Goal: Task Accomplishment & Management: Manage account settings

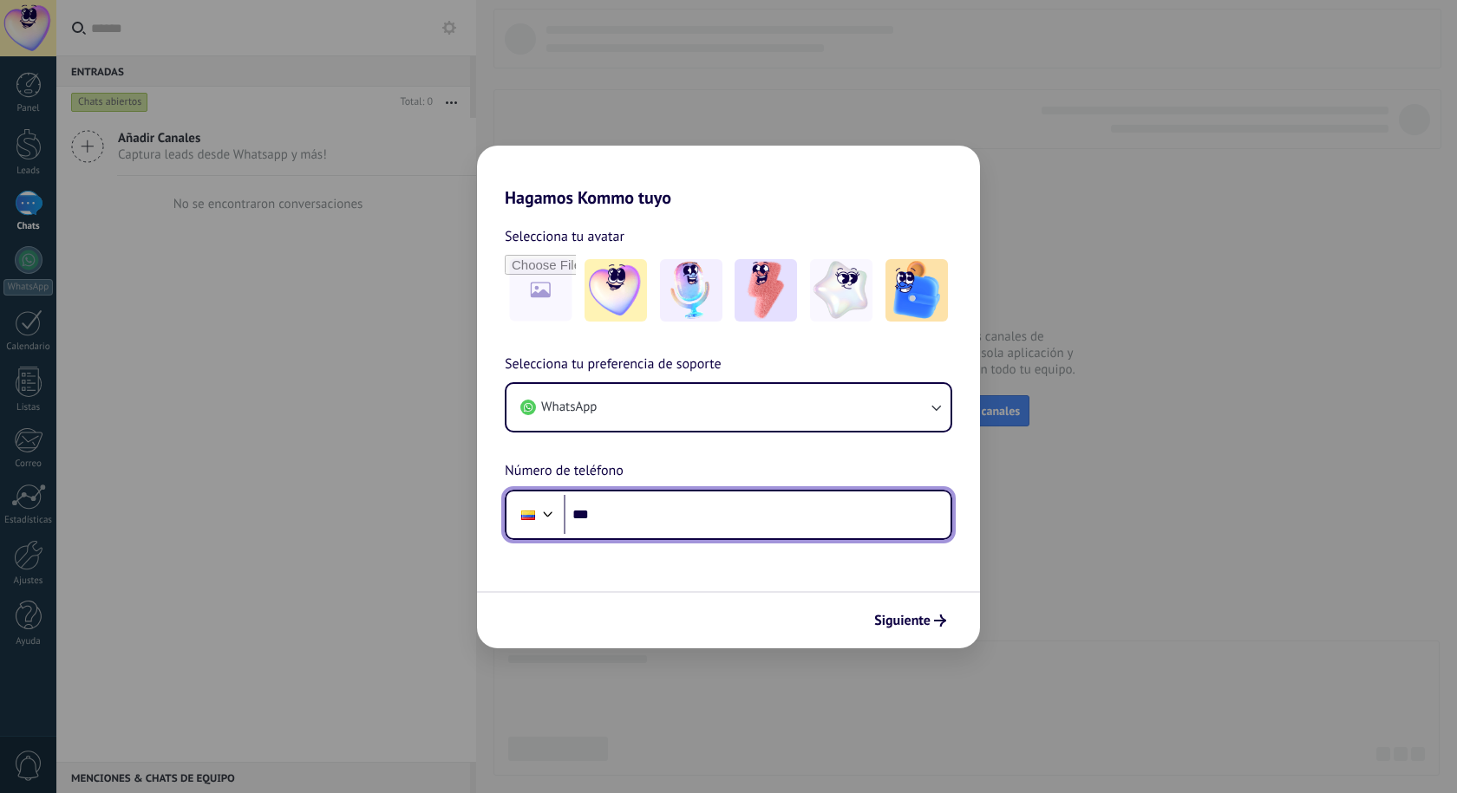
click at [613, 515] on input "***" at bounding box center [757, 515] width 387 height 40
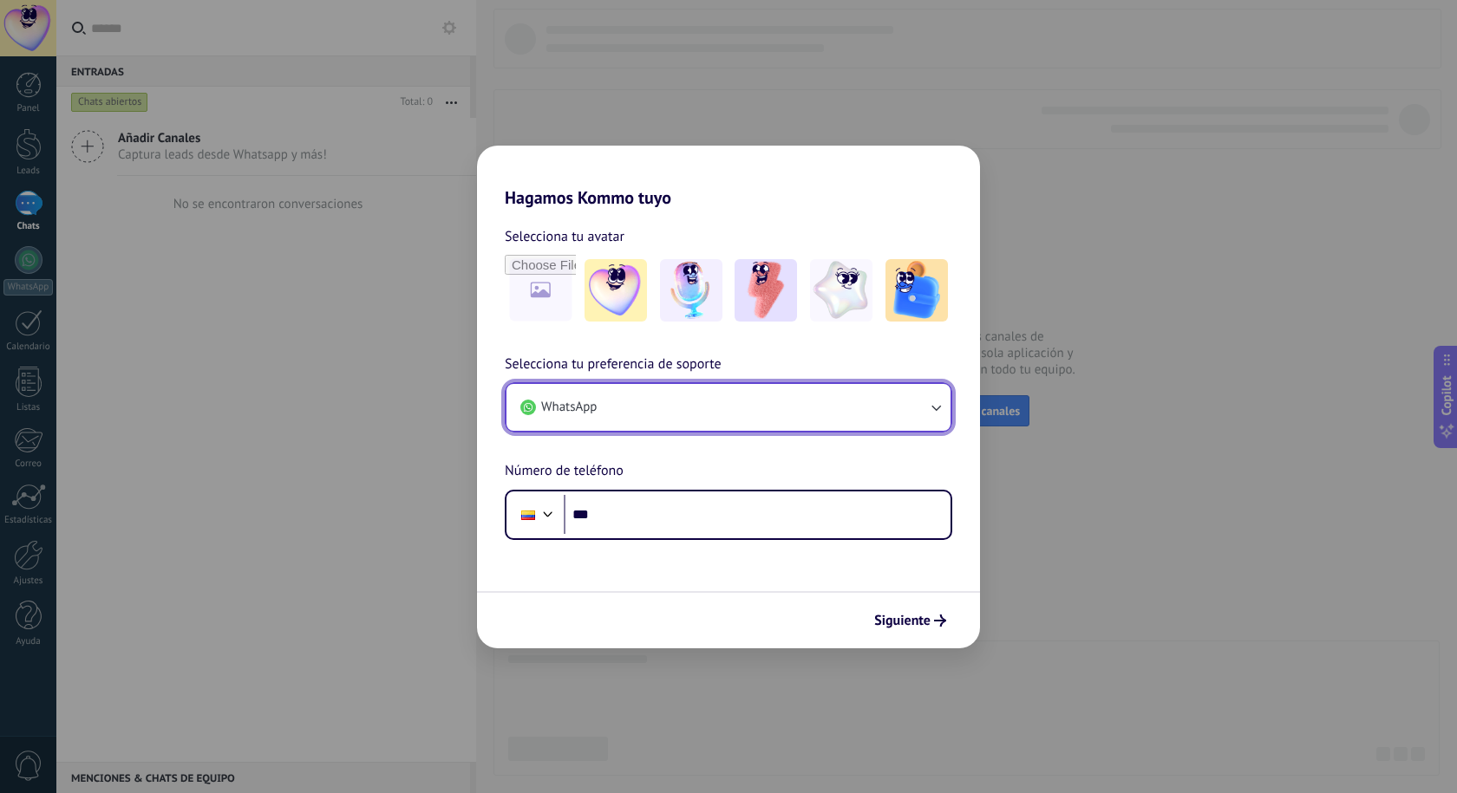
click at [825, 410] on button "WhatsApp" at bounding box center [728, 407] width 444 height 47
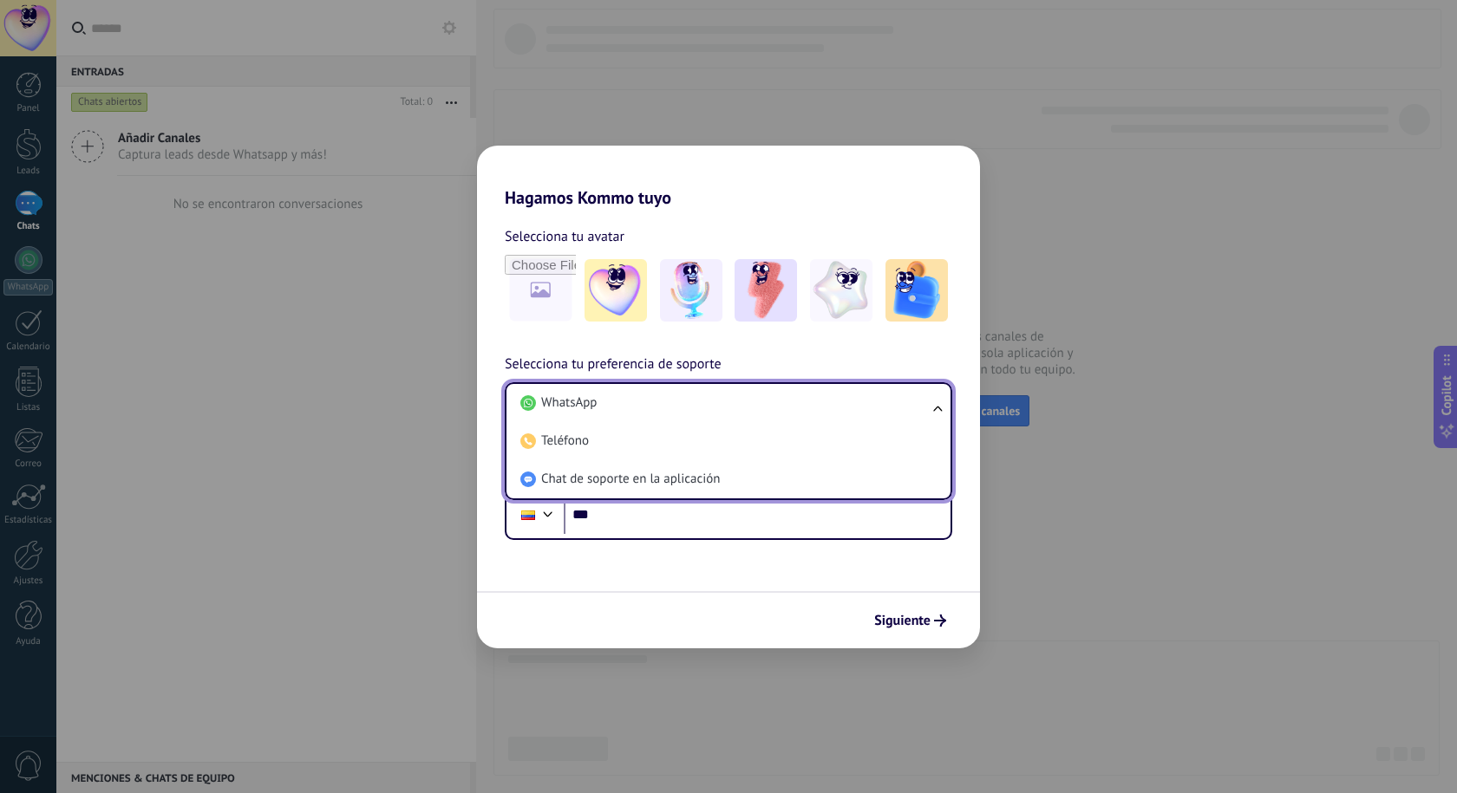
click at [825, 410] on li "WhatsApp" at bounding box center [724, 403] width 423 height 38
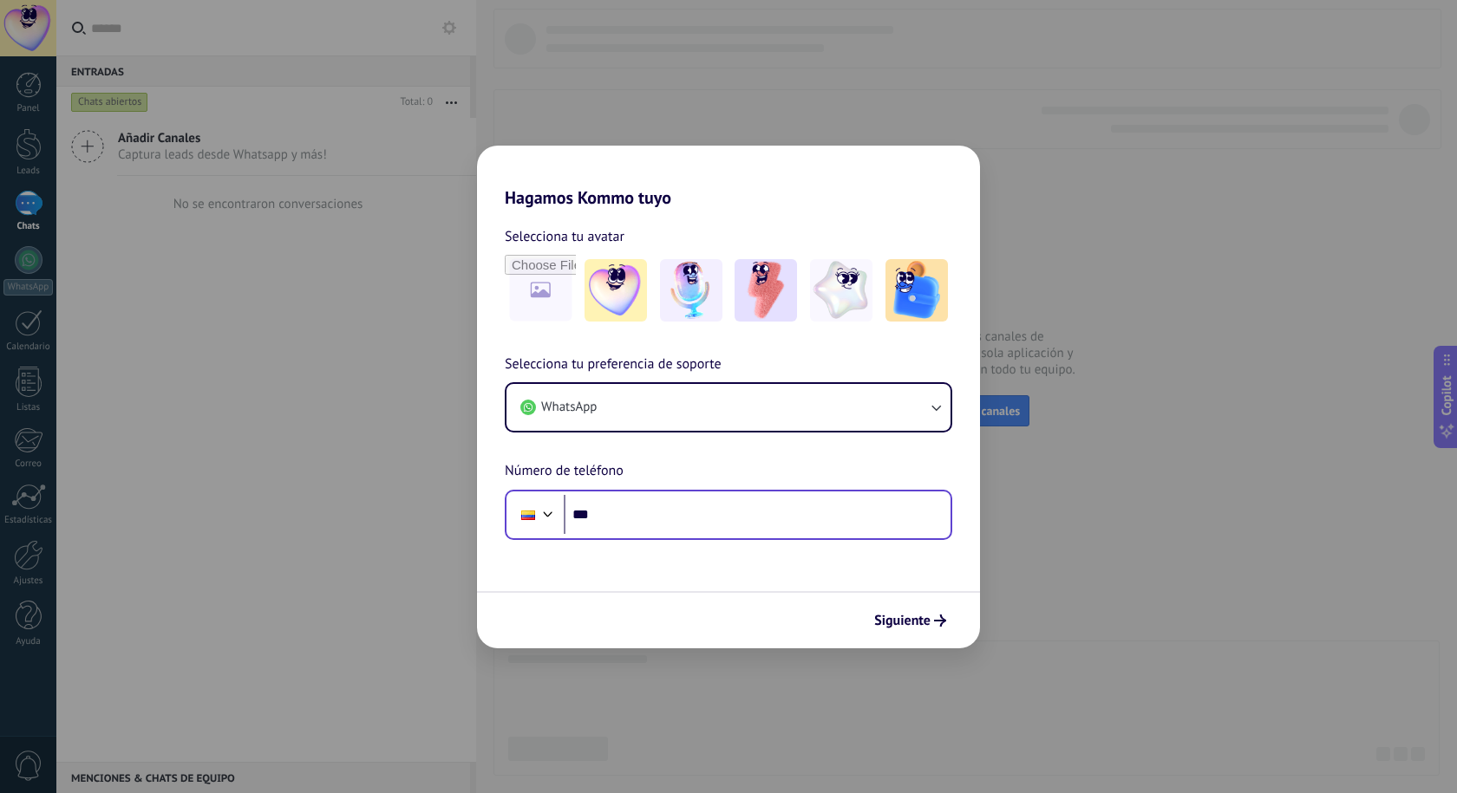
click at [682, 538] on div "Phone ***" at bounding box center [728, 515] width 447 height 50
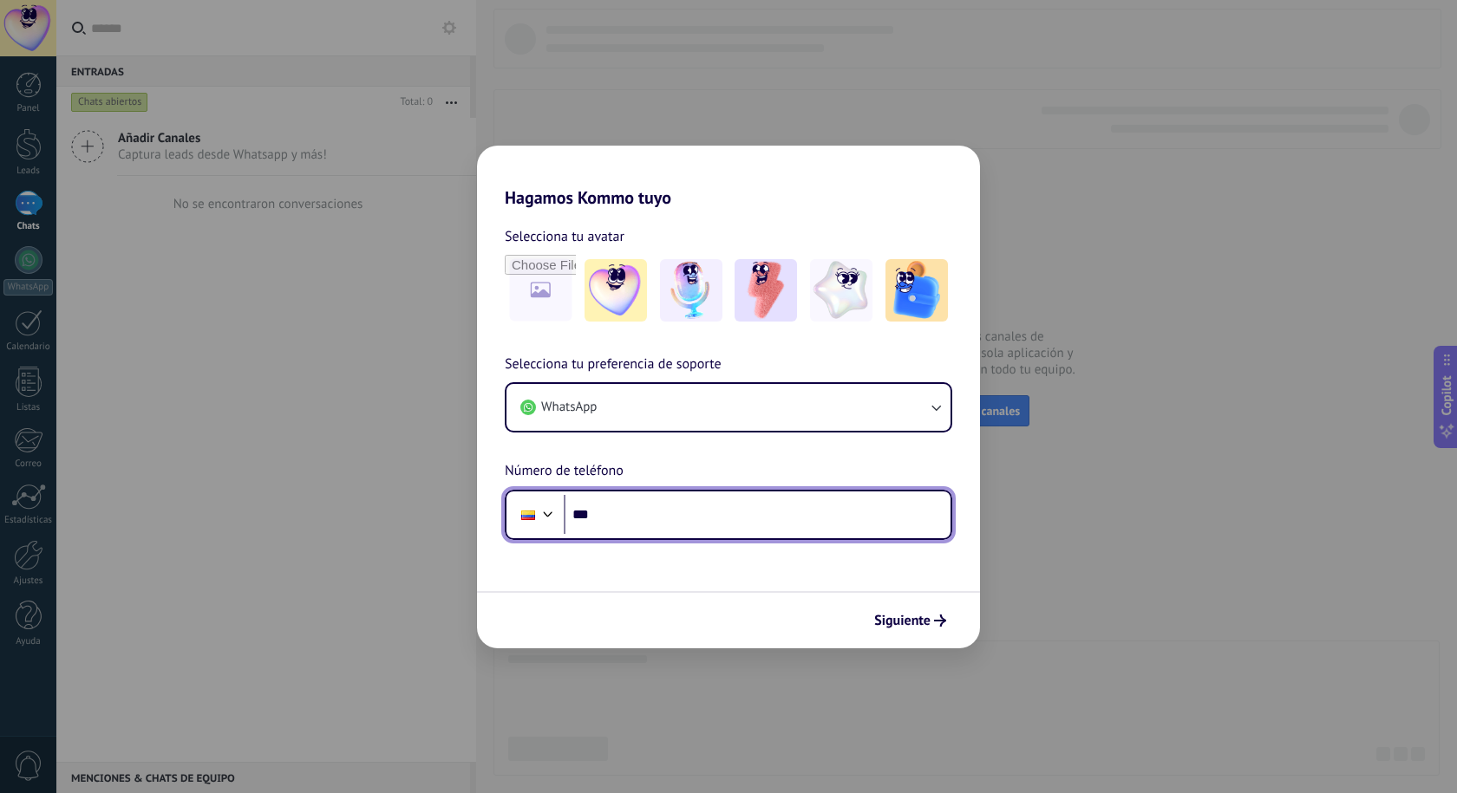
click at [682, 533] on input "***" at bounding box center [757, 515] width 387 height 40
click at [650, 524] on input "***" at bounding box center [757, 515] width 387 height 40
click at [629, 525] on input "***" at bounding box center [757, 515] width 387 height 40
click at [741, 519] on input "***" at bounding box center [757, 515] width 387 height 40
click at [653, 510] on input "***" at bounding box center [757, 515] width 387 height 40
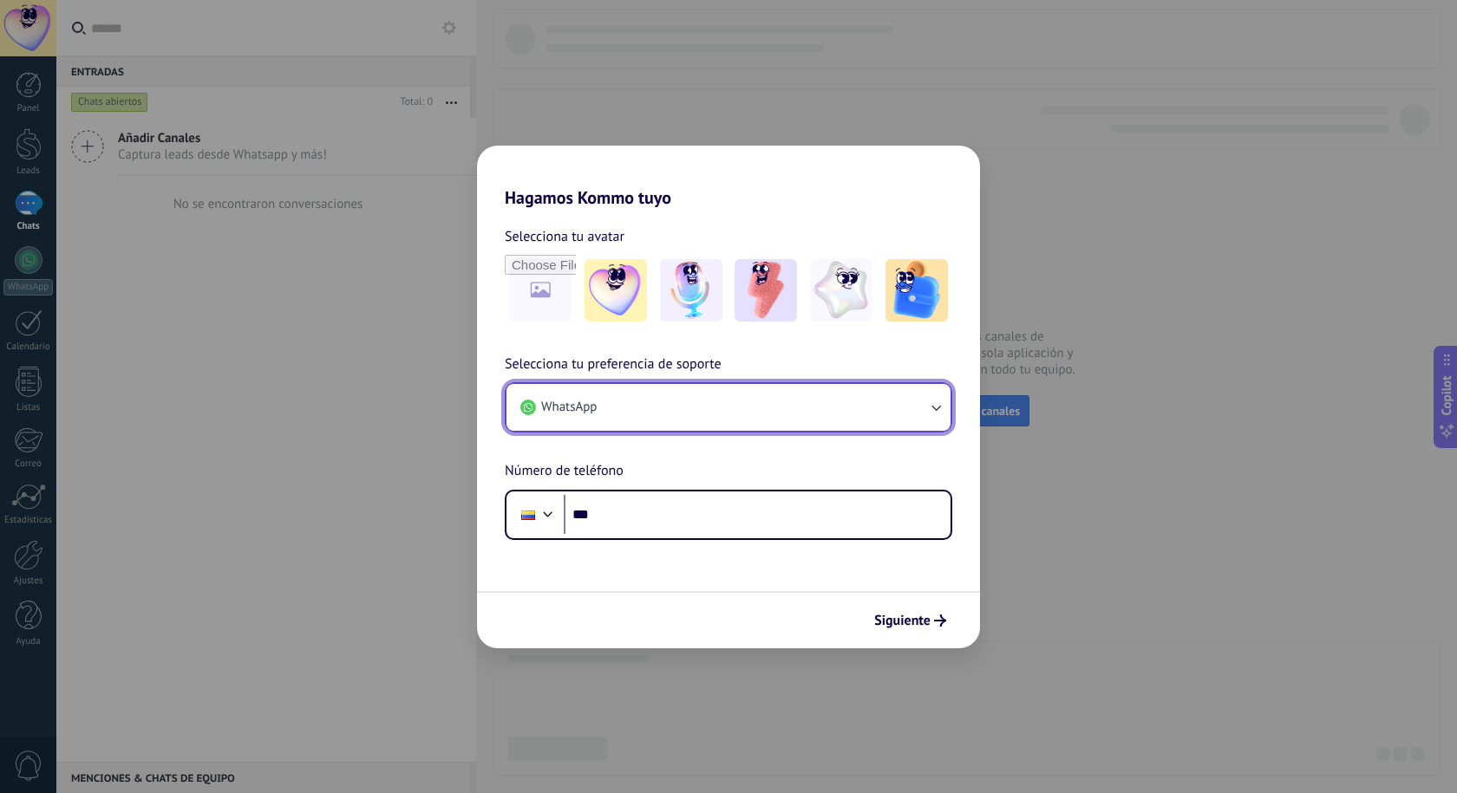
click at [688, 397] on button "WhatsApp" at bounding box center [728, 407] width 444 height 47
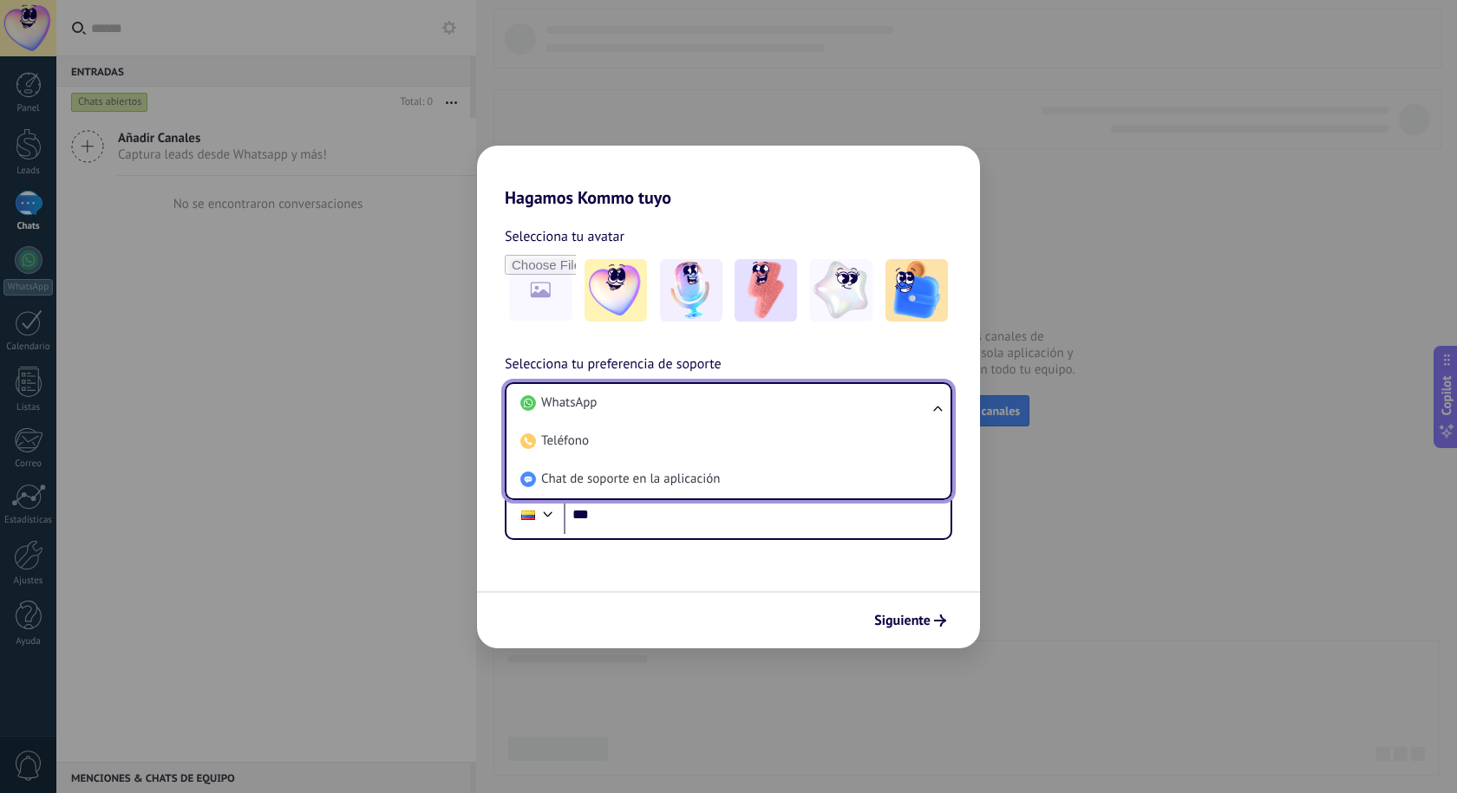
click at [410, 427] on div "Hagamos Kommo tuyo Selecciona tu avatar Selecciona tu preferencia de soporte Wh…" at bounding box center [728, 396] width 1457 height 793
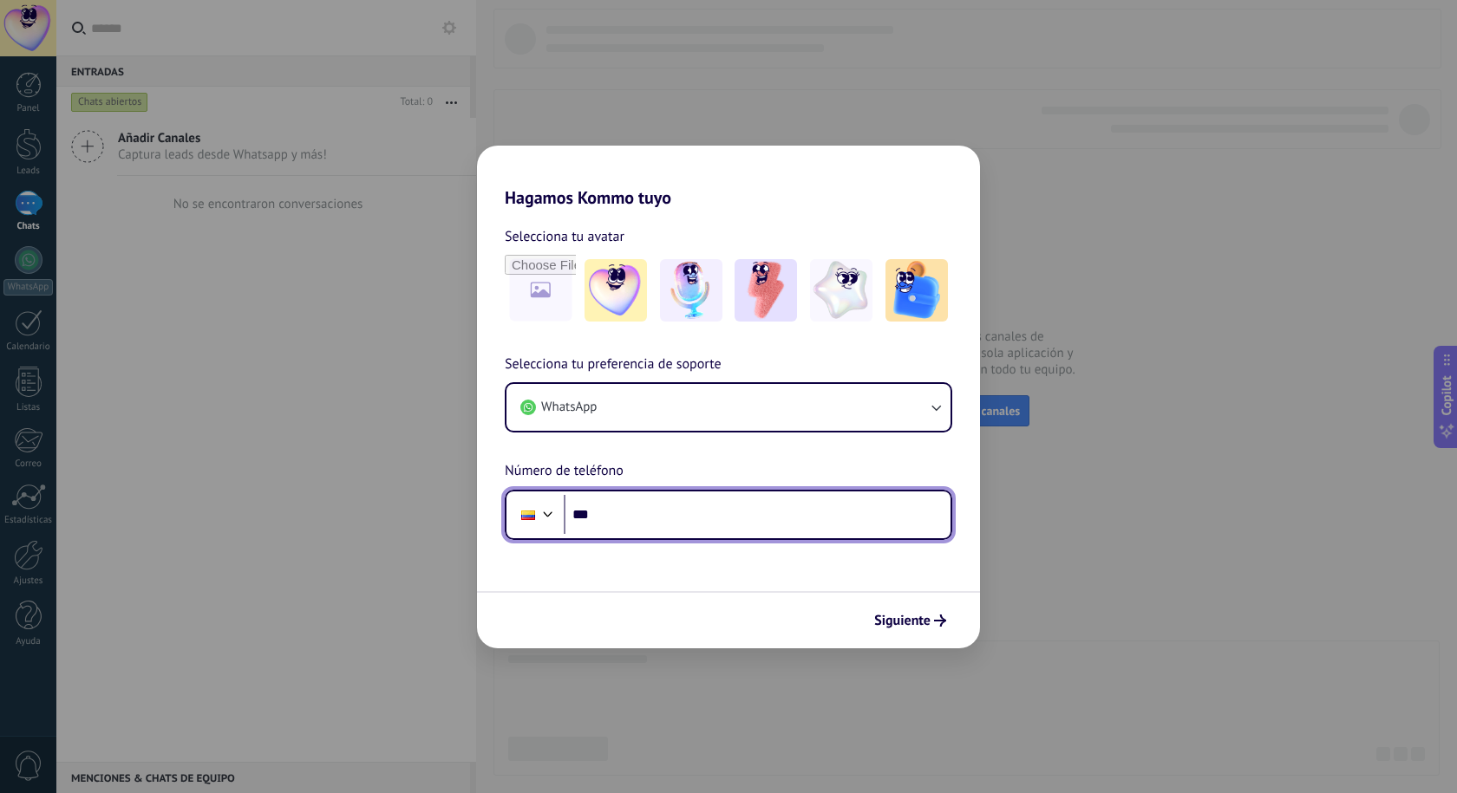
click at [702, 531] on input "***" at bounding box center [757, 515] width 387 height 40
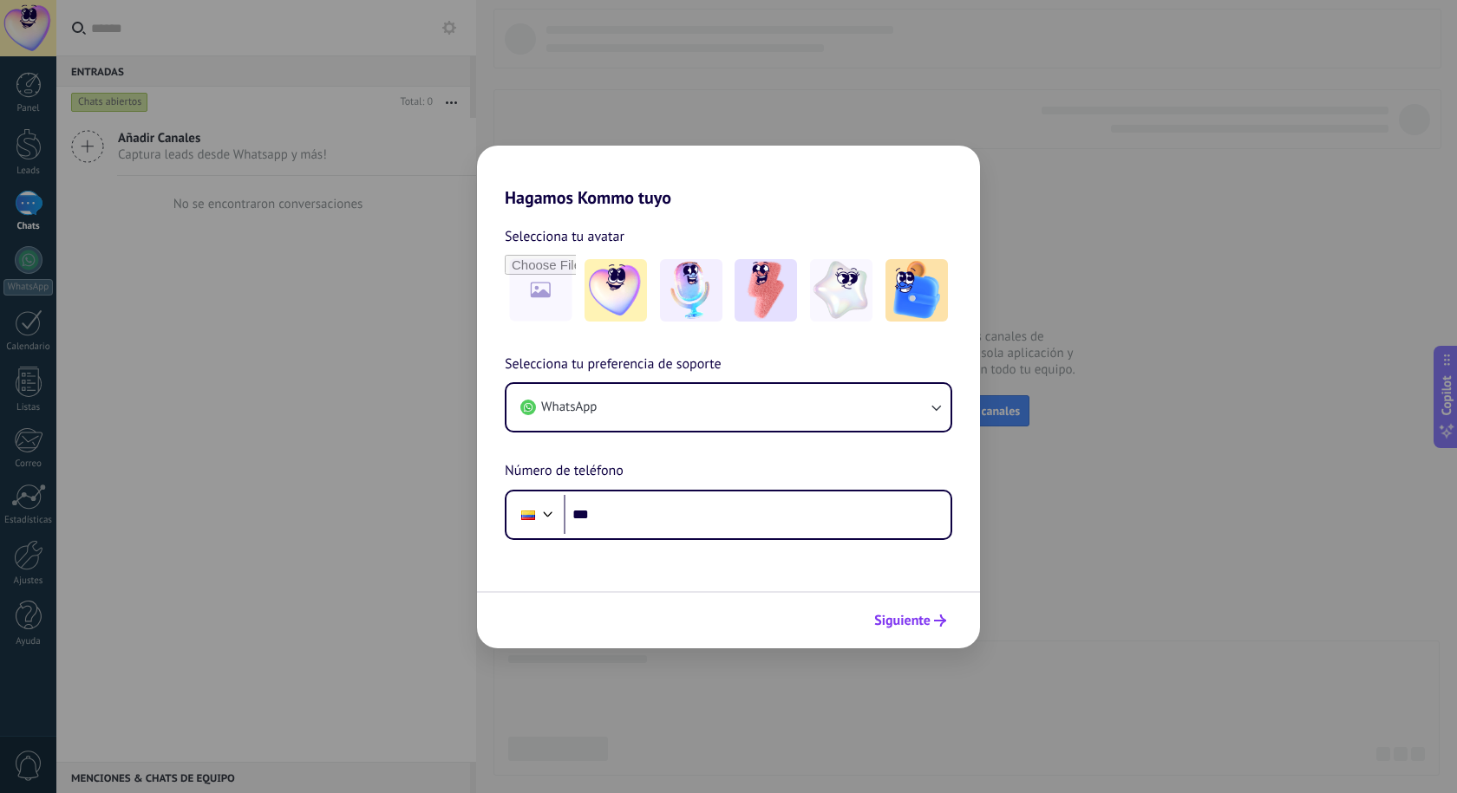
click at [936, 629] on button "Siguiente" at bounding box center [910, 620] width 88 height 29
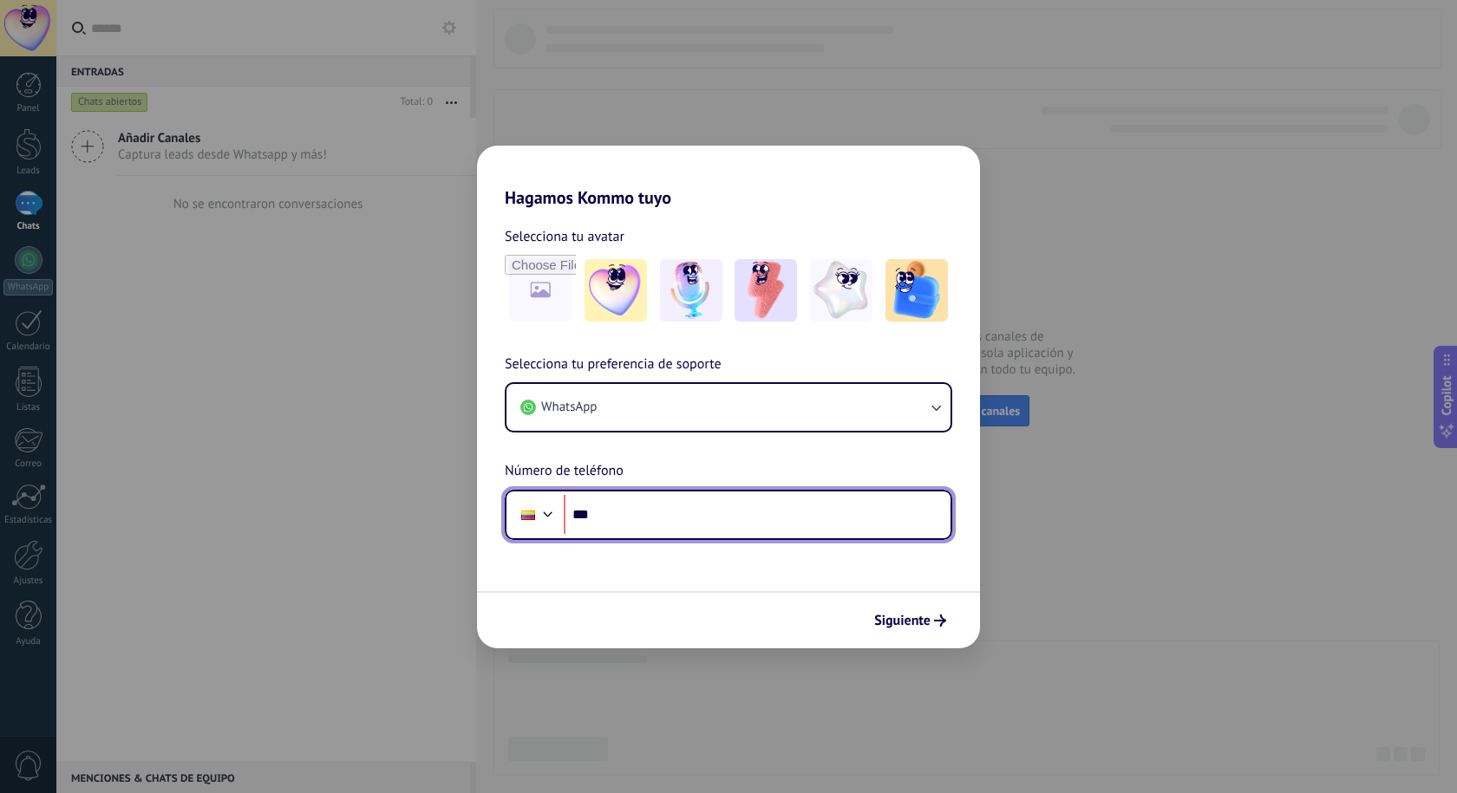
click at [716, 501] on input "***" at bounding box center [757, 515] width 387 height 40
type input "**********"
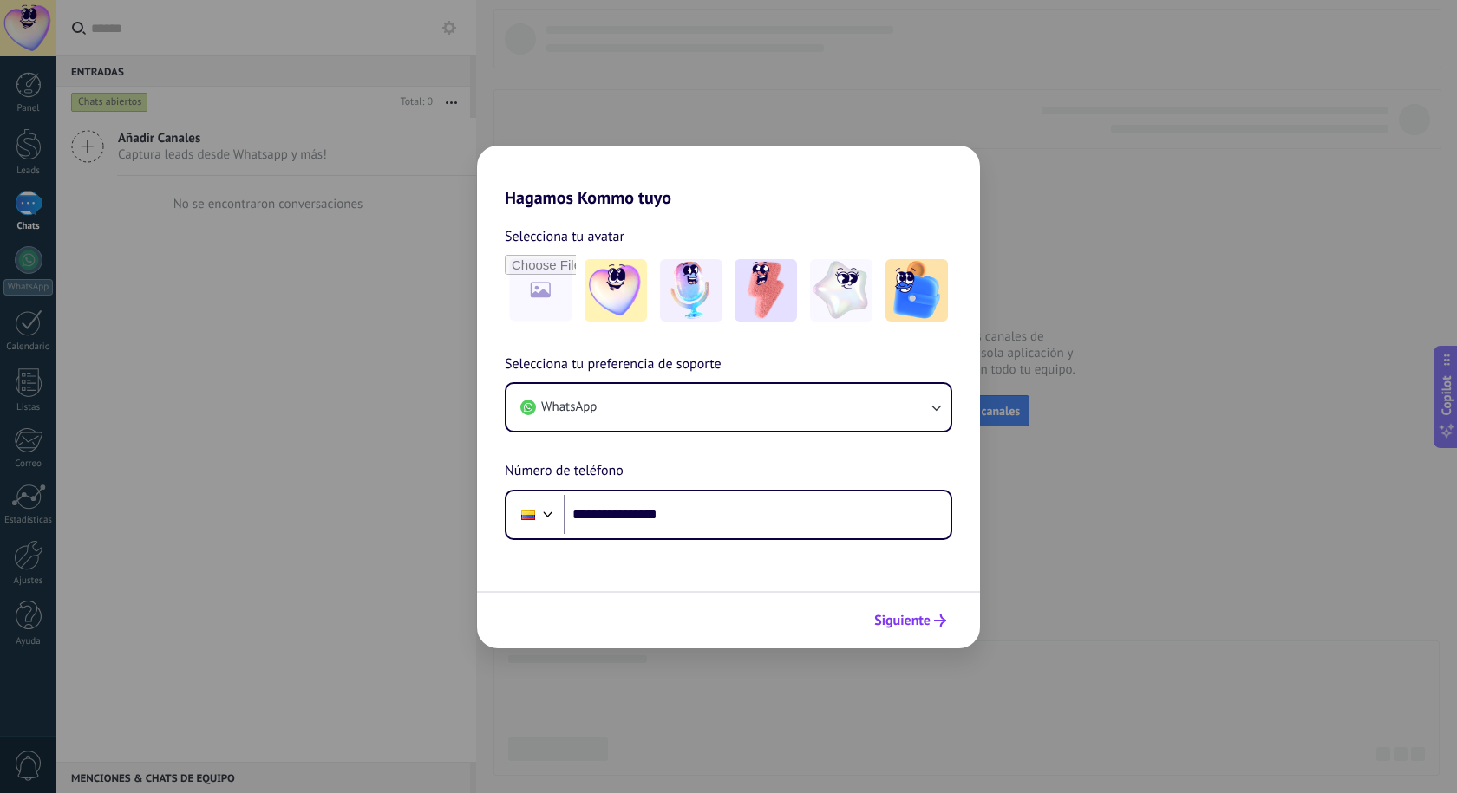
click at [894, 621] on span "Siguiente" at bounding box center [902, 621] width 56 height 12
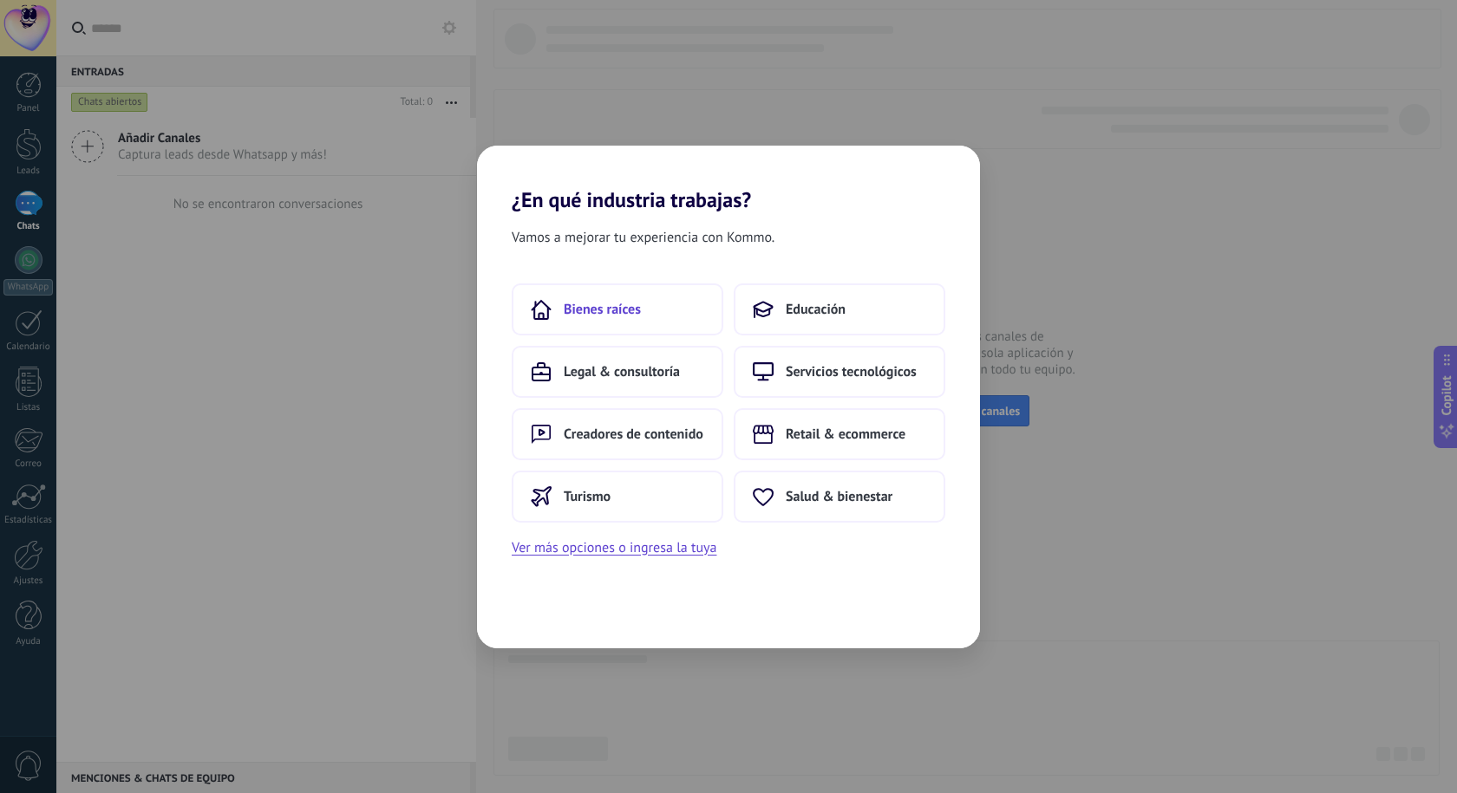
click at [642, 305] on button "Bienes raíces" at bounding box center [618, 310] width 212 height 52
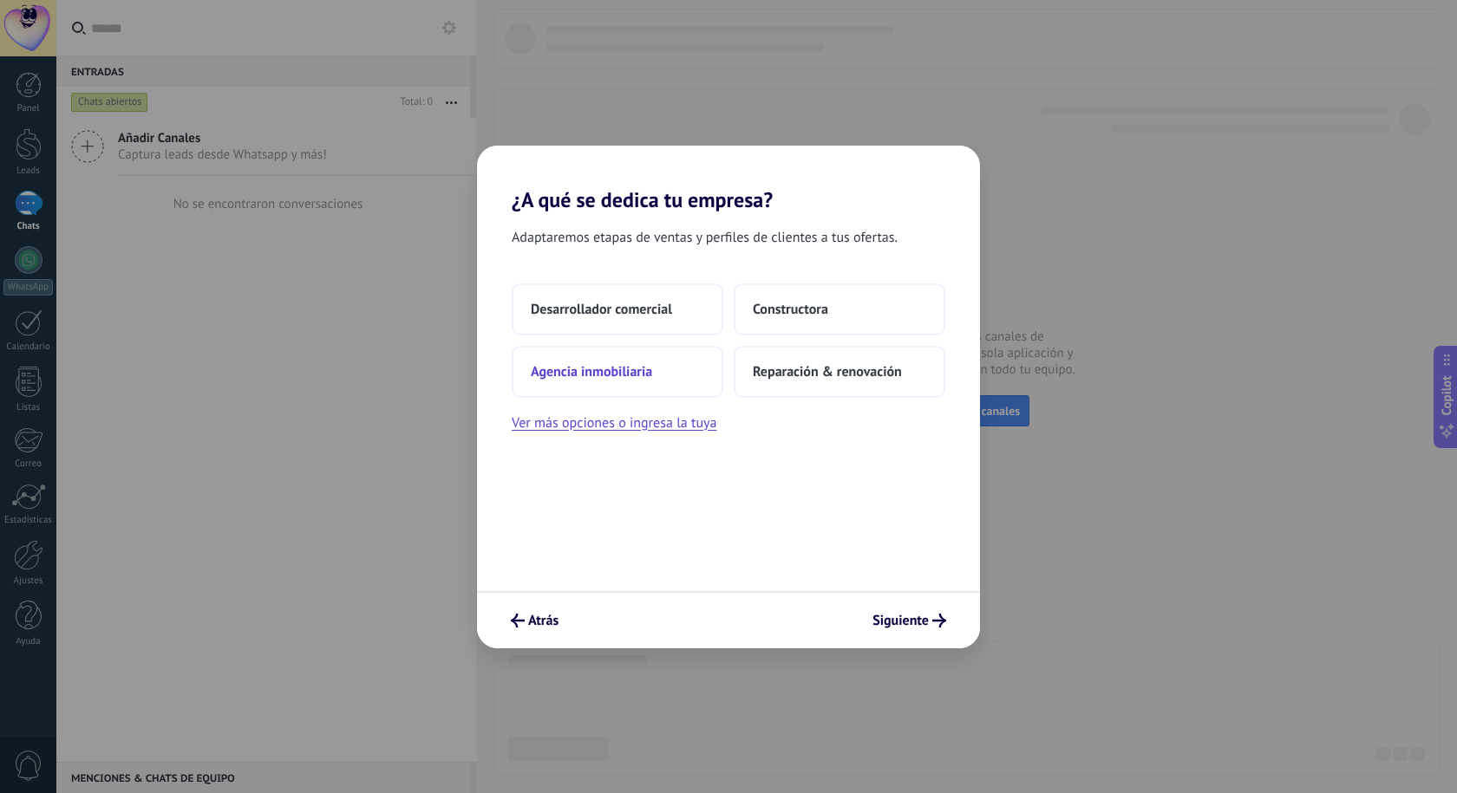
click at [624, 373] on span "Agencia inmobiliaria" at bounding box center [591, 371] width 121 height 17
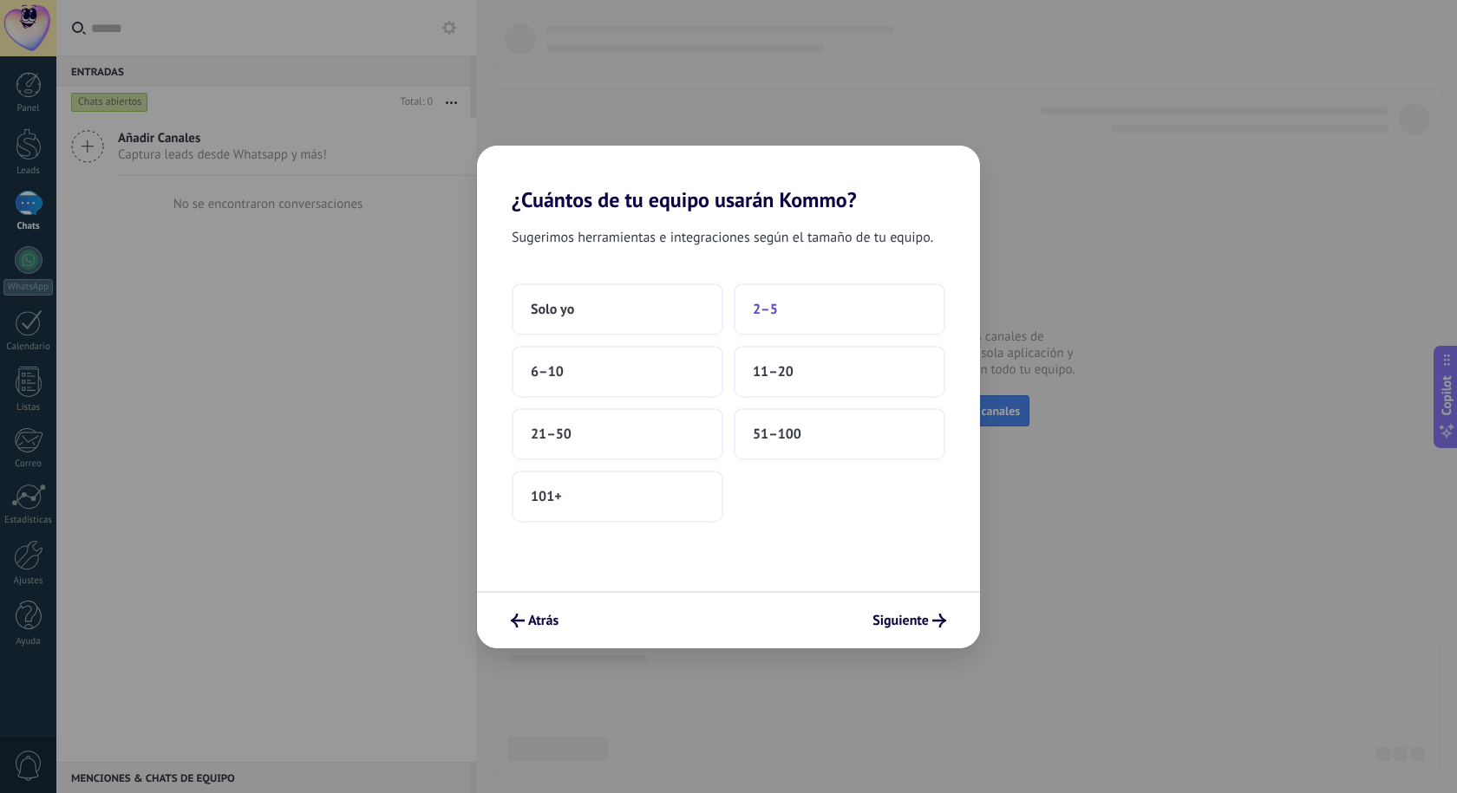
click at [764, 303] on span "2–5" at bounding box center [765, 309] width 25 height 17
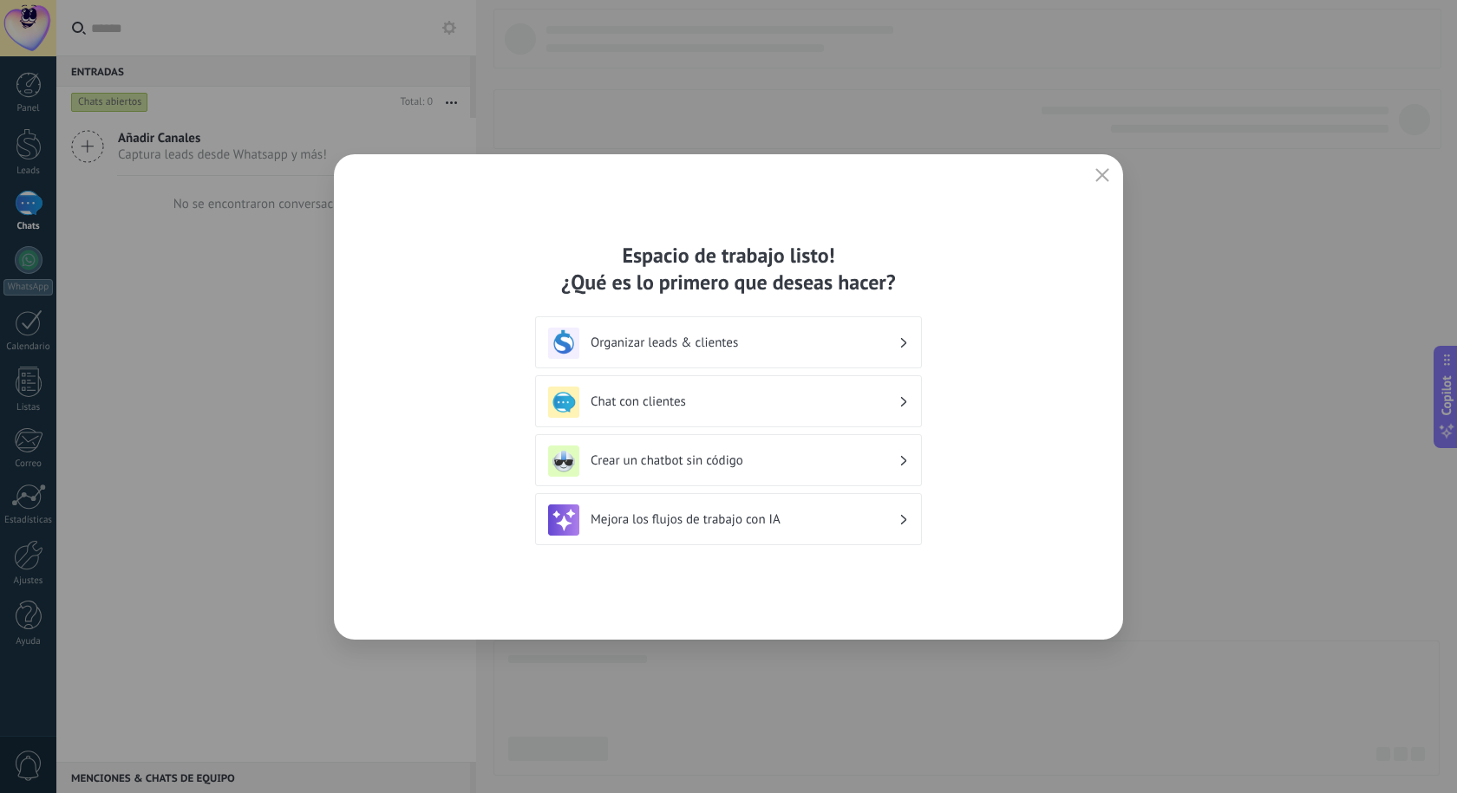
click at [723, 394] on h3 "Chat con clientes" at bounding box center [744, 402] width 308 height 16
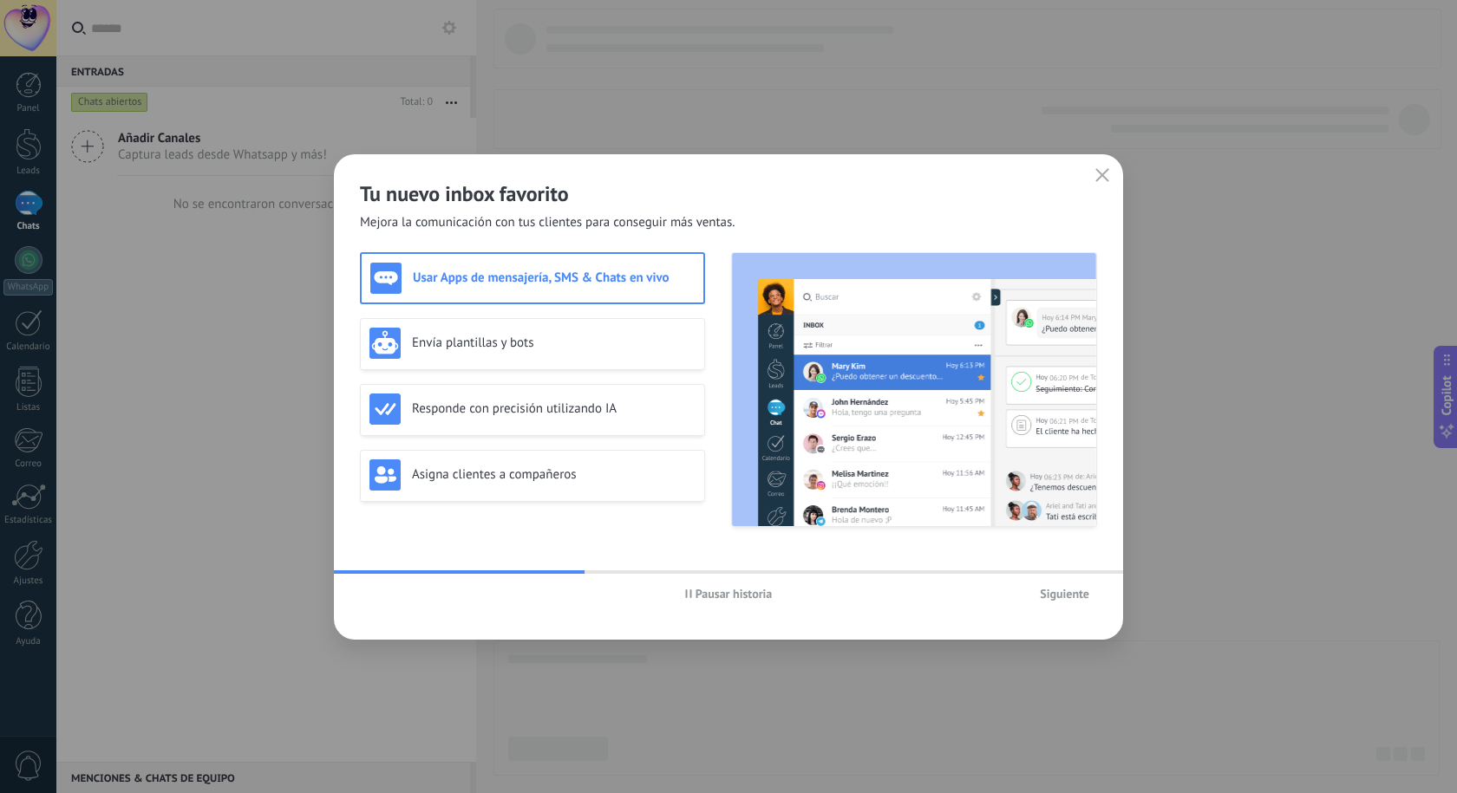
click at [506, 287] on div "Usar Apps de mensajería, SMS & Chats en vivo" at bounding box center [532, 278] width 324 height 31
click at [1060, 590] on span "Siguiente" at bounding box center [1064, 594] width 49 height 12
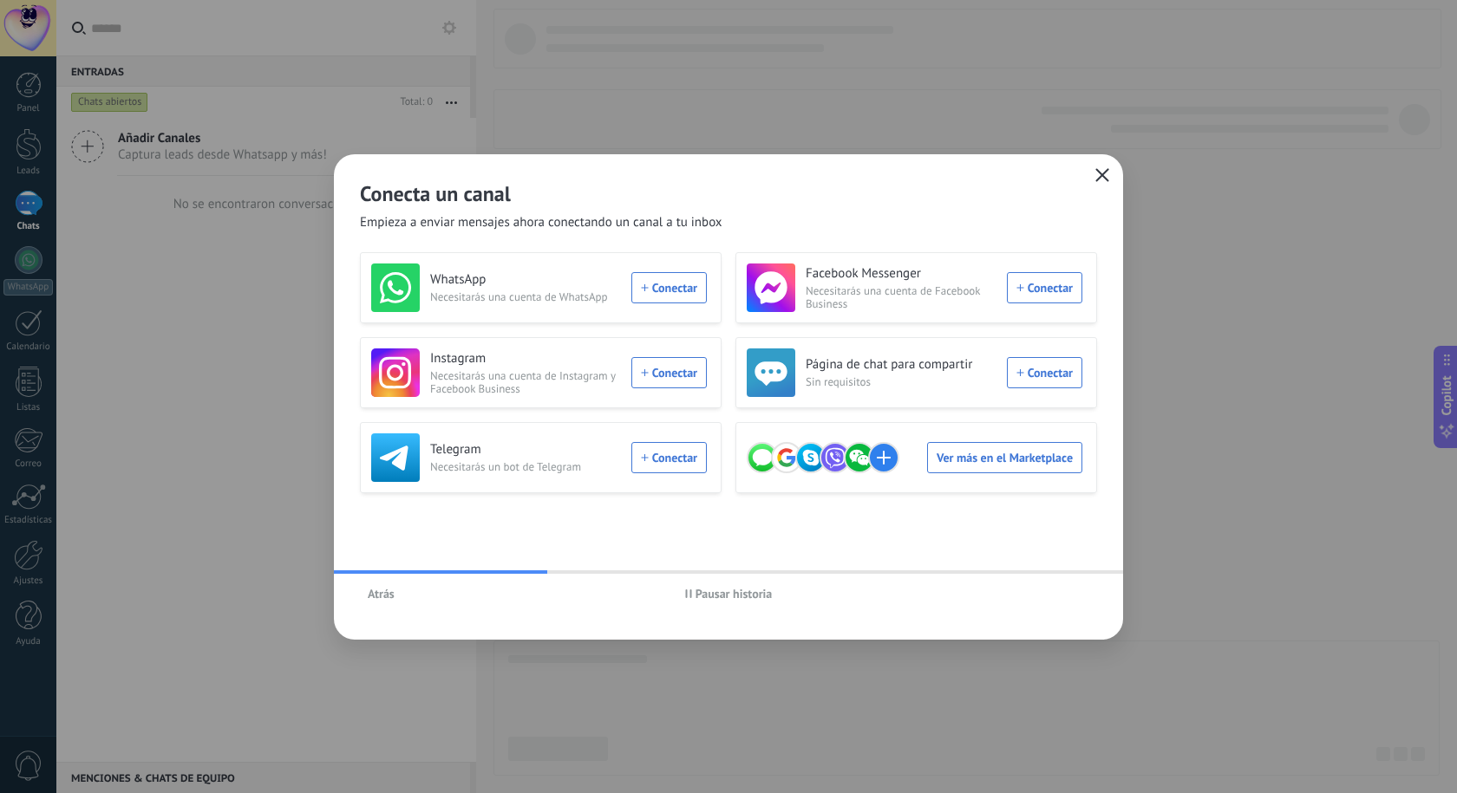
click at [1102, 178] on icon "button" at bounding box center [1102, 175] width 14 height 14
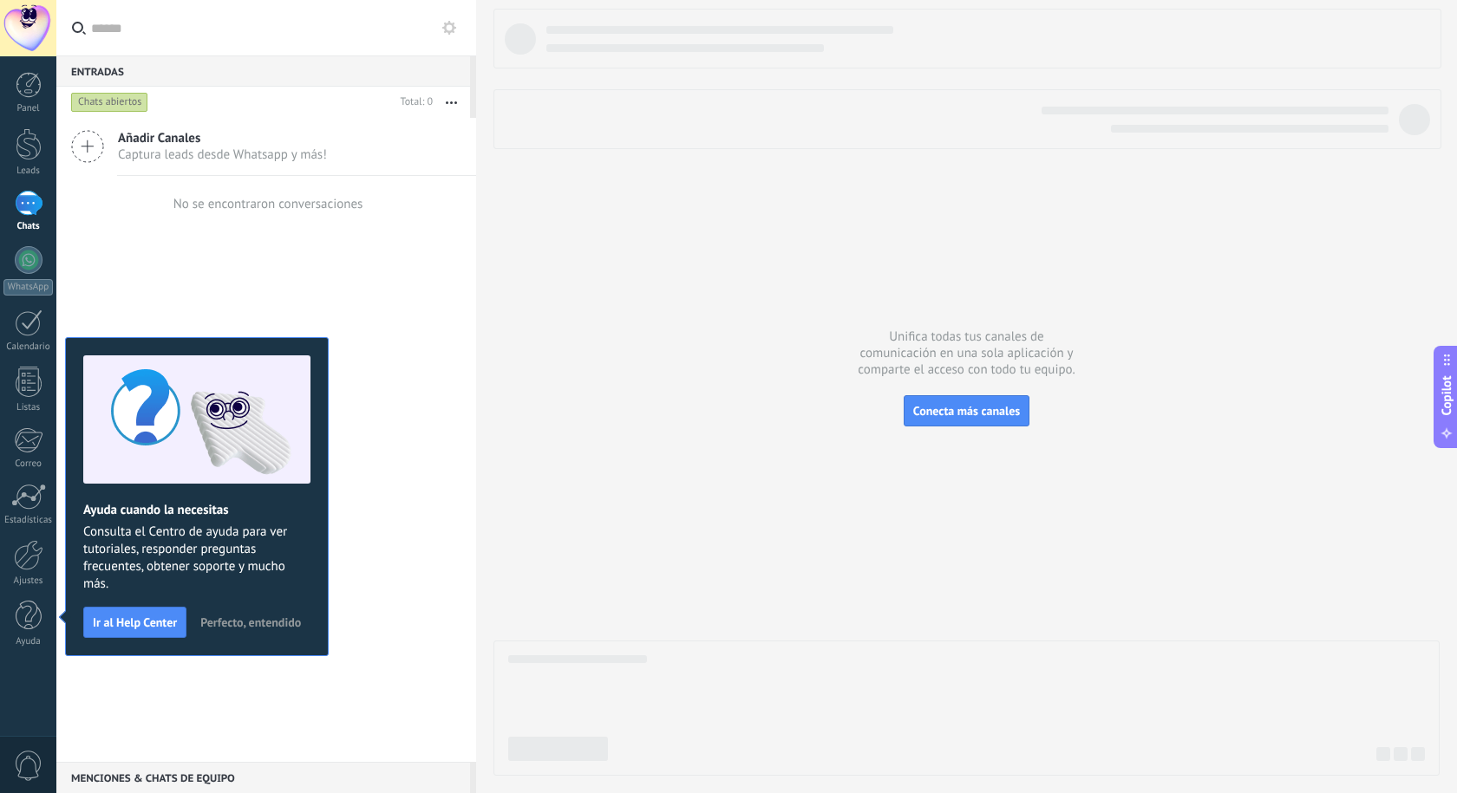
click at [297, 198] on div "No se encontraron conversaciones" at bounding box center [268, 204] width 190 height 16
drag, startPoint x: 27, startPoint y: 95, endPoint x: 57, endPoint y: 156, distance: 67.9
click at [27, 95] on div at bounding box center [29, 85] width 26 height 26
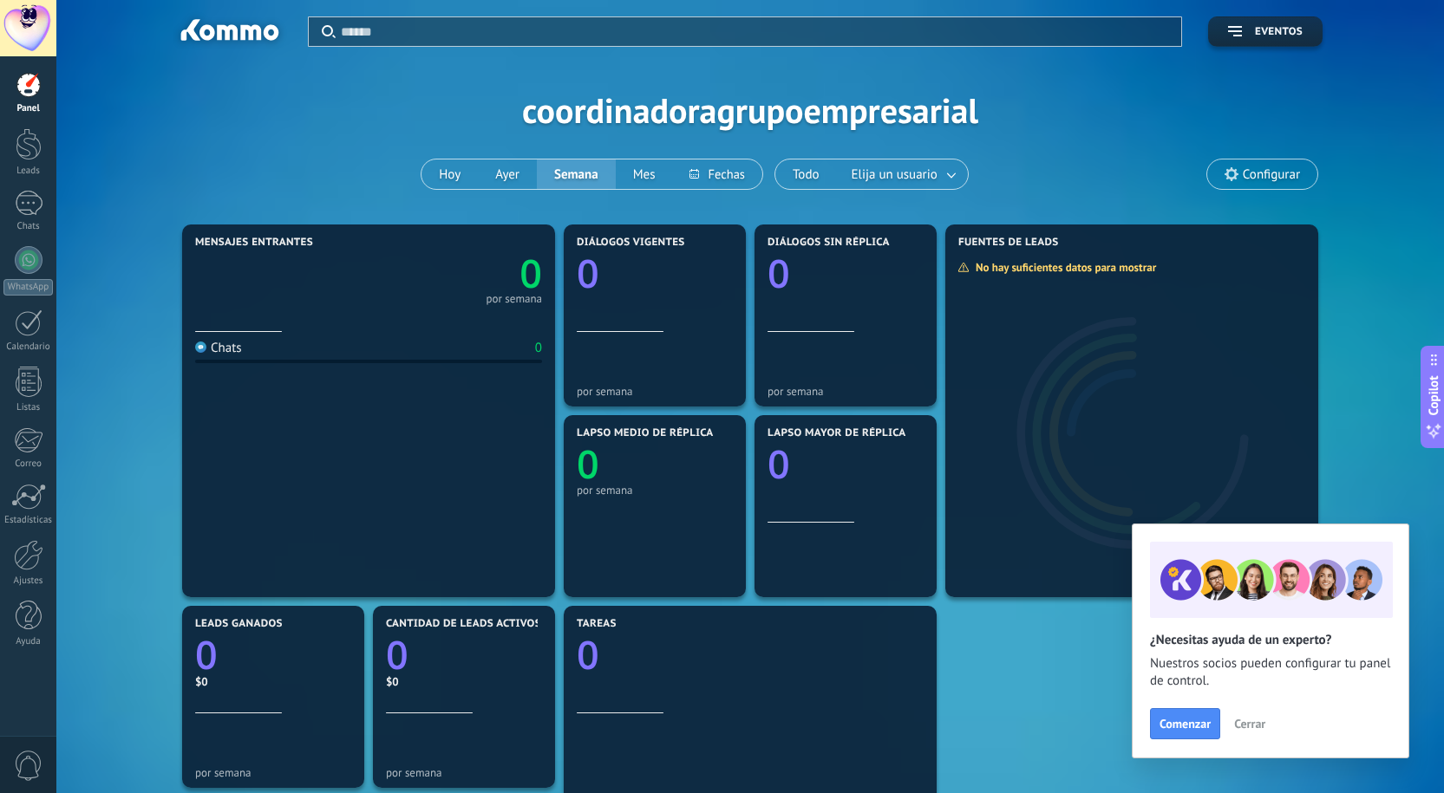
click at [630, 112] on div "Aplicar Eventos coordinadoragrupoempresarial [DATE] [DATE] Semana Mes Todo Elij…" at bounding box center [749, 110] width 1335 height 220
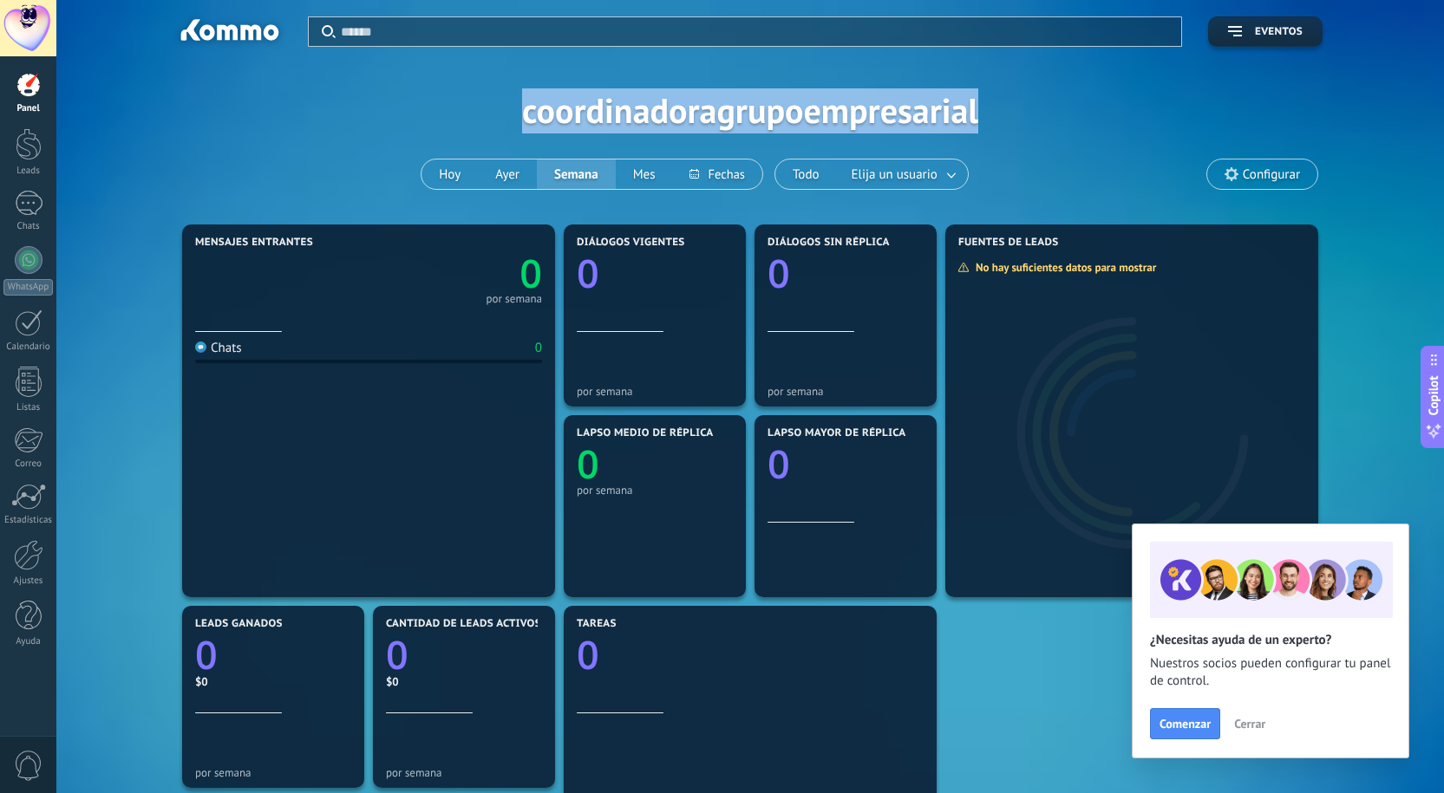
click at [682, 125] on div "Aplicar Eventos coordinadoragrupoempresarial [DATE] [DATE] Semana Mes Todo Elij…" at bounding box center [749, 110] width 1335 height 220
click at [1271, 29] on span "Eventos" at bounding box center [1279, 32] width 48 height 12
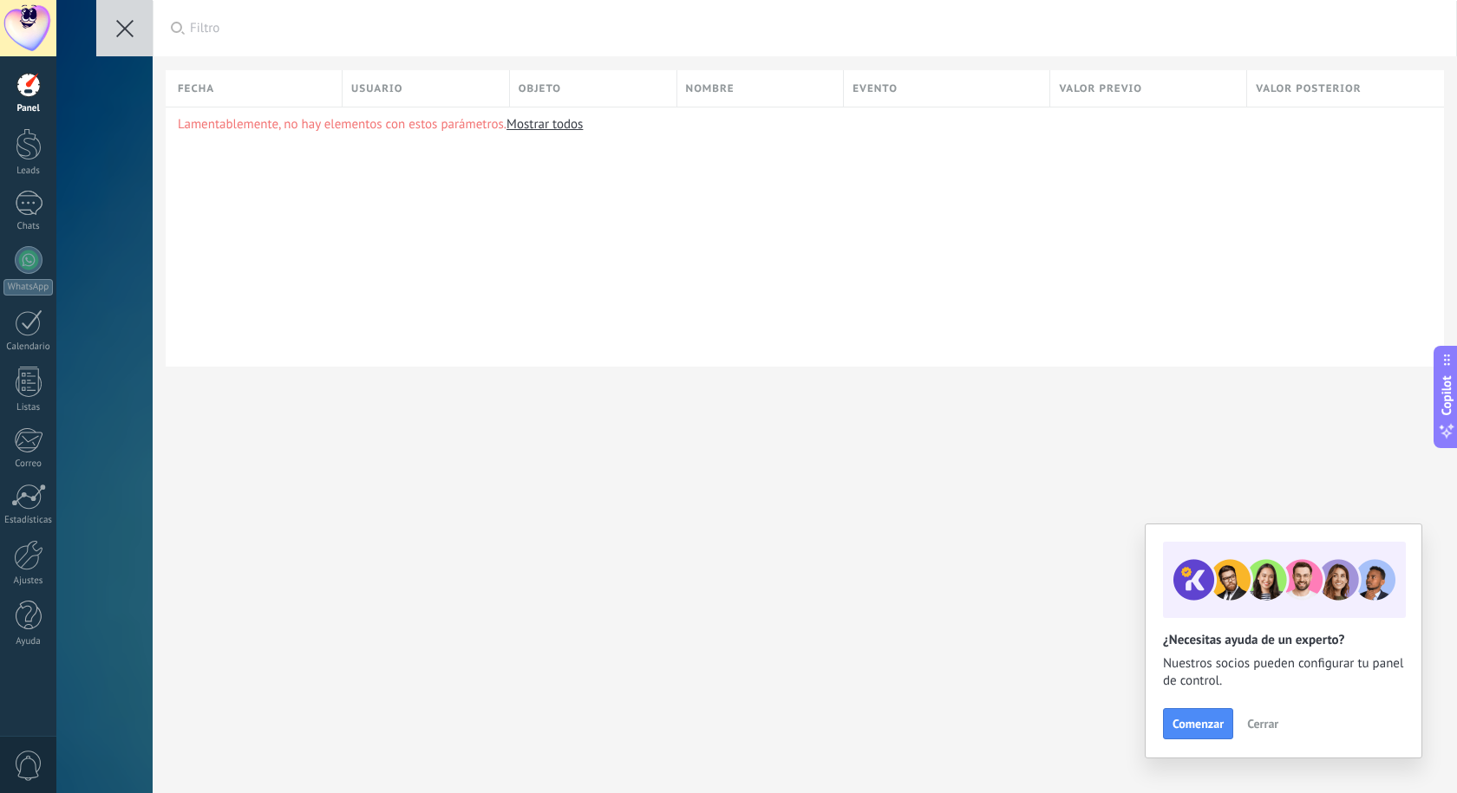
click at [126, 34] on icon at bounding box center [124, 28] width 17 height 17
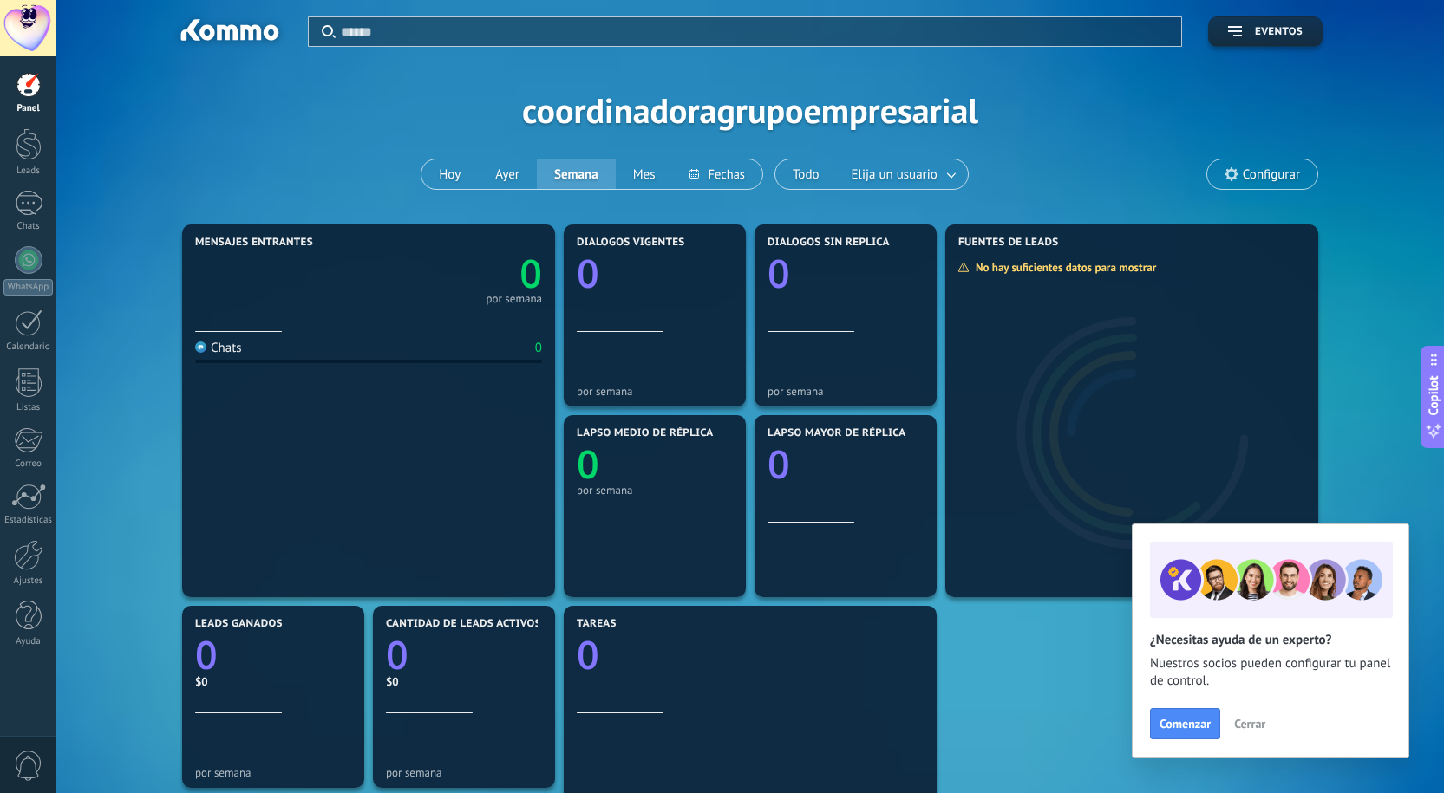
click at [1252, 170] on span "Configurar" at bounding box center [1270, 174] width 57 height 15
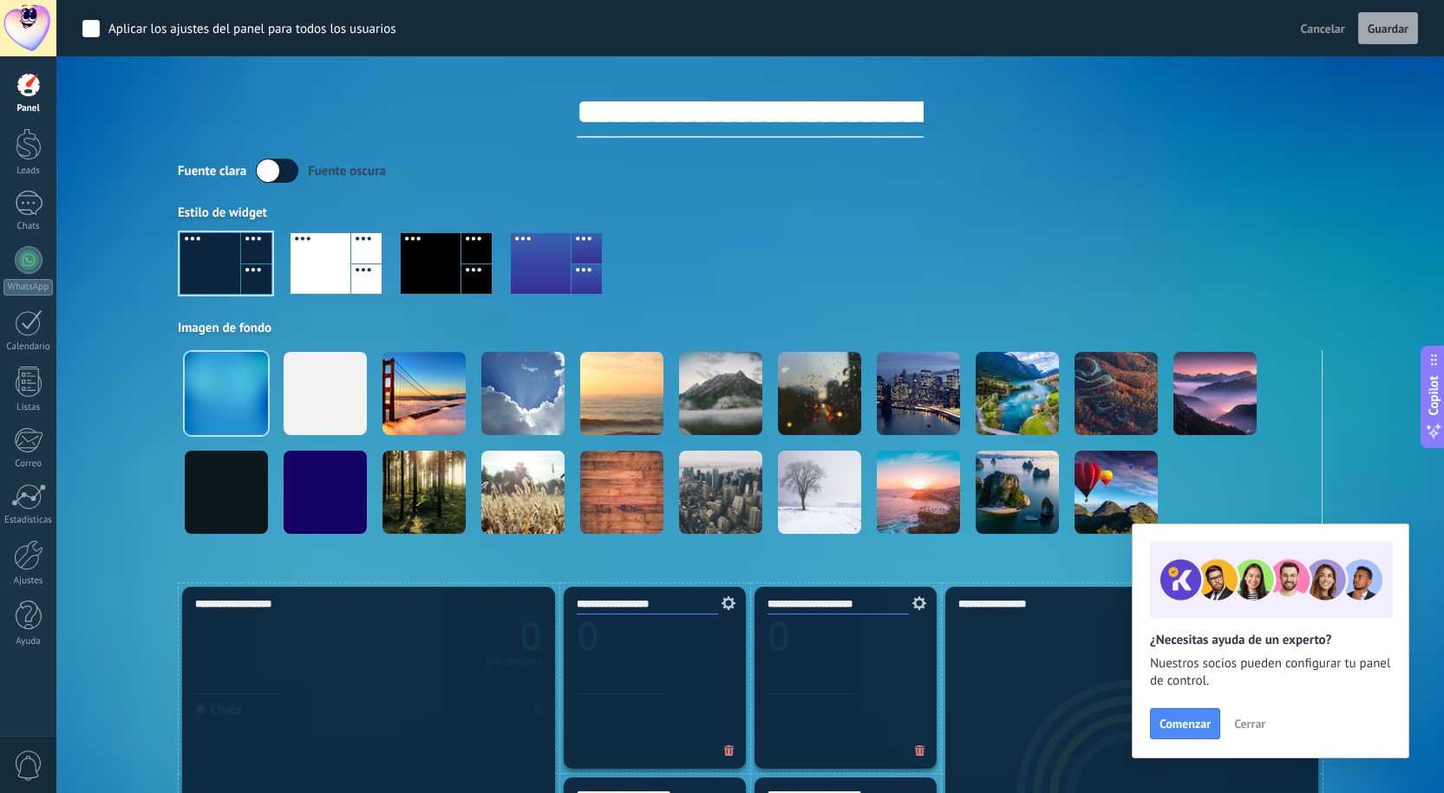
click at [546, 254] on div at bounding box center [541, 263] width 60 height 61
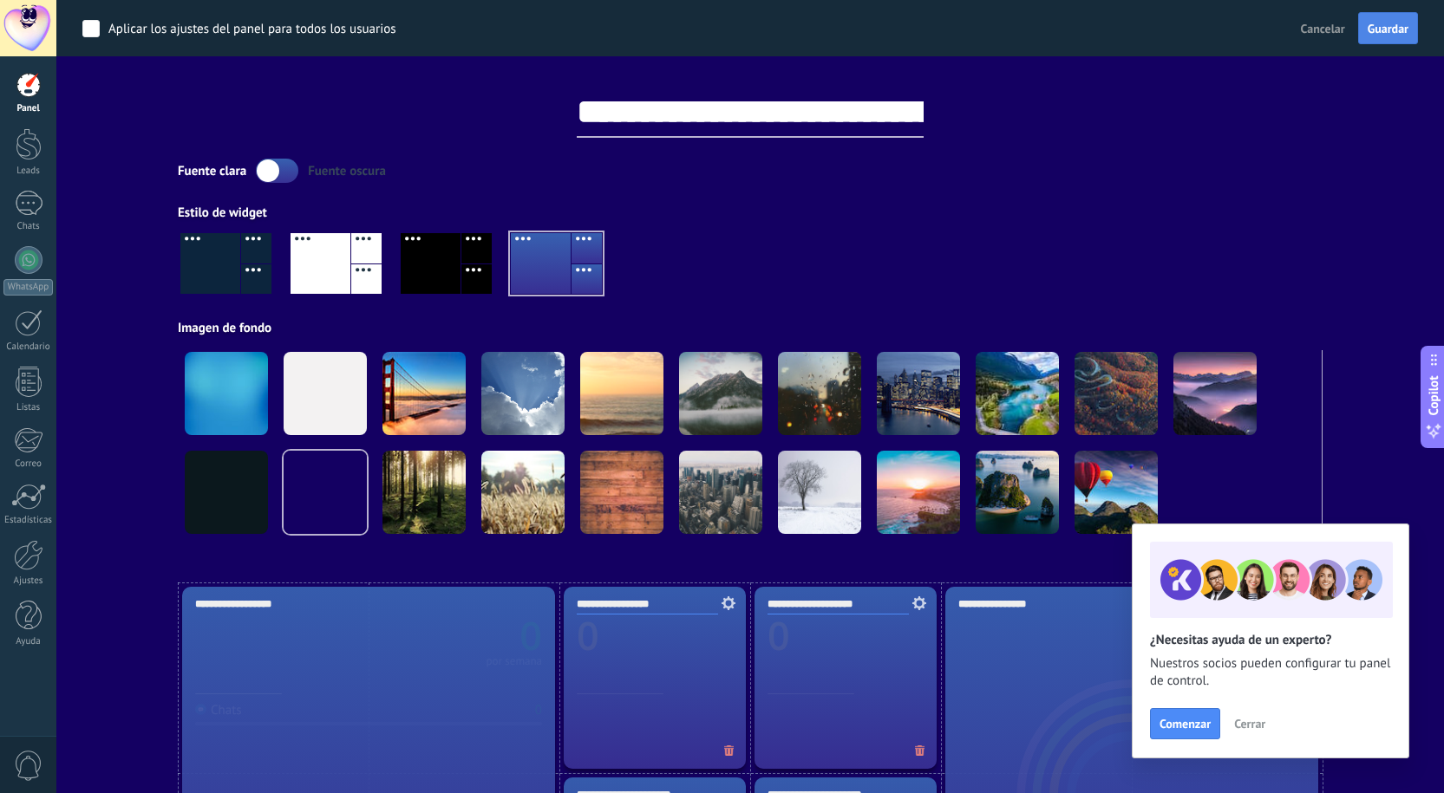
click at [1371, 31] on span "Guardar" at bounding box center [1387, 29] width 41 height 12
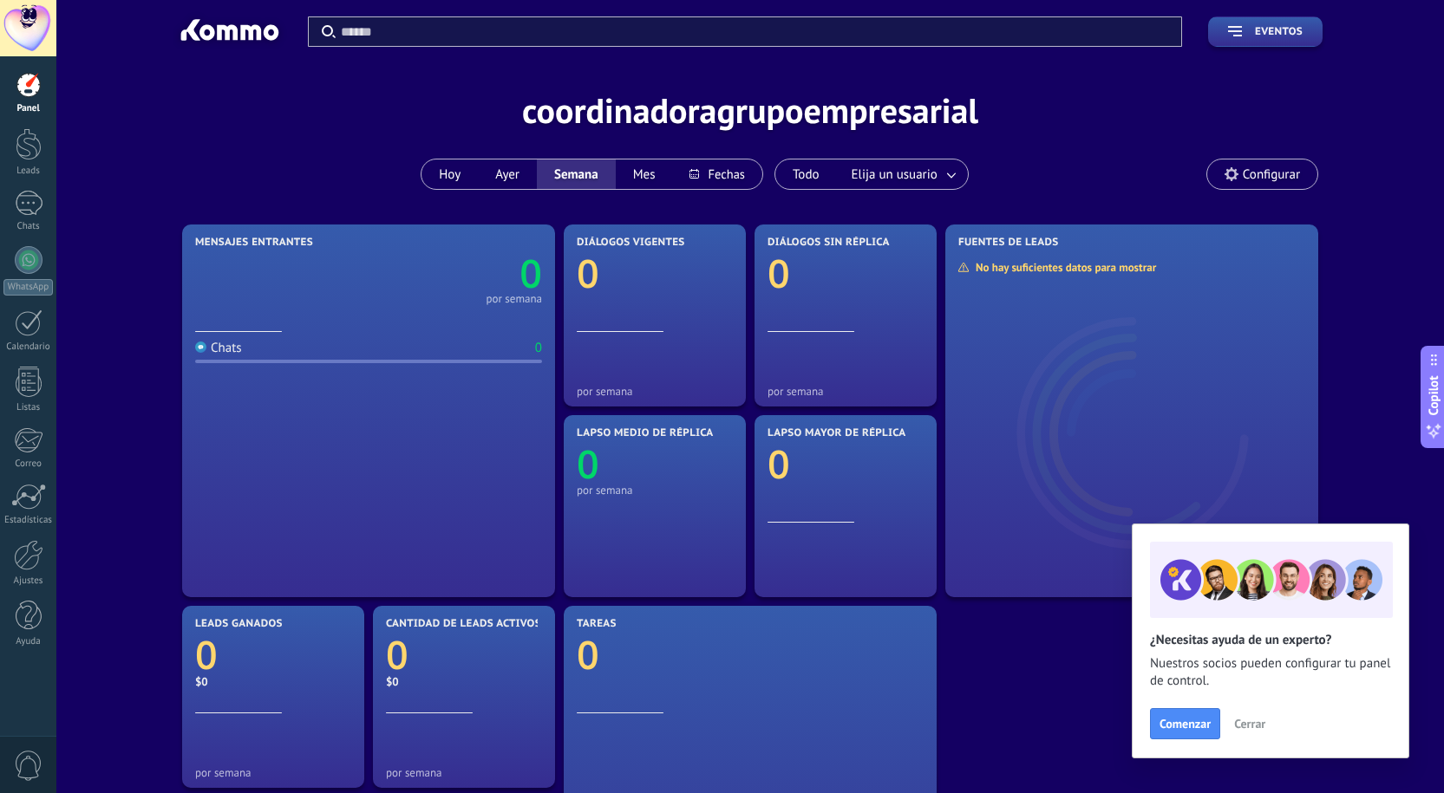
click at [36, 33] on div at bounding box center [28, 28] width 56 height 56
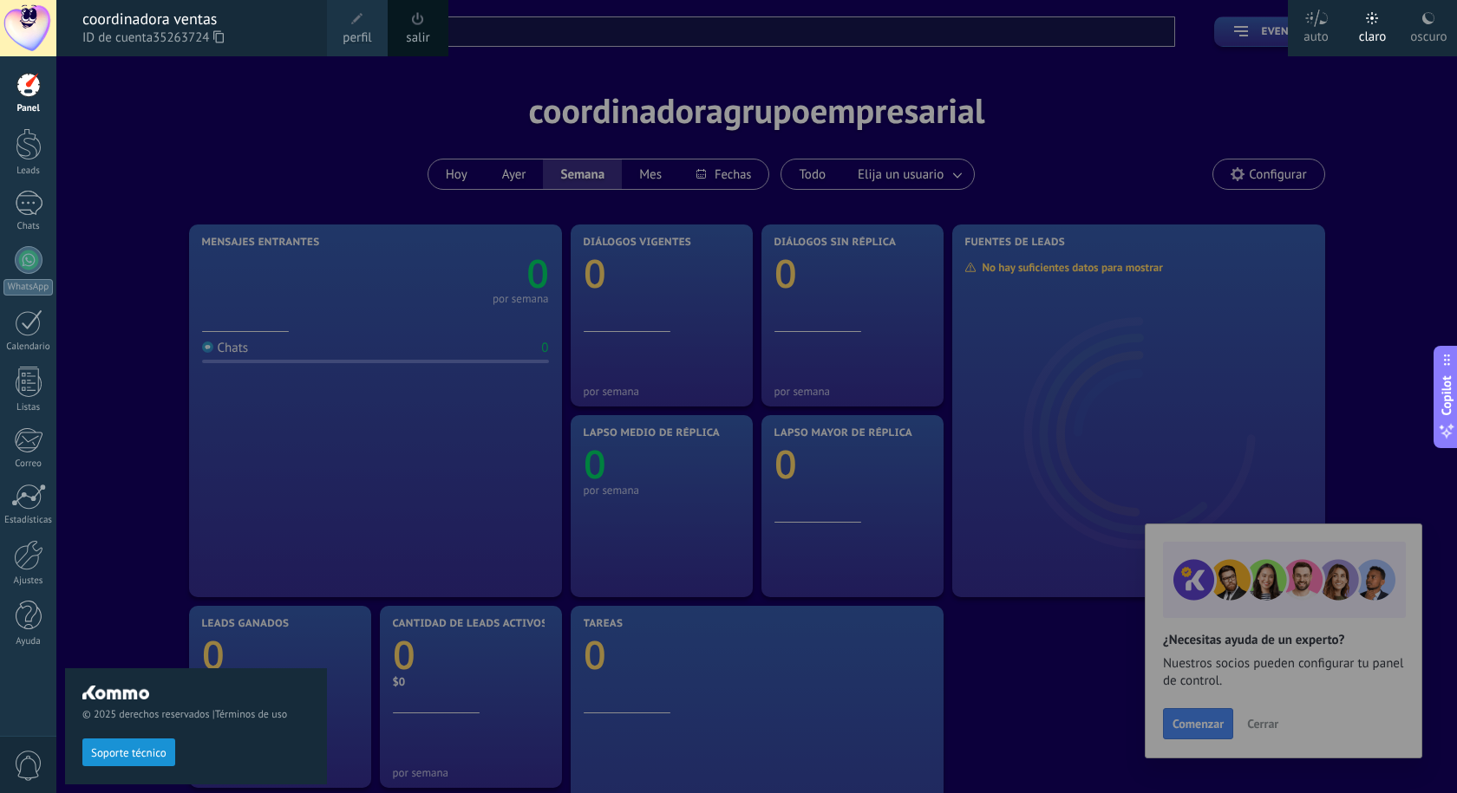
click at [147, 747] on span "Soporte técnico" at bounding box center [128, 753] width 75 height 12
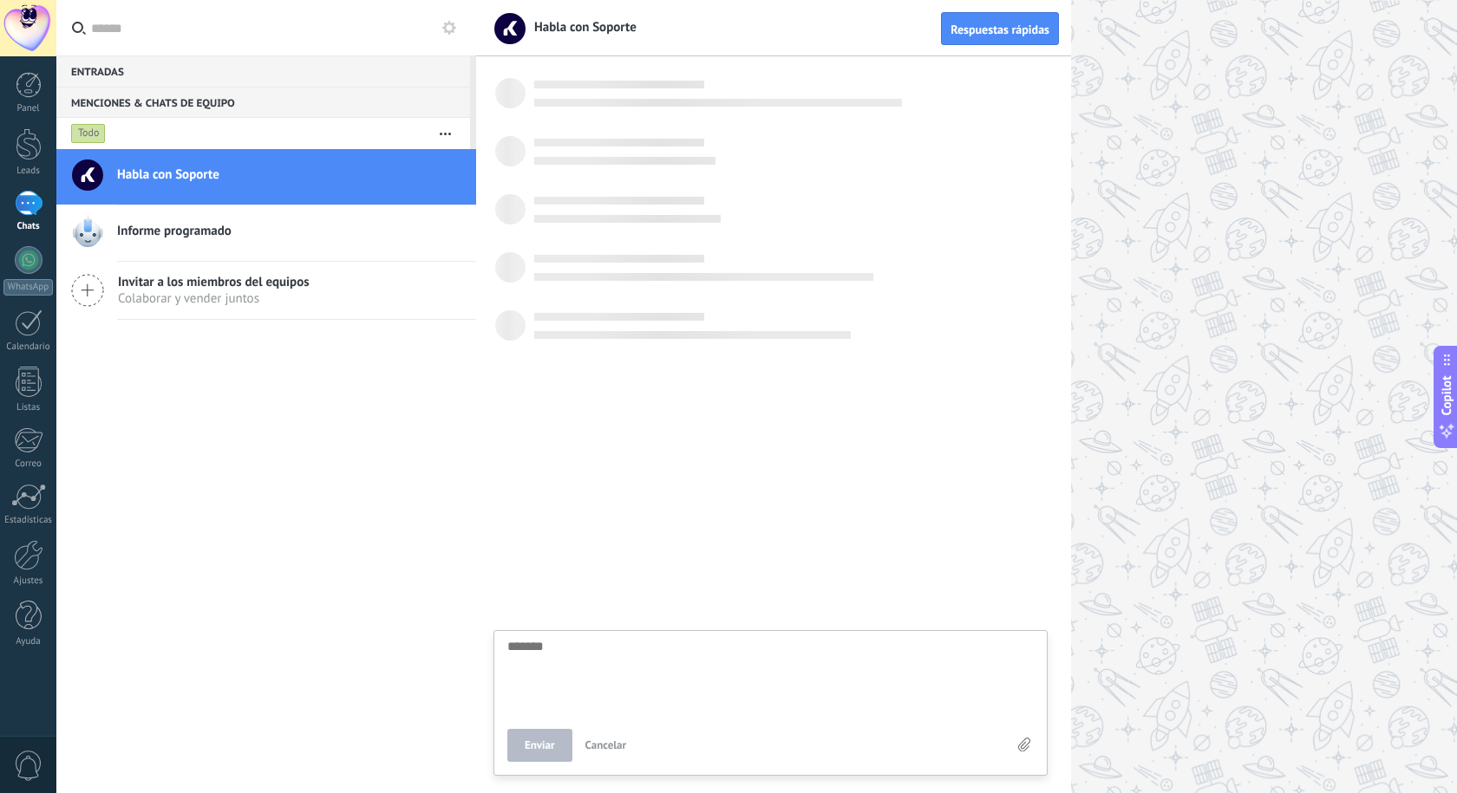
scroll to position [16, 0]
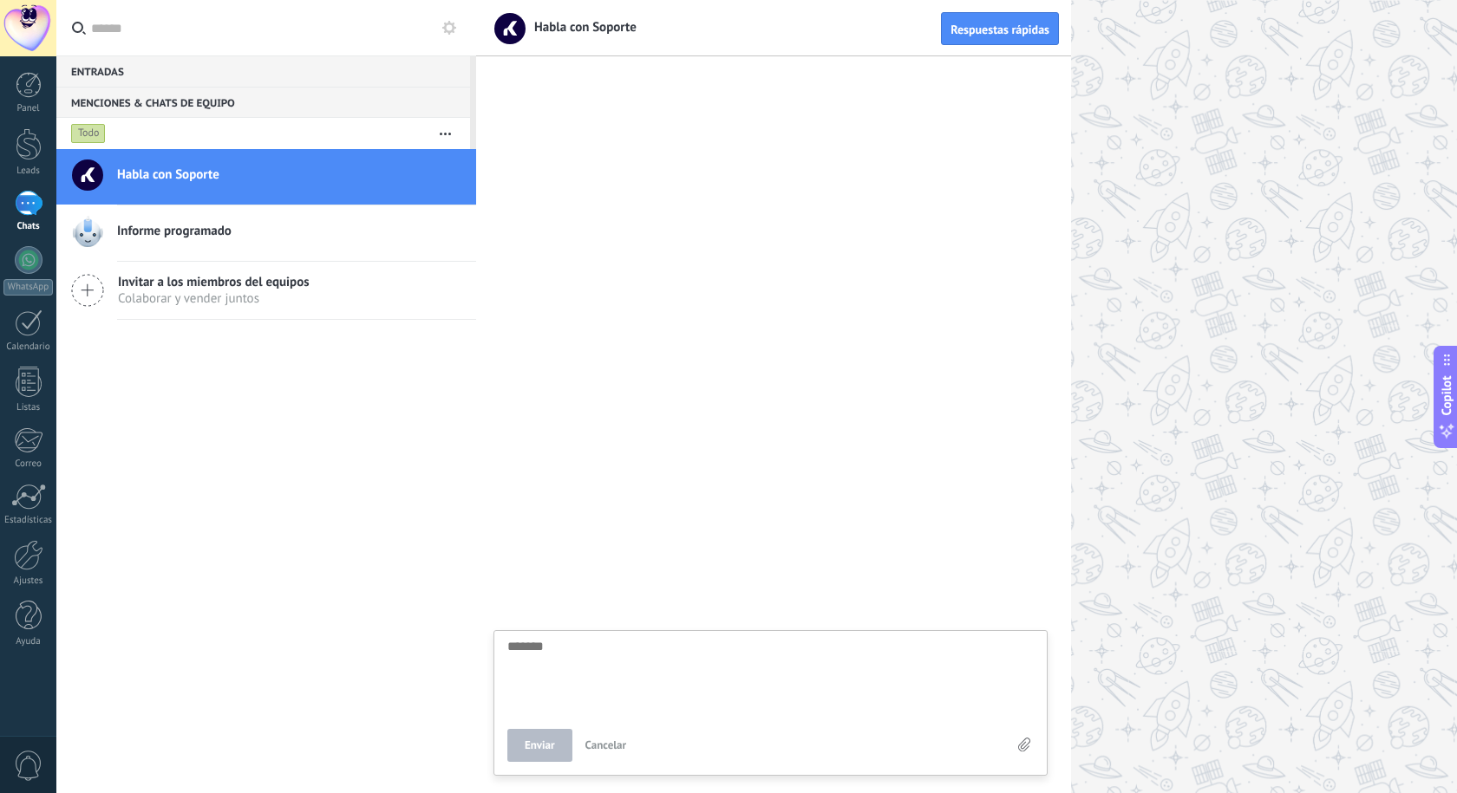
click at [617, 682] on textarea at bounding box center [770, 675] width 526 height 71
type textarea "*"
type textarea "**"
type textarea "***"
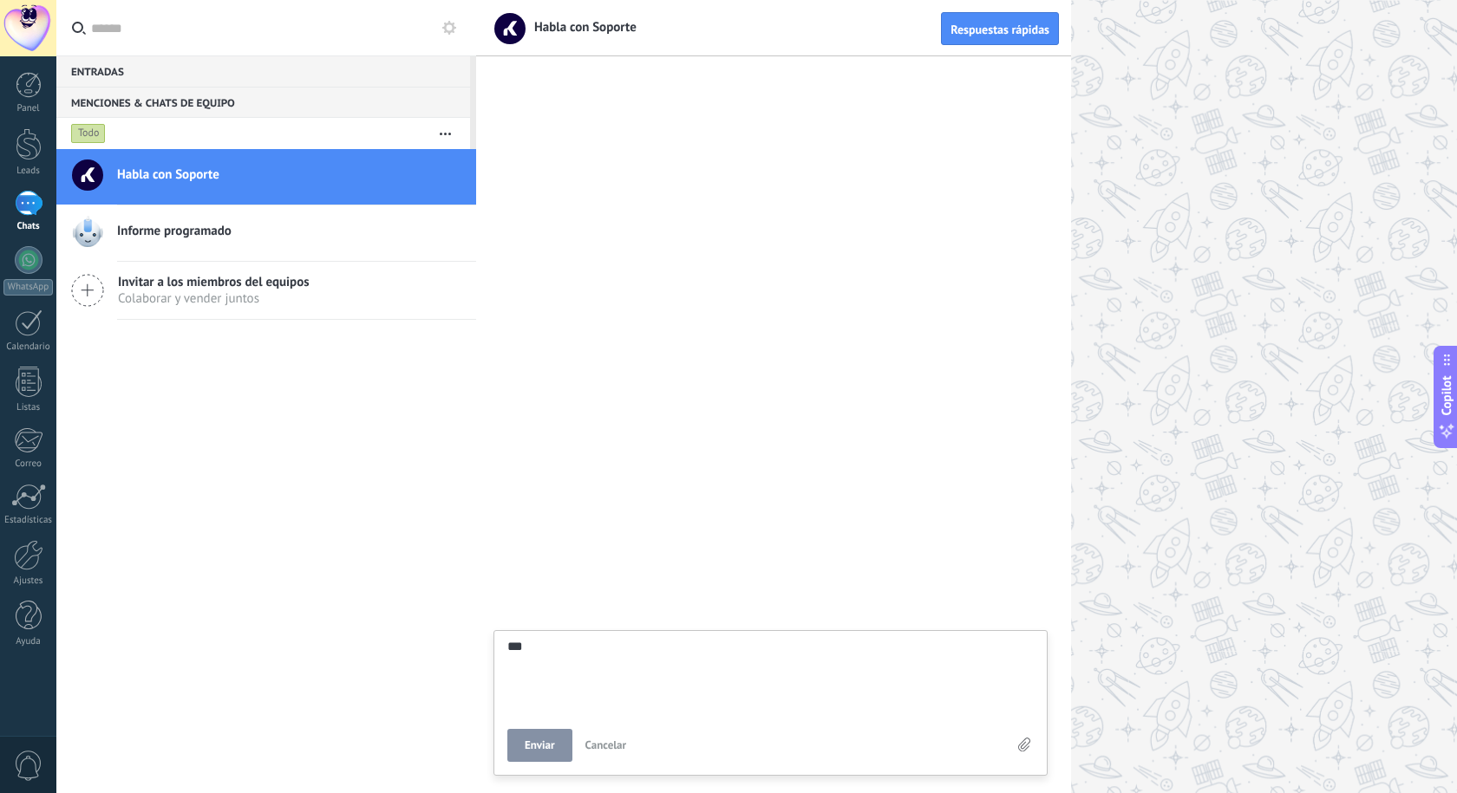
type textarea "****"
type textarea "*****"
type textarea "******"
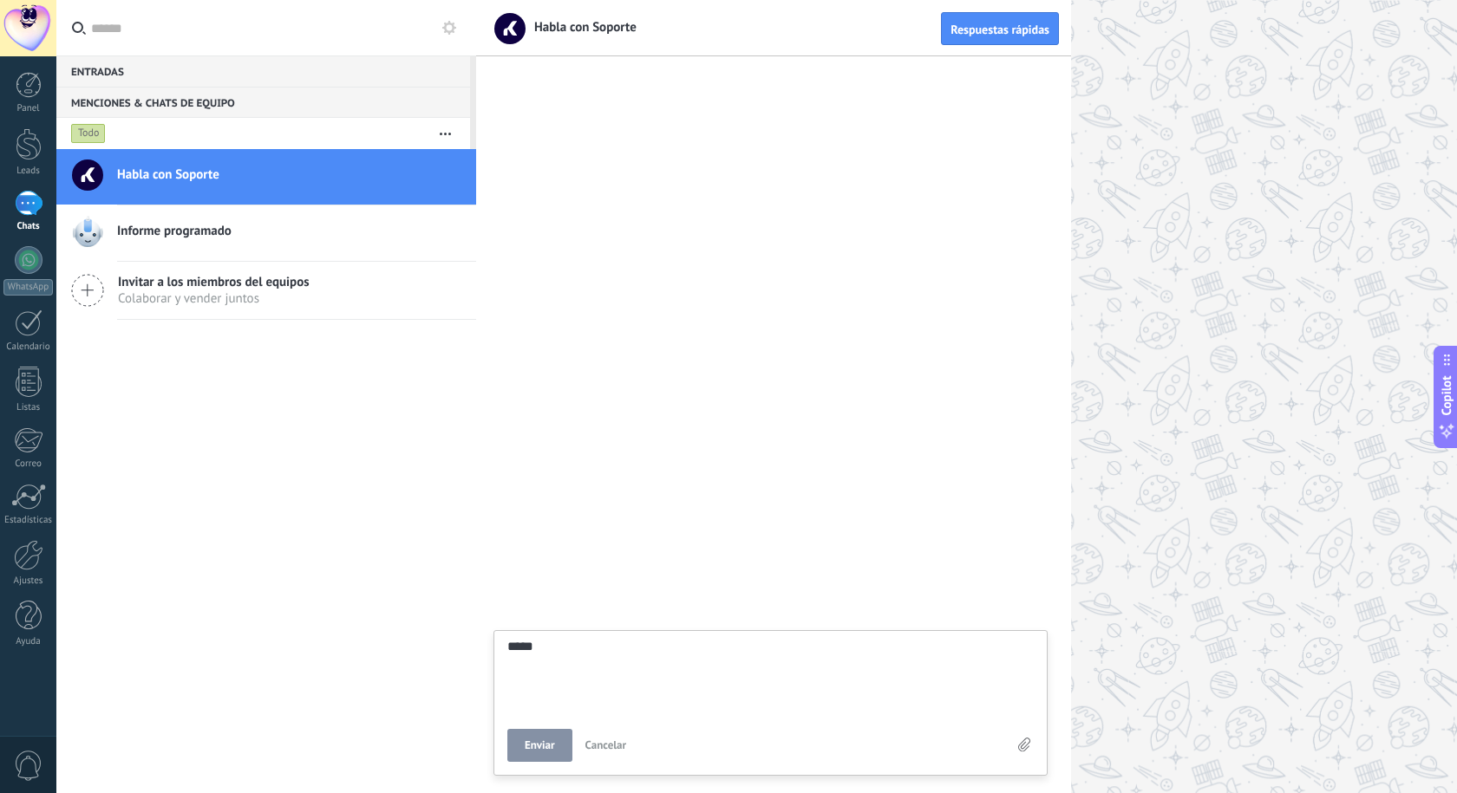
type textarea "******"
type textarea "*****"
type textarea "****"
type textarea "***"
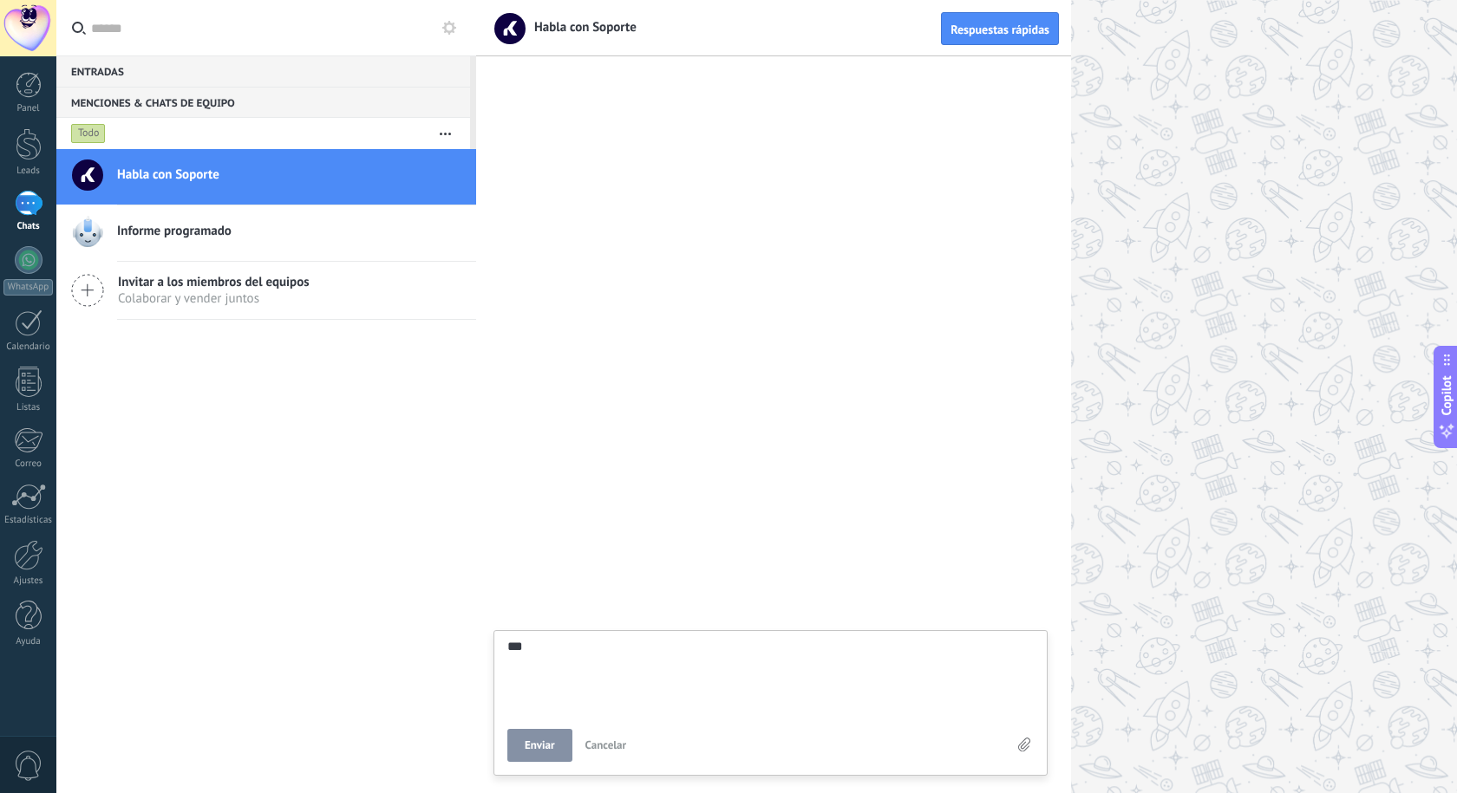
type textarea "**"
type textarea "*"
type textarea "*******"
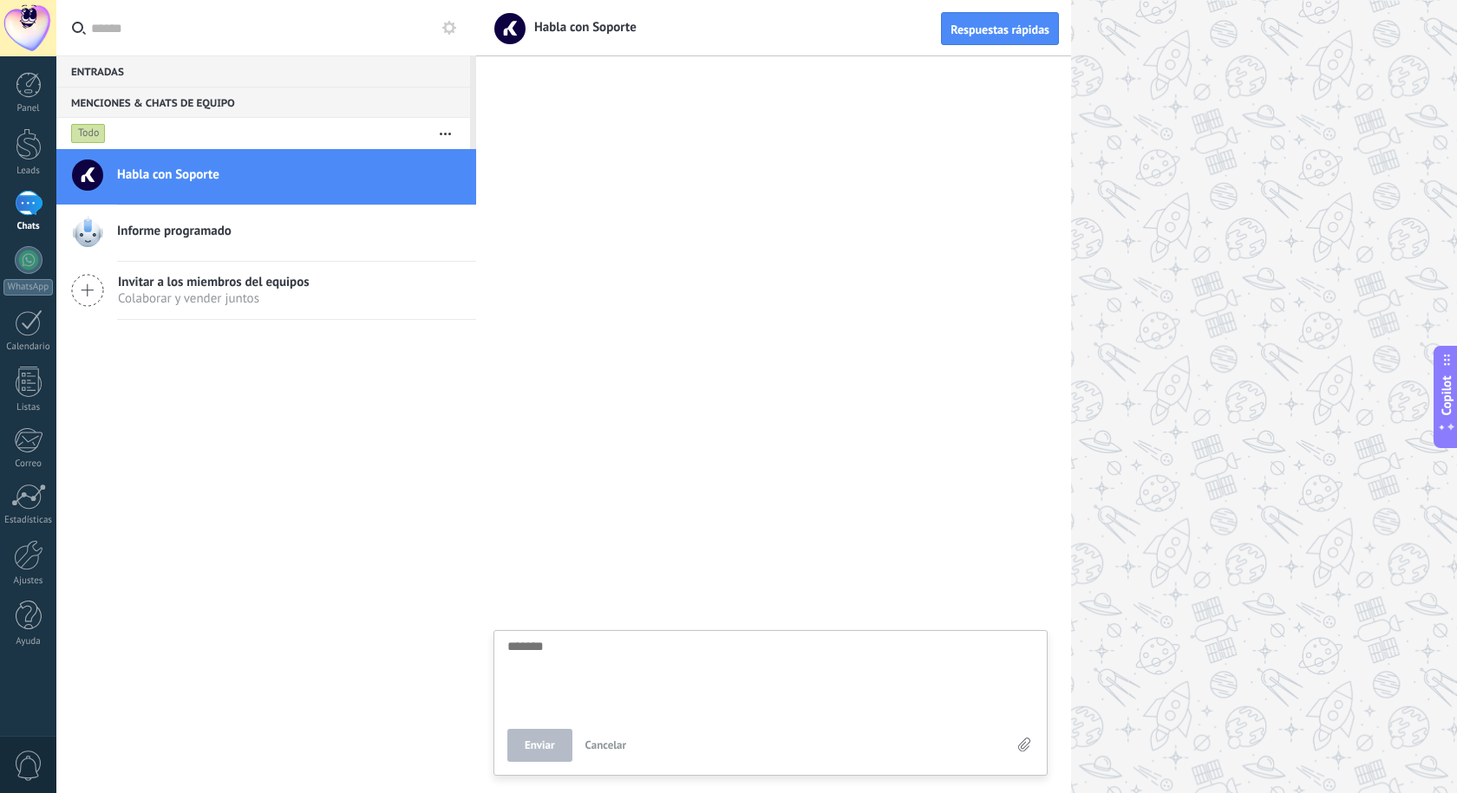
type textarea "*"
type textarea "**"
type textarea "***"
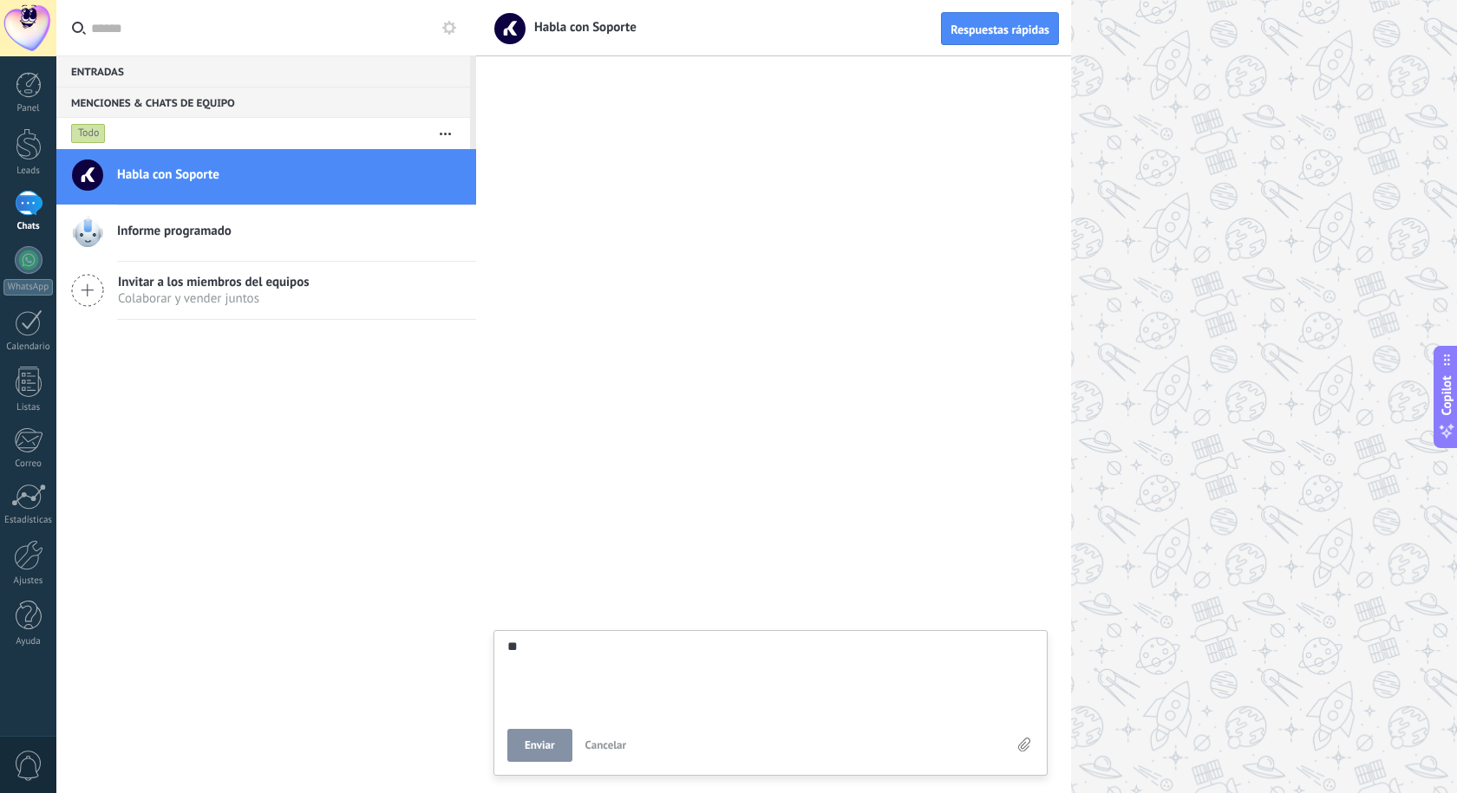
type textarea "***"
type textarea "****"
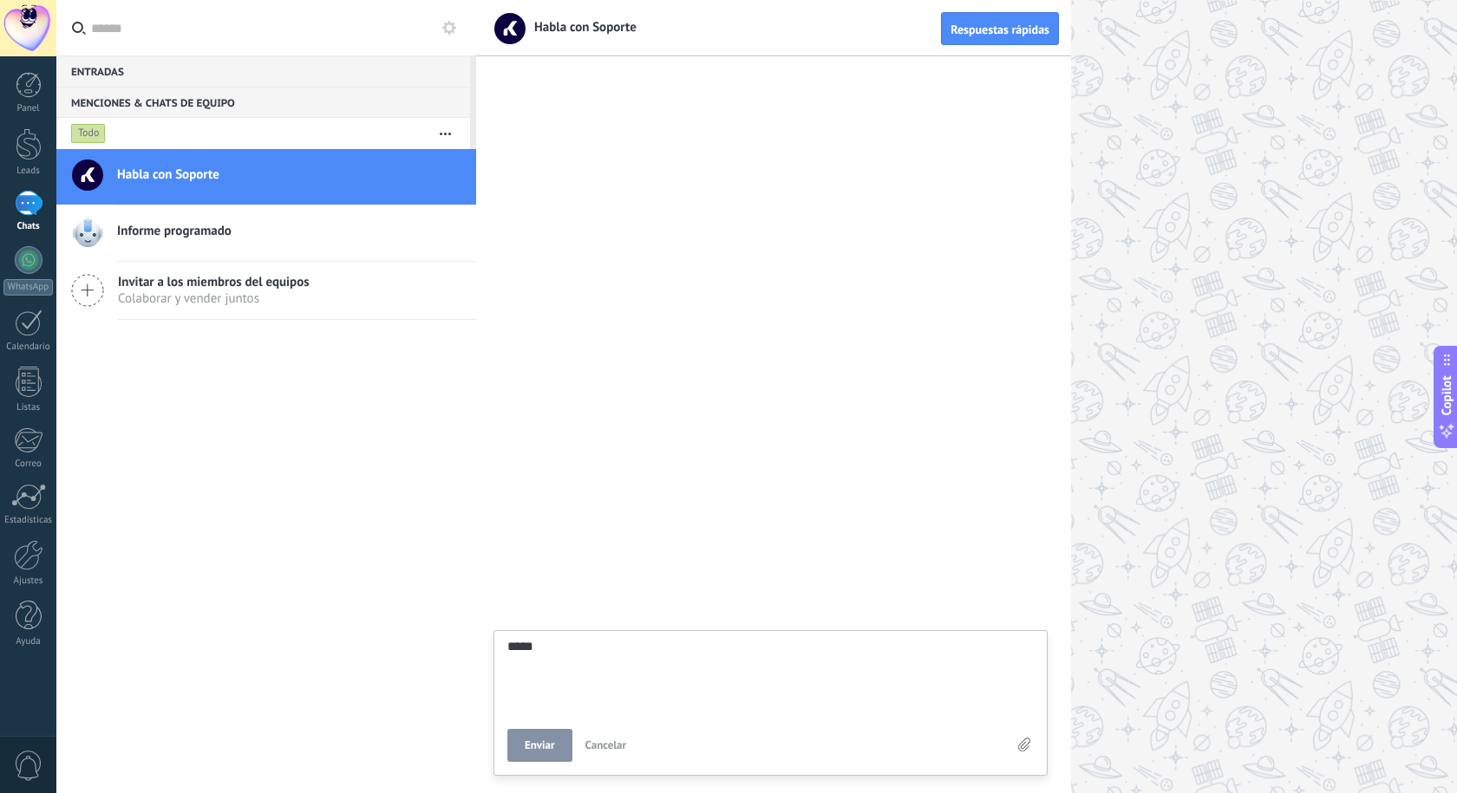
type textarea "******"
type textarea "*******"
type textarea "********"
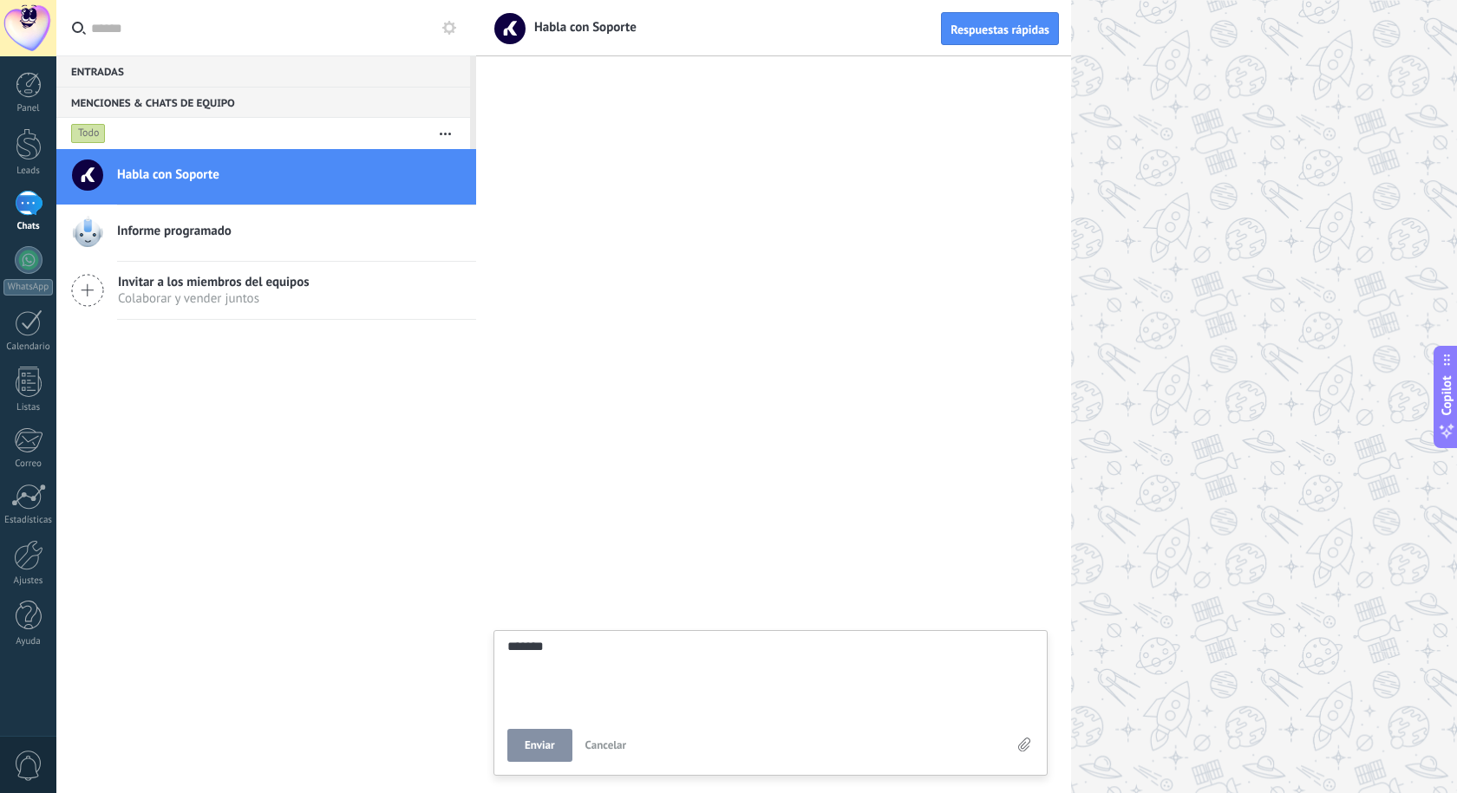
type textarea "********"
type textarea "*********"
type textarea "**********"
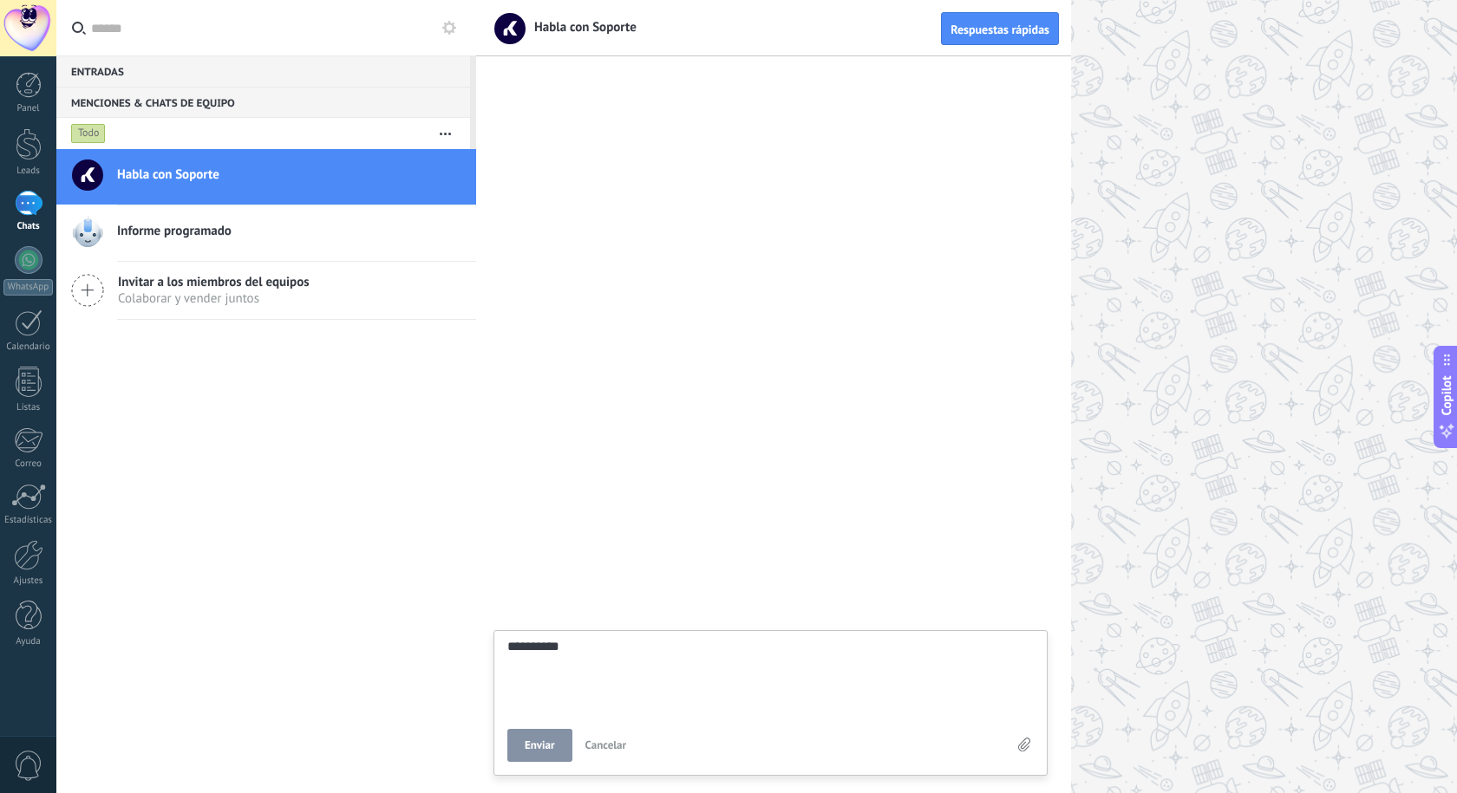
type textarea "**********"
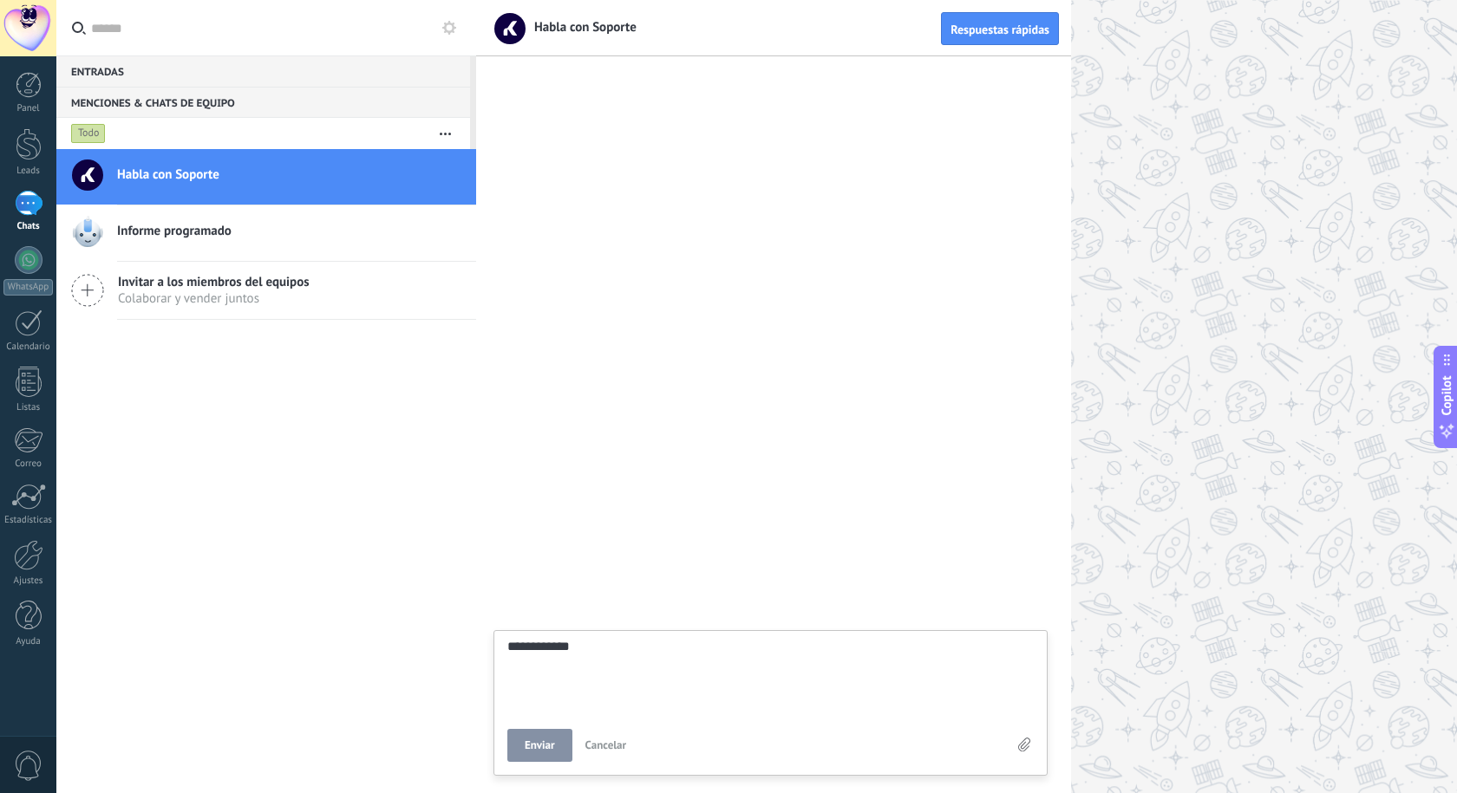
type textarea "**********"
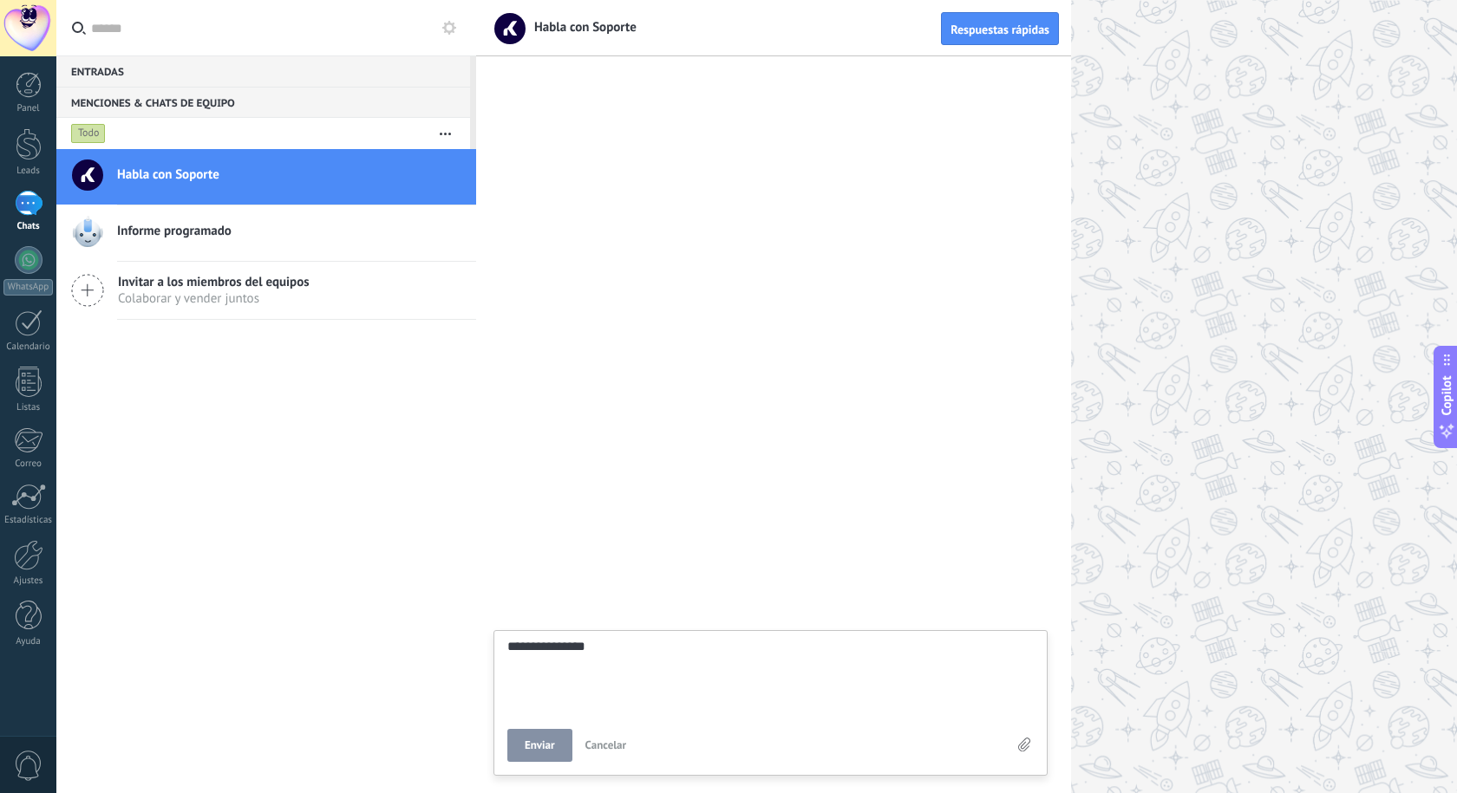
type textarea "**********"
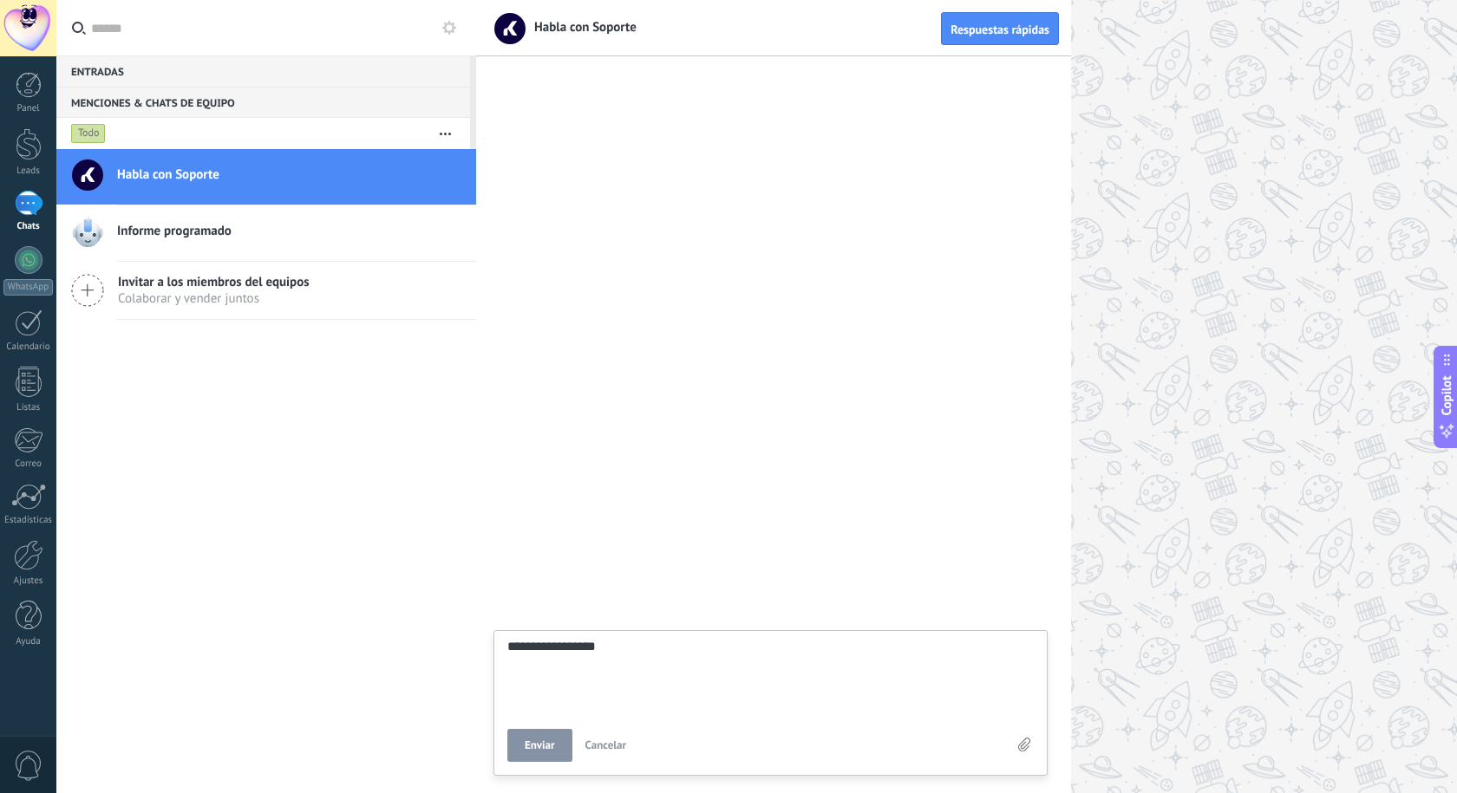
type textarea "**********"
click at [531, 737] on button "Enviar" at bounding box center [539, 745] width 65 height 33
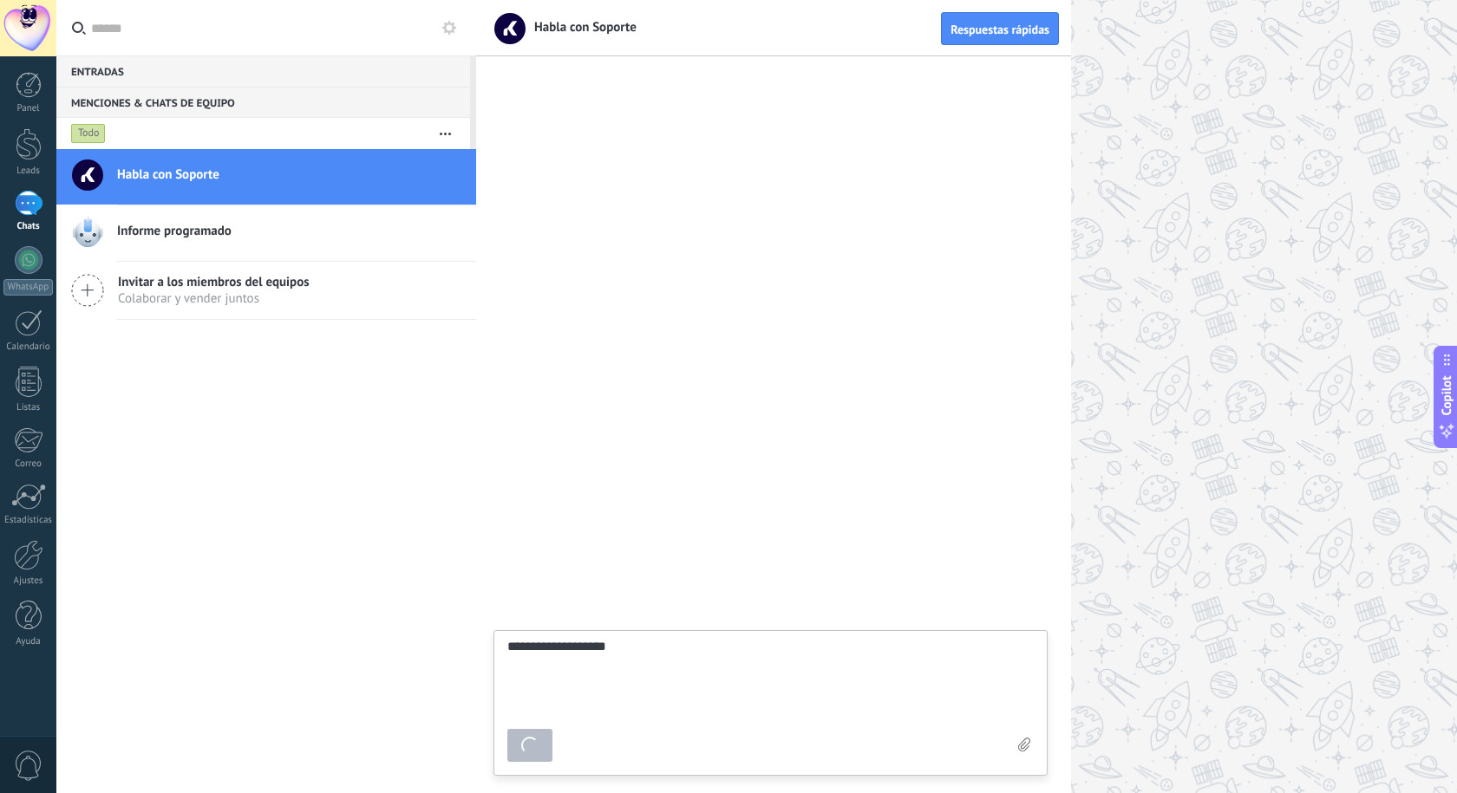
type textarea "*******"
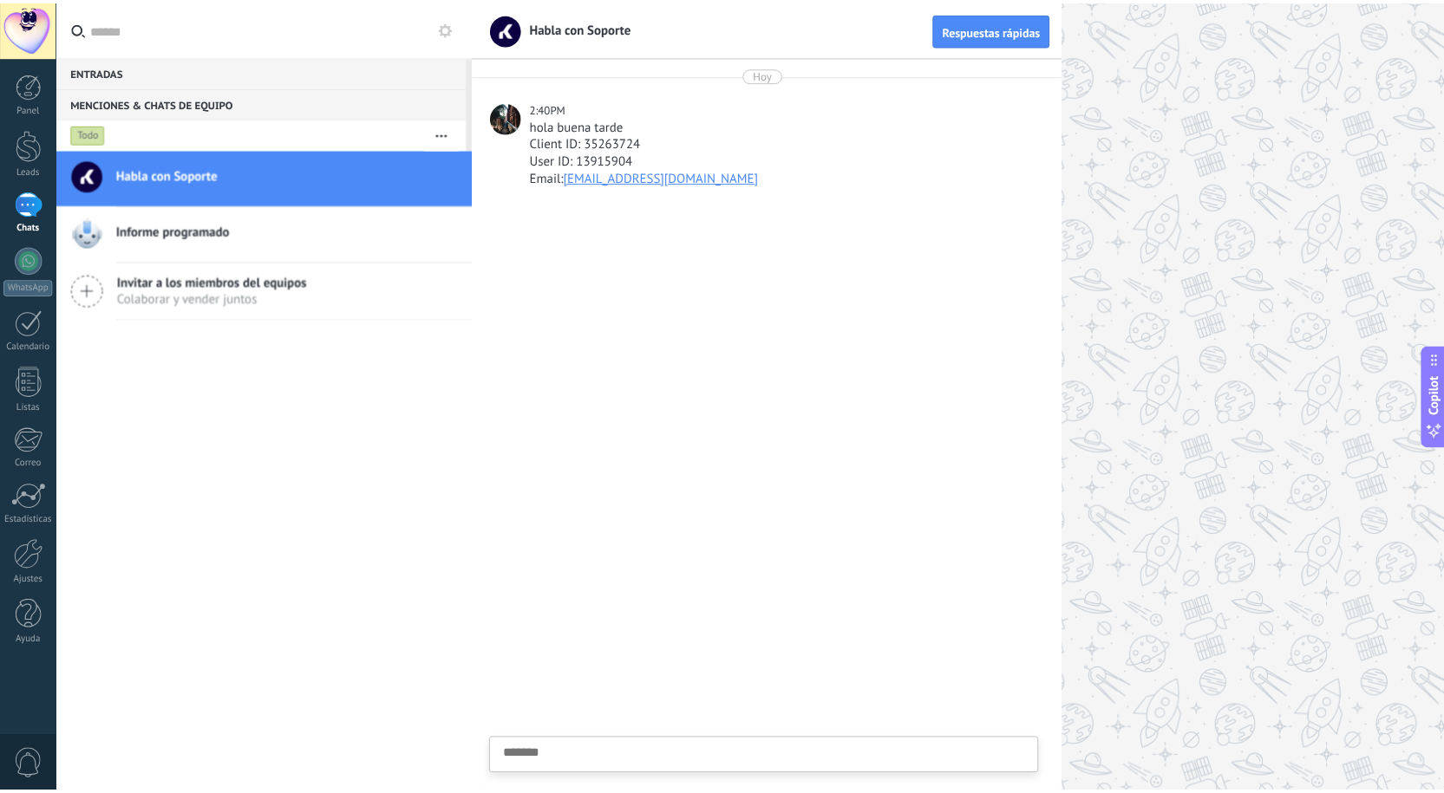
scroll to position [16, 0]
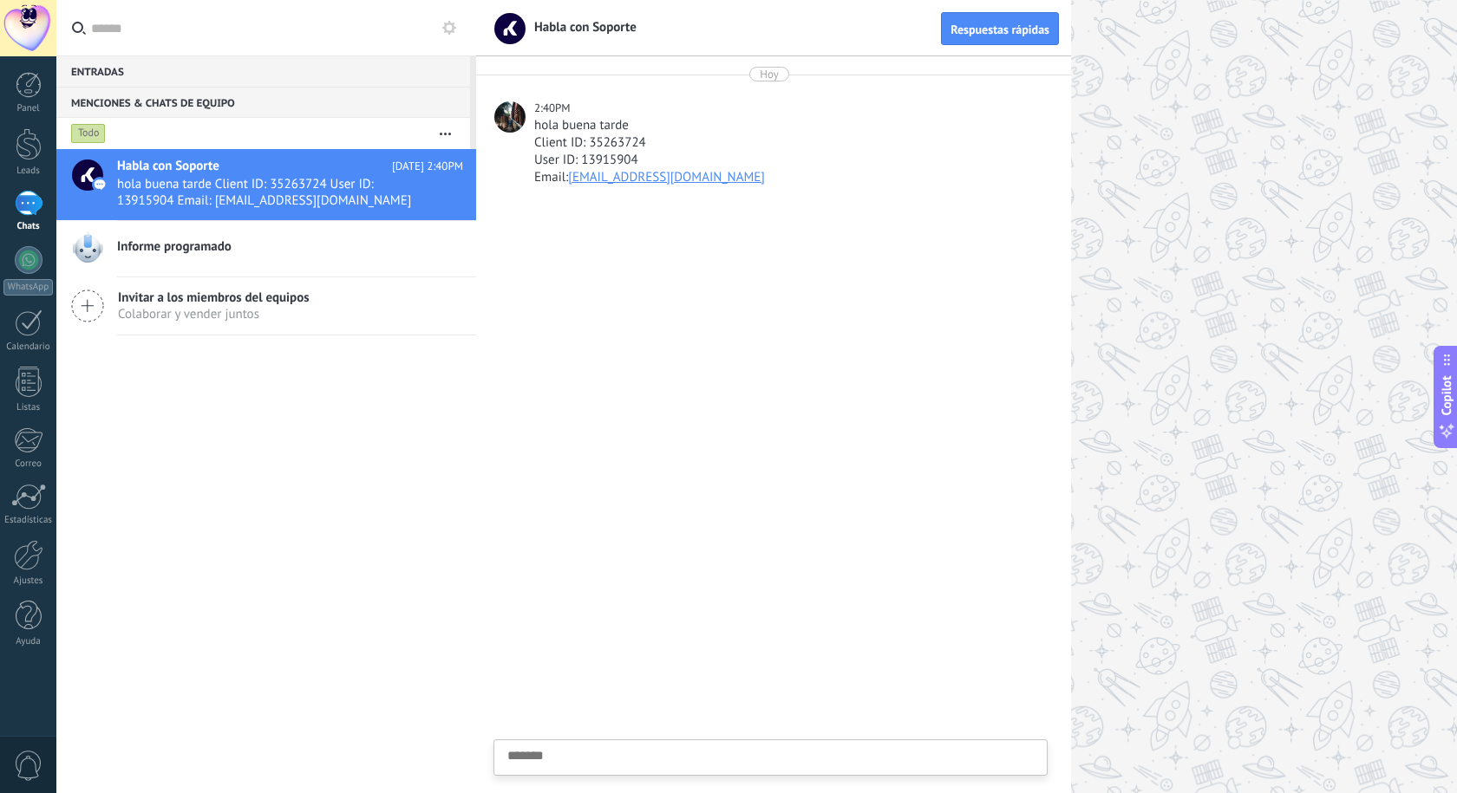
click at [503, 121] on div at bounding box center [509, 116] width 31 height 31
click at [37, 16] on div at bounding box center [28, 28] width 56 height 56
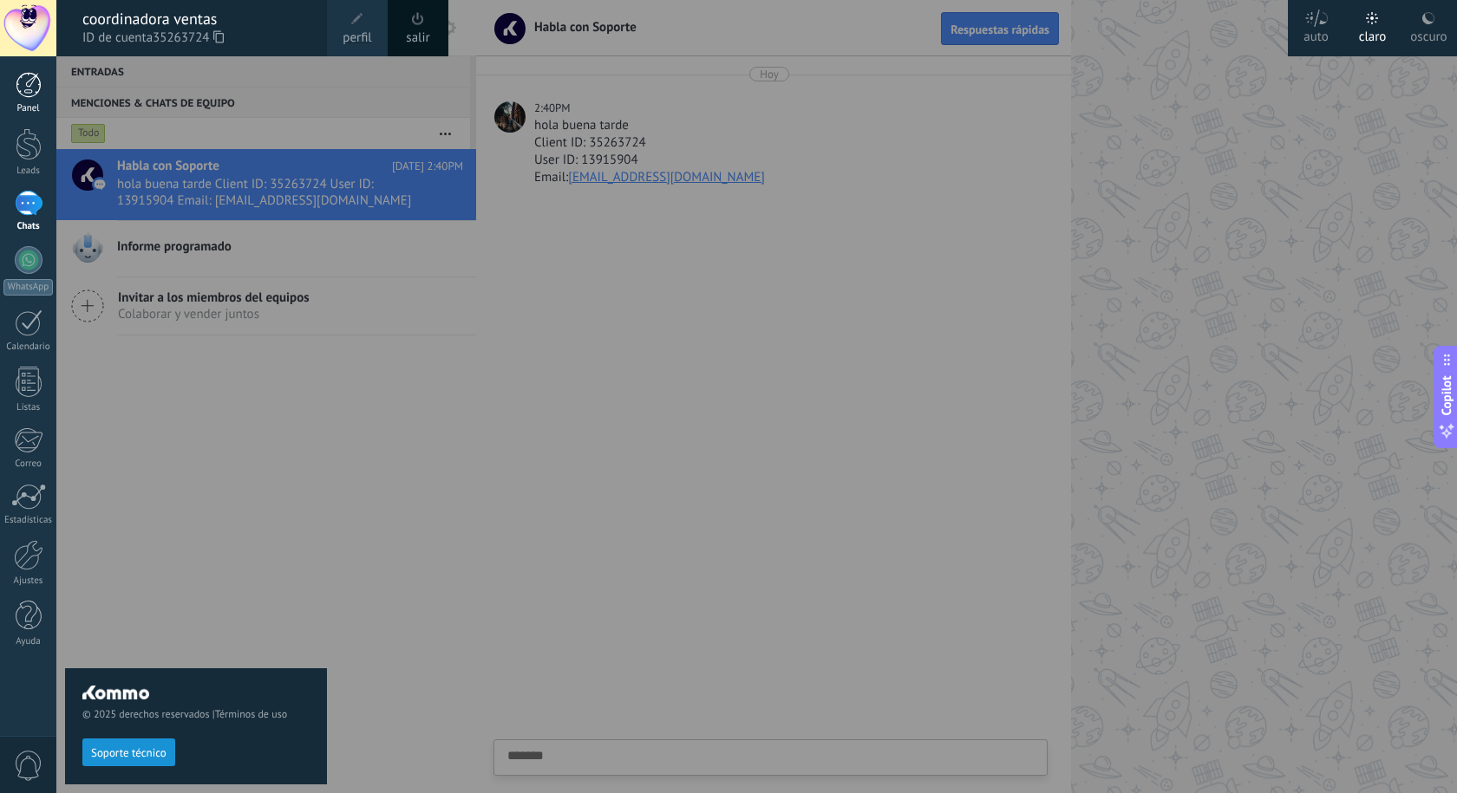
click at [42, 88] on link "Panel" at bounding box center [28, 93] width 56 height 42
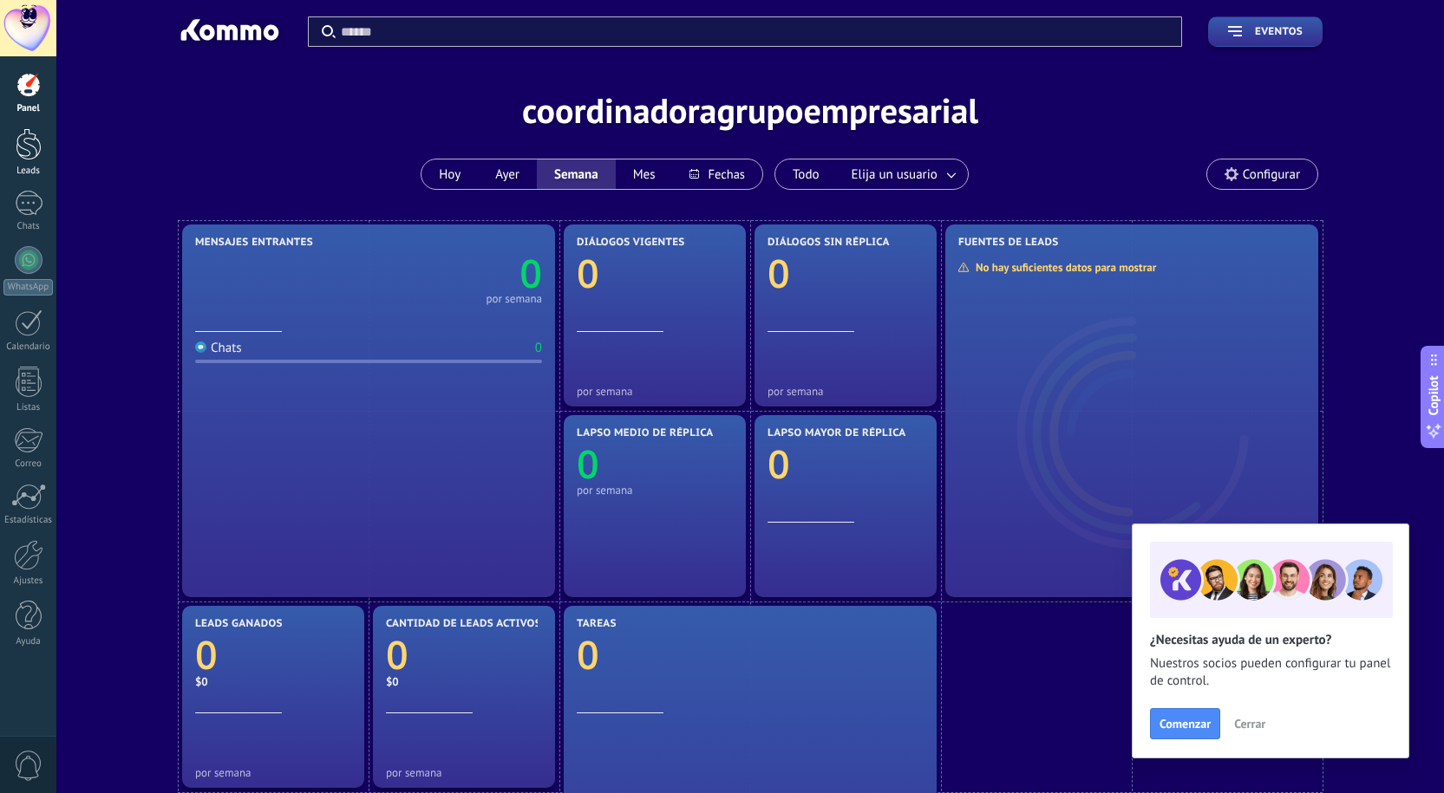
click at [14, 139] on link "Leads" at bounding box center [28, 152] width 56 height 49
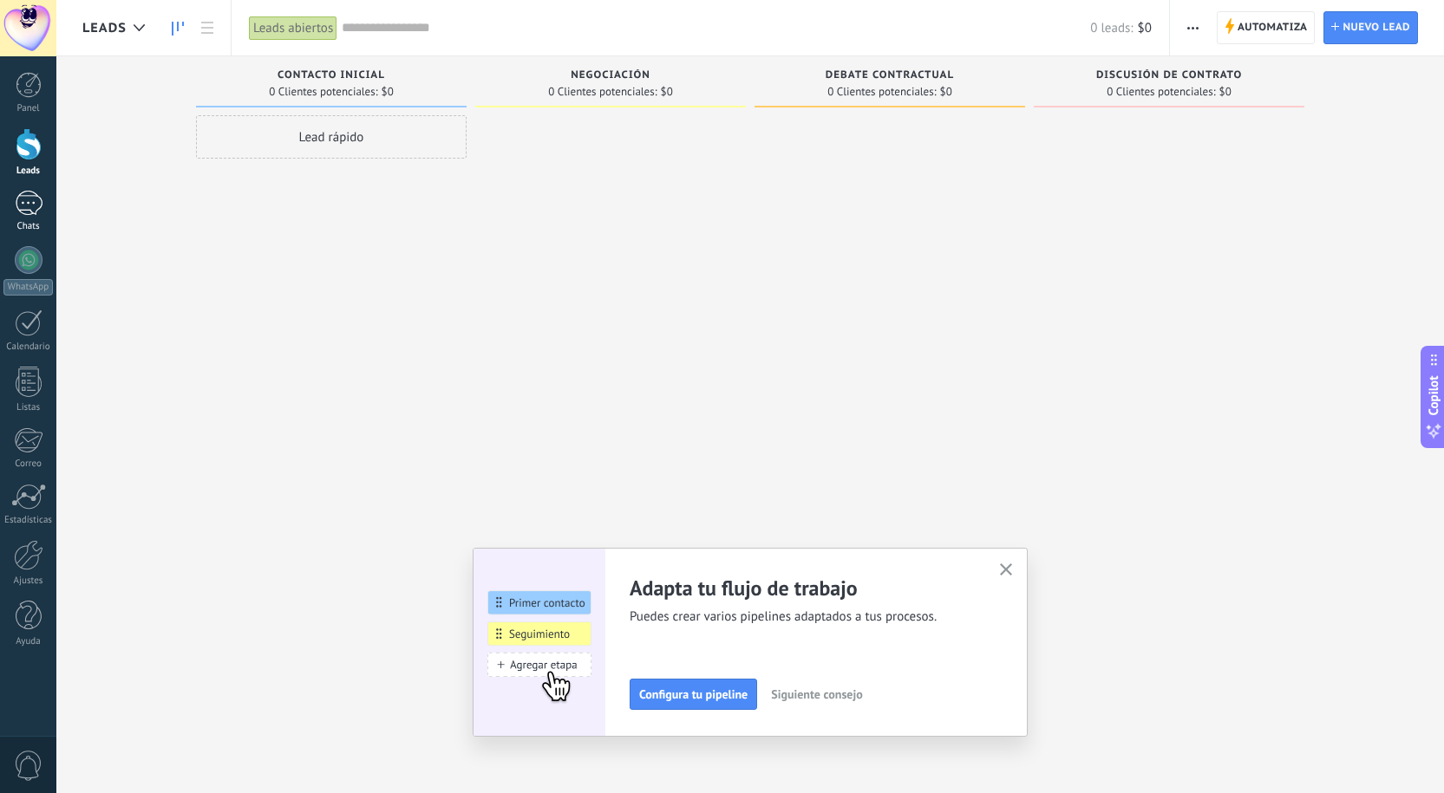
click at [27, 206] on div at bounding box center [29, 203] width 28 height 25
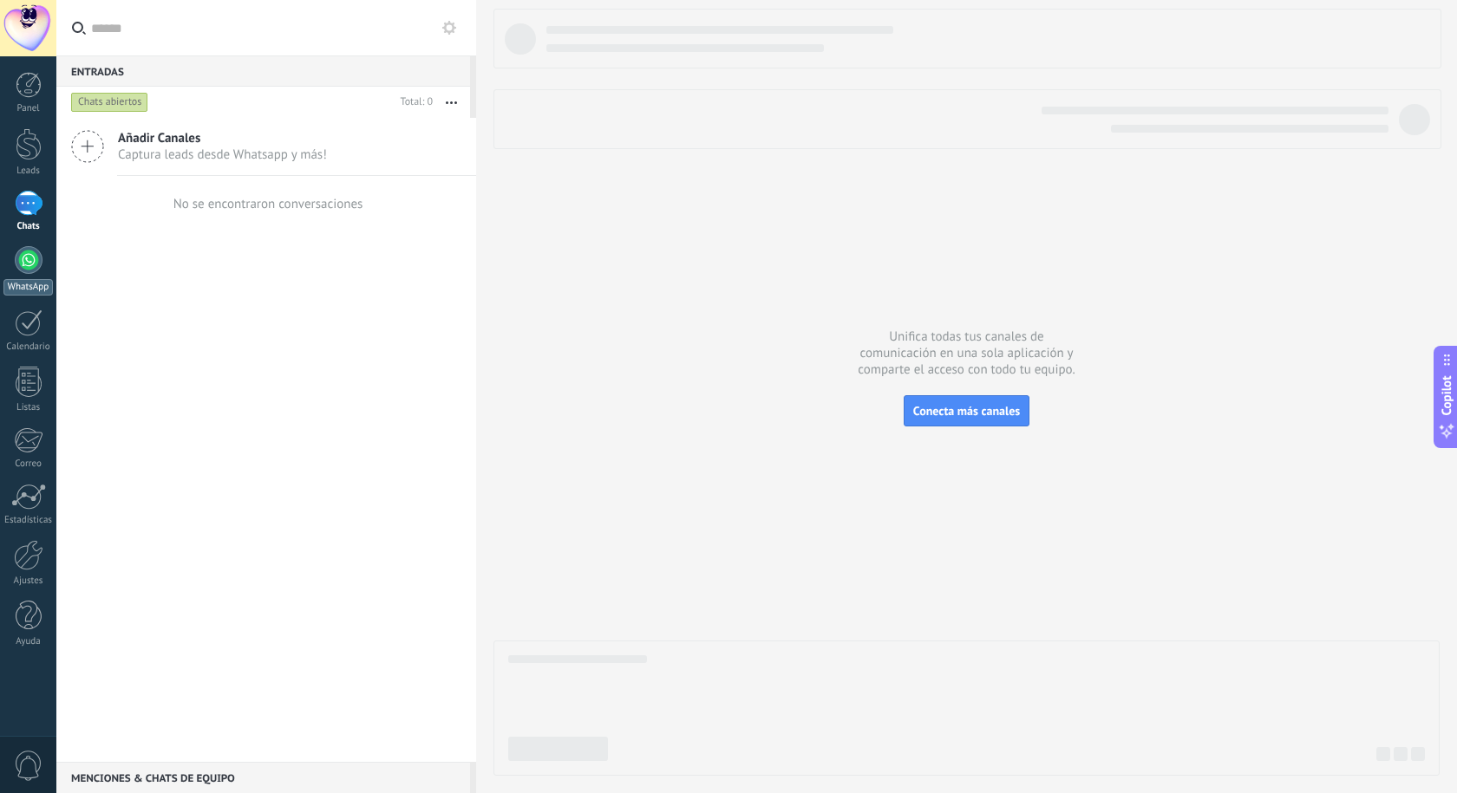
click at [29, 269] on div at bounding box center [29, 260] width 28 height 28
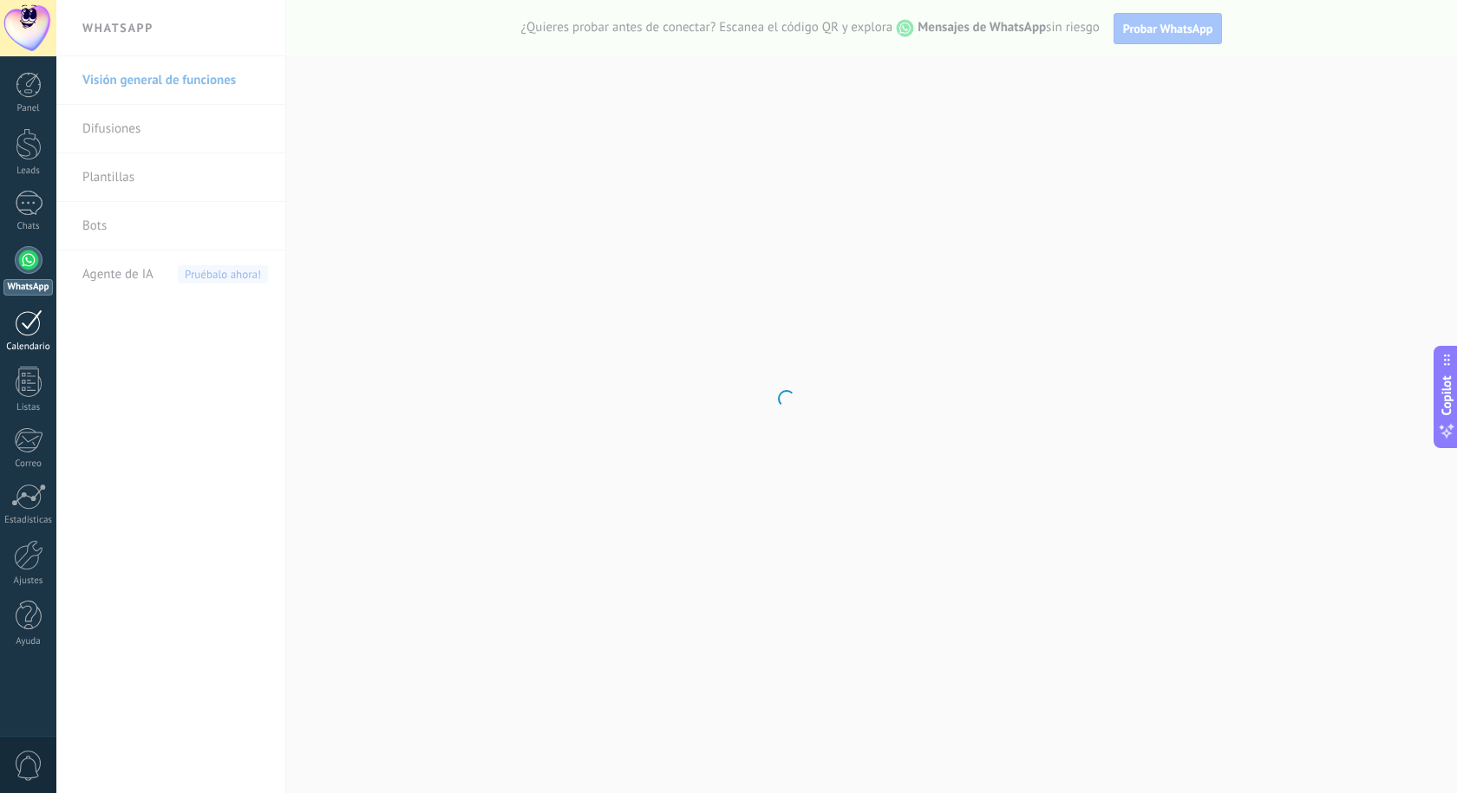
click at [30, 336] on link "Calendario" at bounding box center [28, 331] width 56 height 43
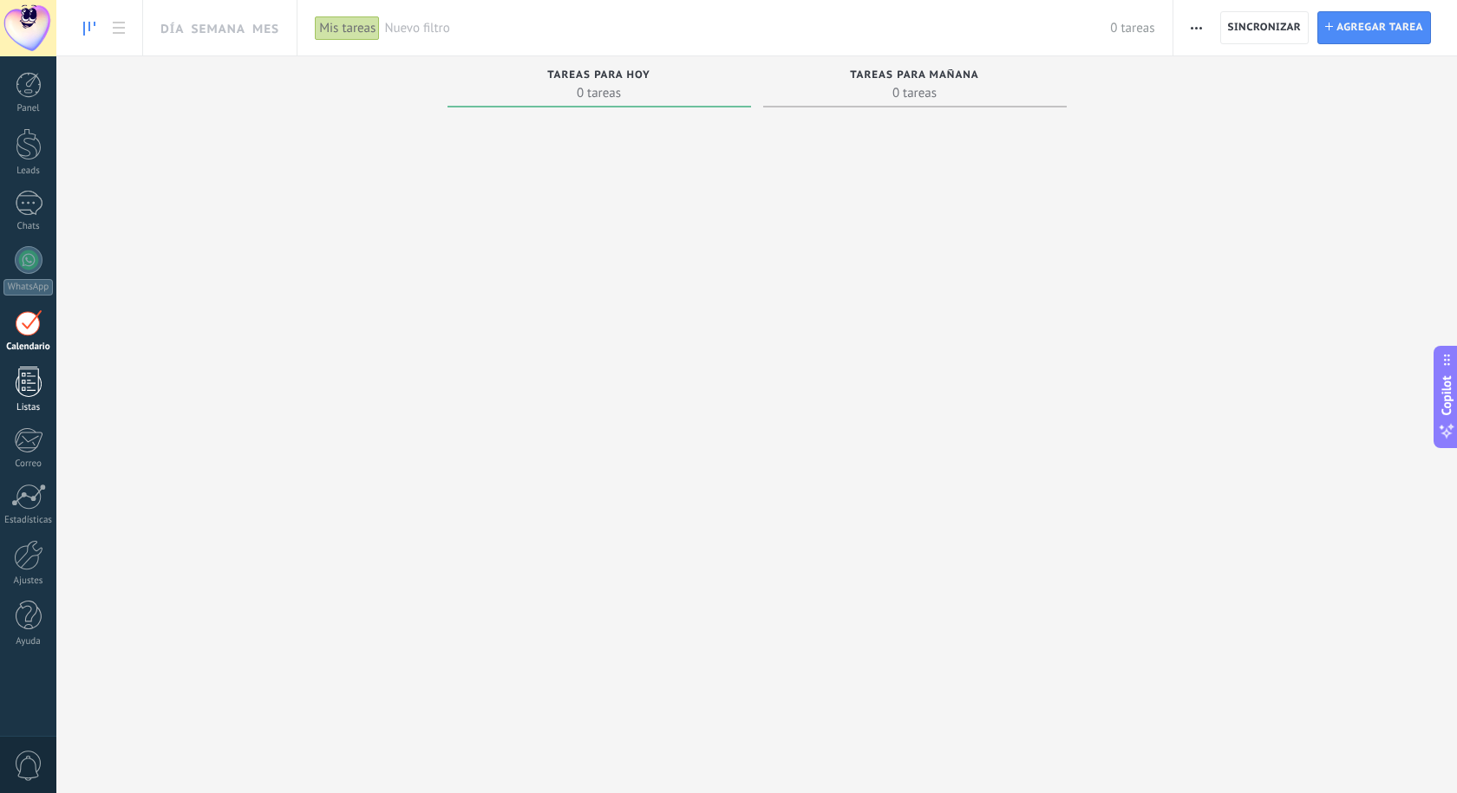
click at [32, 375] on div at bounding box center [29, 382] width 26 height 30
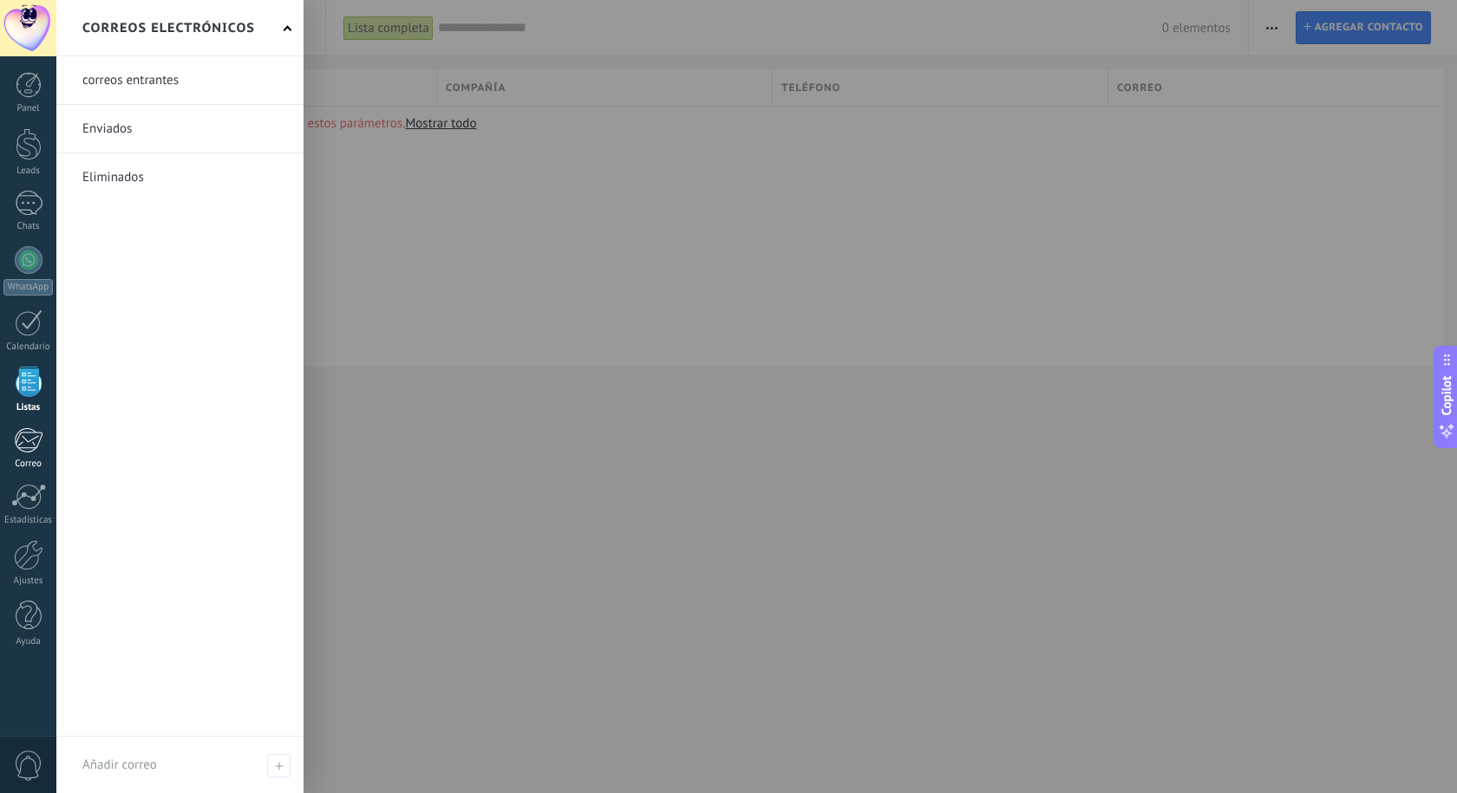
click at [32, 447] on div at bounding box center [28, 440] width 29 height 26
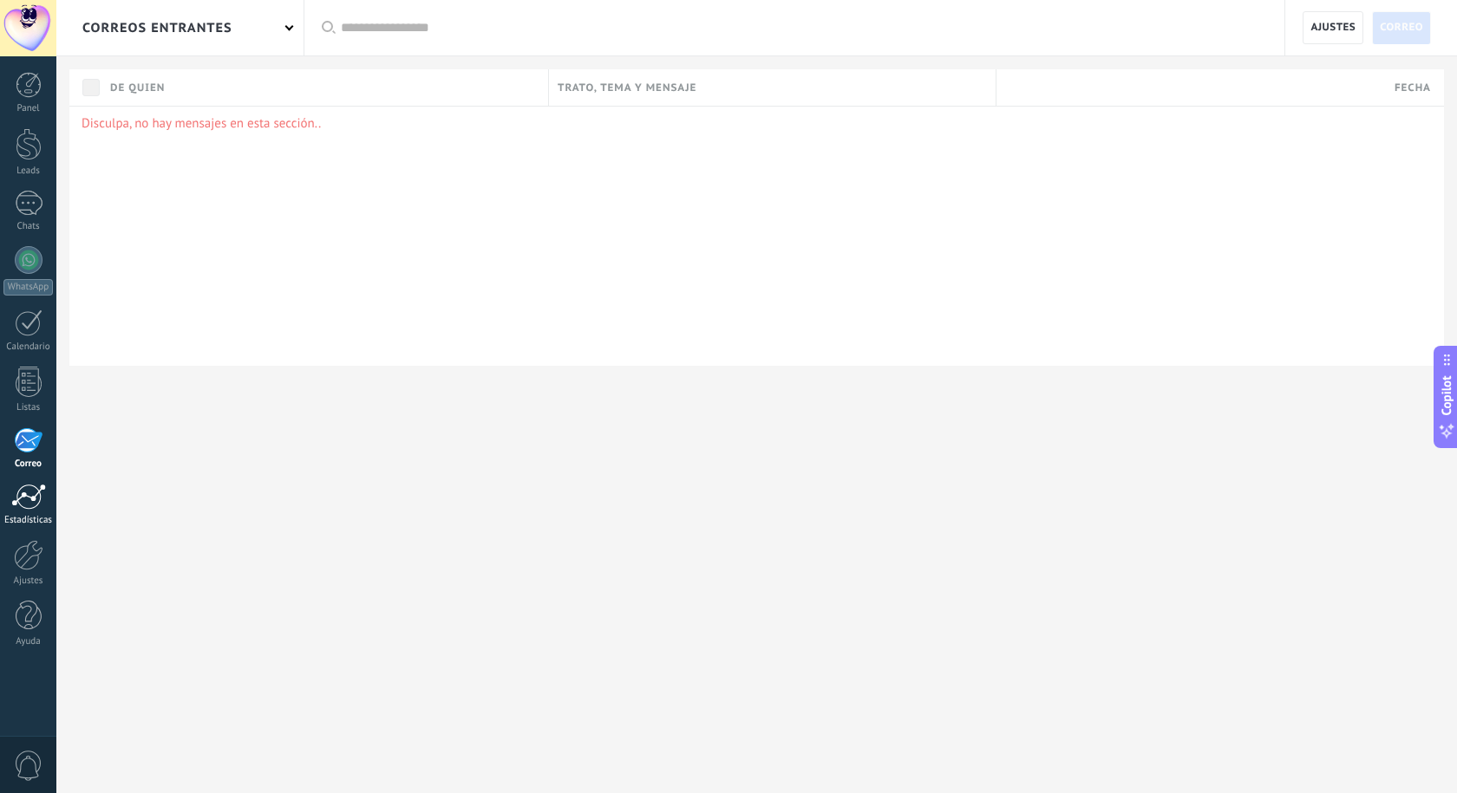
click at [16, 515] on div "Estadísticas" at bounding box center [28, 520] width 50 height 11
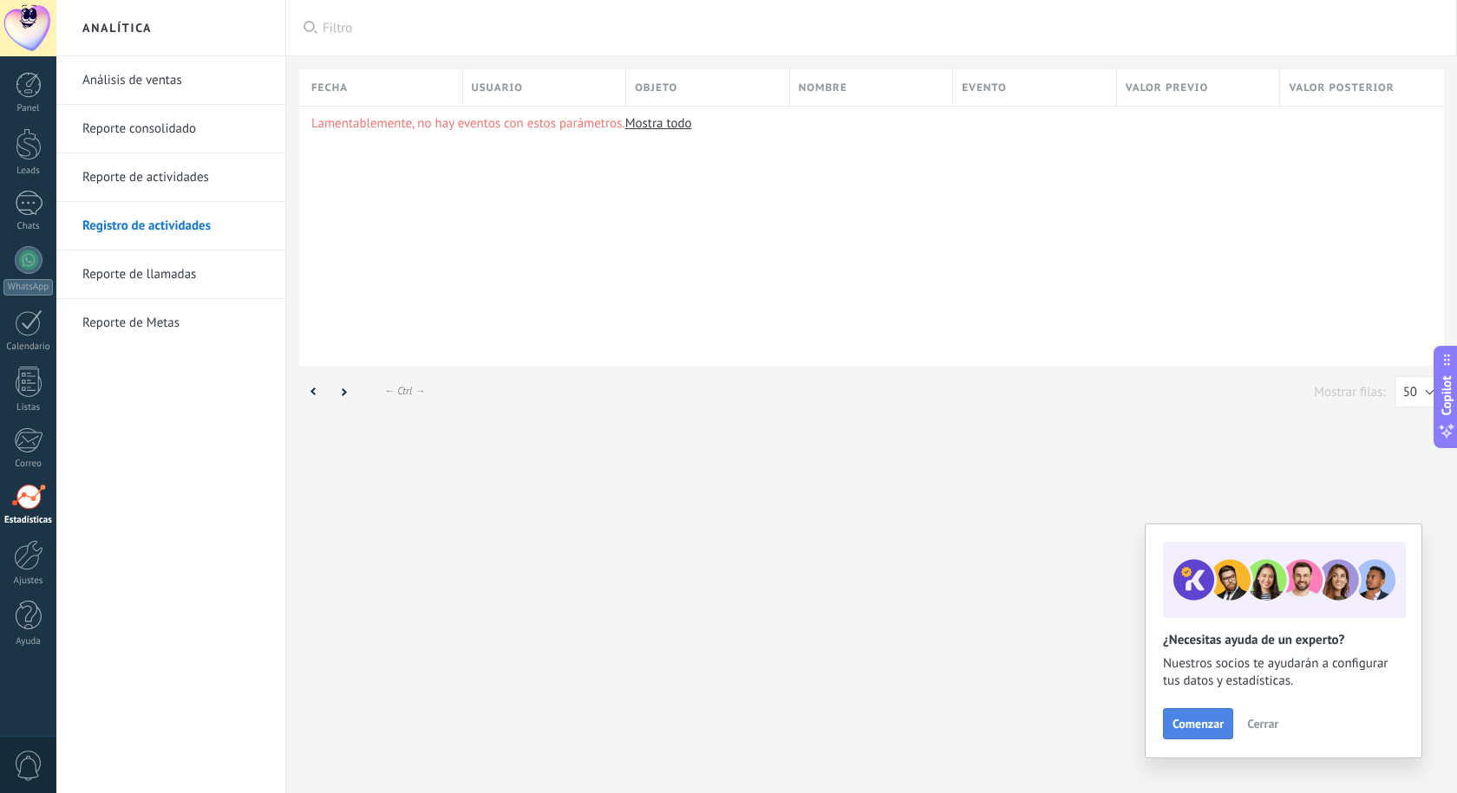
click at [1197, 718] on span "Comenzar" at bounding box center [1197, 724] width 51 height 12
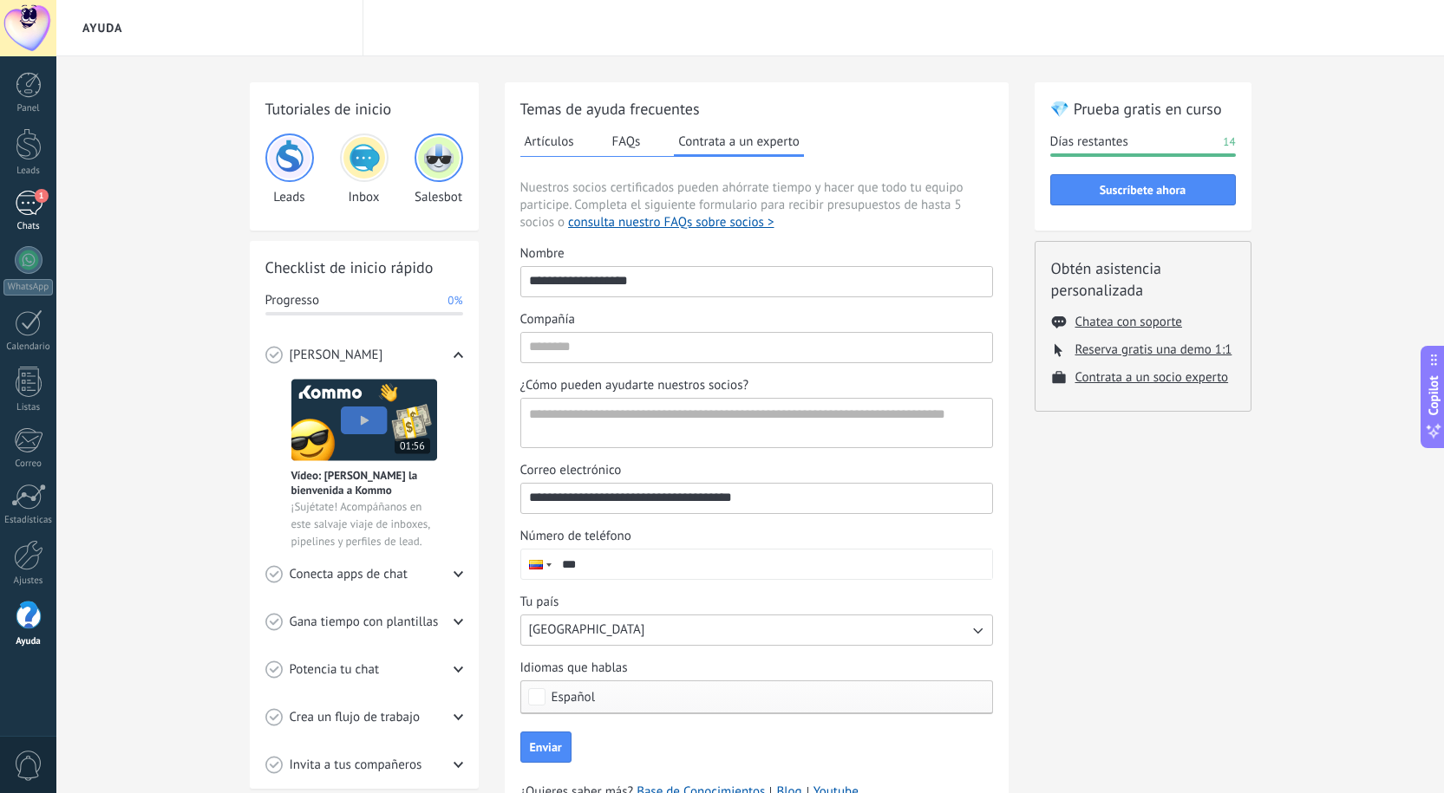
click at [34, 205] on div "1" at bounding box center [29, 203] width 28 height 25
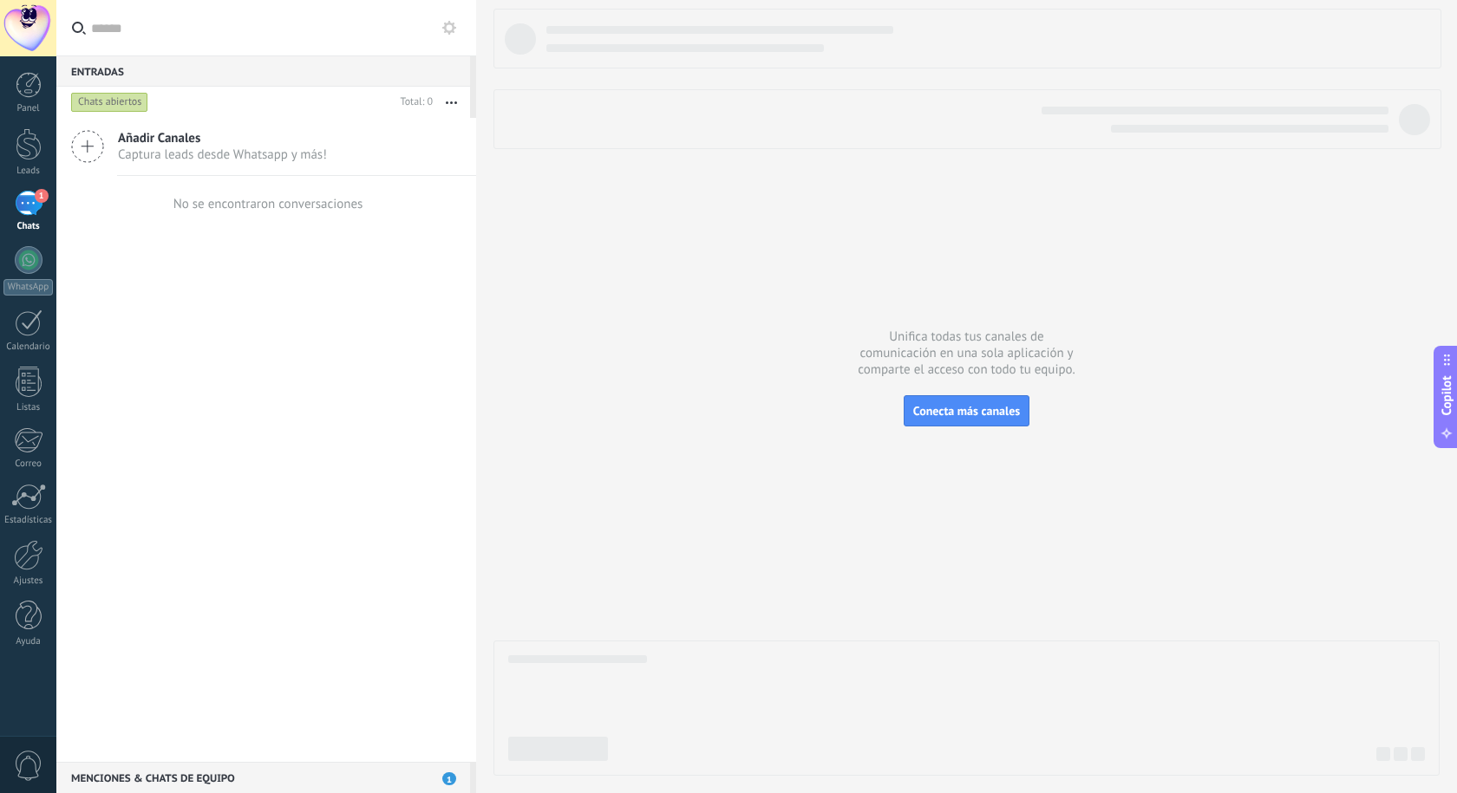
click at [39, 213] on div "1" at bounding box center [29, 203] width 28 height 25
click at [286, 181] on div "No se encontraron conversaciones" at bounding box center [266, 203] width 193 height 55
click at [15, 258] on div at bounding box center [29, 260] width 28 height 28
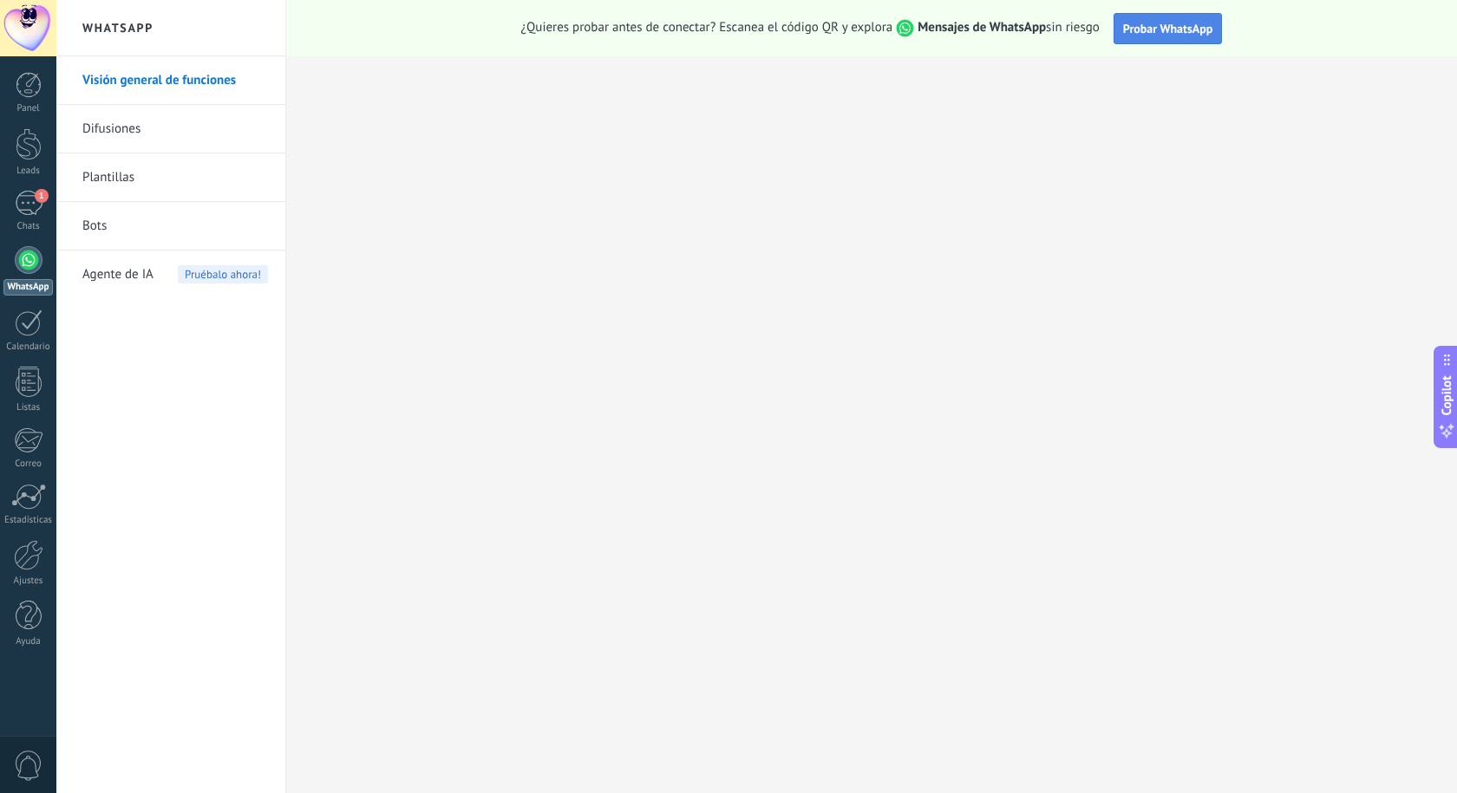
click at [1200, 32] on span "Probar WhatsApp" at bounding box center [1168, 29] width 90 height 16
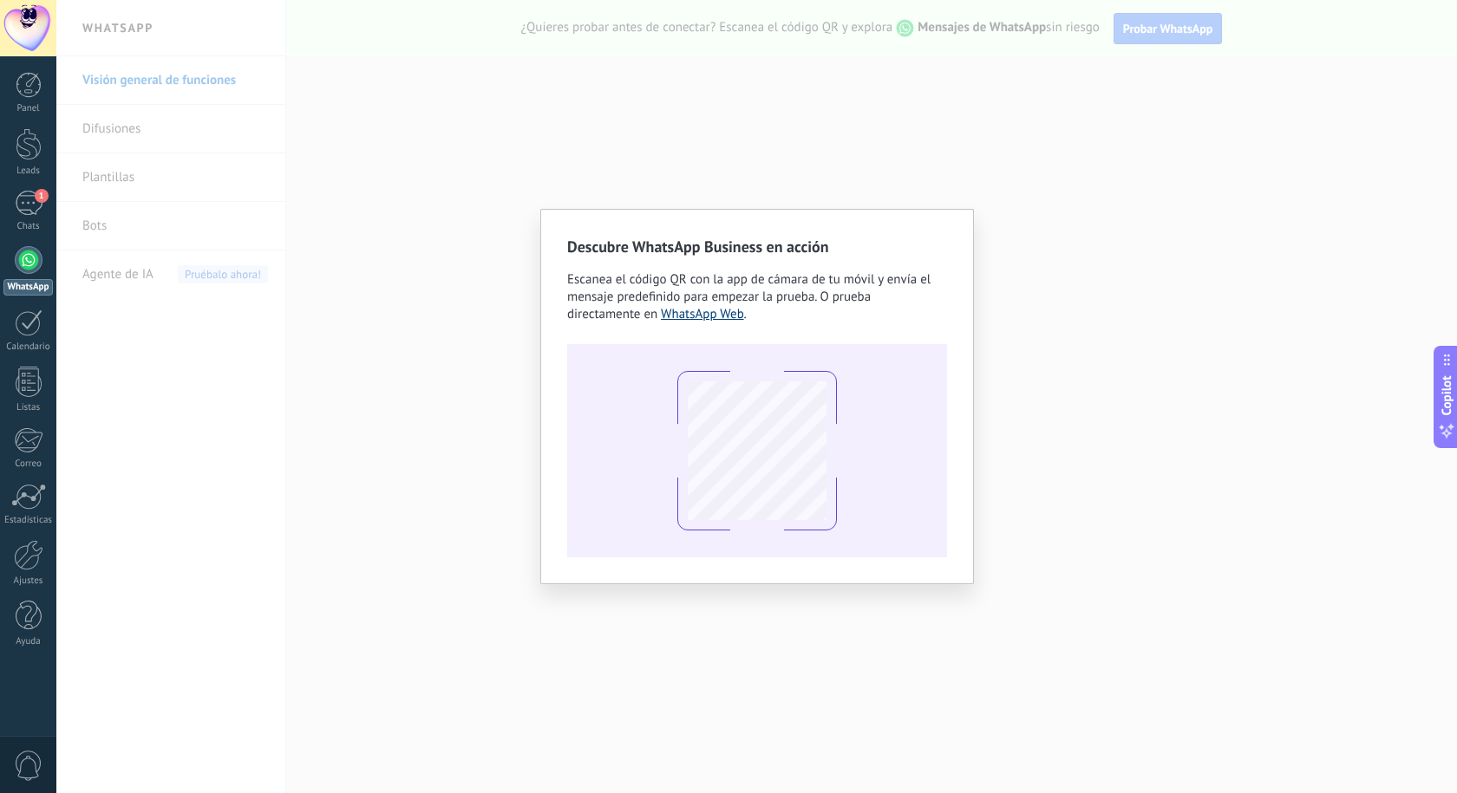
click at [733, 318] on link "WhatsApp Web" at bounding box center [702, 314] width 83 height 16
click at [1287, 64] on div "Descubre WhatsApp Business en acción Escanea el código QR con la app [PERSON_NA…" at bounding box center [756, 396] width 1400 height 793
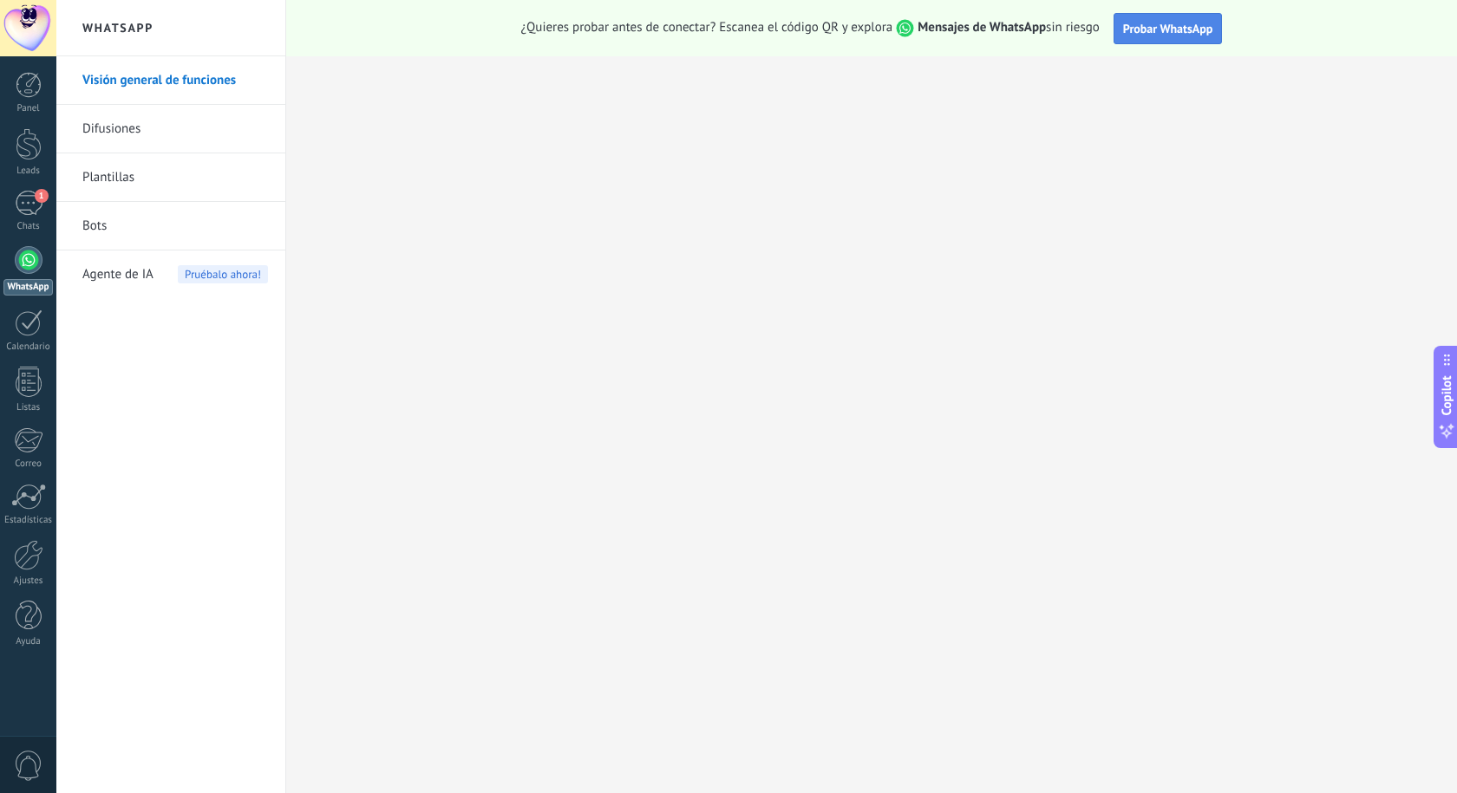
click at [1128, 31] on span "Probar WhatsApp" at bounding box center [1168, 29] width 90 height 16
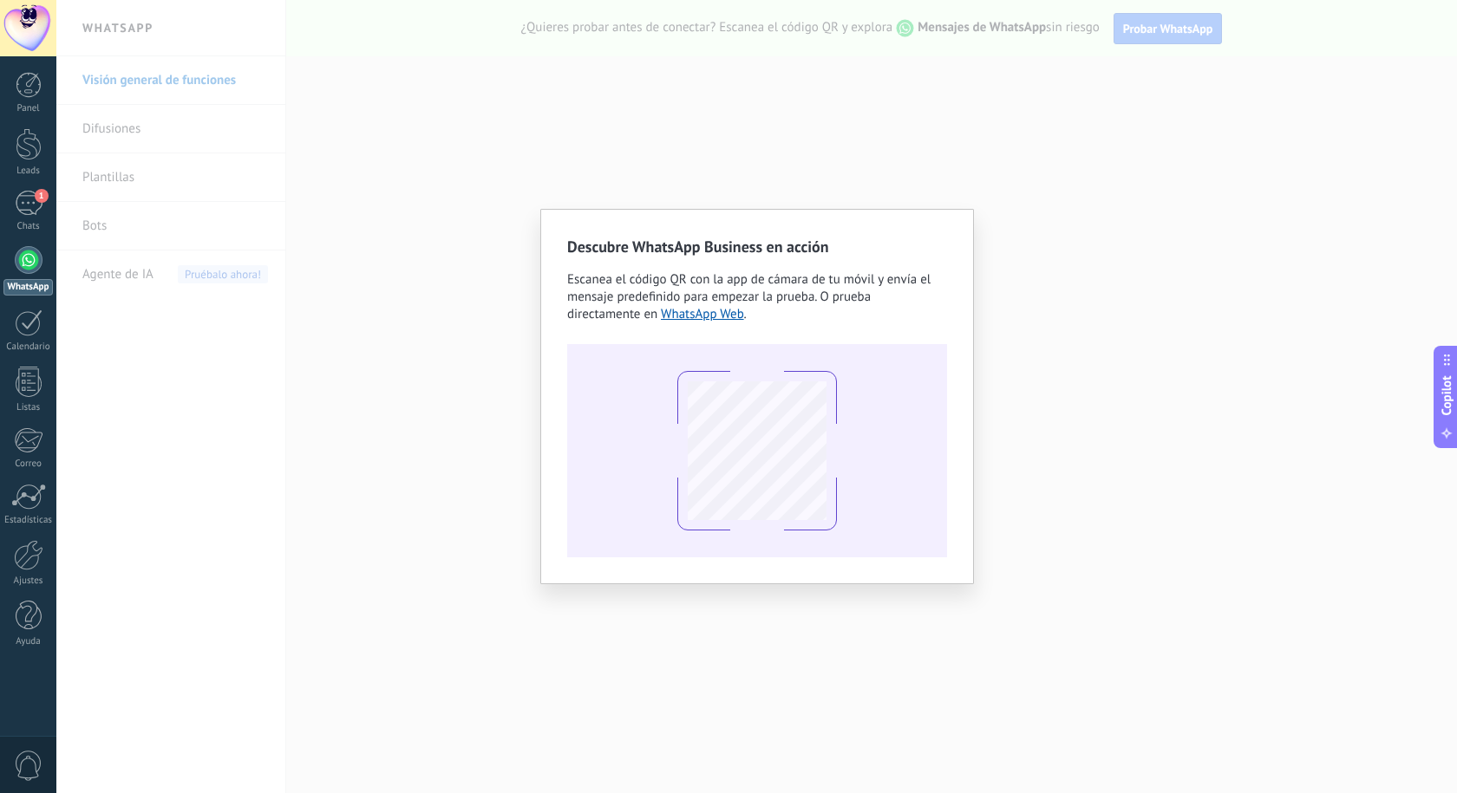
click at [1023, 267] on div "Descubre WhatsApp Business en acción Escanea el código QR con la app [PERSON_NA…" at bounding box center [756, 396] width 1400 height 793
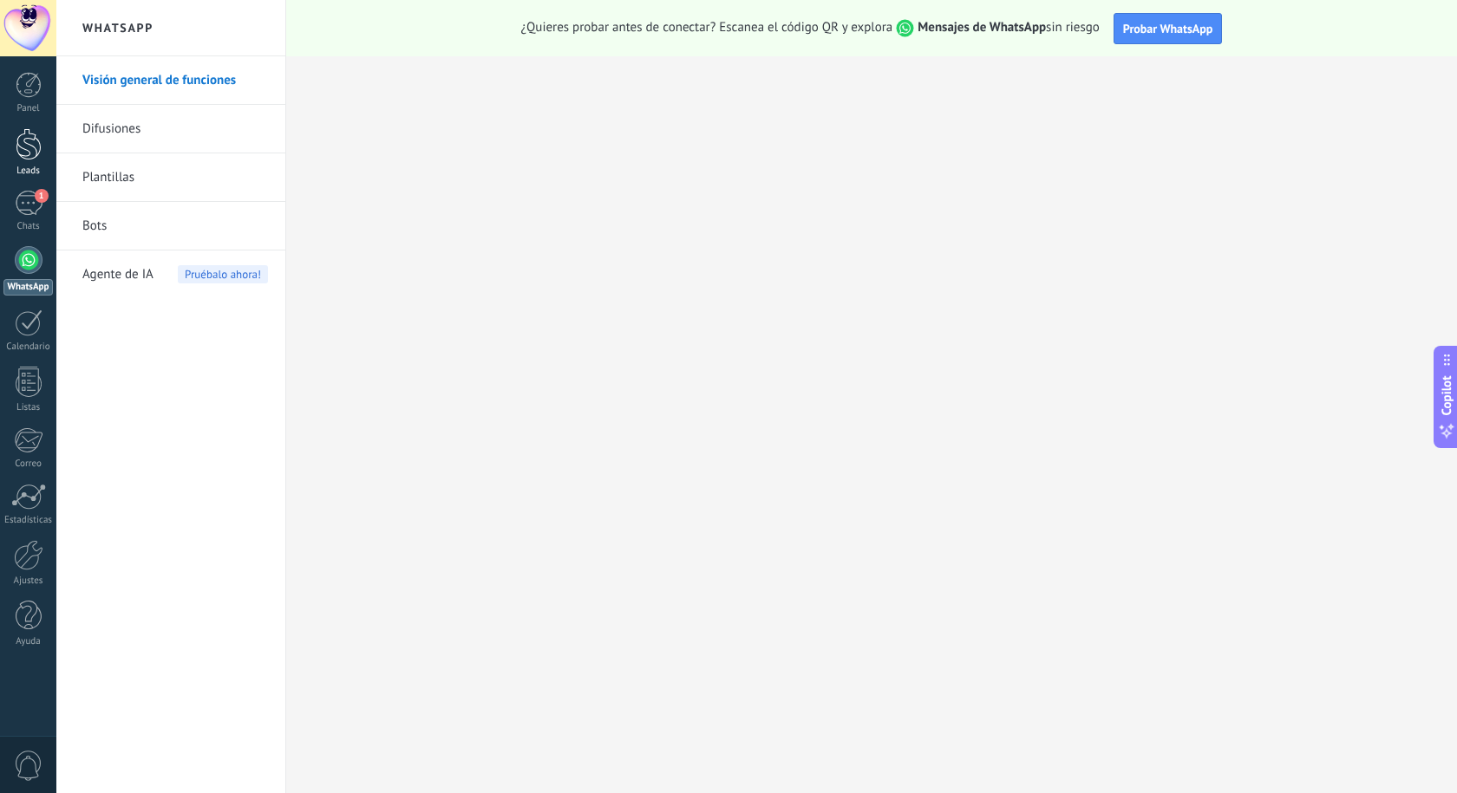
click at [38, 153] on div at bounding box center [29, 144] width 26 height 32
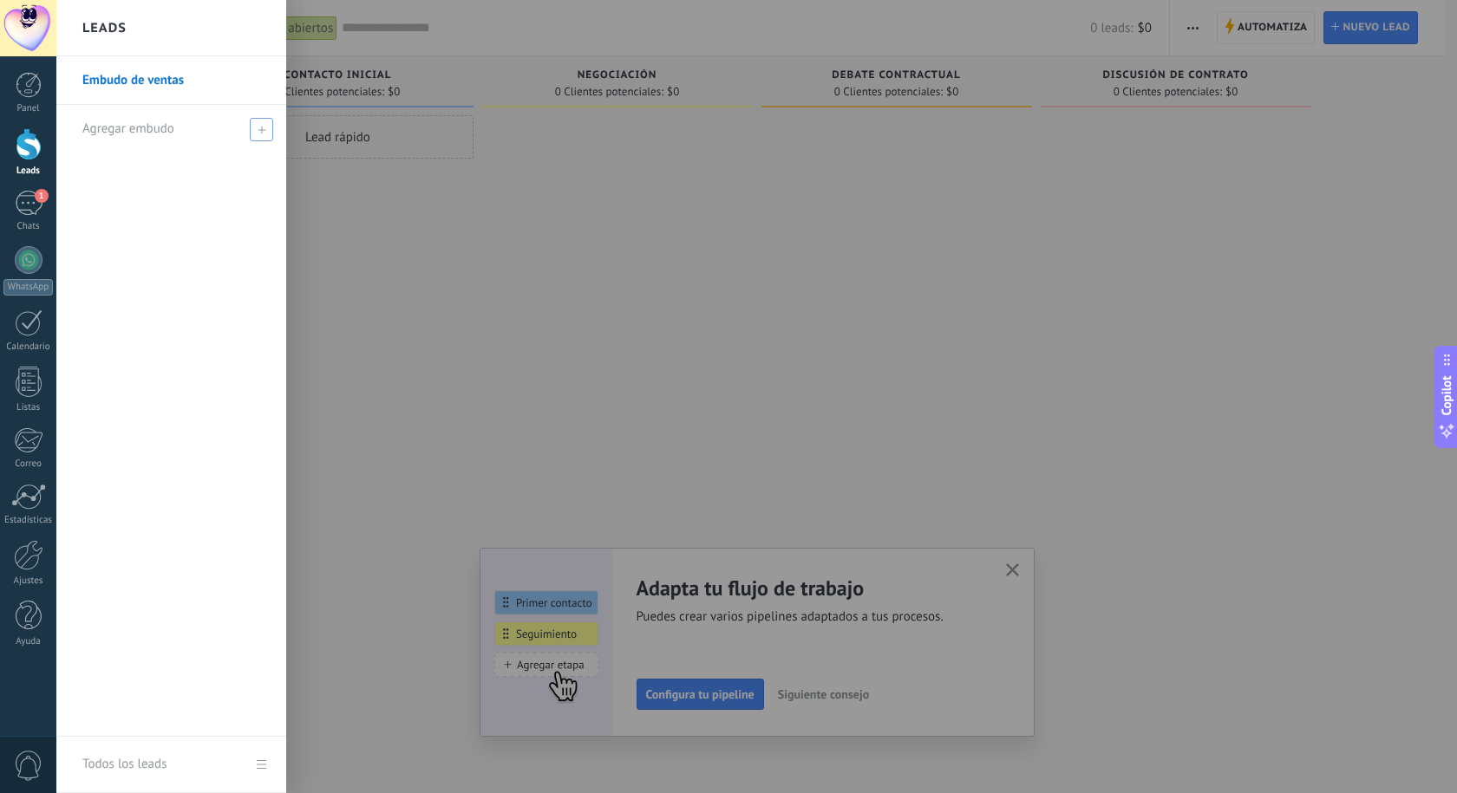
click at [131, 133] on span "Agregar embudo" at bounding box center [128, 129] width 92 height 16
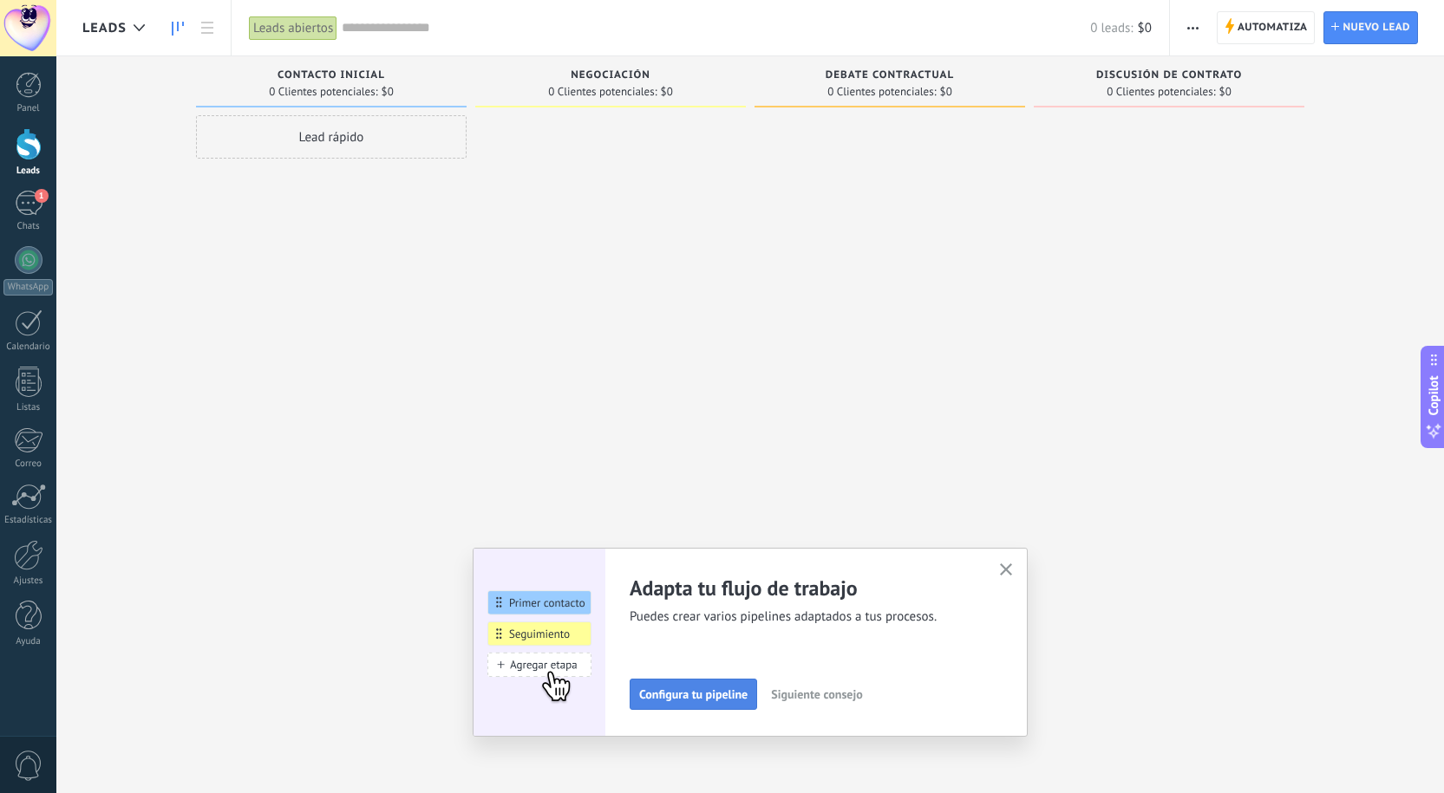
click at [679, 703] on button "Configura tu pipeline" at bounding box center [692, 694] width 127 height 31
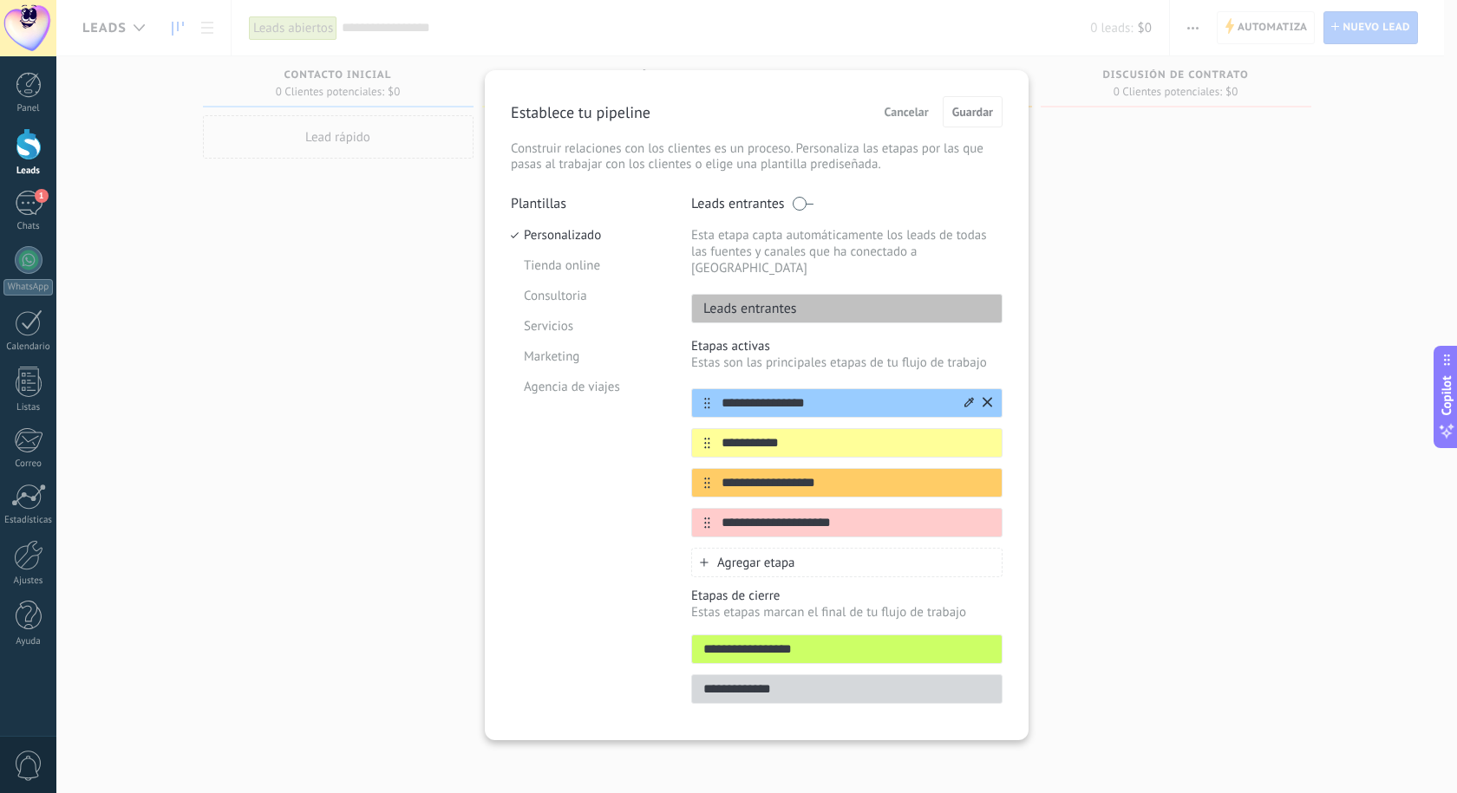
click at [786, 395] on input "**********" at bounding box center [835, 404] width 251 height 18
drag, startPoint x: 843, startPoint y: 385, endPoint x: 721, endPoint y: 401, distance: 123.4
click at [721, 401] on div "**********" at bounding box center [846, 462] width 311 height 149
type input "**********"
drag, startPoint x: 807, startPoint y: 422, endPoint x: 614, endPoint y: 428, distance: 193.5
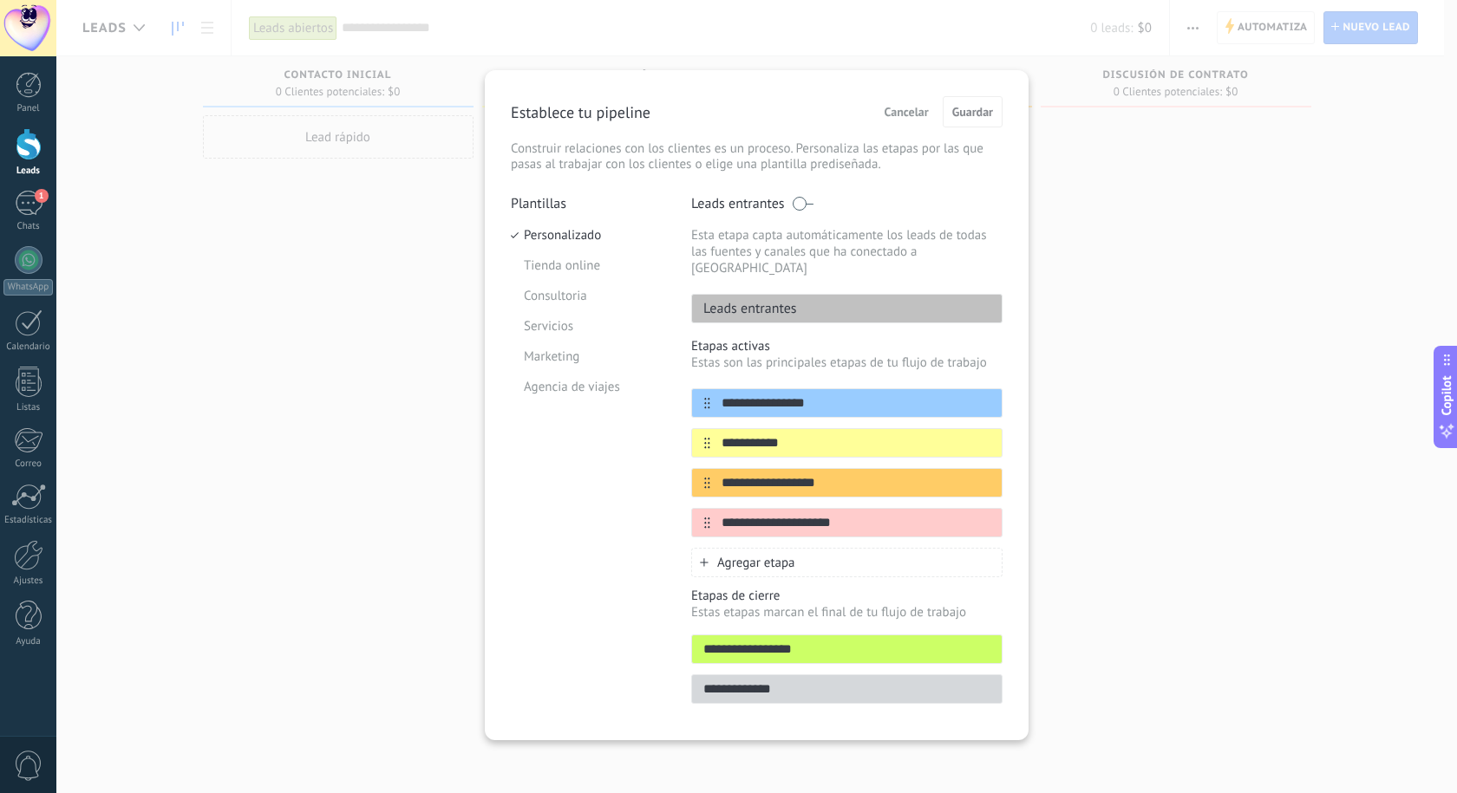
click at [615, 428] on div "**********" at bounding box center [757, 454] width 492 height 519
type input "********"
drag, startPoint x: 838, startPoint y: 460, endPoint x: 552, endPoint y: 460, distance: 286.1
click at [552, 460] on div "**********" at bounding box center [757, 454] width 492 height 519
type input "**********"
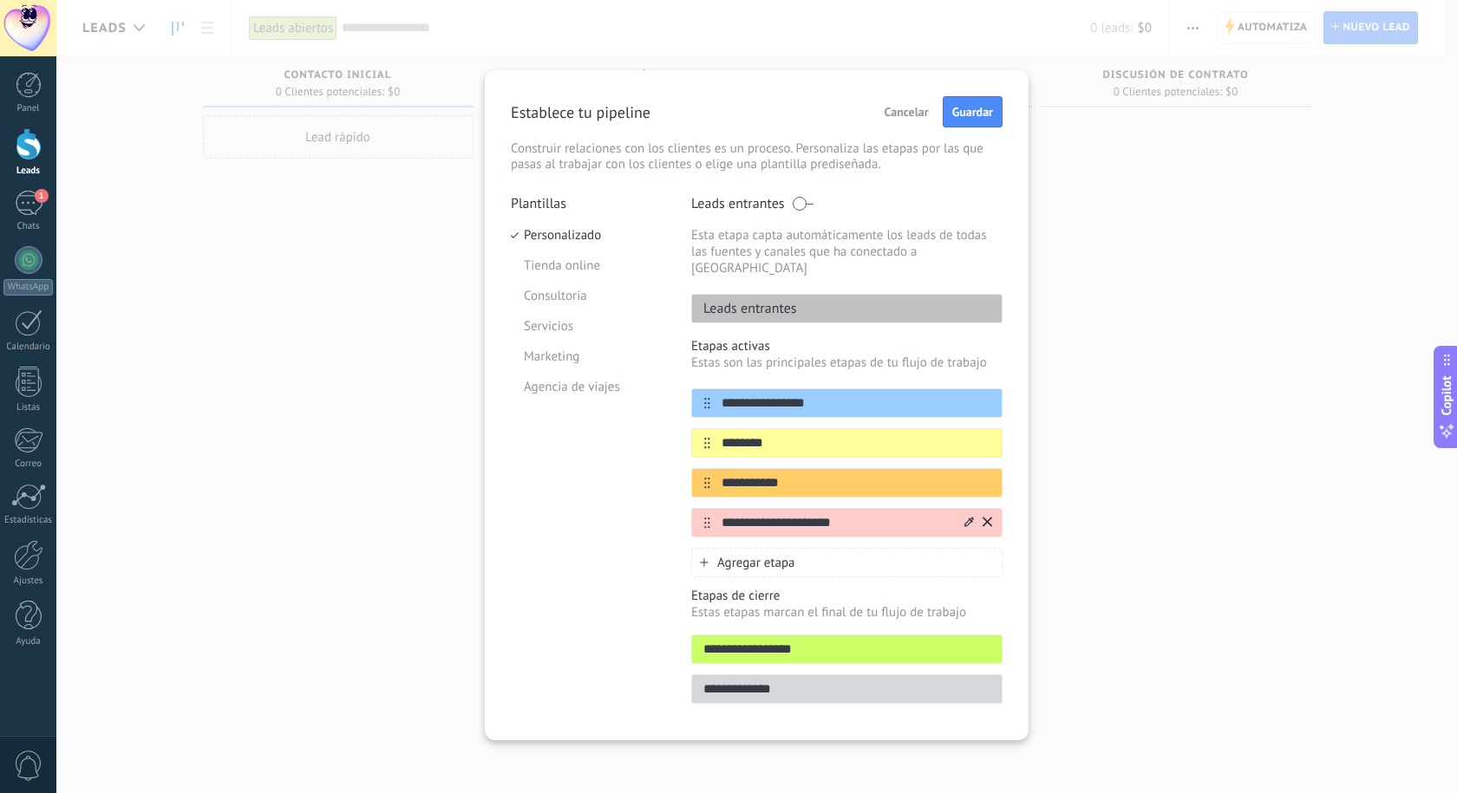
drag, startPoint x: 862, startPoint y: 514, endPoint x: 705, endPoint y: 516, distance: 156.9
click at [711, 517] on div "**********" at bounding box center [846, 522] width 311 height 29
click at [40, 199] on span "1" at bounding box center [42, 196] width 14 height 14
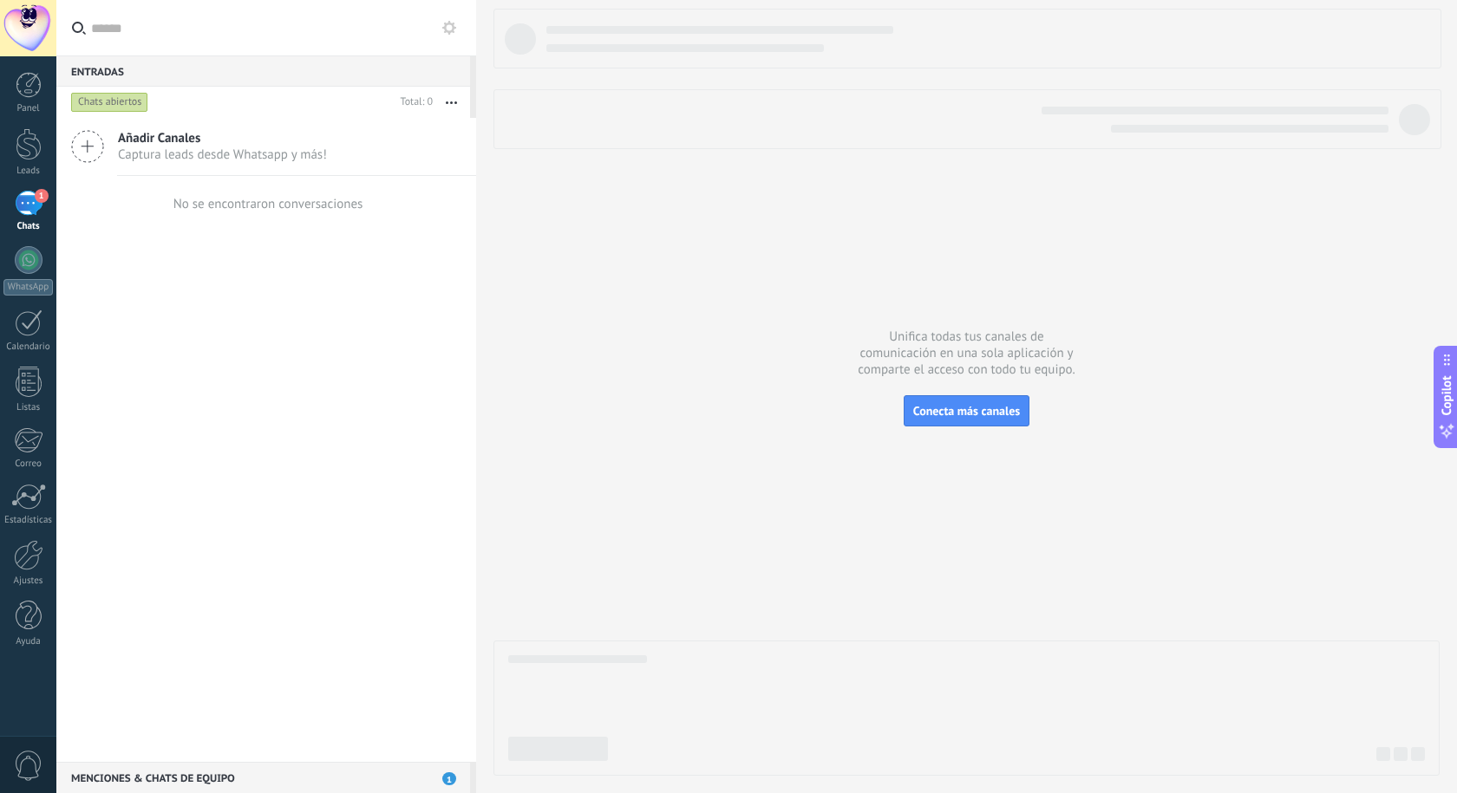
click at [263, 139] on span "Añadir Canales" at bounding box center [222, 138] width 209 height 16
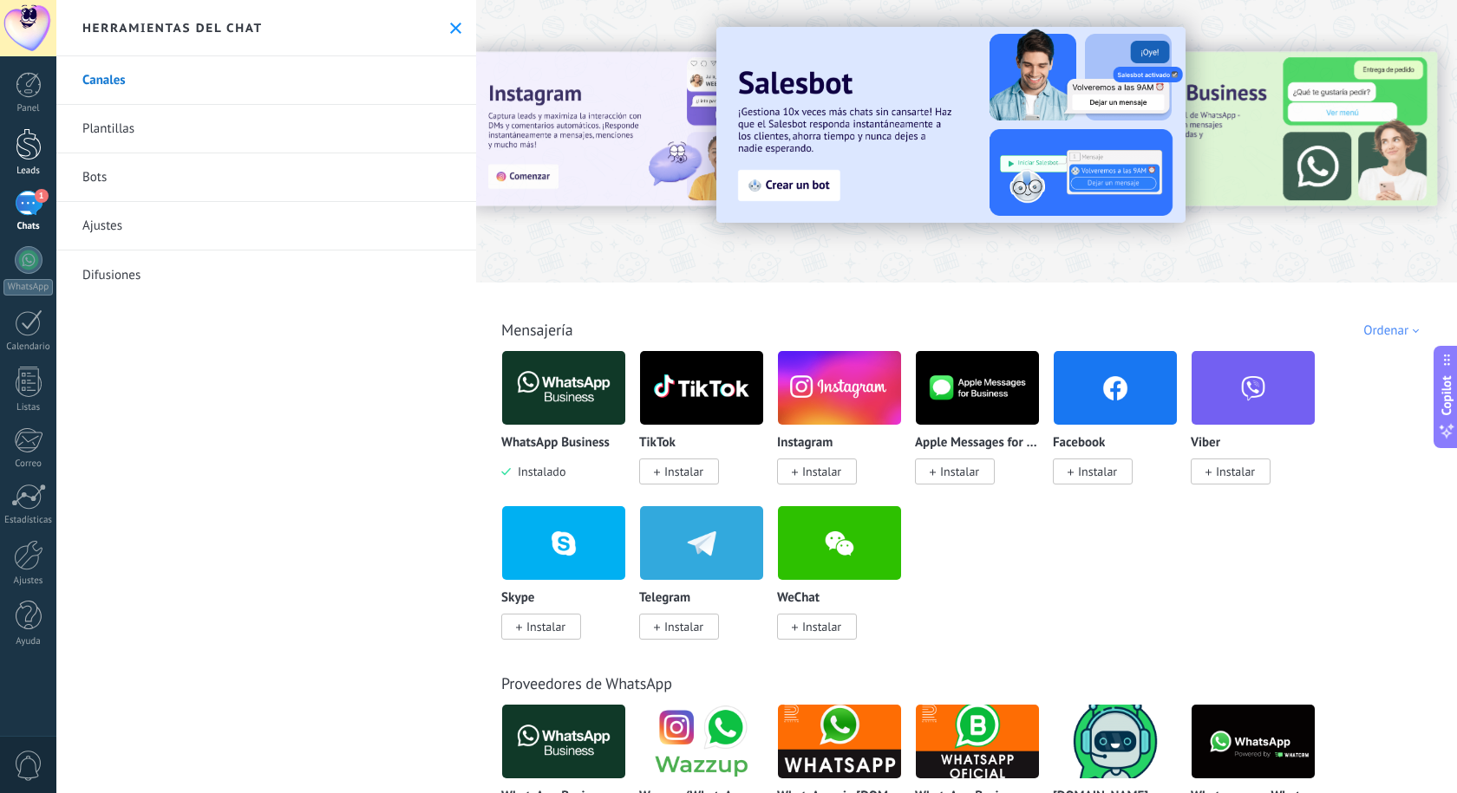
click at [28, 153] on div at bounding box center [29, 144] width 26 height 32
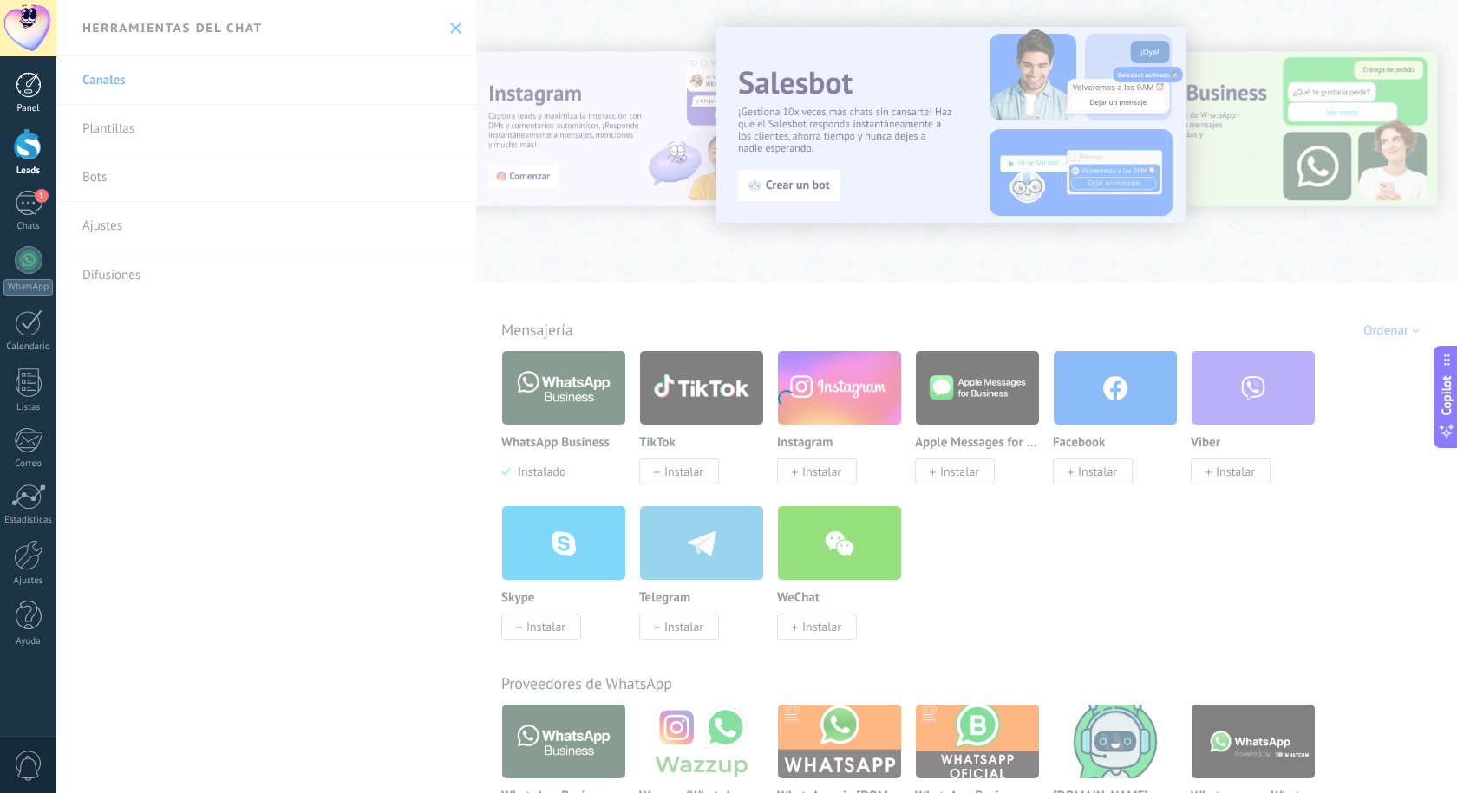
click at [25, 99] on link "Panel" at bounding box center [28, 93] width 56 height 42
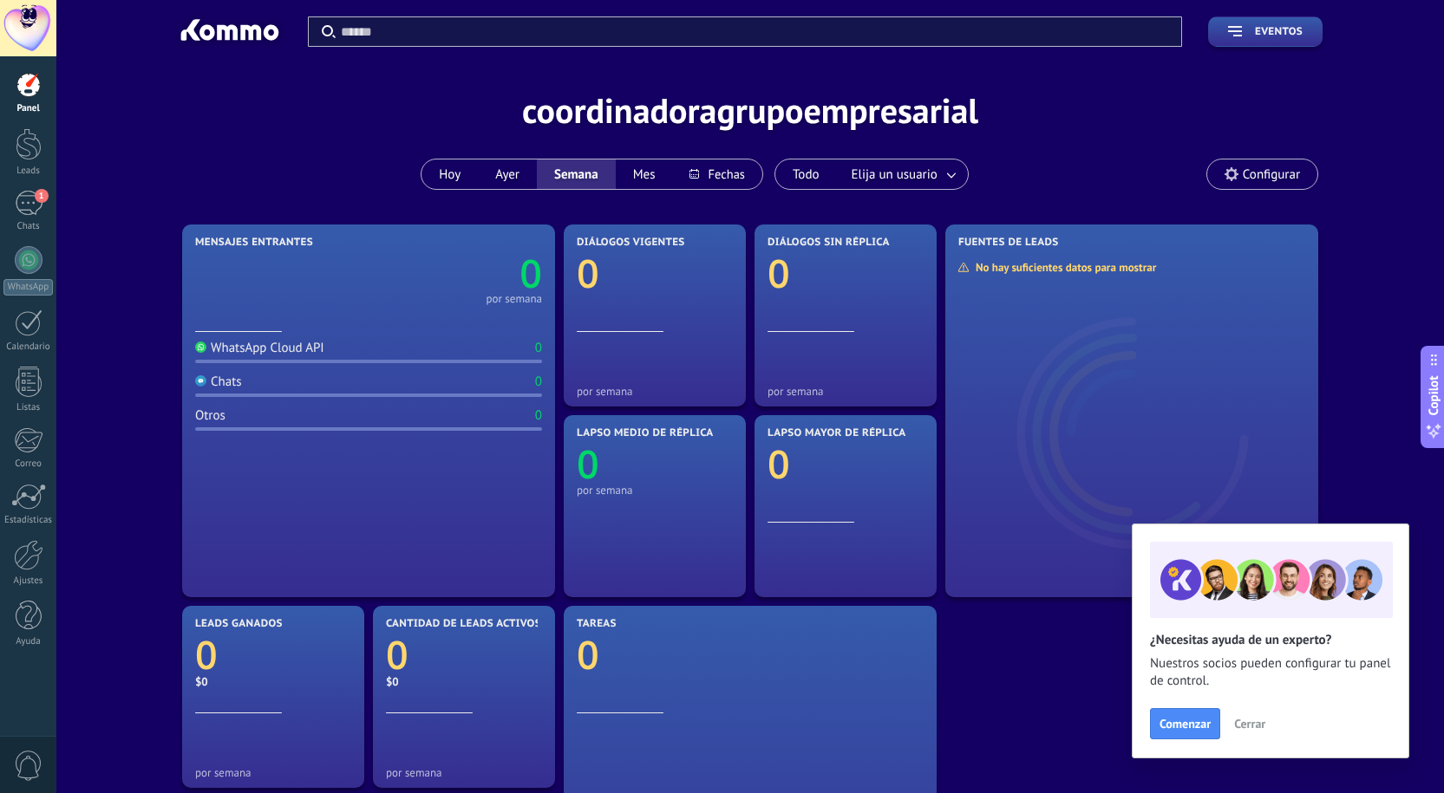
click at [1278, 175] on span "Configurar" at bounding box center [1270, 174] width 57 height 15
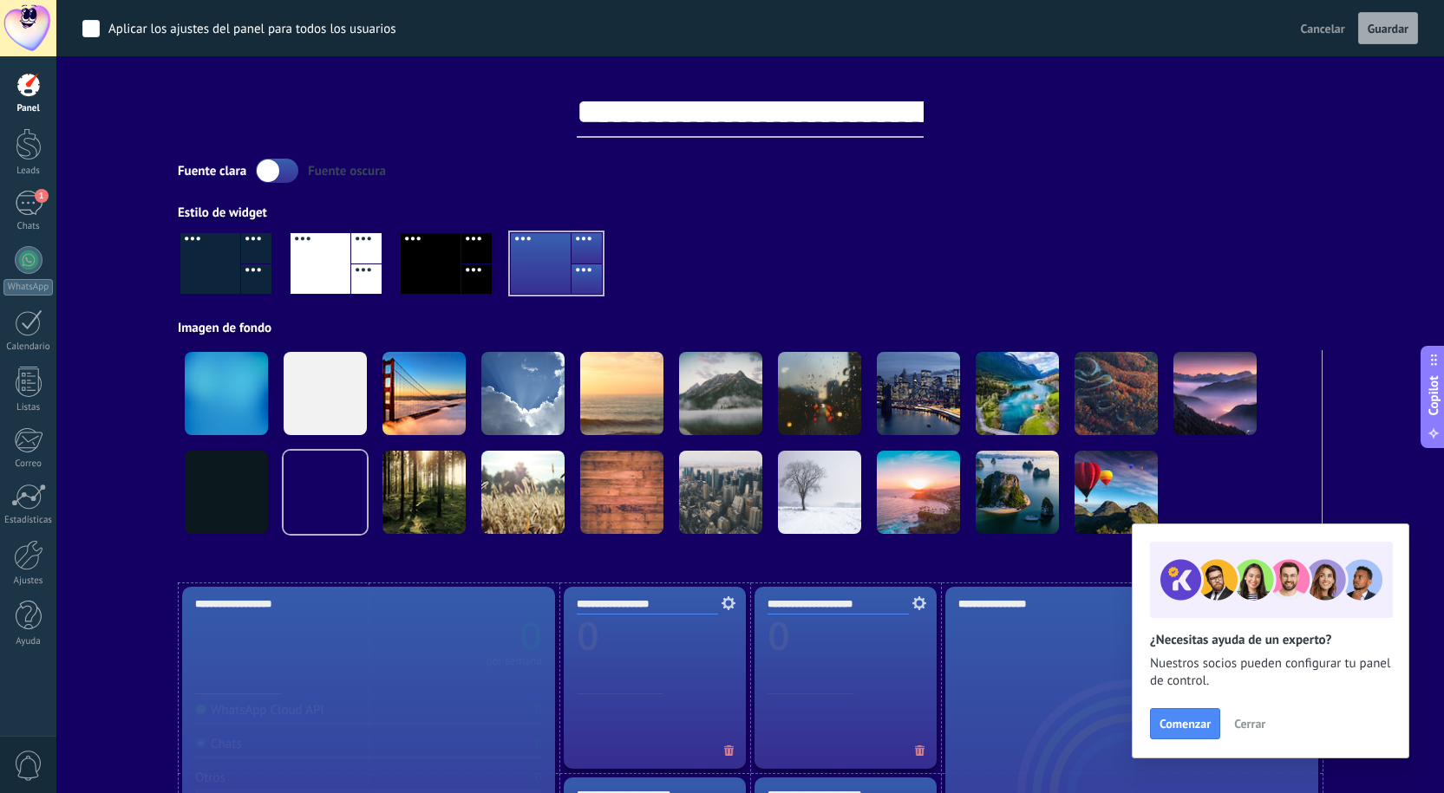
click at [850, 229] on div at bounding box center [750, 270] width 1145 height 99
click at [39, 199] on span "1" at bounding box center [42, 196] width 14 height 14
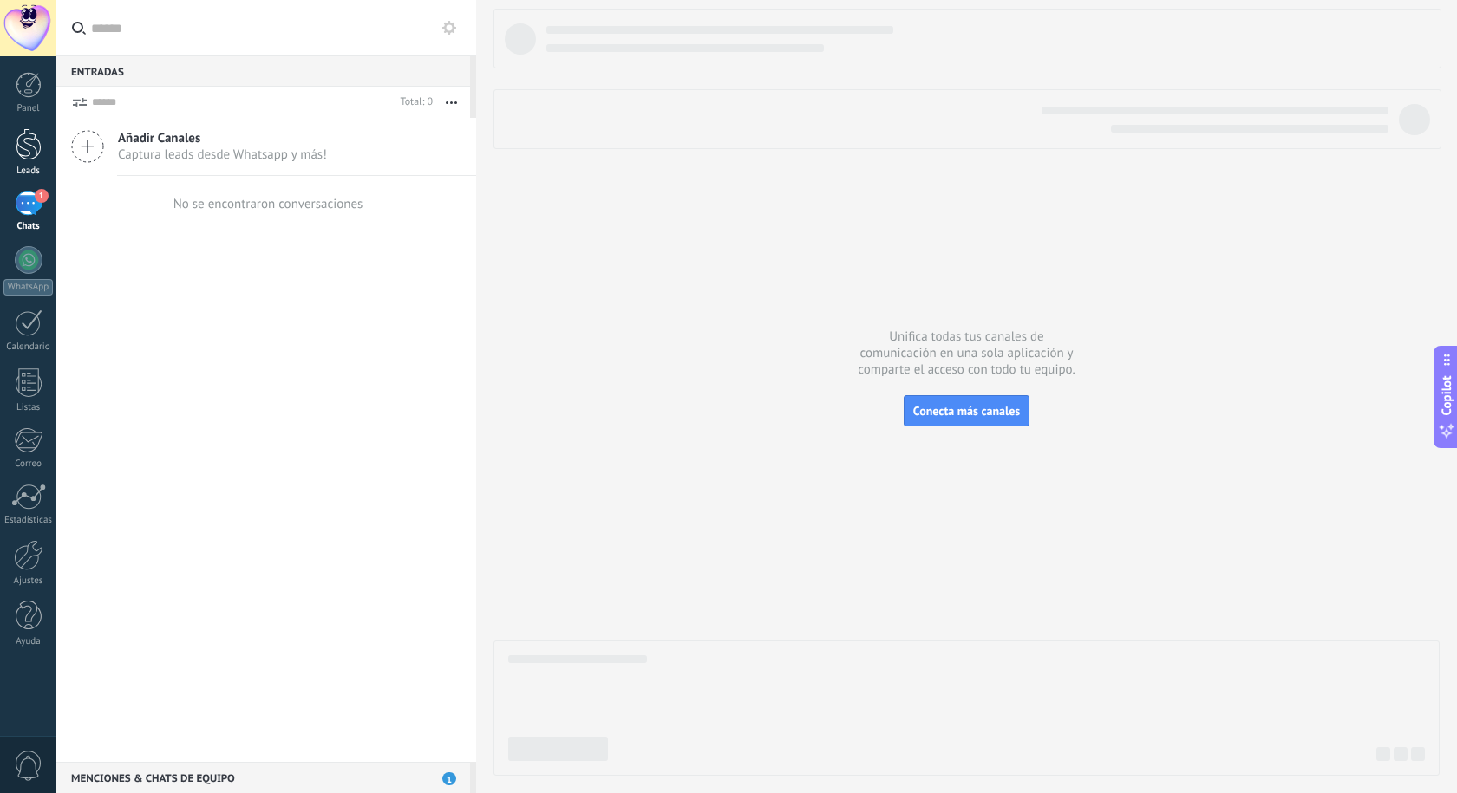
click at [31, 153] on div at bounding box center [29, 144] width 26 height 32
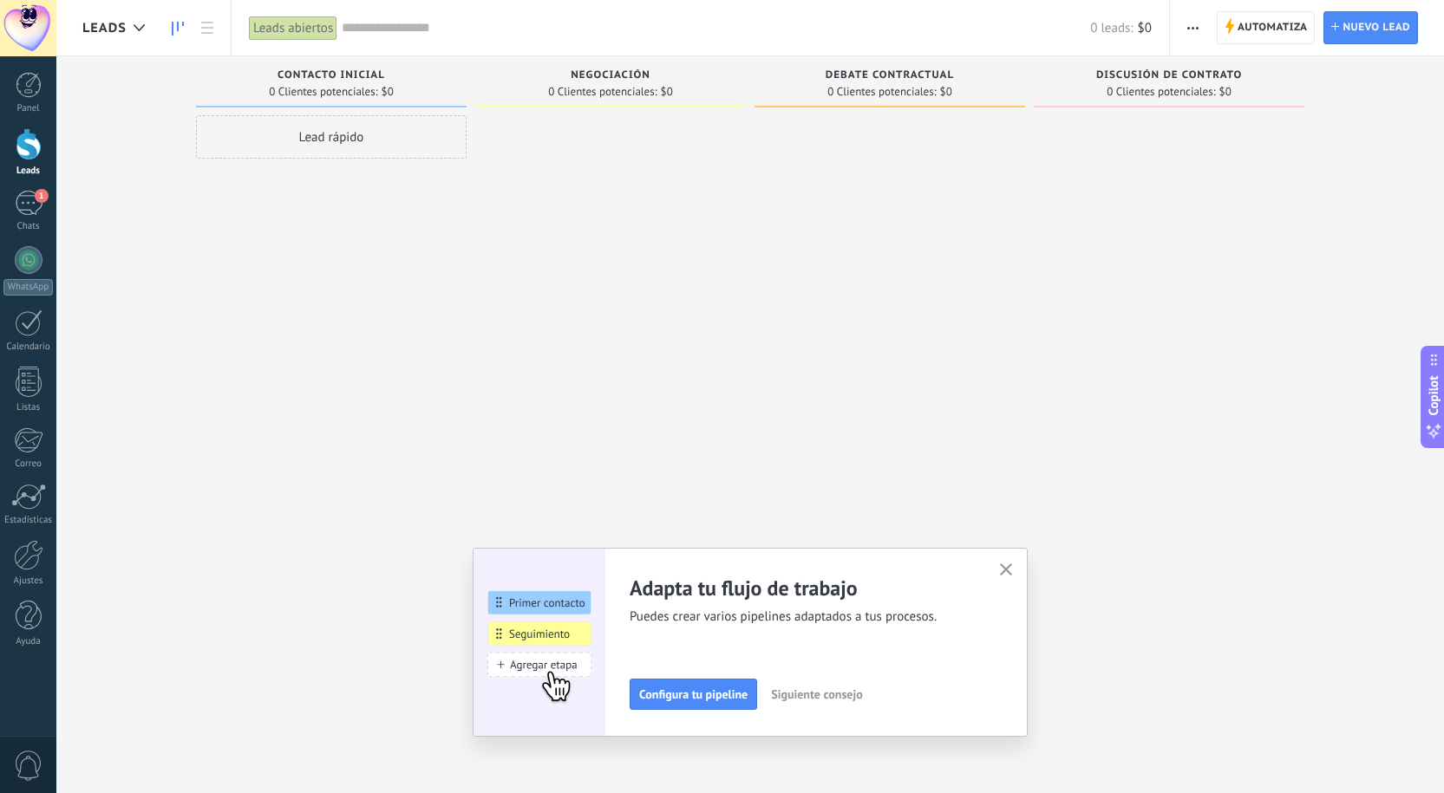
click at [1193, 584] on div at bounding box center [1169, 398] width 271 height 567
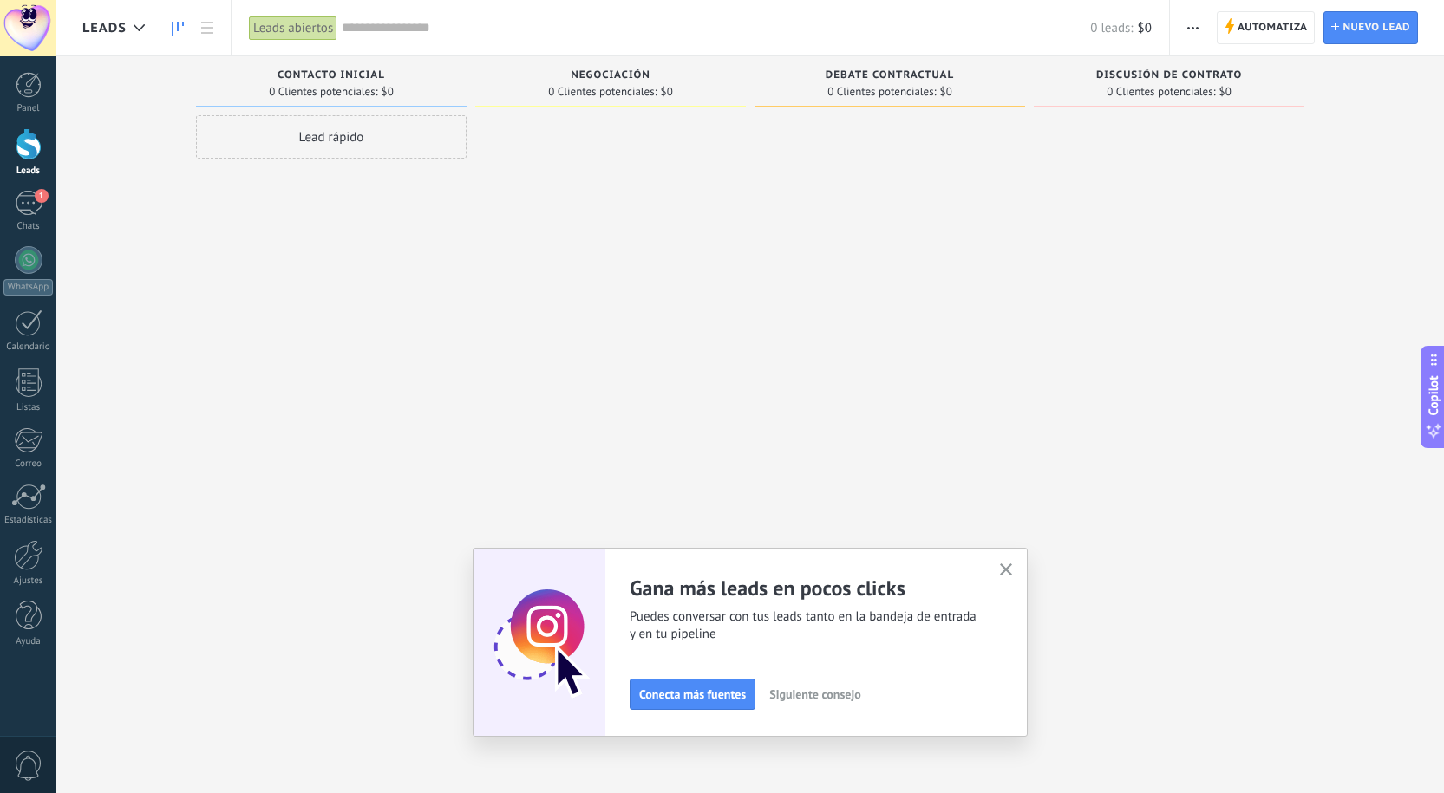
click at [688, 397] on div at bounding box center [610, 398] width 271 height 567
click at [362, 141] on div "Lead rápido" at bounding box center [331, 136] width 271 height 43
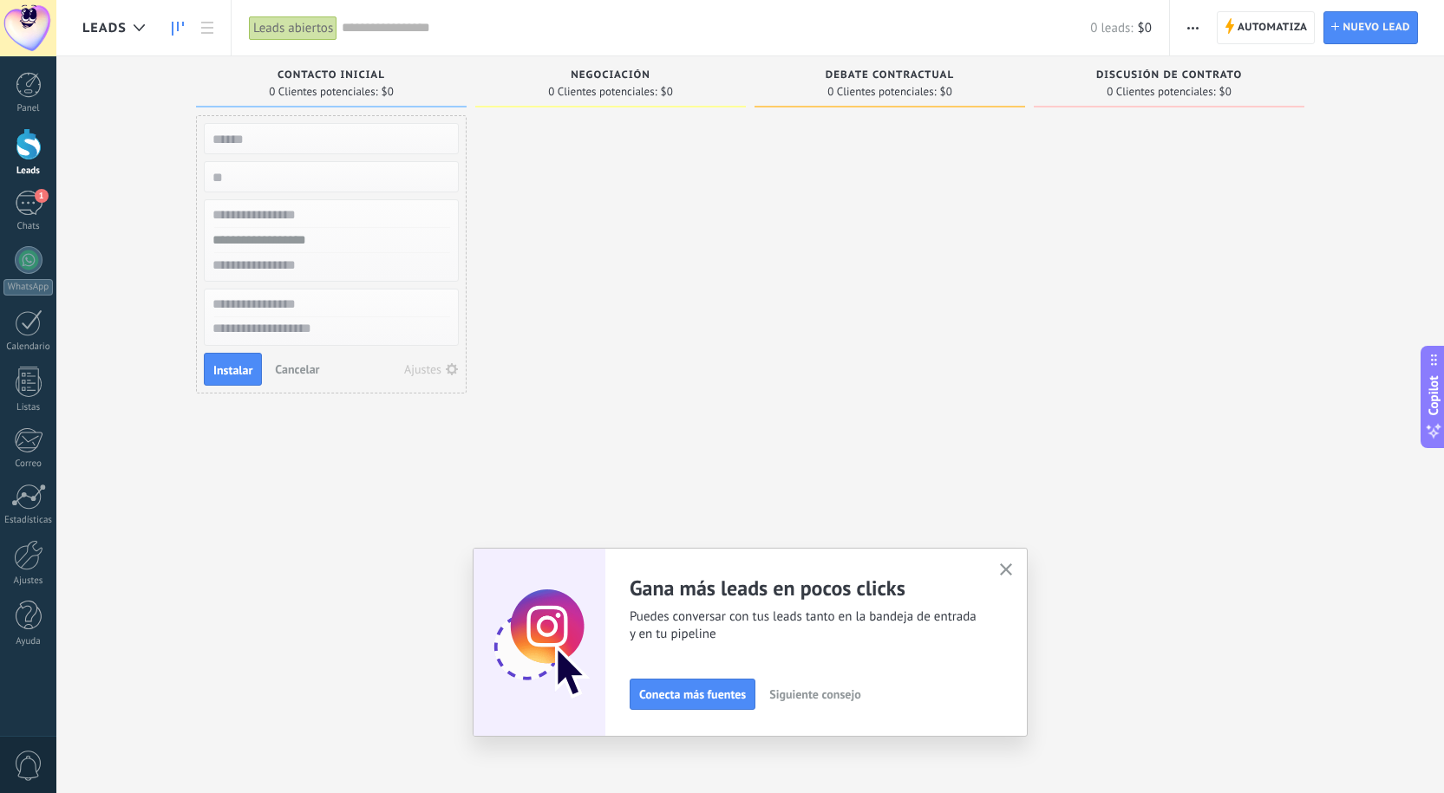
click at [664, 88] on span "$0" at bounding box center [667, 92] width 12 height 10
click at [873, 82] on div "Debate contractual" at bounding box center [889, 76] width 253 height 15
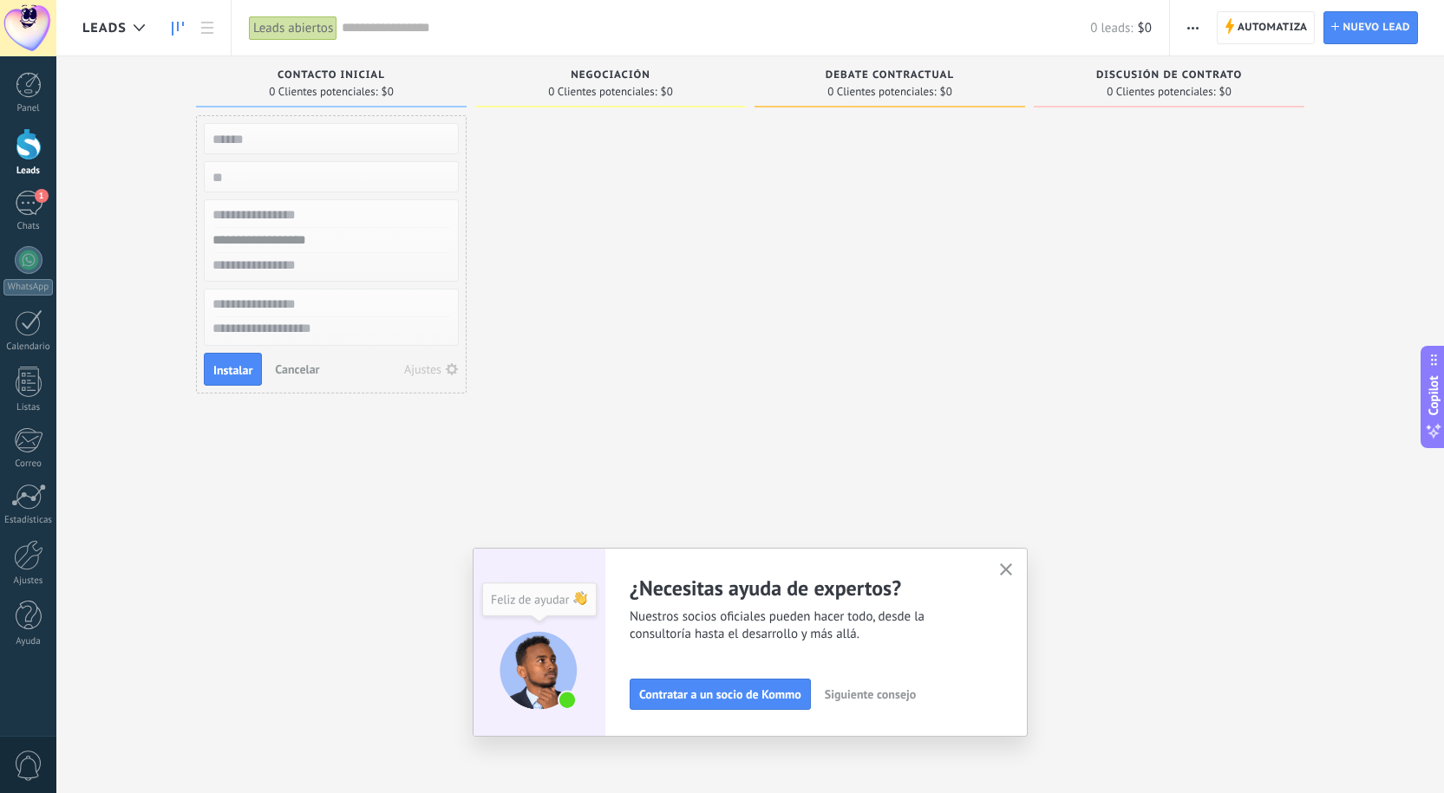
drag, startPoint x: 799, startPoint y: 250, endPoint x: 723, endPoint y: 146, distance: 129.0
click at [799, 248] on div at bounding box center [889, 398] width 271 height 567
drag, startPoint x: 505, startPoint y: 62, endPoint x: 507, endPoint y: 74, distance: 12.4
drag, startPoint x: 507, startPoint y: 74, endPoint x: 309, endPoint y: 36, distance: 202.0
drag, startPoint x: 309, startPoint y: 36, endPoint x: 222, endPoint y: 16, distance: 89.0
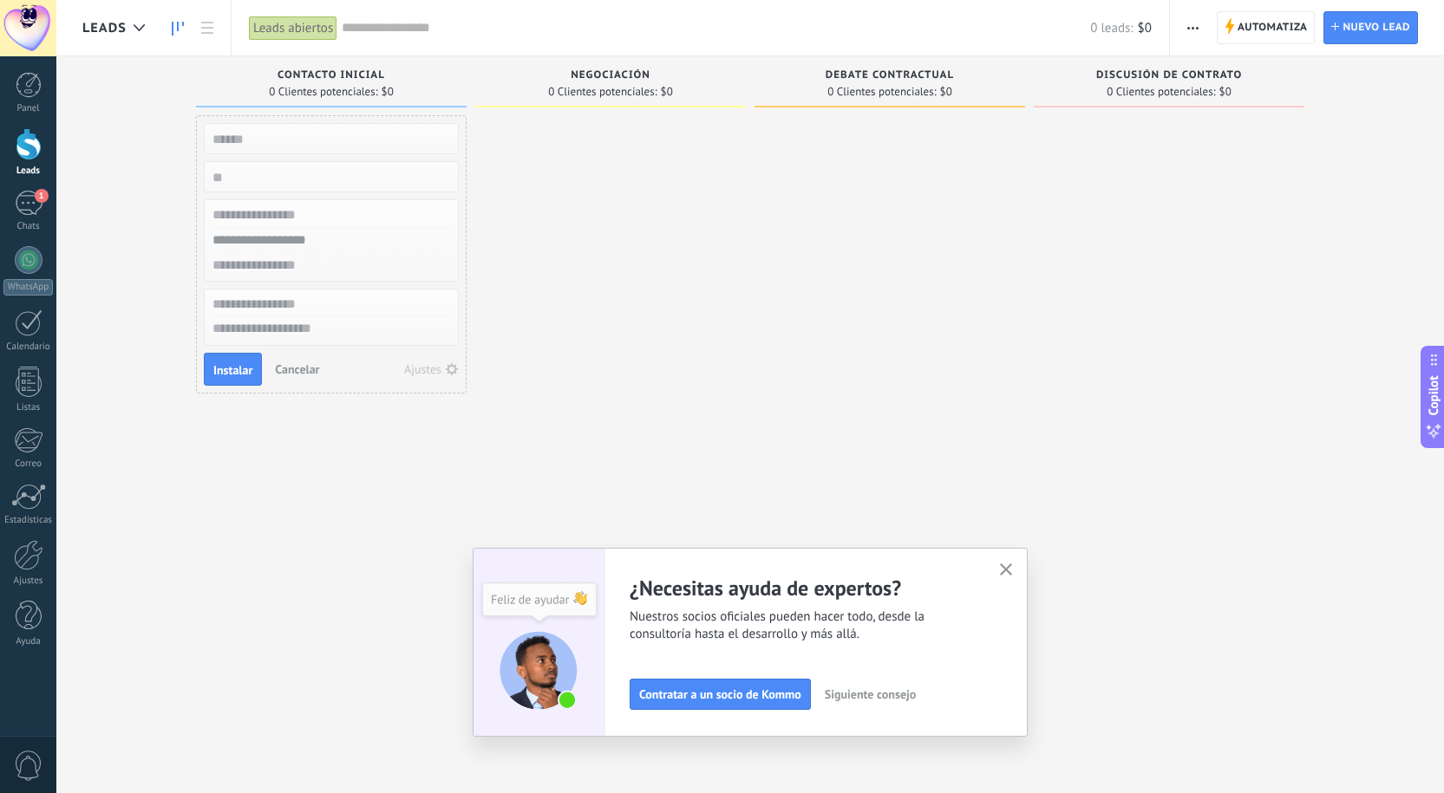
click at [222, 16] on div "Leads" at bounding box center [143, 27] width 174 height 55
click at [202, 24] on icon at bounding box center [207, 28] width 12 height 12
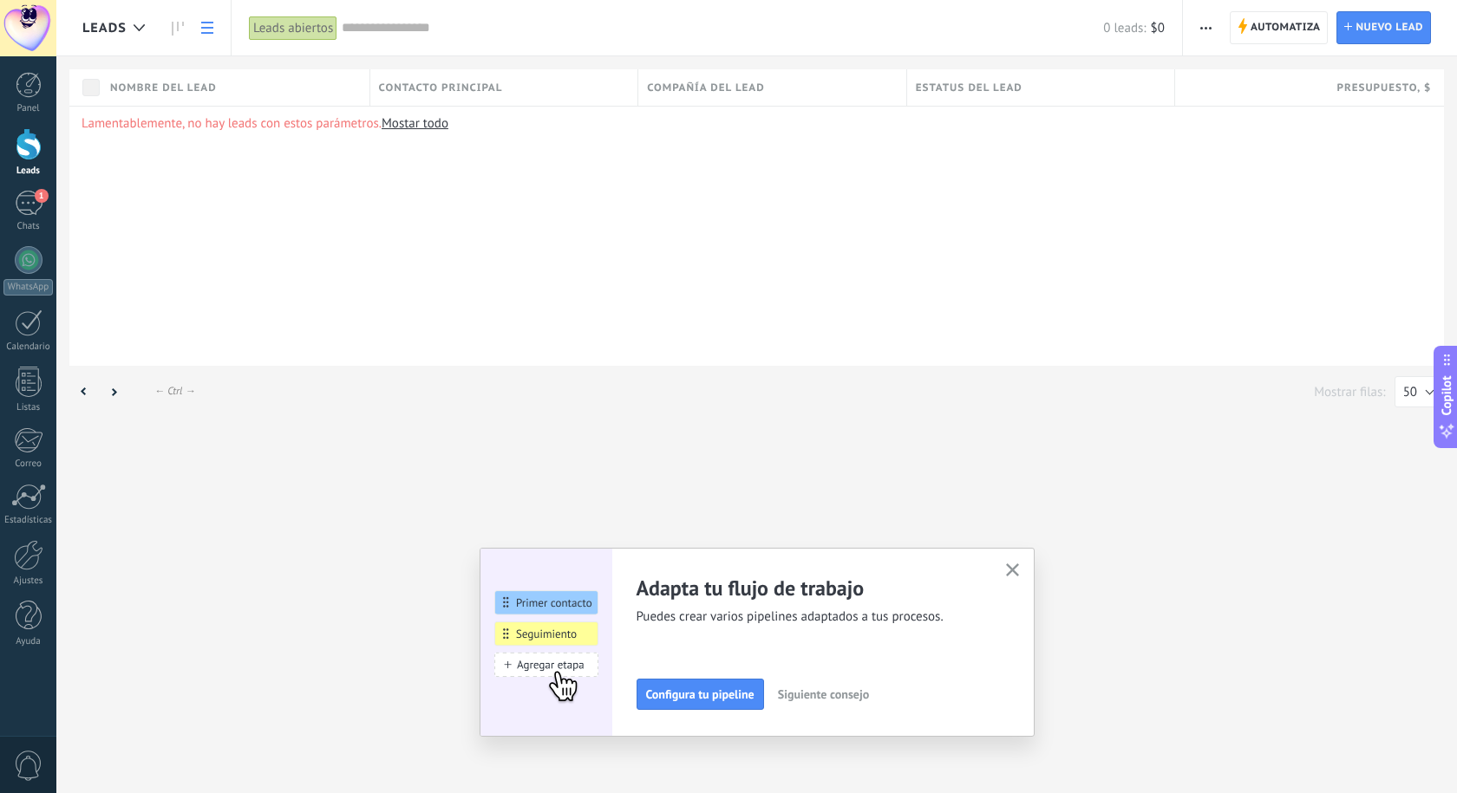
click at [690, 695] on span "Configura tu pipeline" at bounding box center [700, 694] width 108 height 12
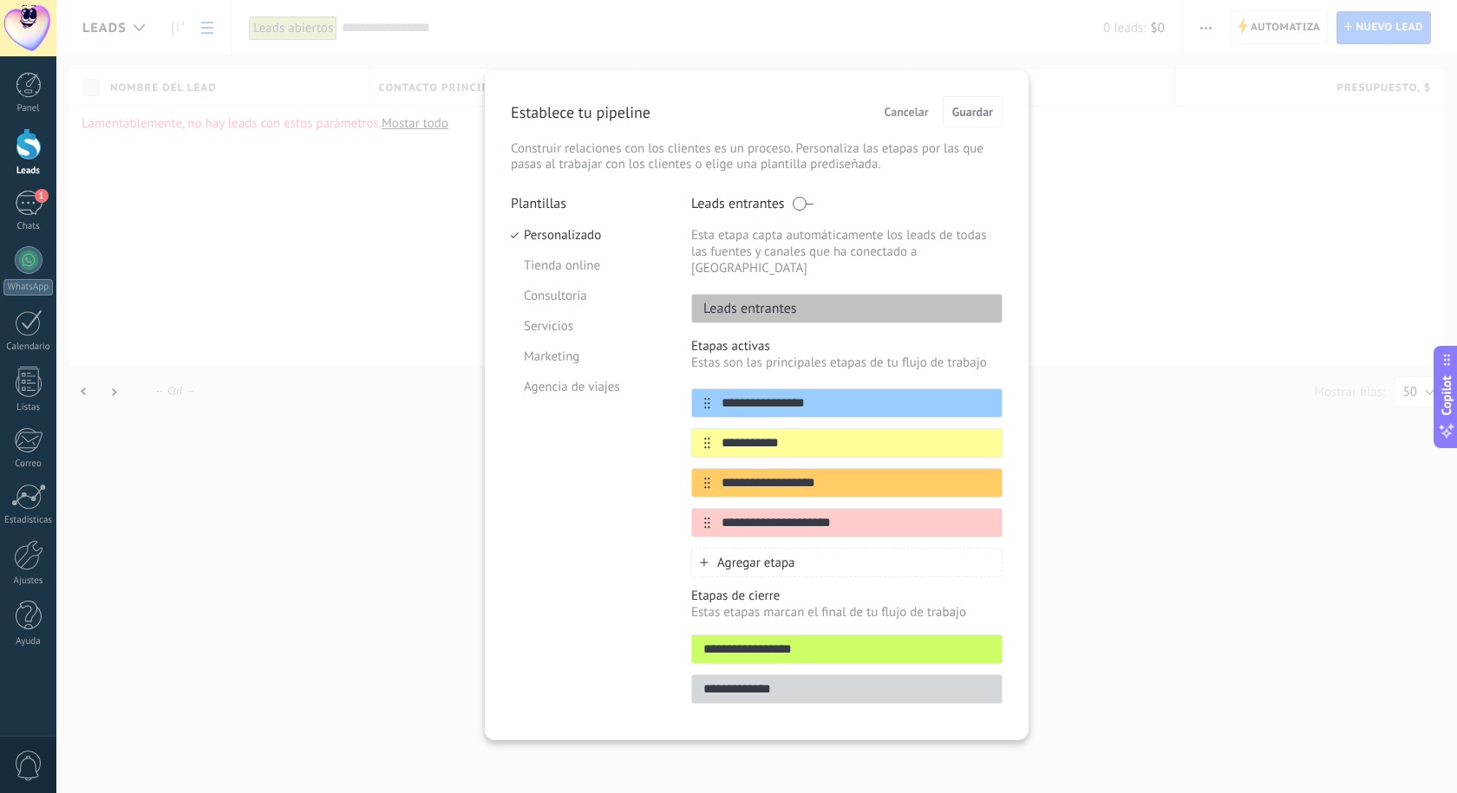
click at [819, 294] on div "Leads entrantes" at bounding box center [846, 308] width 311 height 29
click at [822, 395] on input "**********" at bounding box center [835, 404] width 251 height 18
drag, startPoint x: 813, startPoint y: 424, endPoint x: 625, endPoint y: 401, distance: 189.5
click at [629, 428] on div "**********" at bounding box center [757, 454] width 492 height 519
type input "********"
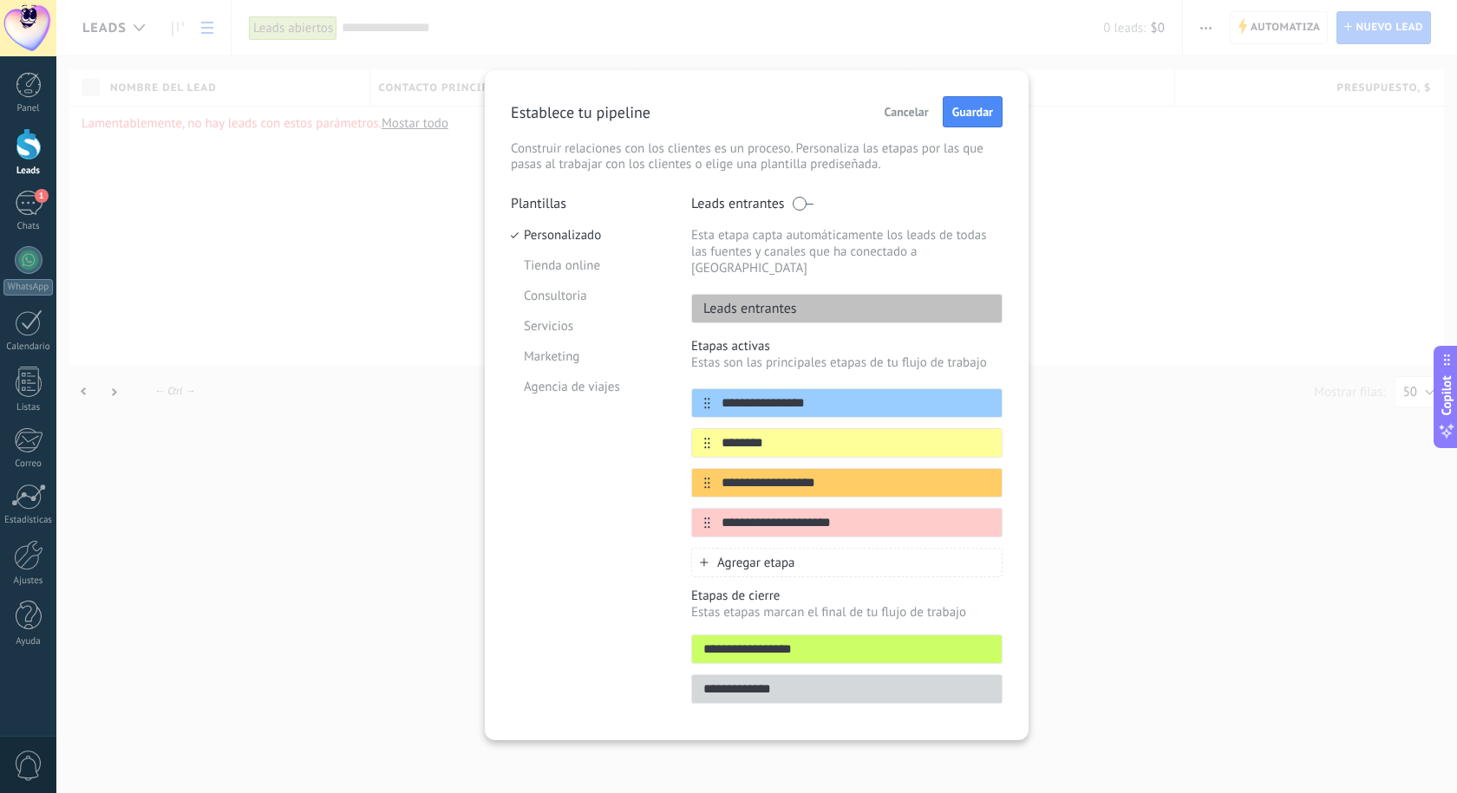
drag, startPoint x: 862, startPoint y: 467, endPoint x: 597, endPoint y: 453, distance: 265.7
click at [600, 453] on div "**********" at bounding box center [757, 454] width 492 height 519
type input "**********"
drag, startPoint x: 853, startPoint y: 499, endPoint x: 614, endPoint y: 500, distance: 239.3
click at [614, 500] on div "**********" at bounding box center [757, 454] width 492 height 519
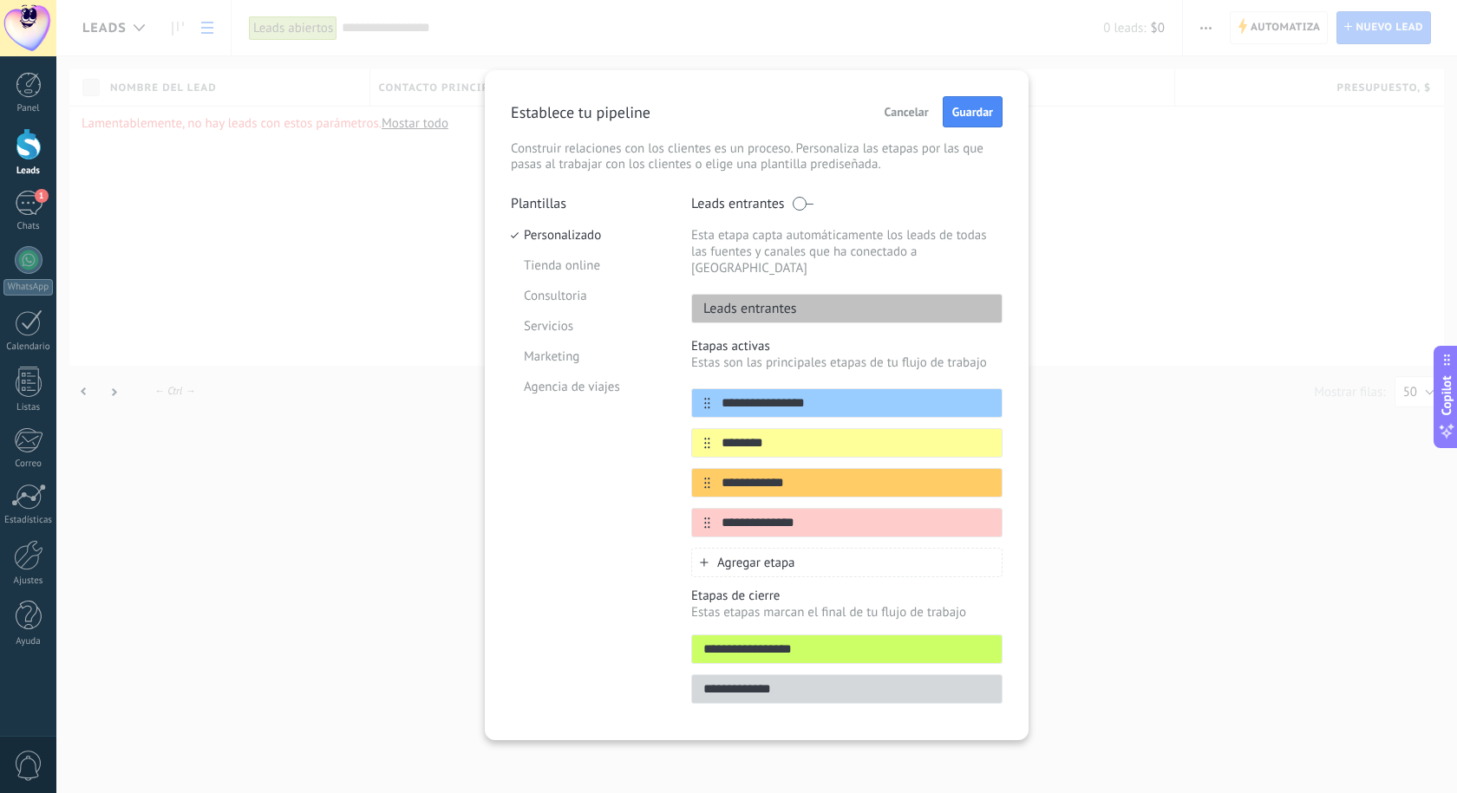
type input "**********"
click at [819, 641] on input "**********" at bounding box center [847, 650] width 310 height 18
click at [787, 555] on span "Agregar etapa" at bounding box center [756, 563] width 78 height 16
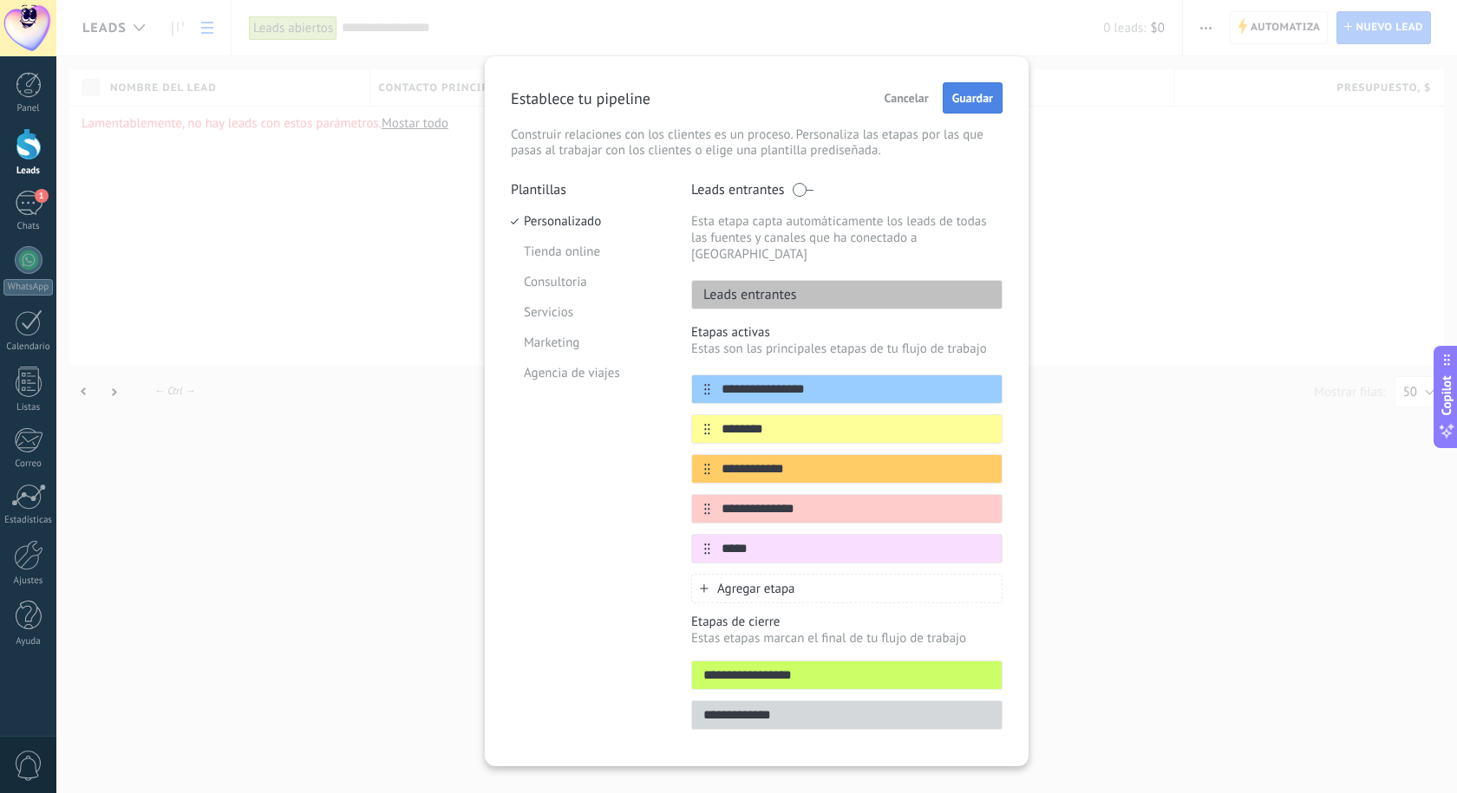
type input "*****"
click at [986, 94] on span "Guardar" at bounding box center [972, 98] width 41 height 12
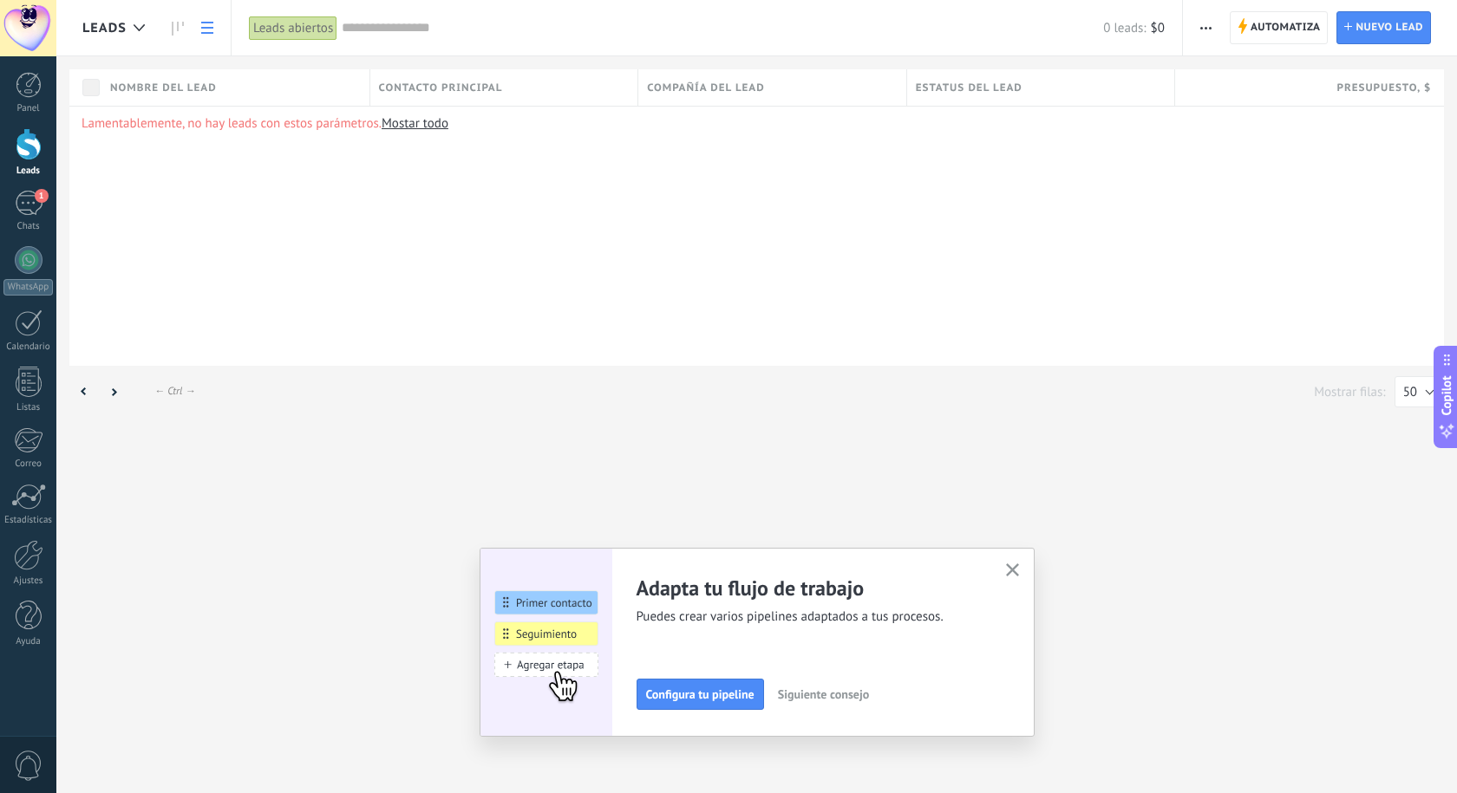
click at [421, 118] on link "Mostar todo" at bounding box center [415, 123] width 67 height 16
click at [1017, 570] on icon "button" at bounding box center [1012, 570] width 13 height 13
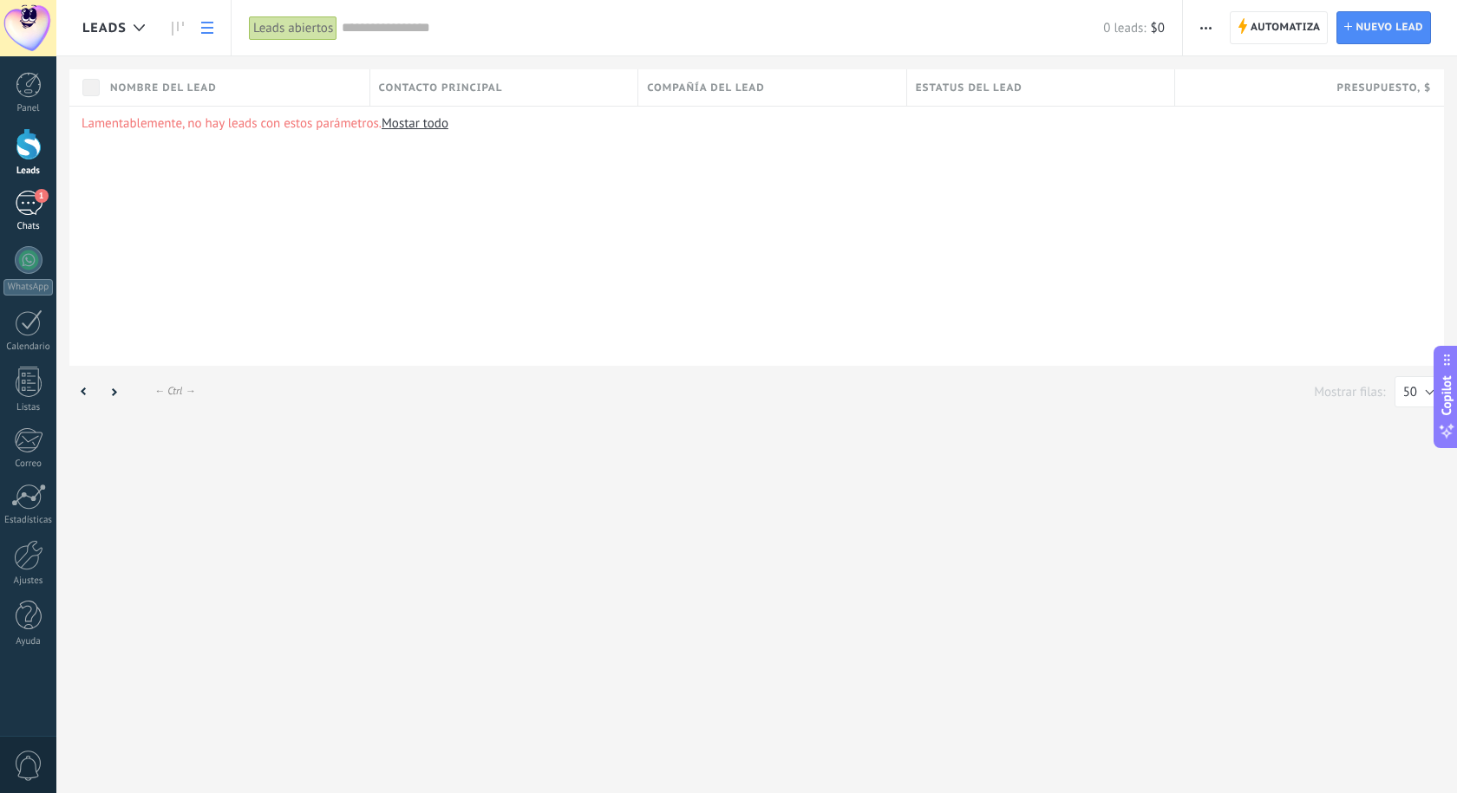
click at [24, 217] on link "1 Chats" at bounding box center [28, 212] width 56 height 42
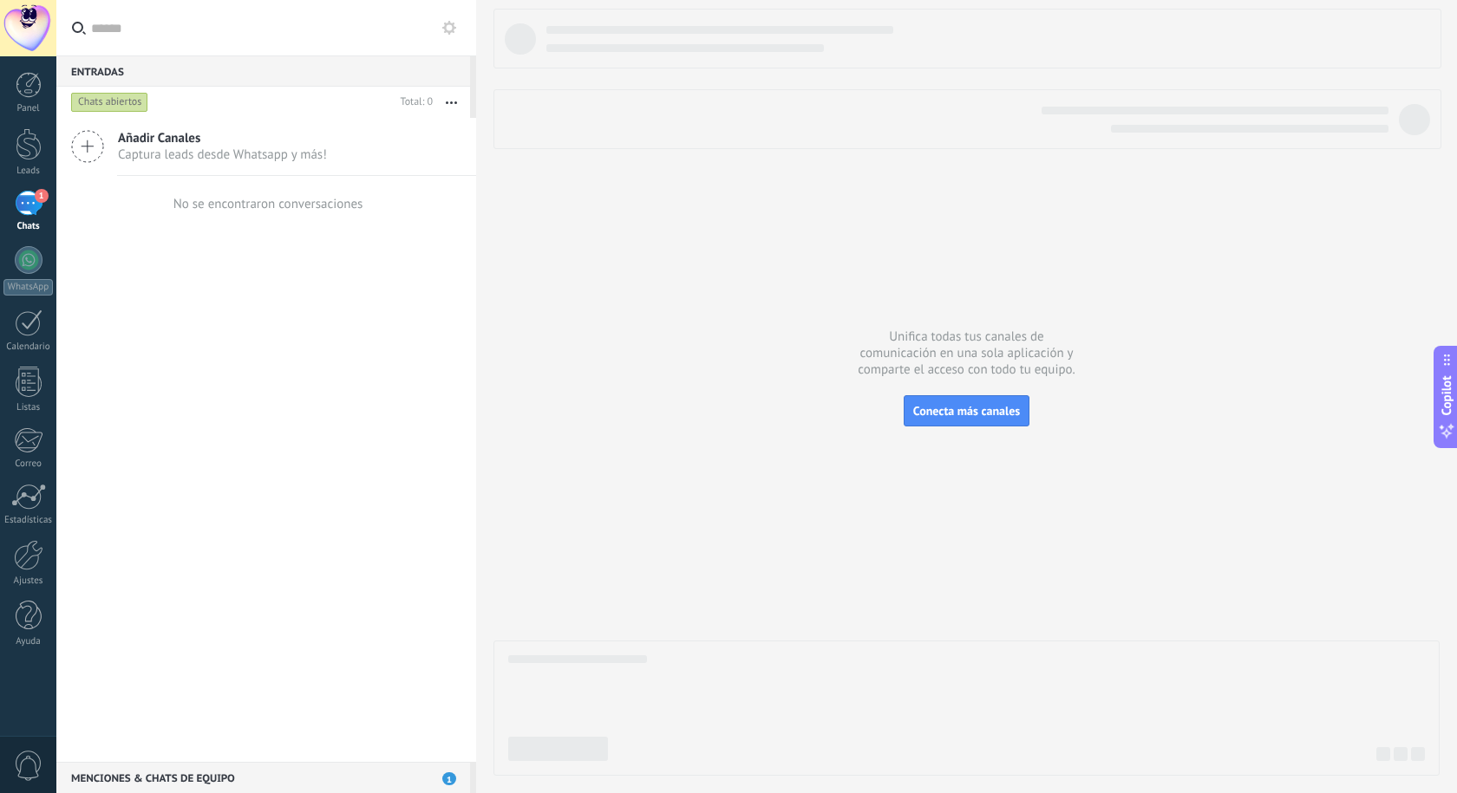
click at [210, 145] on span "Añadir Canales" at bounding box center [222, 138] width 209 height 16
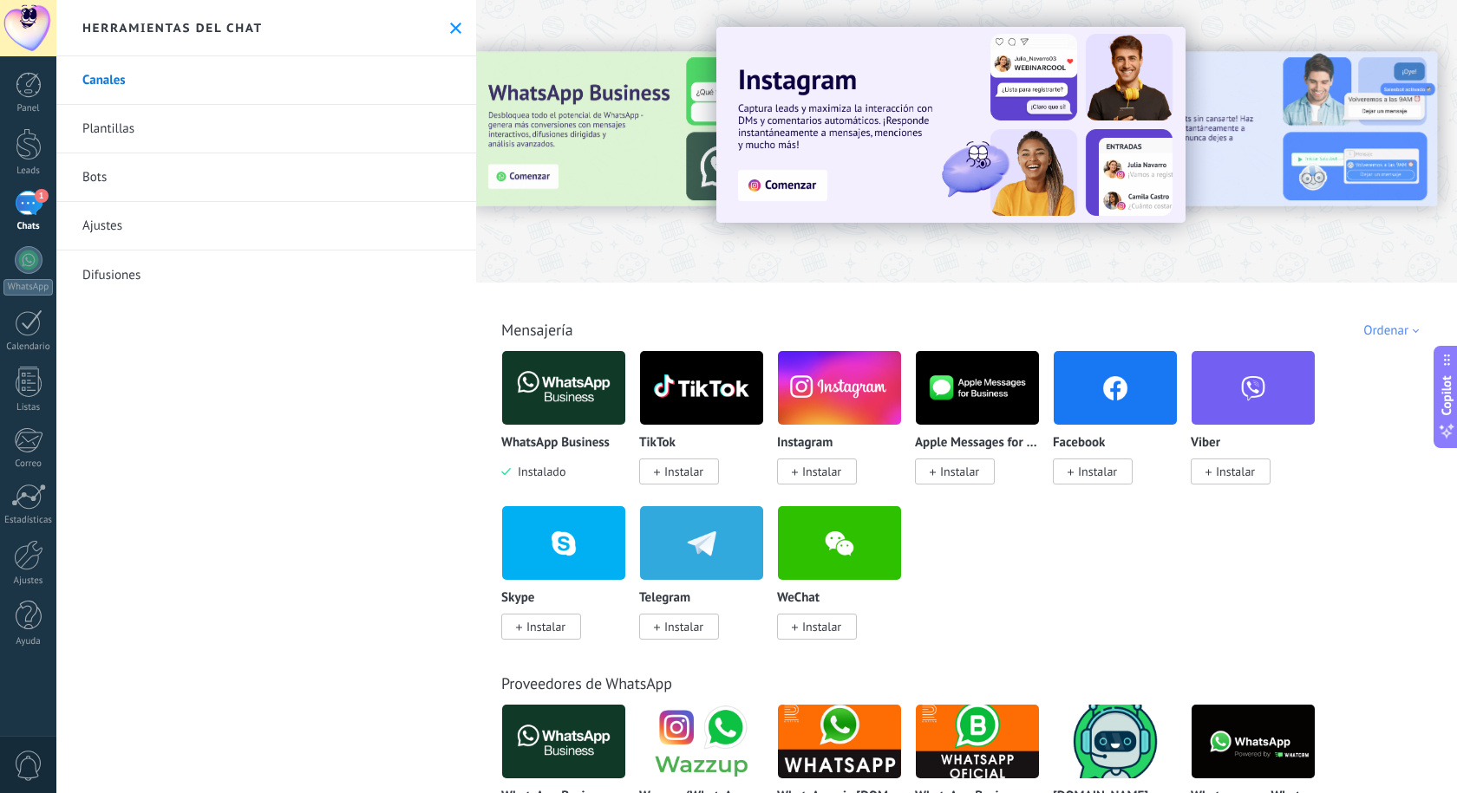
click at [454, 32] on use at bounding box center [455, 28] width 11 height 11
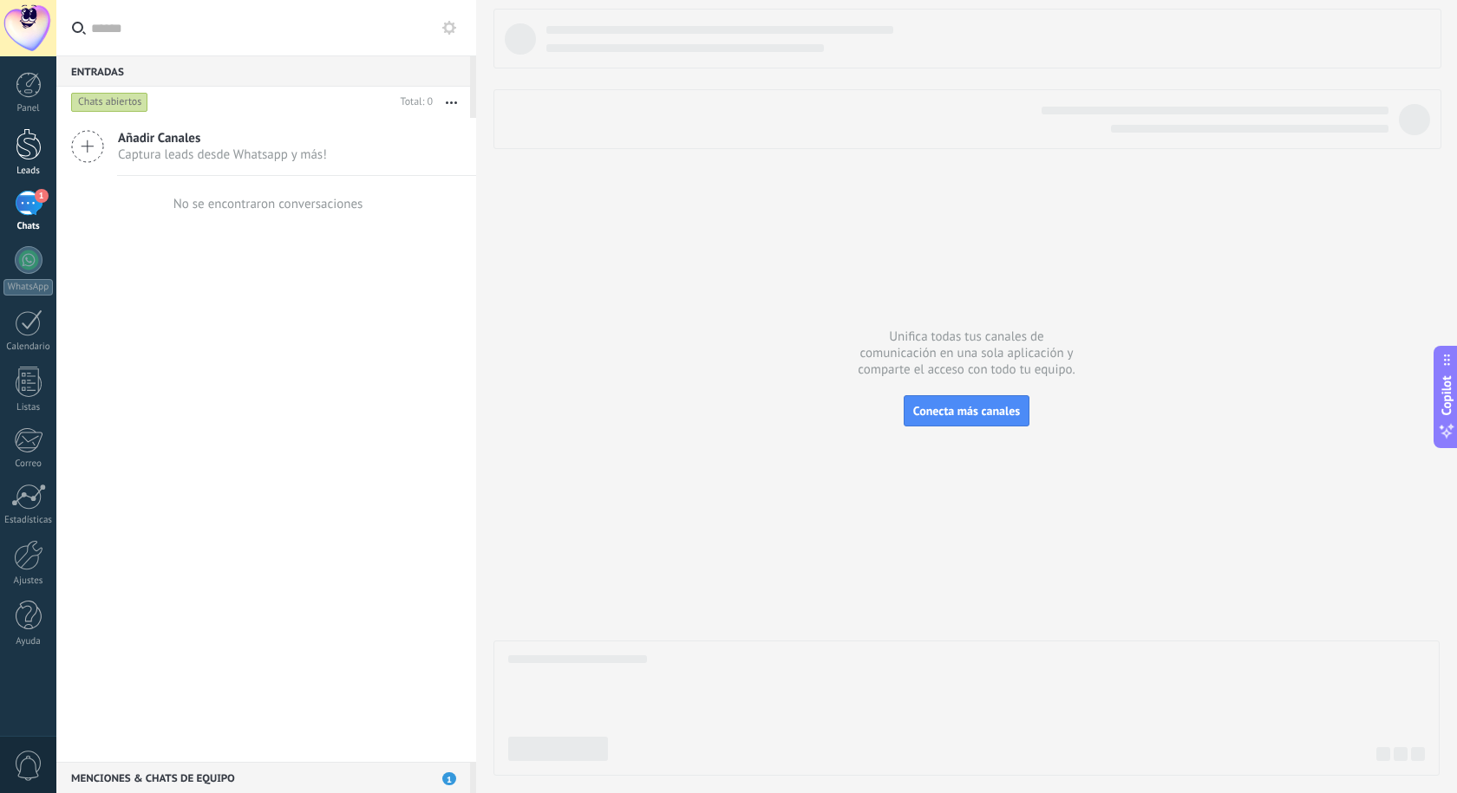
click at [15, 173] on div "Leads" at bounding box center [28, 171] width 50 height 11
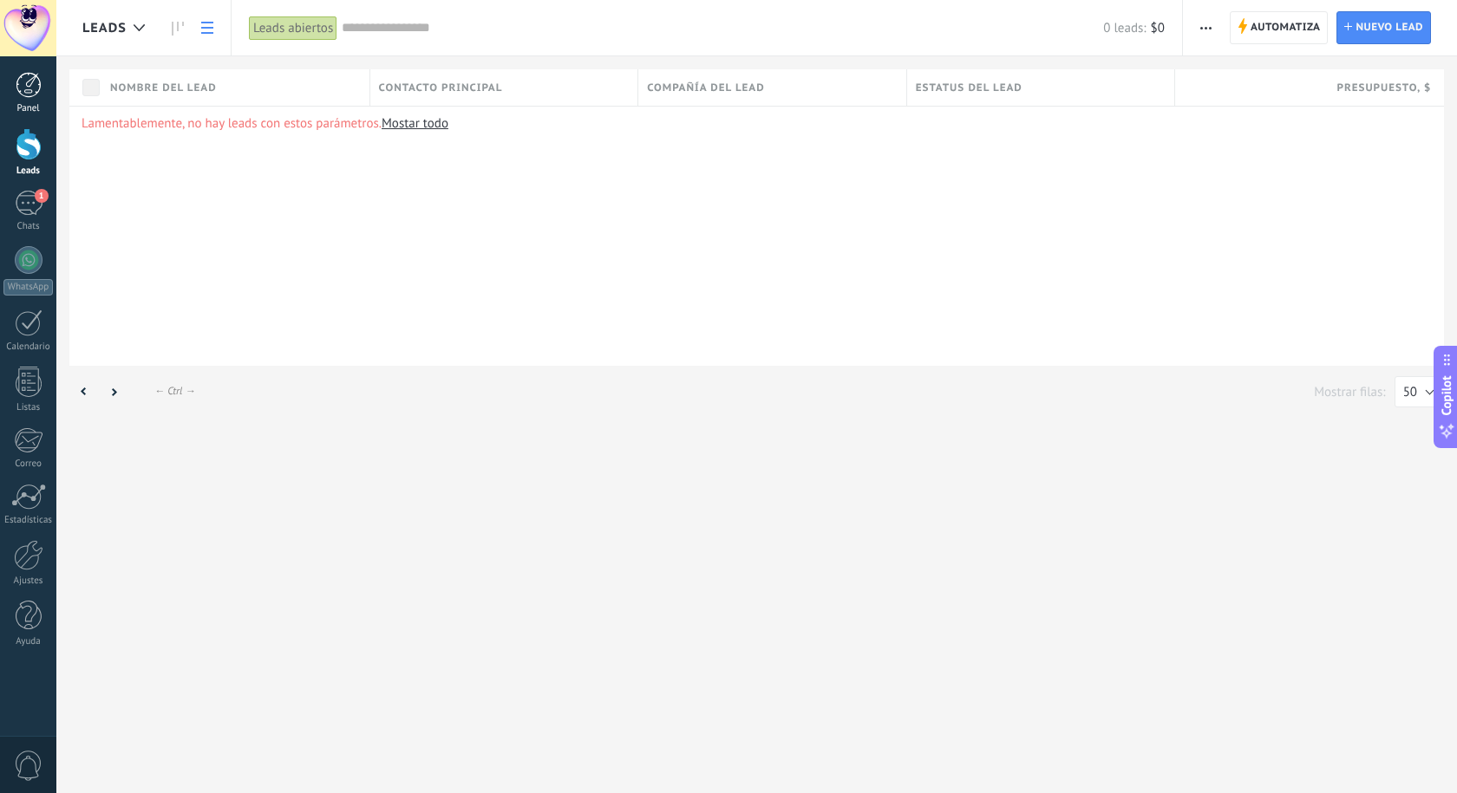
click at [34, 75] on div at bounding box center [29, 85] width 26 height 26
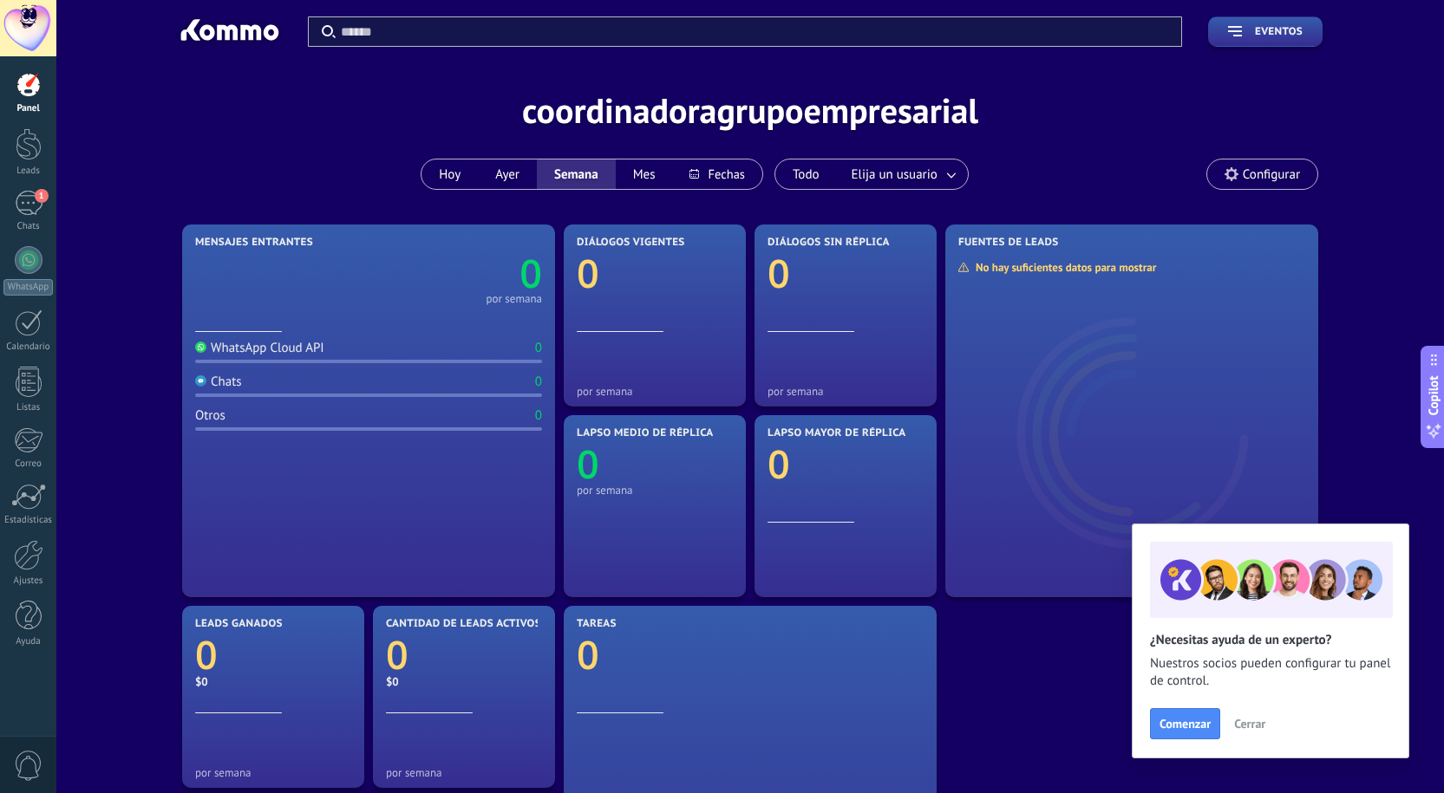
click at [22, 90] on div at bounding box center [29, 85] width 26 height 26
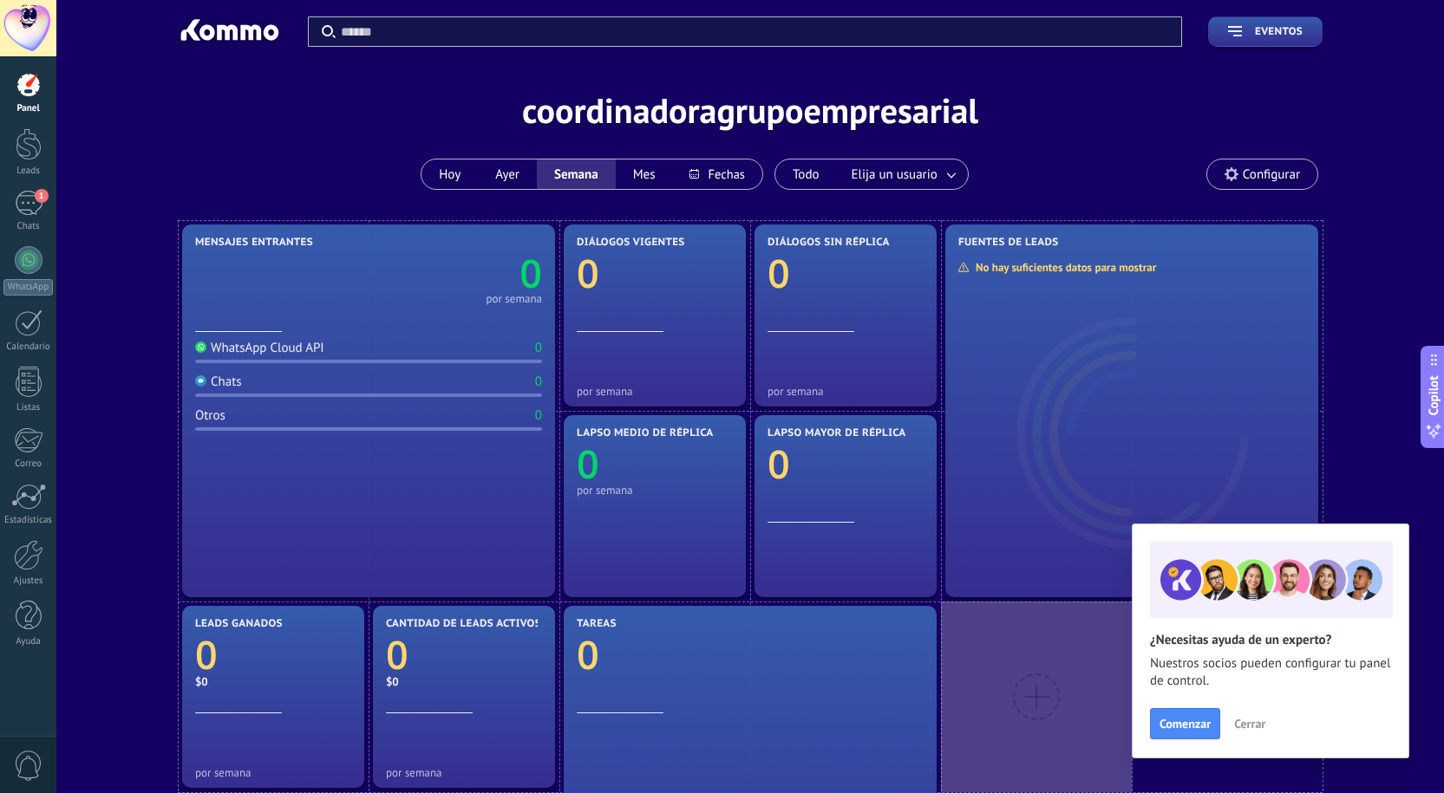
click at [430, 109] on div "Aplicar Eventos coordinadoragrupoempresarial Hoy Ayer Semana Mes Todo Elija un …" at bounding box center [749, 110] width 1335 height 220
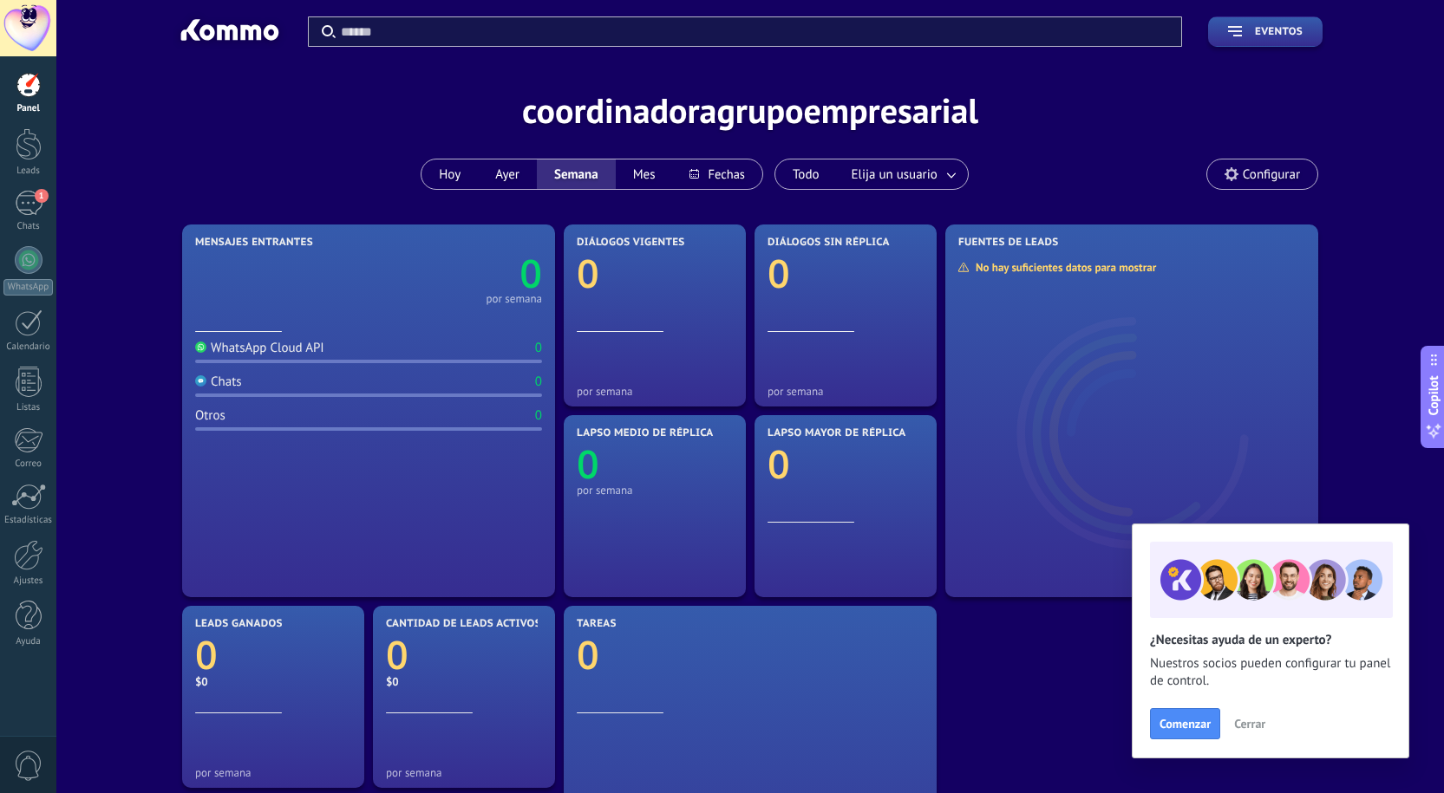
click at [412, 74] on div "Aplicar Eventos coordinadoragrupoempresarial Hoy Ayer Semana Mes Todo Elija un …" at bounding box center [749, 110] width 1335 height 220
click at [343, 166] on div "Aplicar Eventos coordinadoragrupoempresarial Hoy Ayer Semana Mes Todo Elija un …" at bounding box center [749, 110] width 1335 height 220
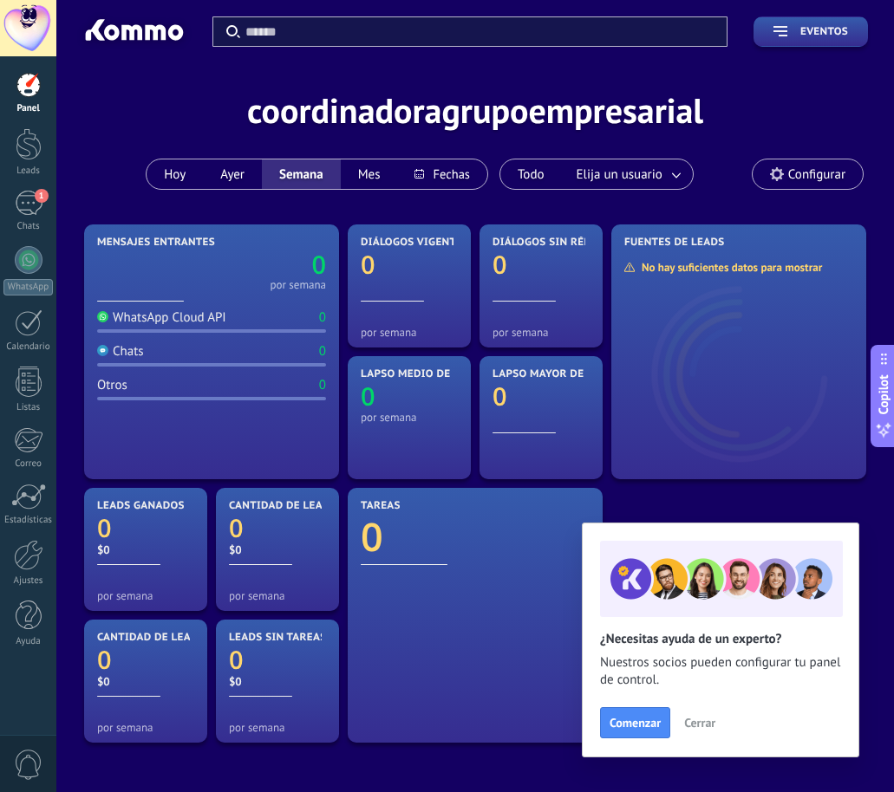
click at [639, 114] on div "Aplicar Eventos coordinadoragrupoempresarial Hoy Ayer Semana Mes Todo Elija un …" at bounding box center [475, 110] width 786 height 220
click at [29, 95] on div at bounding box center [29, 85] width 26 height 26
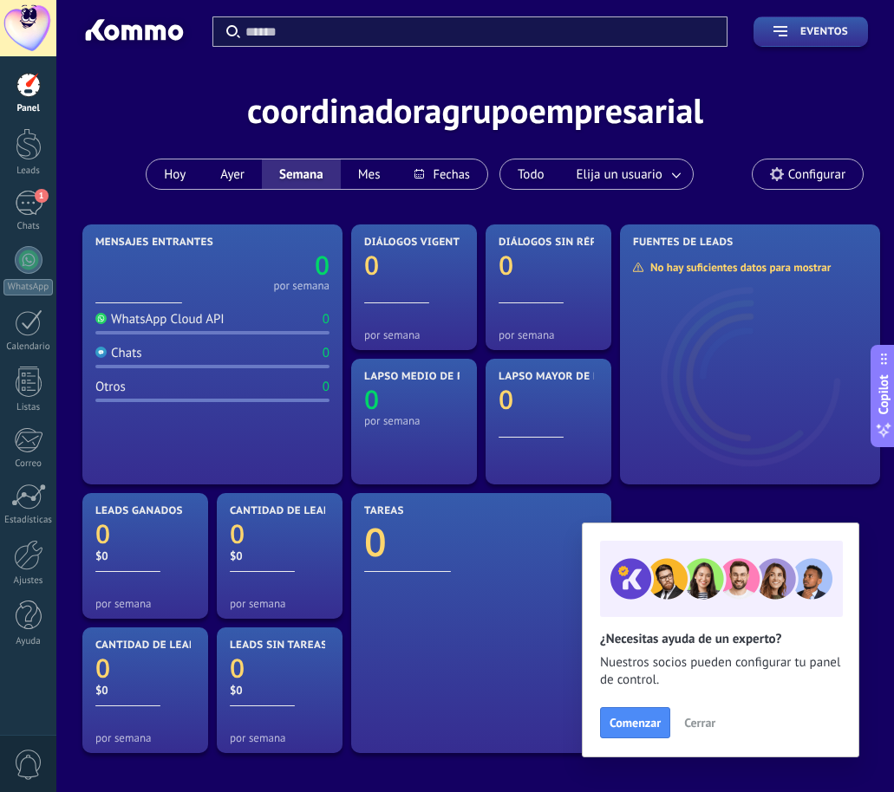
click at [25, 761] on span "0" at bounding box center [28, 765] width 29 height 30
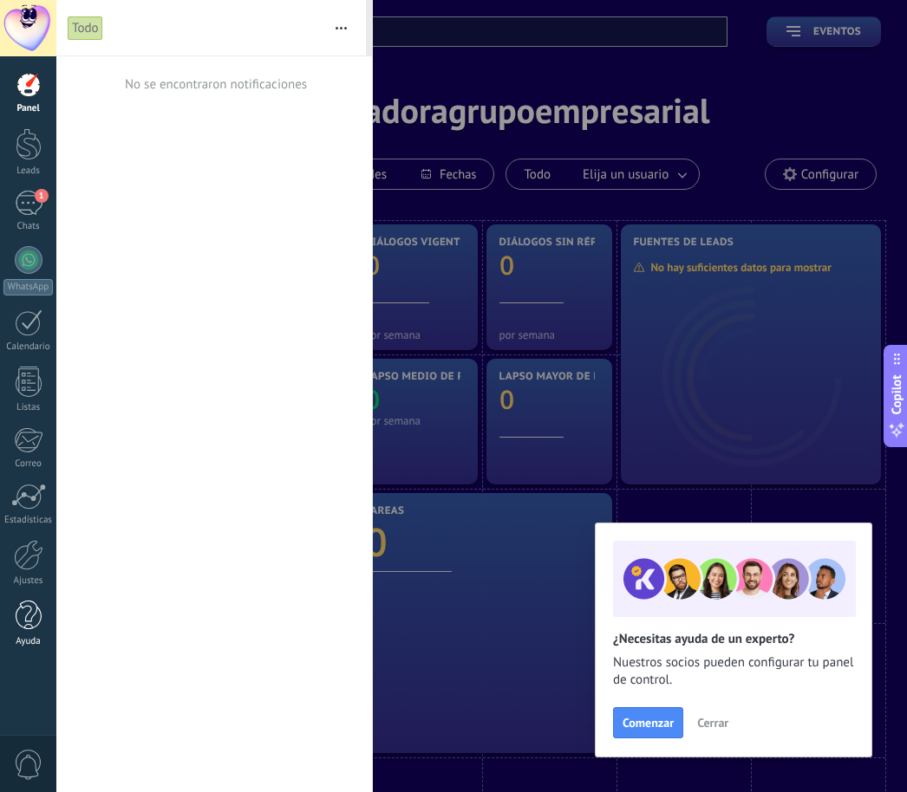
click at [17, 626] on div at bounding box center [29, 616] width 26 height 30
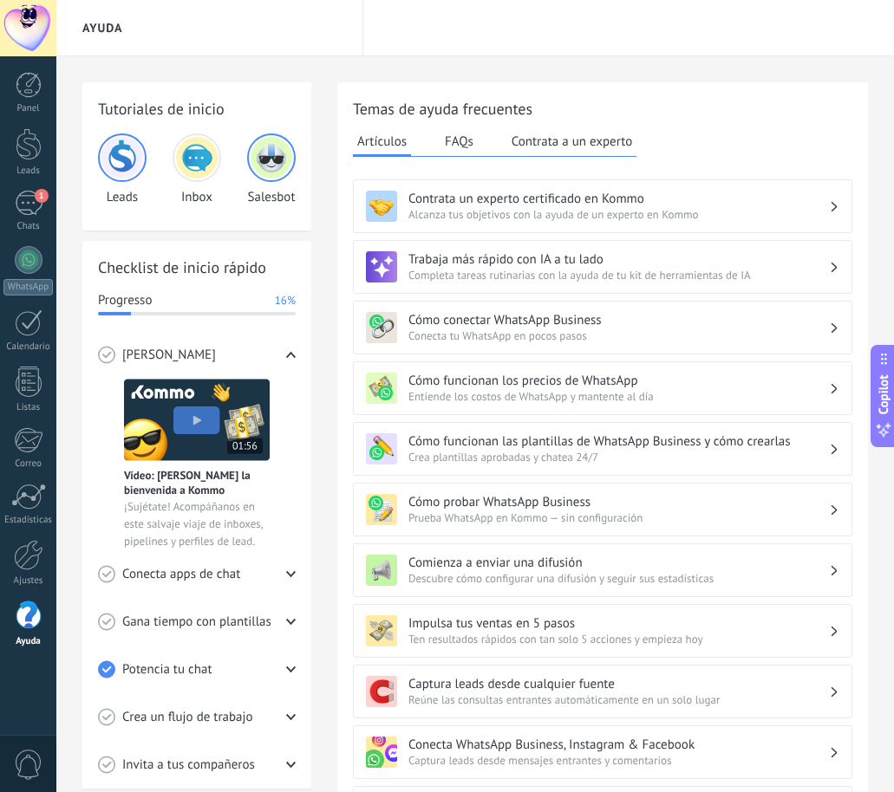
click at [21, 774] on span "0" at bounding box center [28, 765] width 29 height 30
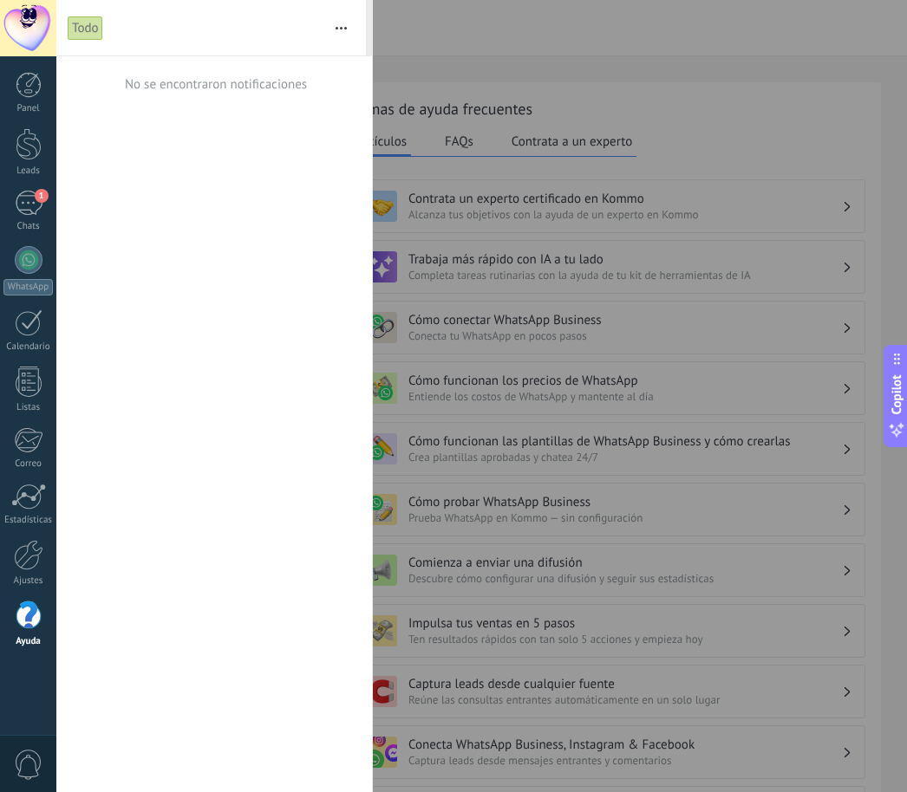
click at [35, 36] on div at bounding box center [28, 28] width 56 height 56
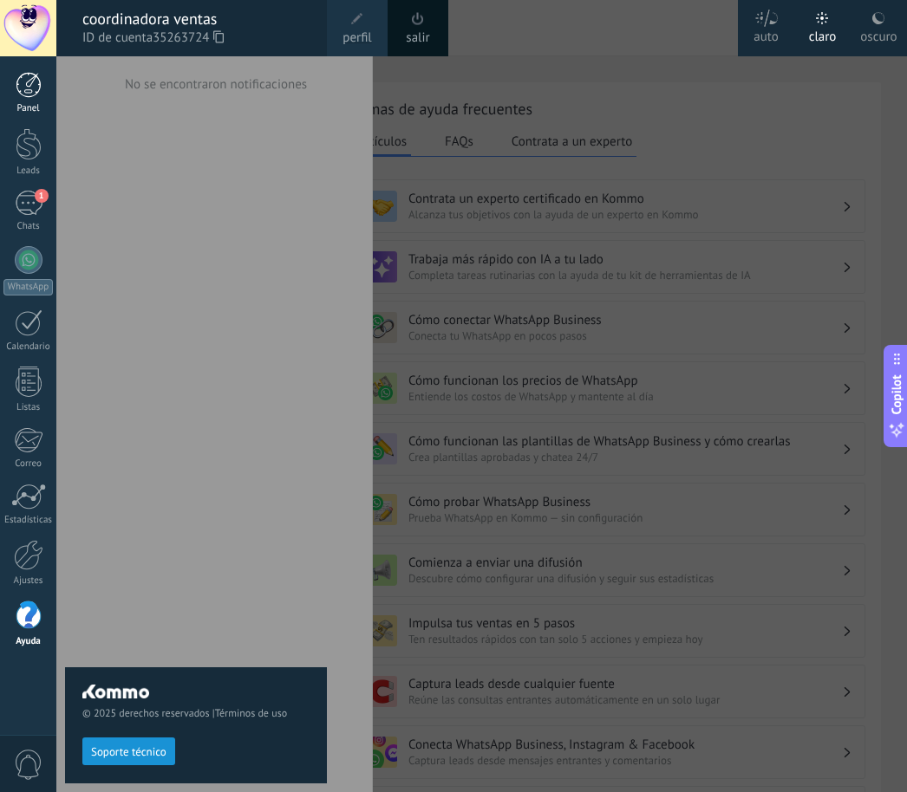
click at [20, 91] on div at bounding box center [29, 85] width 26 height 26
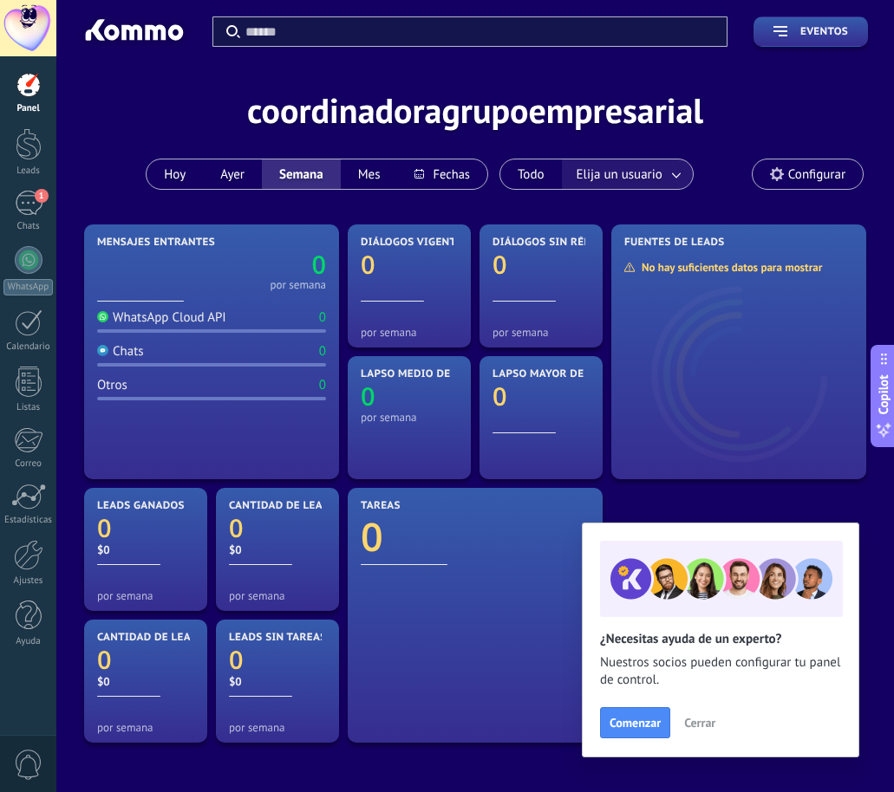
click at [661, 179] on span "Elija un usuario" at bounding box center [619, 174] width 93 height 23
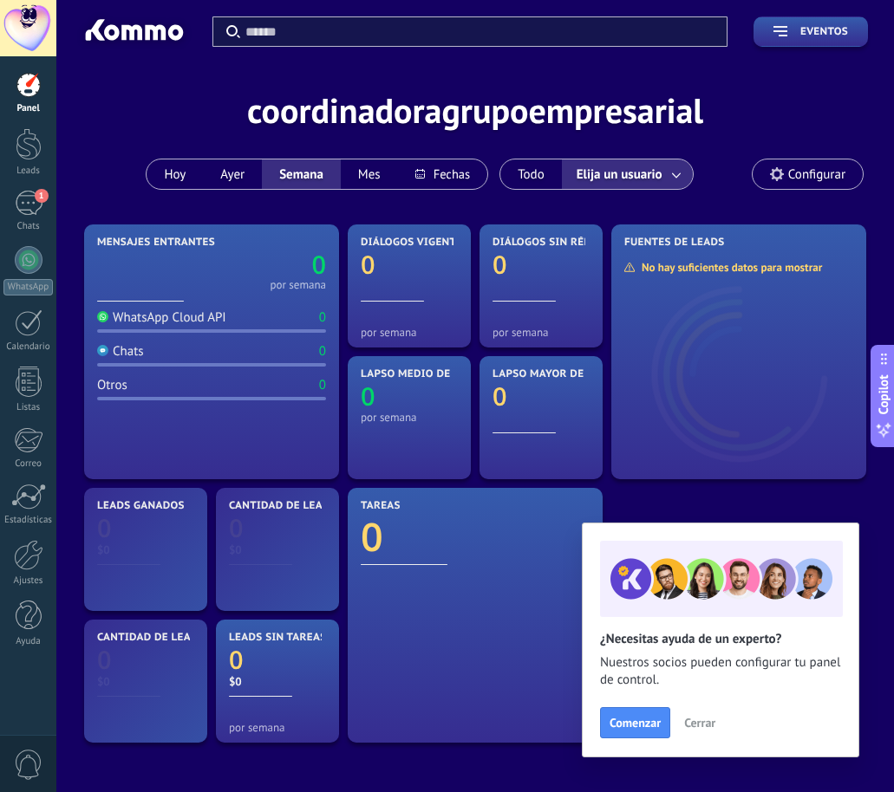
click at [661, 179] on span "Elija un usuario" at bounding box center [619, 174] width 93 height 23
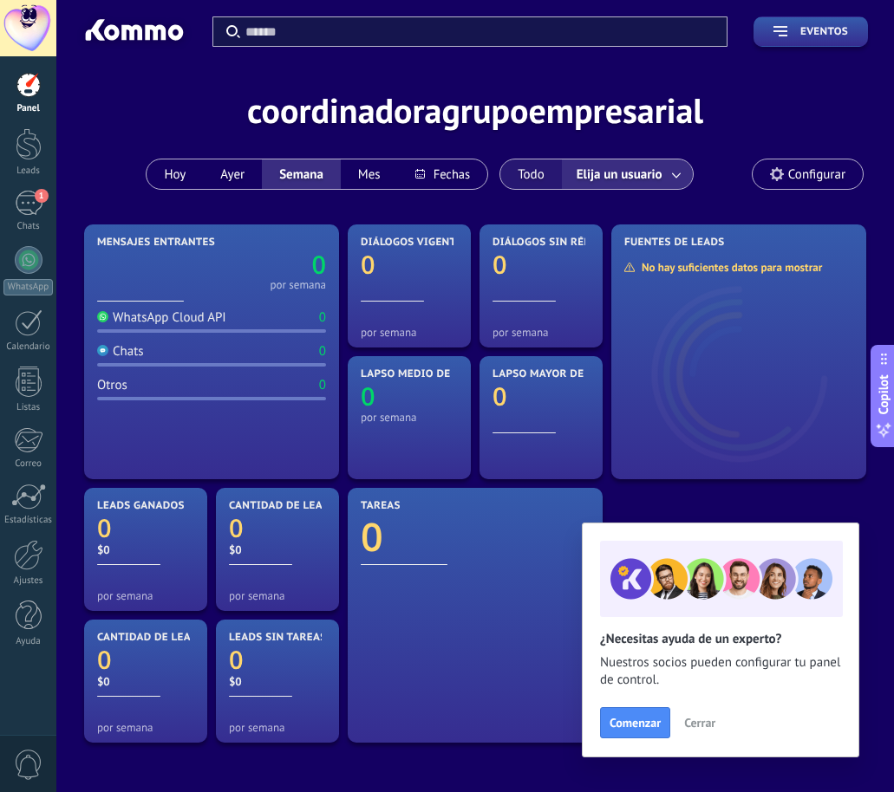
click at [528, 168] on button "Todo" at bounding box center [531, 174] width 62 height 29
click at [39, 146] on div at bounding box center [29, 144] width 26 height 32
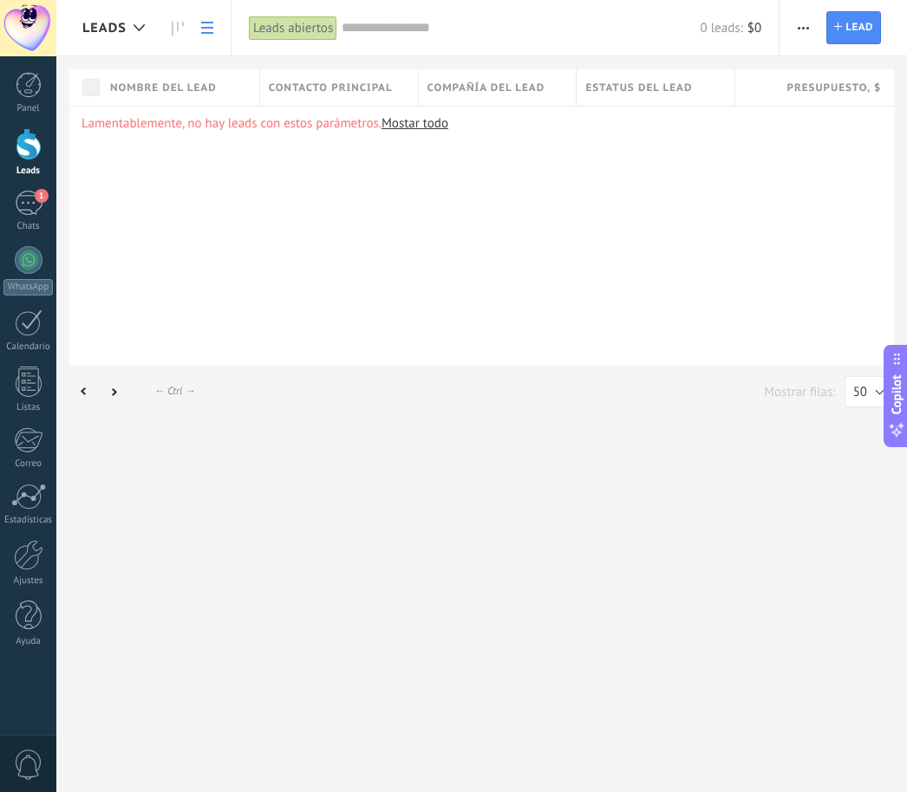
click at [115, 29] on span "Leads" at bounding box center [104, 28] width 44 height 16
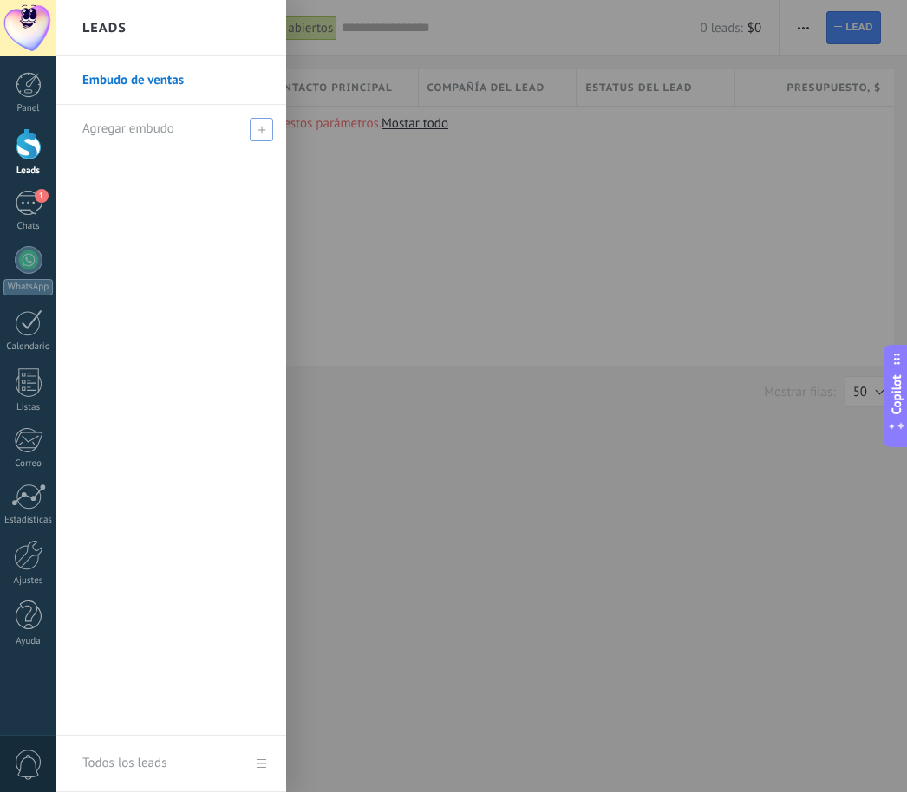
click at [119, 134] on span "Agregar embudo" at bounding box center [128, 129] width 92 height 16
click at [119, 132] on input "text" at bounding box center [163, 129] width 163 height 28
click at [160, 135] on input "text" at bounding box center [163, 129] width 163 height 28
type input "*"
type input "******"
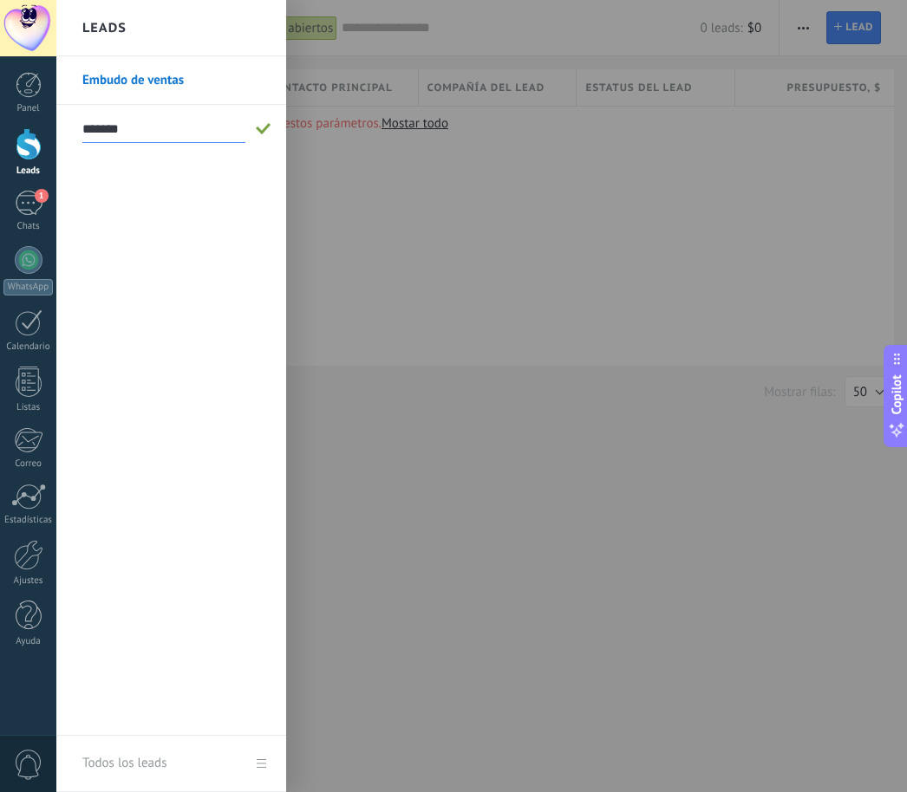
click at [259, 126] on span at bounding box center [264, 129] width 16 height 12
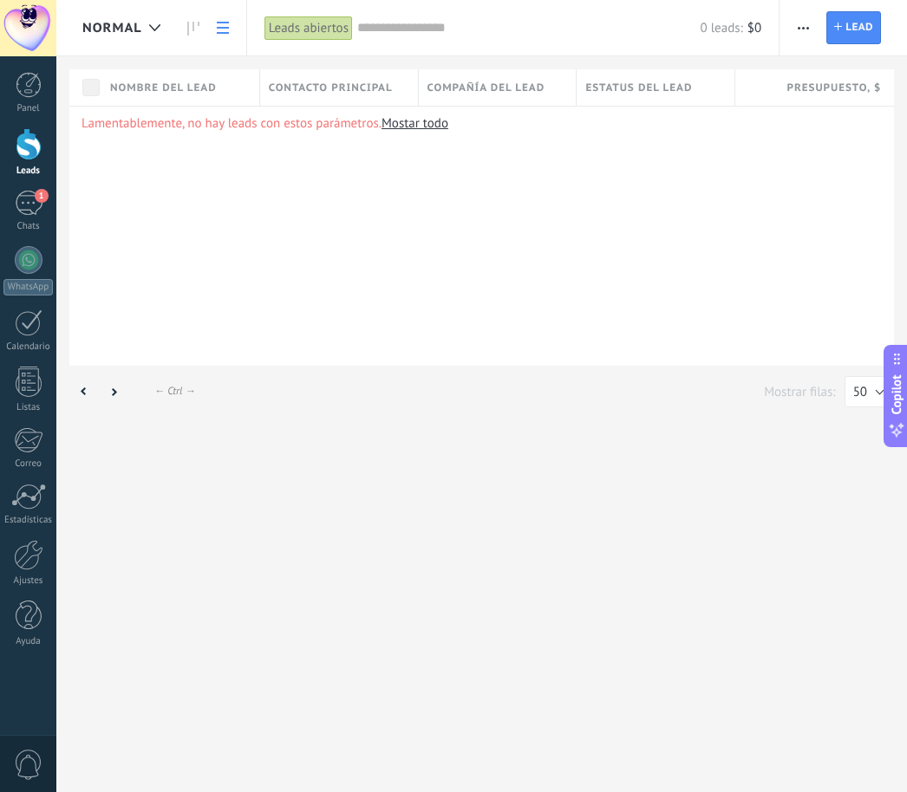
click at [121, 20] on span "NORMAL" at bounding box center [112, 28] width 60 height 16
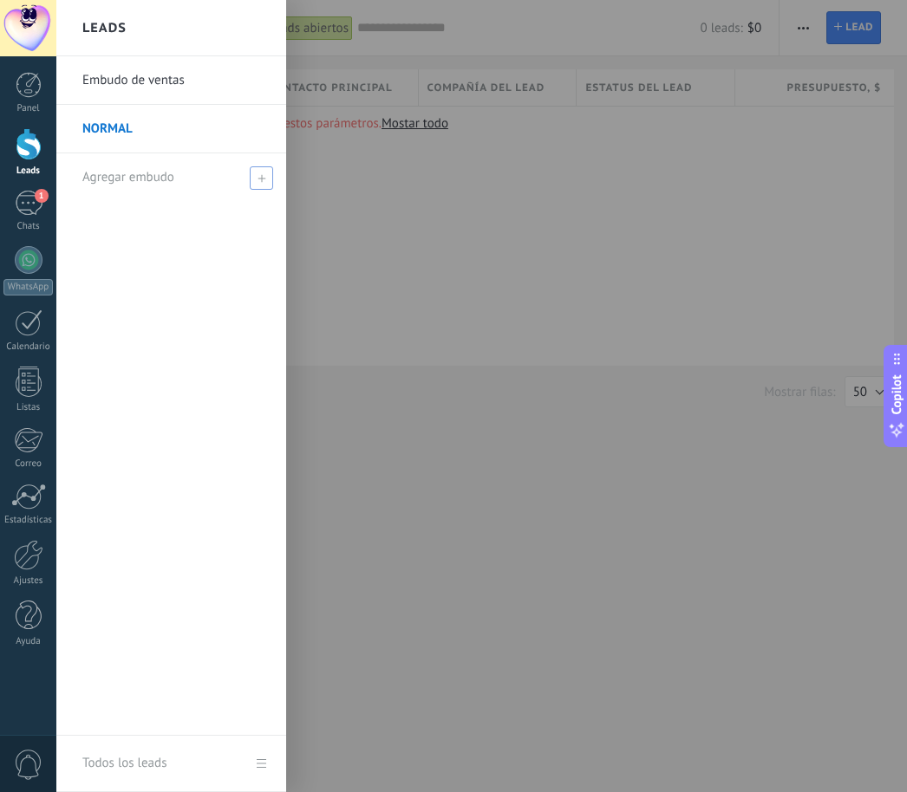
click at [124, 179] on span "Agregar embudo" at bounding box center [128, 177] width 92 height 16
click at [124, 179] on input "text" at bounding box center [163, 178] width 163 height 28
type input "*********"
click at [269, 183] on span at bounding box center [264, 178] width 16 height 12
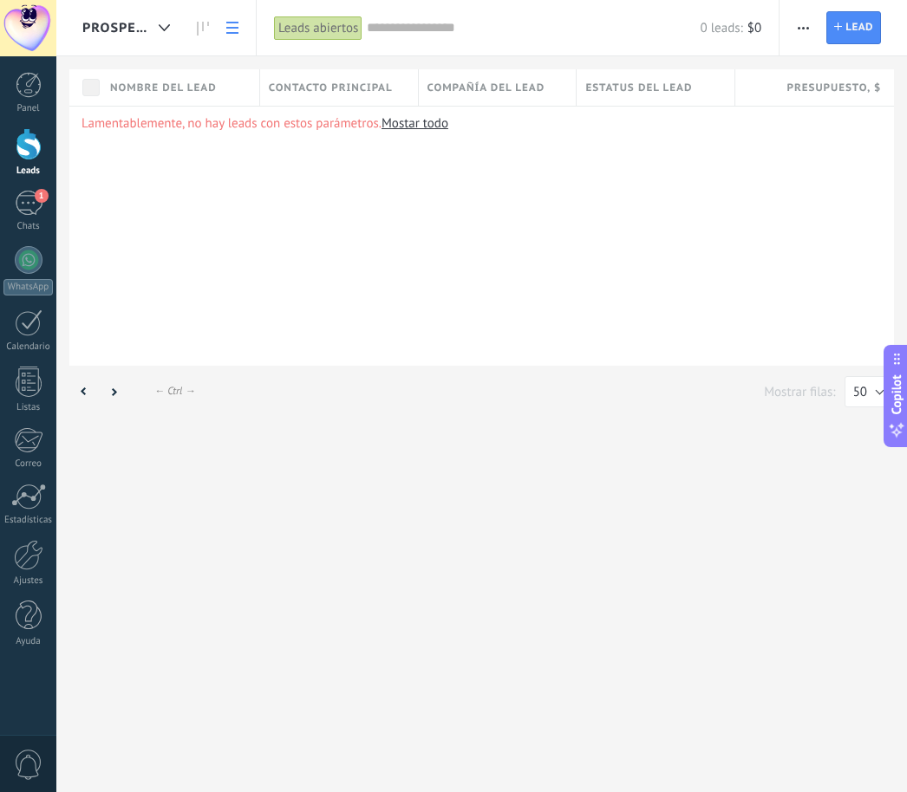
click at [128, 36] on div "PROSPECTO" at bounding box center [130, 27] width 96 height 55
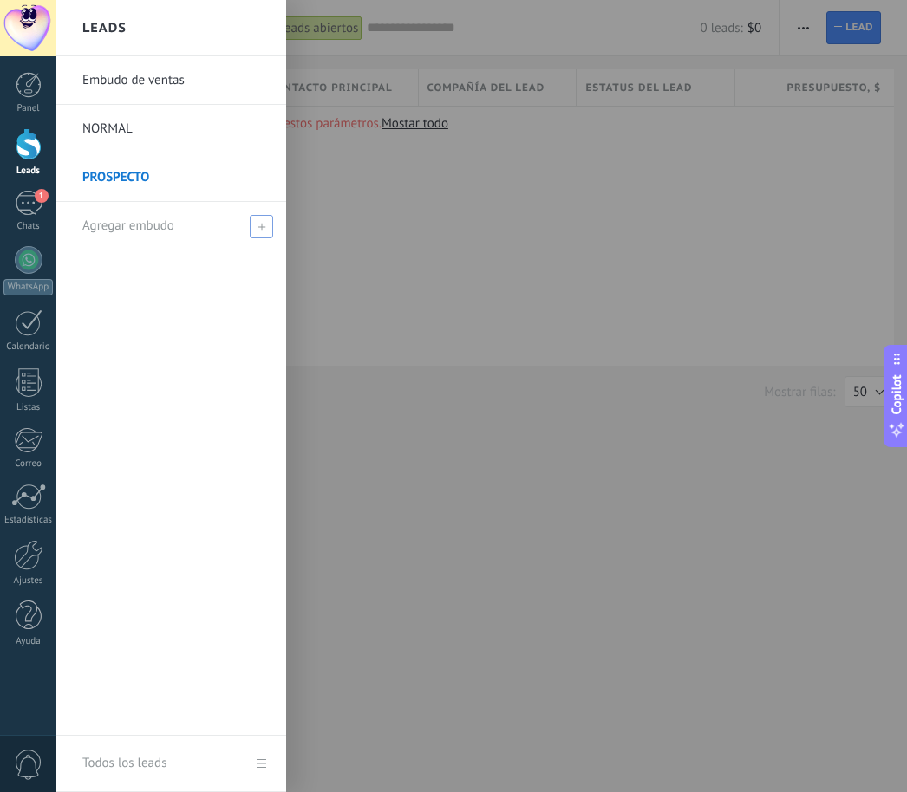
click at [114, 222] on span "Agregar embudo" at bounding box center [128, 226] width 92 height 16
click at [116, 226] on input "text" at bounding box center [163, 226] width 163 height 28
type input "**********"
click at [253, 229] on div "**********" at bounding box center [175, 226] width 186 height 48
click at [264, 221] on span at bounding box center [264, 226] width 16 height 12
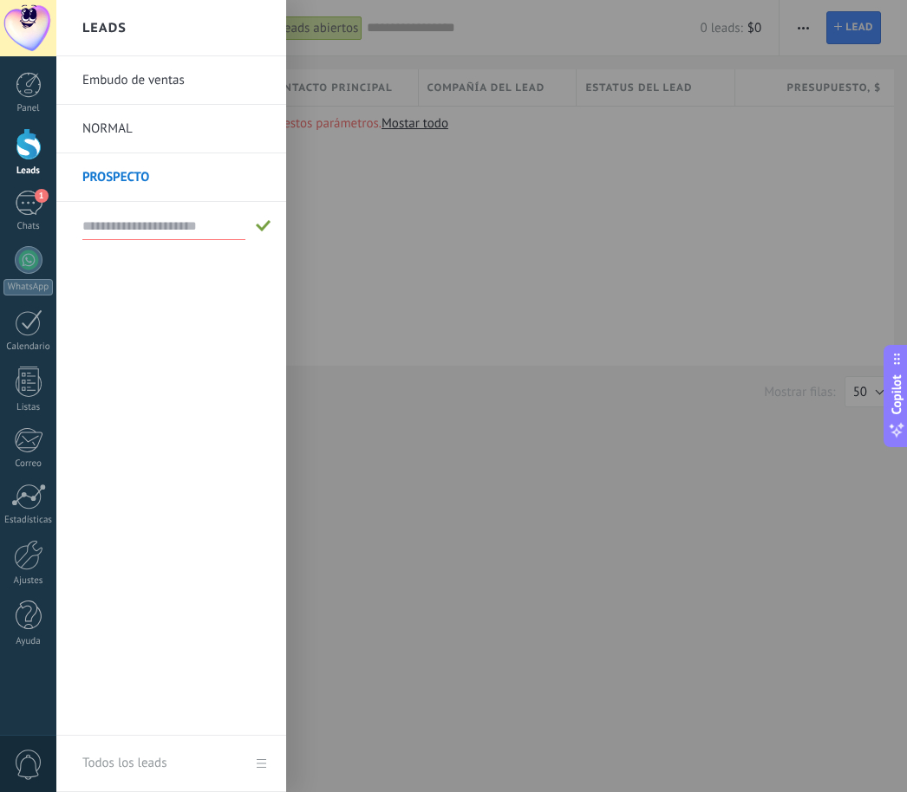
click at [182, 220] on input "text" at bounding box center [163, 226] width 163 height 28
type input "**********"
click at [263, 229] on span at bounding box center [264, 226] width 16 height 12
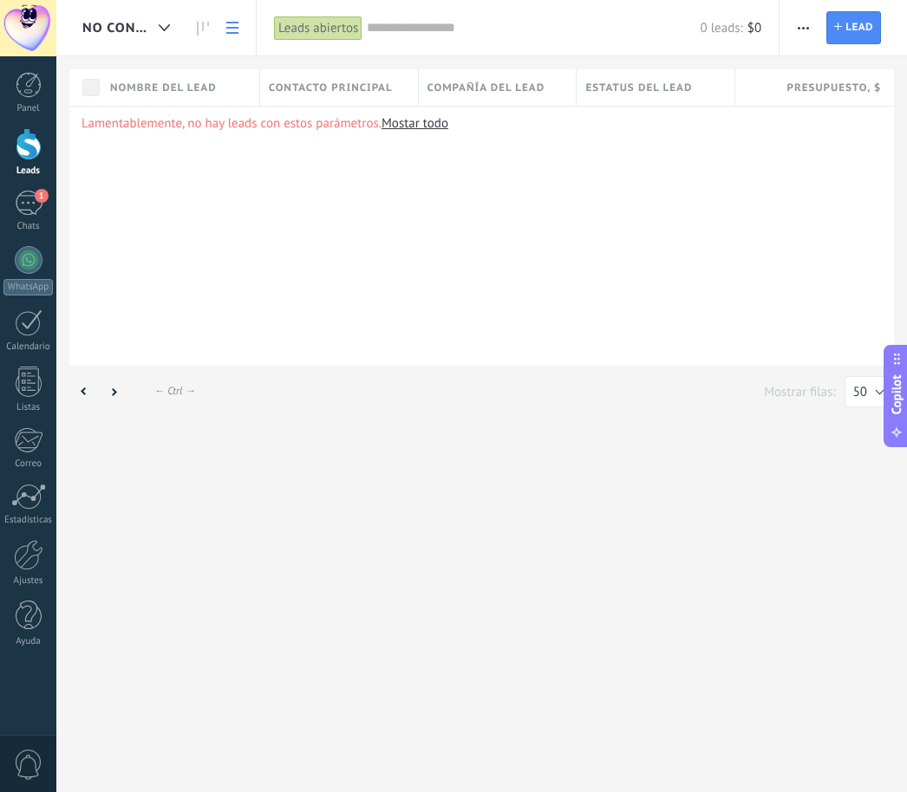
click at [110, 25] on span "NO CONTESTA" at bounding box center [116, 28] width 69 height 16
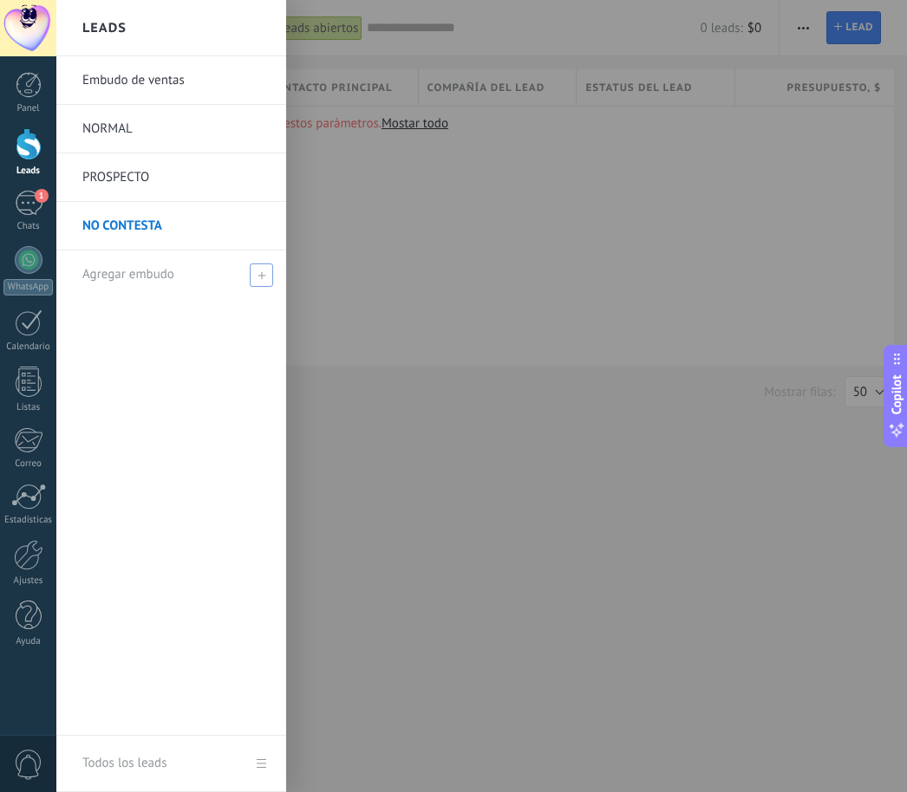
click at [139, 277] on span "Agregar embudo" at bounding box center [128, 274] width 92 height 16
click at [140, 277] on input "text" at bounding box center [163, 275] width 163 height 28
type input "********"
click at [263, 265] on span at bounding box center [263, 275] width 19 height 22
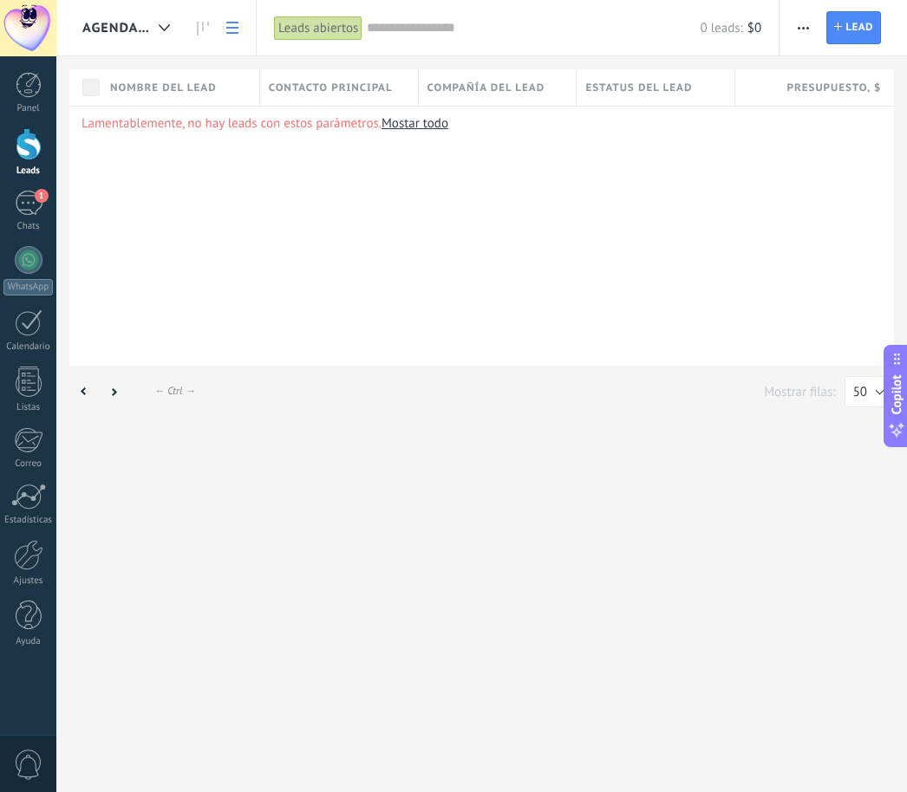
click at [131, 27] on span "AGENDADO" at bounding box center [116, 28] width 69 height 16
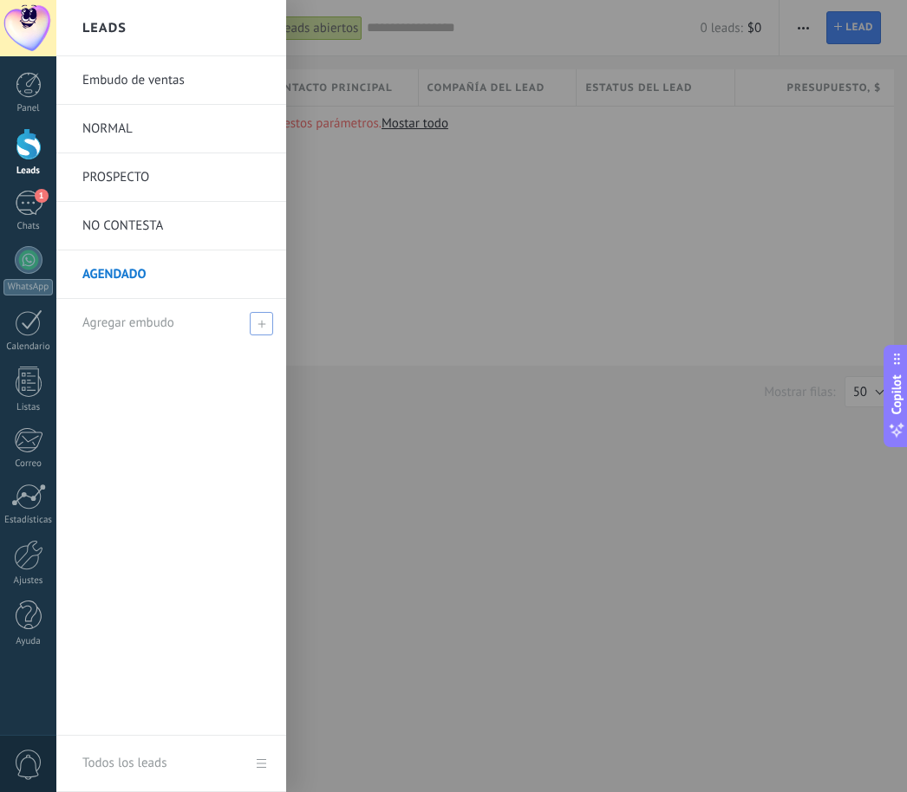
click at [201, 324] on div "Agregar embudo" at bounding box center [175, 323] width 186 height 48
type input "**********"
click at [253, 327] on div "**********" at bounding box center [175, 323] width 186 height 48
click at [261, 318] on span at bounding box center [264, 323] width 16 height 12
click at [204, 313] on input "text" at bounding box center [163, 324] width 163 height 28
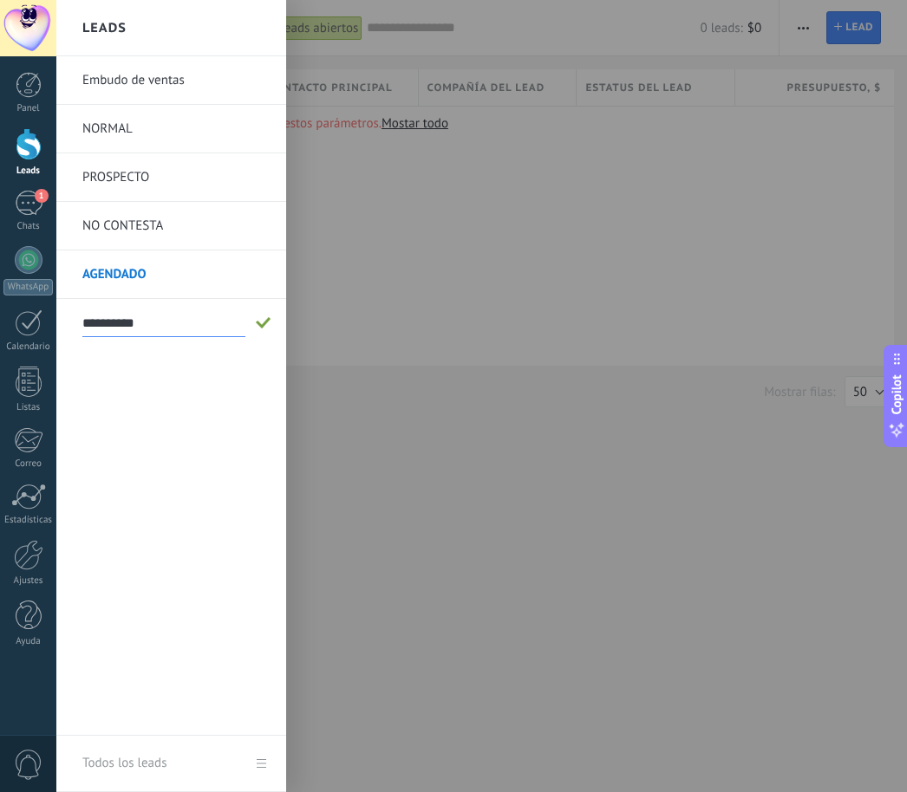
type input "**********"
click at [264, 323] on span at bounding box center [264, 323] width 16 height 12
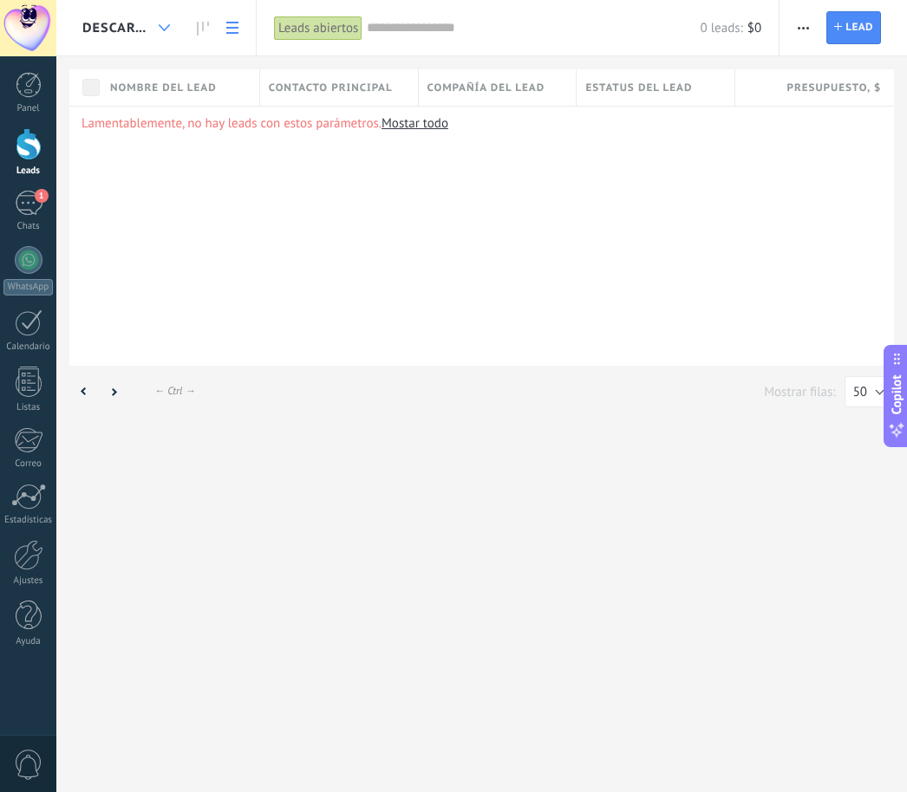
click at [168, 33] on div at bounding box center [164, 28] width 29 height 34
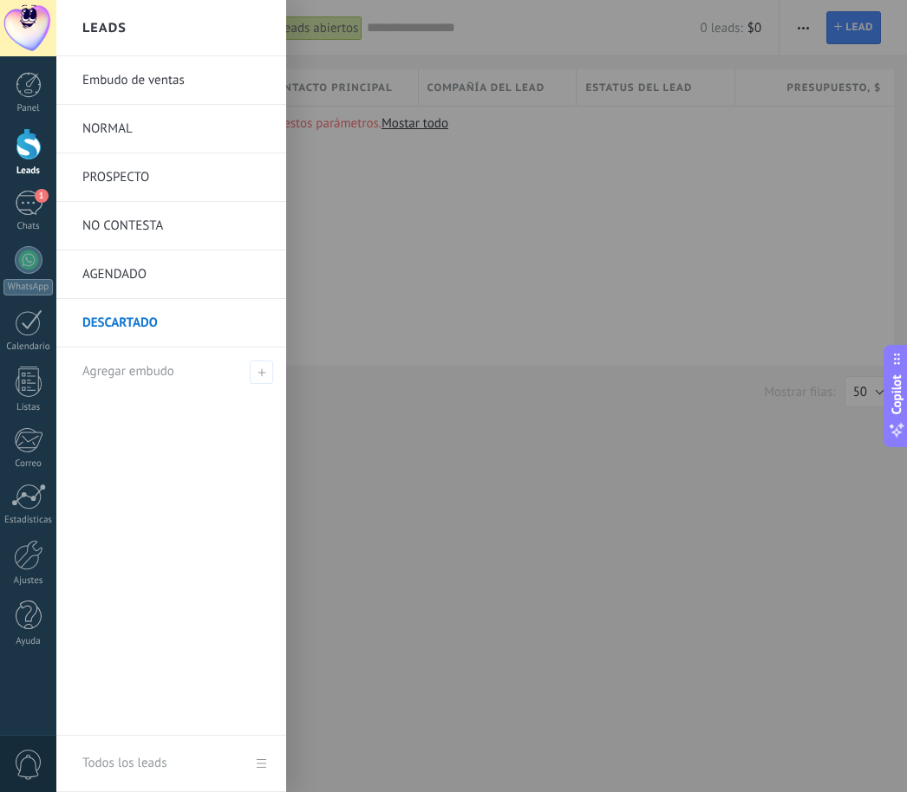
click at [532, 206] on div at bounding box center [509, 396] width 907 height 792
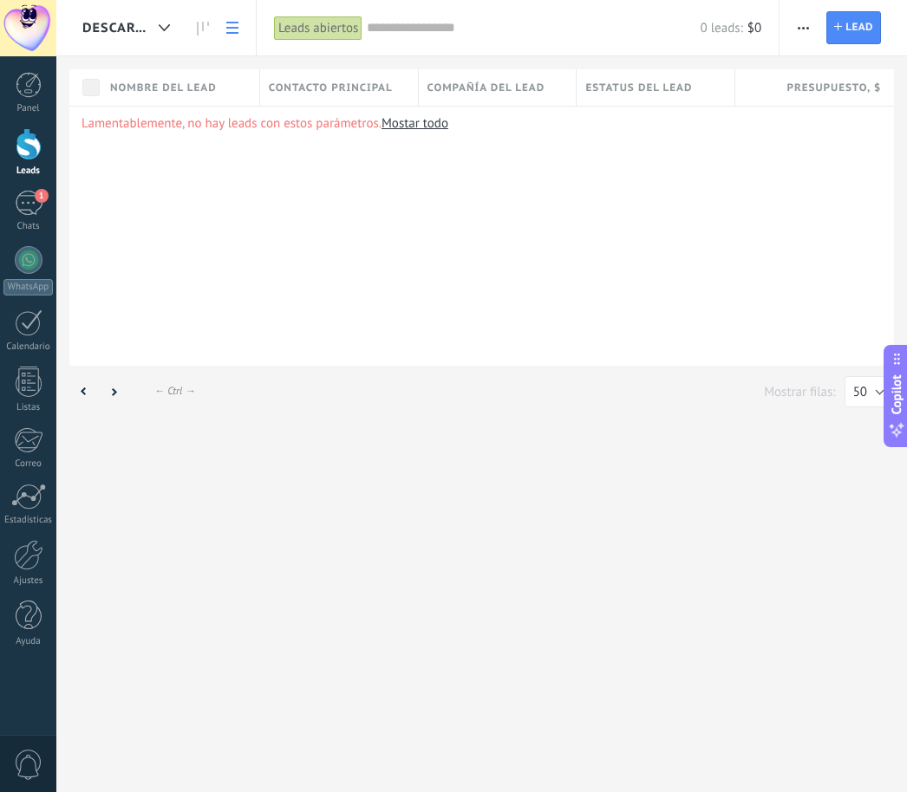
click at [199, 96] on div "Nombre del lead" at bounding box center [180, 87] width 158 height 36
click at [316, 74] on div "Contacto principal" at bounding box center [339, 87] width 158 height 36
click at [524, 70] on div "Compañía del lead" at bounding box center [498, 87] width 158 height 36
click at [505, 82] on span "Compañía del lead" at bounding box center [486, 88] width 118 height 16
click at [523, 92] on span "Compañía del lead" at bounding box center [486, 88] width 118 height 16
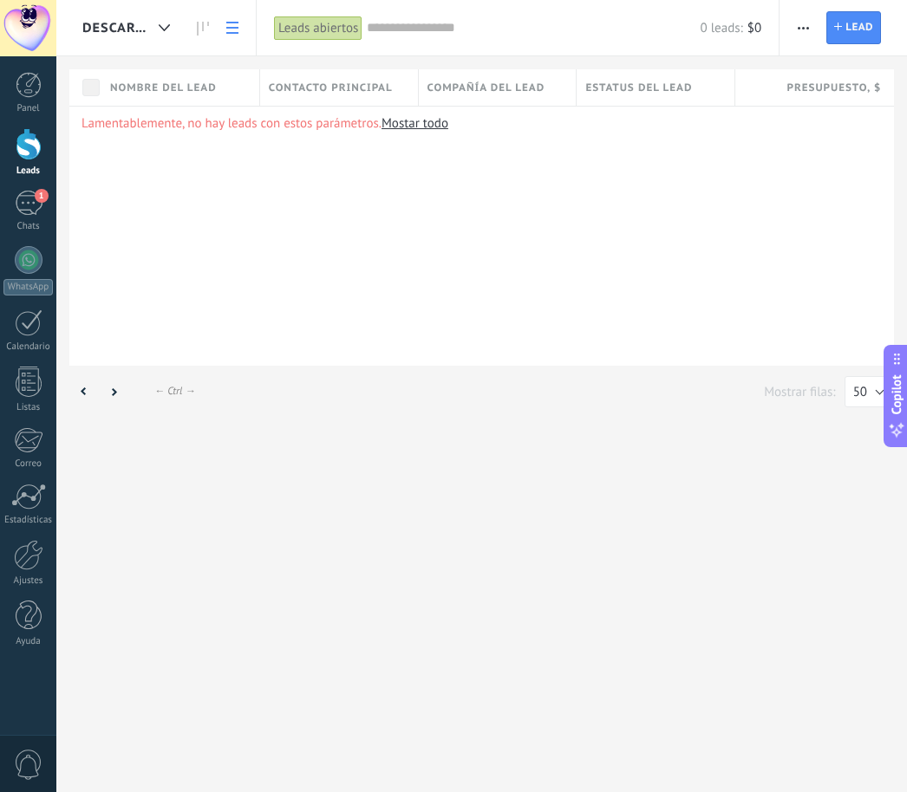
click at [627, 80] on span "Estatus del lead" at bounding box center [638, 88] width 107 height 16
click at [829, 87] on span "Presupuesto , $" at bounding box center [833, 88] width 95 height 16
click at [841, 87] on span "Presupuesto , $" at bounding box center [833, 88] width 95 height 16
drag, startPoint x: 840, startPoint y: 17, endPoint x: 840, endPoint y: 27, distance: 9.5
click at [840, 17] on link "Lead Nuevo lead" at bounding box center [853, 27] width 55 height 33
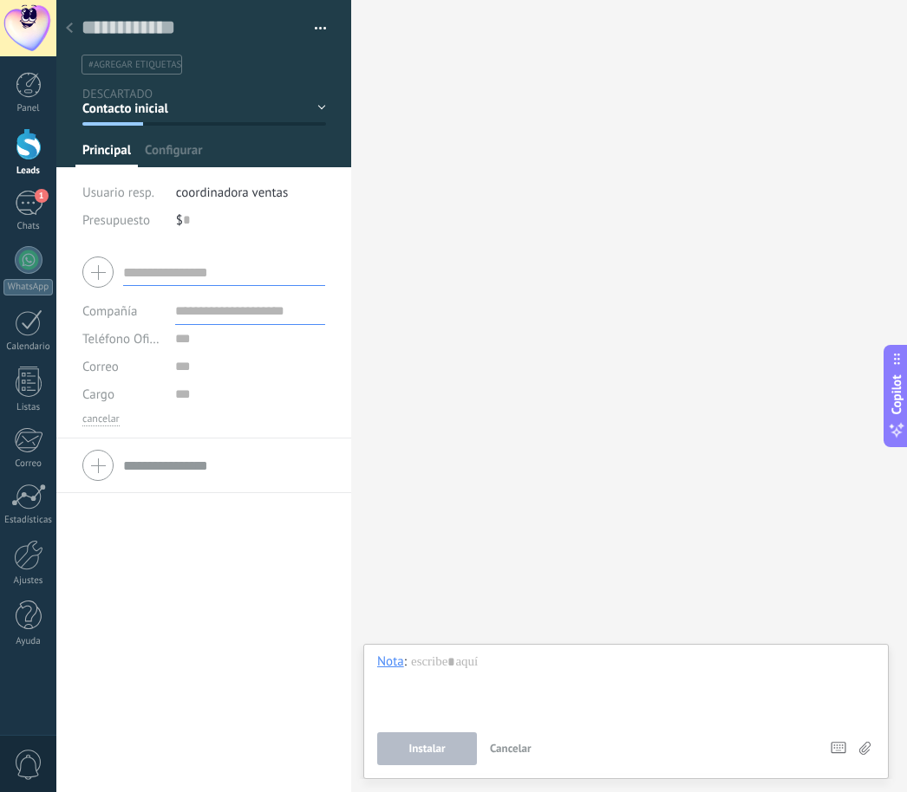
click at [134, 267] on input "text" at bounding box center [224, 272] width 202 height 28
click at [214, 310] on input "text" at bounding box center [250, 311] width 150 height 28
type input "*"
click at [305, 324] on input "**********" at bounding box center [248, 311] width 146 height 28
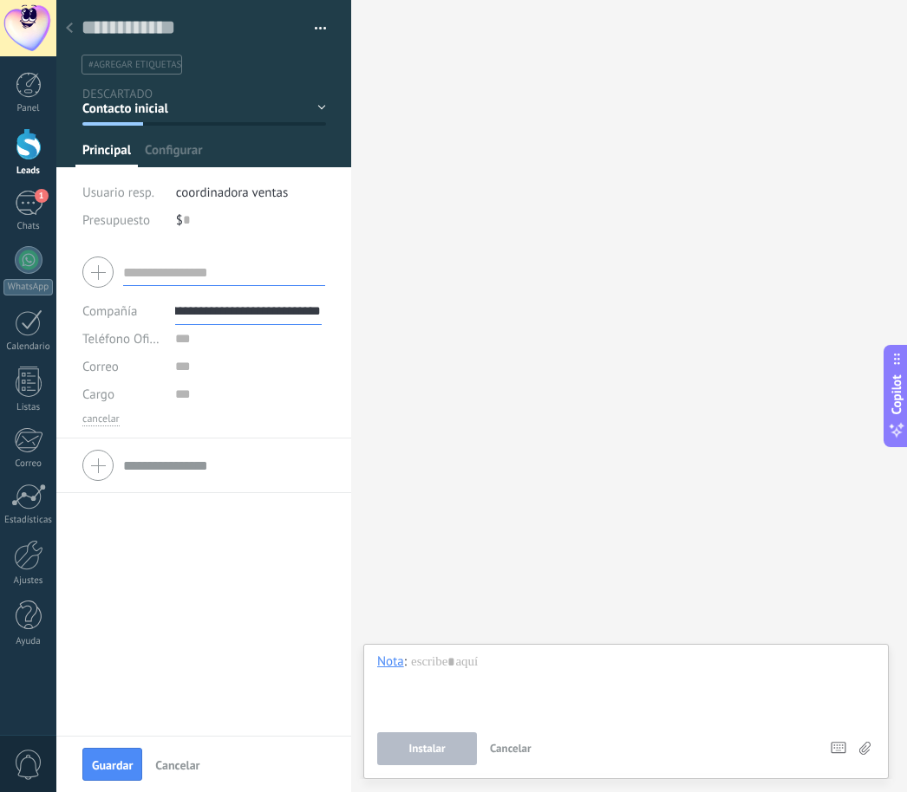
type input "**********"
click at [164, 265] on input "text" at bounding box center [224, 272] width 202 height 28
type input "**********"
click at [175, 325] on input "text" at bounding box center [250, 339] width 150 height 28
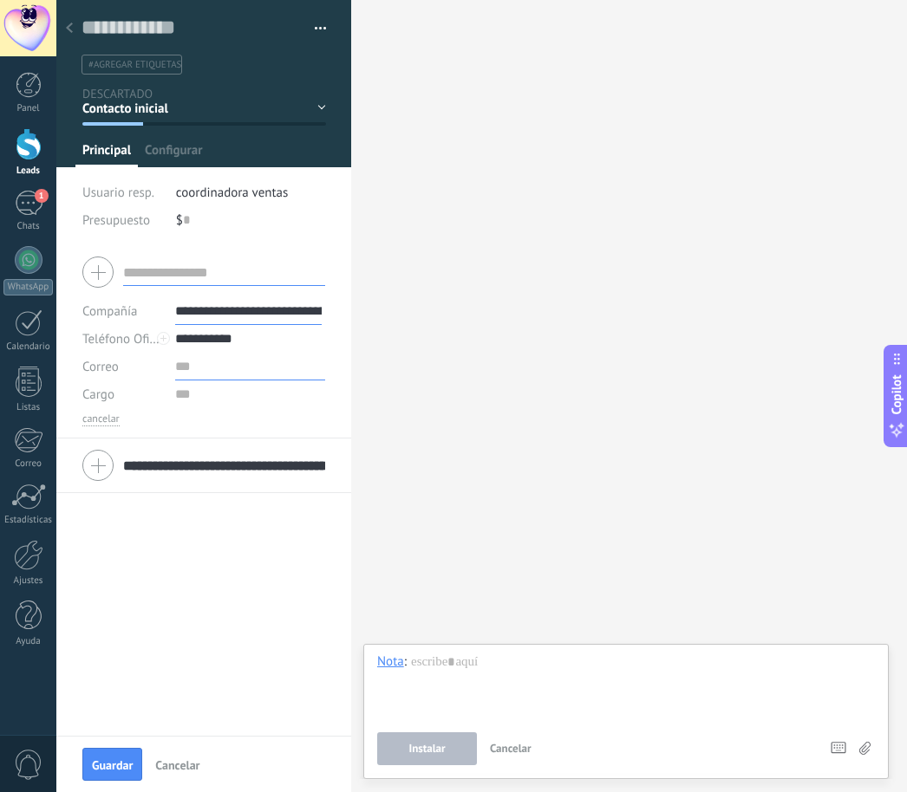
type input "**********"
click at [210, 362] on input "text" at bounding box center [250, 367] width 150 height 28
paste input "**********"
type input "**********"
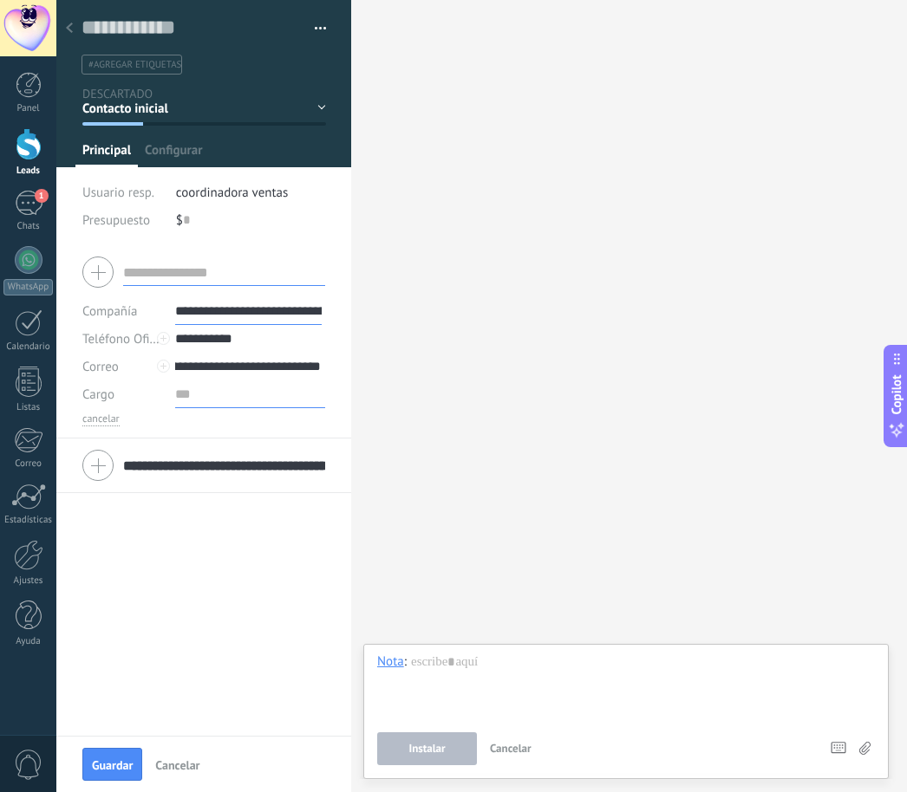
click at [202, 408] on input "text" at bounding box center [250, 395] width 150 height 28
click at [108, 192] on span "Usuario resp." at bounding box center [118, 193] width 72 height 16
click at [100, 271] on div at bounding box center [203, 272] width 243 height 43
click at [223, 382] on input "text" at bounding box center [250, 395] width 150 height 28
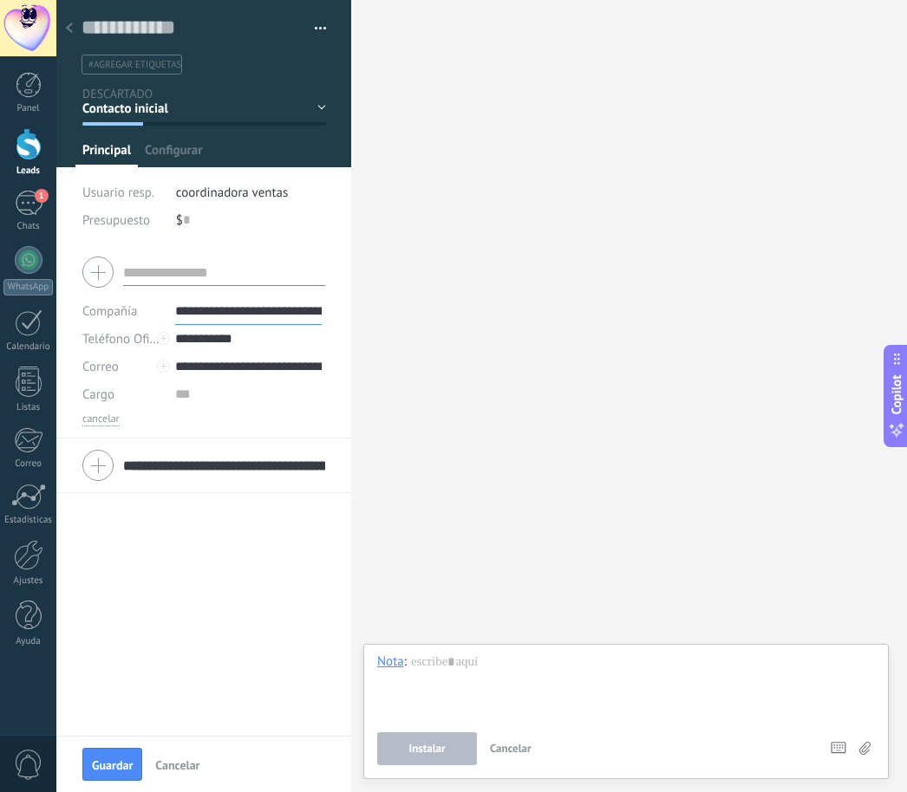
click at [231, 430] on div "**********" at bounding box center [203, 341] width 295 height 193
click at [196, 401] on input "text" at bounding box center [250, 395] width 150 height 28
type input "**********"
click at [206, 414] on div "cancelar" at bounding box center [203, 420] width 243 height 14
click at [91, 757] on button "Guardar" at bounding box center [112, 764] width 60 height 33
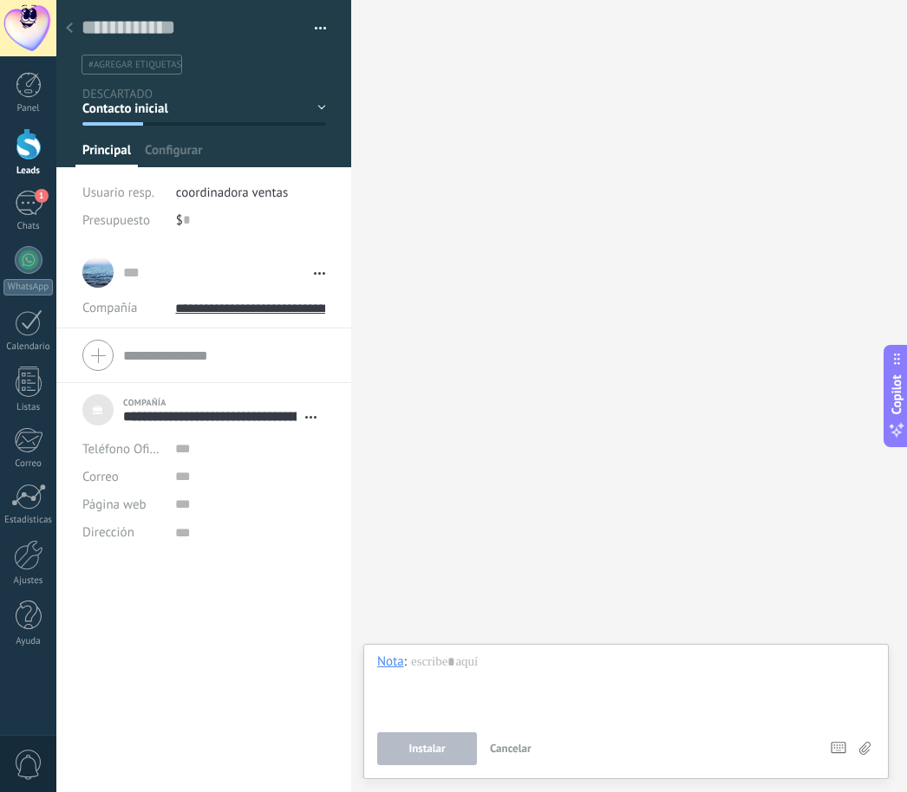
scroll to position [17, 0]
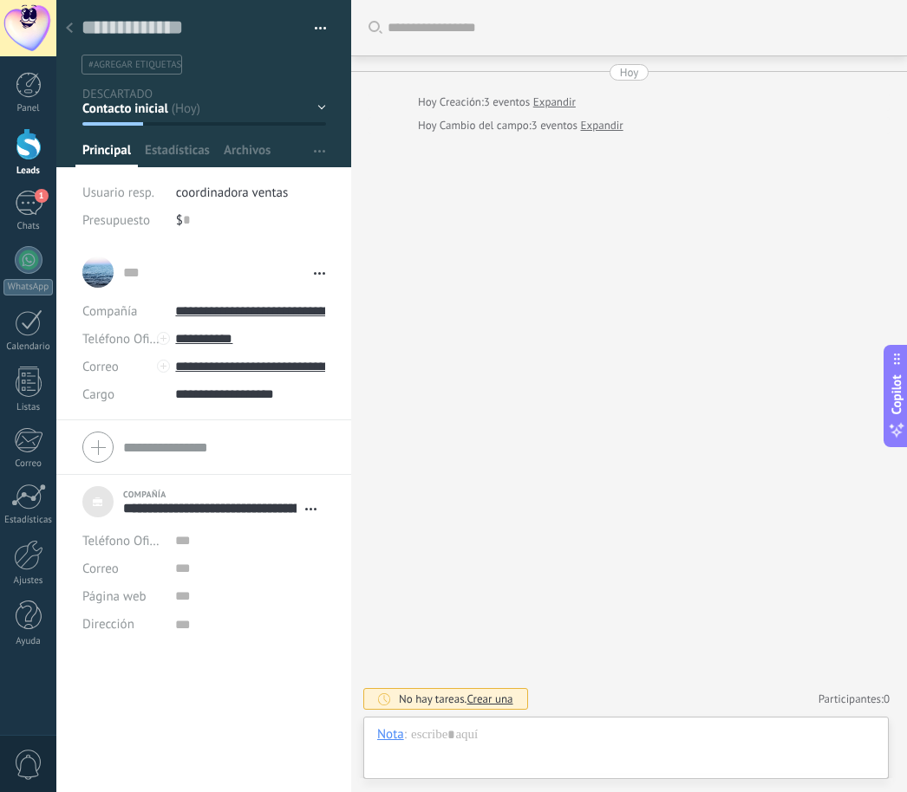
scroll to position [17, 0]
click at [134, 196] on span "Usuario resp." at bounding box center [118, 193] width 72 height 16
drag, startPoint x: 98, startPoint y: 270, endPoint x: 210, endPoint y: 279, distance: 112.3
click at [210, 279] on div "... ... Abrir detalle Copie el nombre Desatar Contacto principal" at bounding box center [203, 272] width 243 height 43
drag, startPoint x: 112, startPoint y: 319, endPoint x: 251, endPoint y: 325, distance: 139.7
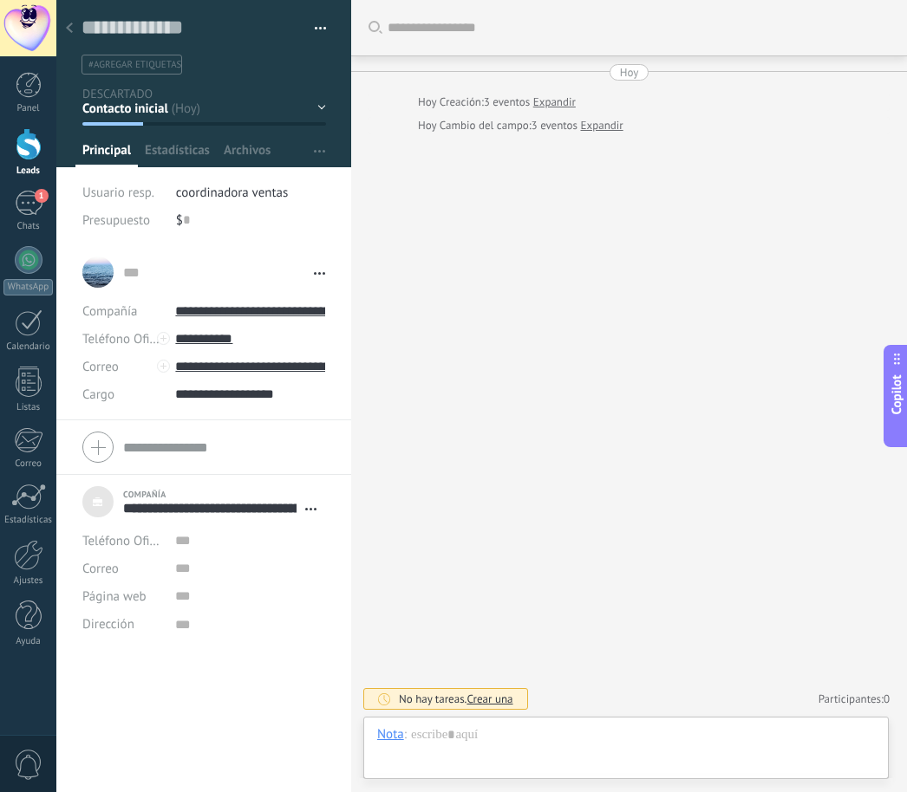
click at [186, 331] on div "**********" at bounding box center [203, 352] width 243 height 111
click at [666, 344] on div "Buscar Carga más Hoy Hoy Creación: 3 eventos Expandir Hoy Cambio del campo: 3 e…" at bounding box center [629, 396] width 556 height 792
click at [643, 198] on div "Buscar Carga más Hoy Hoy Creación: 3 eventos Expandir Hoy Cambio del campo: 3 e…" at bounding box center [629, 396] width 556 height 792
click at [75, 23] on div at bounding box center [69, 29] width 24 height 34
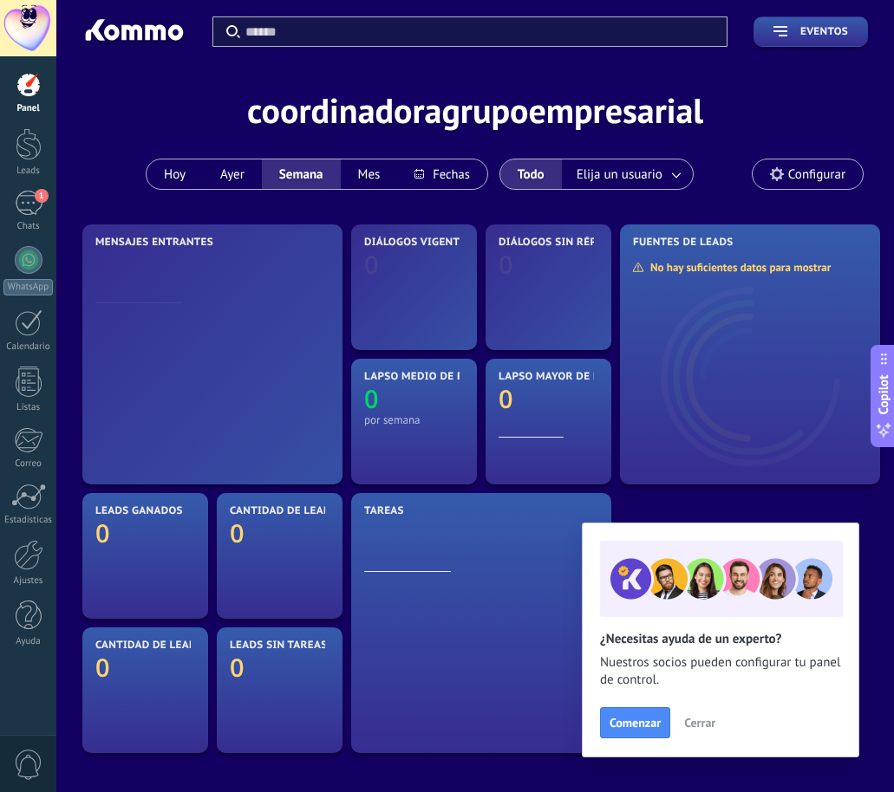
click at [329, 280] on div "Mensajes entrantes" at bounding box center [212, 270] width 234 height 67
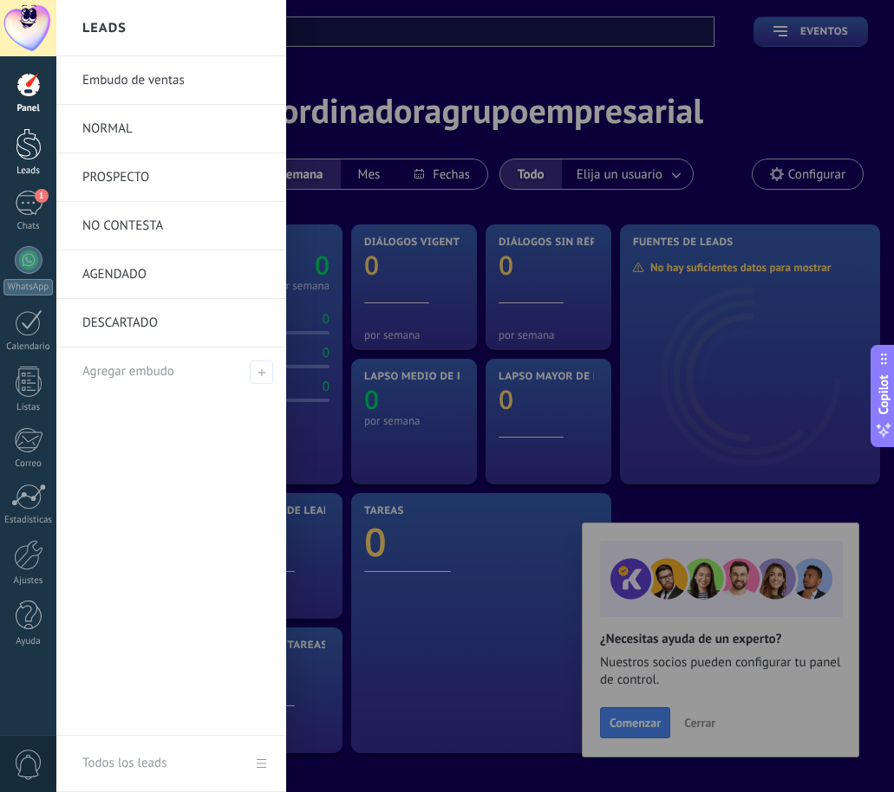
click at [27, 157] on div at bounding box center [29, 144] width 26 height 32
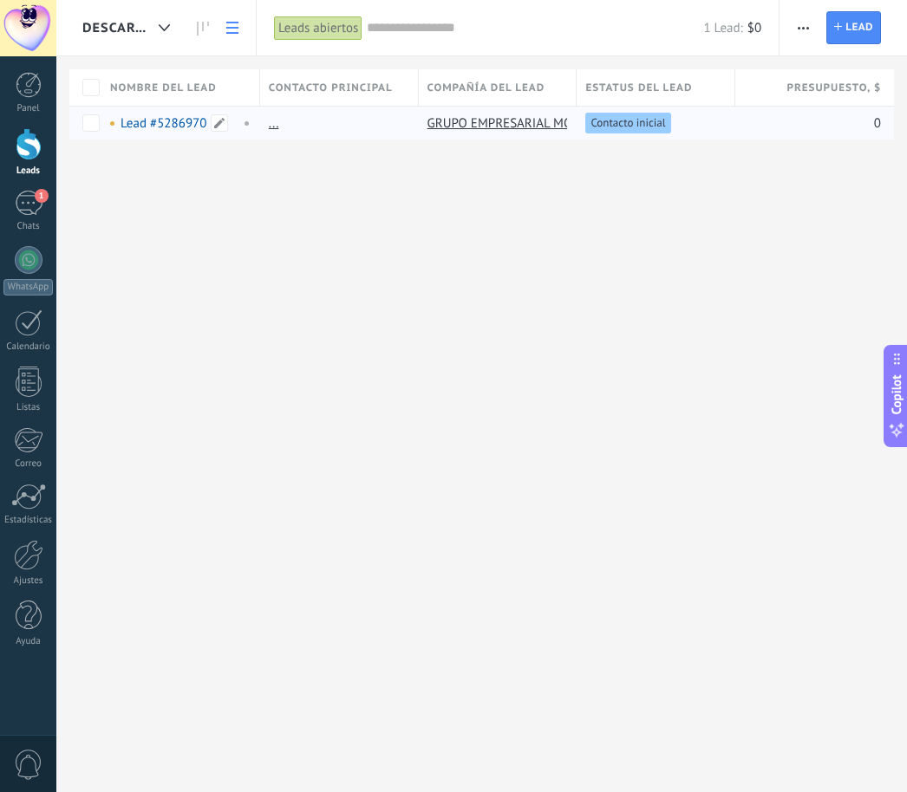
click at [161, 117] on link "Lead #5286970" at bounding box center [164, 123] width 86 height 16
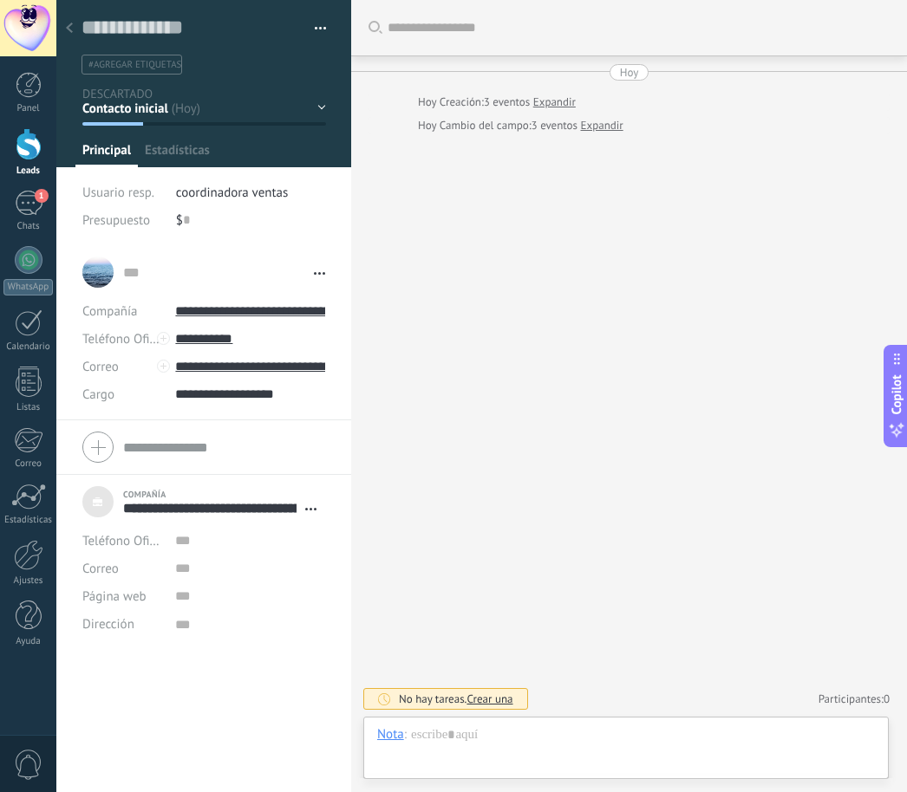
scroll to position [17, 0]
click at [75, 27] on div at bounding box center [69, 29] width 24 height 34
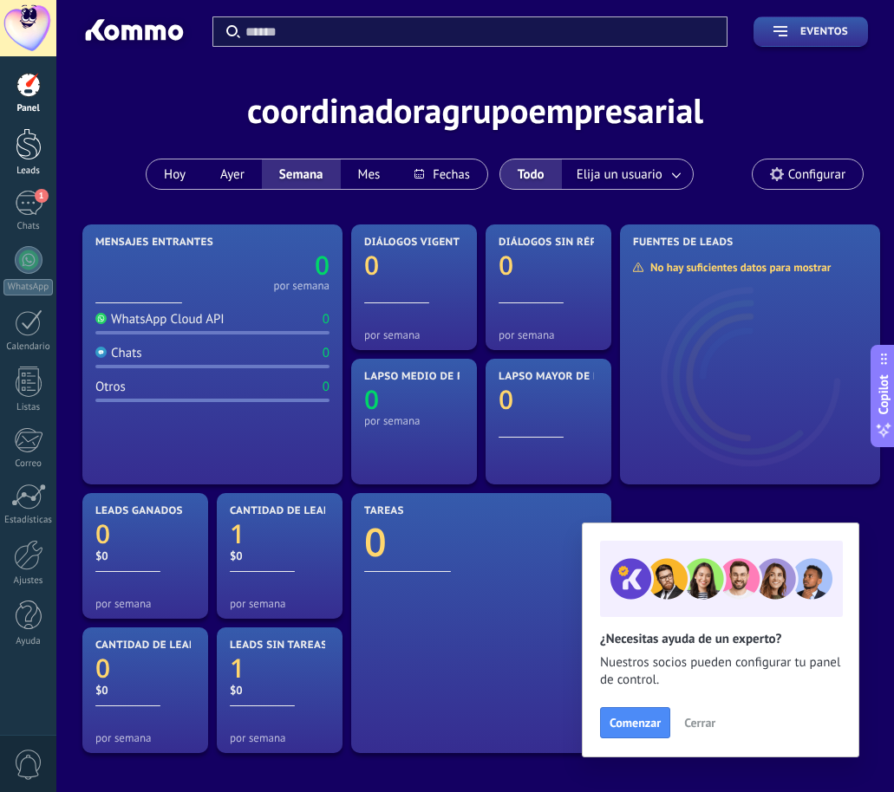
drag, startPoint x: 22, startPoint y: 206, endPoint x: 27, endPoint y: 137, distance: 69.6
click at [22, 206] on div "1" at bounding box center [29, 203] width 28 height 25
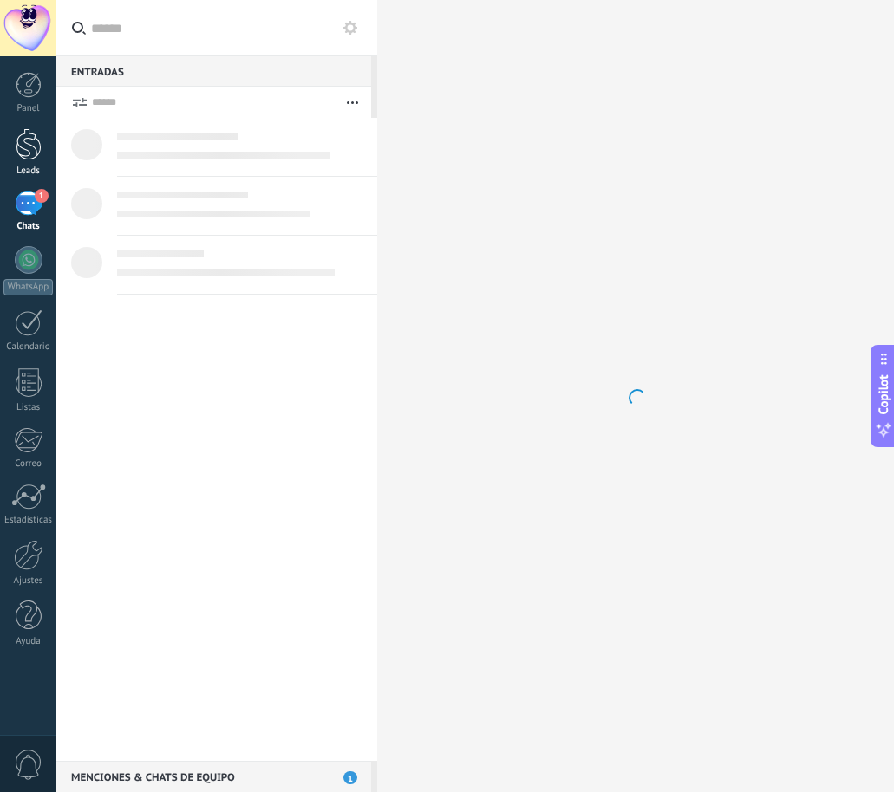
click at [27, 137] on div at bounding box center [29, 144] width 26 height 32
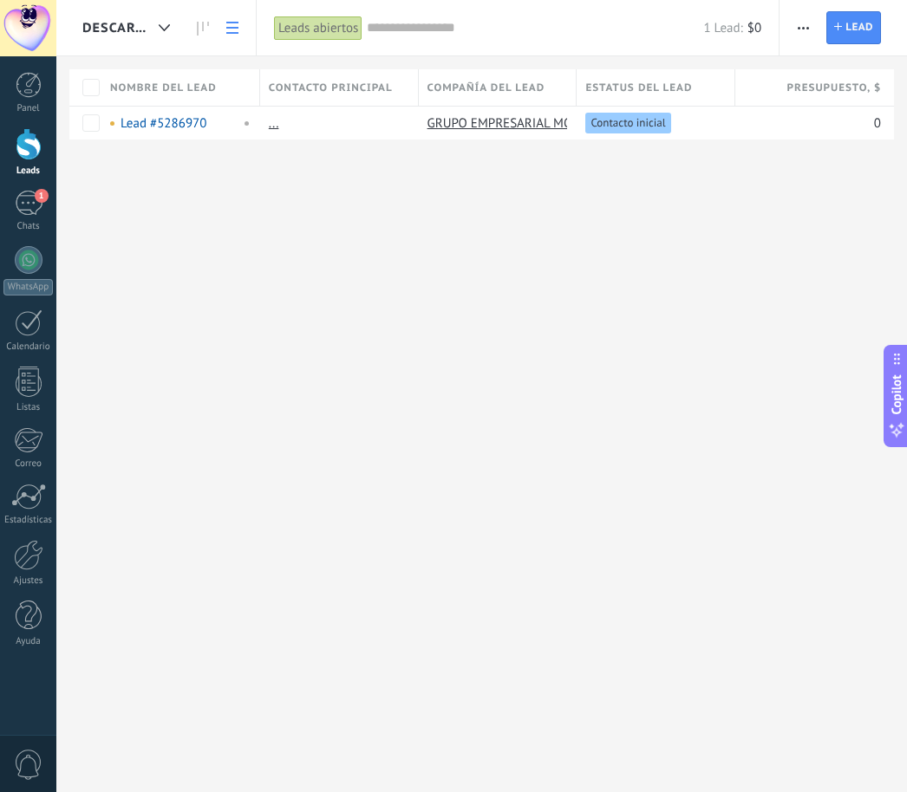
drag, startPoint x: 477, startPoint y: 87, endPoint x: 482, endPoint y: 97, distance: 11.6
click at [482, 97] on div "Compañía del lead" at bounding box center [498, 87] width 158 height 36
drag, startPoint x: 312, startPoint y: 77, endPoint x: 316, endPoint y: 94, distance: 17.0
click at [316, 94] on div "Contacto principal" at bounding box center [339, 87] width 158 height 36
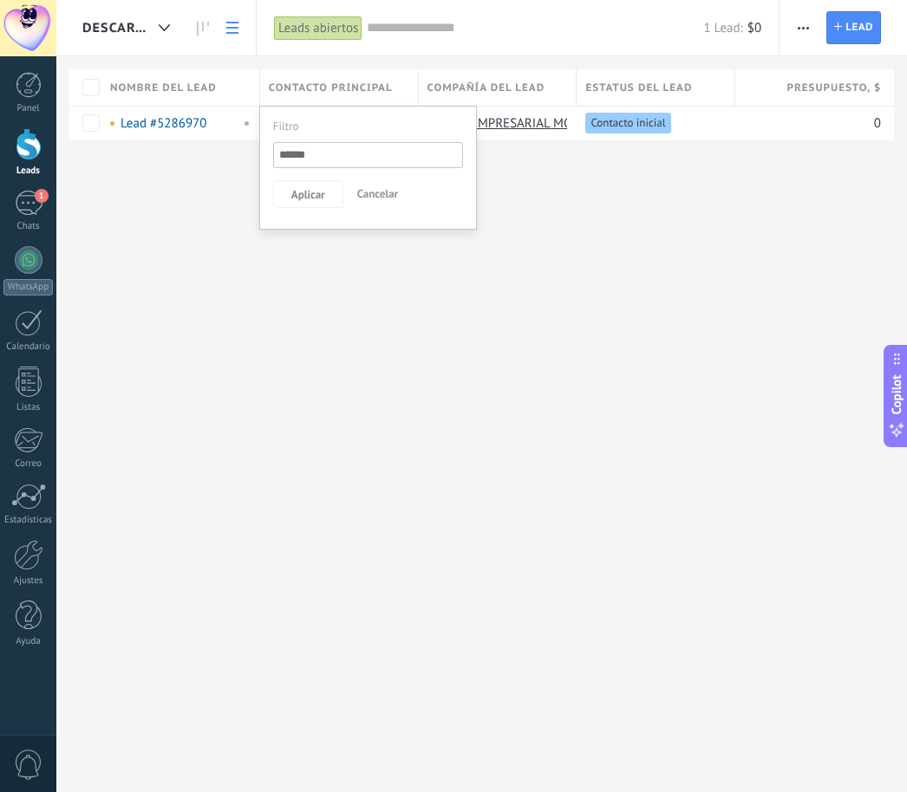
click at [189, 84] on span "Nombre del lead" at bounding box center [163, 88] width 107 height 16
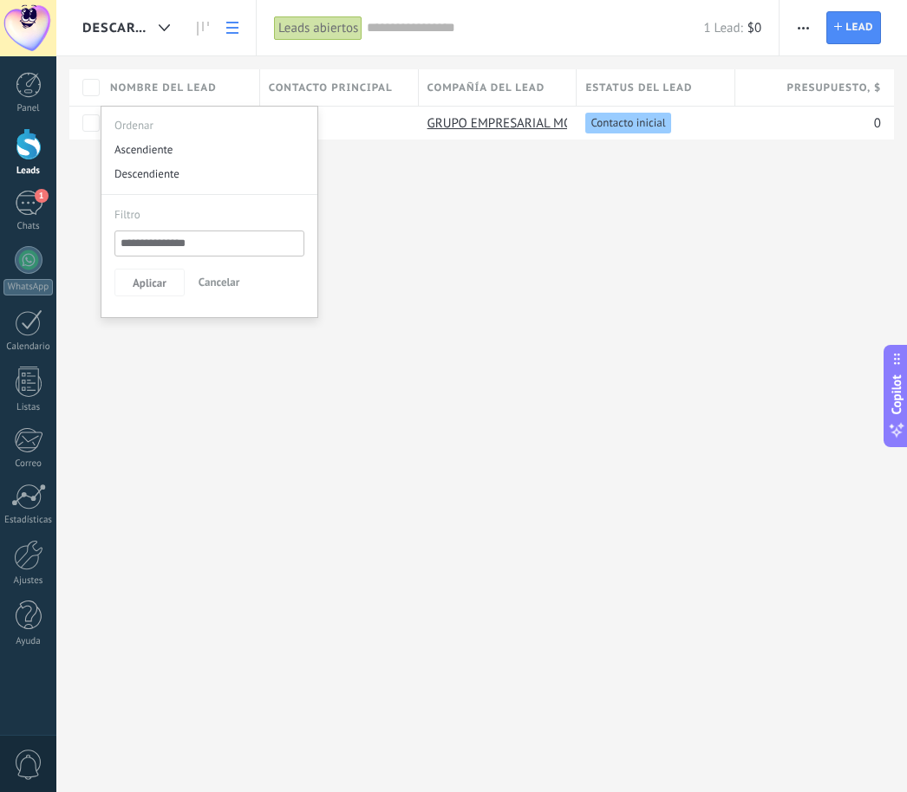
click at [538, 188] on div "DESCARTADO Automatiza Nueva difusión Editar embudo Imprimir Ajustes de la lista…" at bounding box center [481, 98] width 851 height 196
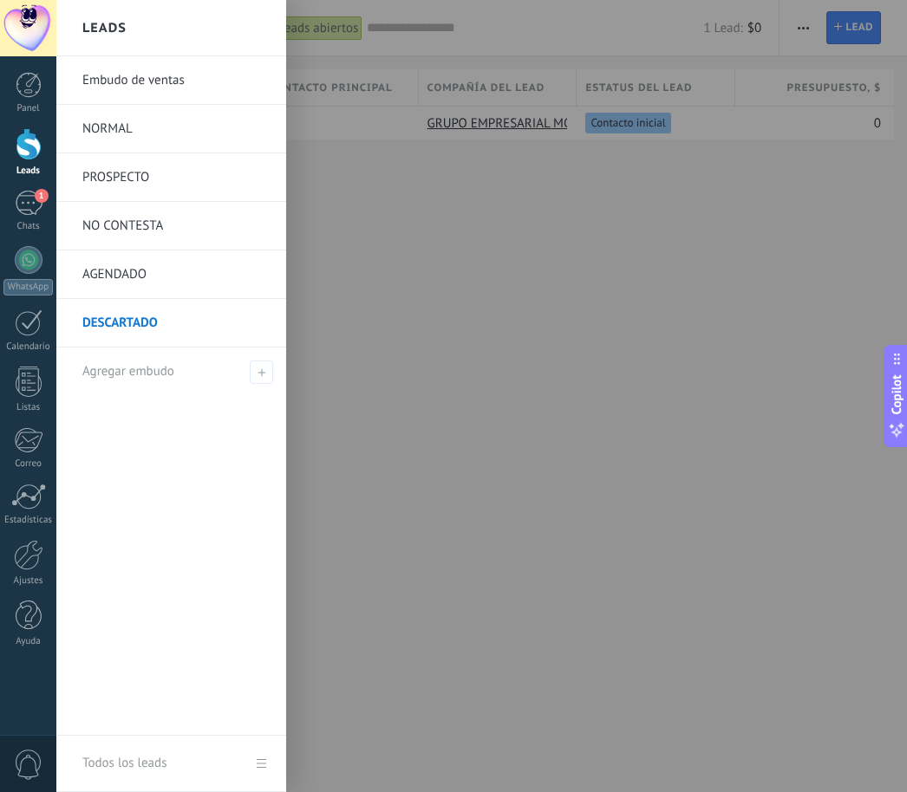
click at [22, 158] on div at bounding box center [29, 144] width 26 height 32
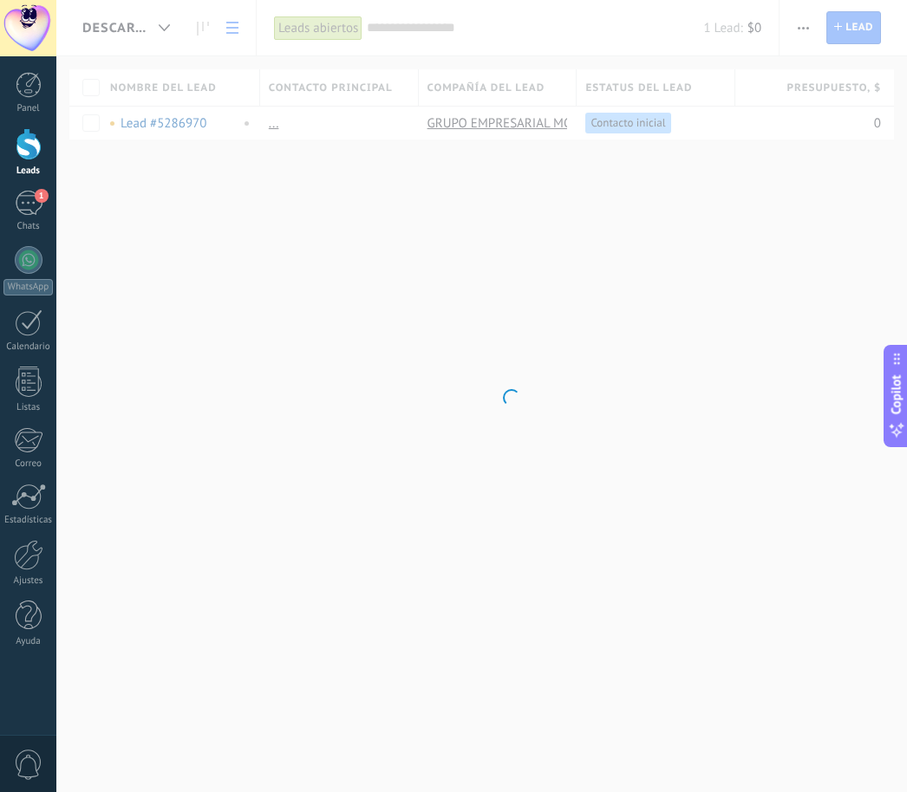
click at [22, 155] on div at bounding box center [29, 144] width 26 height 32
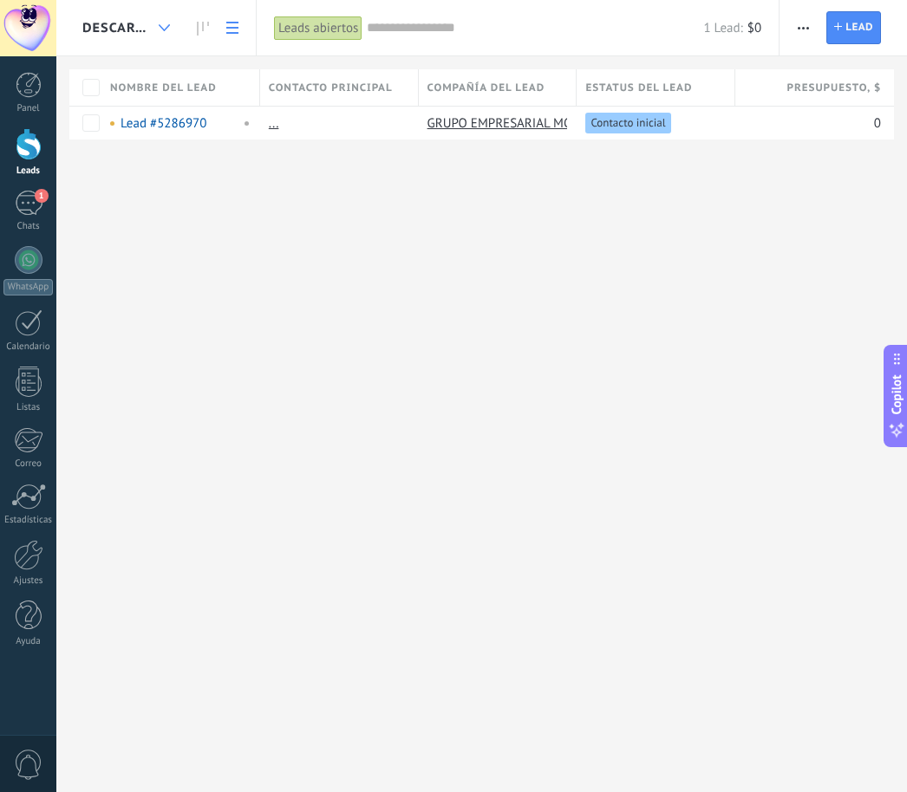
click at [155, 28] on div at bounding box center [164, 28] width 29 height 34
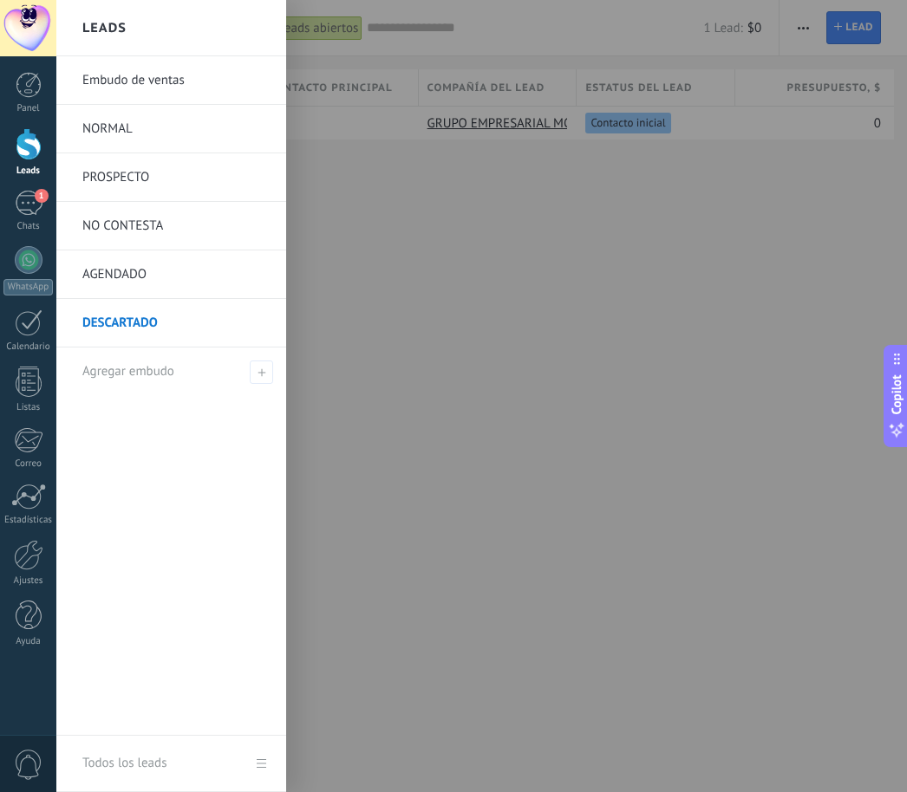
click at [122, 132] on link "NORMAL" at bounding box center [175, 129] width 186 height 49
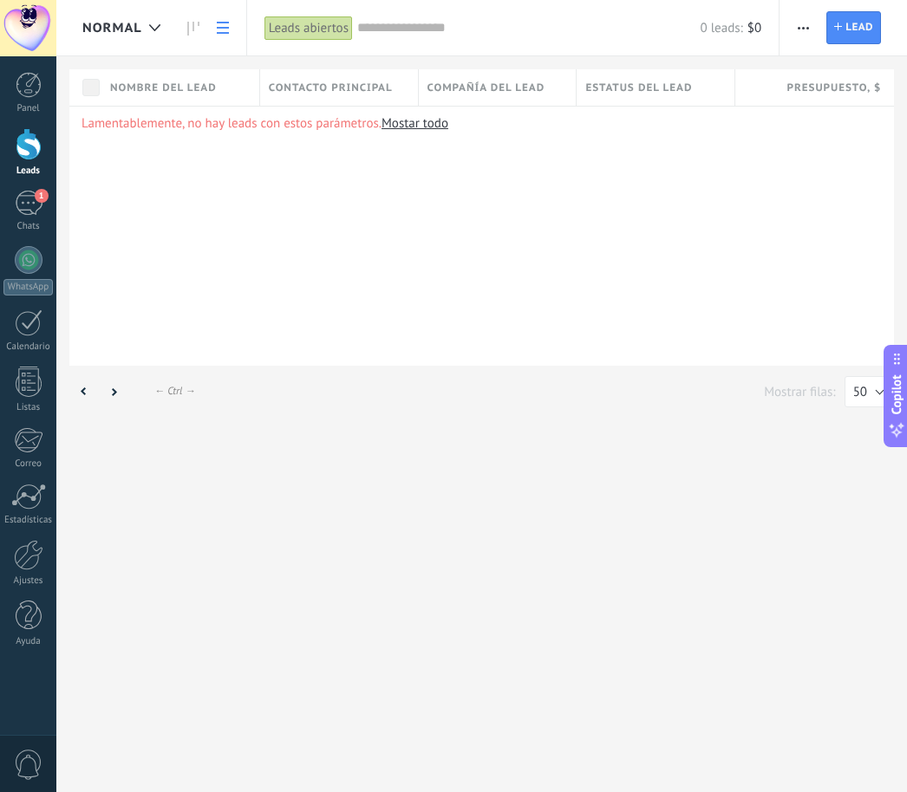
click at [133, 24] on span "NORMAL" at bounding box center [112, 28] width 60 height 16
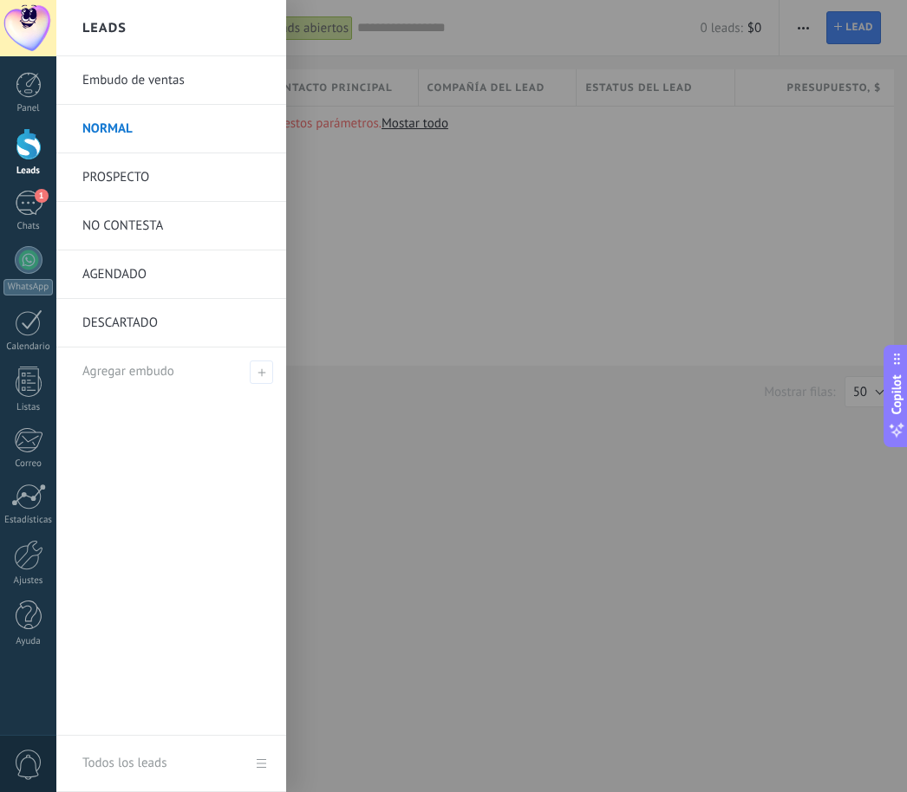
click at [108, 322] on link "DESCARTADO" at bounding box center [175, 323] width 186 height 49
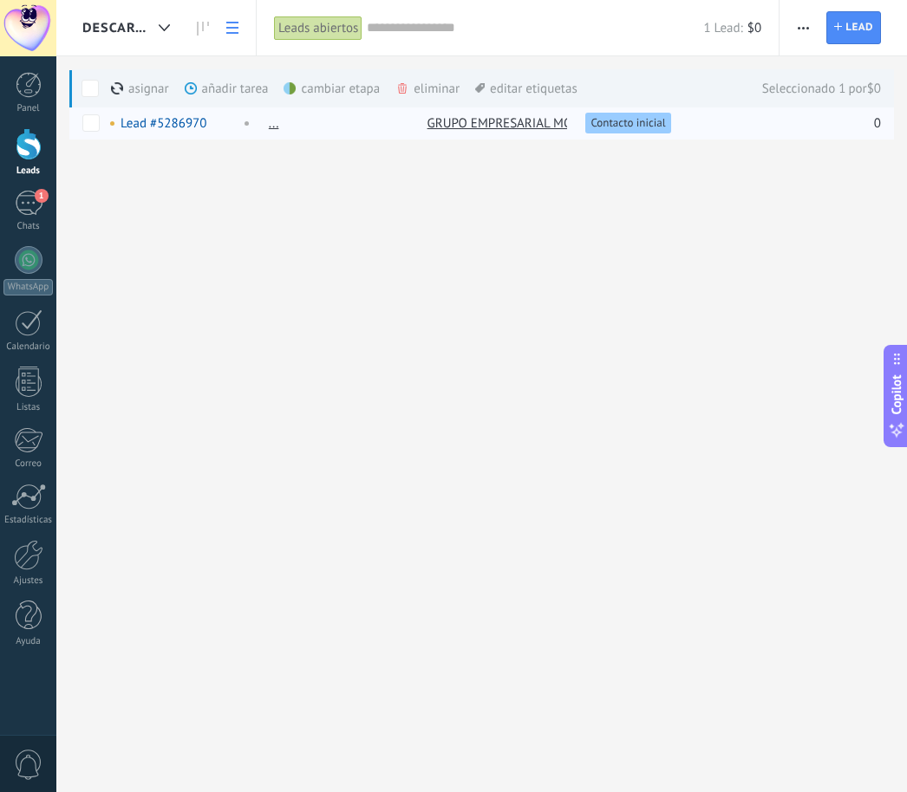
drag, startPoint x: 67, startPoint y: 128, endPoint x: 662, endPoint y: 122, distance: 595.7
click at [664, 122] on span "Contacto inicial" at bounding box center [627, 123] width 75 height 16
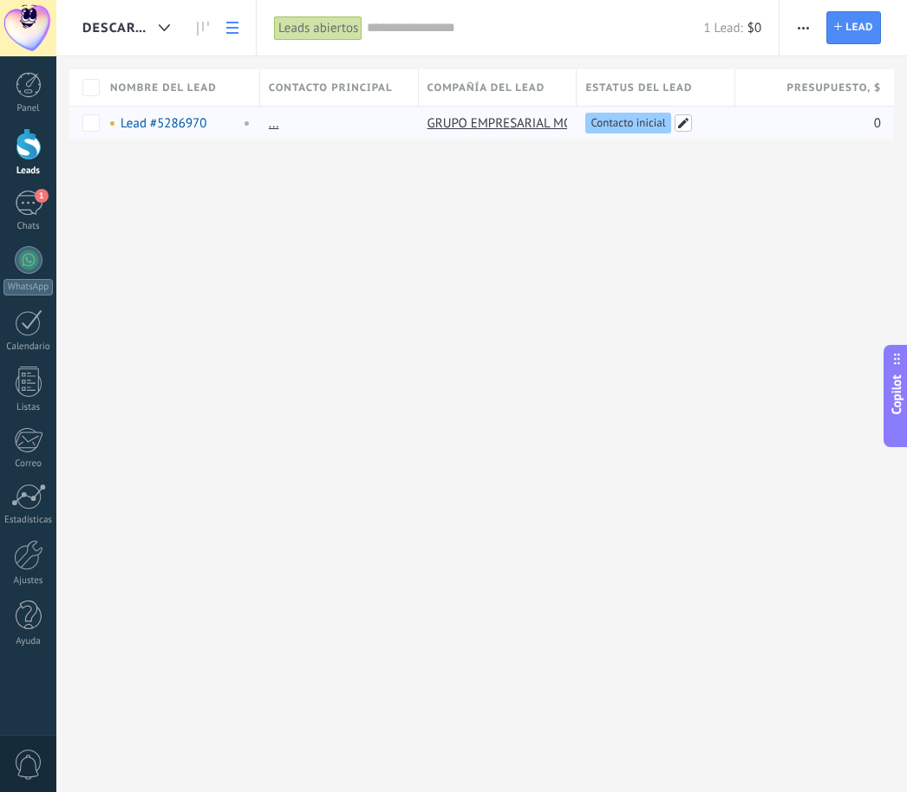
click at [682, 121] on span at bounding box center [683, 122] width 17 height 17
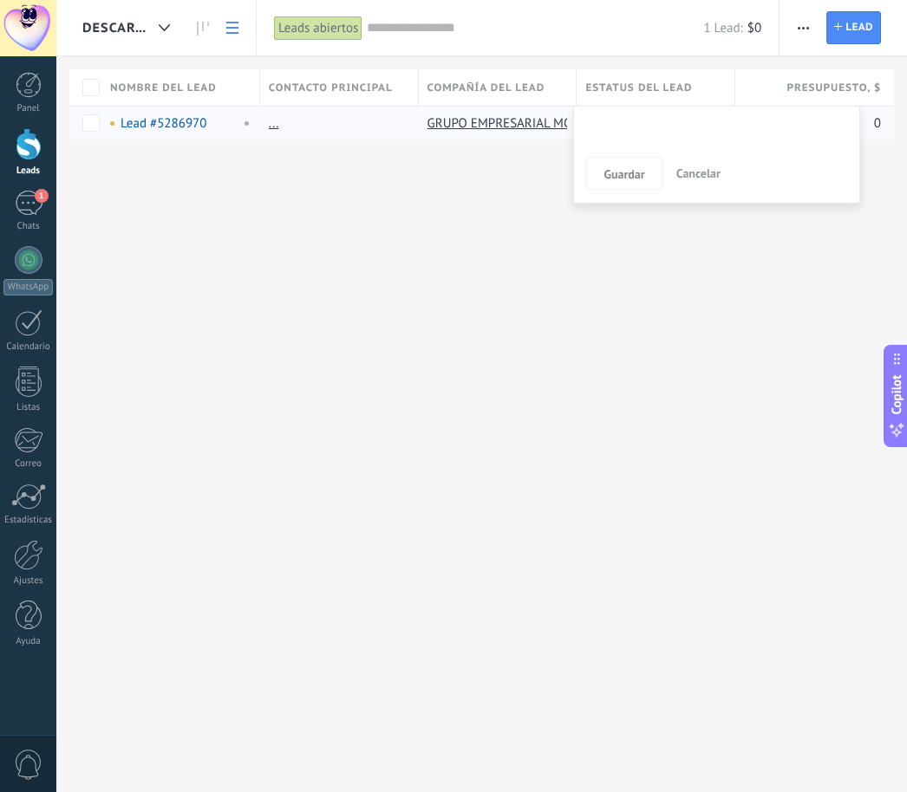
click at [0, 0] on div "Contacto inicial Negociación Tomar decisión Logrado con éxito Ventas Perdidos" at bounding box center [0, 0] width 0 height 0
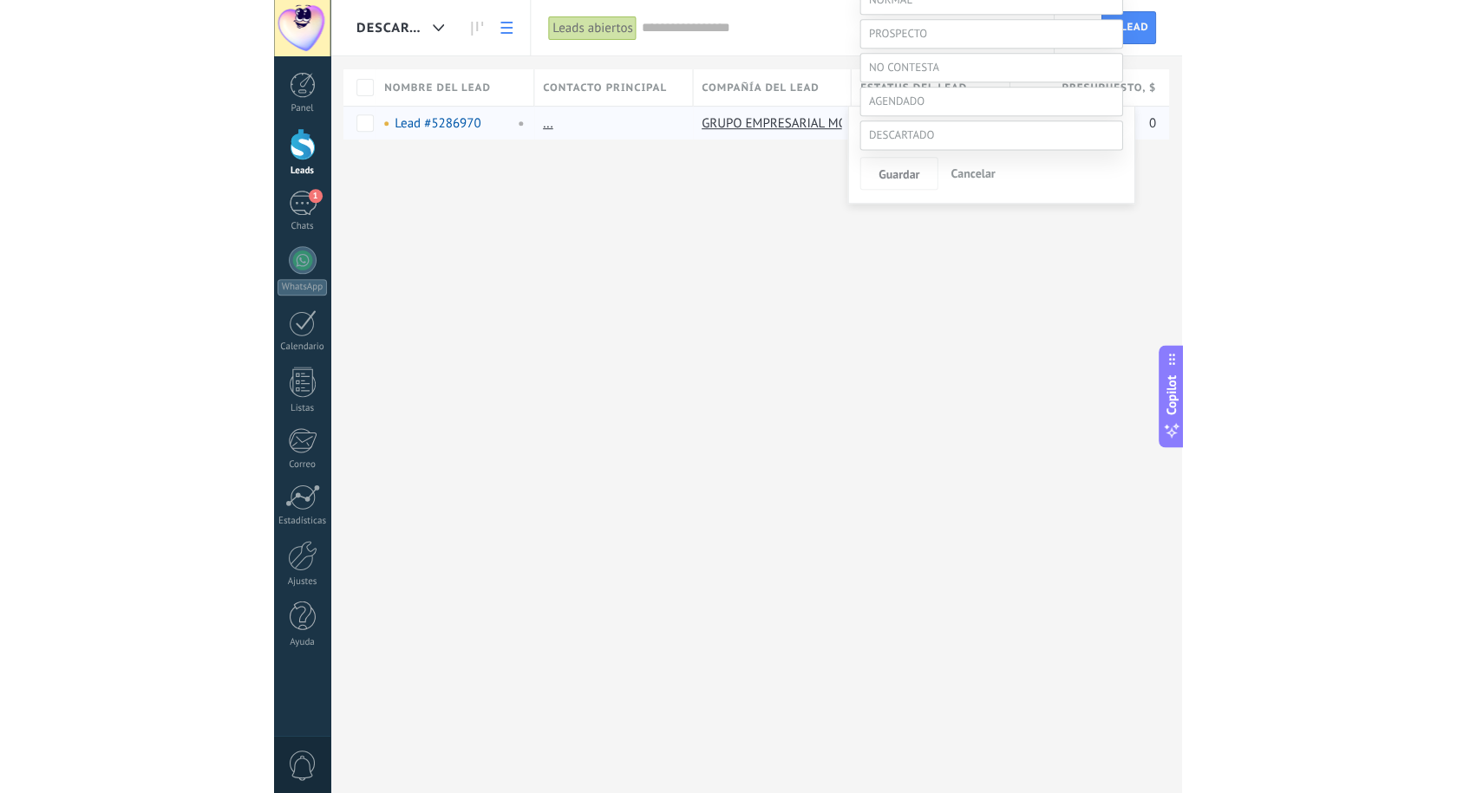
scroll to position [256, 0]
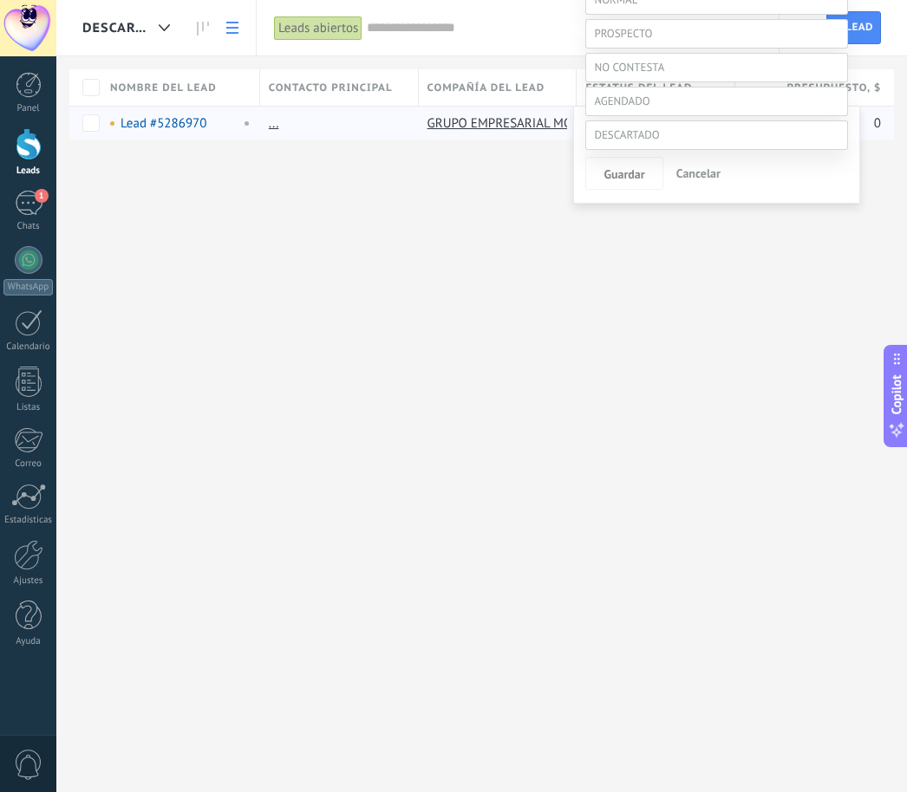
drag, startPoint x: 713, startPoint y: 100, endPoint x: 657, endPoint y: 115, distance: 57.6
click at [0, 0] on label "Tomar decisión" at bounding box center [0, 0] width 0 height 0
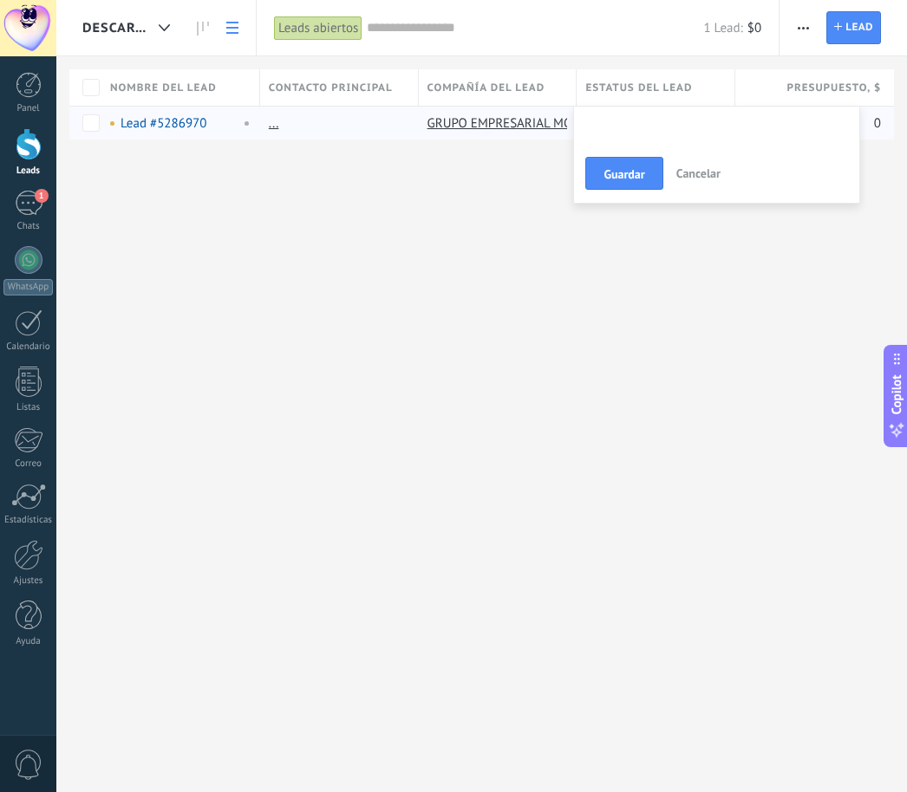
click at [490, 343] on div "DESCARTADO Automatiza Nueva difusión Editar embudo Imprimir Ajustes de la lista…" at bounding box center [481, 396] width 851 height 792
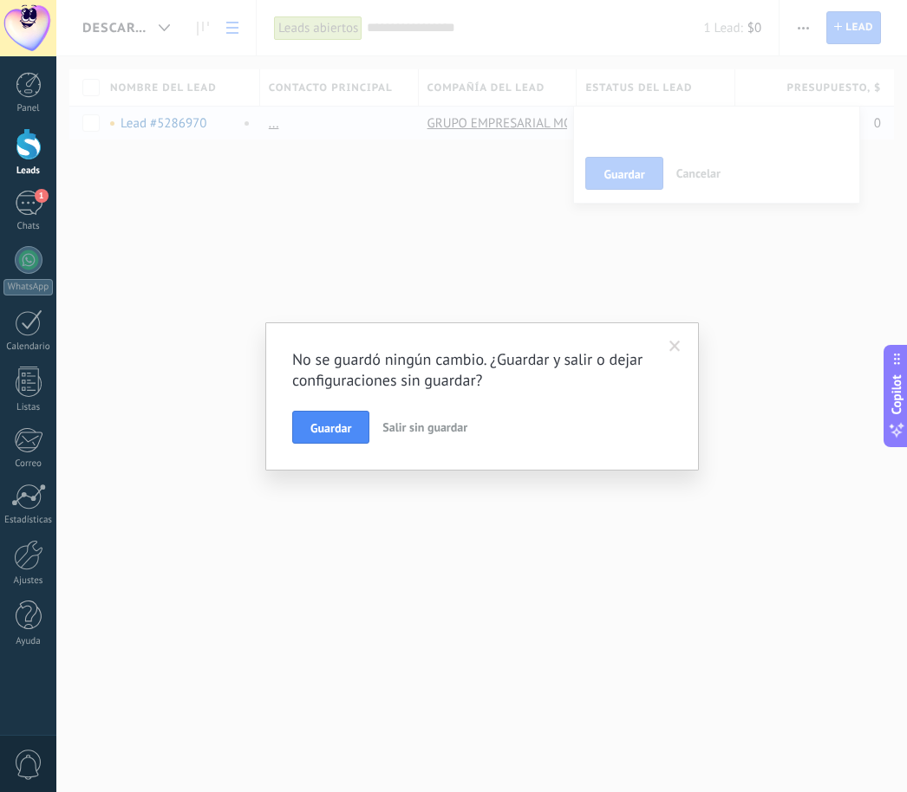
click at [413, 418] on button "Salir sin guardar" at bounding box center [424, 427] width 99 height 33
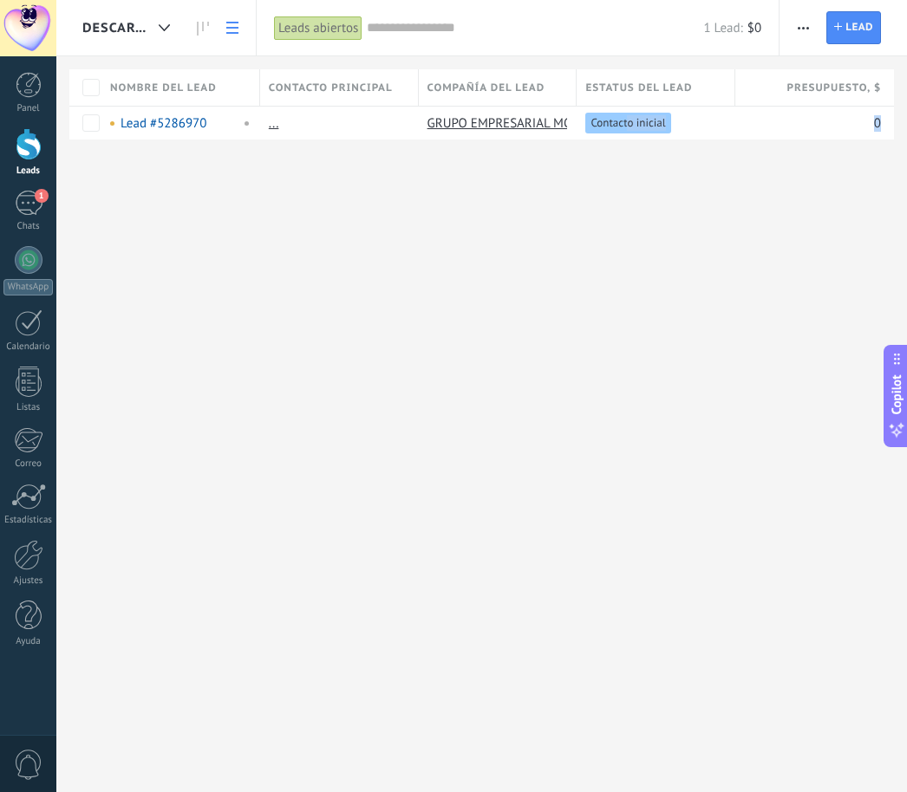
drag, startPoint x: 632, startPoint y: 123, endPoint x: 632, endPoint y: 152, distance: 28.6
click at [632, 153] on div "DESCARTADO Automatiza Nueva difusión Editar embudo Imprimir Ajustes de la lista…" at bounding box center [481, 98] width 851 height 196
click at [662, 119] on span "Contacto inicial" at bounding box center [627, 123] width 75 height 16
click at [102, 36] on span "DESCARTADO" at bounding box center [116, 28] width 69 height 16
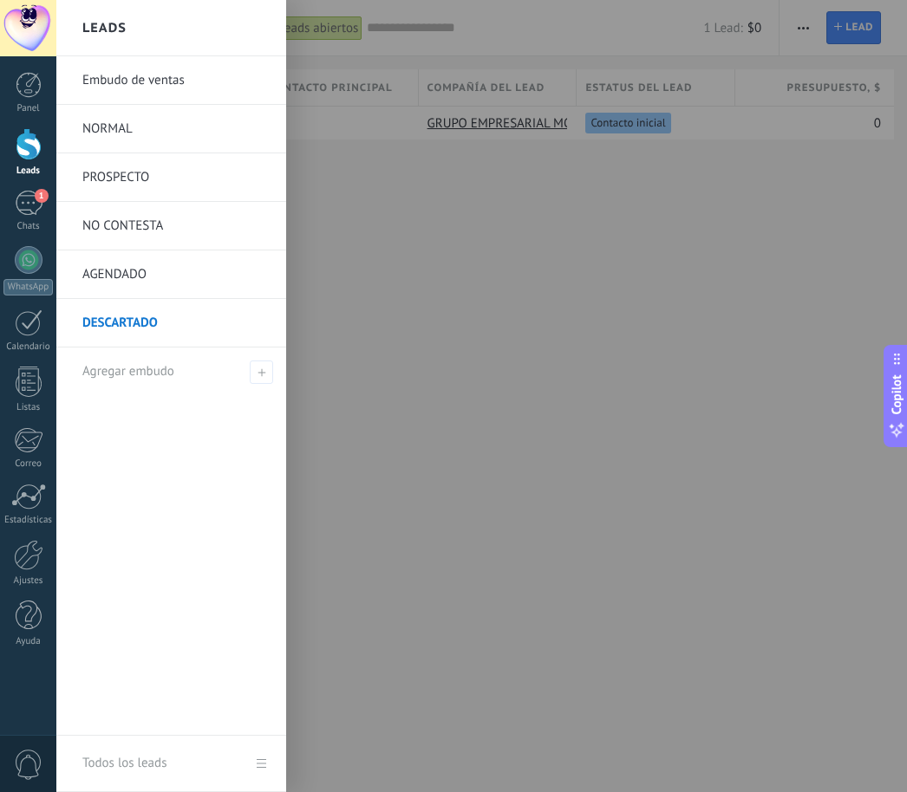
click at [113, 77] on link "Embudo de ventas" at bounding box center [175, 80] width 186 height 49
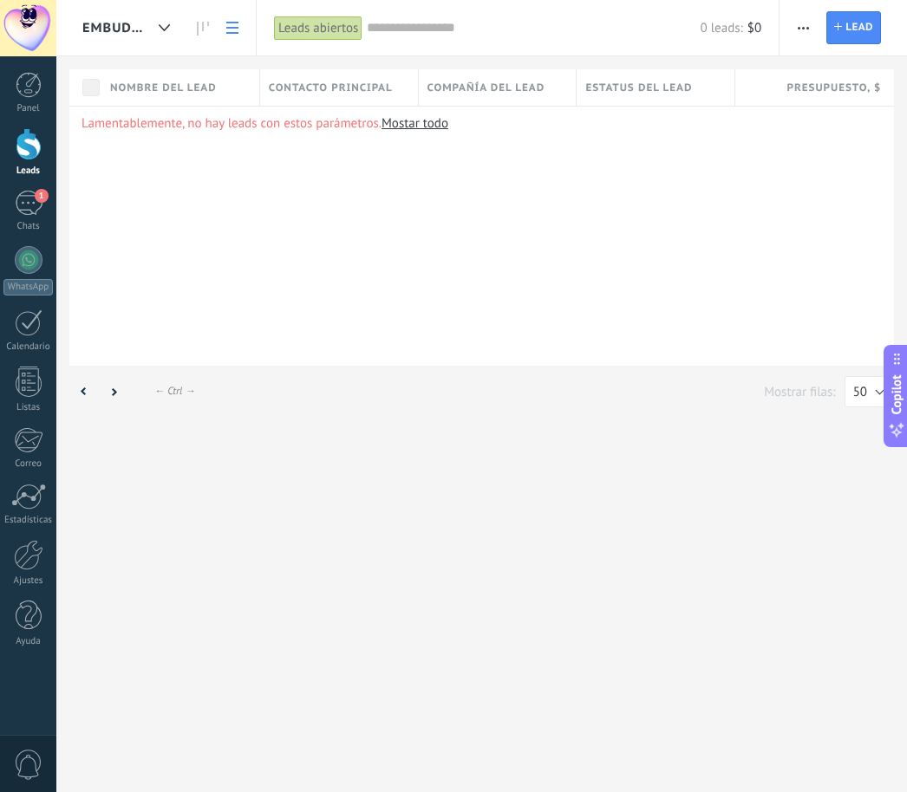
click at [230, 38] on link at bounding box center [232, 28] width 29 height 34
click at [157, 17] on div at bounding box center [164, 28] width 29 height 34
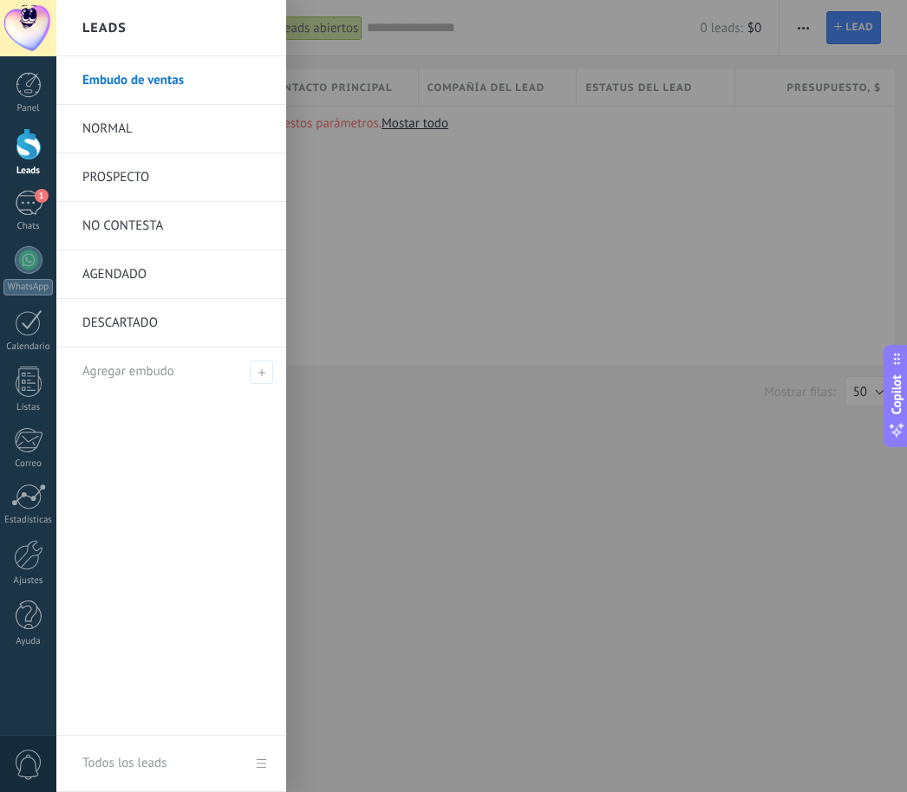
click at [163, 127] on link "NORMAL" at bounding box center [175, 129] width 186 height 49
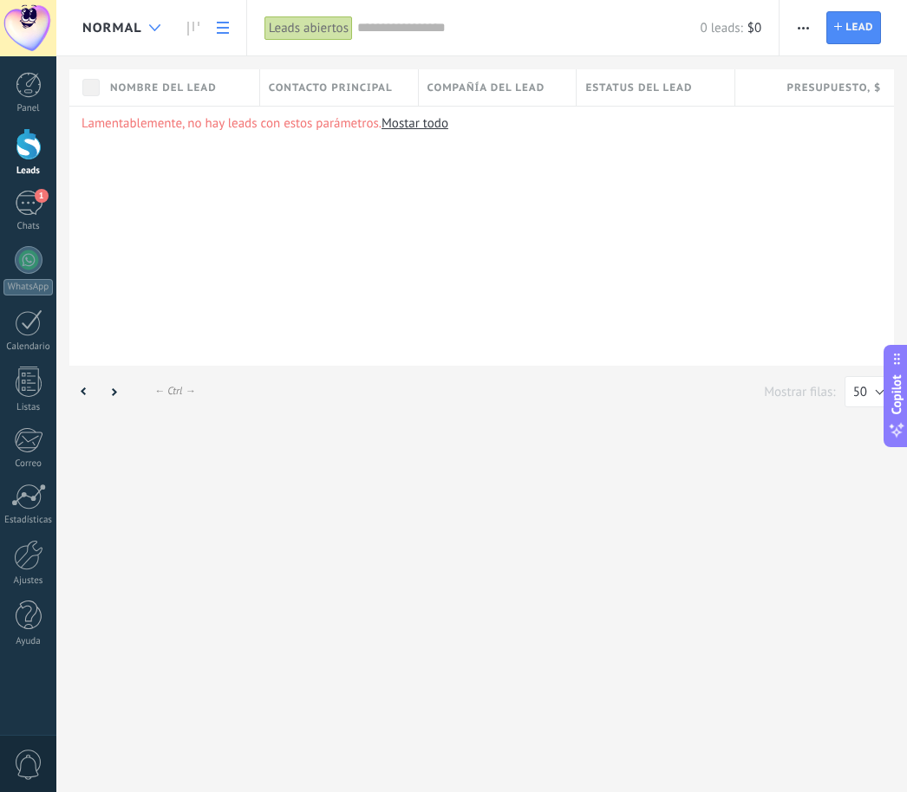
click at [163, 23] on div at bounding box center [154, 28] width 29 height 34
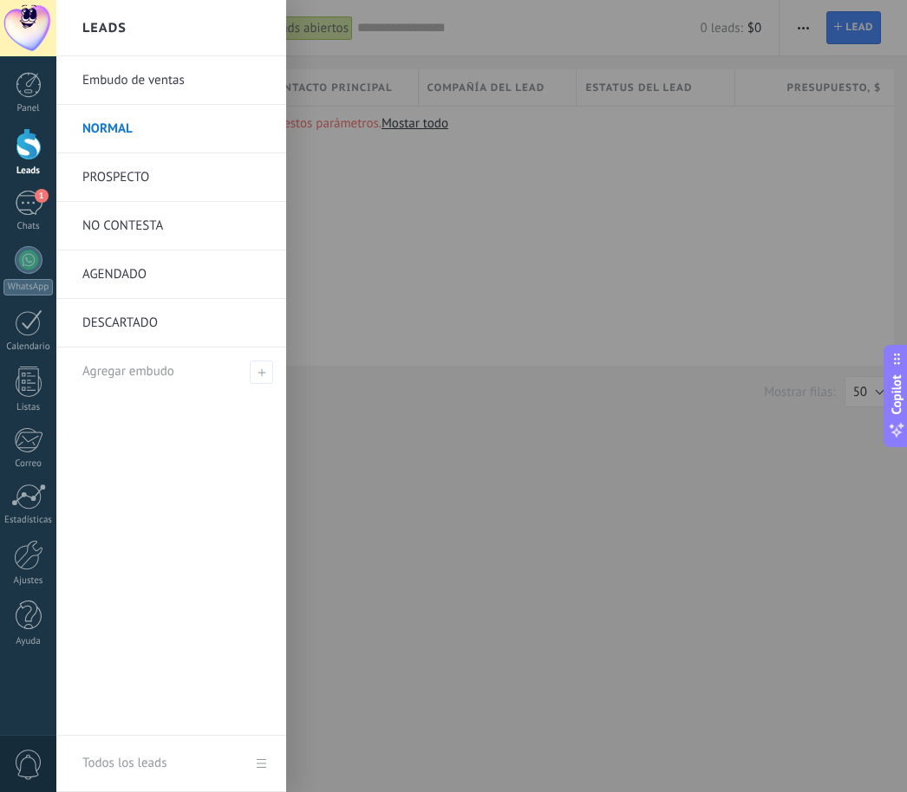
click at [147, 320] on link "DESCARTADO" at bounding box center [175, 323] width 186 height 49
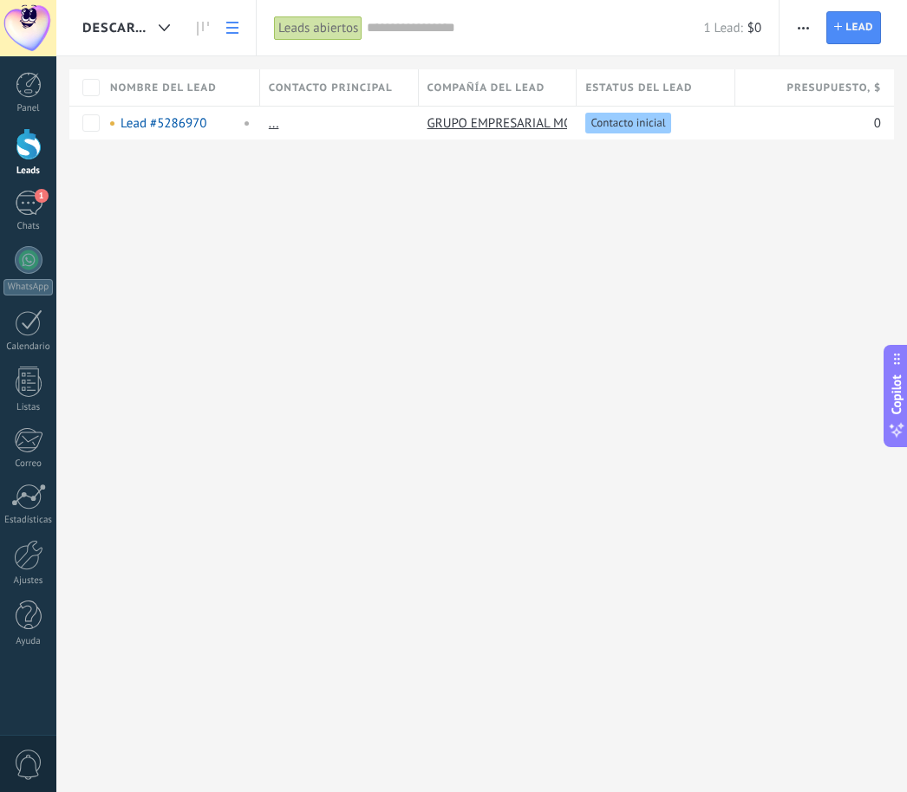
click at [483, 76] on div "Compañía del lead" at bounding box center [498, 87] width 158 height 36
click at [757, 103] on div "Presupuesto , $" at bounding box center [814, 87] width 159 height 36
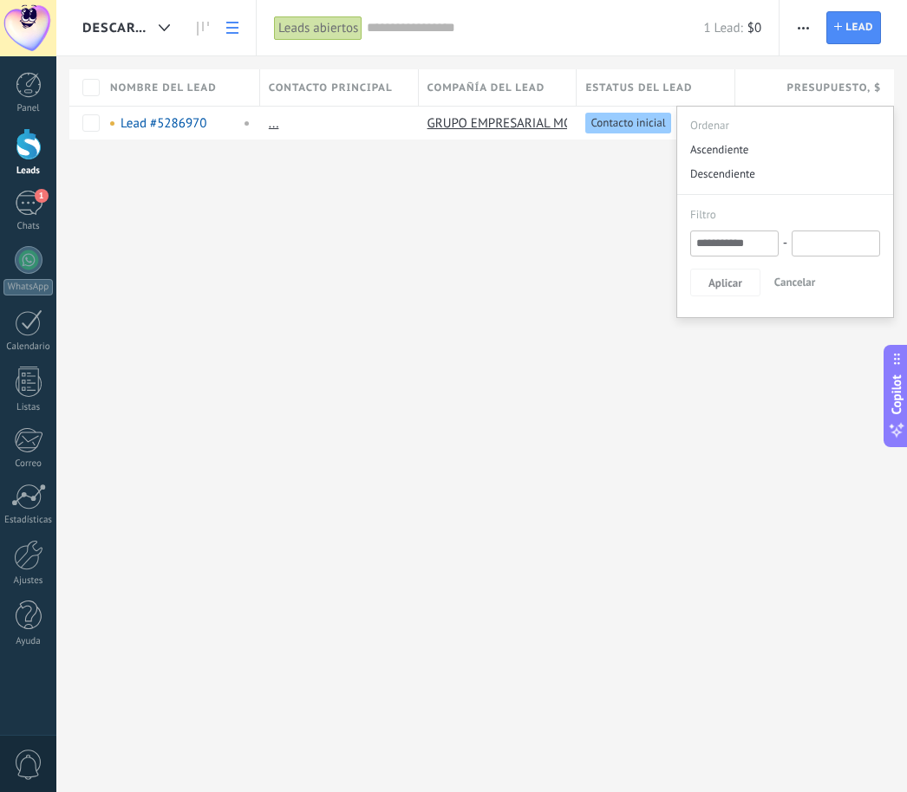
click at [469, 331] on div "DESCARTADO Automatiza Nueva difusión Editar embudo Imprimir Ajustes de la lista…" at bounding box center [481, 396] width 851 height 792
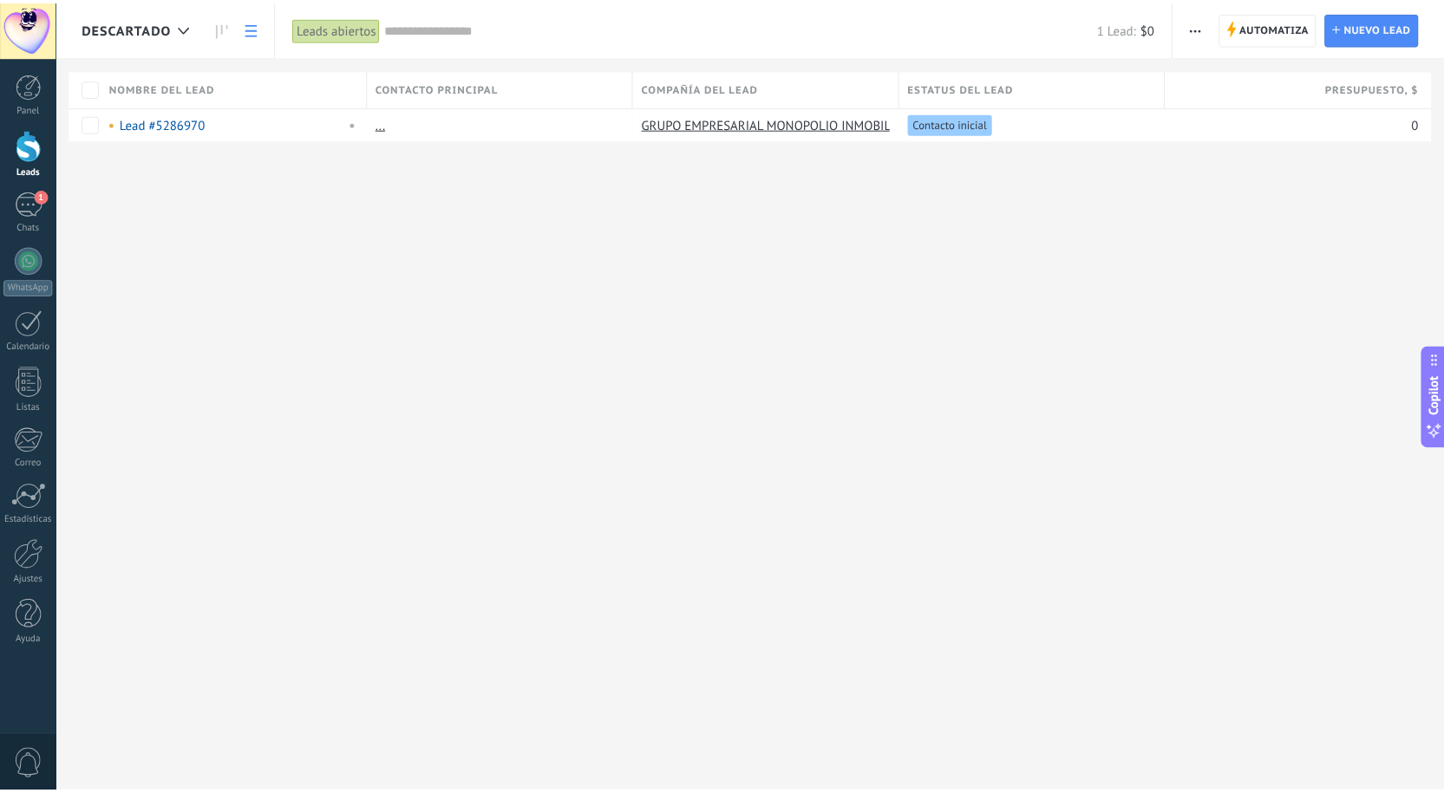
scroll to position [16, 0]
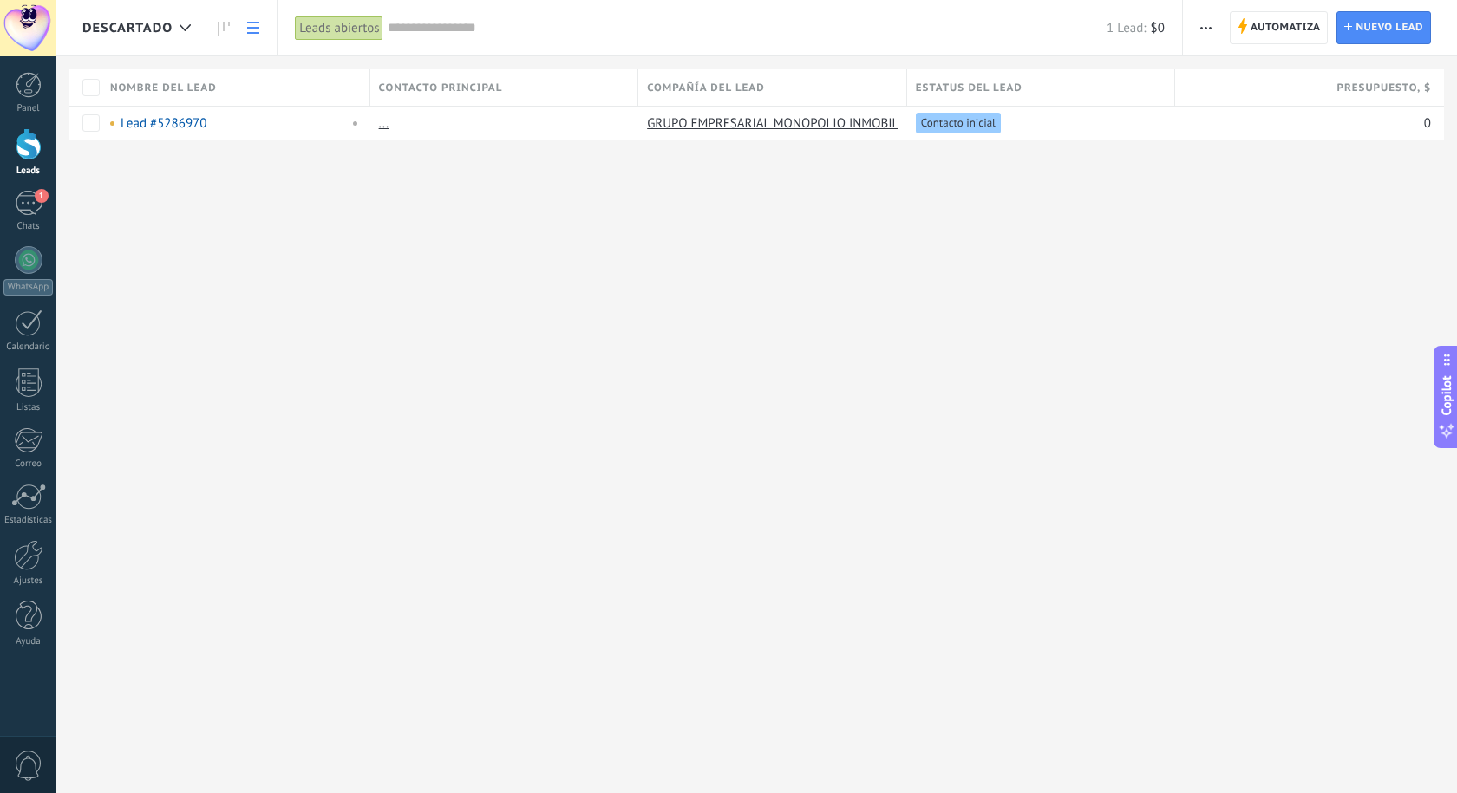
click at [16, 29] on div at bounding box center [28, 28] width 56 height 56
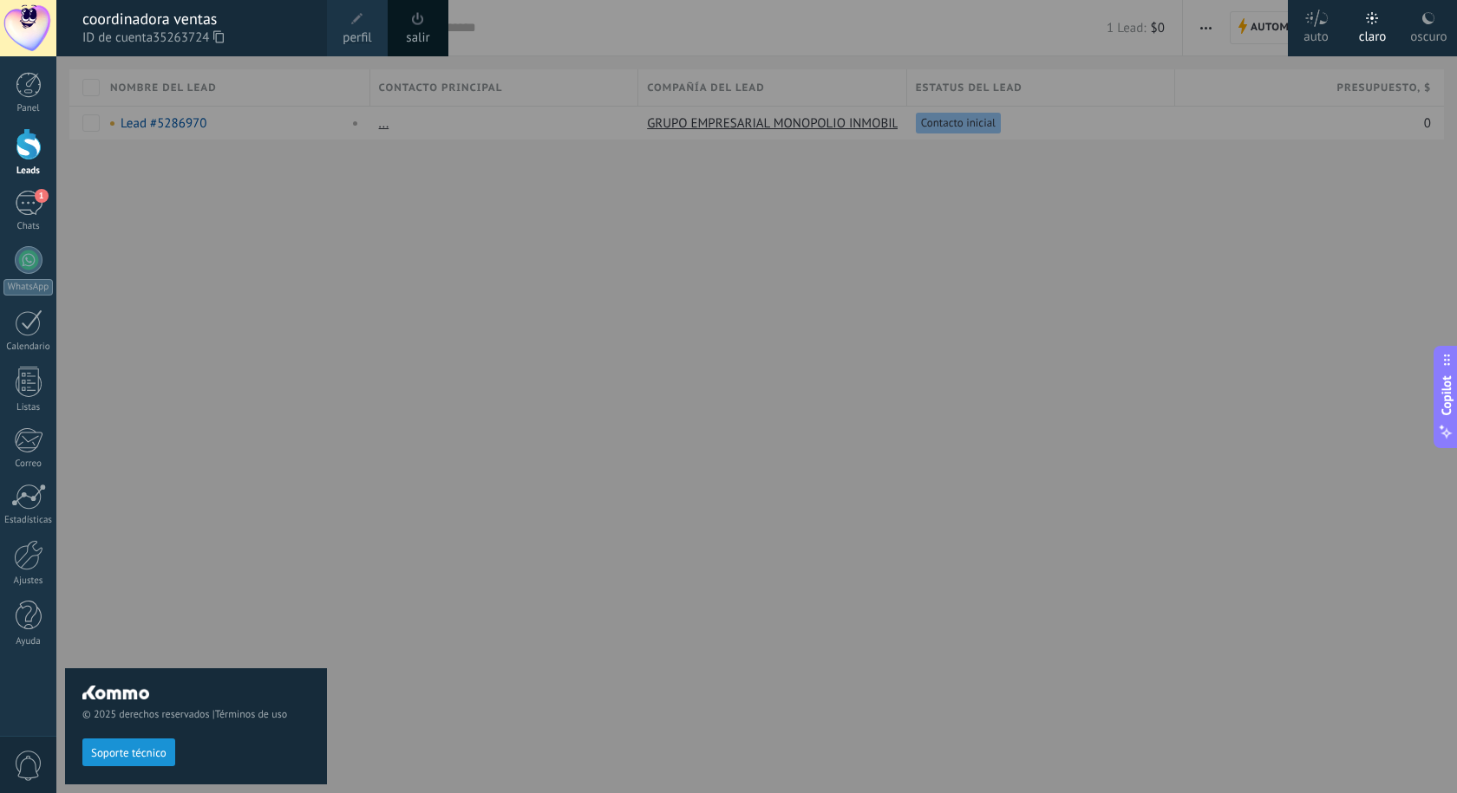
click at [370, 29] on span "perfil" at bounding box center [356, 38] width 29 height 19
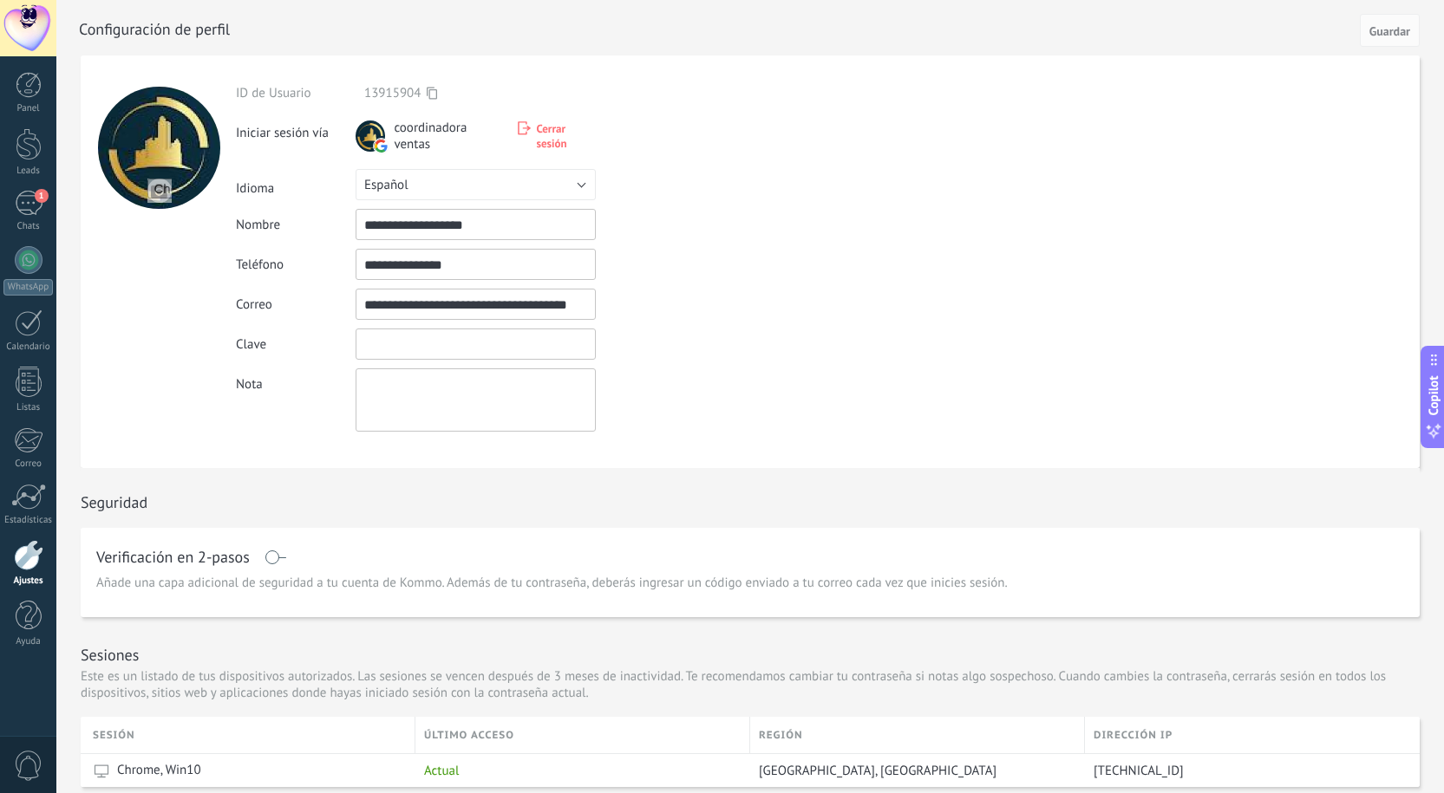
click at [413, 341] on input "textbox" at bounding box center [475, 344] width 240 height 31
click at [443, 413] on textarea at bounding box center [475, 400] width 240 height 63
click at [18, 30] on div at bounding box center [28, 28] width 56 height 56
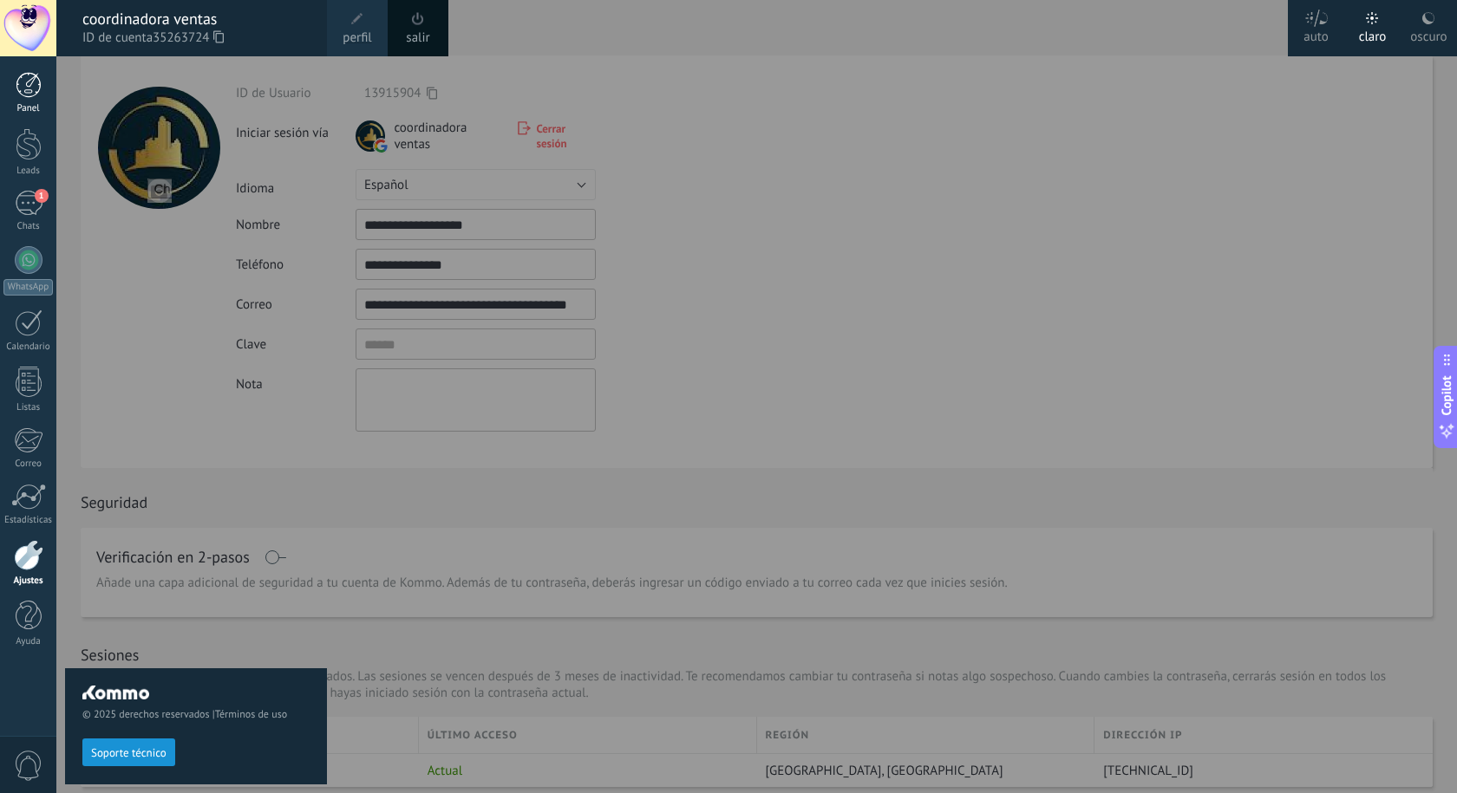
click at [16, 94] on div at bounding box center [29, 85] width 26 height 26
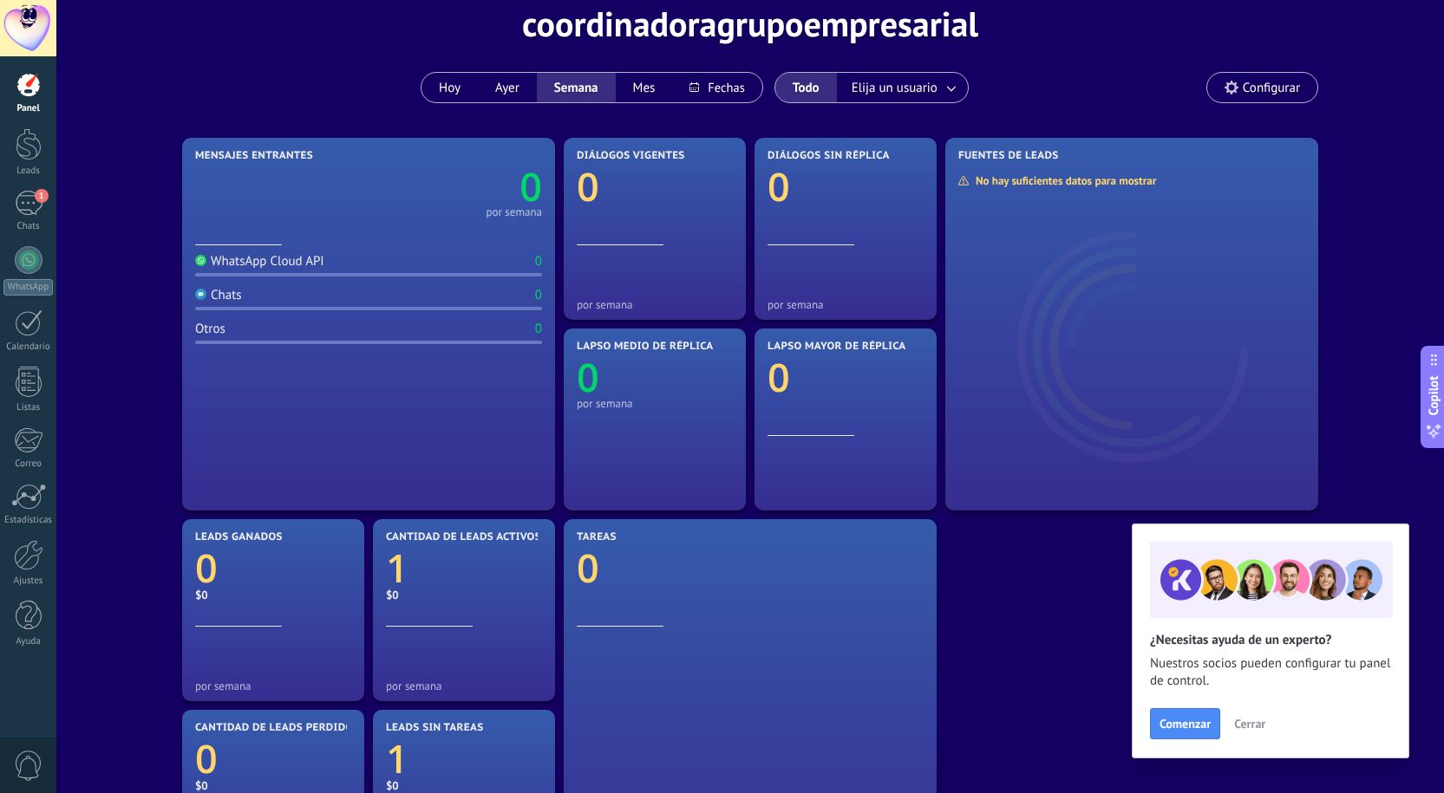
scroll to position [173, 0]
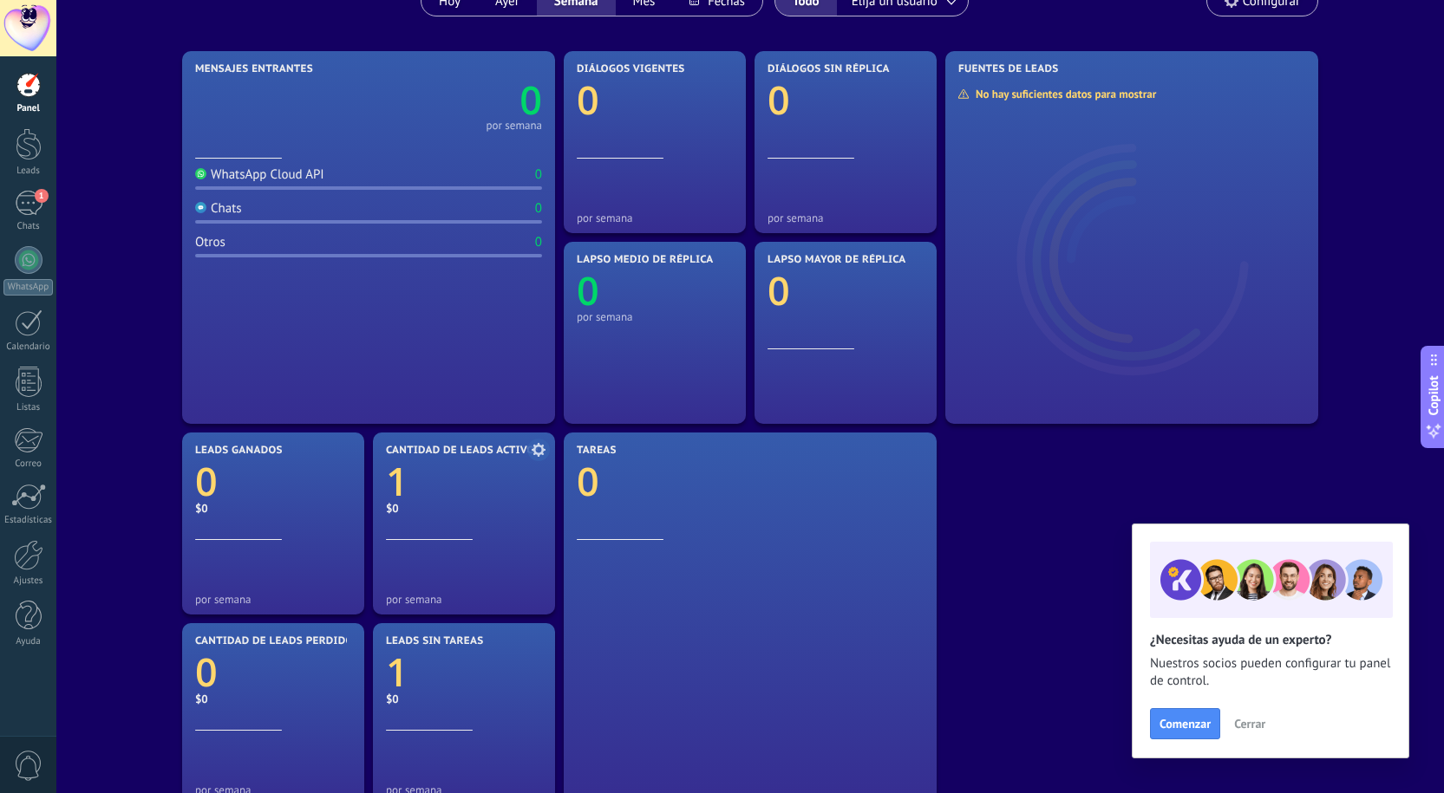
click at [399, 479] on text "1" at bounding box center [397, 481] width 23 height 53
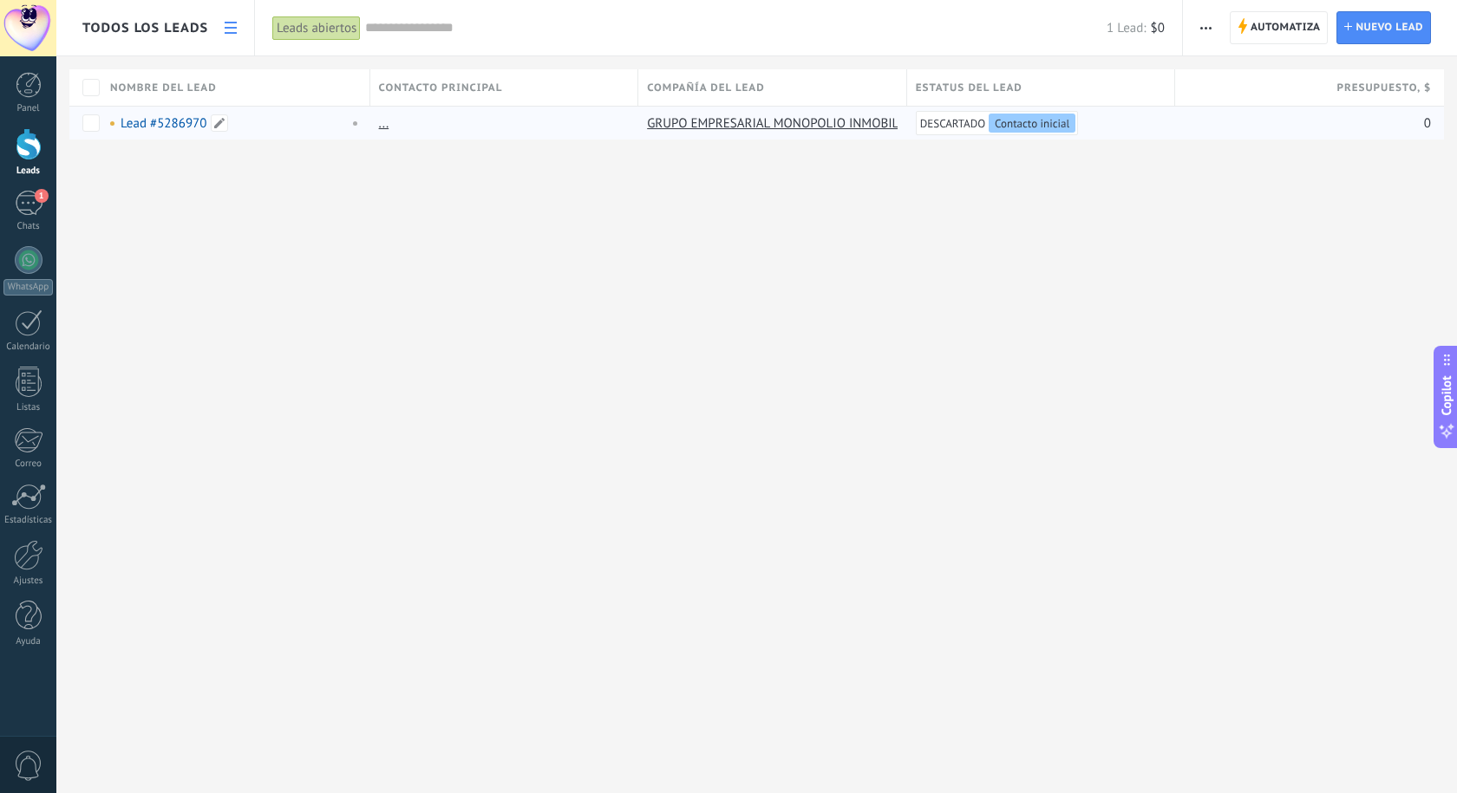
click at [189, 123] on link "Lead #5286970" at bounding box center [164, 123] width 86 height 16
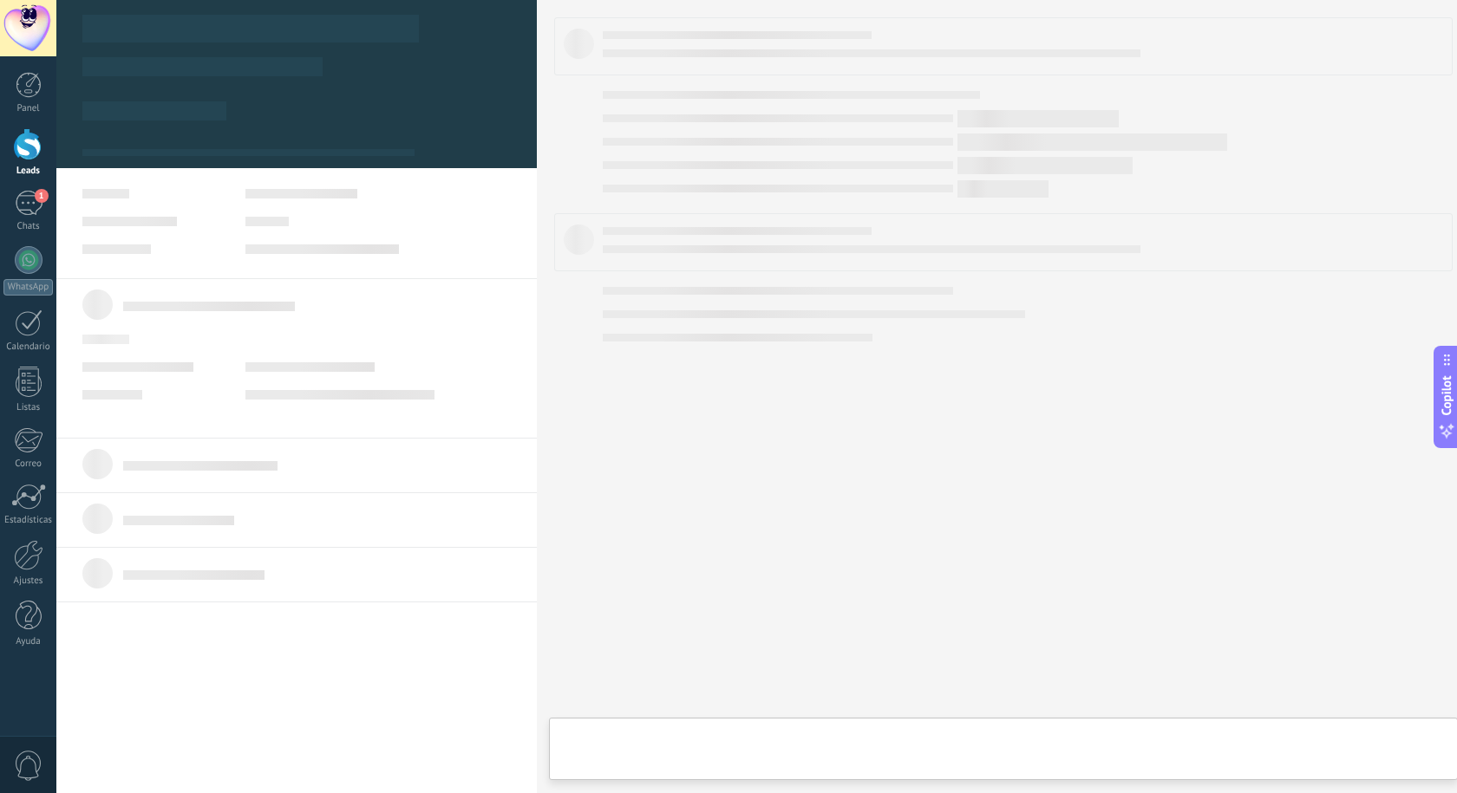
type textarea "***"
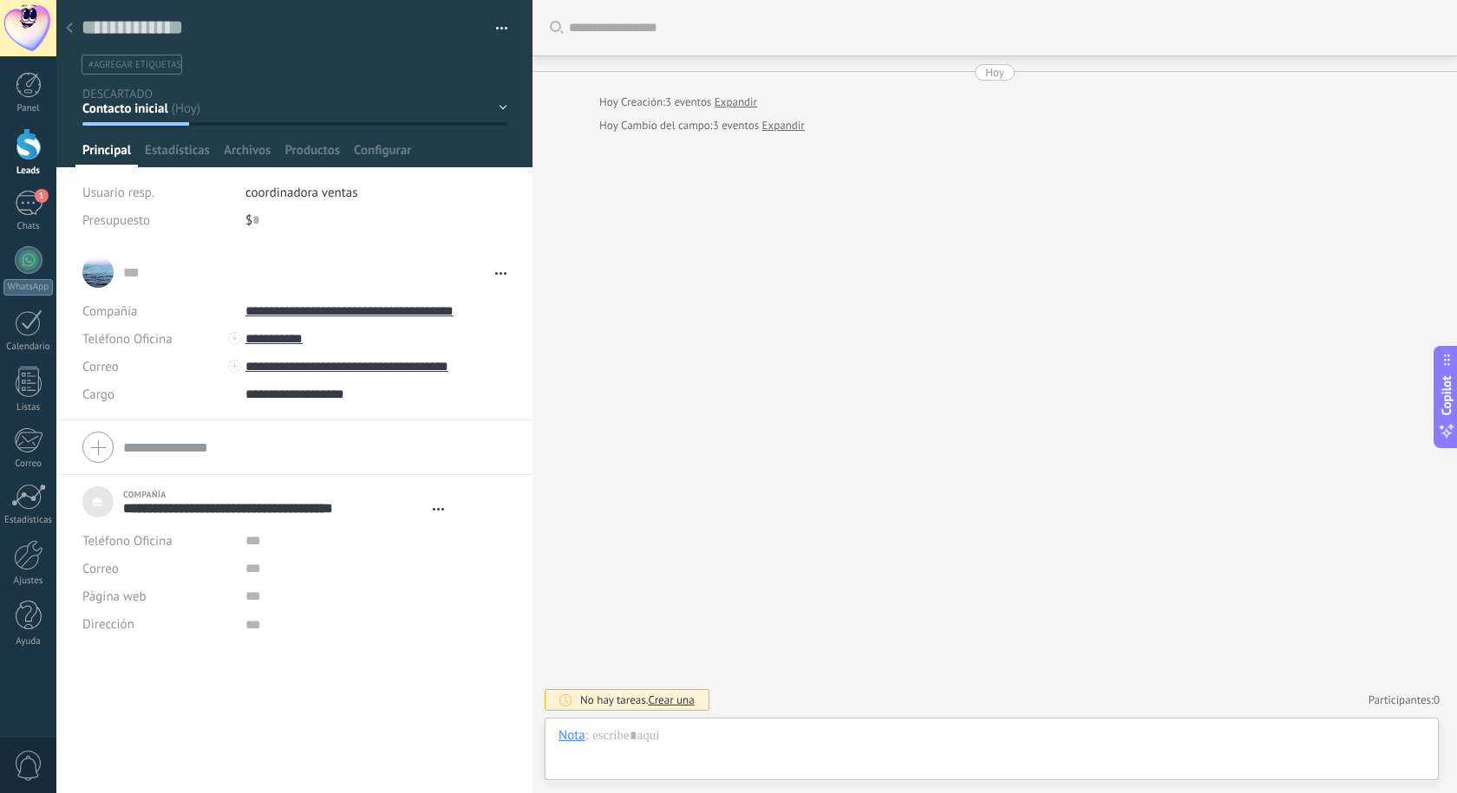
scroll to position [17, 0]
click at [872, 162] on div "Buscar Carga más Hoy Hoy Creación: 3 eventos Expandir Hoy Cambio del campo: 3 e…" at bounding box center [994, 396] width 924 height 793
click at [0, 0] on div "Contacto inicial Negociación Tomar decisión Logrado con éxito Ventas Perdidos" at bounding box center [0, 0] width 0 height 0
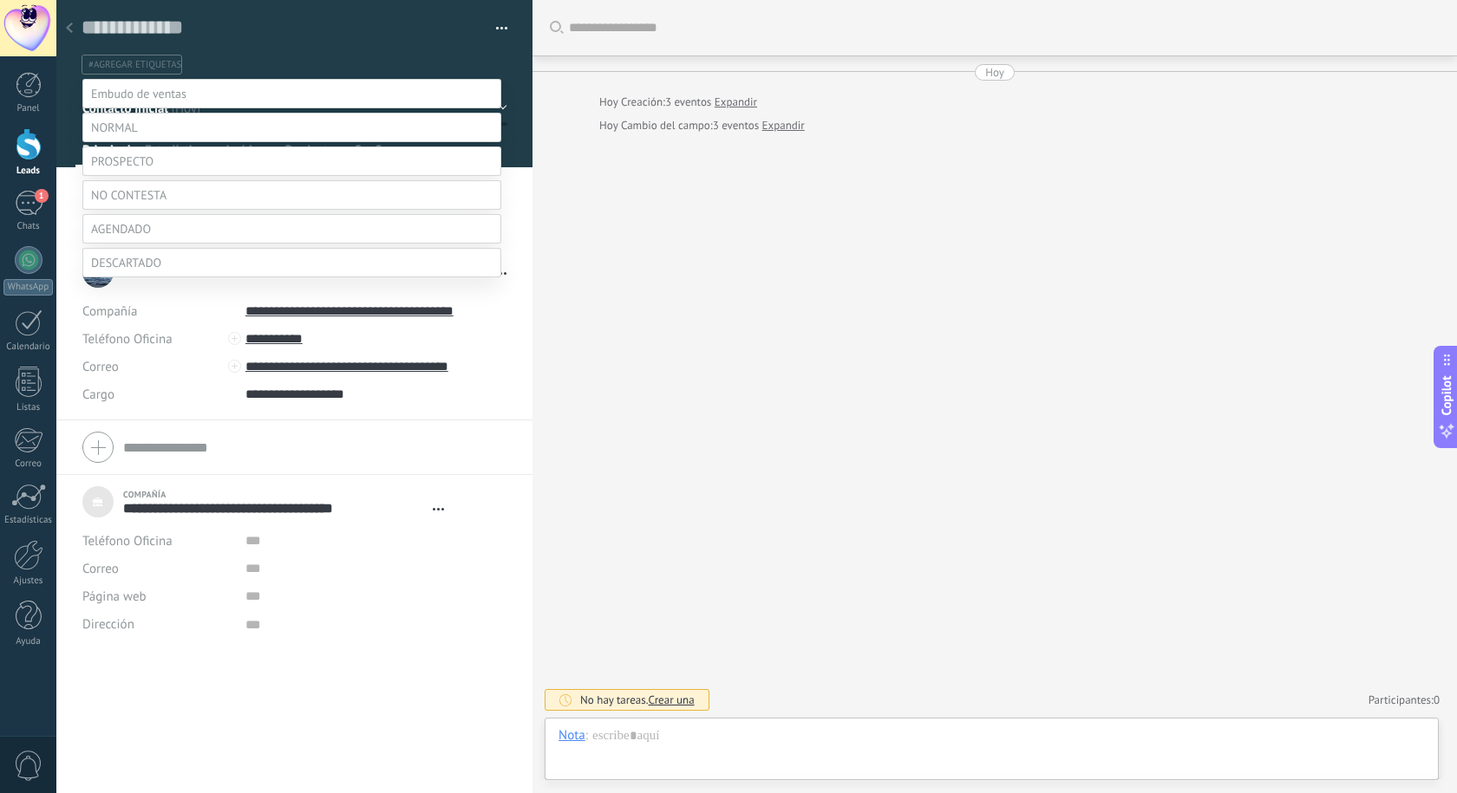
scroll to position [0, 0]
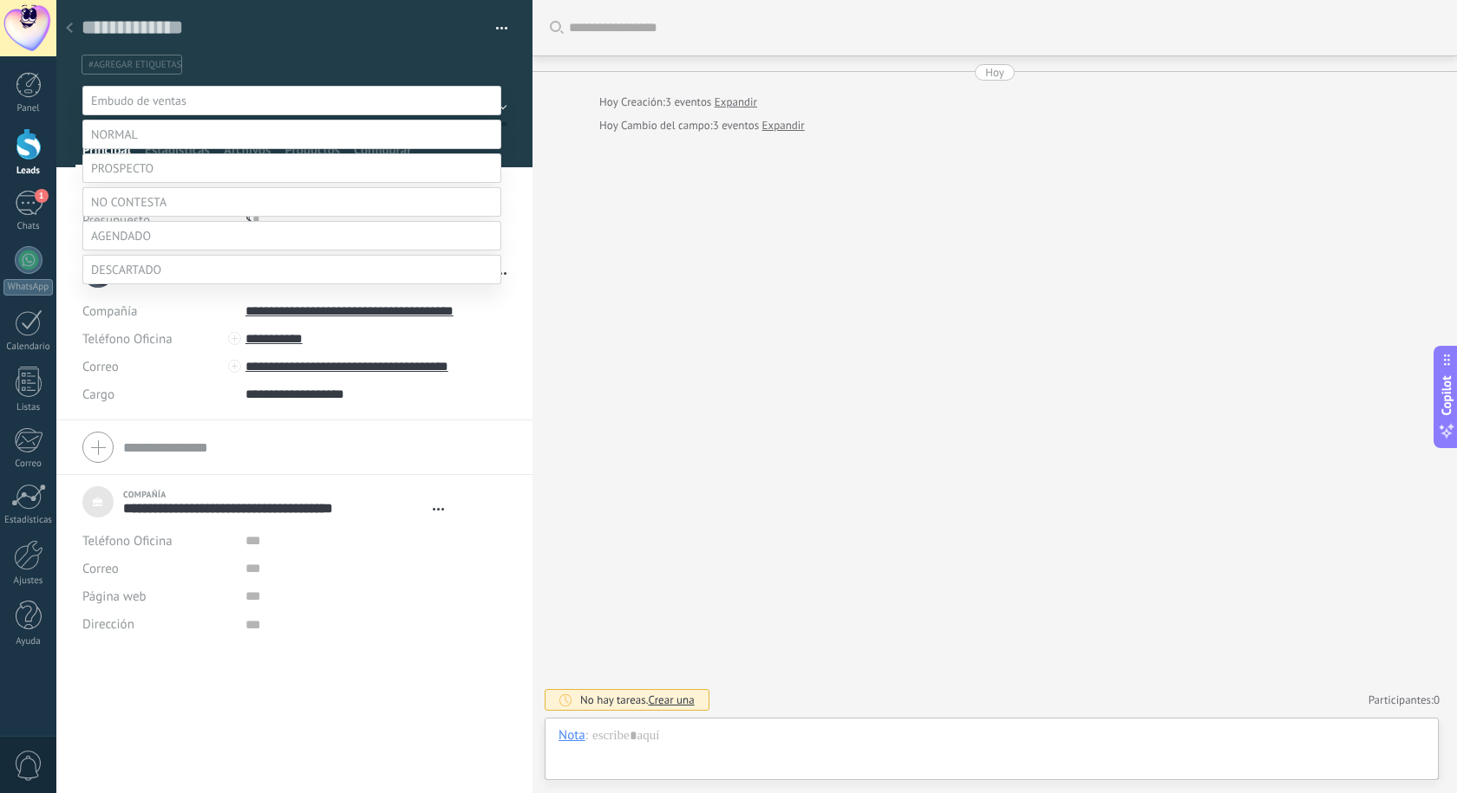
click at [152, 135] on label at bounding box center [291, 134] width 419 height 29
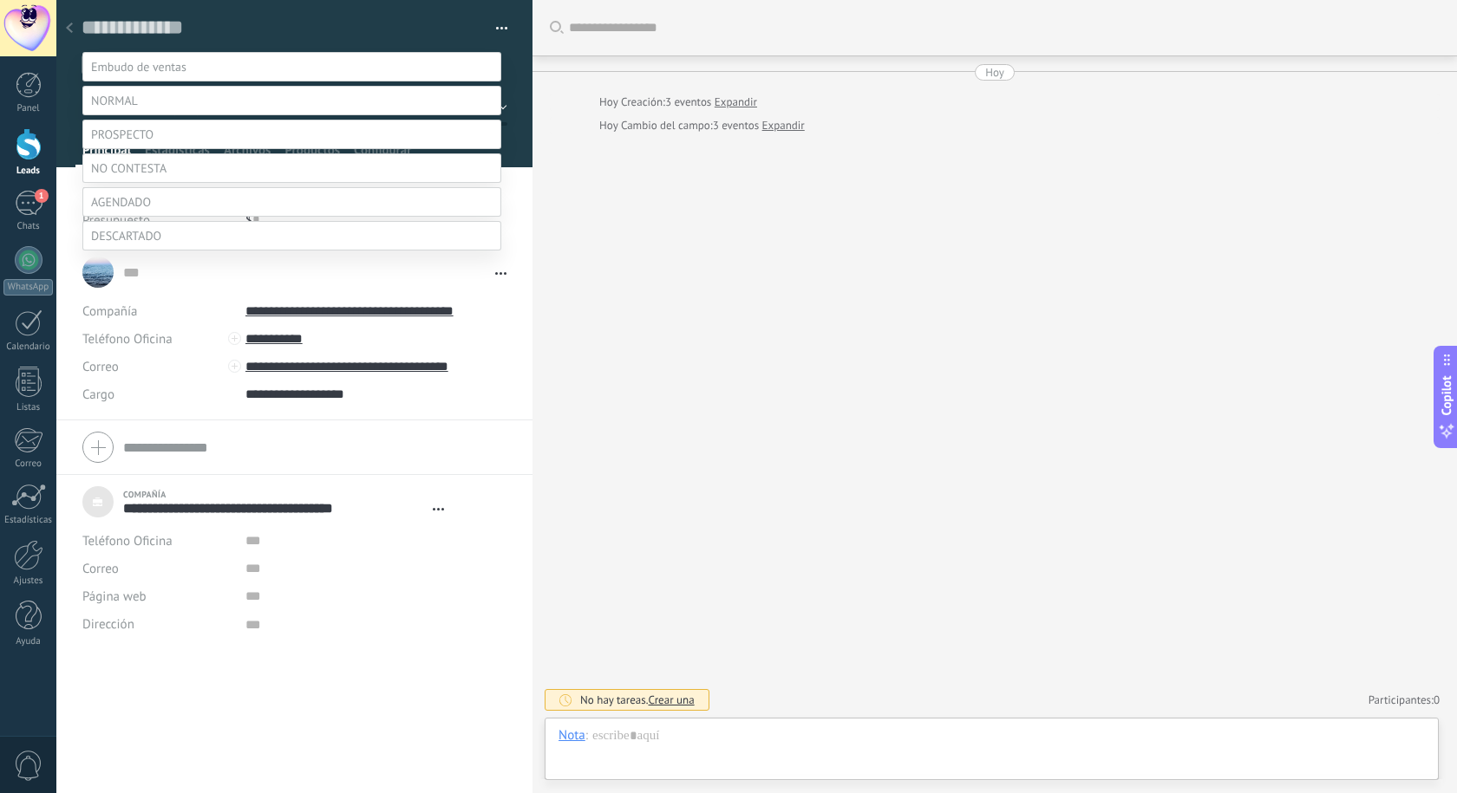
click at [0, 0] on label "Contacto inicial" at bounding box center [0, 0] width 0 height 0
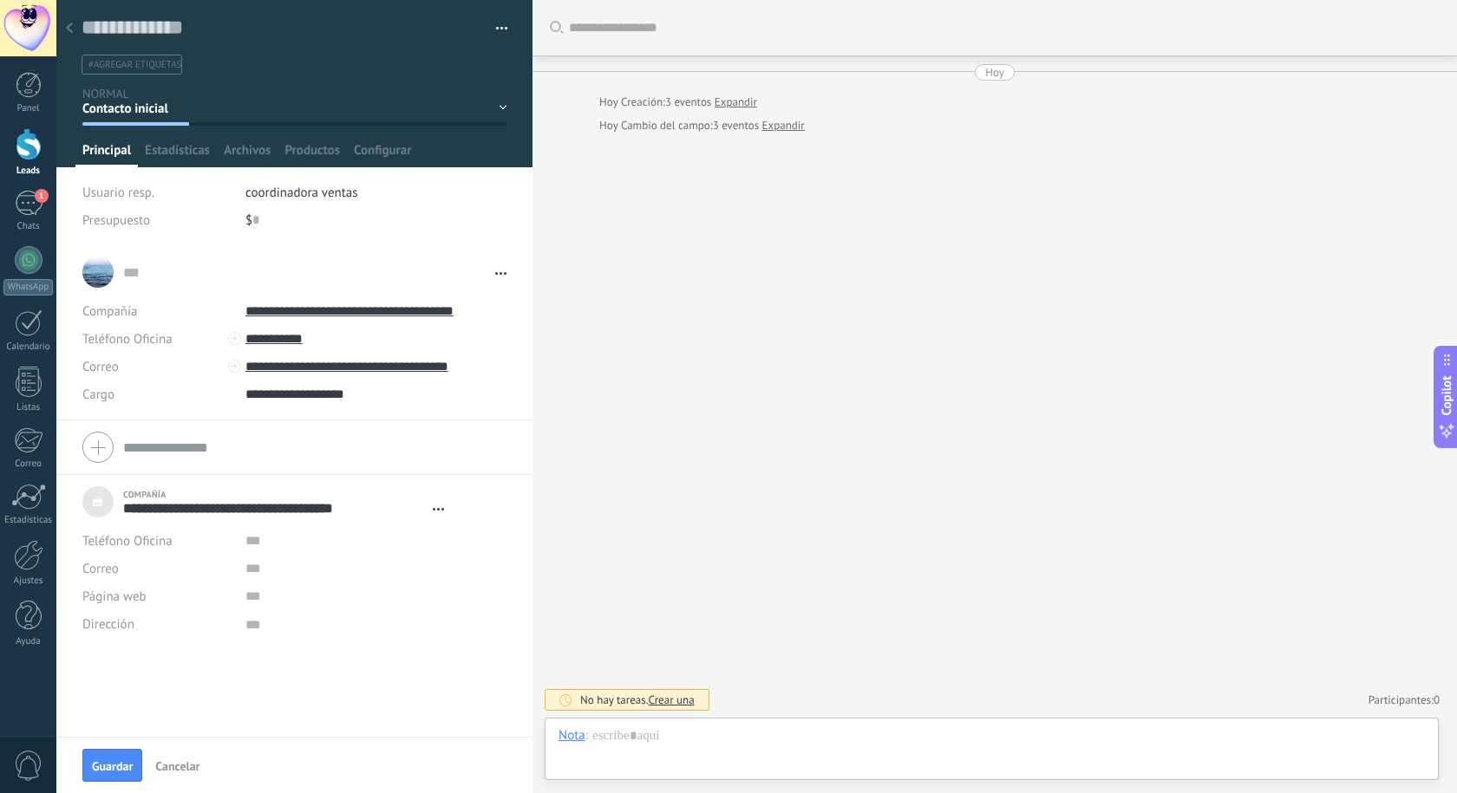
click at [115, 763] on span "Guardar" at bounding box center [112, 766] width 41 height 12
click at [184, 147] on span "Estadísticas" at bounding box center [177, 154] width 65 height 25
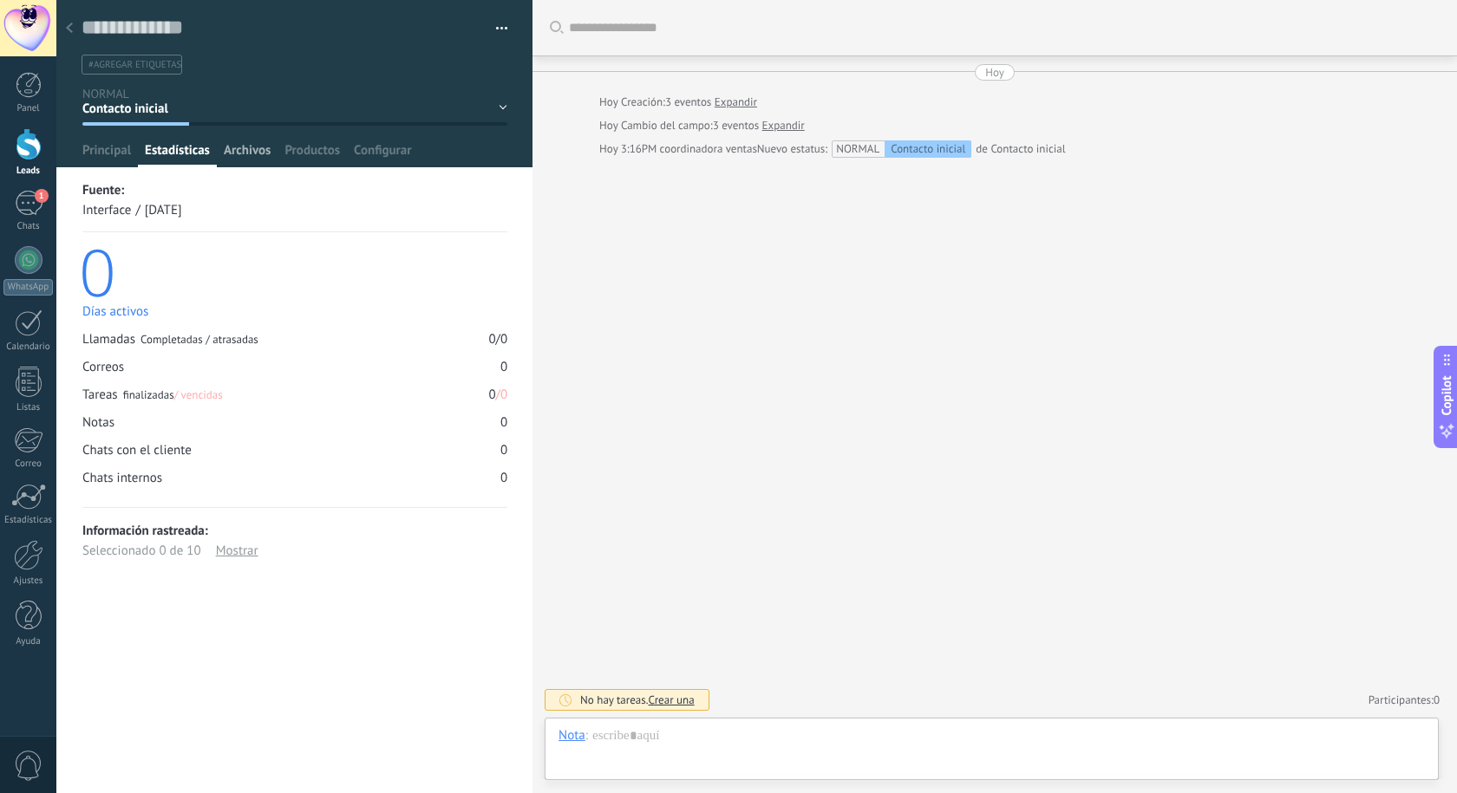
click at [228, 147] on span "Archivos" at bounding box center [247, 154] width 47 height 25
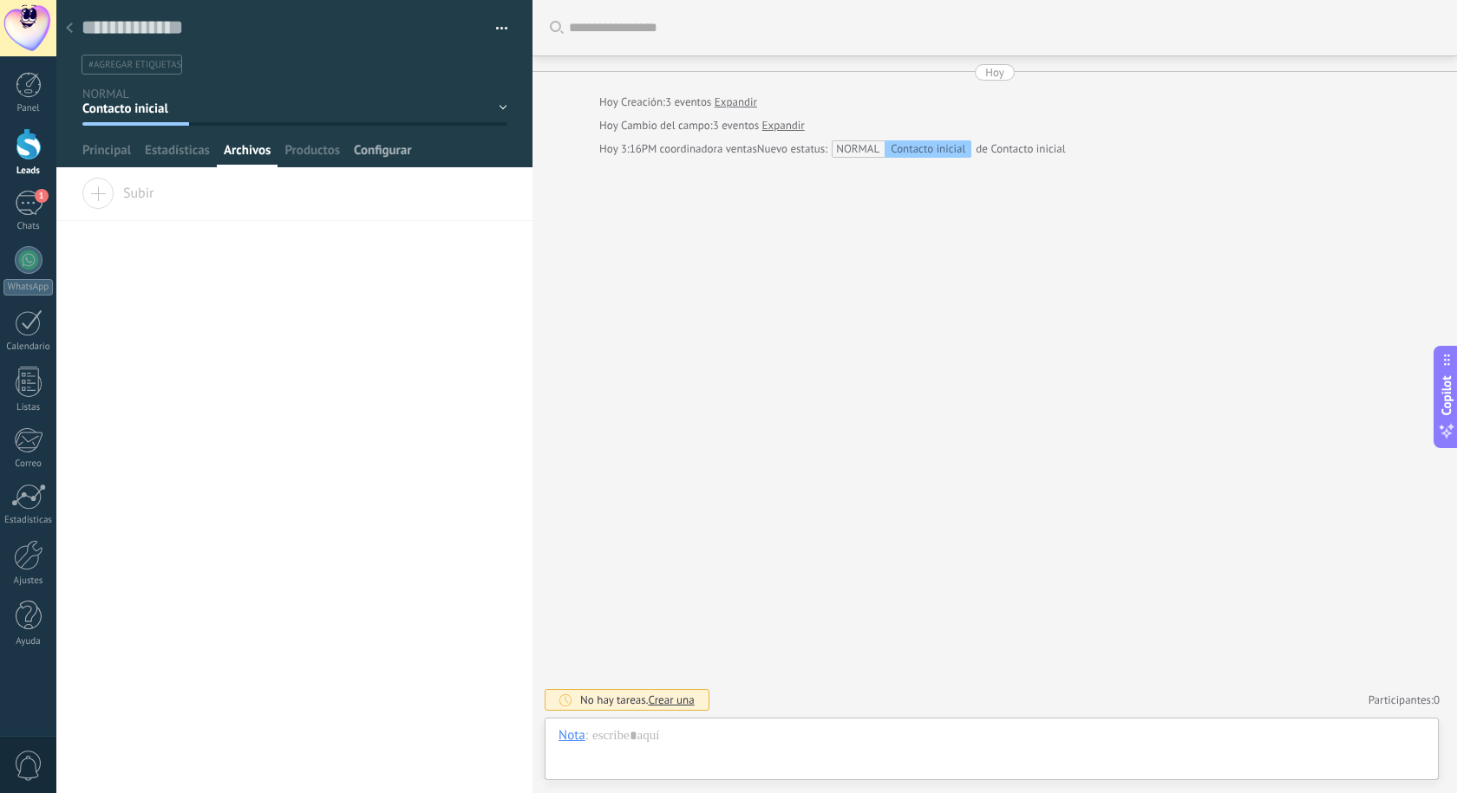
click at [384, 153] on span "Configurar" at bounding box center [382, 154] width 57 height 25
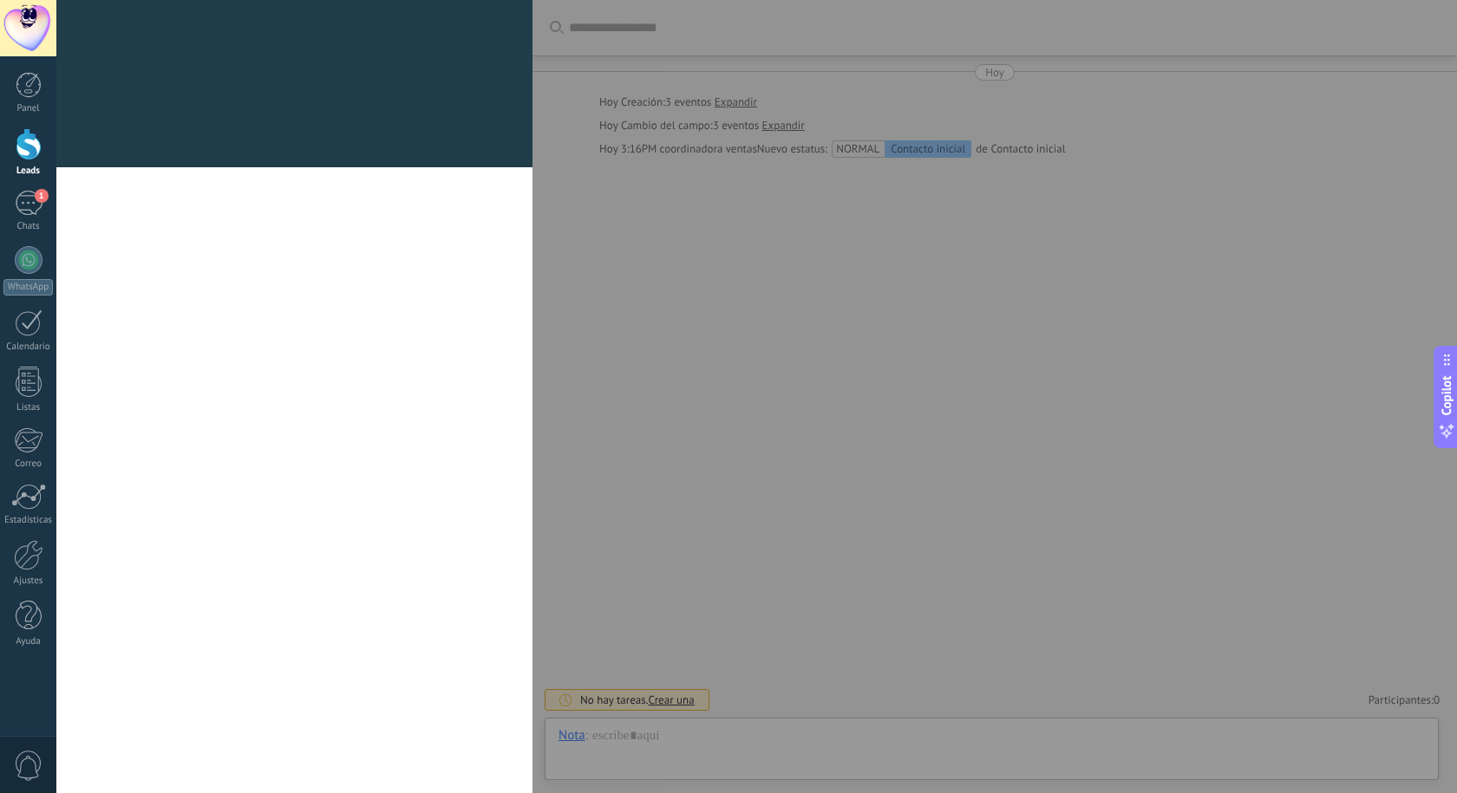
click at [99, 153] on div at bounding box center [294, 157] width 476 height 21
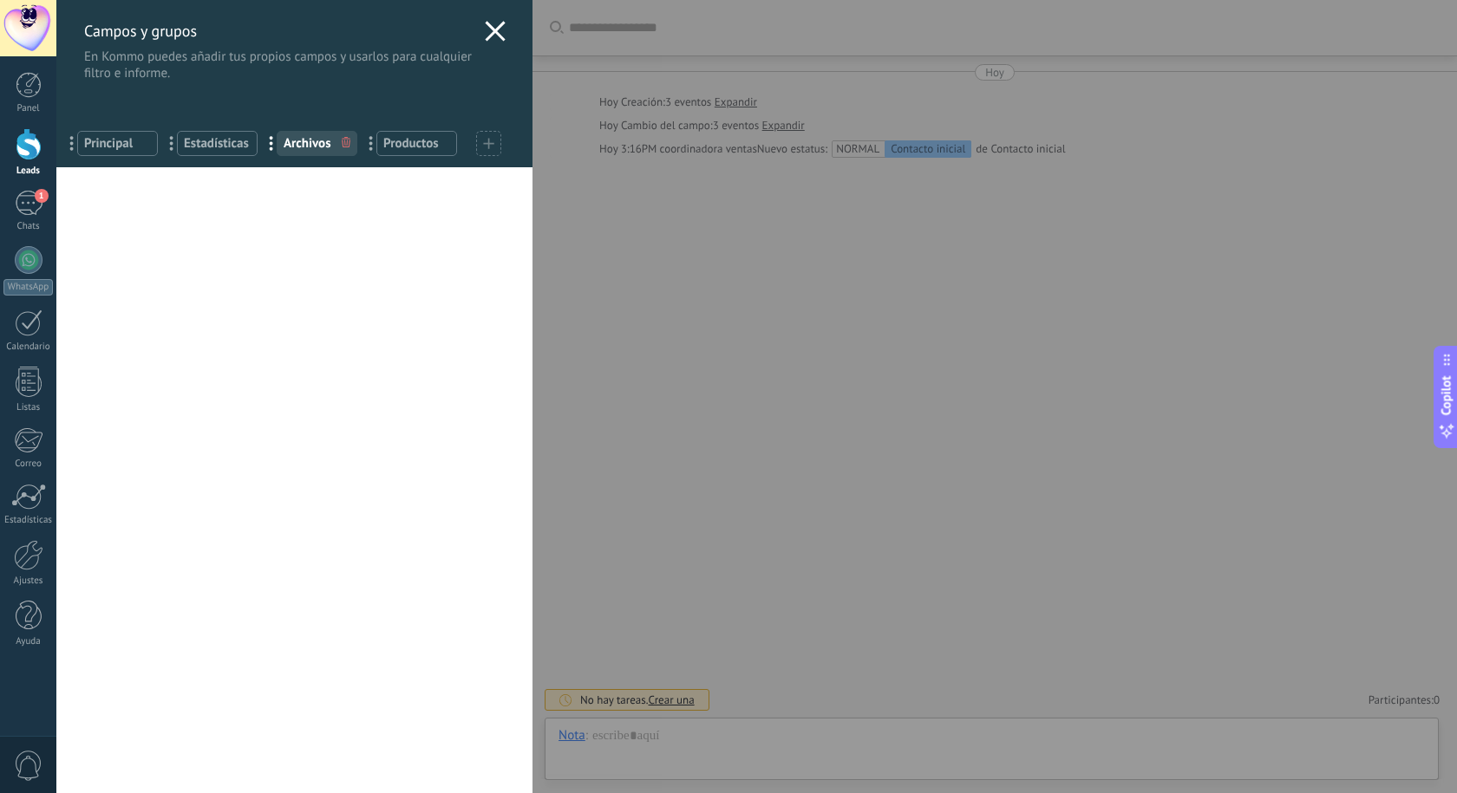
click at [56, 157] on div "Campos y grupos En Kommo puedes añadir tus propios campos y usarlos para cualqu…" at bounding box center [756, 396] width 1400 height 793
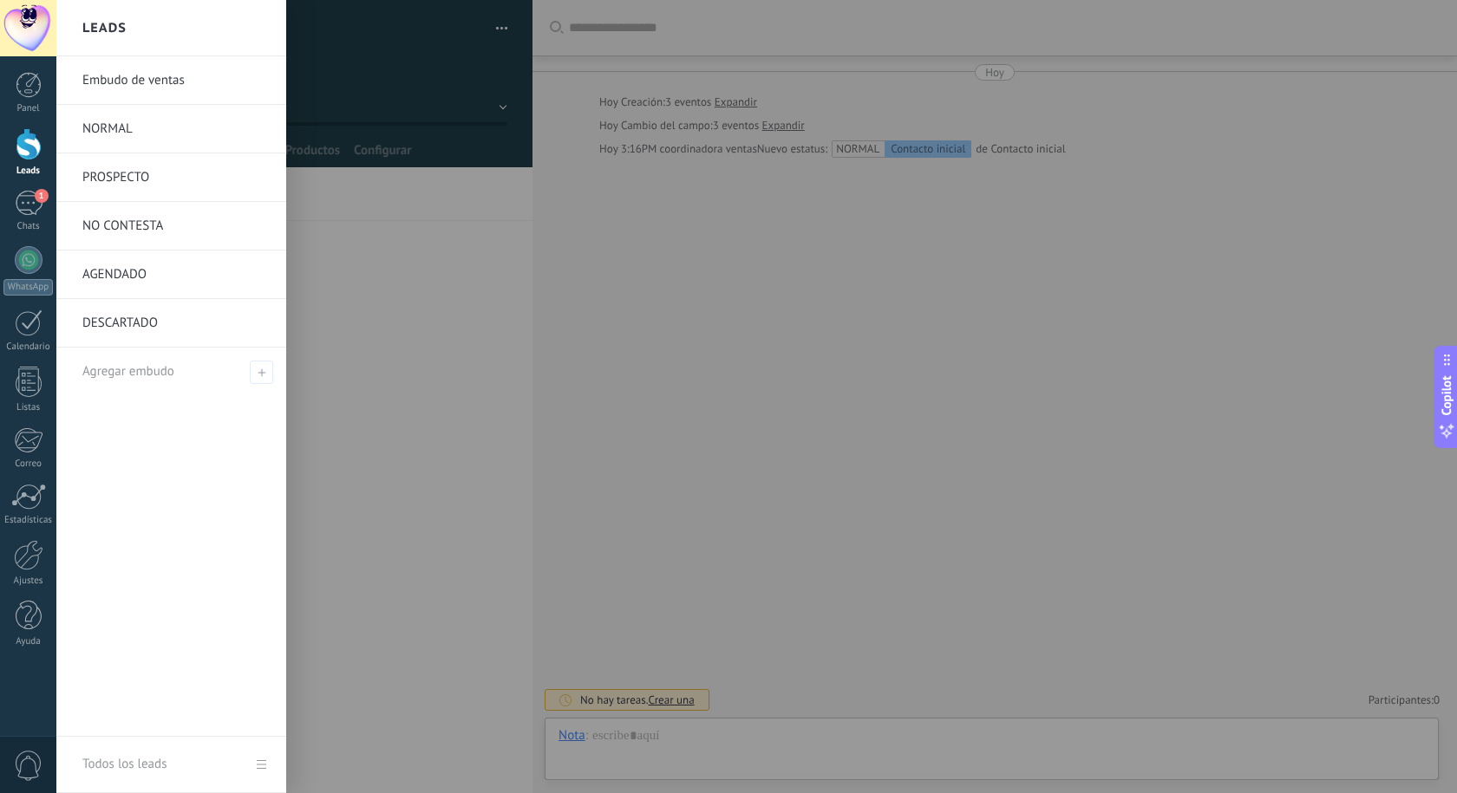
click at [136, 128] on link "NORMAL" at bounding box center [175, 129] width 186 height 49
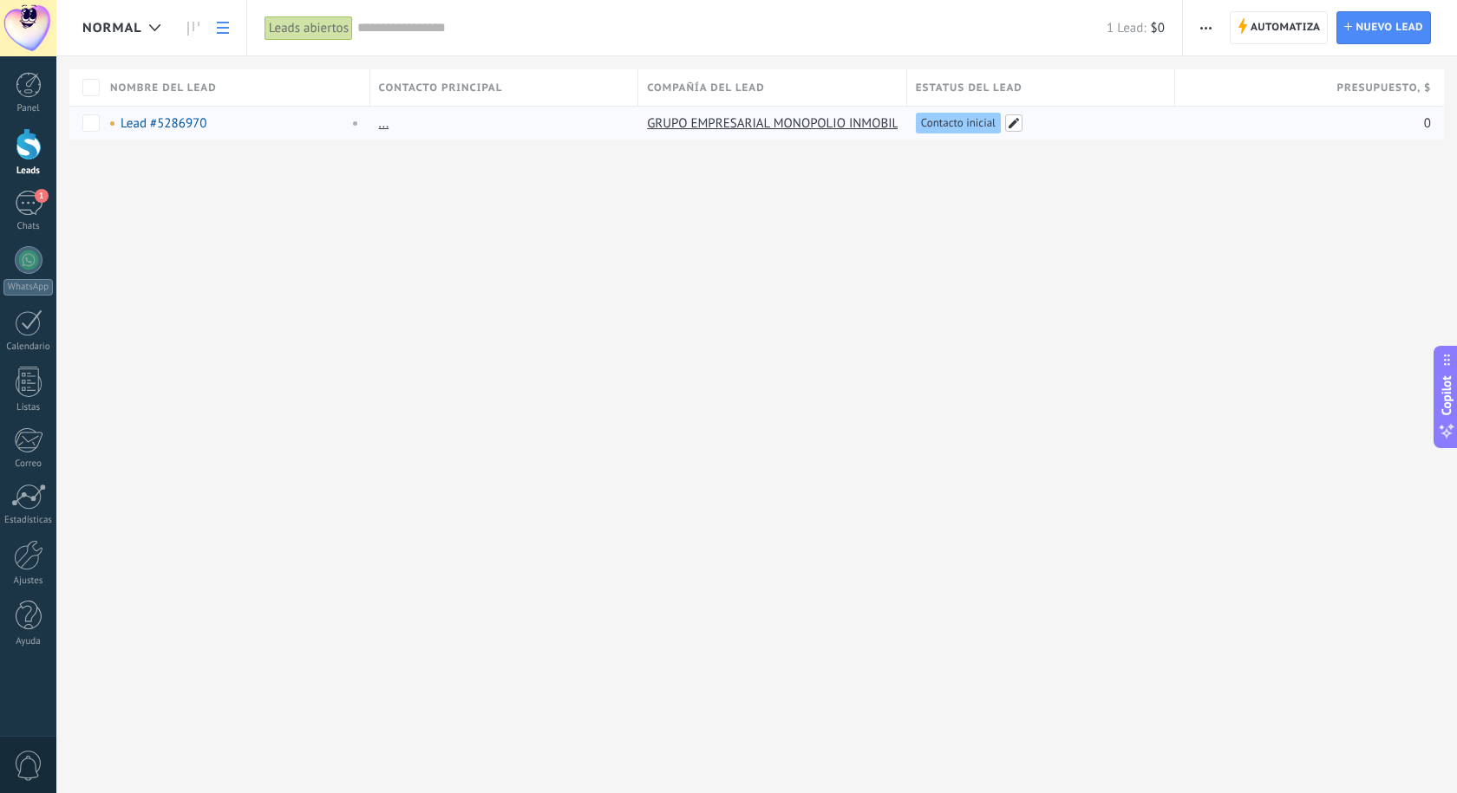
click at [1007, 120] on span at bounding box center [1013, 122] width 17 height 17
click at [0, 0] on div "Contacto inicial Negociación Tomar decisión Logrado con éxito Ventas Perdidos" at bounding box center [0, 0] width 0 height 0
click at [0, 0] on label "Negociación" at bounding box center [0, 0] width 0 height 0
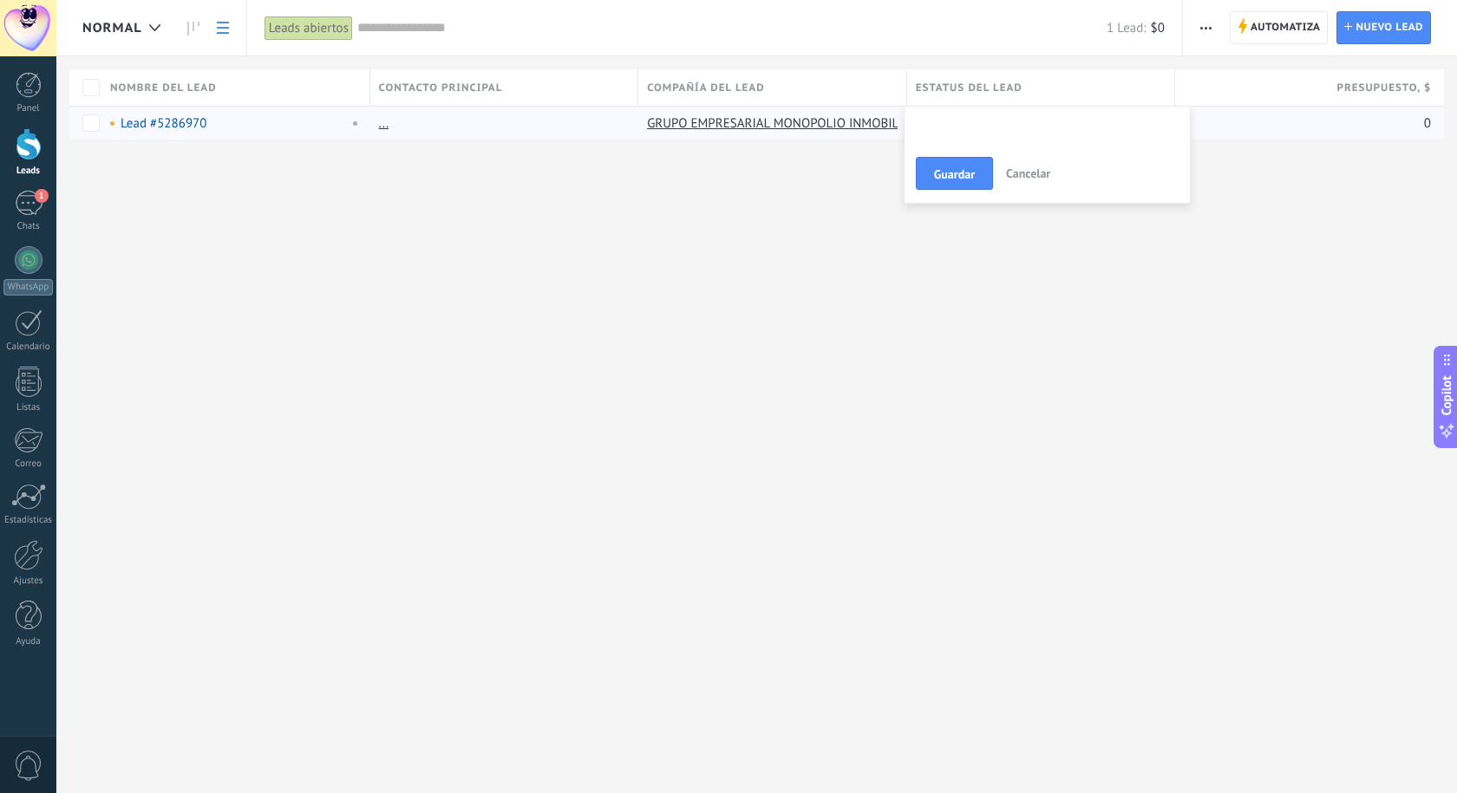
click at [0, 0] on div "Contacto inicial Negociación Tomar decisión Logrado con éxito Ventas Perdidos" at bounding box center [0, 0] width 0 height 0
click at [0, 0] on label "Contacto inicial" at bounding box center [0, 0] width 0 height 0
click at [956, 169] on span "Guardar" at bounding box center [954, 174] width 41 height 12
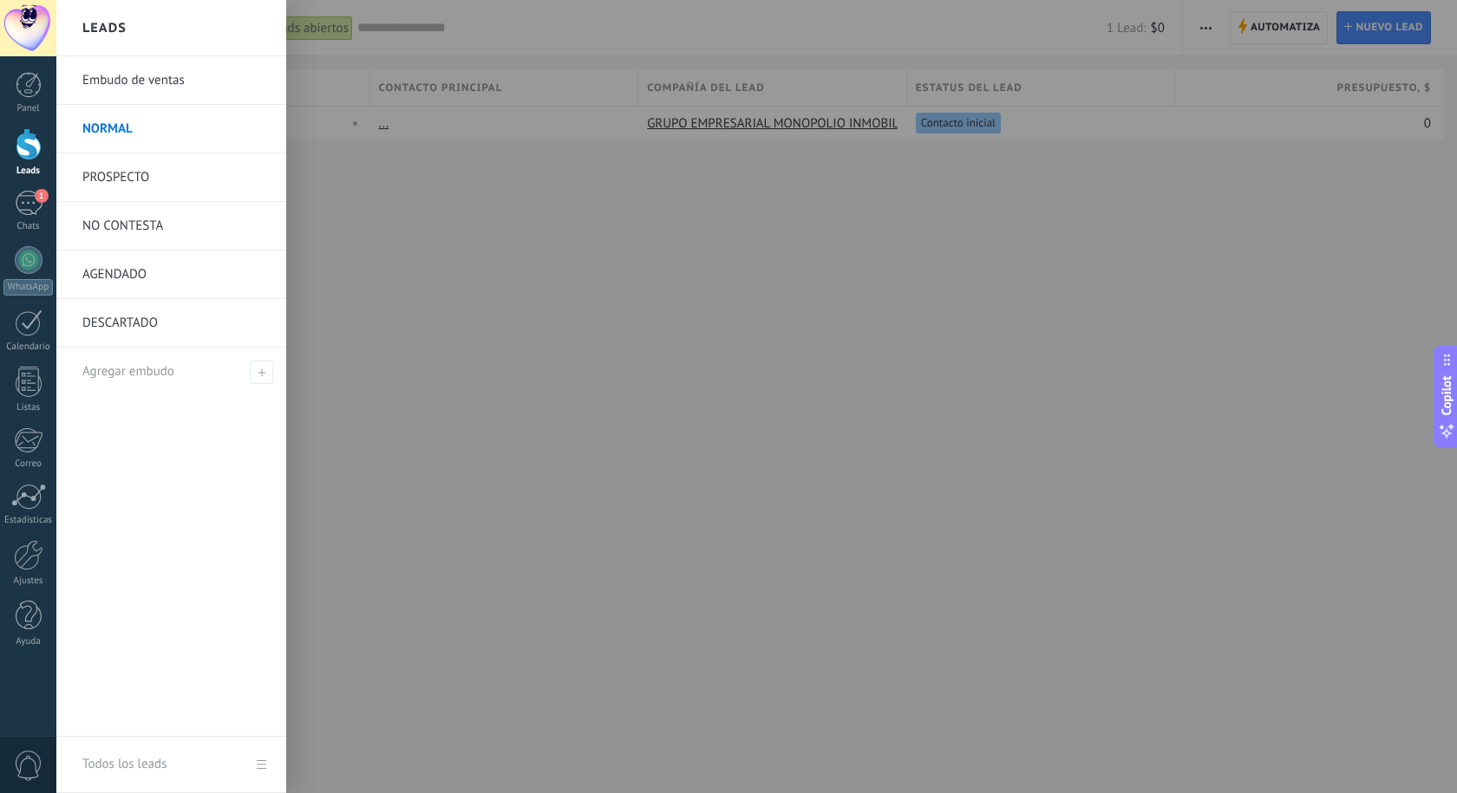
click at [20, 156] on div at bounding box center [29, 144] width 26 height 32
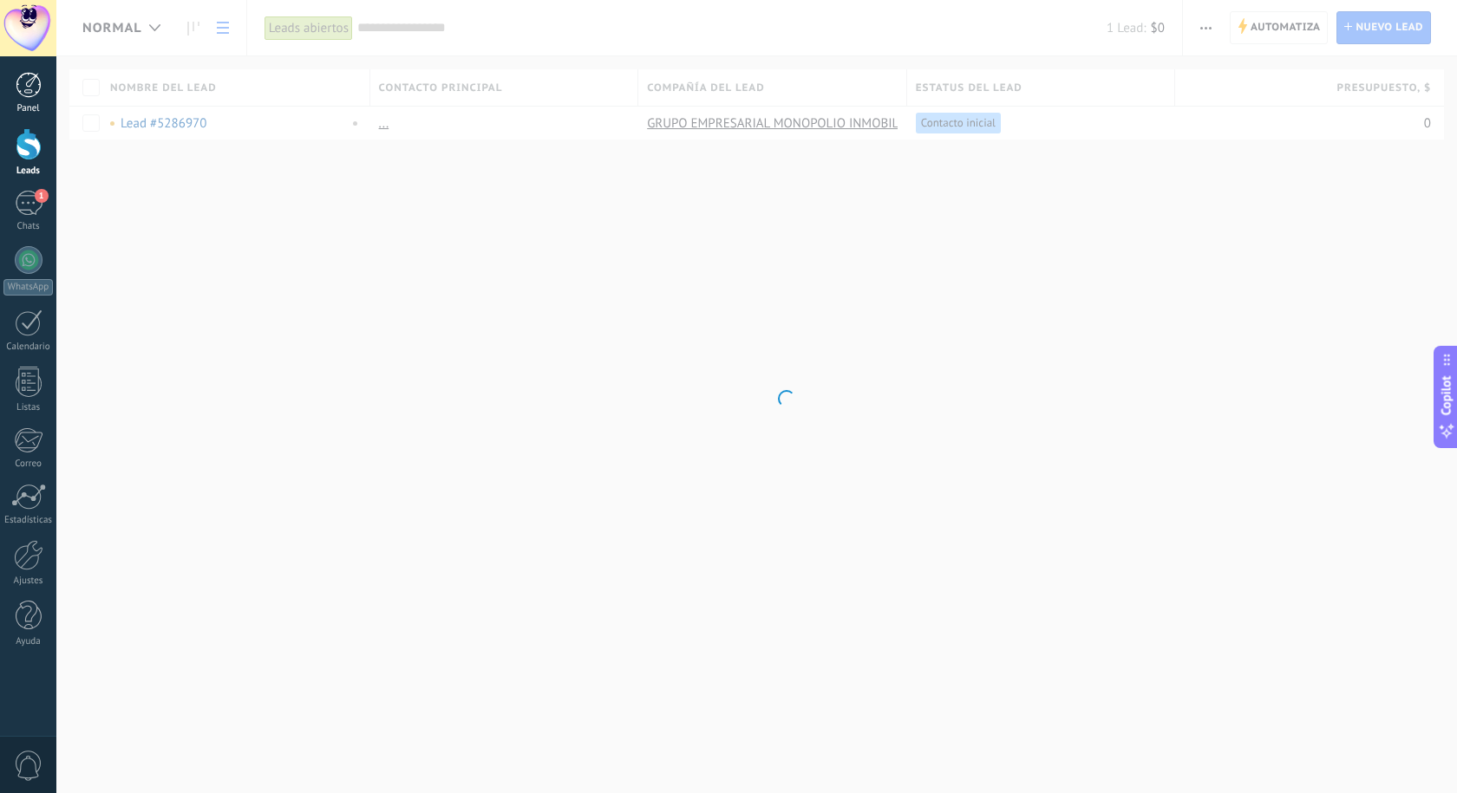
click at [24, 88] on div at bounding box center [29, 85] width 26 height 26
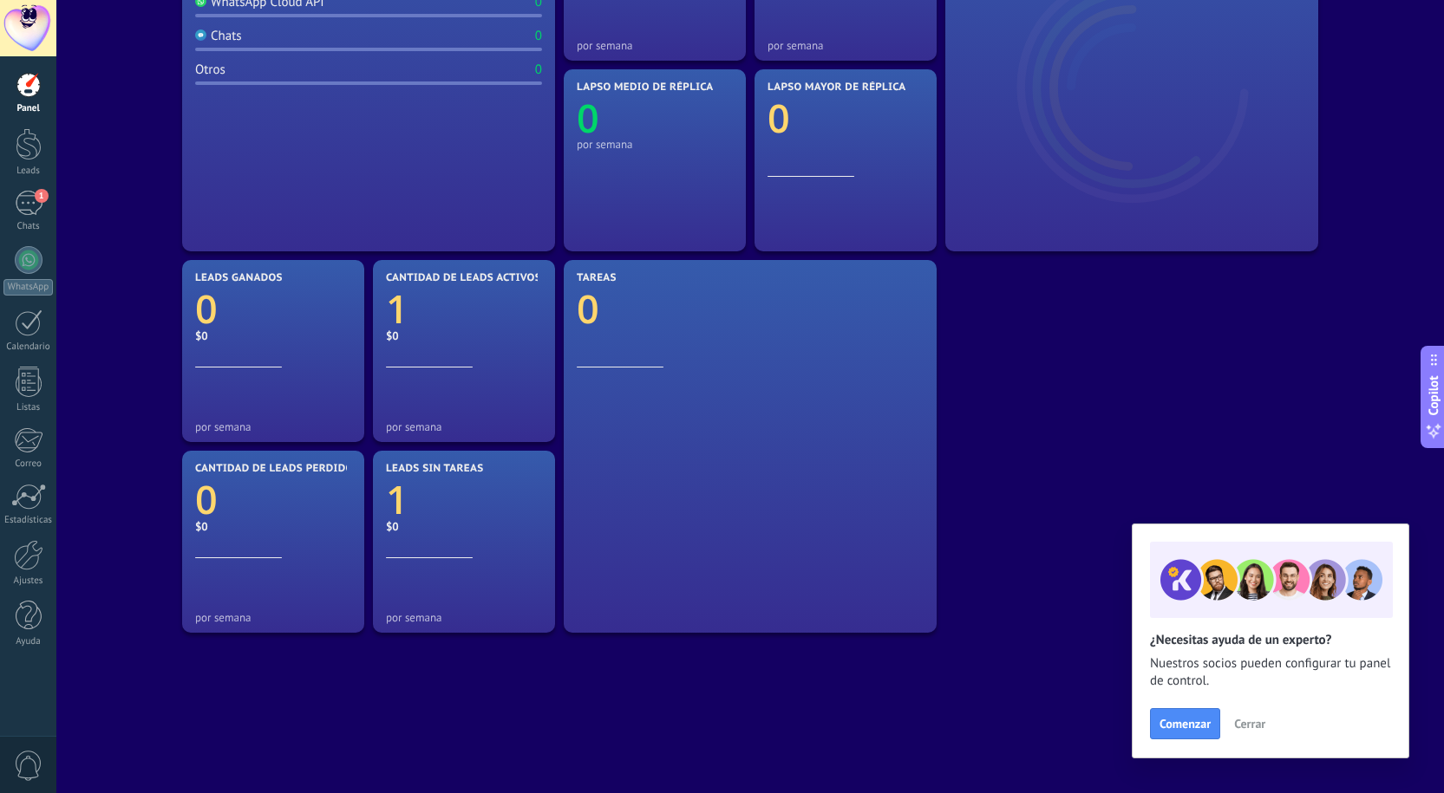
scroll to position [347, 0]
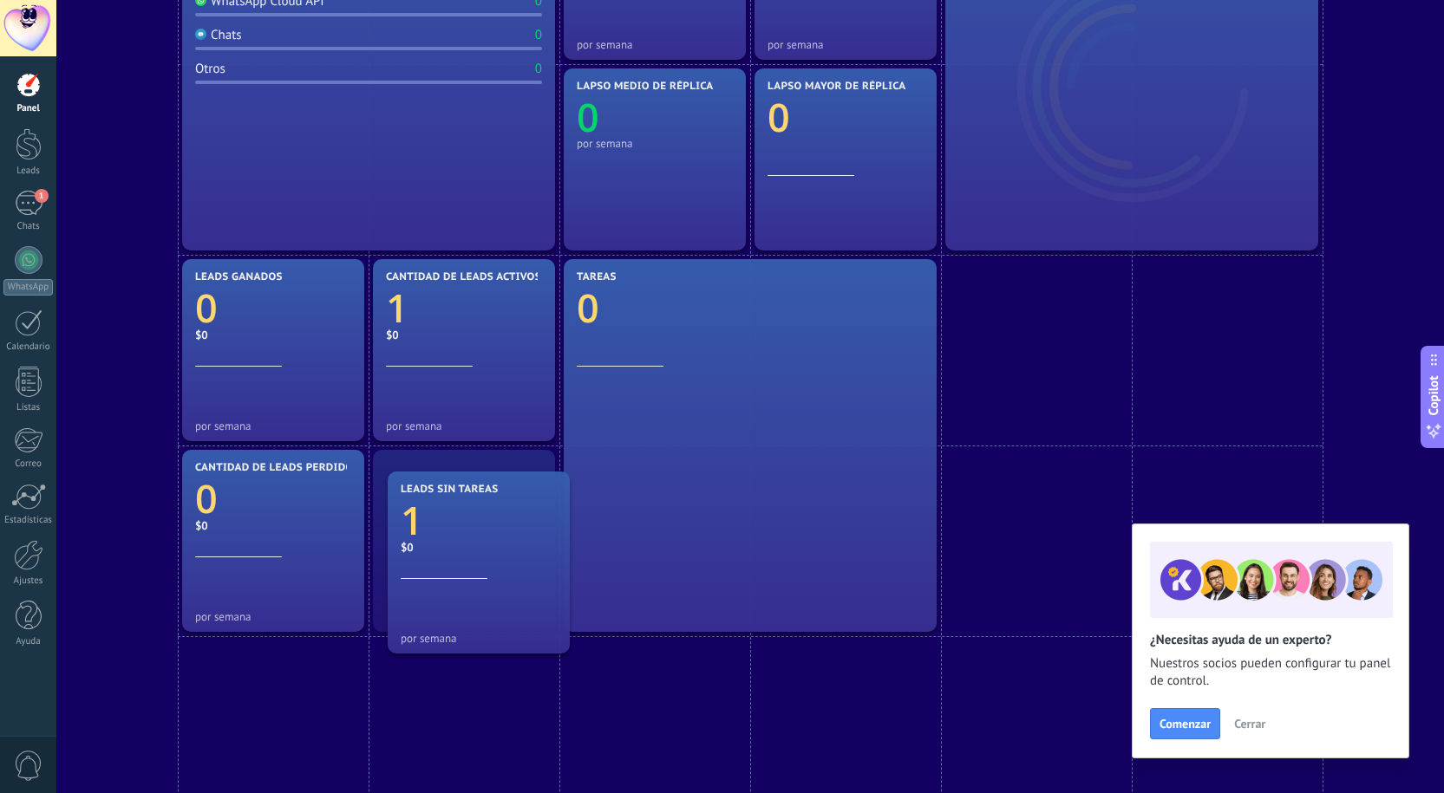
drag, startPoint x: 408, startPoint y: 501, endPoint x: 432, endPoint y: 479, distance: 32.5
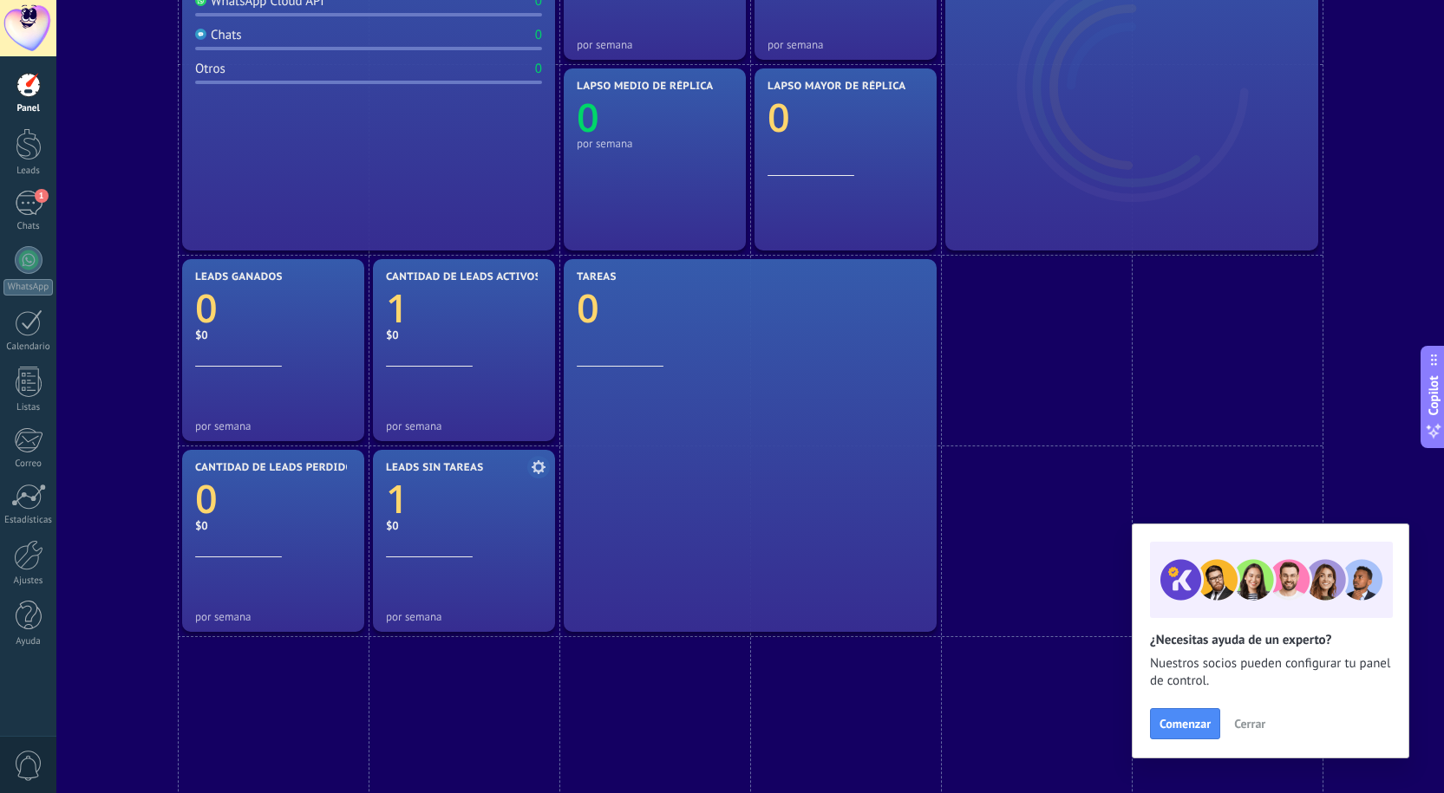
click at [535, 466] on use at bounding box center [539, 467] width 14 height 14
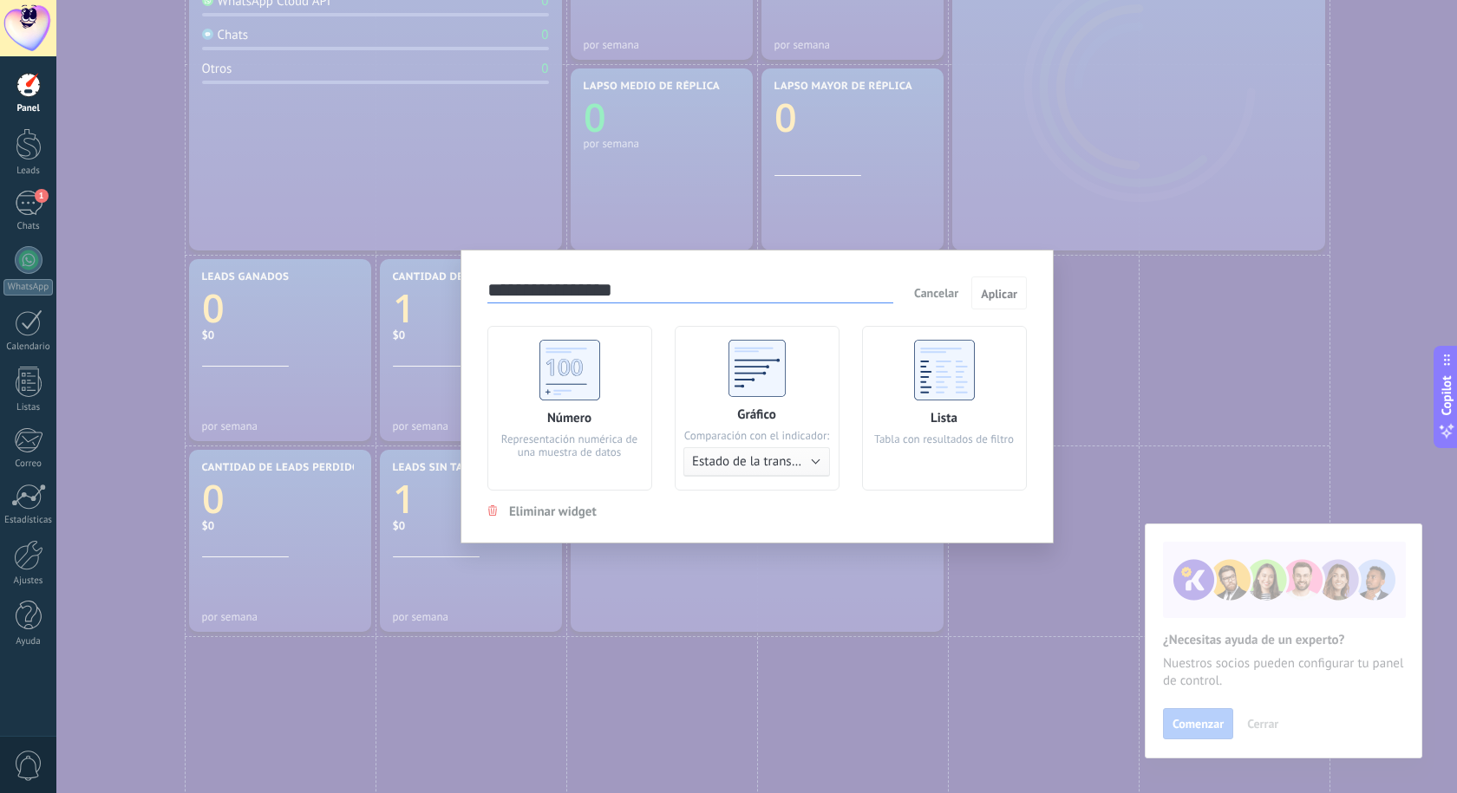
click at [454, 660] on div "**********" at bounding box center [756, 396] width 1400 height 793
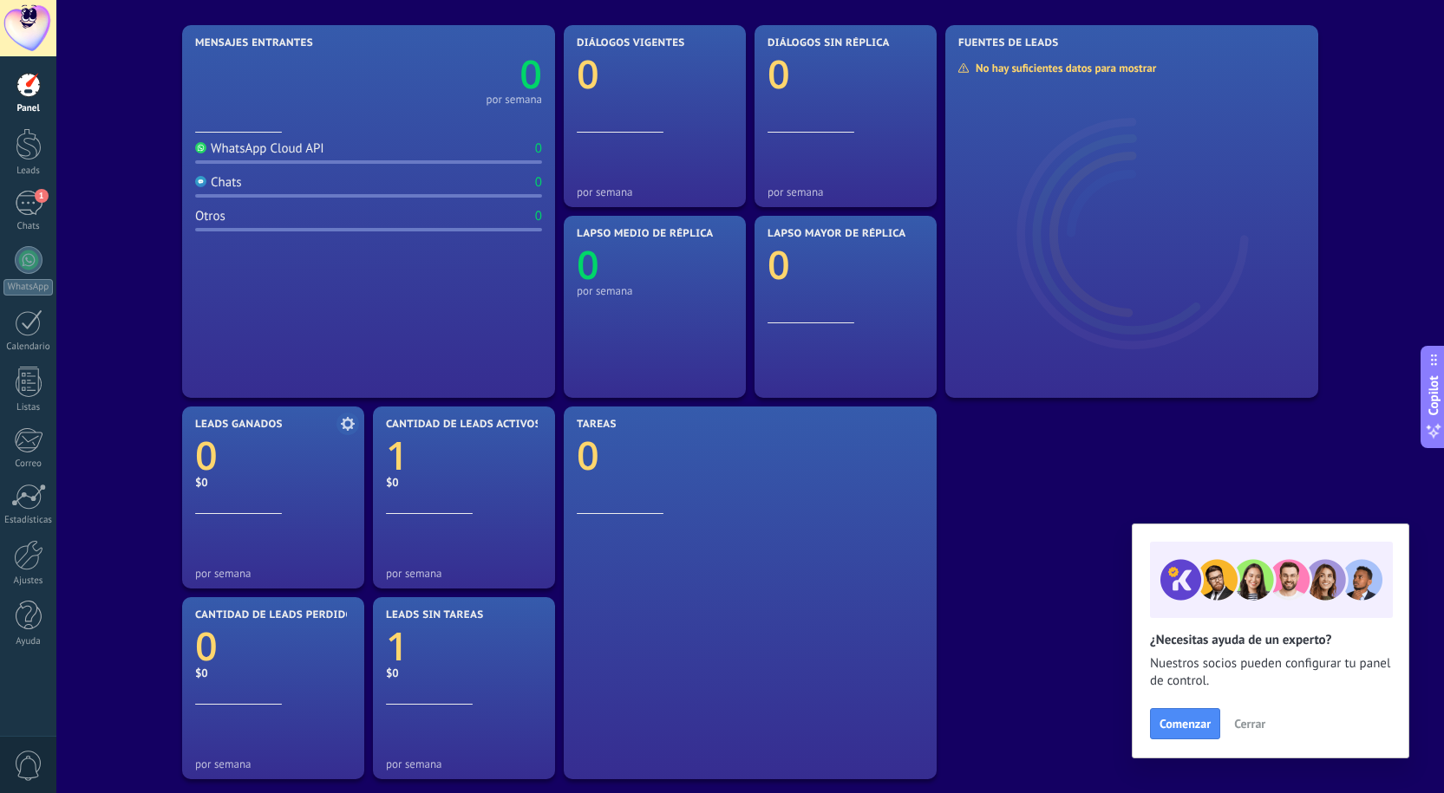
scroll to position [173, 0]
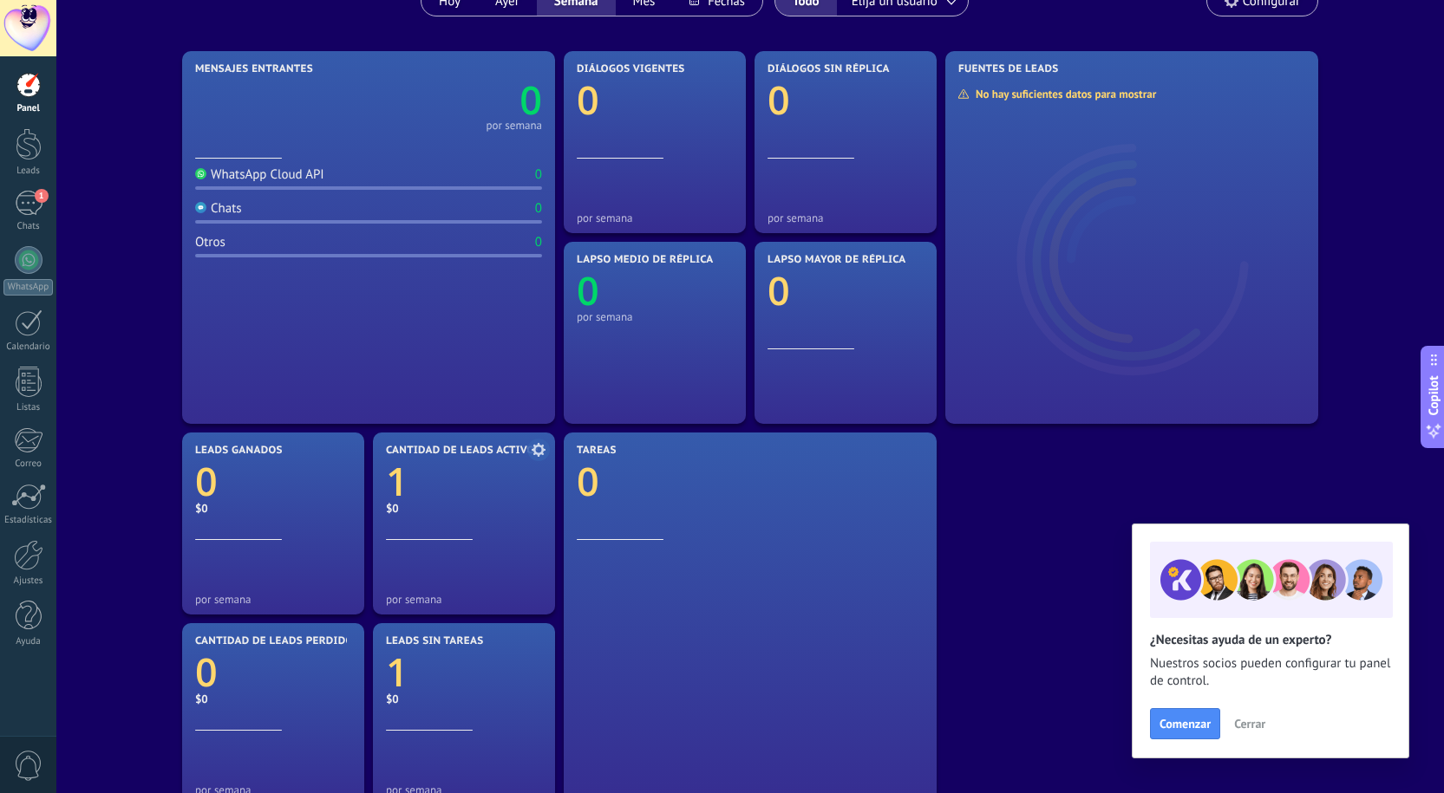
click at [423, 449] on span "Cantidad de leads activos" at bounding box center [463, 451] width 155 height 12
click at [390, 490] on text "1" at bounding box center [397, 481] width 23 height 53
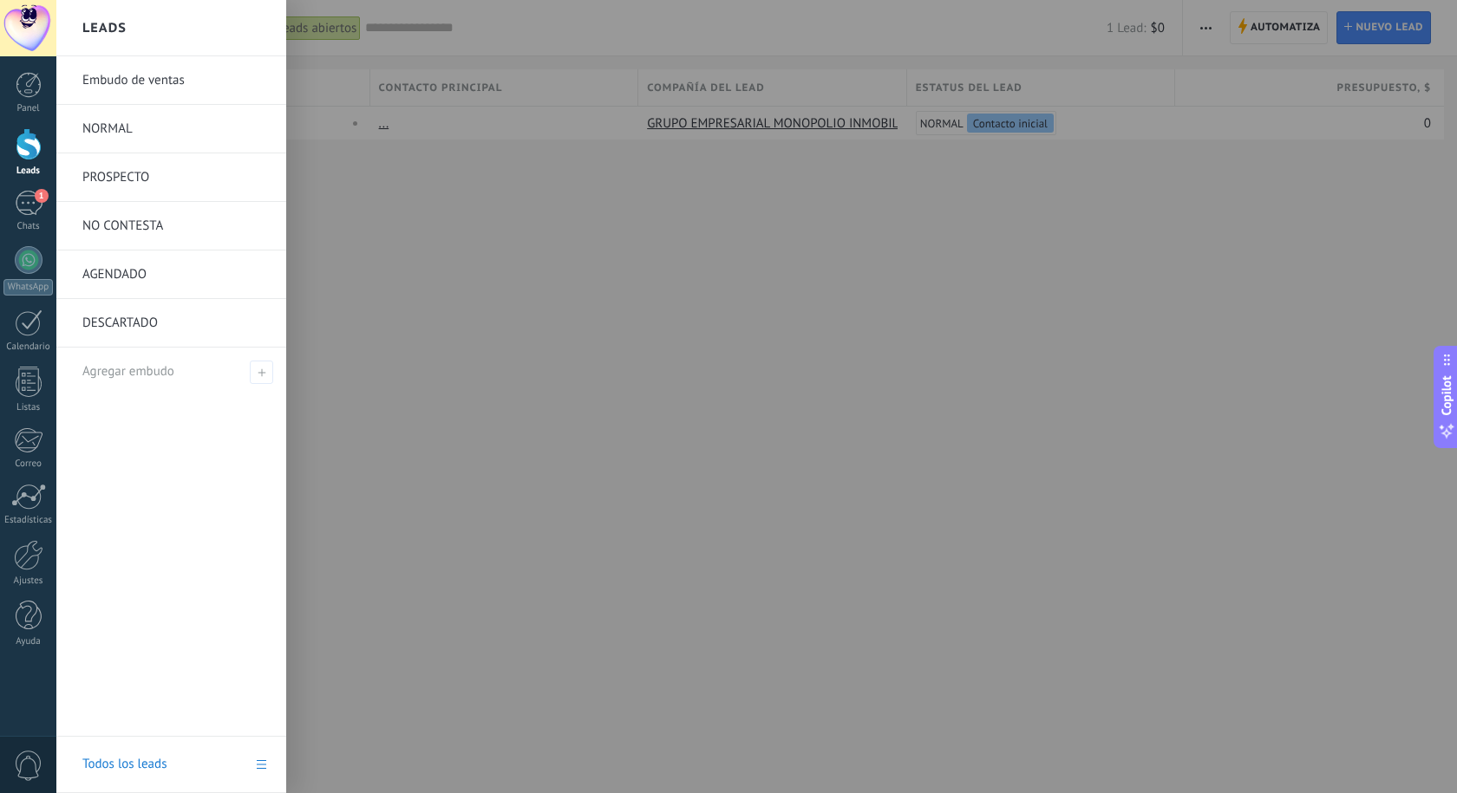
click at [25, 157] on div at bounding box center [29, 144] width 26 height 32
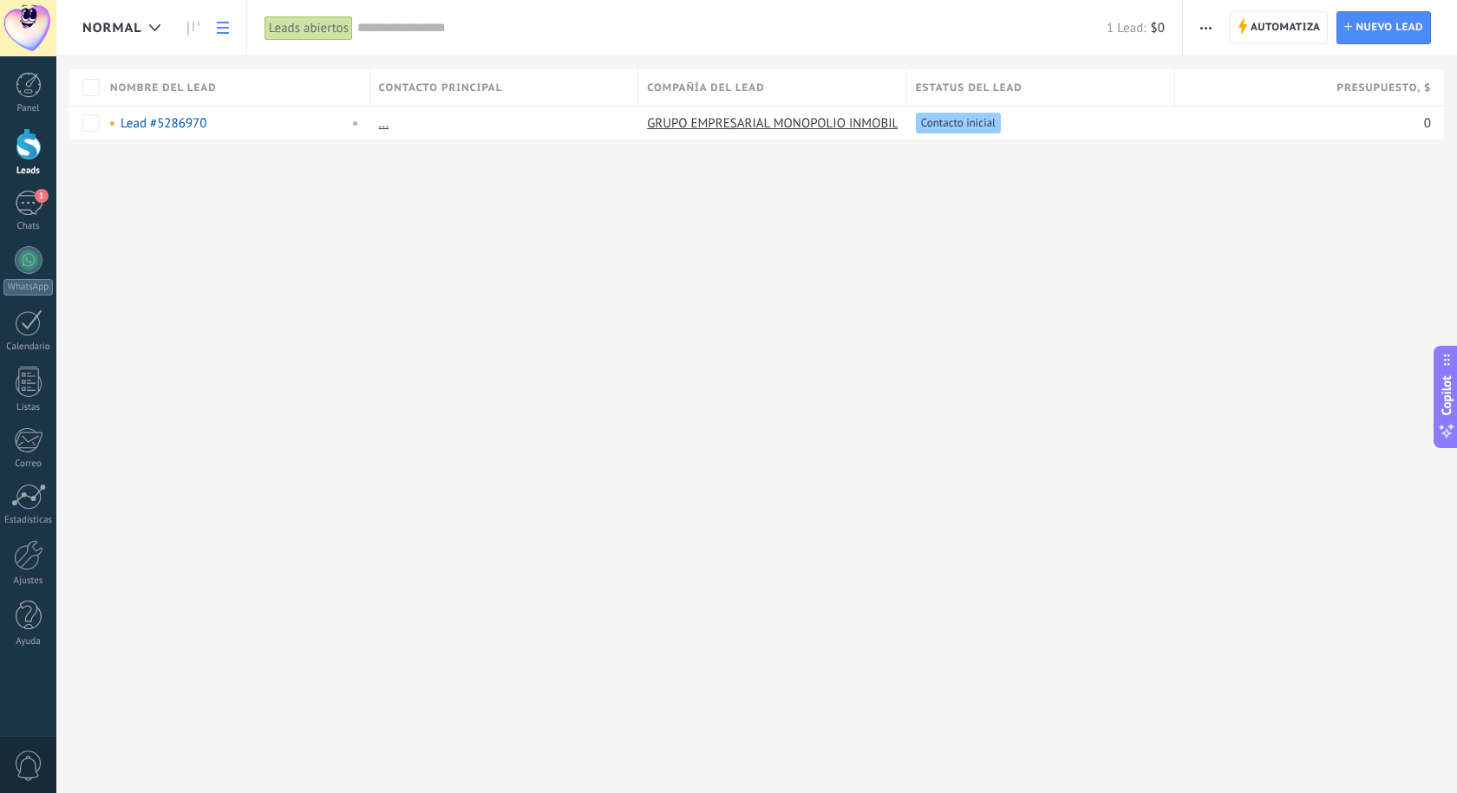
click at [138, 27] on span "NORMAL" at bounding box center [112, 28] width 60 height 16
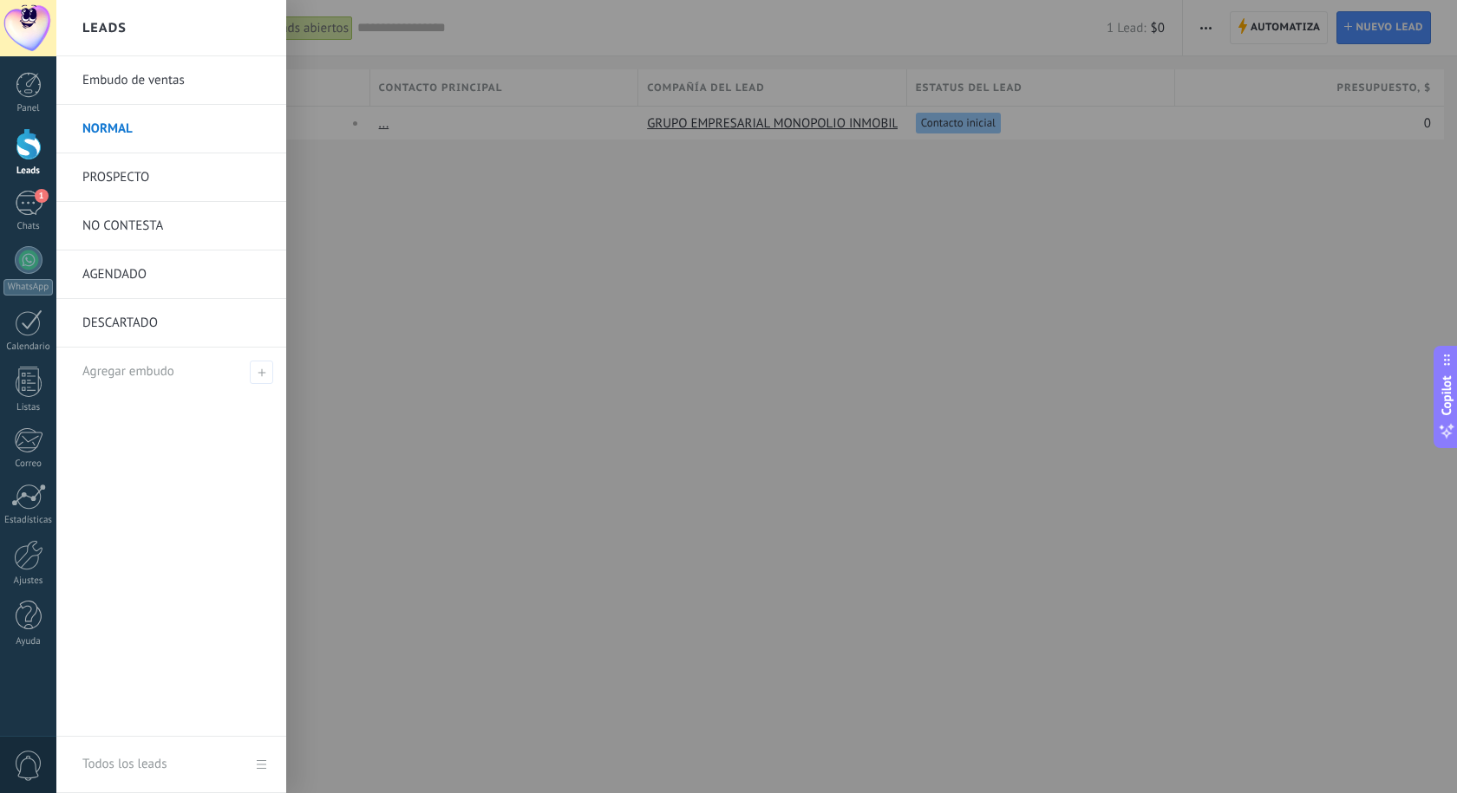
click at [720, 234] on div at bounding box center [784, 396] width 1457 height 793
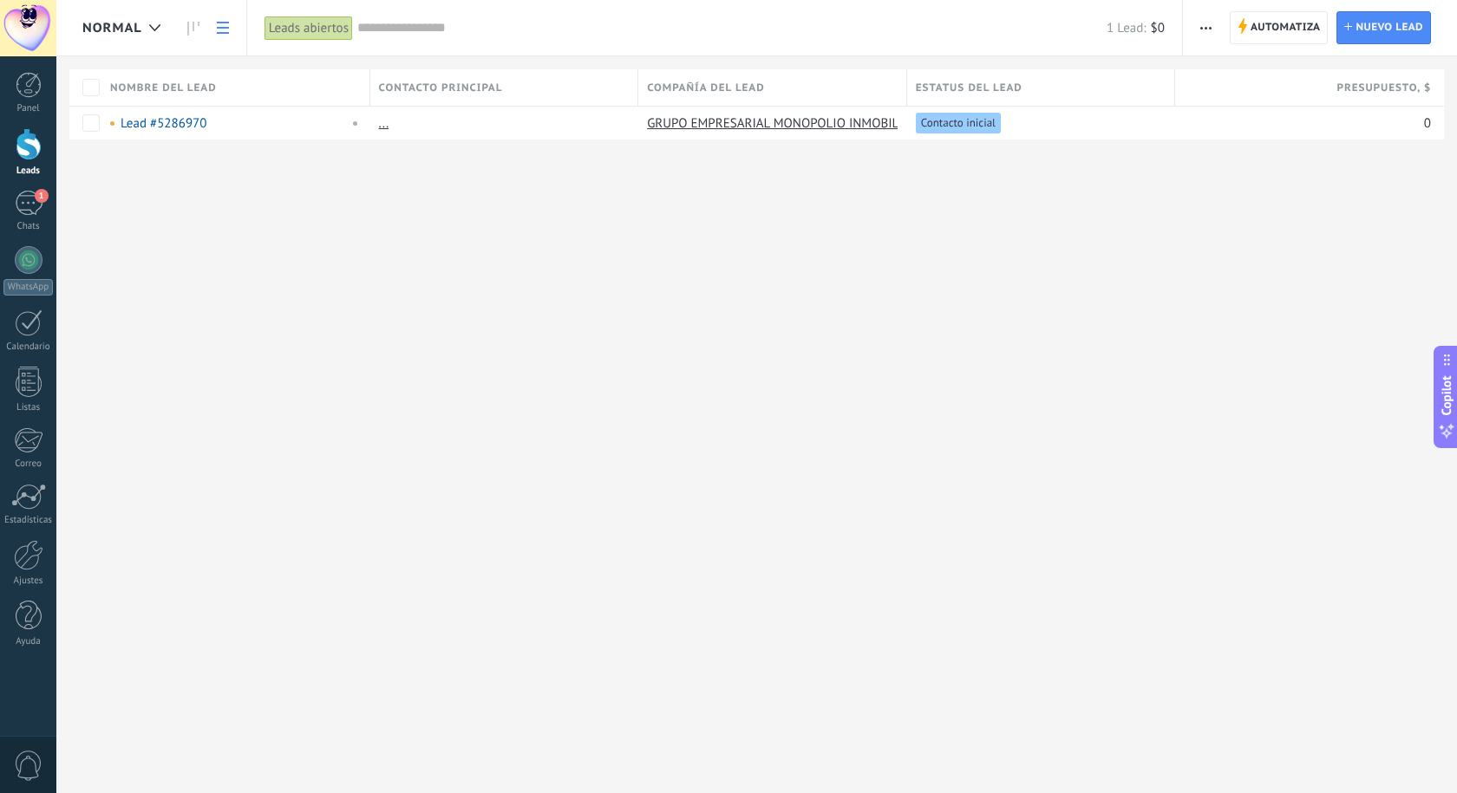
drag, startPoint x: 414, startPoint y: 88, endPoint x: 299, endPoint y: 87, distance: 114.5
drag, startPoint x: 299, startPoint y: 87, endPoint x: 211, endPoint y: 80, distance: 88.7
click at [247, 80] on div "Nombre del lead" at bounding box center [235, 87] width 268 height 36
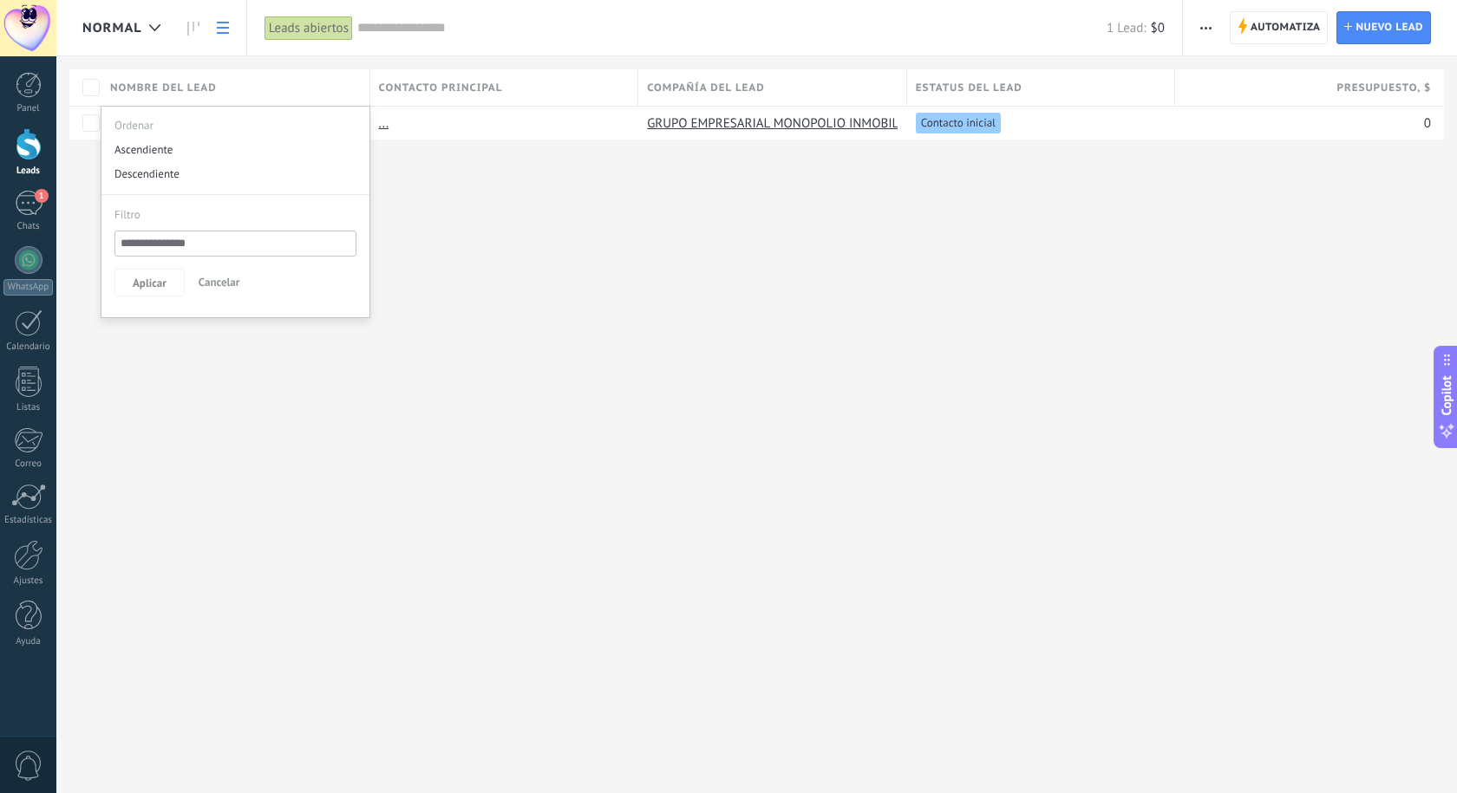
click at [434, 79] on div "Contacto principal" at bounding box center [504, 87] width 268 height 36
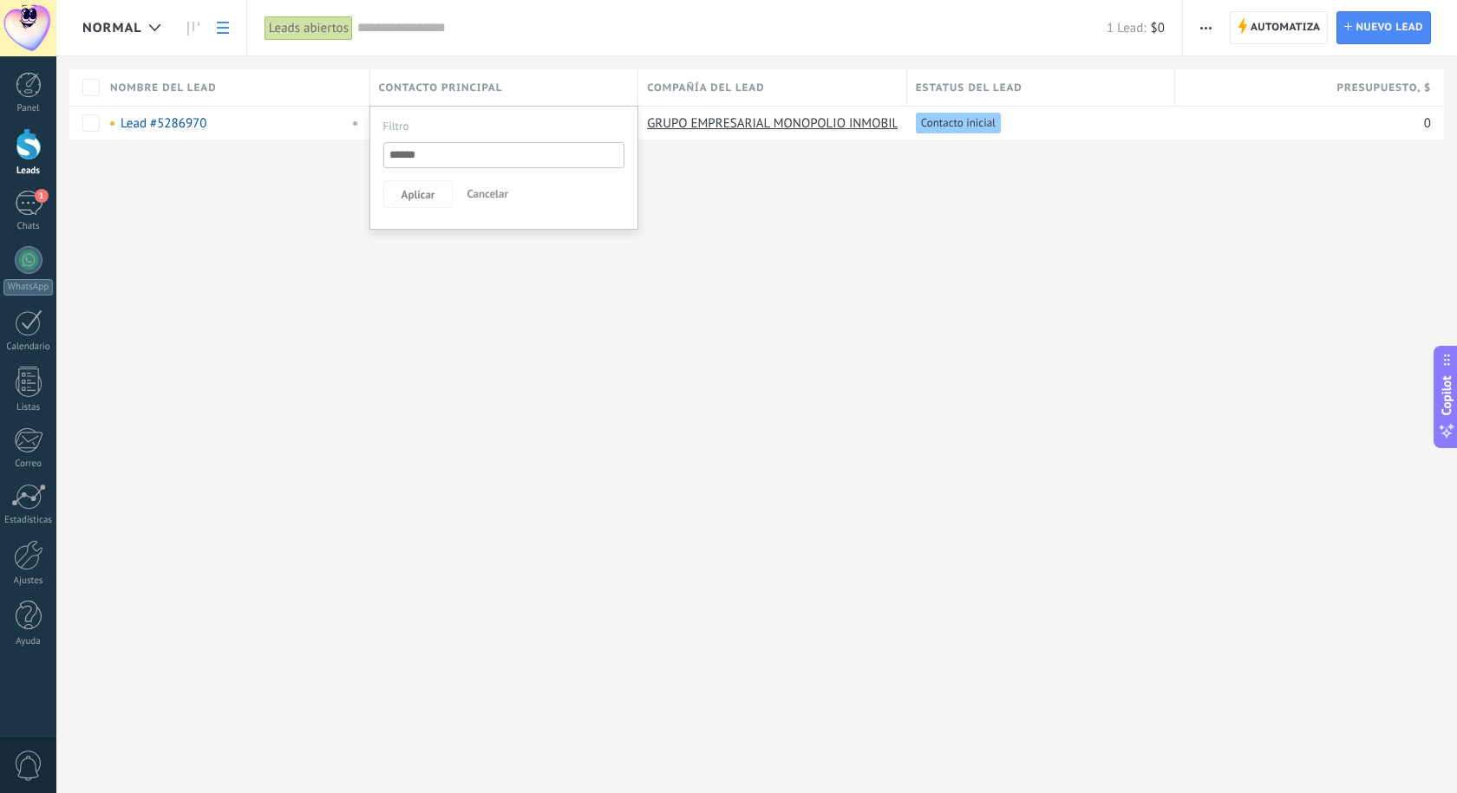
drag, startPoint x: 434, startPoint y: 79, endPoint x: 538, endPoint y: 79, distance: 104.0
click at [538, 79] on div "Contacto principal" at bounding box center [504, 87] width 268 height 36
click at [512, 83] on div "Contacto principal" at bounding box center [504, 87] width 268 height 36
click at [450, 158] on input "text" at bounding box center [504, 155] width 242 height 26
click at [687, 85] on span "Compañía del lead" at bounding box center [706, 88] width 118 height 16
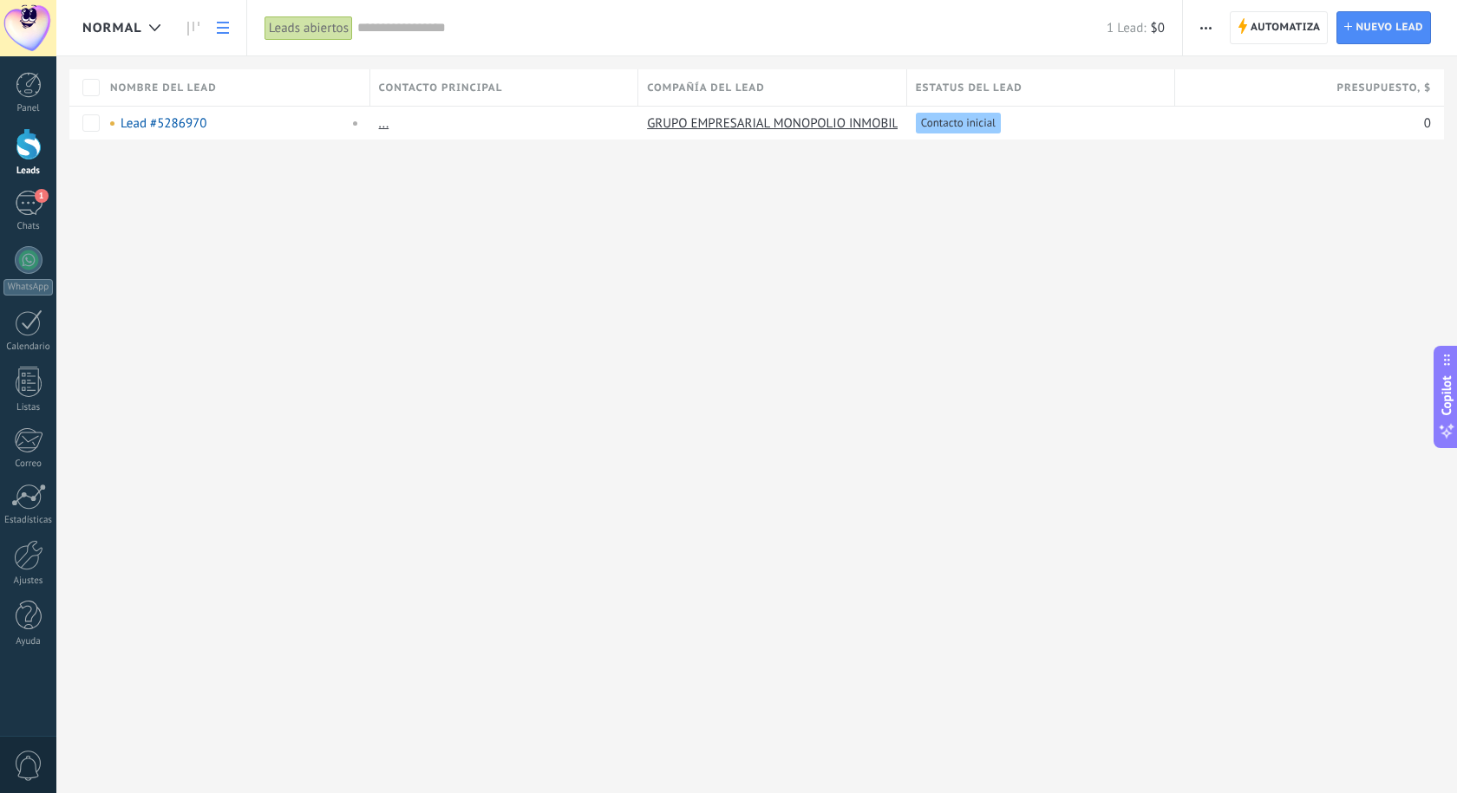
drag, startPoint x: 746, startPoint y: 84, endPoint x: 735, endPoint y: 84, distance: 10.4
click at [745, 84] on span "Compañía del lead" at bounding box center [706, 88] width 118 height 16
click at [752, 84] on span "Compañía del lead" at bounding box center [706, 88] width 118 height 16
click at [750, 90] on span "Compañía del lead" at bounding box center [706, 88] width 118 height 16
click at [951, 86] on span "Estatus del lead" at bounding box center [969, 88] width 107 height 16
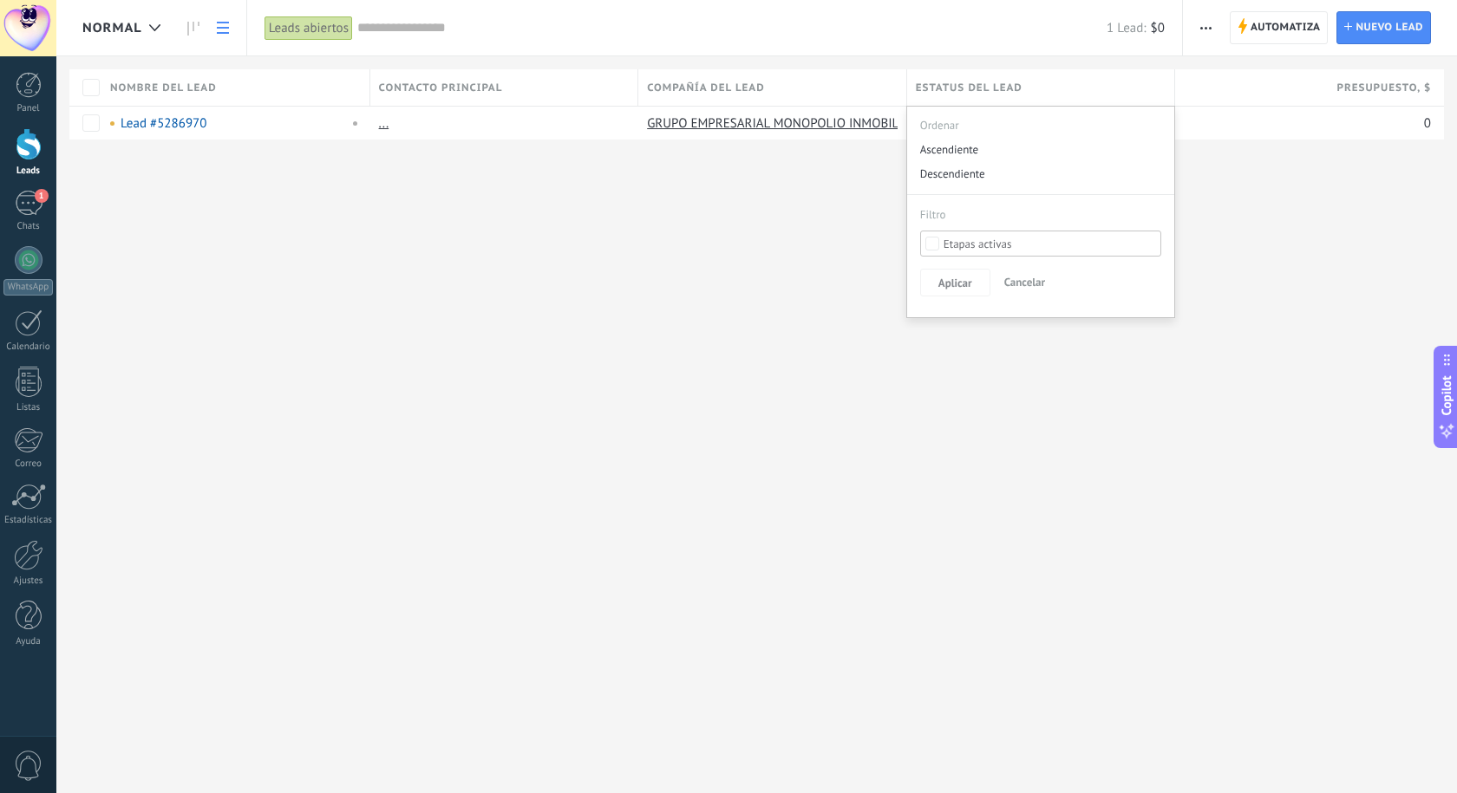
click at [975, 243] on div "Etapas activas" at bounding box center [977, 244] width 68 height 13
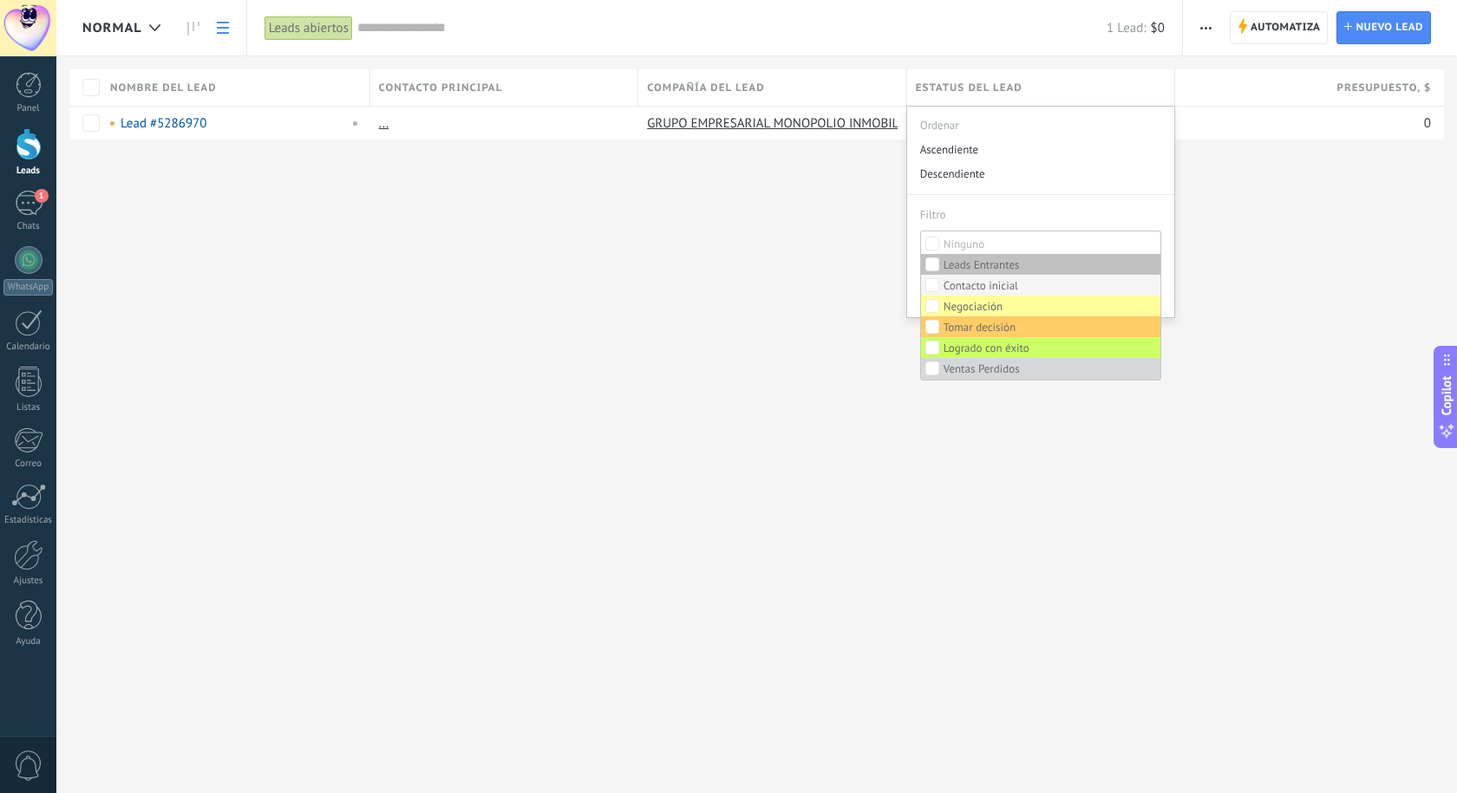
click at [979, 287] on div "Contacto inicial" at bounding box center [980, 286] width 75 height 12
drag, startPoint x: 981, startPoint y: 287, endPoint x: 968, endPoint y: 264, distance: 26.8
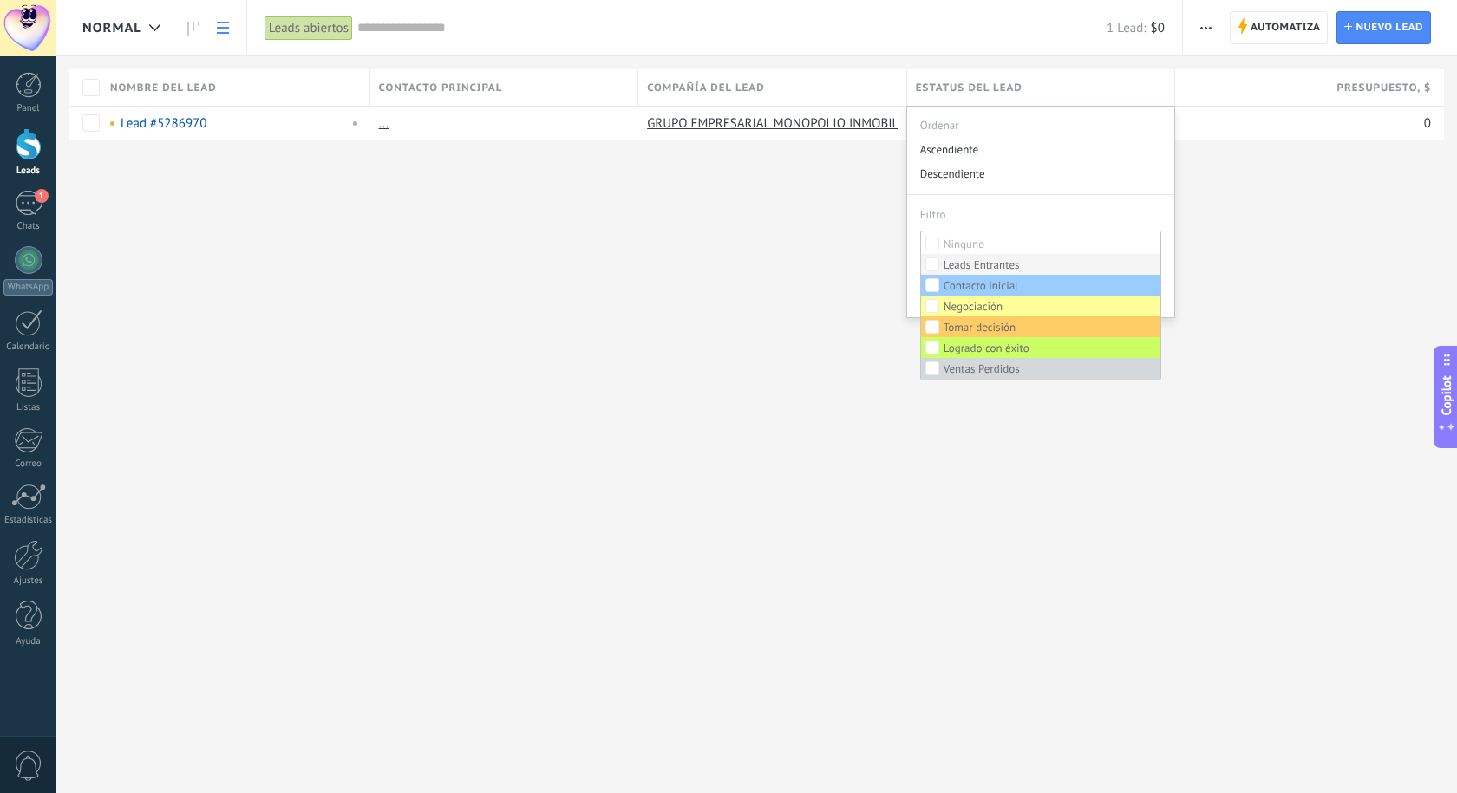
click at [977, 285] on div "Contacto inicial" at bounding box center [980, 286] width 75 height 12
click at [1063, 7] on div at bounding box center [728, 28] width 1457 height 56
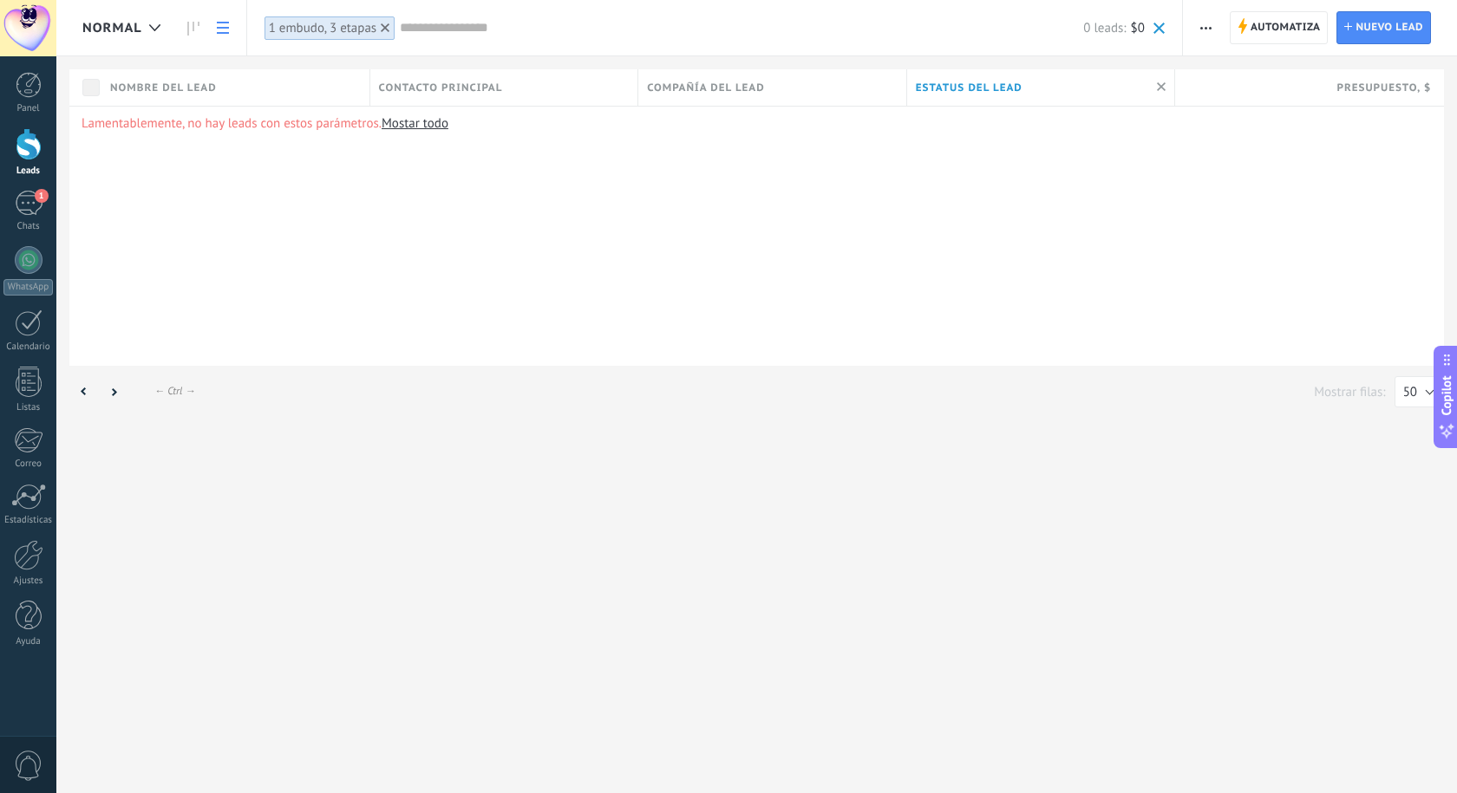
click at [655, 214] on div "Lamentablemente, no hay leads con estos parámetros. Mostar todo" at bounding box center [756, 236] width 1374 height 260
click at [466, 72] on div "Contacto principal" at bounding box center [504, 87] width 268 height 36
click at [449, 154] on input "text" at bounding box center [504, 155] width 242 height 26
click at [691, 239] on div "Lamentablemente, no hay leads con estos parámetros. Mostar todo" at bounding box center [756, 236] width 1374 height 260
click at [316, 30] on div "1 embudo, 3 etapas" at bounding box center [323, 28] width 108 height 16
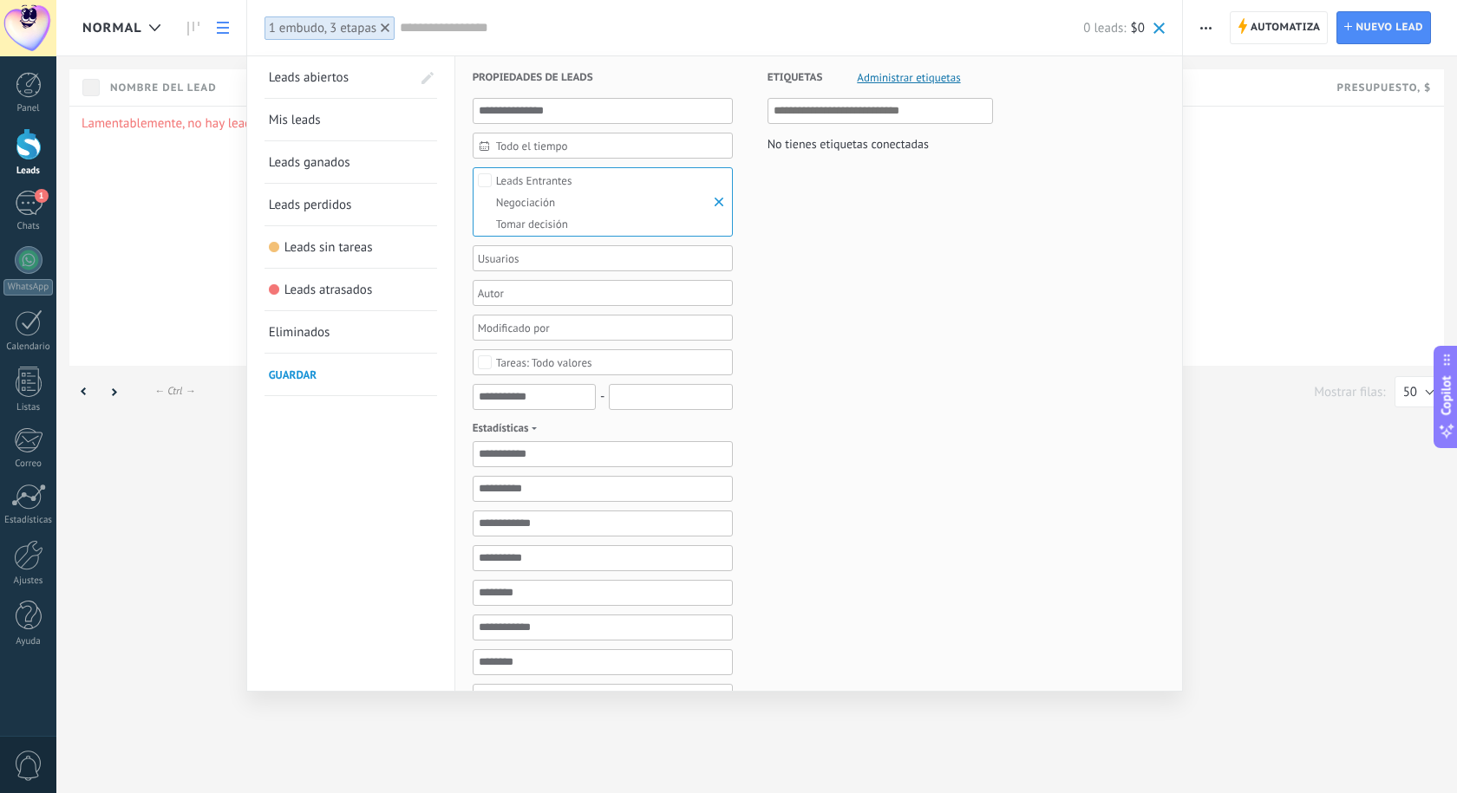
click at [432, 81] on span at bounding box center [427, 78] width 12 height 12
drag, startPoint x: 328, startPoint y: 75, endPoint x: 307, endPoint y: 75, distance: 20.8
click at [307, 75] on li "Leads abiertos" at bounding box center [350, 77] width 173 height 42
click at [342, 75] on span "Leads abiertos" at bounding box center [315, 77] width 80 height 16
click at [440, 78] on div "Leads abiertos Mis leads Leads ganados Leads perdidos Leads sin tareas Leads at…" at bounding box center [351, 535] width 208 height 958
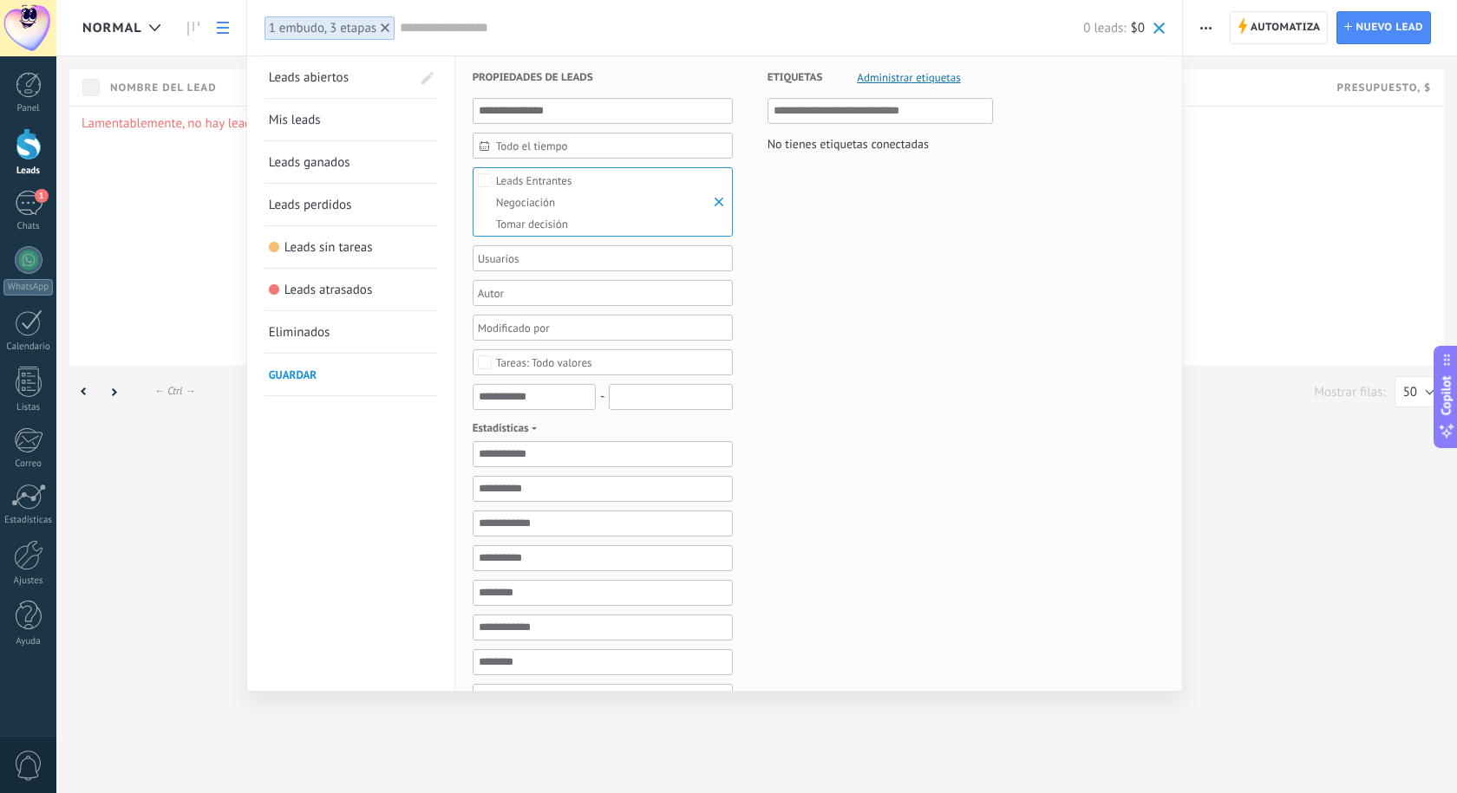
click at [388, 75] on link "Leads abiertos" at bounding box center [340, 77] width 142 height 42
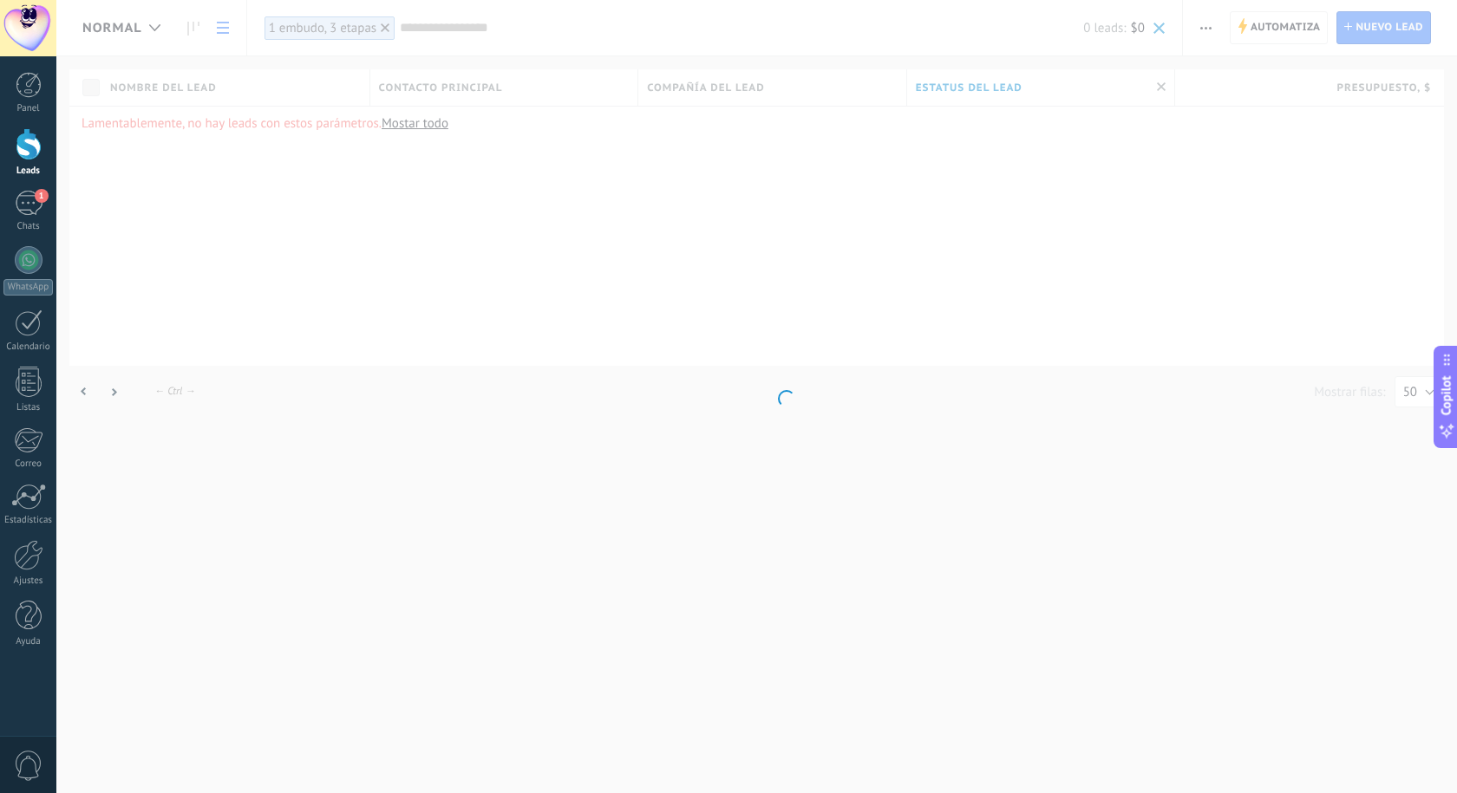
drag, startPoint x: 366, startPoint y: 73, endPoint x: 355, endPoint y: 73, distance: 10.4
click at [355, 73] on body ".abccls-1,.abccls-2{fill-rule:evenodd}.abccls-2{fill:#fff} .abfcls-1{fill:none}…" at bounding box center [728, 396] width 1457 height 793
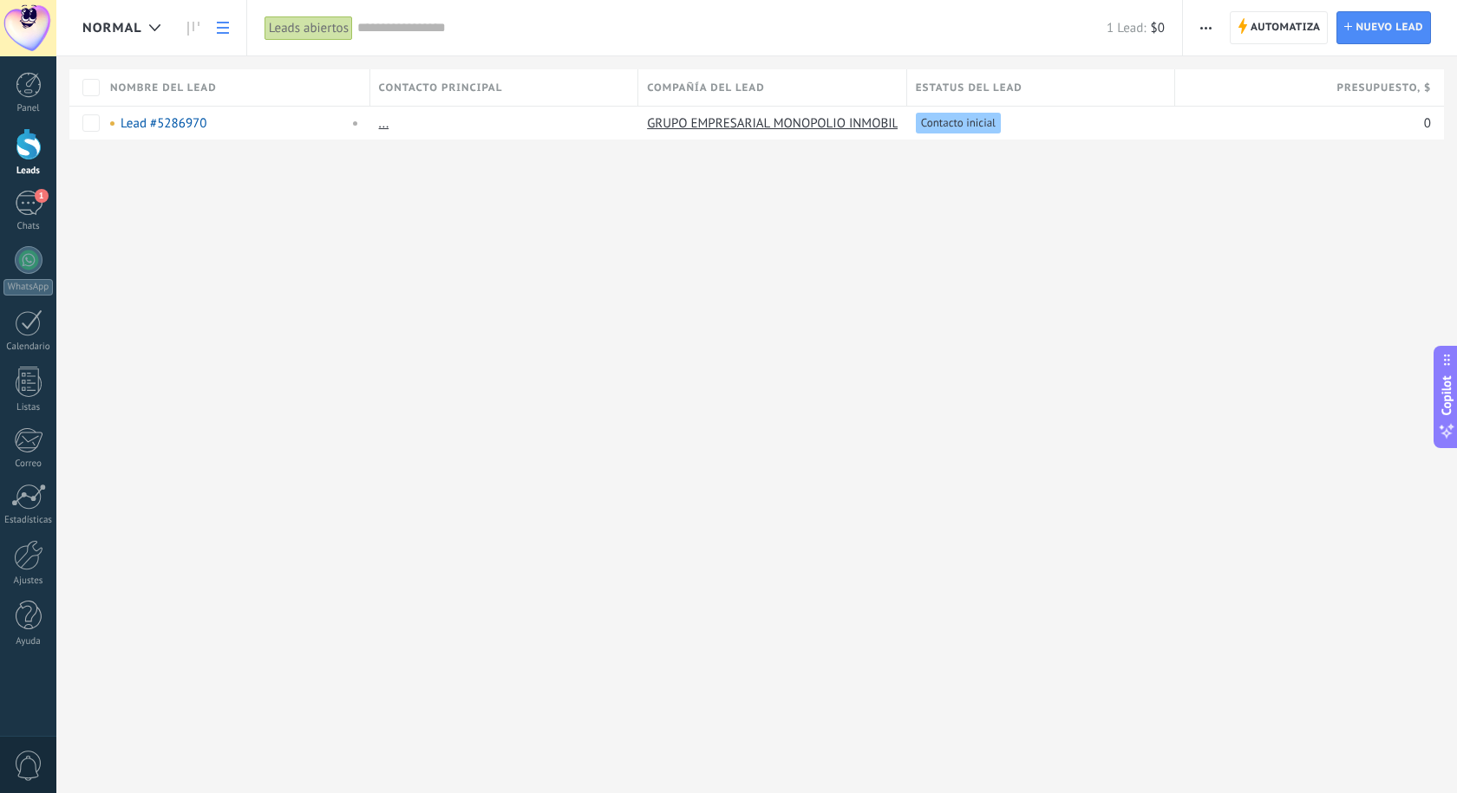
click at [221, 23] on use at bounding box center [223, 28] width 12 height 12
click at [290, 23] on div "Leads abiertos" at bounding box center [308, 28] width 88 height 25
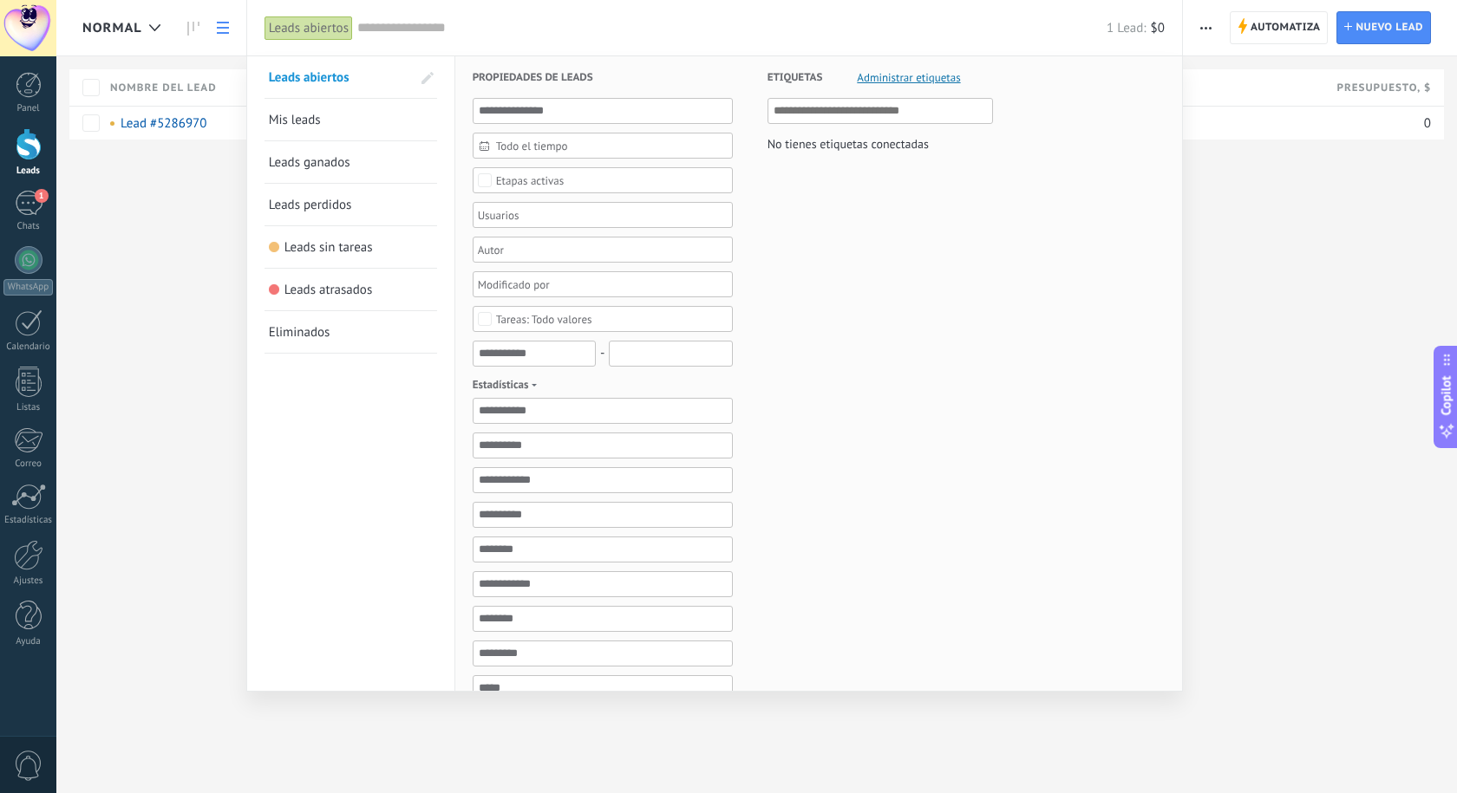
click at [433, 72] on span at bounding box center [427, 78] width 12 height 12
click at [269, 82] on span at bounding box center [264, 77] width 26 height 42
click at [923, 80] on span "Administrar etiquetas" at bounding box center [908, 77] width 103 height 11
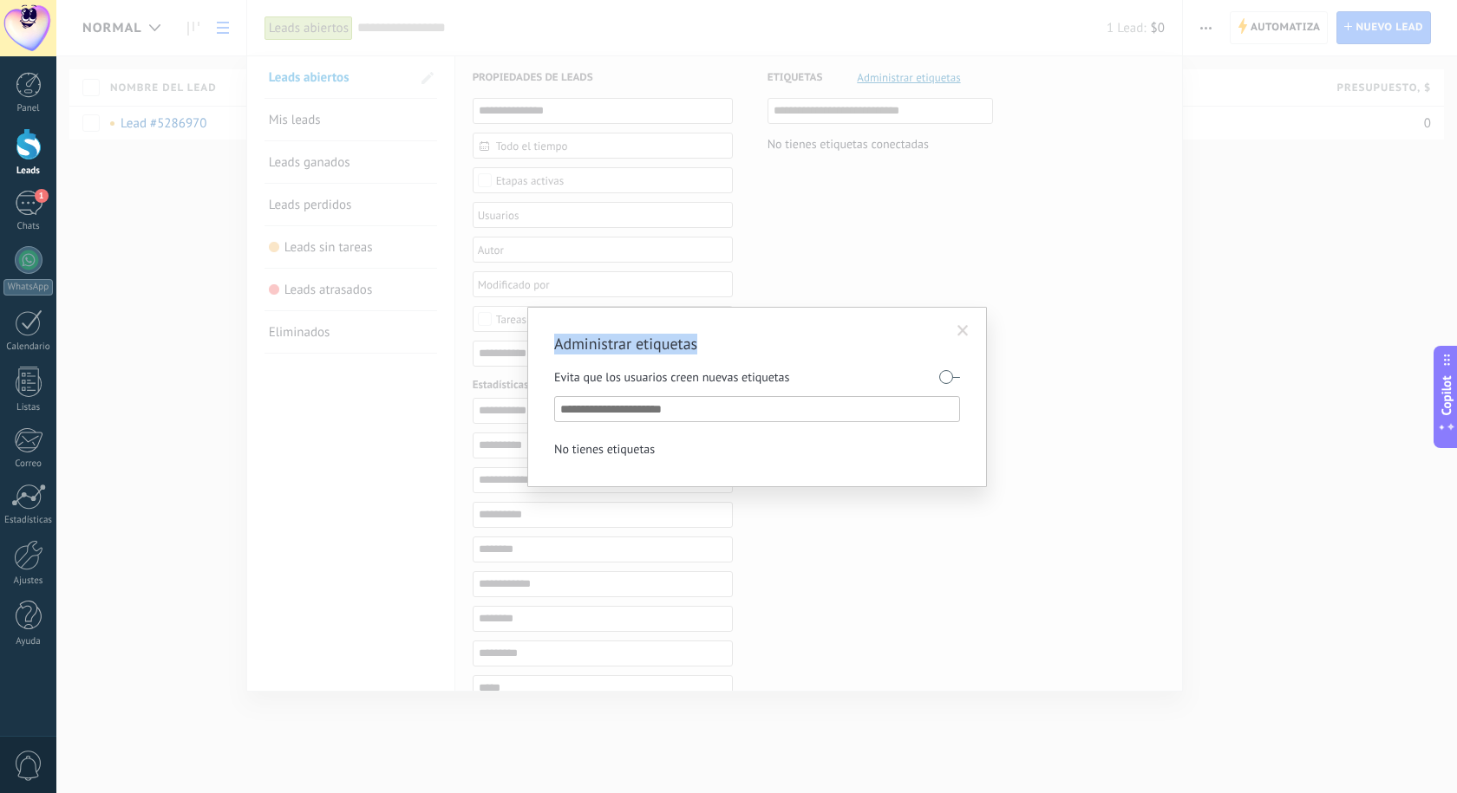
drag, startPoint x: 808, startPoint y: 334, endPoint x: 734, endPoint y: 195, distance: 157.1
click at [734, 195] on div "Administrar etiquetas Evita que los usuarios creen nuevas etiquetas No tienes e…" at bounding box center [756, 396] width 1400 height 793
click at [738, 401] on input "text" at bounding box center [757, 409] width 395 height 21
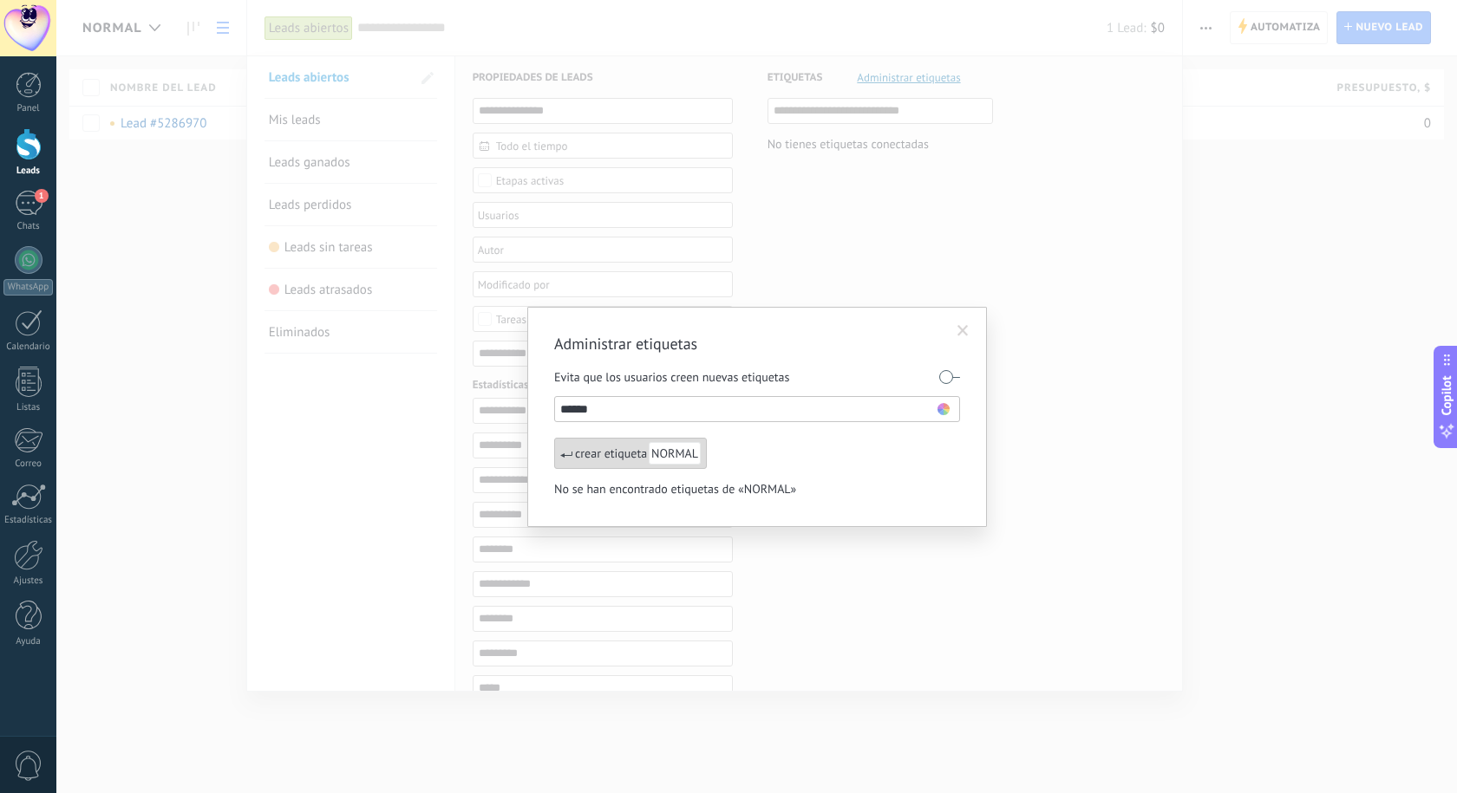
type input "******"
click at [944, 401] on li "******" at bounding box center [757, 409] width 395 height 21
click at [941, 410] on use at bounding box center [943, 409] width 12 height 12
click at [946, 486] on span at bounding box center [947, 484] width 11 height 11
click at [597, 449] on div "crear etiqueta NORMAL" at bounding box center [630, 453] width 153 height 31
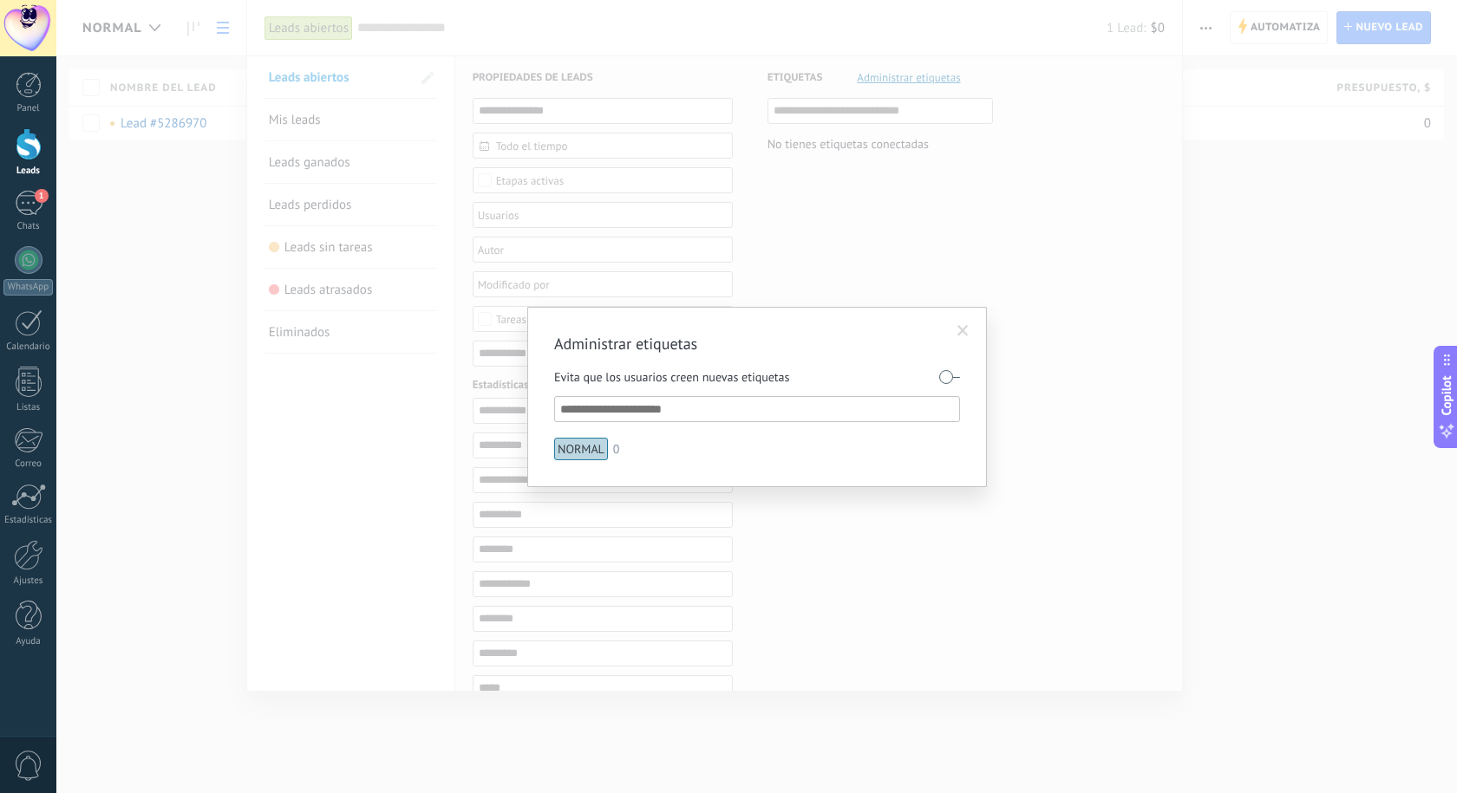
click at [647, 407] on input "text" at bounding box center [757, 409] width 395 height 21
type input "*********"
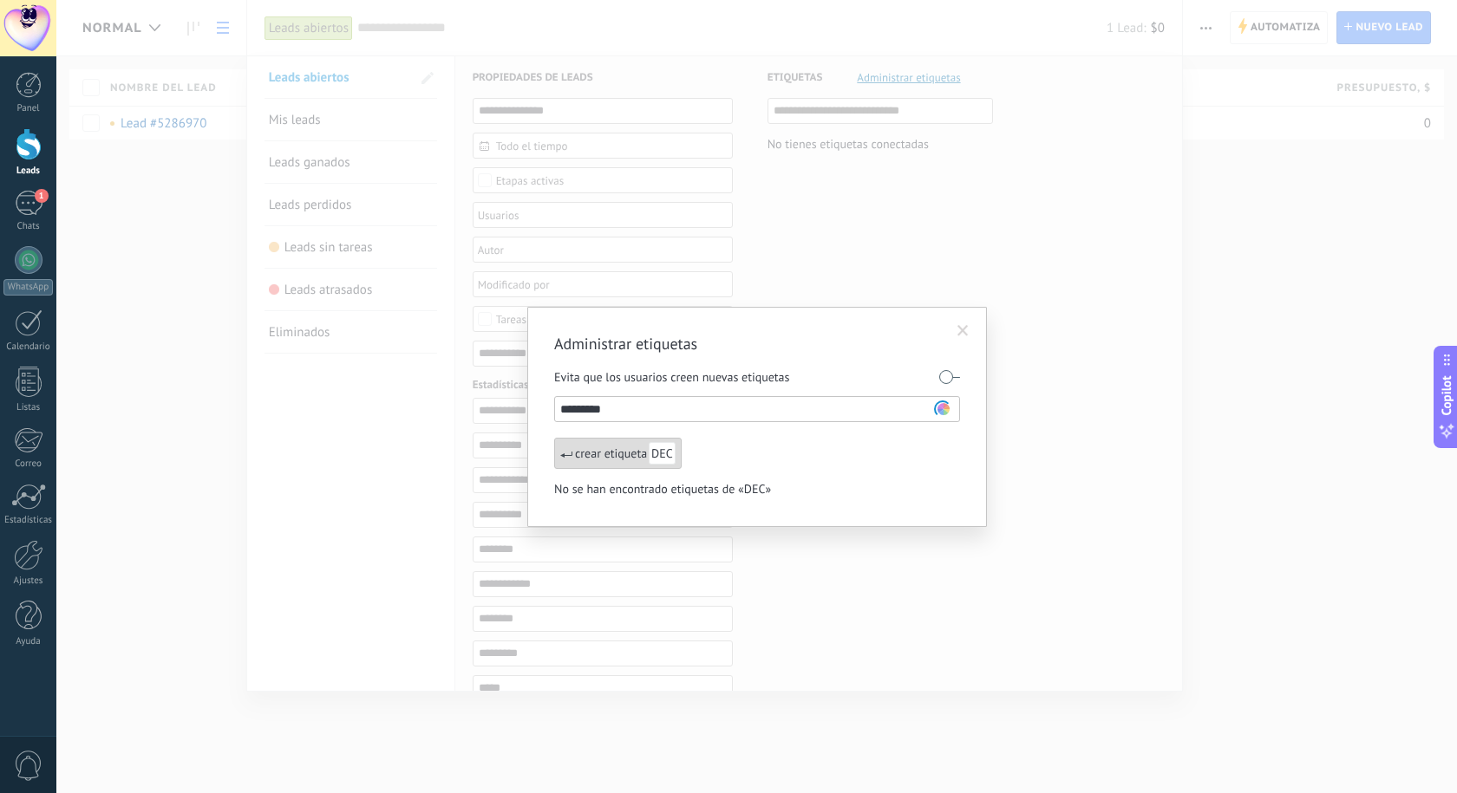
type input "**********"
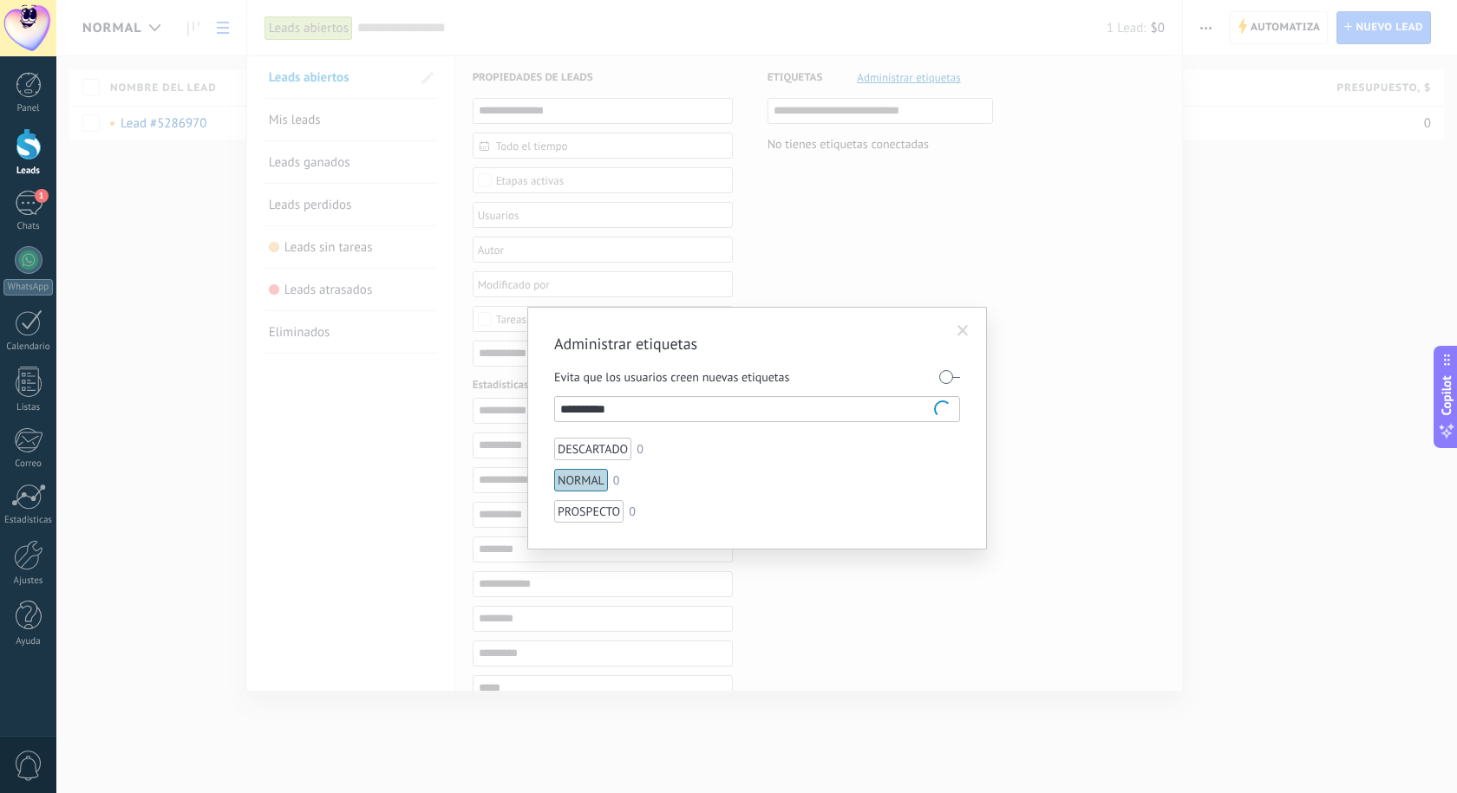
type input "**********"
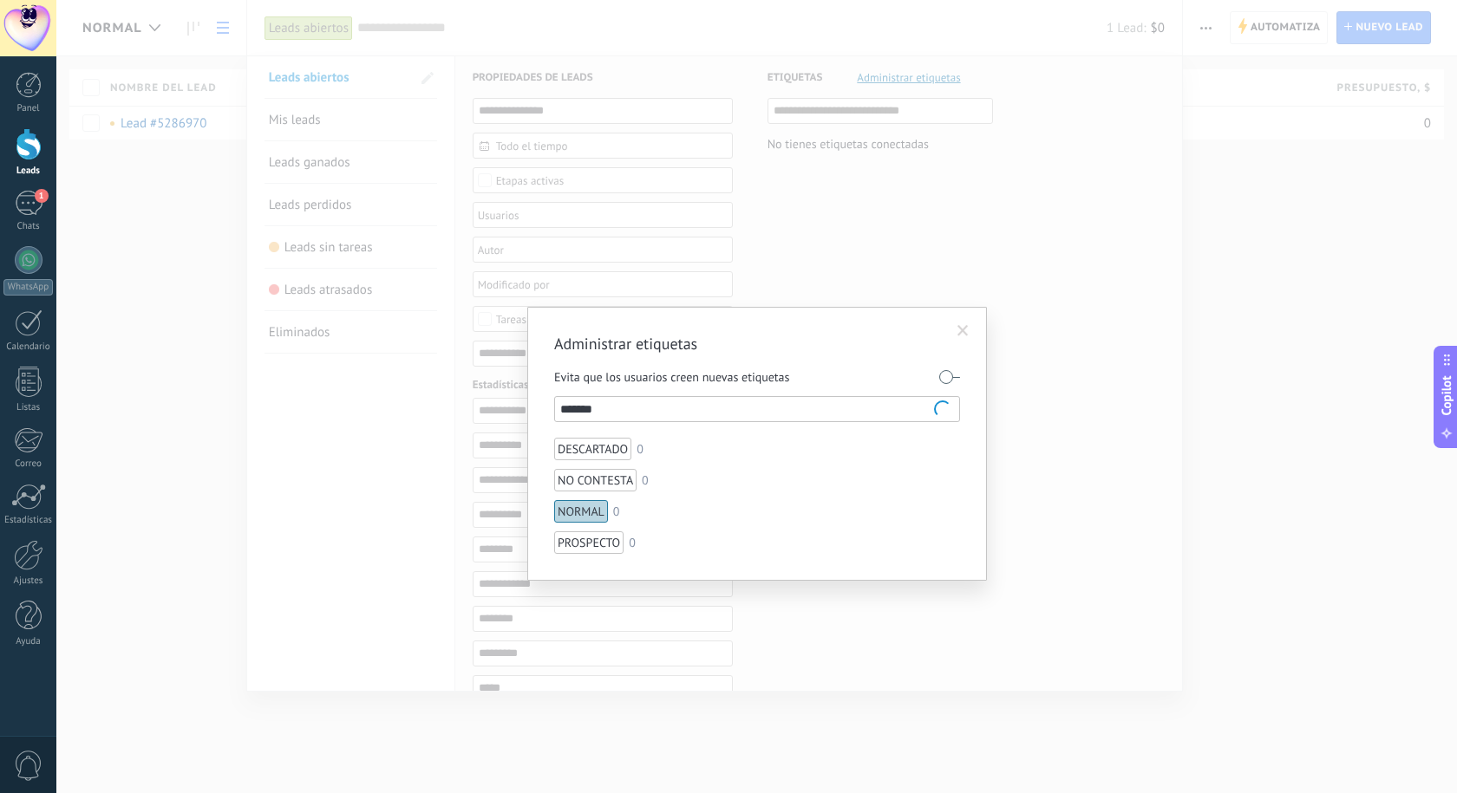
type input "********"
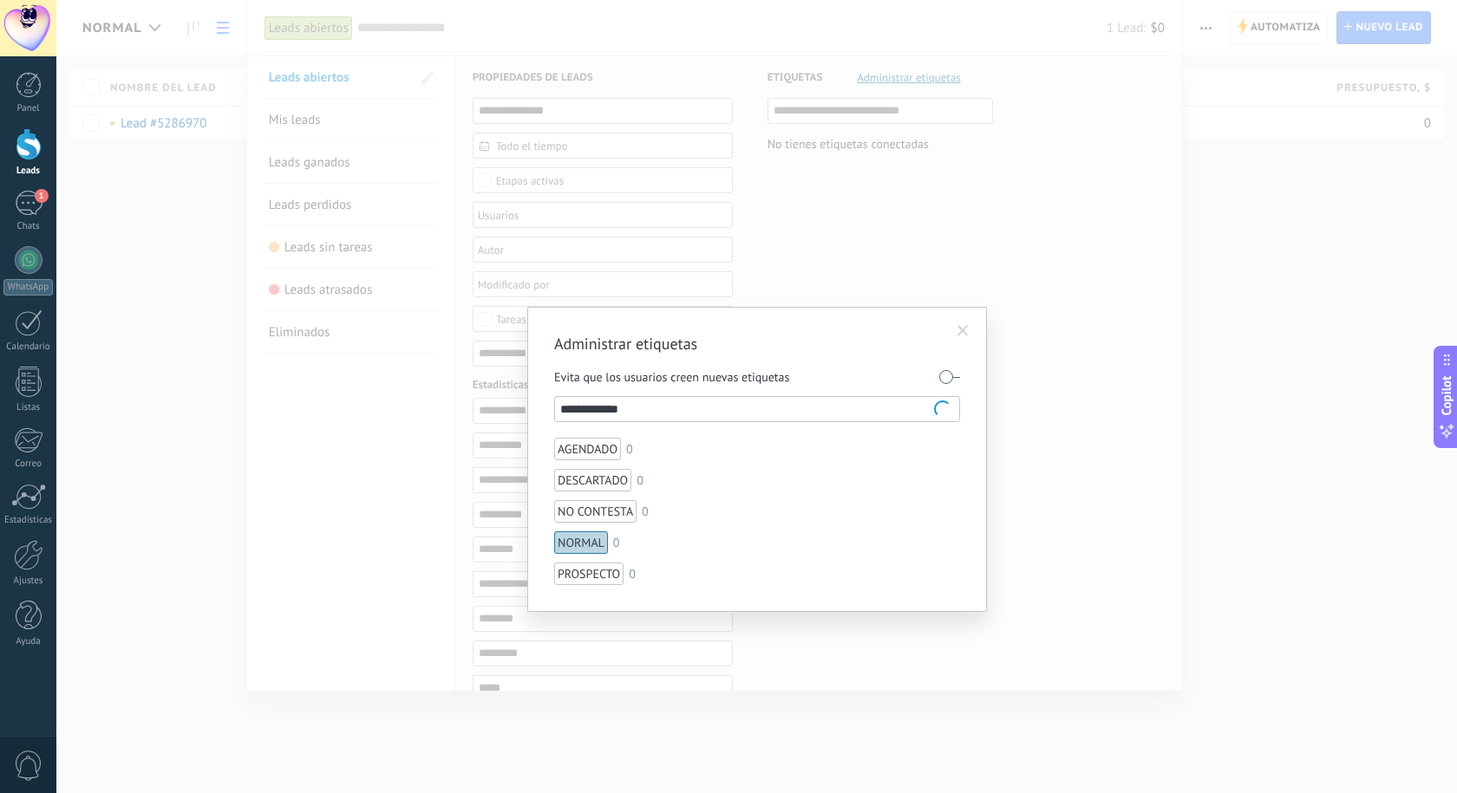
type input "**********"
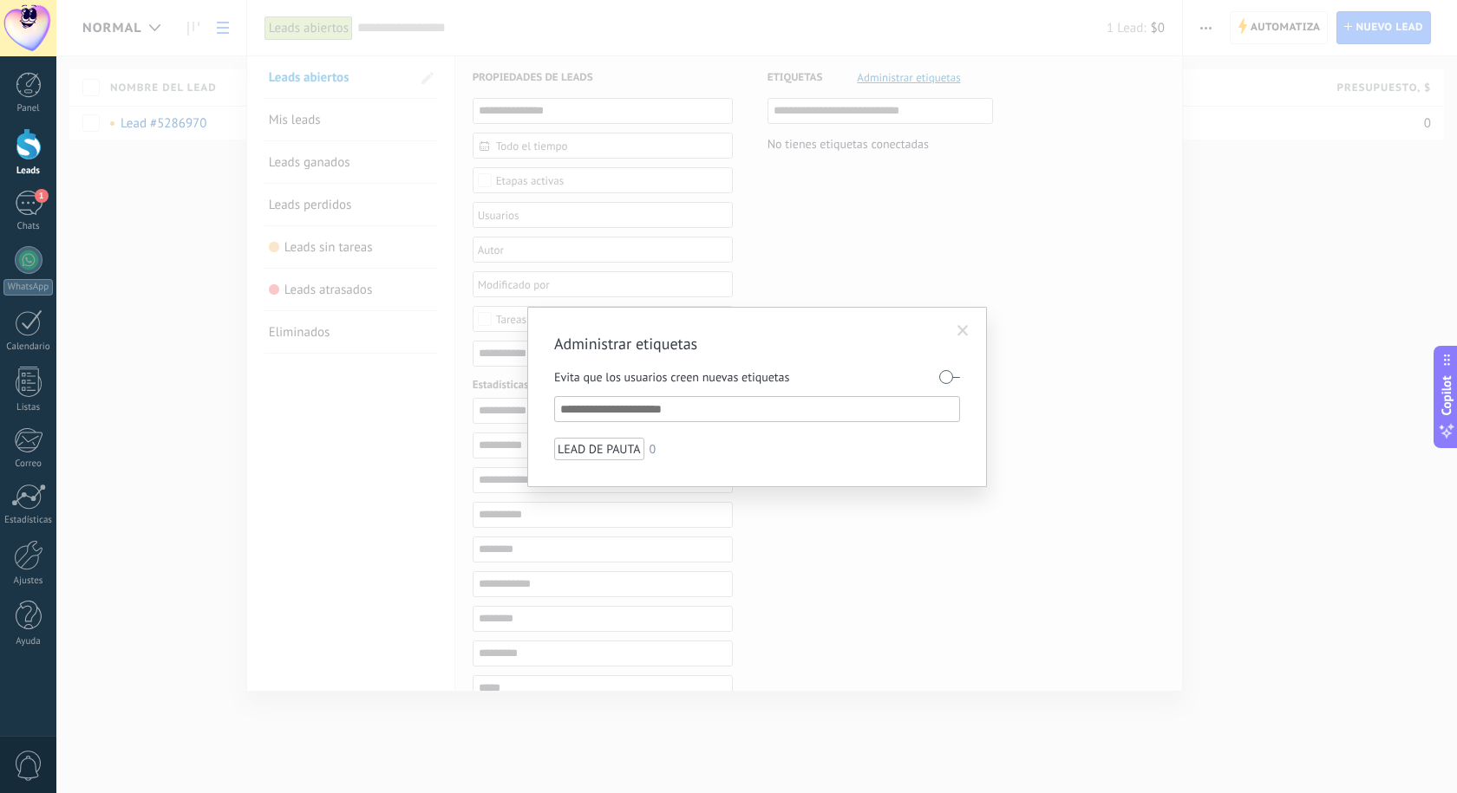
click at [943, 374] on label at bounding box center [949, 377] width 21 height 28
drag, startPoint x: 967, startPoint y: 326, endPoint x: 963, endPoint y: 342, distance: 16.0
click at [963, 342] on span at bounding box center [963, 330] width 29 height 29
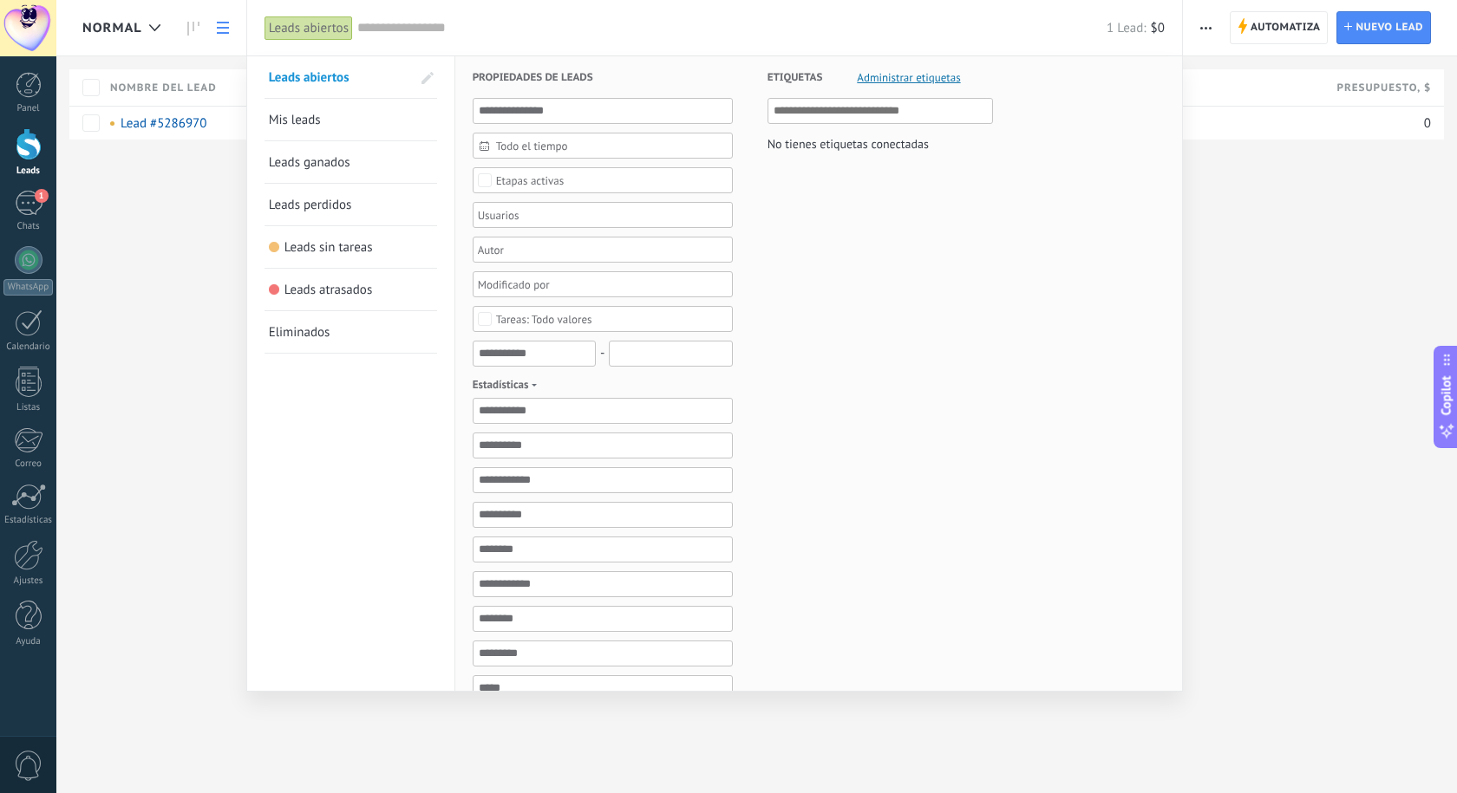
click at [920, 79] on span "Administrar etiquetas" at bounding box center [908, 77] width 103 height 11
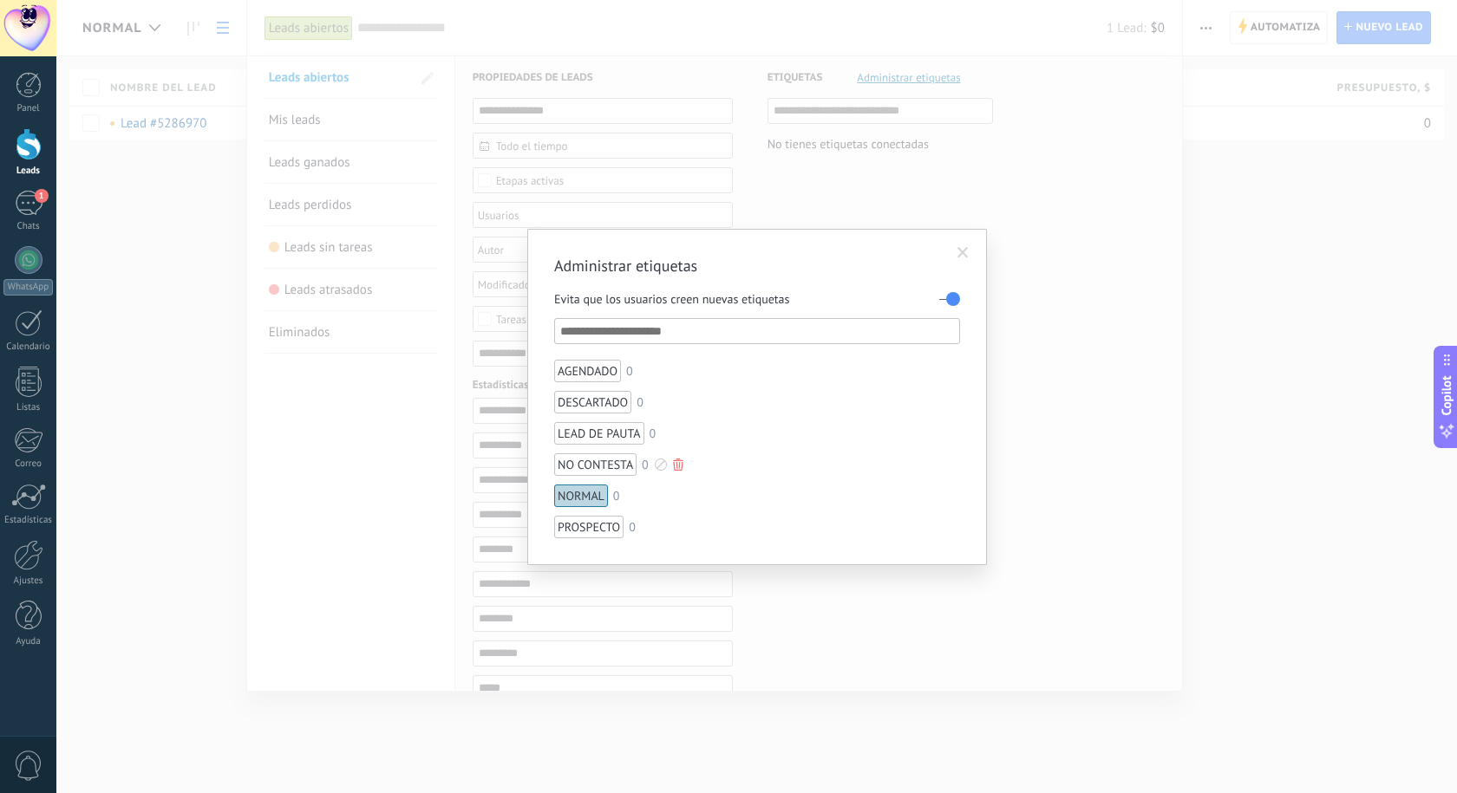
click at [592, 468] on div "NO CONTESTA" at bounding box center [595, 464] width 82 height 23
click at [592, 466] on div "NO CONTESTA" at bounding box center [595, 464] width 82 height 23
click at [591, 499] on div "NORMAL" at bounding box center [581, 496] width 54 height 23
click at [600, 368] on div "AGENDADO" at bounding box center [587, 371] width 67 height 23
drag, startPoint x: 590, startPoint y: 369, endPoint x: 662, endPoint y: 321, distance: 86.8
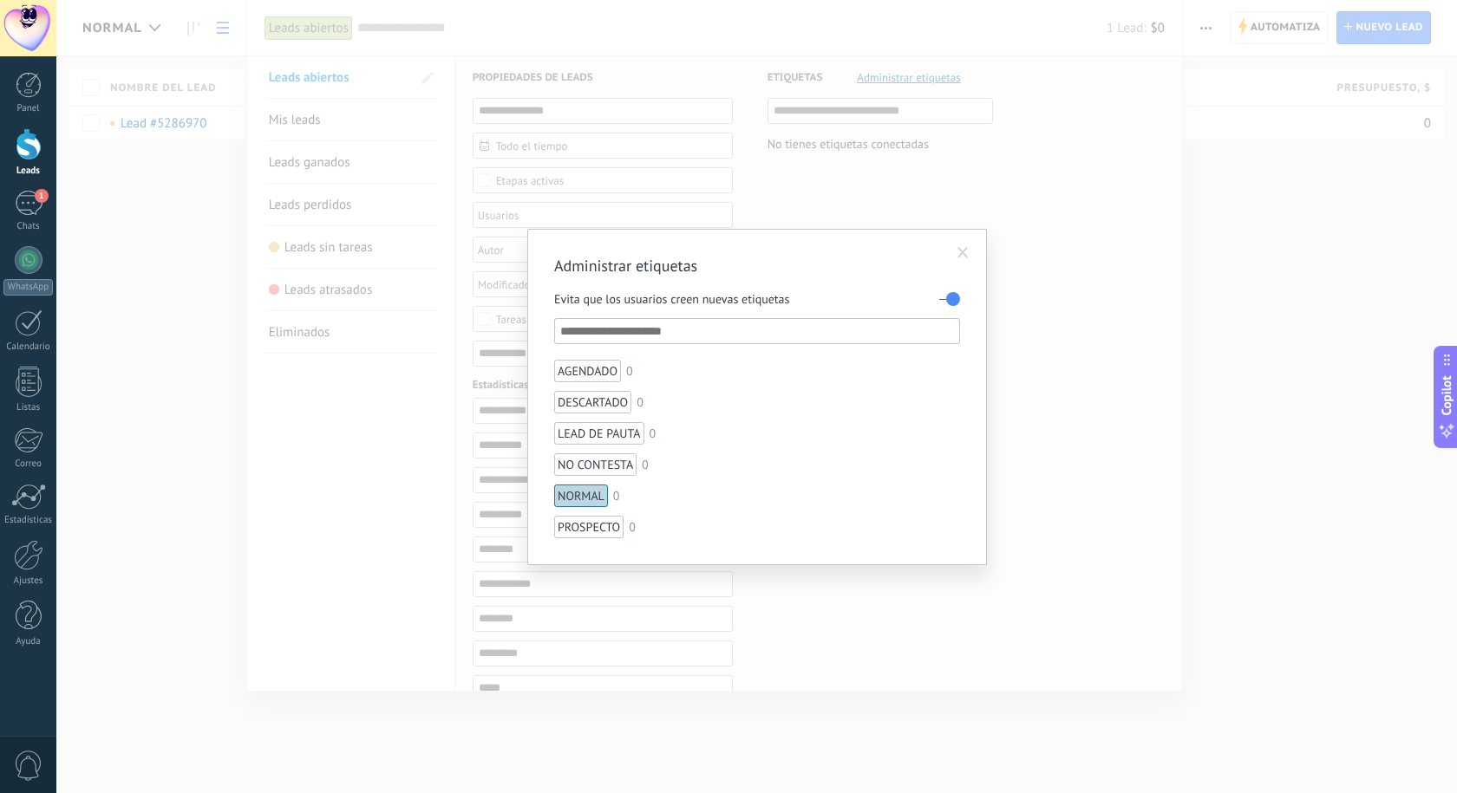
click at [662, 321] on input "text" at bounding box center [757, 331] width 395 height 21
click at [574, 371] on div "AGENDADO" at bounding box center [587, 371] width 67 height 23
click at [641, 372] on div at bounding box center [645, 371] width 12 height 12
click at [629, 447] on span at bounding box center [631, 446] width 11 height 11
click at [614, 404] on div "DESCARTADO" at bounding box center [592, 402] width 77 height 23
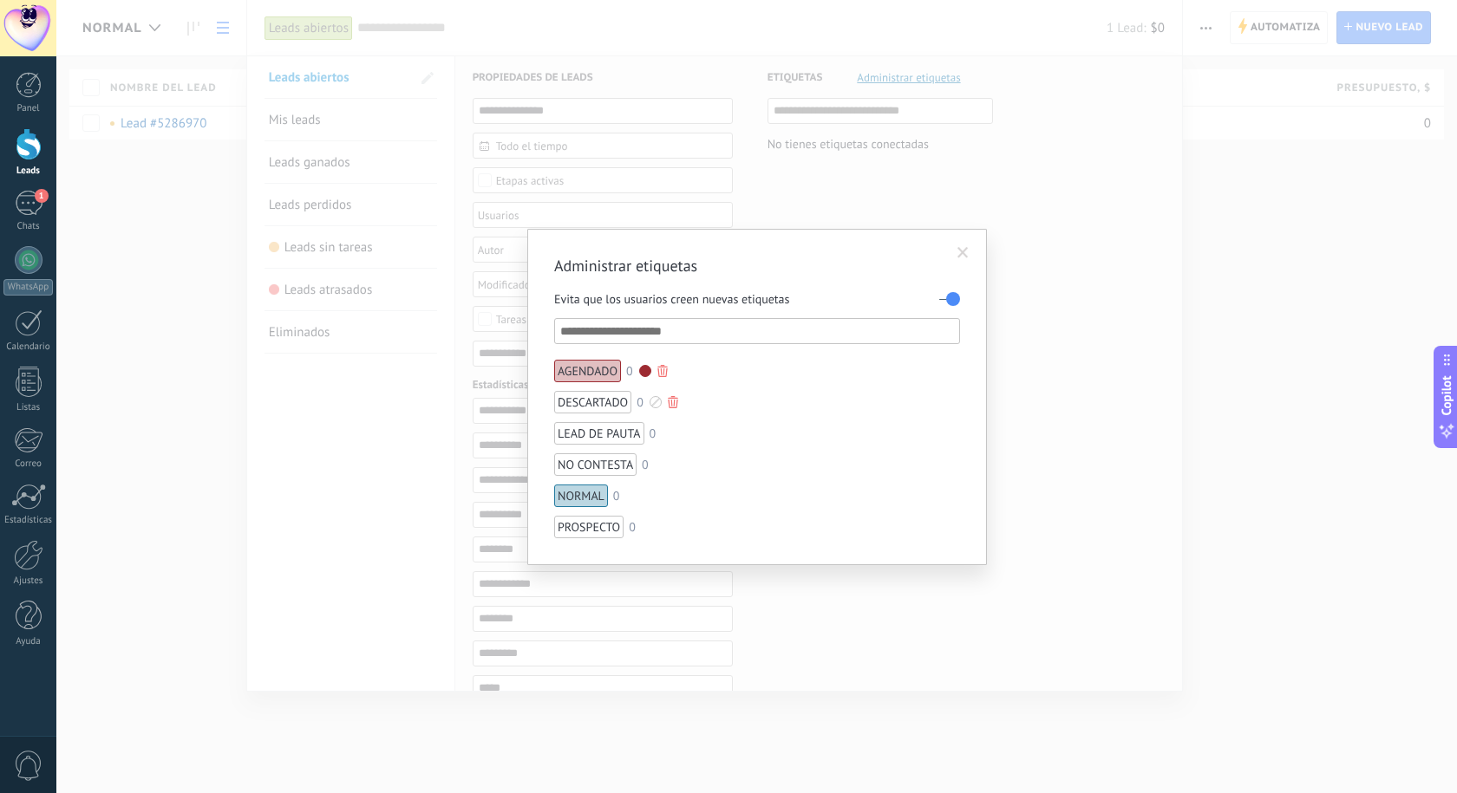
click at [658, 403] on div at bounding box center [655, 402] width 12 height 12
click at [658, 446] on span at bounding box center [659, 443] width 11 height 11
click at [627, 438] on div "LEAD DE PAUTA" at bounding box center [599, 433] width 90 height 23
click at [623, 430] on div "LEAD DE PAUTA" at bounding box center [599, 433] width 90 height 23
click at [664, 438] on div at bounding box center [668, 433] width 12 height 12
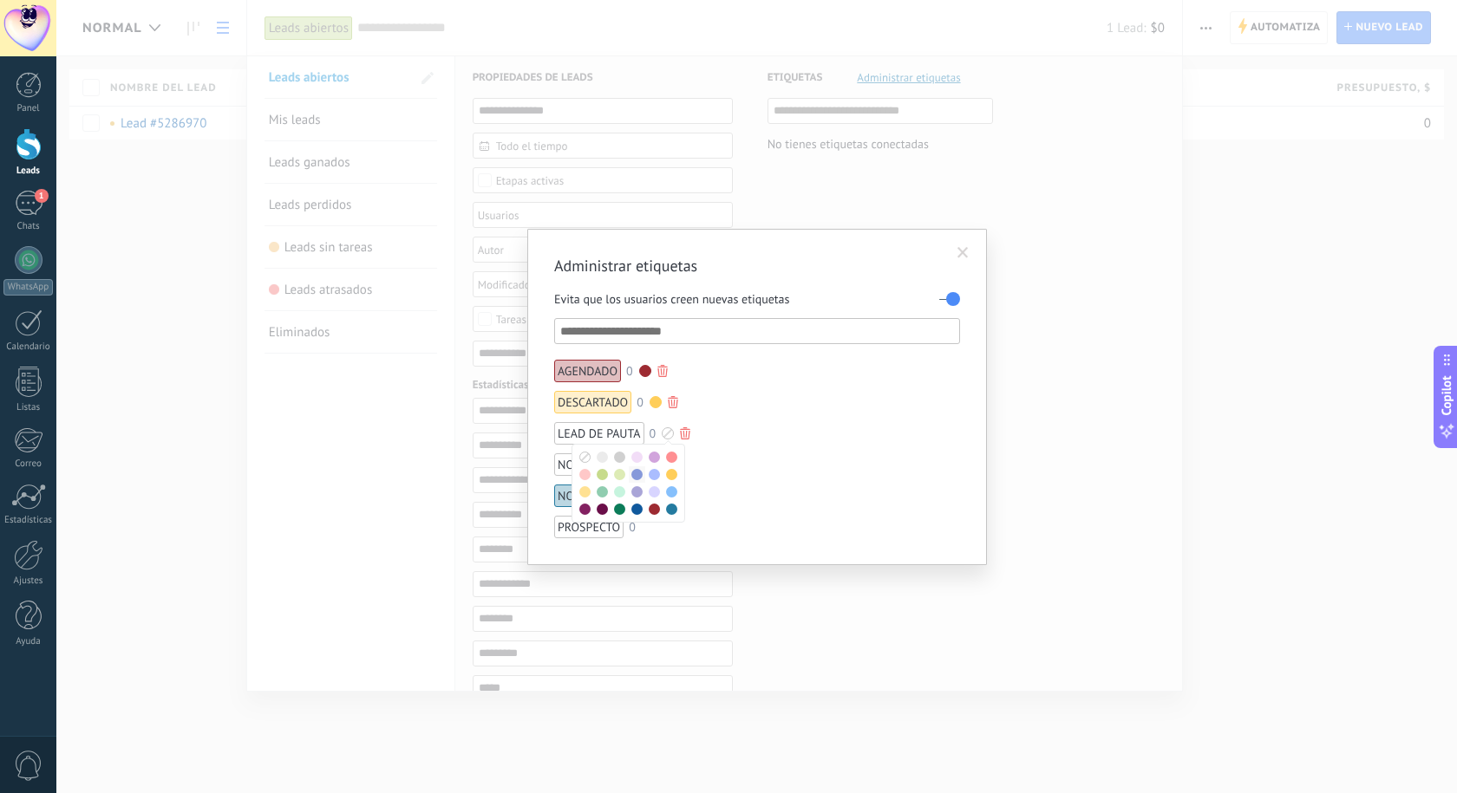
click at [638, 472] on span at bounding box center [636, 474] width 11 height 11
click at [661, 466] on div at bounding box center [661, 465] width 12 height 12
click at [579, 537] on span at bounding box center [577, 540] width 11 height 11
click at [583, 529] on div "PROSPECTO" at bounding box center [588, 527] width 69 height 23
drag, startPoint x: 587, startPoint y: 529, endPoint x: 646, endPoint y: 525, distance: 59.1
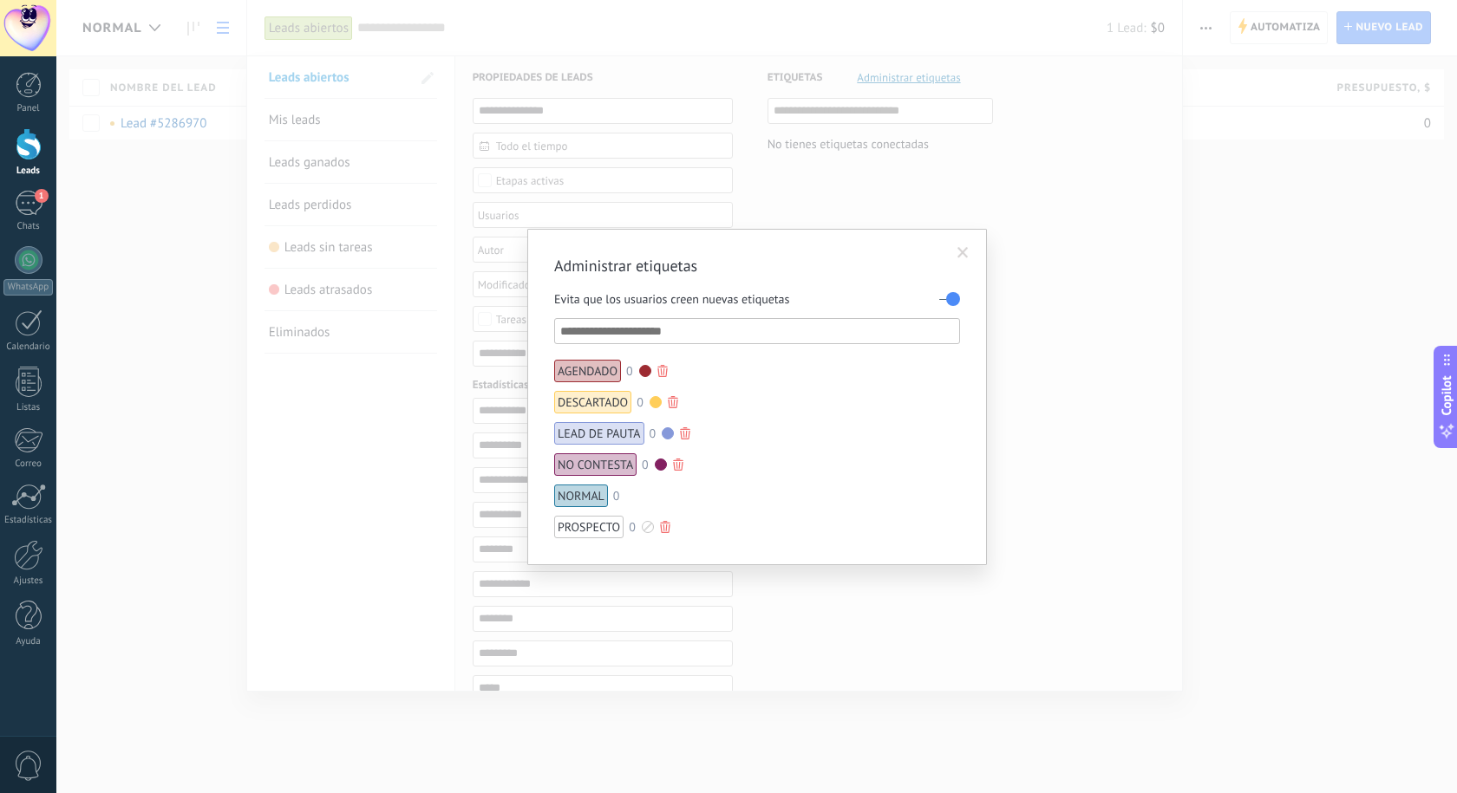
click at [646, 525] on div at bounding box center [648, 527] width 12 height 12
click at [603, 566] on span at bounding box center [599, 568] width 11 height 11
click at [646, 527] on div at bounding box center [648, 527] width 12 height 12
click at [602, 600] on span at bounding box center [599, 602] width 11 height 11
click at [956, 257] on span at bounding box center [963, 252] width 29 height 29
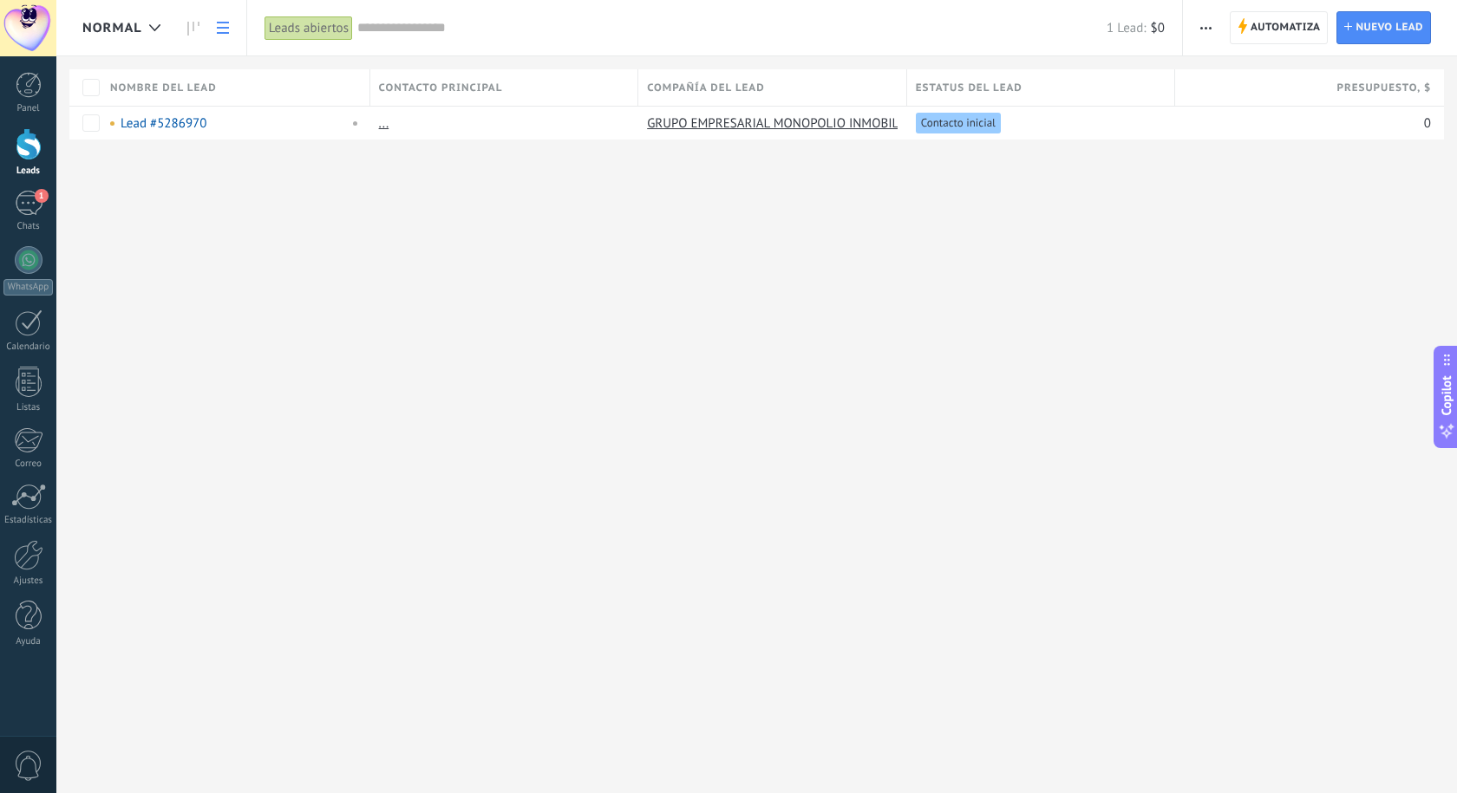
click at [319, 29] on div "Leads abiertos" at bounding box center [308, 28] width 88 height 25
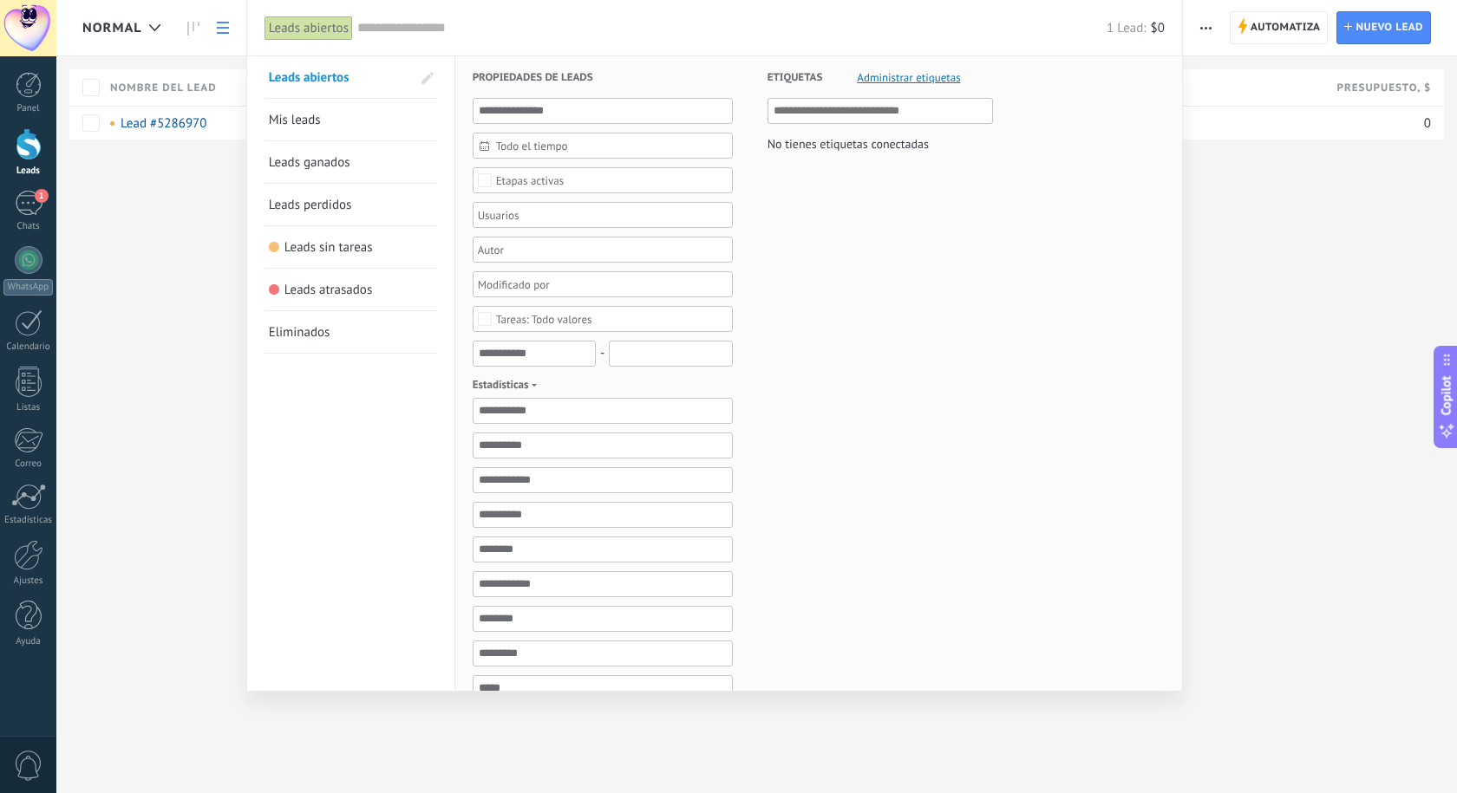
click at [316, 114] on span "Mis leads" at bounding box center [295, 120] width 52 height 16
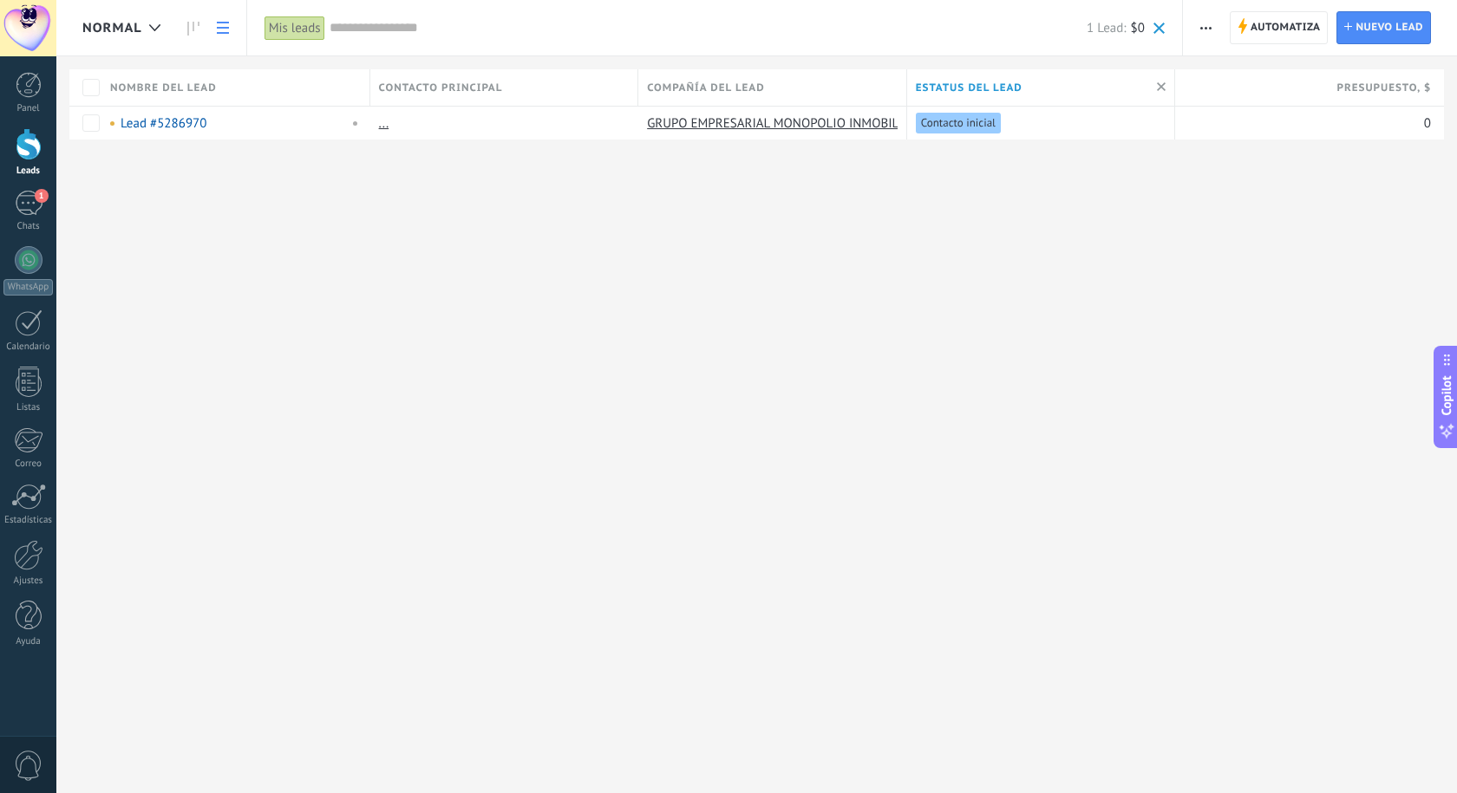
click at [292, 25] on div "Mis leads" at bounding box center [294, 28] width 61 height 25
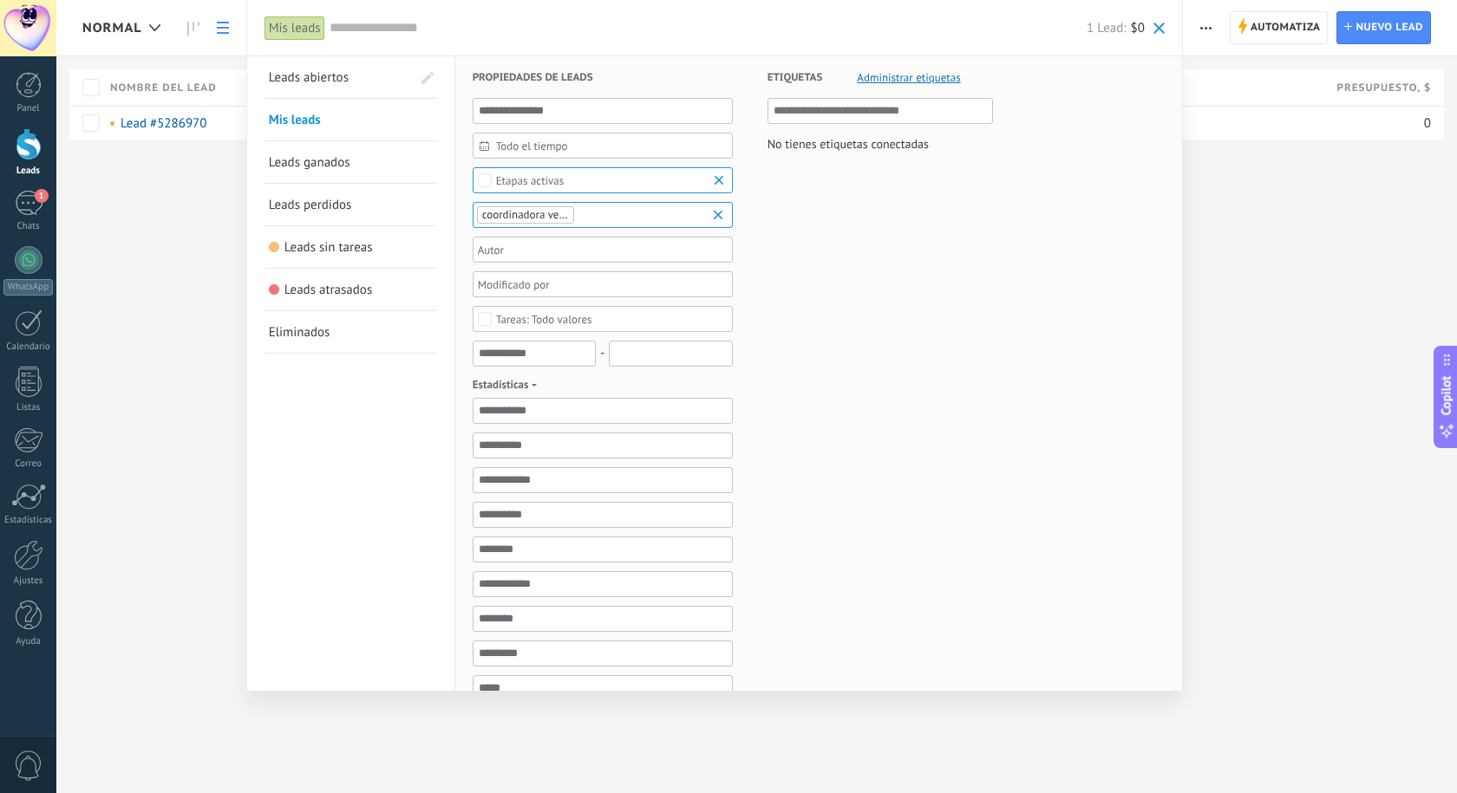
click at [421, 122] on link "Mis leads" at bounding box center [351, 120] width 164 height 42
click at [375, 161] on link "Leads ganados" at bounding box center [351, 162] width 164 height 42
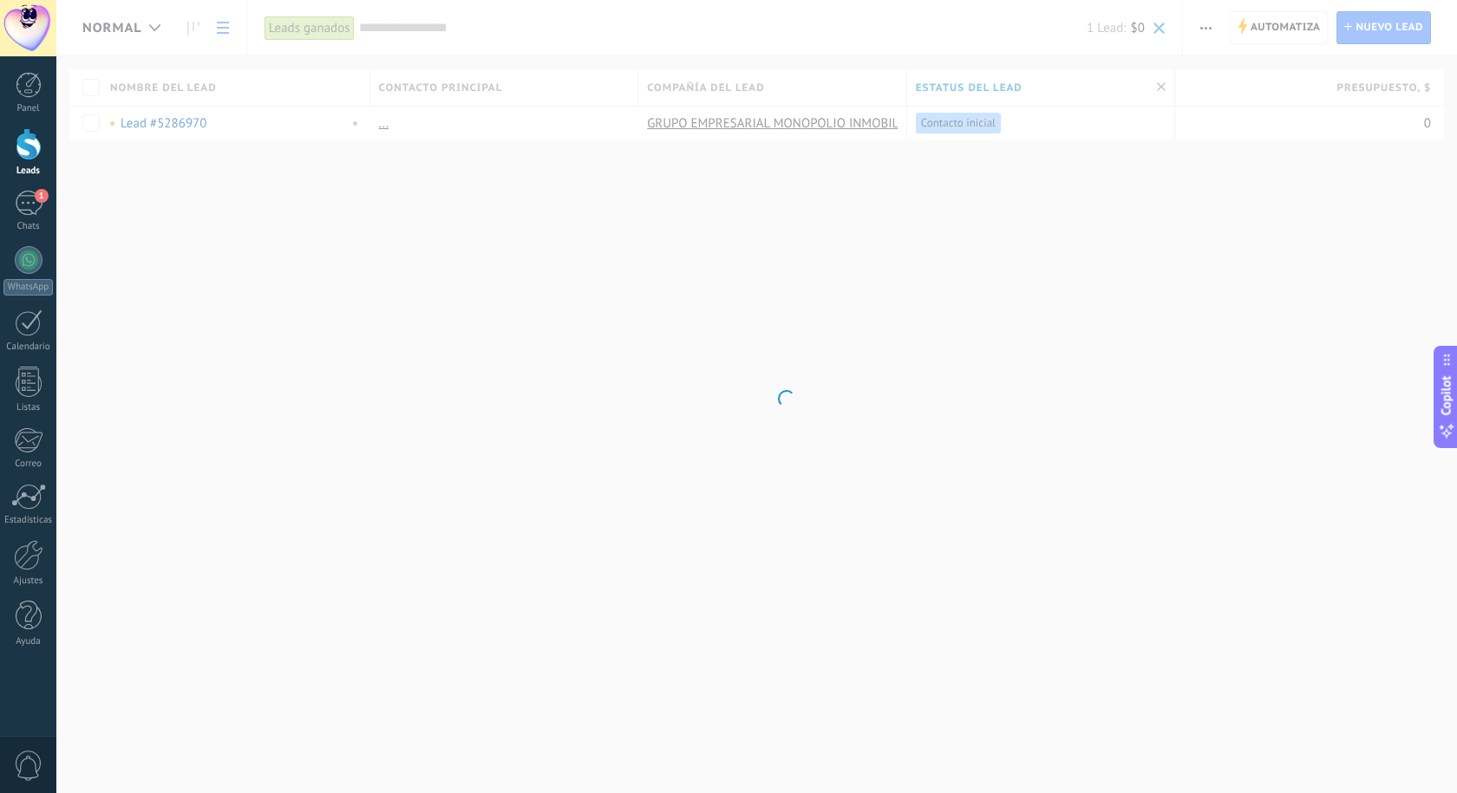
click at [326, 30] on div "Leads ganados" at bounding box center [309, 28] width 90 height 25
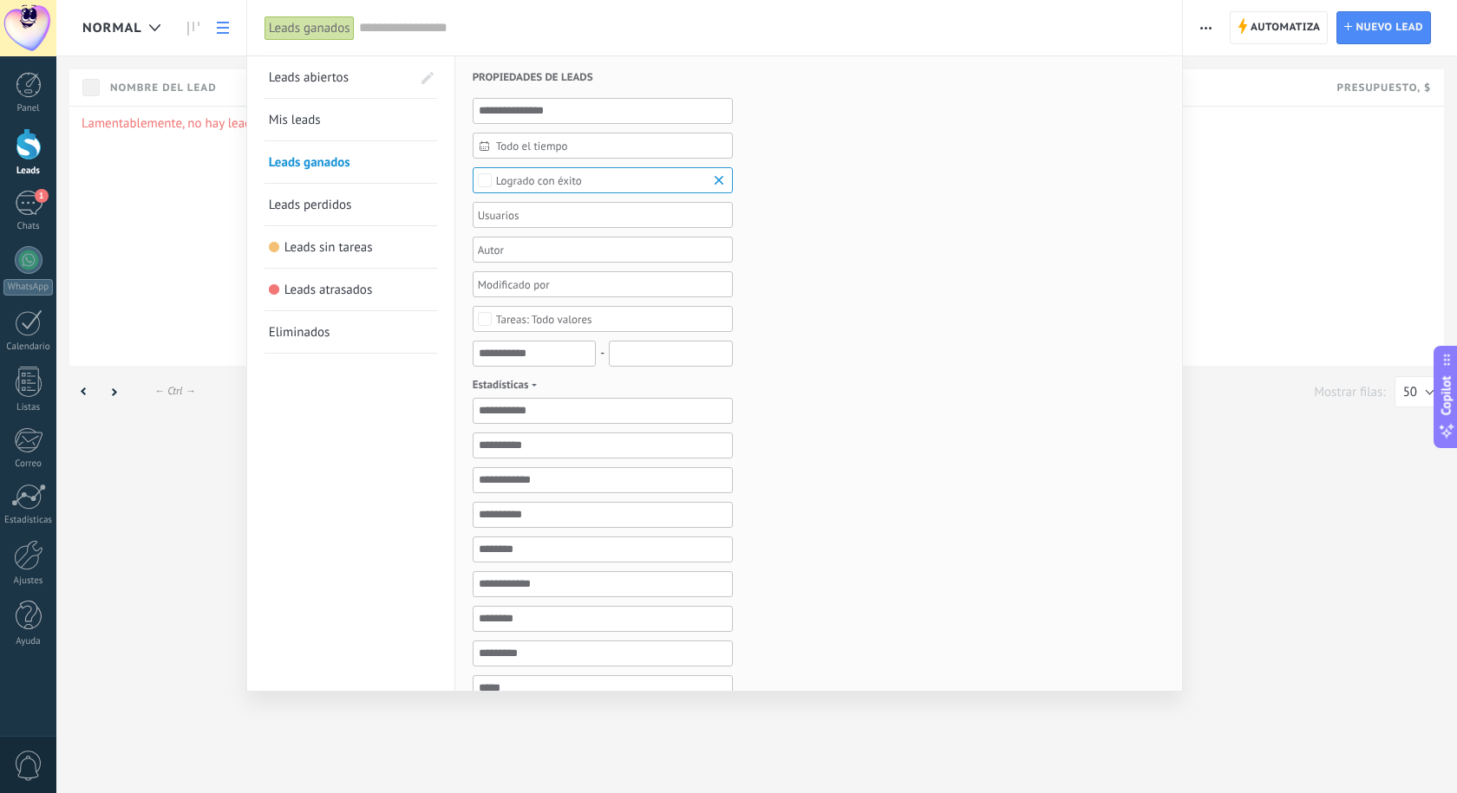
click at [326, 30] on div "Leads ganados" at bounding box center [309, 28] width 90 height 25
click at [431, 72] on span at bounding box center [427, 78] width 12 height 12
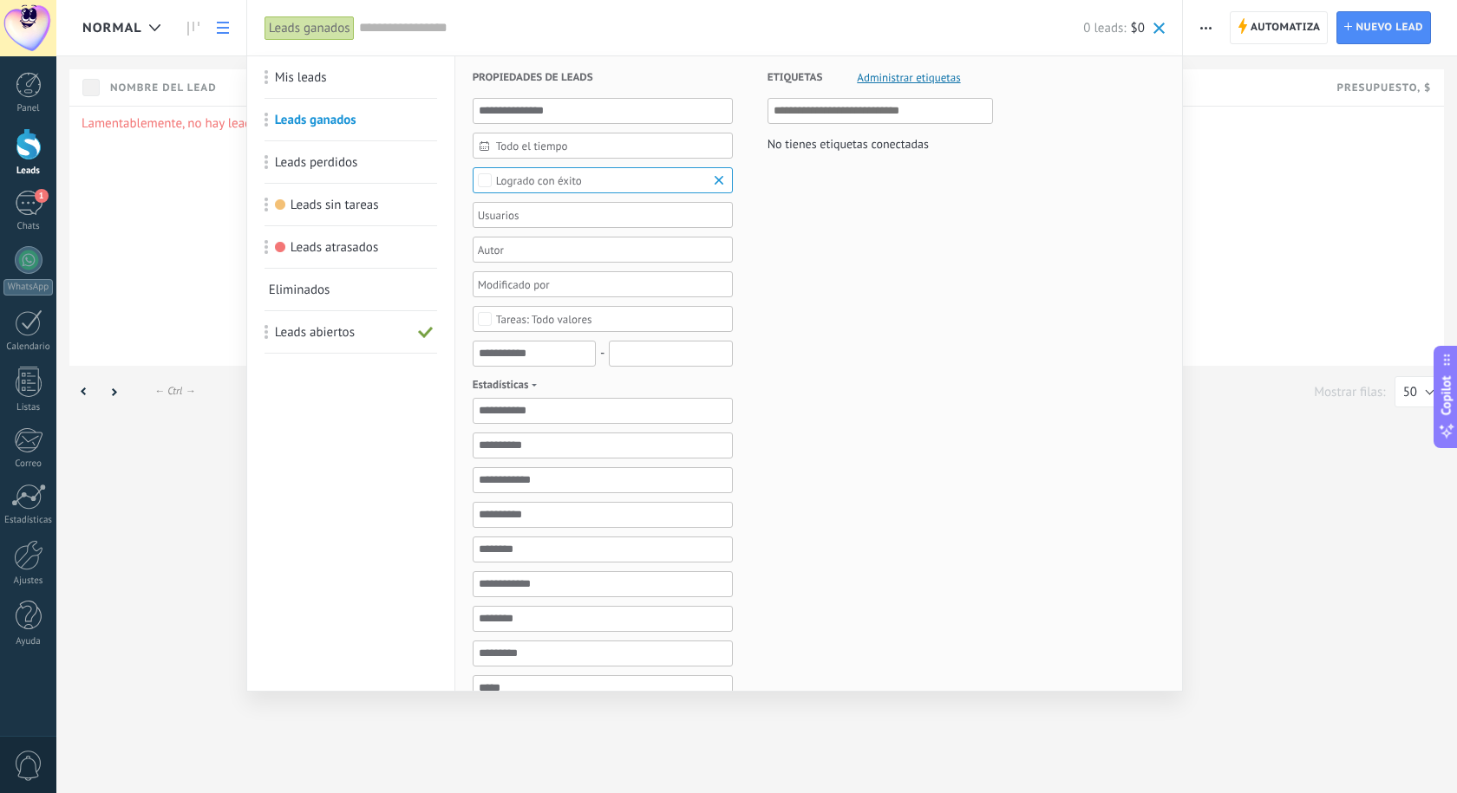
drag, startPoint x: 272, startPoint y: 74, endPoint x: 322, endPoint y: 395, distance: 325.5
click at [905, 72] on span "Administrar etiquetas" at bounding box center [908, 77] width 103 height 11
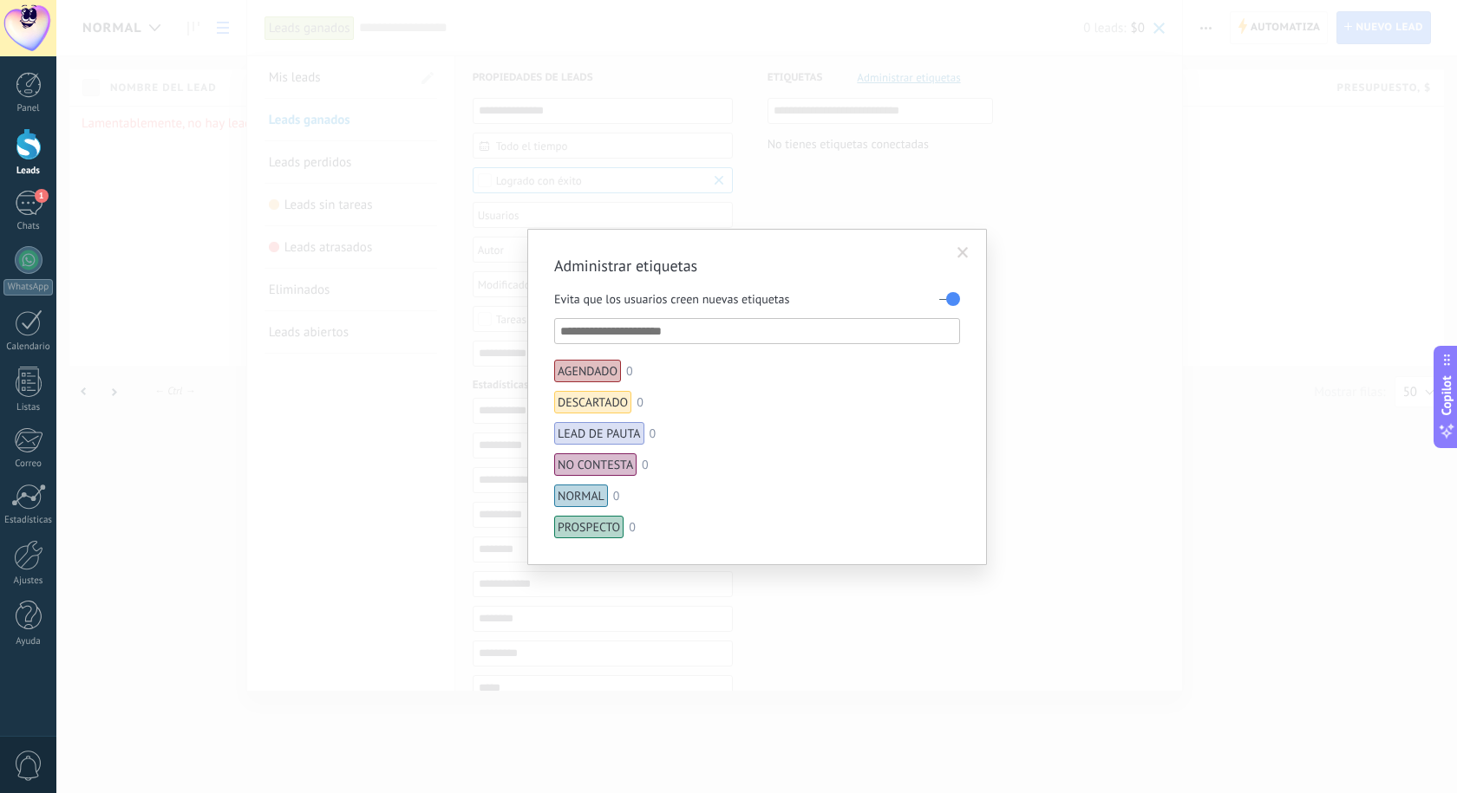
click at [951, 297] on label at bounding box center [949, 299] width 21 height 28
click at [965, 247] on span at bounding box center [962, 253] width 11 height 12
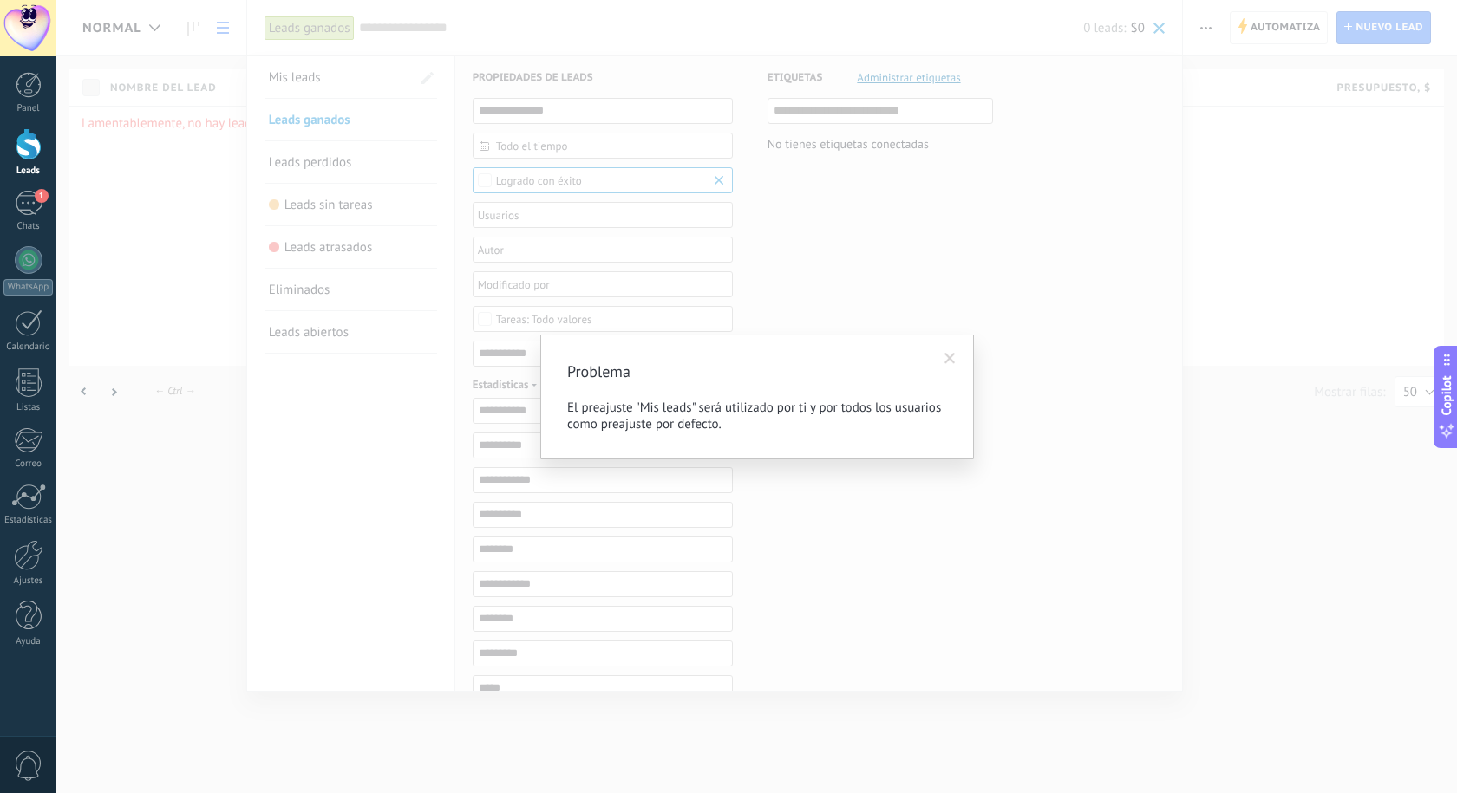
click at [939, 358] on span at bounding box center [950, 358] width 29 height 29
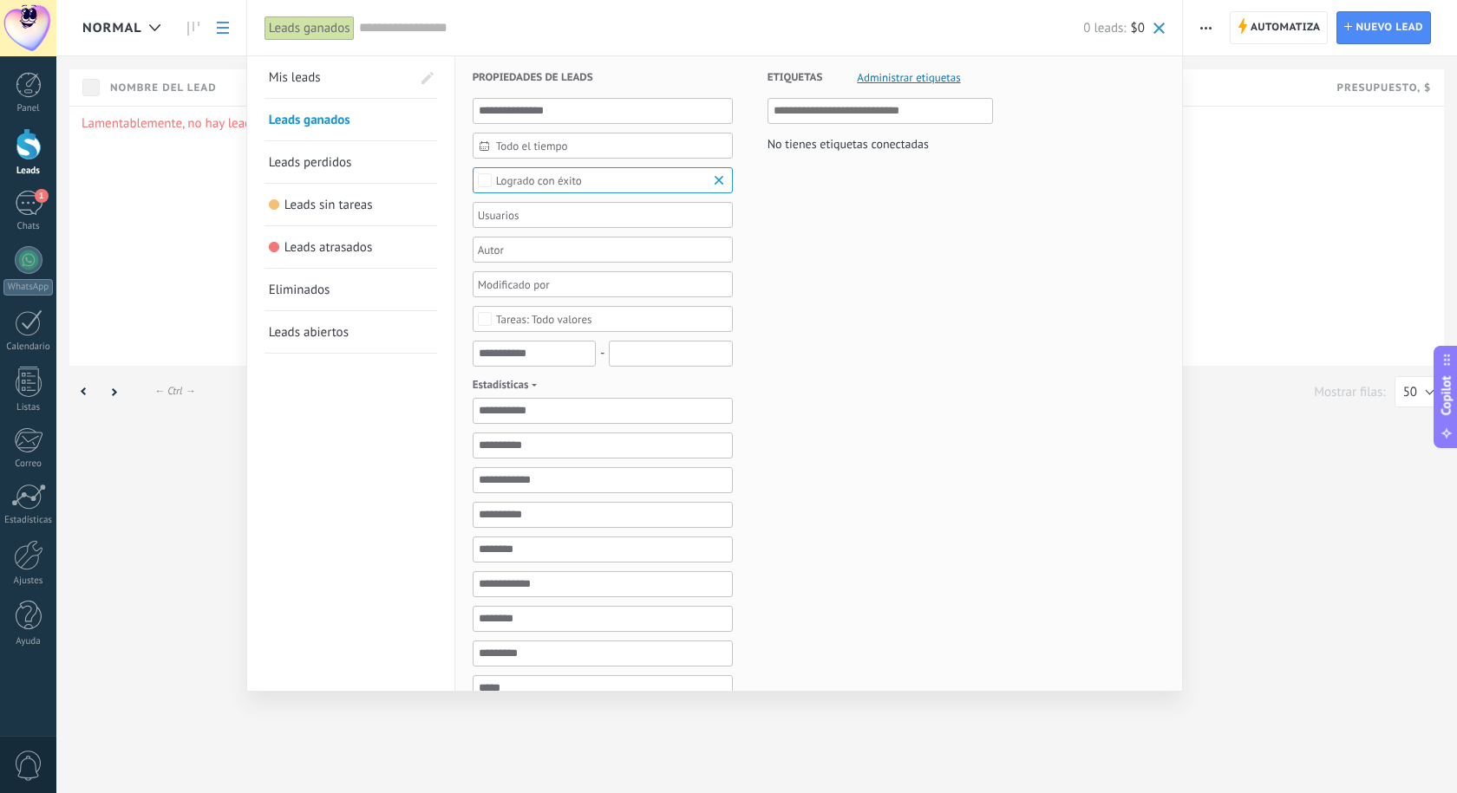
click at [414, 23] on input "text" at bounding box center [721, 28] width 725 height 18
click at [325, 32] on div "Leads ganados" at bounding box center [309, 28] width 90 height 25
click at [283, 83] on span "Mis leads" at bounding box center [295, 77] width 52 height 16
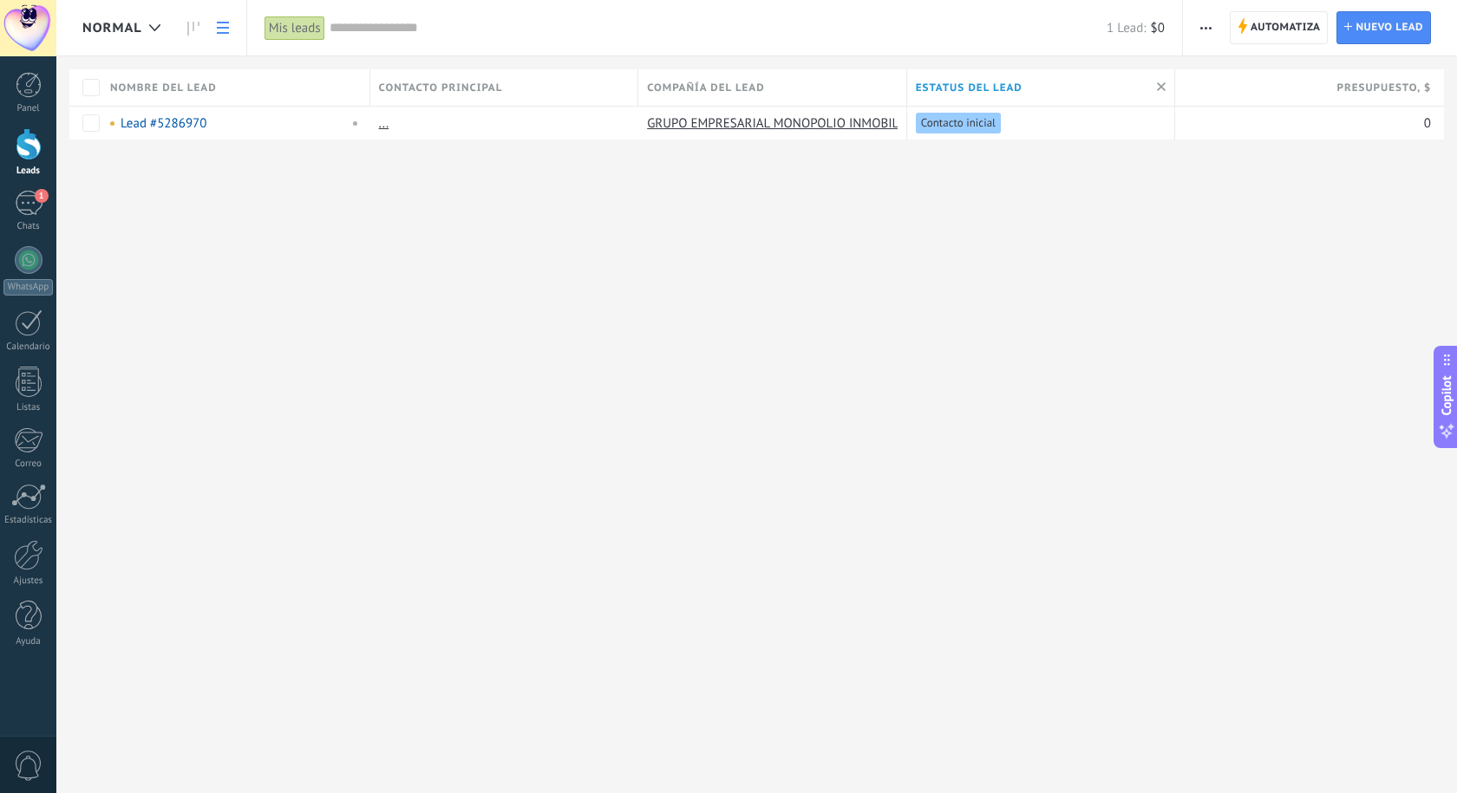
click at [300, 31] on div "Mis leads" at bounding box center [294, 28] width 61 height 25
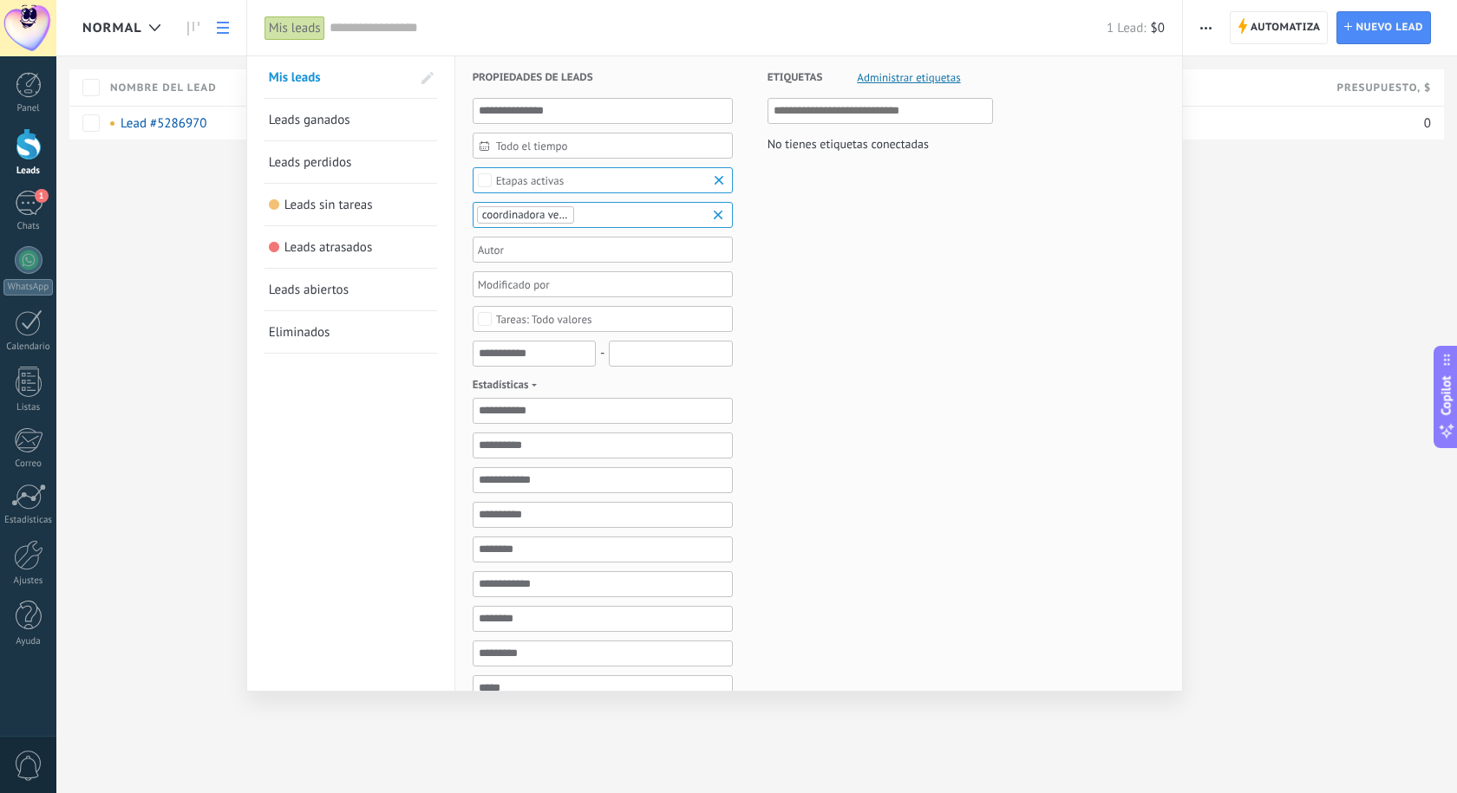
click at [428, 73] on span at bounding box center [427, 78] width 12 height 12
drag, startPoint x: 267, startPoint y: 121, endPoint x: 329, endPoint y: 306, distance: 195.5
click at [265, 119] on span at bounding box center [266, 120] width 4 height 15
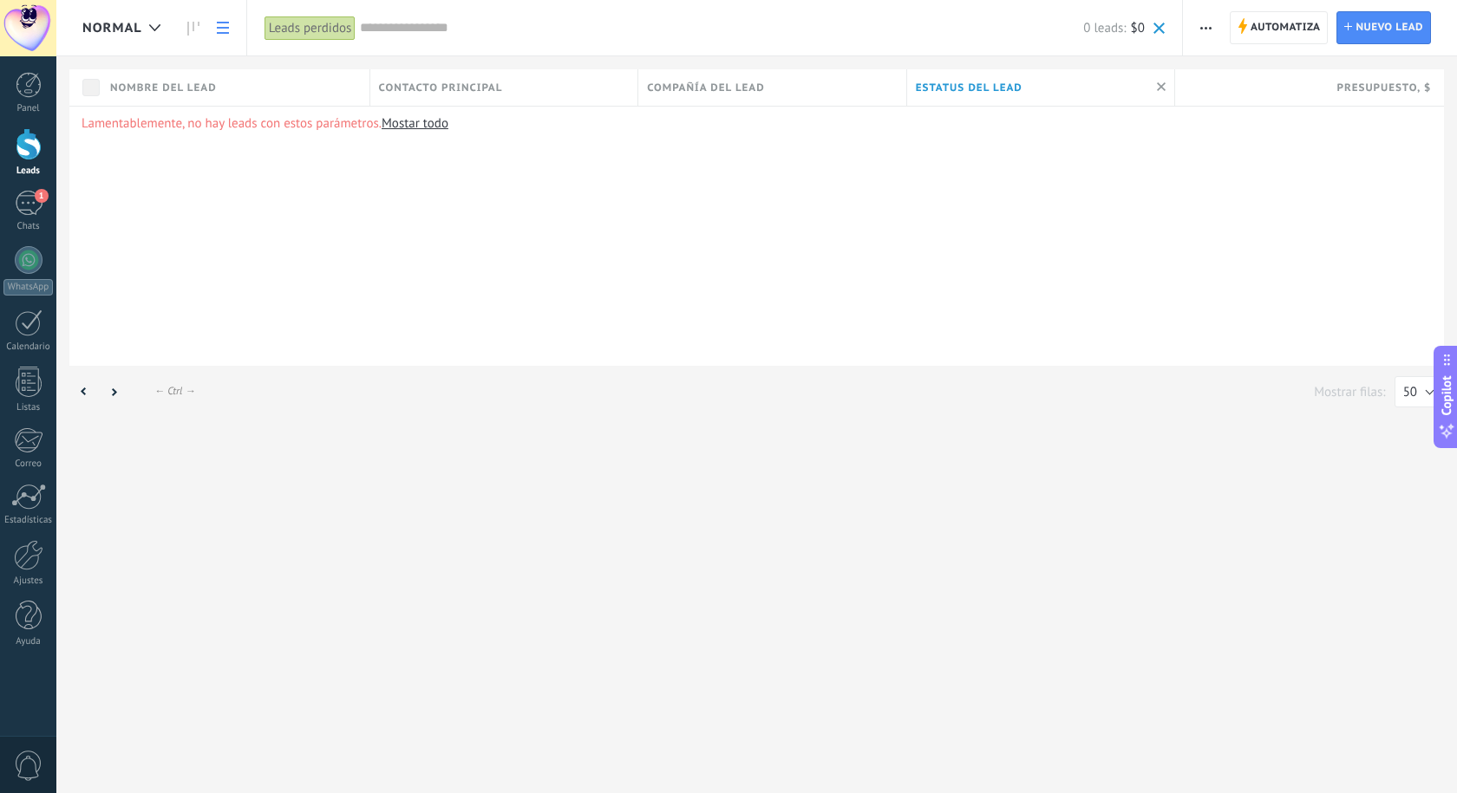
click at [429, 130] on link "Mostar todo" at bounding box center [415, 123] width 67 height 16
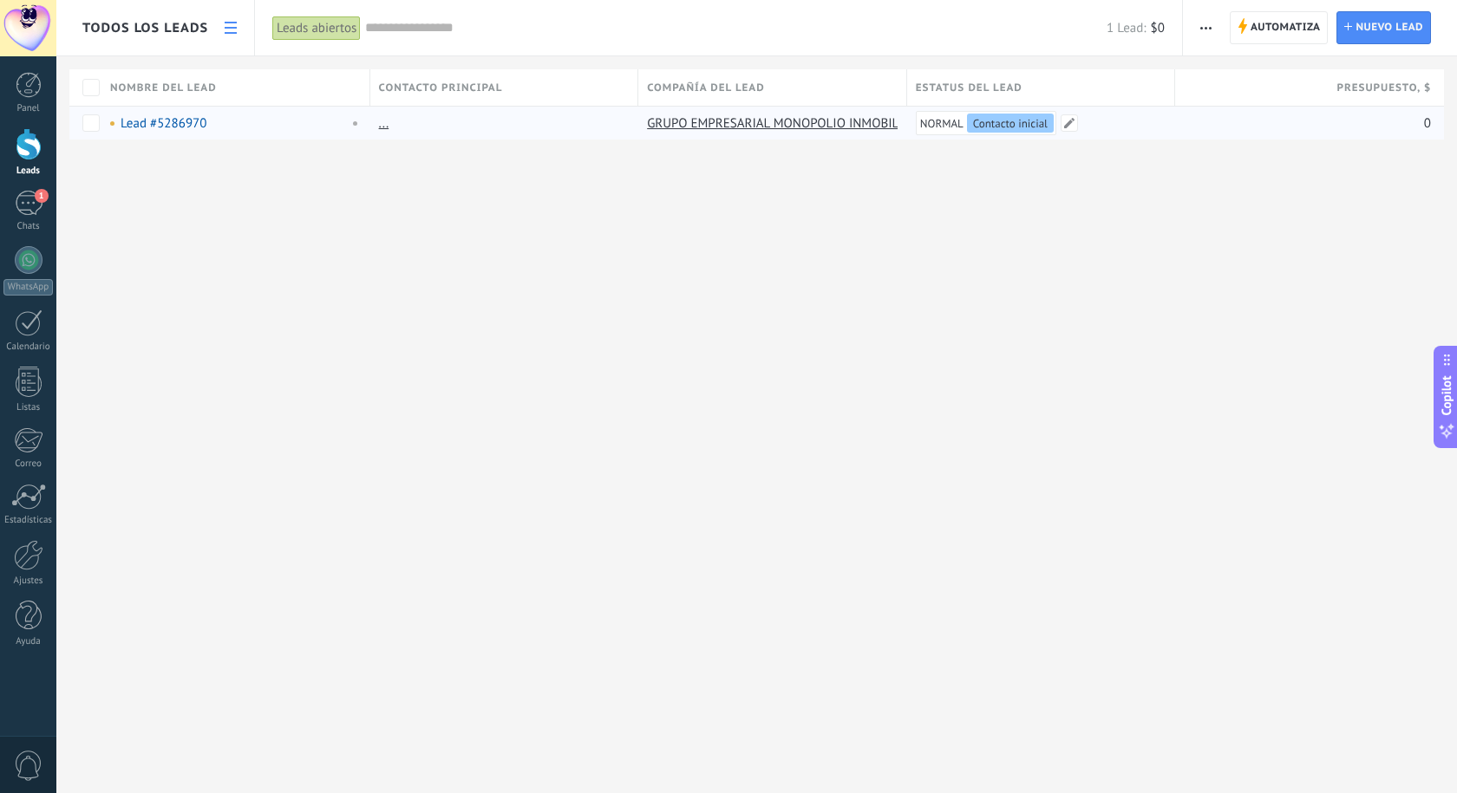
click at [998, 129] on span "Contacto inicial" at bounding box center [1010, 123] width 75 height 15
click at [1074, 126] on span at bounding box center [1068, 122] width 17 height 17
click at [1073, 124] on span at bounding box center [1068, 122] width 17 height 17
click at [1064, 121] on span at bounding box center [1068, 122] width 17 height 17
click at [1048, 81] on div "Estatus del lead" at bounding box center [1041, 87] width 268 height 36
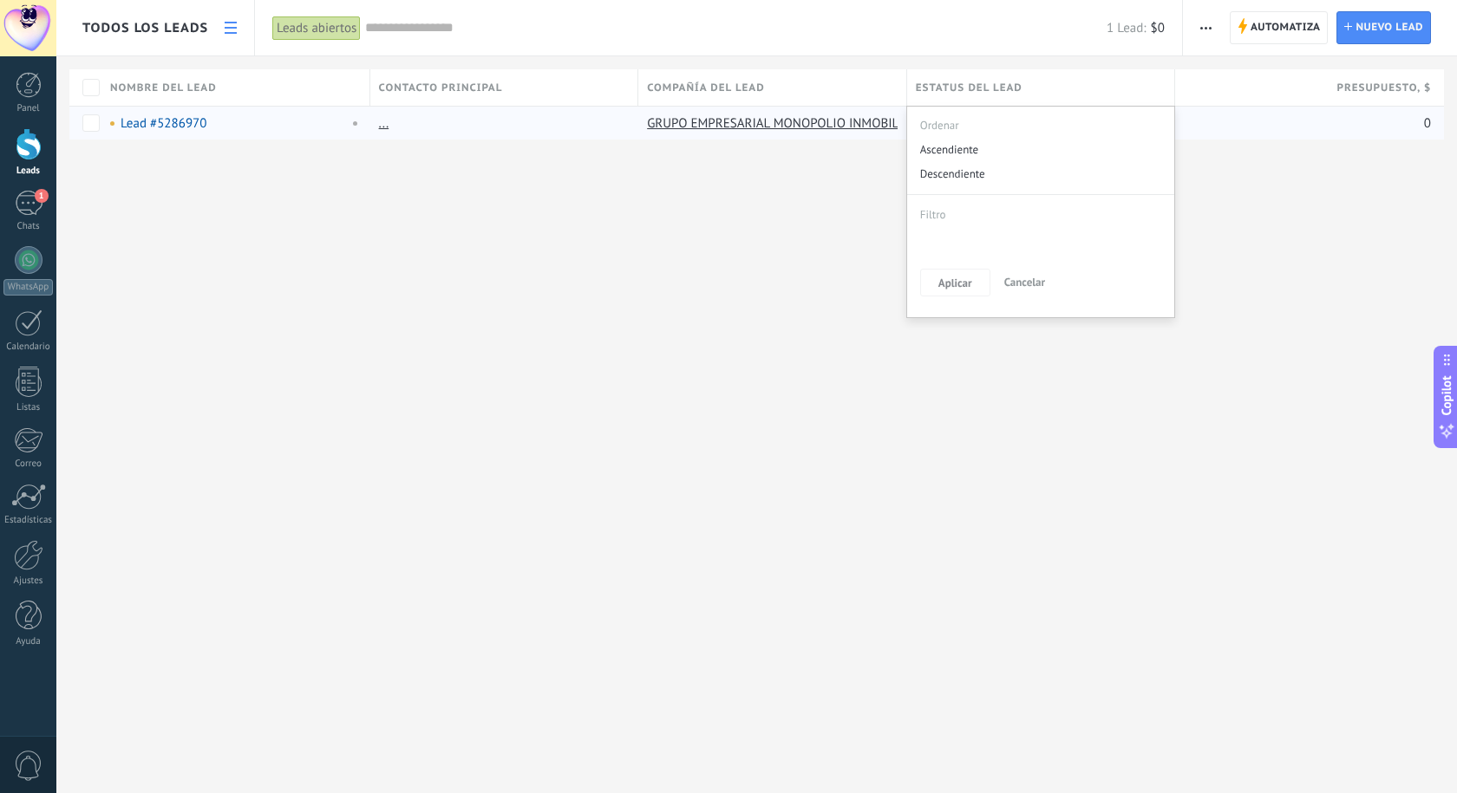
click at [1011, 121] on div "Ordenar" at bounding box center [1041, 122] width 268 height 30
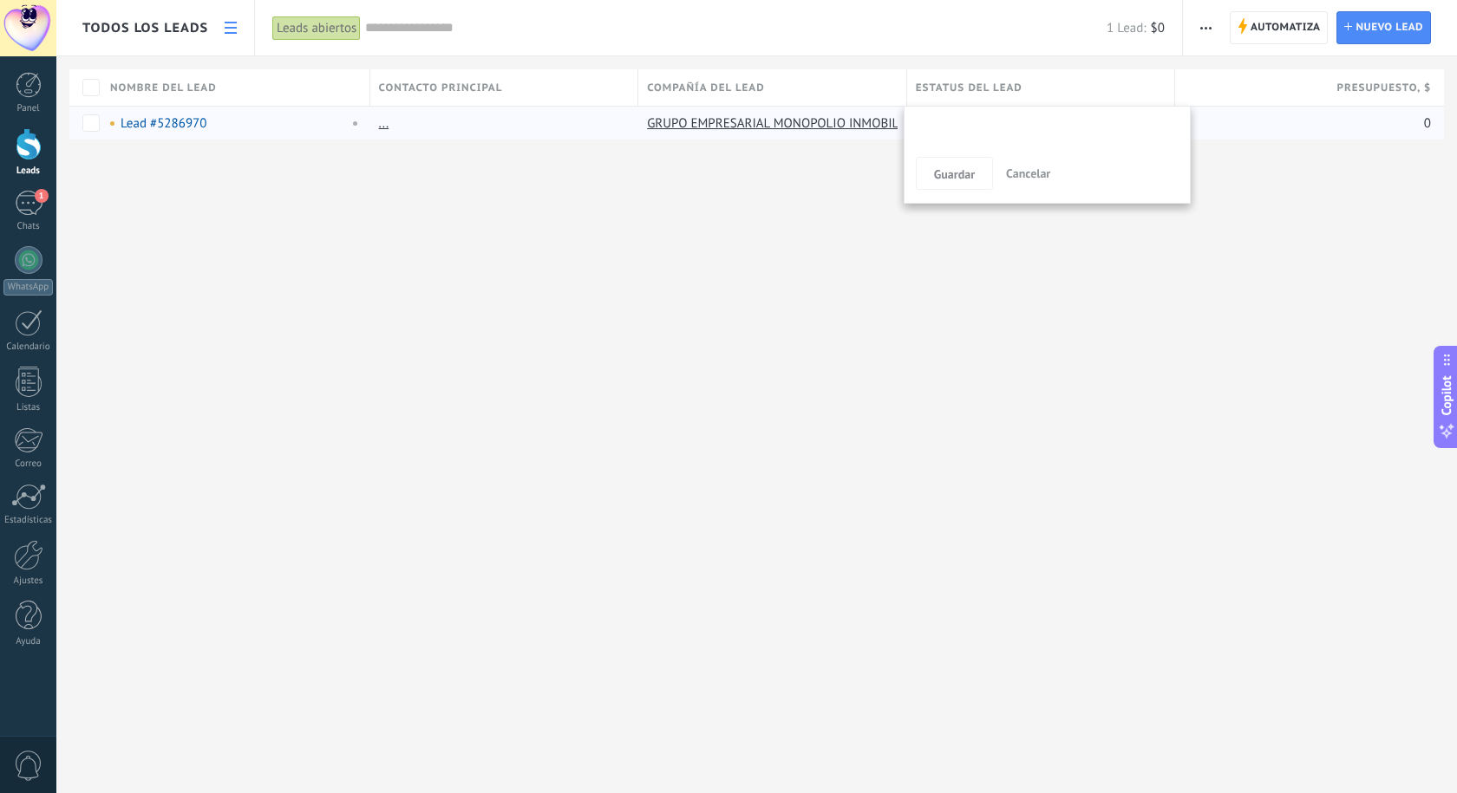
click at [1012, 82] on span "Estatus del lead" at bounding box center [969, 88] width 107 height 16
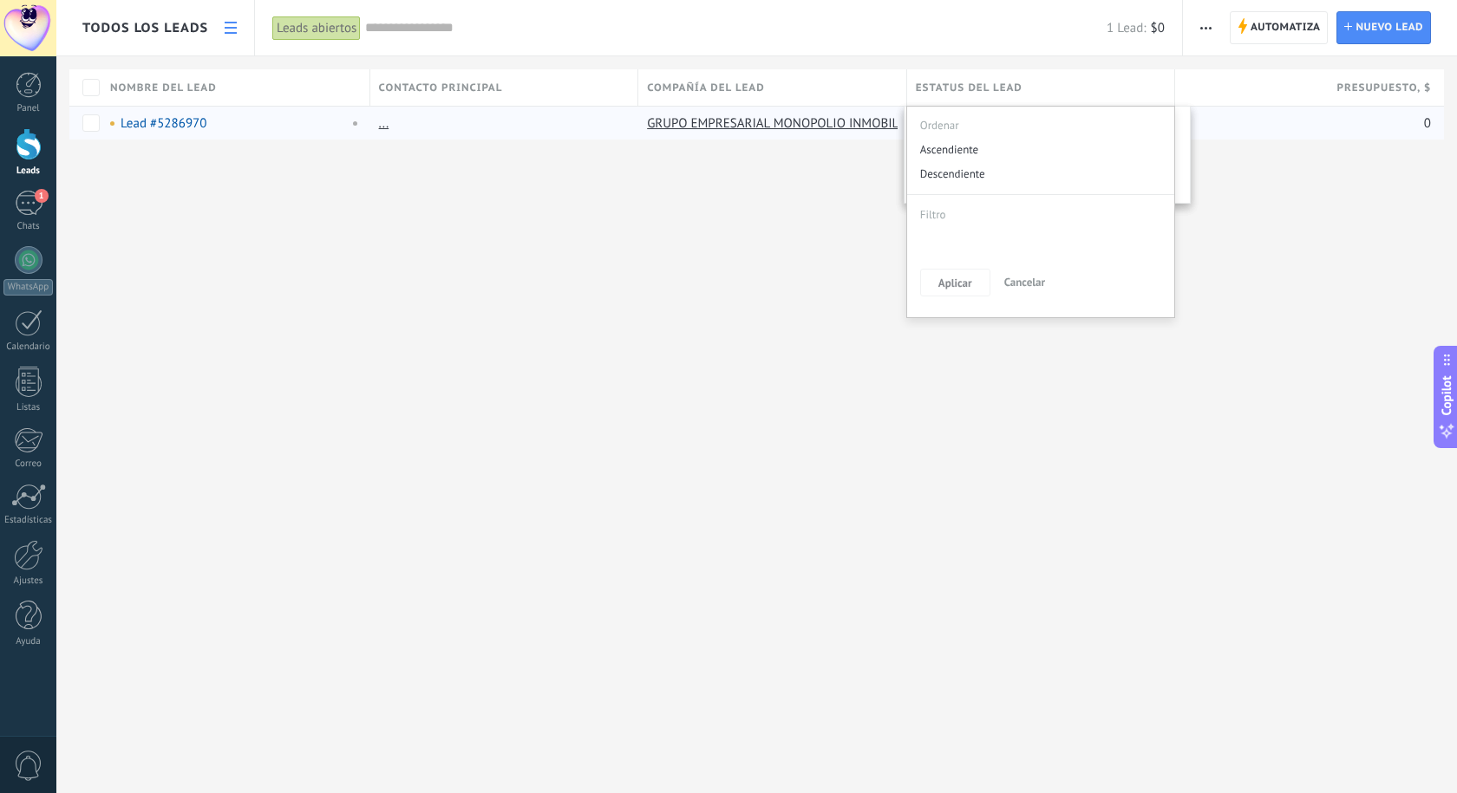
click at [796, 237] on div "Todos los leads Automatiza Nueva difusión Imprimir Ajustes de la lista Importar…" at bounding box center [756, 396] width 1400 height 793
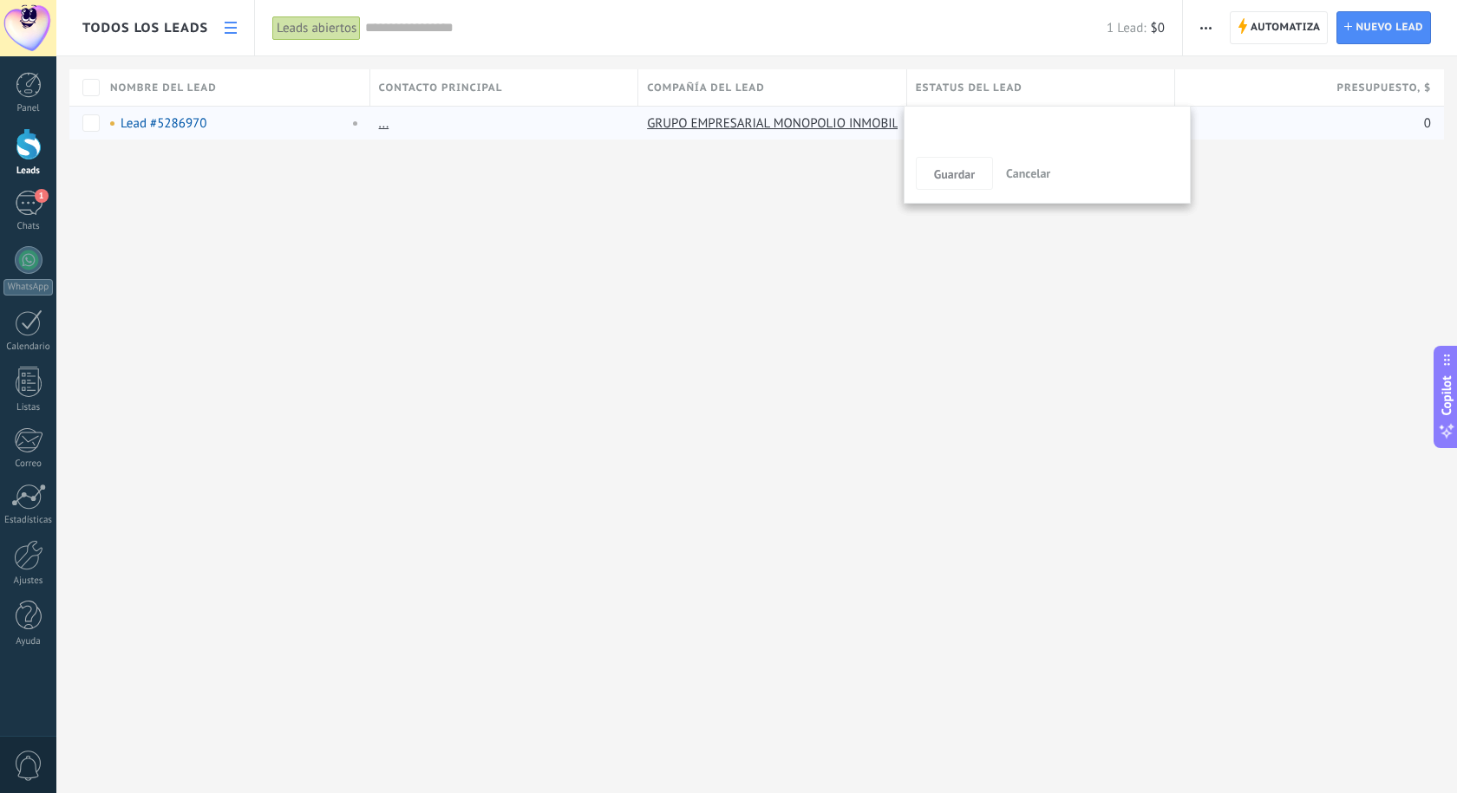
click at [877, 174] on div "Todos los leads Automatiza Nueva difusión Imprimir Ajustes de la lista Importar…" at bounding box center [756, 98] width 1400 height 196
click at [948, 169] on span "Guardar" at bounding box center [954, 174] width 41 height 12
click at [1026, 173] on span "Cancelar" at bounding box center [1028, 174] width 44 height 16
click at [1017, 173] on span "Cancelar" at bounding box center [1028, 174] width 44 height 16
click at [0, 0] on div "Contacto inicial Negociación Tomar decisión Logrado con éxito Ventas Perdidos" at bounding box center [0, 0] width 0 height 0
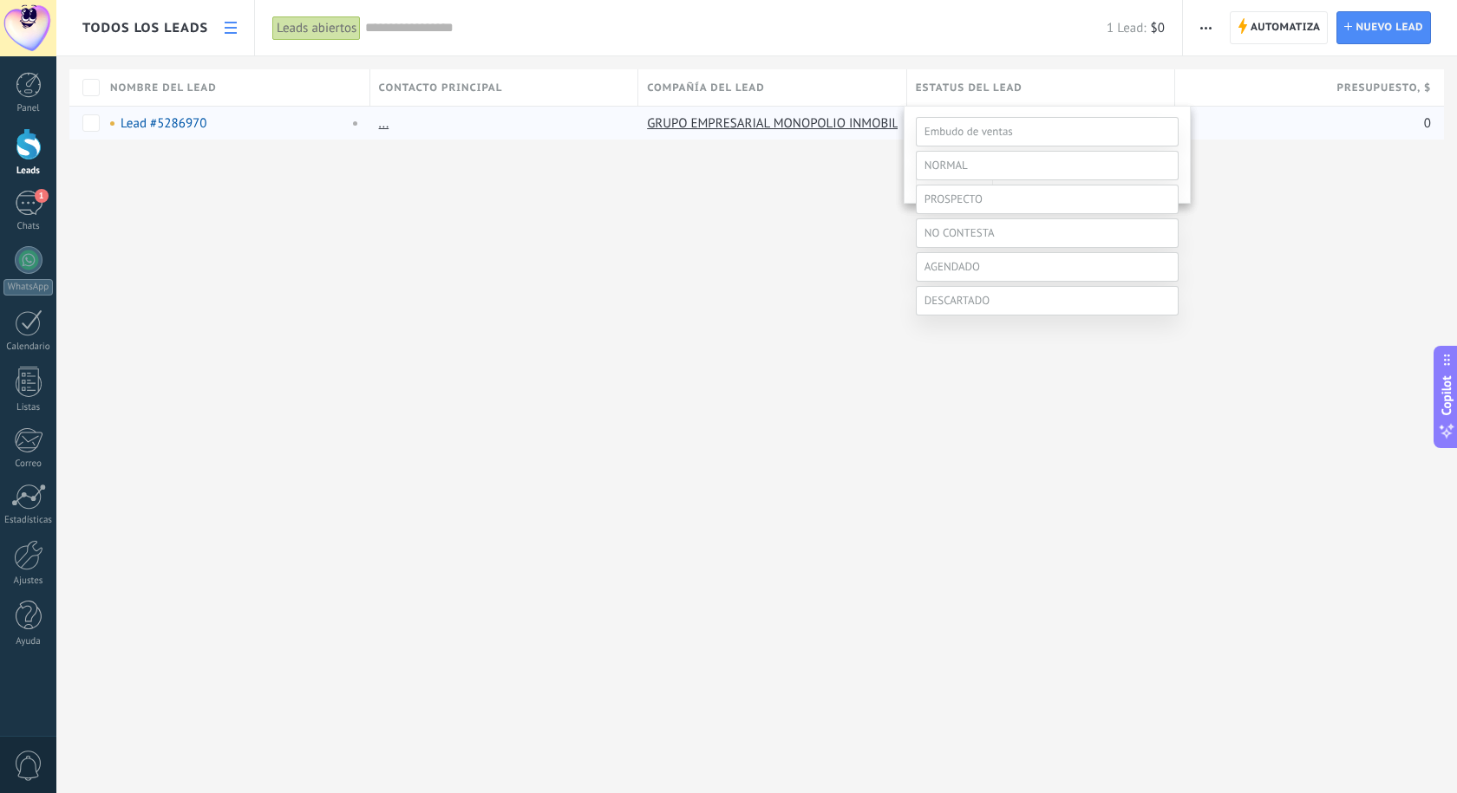
scroll to position [34, 0]
click at [958, 180] on label at bounding box center [1047, 165] width 263 height 29
click at [972, 133] on span at bounding box center [953, 131] width 58 height 15
click at [342, 31] on div at bounding box center [756, 328] width 1400 height 793
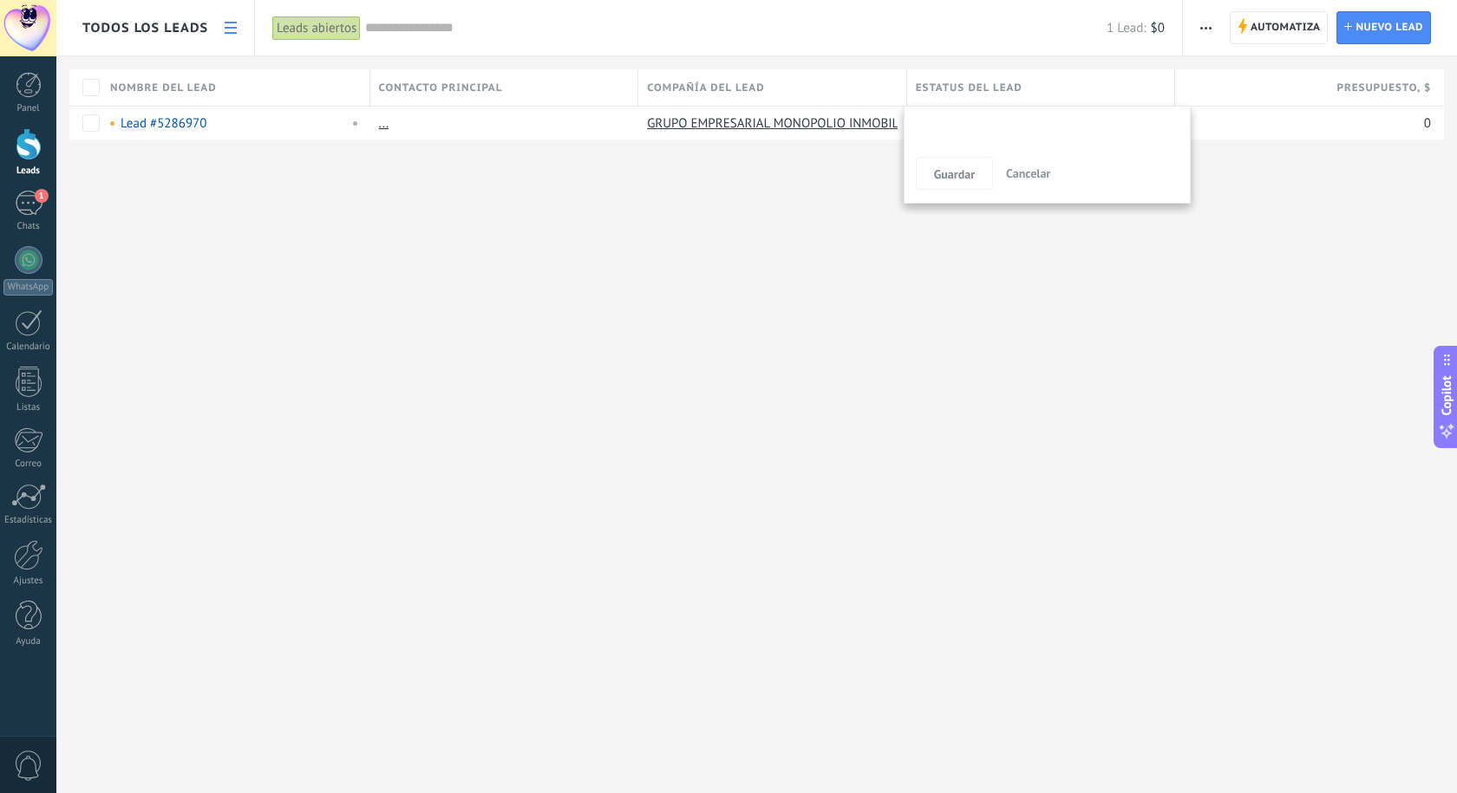
click at [394, 177] on div "Todos los leads Automatiza Nueva difusión Imprimir Ajustes de la lista Importar…" at bounding box center [756, 98] width 1400 height 196
click at [814, 121] on link "GRUPO EMPRESARIAL MONOPOLIO INMOBILIARIO" at bounding box center [789, 123] width 284 height 16
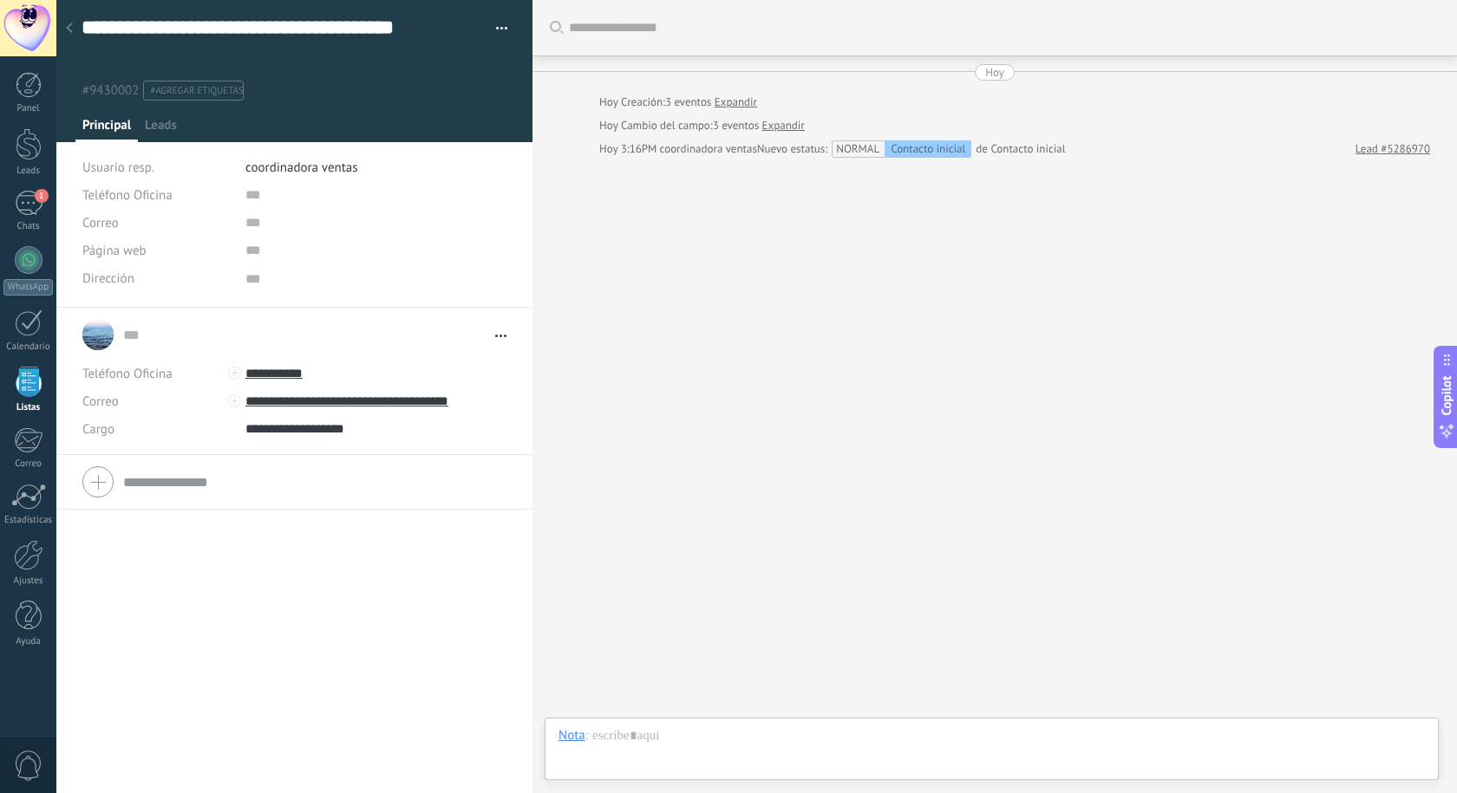
scroll to position [17, 0]
click at [878, 145] on div "NORMAL Contacto inicial" at bounding box center [903, 148] width 135 height 17
click at [930, 145] on div "Contacto inicial" at bounding box center [927, 148] width 87 height 17
drag, startPoint x: 930, startPoint y: 145, endPoint x: 902, endPoint y: 154, distance: 30.2
click at [916, 149] on div "Contacto inicial" at bounding box center [927, 148] width 87 height 17
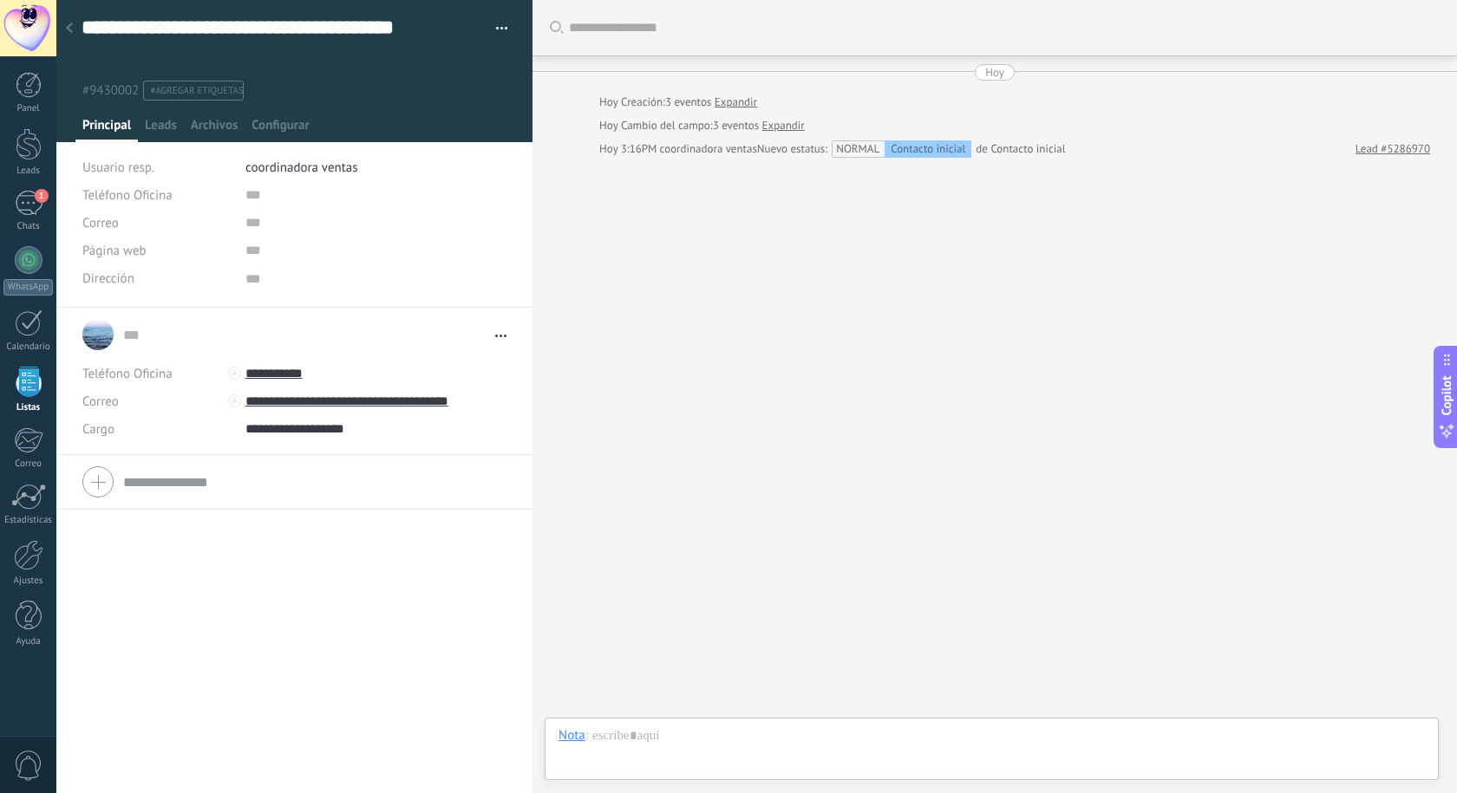
click at [871, 153] on div "NORMAL Contacto inicial" at bounding box center [903, 148] width 135 height 17
click at [902, 151] on div "Contacto inicial" at bounding box center [927, 148] width 87 height 17
click at [166, 123] on span "Leads" at bounding box center [161, 129] width 32 height 25
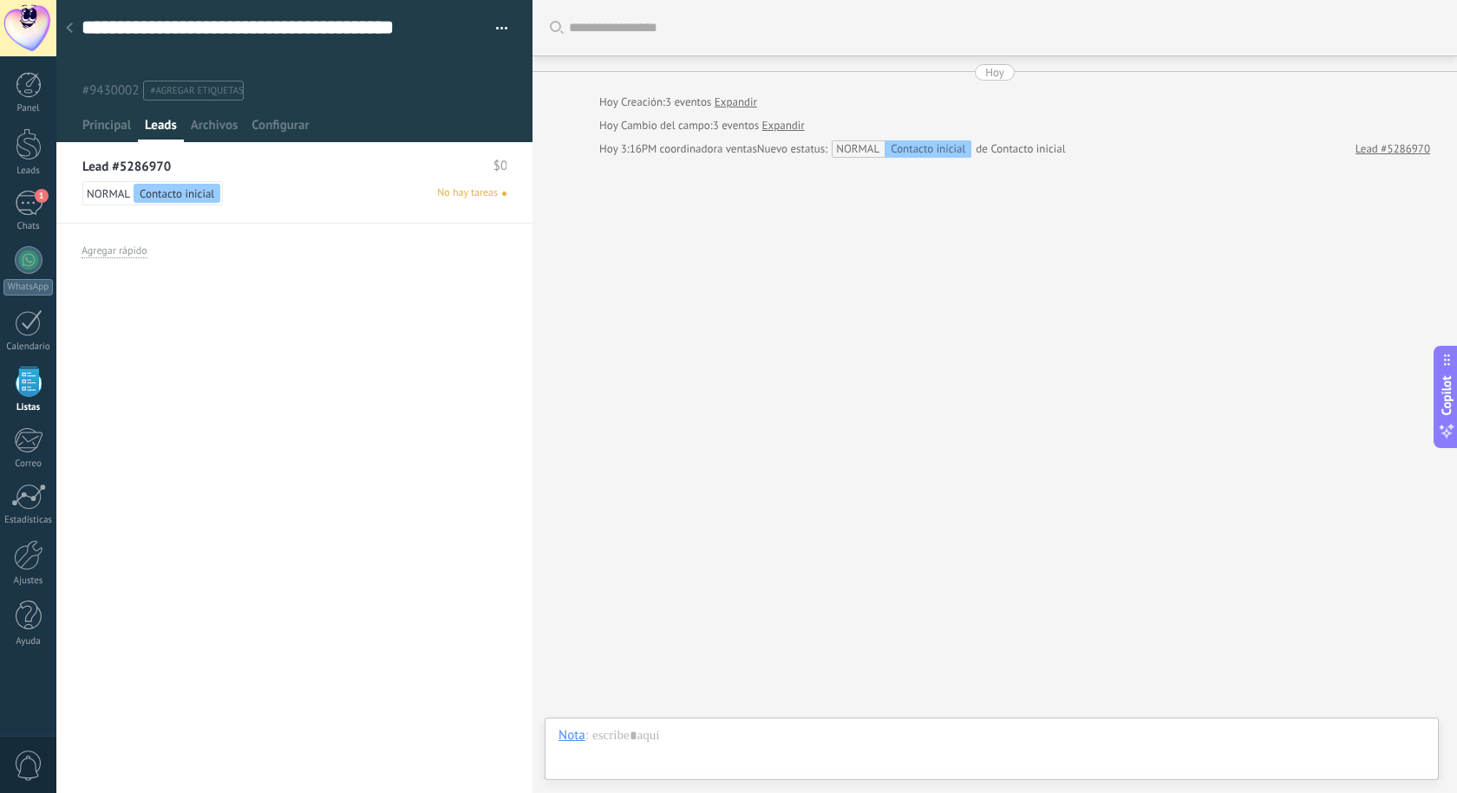
click at [175, 192] on span "Contacto inicial" at bounding box center [177, 193] width 75 height 15
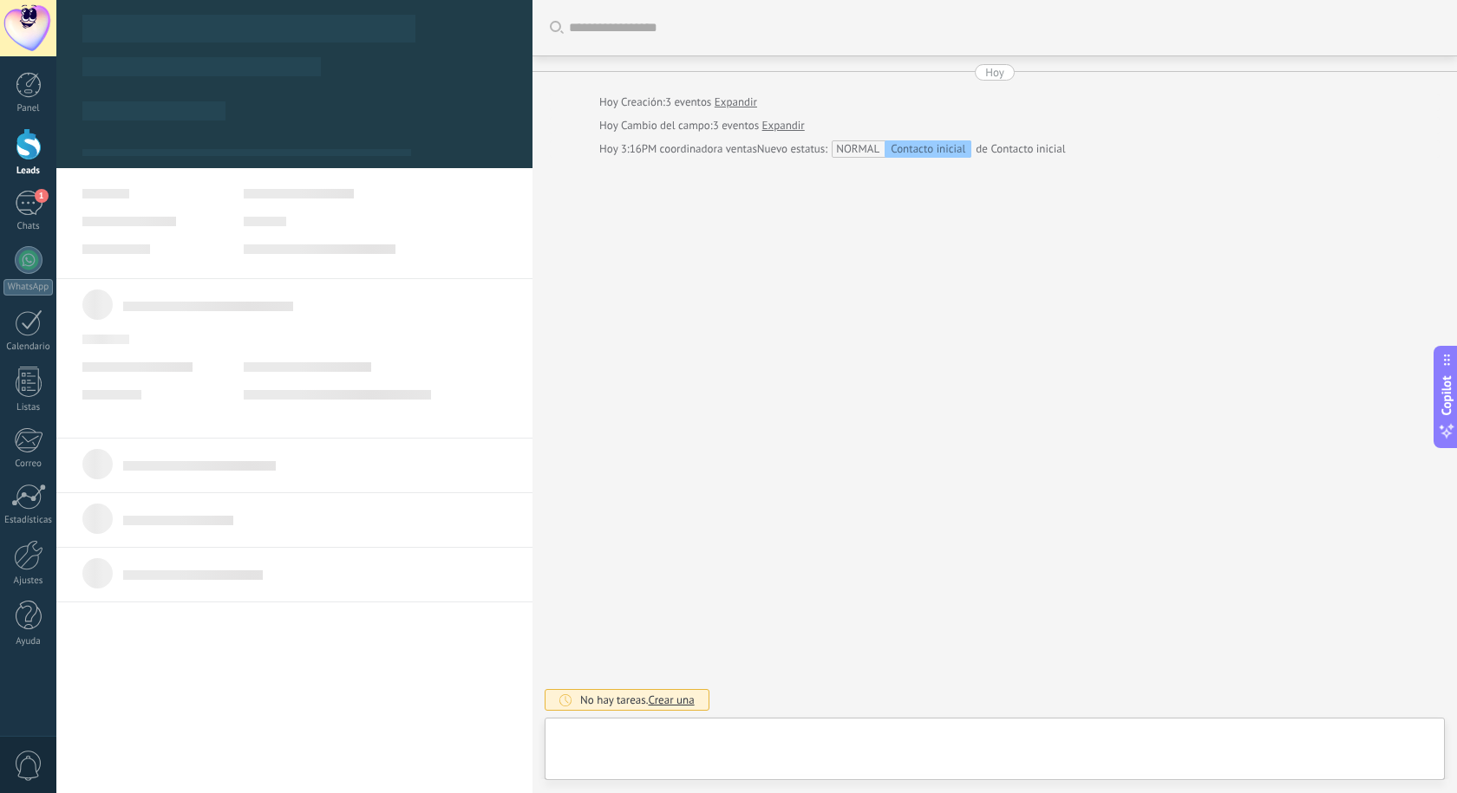
type textarea "***"
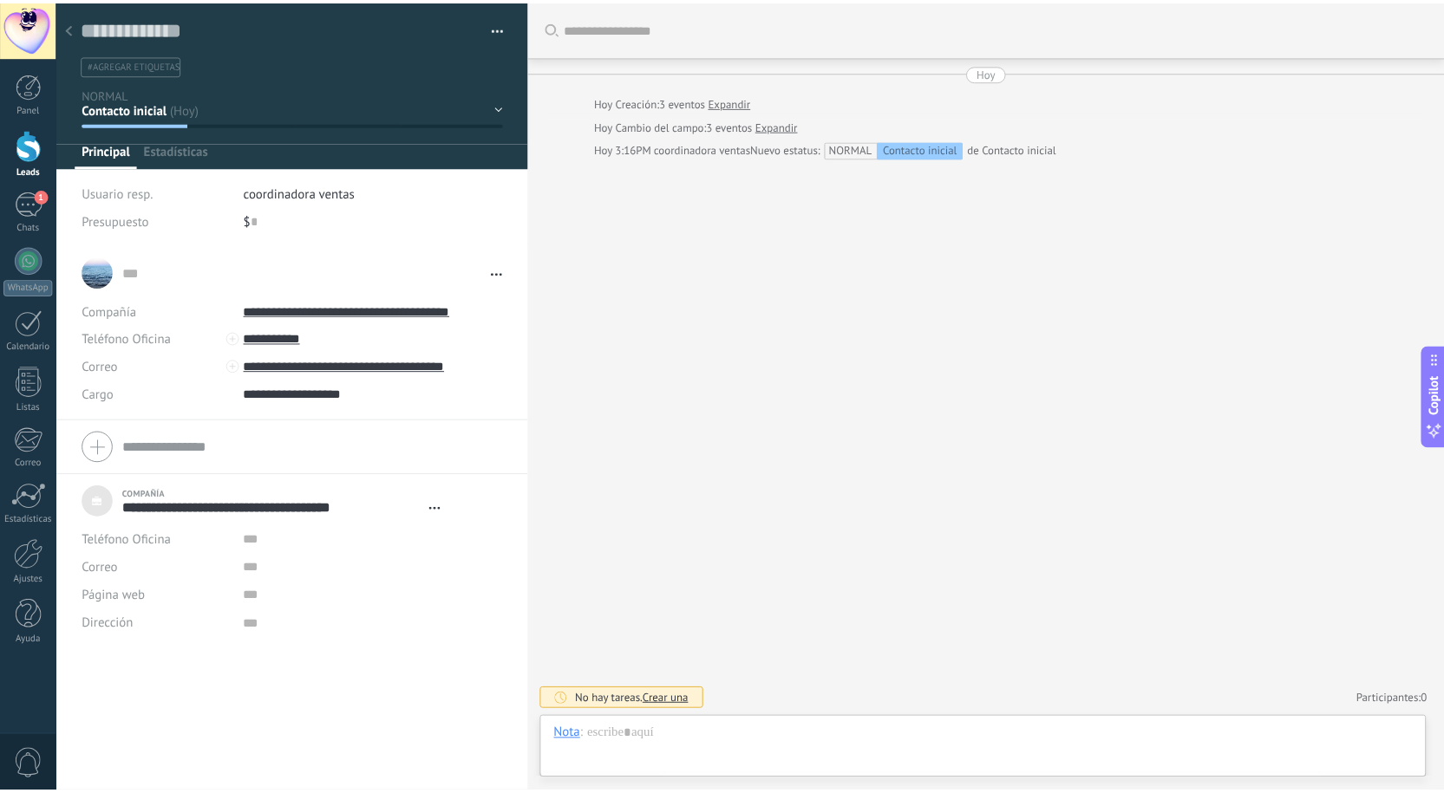
scroll to position [17, 0]
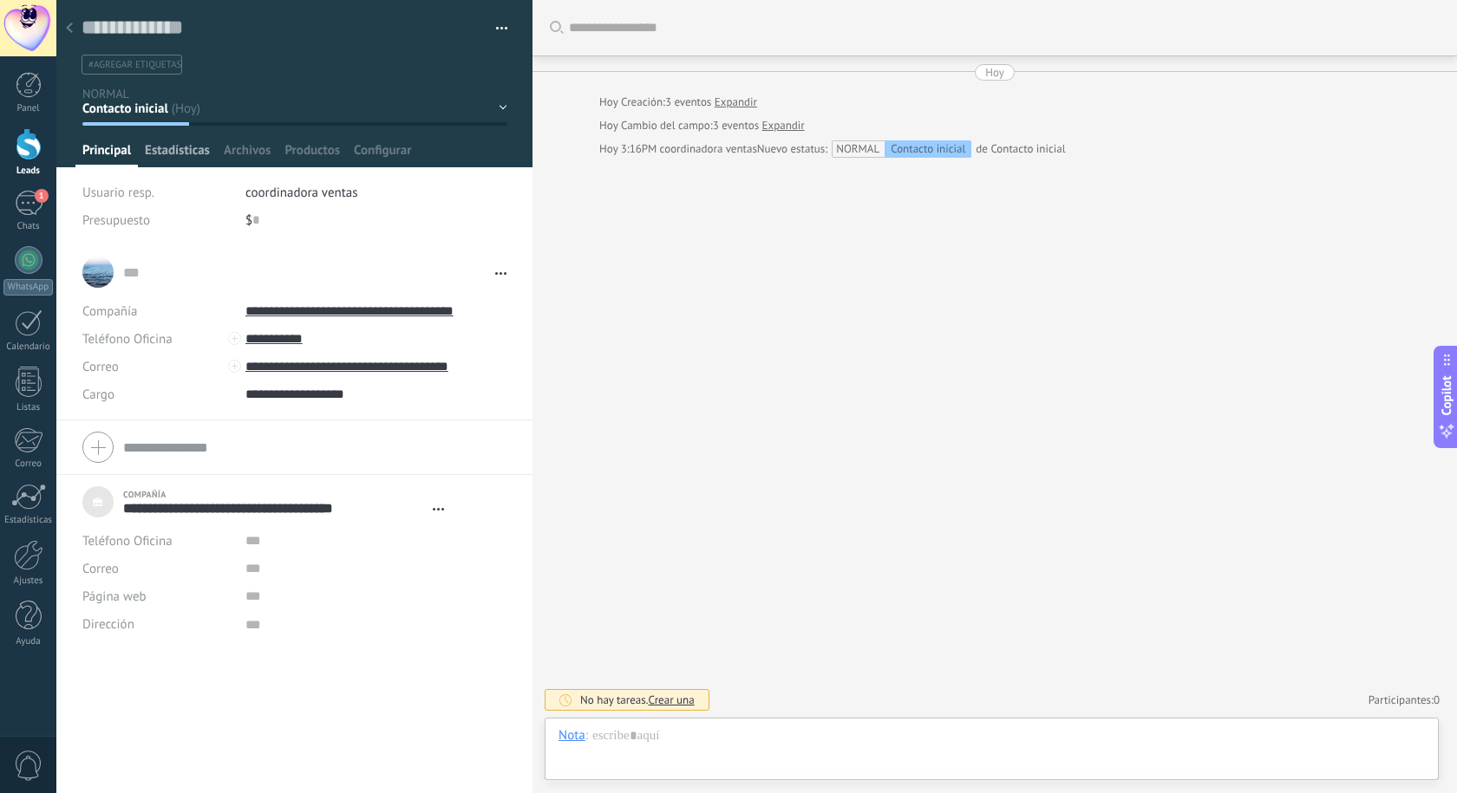
click at [175, 145] on span "Estadísticas" at bounding box center [177, 154] width 65 height 25
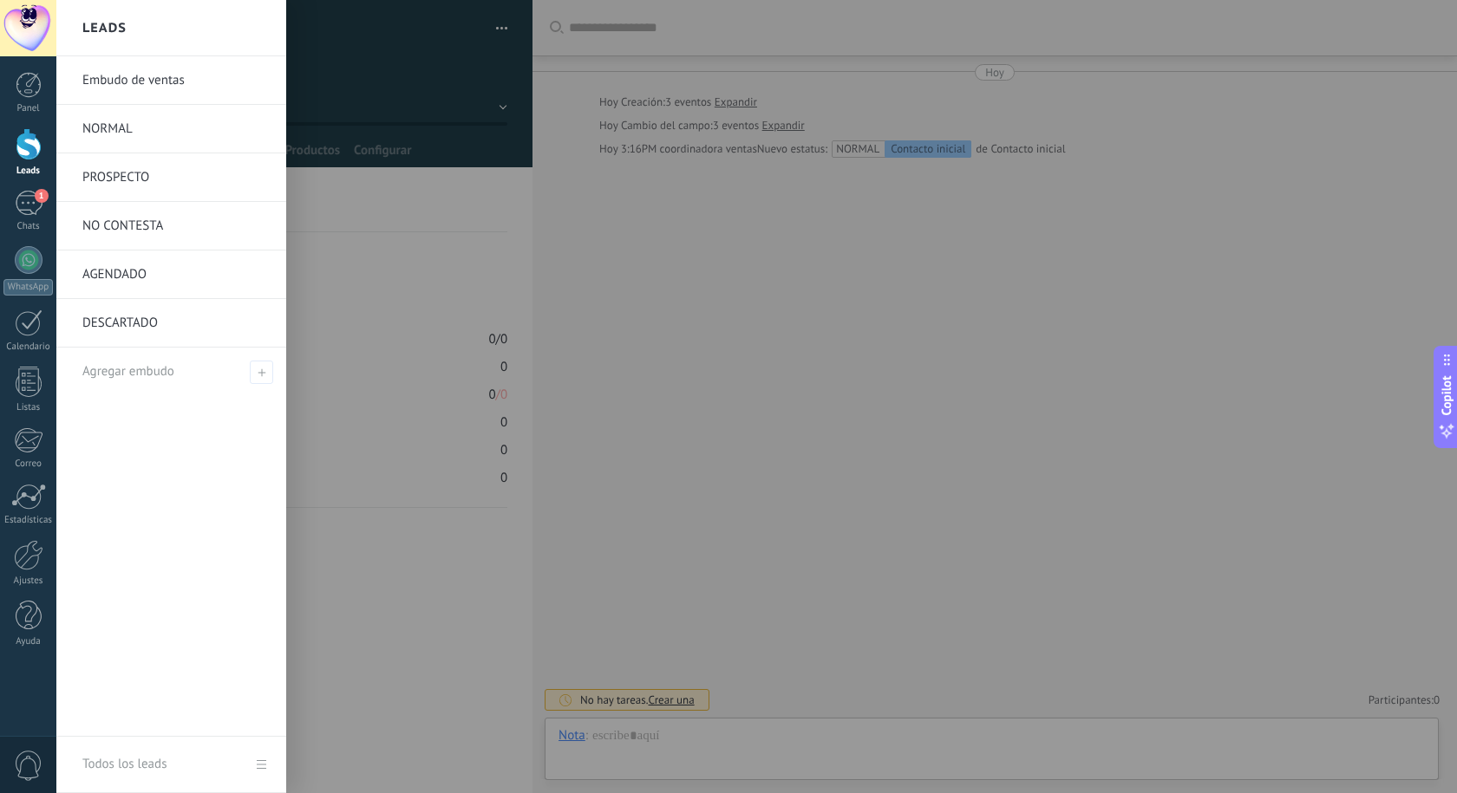
drag, startPoint x: 32, startPoint y: 137, endPoint x: 434, endPoint y: 82, distance: 405.1
click at [29, 138] on div at bounding box center [29, 144] width 26 height 32
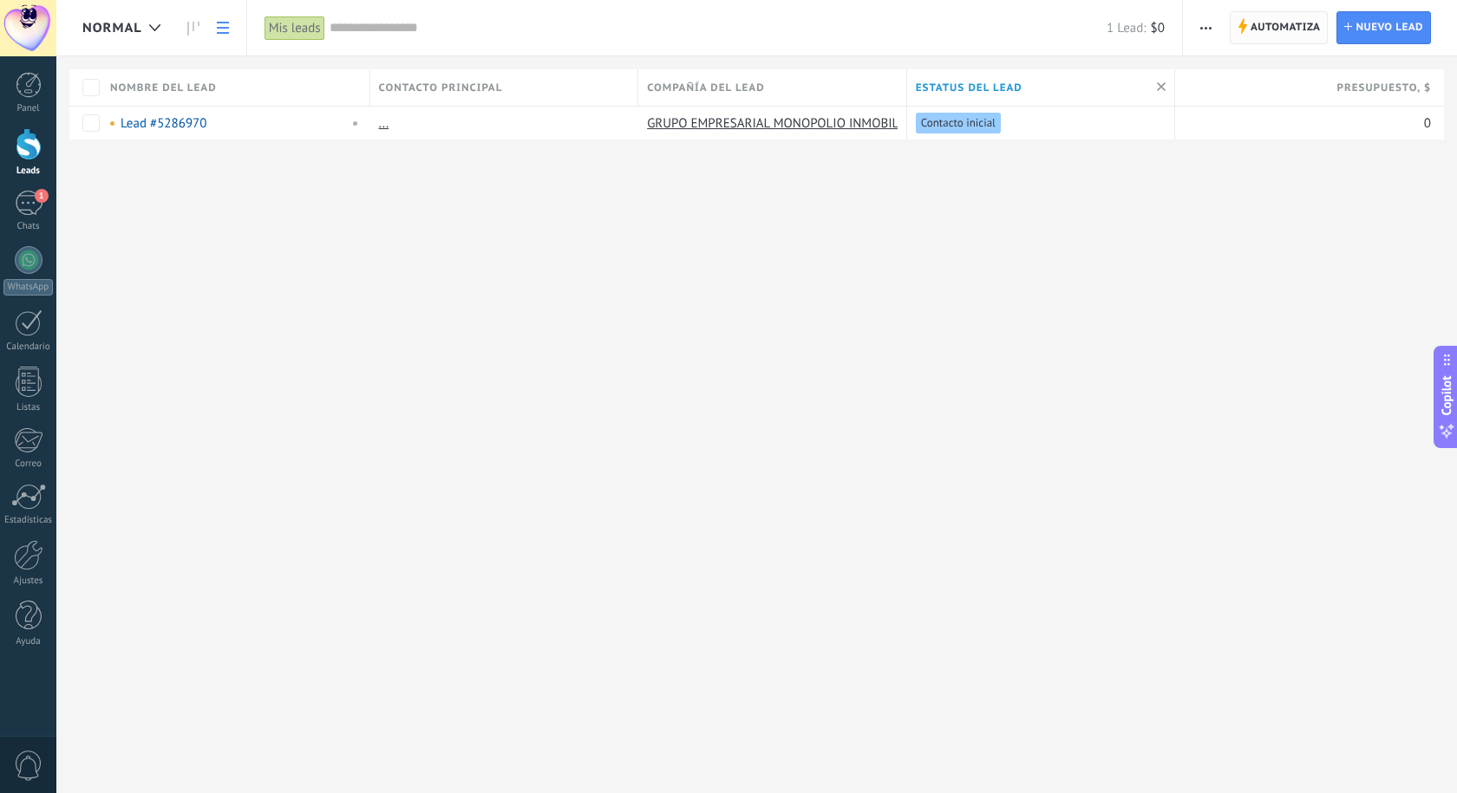
click at [1306, 25] on span "Automatiza" at bounding box center [1285, 27] width 70 height 31
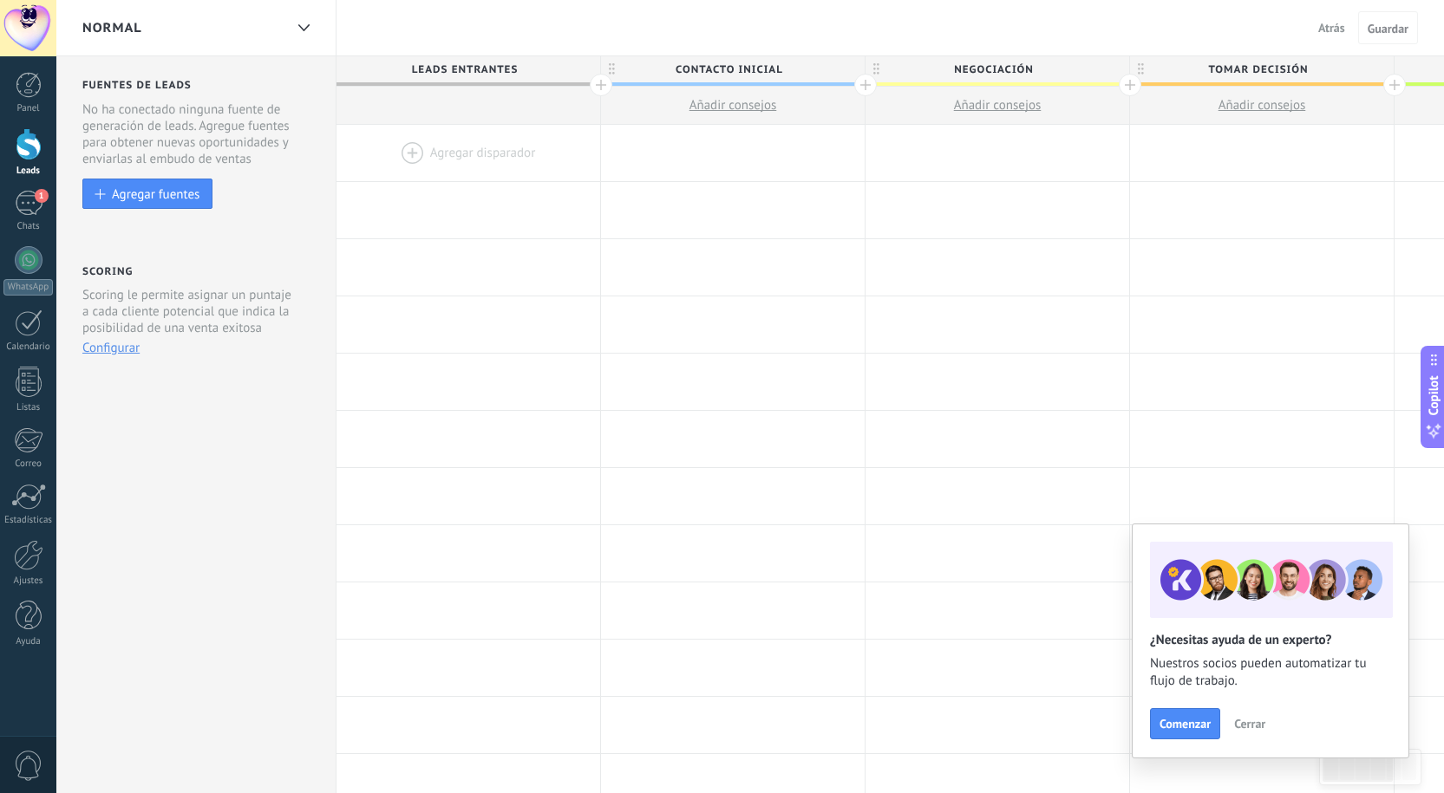
click at [1008, 67] on span "Negociación" at bounding box center [992, 69] width 255 height 27
drag, startPoint x: 1057, startPoint y: 65, endPoint x: 925, endPoint y: 65, distance: 131.8
click at [925, 65] on input "**********" at bounding box center [993, 69] width 230 height 26
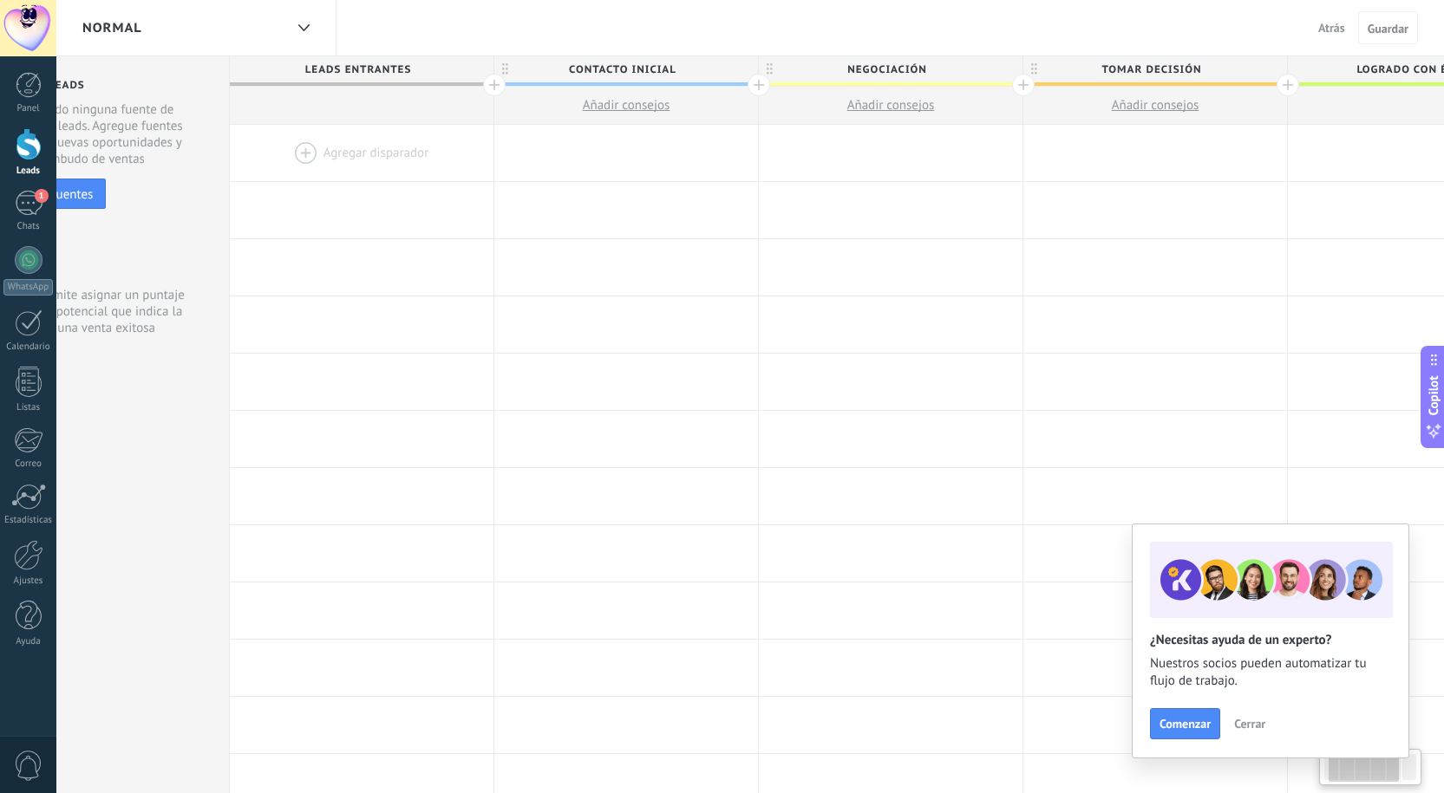
drag, startPoint x: 787, startPoint y: 61, endPoint x: 680, endPoint y: 67, distance: 107.7
click at [680, 67] on span "Contacto inicial" at bounding box center [621, 69] width 255 height 27
drag, startPoint x: 675, startPoint y: 62, endPoint x: 580, endPoint y: 61, distance: 94.5
click at [580, 61] on input "**********" at bounding box center [621, 69] width 230 height 26
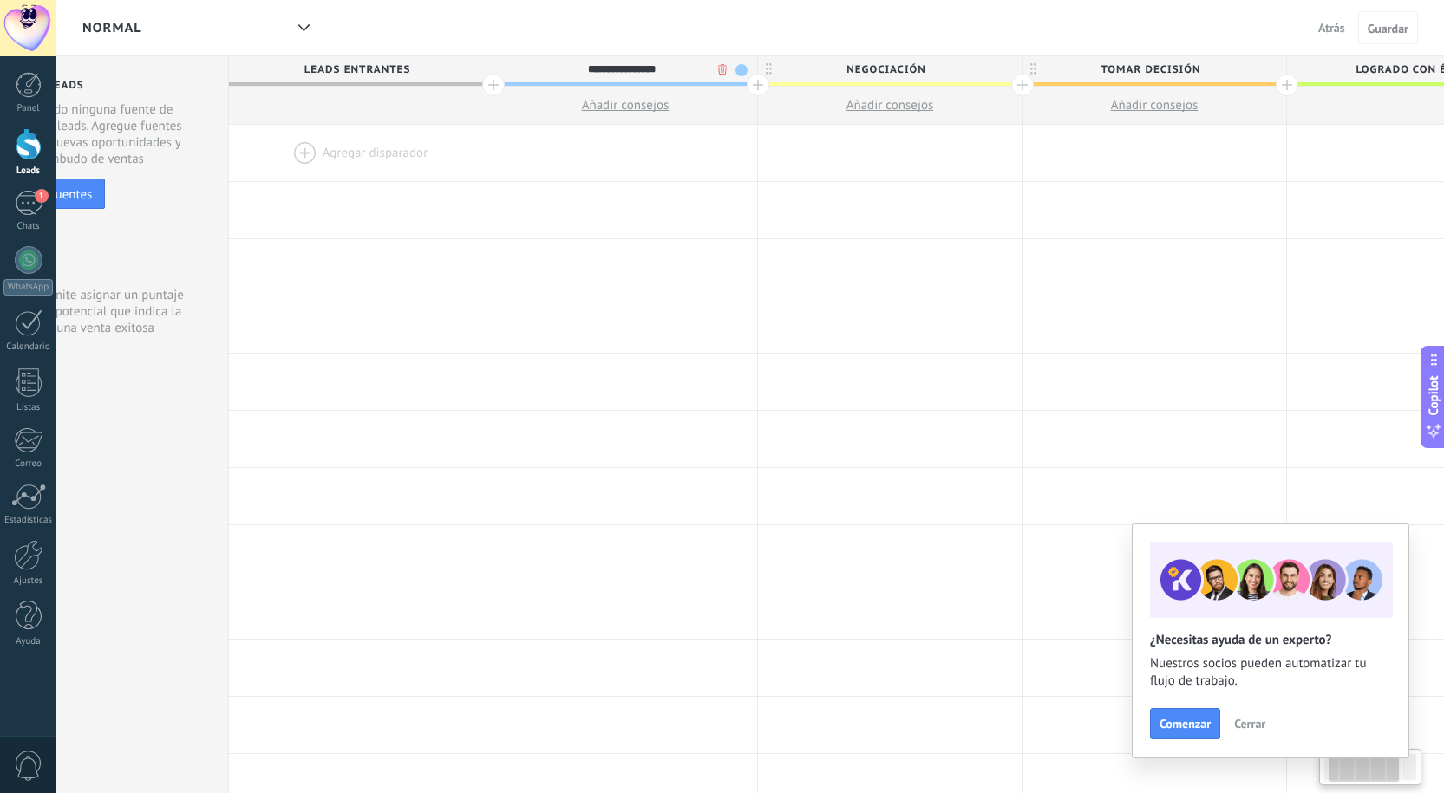
click at [621, 62] on input "**********" at bounding box center [621, 69] width 230 height 26
click at [622, 64] on input "**********" at bounding box center [621, 69] width 230 height 26
click at [587, 69] on input "**********" at bounding box center [621, 69] width 230 height 26
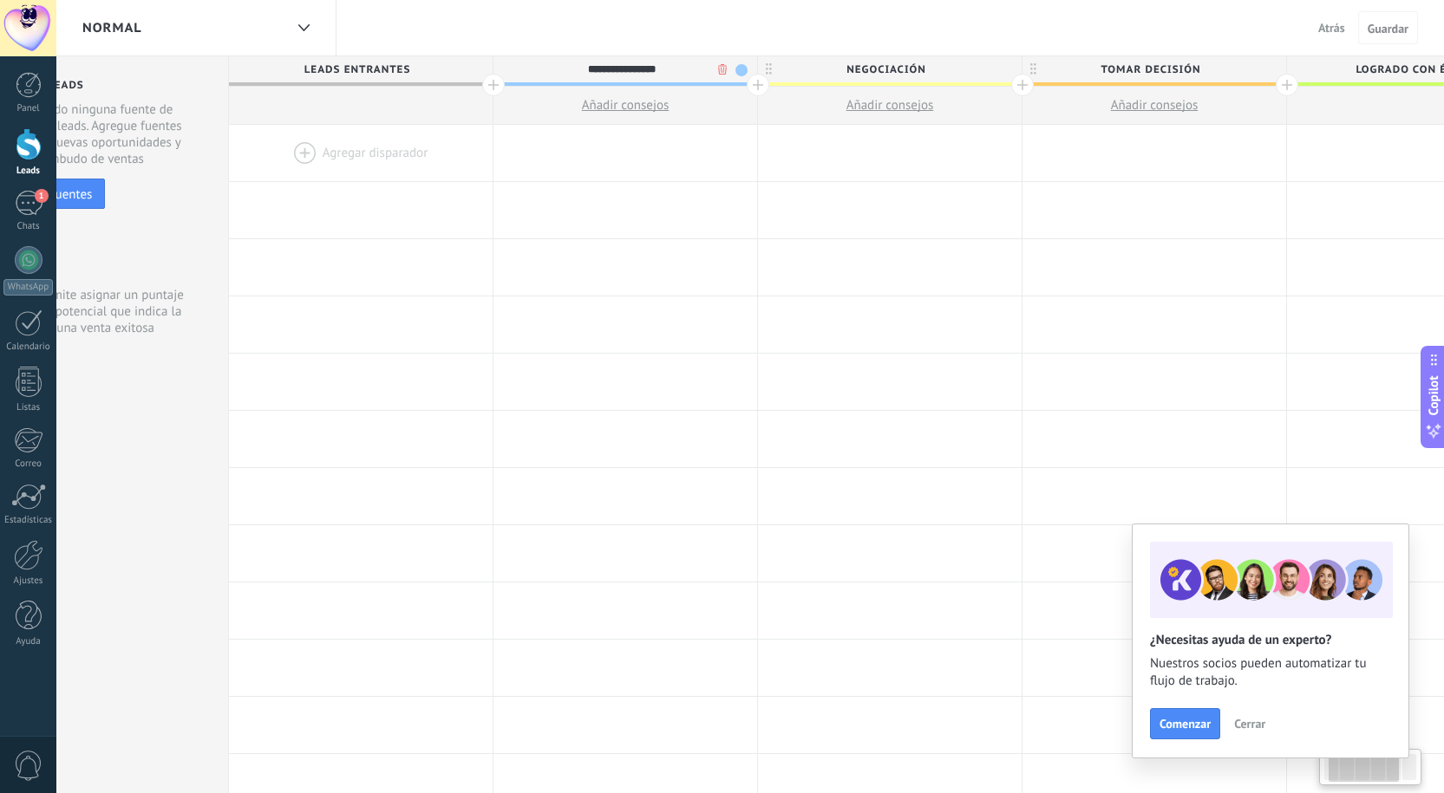
click at [612, 63] on input "**********" at bounding box center [621, 69] width 230 height 26
type input "******"
click at [914, 62] on span "Negociación" at bounding box center [885, 69] width 255 height 27
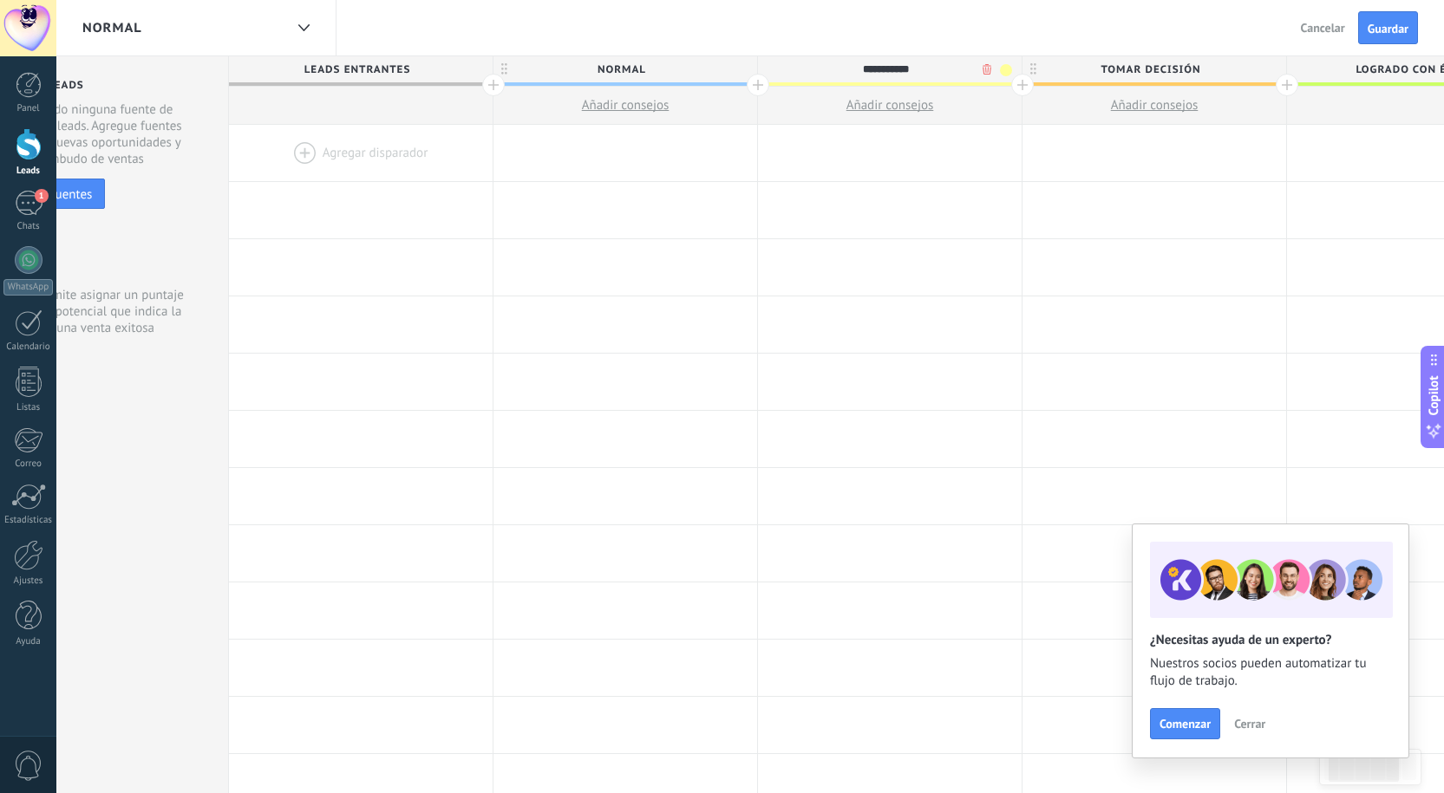
click at [914, 62] on input "**********" at bounding box center [886, 69] width 230 height 26
type input "*********"
click at [1134, 64] on span "Tomar decisión" at bounding box center [1149, 69] width 255 height 27
click at [1148, 69] on input "**********" at bounding box center [1150, 69] width 230 height 26
type input "********"
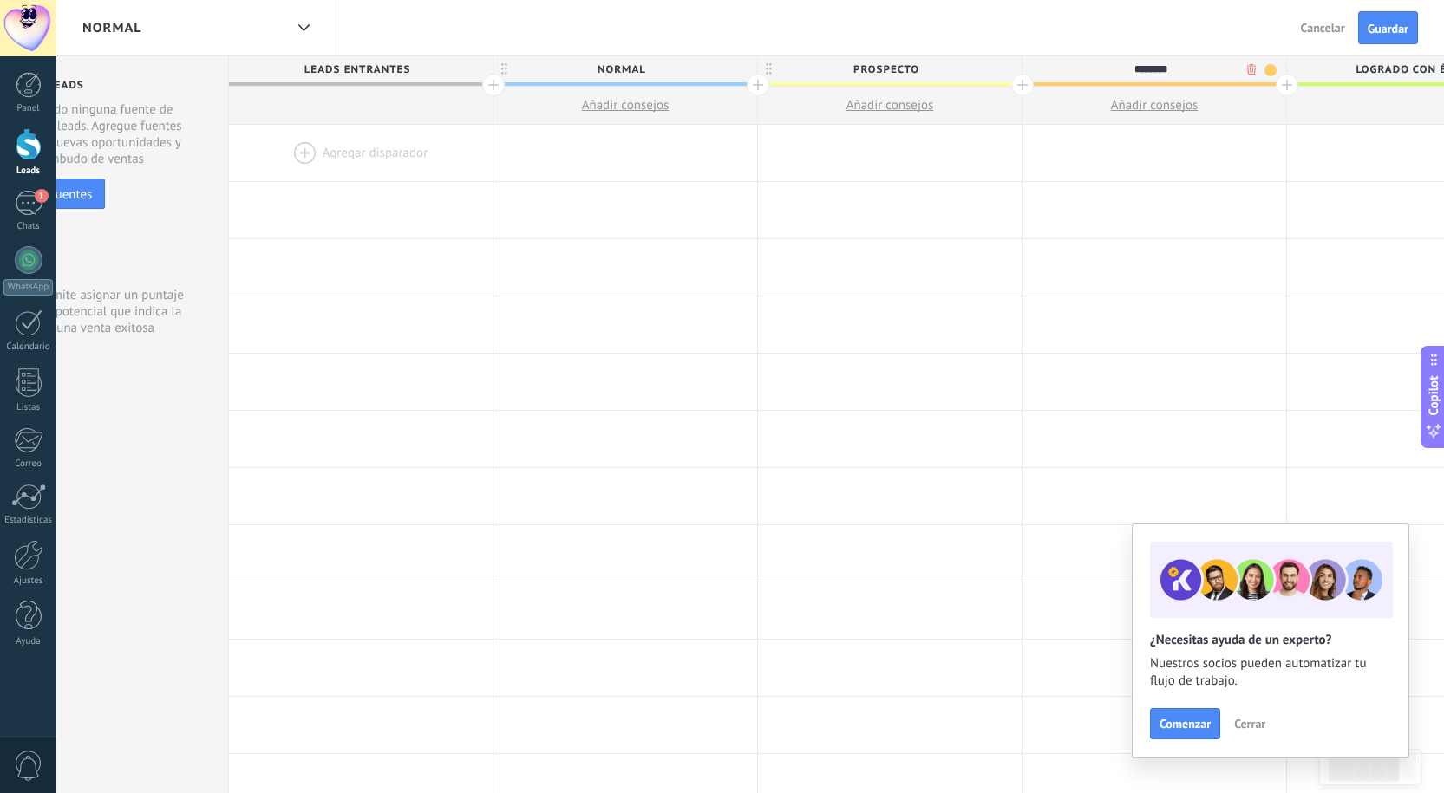
click at [1386, 65] on span "Logrado con éxito" at bounding box center [1414, 69] width 255 height 27
click at [1386, 65] on input "**********" at bounding box center [1415, 69] width 230 height 26
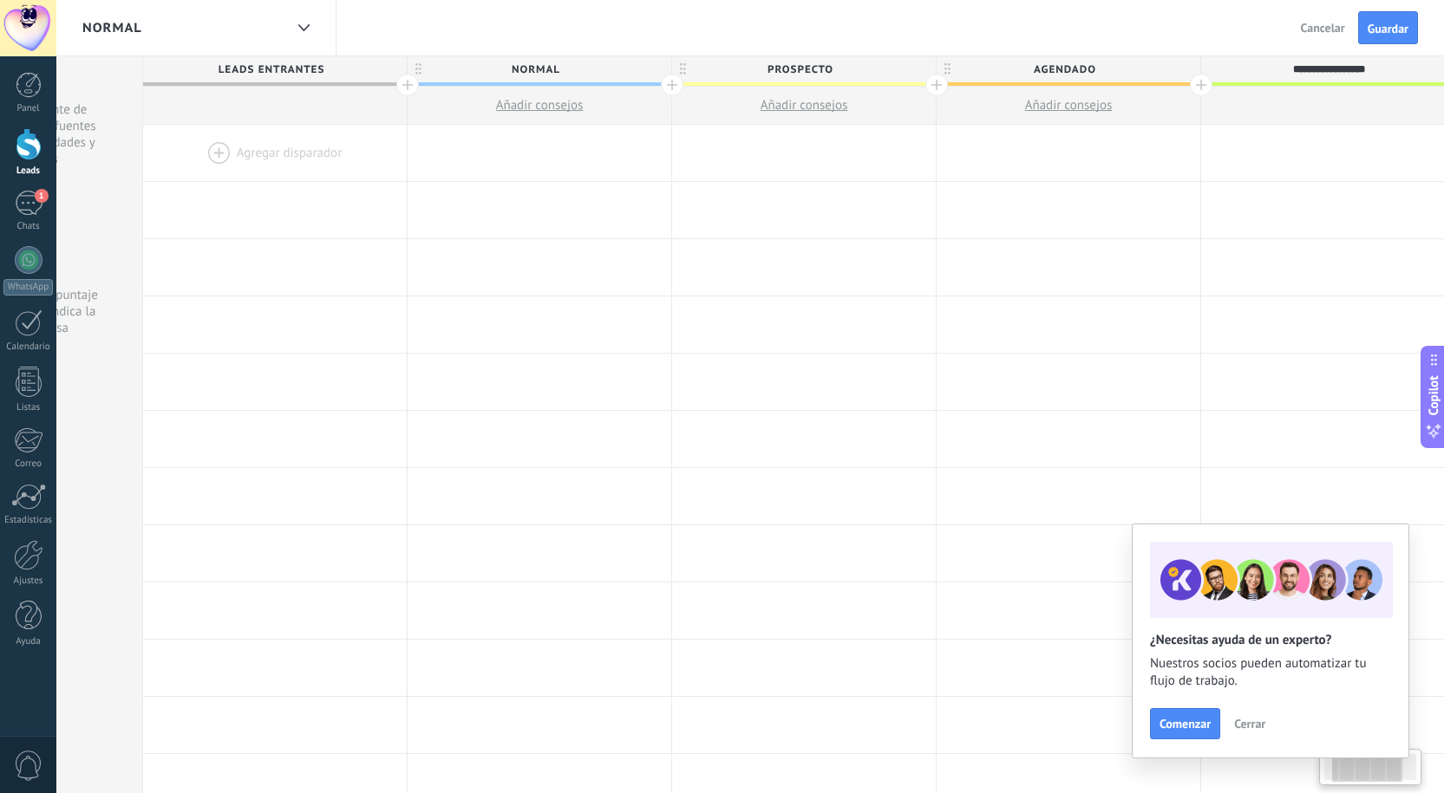
click at [1347, 68] on input "**********" at bounding box center [1329, 69] width 230 height 26
type input "*****"
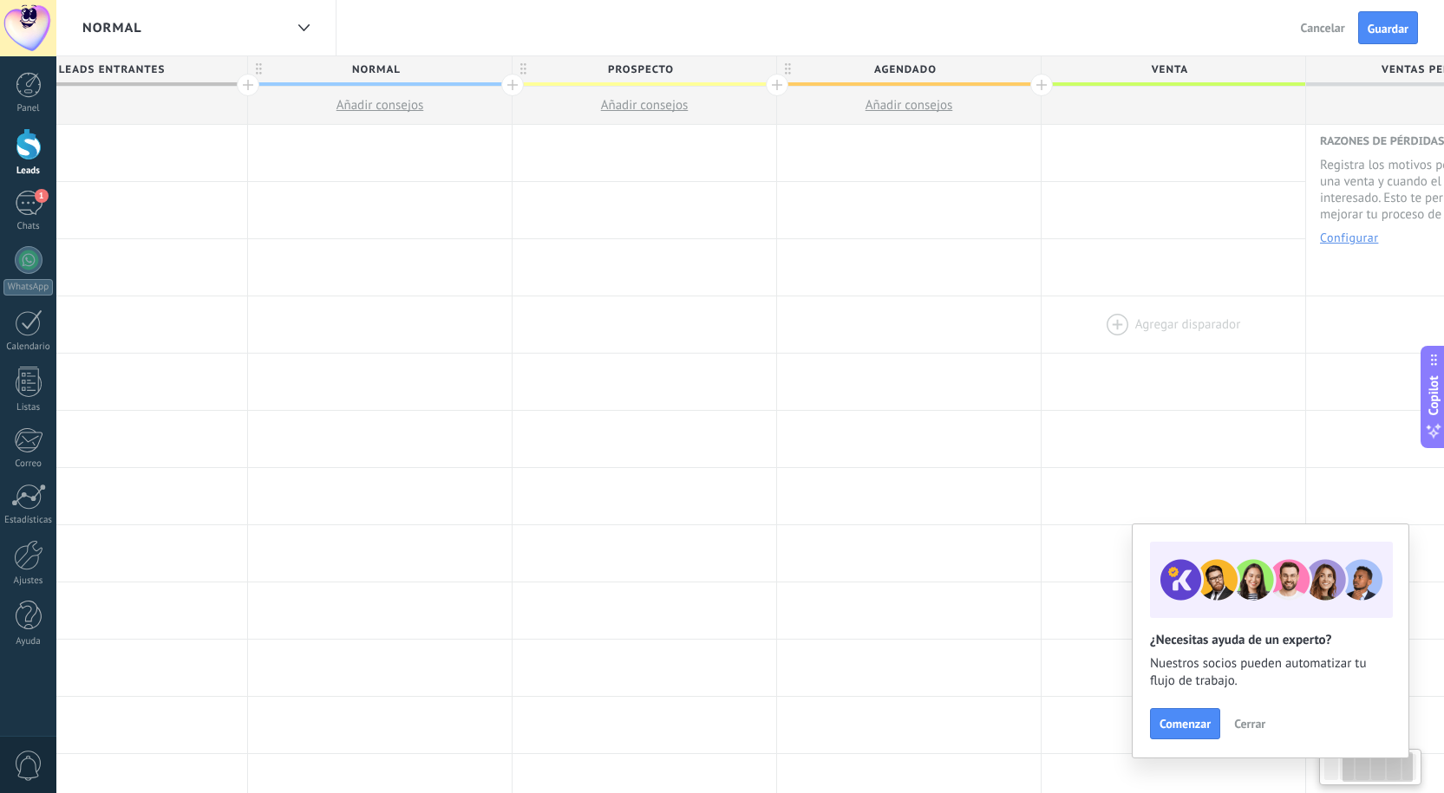
scroll to position [0, 479]
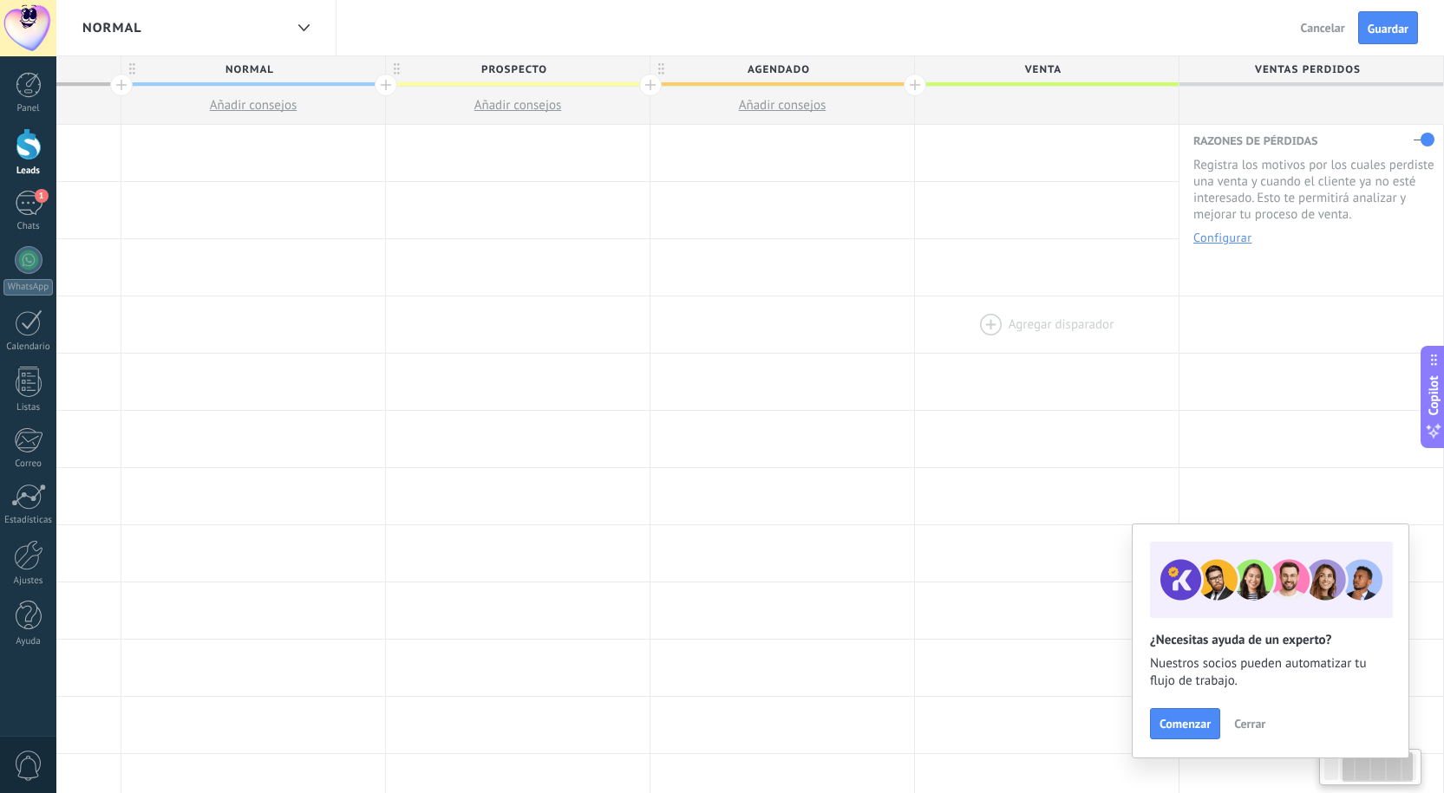
drag, startPoint x: 1348, startPoint y: 312, endPoint x: 1399, endPoint y: 306, distance: 51.5
click at [1309, 64] on span "Ventas Perdidos" at bounding box center [1306, 69] width 255 height 27
click at [1309, 64] on input "**********" at bounding box center [1307, 69] width 230 height 26
type input "**********"
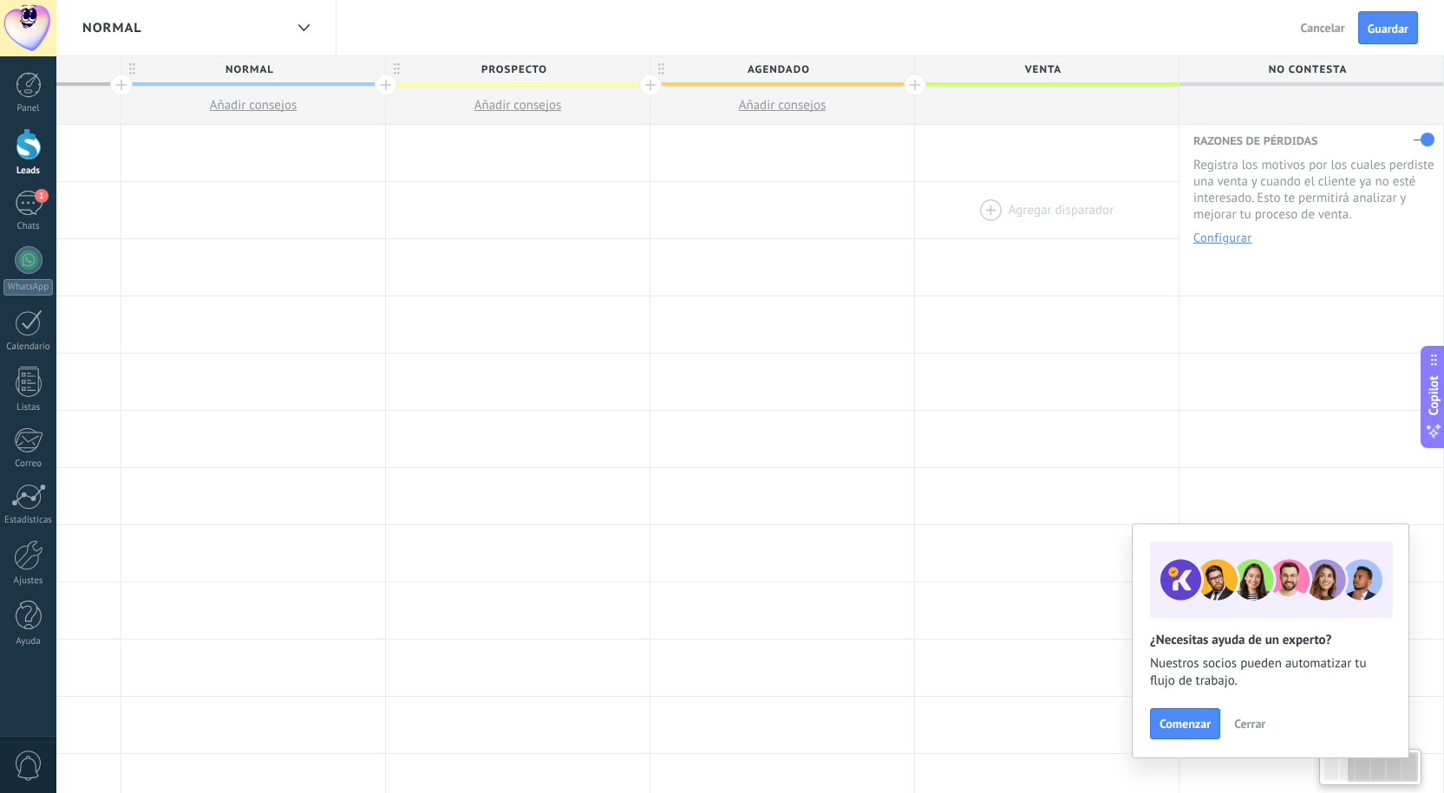
drag, startPoint x: 1323, startPoint y: 229, endPoint x: 1005, endPoint y: 232, distance: 318.2
click at [1009, 232] on div "**********" at bounding box center [650, 726] width 1587 height 1202
drag, startPoint x: 988, startPoint y: 192, endPoint x: 661, endPoint y: 200, distance: 327.0
click at [662, 200] on div "Agregar disparador Agregar disparador Agregar disparador Agregar disparador Agr…" at bounding box center [650, 210] width 1587 height 57
click at [1028, 131] on div at bounding box center [1047, 153] width 264 height 56
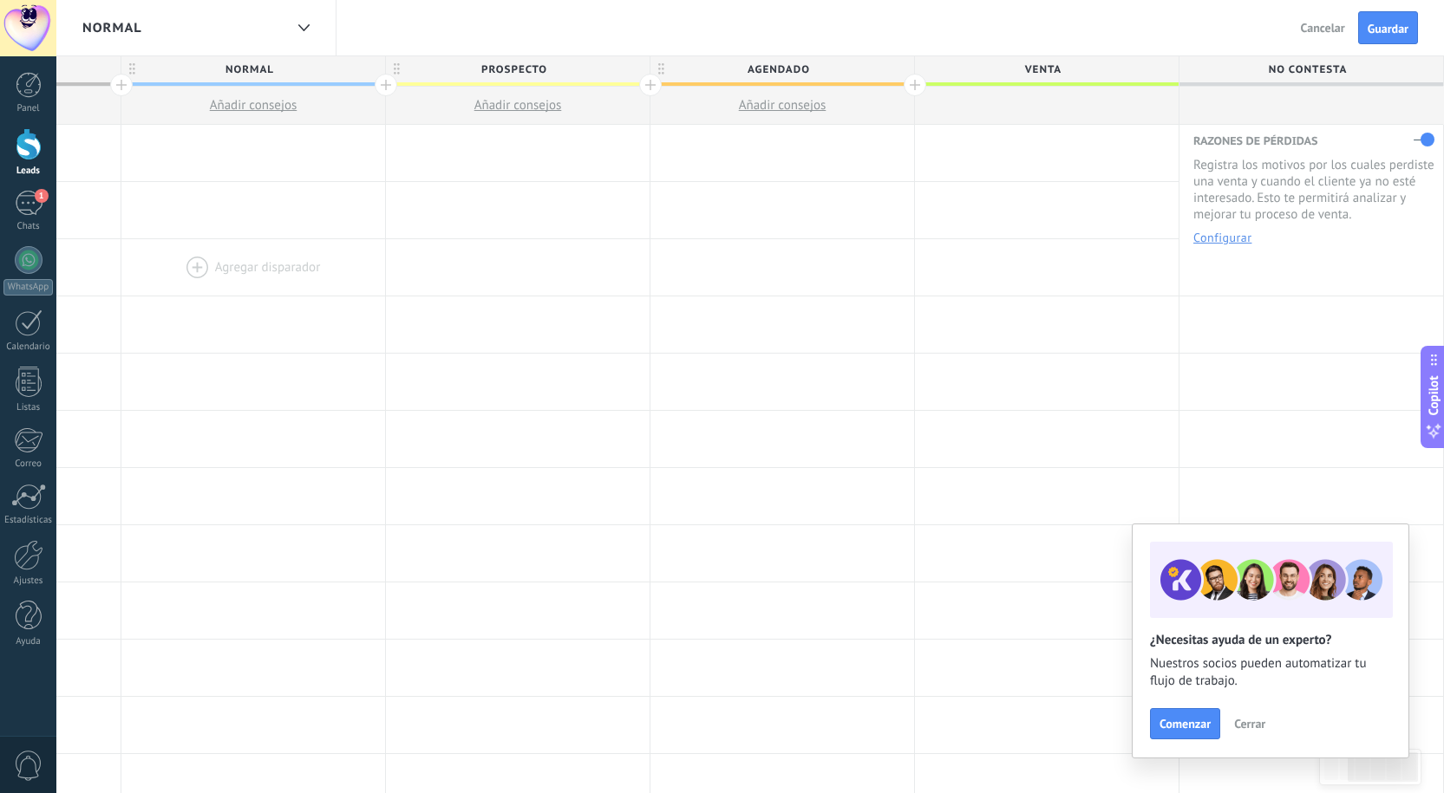
click at [254, 239] on div at bounding box center [253, 267] width 264 height 56
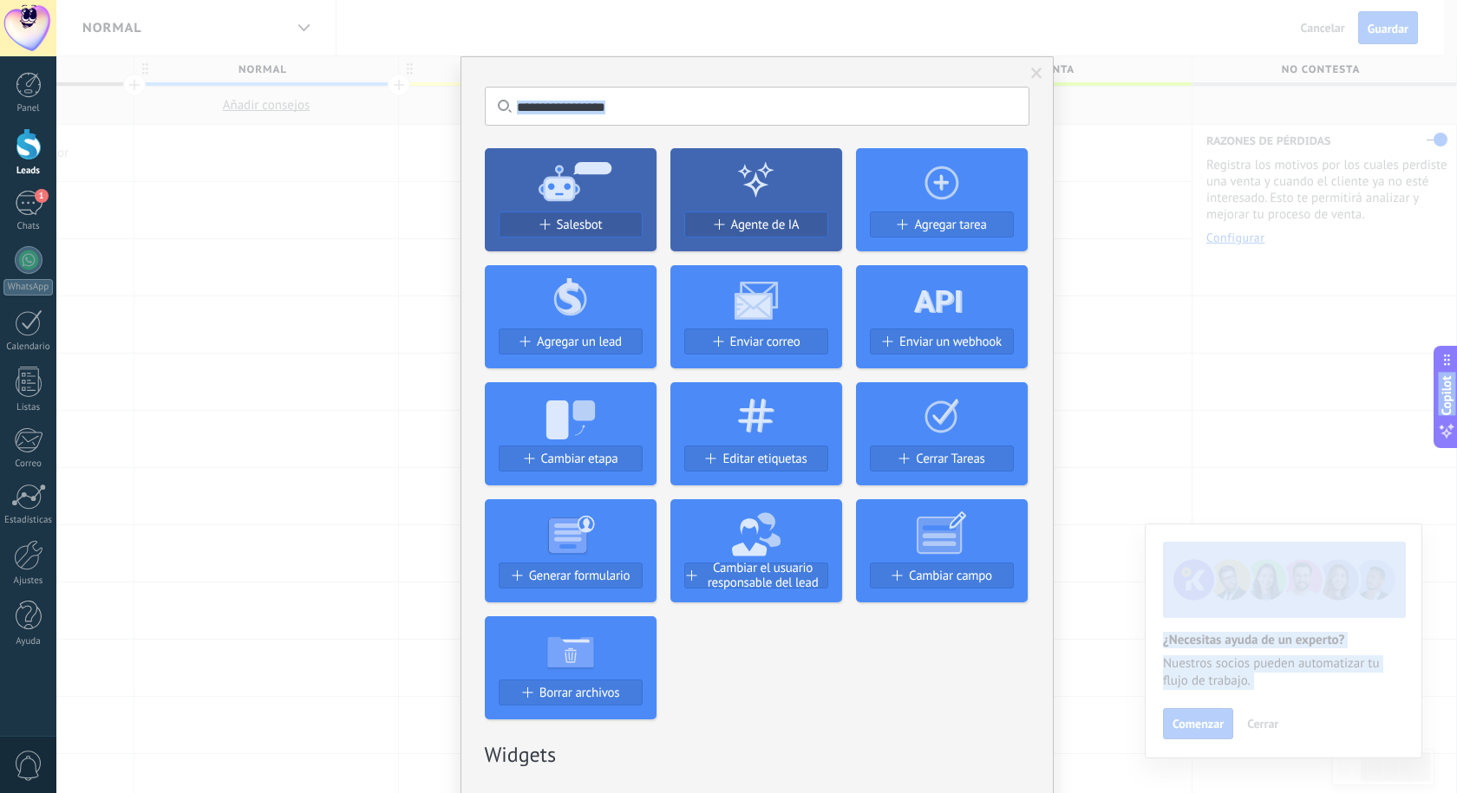
drag, startPoint x: 409, startPoint y: 355, endPoint x: 132, endPoint y: 312, distance: 280.8
click at [28, 314] on body ".abccls-1,.abccls-2{fill-rule:evenodd}.abccls-2{fill:#fff} .abfcls-1{fill:none}…" at bounding box center [728, 396] width 1457 height 793
click at [1036, 74] on span at bounding box center [1036, 74] width 11 height 12
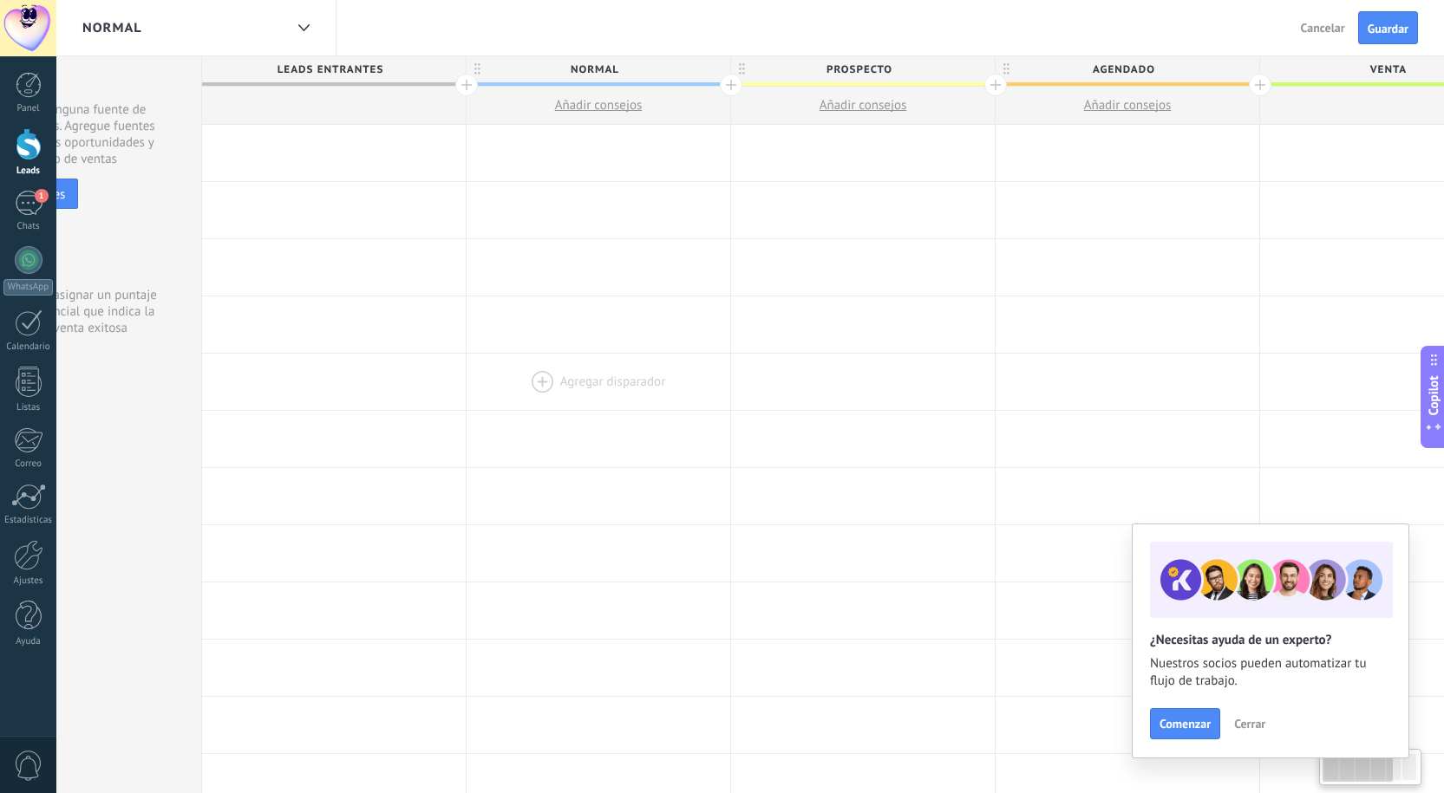
scroll to position [0, 0]
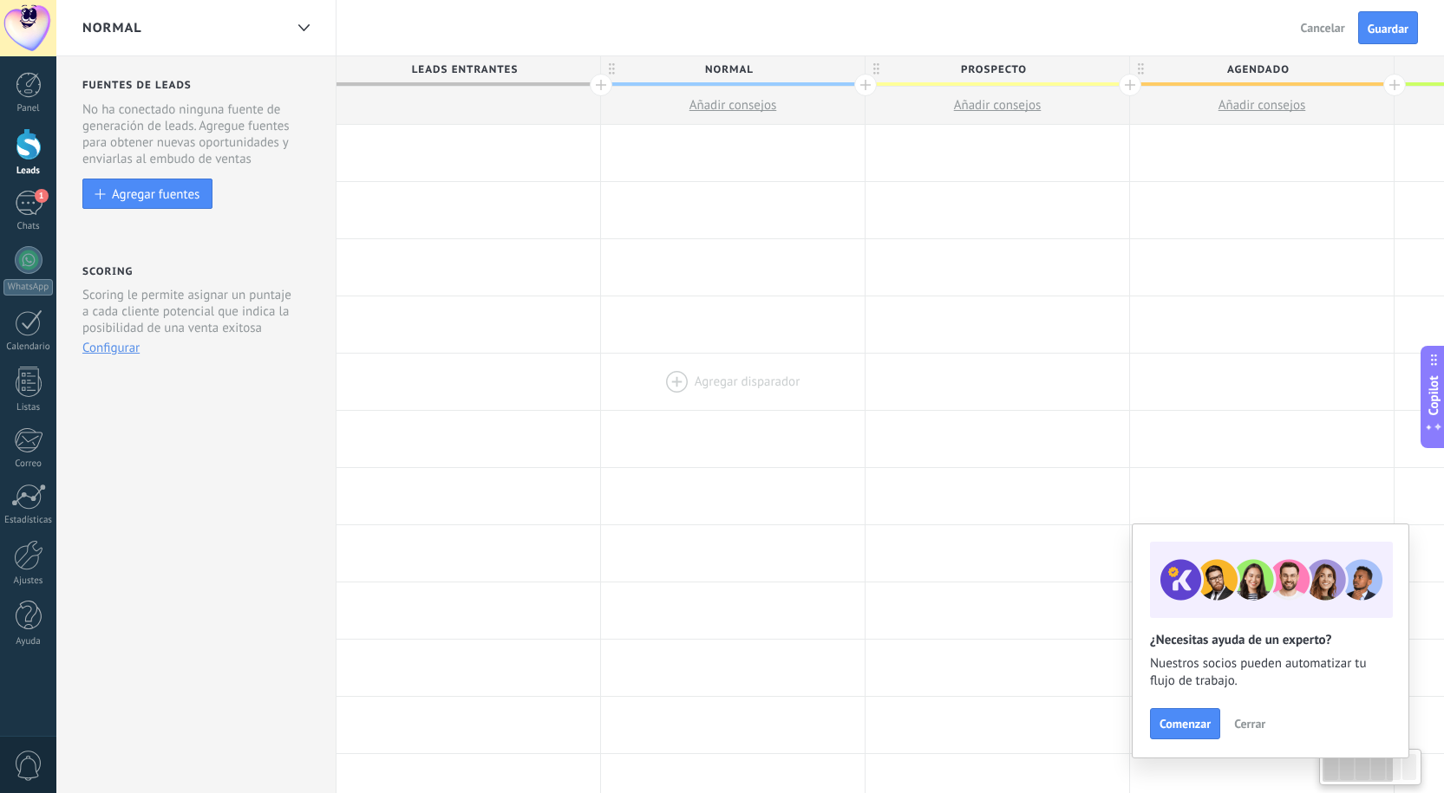
drag, startPoint x: 244, startPoint y: 396, endPoint x: 207, endPoint y: 395, distance: 36.4
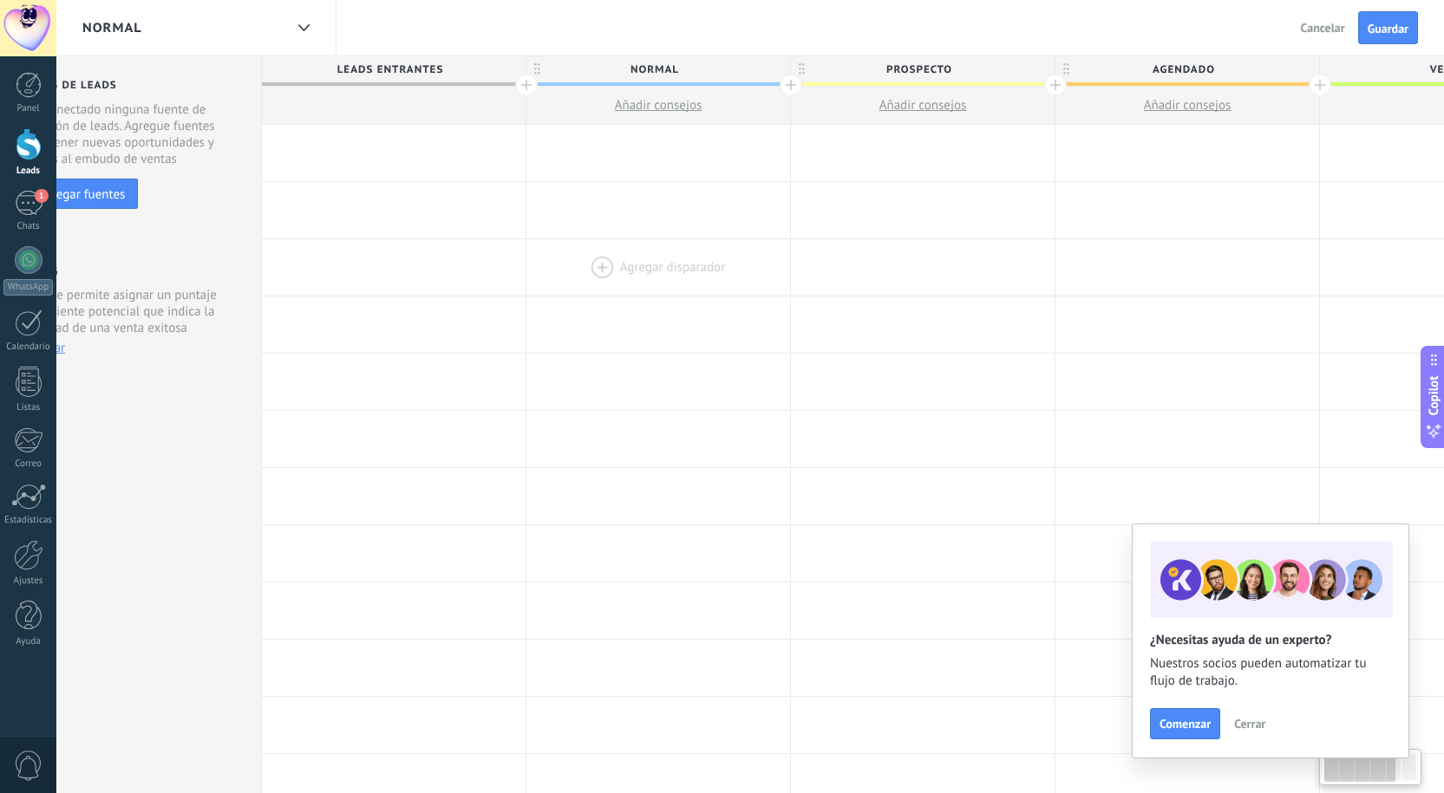
drag, startPoint x: 529, startPoint y: 277, endPoint x: 568, endPoint y: 277, distance: 39.0
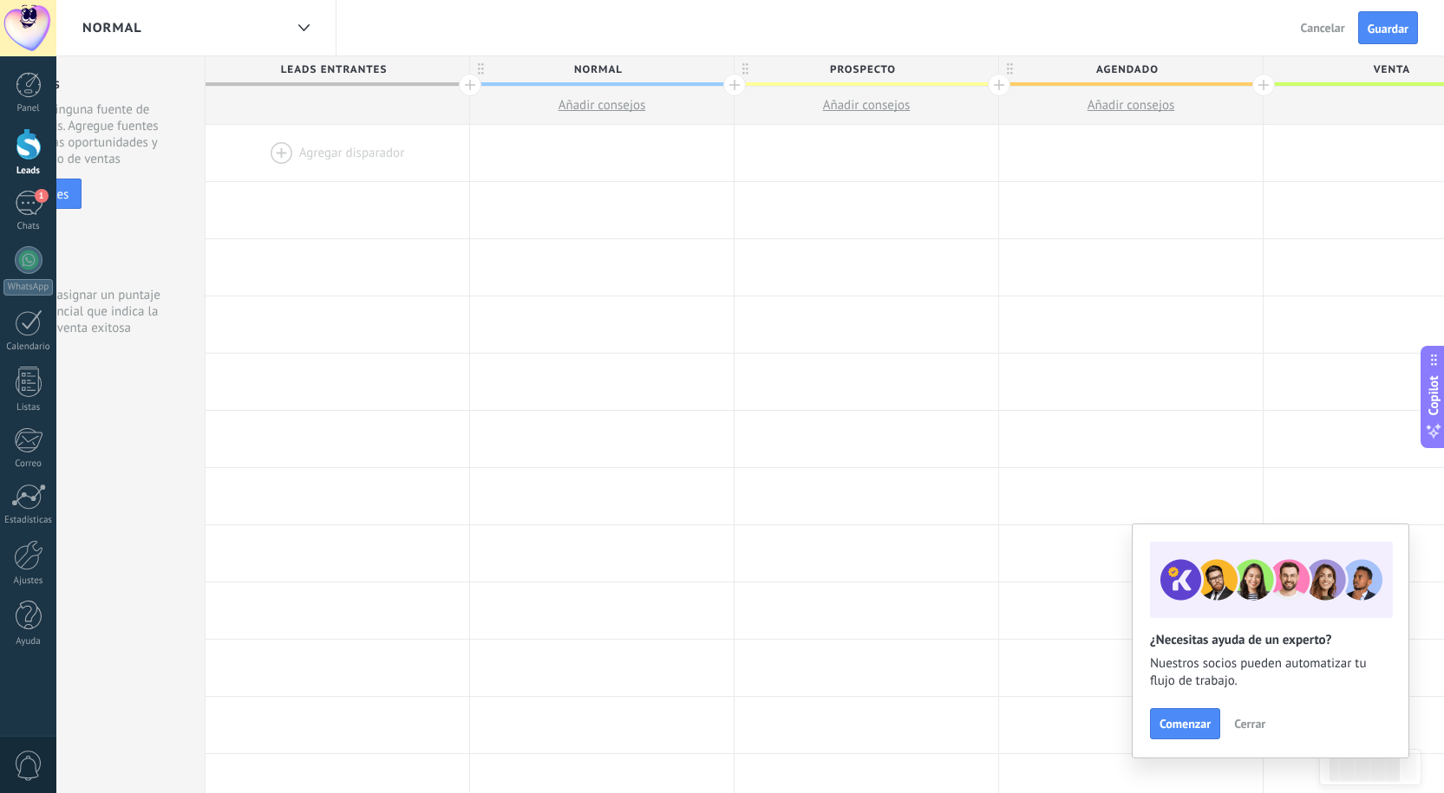
click at [460, 84] on div at bounding box center [470, 85] width 23 height 23
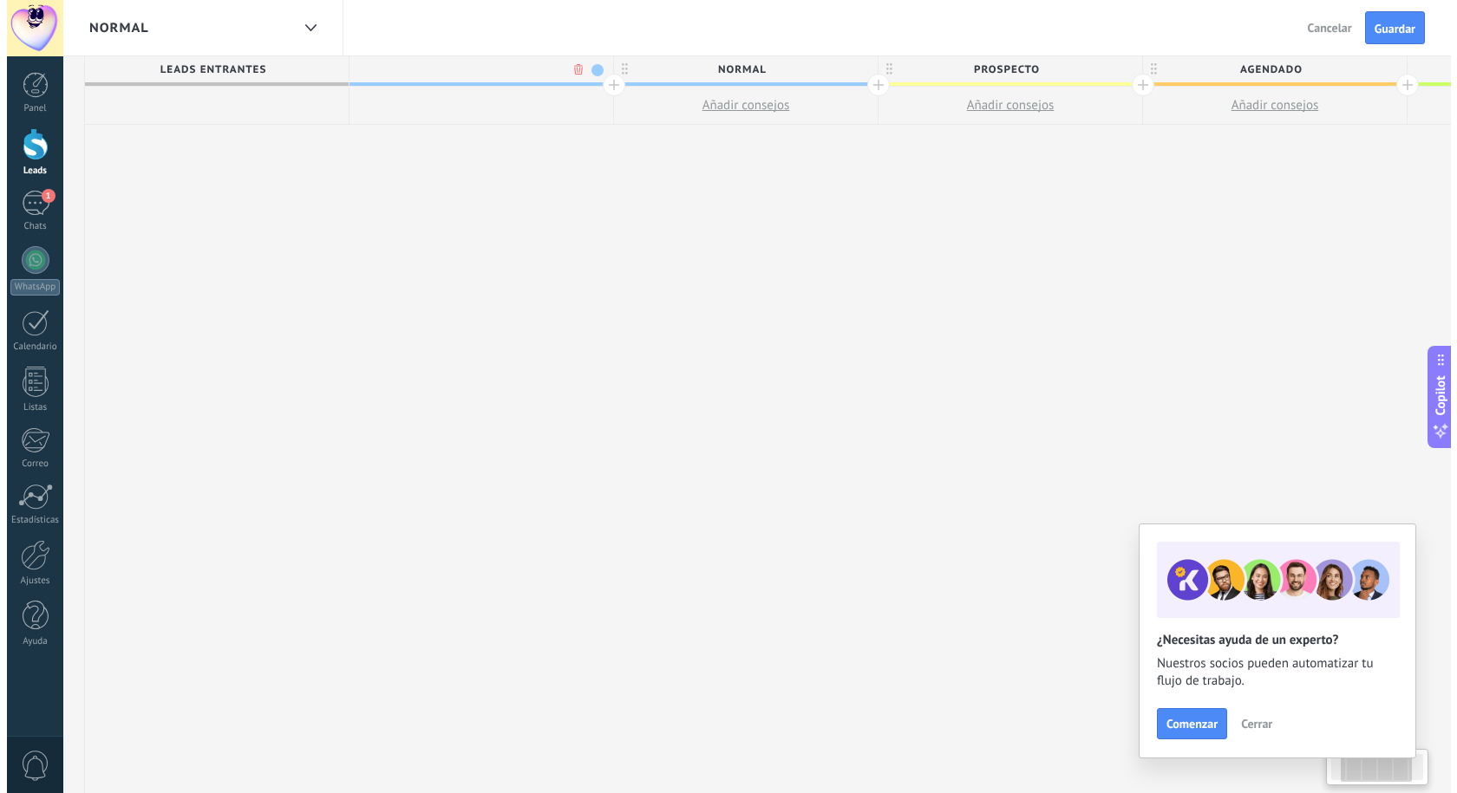
scroll to position [0, 259]
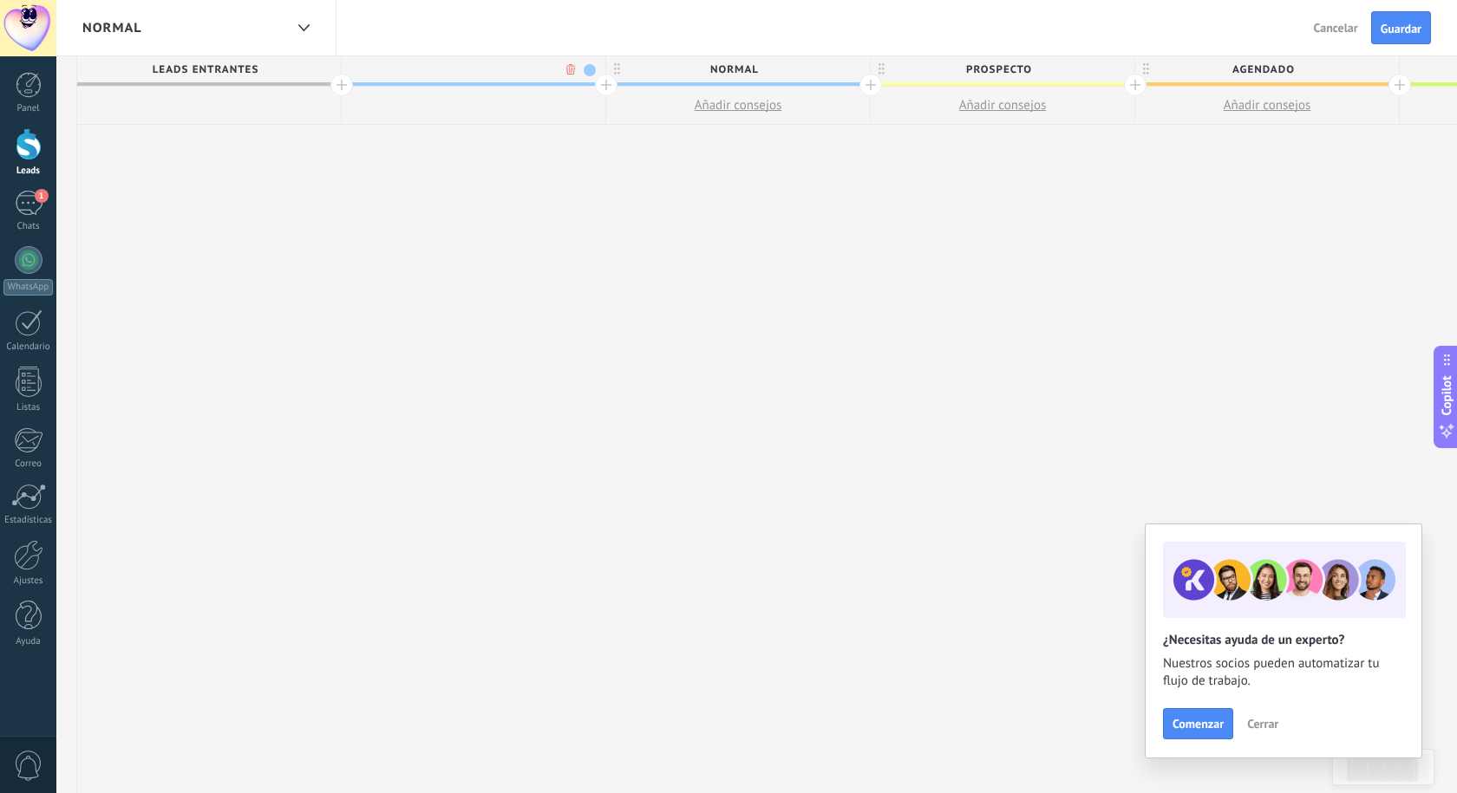
click at [568, 67] on body ".abccls-1,.abccls-2{fill-rule:evenodd}.abccls-2{fill:#fff} .abfcls-1{fill:none}…" at bounding box center [728, 396] width 1457 height 793
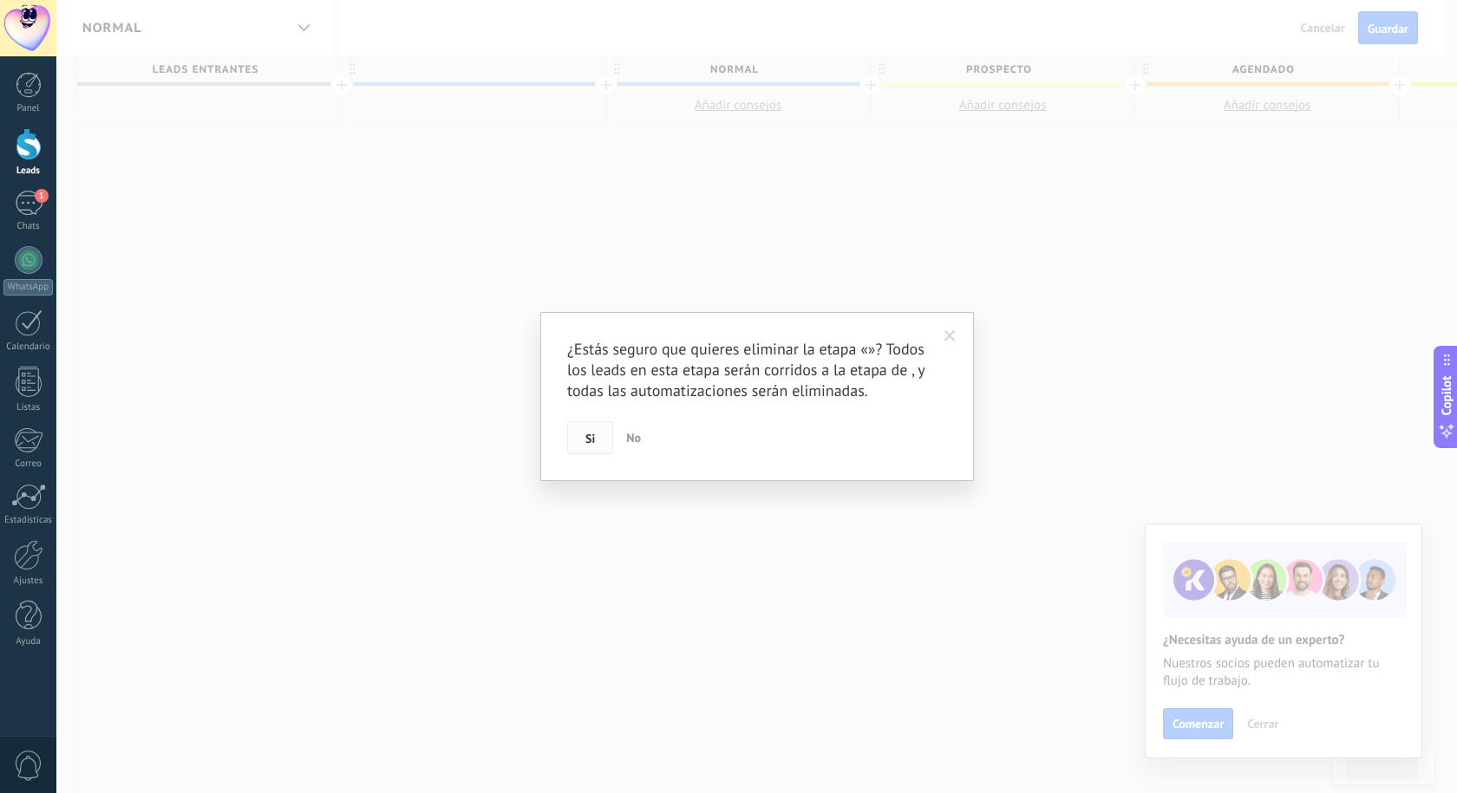
click at [583, 442] on button "Si" at bounding box center [590, 437] width 46 height 33
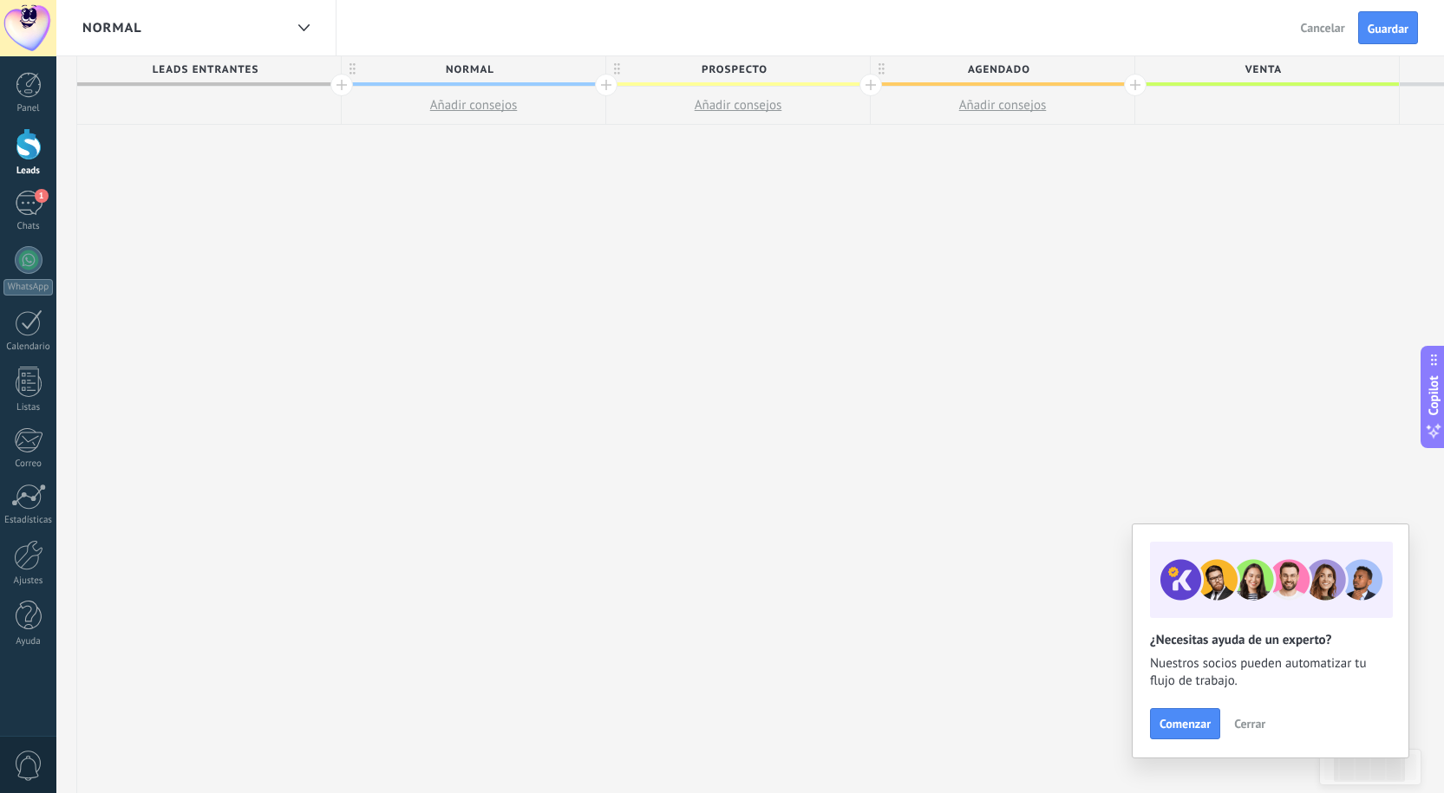
click at [354, 320] on div "**********" at bounding box center [870, 425] width 1587 height 738
click at [210, 296] on div "**********" at bounding box center [870, 425] width 1587 height 738
click at [21, 260] on div at bounding box center [29, 260] width 28 height 28
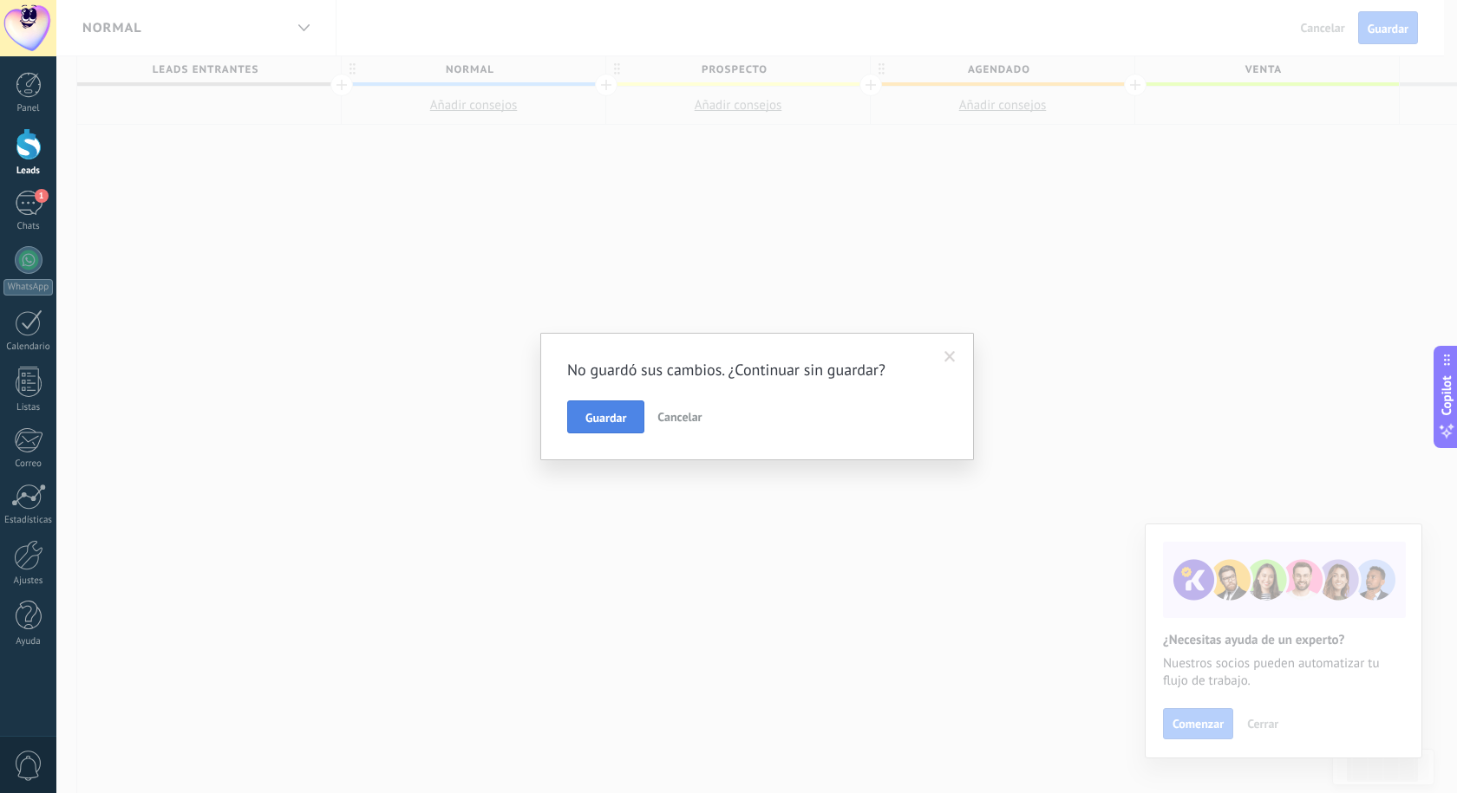
click at [621, 412] on span "Guardar" at bounding box center [605, 418] width 41 height 12
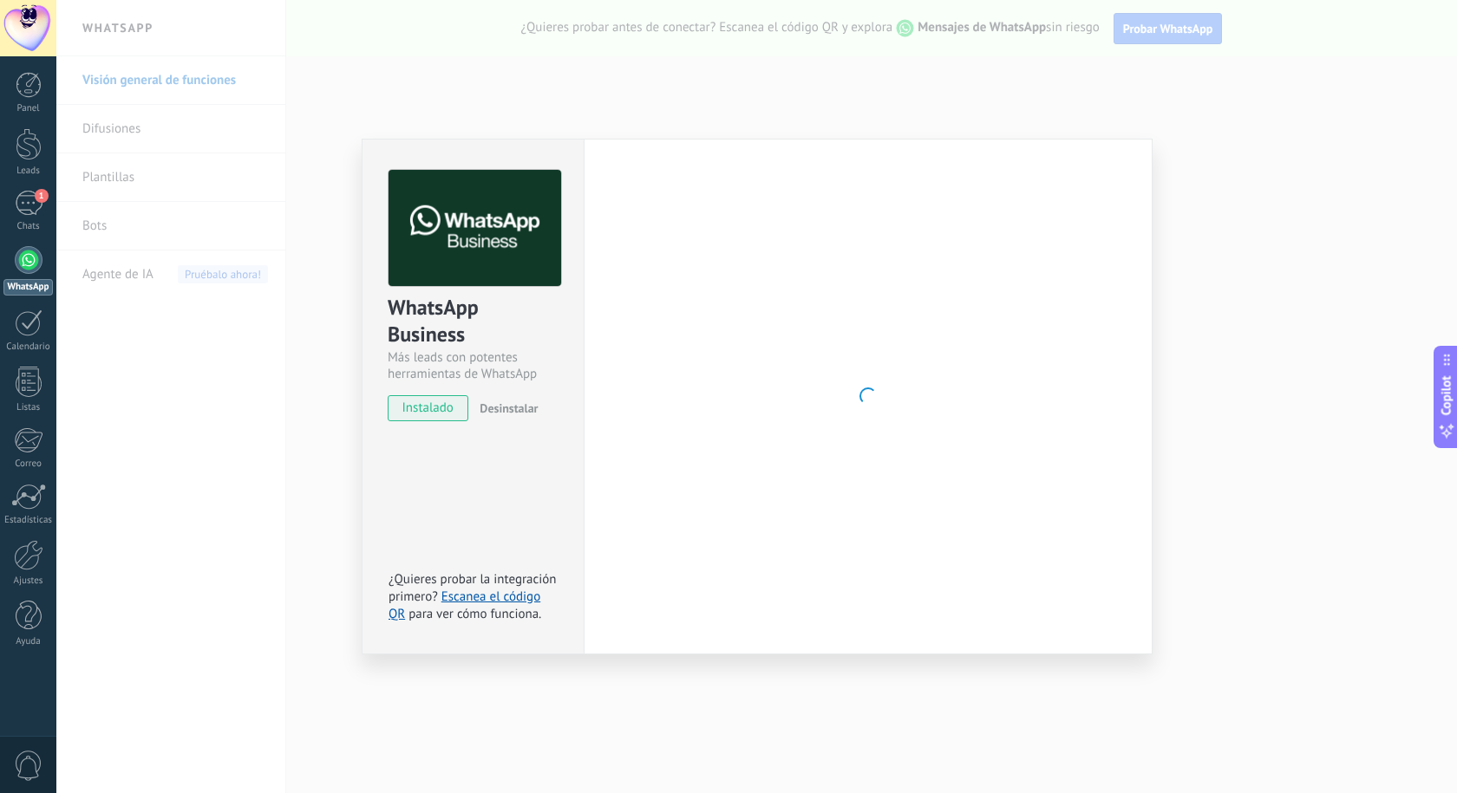
click at [488, 232] on img at bounding box center [474, 228] width 173 height 117
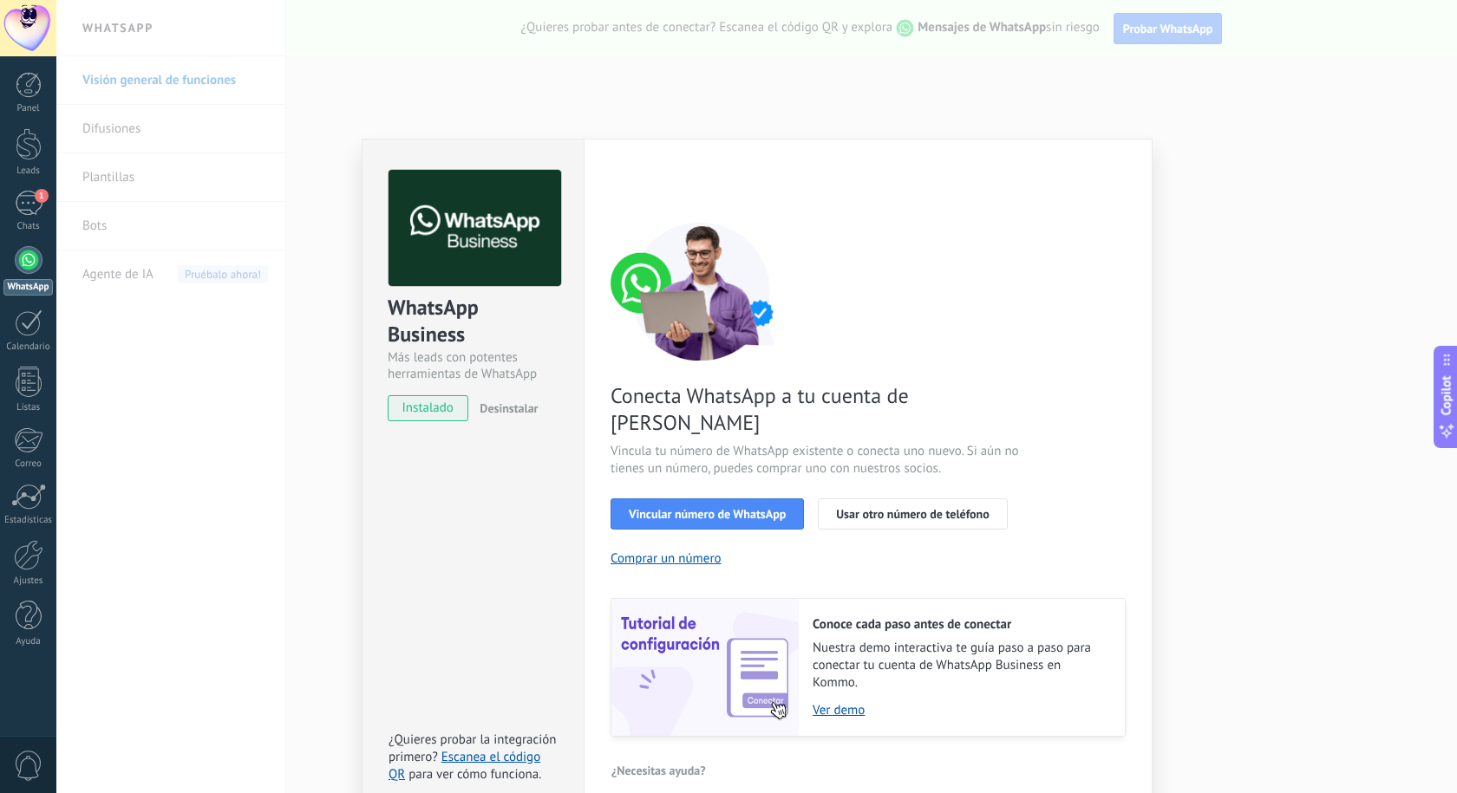
click at [414, 409] on span "instalado" at bounding box center [427, 408] width 79 height 26
click at [694, 508] on span "Vincular número de WhatsApp" at bounding box center [707, 514] width 157 height 12
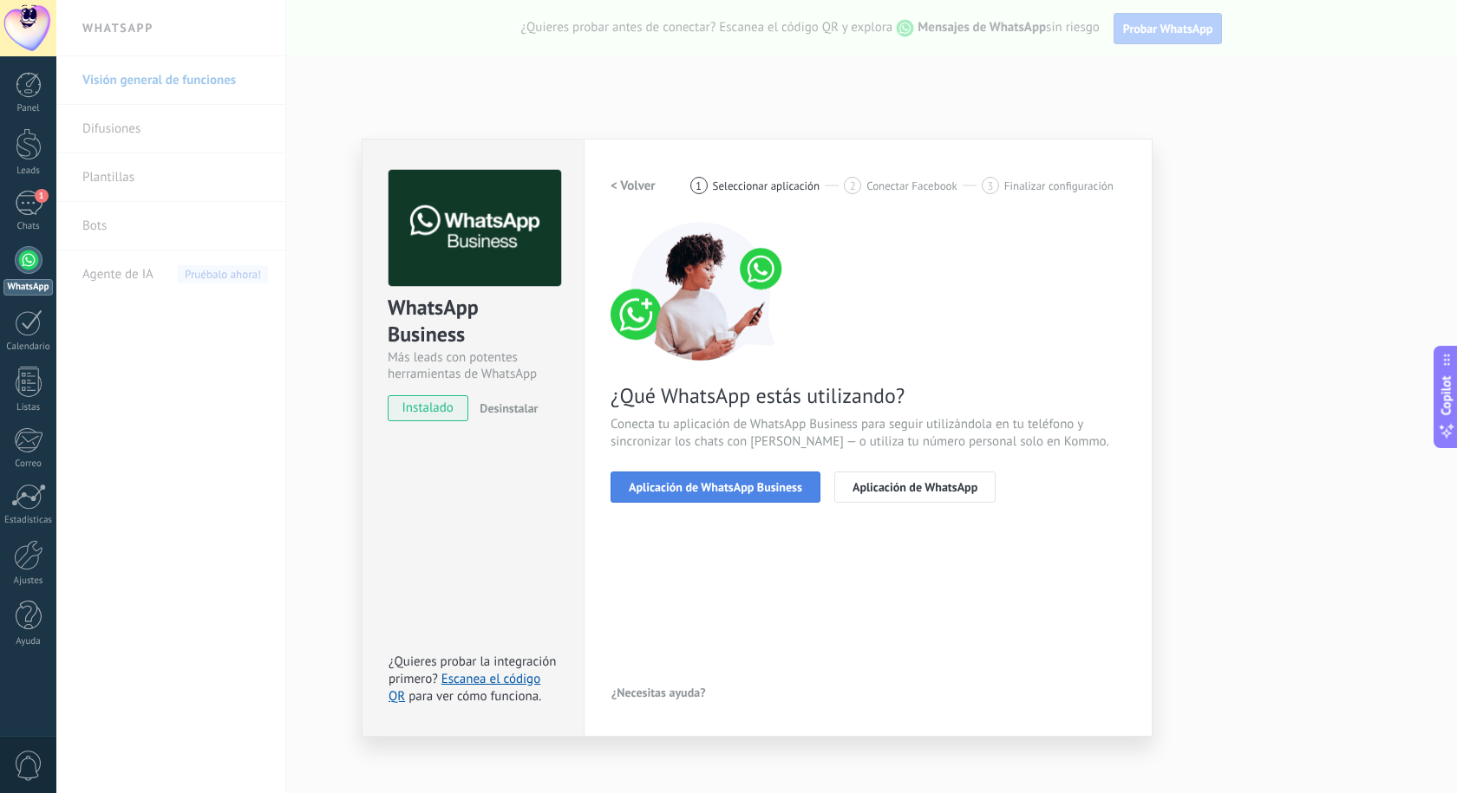
click at [700, 492] on span "Aplicación de WhatsApp Business" at bounding box center [715, 487] width 173 height 12
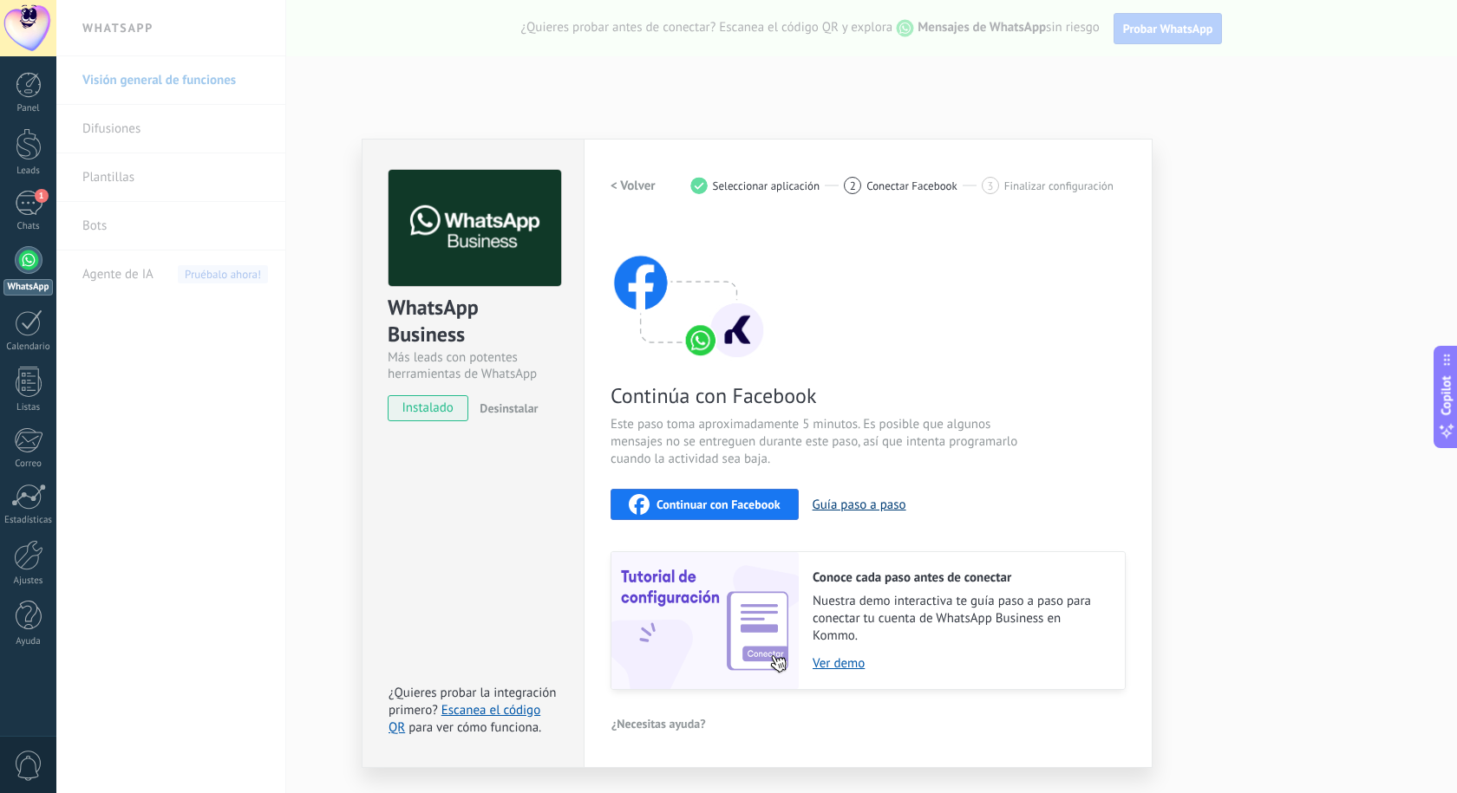
click at [877, 509] on button "Guía paso a paso" at bounding box center [859, 505] width 94 height 16
click at [695, 335] on img at bounding box center [688, 291] width 156 height 139
click at [767, 182] on span "Seleccionar aplicación" at bounding box center [767, 185] width 108 height 13
click at [715, 496] on div "Continuar con Facebook" at bounding box center [705, 504] width 152 height 21
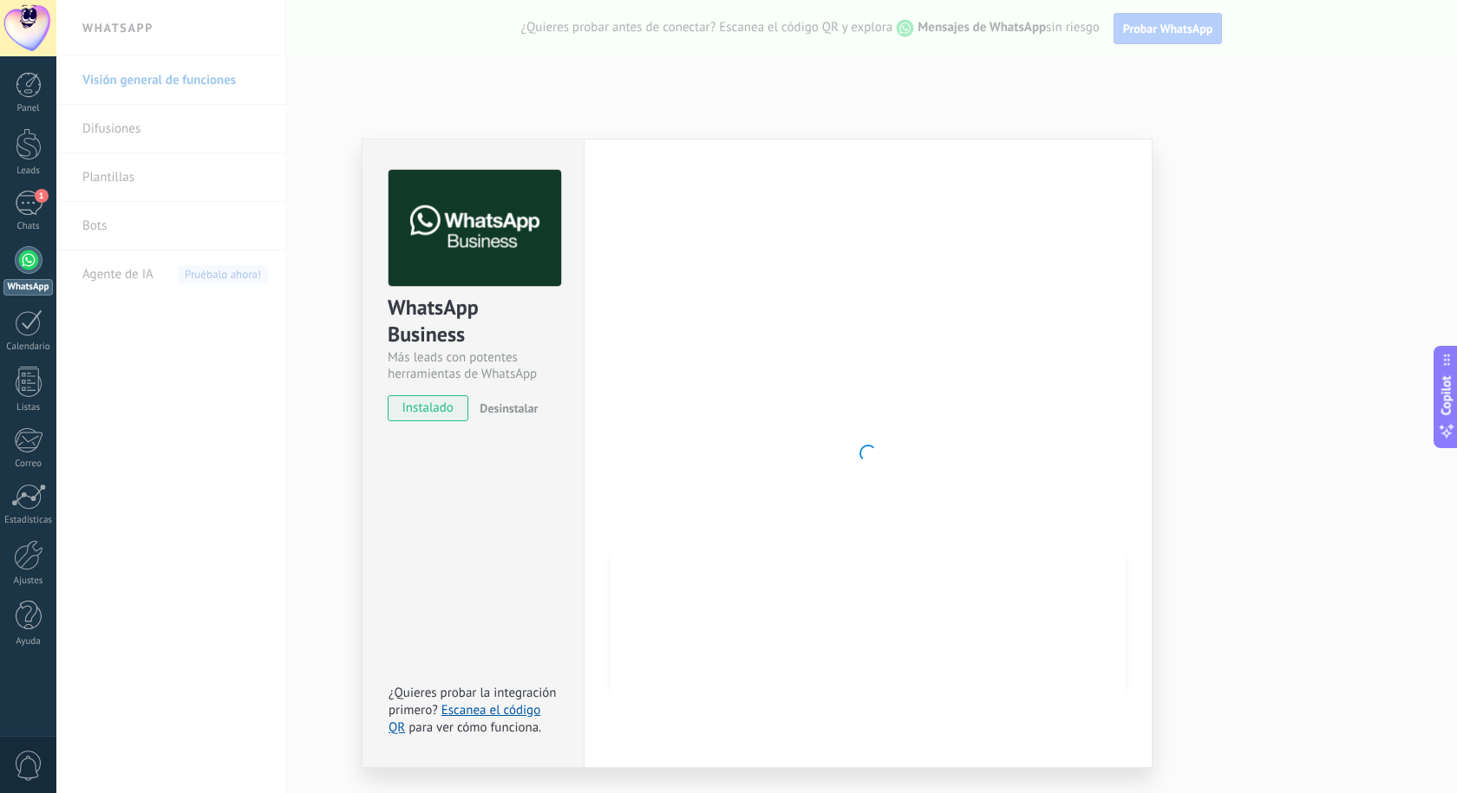
click at [553, 328] on div "WhatsApp Business" at bounding box center [473, 321] width 171 height 55
click at [29, 260] on div at bounding box center [29, 260] width 28 height 28
click at [364, 493] on div "WhatsApp Business Más leads con potentes herramientas de WhatsApp instalado Des…" at bounding box center [473, 453] width 222 height 629
click at [48, 484] on link "Estadísticas" at bounding box center [28, 505] width 56 height 42
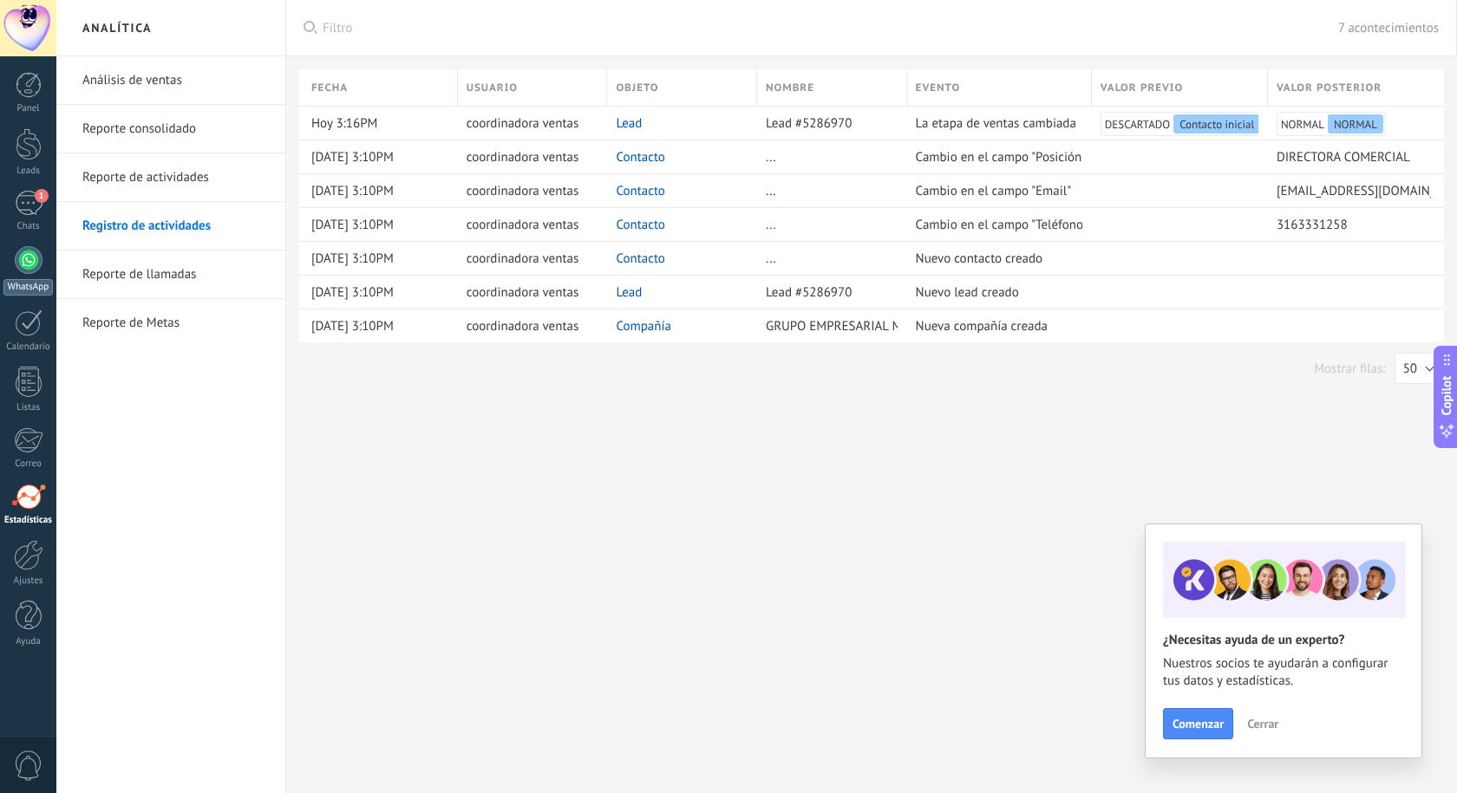
click at [29, 288] on div "WhatsApp" at bounding box center [27, 287] width 49 height 16
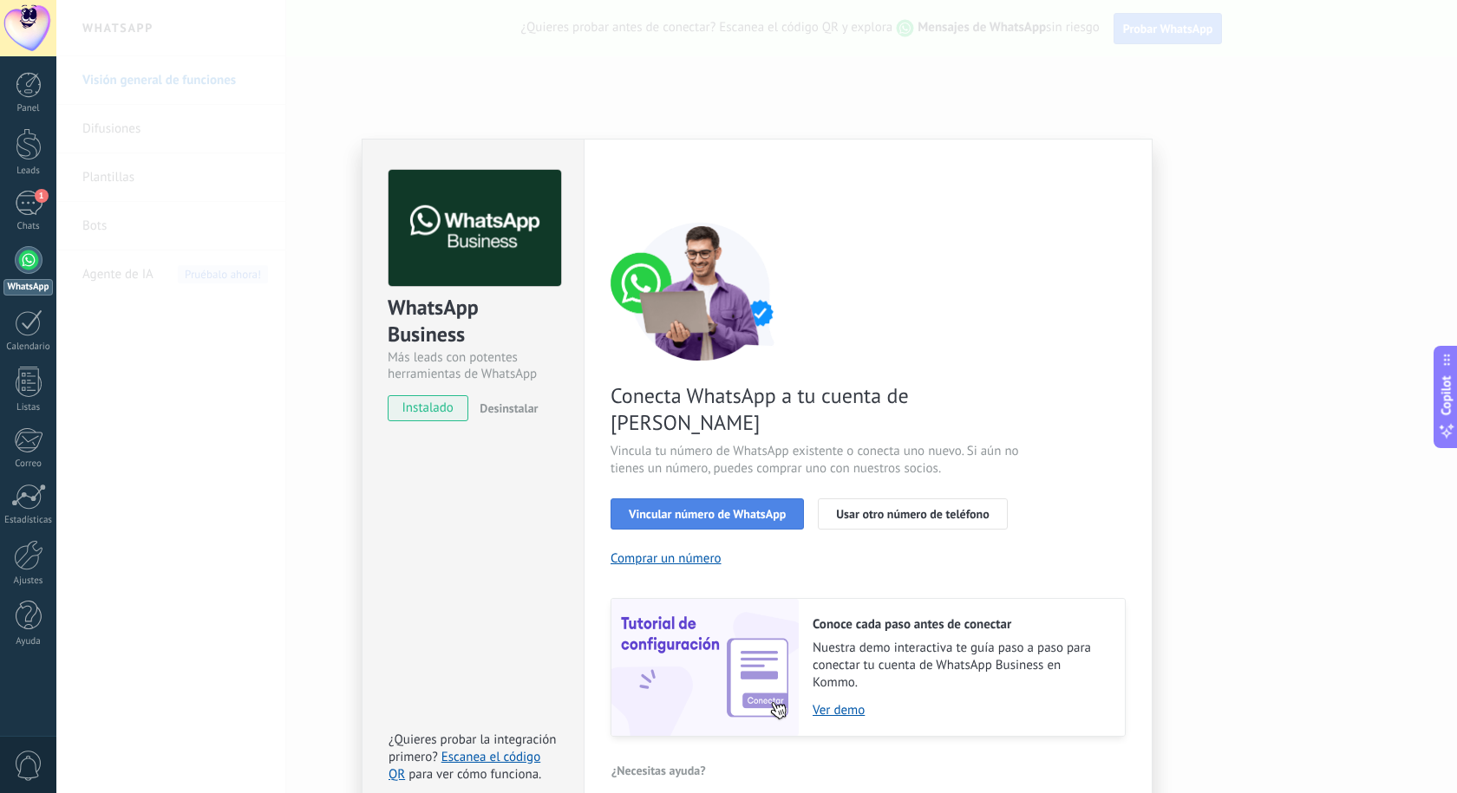
click at [688, 508] on span "Vincular número de WhatsApp" at bounding box center [707, 514] width 157 height 12
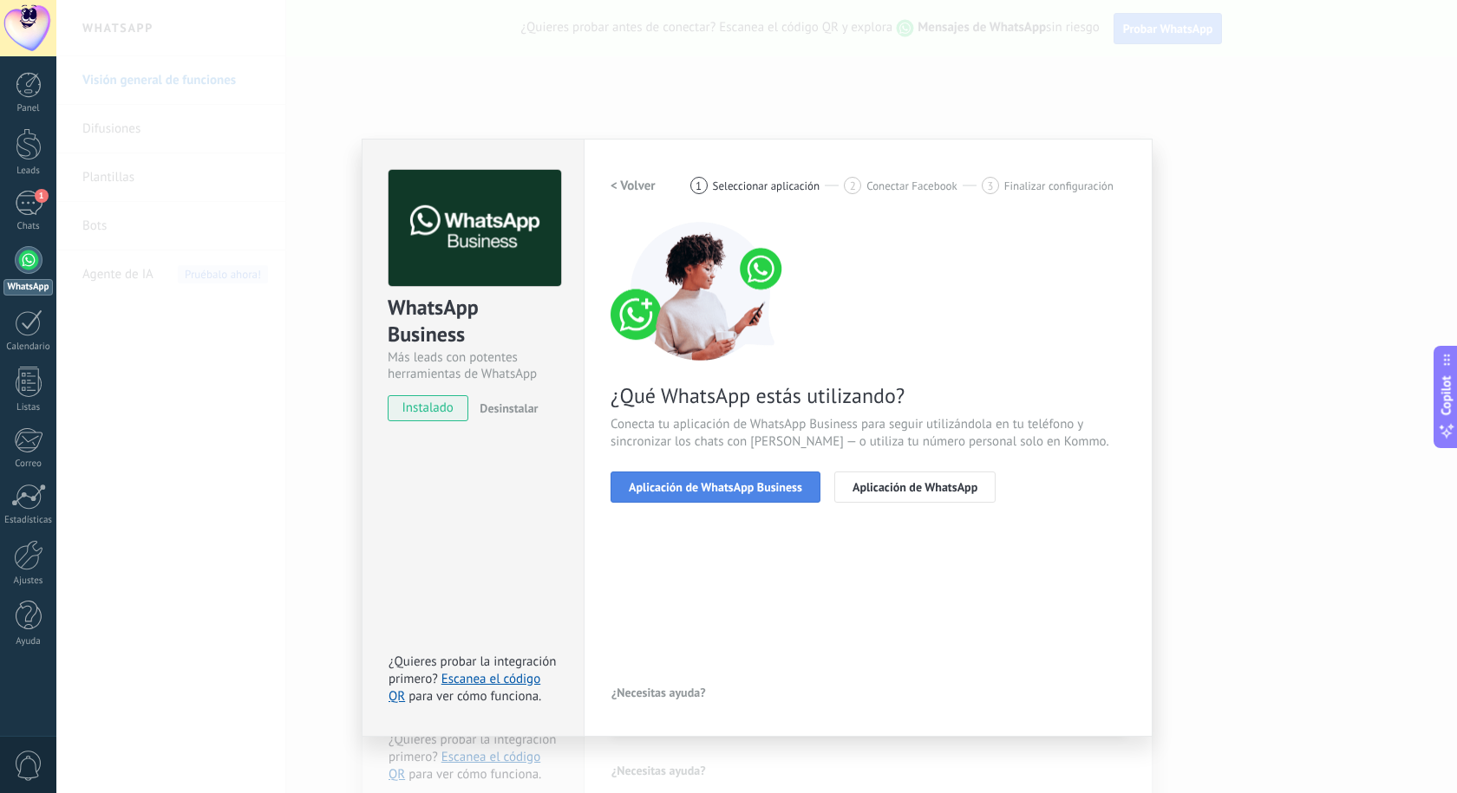
click at [773, 488] on span "Aplicación de WhatsApp Business" at bounding box center [715, 487] width 173 height 12
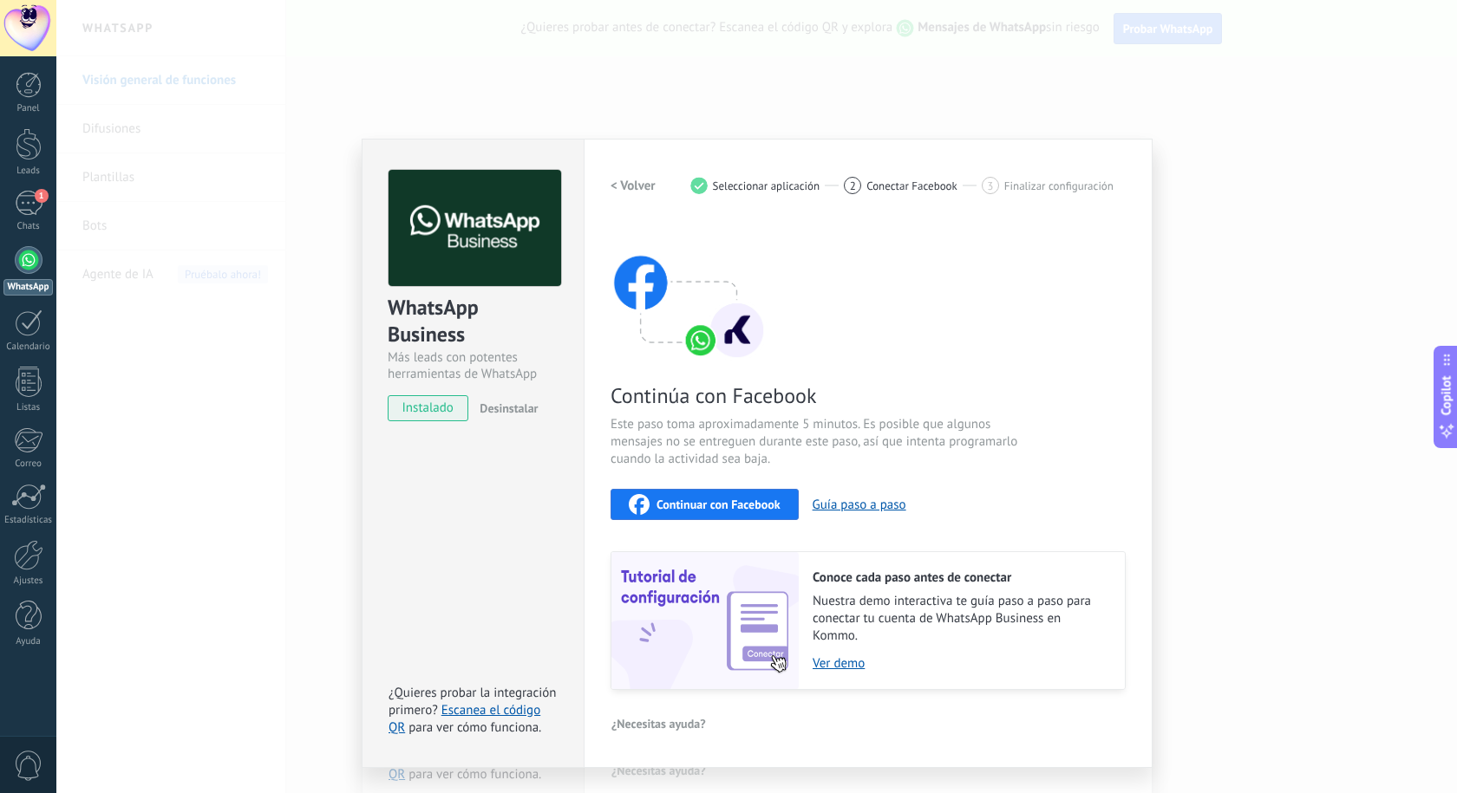
click at [735, 502] on span "Continuar con Facebook" at bounding box center [718, 505] width 124 height 12
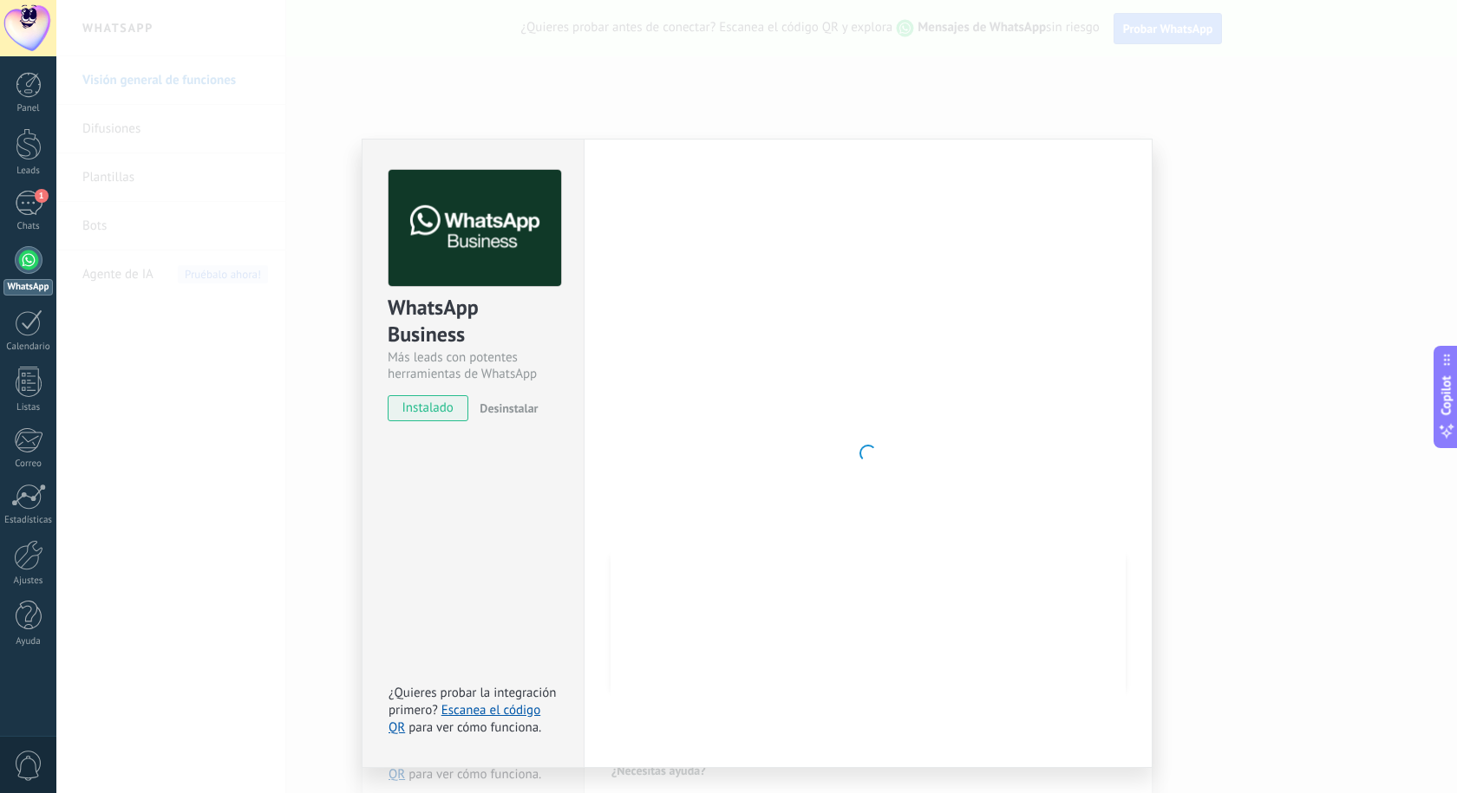
click at [781, 510] on button "Continuar con Facebook" at bounding box center [704, 504] width 188 height 31
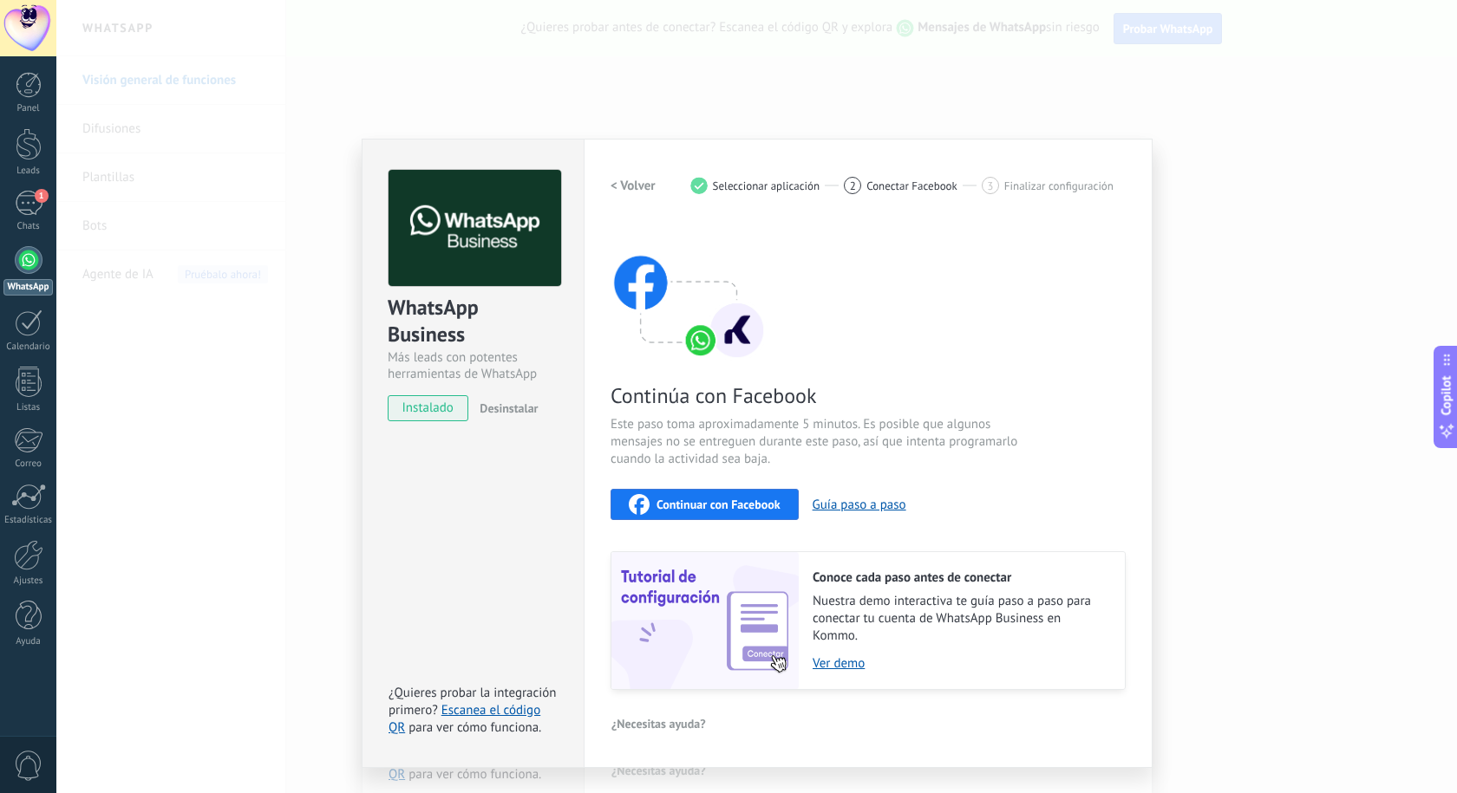
click at [897, 410] on div "Continúa con Facebook Este paso toma aproximadamente 5 minutos. Es posible que …" at bounding box center [867, 456] width 515 height 468
click at [666, 503] on span "Continuar con Facebook" at bounding box center [718, 505] width 124 height 12
click at [42, 345] on div "Calendario" at bounding box center [28, 347] width 50 height 11
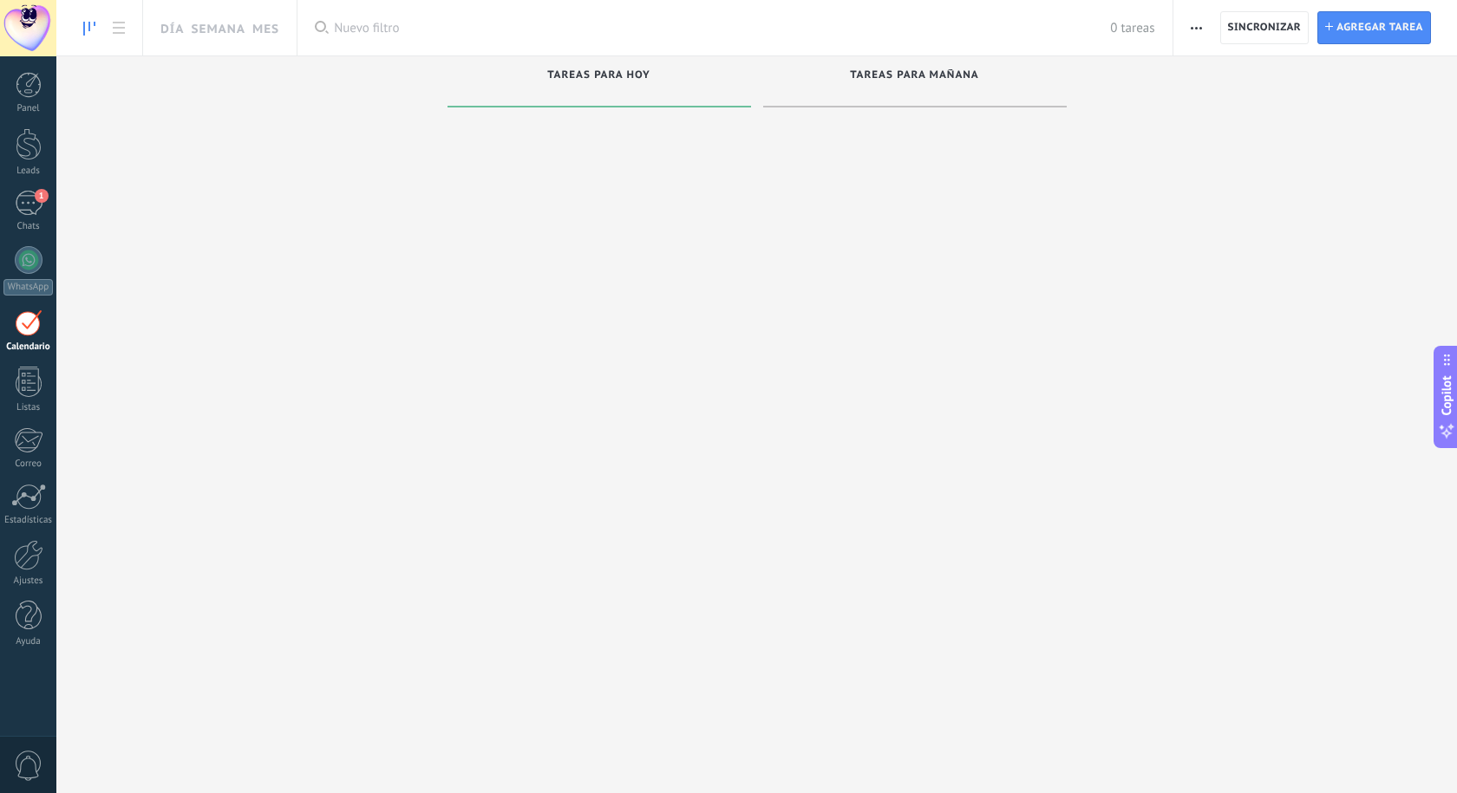
click at [37, 272] on link "WhatsApp" at bounding box center [28, 270] width 56 height 49
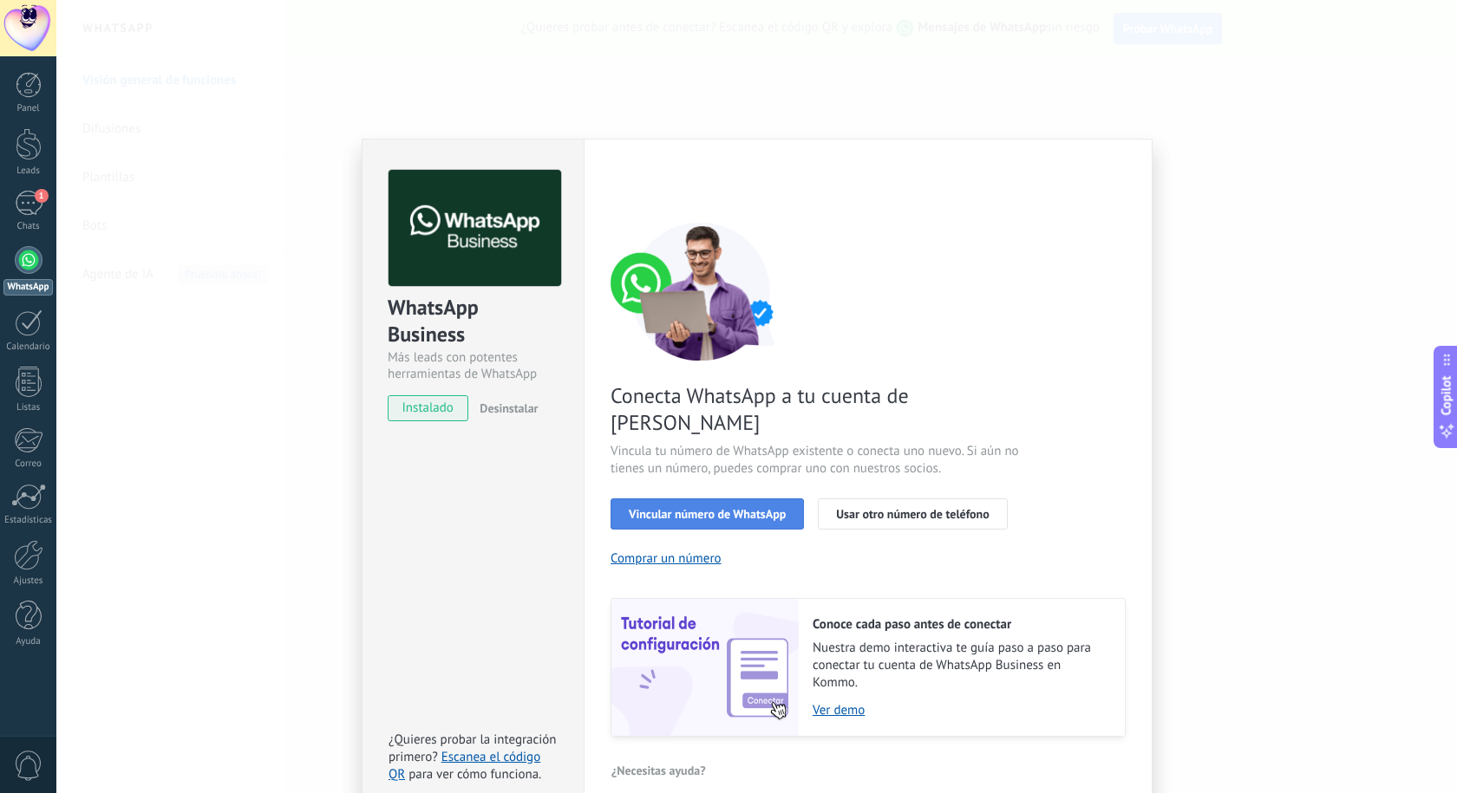
click at [728, 508] on span "Vincular número de WhatsApp" at bounding box center [707, 514] width 157 height 12
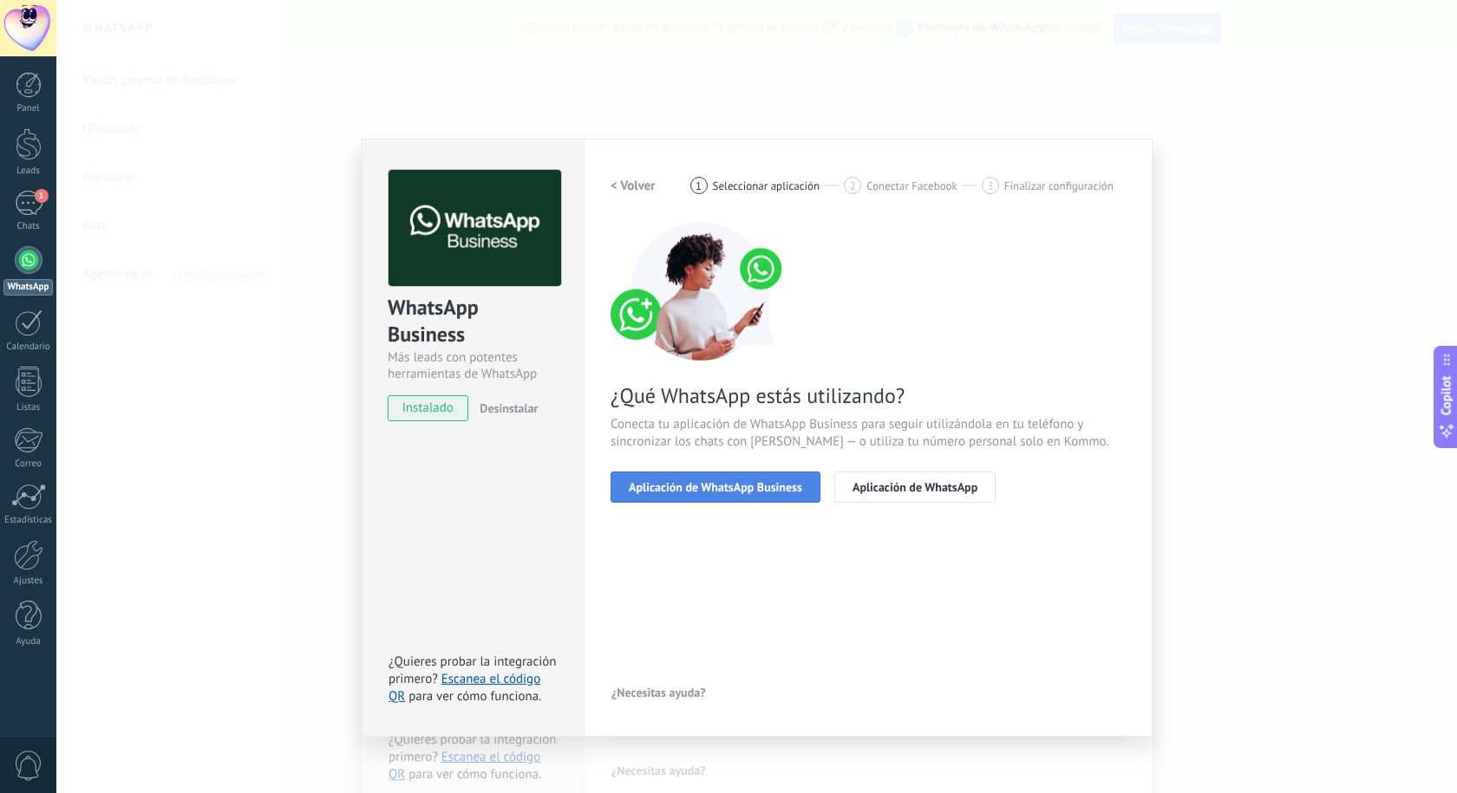
click at [735, 494] on button "Aplicación de WhatsApp Business" at bounding box center [715, 487] width 210 height 31
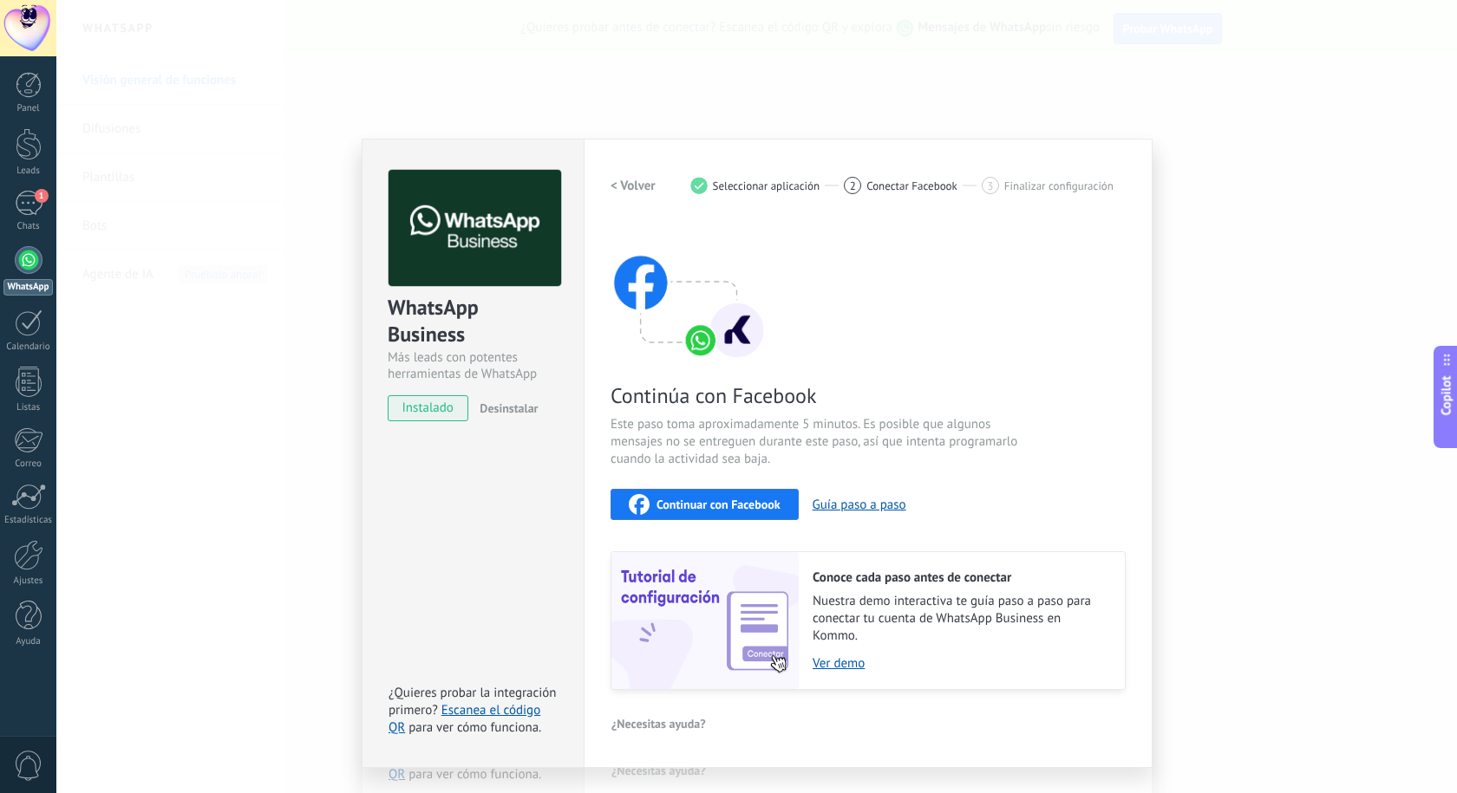
click at [755, 509] on span "Continuar con Facebook" at bounding box center [718, 505] width 124 height 12
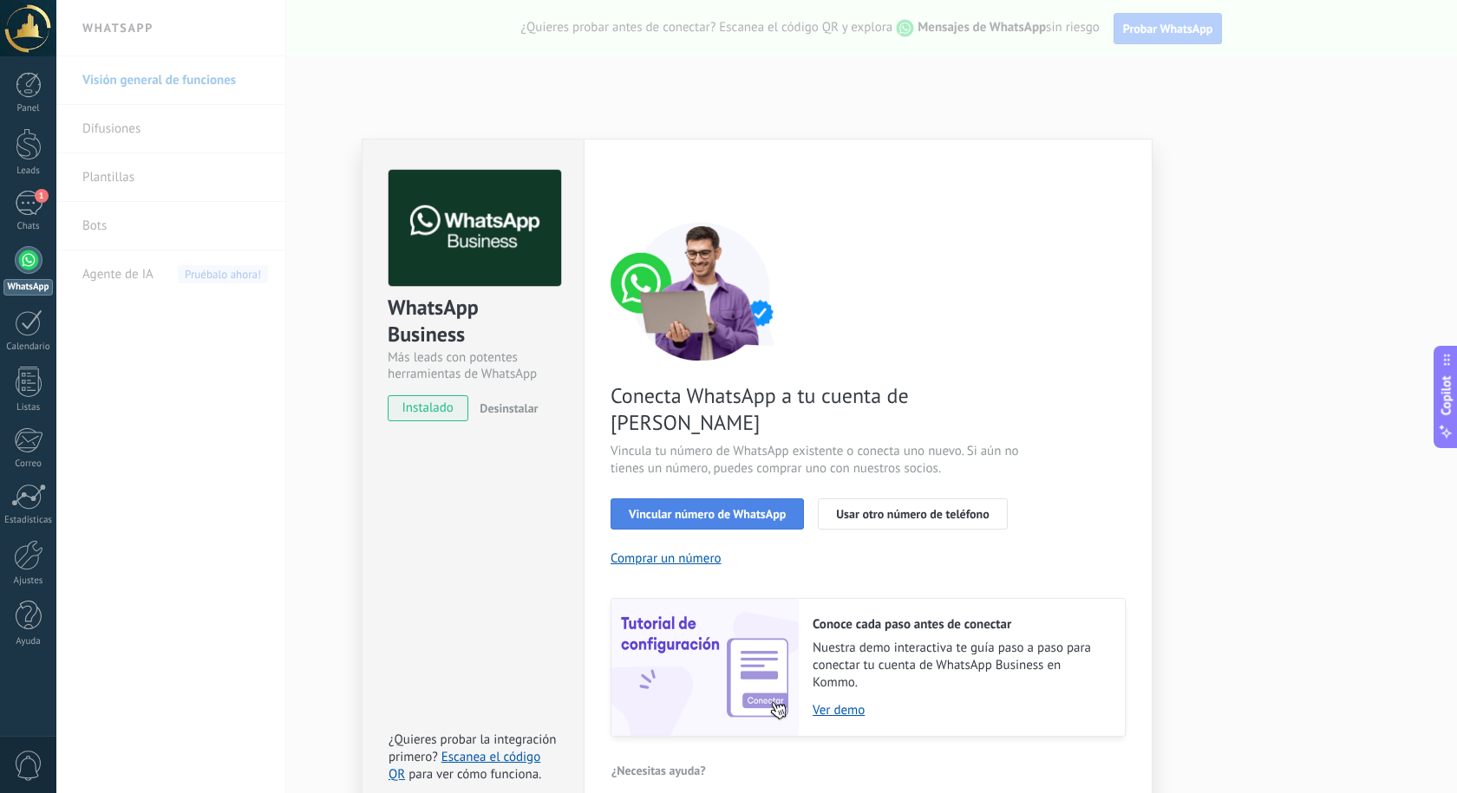
click at [742, 499] on button "Vincular número de WhatsApp" at bounding box center [706, 514] width 193 height 31
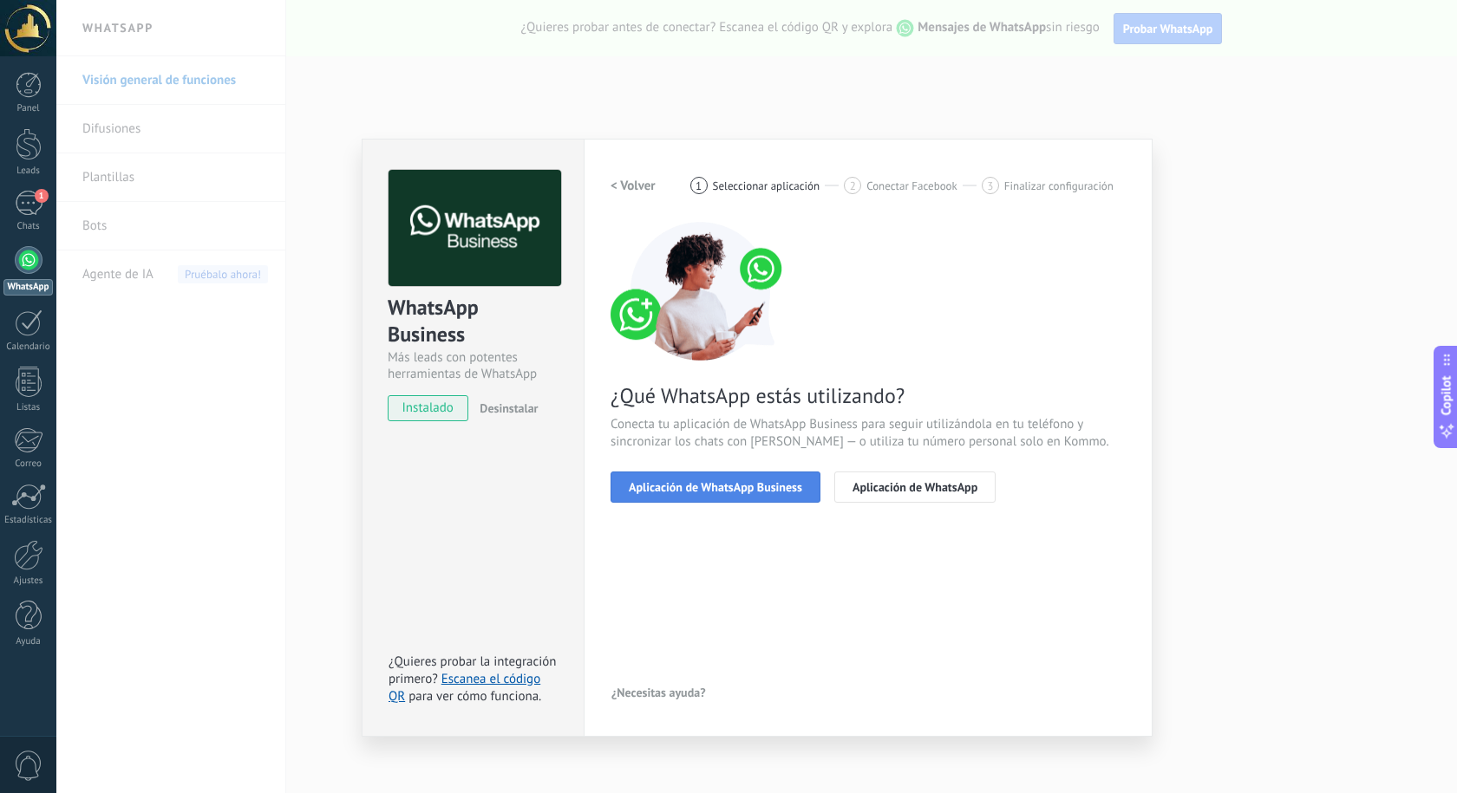
click at [740, 498] on button "Aplicación de WhatsApp Business" at bounding box center [715, 487] width 210 height 31
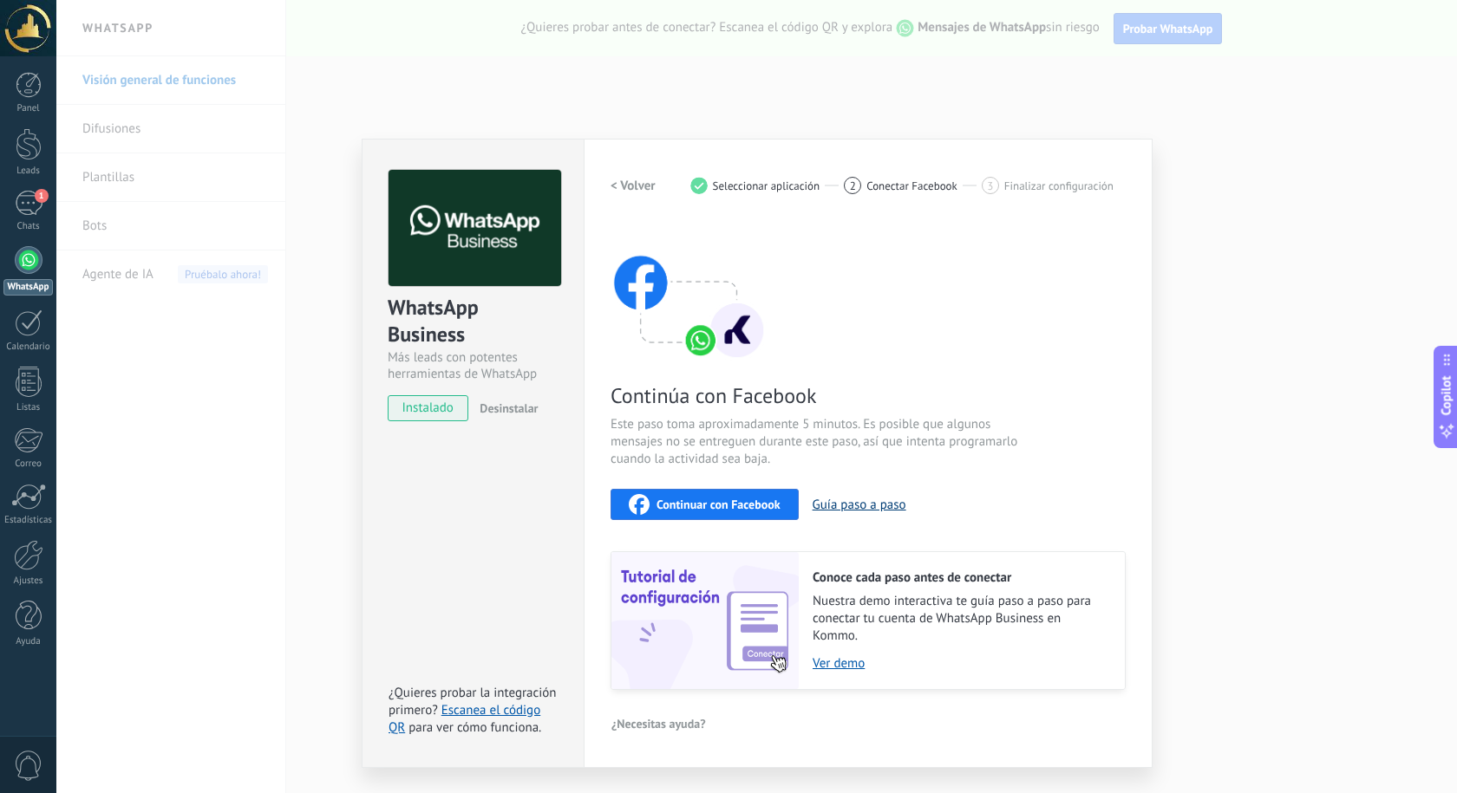
click at [847, 497] on button "Guía paso a paso" at bounding box center [859, 505] width 94 height 16
click at [725, 492] on button "Continuar con Facebook" at bounding box center [704, 504] width 188 height 31
click at [21, 550] on div at bounding box center [28, 555] width 29 height 30
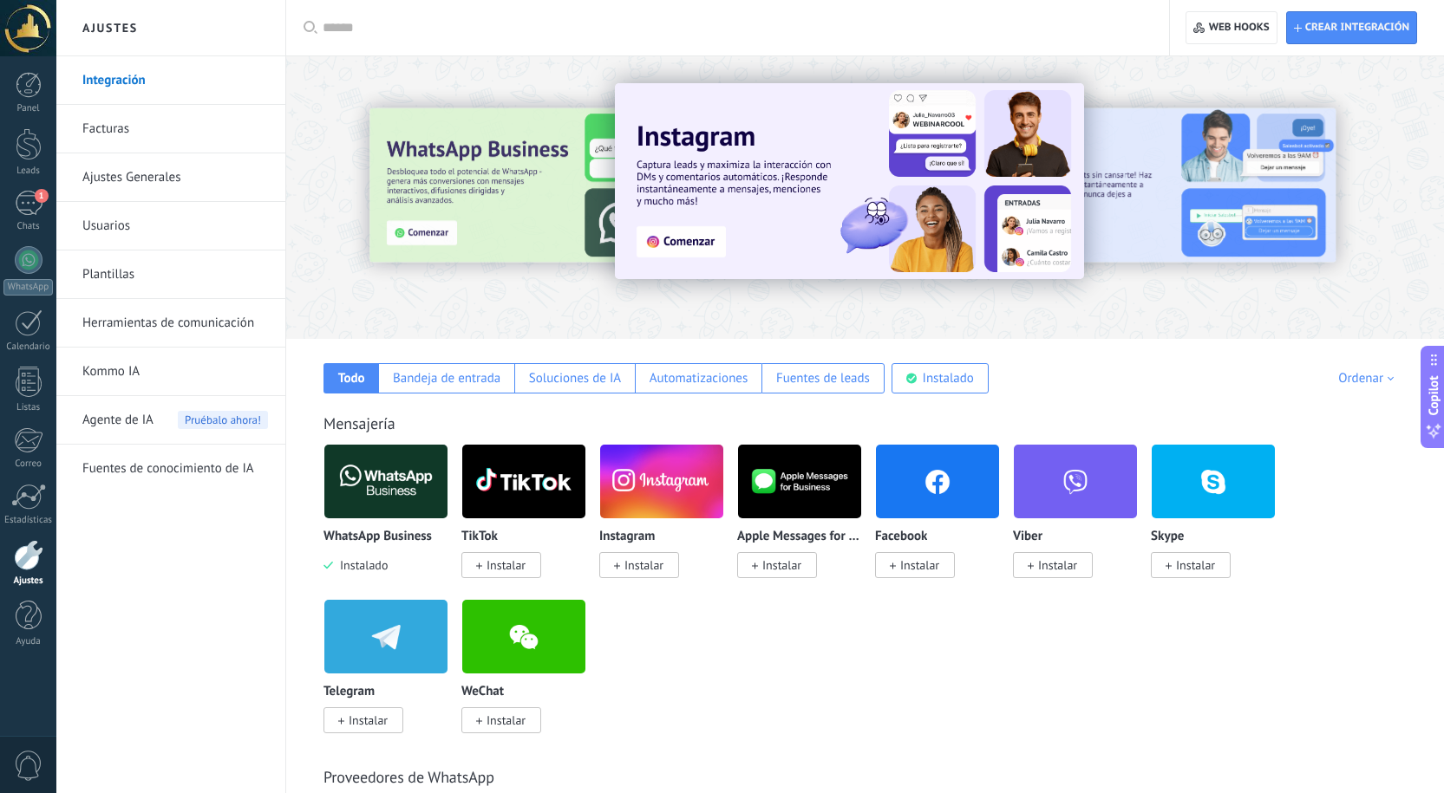
click at [385, 472] on img at bounding box center [385, 482] width 123 height 84
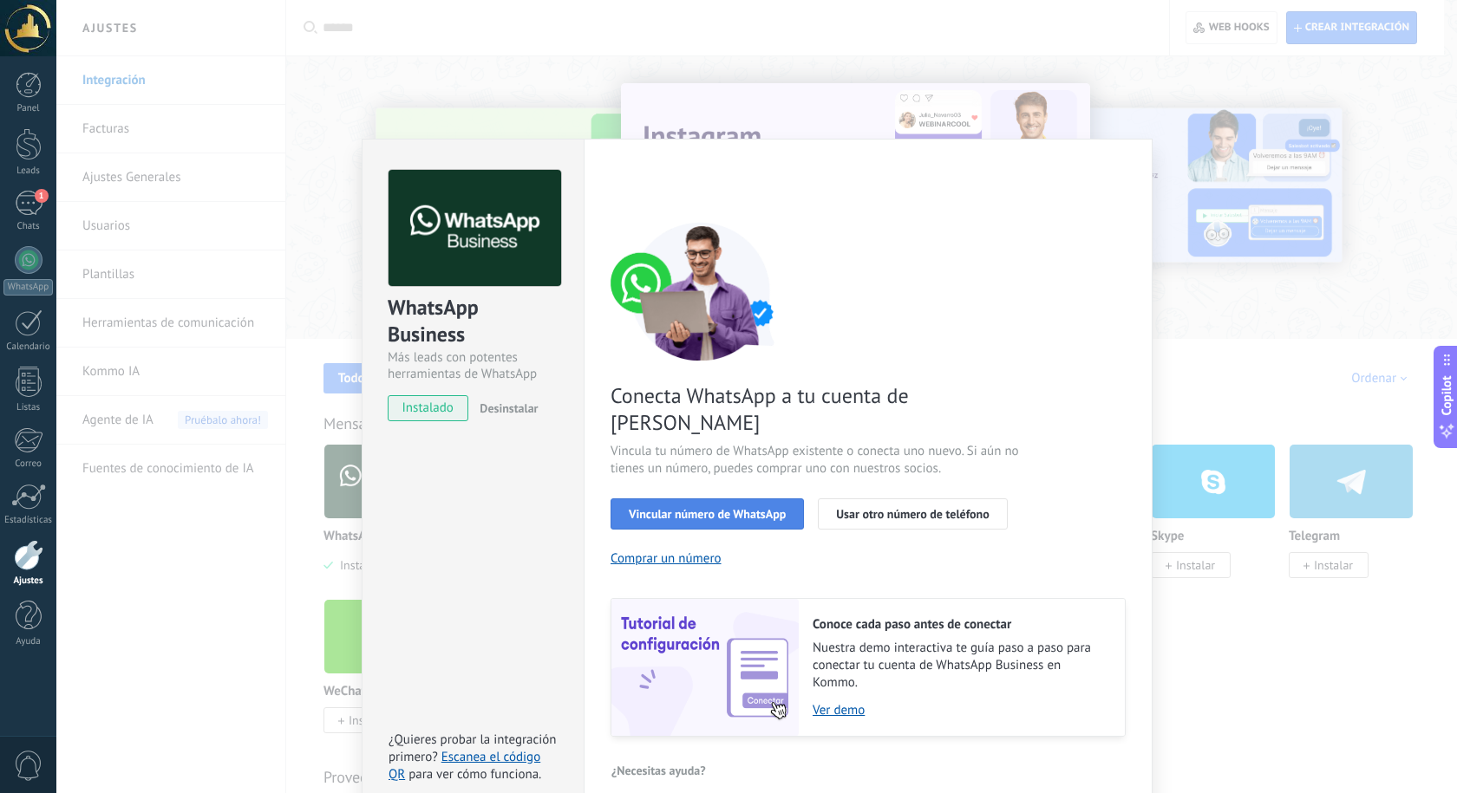
click at [758, 499] on div "Vincular número de WhatsApp Usar otro número de teléfono" at bounding box center [867, 514] width 515 height 31
click at [734, 508] on span "Vincular número de WhatsApp" at bounding box center [707, 514] width 157 height 12
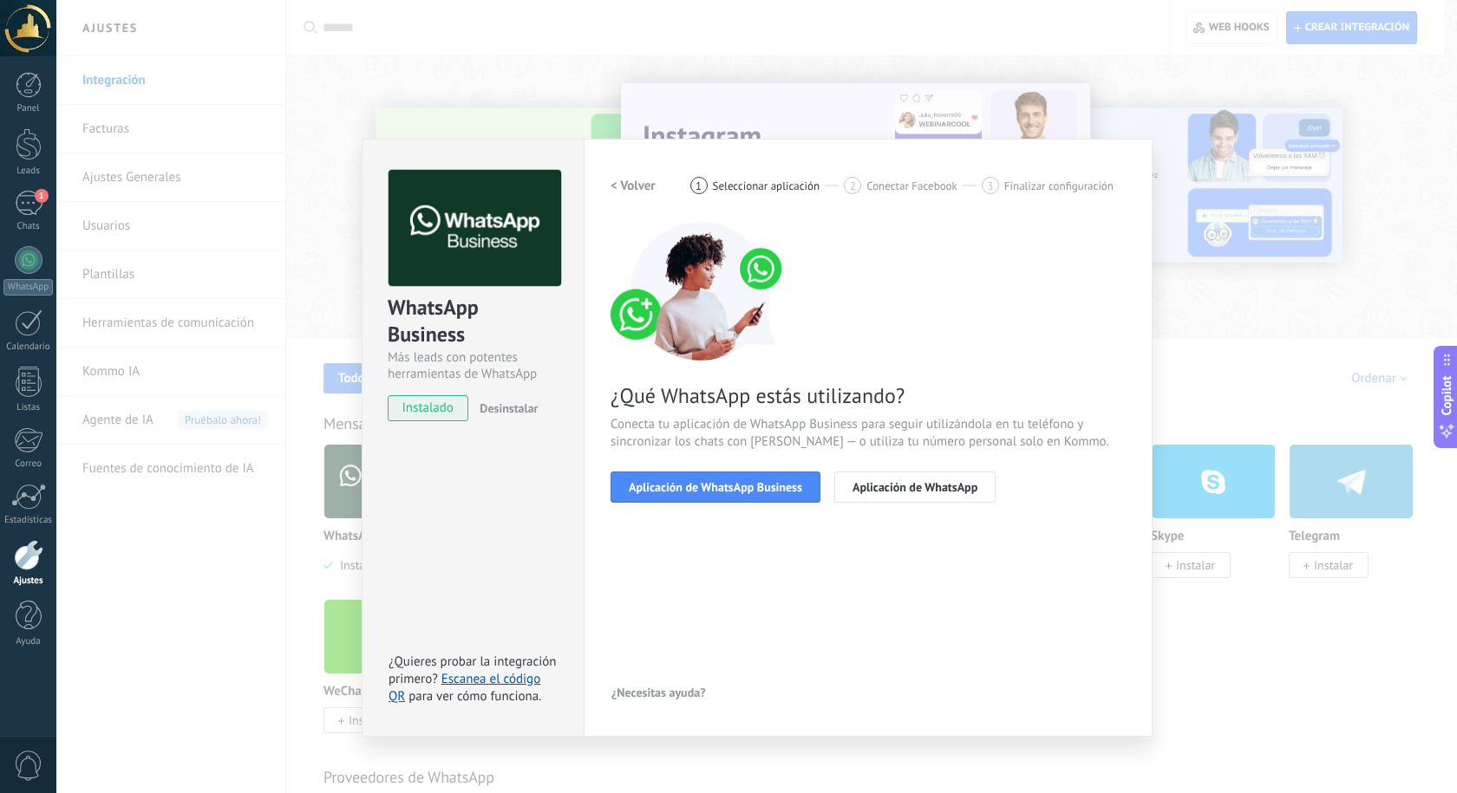
click at [734, 482] on span "Aplicación de WhatsApp Business" at bounding box center [715, 487] width 173 height 12
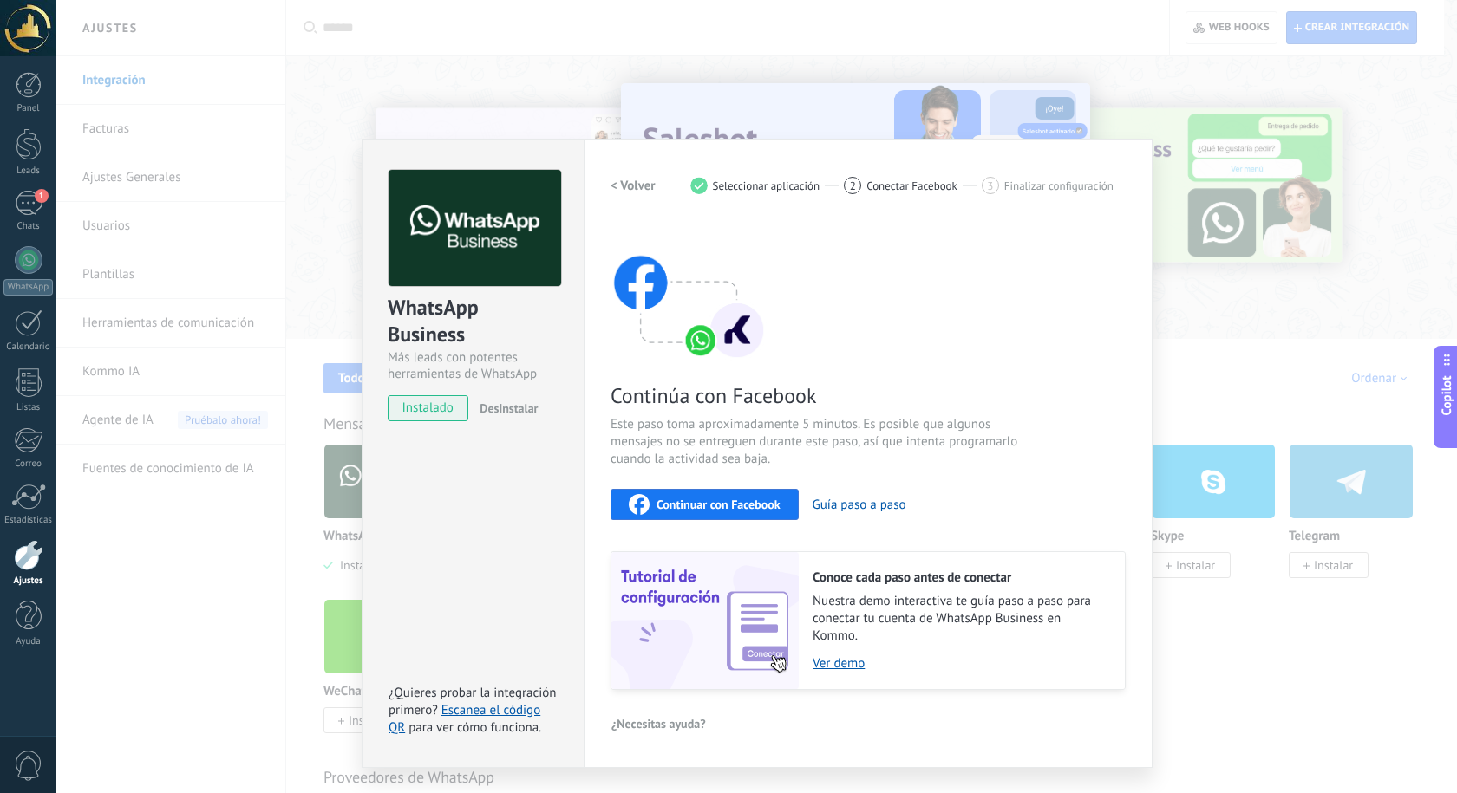
click at [742, 492] on button "Continuar con Facebook" at bounding box center [704, 504] width 188 height 31
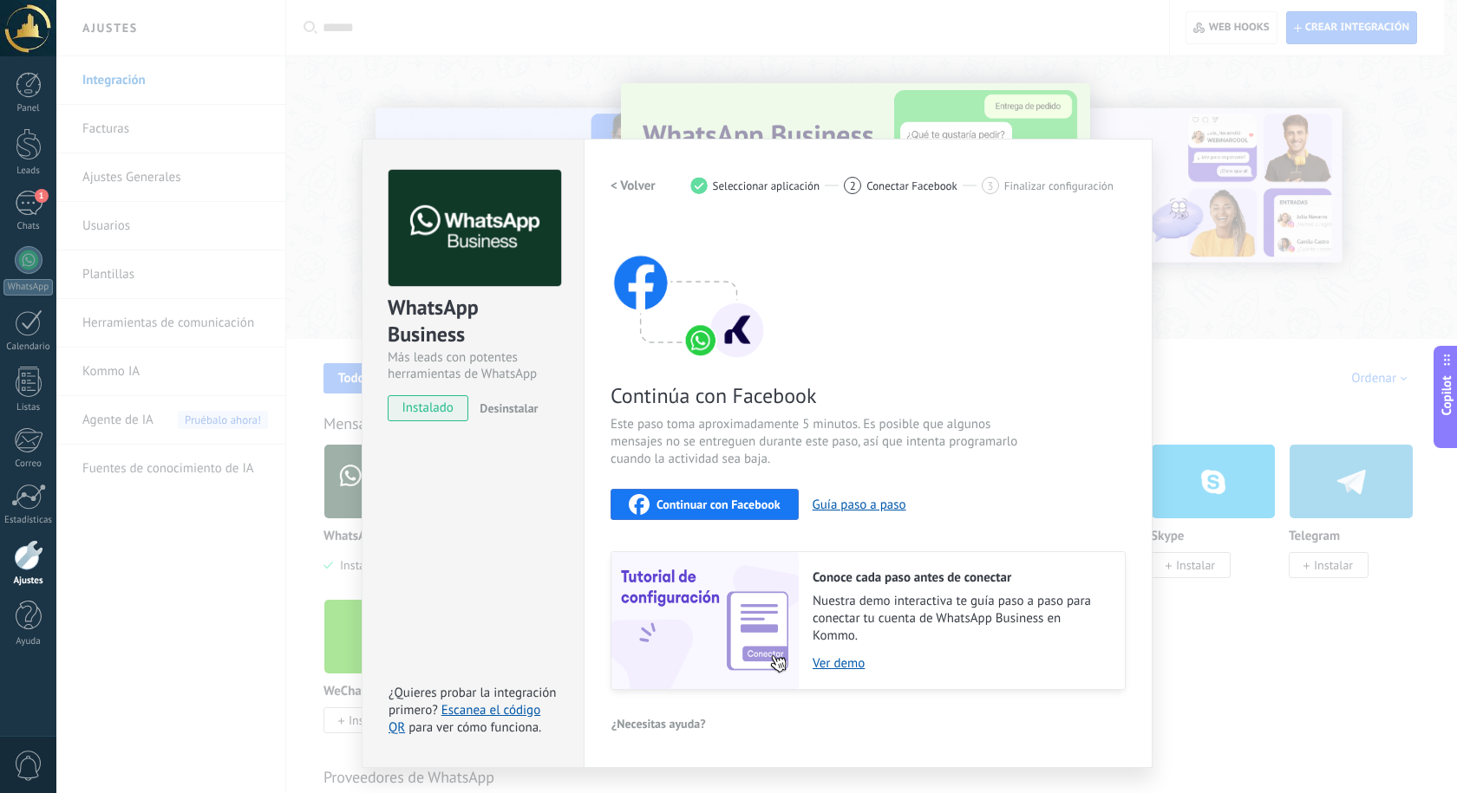
click at [785, 463] on span "Este paso toma aproximadamente 5 minutos. Es posible que algunos mensajes no se…" at bounding box center [816, 442] width 413 height 52
click at [734, 519] on button "Continuar con Facebook" at bounding box center [704, 504] width 188 height 31
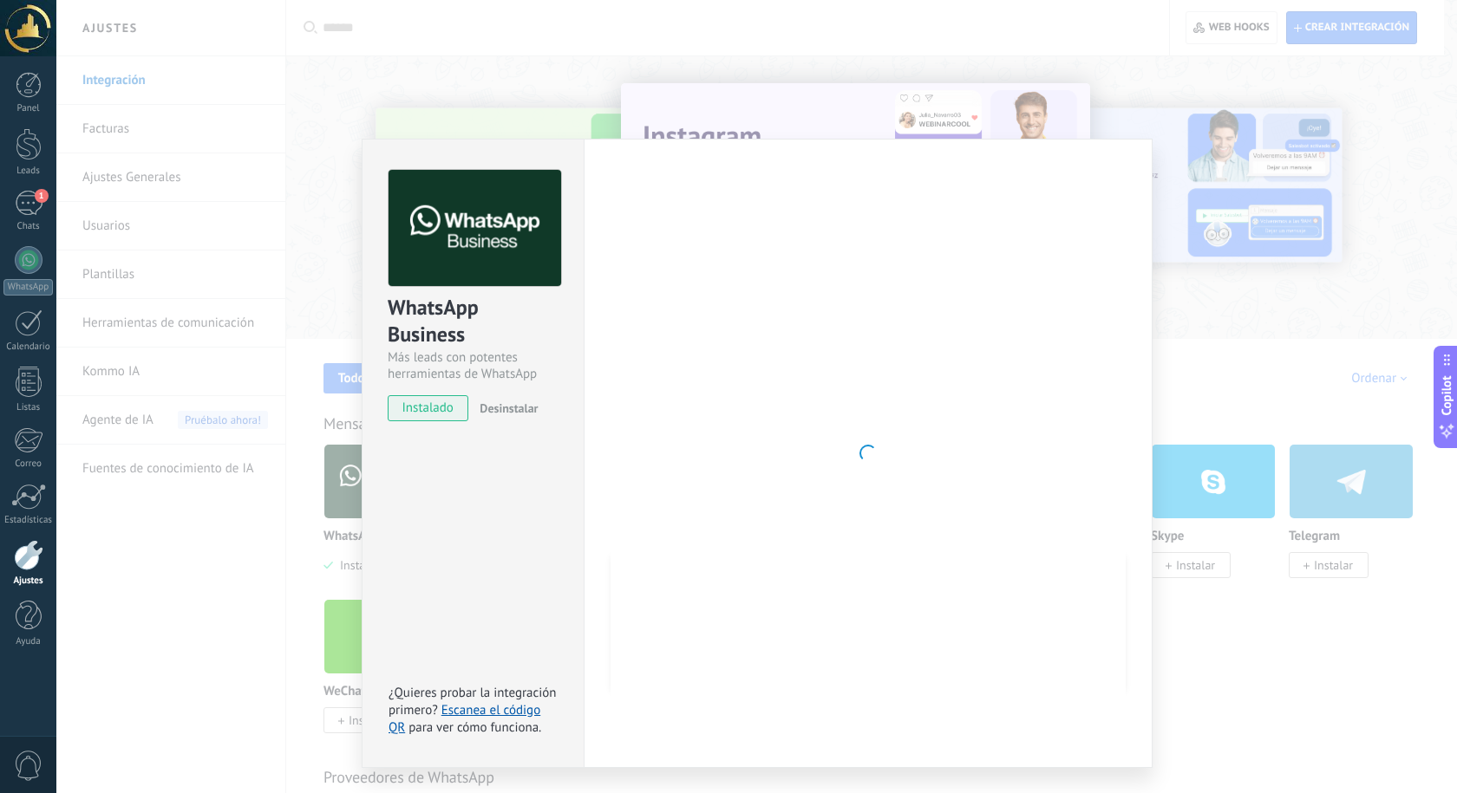
click at [31, 36] on div at bounding box center [28, 28] width 56 height 56
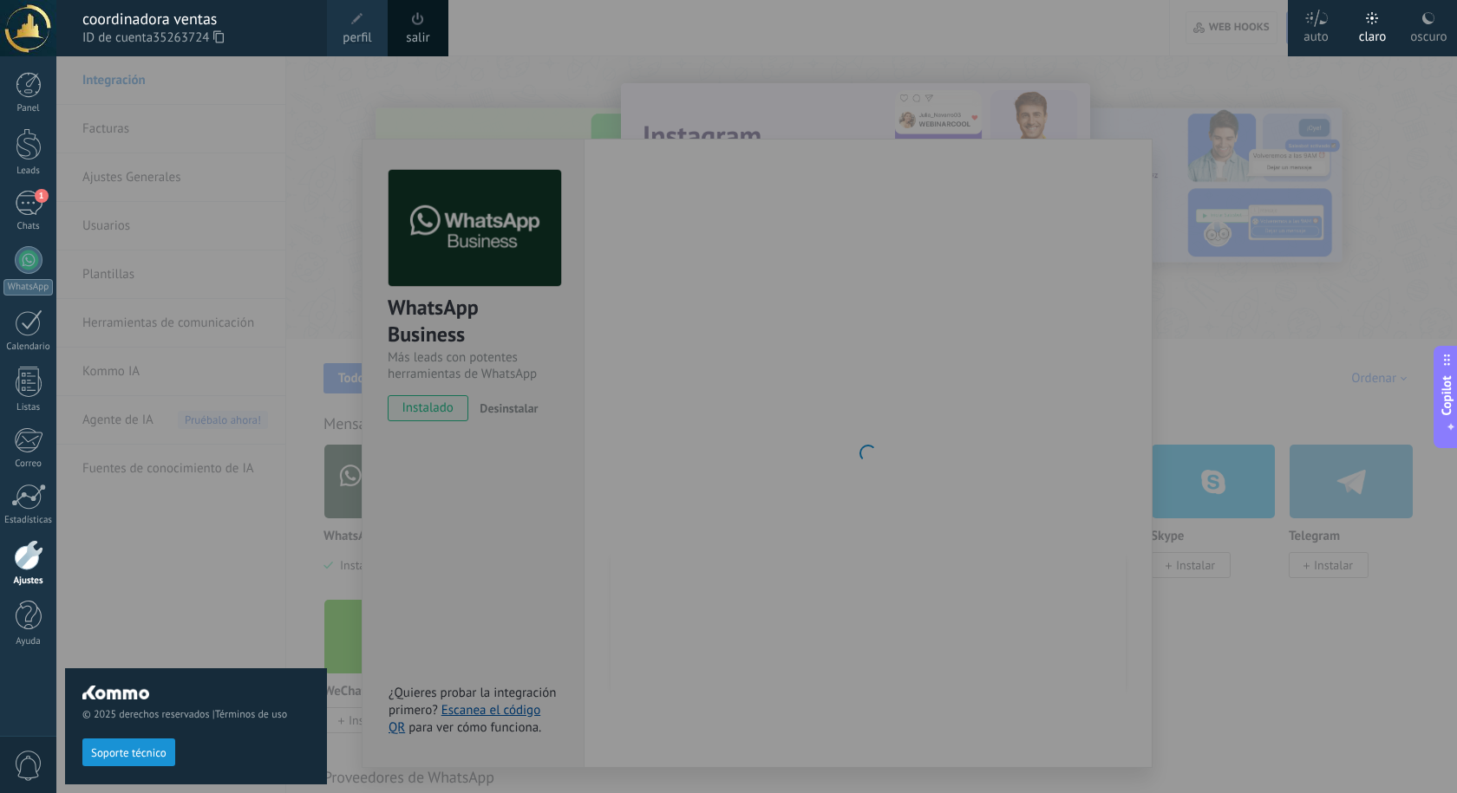
click at [141, 745] on button "Soporte técnico" at bounding box center [128, 753] width 93 height 28
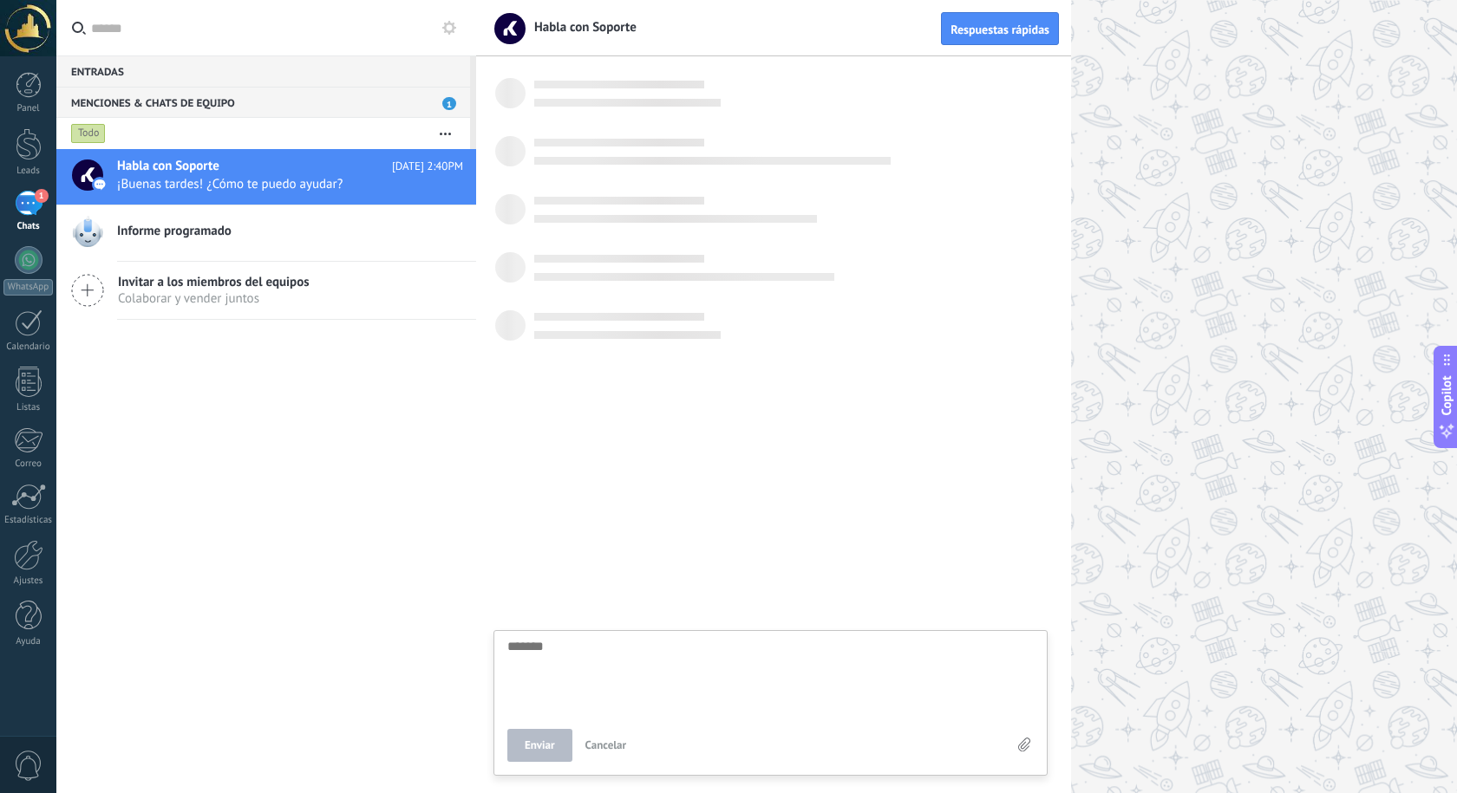
scroll to position [16, 0]
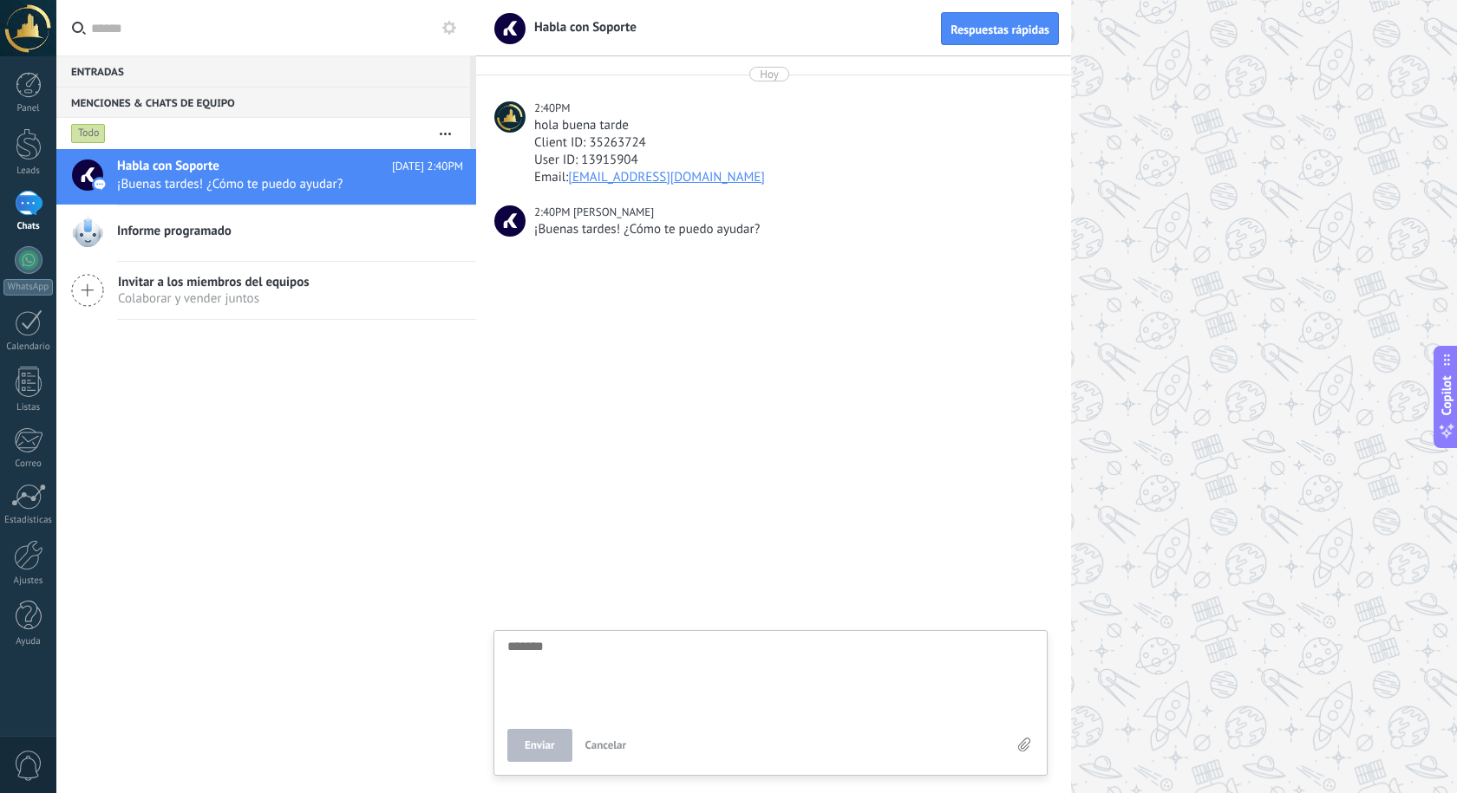
click at [635, 644] on textarea at bounding box center [770, 675] width 526 height 71
type textarea "*"
type textarea "**"
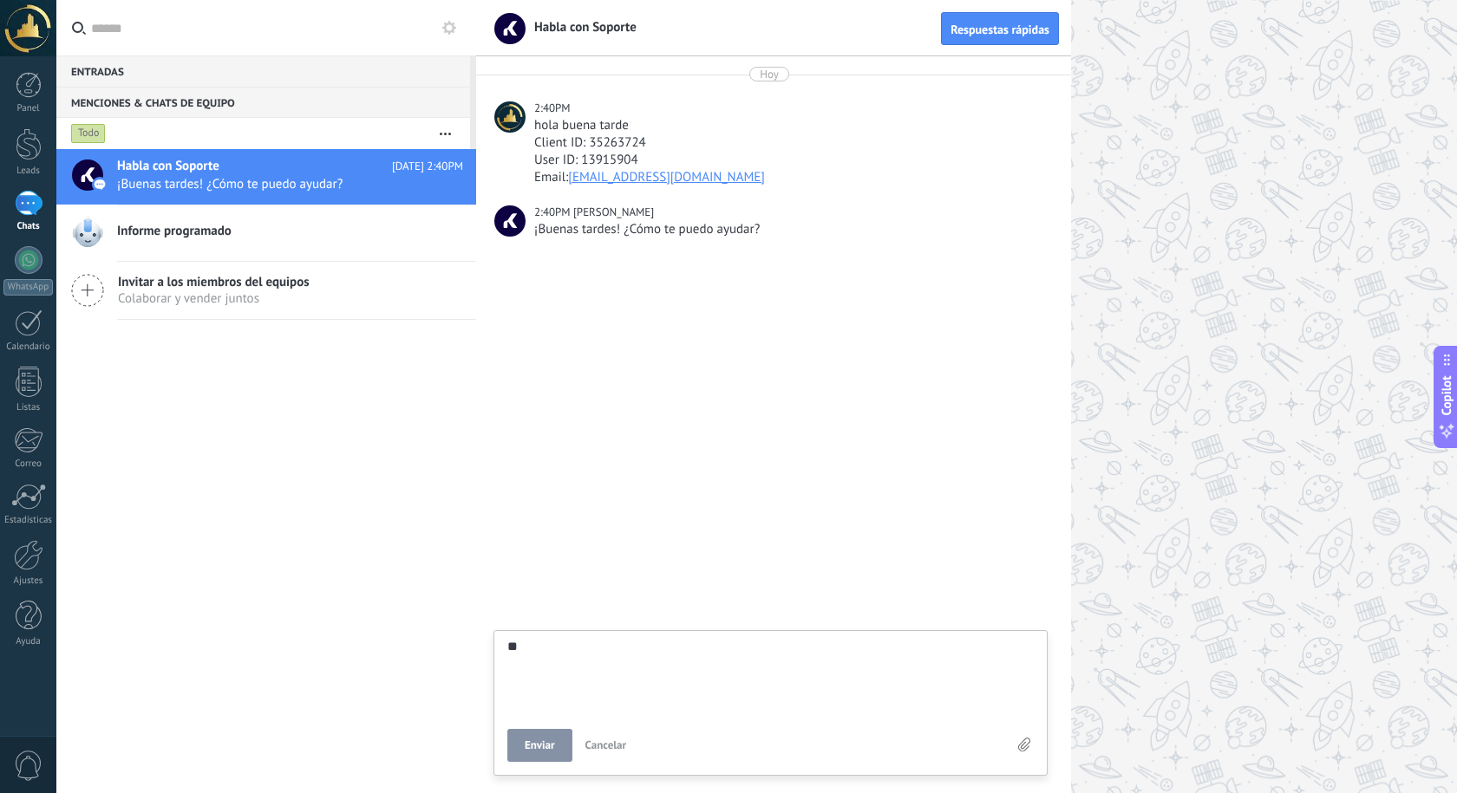
type textarea "***"
type textarea "****"
type textarea "*****"
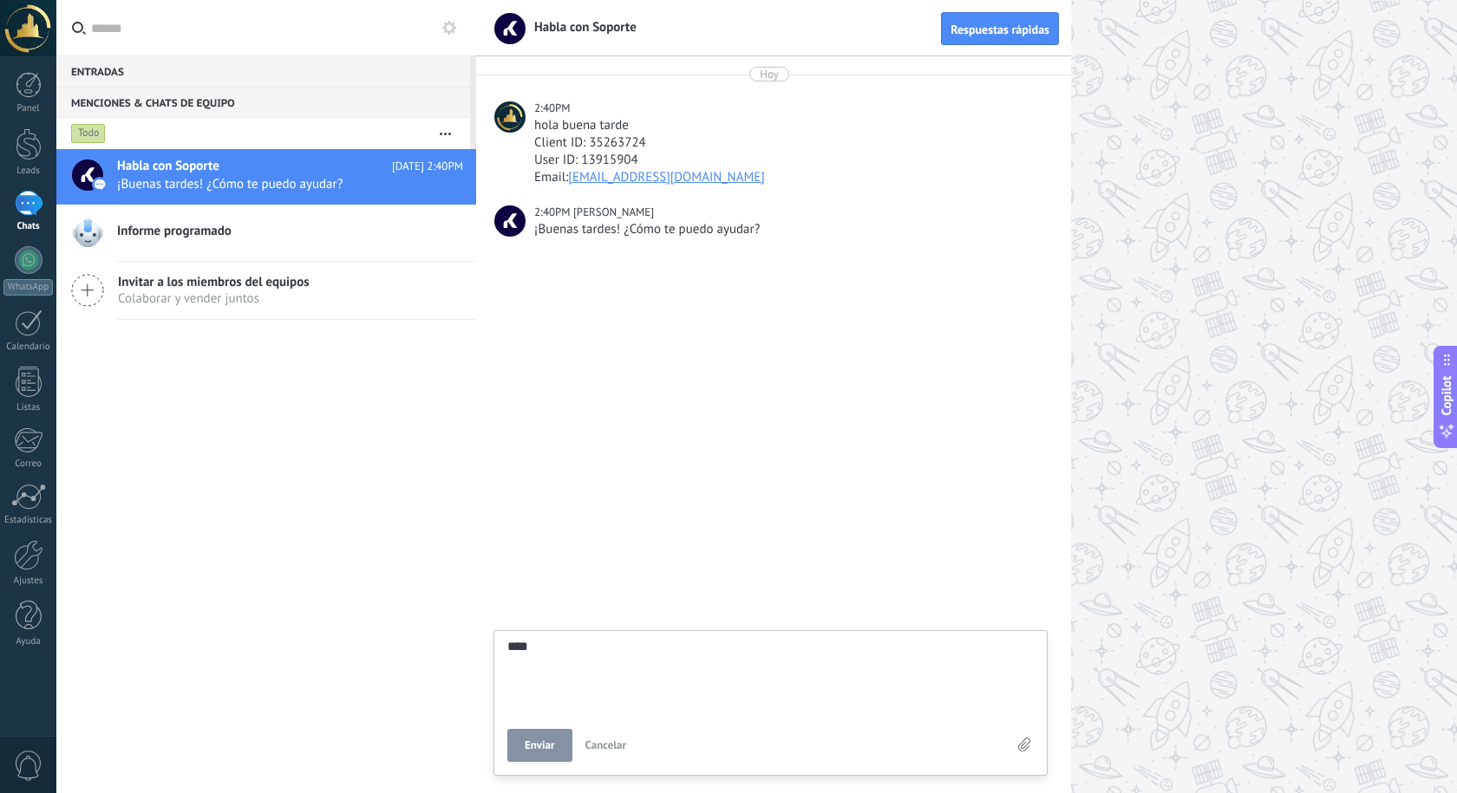
type textarea "*****"
type textarea "*******"
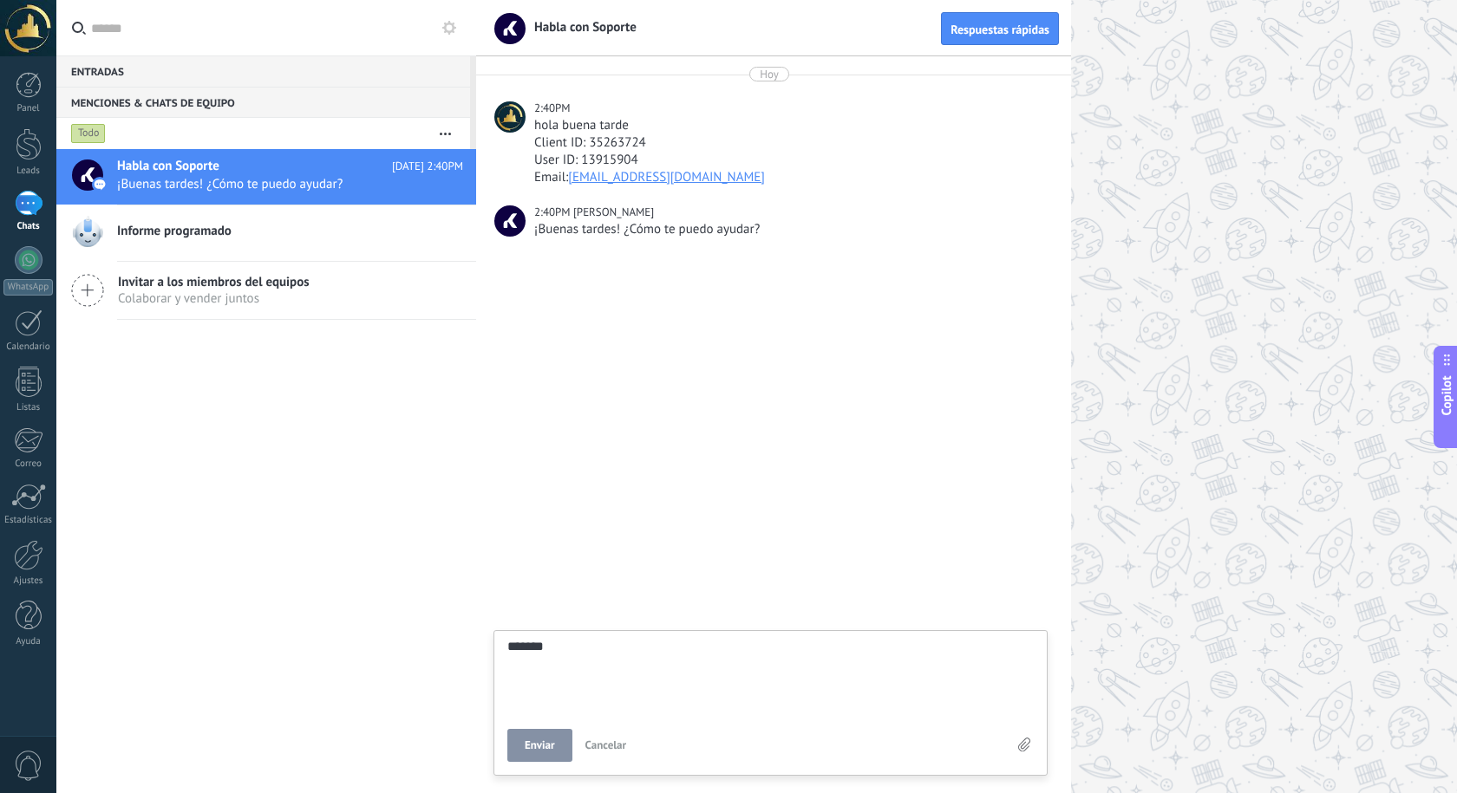
type textarea "********"
type textarea "*********"
type textarea "**********"
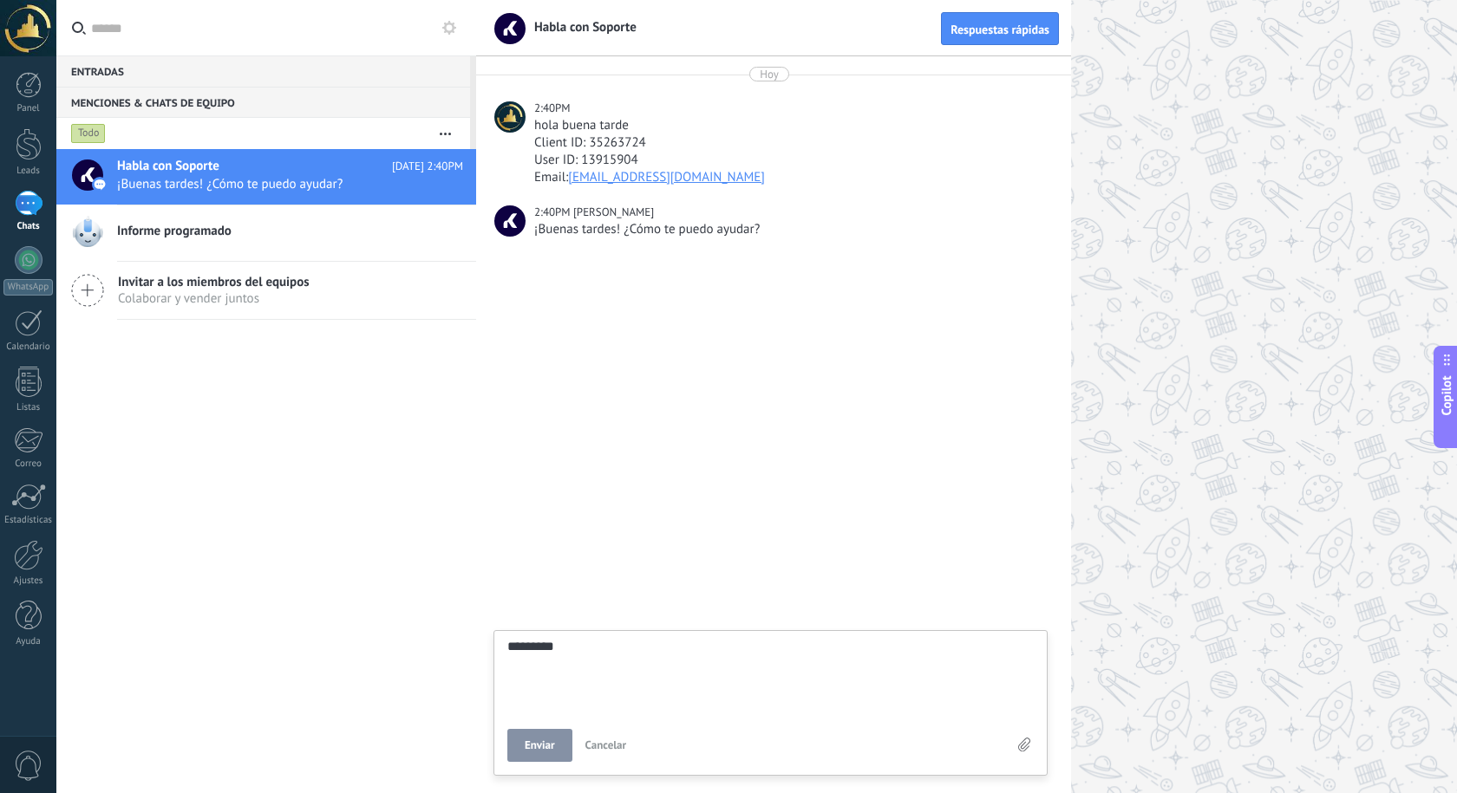
type textarea "**********"
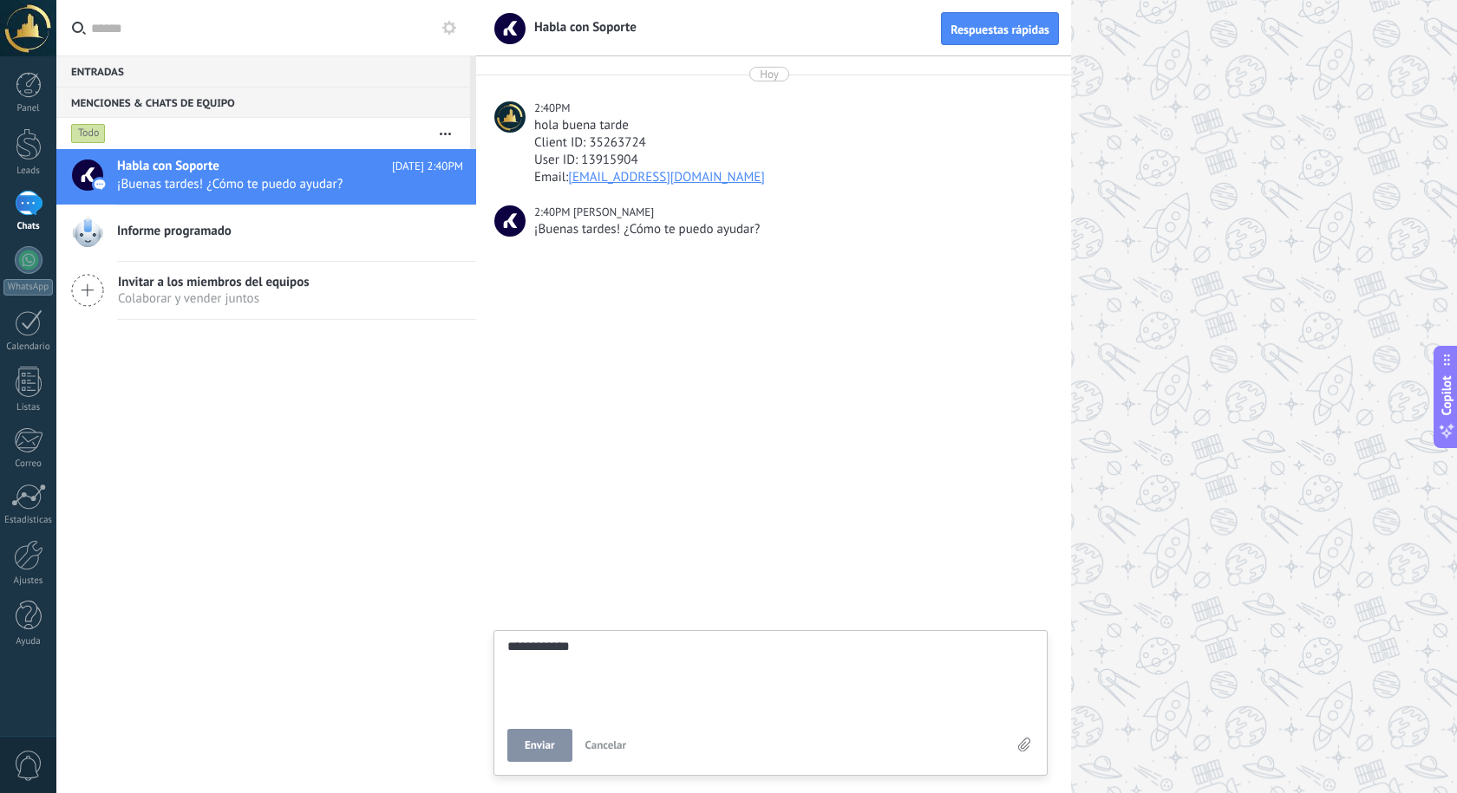
type textarea "**********"
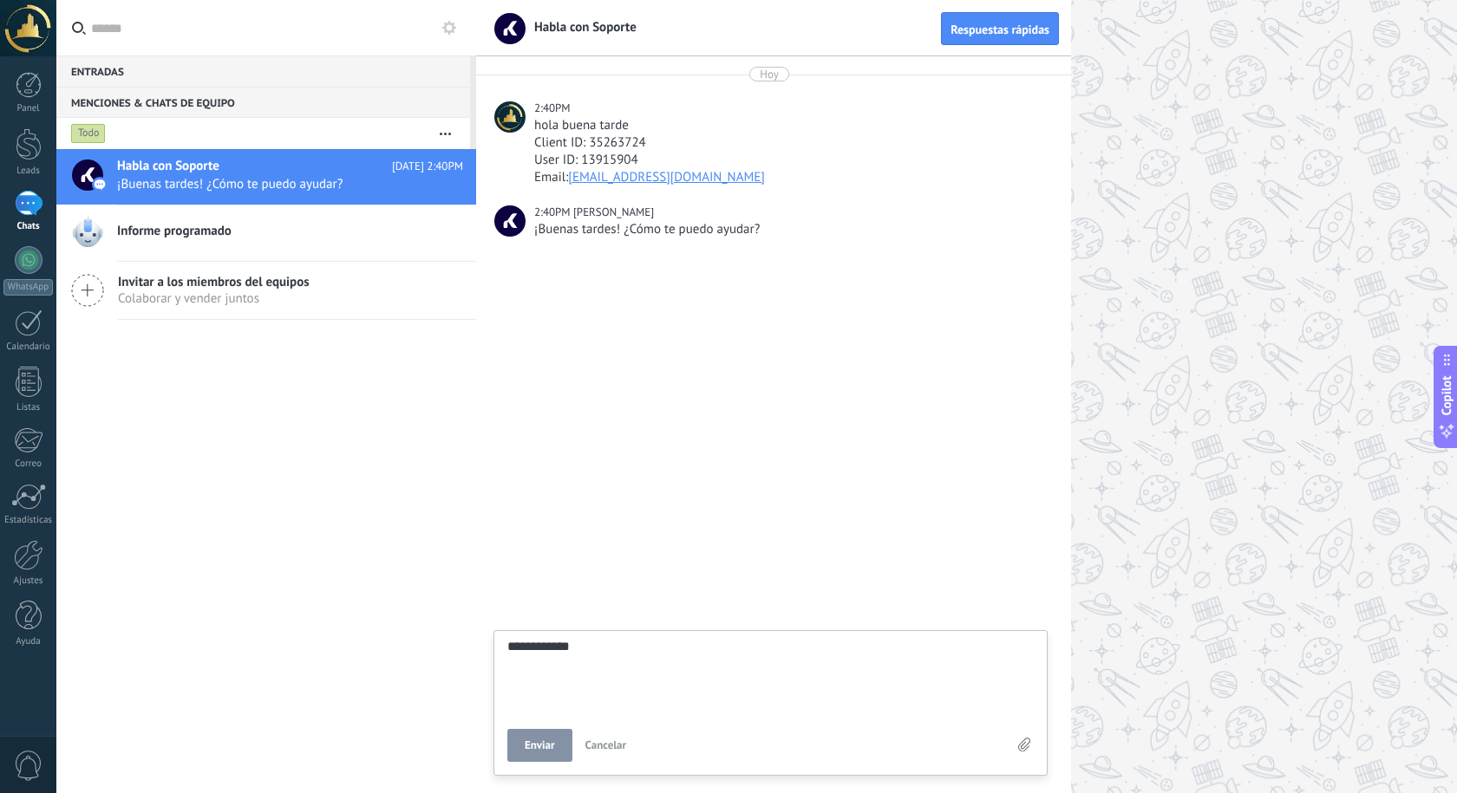
type textarea "**********"
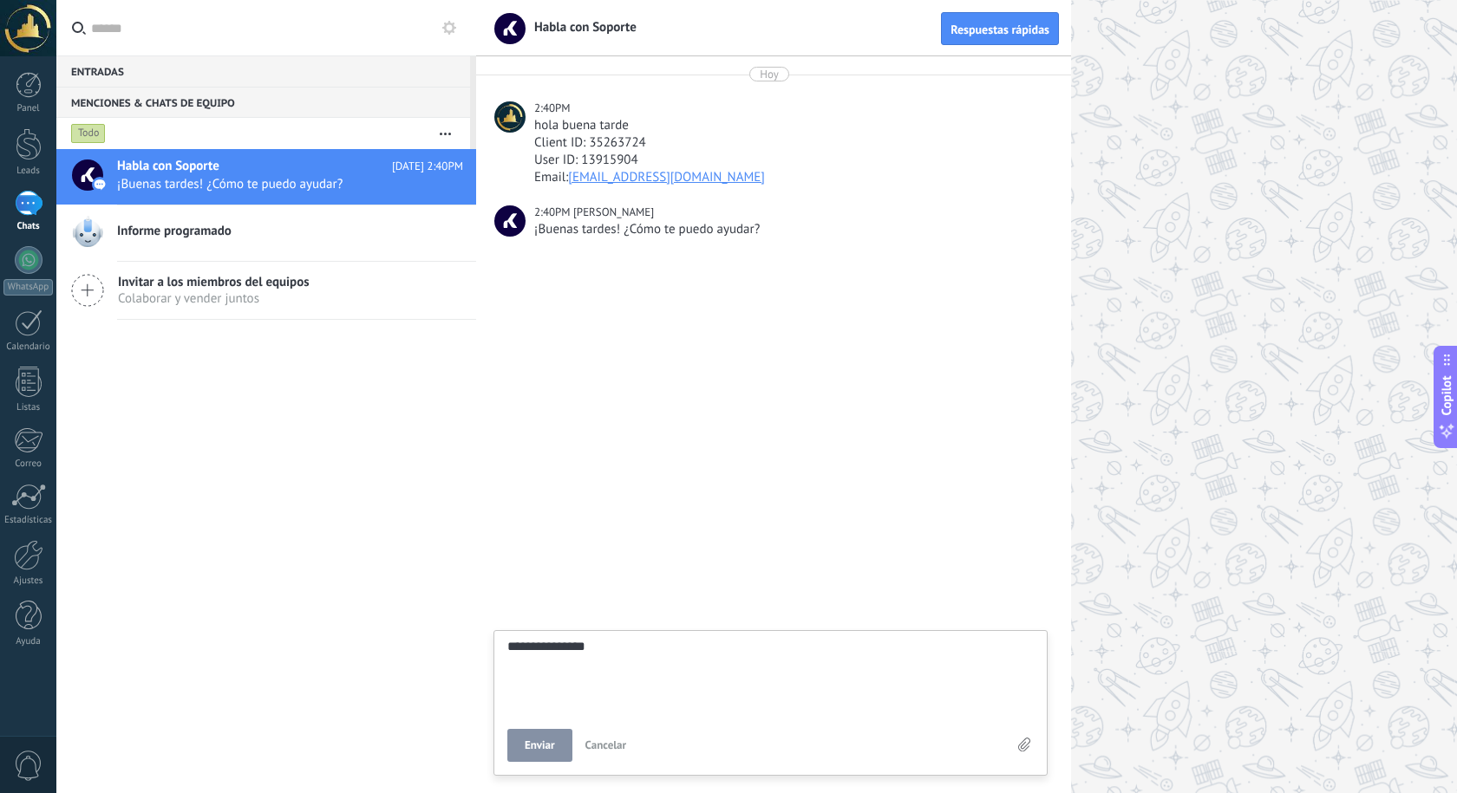
type textarea "**********"
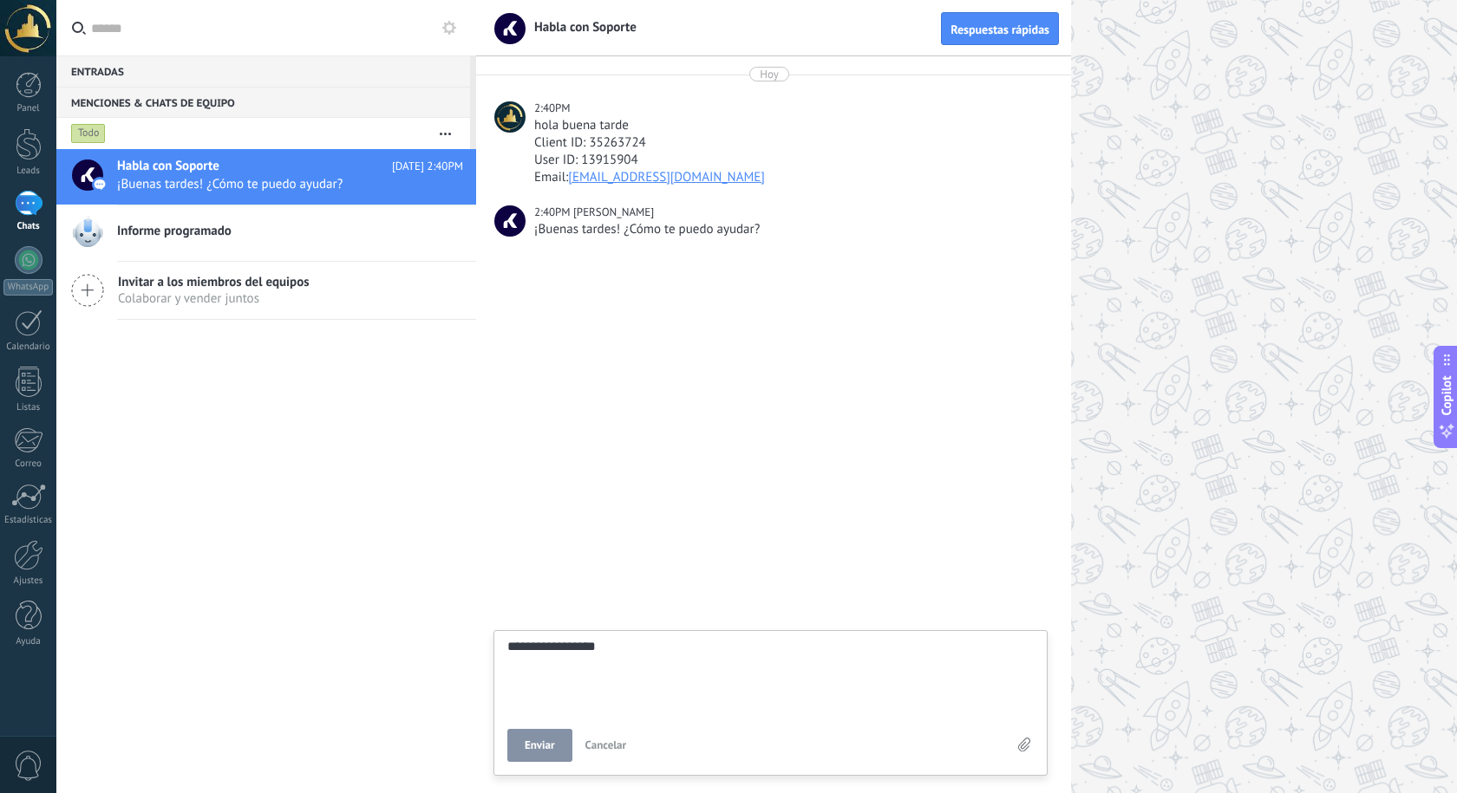
type textarea "**********"
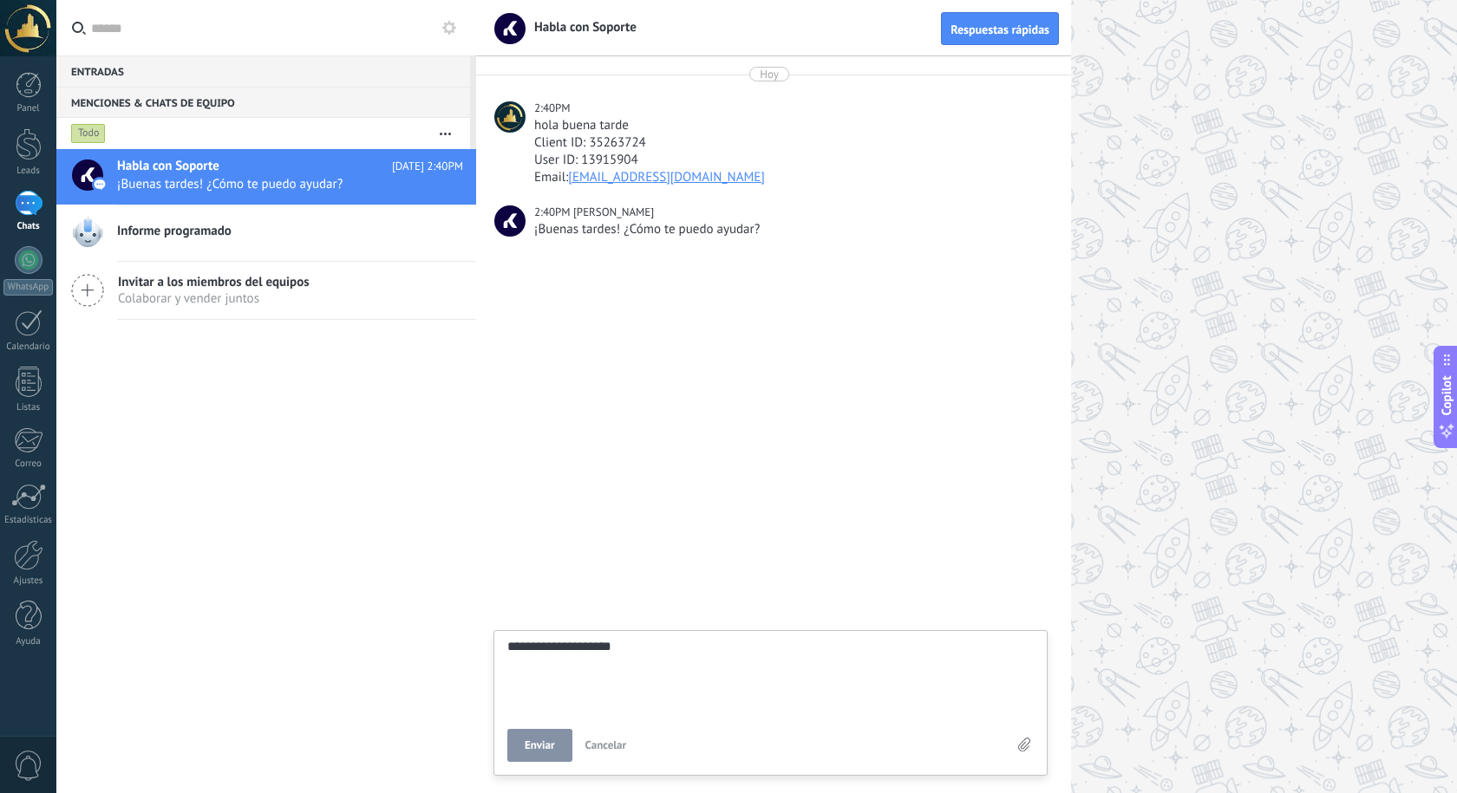
type textarea "**********"
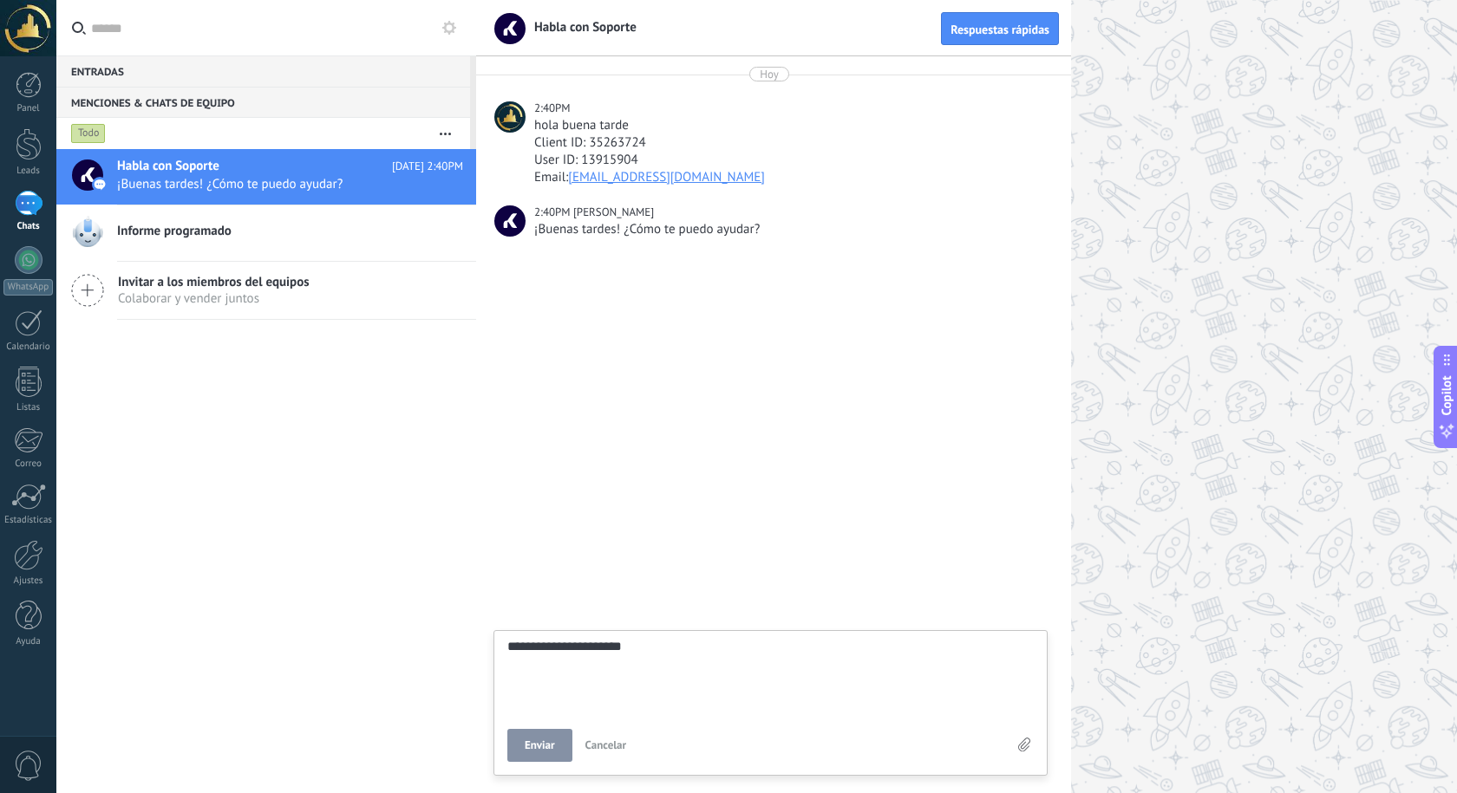
type textarea "**********"
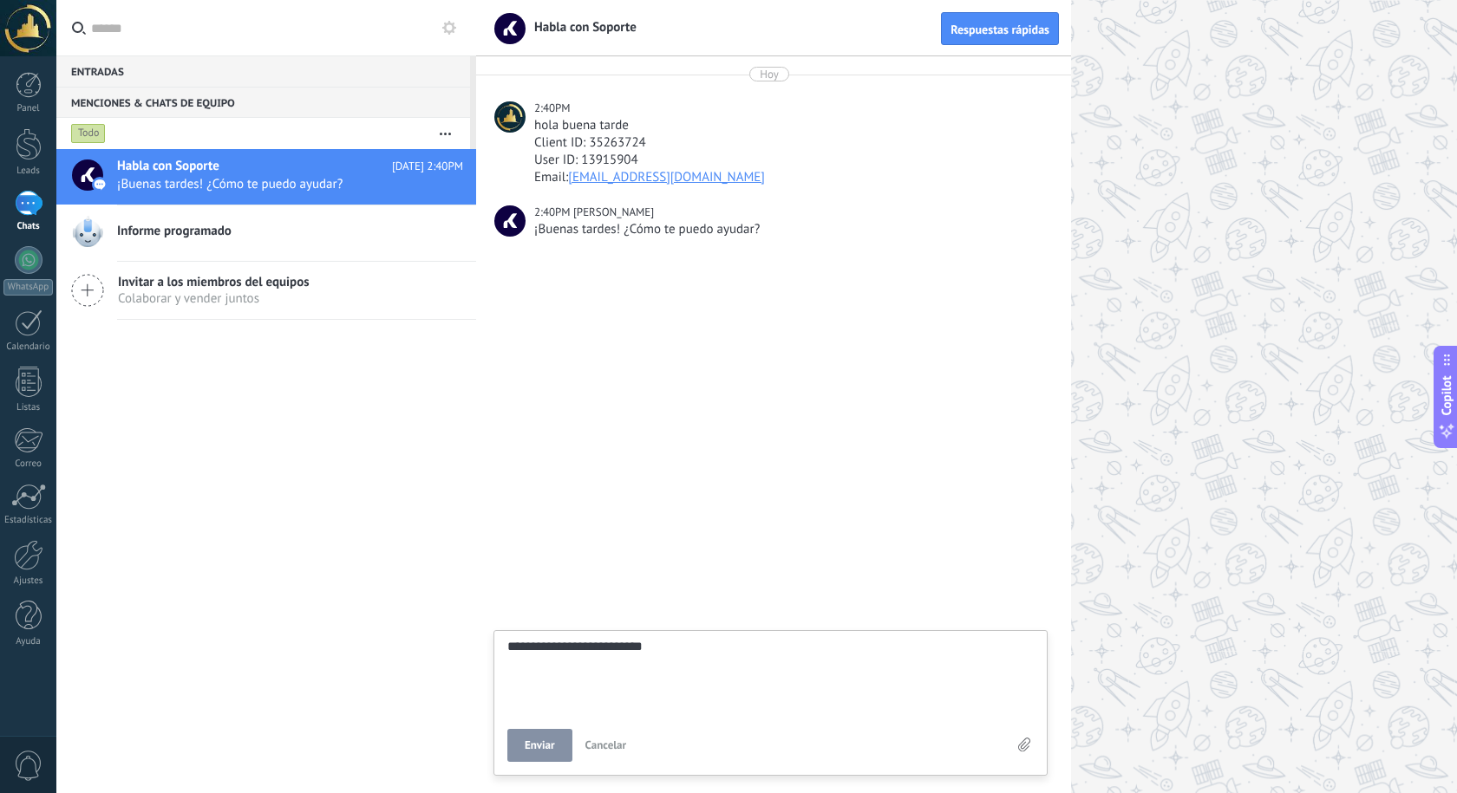
type textarea "**********"
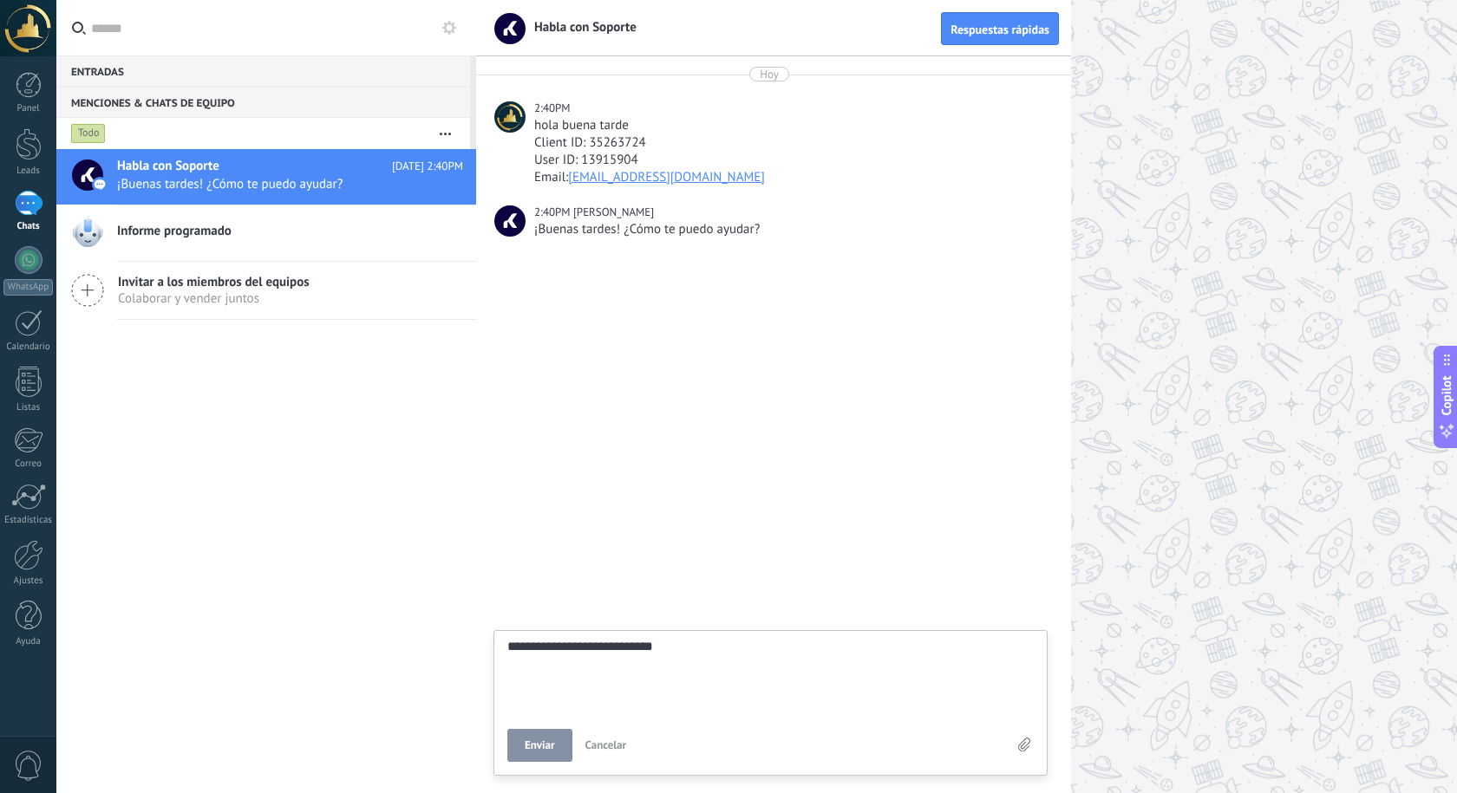
type textarea "**********"
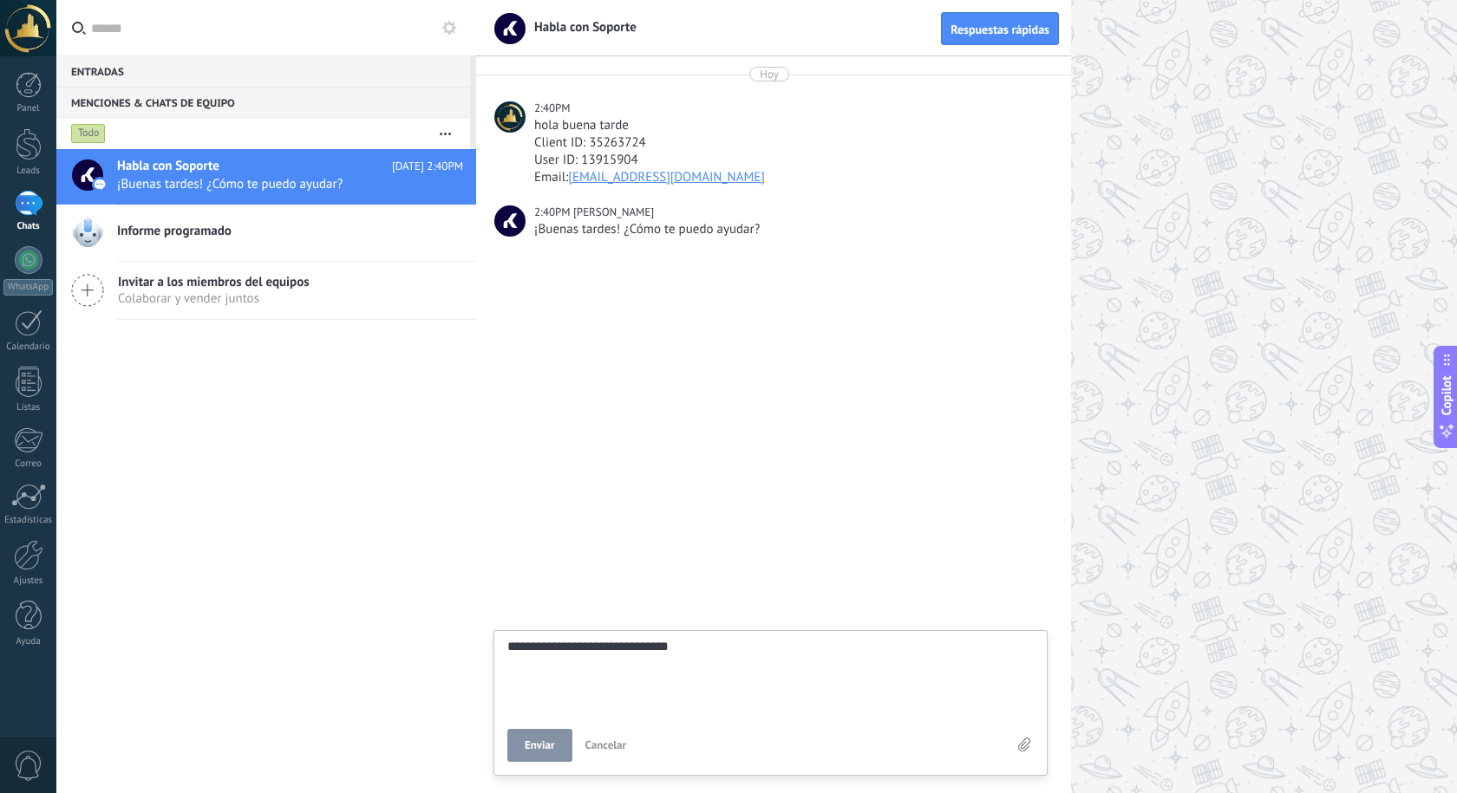
type textarea "**********"
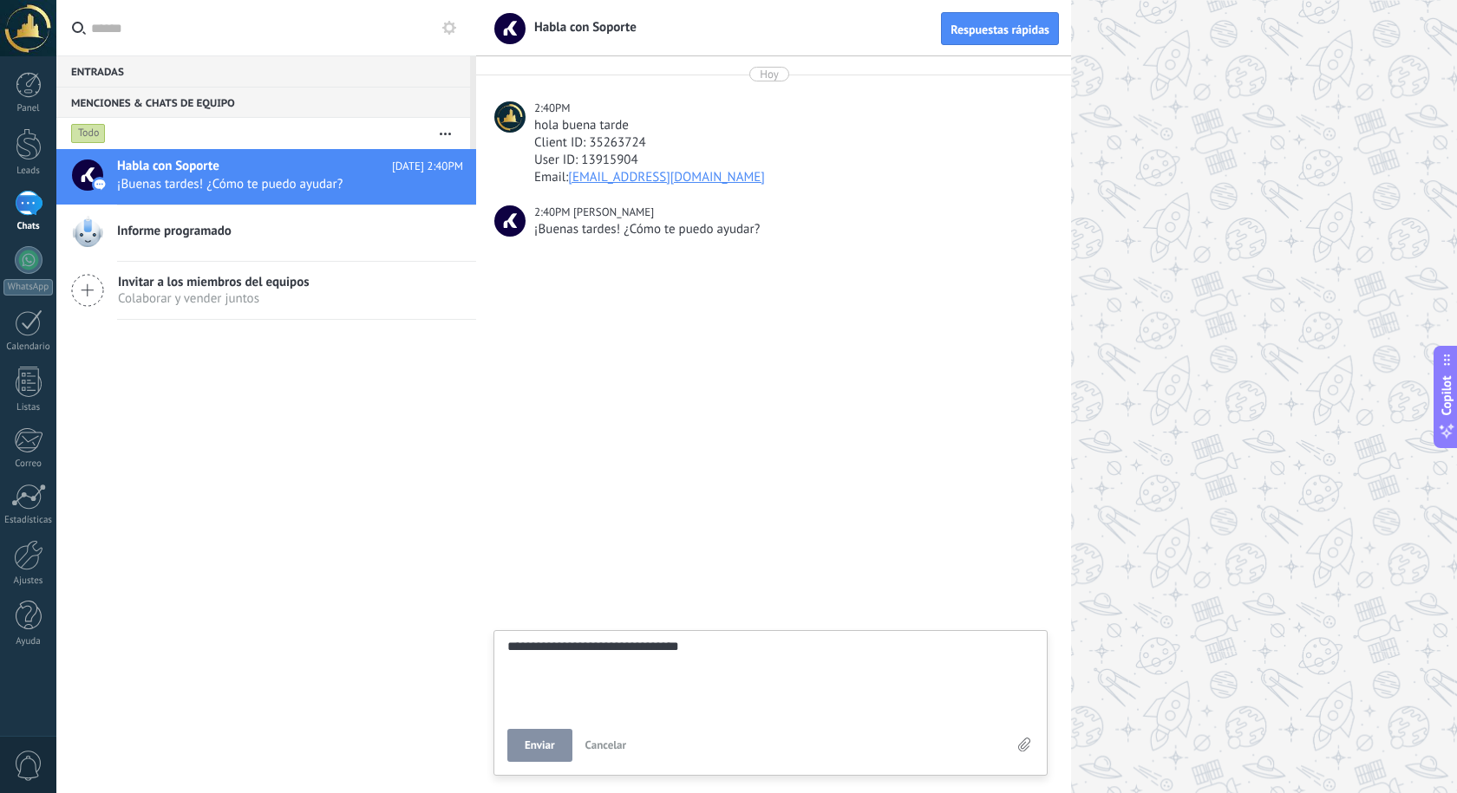
type textarea "**********"
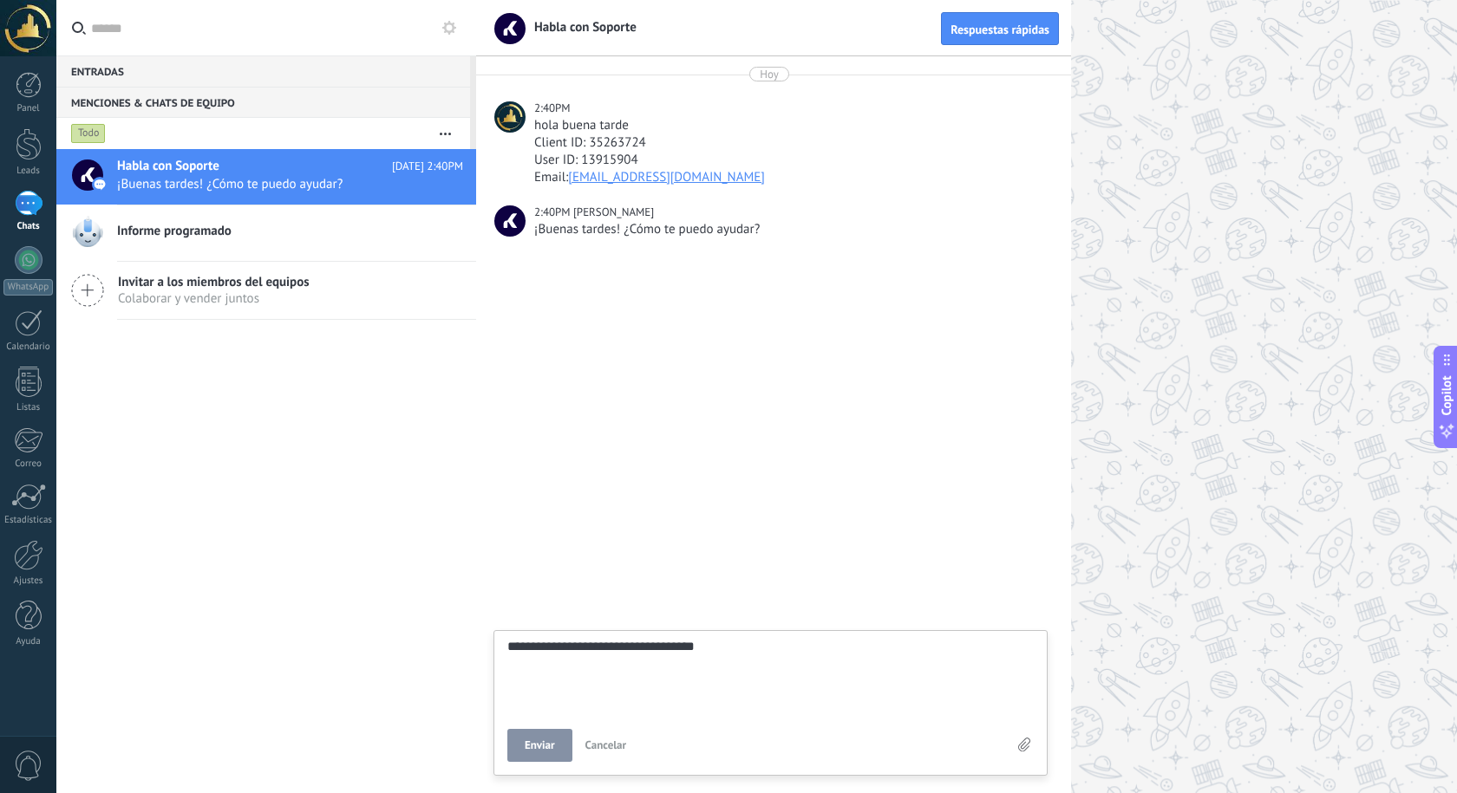
type textarea "**********"
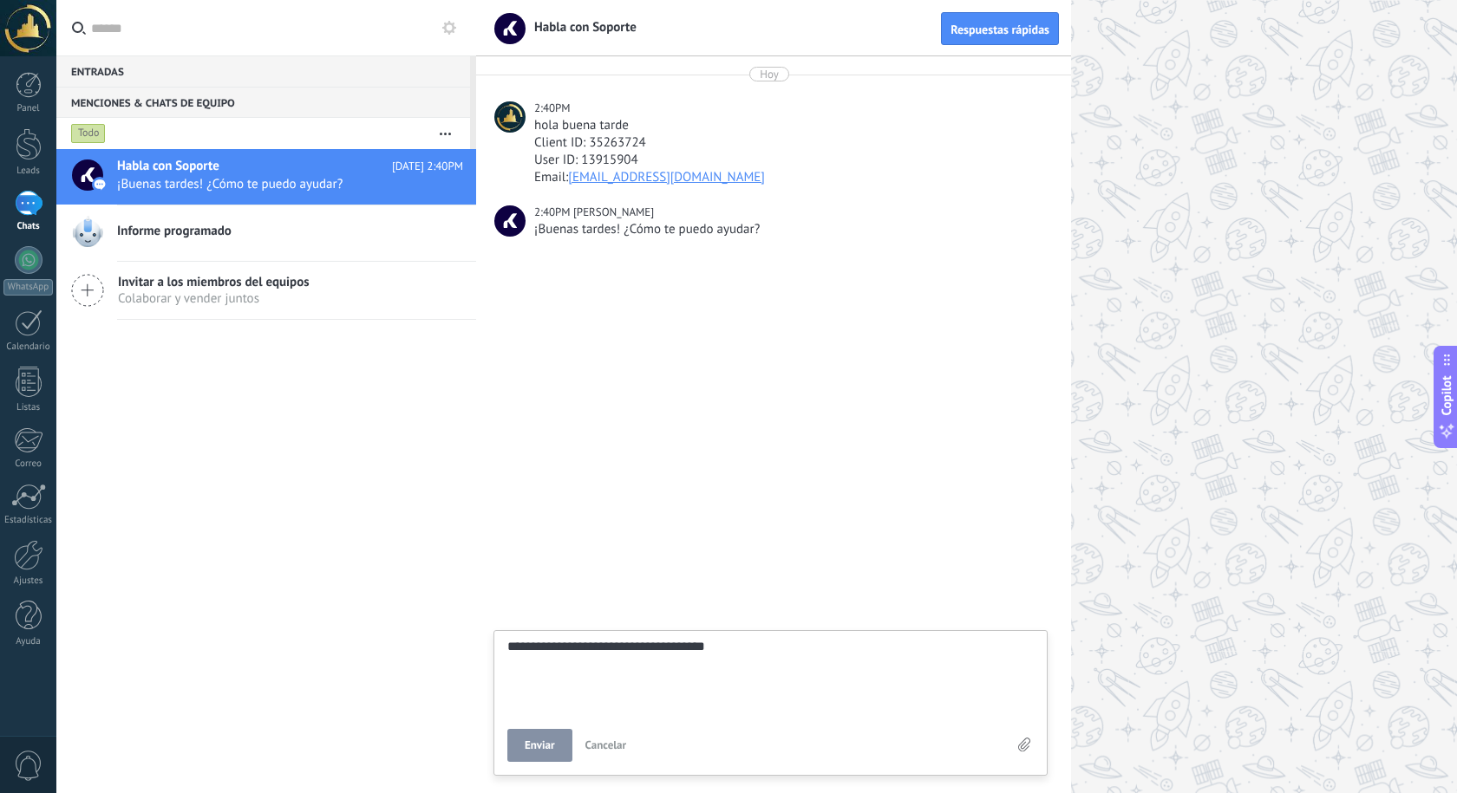
type textarea "**********"
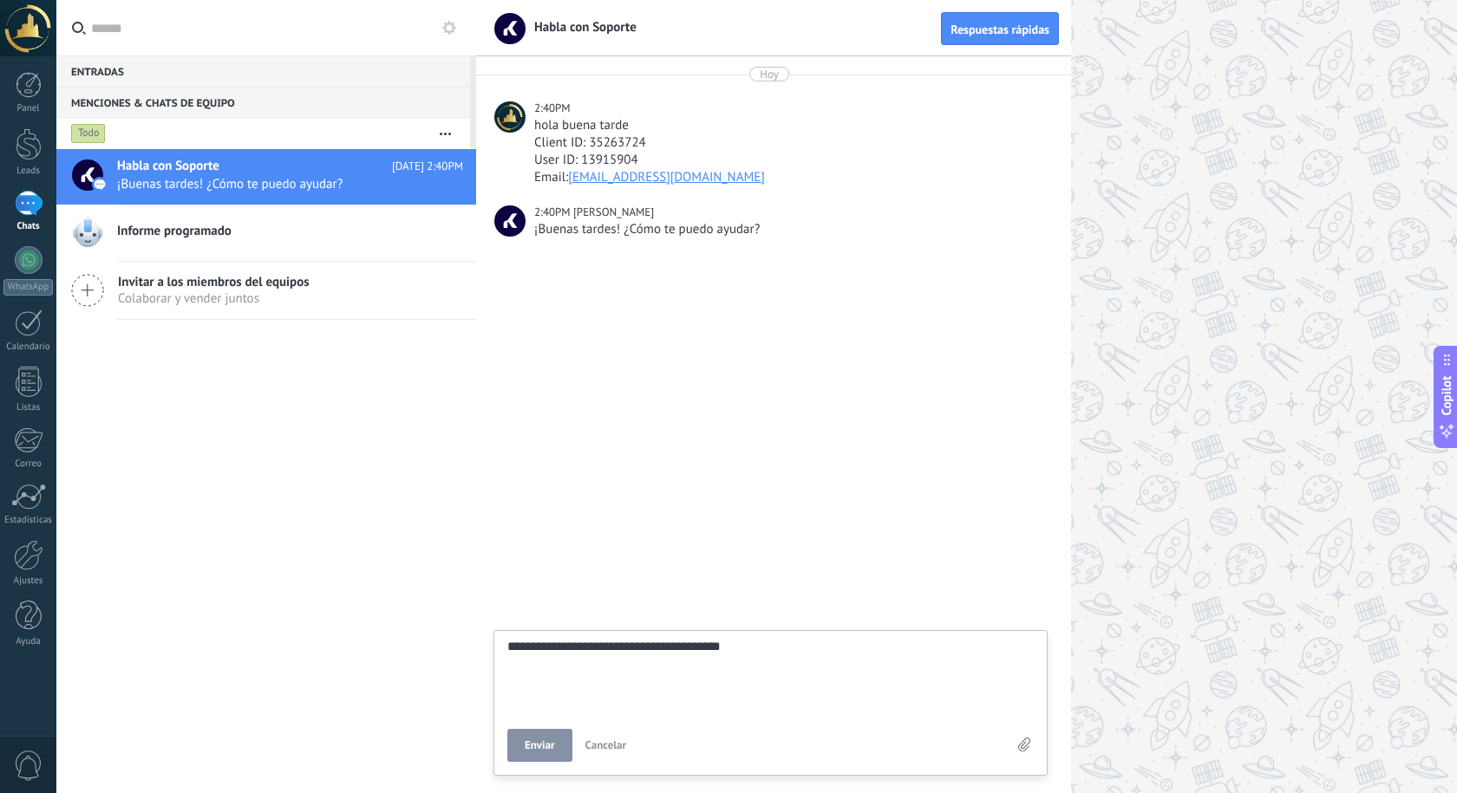
type textarea "**********"
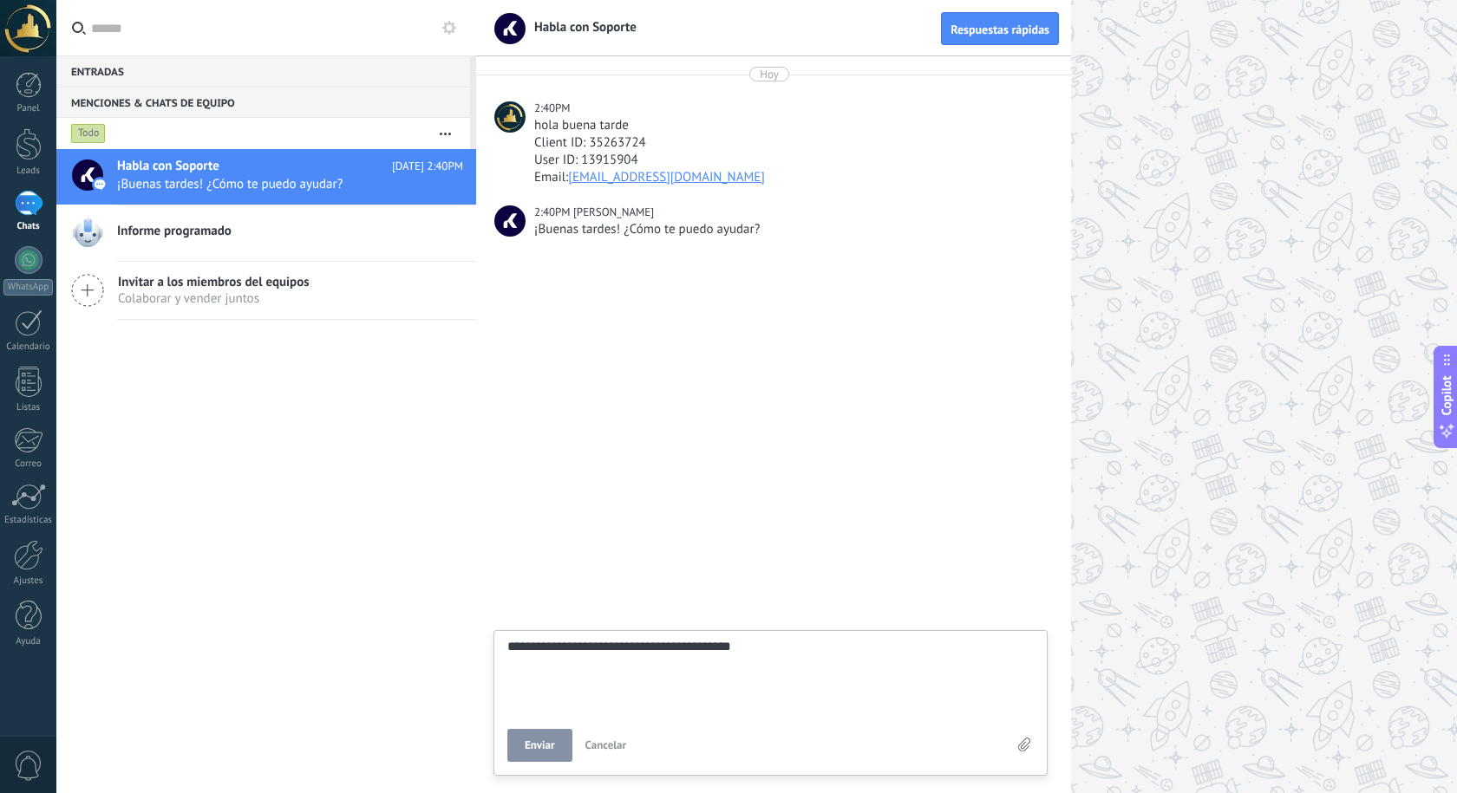
type textarea "**********"
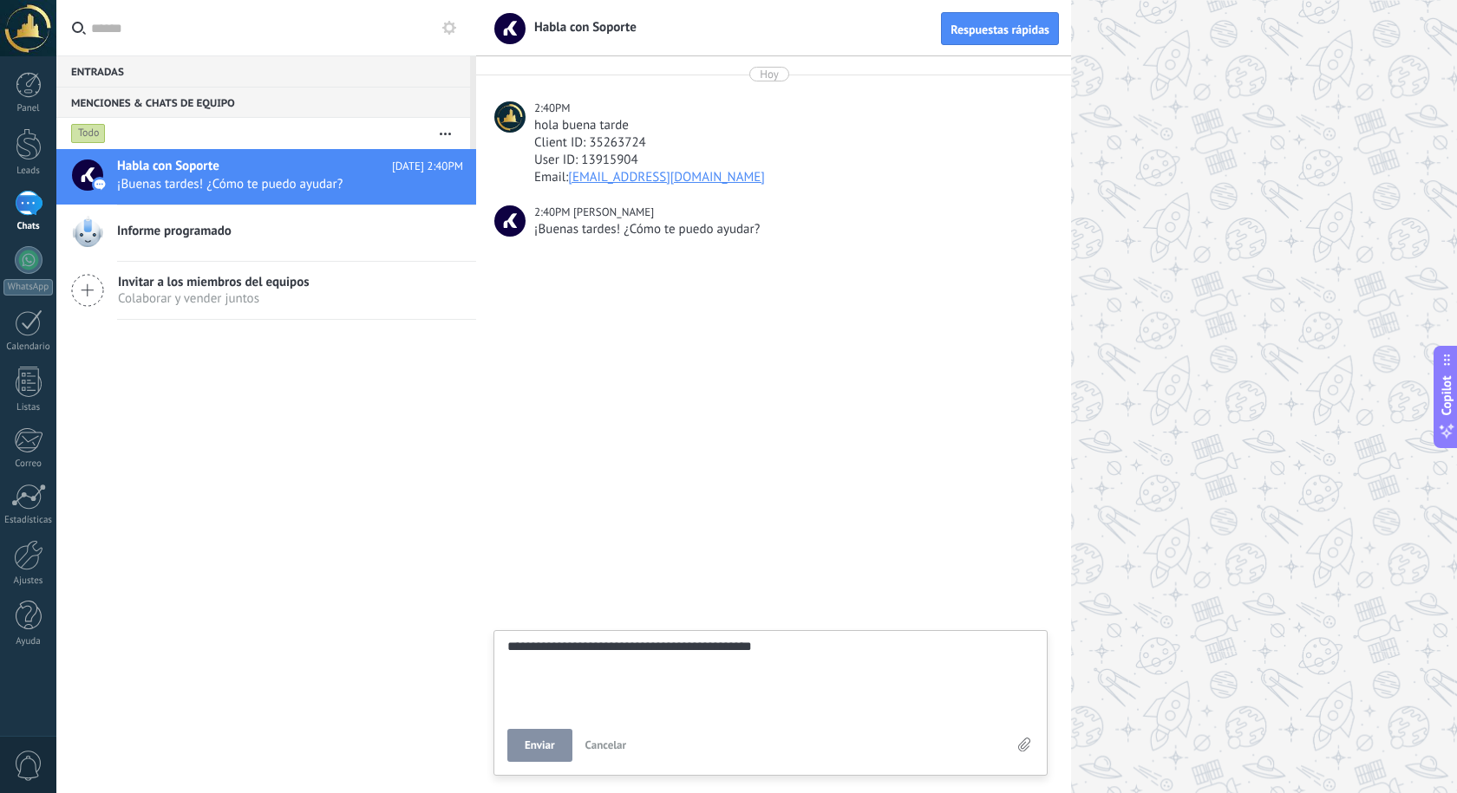
type textarea "**********"
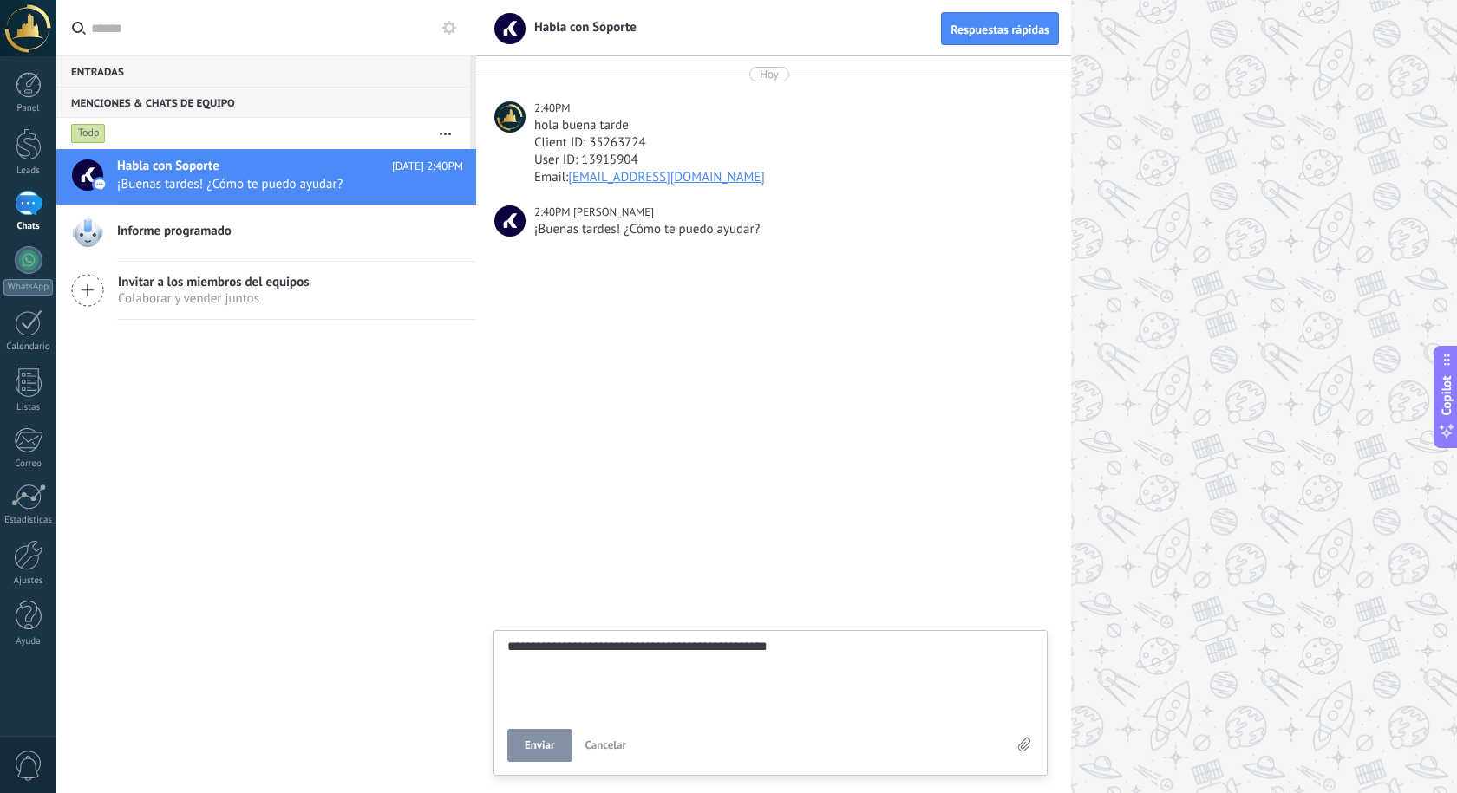
type textarea "**********"
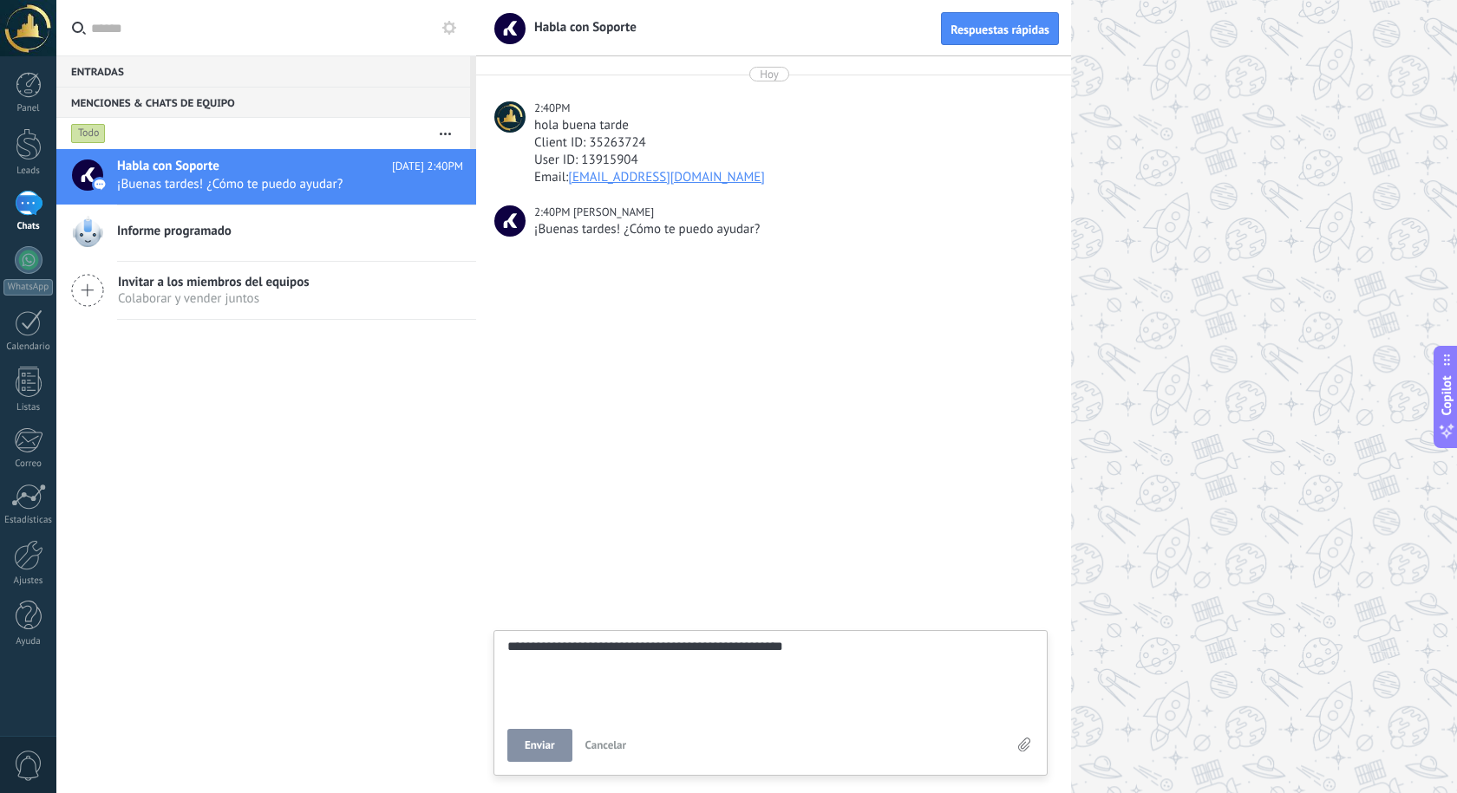
type textarea "**********"
click at [538, 753] on button "Enviar" at bounding box center [539, 745] width 65 height 33
type textarea "*******"
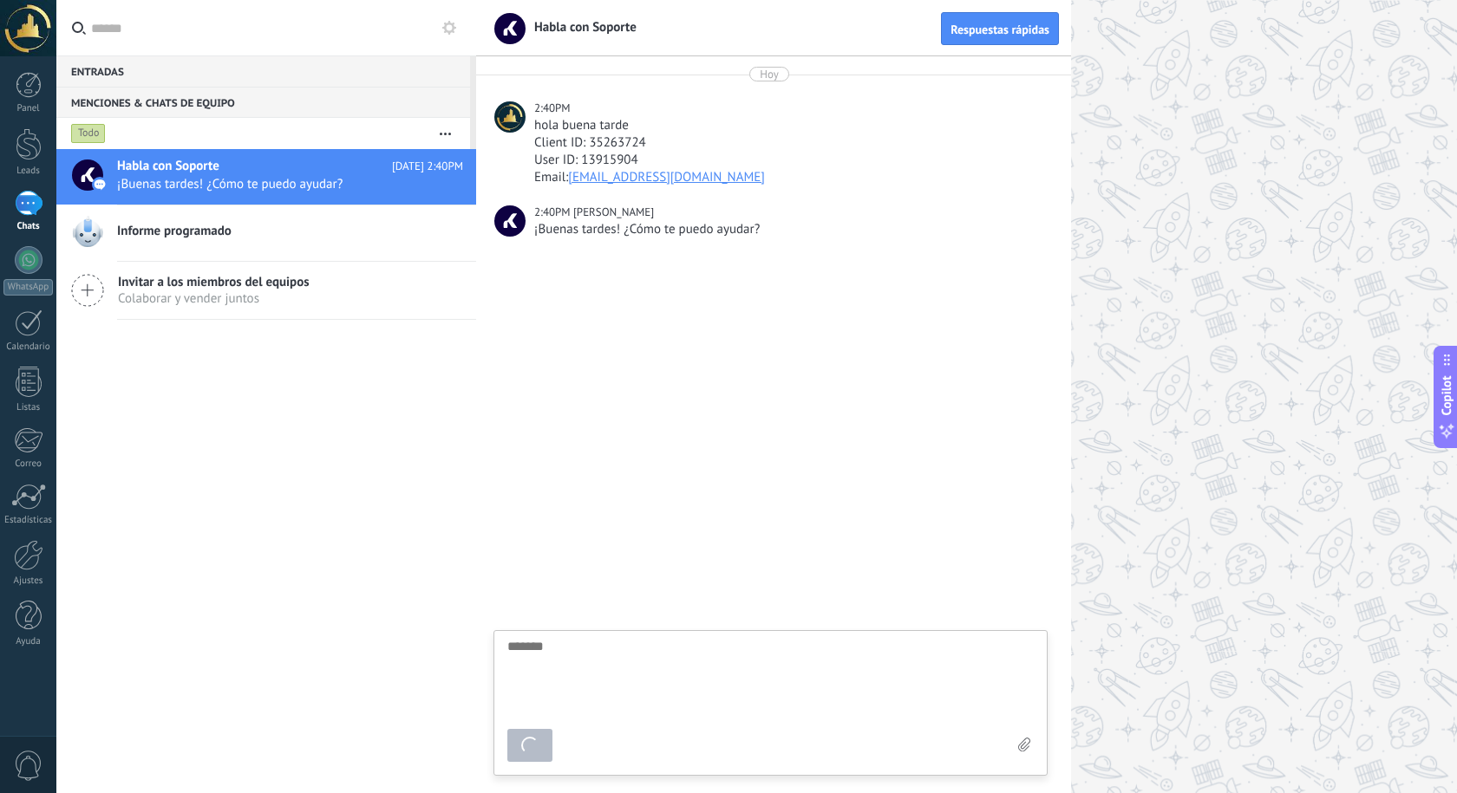
scroll to position [16, 0]
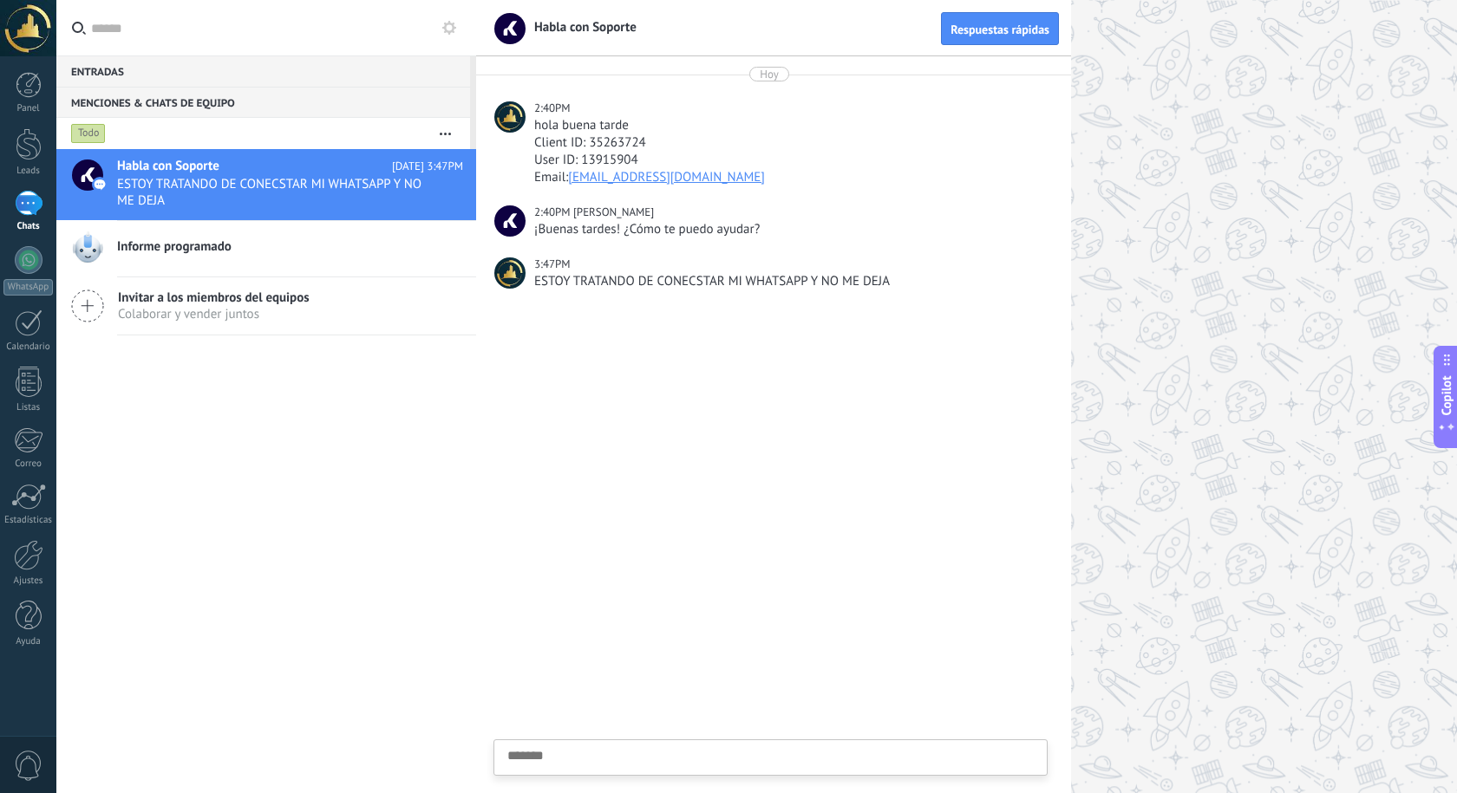
click at [701, 760] on textarea at bounding box center [770, 784] width 526 height 71
paste textarea "**********"
type textarea "**********"
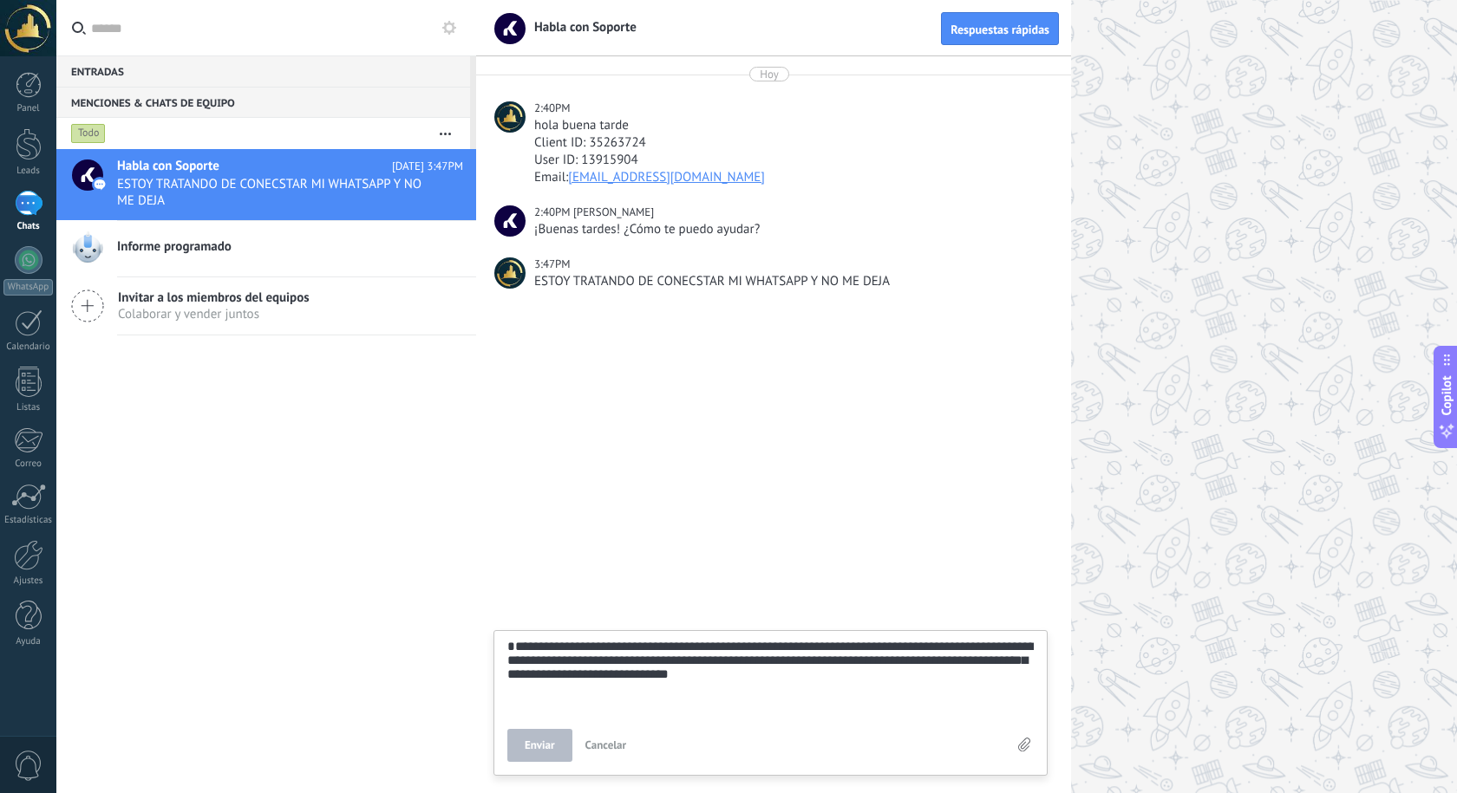
scroll to position [66, 0]
type textarea "**********"
click at [547, 744] on span "Enviar" at bounding box center [540, 746] width 30 height 12
type textarea "*******"
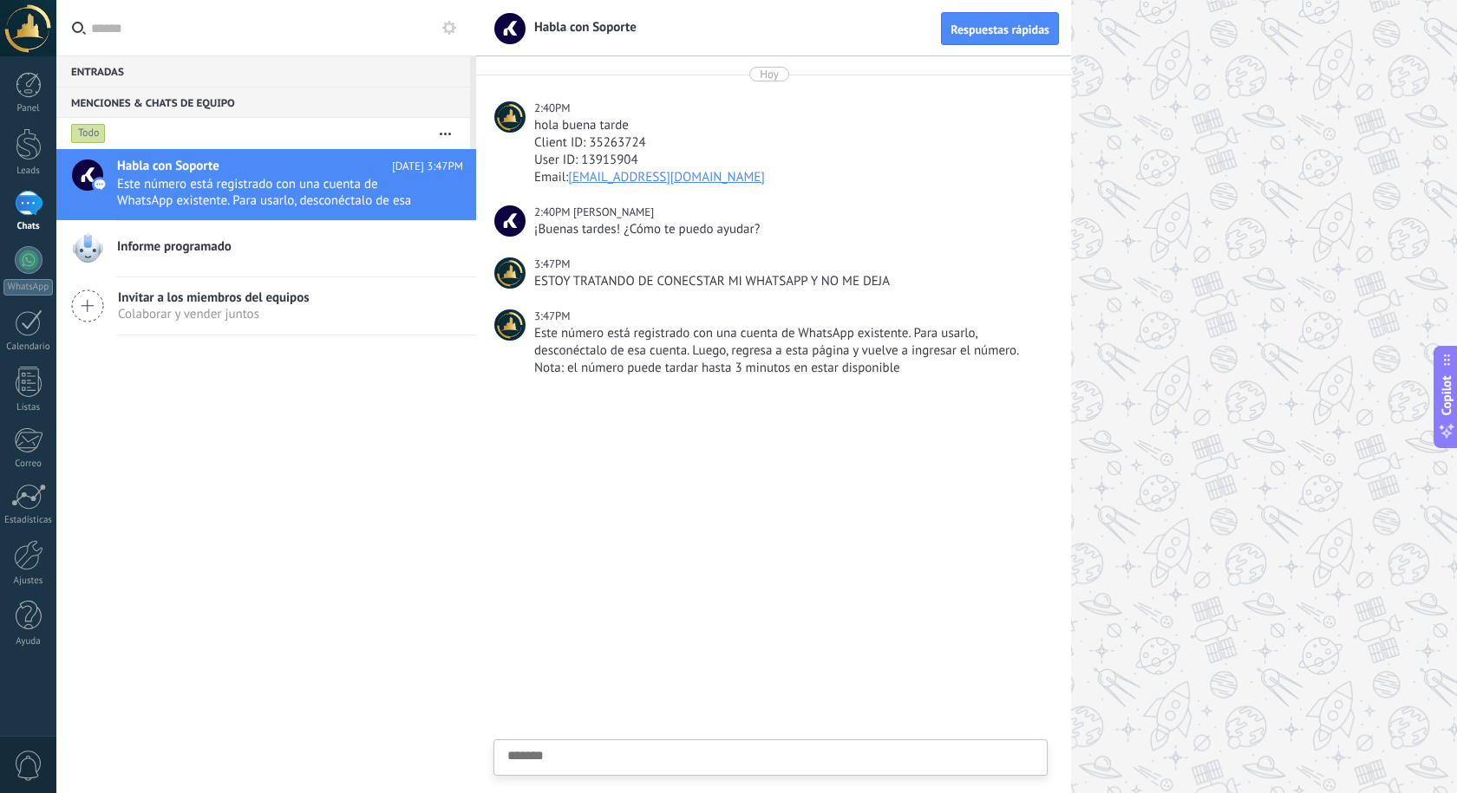
type textarea "*"
type textarea "**"
type textarea "****"
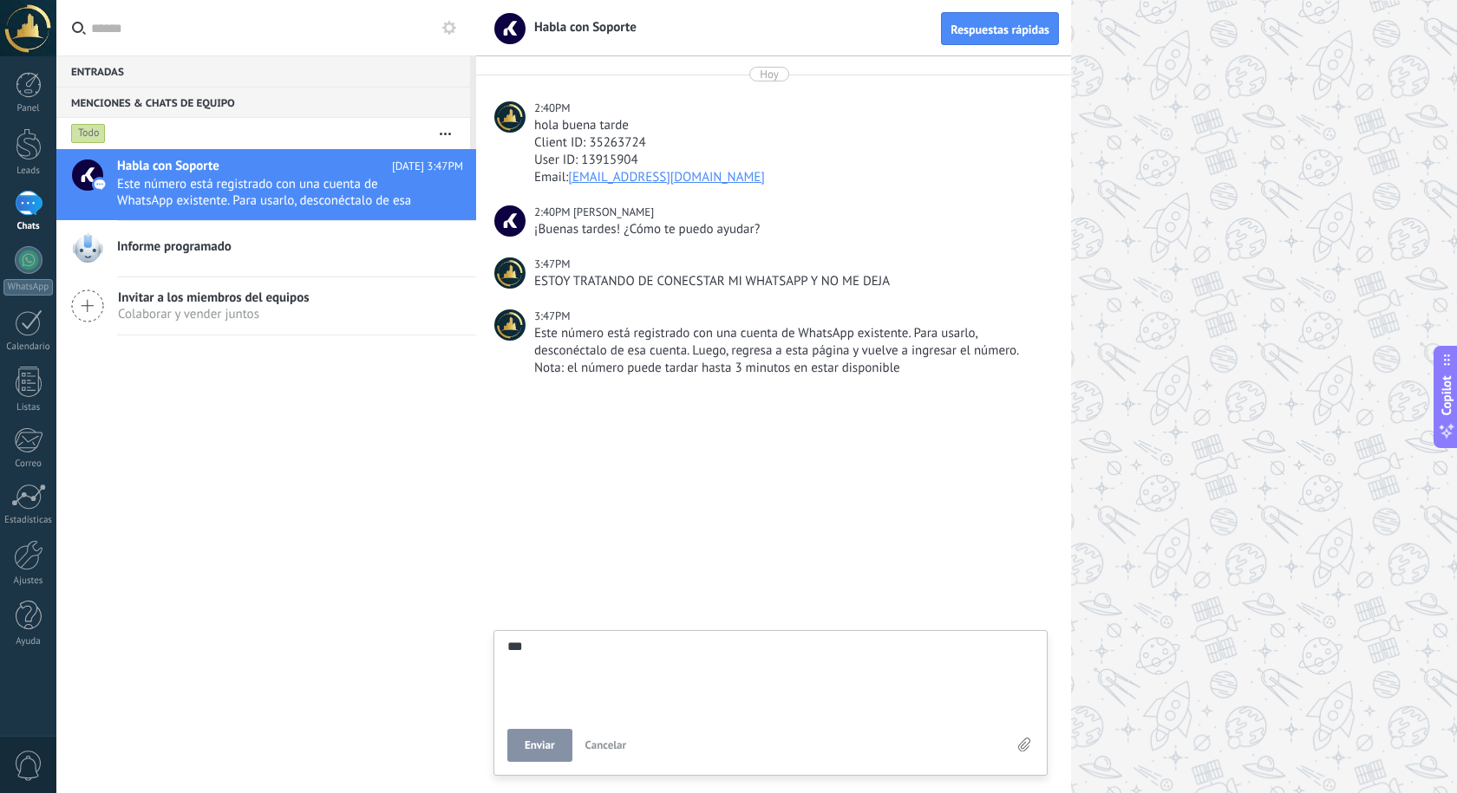
type textarea "****"
type textarea "*****"
type textarea "******"
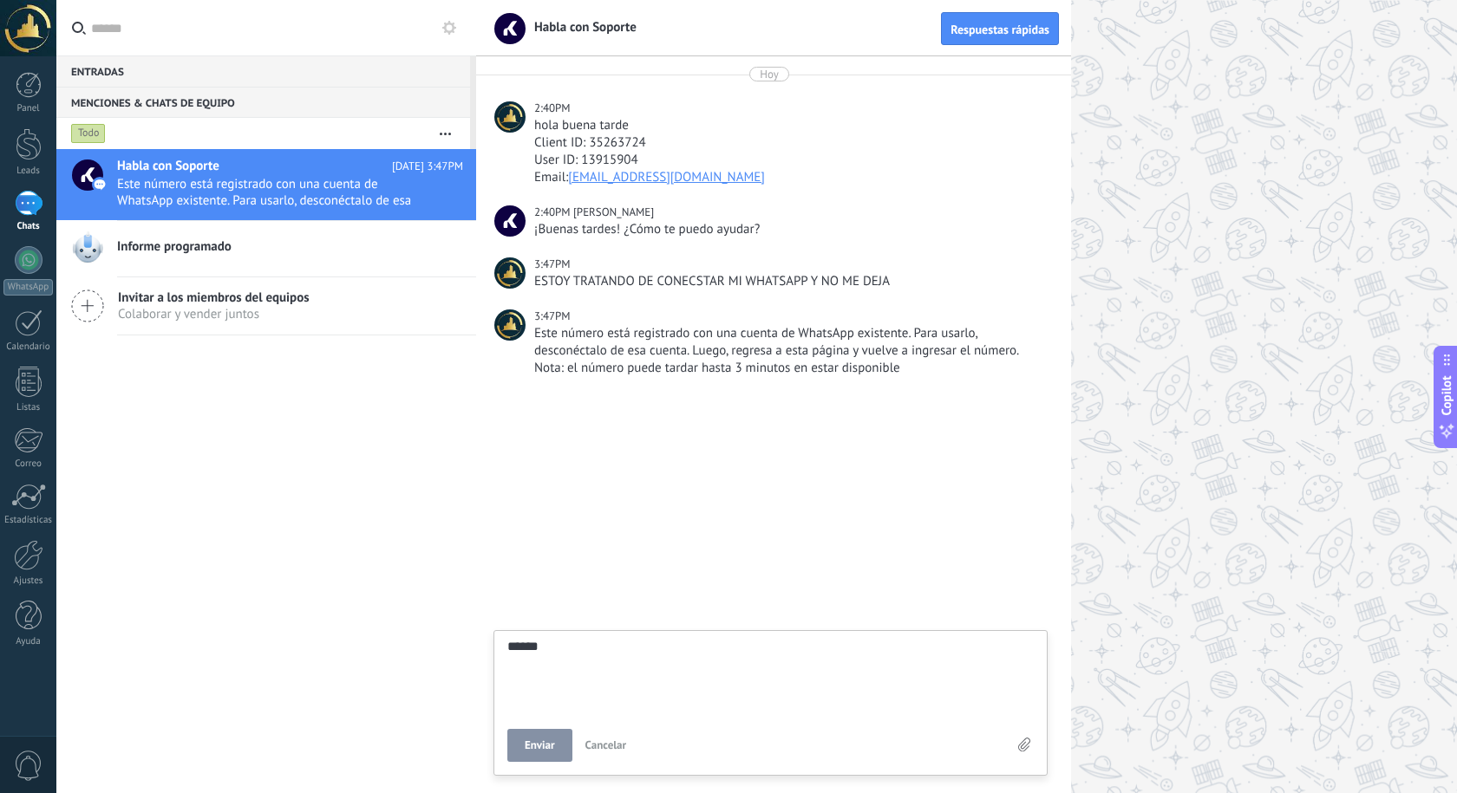
type textarea "*******"
type textarea "*********"
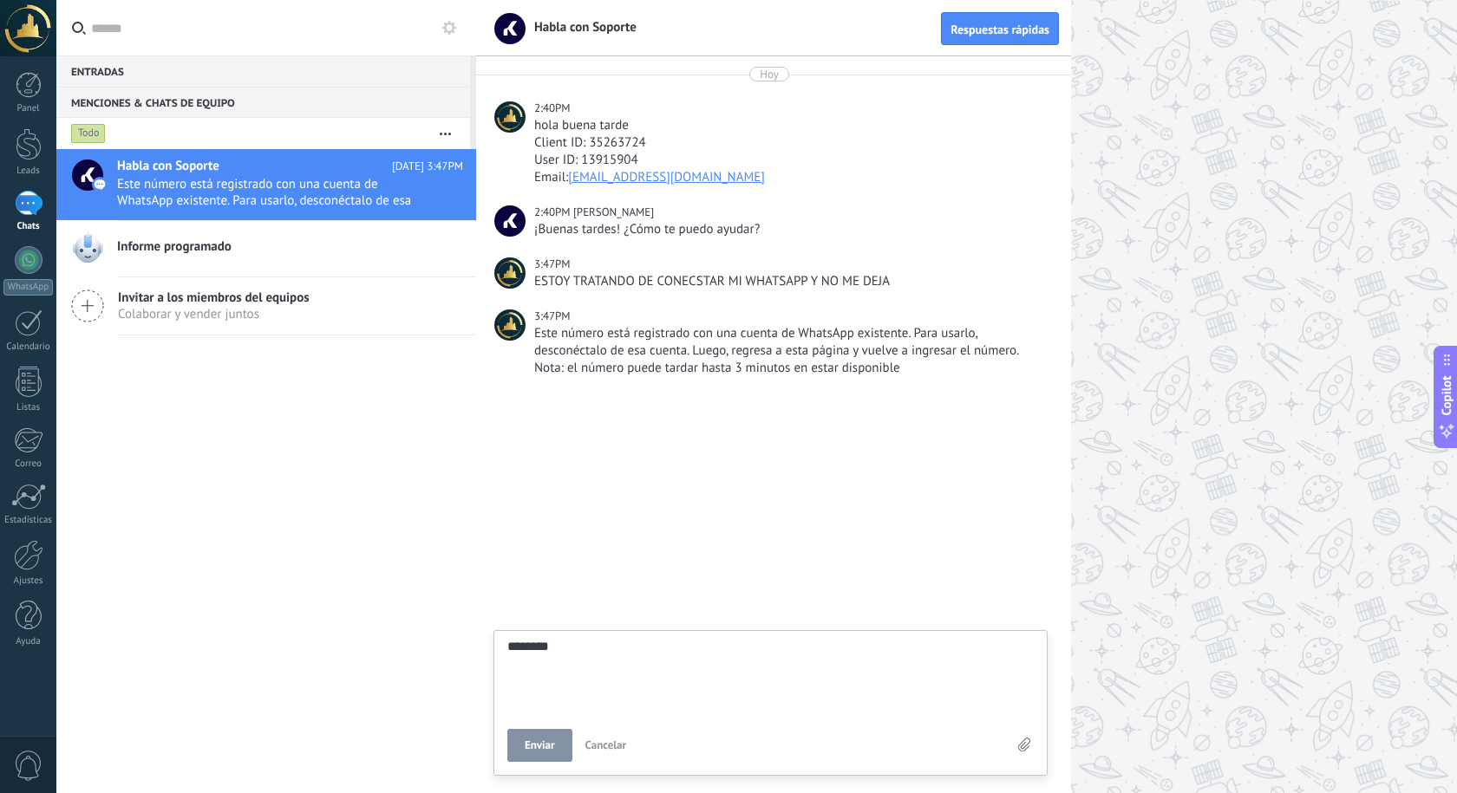
type textarea "*********"
type textarea "**********"
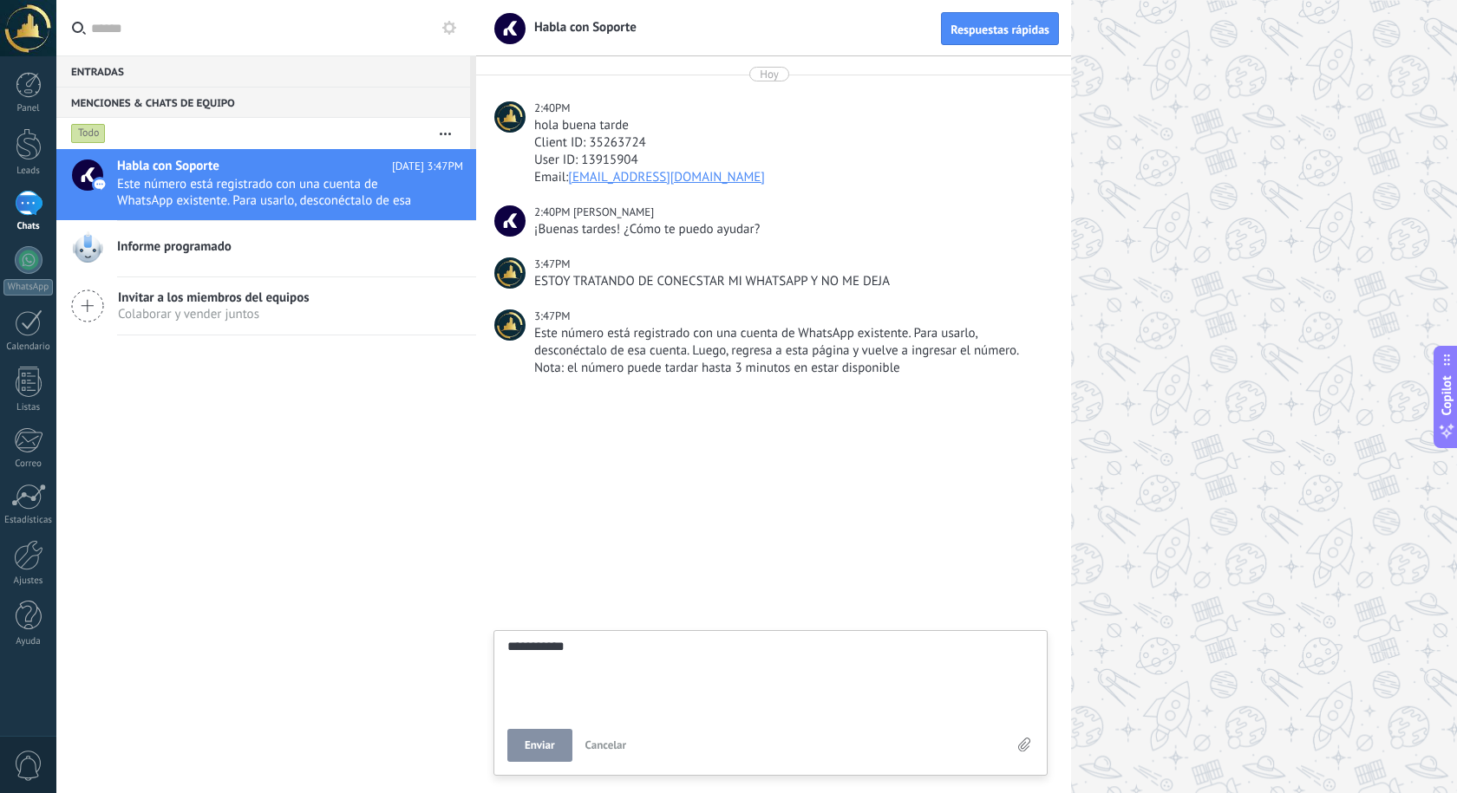
type textarea "**********"
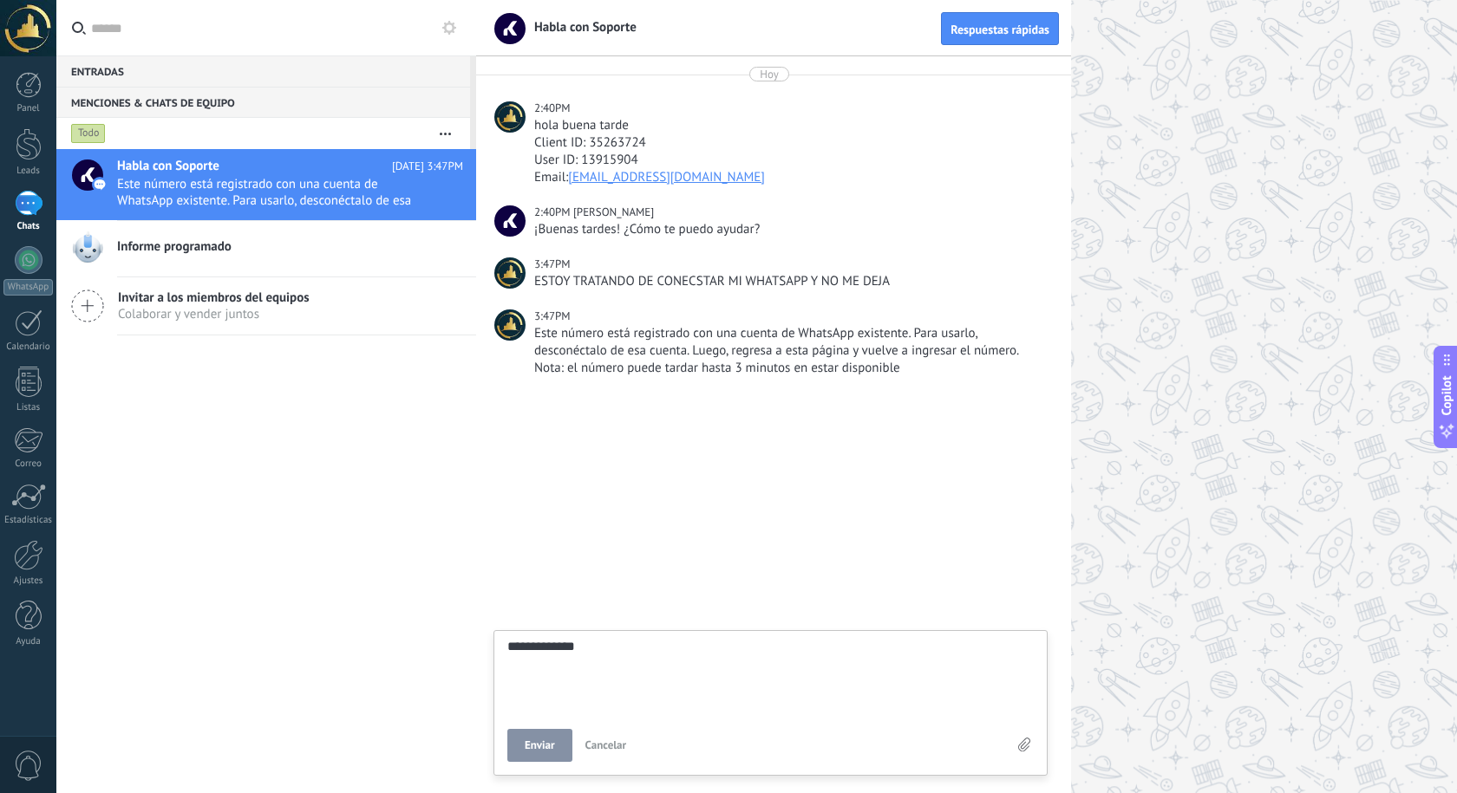
type textarea "**********"
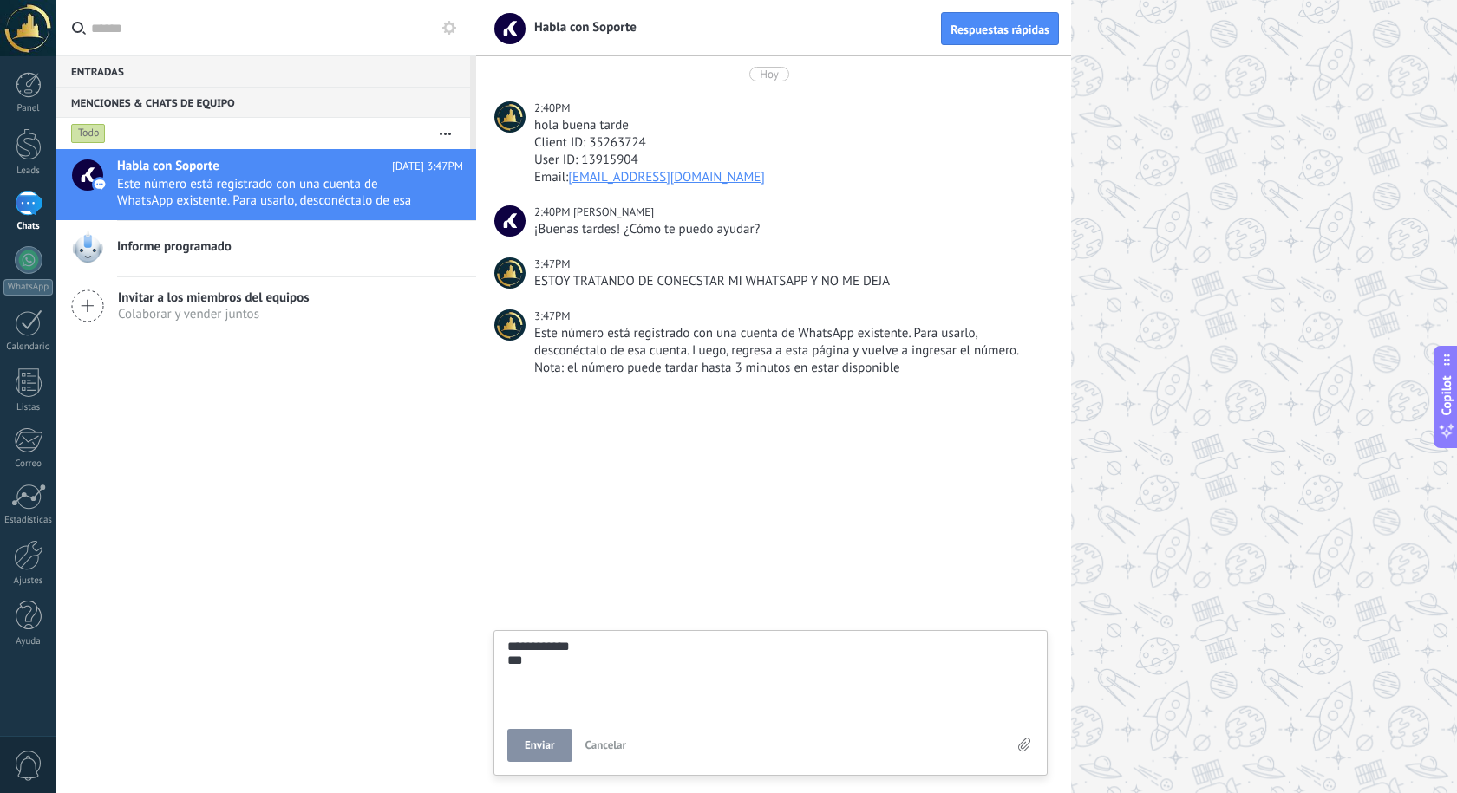
type textarea "**********"
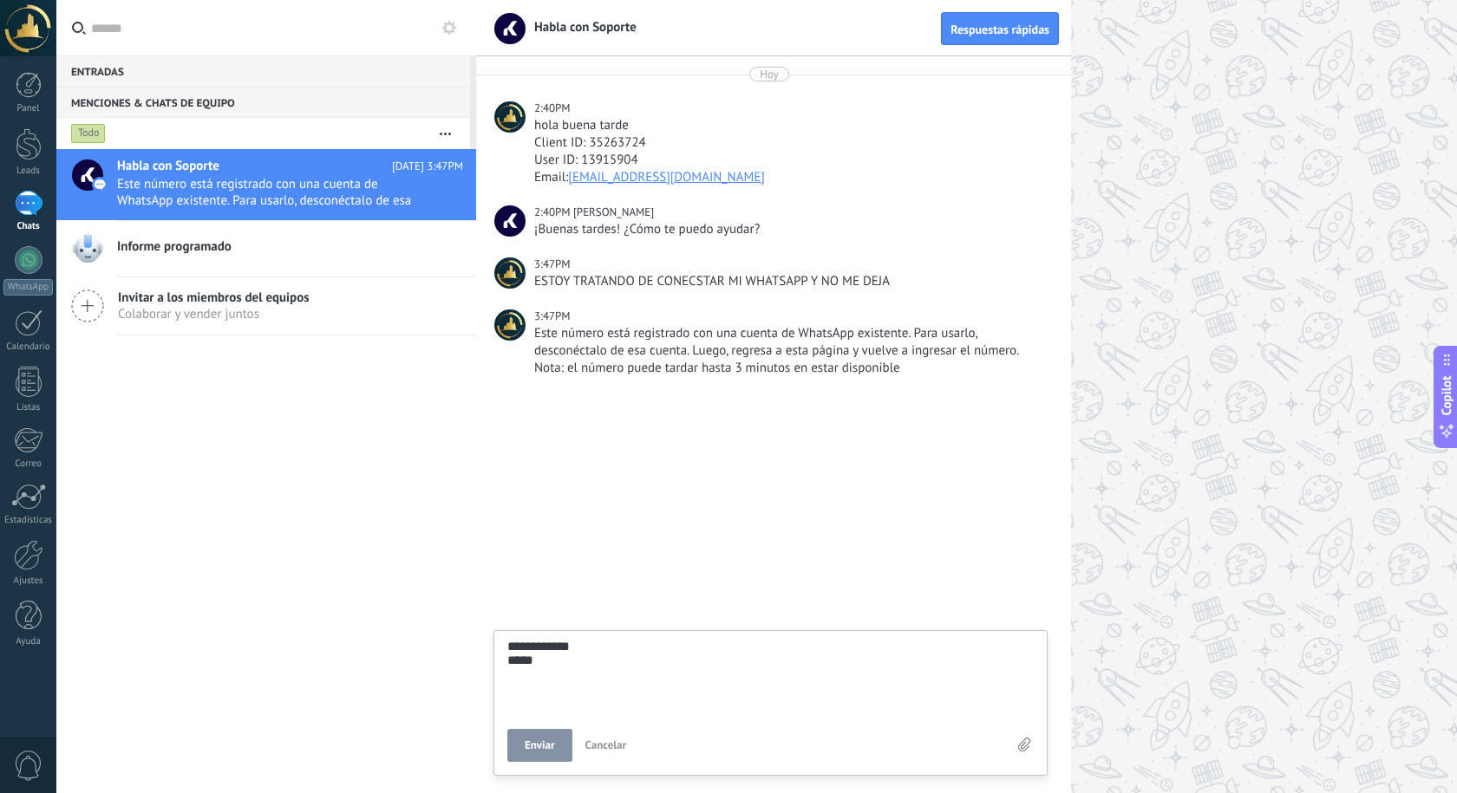
type textarea "**********"
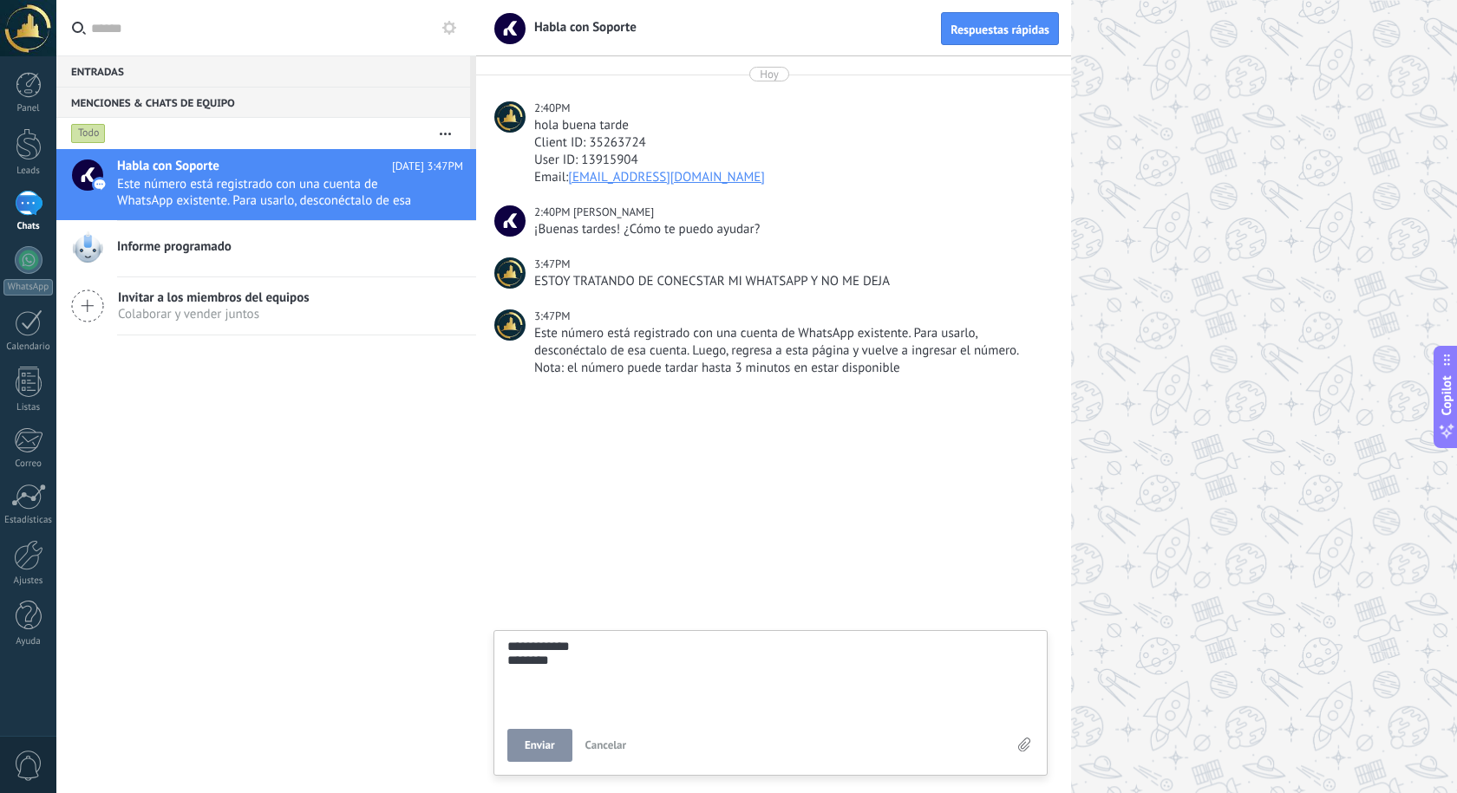
type textarea "**********"
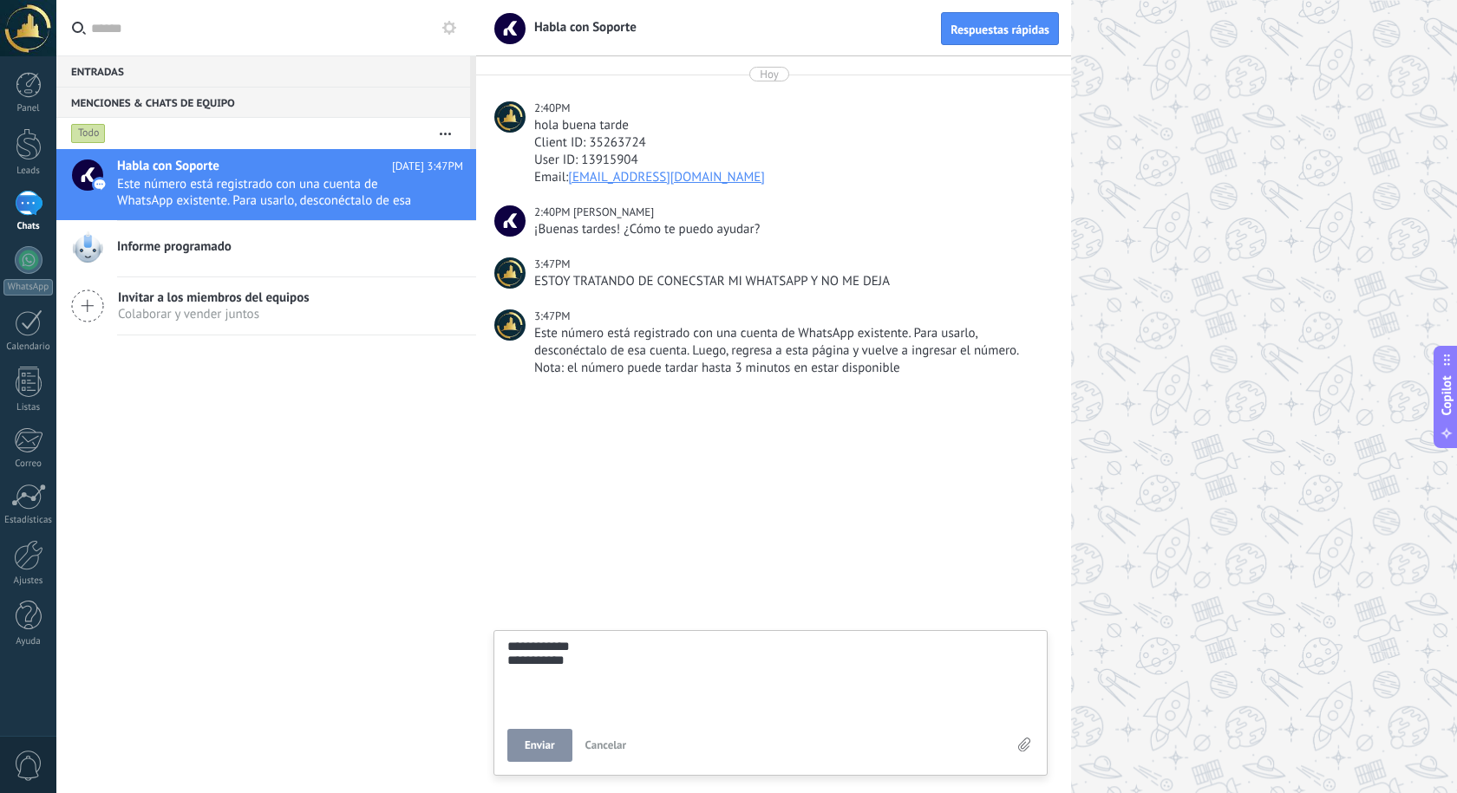
type textarea "**********"
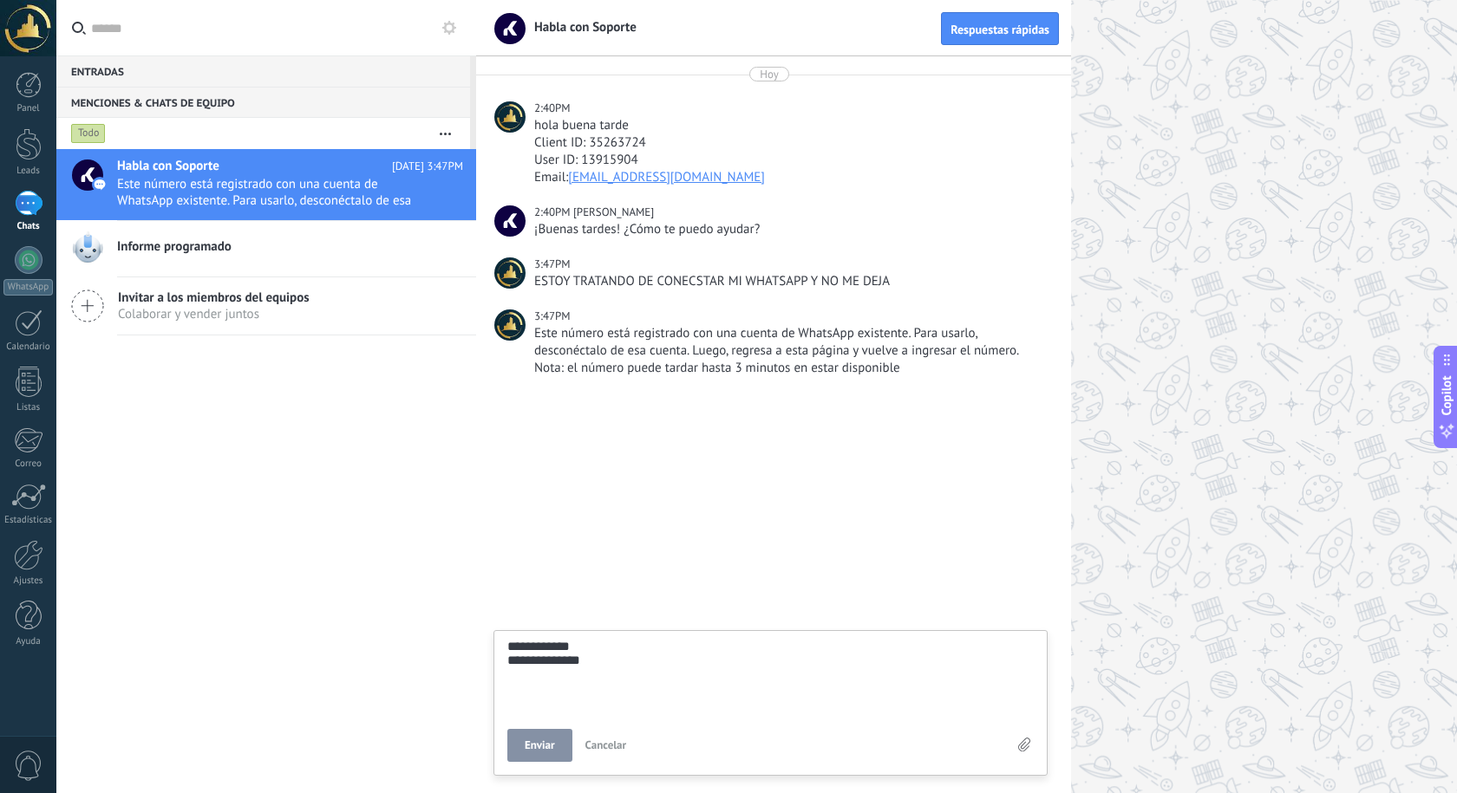
type textarea "**********"
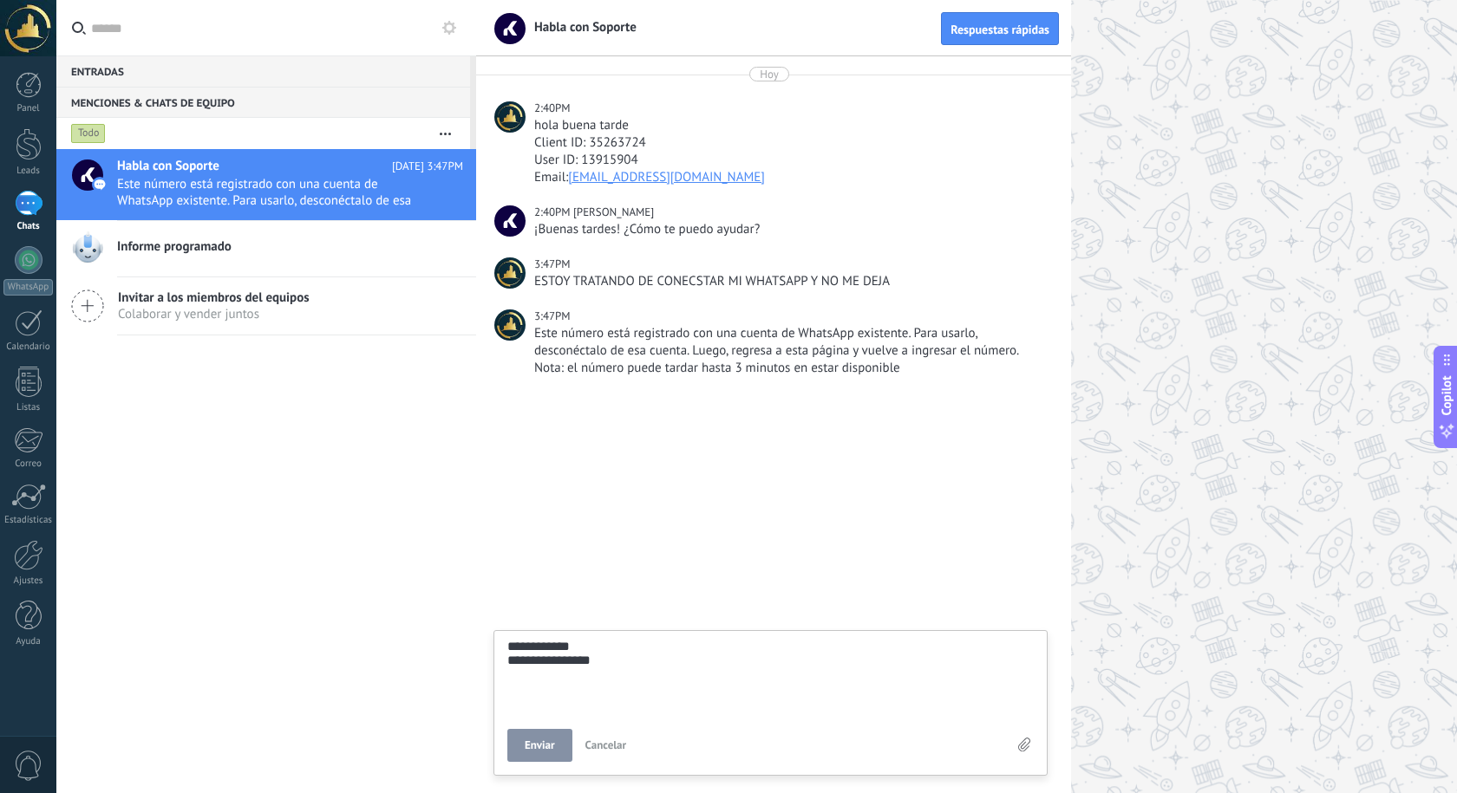
type textarea "**********"
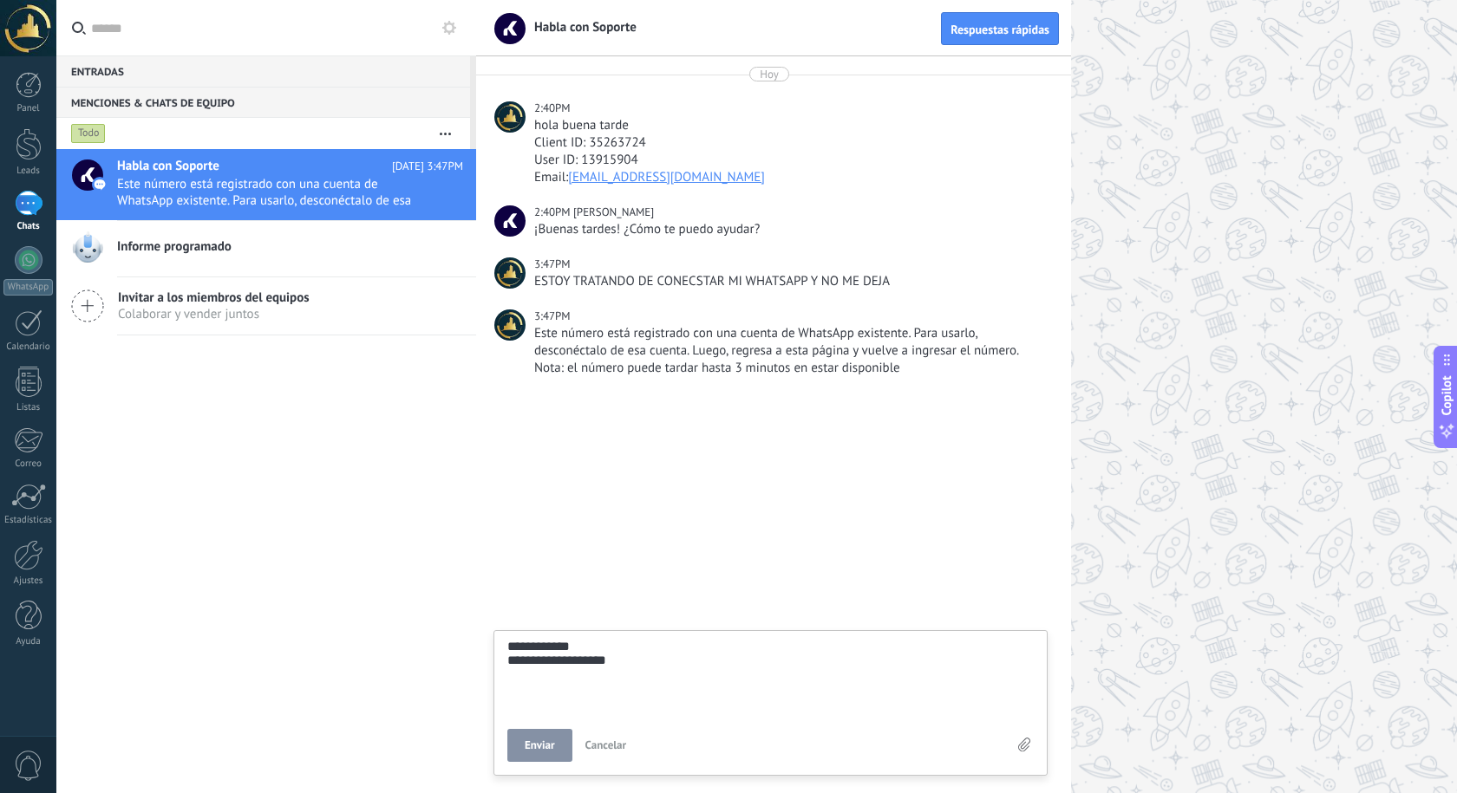
type textarea "**********"
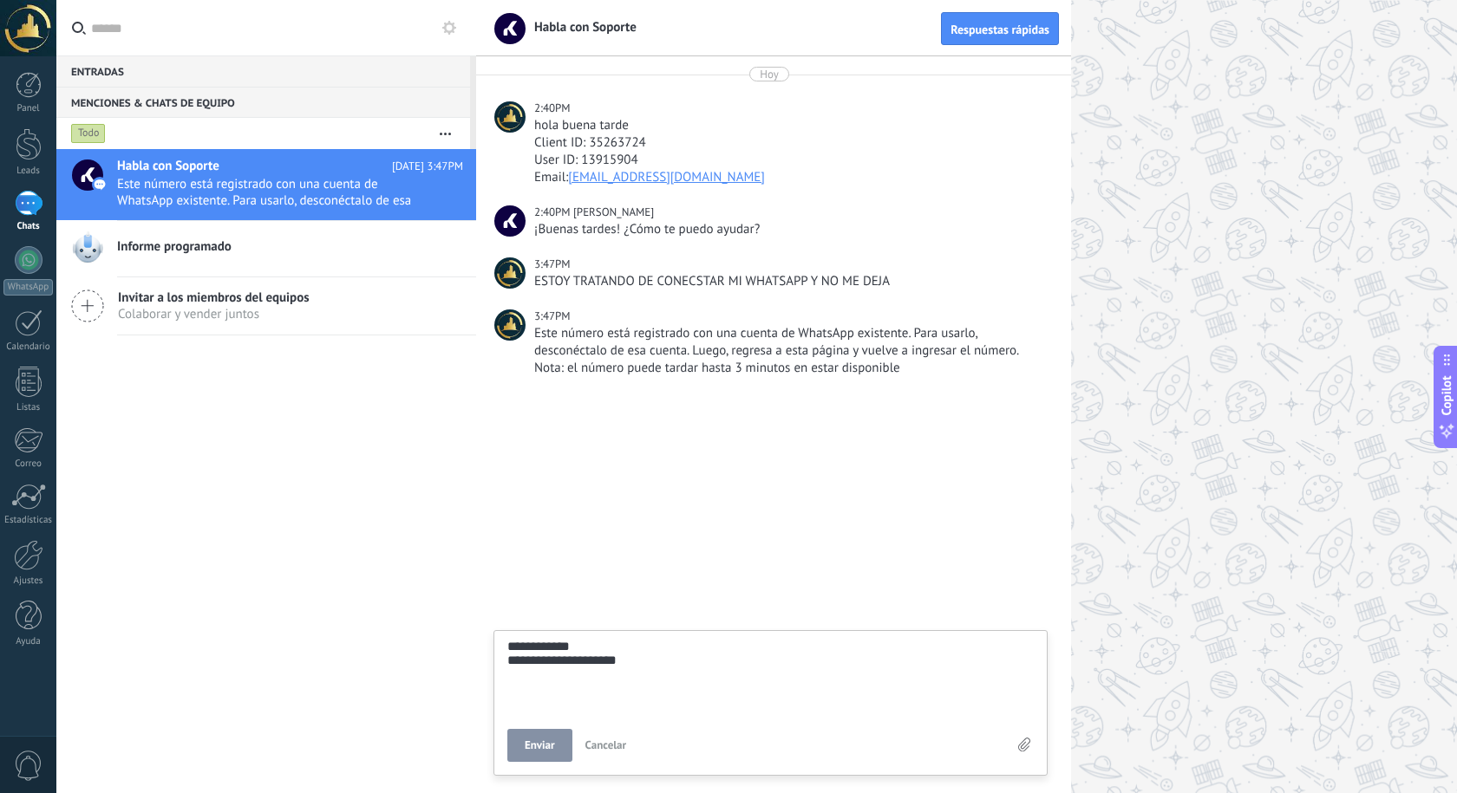
type textarea "**********"
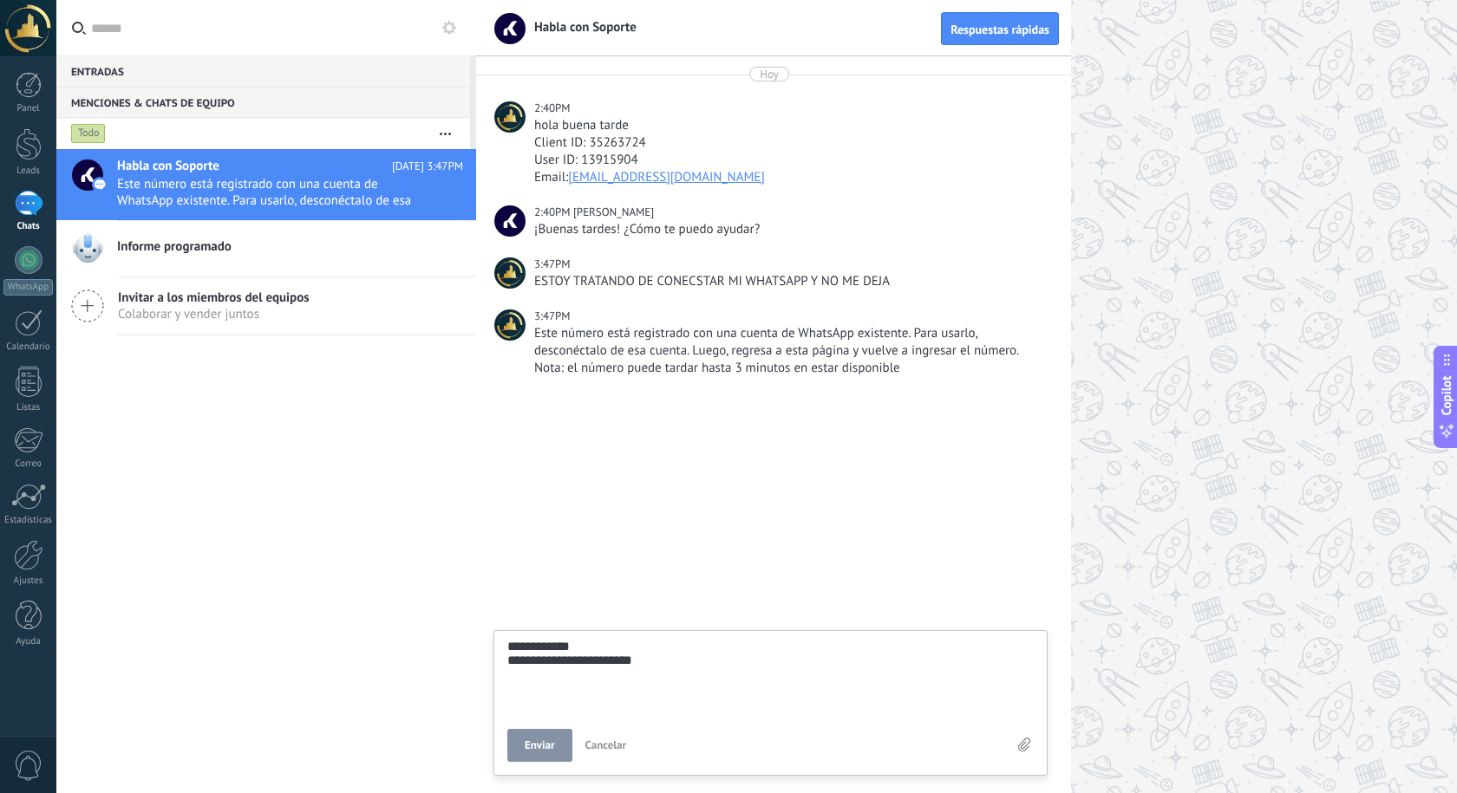
type textarea "**********"
click at [529, 747] on span "Enviar" at bounding box center [540, 746] width 30 height 12
type textarea "*******"
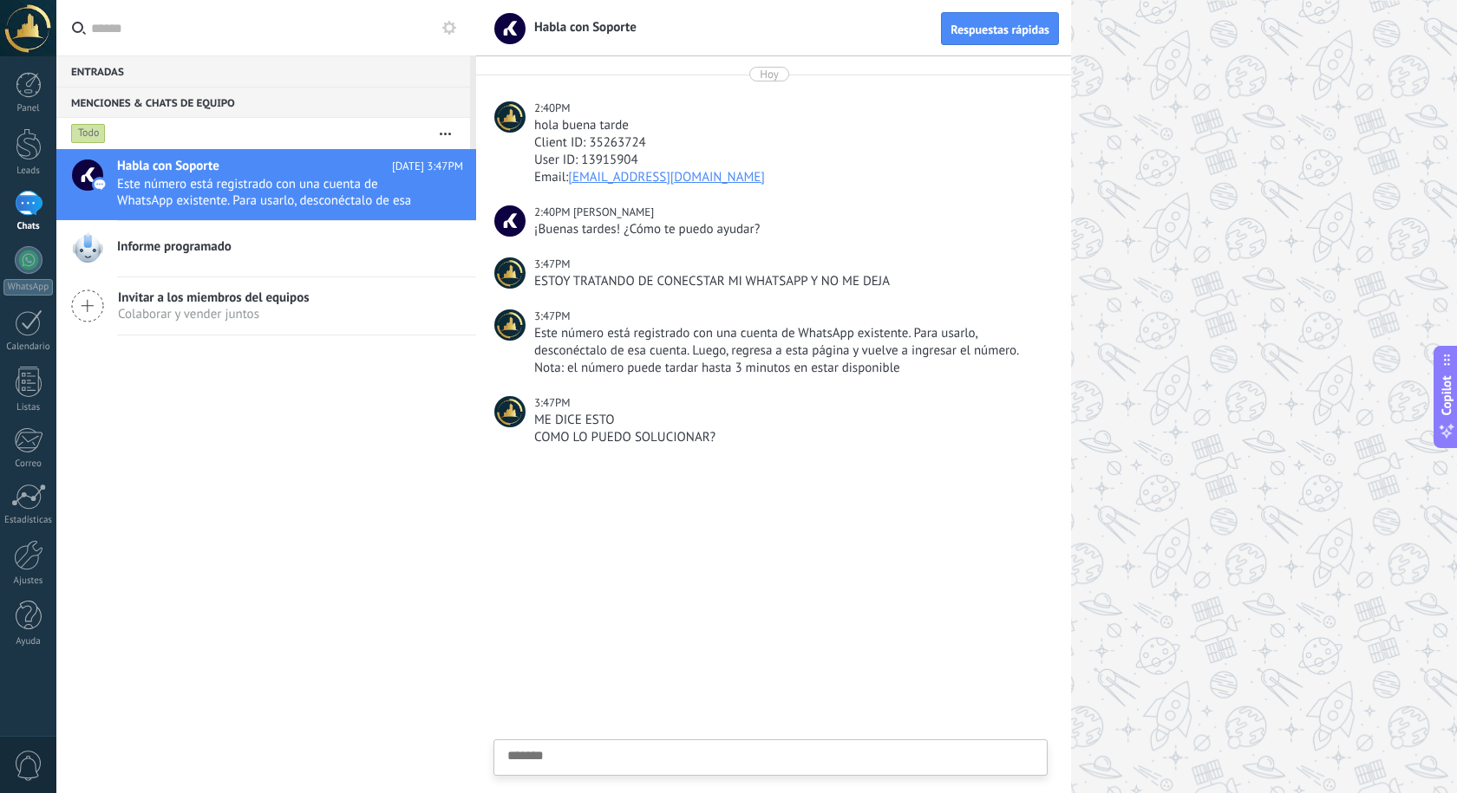
scroll to position [16, 0]
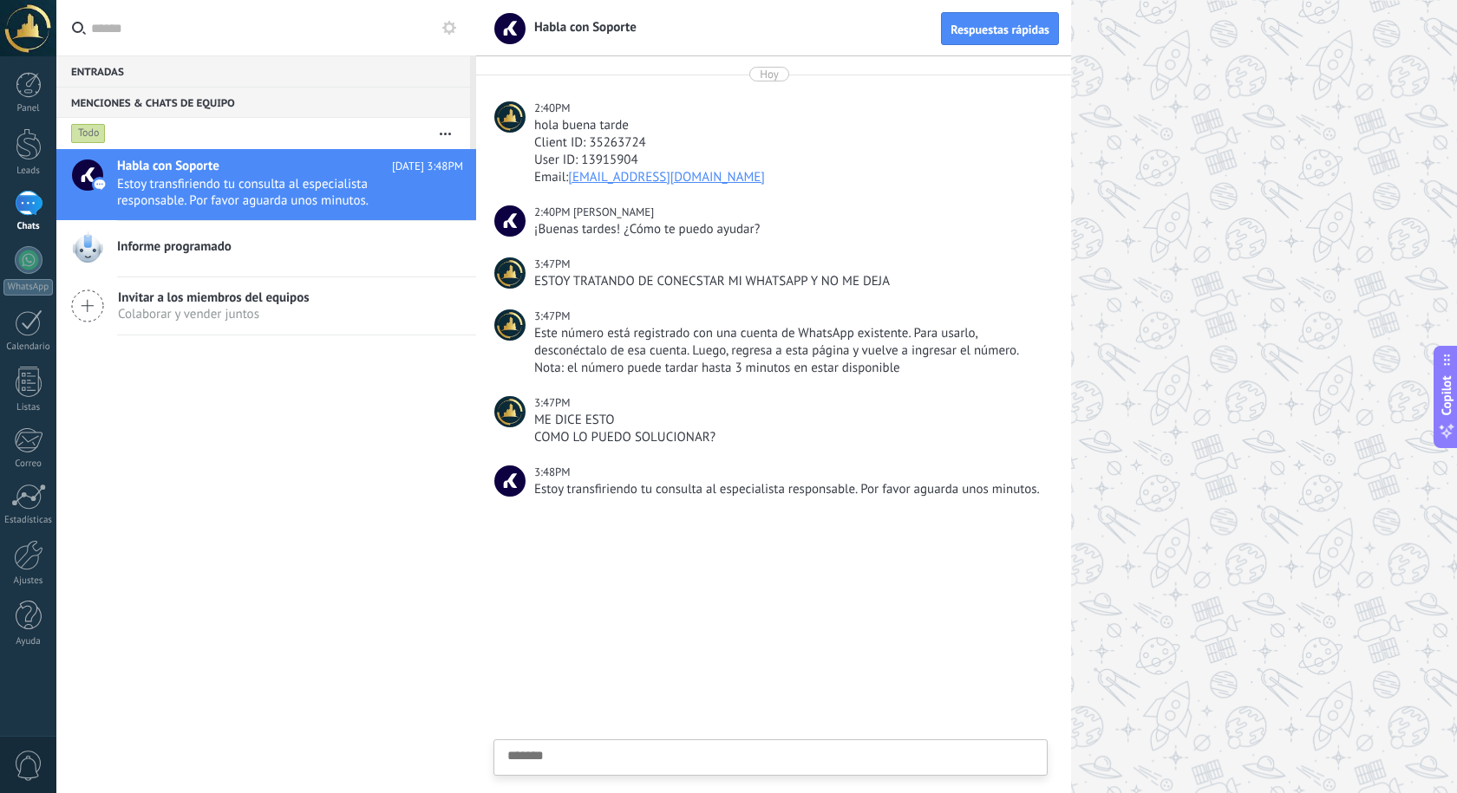
click at [1304, 173] on div at bounding box center [966, 396] width 981 height 793
click at [31, 152] on div at bounding box center [29, 144] width 26 height 32
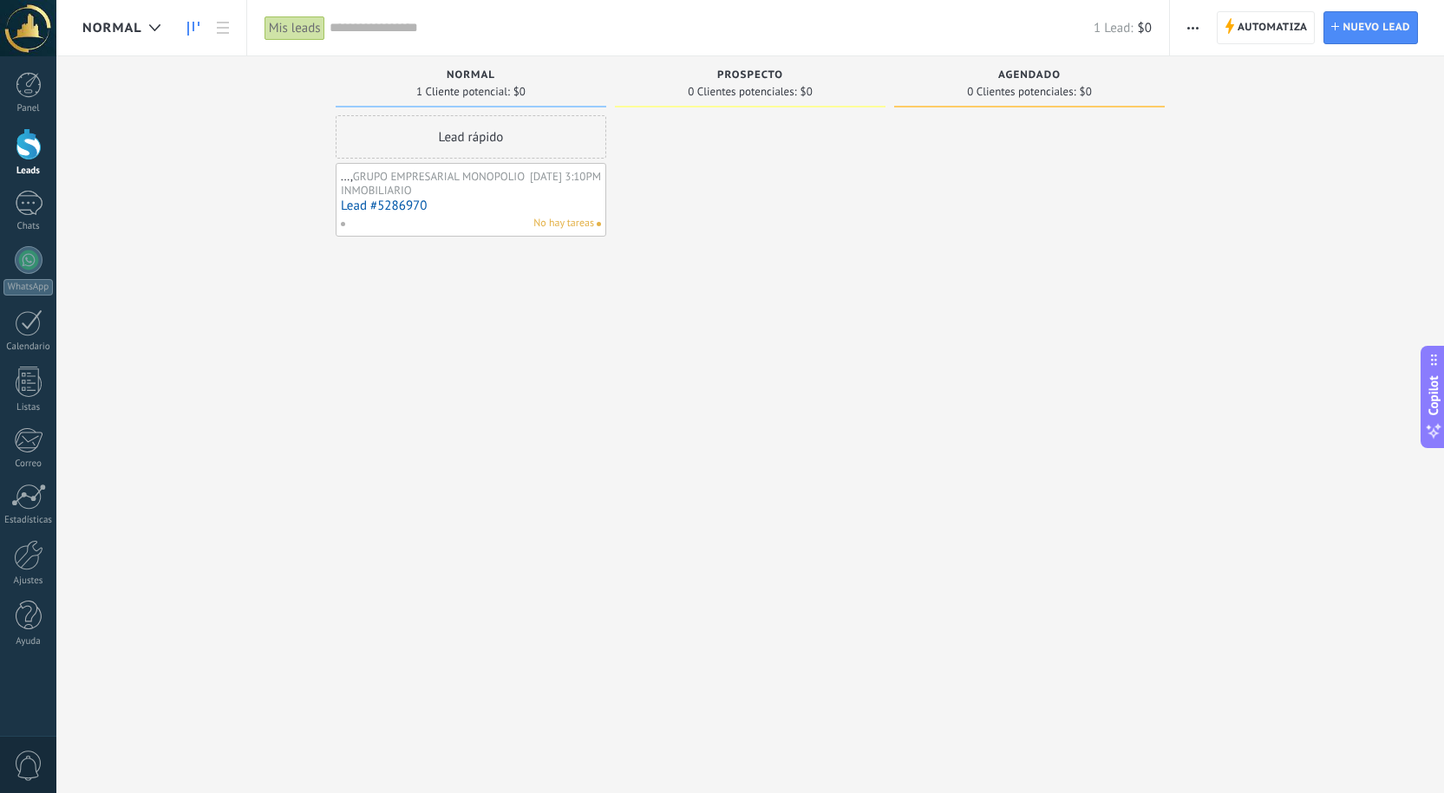
click at [1200, 20] on button "button" at bounding box center [1192, 27] width 25 height 33
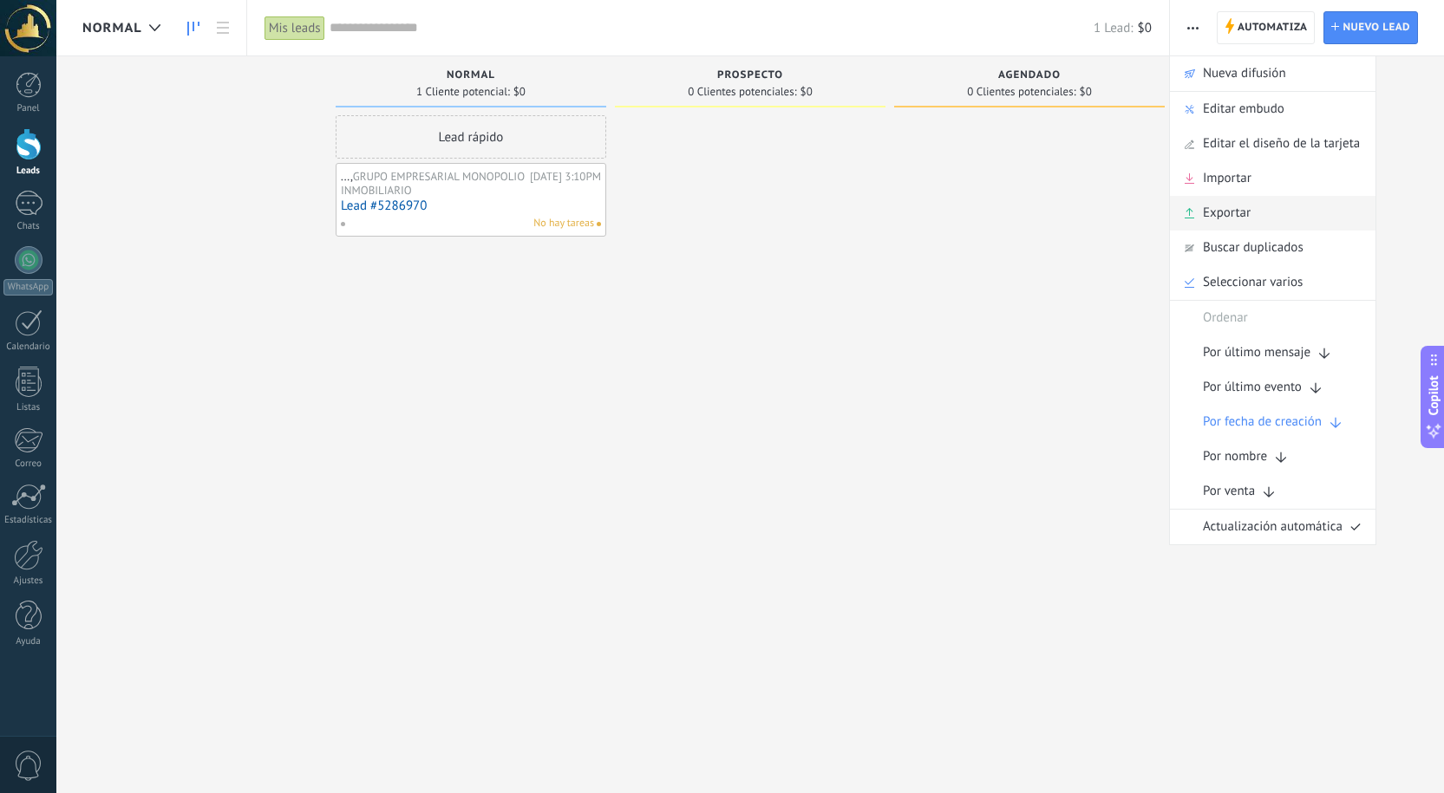
click at [1259, 207] on div "Exportar" at bounding box center [1272, 213] width 205 height 35
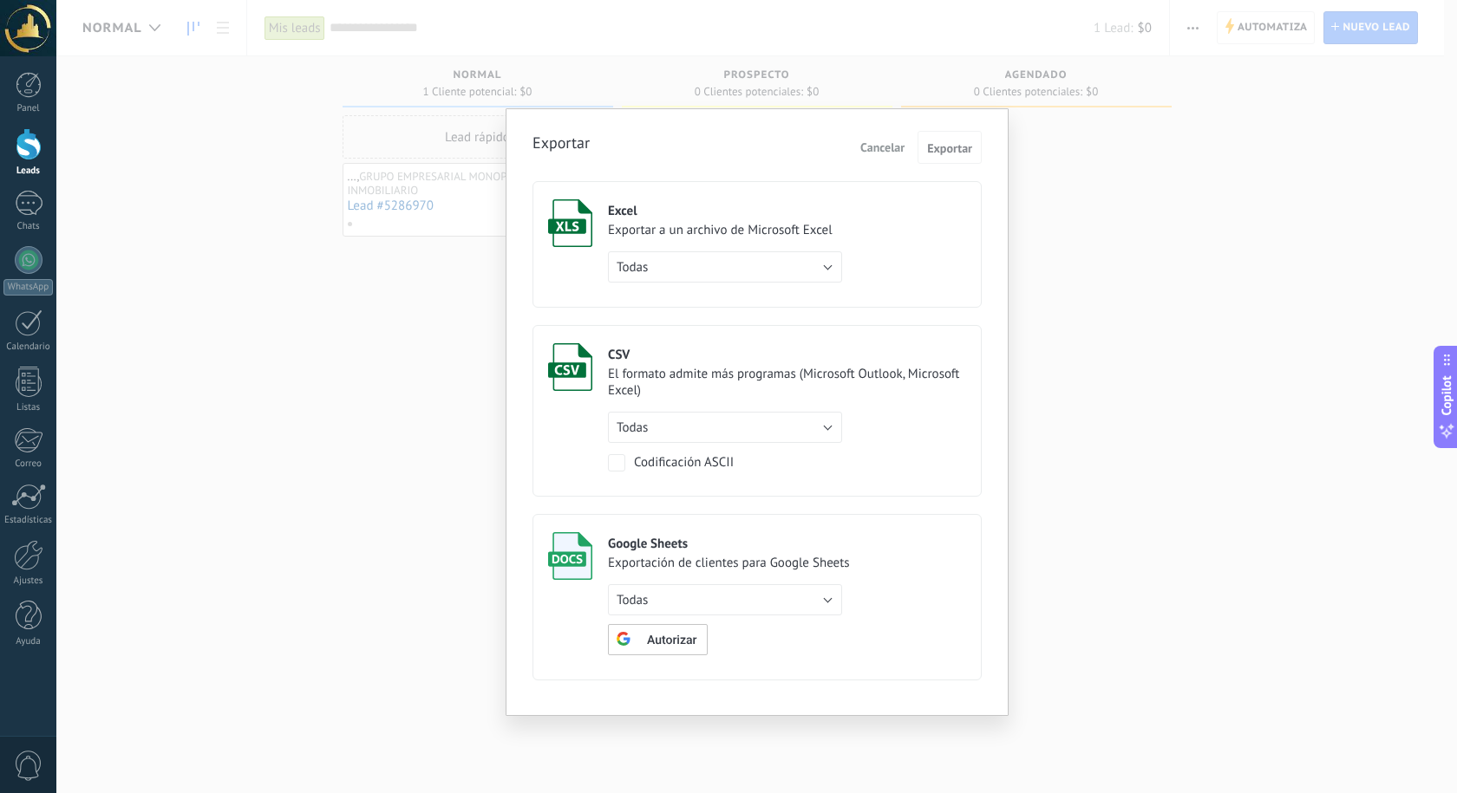
click at [703, 213] on div "Excel" at bounding box center [725, 211] width 234 height 16
click at [970, 144] on span "Exportar" at bounding box center [949, 148] width 45 height 12
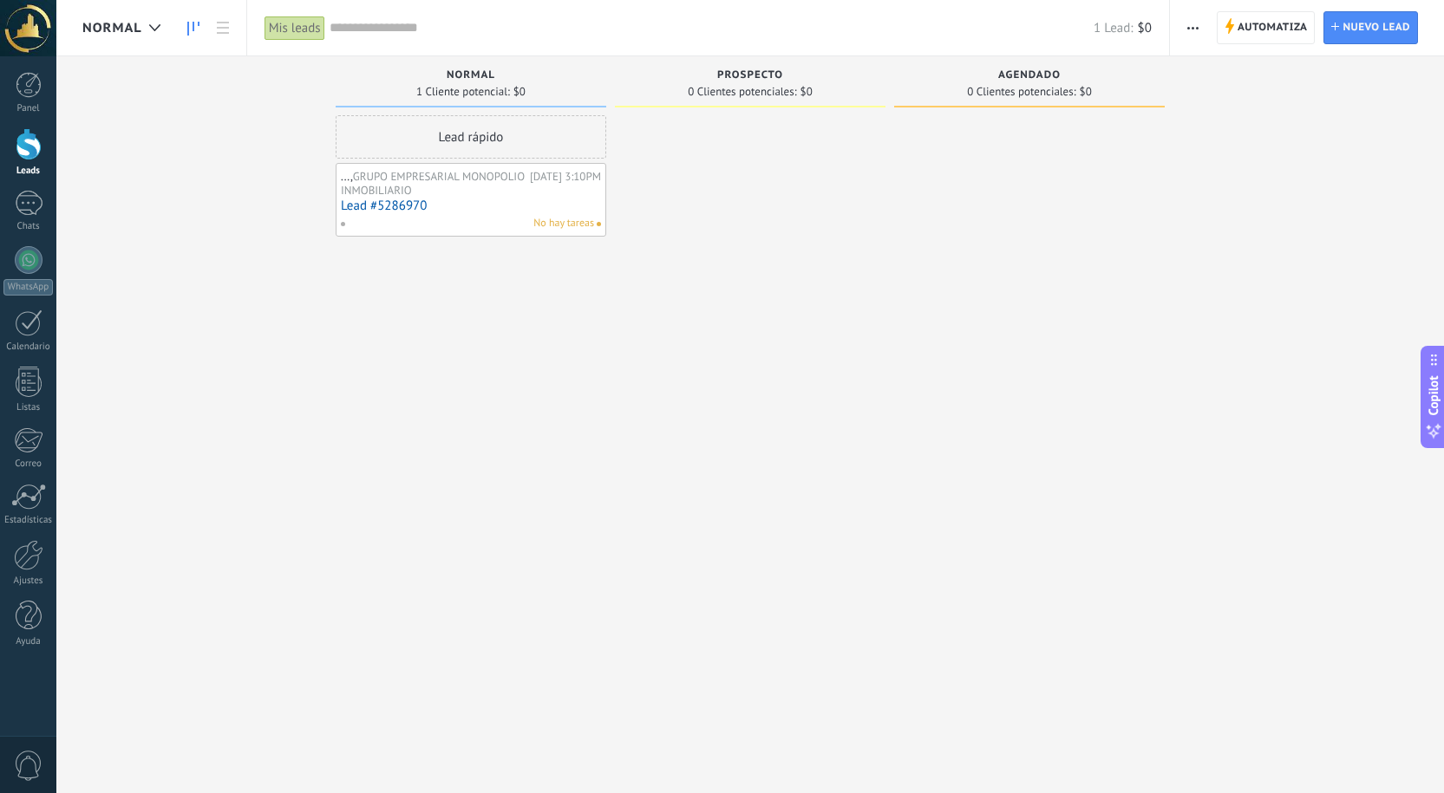
click at [1197, 21] on span "button" at bounding box center [1192, 27] width 11 height 33
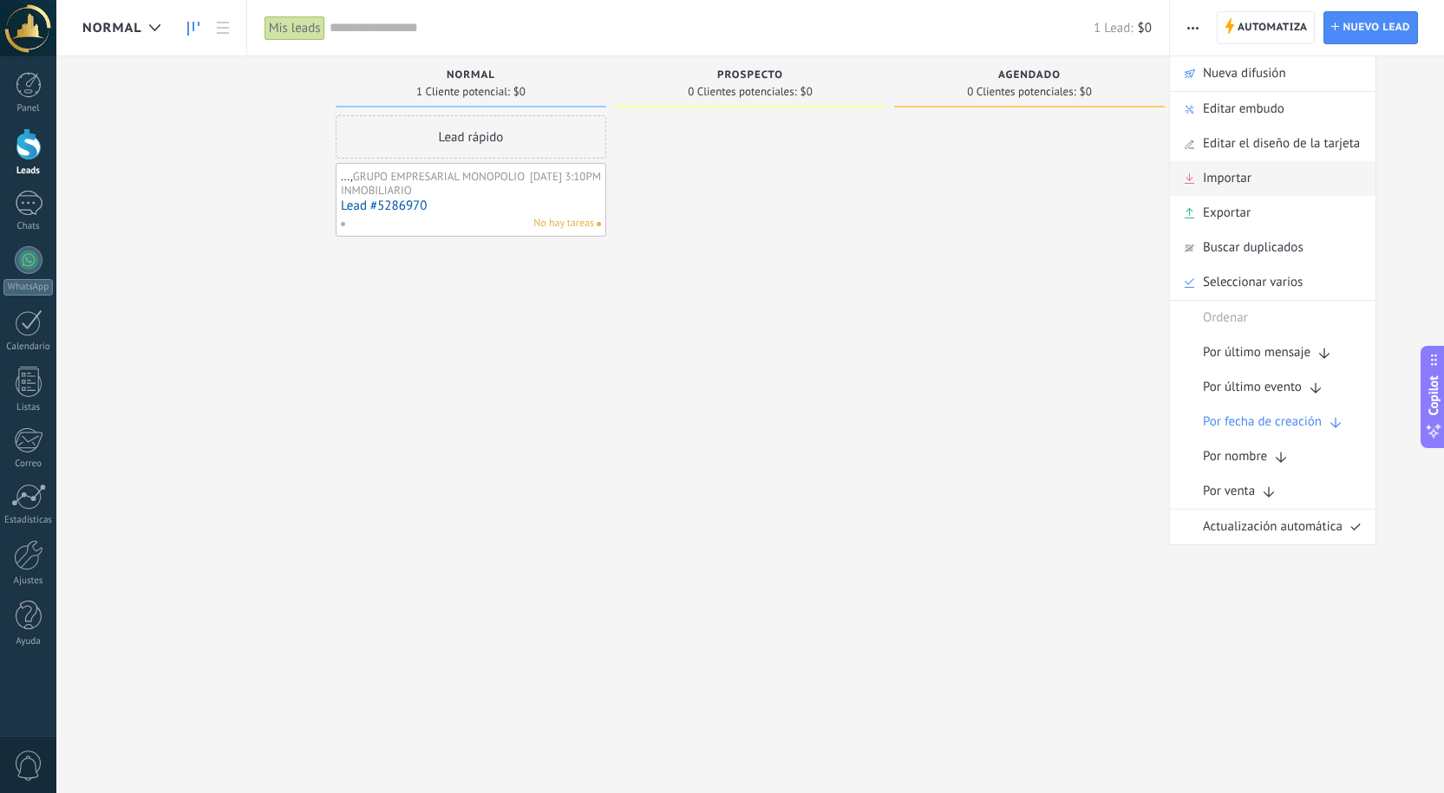
click at [1238, 182] on span "Importar" at bounding box center [1227, 178] width 49 height 35
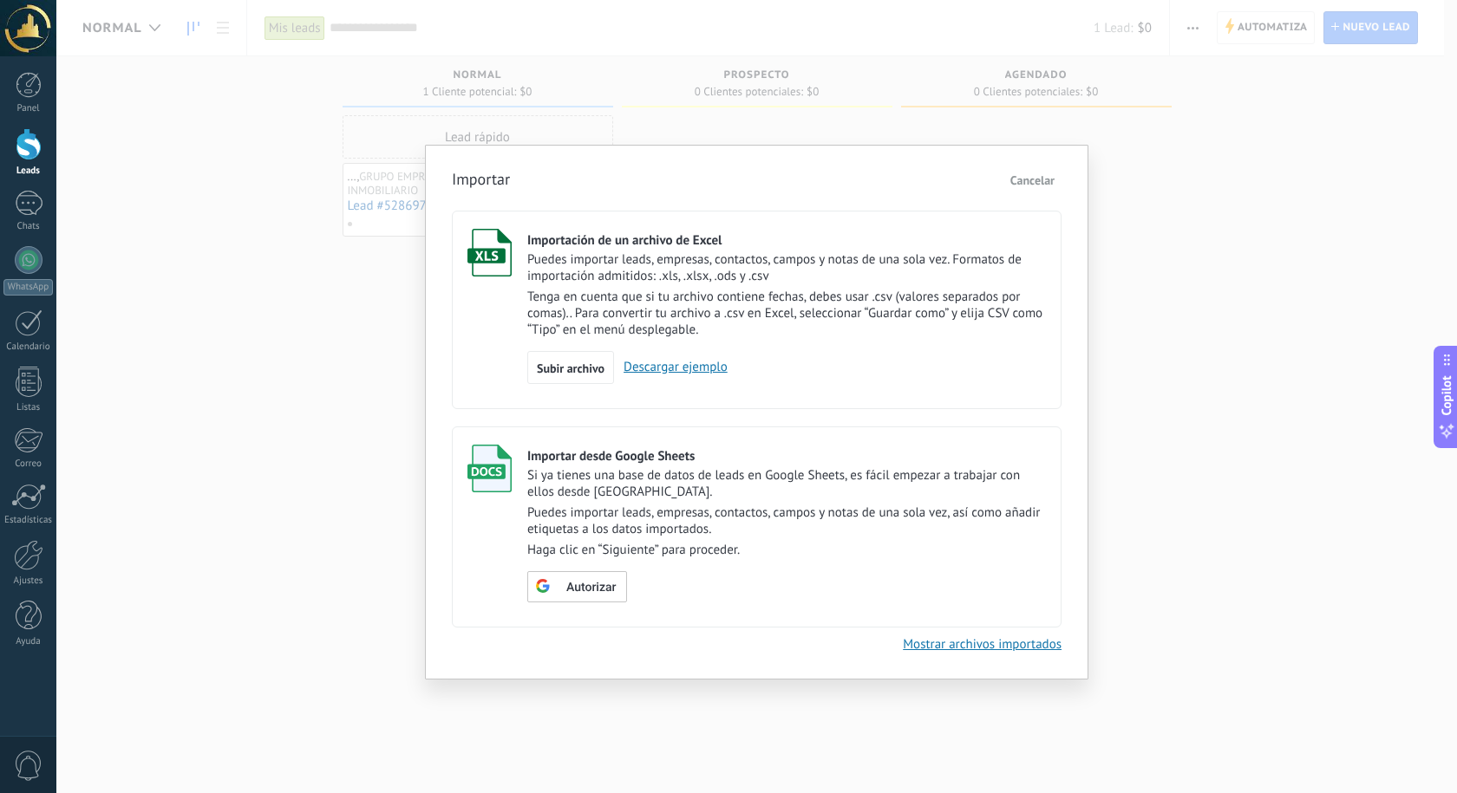
click at [949, 305] on p "Tenga en cuenta que si tu archivo contiene fechas, debes usar .csv (valores sep…" at bounding box center [786, 313] width 519 height 49
click at [586, 368] on span "Subir archivo" at bounding box center [571, 368] width 68 height 12
click at [0, 0] on input "Importación de un archivo de Excel Puedes importar leads, empresas, contactos, …" at bounding box center [0, 0] width 0 height 0
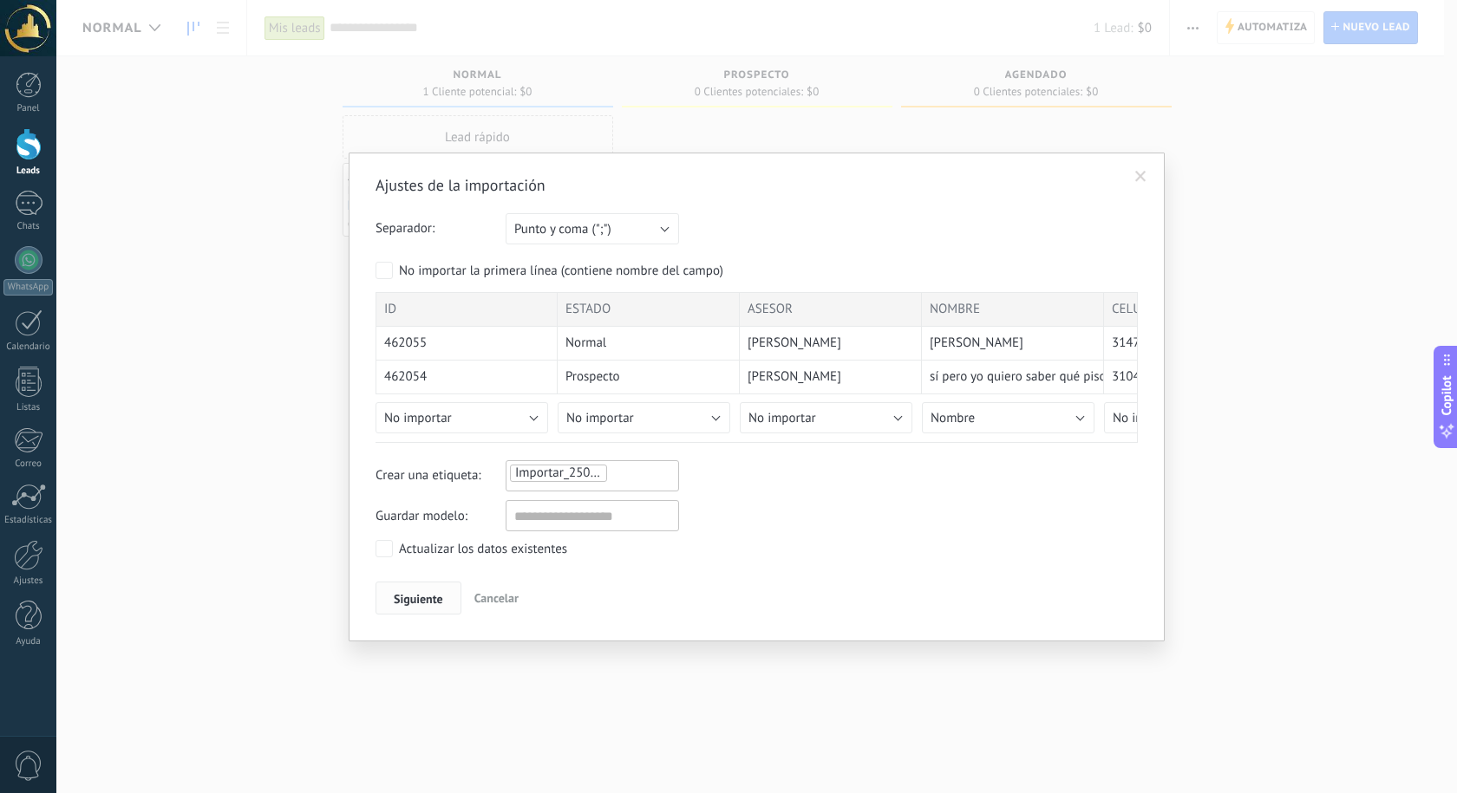
click at [411, 599] on span "Siguiente" at bounding box center [418, 599] width 49 height 12
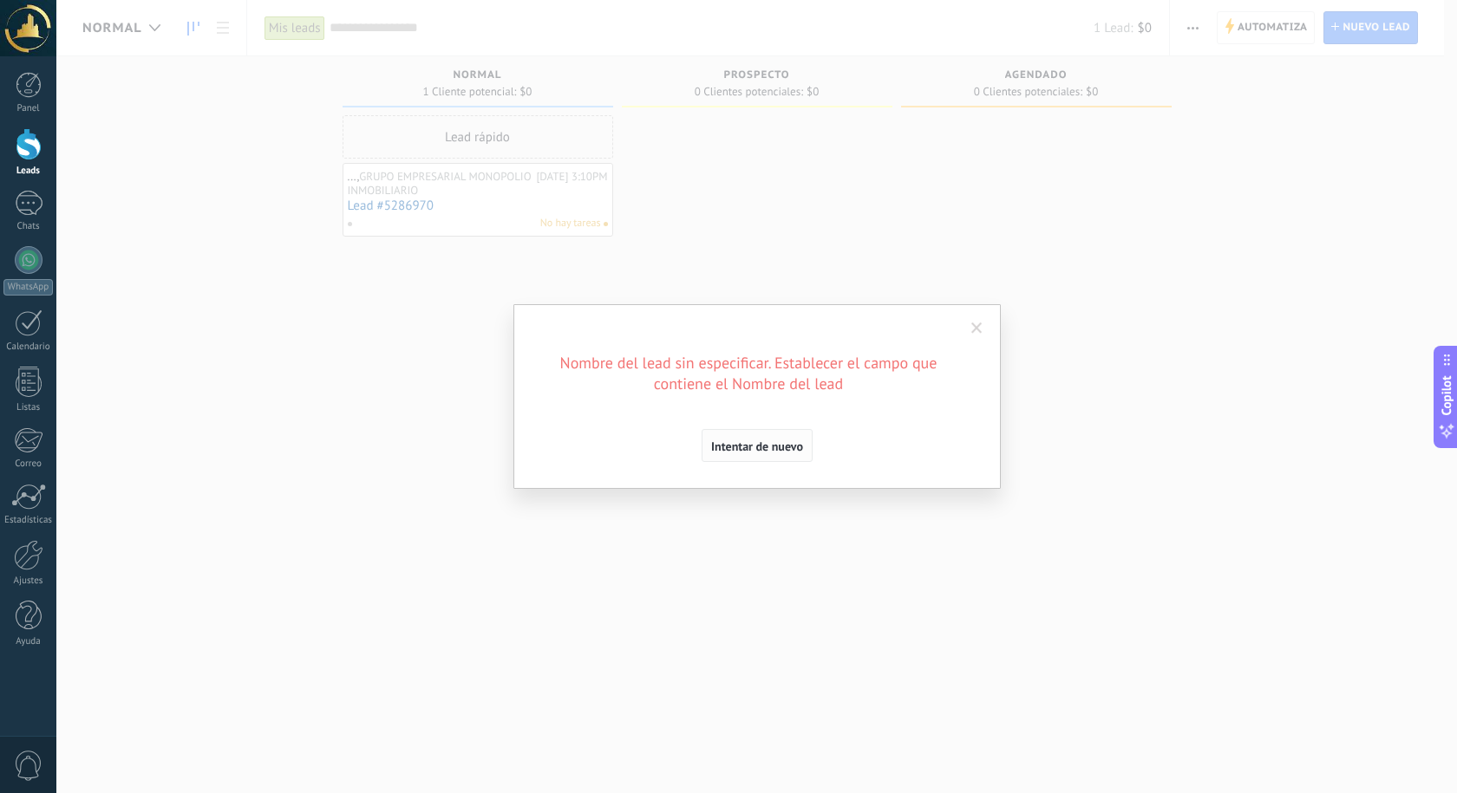
click at [757, 453] on span "Intentar de nuevo" at bounding box center [757, 446] width 92 height 12
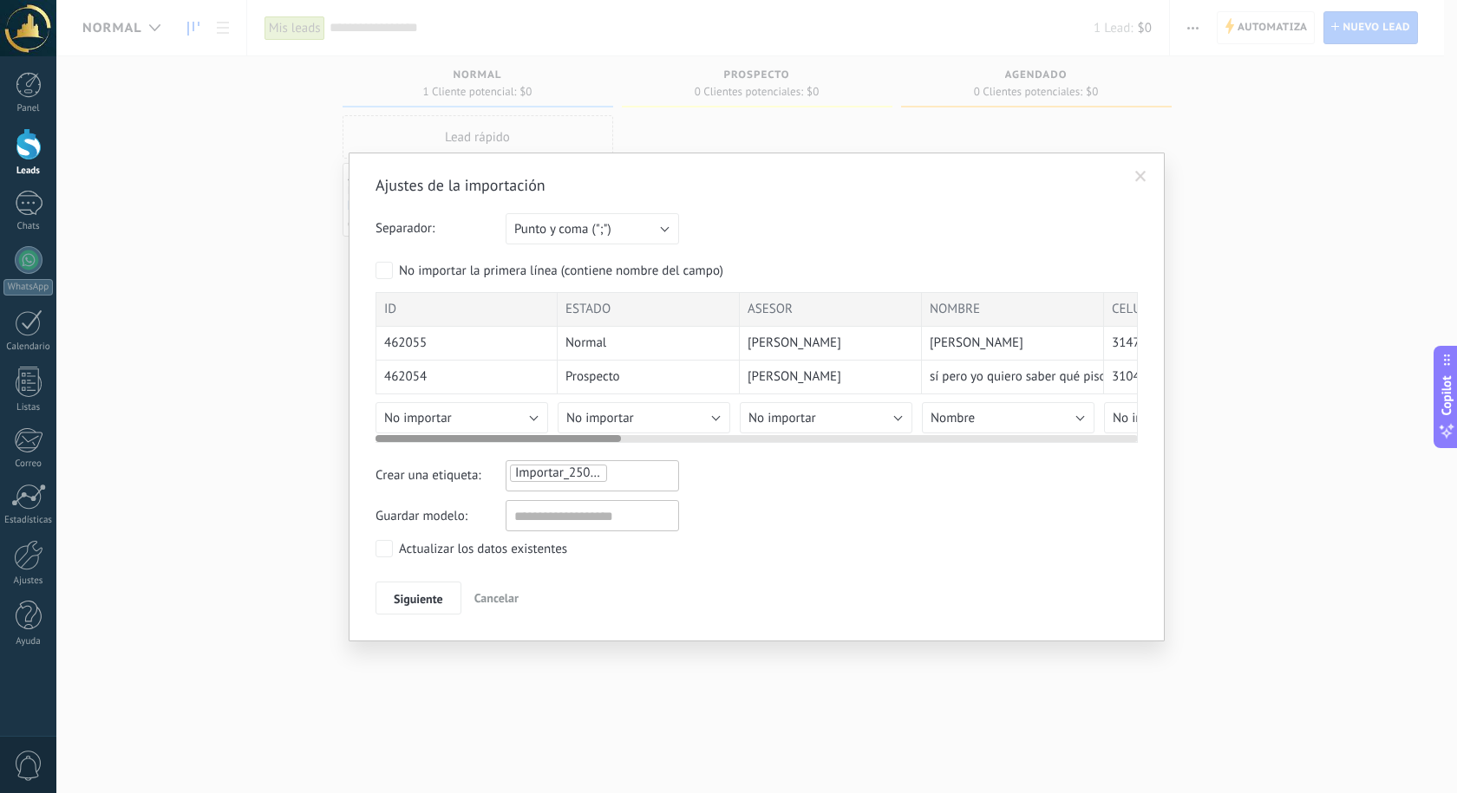
click at [770, 301] on span "ASESOR" at bounding box center [769, 309] width 45 height 17
click at [982, 305] on div "NOMBRE" at bounding box center [1013, 309] width 182 height 35
click at [966, 300] on div "NOMBRE" at bounding box center [1013, 309] width 182 height 35
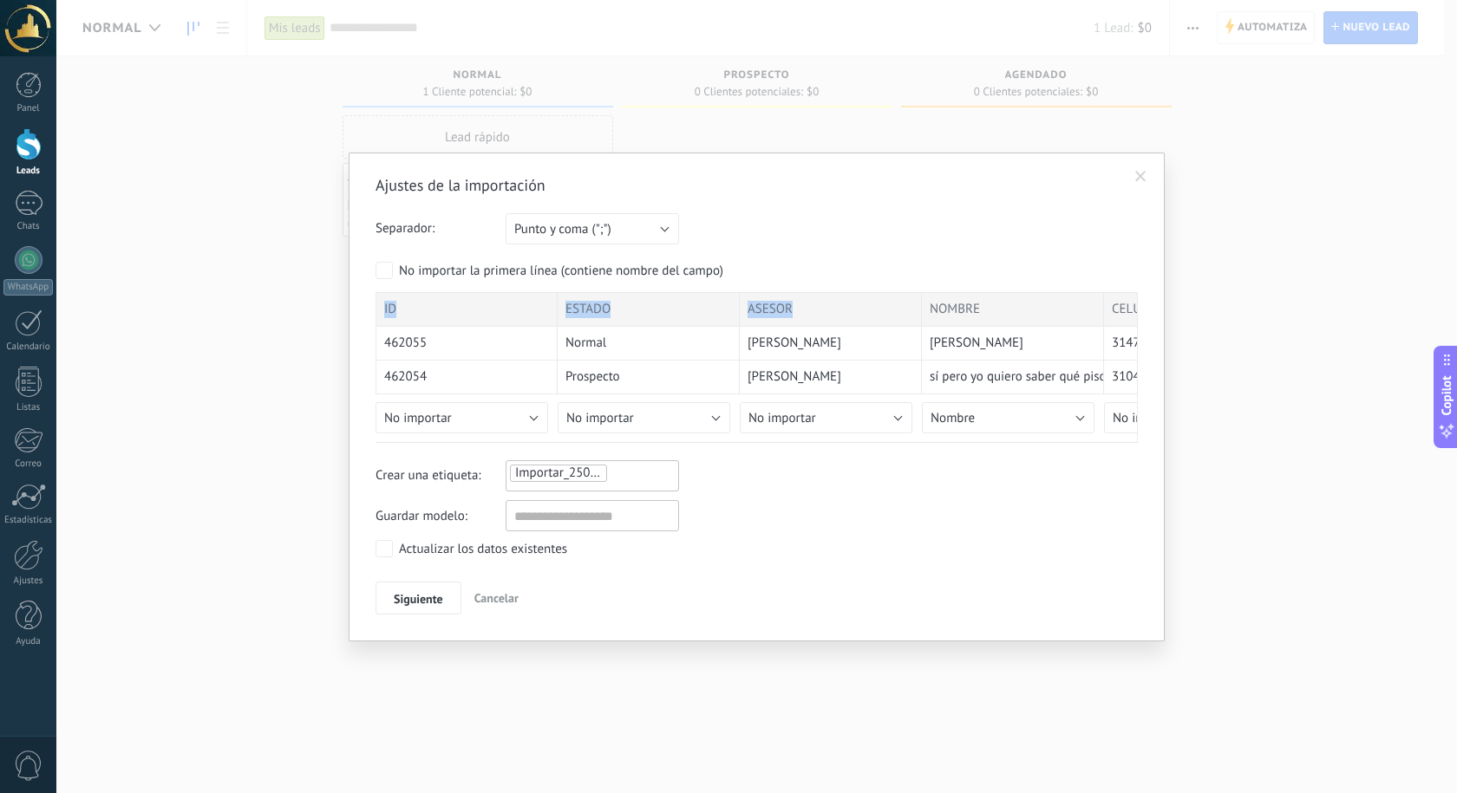
drag, startPoint x: 962, startPoint y: 301, endPoint x: 802, endPoint y: 267, distance: 163.9
click at [802, 267] on form "Separador: Punto y coma (";") Coma (",") Tabulación (" ") Punto y coma (";") Su…" at bounding box center [756, 328] width 762 height 230
click at [967, 246] on form "Separador: Punto y coma (";") Coma (",") Tabulación (" ") Punto y coma (";") Su…" at bounding box center [756, 328] width 762 height 230
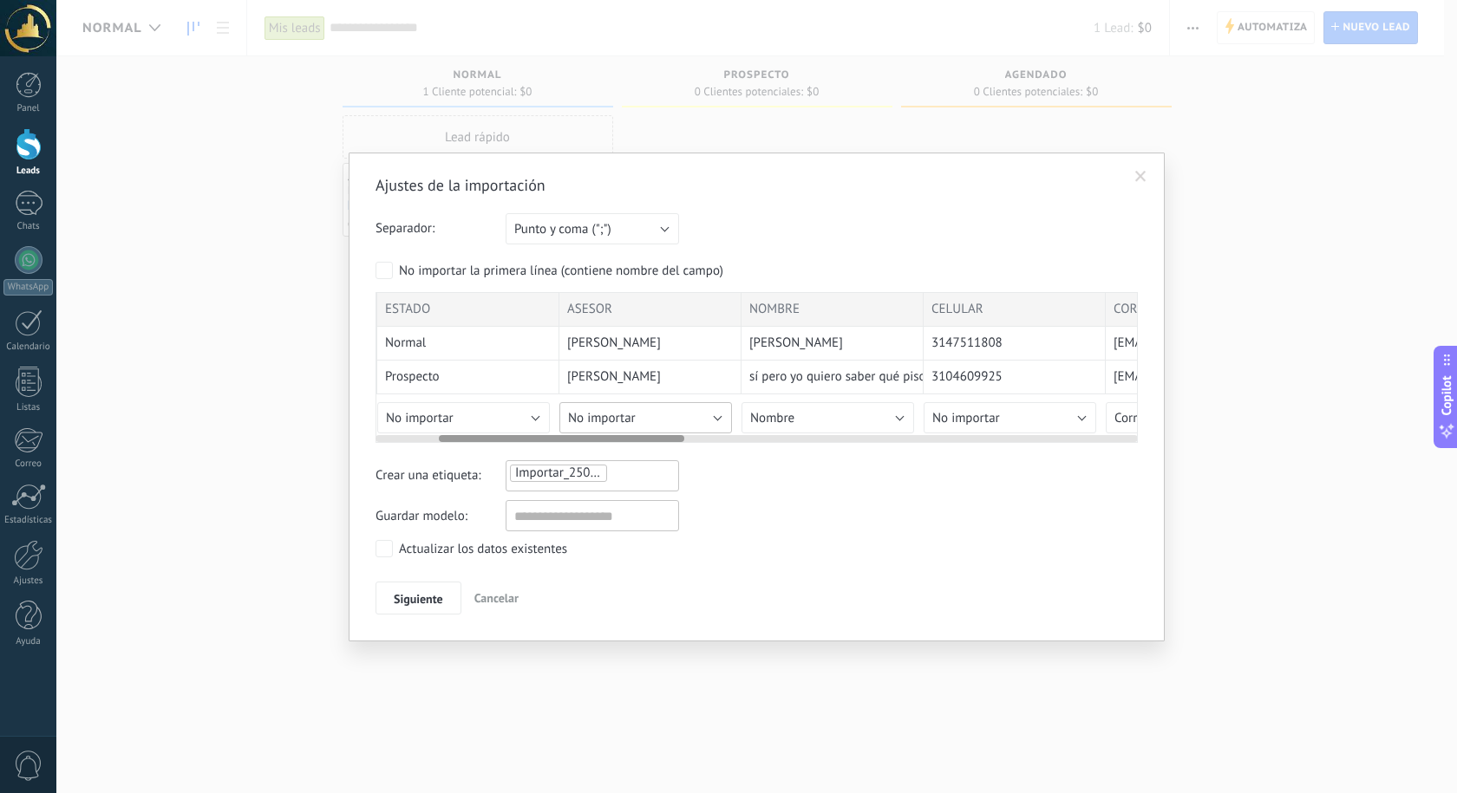
drag, startPoint x: 781, startPoint y: 408, endPoint x: 816, endPoint y: 395, distance: 36.7
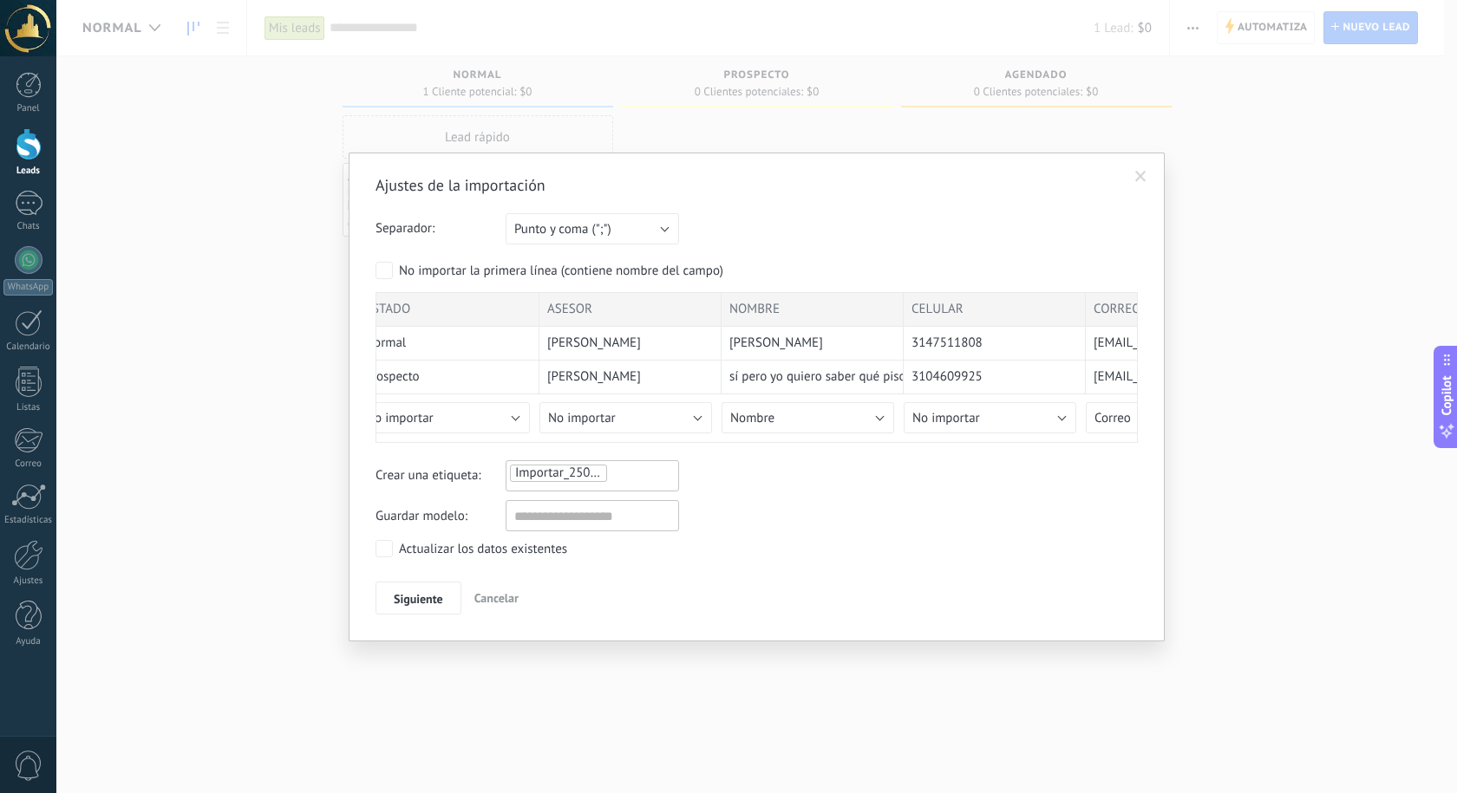
click at [590, 291] on form "Separador: Punto y coma (";") Coma (",") Tabulación (" ") Punto y coma (";") Su…" at bounding box center [756, 328] width 762 height 230
click at [603, 301] on div "ASESOR" at bounding box center [630, 309] width 182 height 35
click at [824, 300] on div "NOMBRE" at bounding box center [818, 309] width 182 height 35
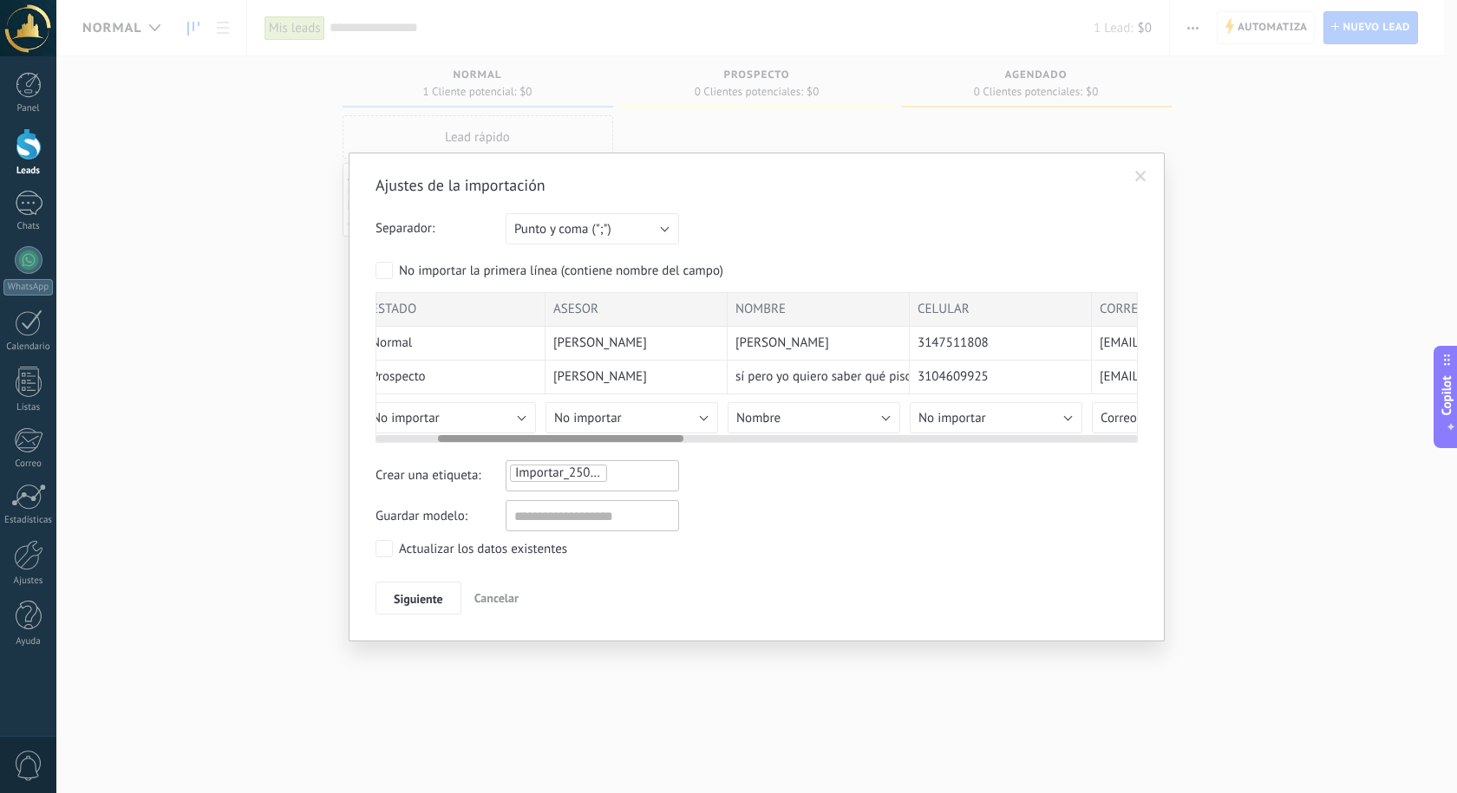
click at [824, 300] on div "NOMBRE" at bounding box center [818, 309] width 182 height 35
click at [641, 229] on button "Punto y coma (";")" at bounding box center [591, 228] width 173 height 31
click at [421, 596] on span "Siguiente" at bounding box center [418, 599] width 49 height 12
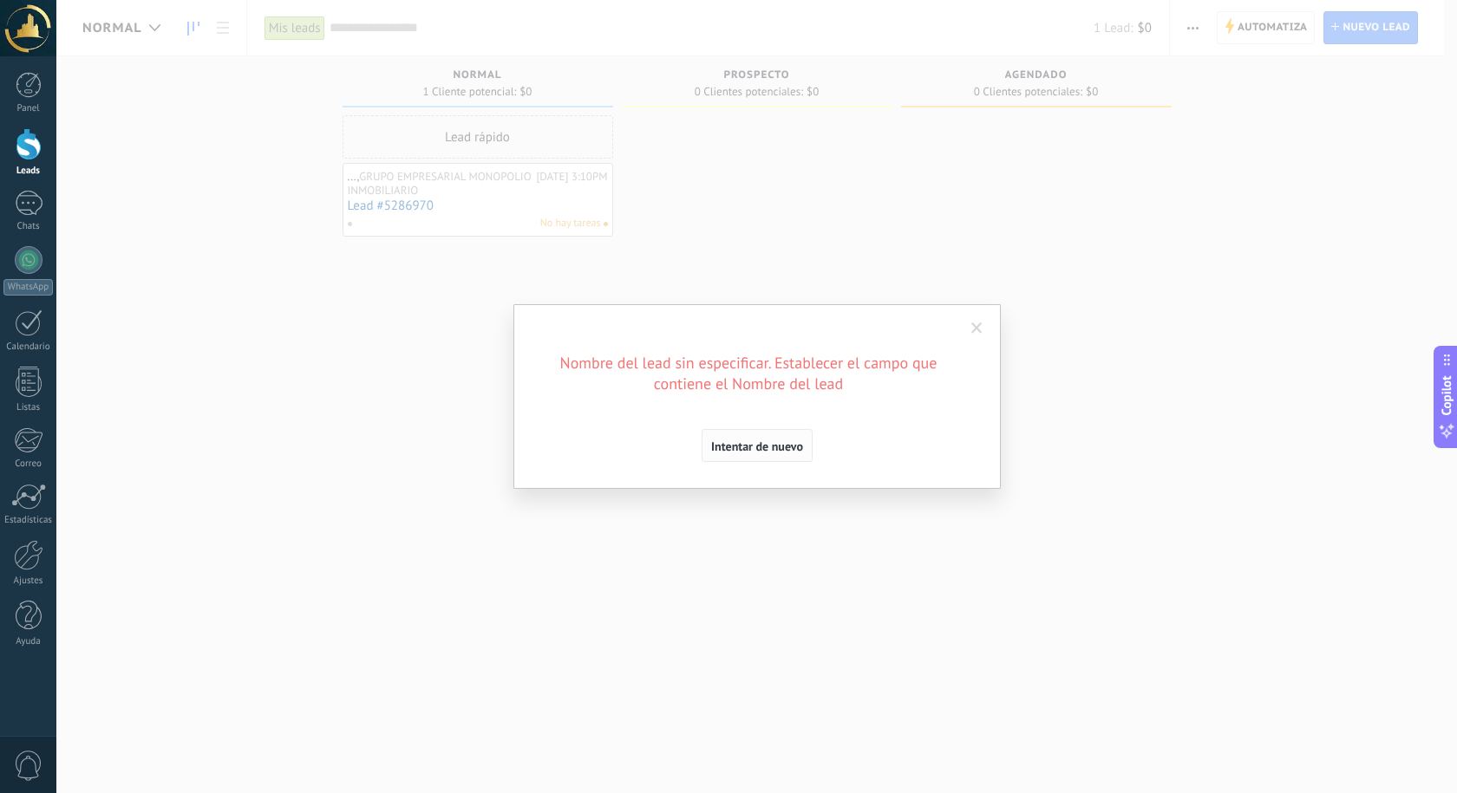
click at [746, 446] on span "Intentar de nuevo" at bounding box center [757, 446] width 92 height 12
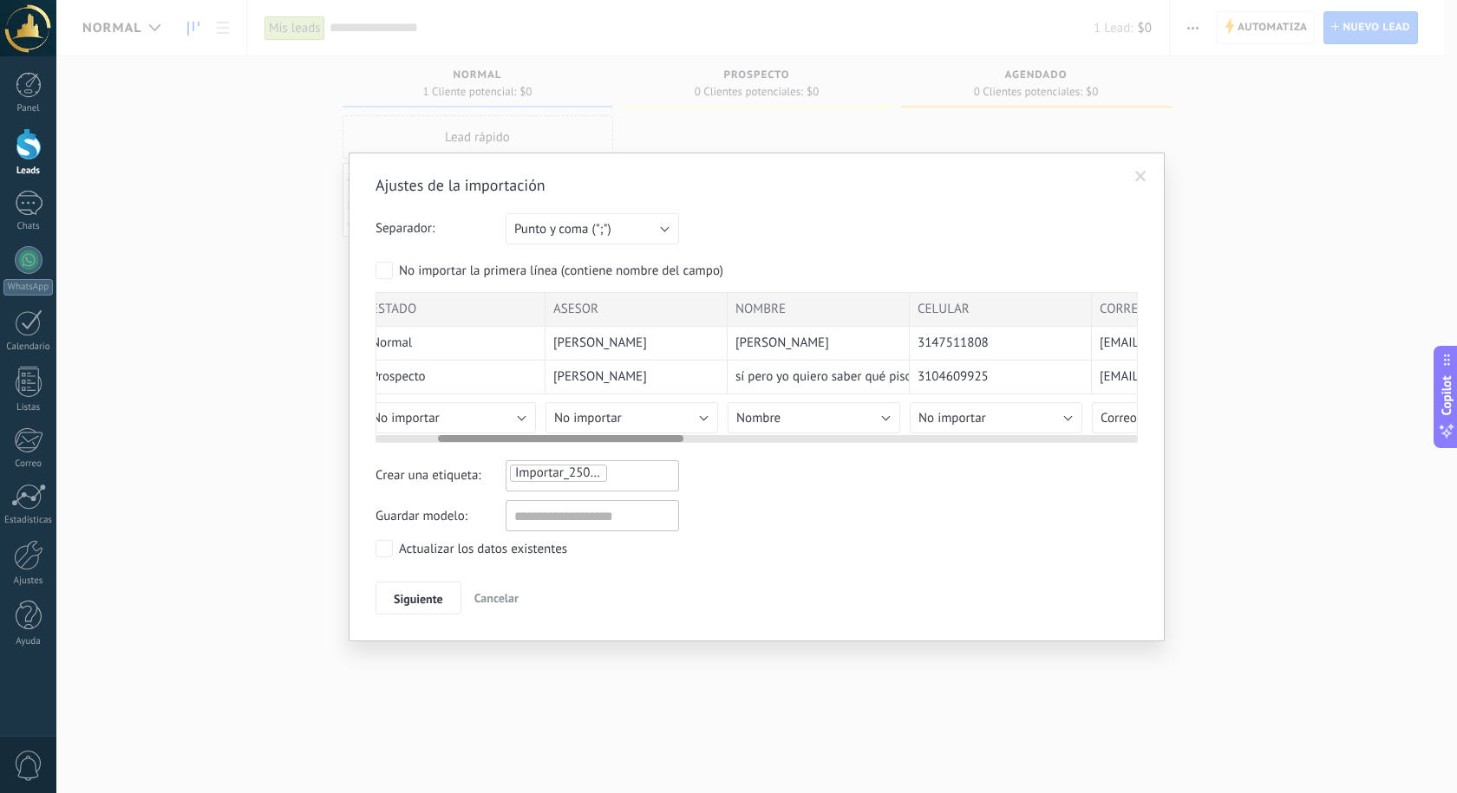
click at [792, 307] on div "NOMBRE" at bounding box center [818, 309] width 182 height 35
drag, startPoint x: 786, startPoint y: 303, endPoint x: 549, endPoint y: 304, distance: 237.6
click at [472, 281] on form "Separador: Punto y coma (";") Coma (",") Tabulación (" ") Punto y coma (";") Su…" at bounding box center [756, 328] width 762 height 230
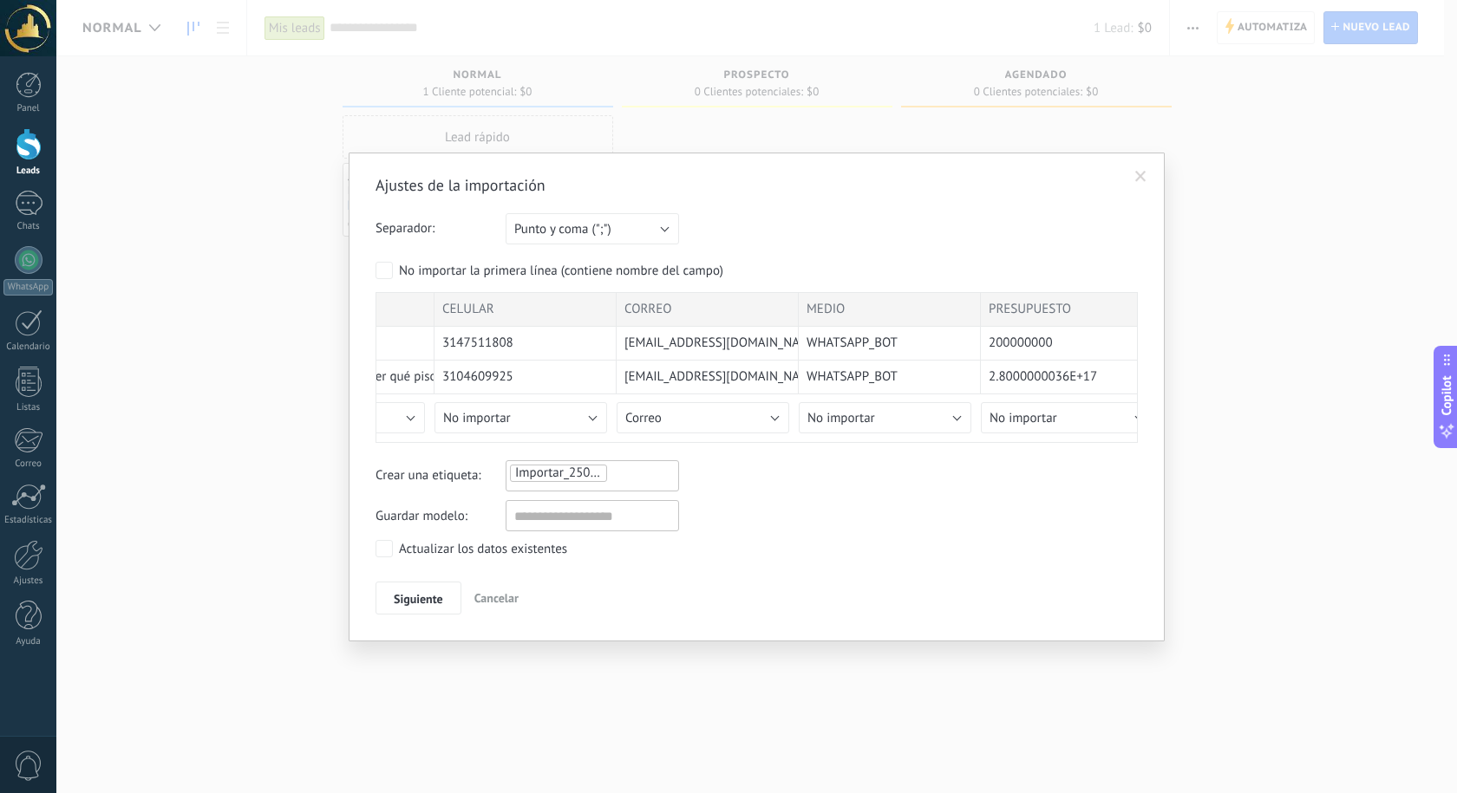
drag, startPoint x: 828, startPoint y: 347, endPoint x: 222, endPoint y: 376, distance: 606.8
click at [222, 376] on div "Ajustes de la importación Separador: Punto y coma (";") Coma (",") Tabulación (…" at bounding box center [756, 396] width 1400 height 793
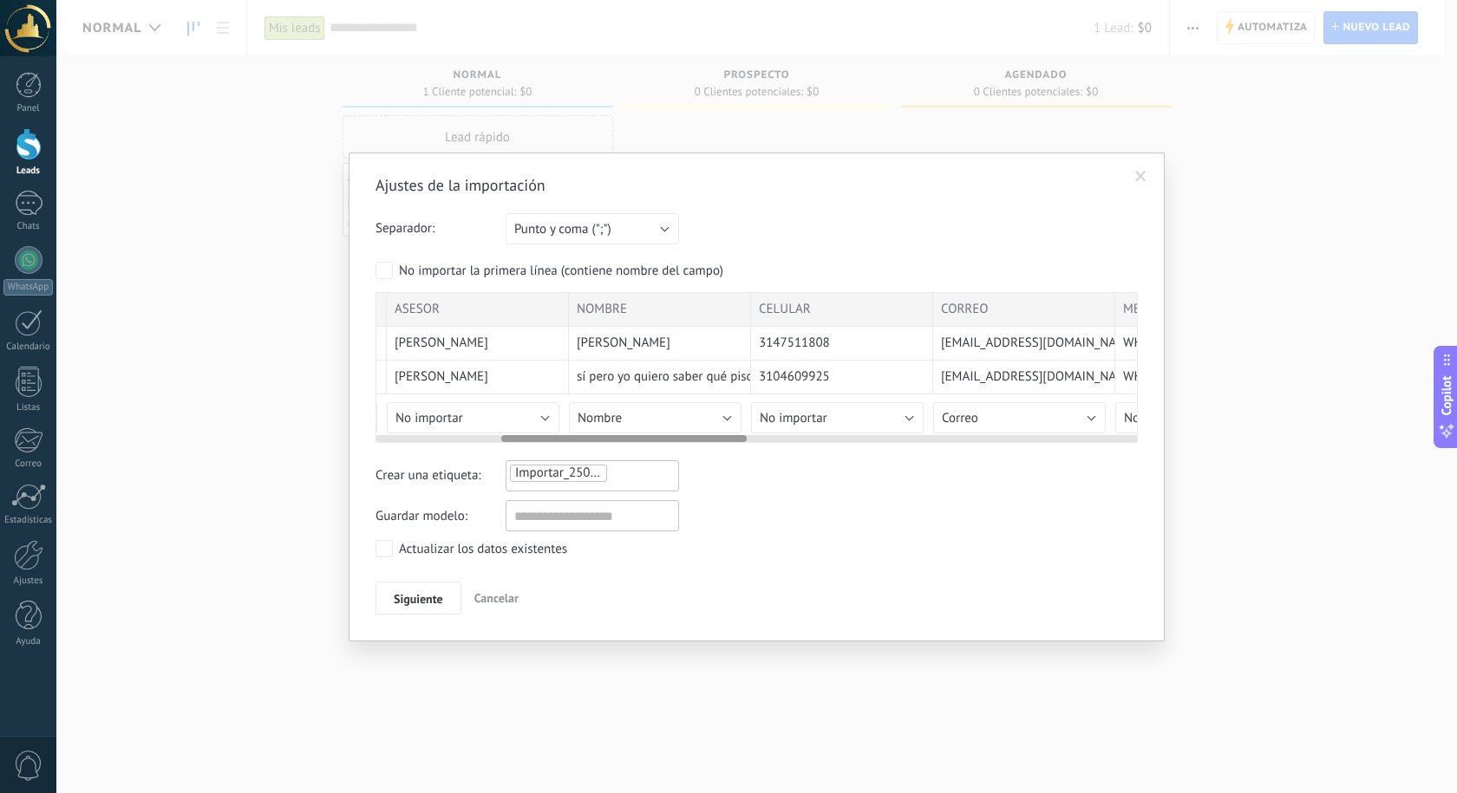
drag, startPoint x: 510, startPoint y: 332, endPoint x: 828, endPoint y: 338, distance: 318.3
click at [828, 338] on div "3147511808" at bounding box center [842, 344] width 182 height 34
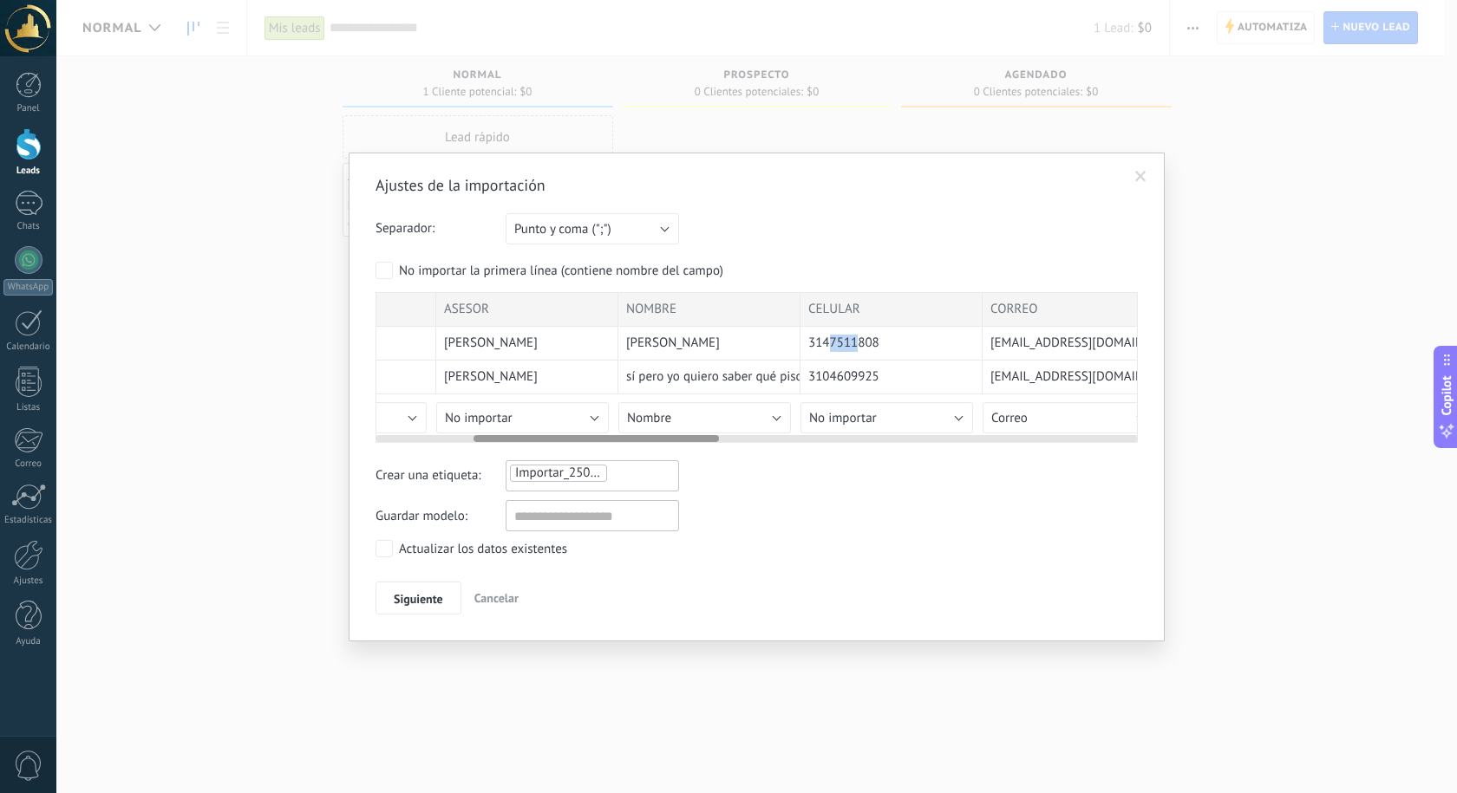
drag, startPoint x: 828, startPoint y: 338, endPoint x: 859, endPoint y: 336, distance: 31.3
click at [859, 336] on span "3147511808" at bounding box center [843, 343] width 71 height 17
click at [659, 305] on span "NOMBRE" at bounding box center [651, 309] width 50 height 17
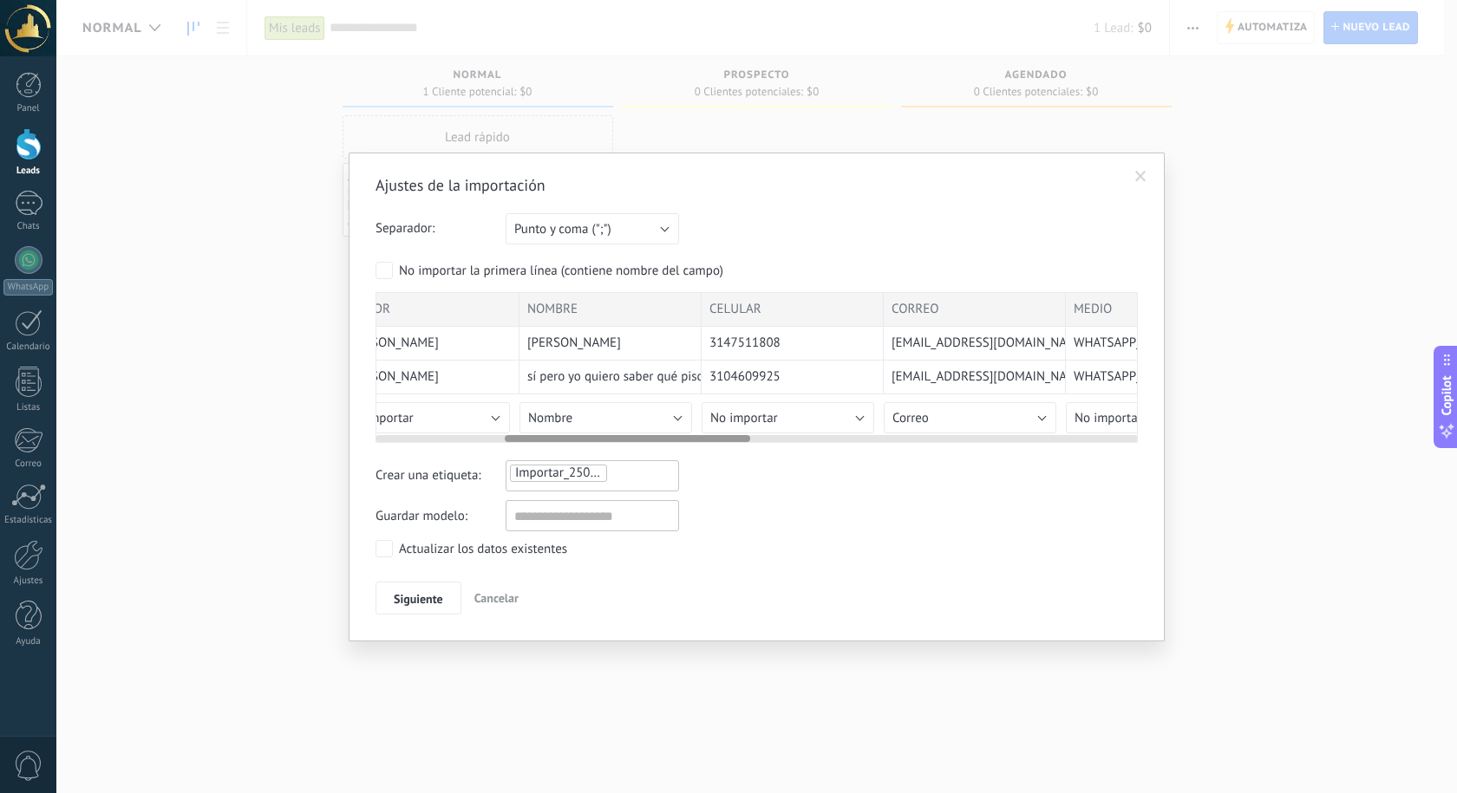
drag, startPoint x: 688, startPoint y: 303, endPoint x: 589, endPoint y: 313, distance: 99.4
click at [589, 313] on div "NOMBRE" at bounding box center [610, 309] width 182 height 35
click at [1134, 177] on span at bounding box center [1140, 176] width 29 height 29
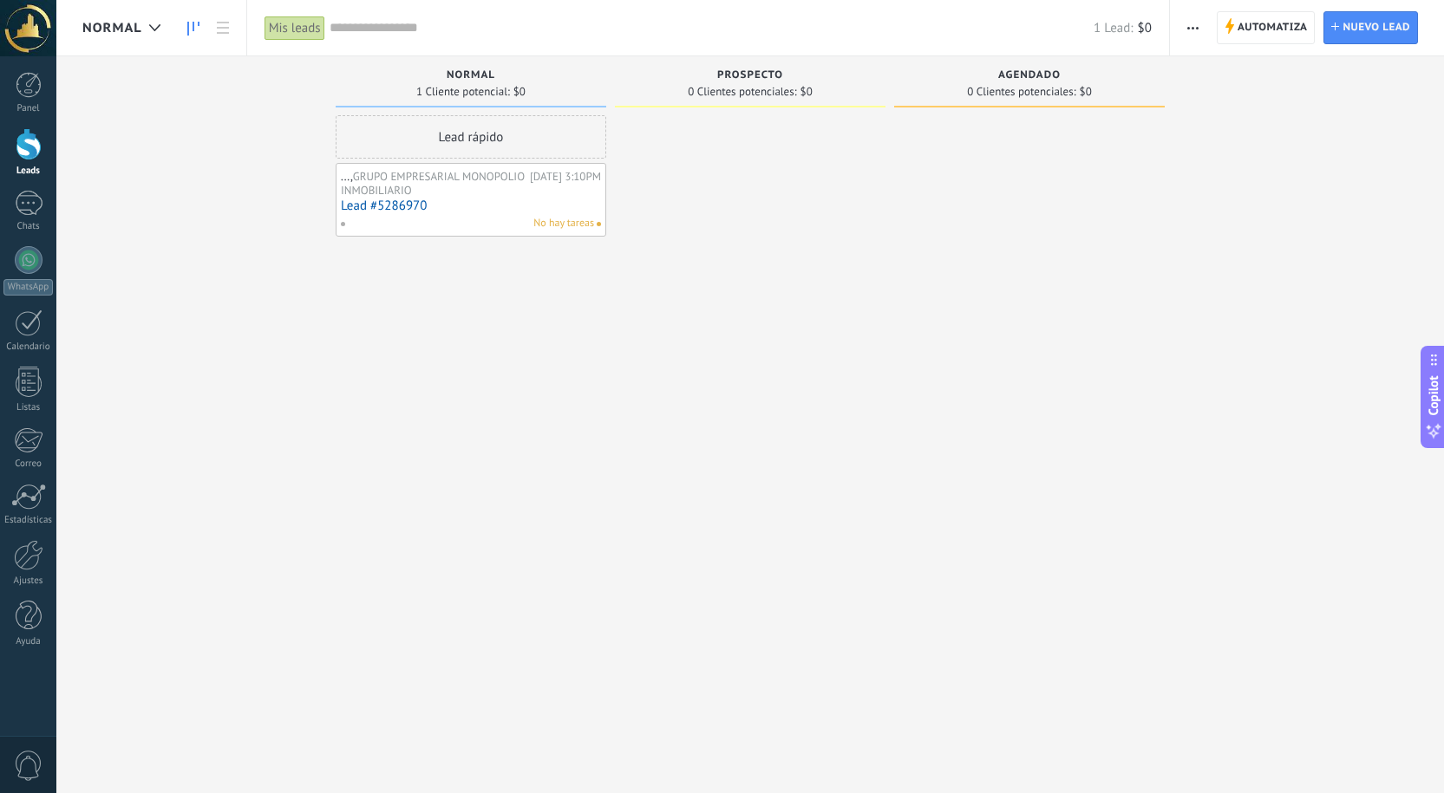
click at [803, 419] on div at bounding box center [750, 398] width 271 height 567
drag, startPoint x: 1313, startPoint y: 24, endPoint x: 1288, endPoint y: 26, distance: 24.3
click at [1311, 24] on span "Automatiza Automatiza" at bounding box center [1265, 27] width 99 height 33
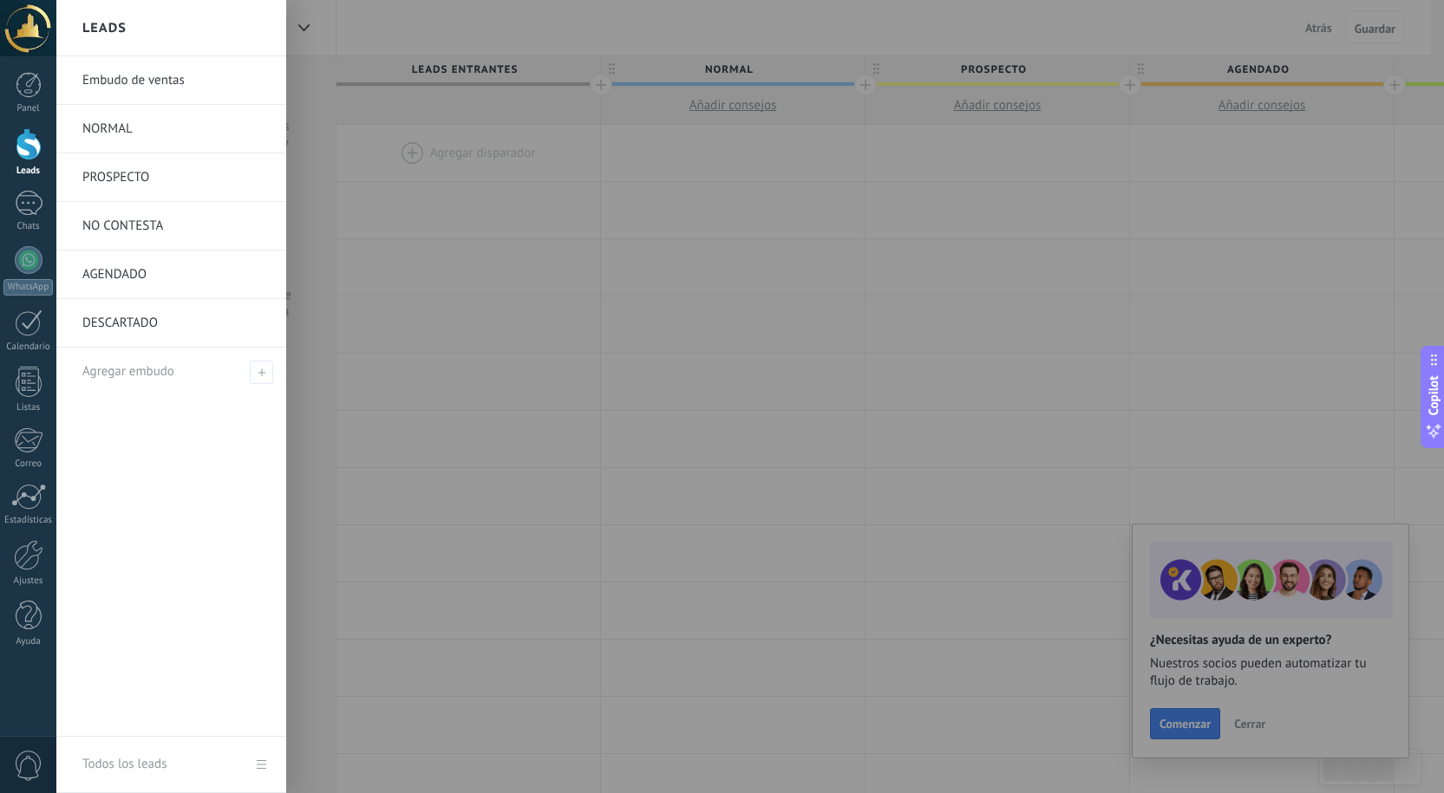
click at [22, 156] on div at bounding box center [29, 144] width 26 height 32
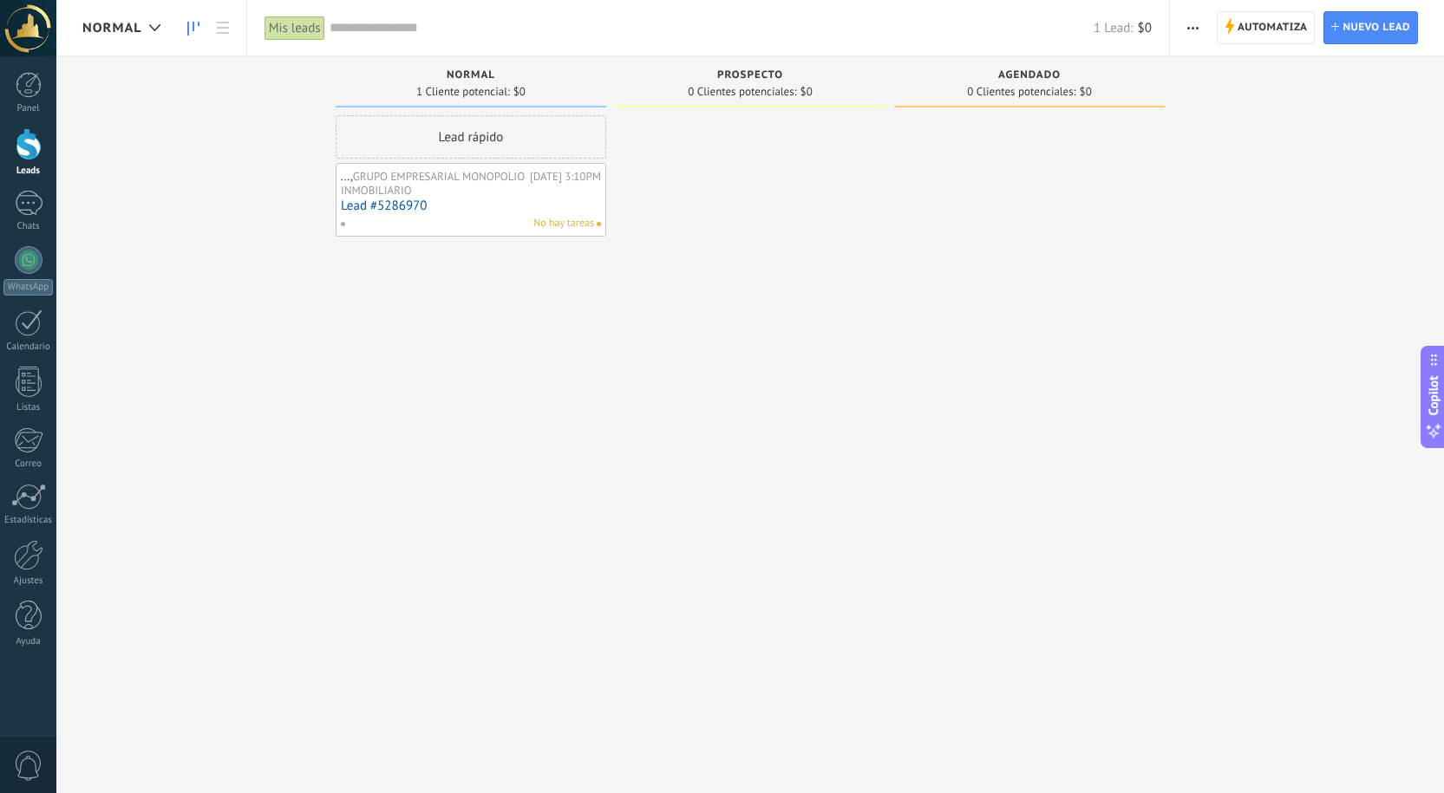
click at [1180, 23] on button "button" at bounding box center [1192, 27] width 25 height 33
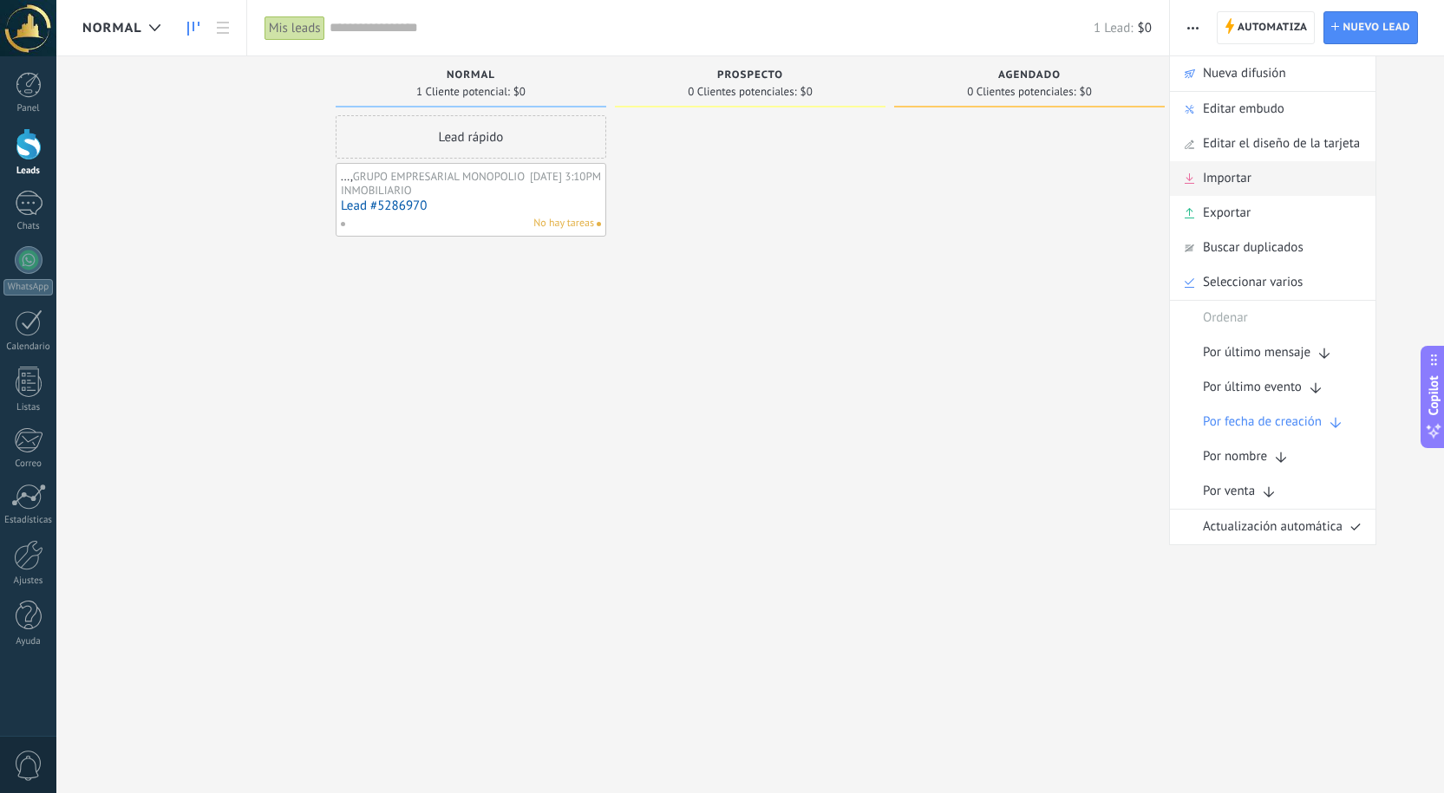
click at [1228, 186] on span "Importar" at bounding box center [1227, 178] width 49 height 35
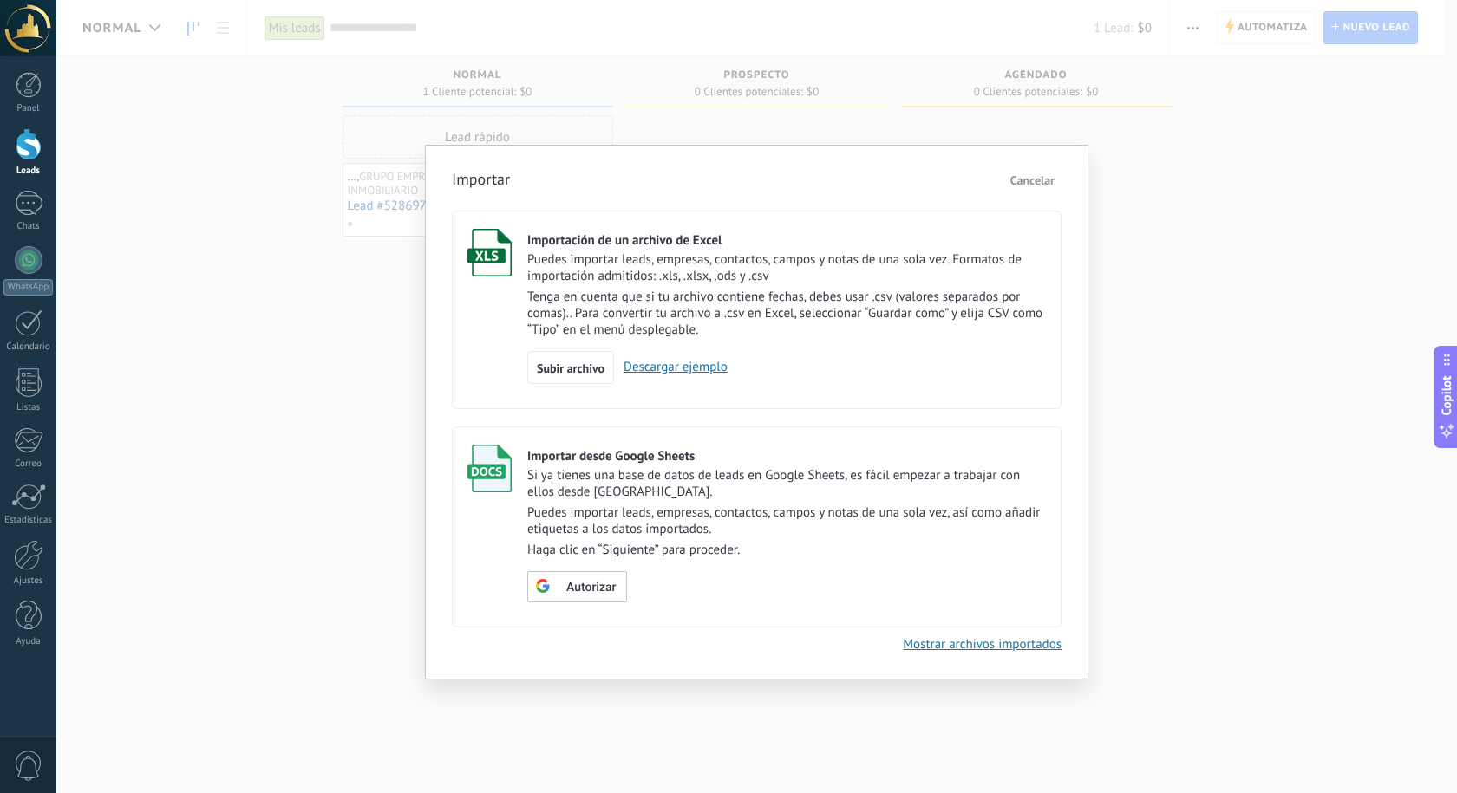
click at [894, 255] on p "Puedes importar leads, empresas, contactos, campos y notas de una sola vez. For…" at bounding box center [786, 267] width 519 height 33
click at [592, 359] on div "Subir archivo" at bounding box center [570, 367] width 87 height 33
click at [0, 0] on input "Importación de un archivo de Excel Puedes importar leads, empresas, contactos, …" at bounding box center [0, 0] width 0 height 0
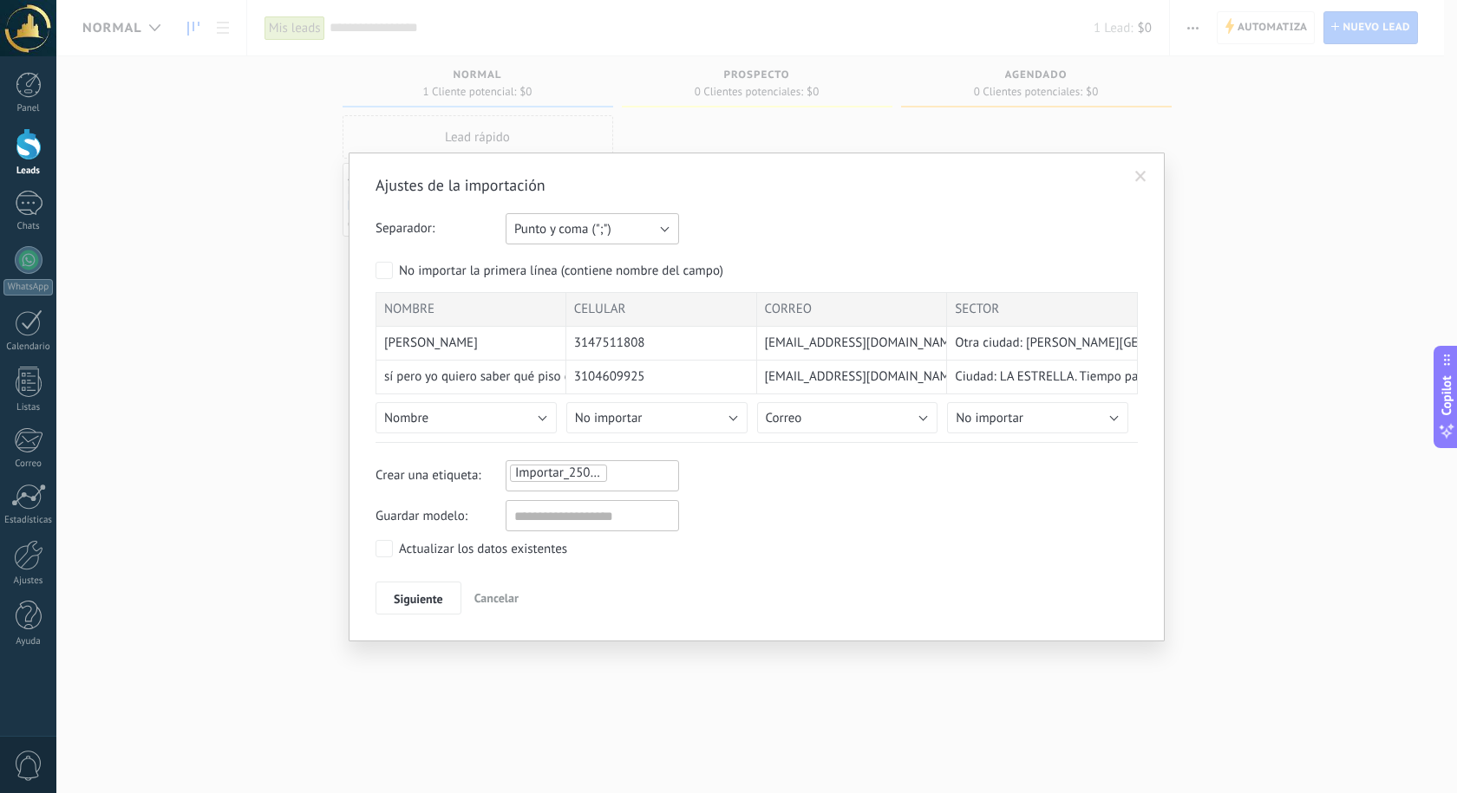
click at [636, 219] on button "Punto y coma (";")" at bounding box center [591, 228] width 173 height 31
click at [928, 637] on div "Ajustes de la importación Separador: Punto y coma (";") Coma (",") Tabulación (…" at bounding box center [757, 397] width 816 height 489
click at [414, 606] on button "Siguiente" at bounding box center [418, 598] width 86 height 33
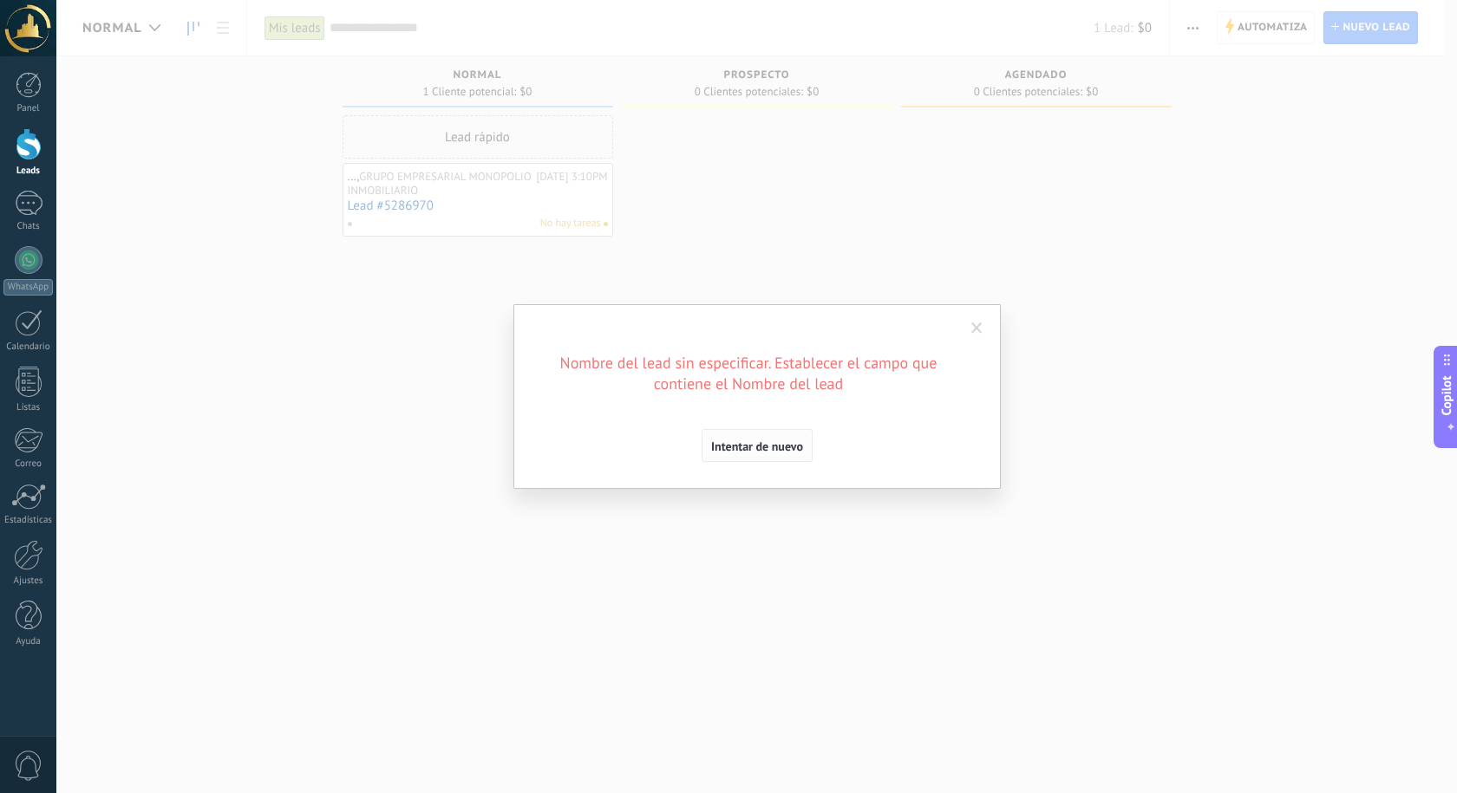
click at [785, 442] on span "Intentar de nuevo" at bounding box center [757, 446] width 92 height 12
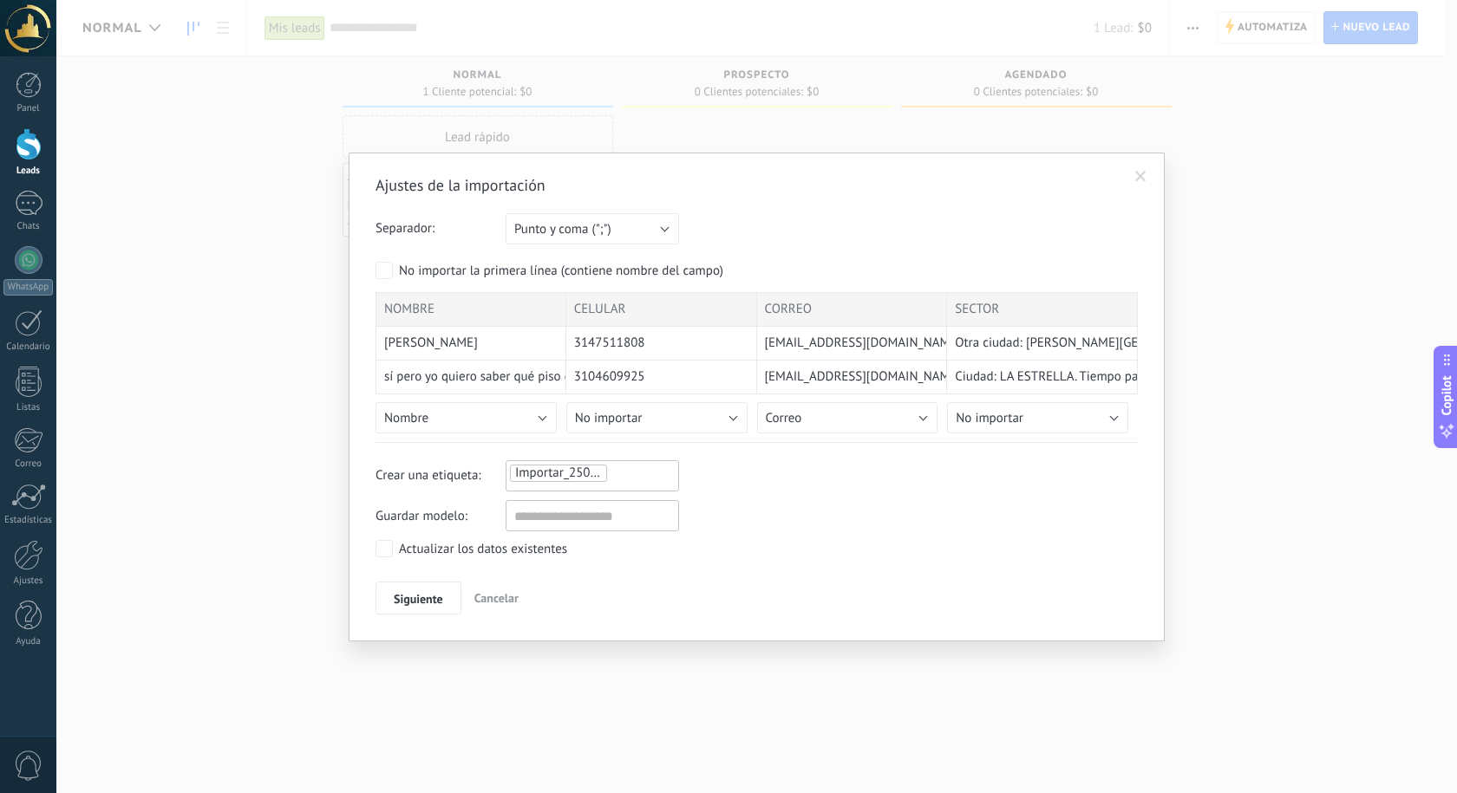
click at [1132, 180] on span at bounding box center [1140, 176] width 29 height 29
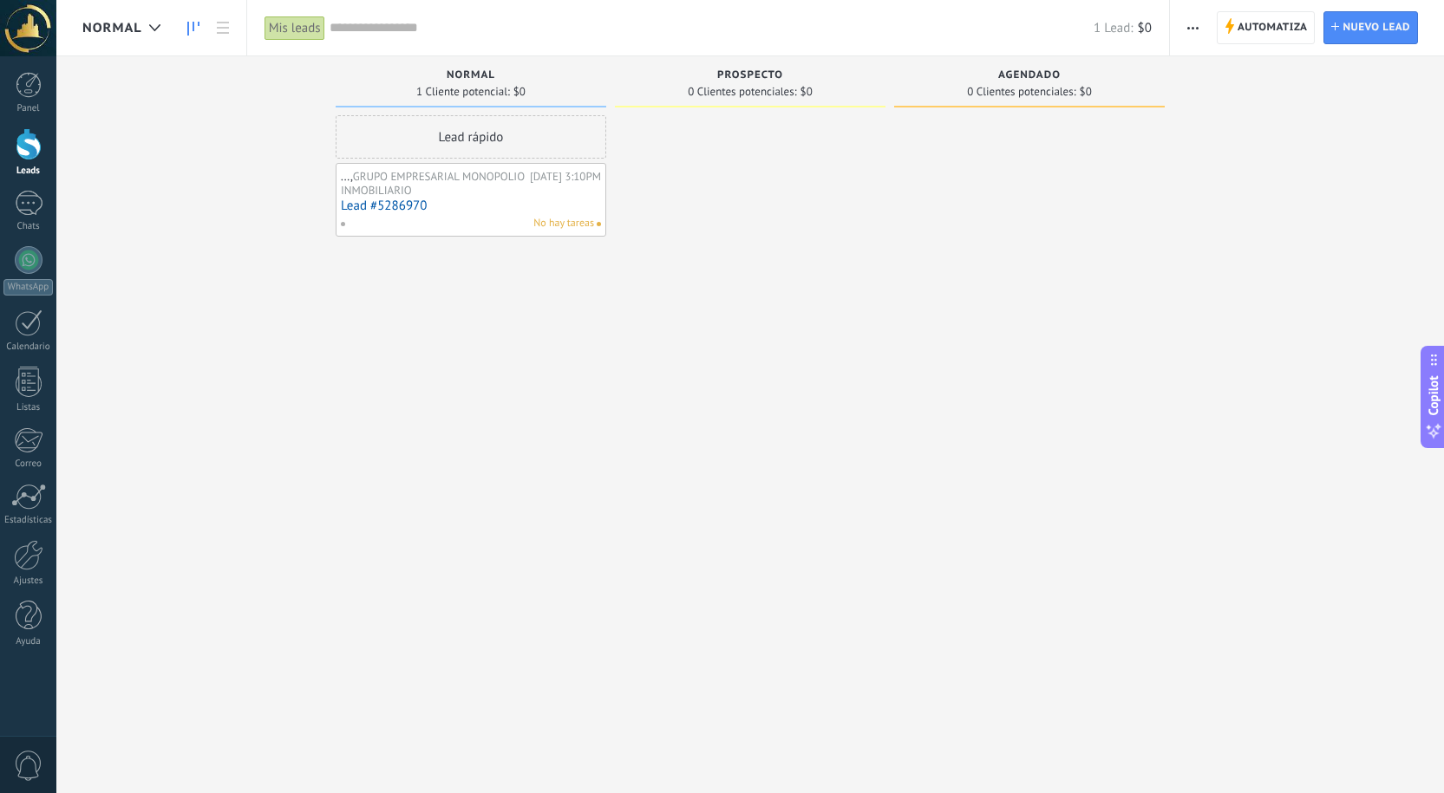
click at [1201, 36] on button "button" at bounding box center [1192, 27] width 25 height 33
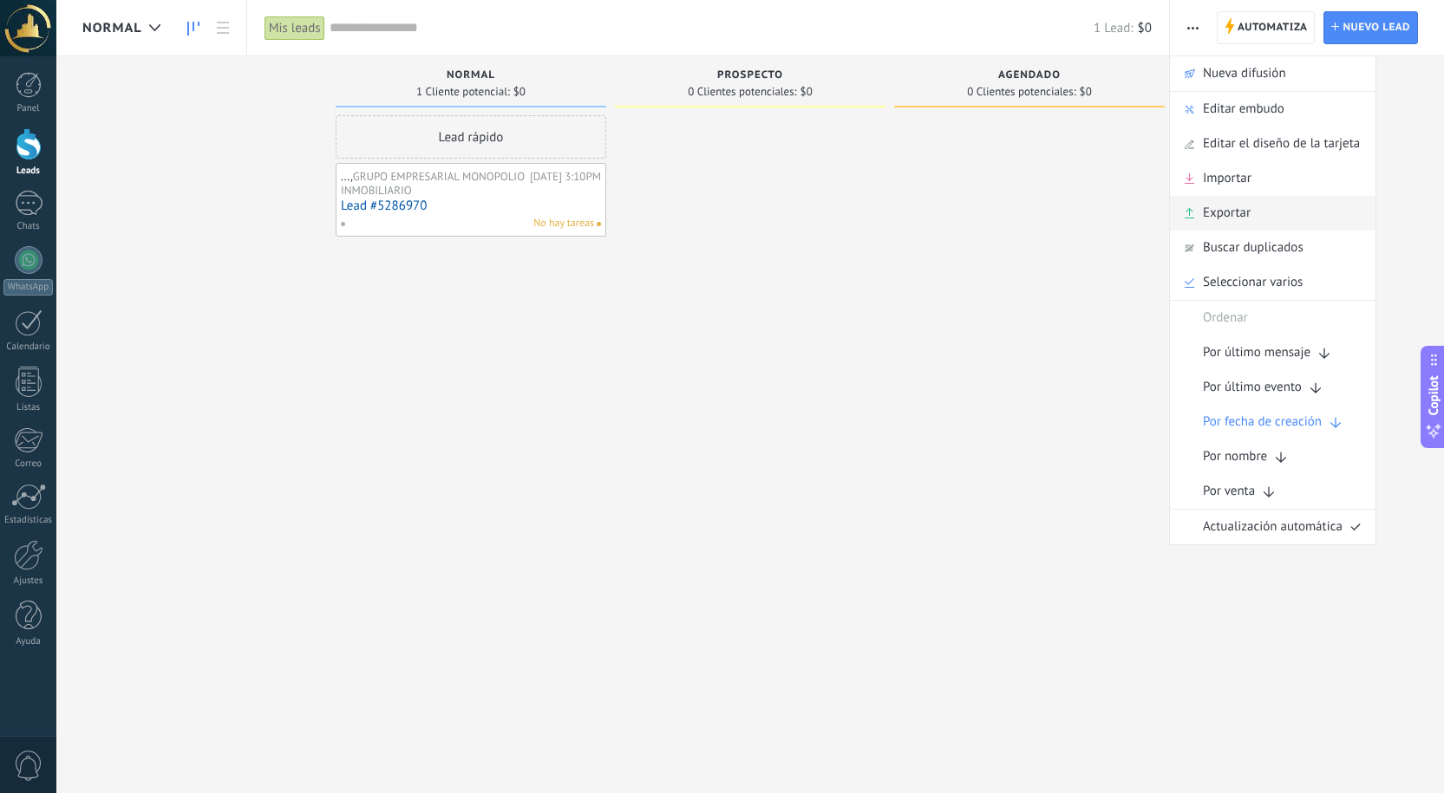
click at [1220, 212] on span "Exportar" at bounding box center [1227, 213] width 48 height 35
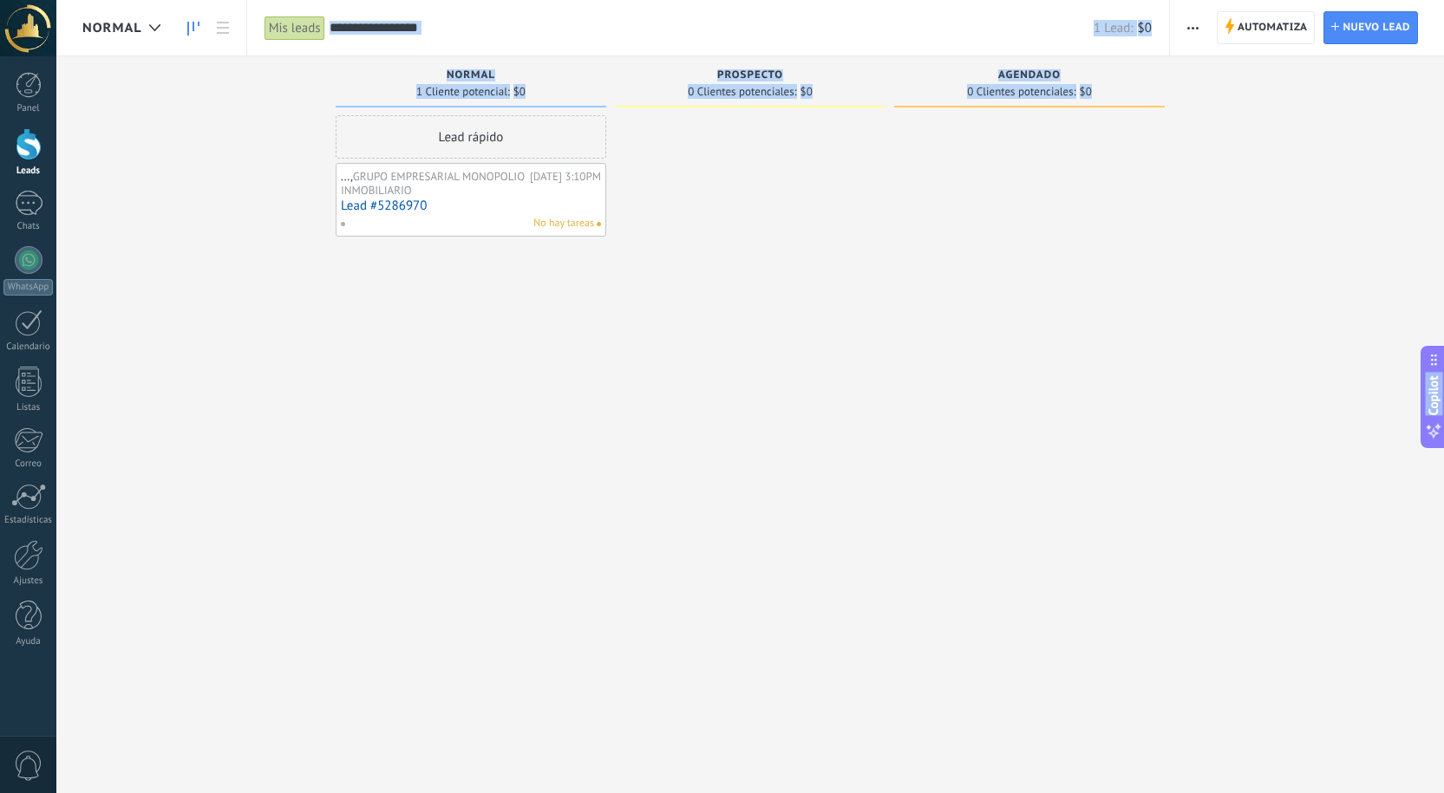
click at [1190, 31] on span "button" at bounding box center [1192, 27] width 11 height 33
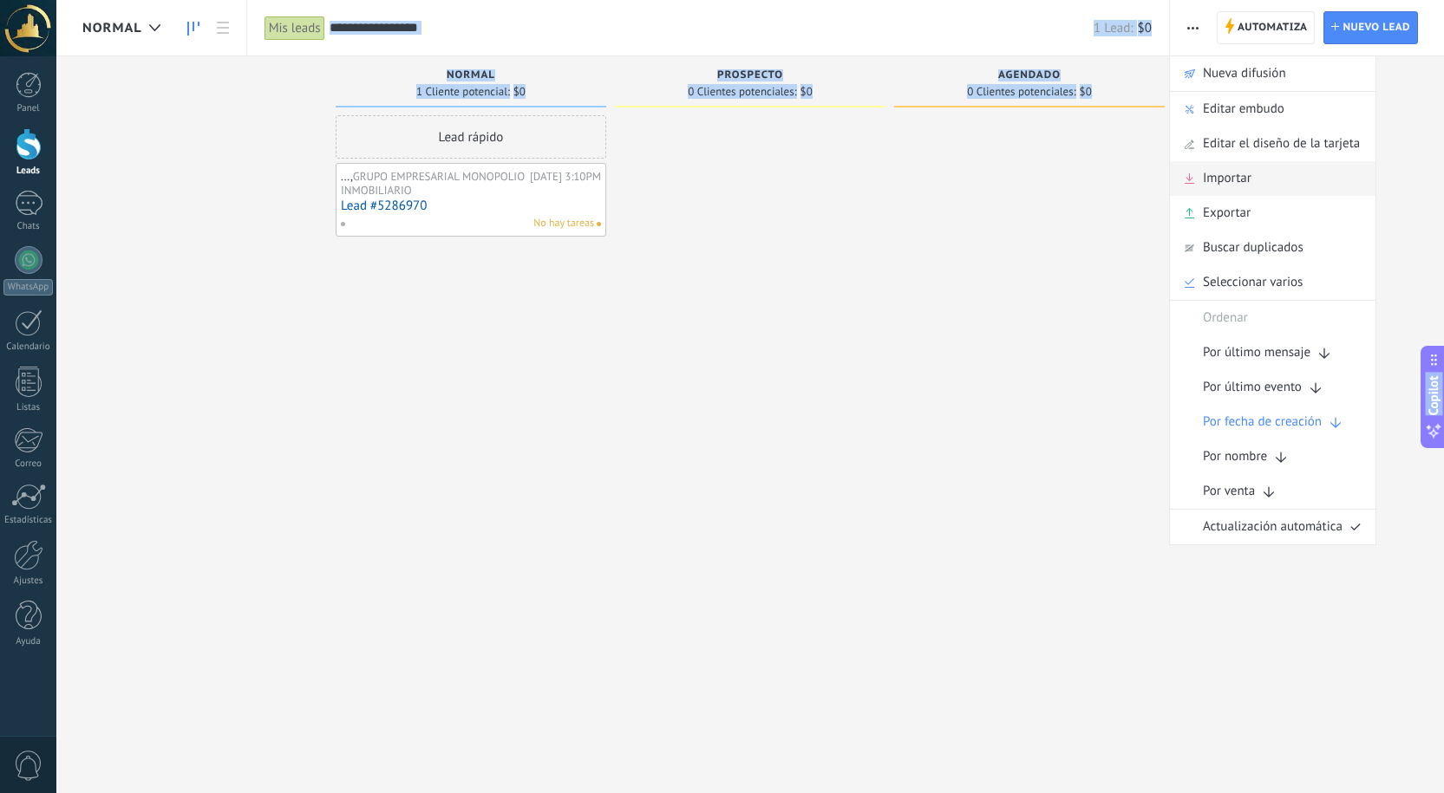
click at [1215, 179] on span "Importar" at bounding box center [1227, 178] width 49 height 35
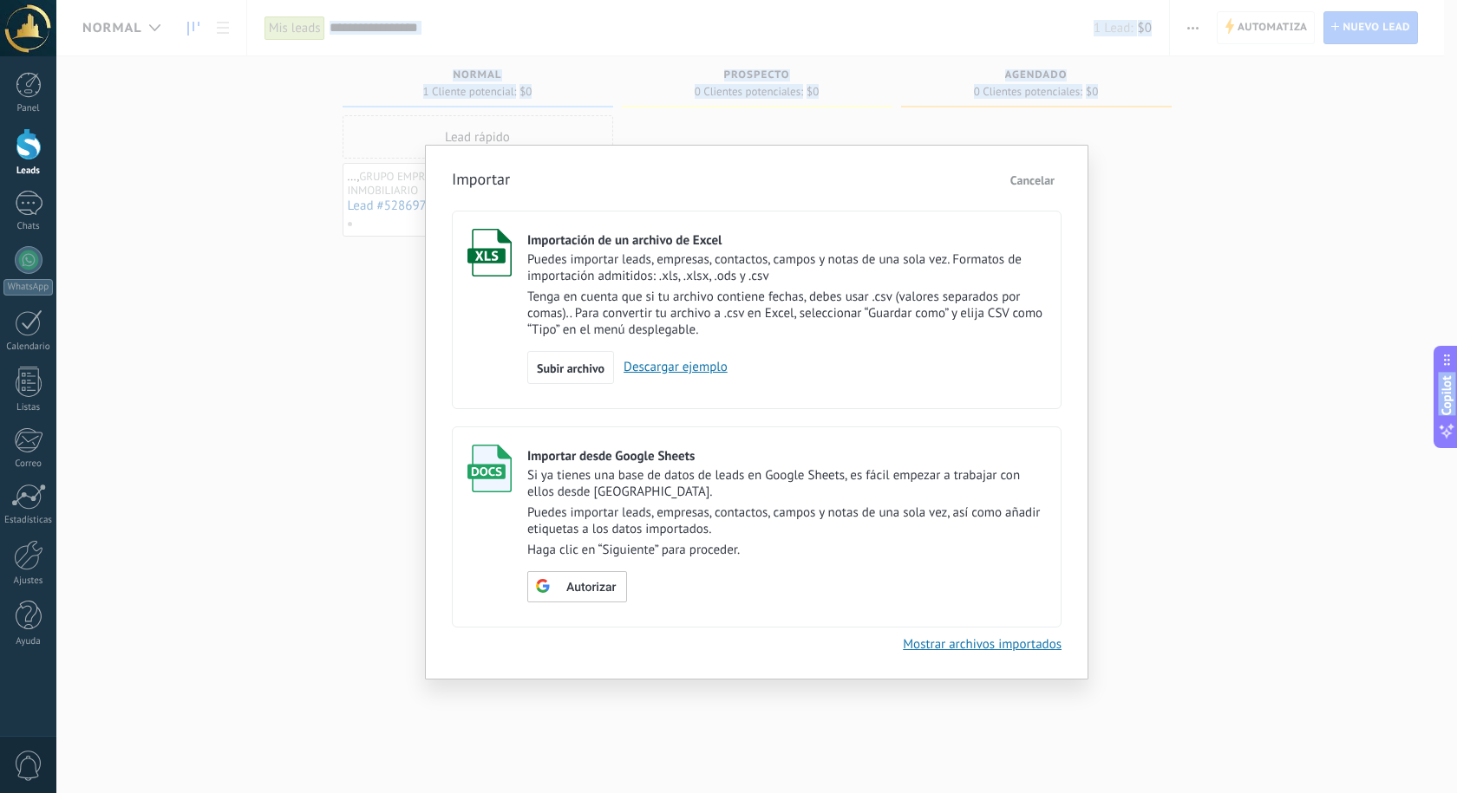
click at [707, 369] on link "Descargar ejemplo" at bounding box center [671, 367] width 114 height 16
click at [583, 370] on span "Subir archivo" at bounding box center [571, 368] width 68 height 12
click at [0, 0] on input "Importación de un archivo de Excel Puedes importar leads, empresas, contactos, …" at bounding box center [0, 0] width 0 height 0
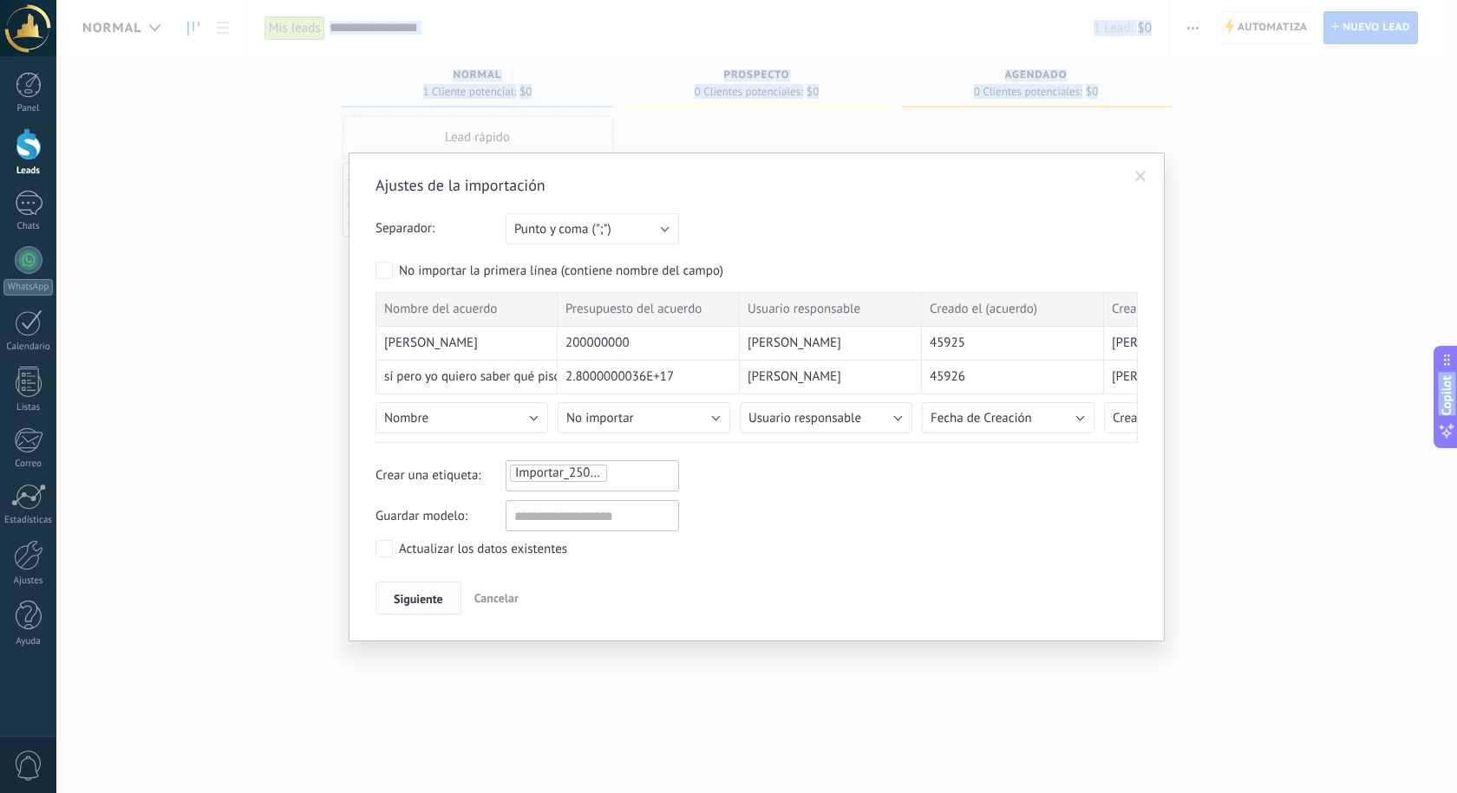
click at [409, 599] on span "Siguiente" at bounding box center [418, 599] width 49 height 12
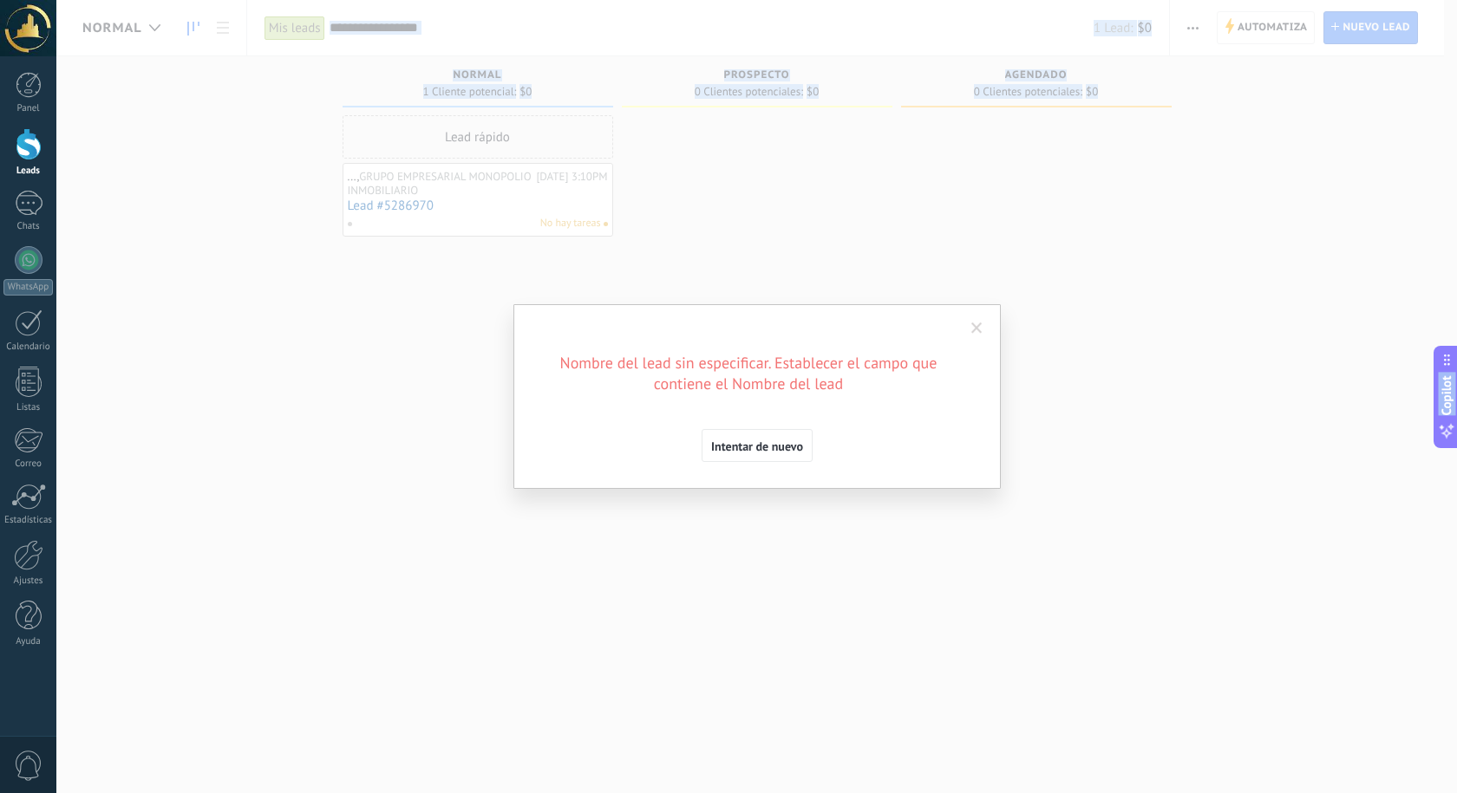
click at [747, 448] on span "Intentar de nuevo" at bounding box center [757, 446] width 92 height 12
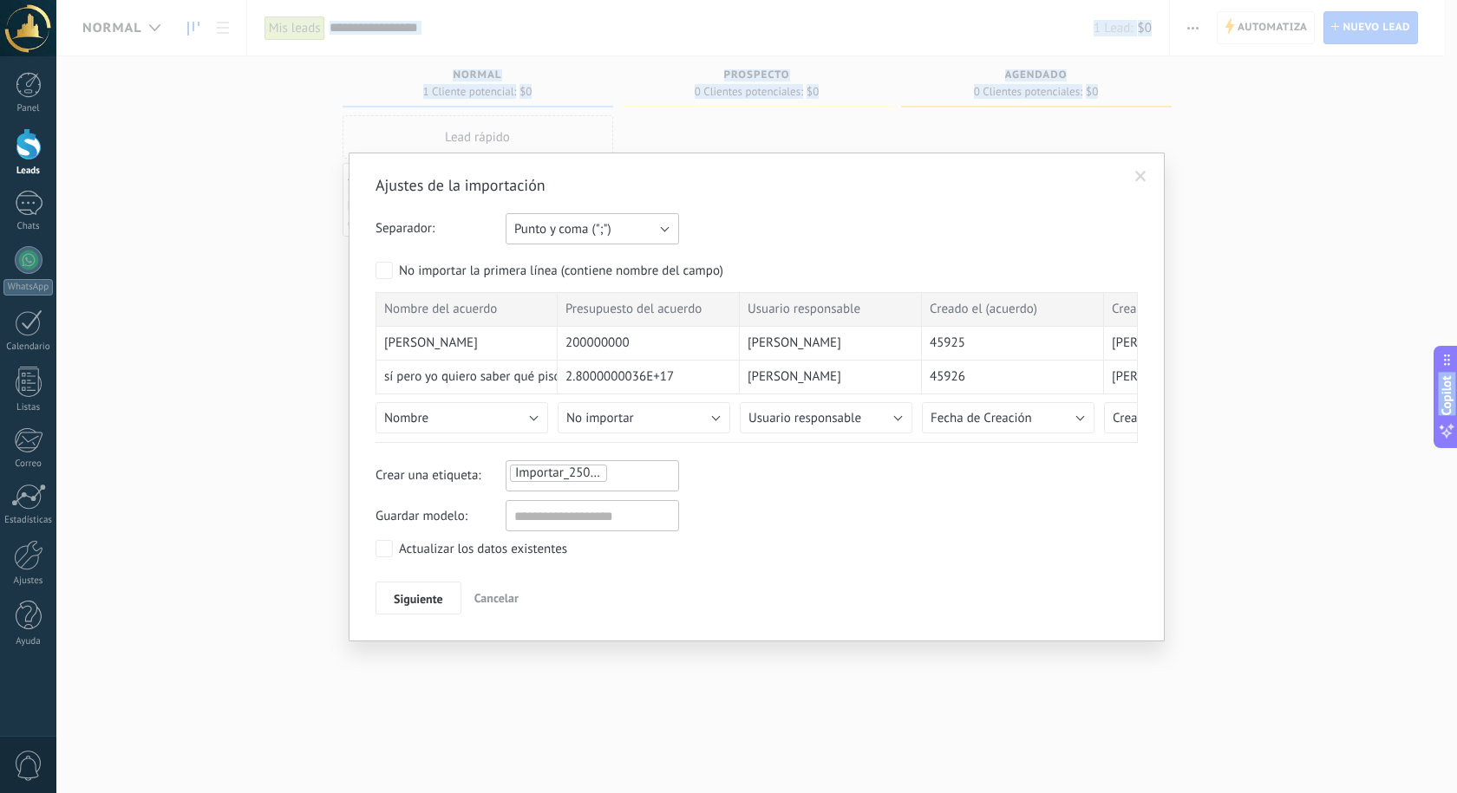
click at [572, 232] on span "Punto y coma (";")" at bounding box center [562, 229] width 97 height 16
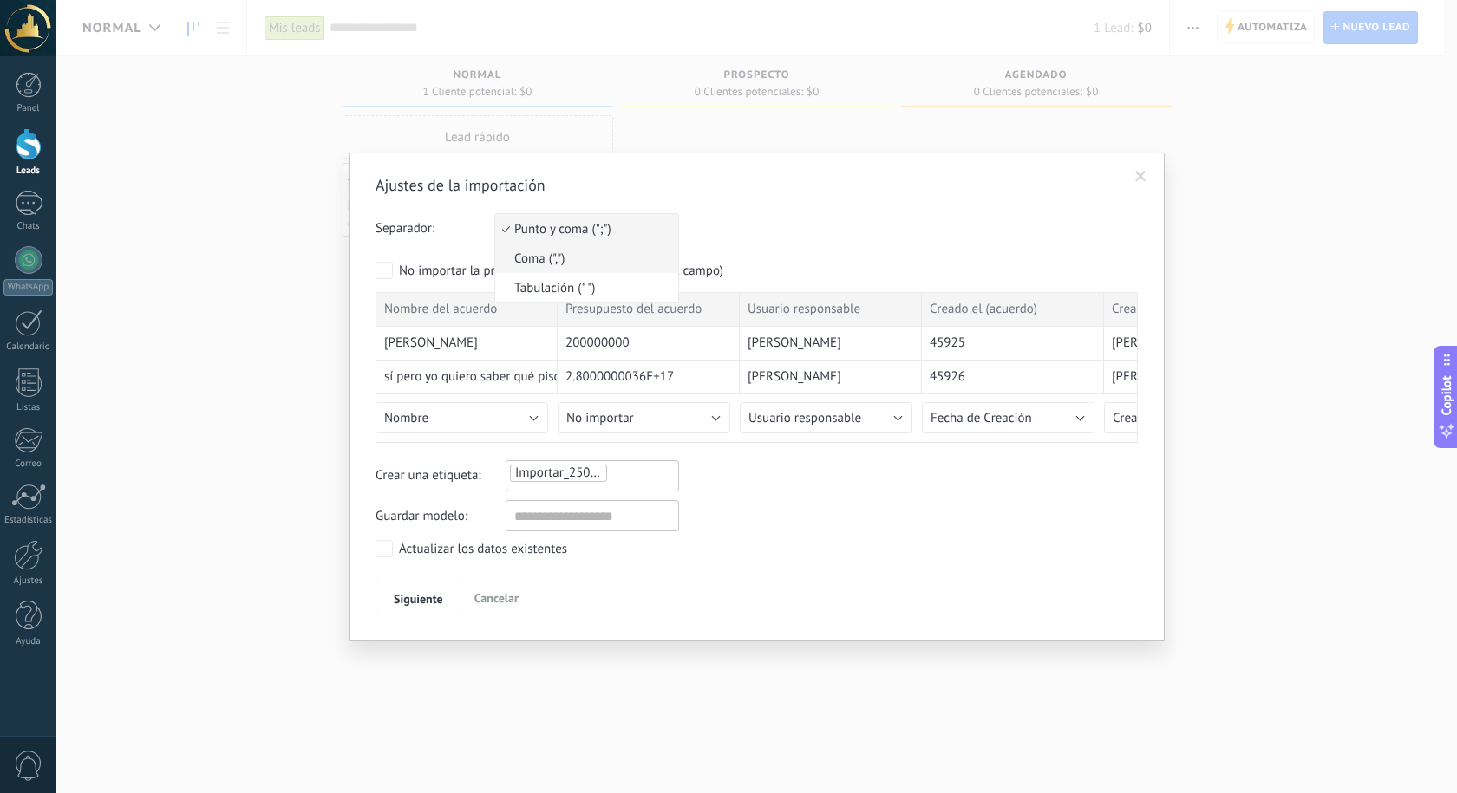
click at [573, 263] on span "Coma (",")" at bounding box center [584, 259] width 178 height 16
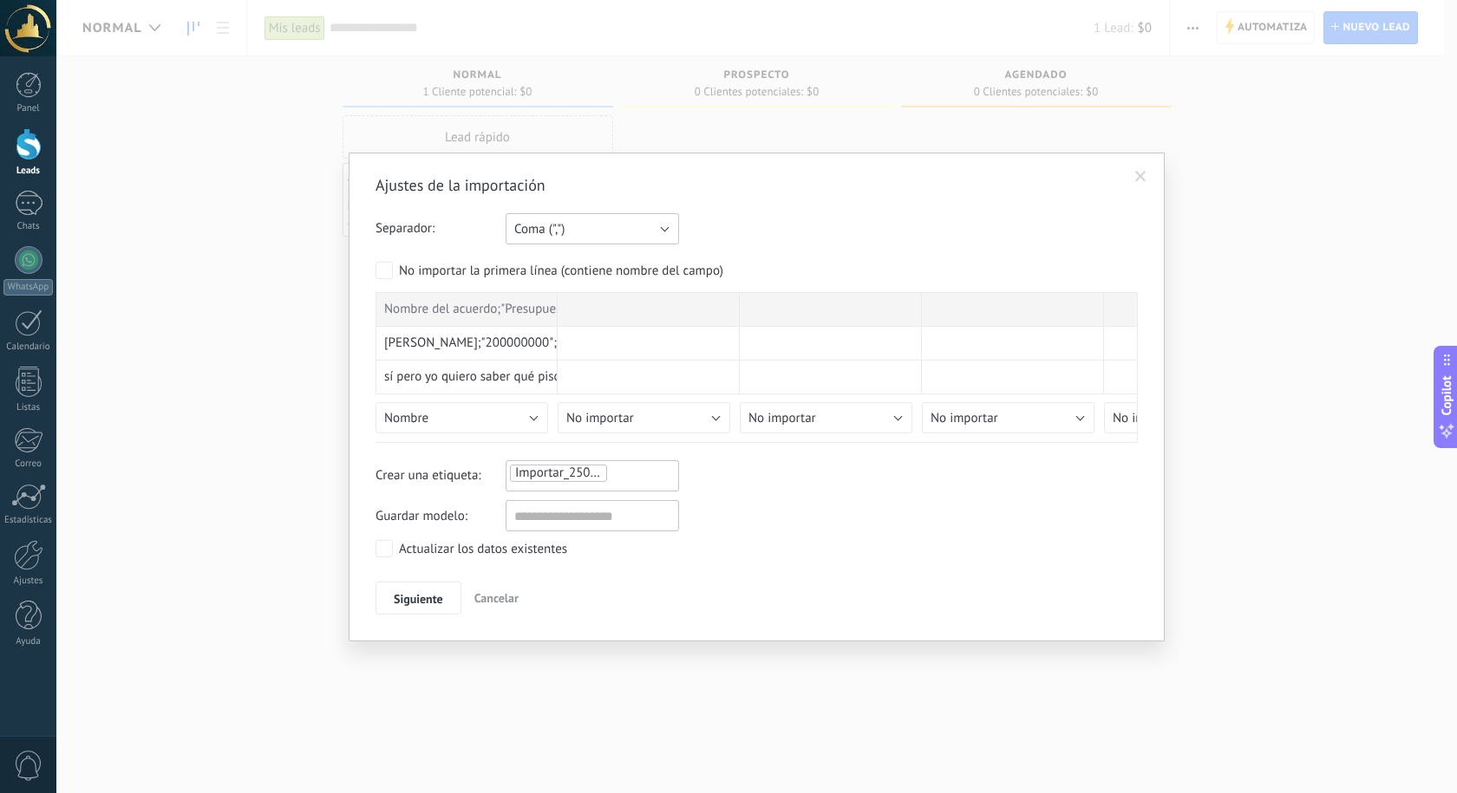
click at [589, 233] on button "Coma (",")" at bounding box center [591, 228] width 173 height 31
click at [588, 226] on span "Punto y coma (";")" at bounding box center [584, 229] width 178 height 16
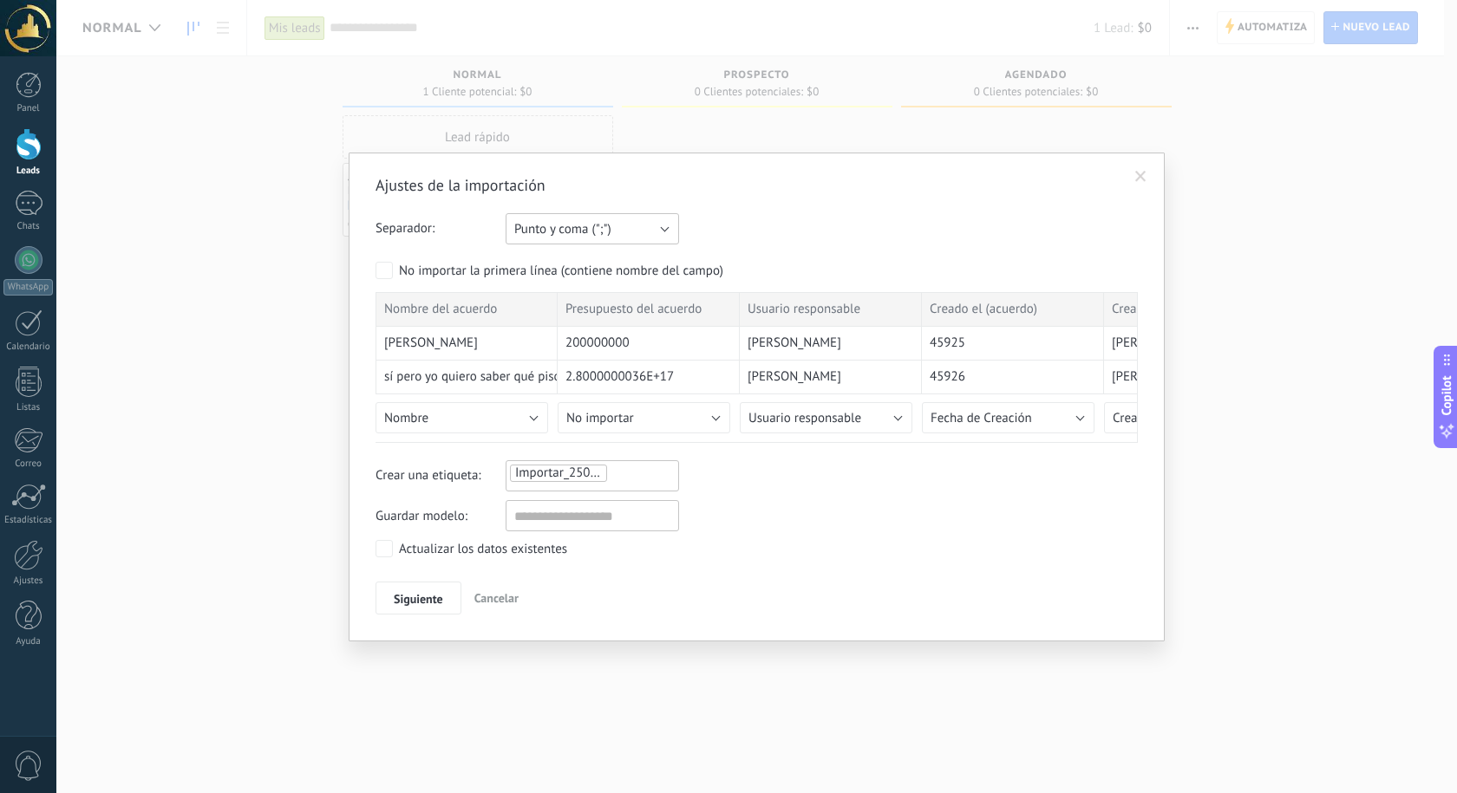
click at [593, 232] on span "Punto y coma (";")" at bounding box center [562, 229] width 97 height 16
click at [575, 297] on span "Tabulación (" ")" at bounding box center [584, 288] width 178 height 16
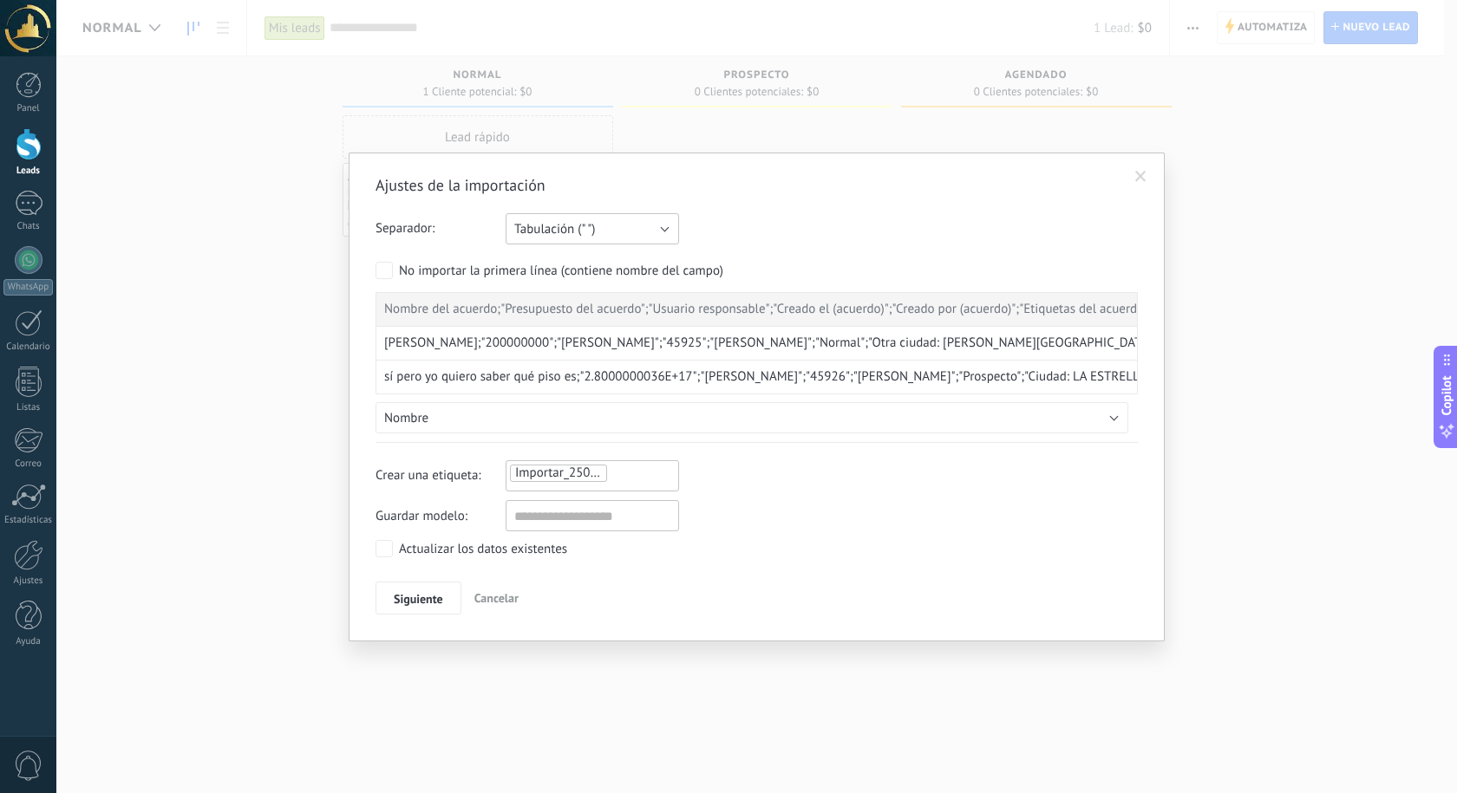
click at [584, 235] on span "Tabulación (" ")" at bounding box center [554, 229] width 81 height 16
click at [584, 259] on span "Coma (",")" at bounding box center [584, 259] width 178 height 16
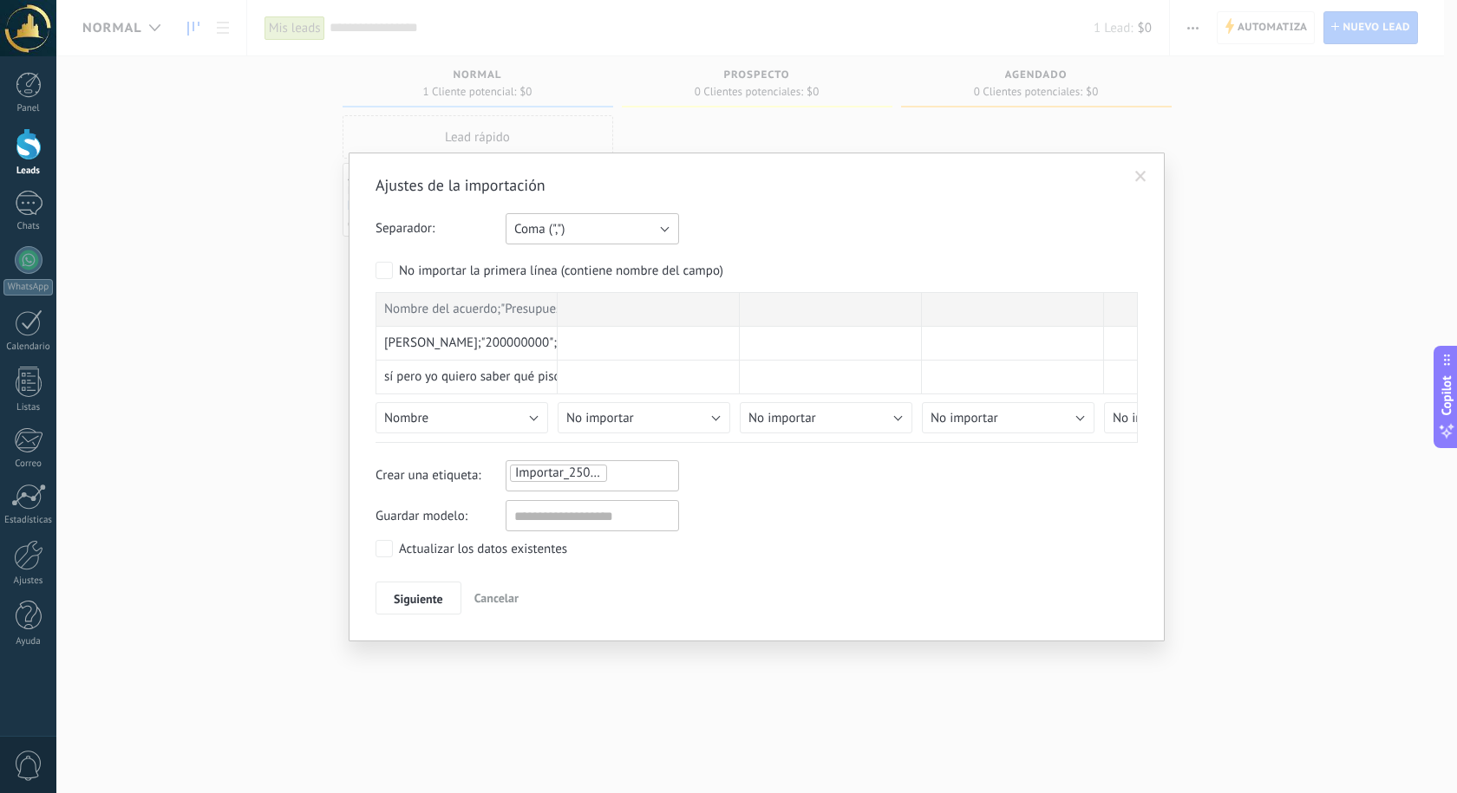
click at [577, 232] on button "Coma (",")" at bounding box center [591, 228] width 173 height 31
click at [577, 225] on span "Punto y coma (";")" at bounding box center [584, 229] width 178 height 16
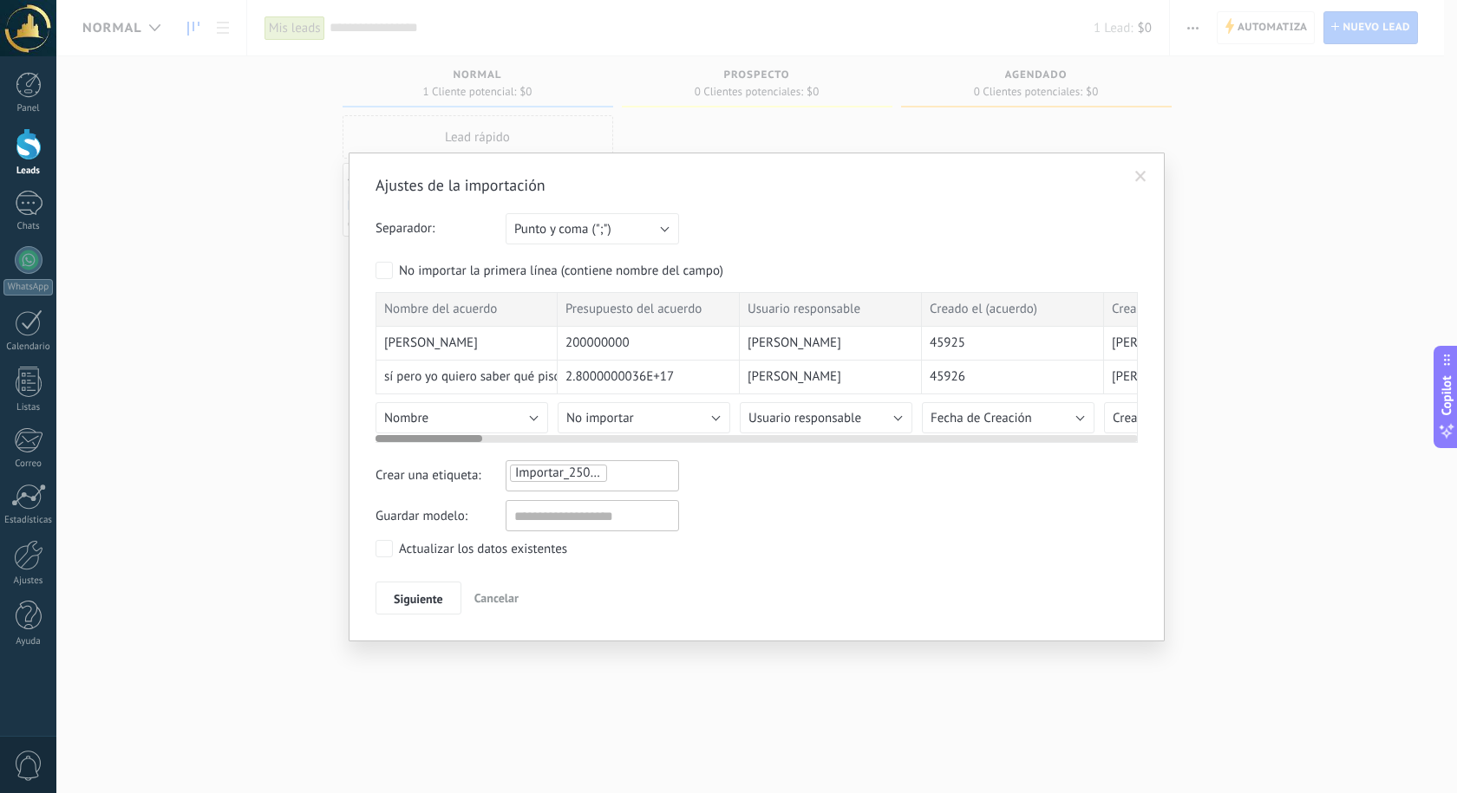
click at [450, 304] on span "Nombre del acuerdo" at bounding box center [440, 309] width 113 height 17
click at [411, 600] on span "Siguiente" at bounding box center [418, 599] width 49 height 12
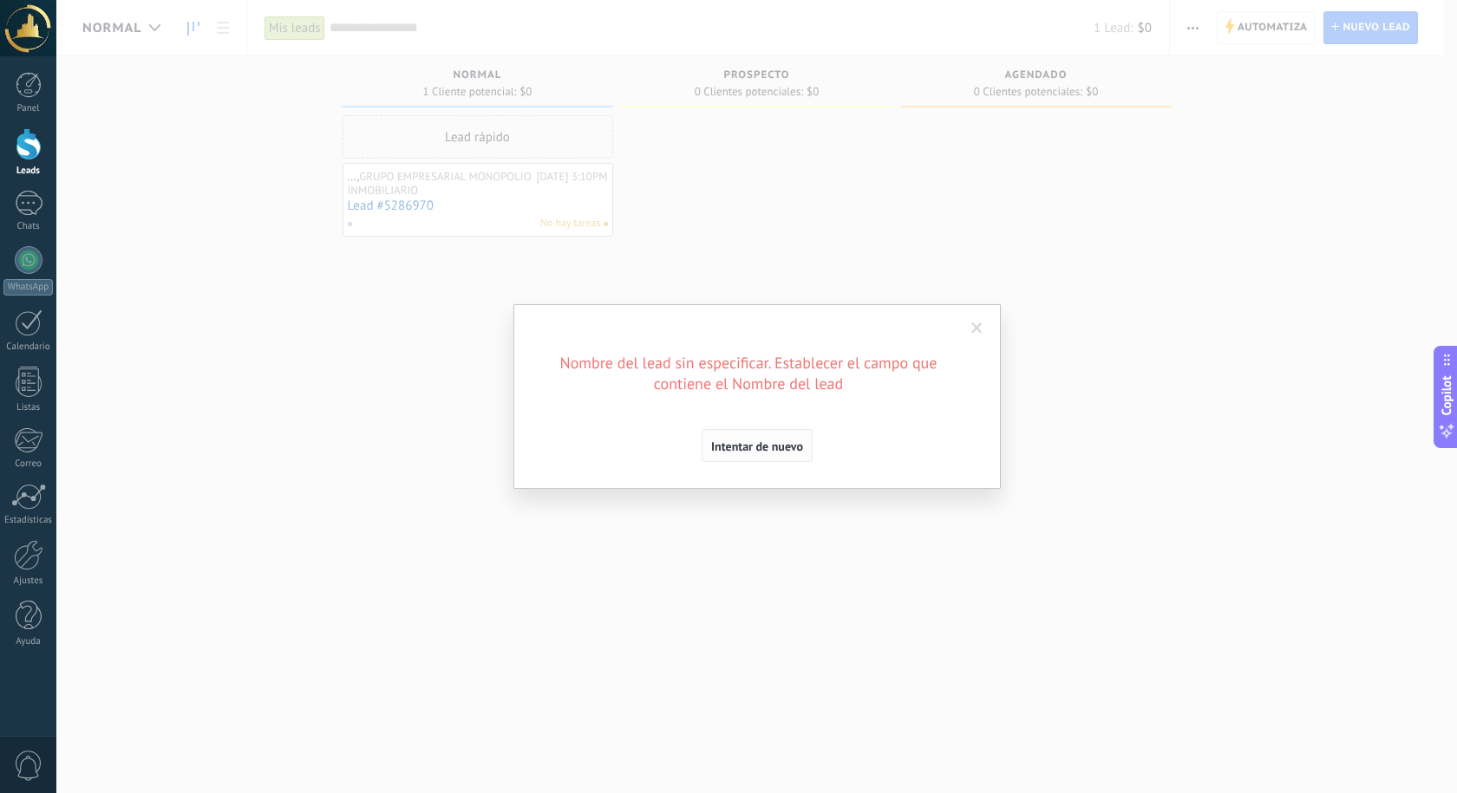
click at [781, 443] on span "Intentar de nuevo" at bounding box center [757, 446] width 92 height 12
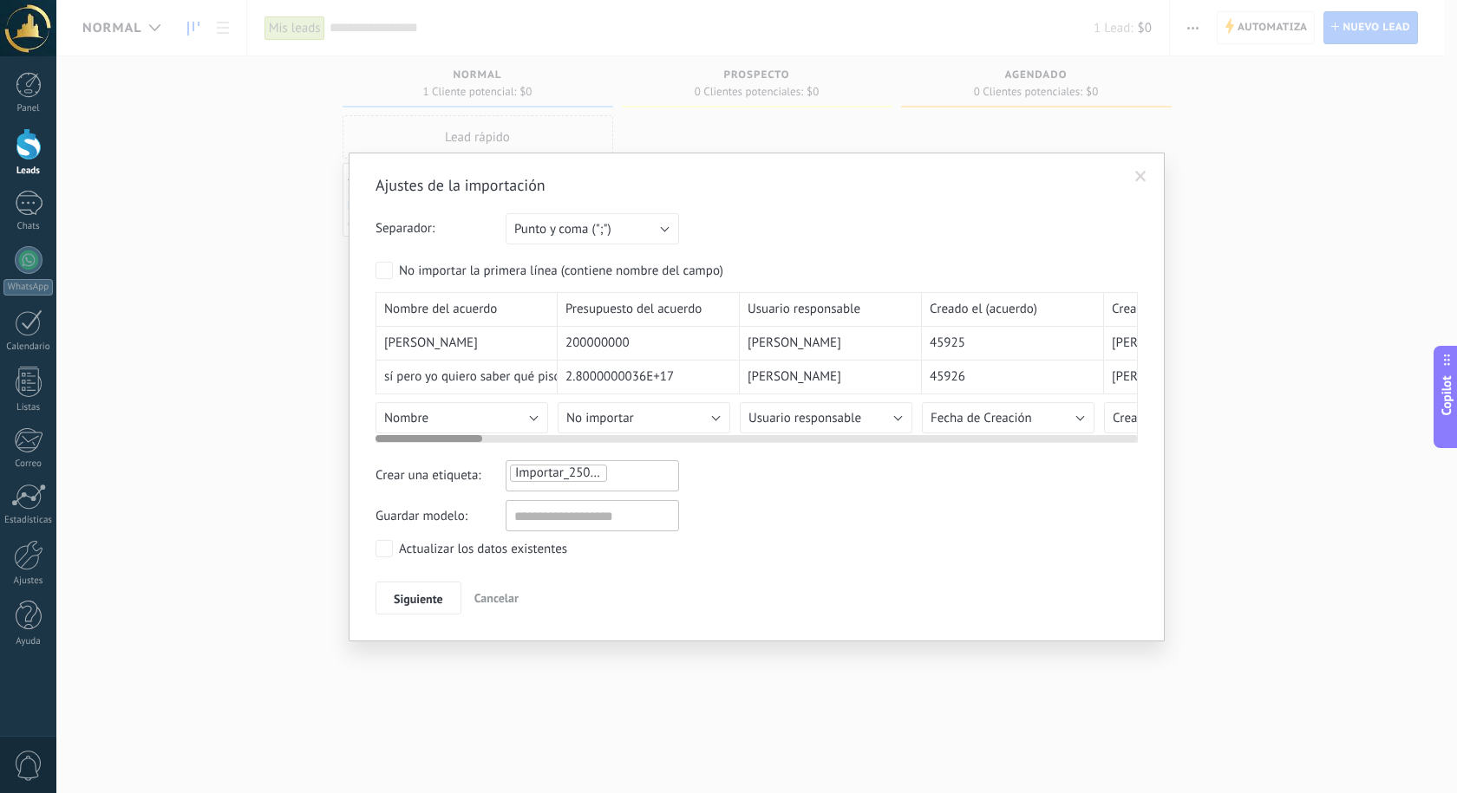
click at [417, 306] on span "Nombre del acuerdo" at bounding box center [440, 309] width 113 height 17
drag, startPoint x: 395, startPoint y: 294, endPoint x: 434, endPoint y: 305, distance: 40.6
click at [434, 305] on div "Nombre del acuerdo" at bounding box center [466, 309] width 182 height 35
drag, startPoint x: 1255, startPoint y: 135, endPoint x: 1250, endPoint y: 69, distance: 66.0
click at [1255, 134] on div "Ajustes de la importación Separador: Punto y coma (";") Coma (",") Tabulación (…" at bounding box center [756, 396] width 1400 height 793
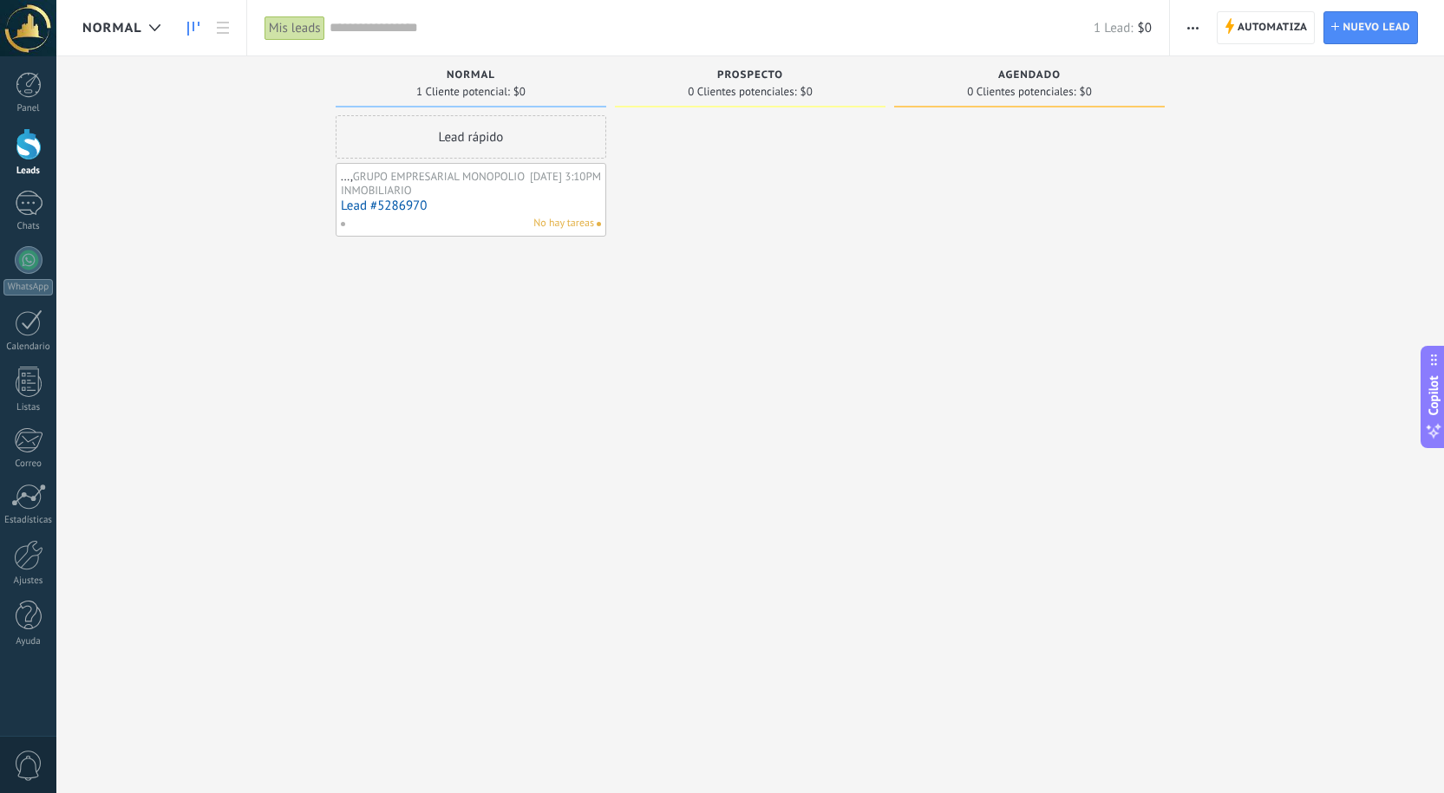
drag, startPoint x: 1250, startPoint y: 21, endPoint x: 1245, endPoint y: 29, distance: 9.4
click at [1252, 21] on span "Automatiza" at bounding box center [1272, 27] width 70 height 31
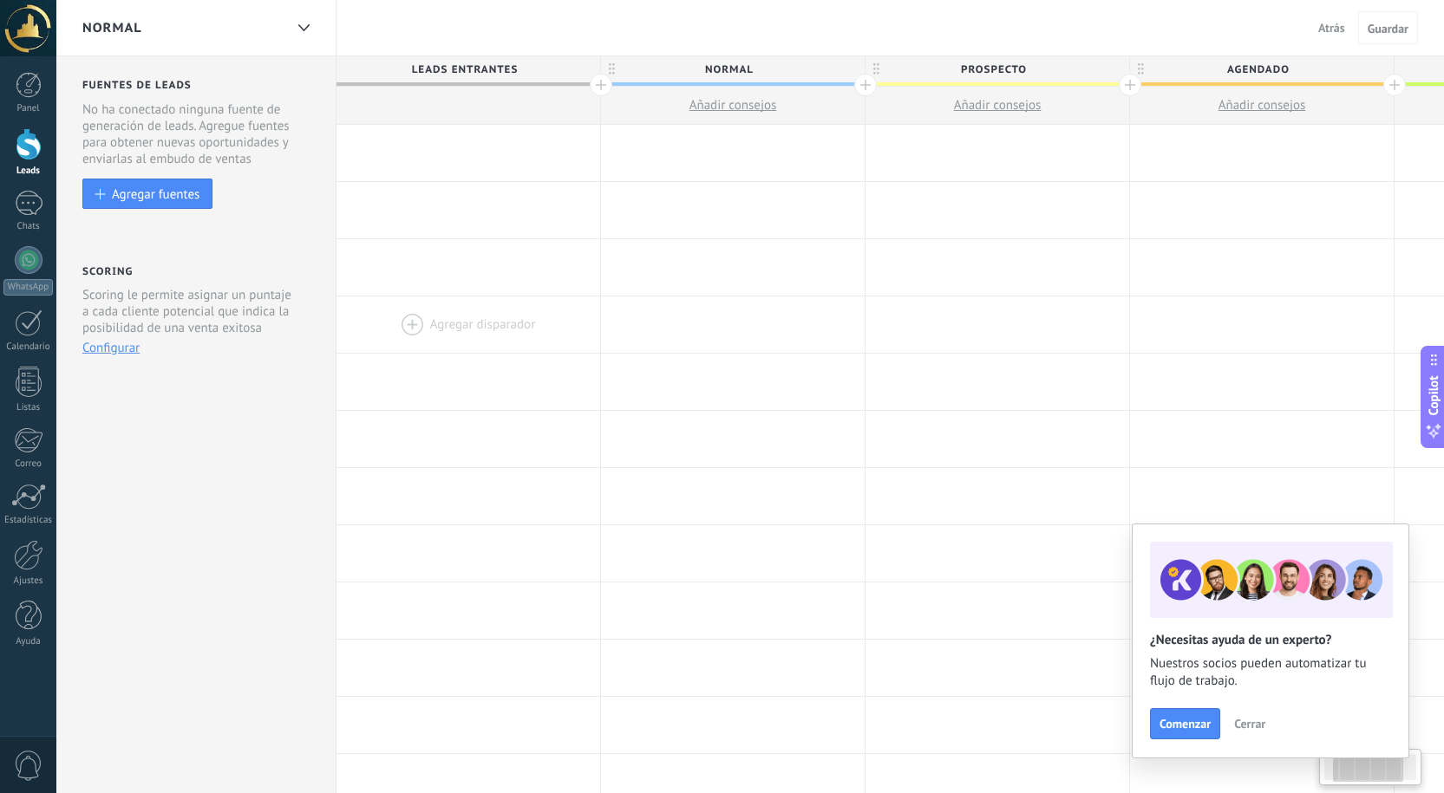
drag, startPoint x: 746, startPoint y: 294, endPoint x: 425, endPoint y: 310, distance: 321.2
click at [17, 29] on div at bounding box center [28, 28] width 56 height 56
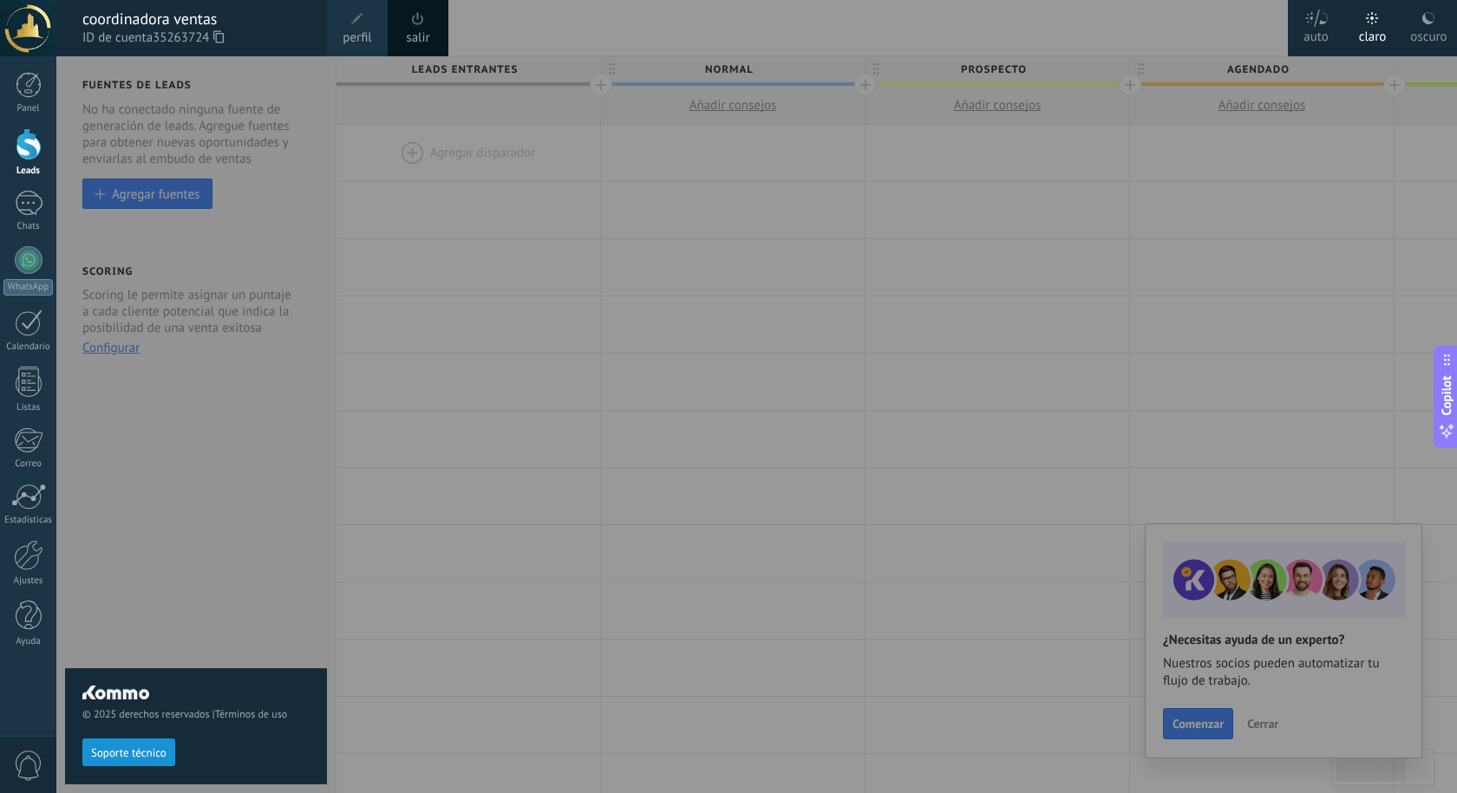
click at [125, 752] on span "Soporte técnico" at bounding box center [128, 753] width 75 height 12
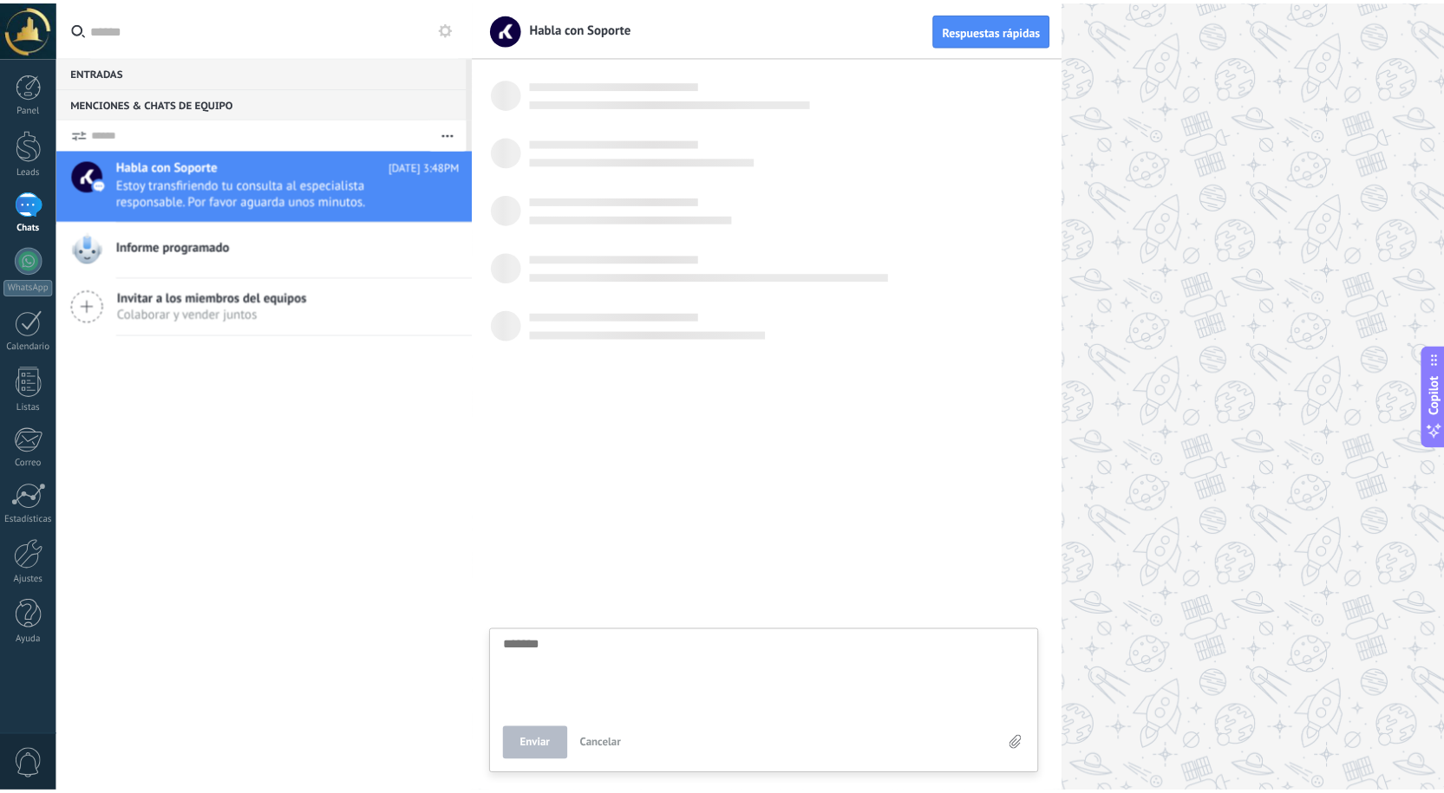
scroll to position [16, 0]
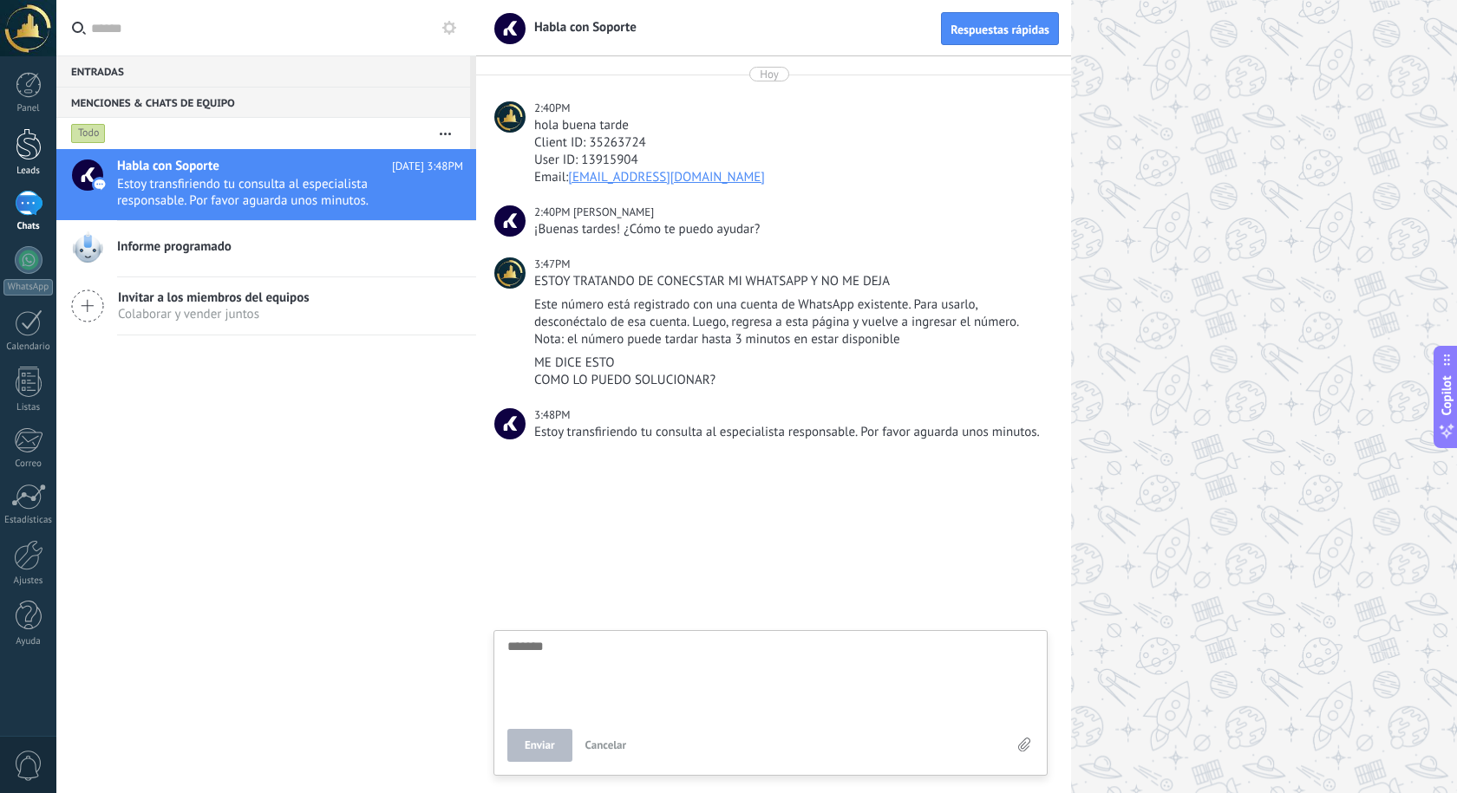
click at [23, 145] on div at bounding box center [29, 144] width 26 height 32
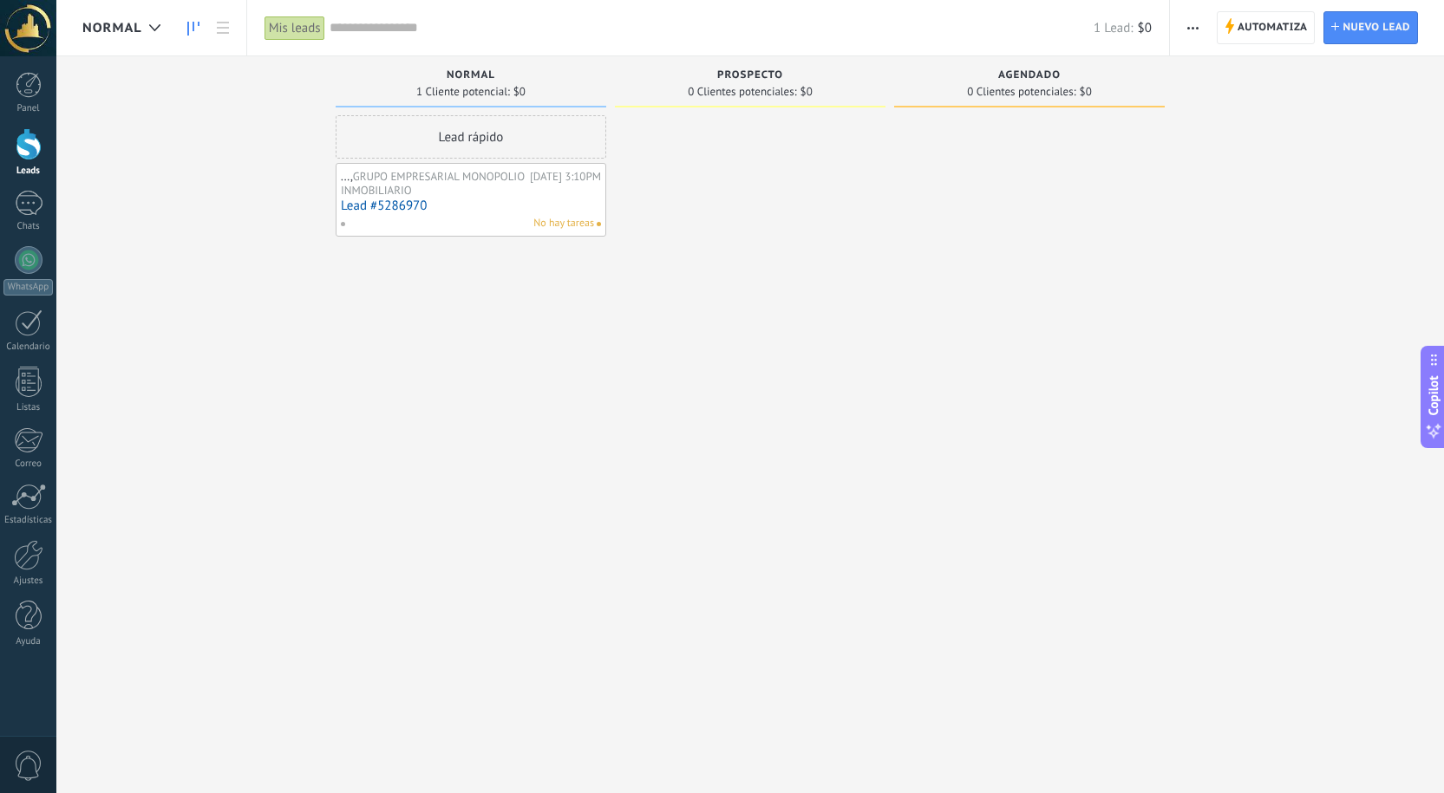
click at [1250, 17] on span "Automatiza" at bounding box center [1272, 27] width 70 height 31
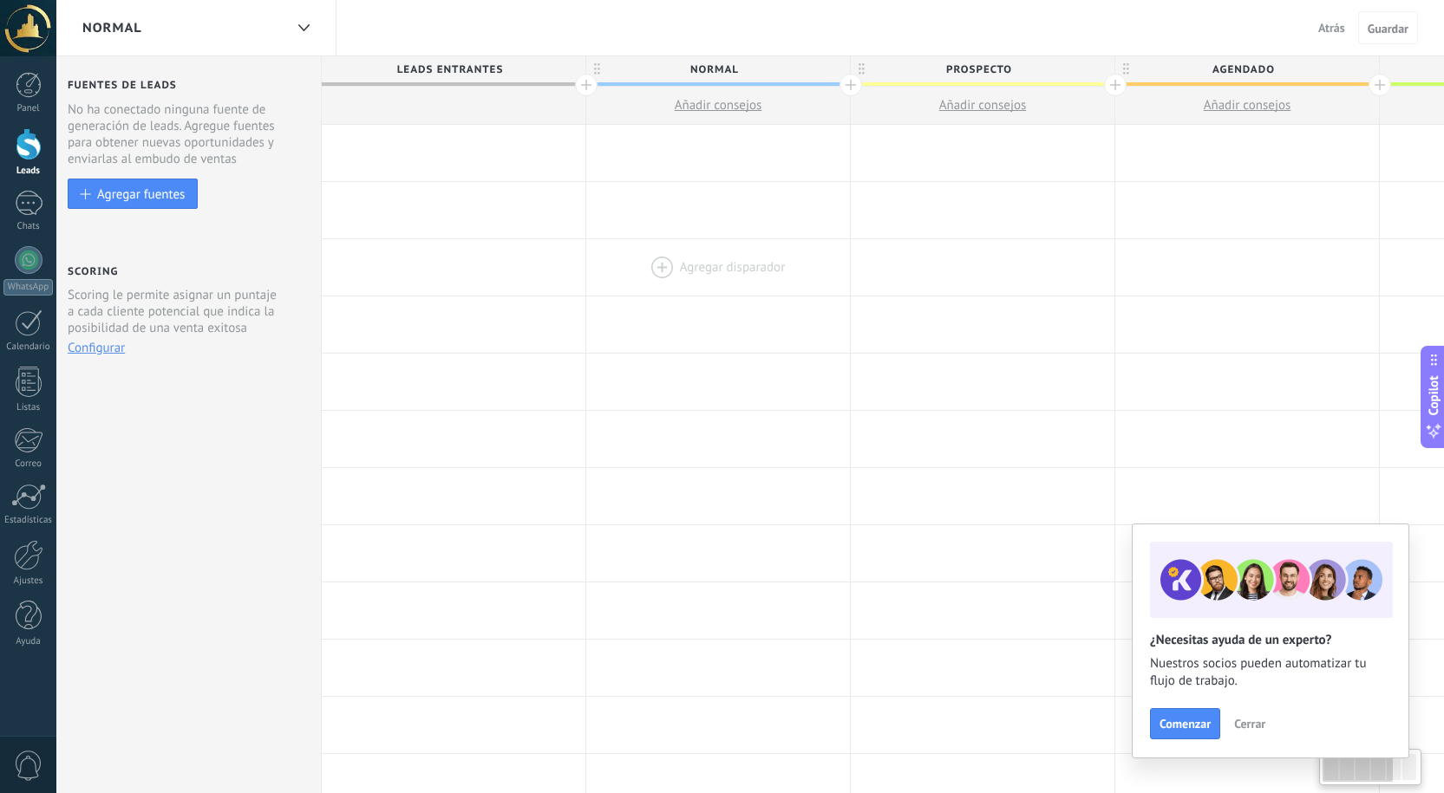
drag, startPoint x: 584, startPoint y: 276, endPoint x: 656, endPoint y: 271, distance: 72.1
drag, startPoint x: 673, startPoint y: 274, endPoint x: 463, endPoint y: 232, distance: 214.1
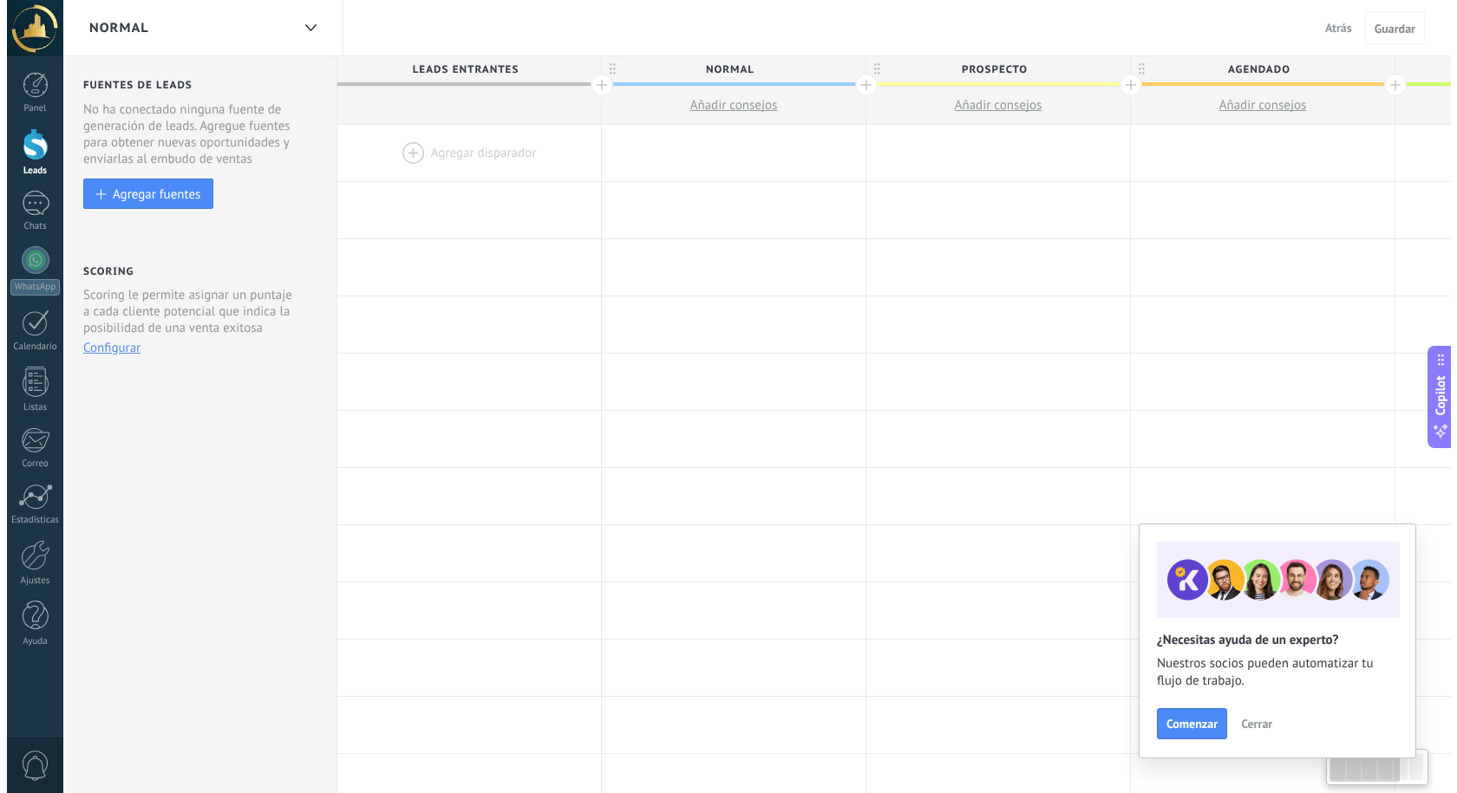
scroll to position [0, 2]
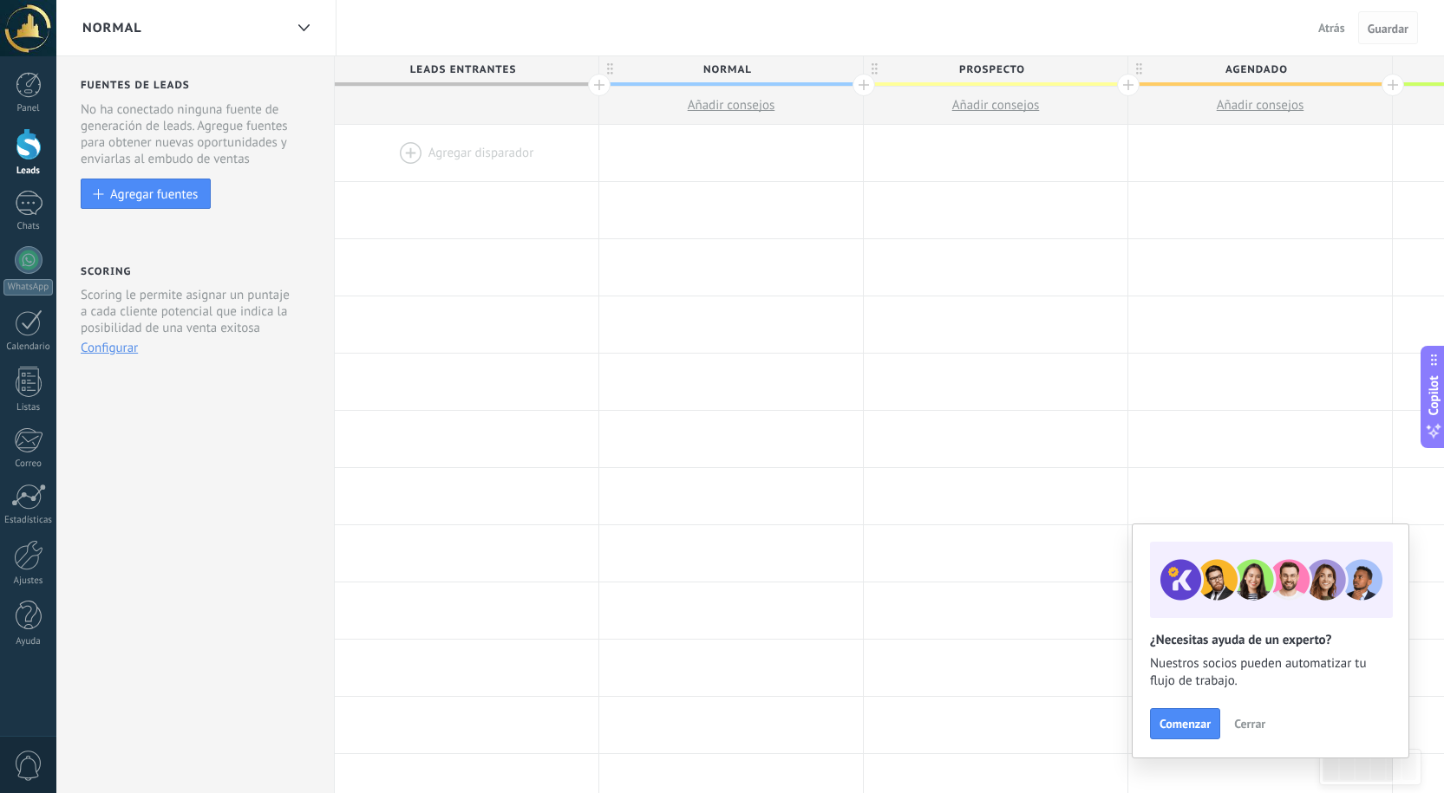
click at [1401, 23] on span "Guardar" at bounding box center [1387, 29] width 41 height 12
click at [1393, 27] on span "Guardar" at bounding box center [1387, 29] width 41 height 12
click at [101, 350] on button "Configurar" at bounding box center [109, 348] width 57 height 16
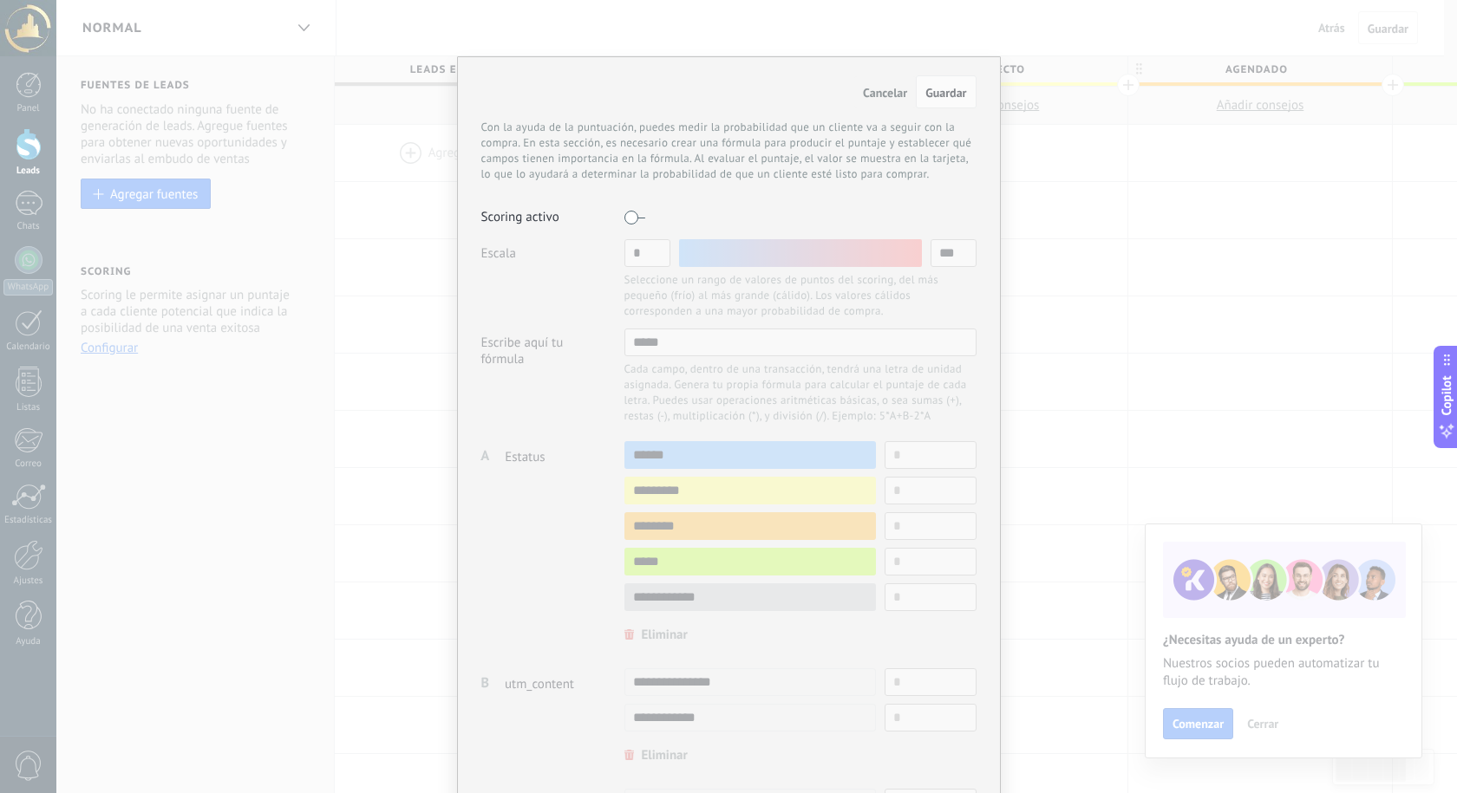
click at [624, 212] on label at bounding box center [634, 218] width 21 height 28
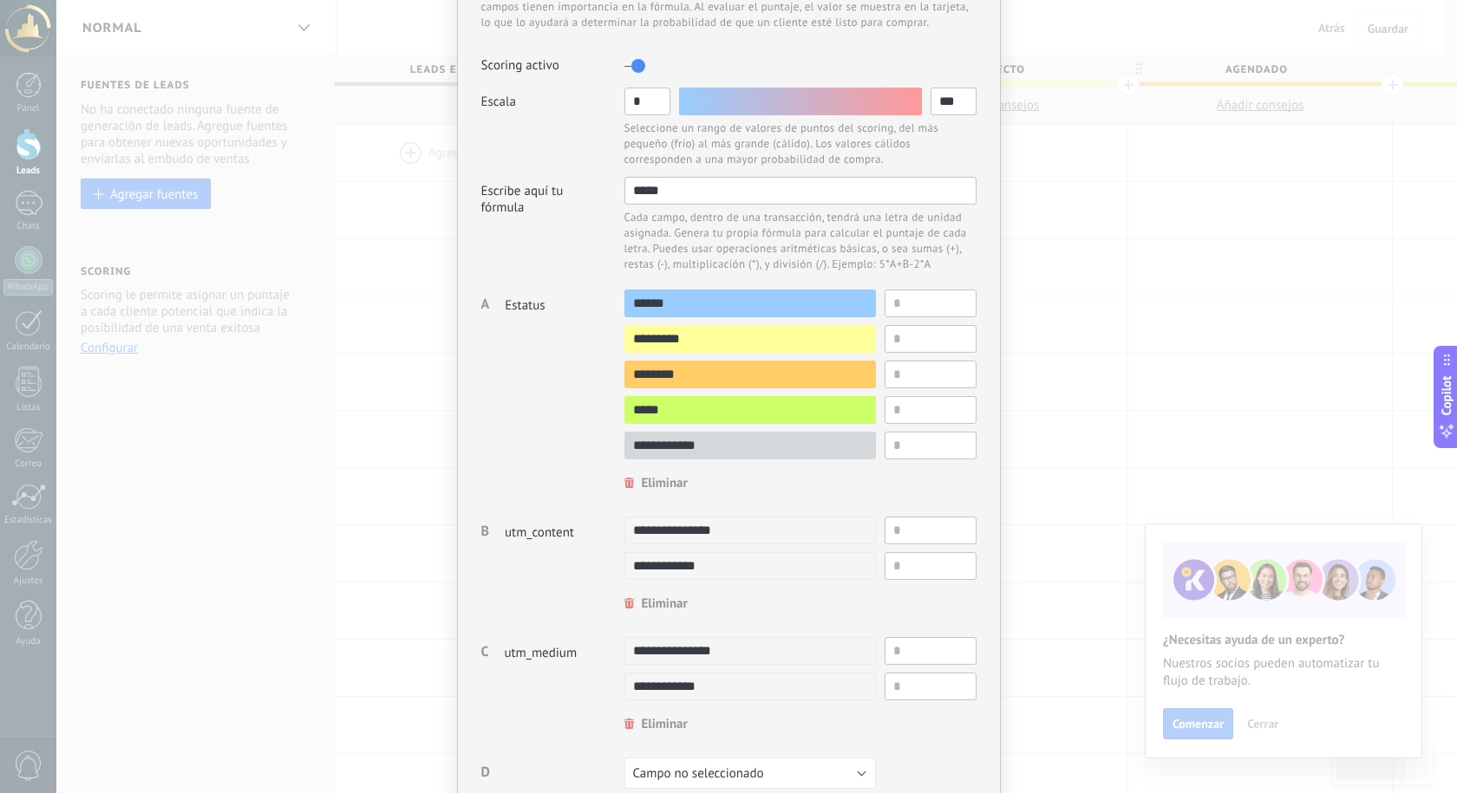
scroll to position [0, 0]
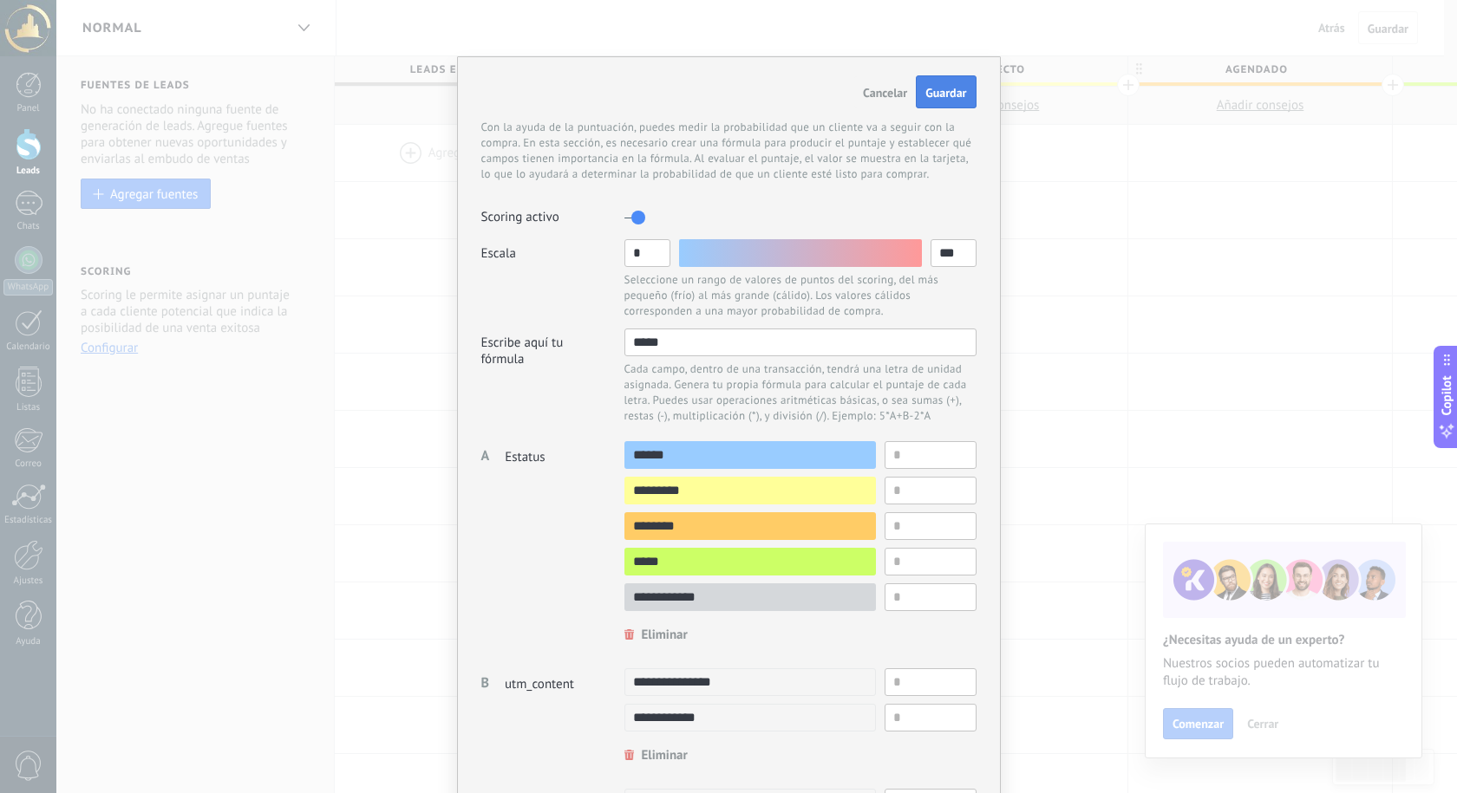
click at [936, 91] on span "Guardar" at bounding box center [945, 93] width 41 height 16
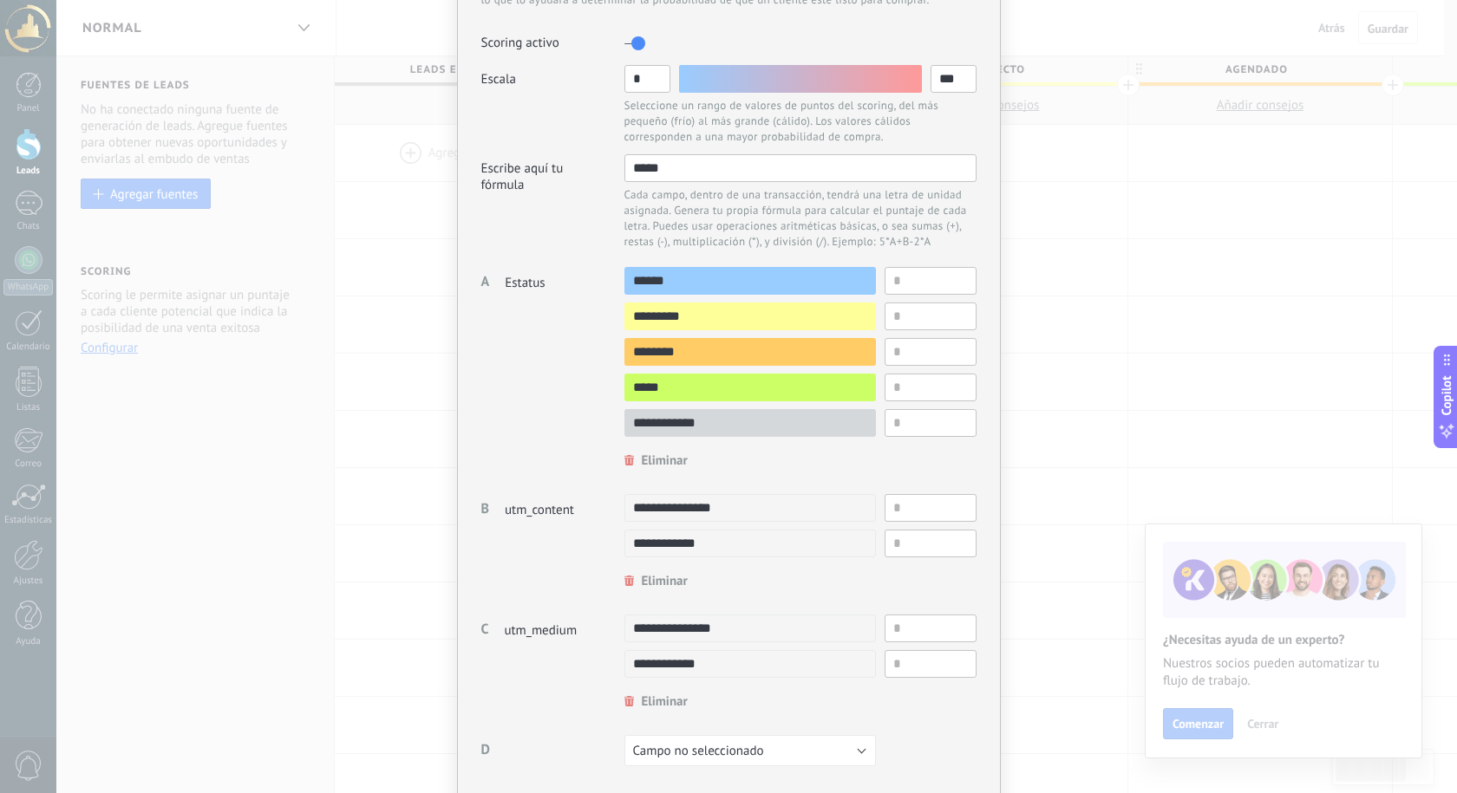
scroll to position [87, 0]
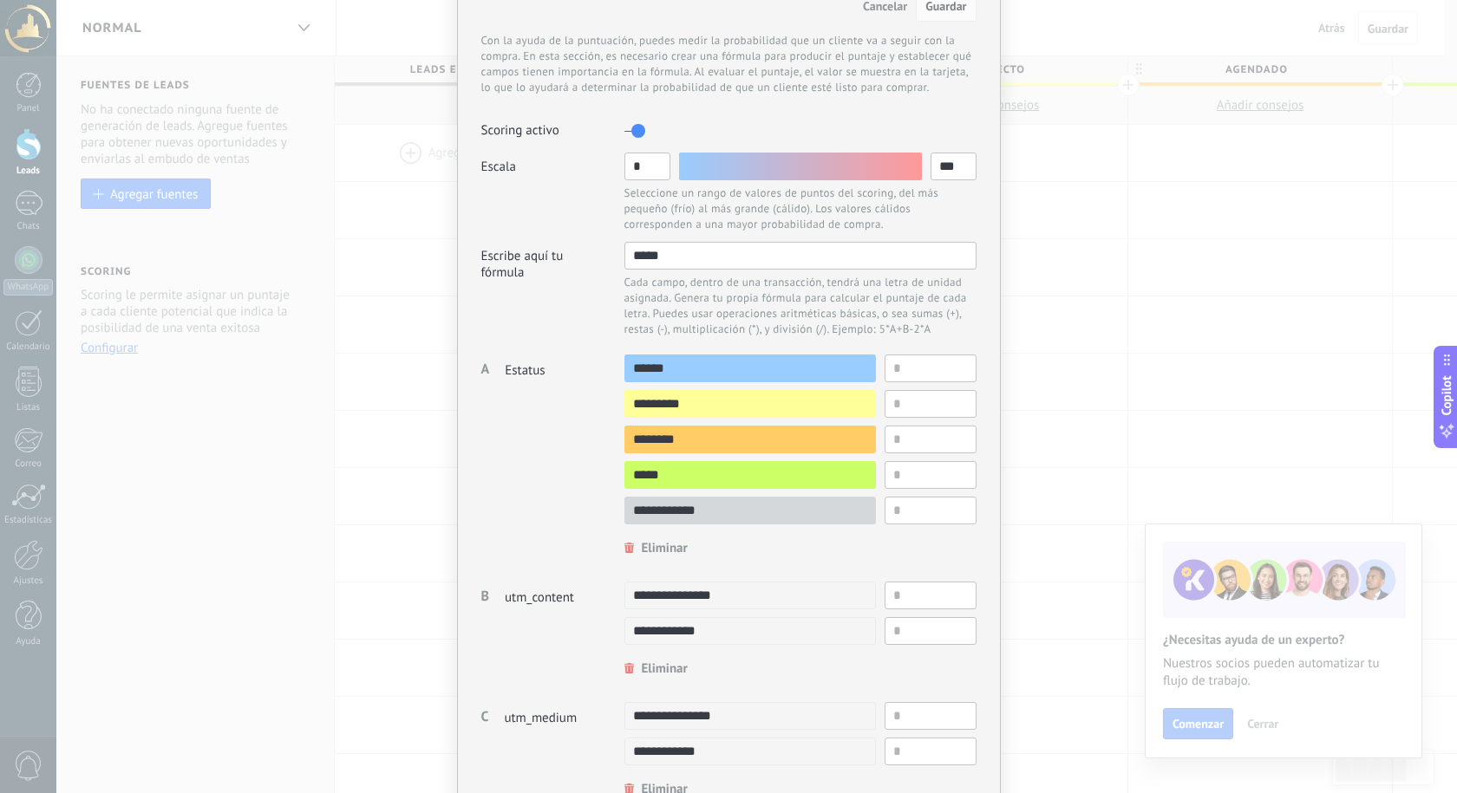
click at [680, 247] on input "*****" at bounding box center [800, 256] width 352 height 28
drag, startPoint x: 676, startPoint y: 250, endPoint x: 596, endPoint y: 256, distance: 80.9
click at [596, 256] on div "Escribe aquí tu fórmula ***** Cada campo, dentro de una transacción, tendrá una…" at bounding box center [728, 291] width 495 height 98
click at [172, 239] on div "Cancelar Guardar Con la ayuda de la puntuación, puedes medir la probabilidad qu…" at bounding box center [728, 396] width 1457 height 793
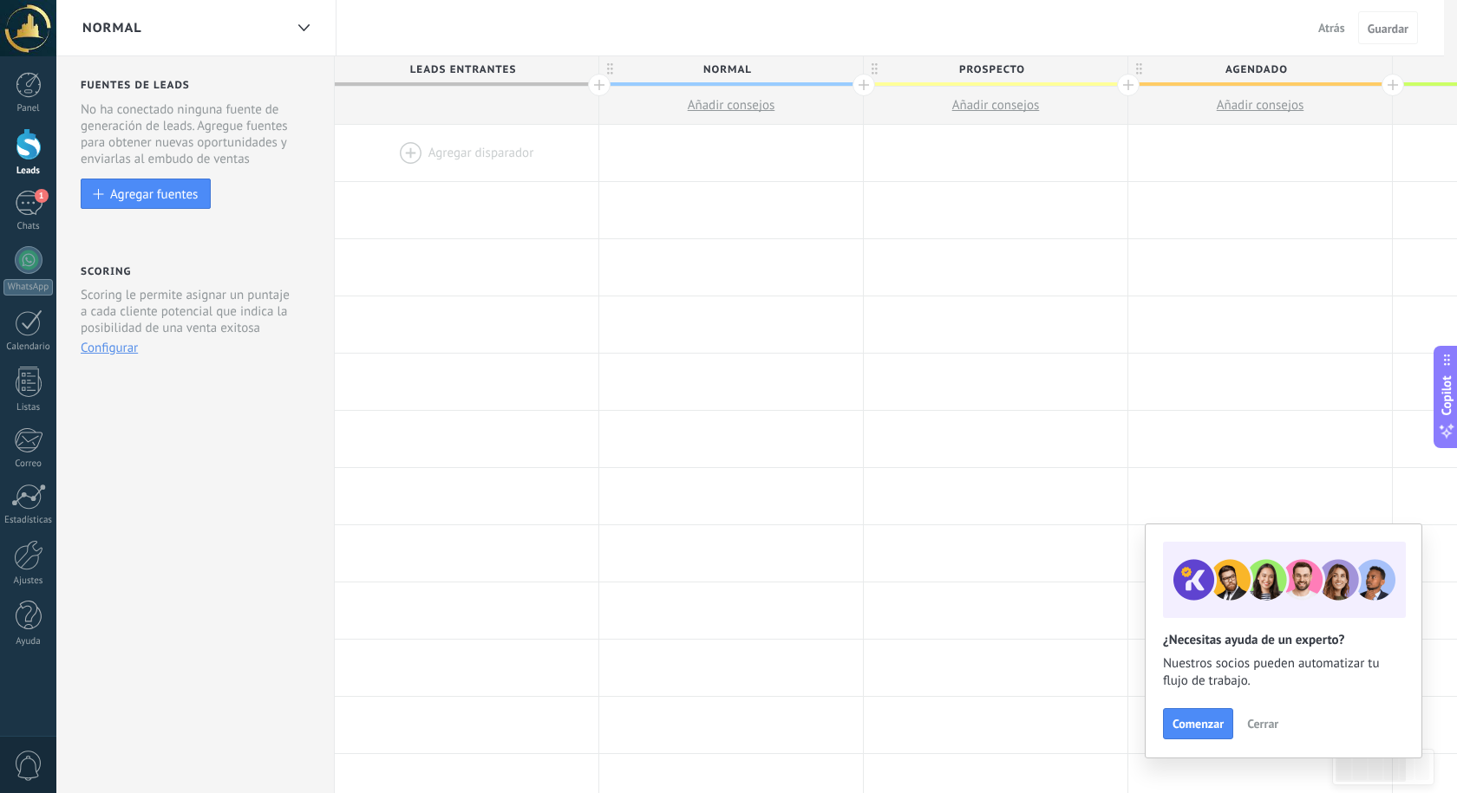
scroll to position [0, 0]
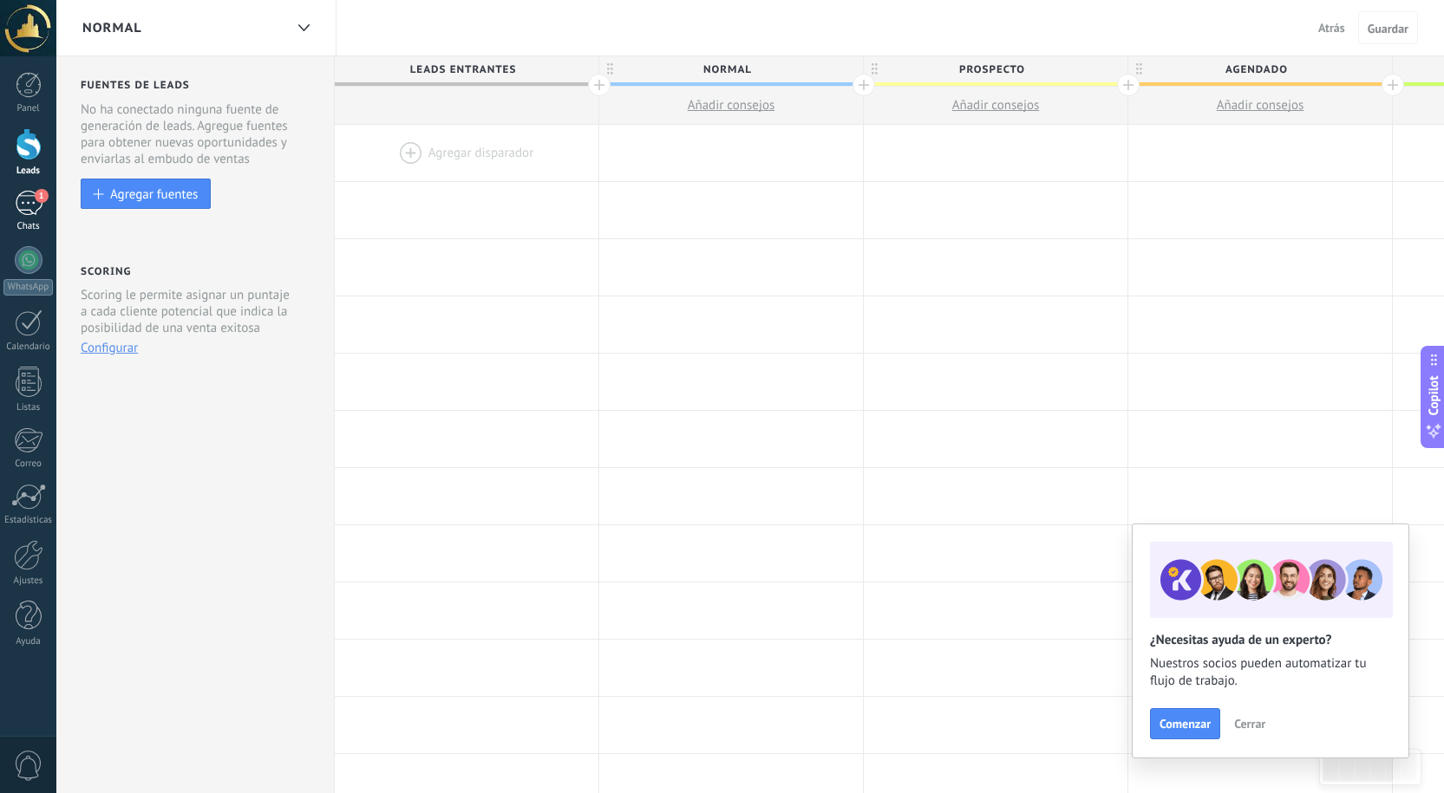
click at [10, 210] on link "1 Chats" at bounding box center [28, 212] width 56 height 42
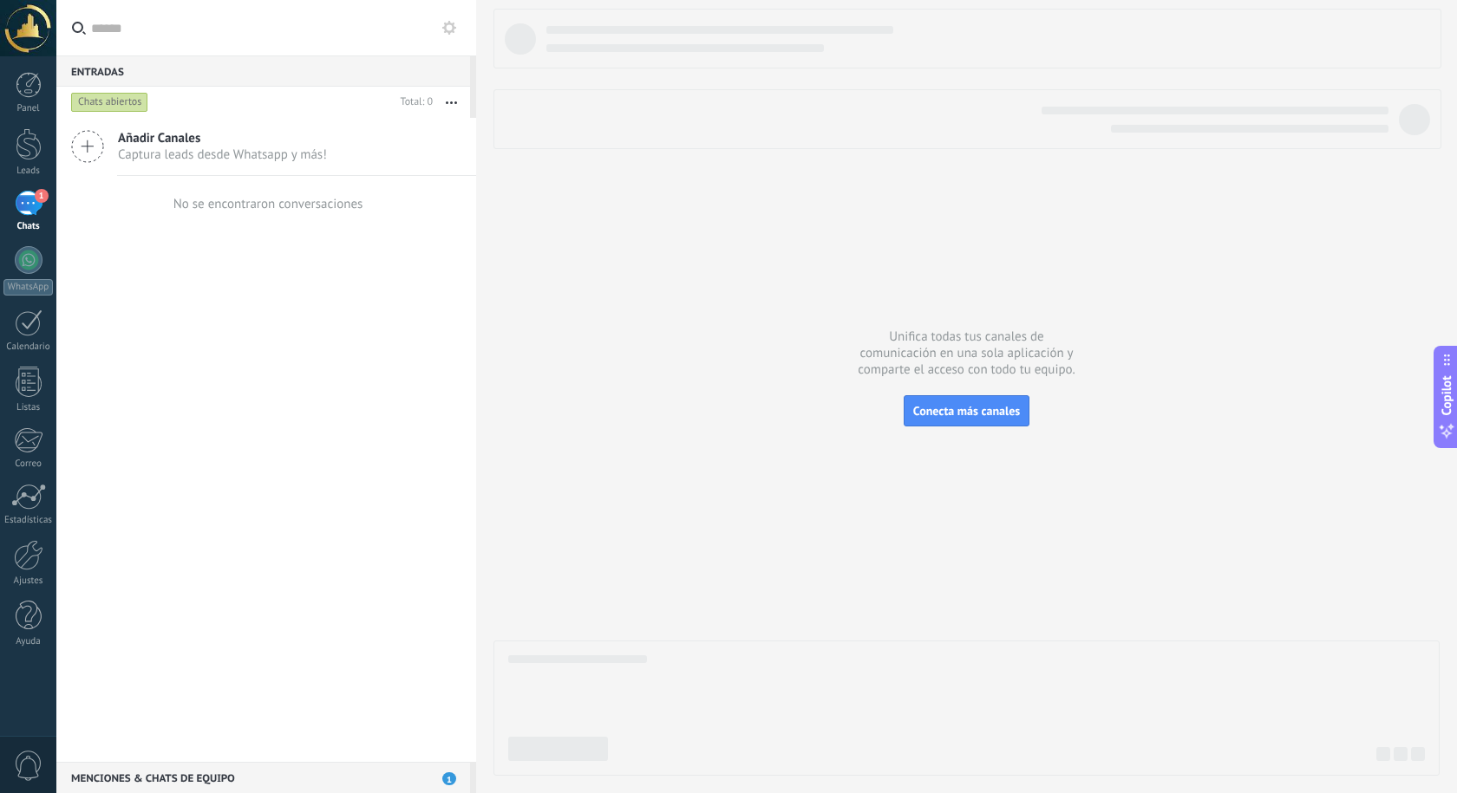
click at [91, 101] on div "Chats abiertos" at bounding box center [109, 102] width 77 height 21
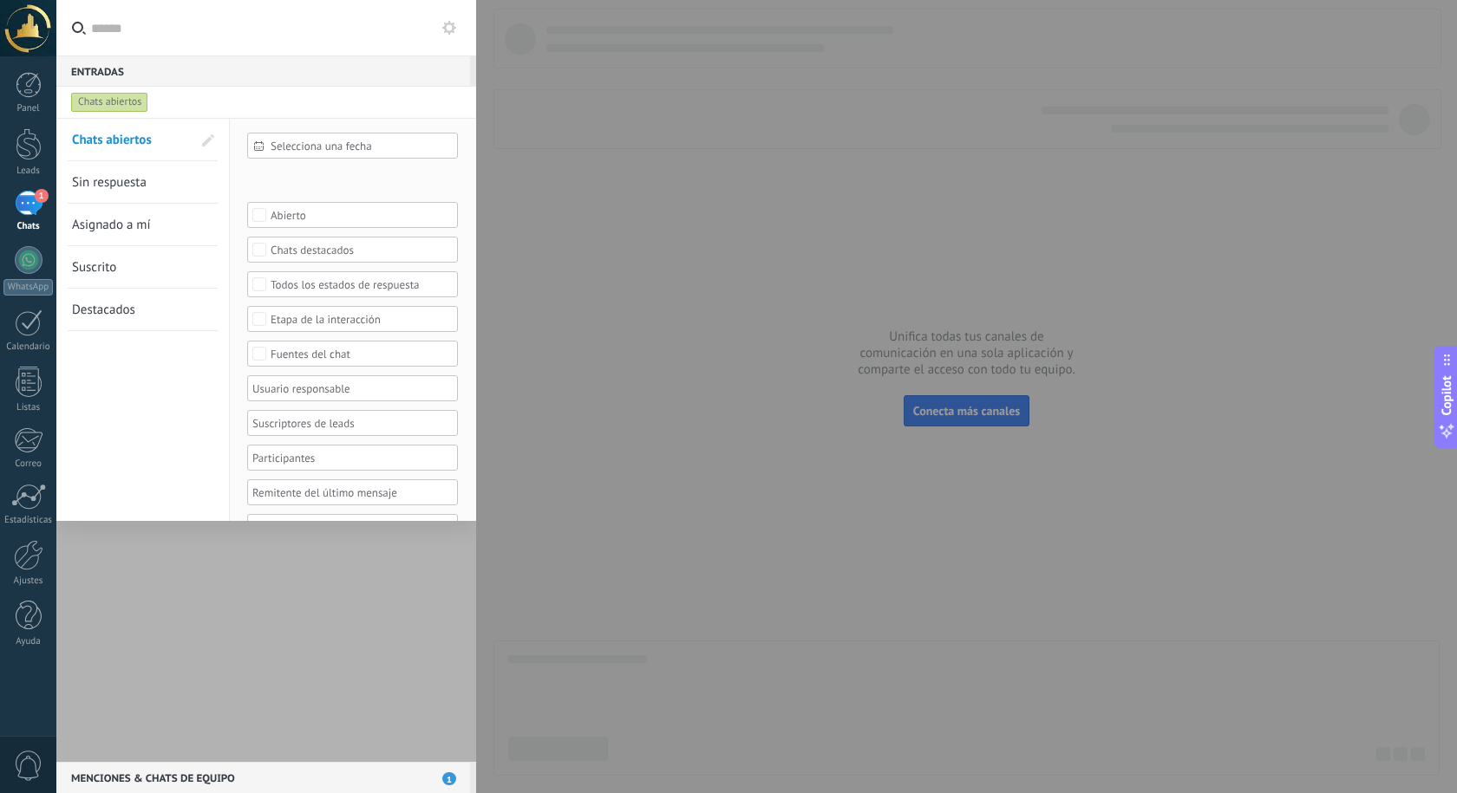
click at [609, 181] on div at bounding box center [728, 396] width 1457 height 793
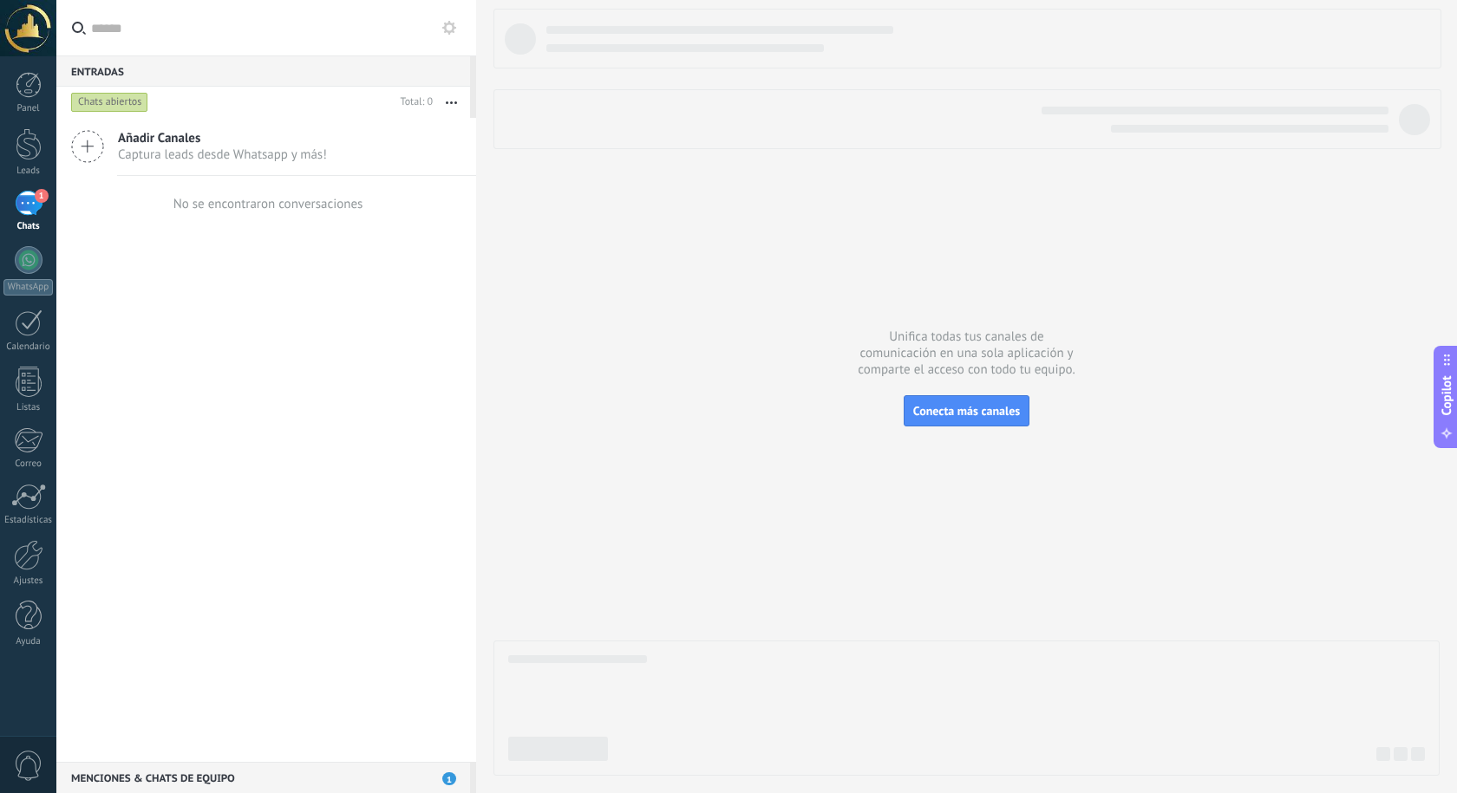
click at [361, 208] on div "No se encontraron conversaciones" at bounding box center [266, 203] width 420 height 55
click at [28, 88] on div at bounding box center [29, 85] width 26 height 26
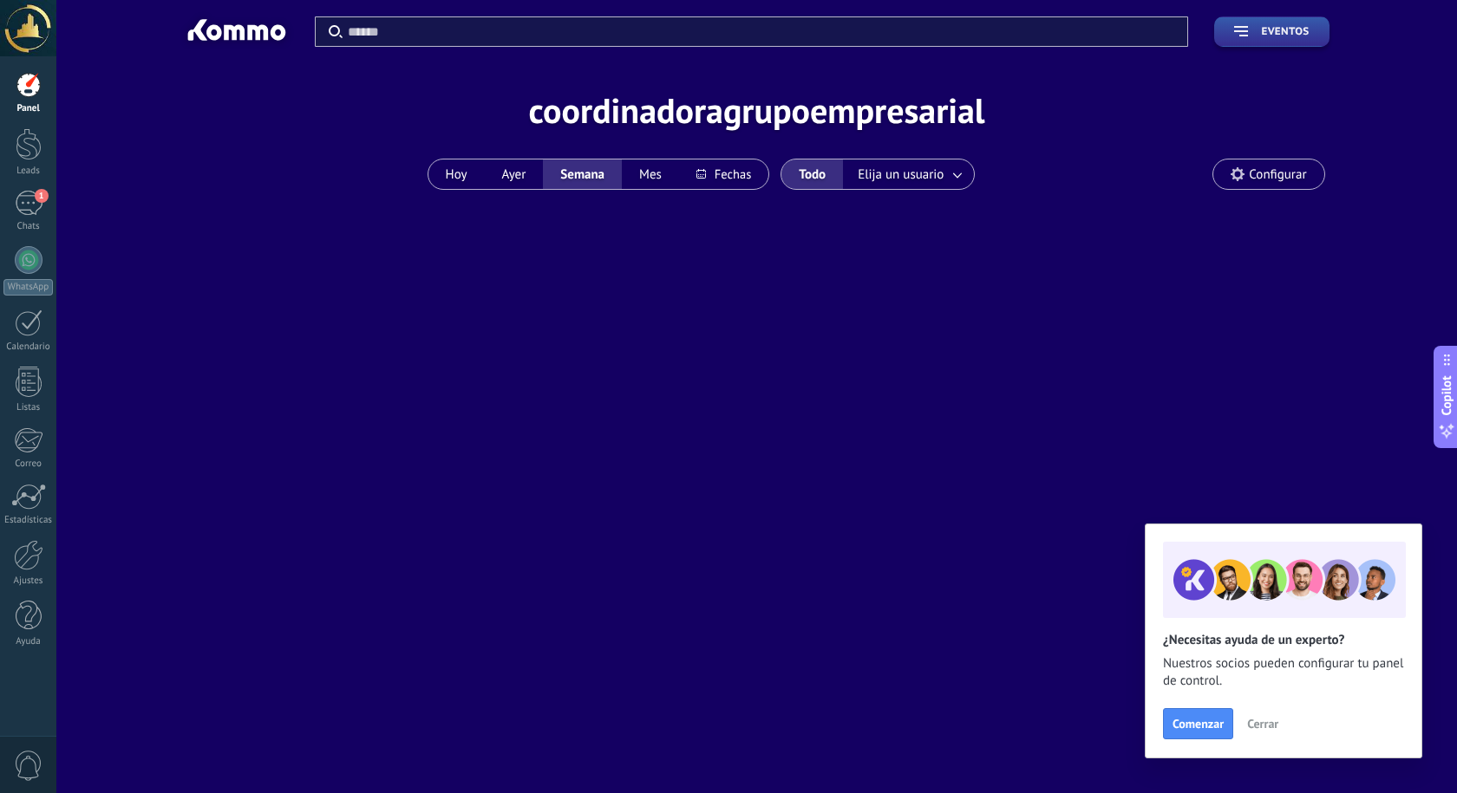
click at [47, 42] on div at bounding box center [28, 28] width 56 height 56
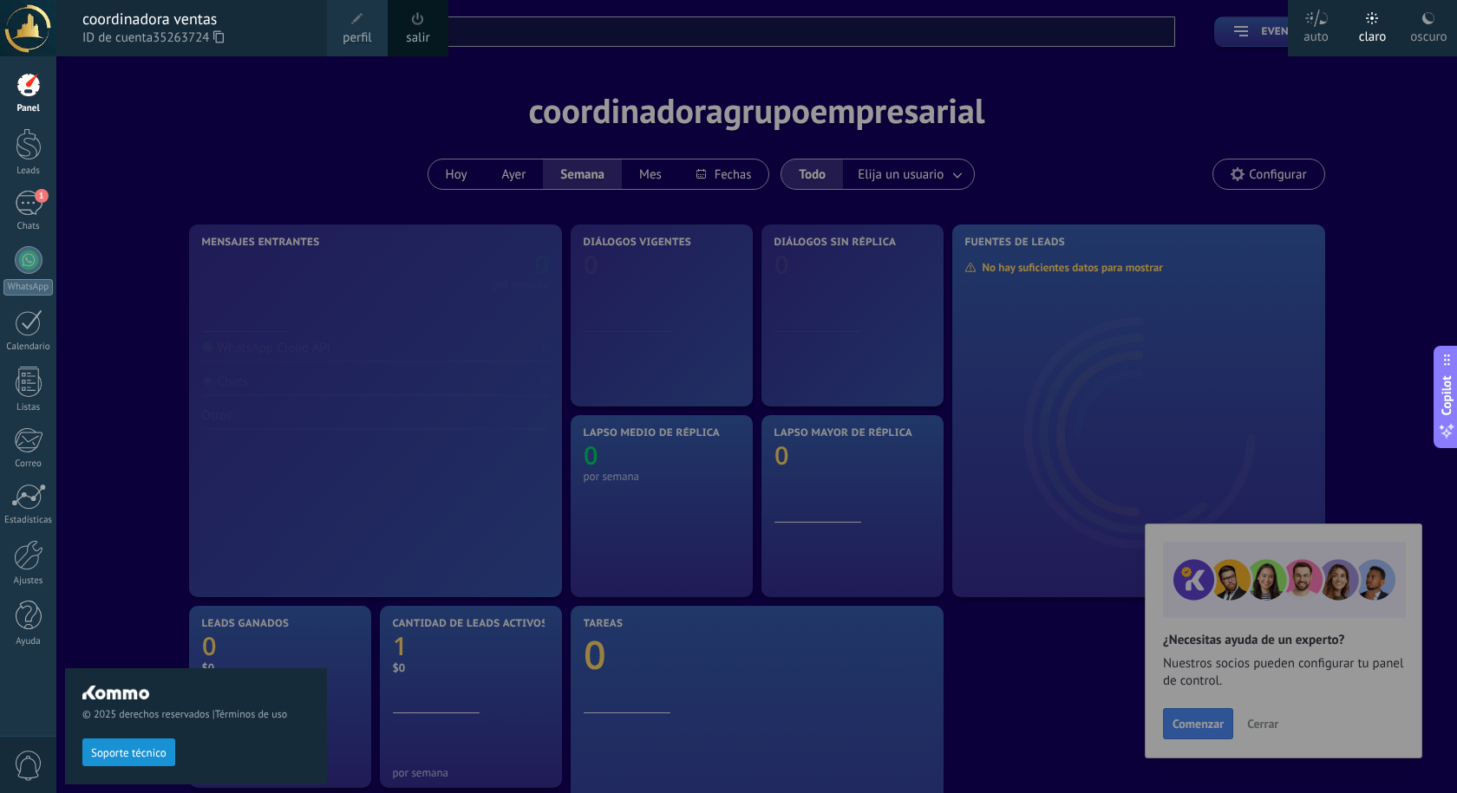
click at [131, 766] on div "© 2025 derechos reservados | Términos de uso Soporte técnico" at bounding box center [196, 726] width 262 height 115
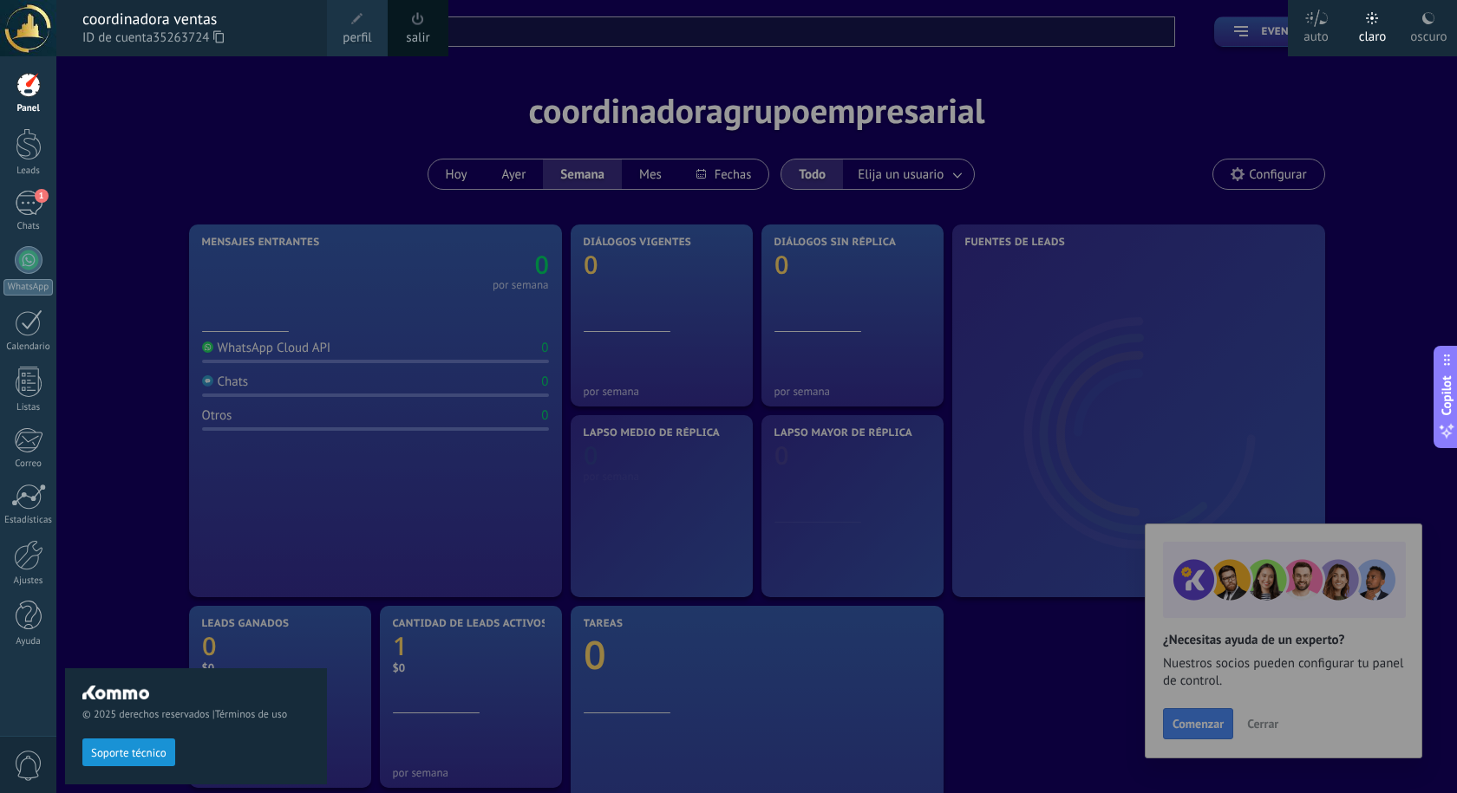
click at [157, 757] on span "Soporte técnico" at bounding box center [128, 753] width 75 height 12
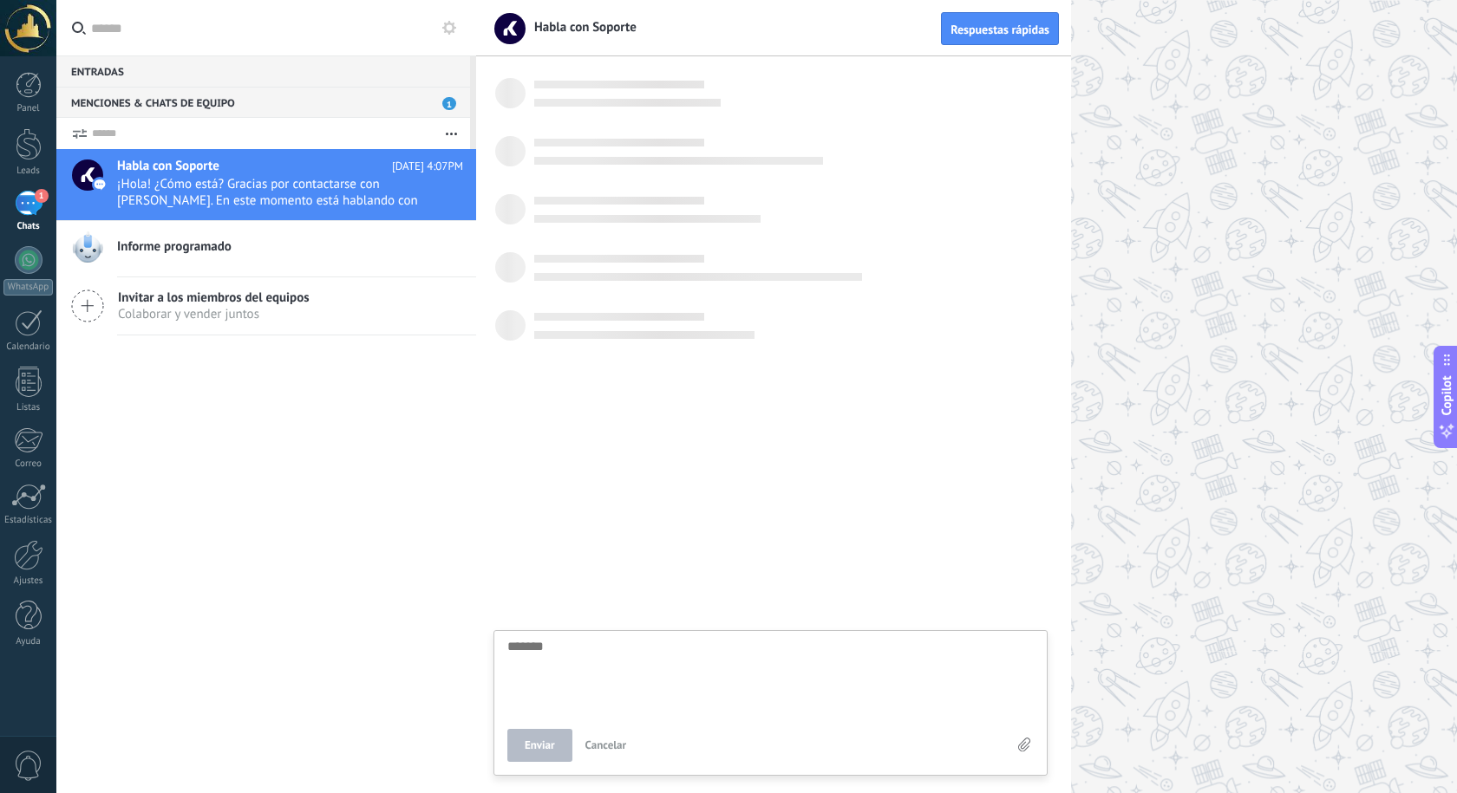
scroll to position [16, 0]
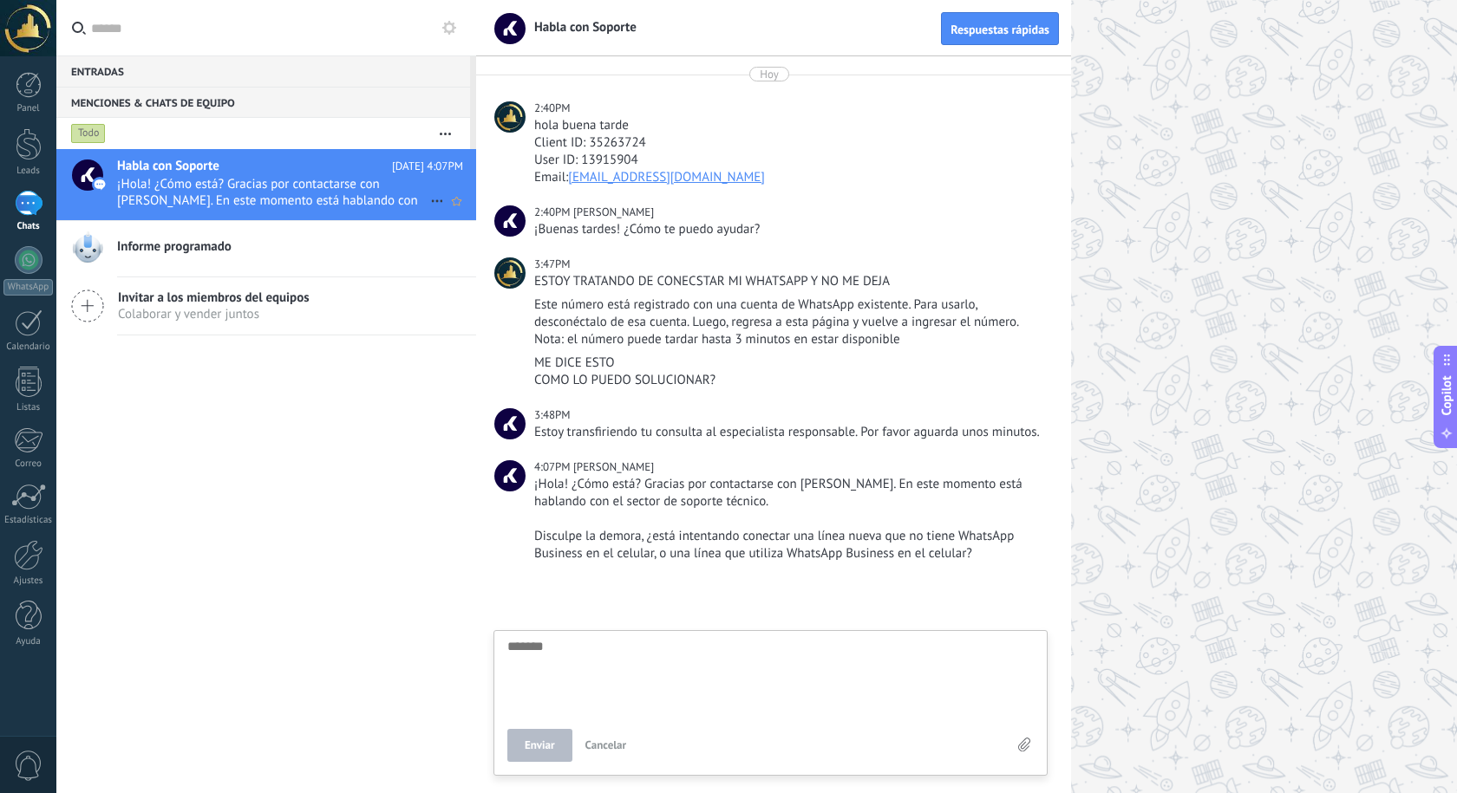
click at [223, 182] on span "¡Hola! ¿Cómo está? Gracias por contactarse con Kommo. En este momento está habl…" at bounding box center [273, 192] width 313 height 33
click at [682, 655] on textarea at bounding box center [770, 675] width 526 height 71
click at [688, 654] on textarea at bounding box center [770, 675] width 526 height 71
type textarea "*"
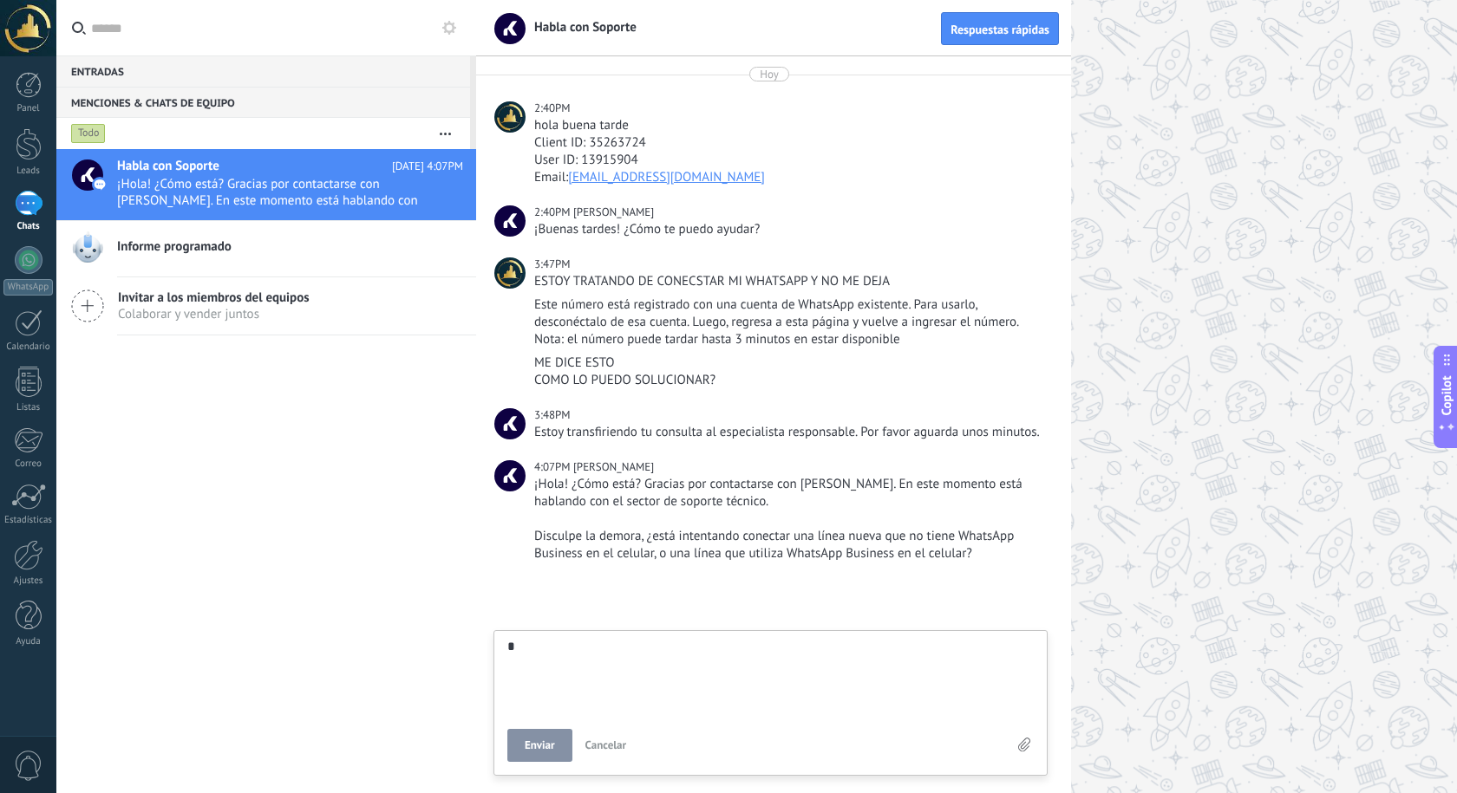
type textarea "**"
type textarea "***"
type textarea "*****"
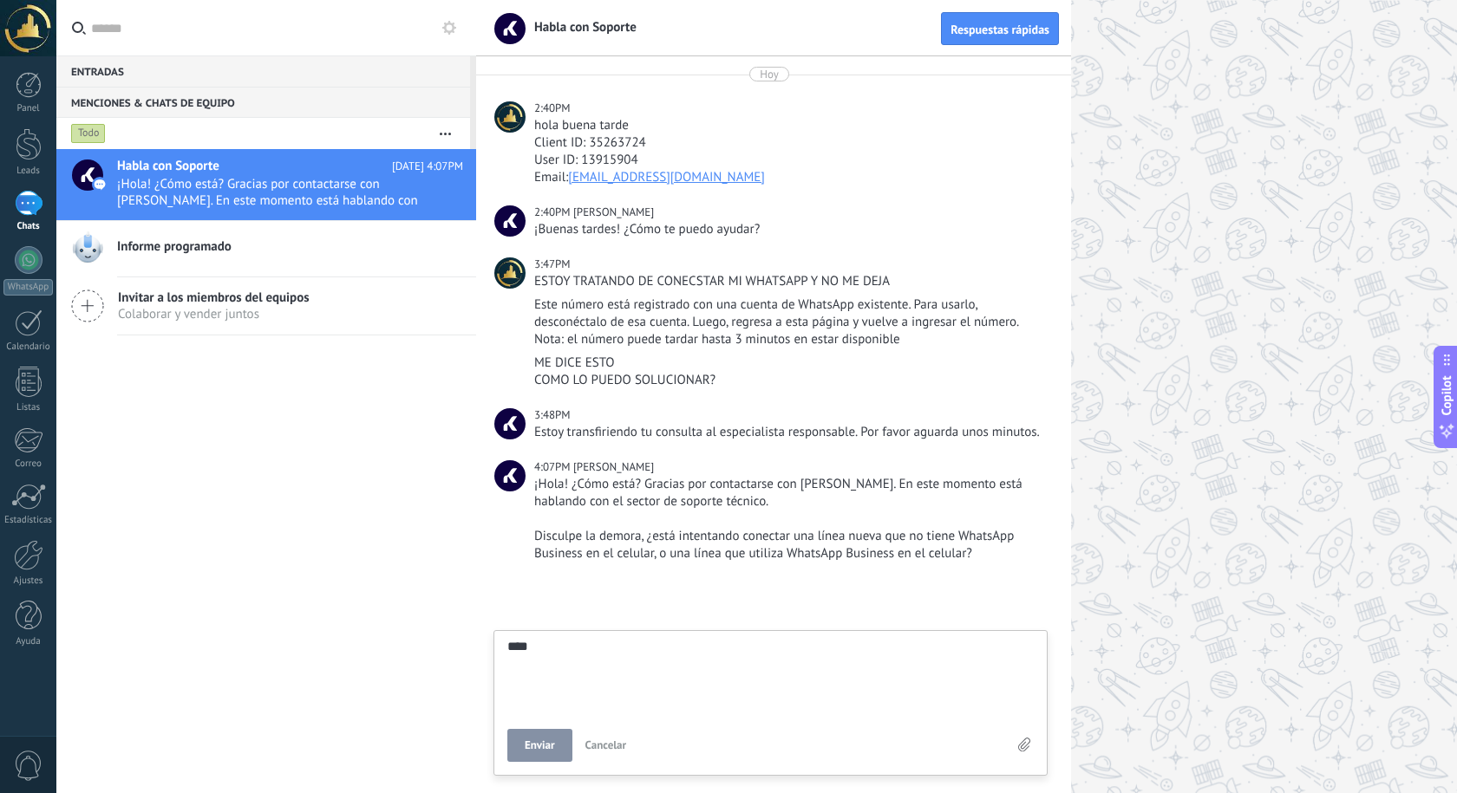
type textarea "*****"
type textarea "******"
type textarea "*******"
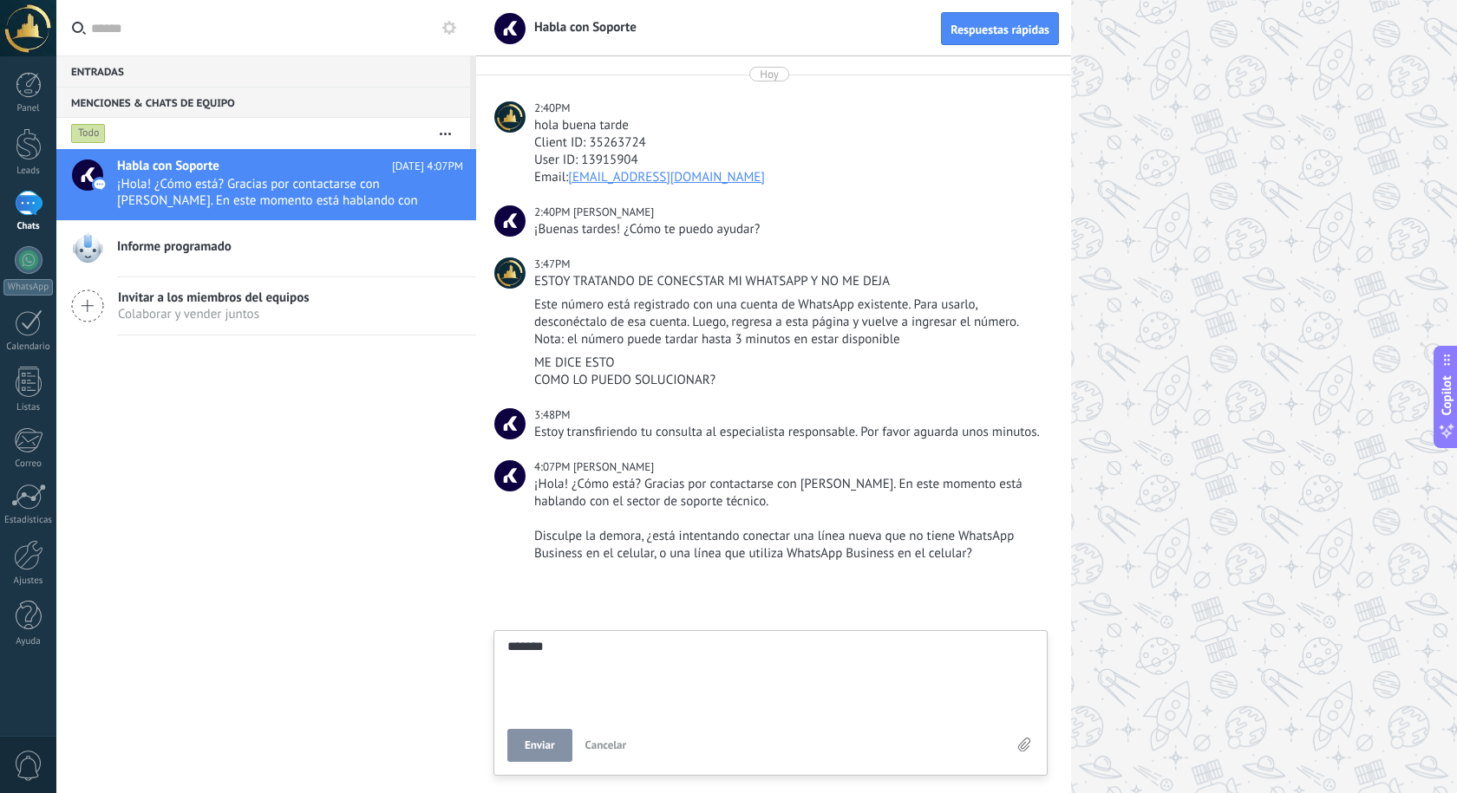
type textarea "*******"
click at [553, 749] on span "Enviar" at bounding box center [540, 746] width 30 height 12
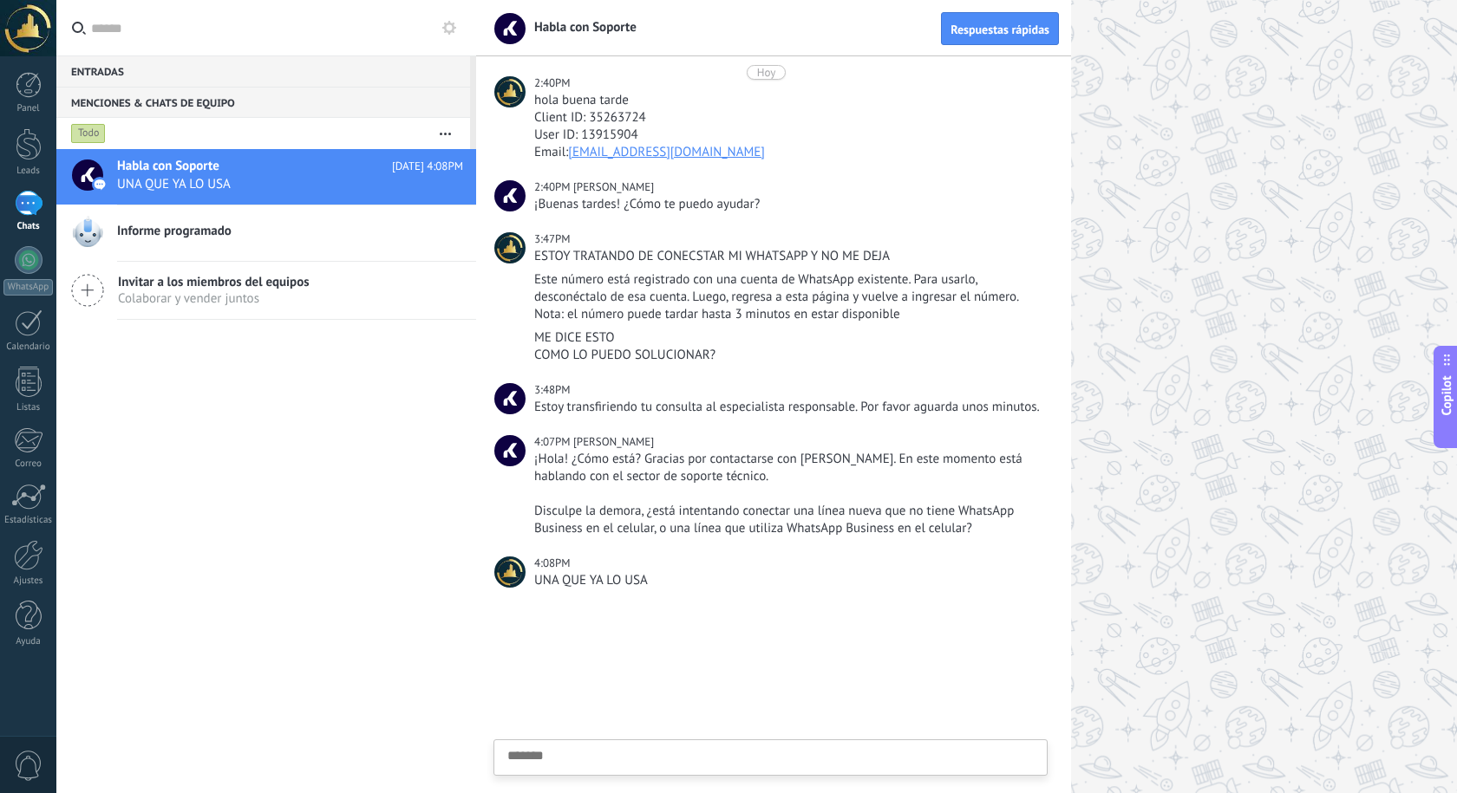
paste textarea "**********"
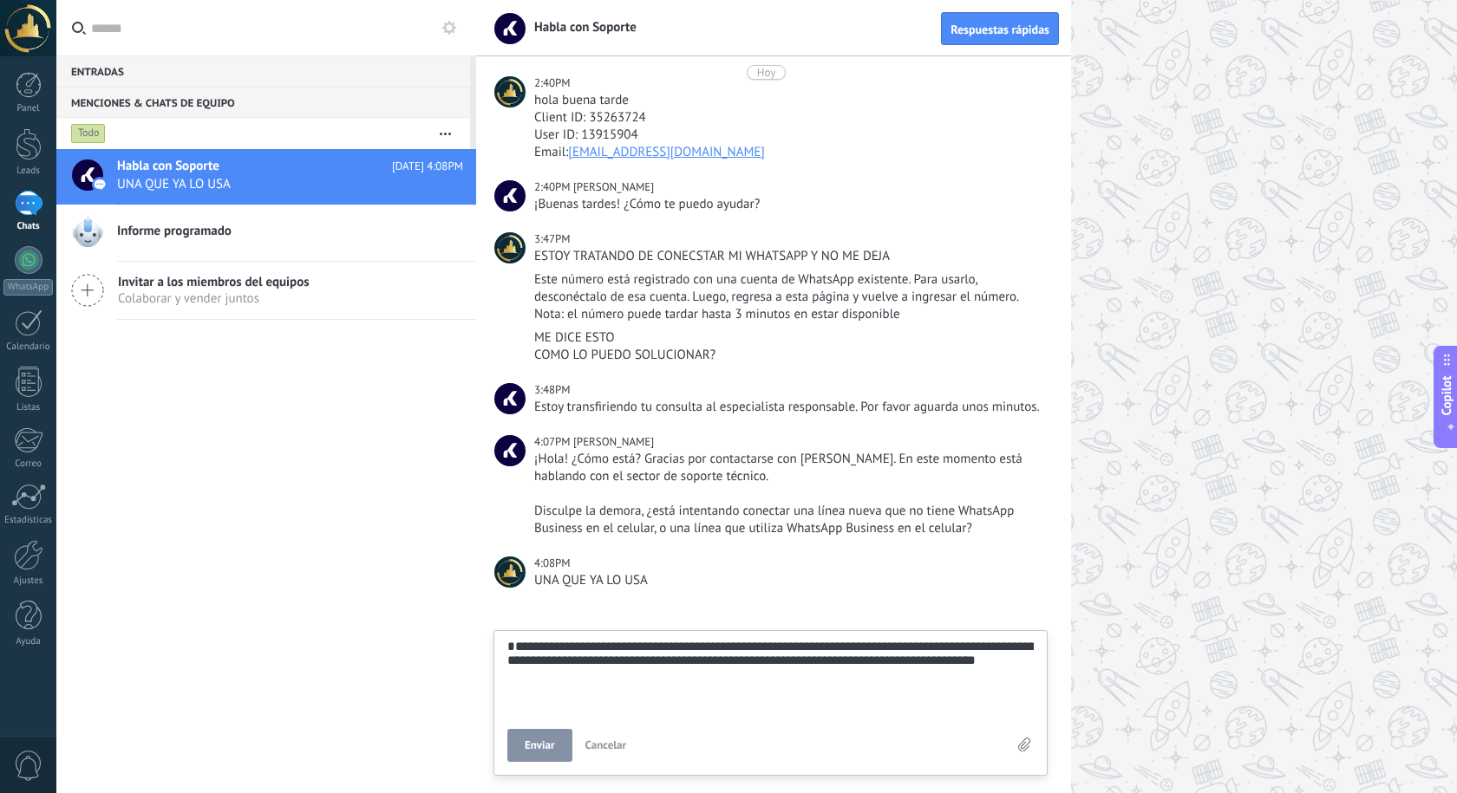
scroll to position [66, 0]
click at [521, 746] on button "Enviar" at bounding box center [539, 745] width 65 height 33
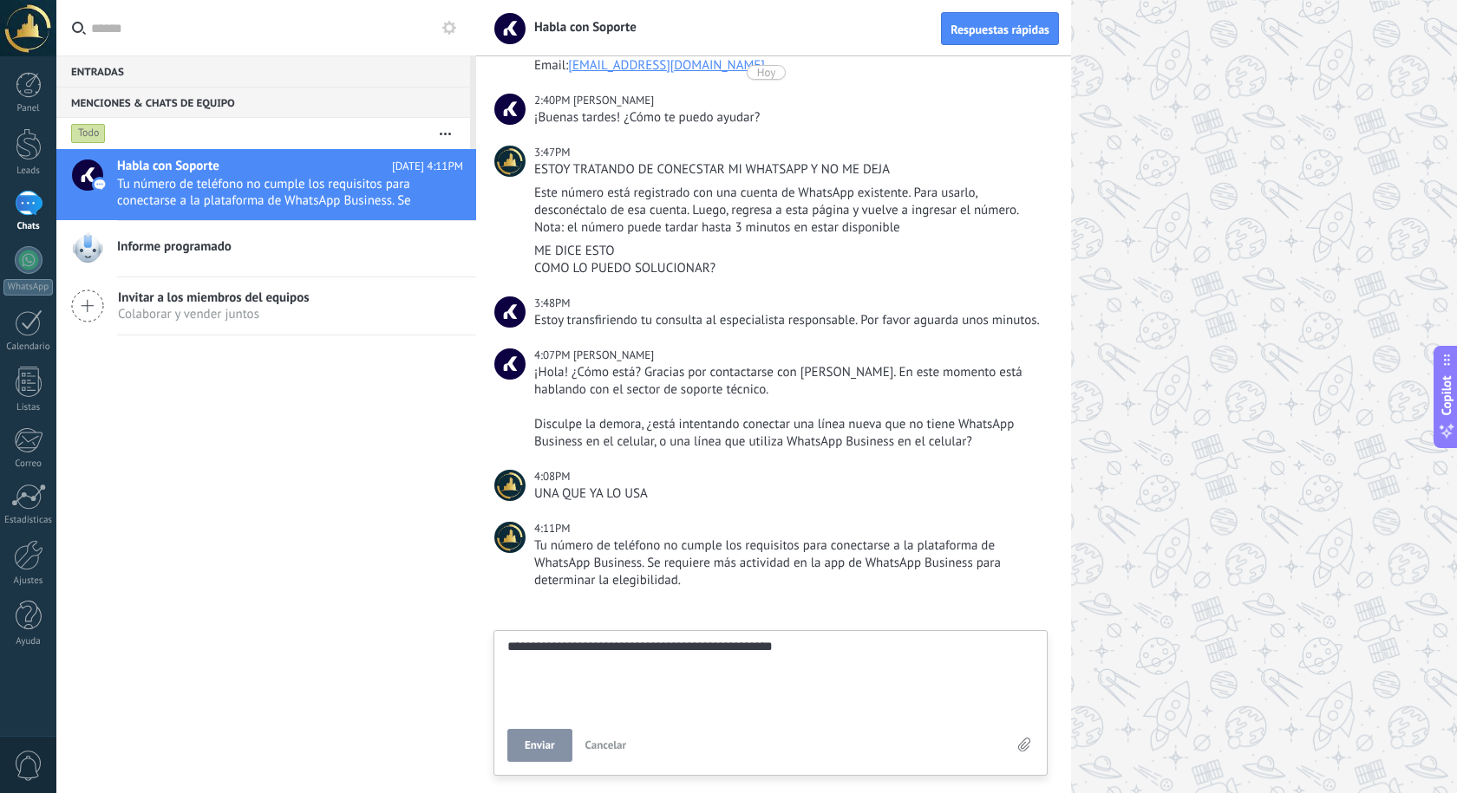
scroll to position [16, 0]
click at [521, 746] on button "Enviar" at bounding box center [539, 745] width 65 height 33
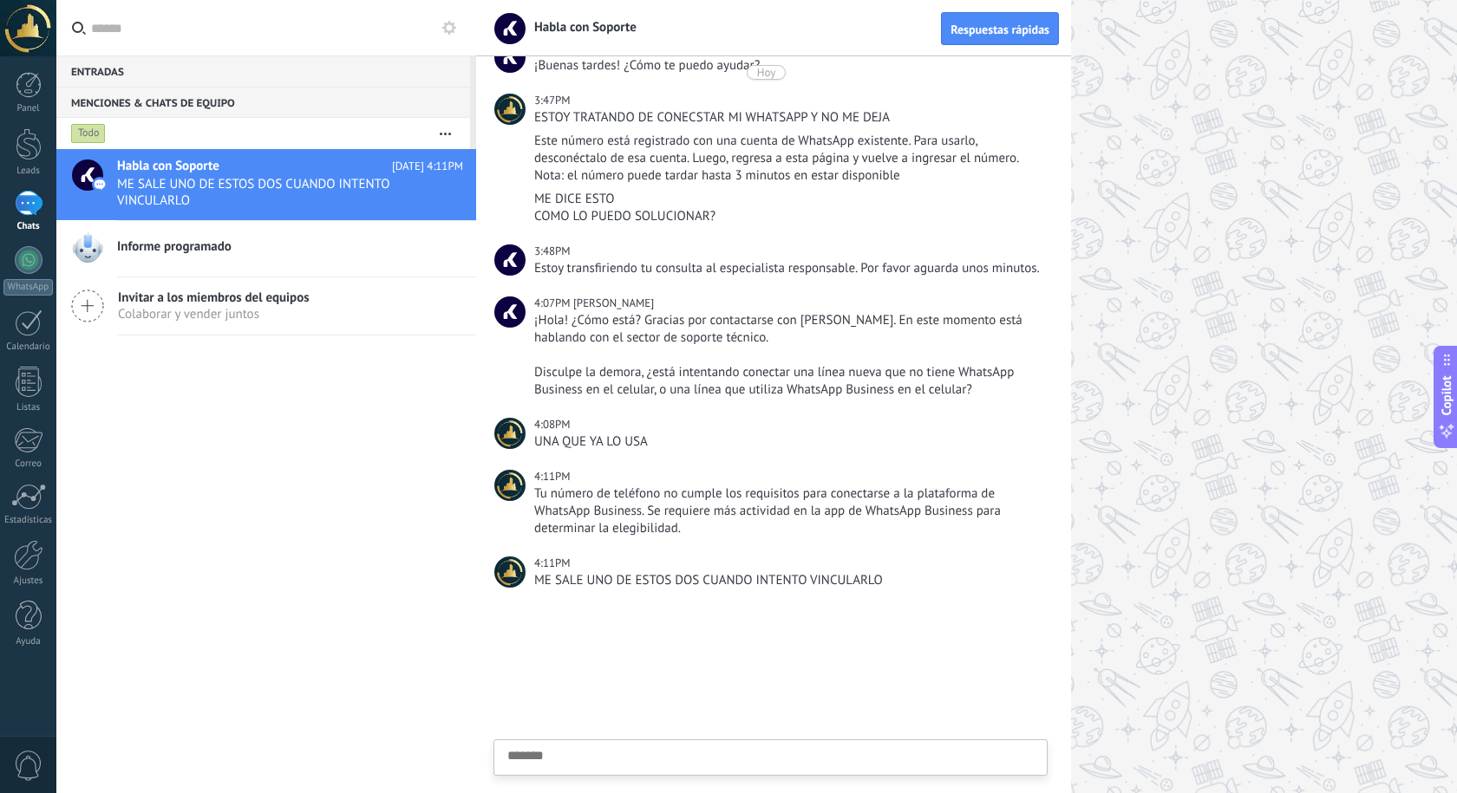
scroll to position [251, 0]
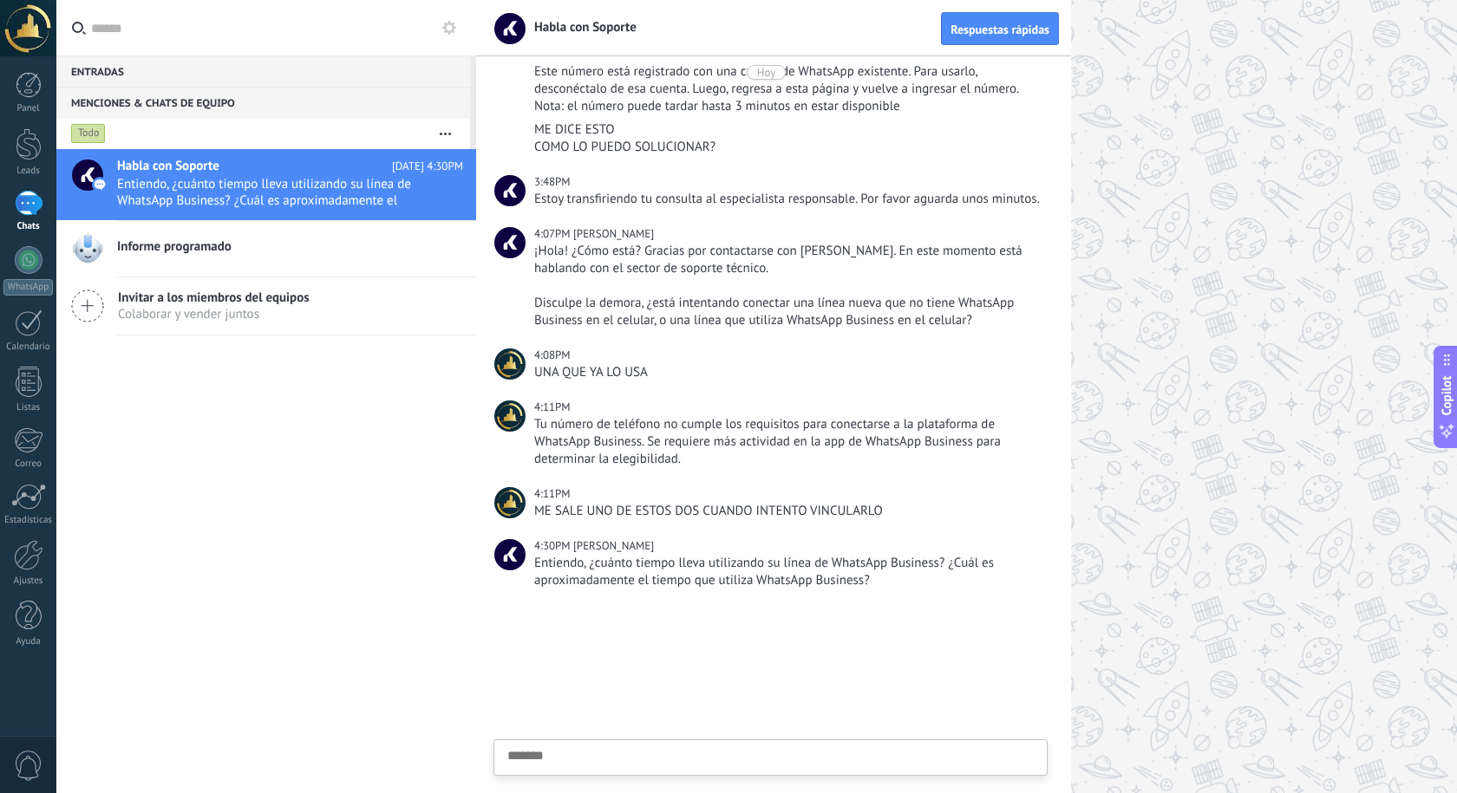
click at [740, 764] on textarea at bounding box center [770, 784] width 526 height 71
click at [740, 647] on textarea at bounding box center [770, 675] width 526 height 71
click at [572, 675] on textarea at bounding box center [770, 675] width 526 height 71
click at [544, 735] on button "Enviar" at bounding box center [539, 745] width 65 height 33
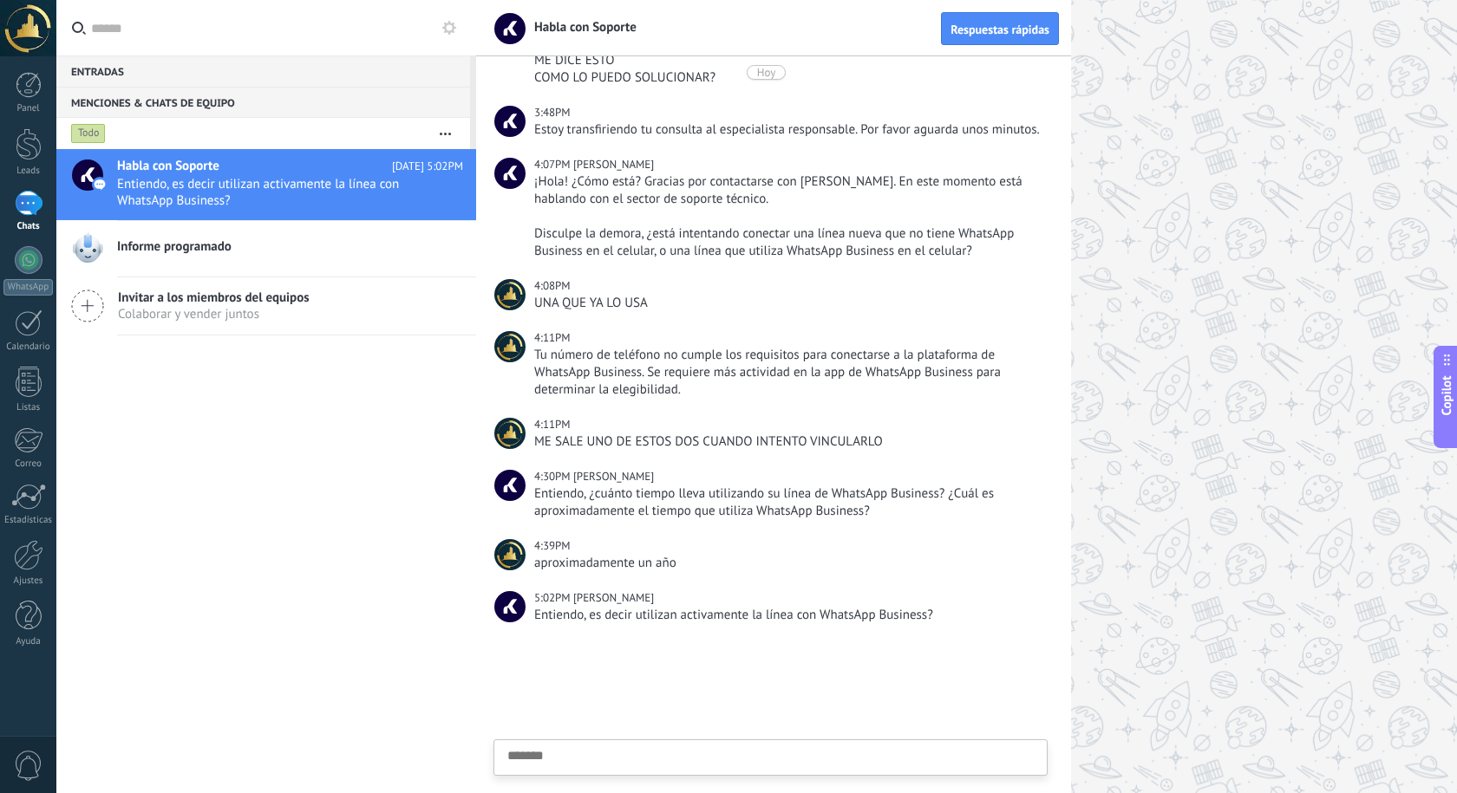
scroll to position [355, 0]
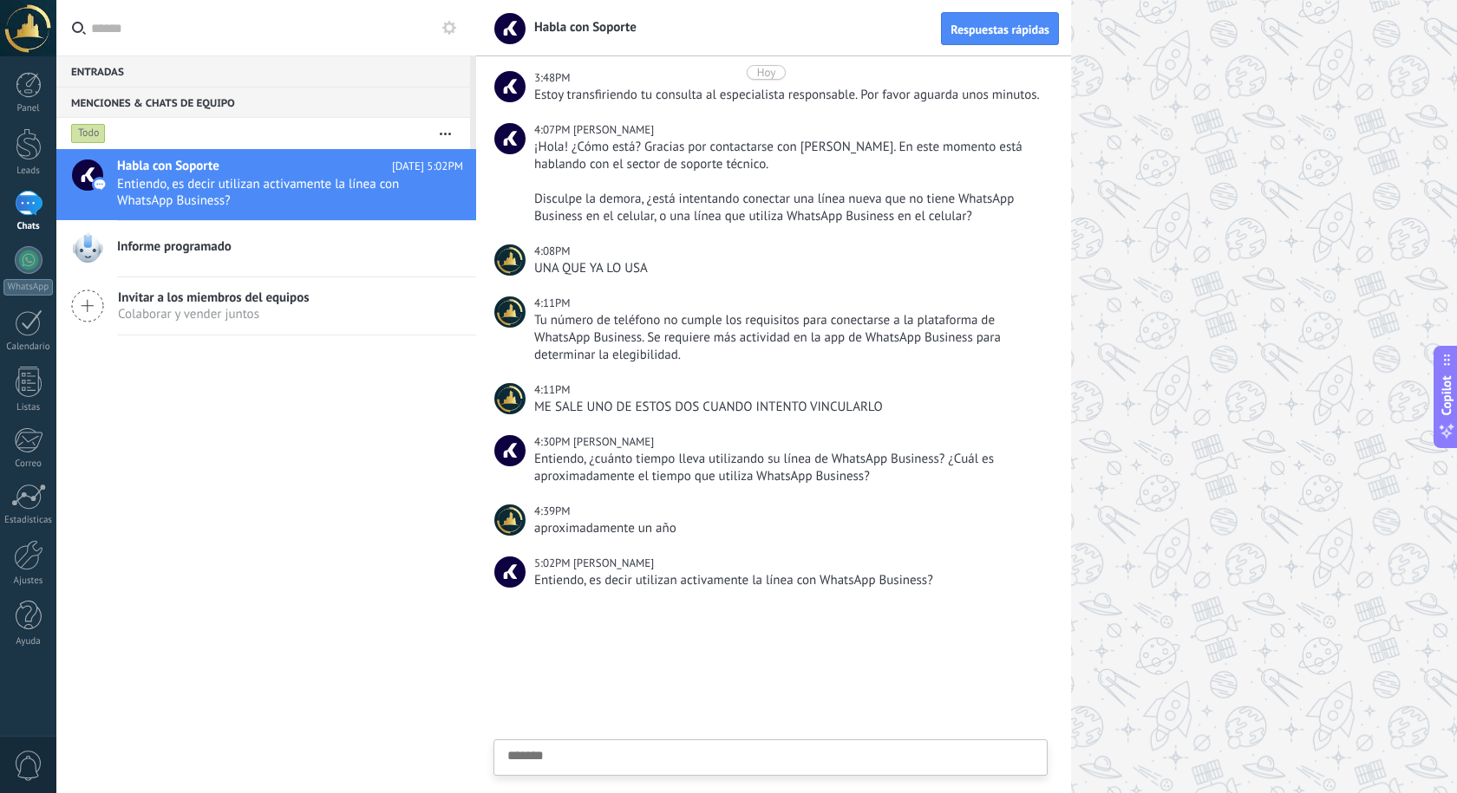
click at [581, 747] on div "Enviar Cancelar" at bounding box center [770, 757] width 552 height 35
click at [505, 743] on div "**********" at bounding box center [770, 703] width 554 height 146
click at [527, 745] on div "**********" at bounding box center [770, 757] width 552 height 35
click at [550, 747] on span "Enviar" at bounding box center [540, 746] width 30 height 12
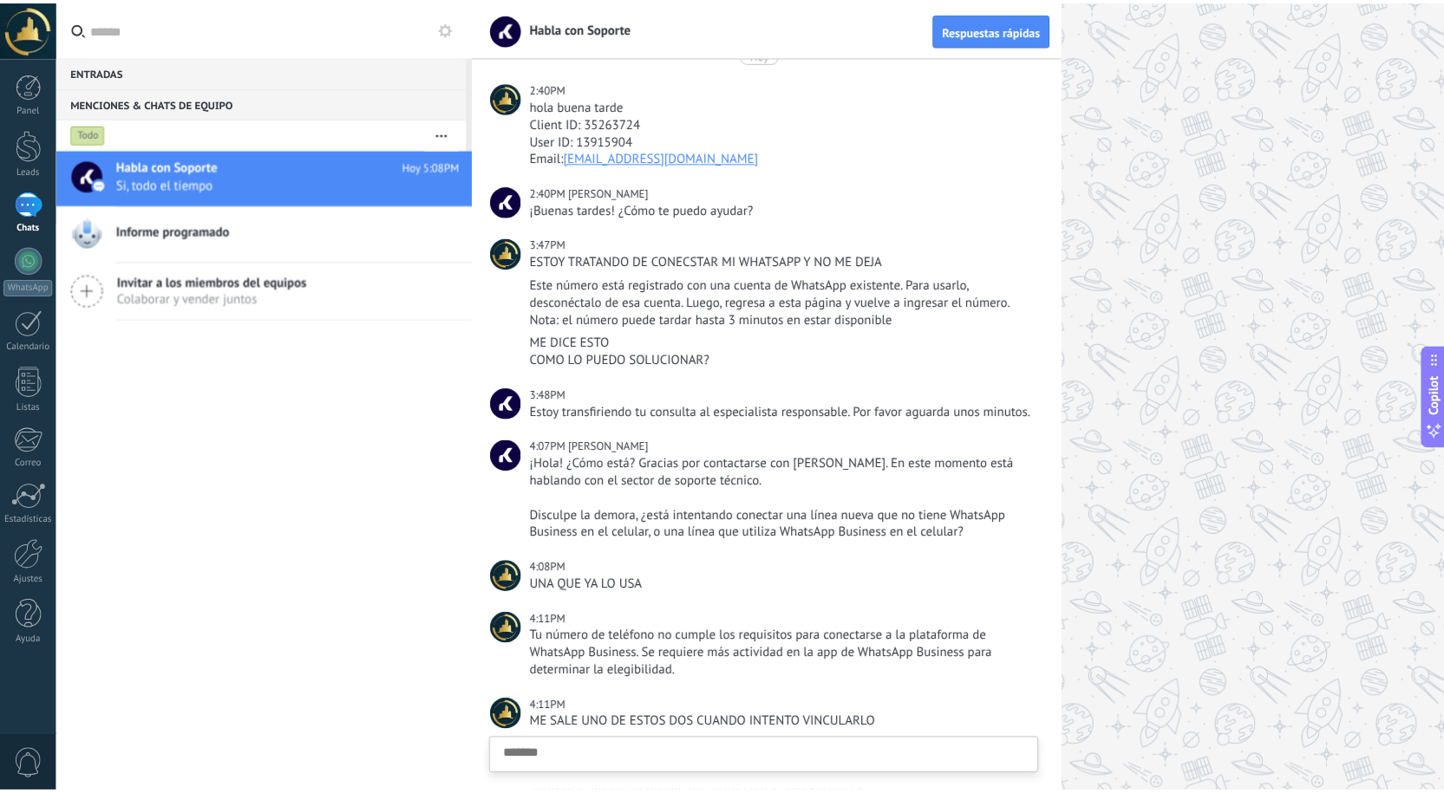
scroll to position [0, 0]
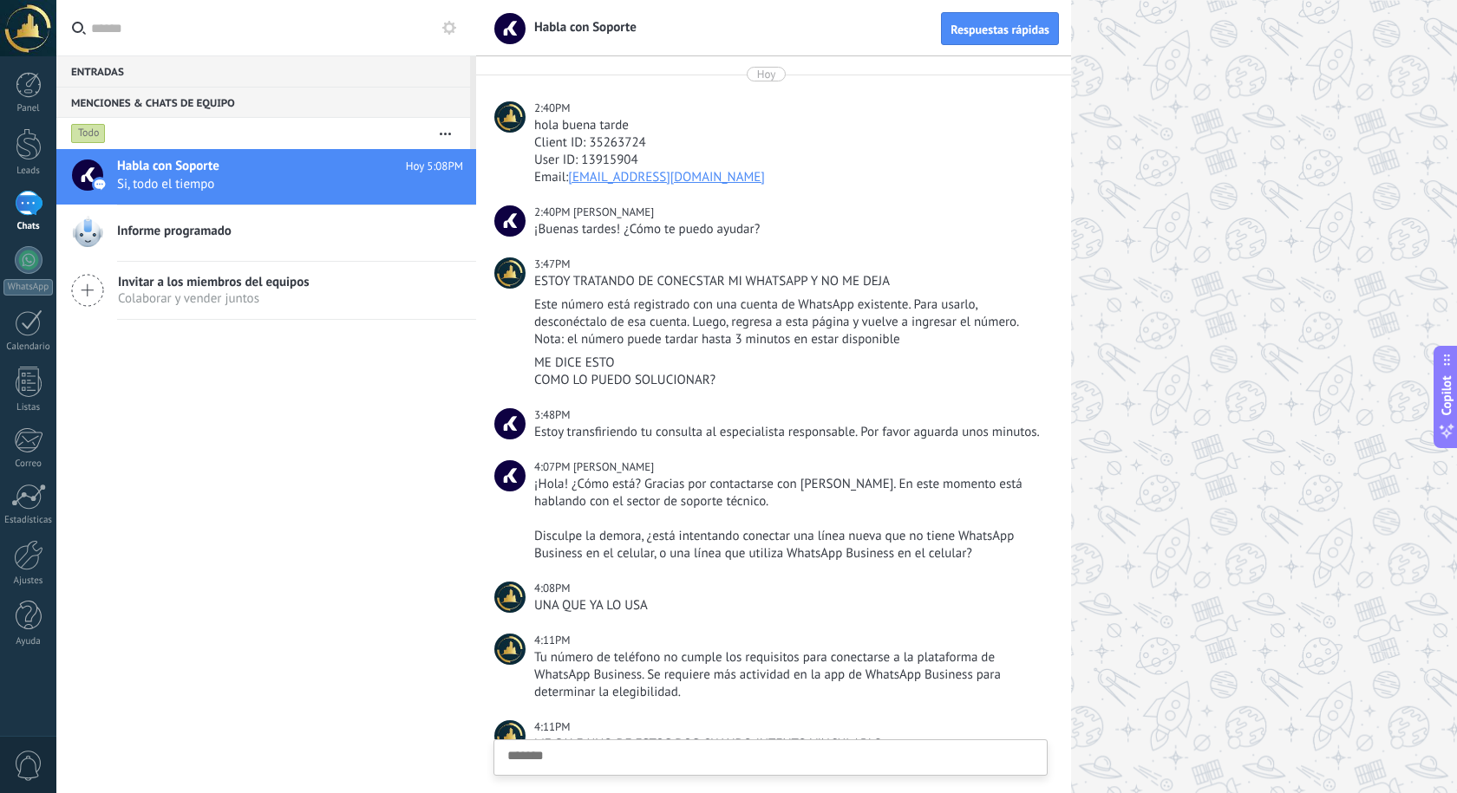
click at [1243, 271] on div at bounding box center [966, 396] width 981 height 793
click at [29, 140] on div at bounding box center [29, 144] width 26 height 32
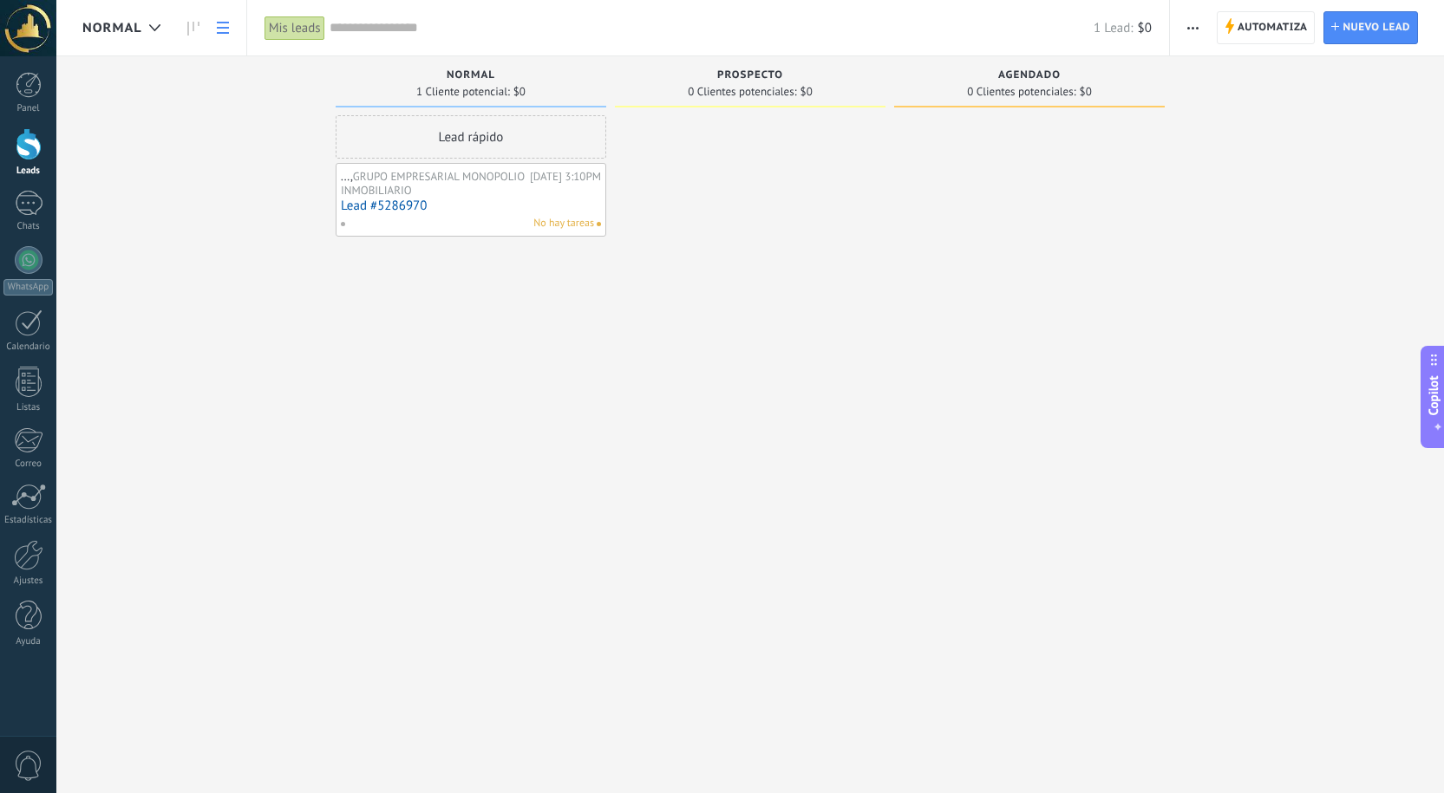
click at [214, 28] on link at bounding box center [222, 28] width 29 height 34
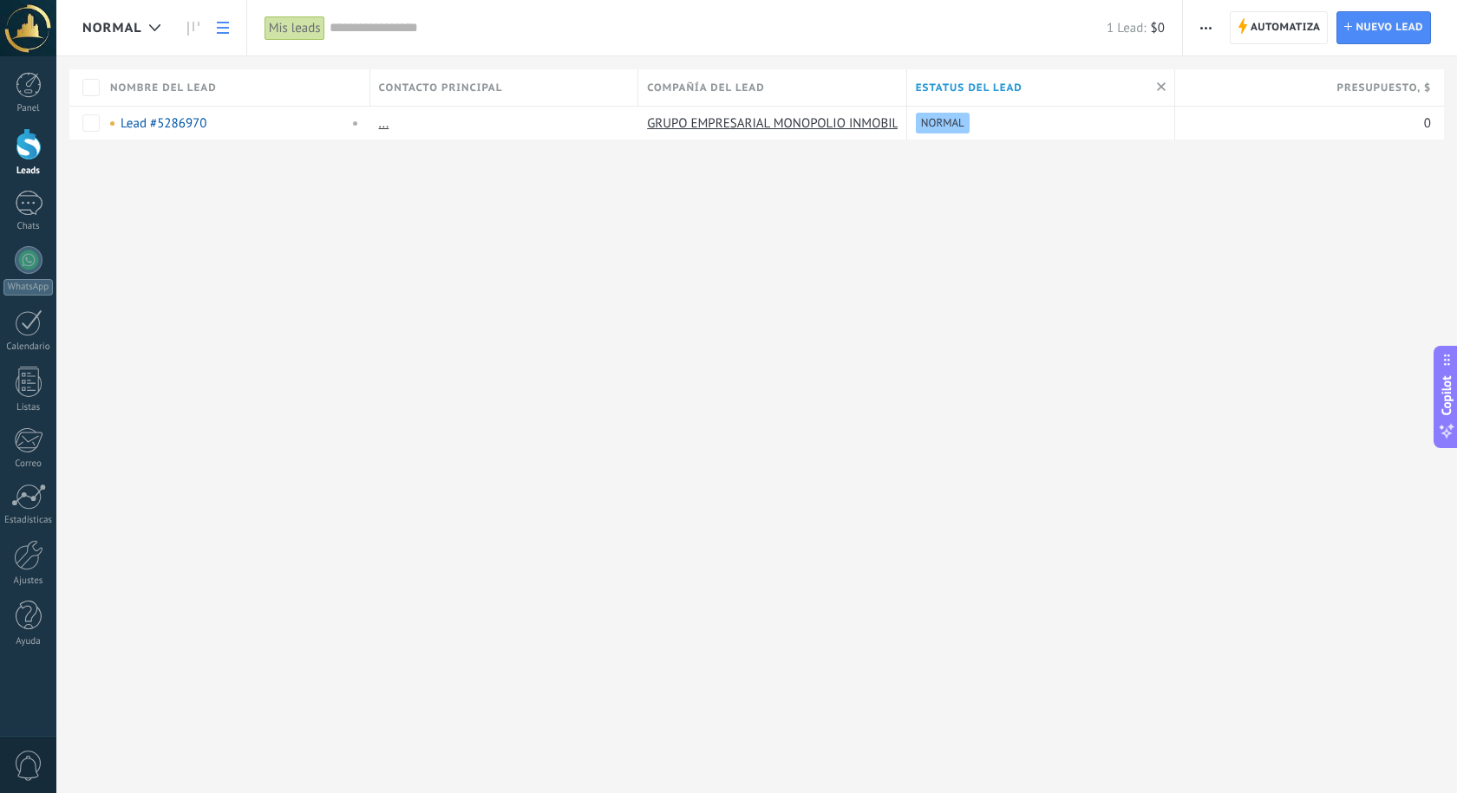
click at [259, 32] on div "Mis leads Aplicar 1 Lead: $0 Mis leads Leads perdidos Leads sin tareas Leads at…" at bounding box center [714, 27] width 936 height 55
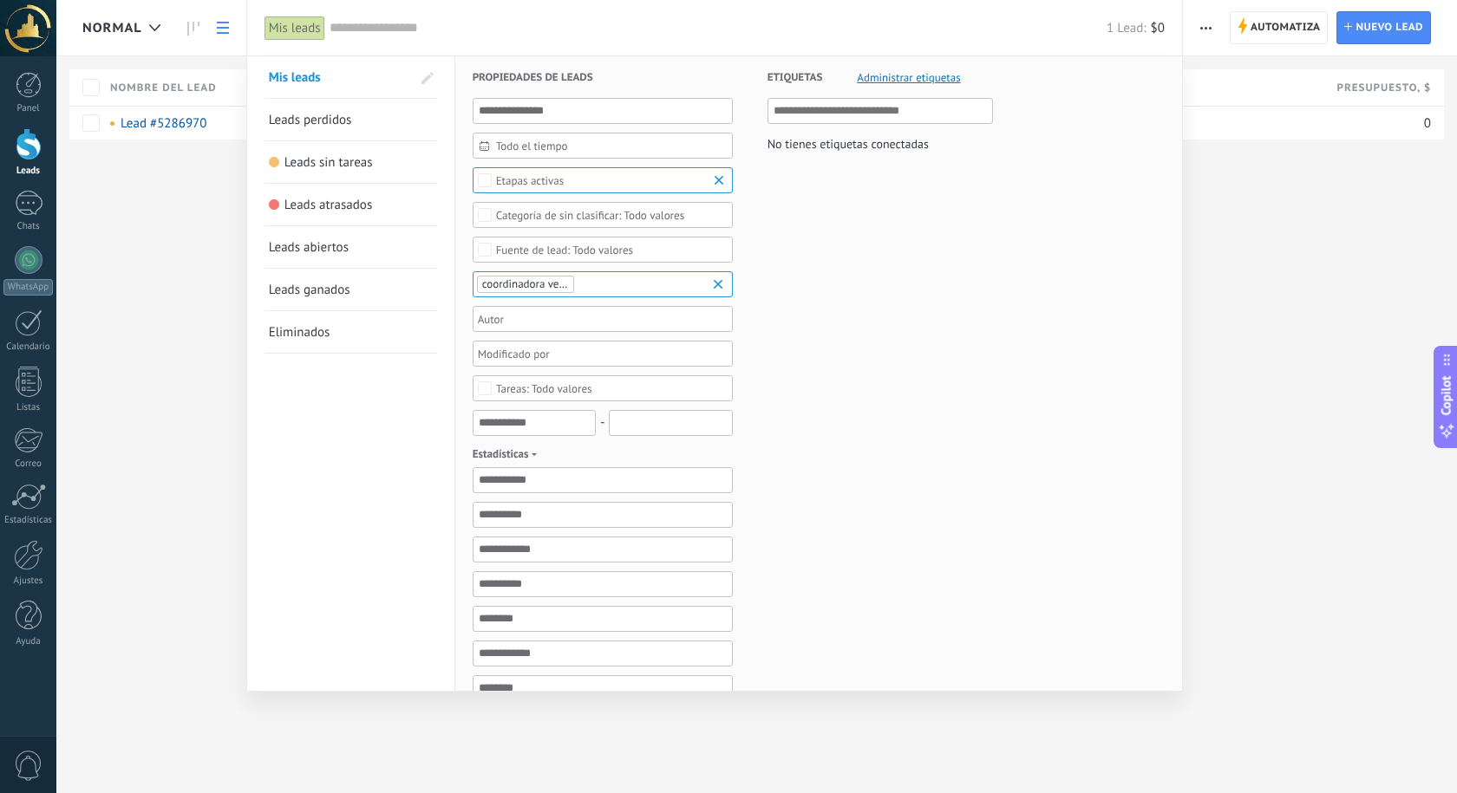
click at [288, 30] on div "Mis leads" at bounding box center [294, 28] width 61 height 25
click at [131, 24] on div at bounding box center [728, 396] width 1457 height 793
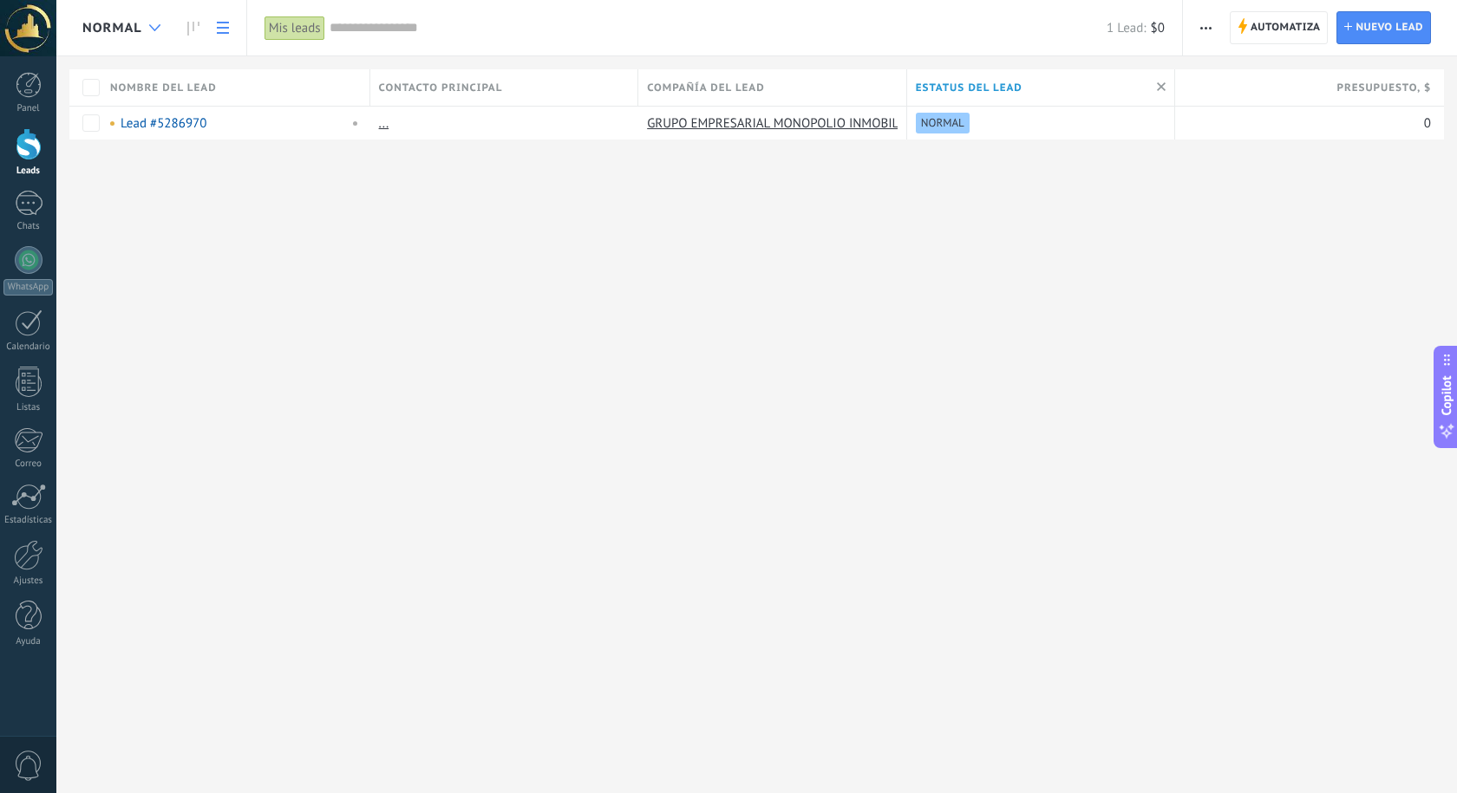
click at [159, 29] on icon at bounding box center [154, 27] width 11 height 7
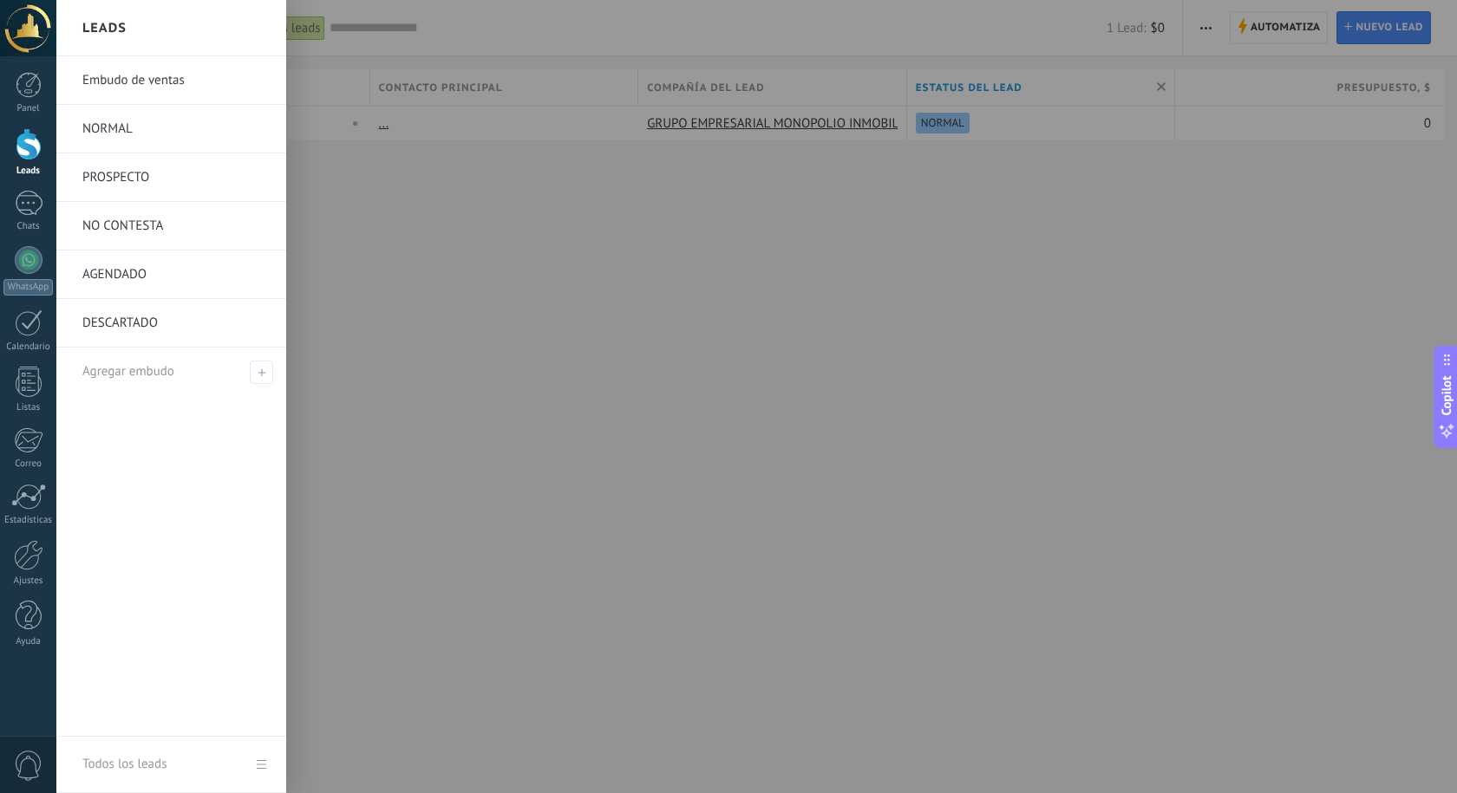
click at [146, 75] on link "Embudo de ventas" at bounding box center [175, 80] width 186 height 49
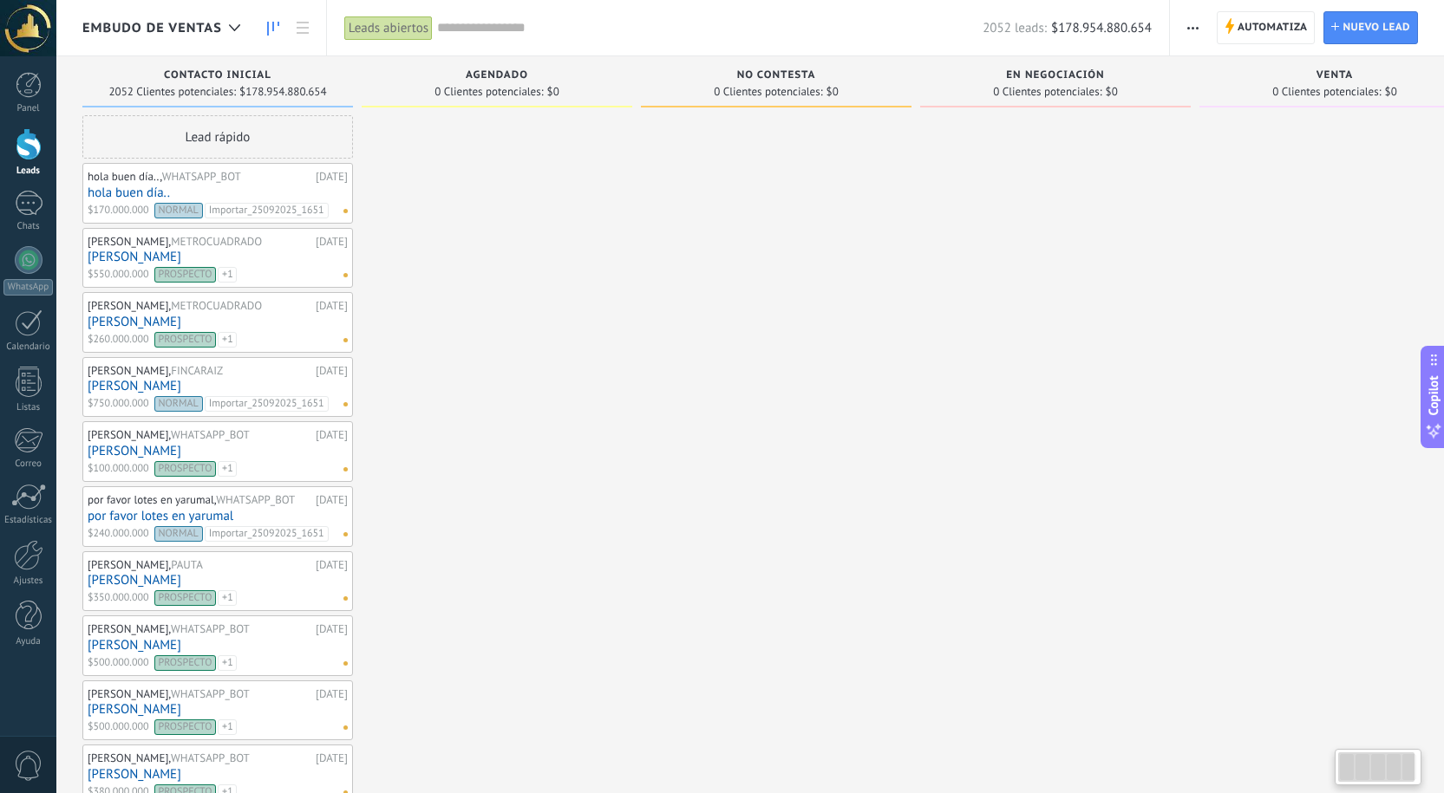
click at [186, 210] on span "NORMAL" at bounding box center [178, 211] width 49 height 16
drag, startPoint x: 121, startPoint y: 174, endPoint x: 160, endPoint y: 169, distance: 40.2
click at [160, 169] on ul "NORMAL Importar_25092025_1651" at bounding box center [217, 178] width 255 height 21
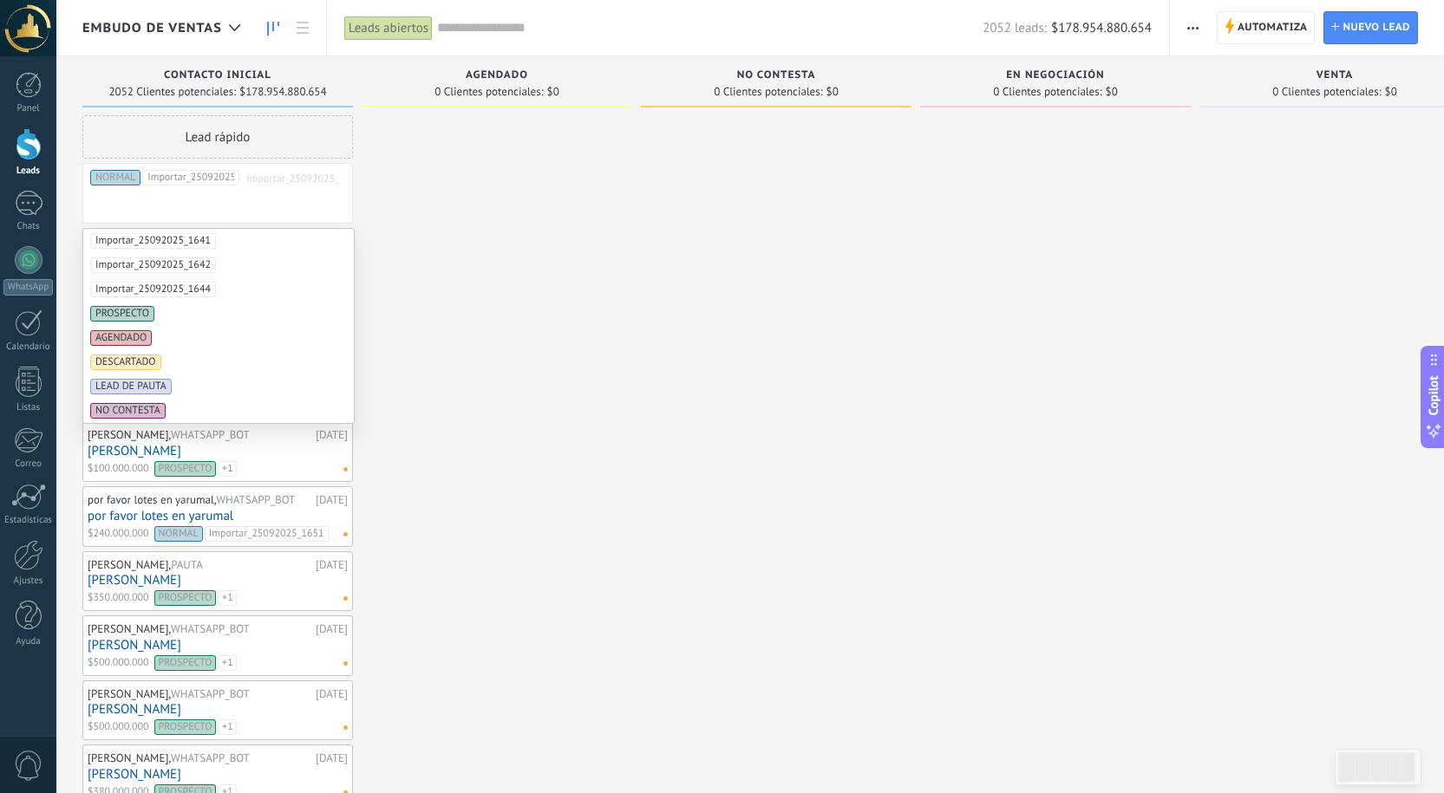
click at [754, 221] on div at bounding box center [776, 783] width 271 height 1337
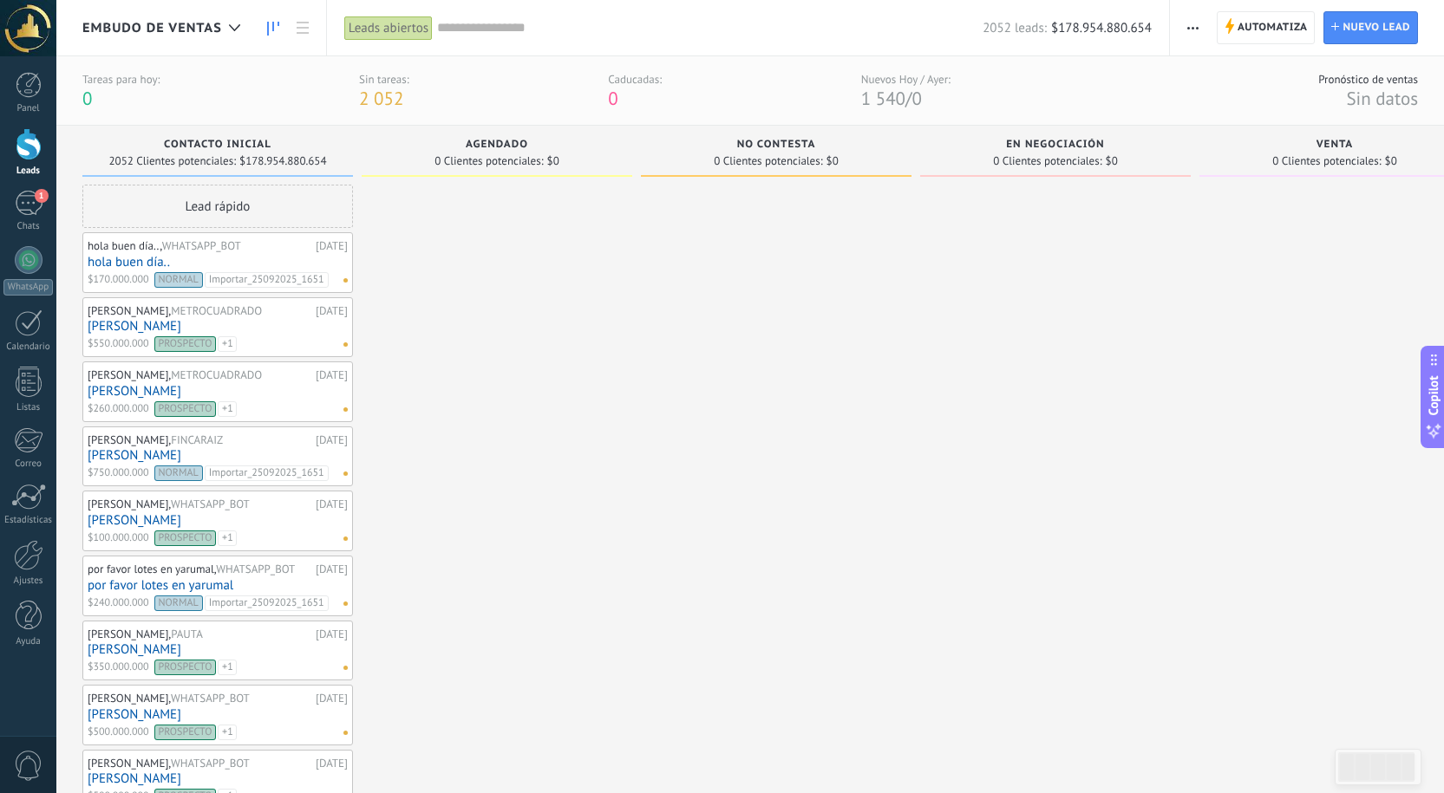
click at [398, 82] on div "Sin tareas:" at bounding box center [384, 79] width 50 height 15
click at [1339, 79] on div "Pronóstico de ventas" at bounding box center [1368, 79] width 100 height 15
click at [1197, 19] on span "button" at bounding box center [1192, 27] width 11 height 33
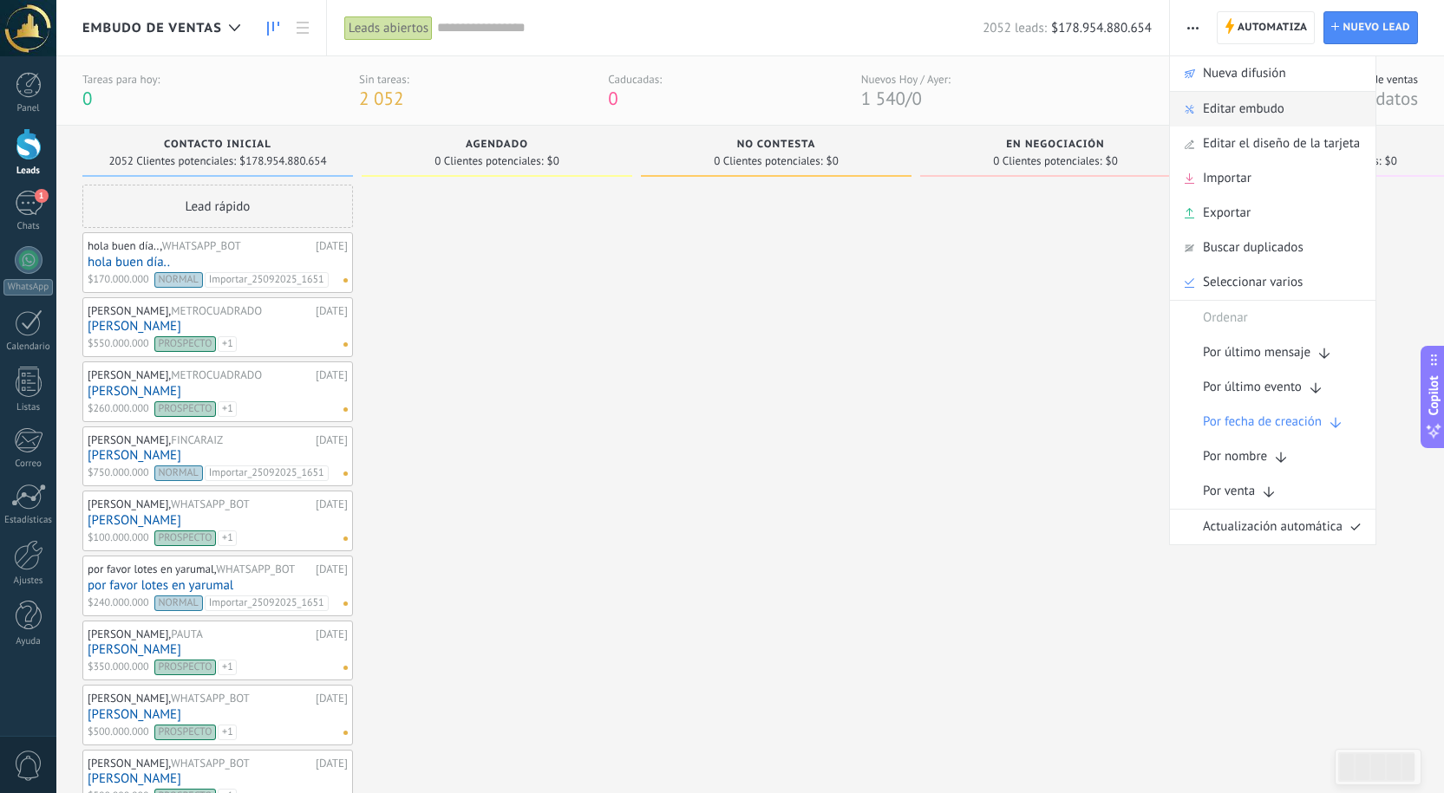
click at [1227, 109] on span "Editar embudo" at bounding box center [1244, 109] width 82 height 35
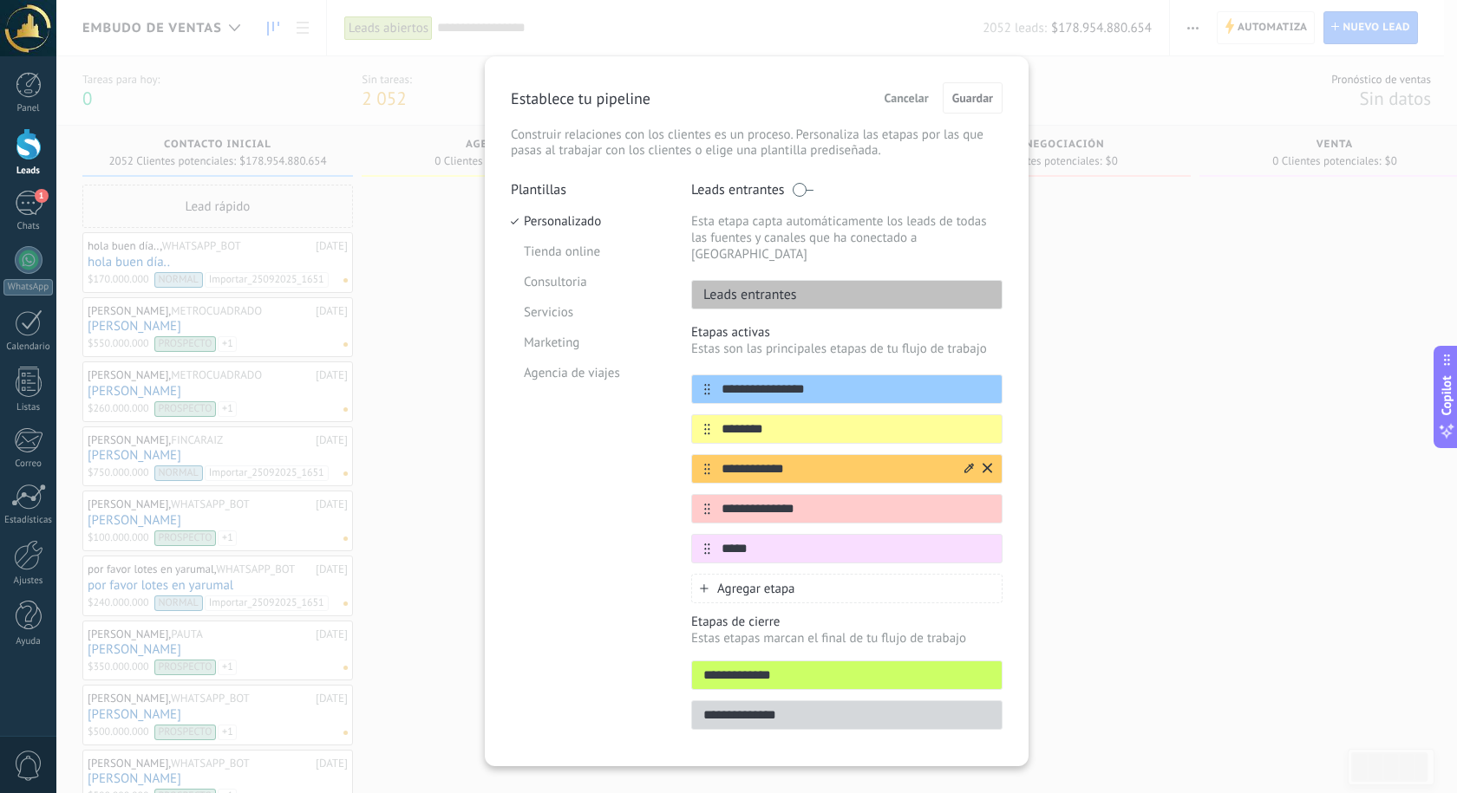
scroll to position [13, 0]
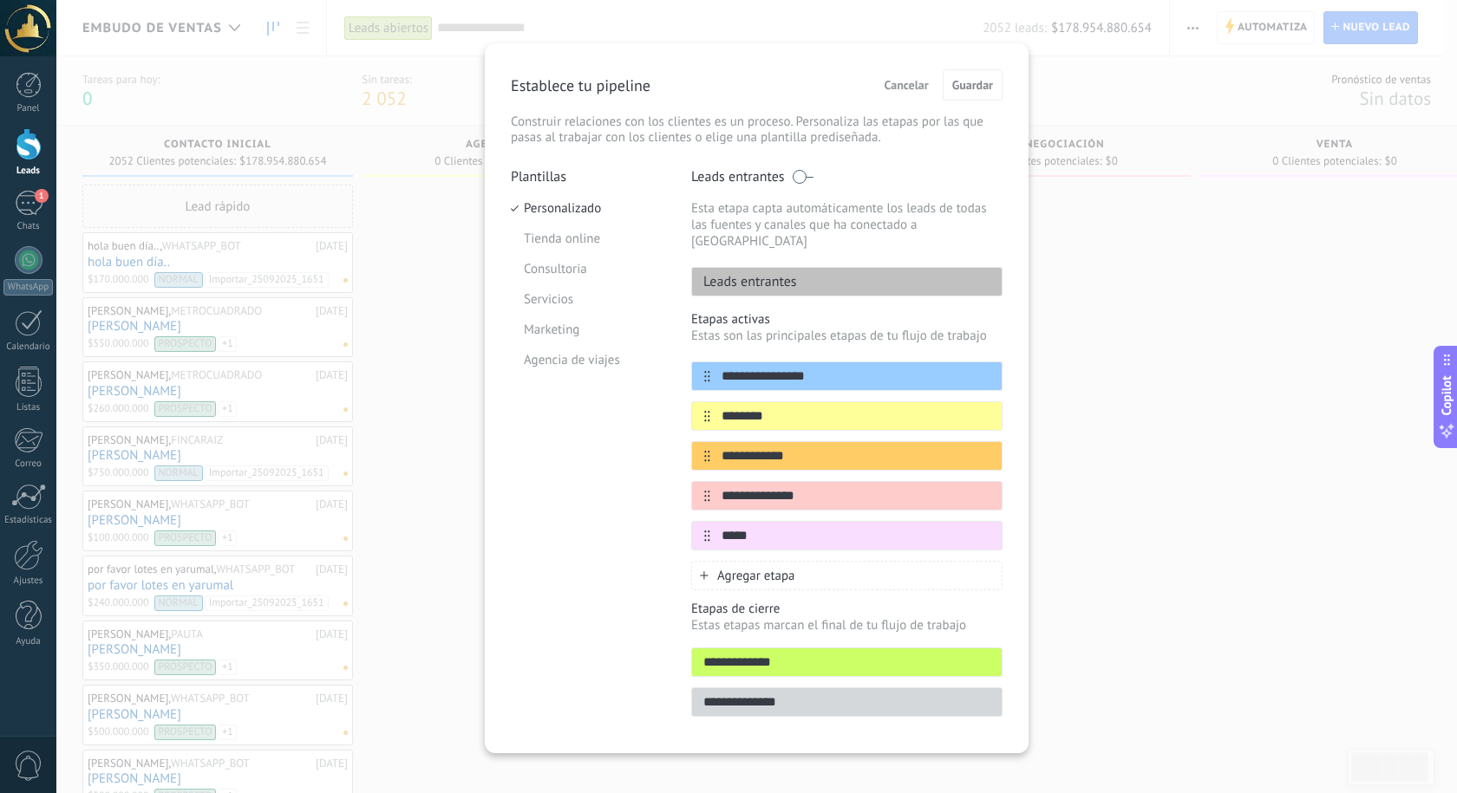
click at [789, 273] on p "Leads entrantes" at bounding box center [744, 281] width 105 height 17
click at [584, 235] on li "Tienda online" at bounding box center [588, 239] width 154 height 30
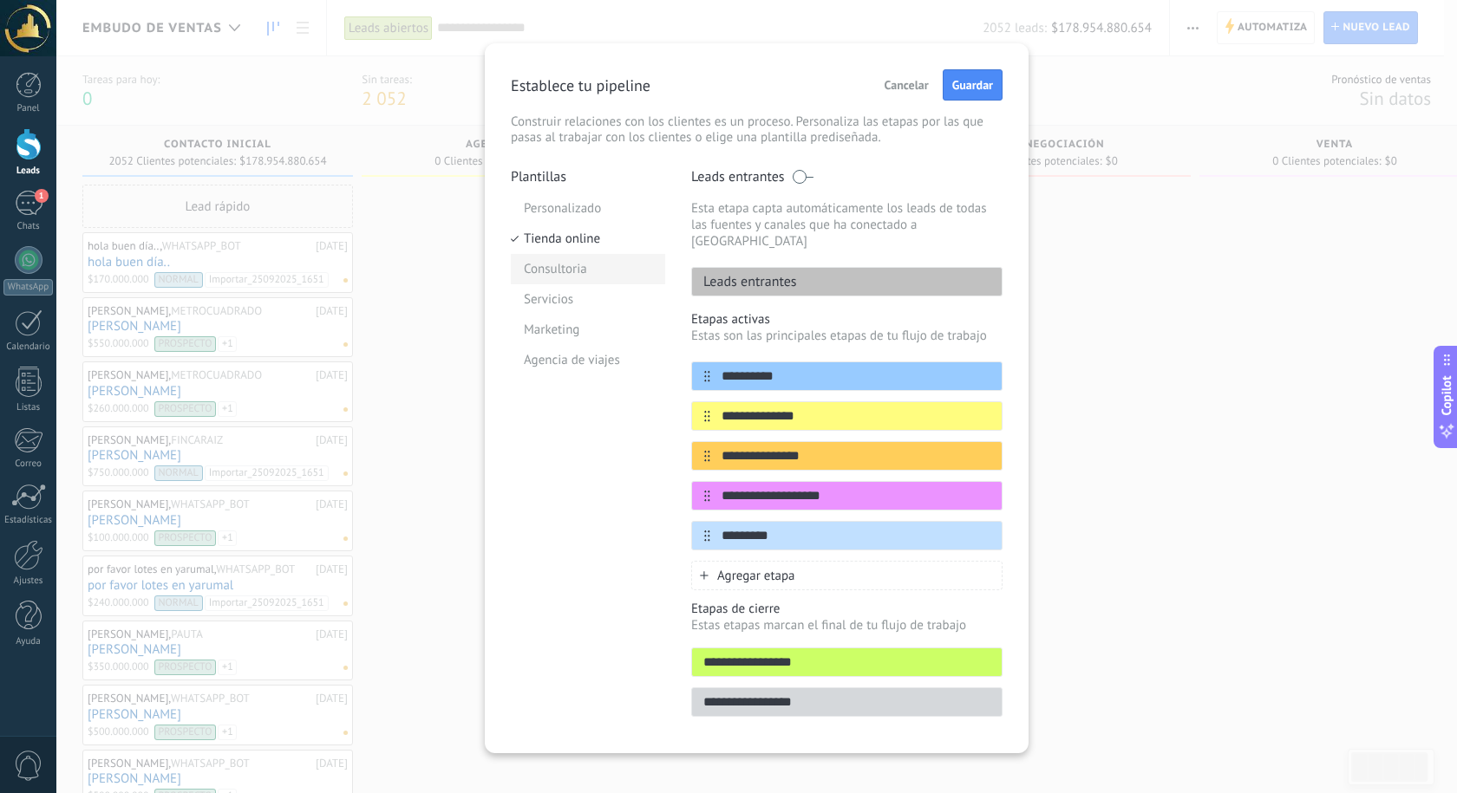
click at [577, 263] on li "Consultoria" at bounding box center [588, 269] width 154 height 30
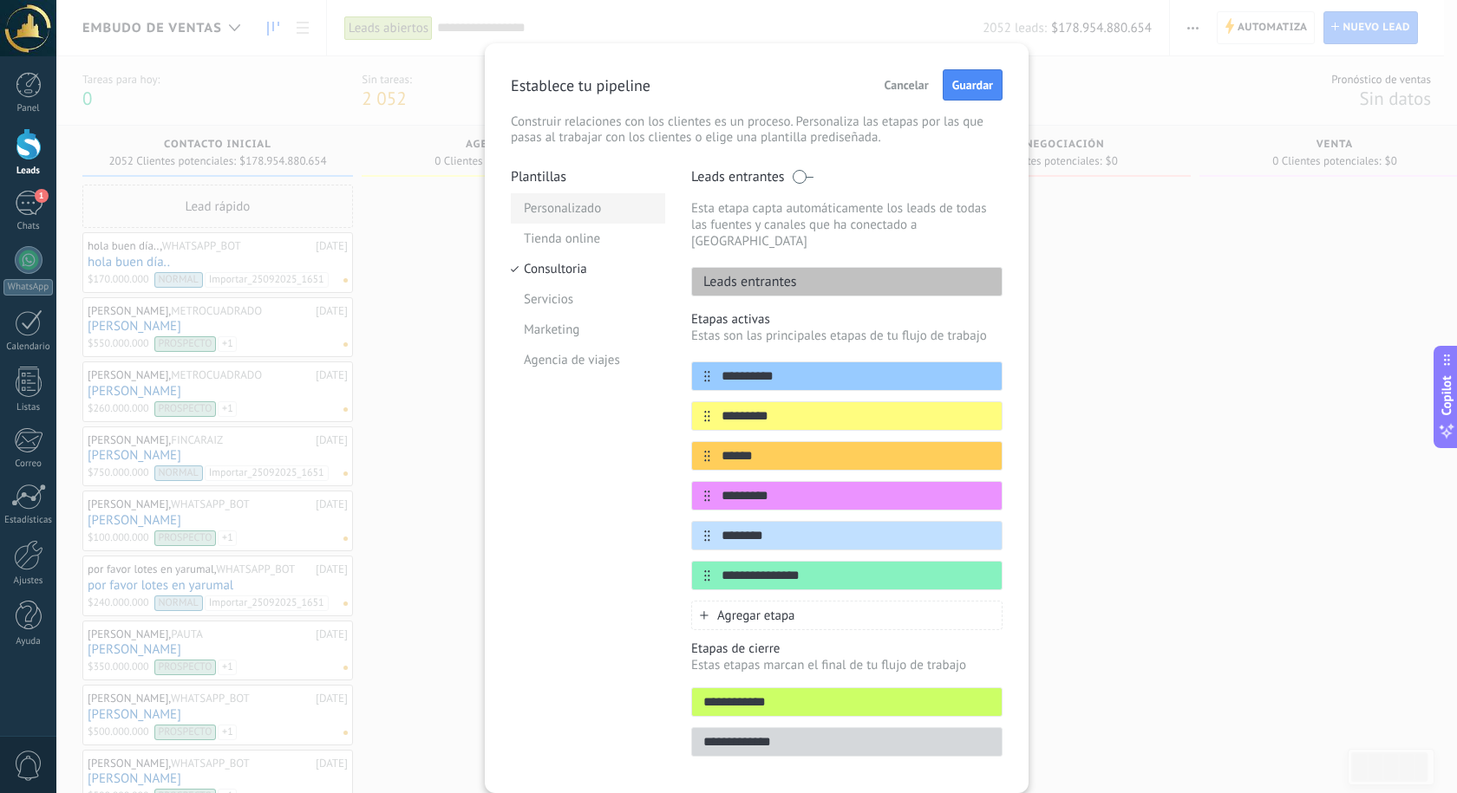
click at [570, 199] on li "Personalizado" at bounding box center [588, 208] width 154 height 30
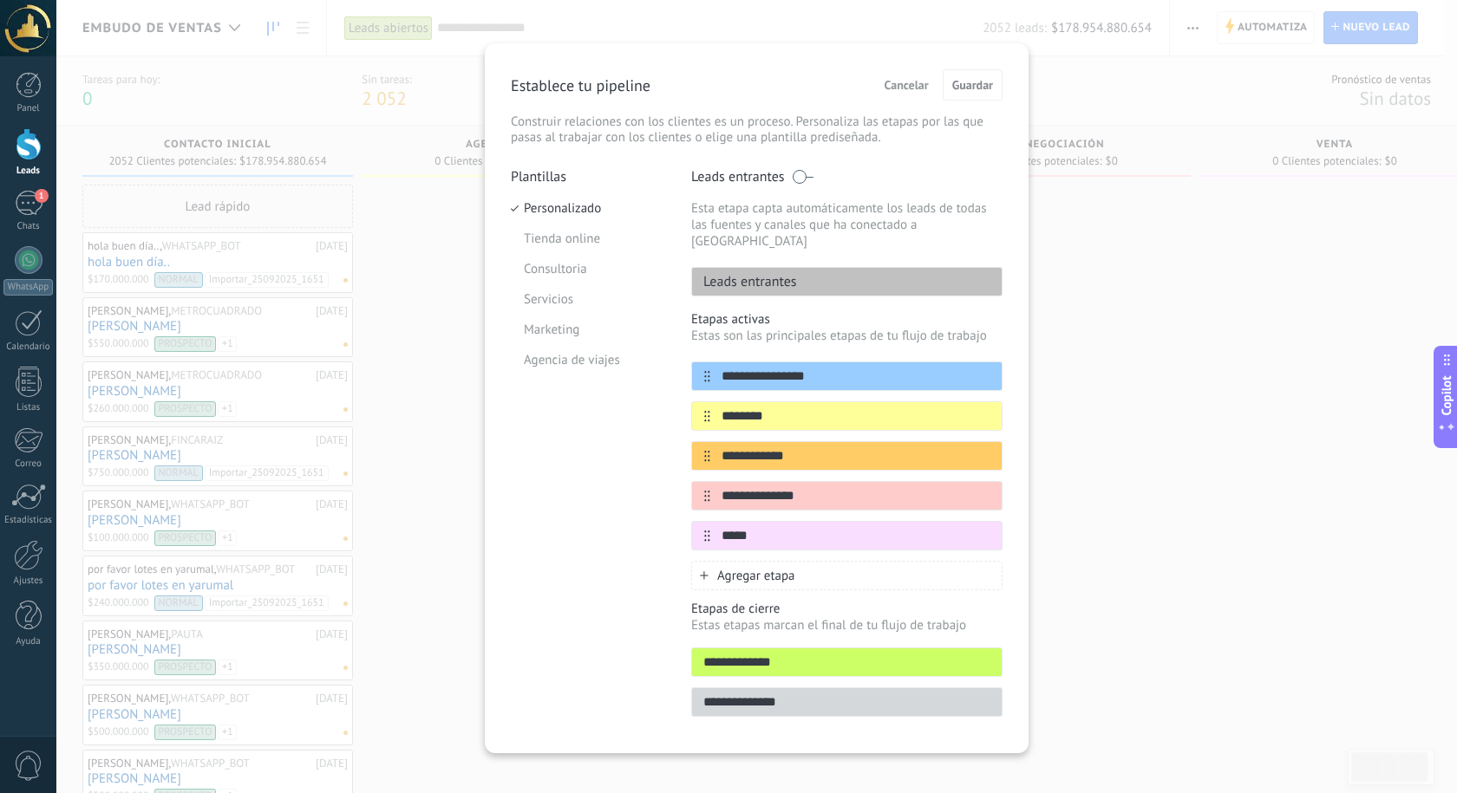
click at [910, 81] on span "Cancelar" at bounding box center [906, 85] width 44 height 12
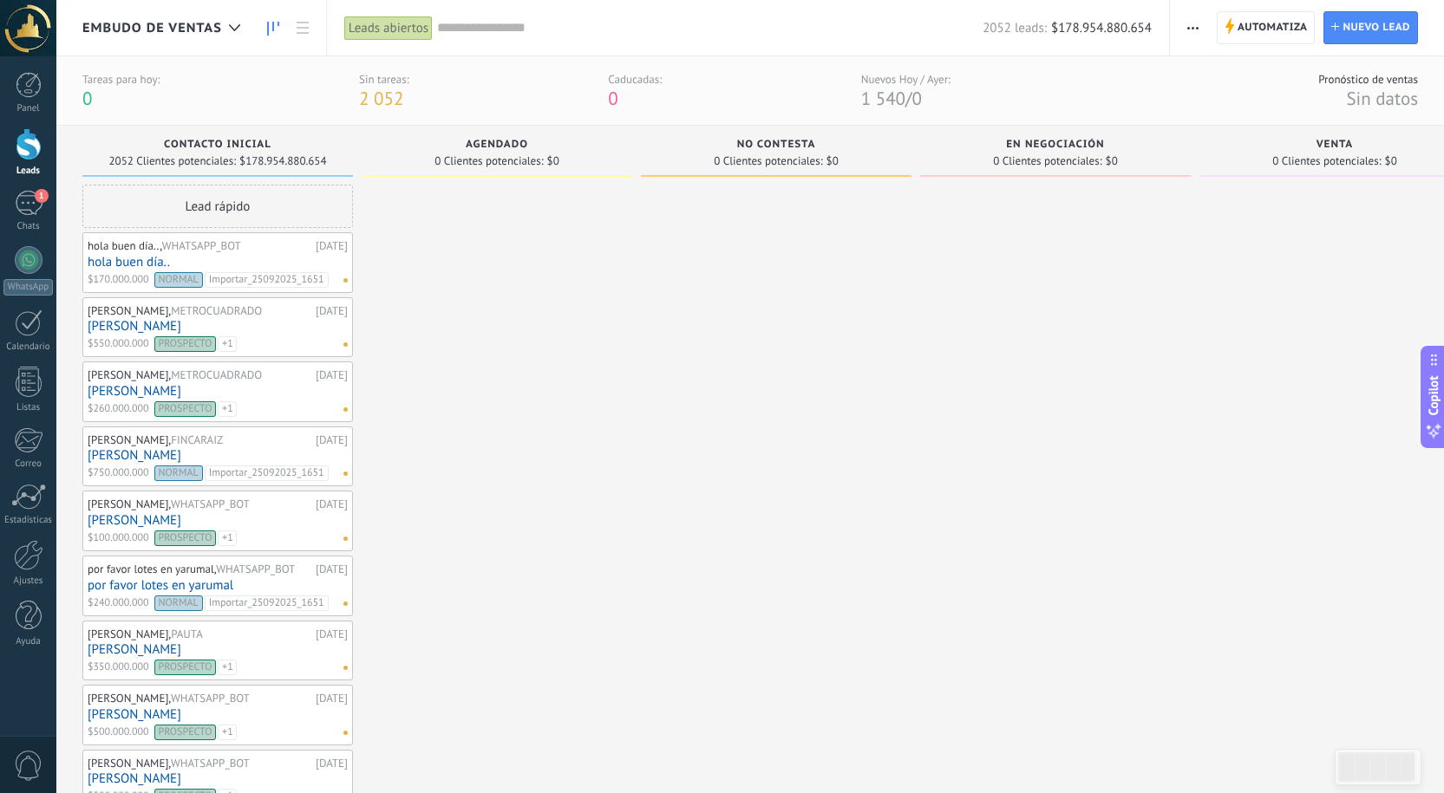
click at [1197, 27] on use "button" at bounding box center [1192, 28] width 11 height 3
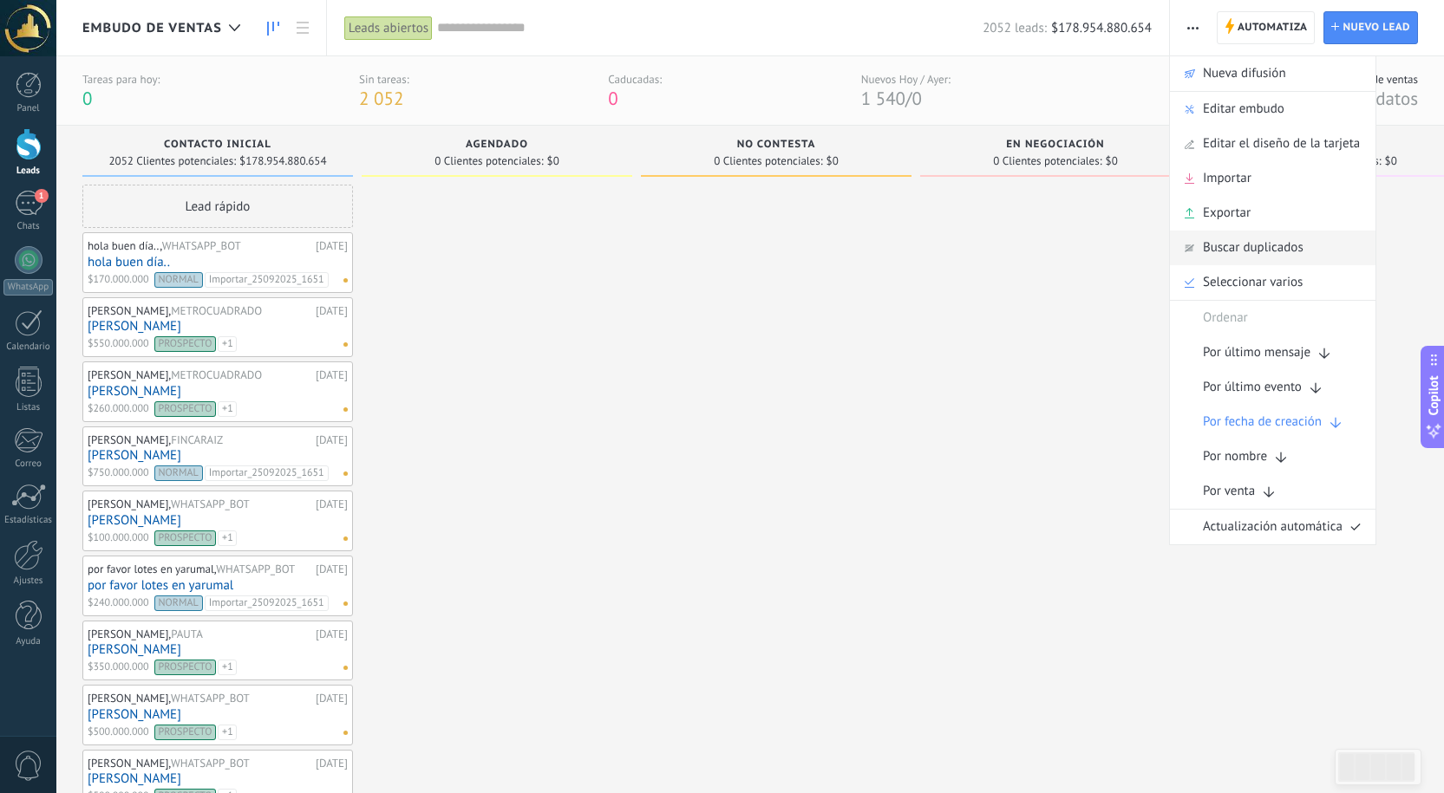
click at [1253, 245] on span "Buscar duplicados" at bounding box center [1253, 248] width 101 height 35
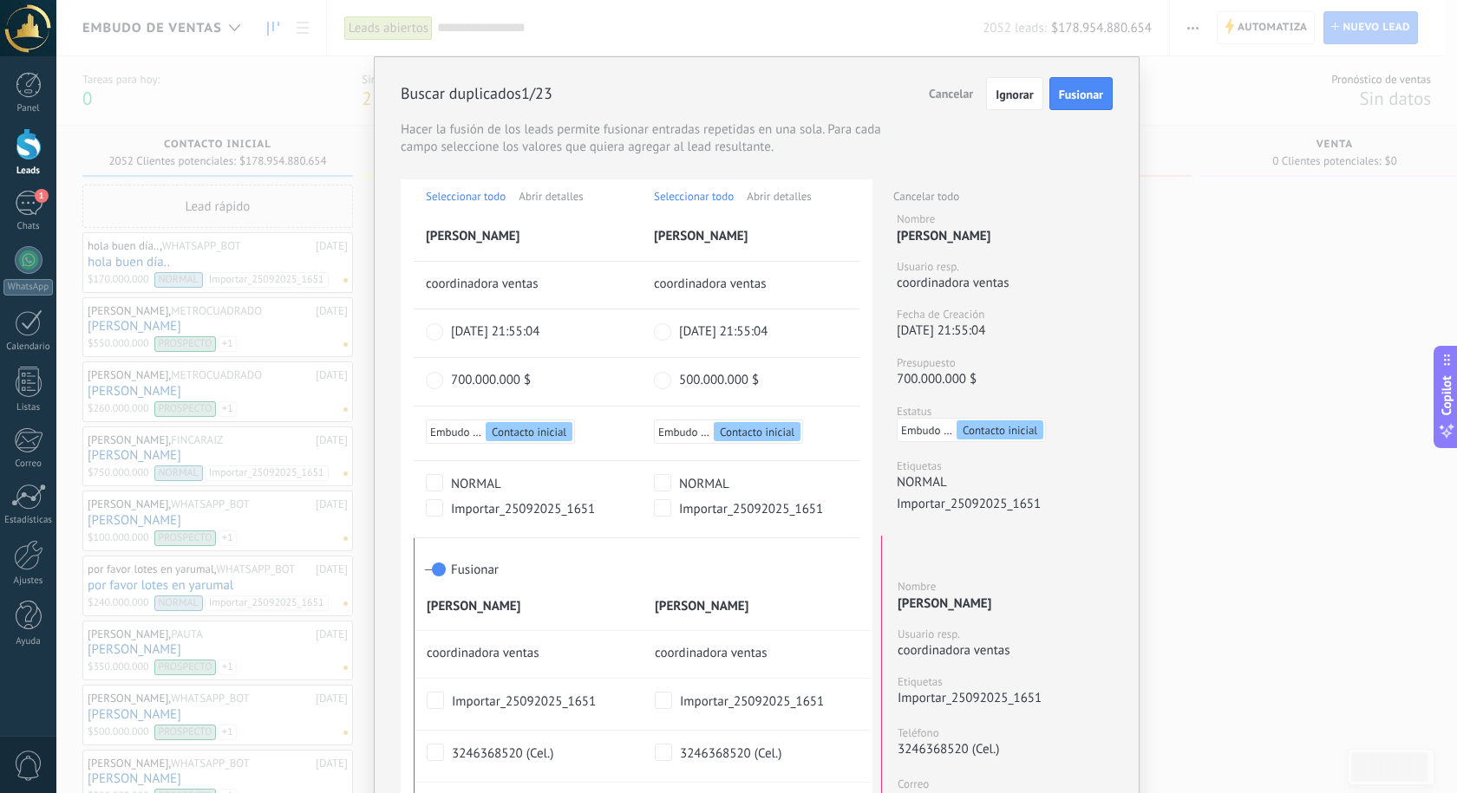
click at [1069, 100] on span "Fusionar" at bounding box center [1081, 94] width 44 height 12
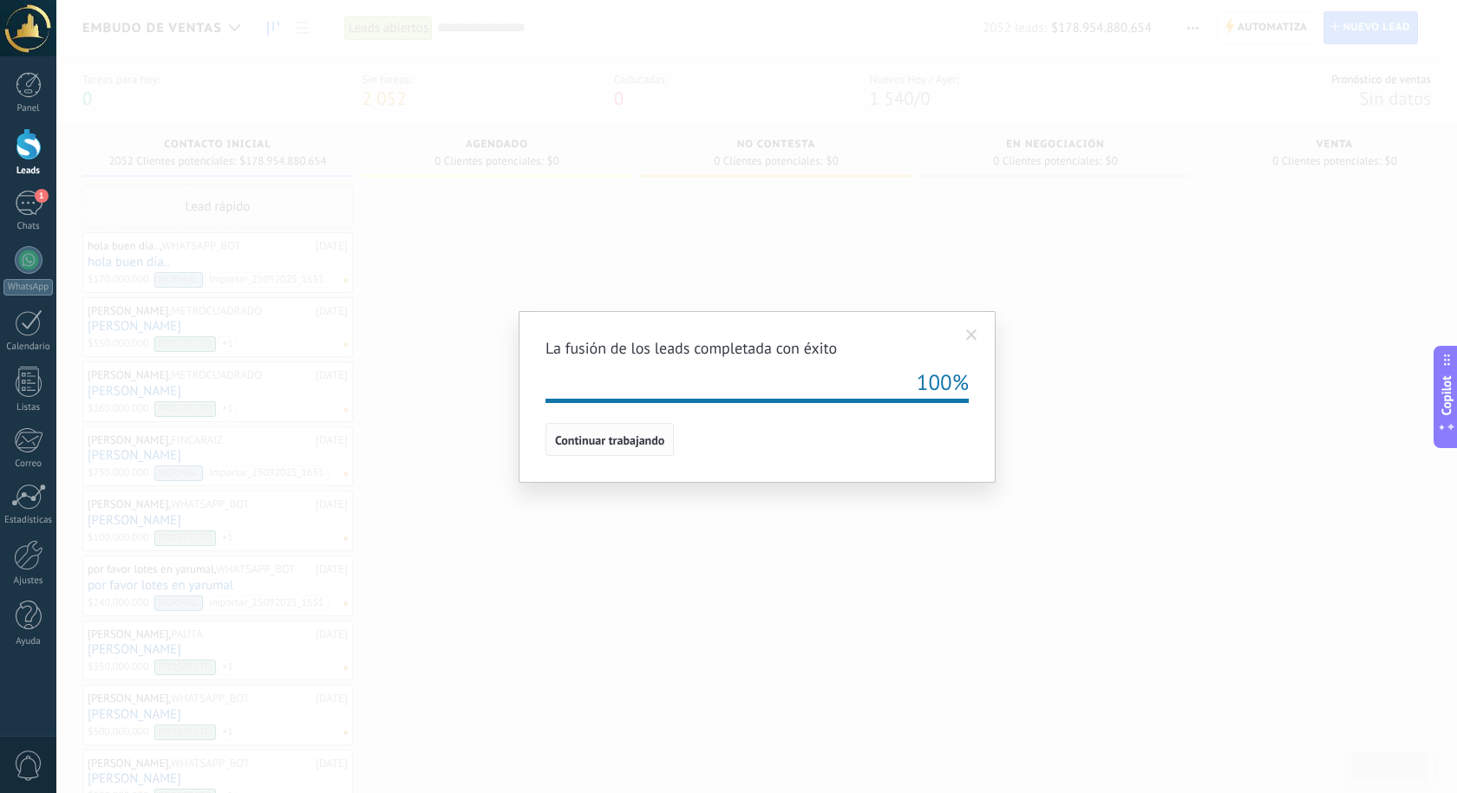
click at [596, 444] on span "Continuar trabajando" at bounding box center [609, 440] width 109 height 12
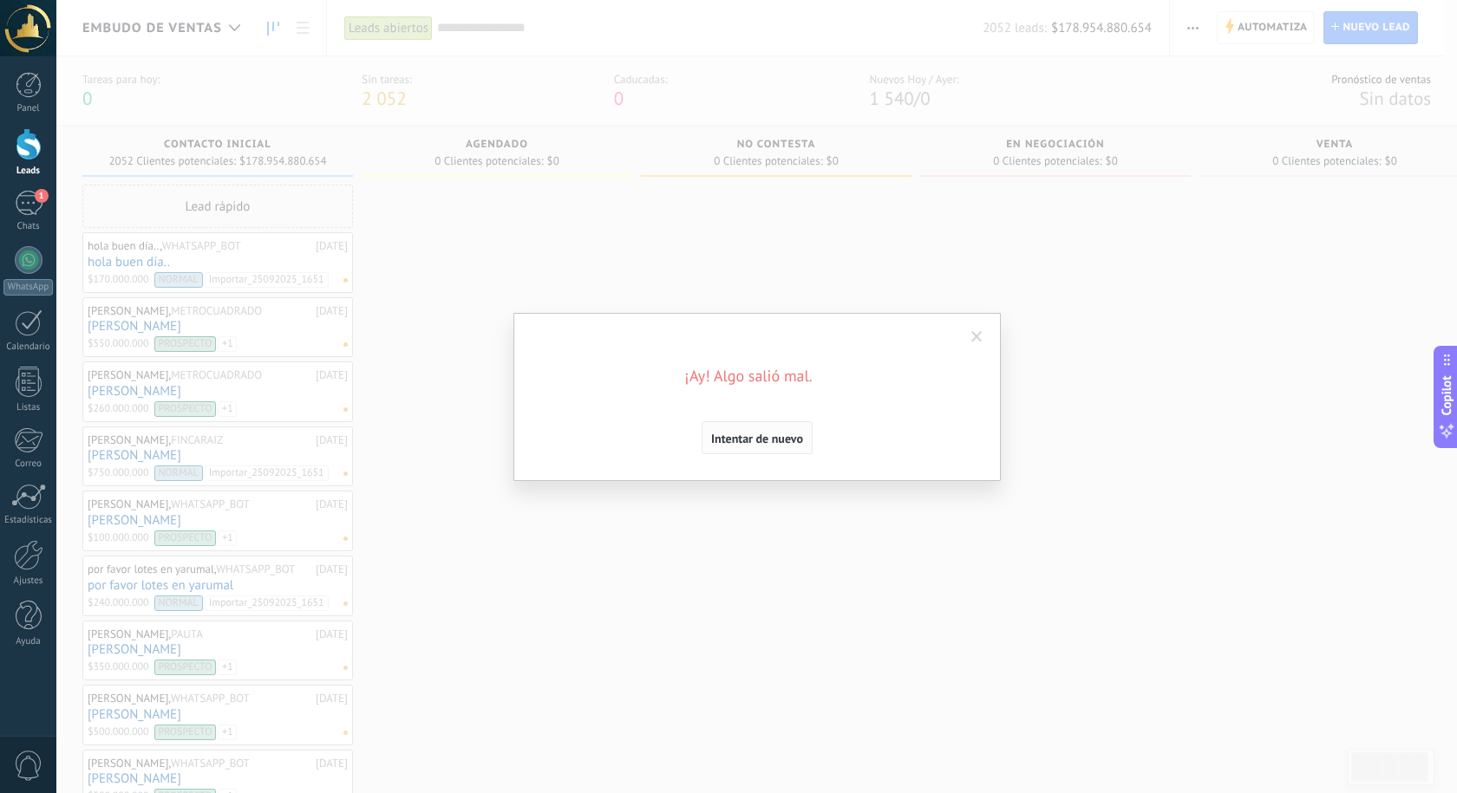
click at [760, 434] on span "Intentar de nuevo" at bounding box center [757, 439] width 92 height 12
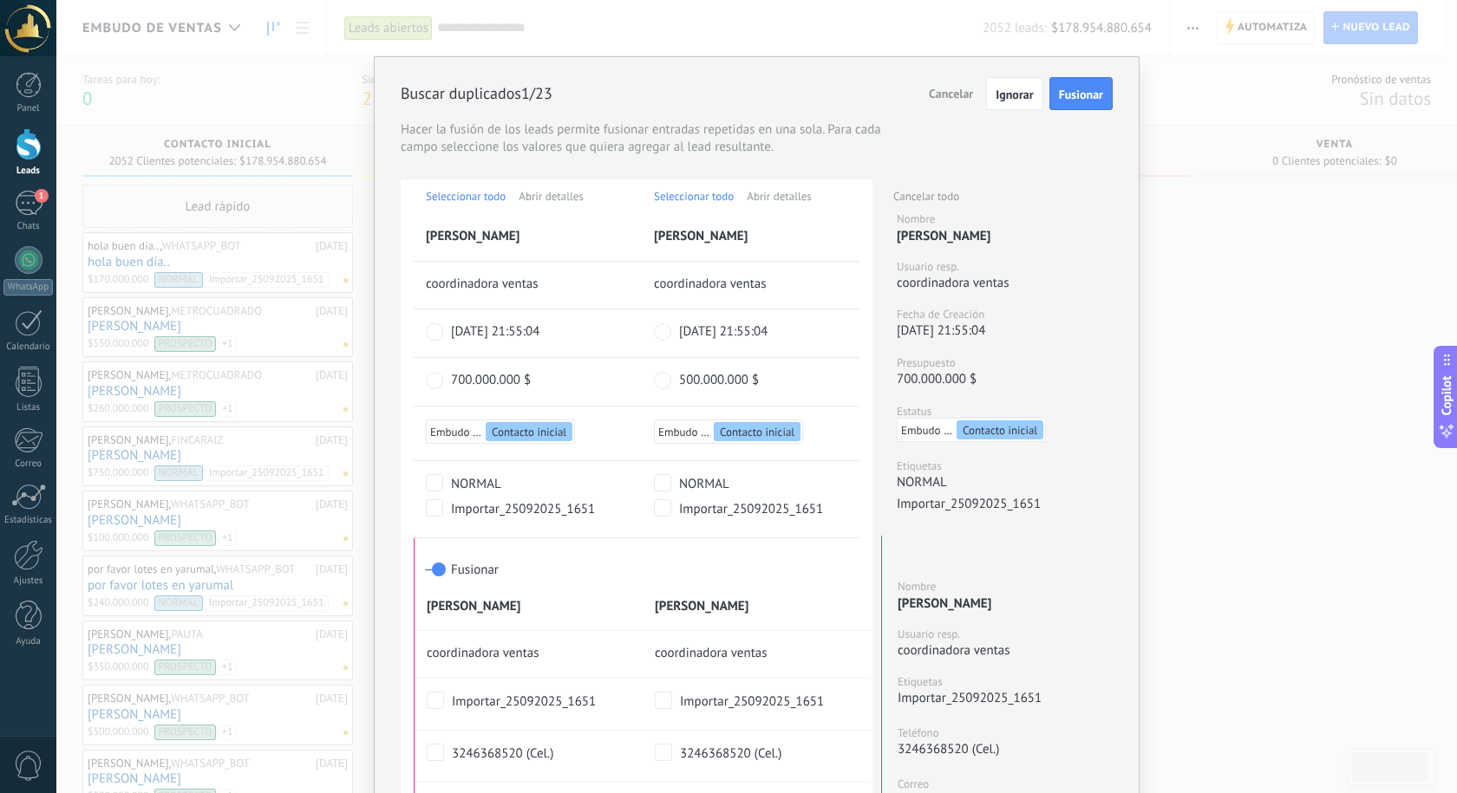
click at [1074, 98] on span "Fusionar" at bounding box center [1081, 94] width 44 height 12
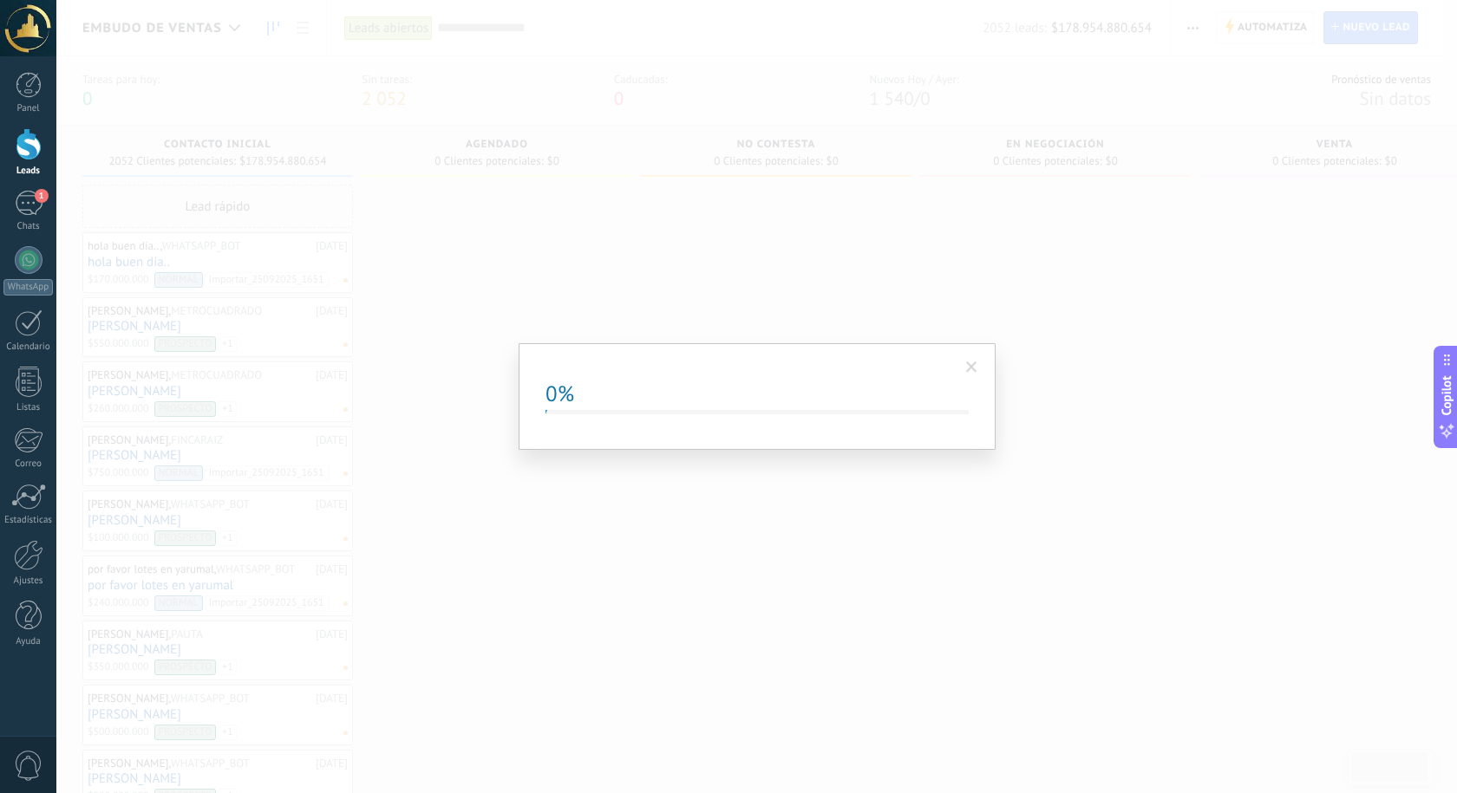
drag, startPoint x: 654, startPoint y: 347, endPoint x: 713, endPoint y: 355, distance: 59.6
click at [655, 345] on div "0% Continuar trabajando" at bounding box center [757, 396] width 477 height 107
drag, startPoint x: 713, startPoint y: 355, endPoint x: 804, endPoint y: 388, distance: 96.5
click at [716, 357] on div "0% Continuar trabajando" at bounding box center [757, 396] width 477 height 107
click at [962, 365] on span at bounding box center [971, 367] width 29 height 29
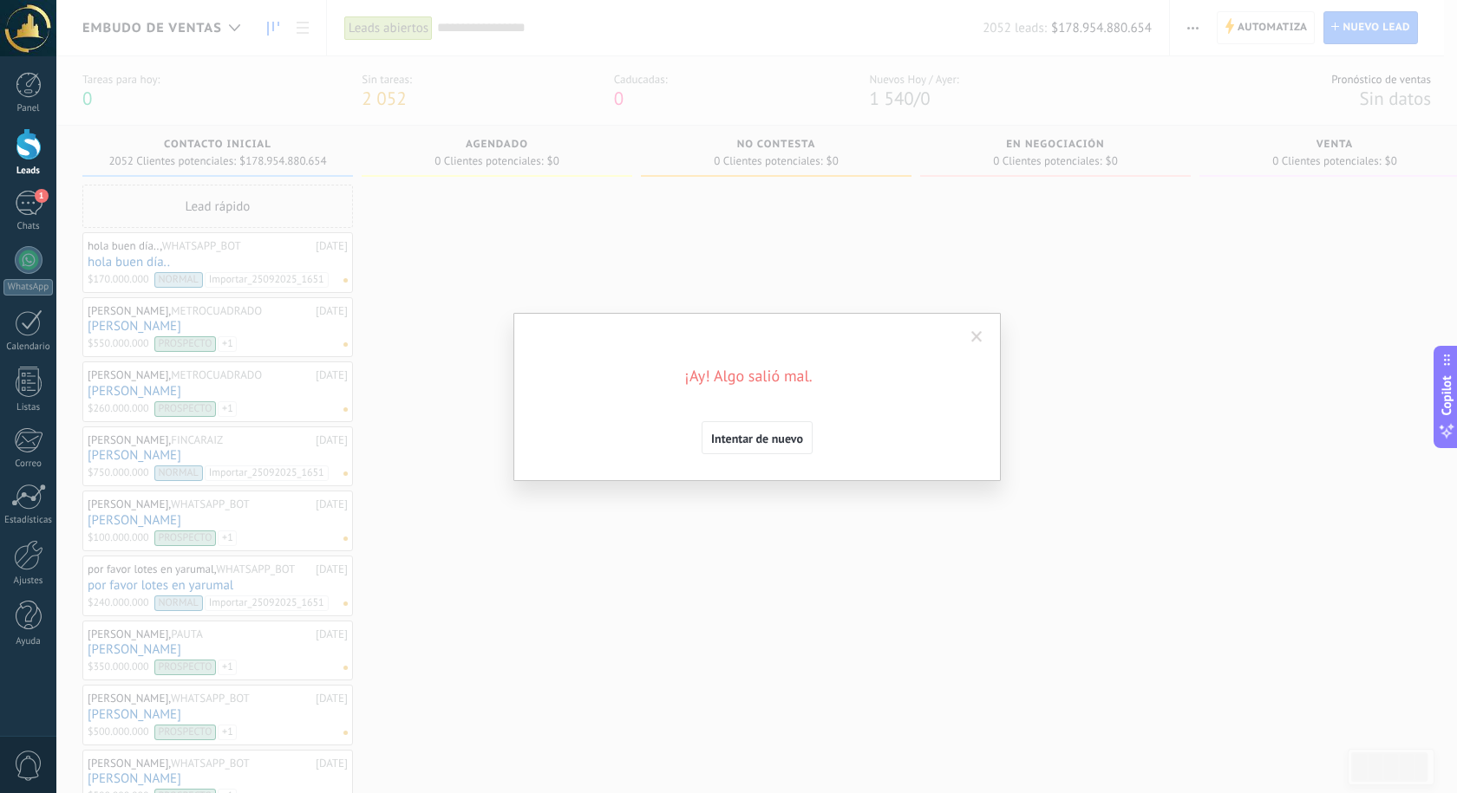
click at [777, 433] on span "Intentar de nuevo" at bounding box center [757, 439] width 92 height 12
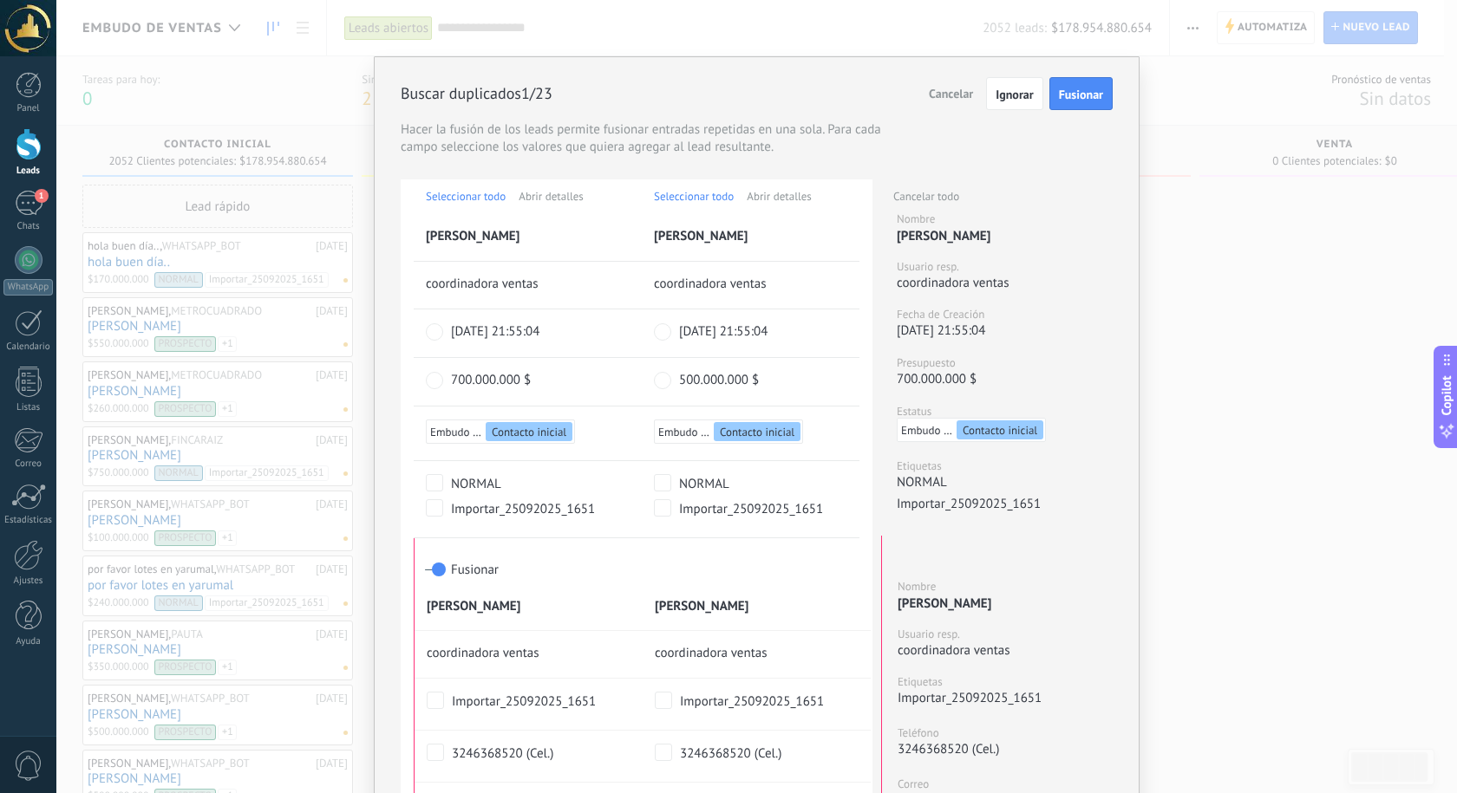
click at [1072, 92] on span "Fusionar" at bounding box center [1081, 94] width 44 height 12
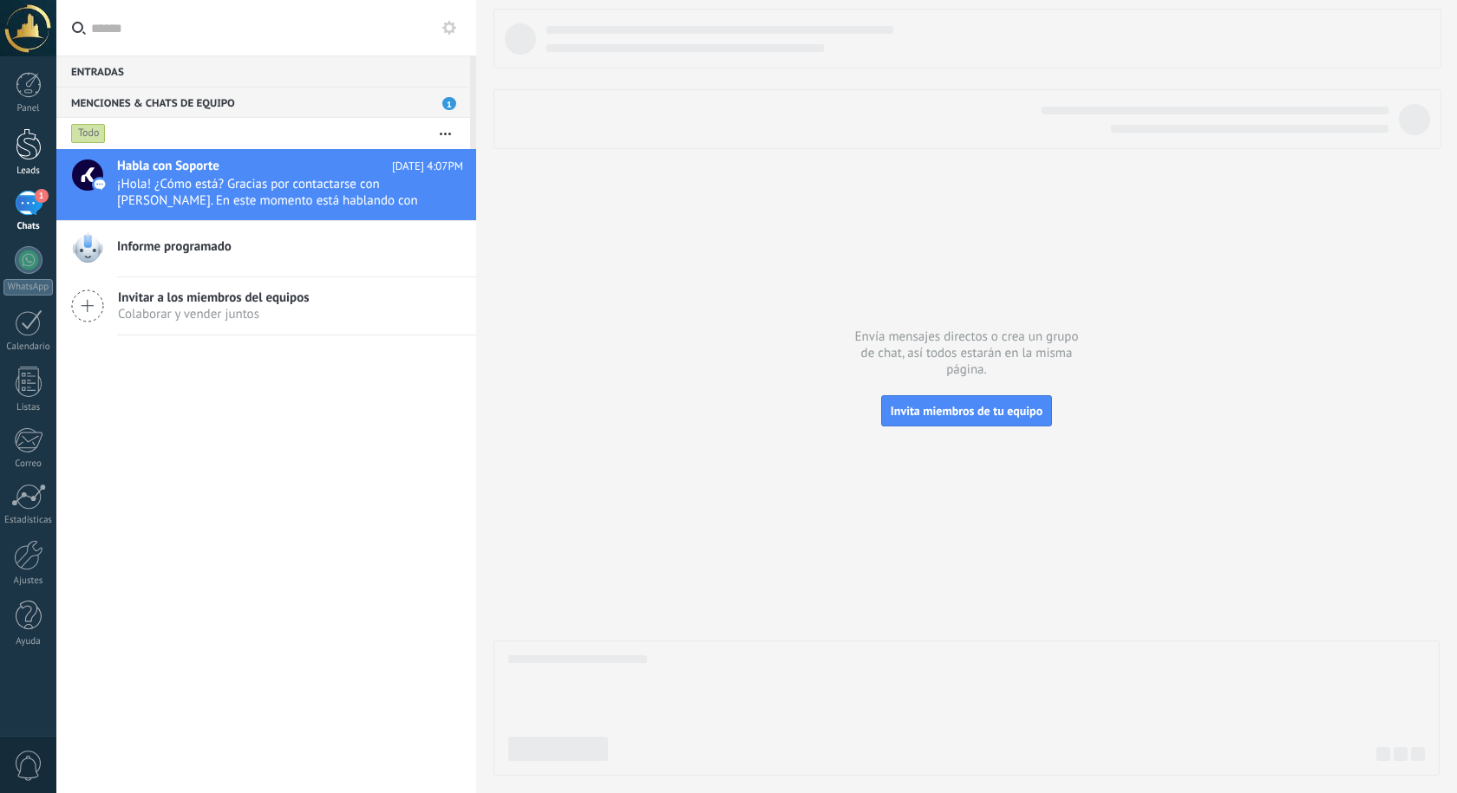
click at [29, 155] on div at bounding box center [29, 144] width 26 height 32
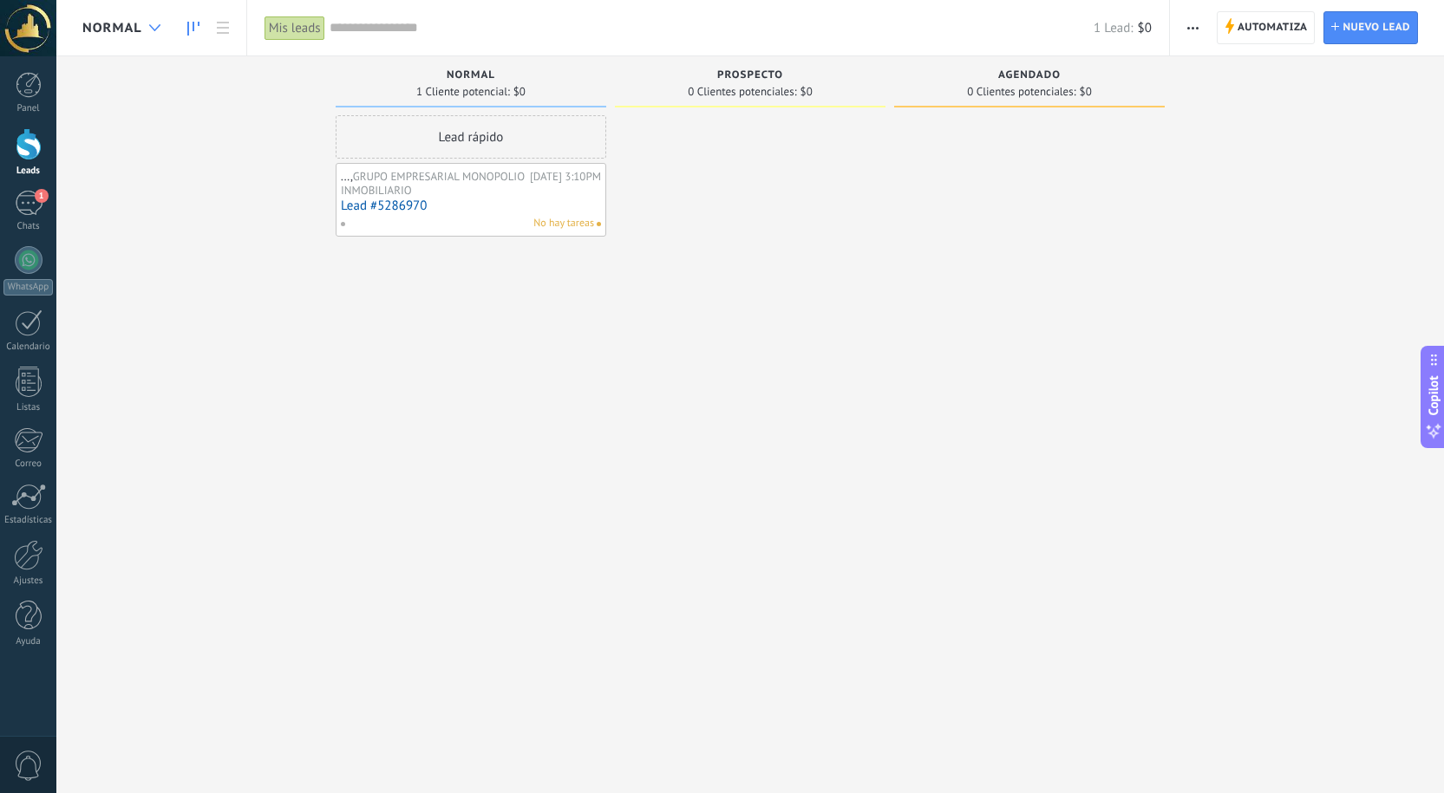
click at [153, 32] on div at bounding box center [154, 28] width 29 height 34
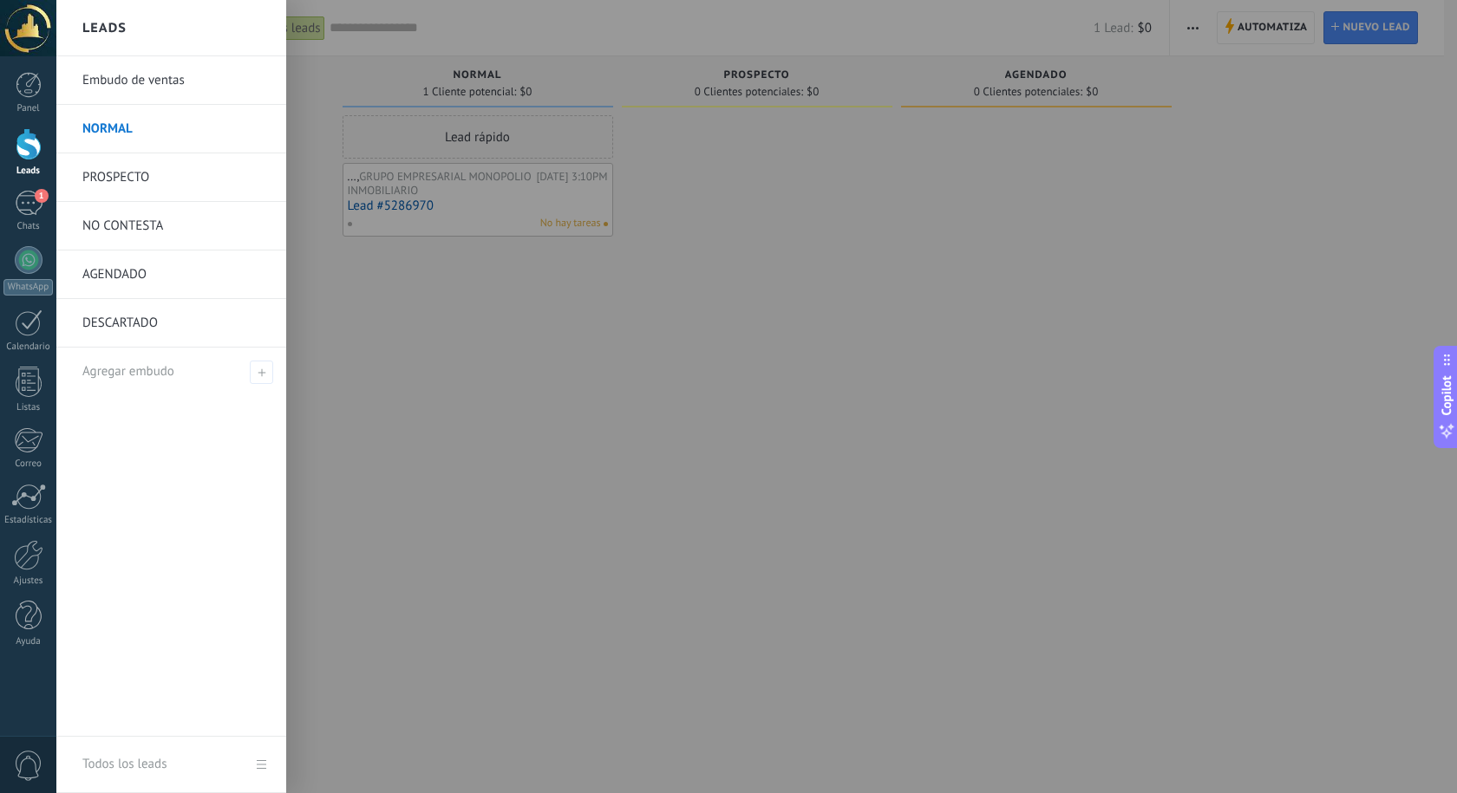
click at [345, 227] on div at bounding box center [784, 396] width 1457 height 793
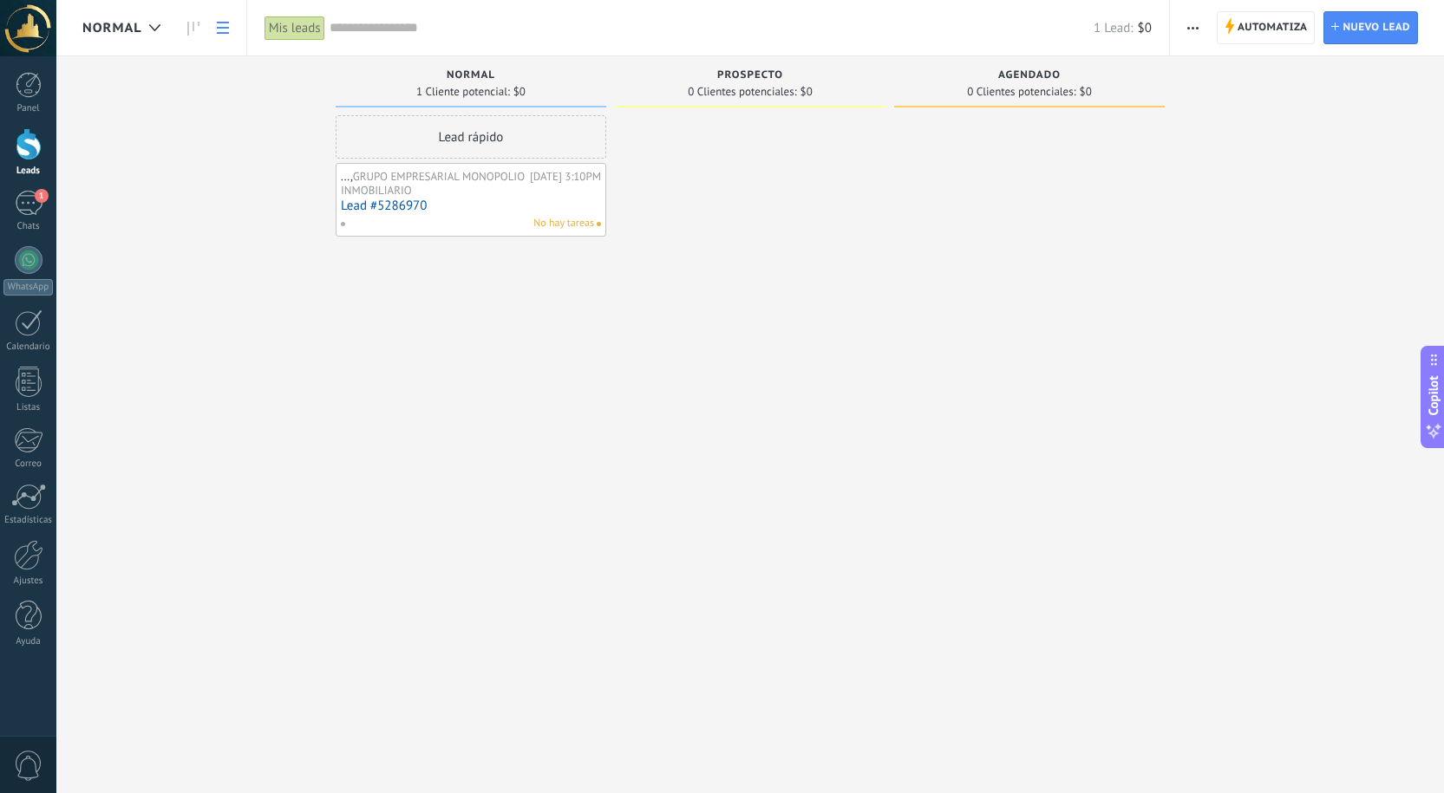
click at [218, 28] on use at bounding box center [223, 28] width 12 height 12
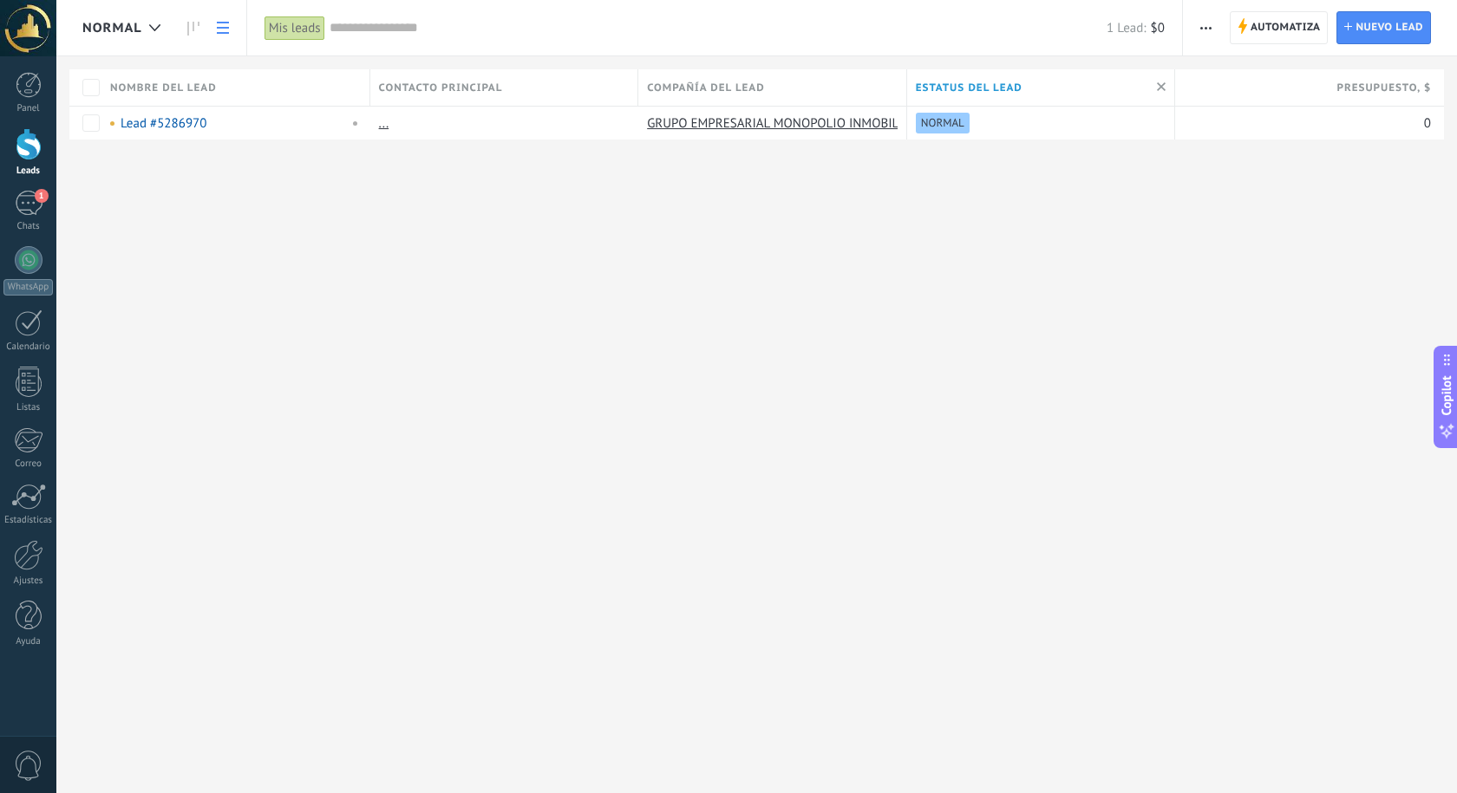
click at [218, 28] on use at bounding box center [223, 28] width 12 height 12
click at [304, 29] on div "Mis leads" at bounding box center [294, 28] width 61 height 25
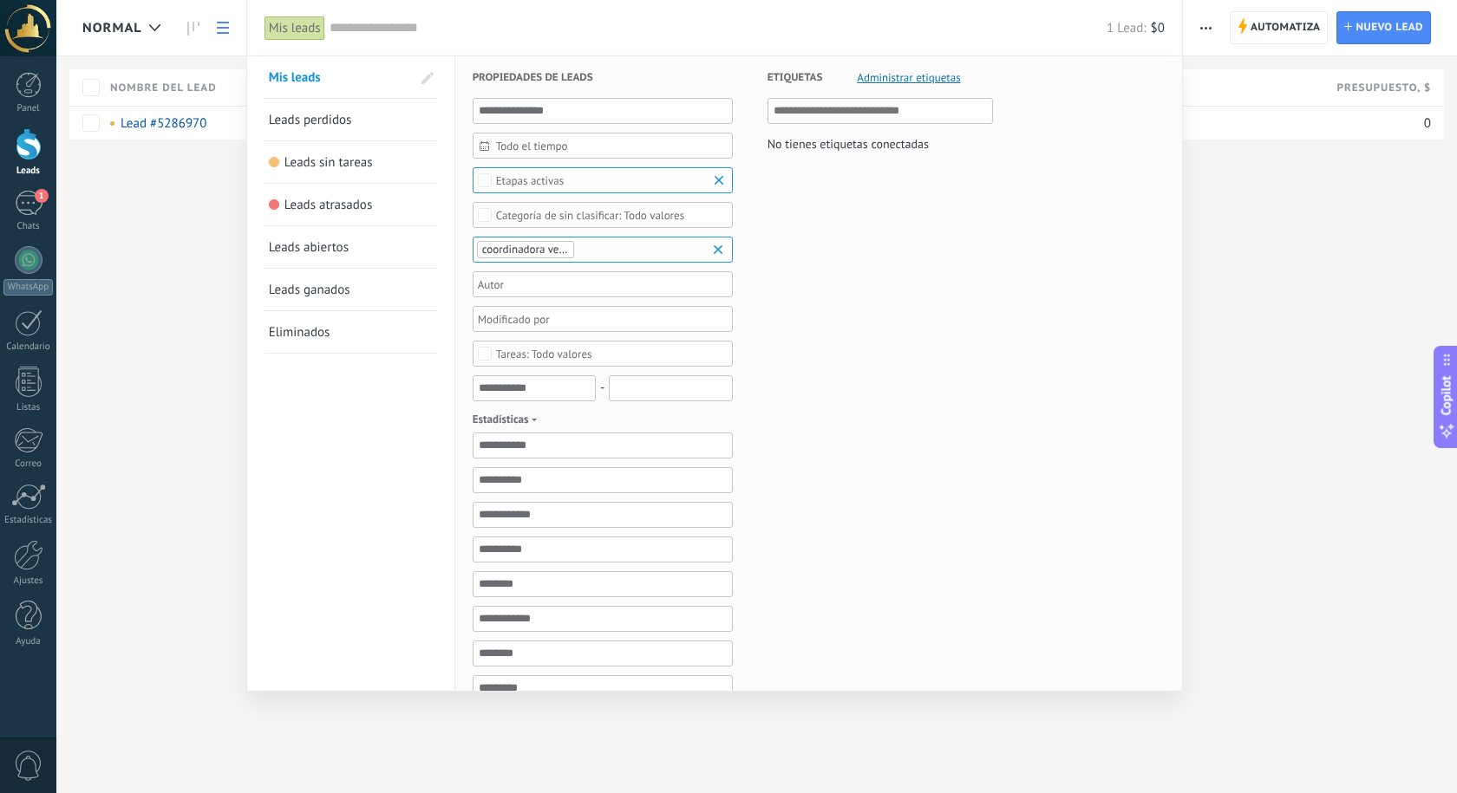
click at [1264, 18] on div at bounding box center [728, 396] width 1457 height 793
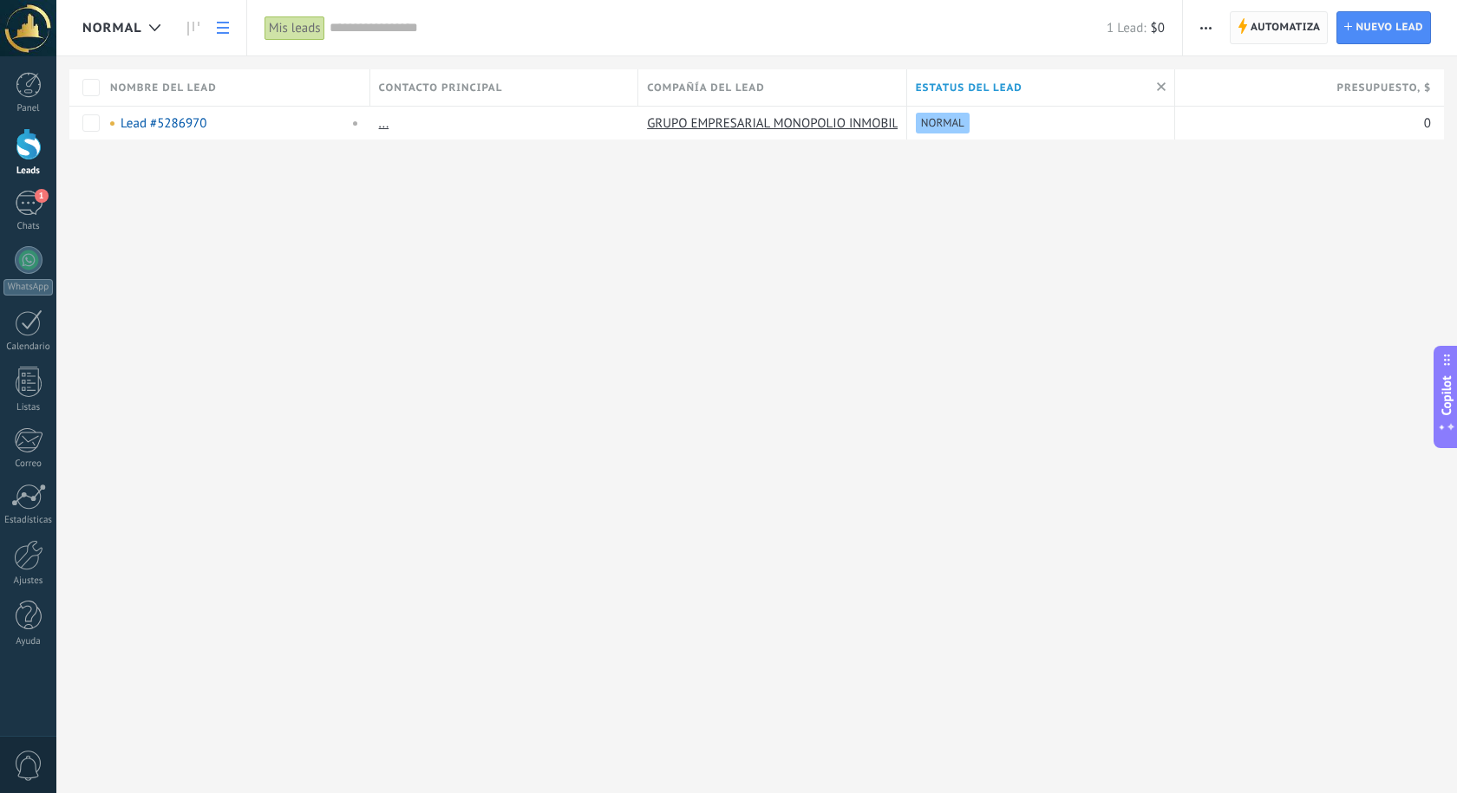
click at [1300, 24] on span "Automatiza" at bounding box center [1285, 27] width 70 height 31
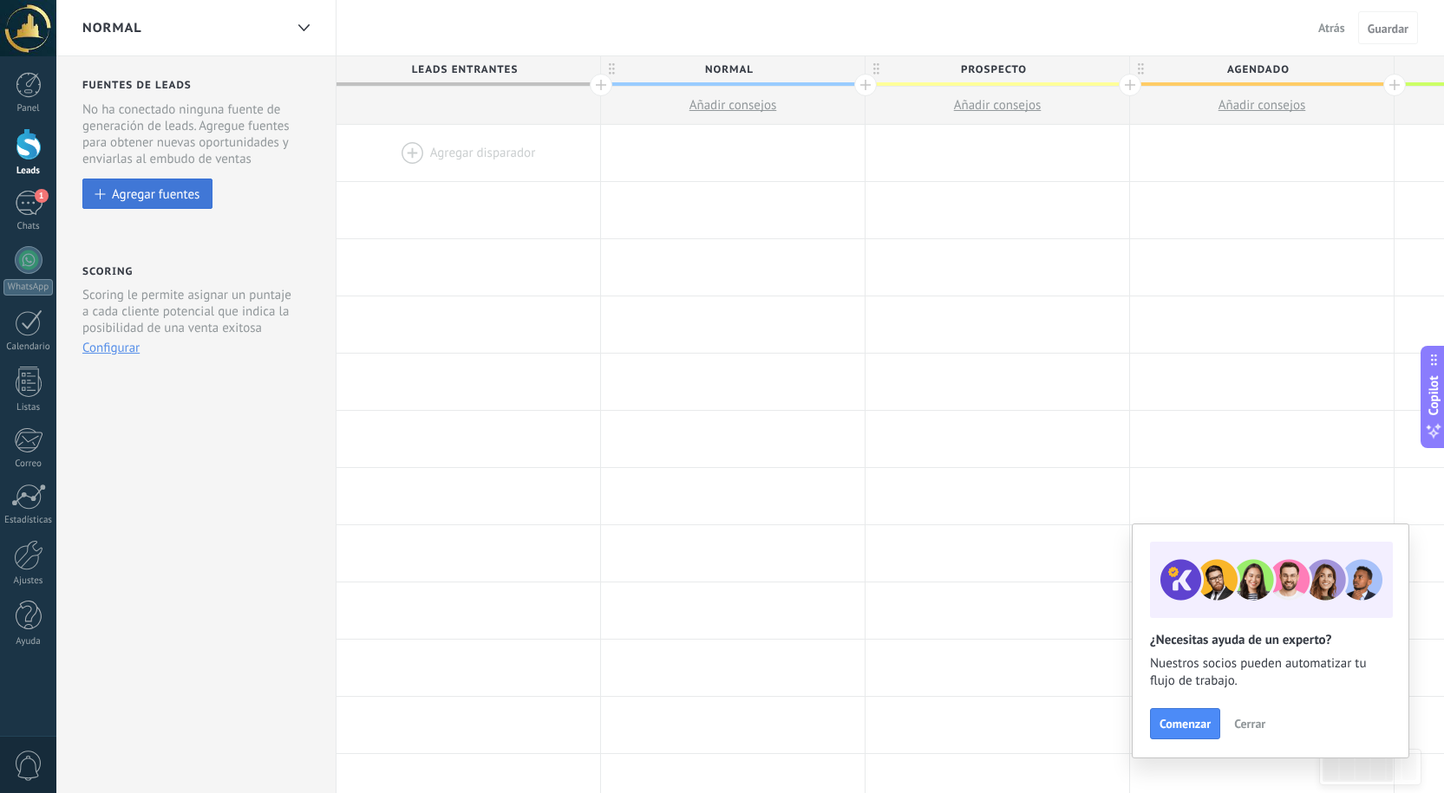
click at [202, 186] on button "Agregar fuentes" at bounding box center [147, 194] width 130 height 30
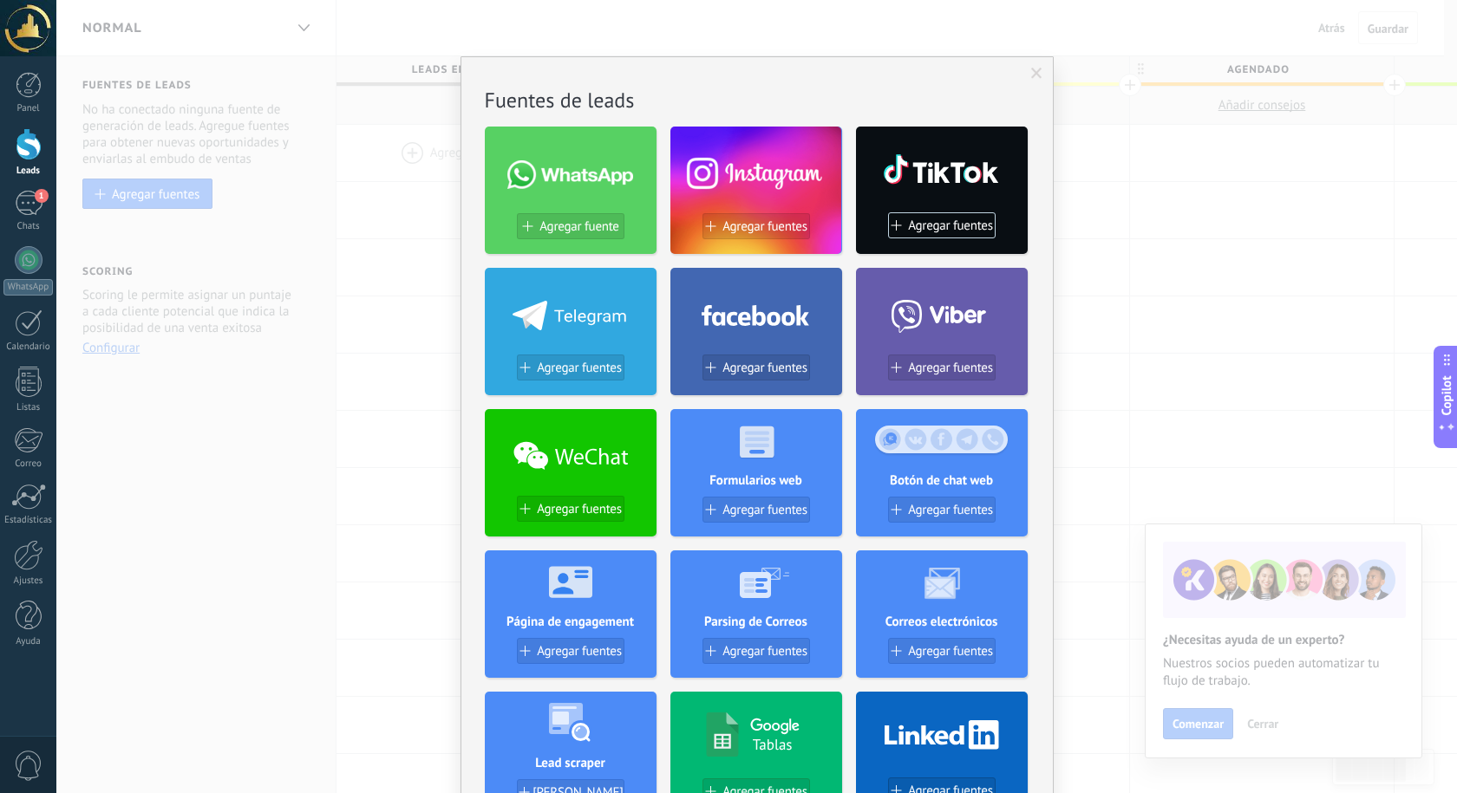
click at [600, 230] on span "Agregar fuente" at bounding box center [578, 226] width 79 height 15
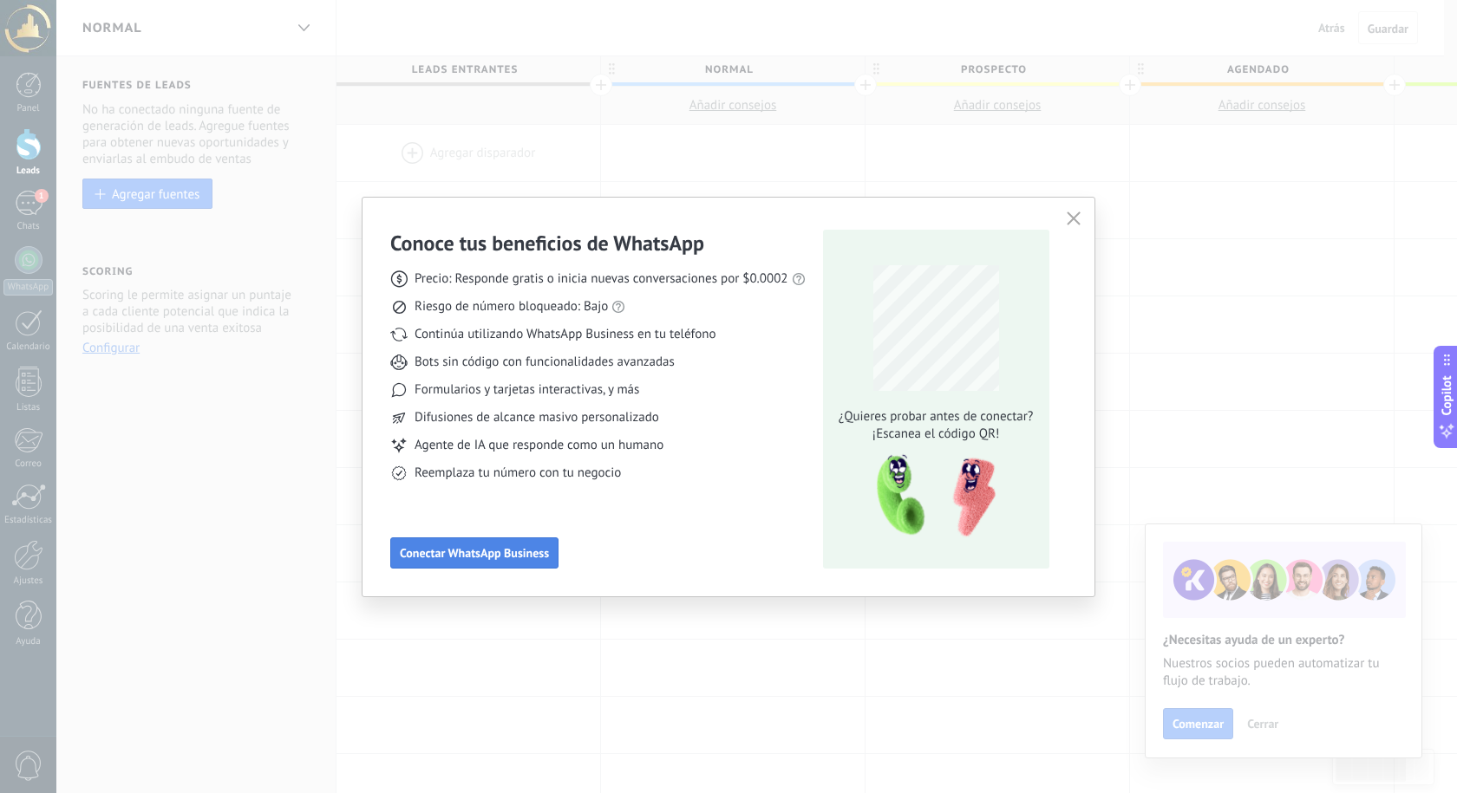
click at [541, 549] on span "Conectar WhatsApp Business" at bounding box center [474, 553] width 149 height 12
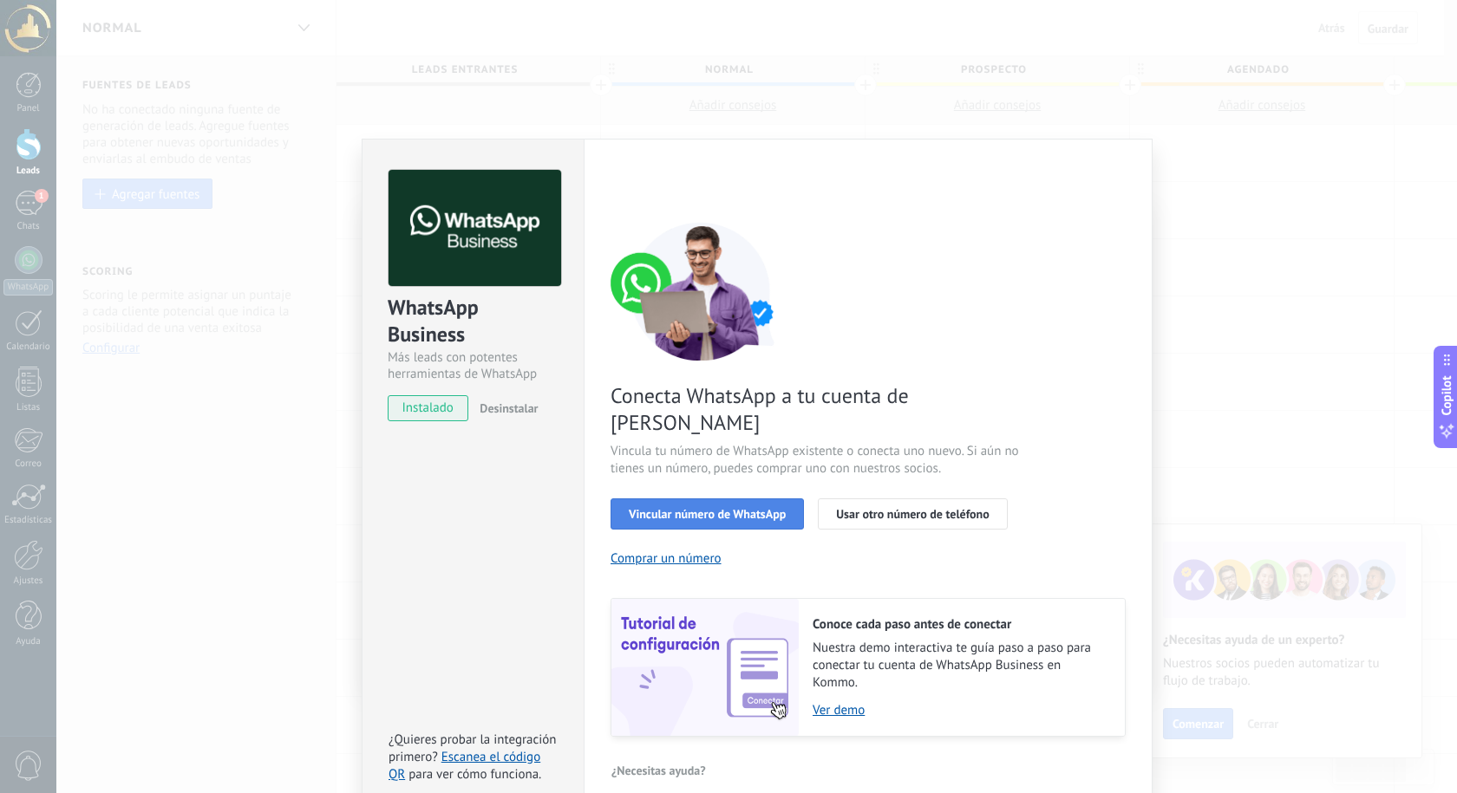
click at [713, 508] on span "Vincular número de WhatsApp" at bounding box center [707, 514] width 157 height 12
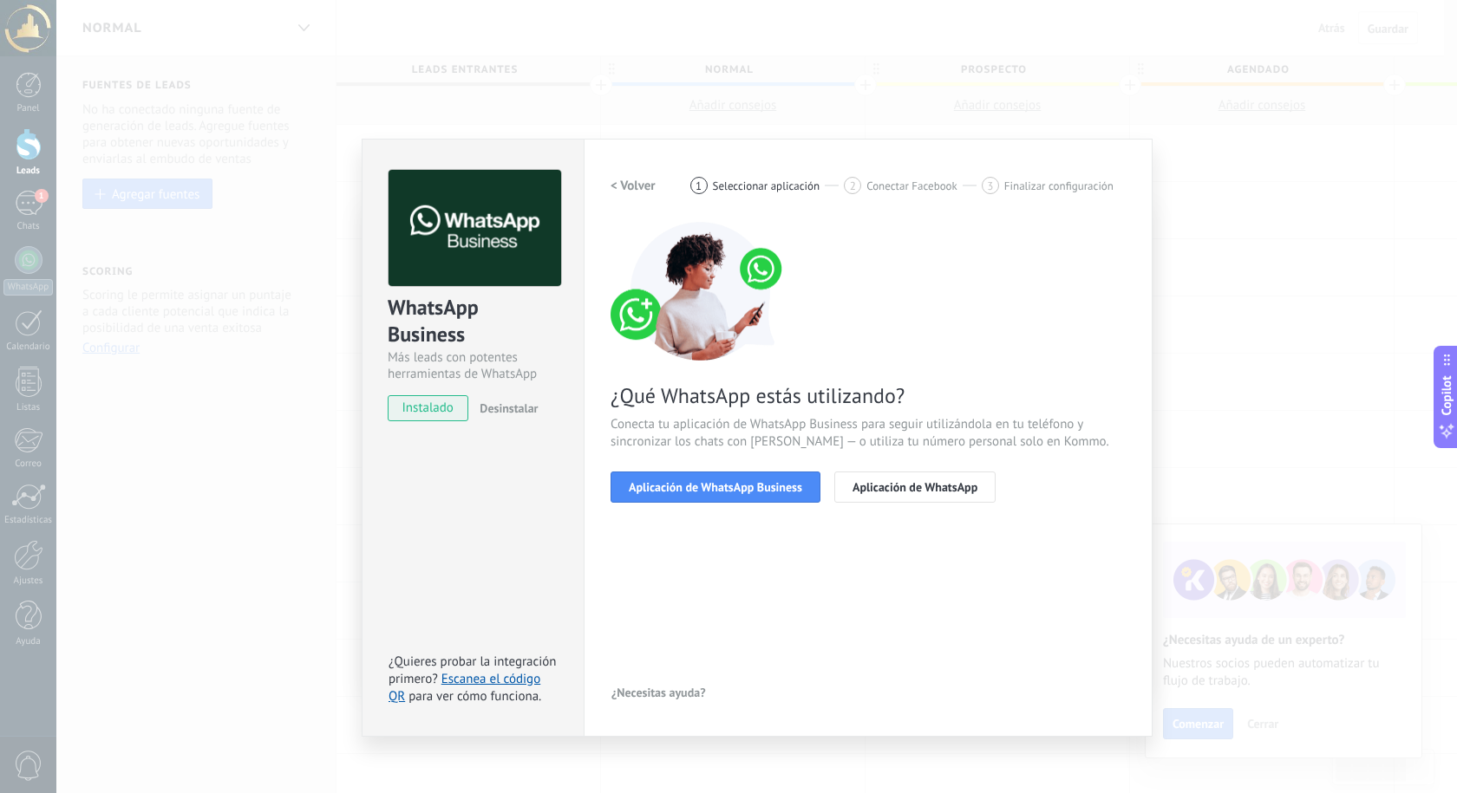
click at [713, 481] on span "Aplicación de WhatsApp Business" at bounding box center [715, 487] width 173 height 12
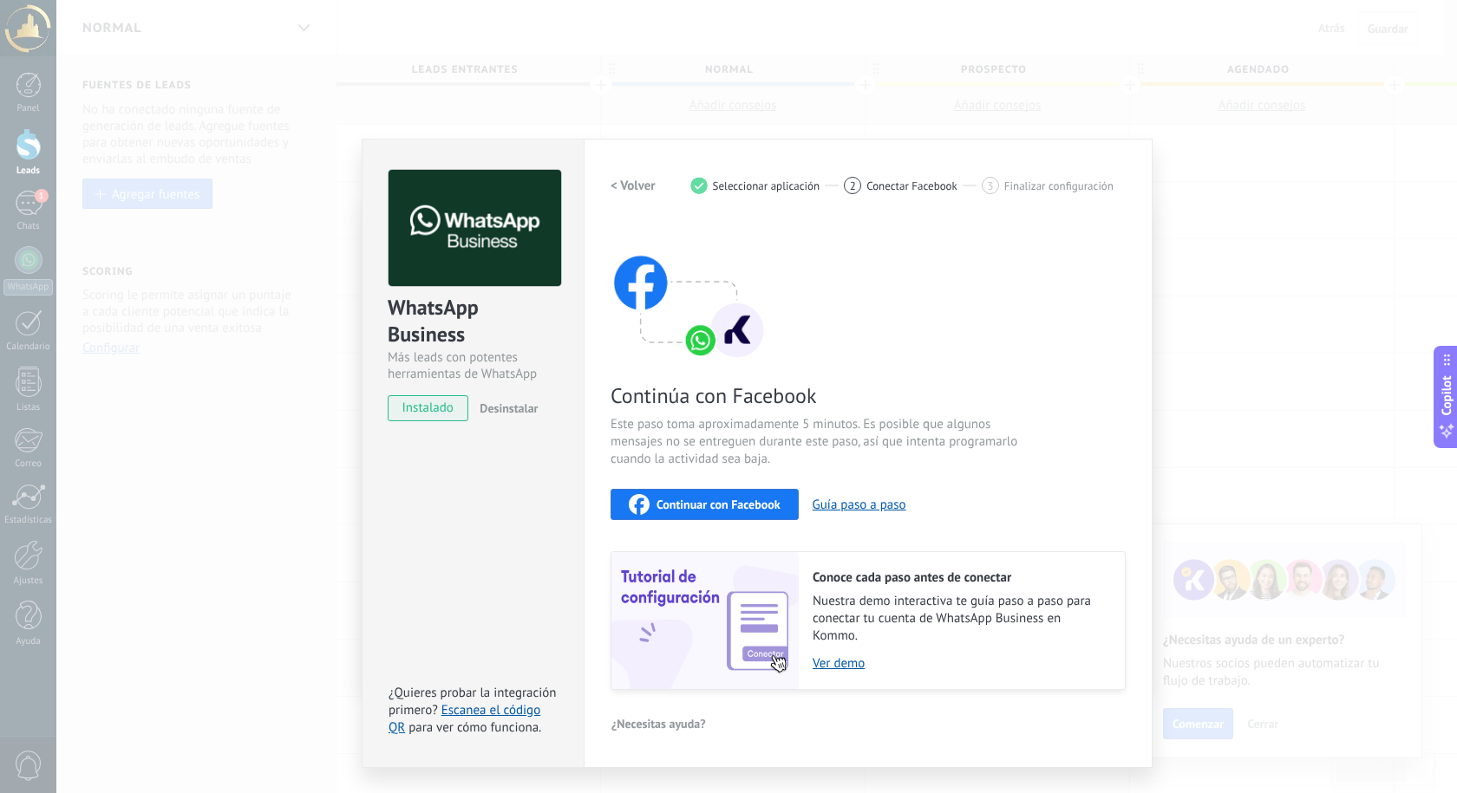
click at [751, 492] on button "Continuar con Facebook" at bounding box center [704, 504] width 188 height 31
click at [877, 494] on div "Continuar con Facebook Guía paso a paso" at bounding box center [867, 504] width 515 height 31
click at [879, 501] on button "Guía paso a paso" at bounding box center [859, 505] width 94 height 16
click at [714, 492] on button "Continuar con Facebook" at bounding box center [704, 504] width 188 height 31
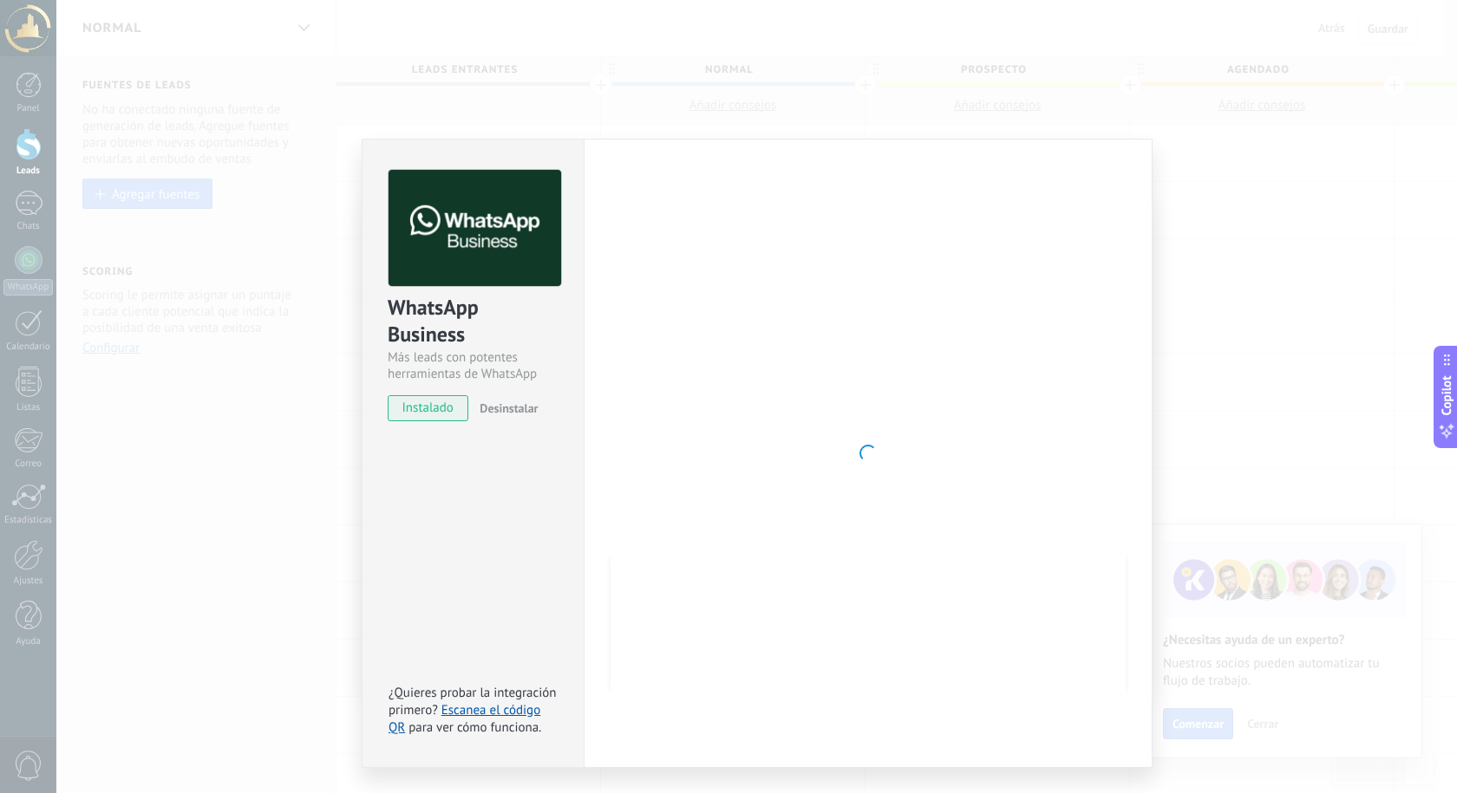
click at [190, 566] on div "WhatsApp Business Más leads con potentes herramientas de WhatsApp instalado Des…" at bounding box center [756, 396] width 1400 height 793
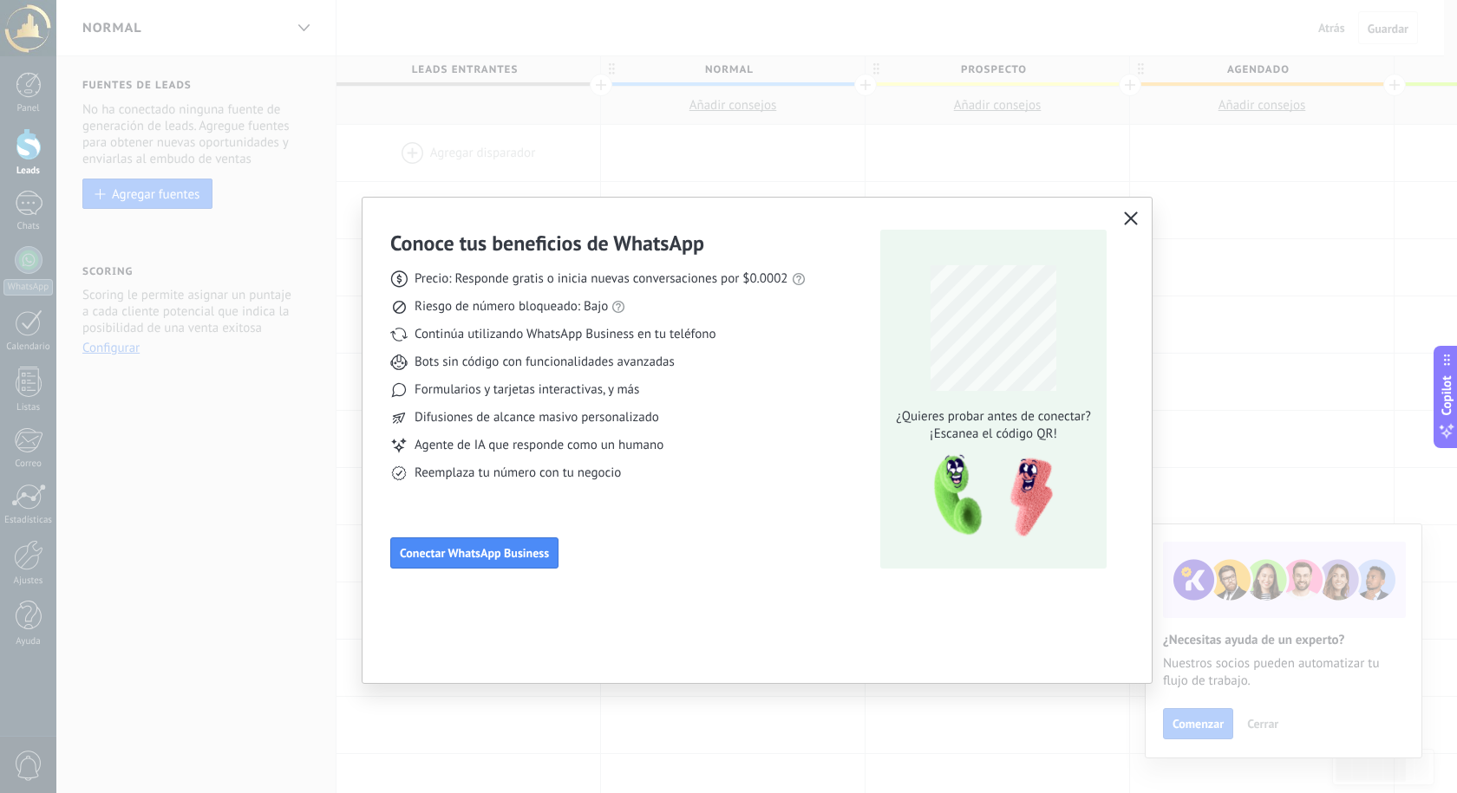
click at [222, 465] on div "Conoce tus beneficios de WhatsApp Precio: Responde gratis o inicia nuevas conve…" at bounding box center [728, 396] width 1457 height 793
click at [414, 559] on span "Conectar WhatsApp Business" at bounding box center [474, 553] width 149 height 12
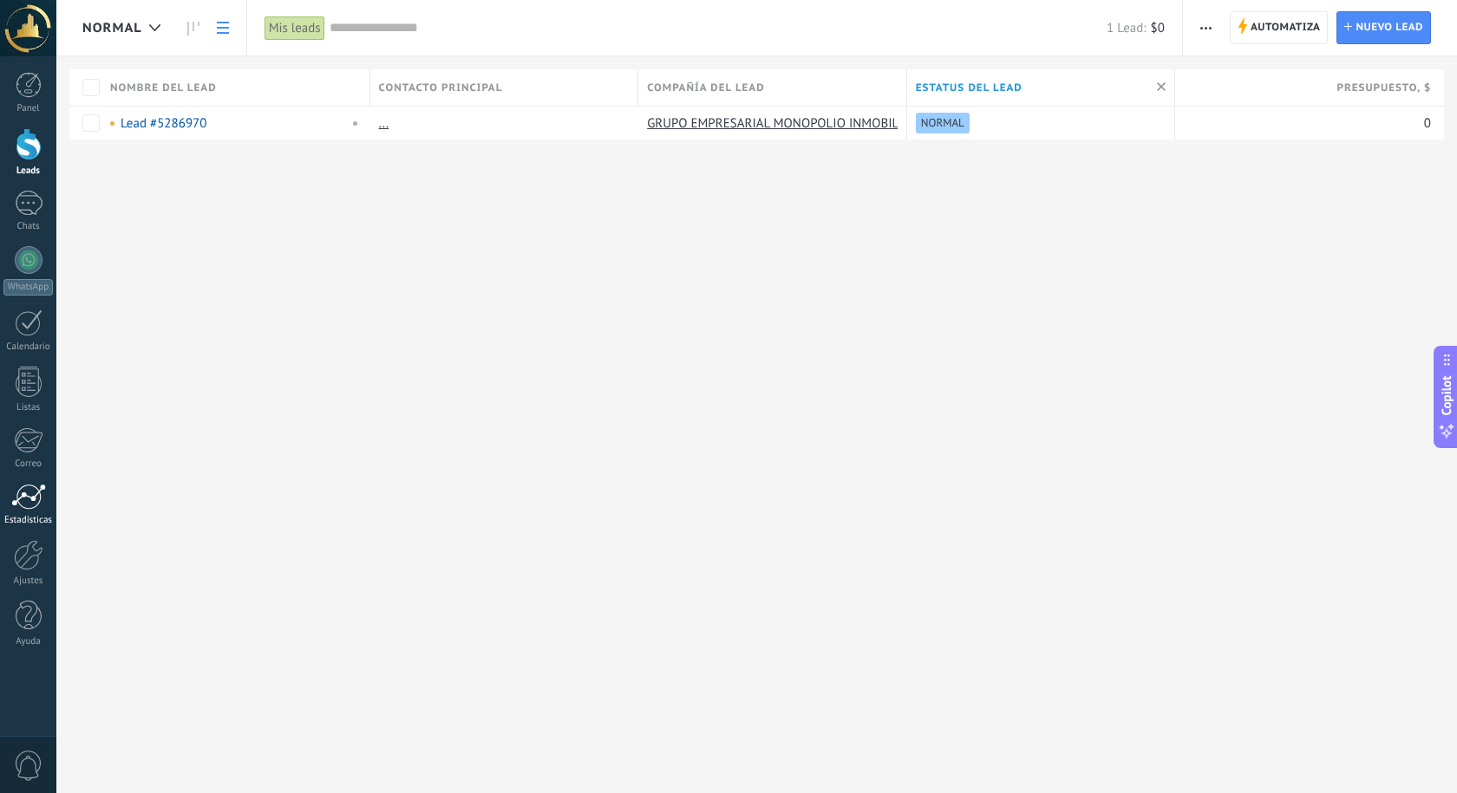
click at [23, 500] on div at bounding box center [28, 497] width 35 height 26
click at [36, 545] on div at bounding box center [28, 555] width 29 height 30
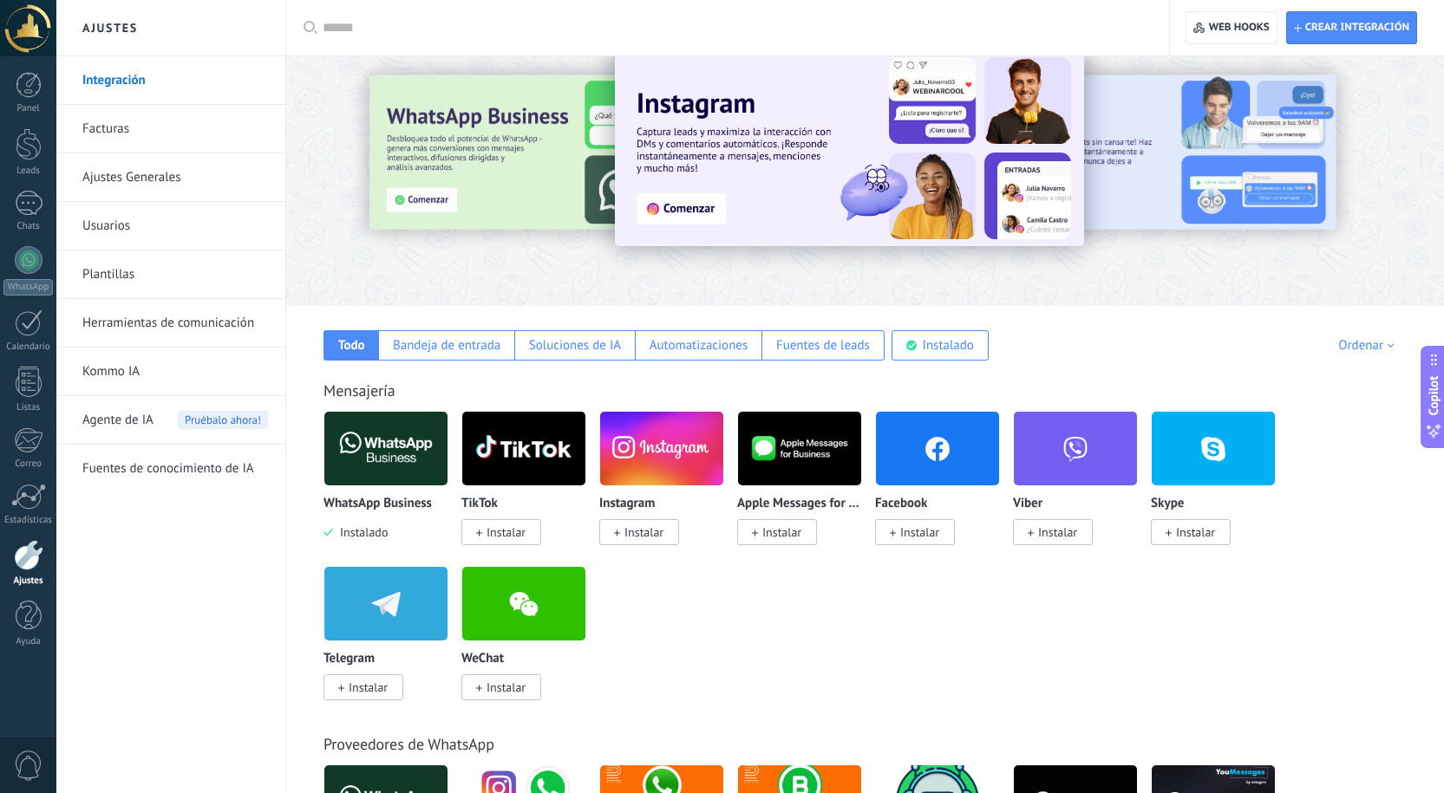
scroll to position [87, 0]
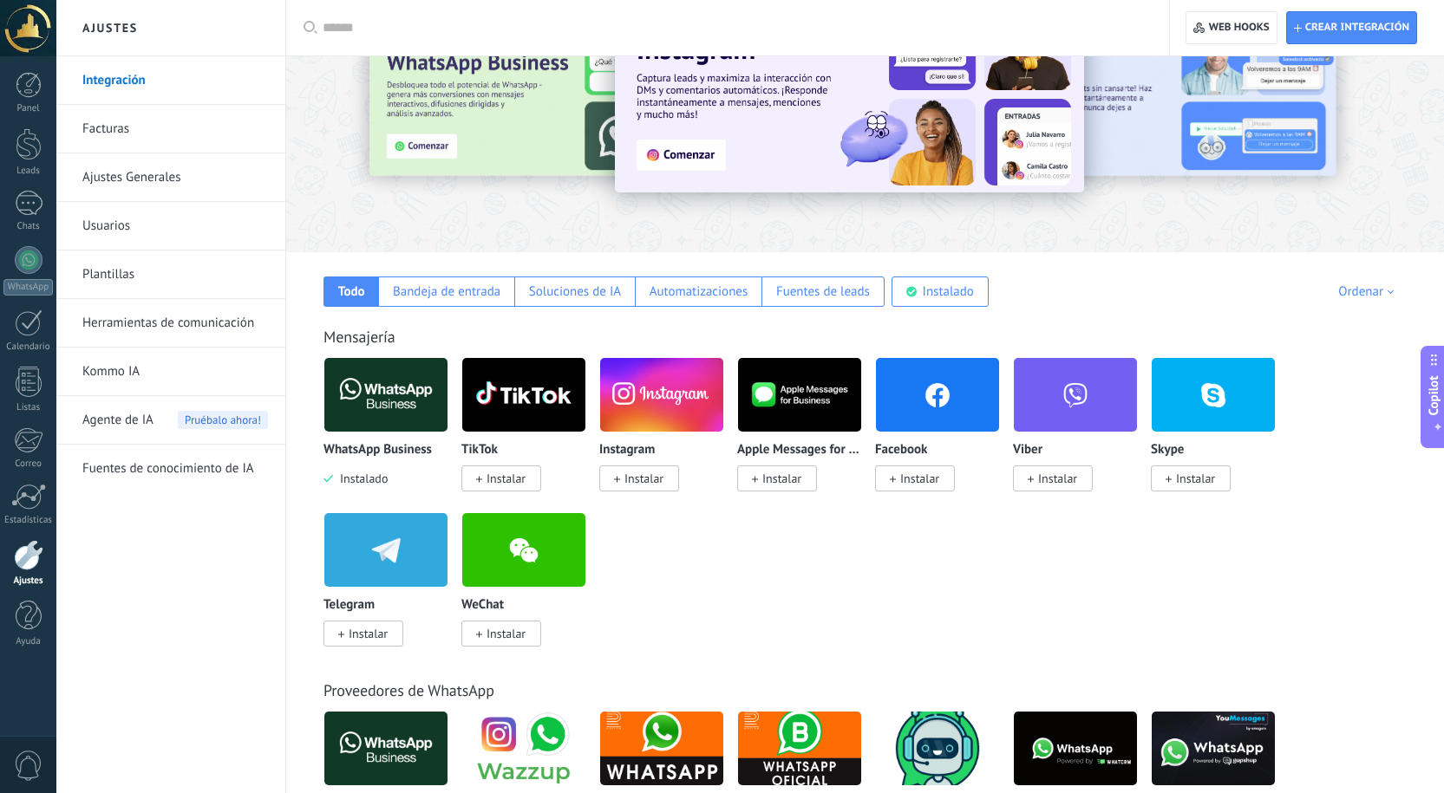
click at [423, 392] on img at bounding box center [385, 395] width 123 height 84
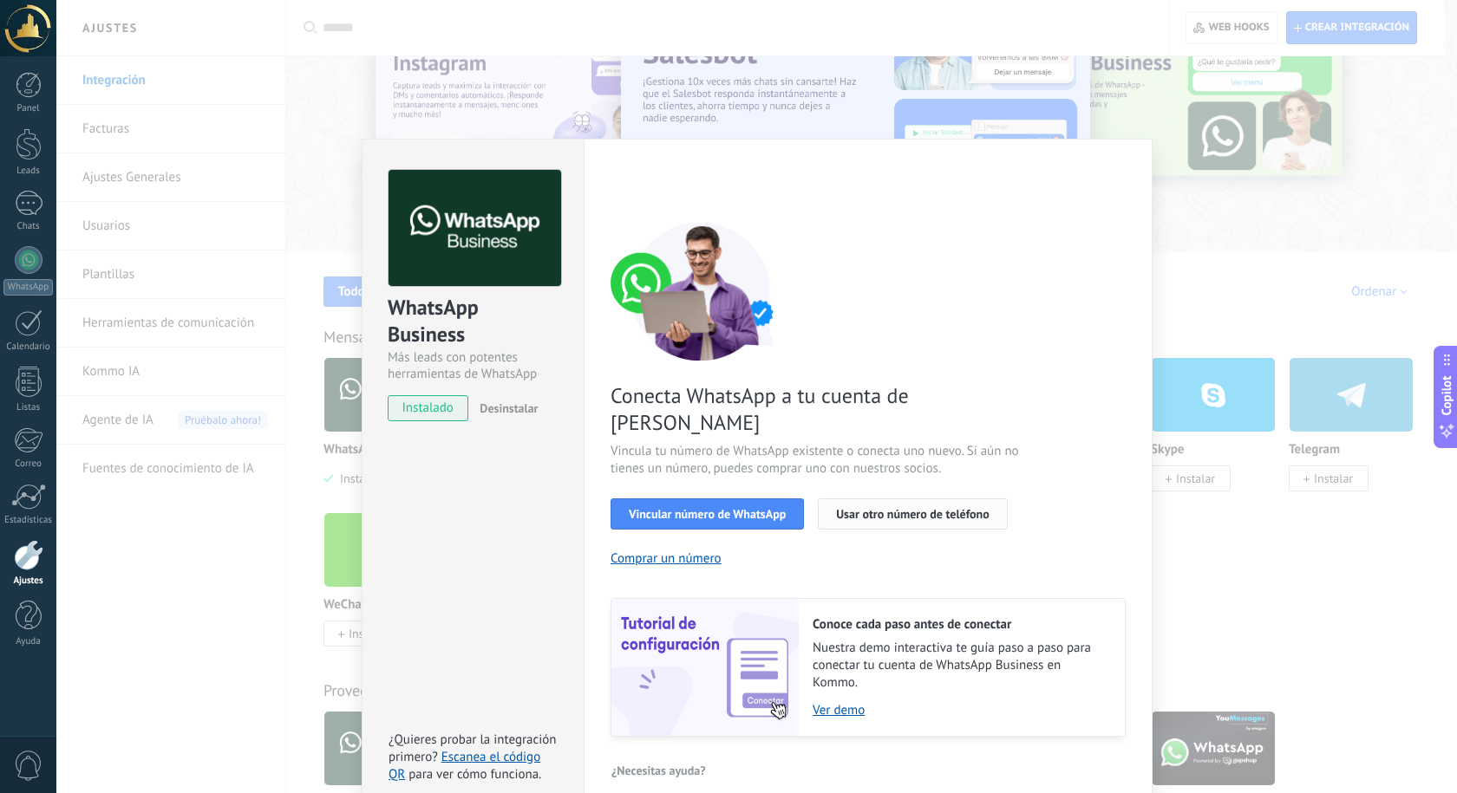
click at [935, 508] on span "Usar otro número de teléfono" at bounding box center [912, 514] width 153 height 12
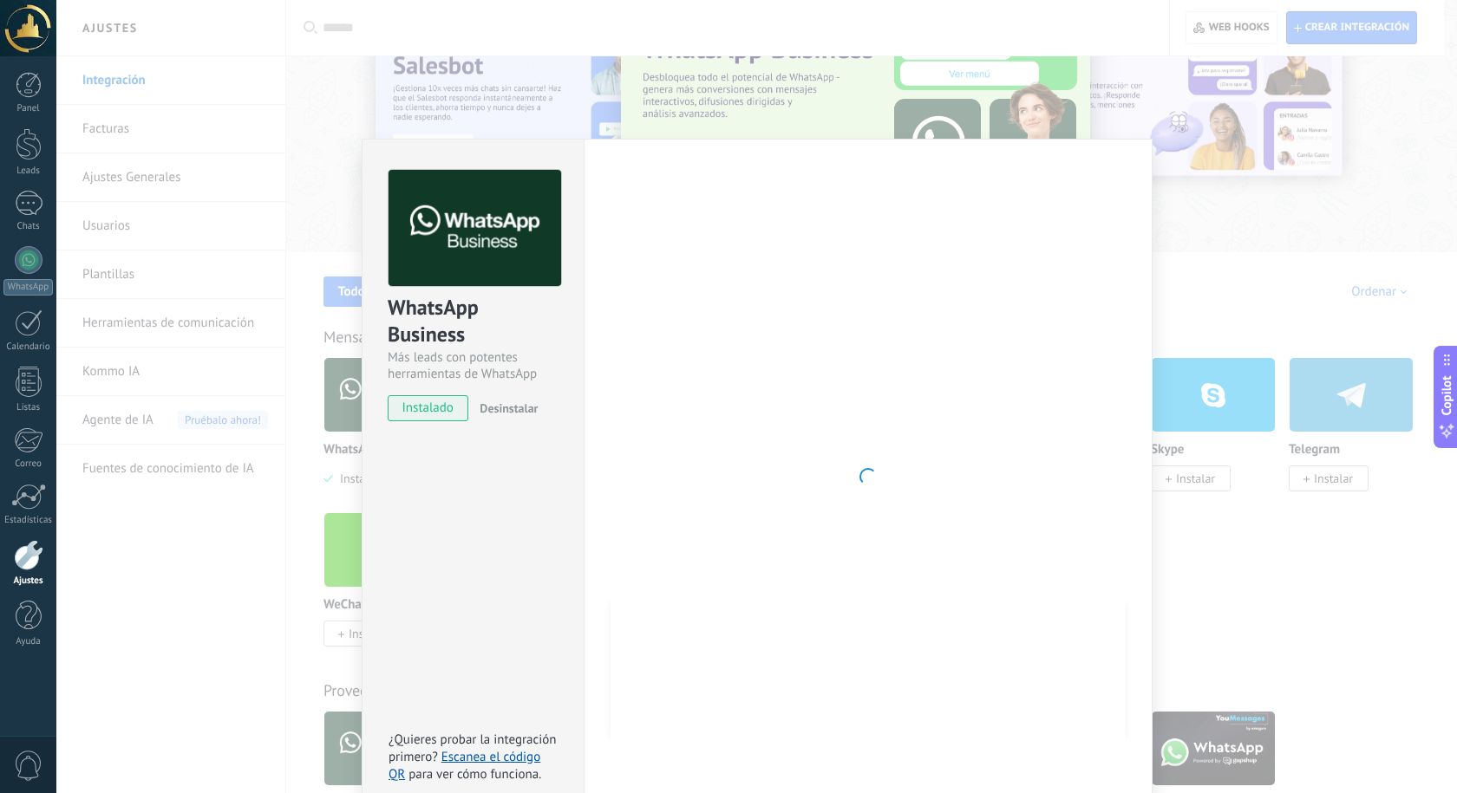
click at [958, 107] on div "WhatsApp Business Más leads con potentes herramientas de WhatsApp instalado Des…" at bounding box center [756, 396] width 1400 height 793
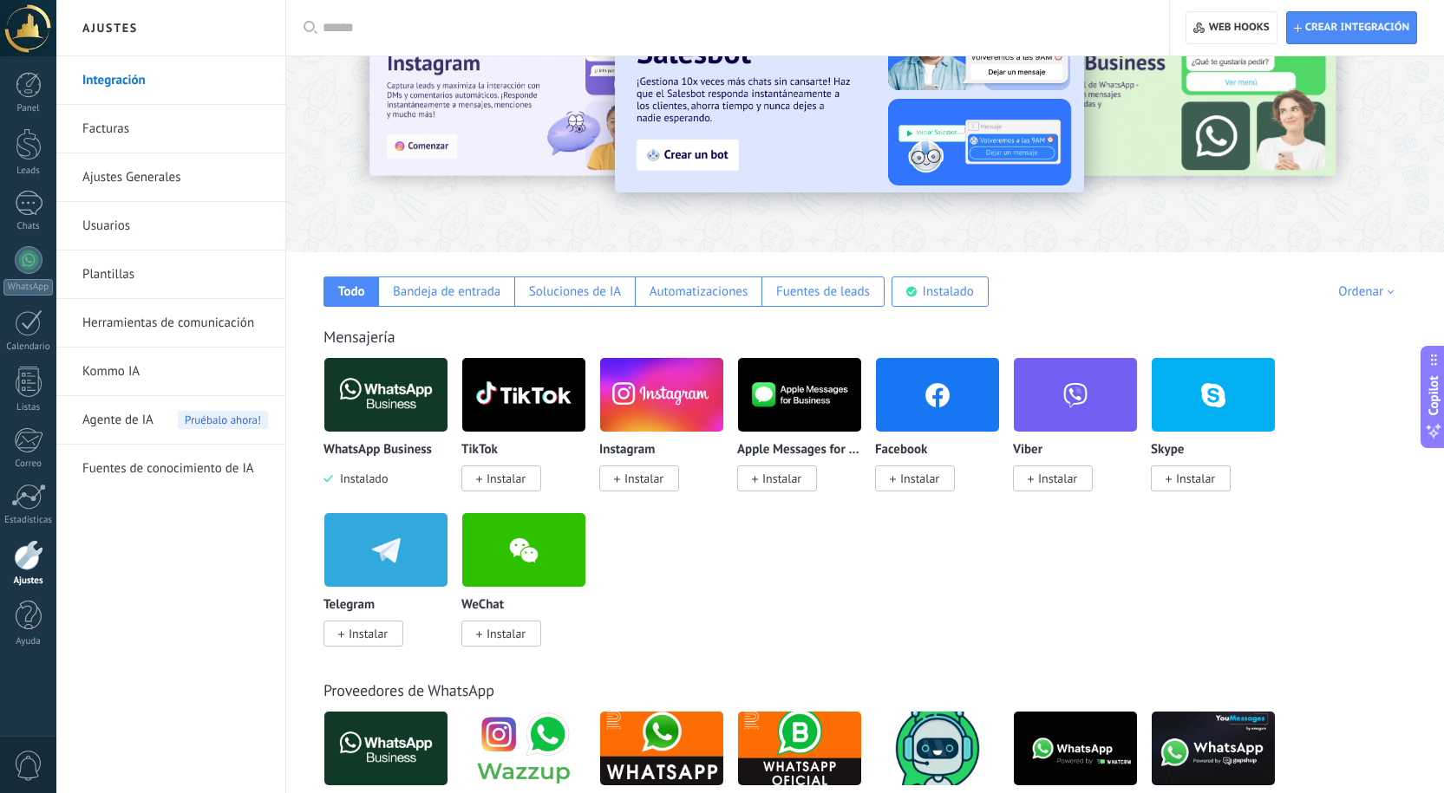
click at [42, 546] on div at bounding box center [28, 555] width 29 height 30
click at [362, 401] on img at bounding box center [385, 395] width 123 height 84
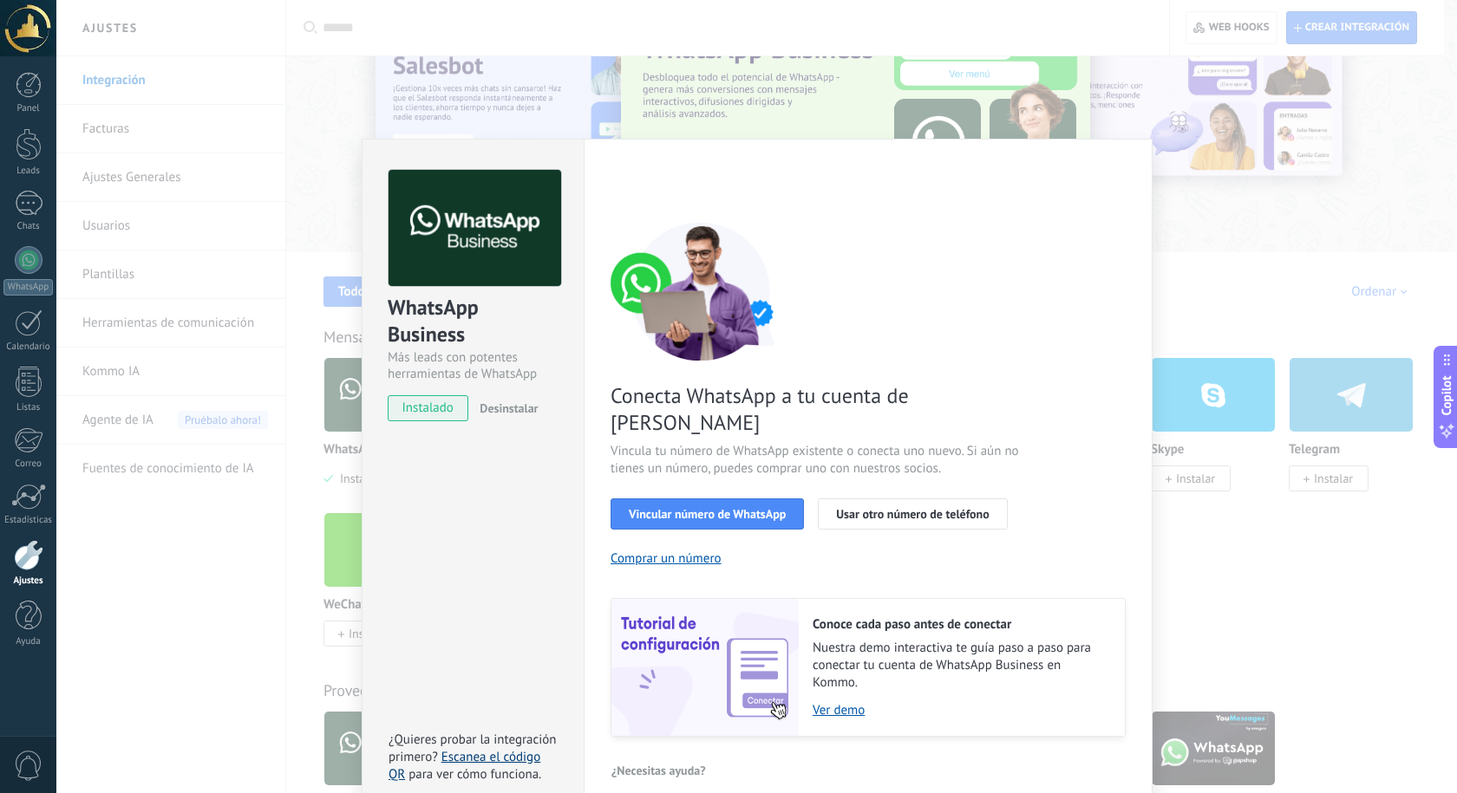
click at [513, 749] on link "Escanea el código QR" at bounding box center [464, 766] width 152 height 34
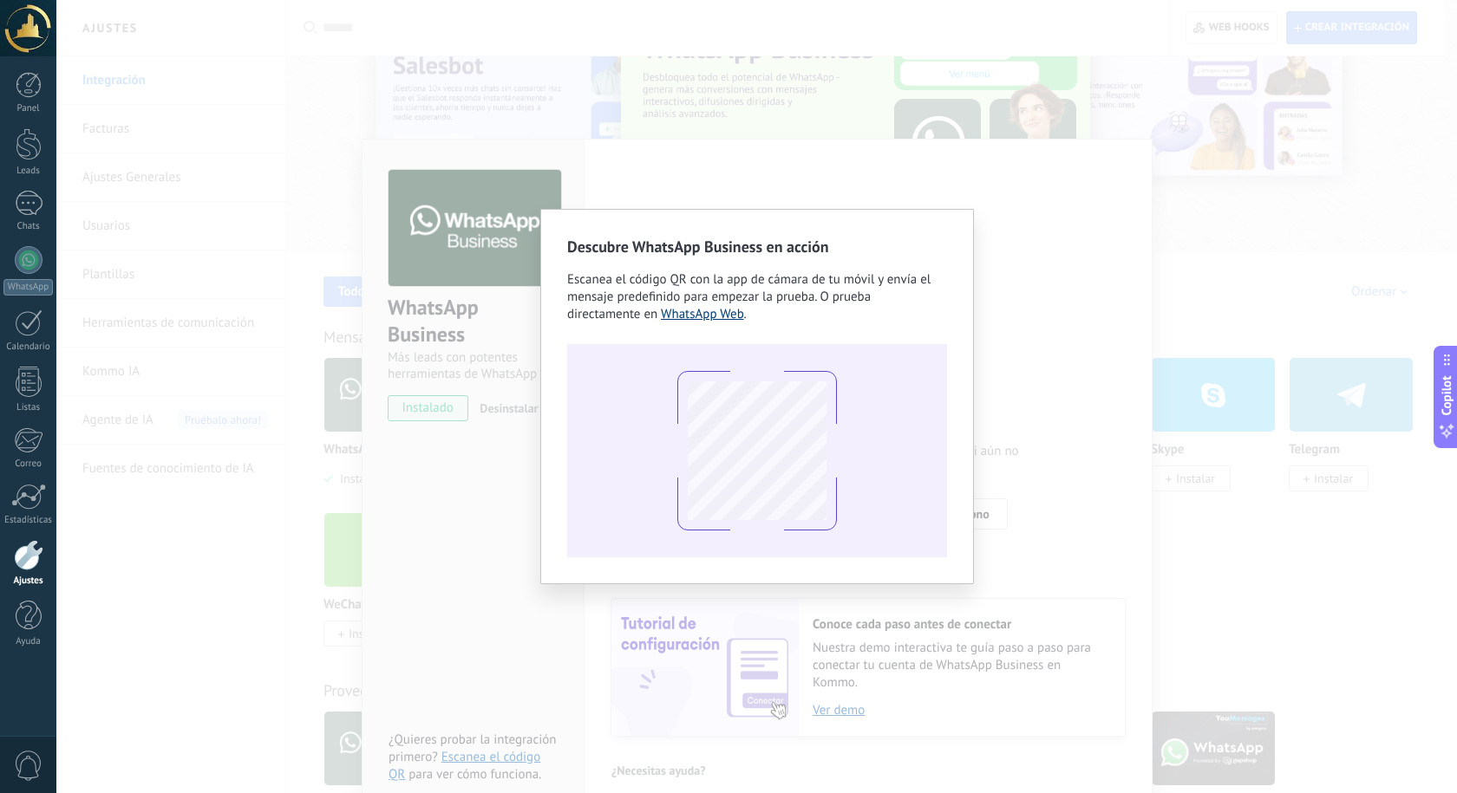
click at [716, 308] on link "WhatsApp Web" at bounding box center [702, 314] width 83 height 16
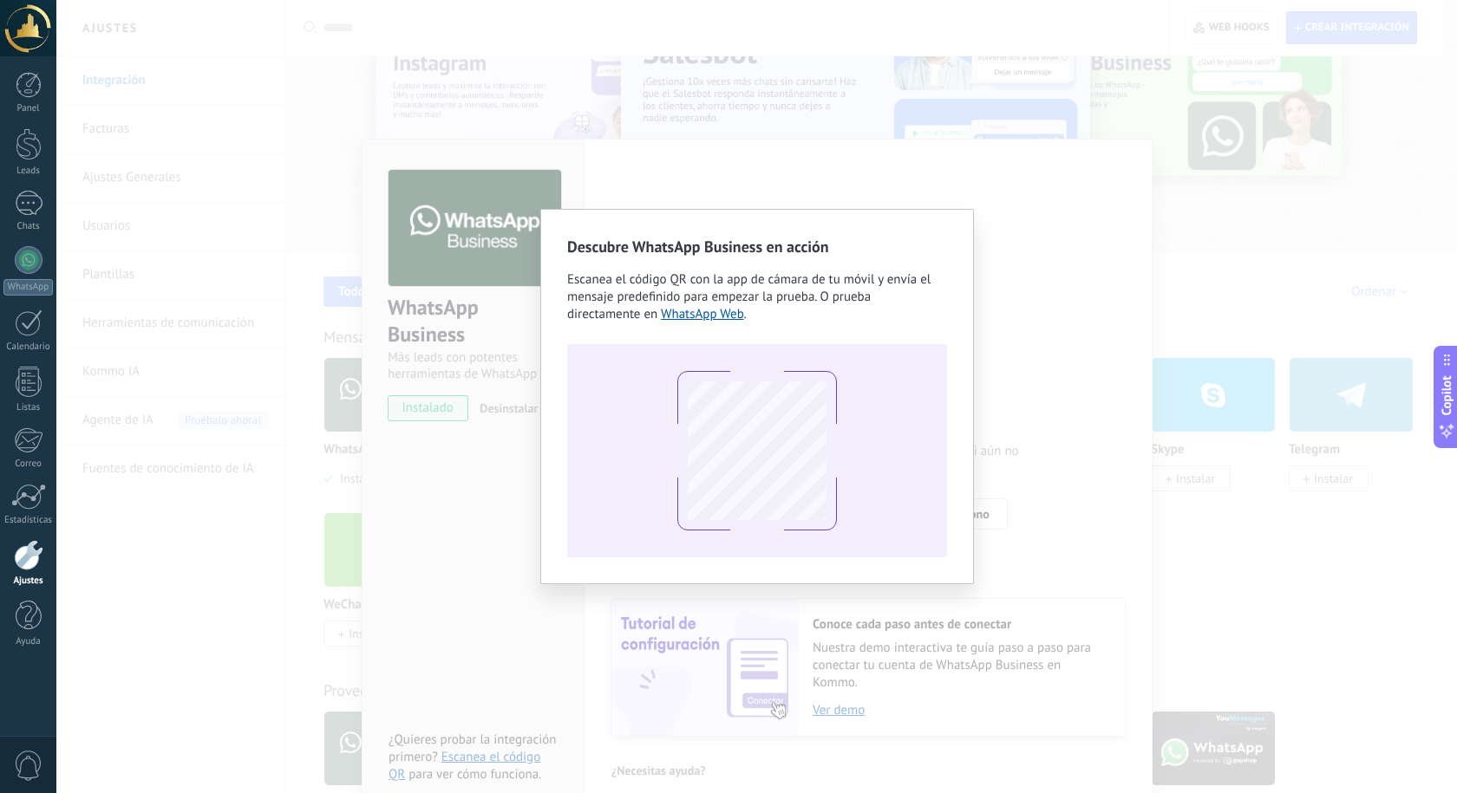
click at [974, 247] on div "Descubre WhatsApp Business en acción Escanea el código QR con la app [PERSON_NA…" at bounding box center [756, 396] width 1400 height 793
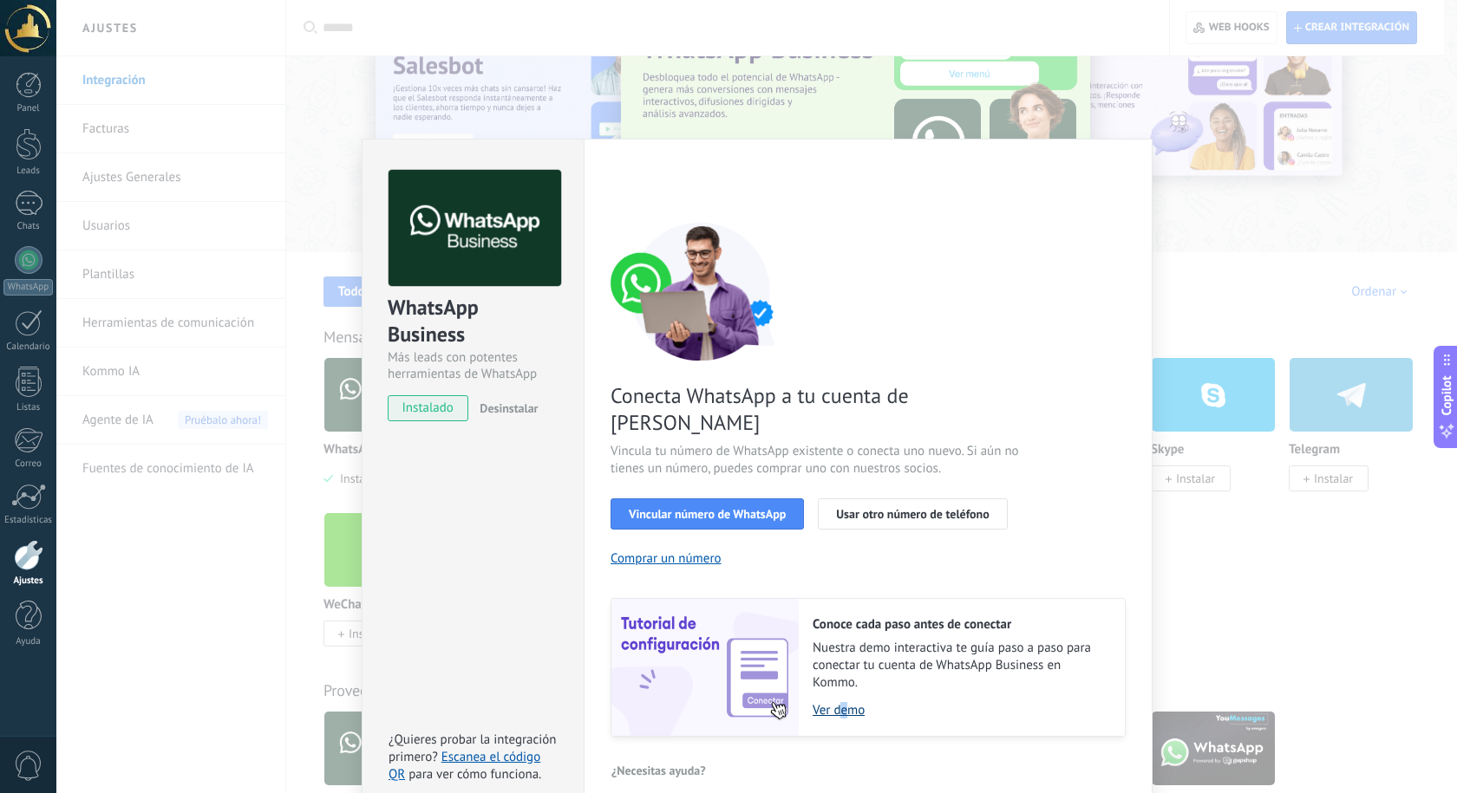
click at [846, 702] on link "Ver demo" at bounding box center [959, 710] width 295 height 16
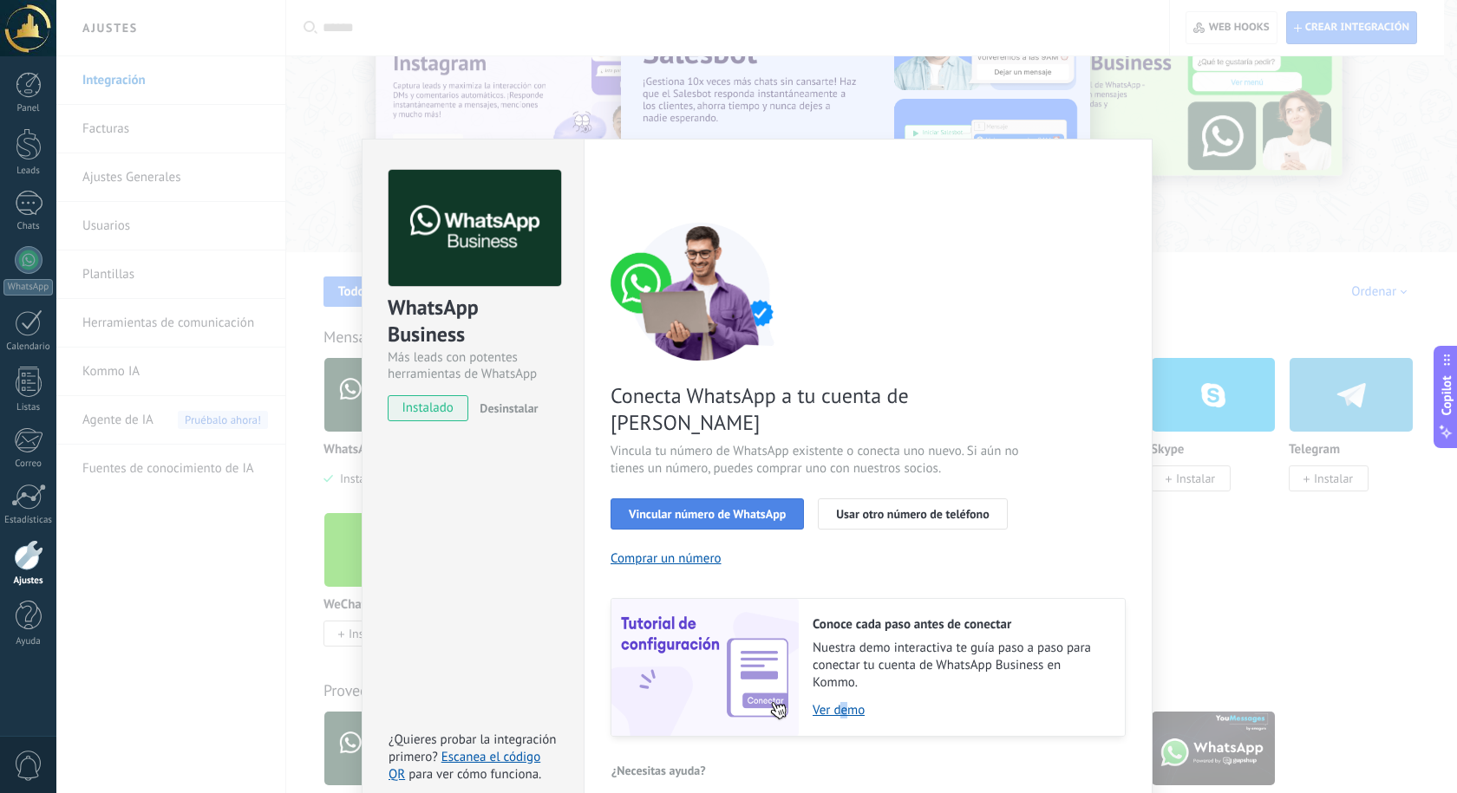
click at [753, 508] on span "Vincular número de WhatsApp" at bounding box center [707, 514] width 157 height 12
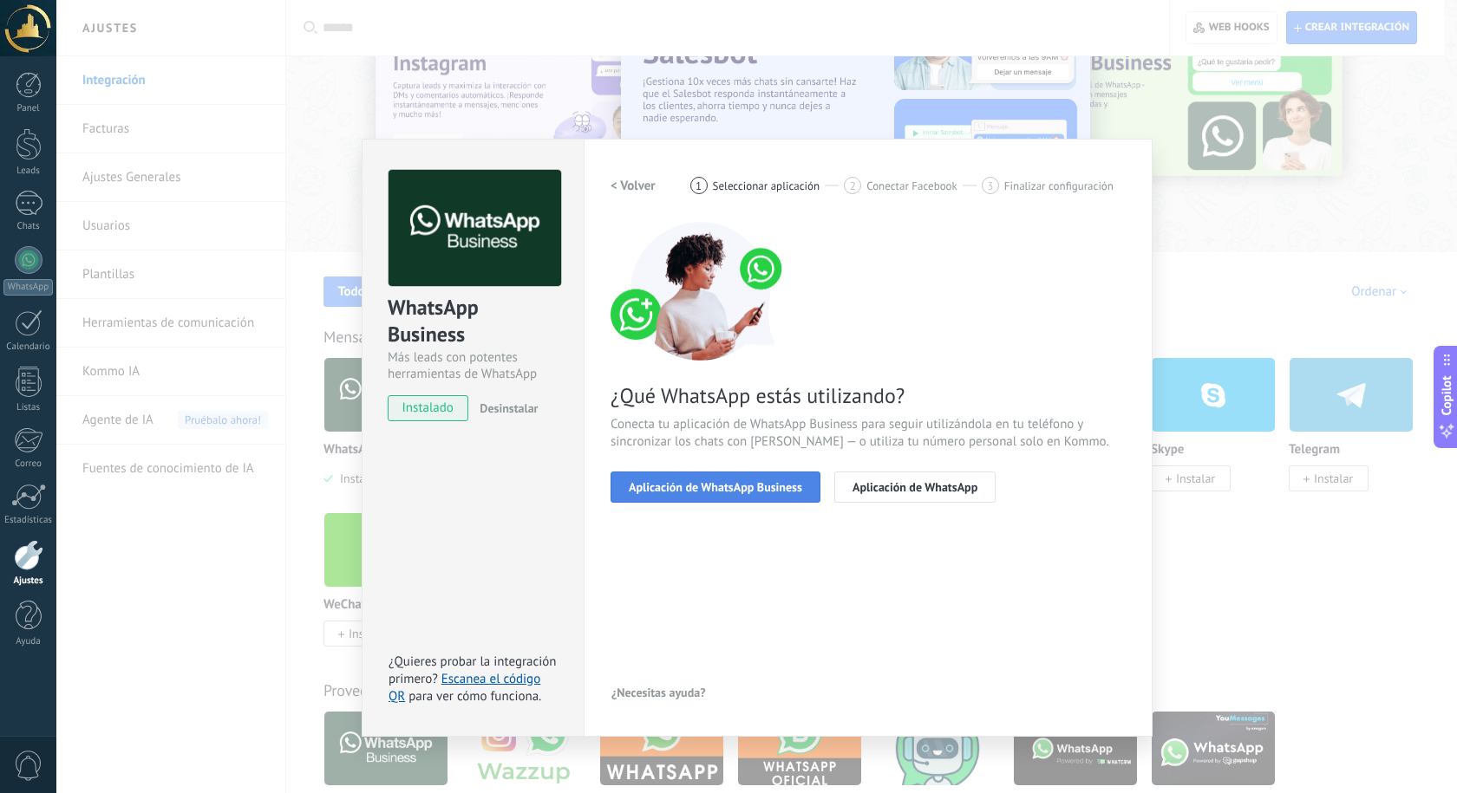
click at [764, 488] on span "Aplicación de WhatsApp Business" at bounding box center [715, 487] width 173 height 12
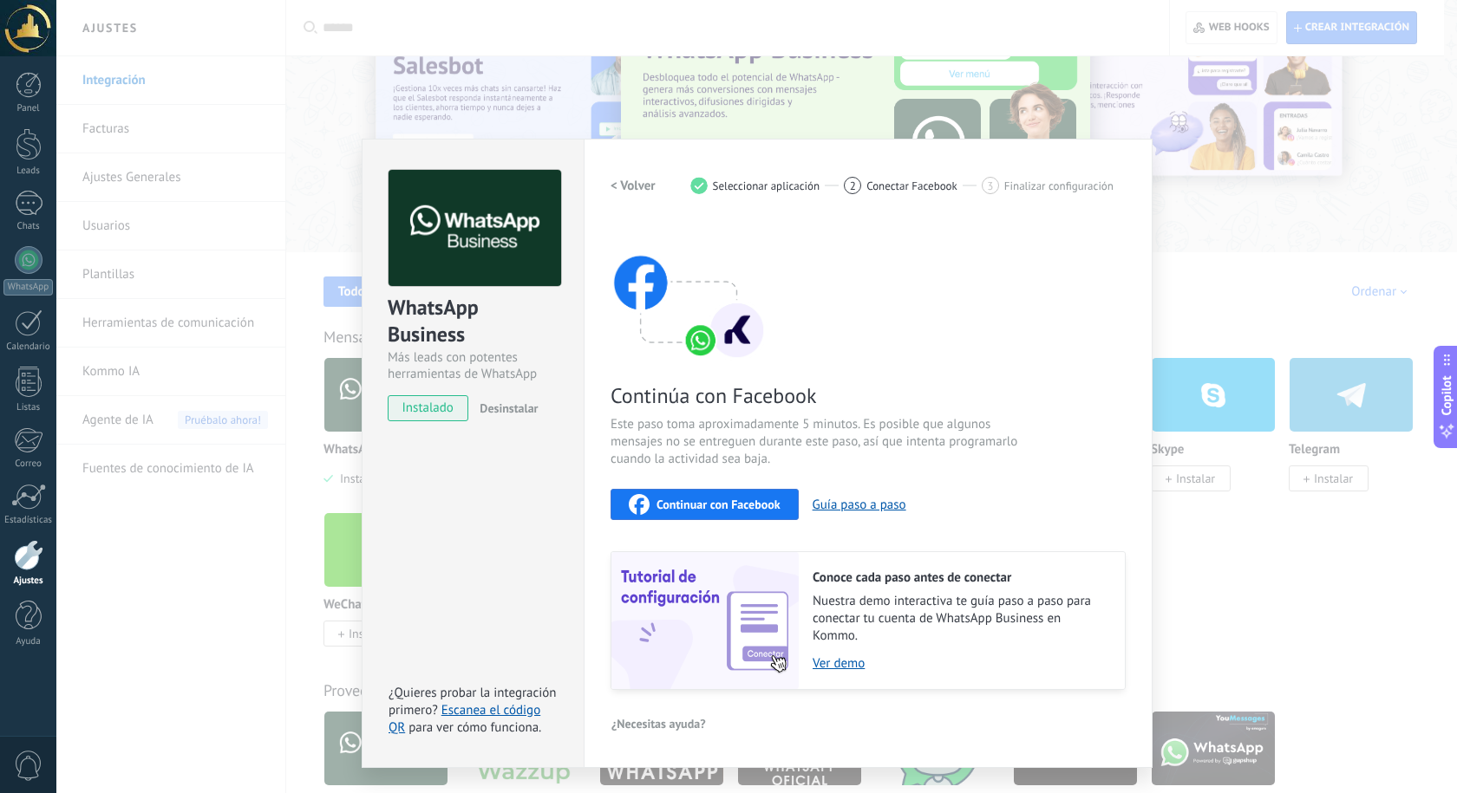
click at [757, 508] on span "Continuar con Facebook" at bounding box center [718, 505] width 124 height 12
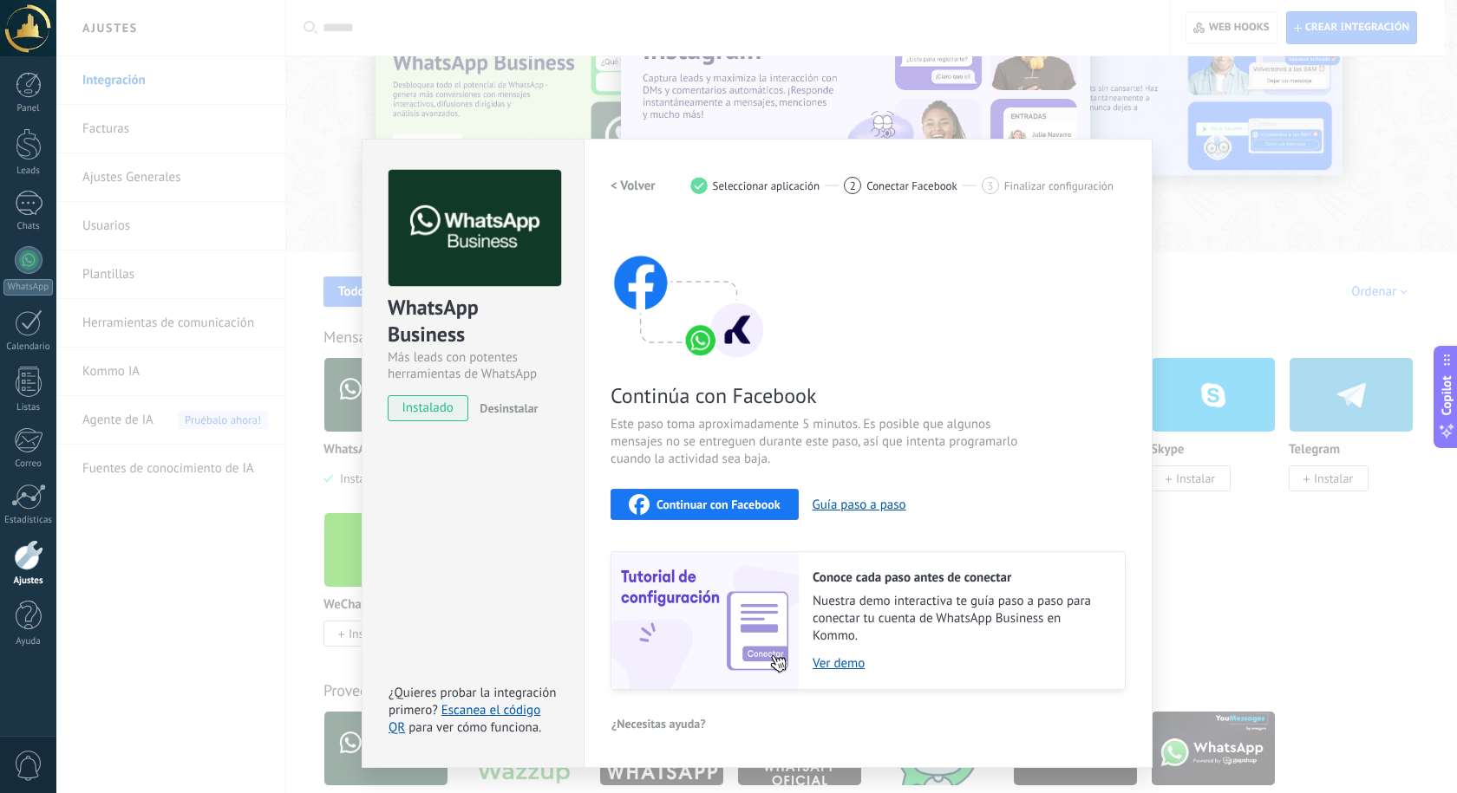
click at [802, 138] on div "WhatsApp Business Más leads con potentes herramientas de WhatsApp instalado Des…" at bounding box center [756, 396] width 1400 height 793
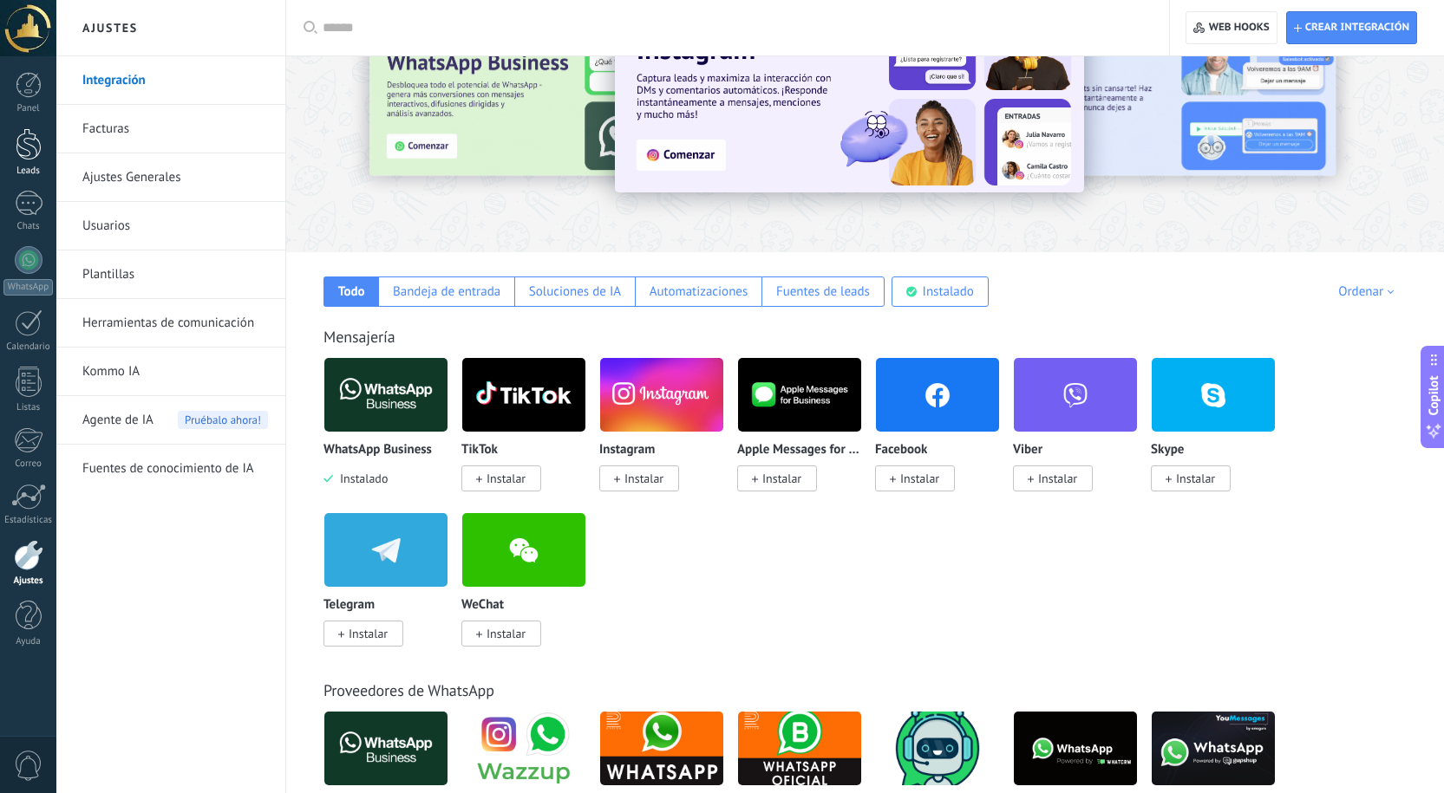
click at [23, 150] on div at bounding box center [29, 144] width 26 height 32
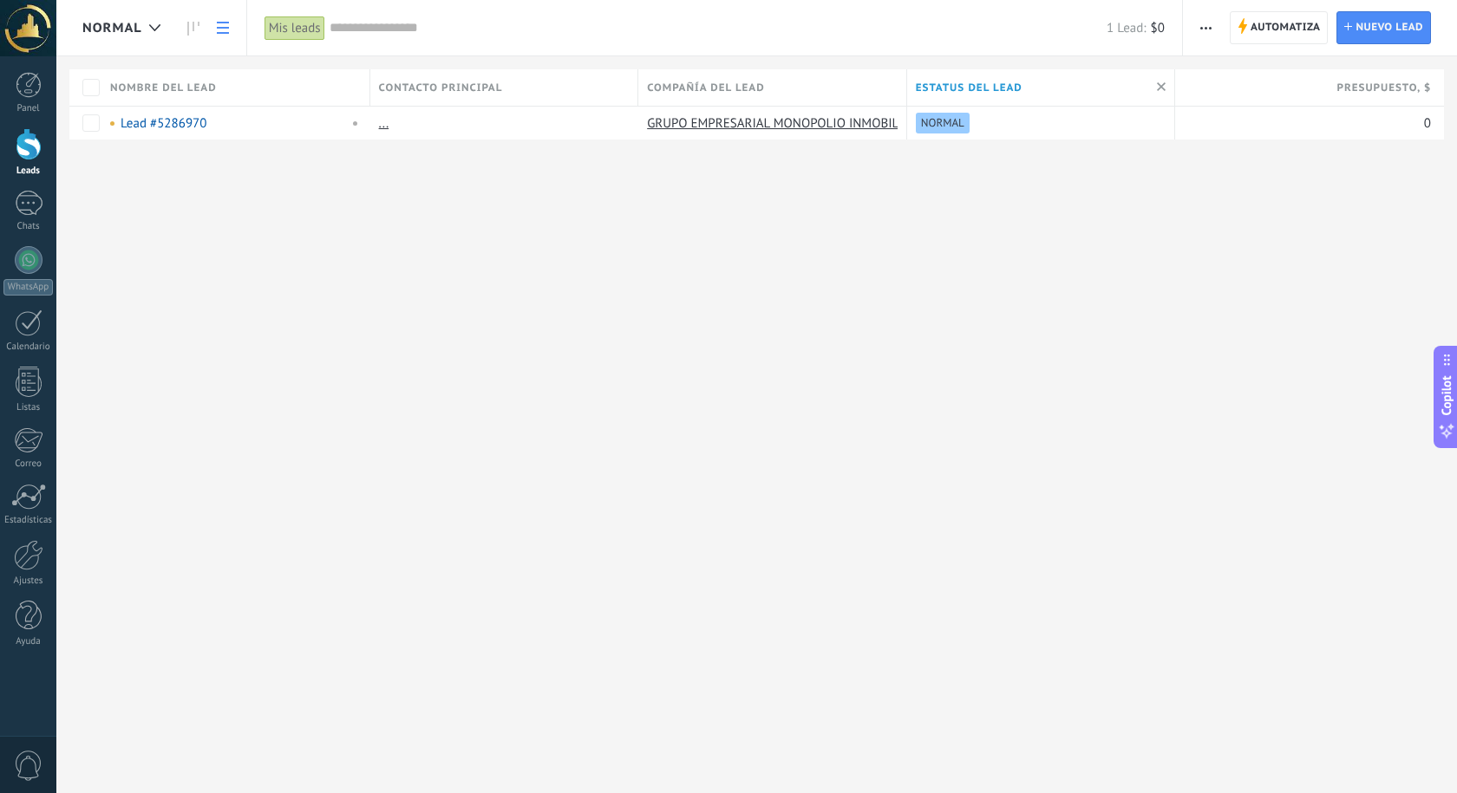
click at [1218, 25] on button "button" at bounding box center [1205, 27] width 25 height 33
click at [1269, 244] on div "Exportar" at bounding box center [1256, 248] width 147 height 35
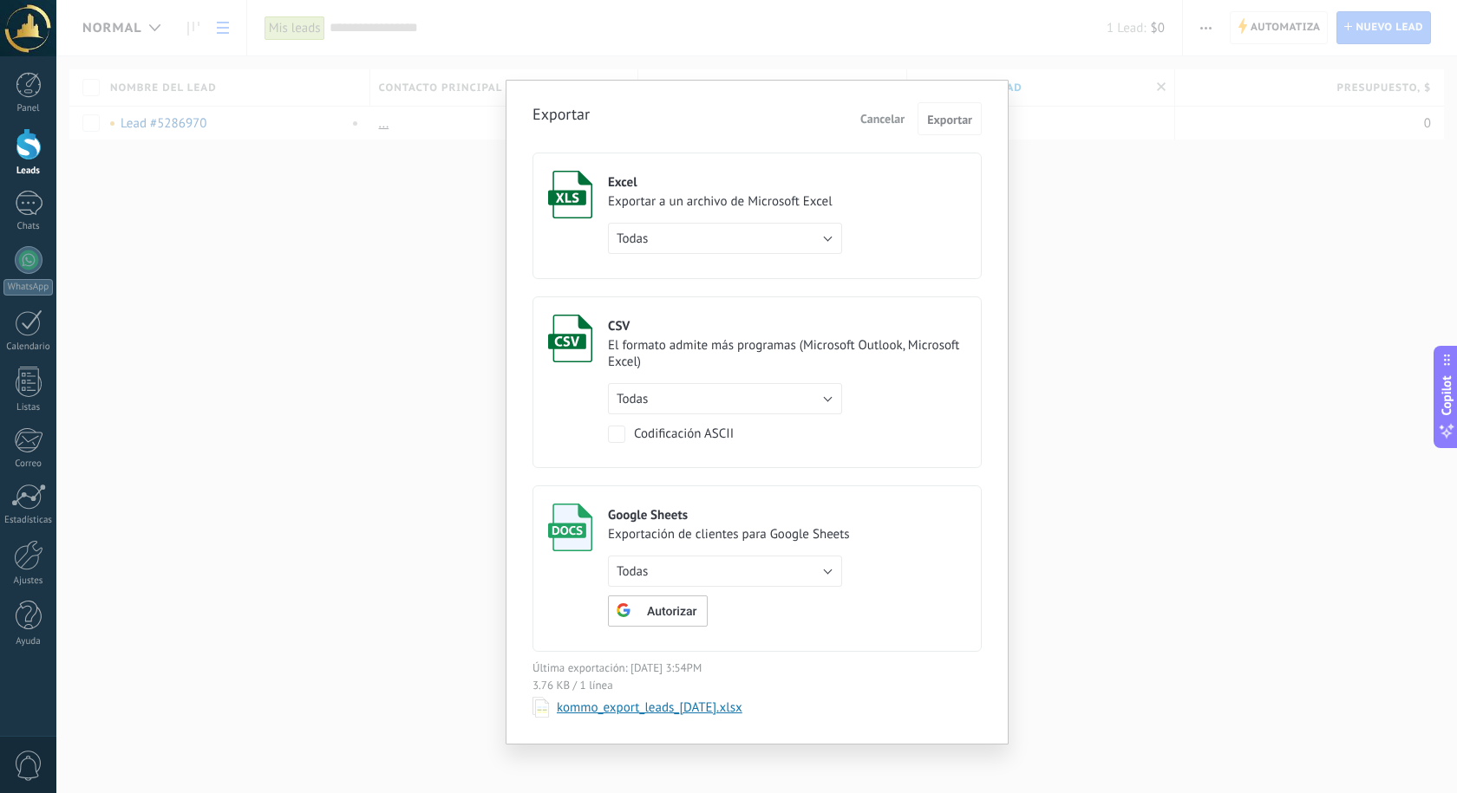
click at [773, 183] on div "Excel" at bounding box center [725, 182] width 234 height 16
drag, startPoint x: 1220, startPoint y: 184, endPoint x: 1208, endPoint y: 132, distance: 53.4
click at [1219, 184] on div "Exportar Cancelar Exportar Excel Exportar a un archivo de Microsoft Excel Todas…" at bounding box center [756, 396] width 1400 height 793
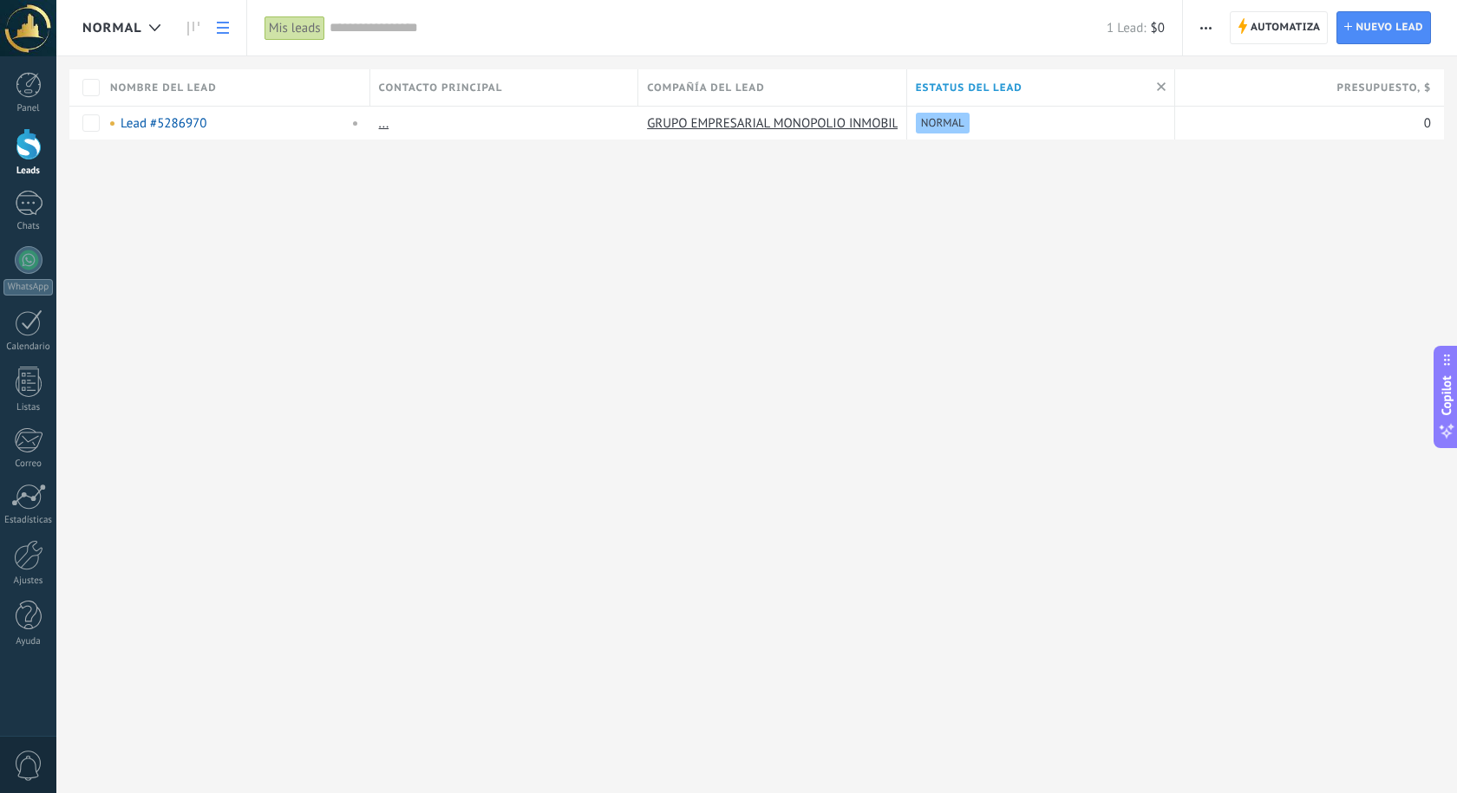
click at [1194, 23] on div "Automatiza Nueva difusión Editar embudo Imprimir Ajustes de la lista Importar E…" at bounding box center [1205, 28] width 29 height 34
click at [1206, 23] on span "button" at bounding box center [1205, 27] width 11 height 33
click at [1232, 203] on span "Importar" at bounding box center [1240, 213] width 49 height 35
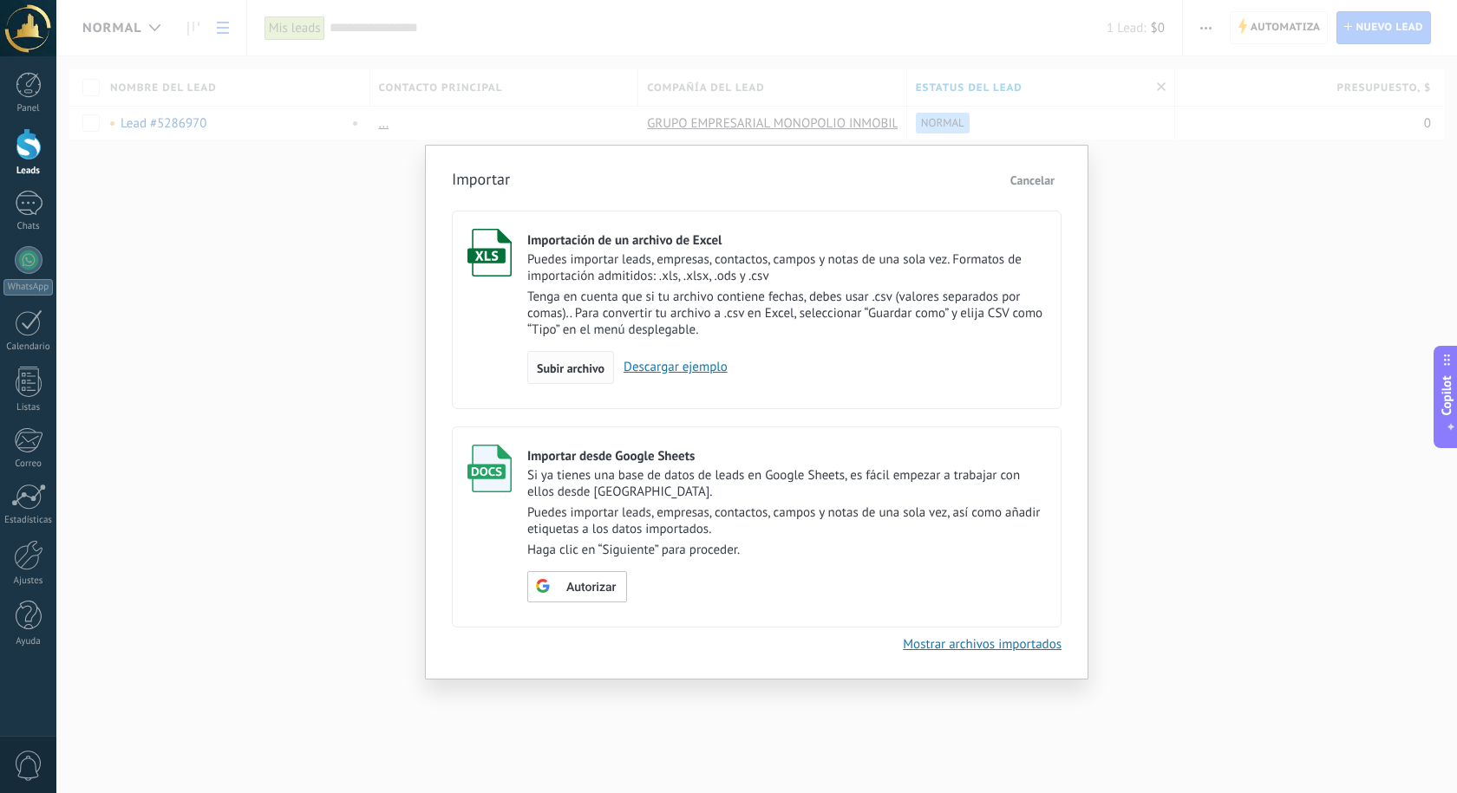
click at [576, 352] on div "Subir archivo" at bounding box center [570, 367] width 87 height 33
click at [0, 0] on input "Importación de un archivo de Excel Puedes importar leads, empresas, contactos, …" at bounding box center [0, 0] width 0 height 0
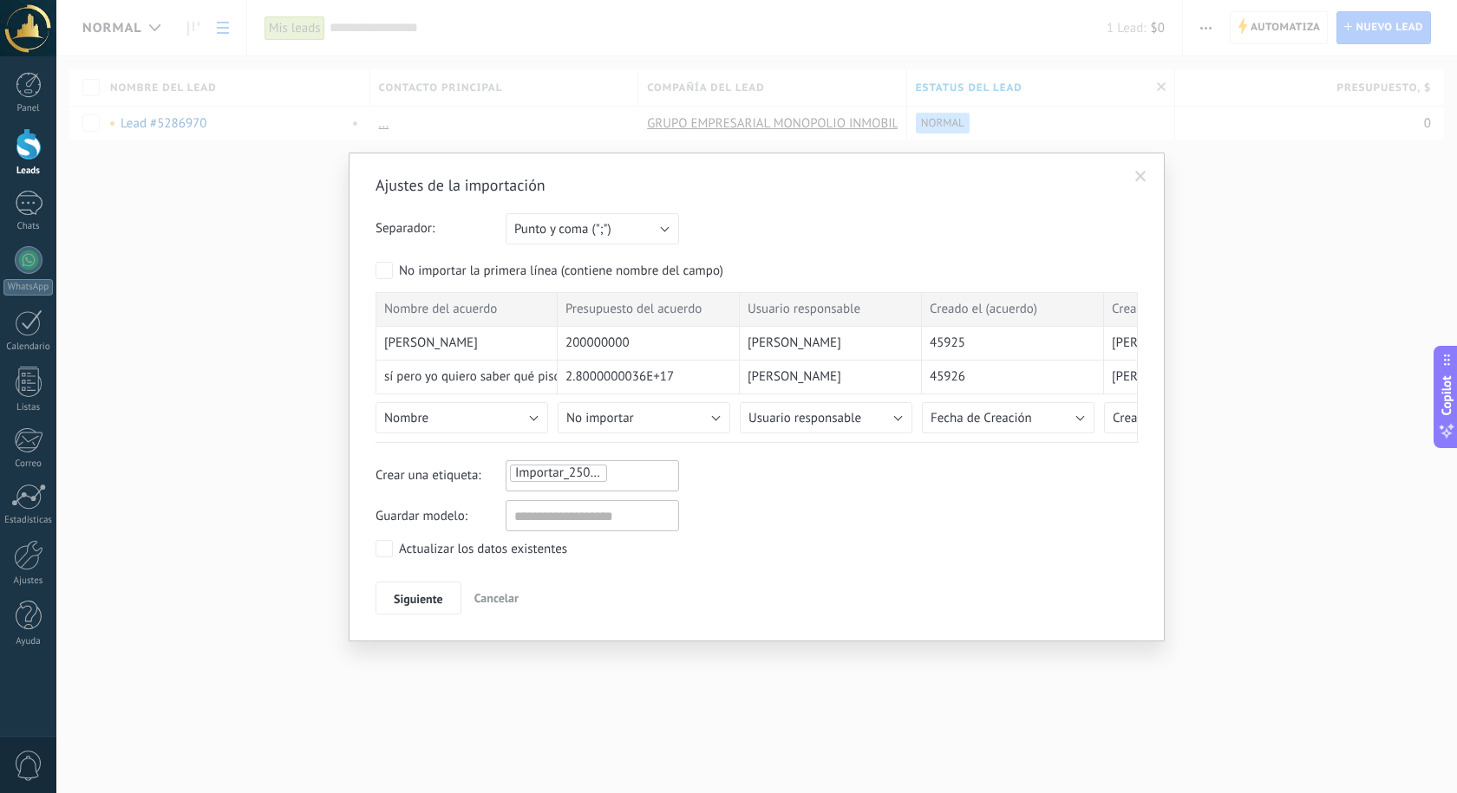
click at [424, 590] on button "Siguiente" at bounding box center [418, 598] width 86 height 33
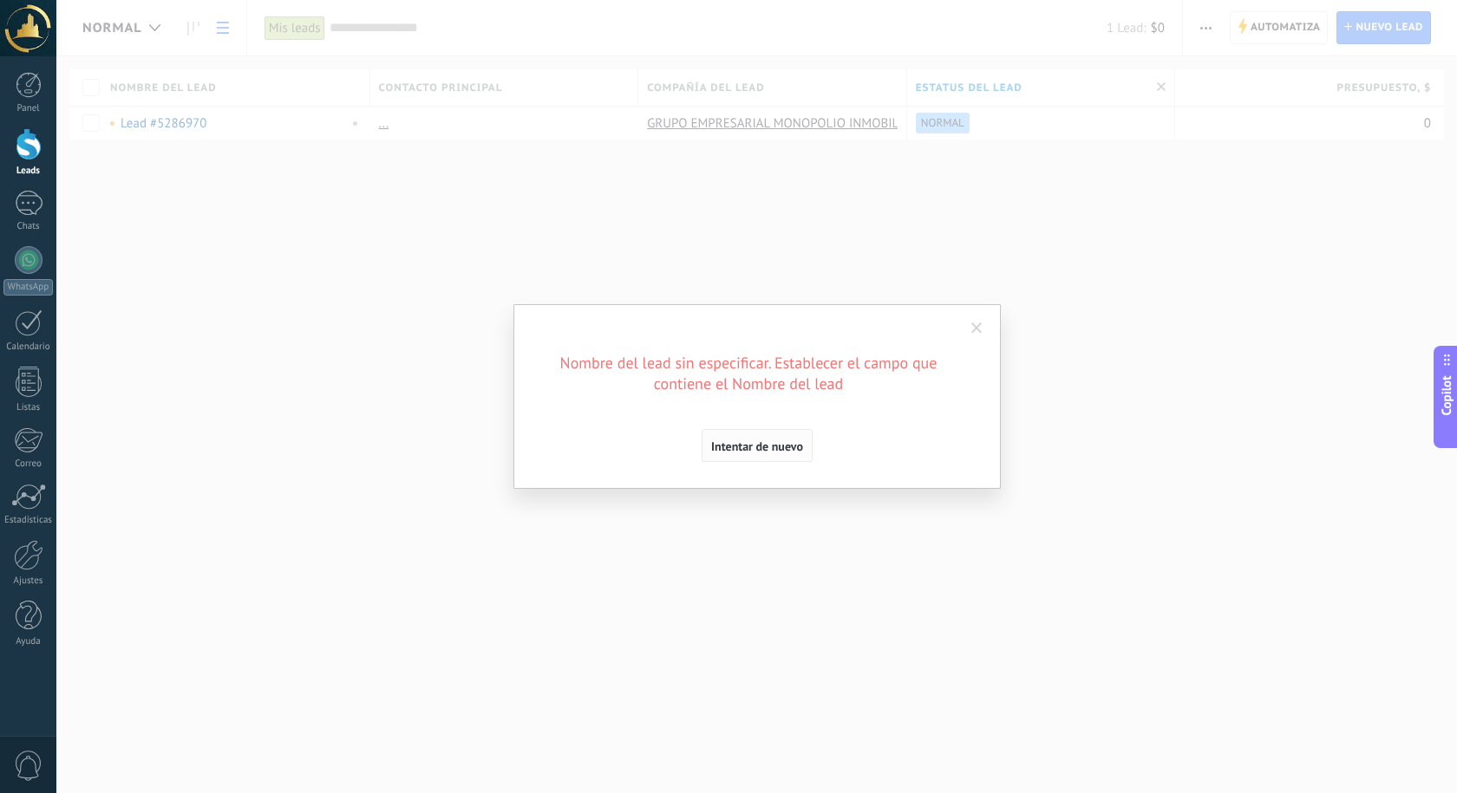
click at [794, 439] on button "Intentar de nuevo" at bounding box center [756, 445] width 111 height 33
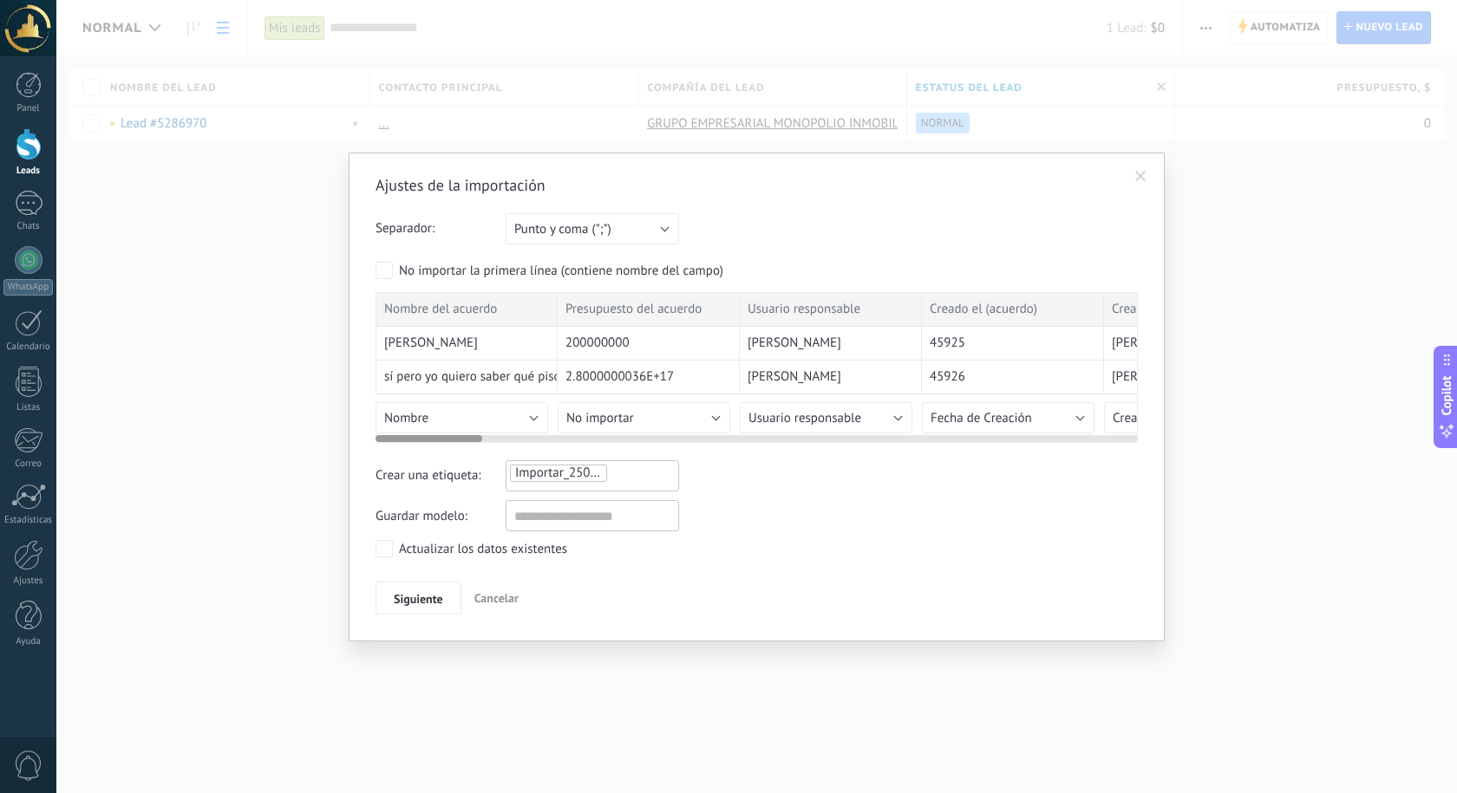
click at [447, 305] on span "Nombre del acuerdo" at bounding box center [440, 309] width 113 height 17
drag, startPoint x: 424, startPoint y: 299, endPoint x: 496, endPoint y: 300, distance: 72.0
click at [496, 300] on div "Nombre del acuerdo" at bounding box center [466, 309] width 182 height 35
click at [613, 218] on button "Punto y coma (";")" at bounding box center [591, 228] width 173 height 31
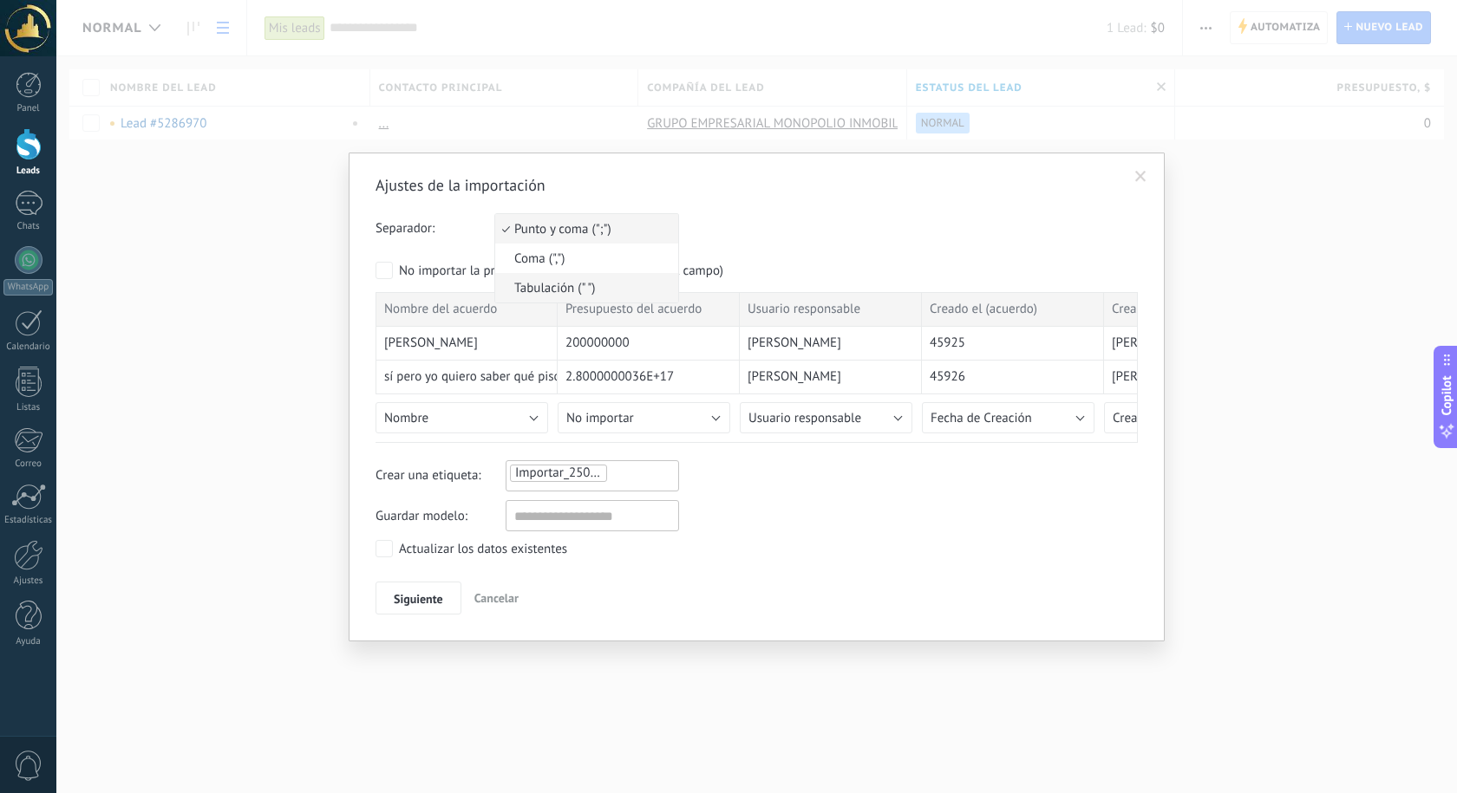
click at [602, 283] on span "Tabulación (" ")" at bounding box center [584, 288] width 178 height 16
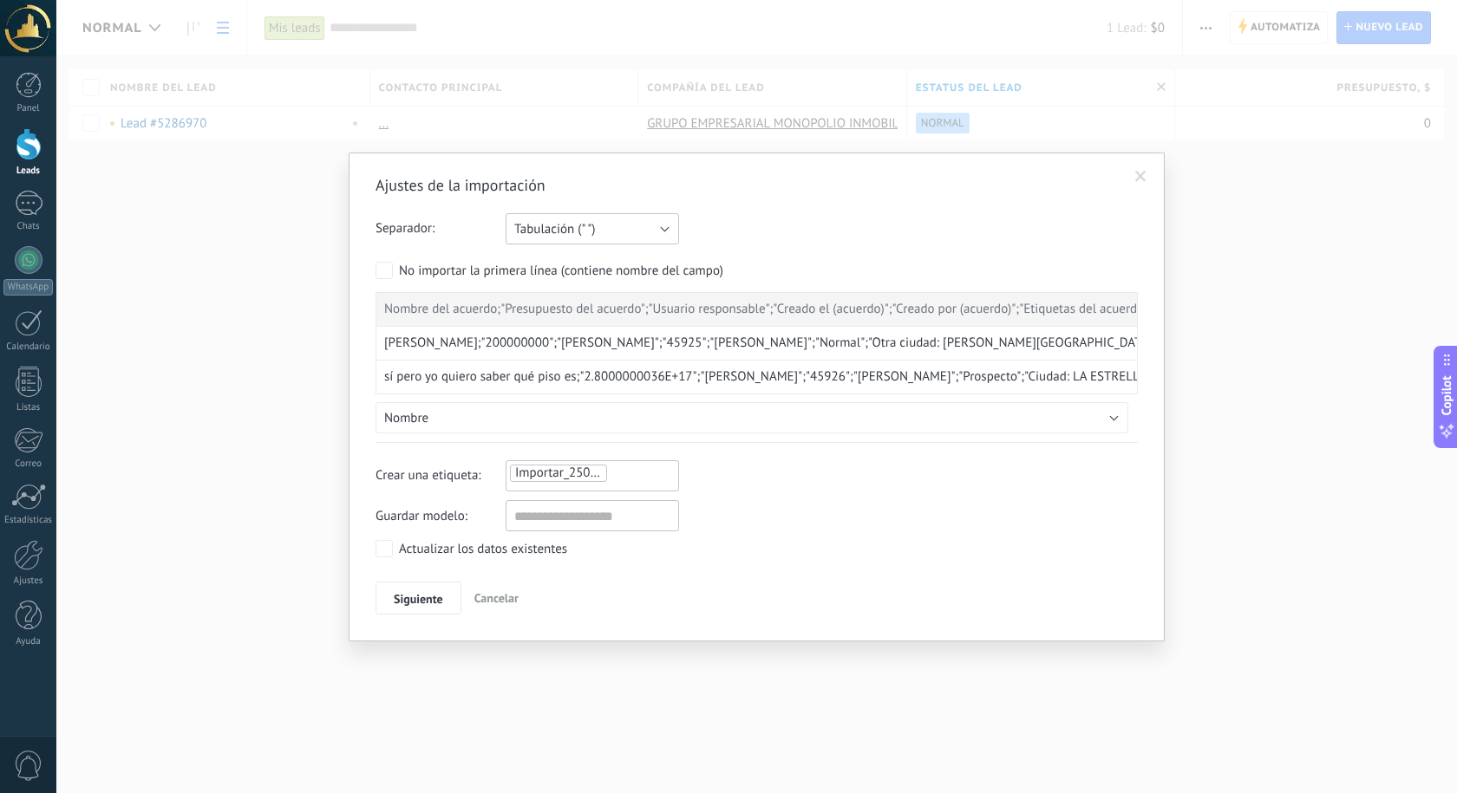
click at [608, 226] on button "Tabulación (" ")" at bounding box center [591, 228] width 173 height 31
click at [607, 244] on li "Punto y coma (";")" at bounding box center [586, 228] width 183 height 29
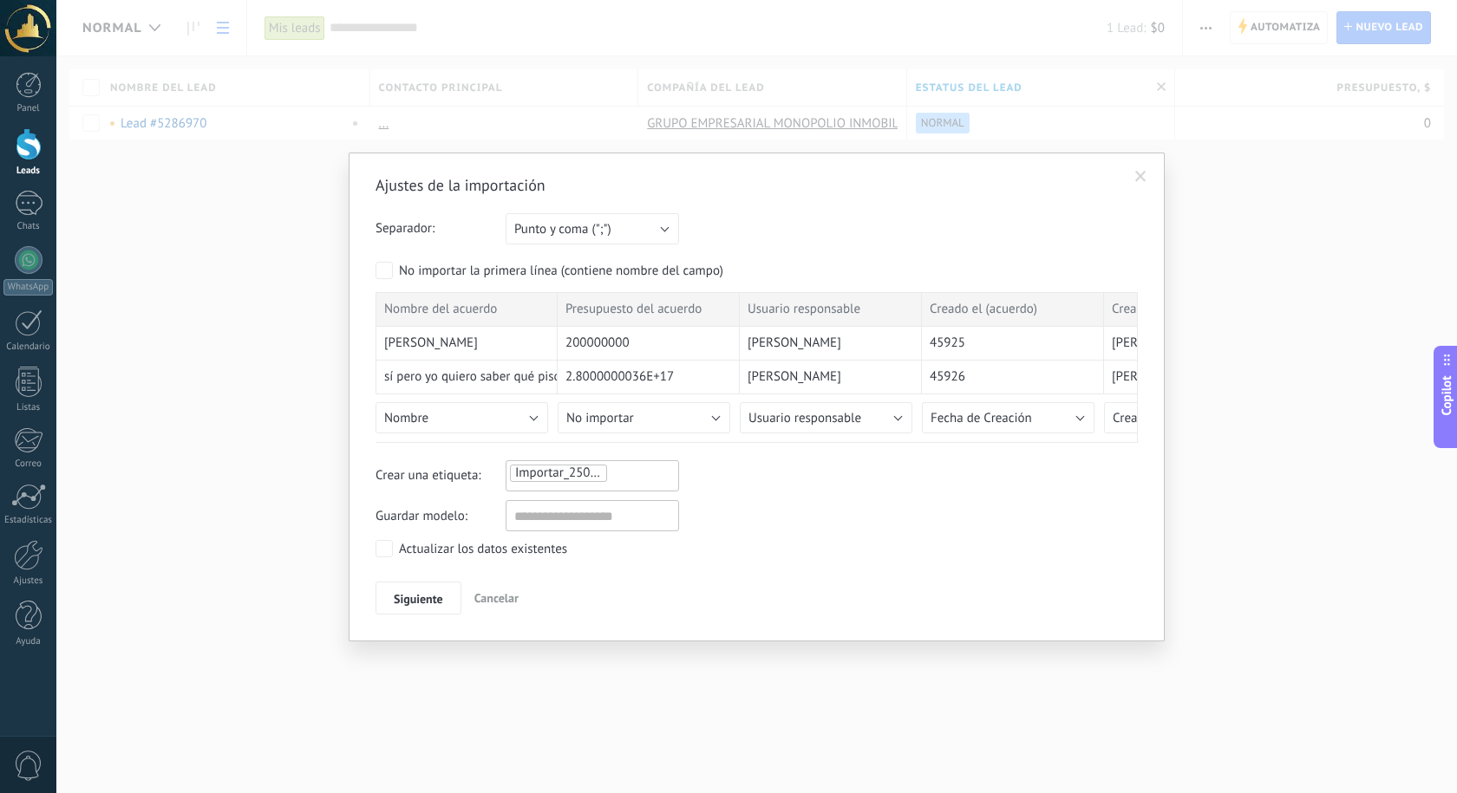
click at [1123, 174] on div "Ajustes de la importación Separador: Punto y coma (";") Coma (",") Tabulación (…" at bounding box center [757, 397] width 816 height 489
click at [1134, 172] on span at bounding box center [1140, 176] width 29 height 29
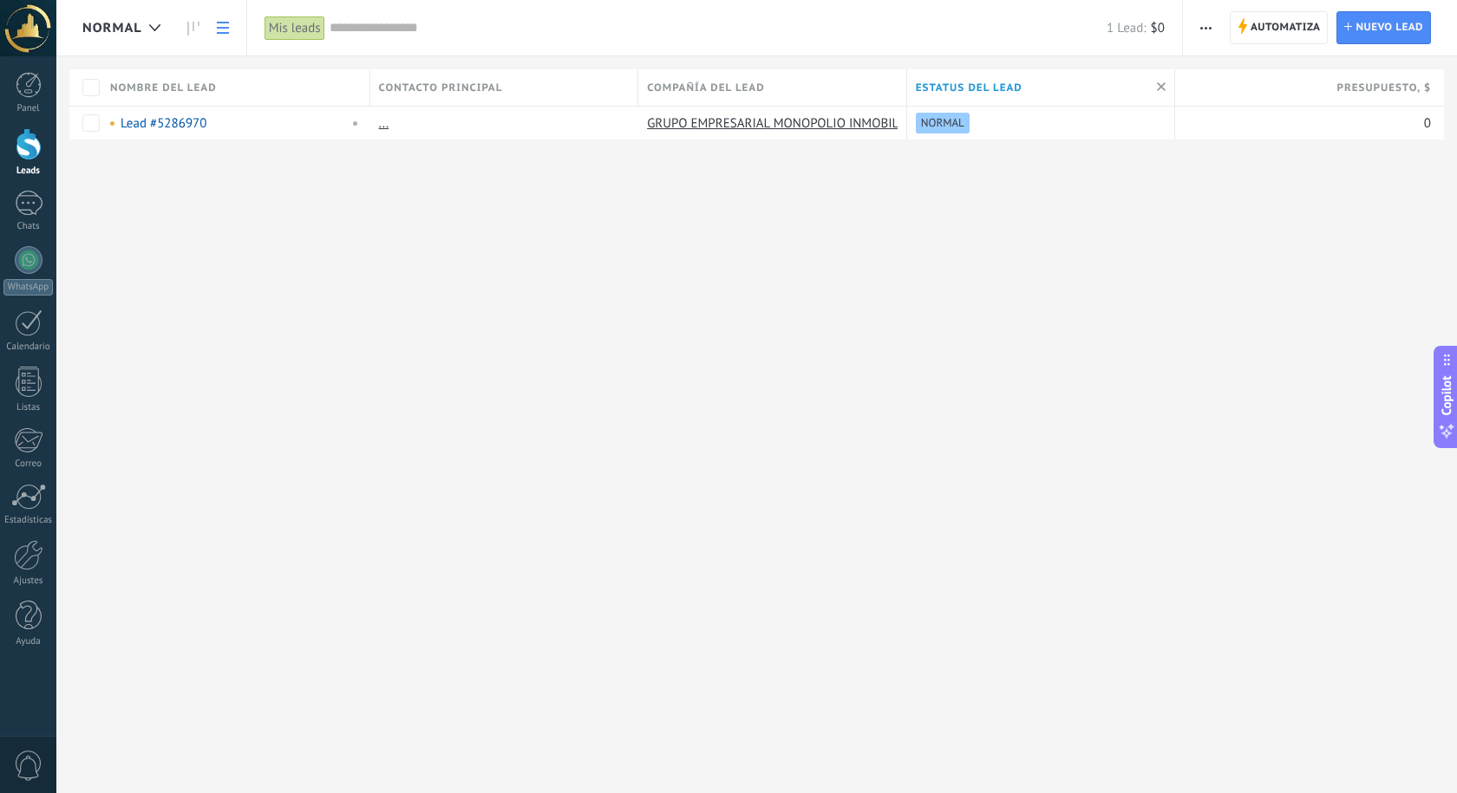
click at [1211, 29] on use "button" at bounding box center [1205, 28] width 11 height 3
click at [1236, 246] on span "Exportar" at bounding box center [1240, 248] width 48 height 35
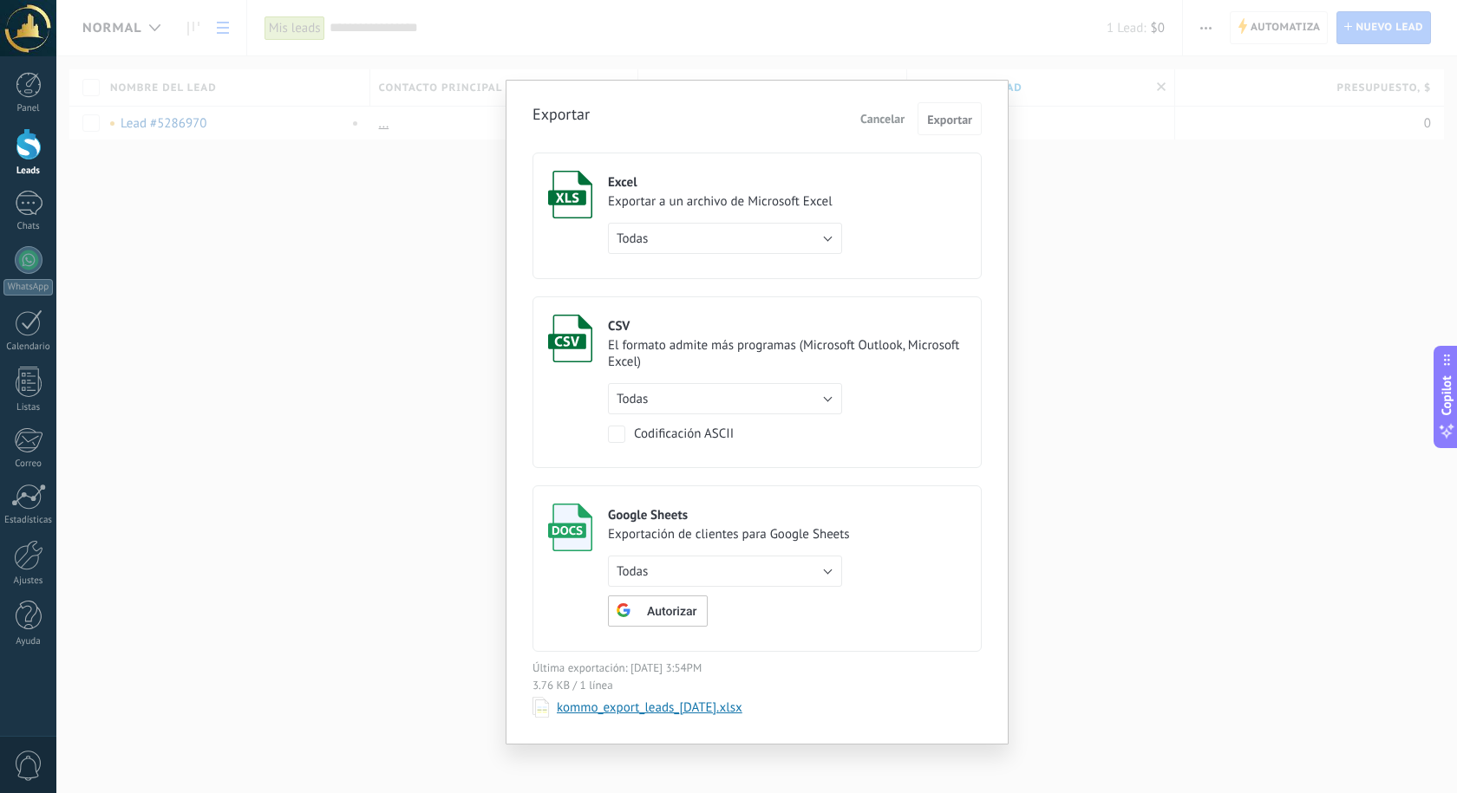
click at [1144, 153] on div "Exportar Cancelar Exportar Excel Exportar a un archivo de Microsoft Excel Todas…" at bounding box center [756, 396] width 1400 height 793
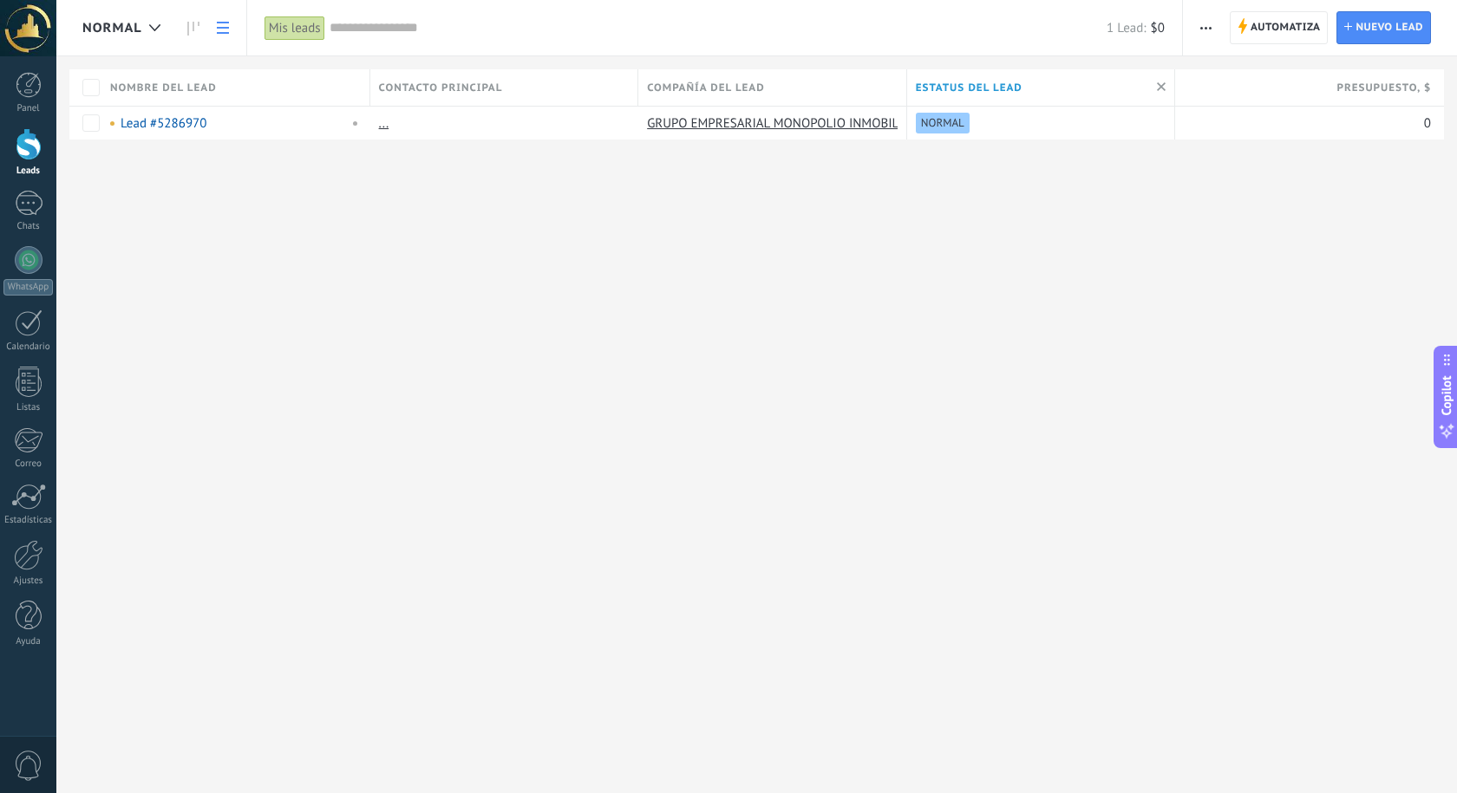
click at [1209, 14] on span "button" at bounding box center [1205, 27] width 11 height 33
click at [1249, 248] on span "Exportar" at bounding box center [1240, 248] width 48 height 35
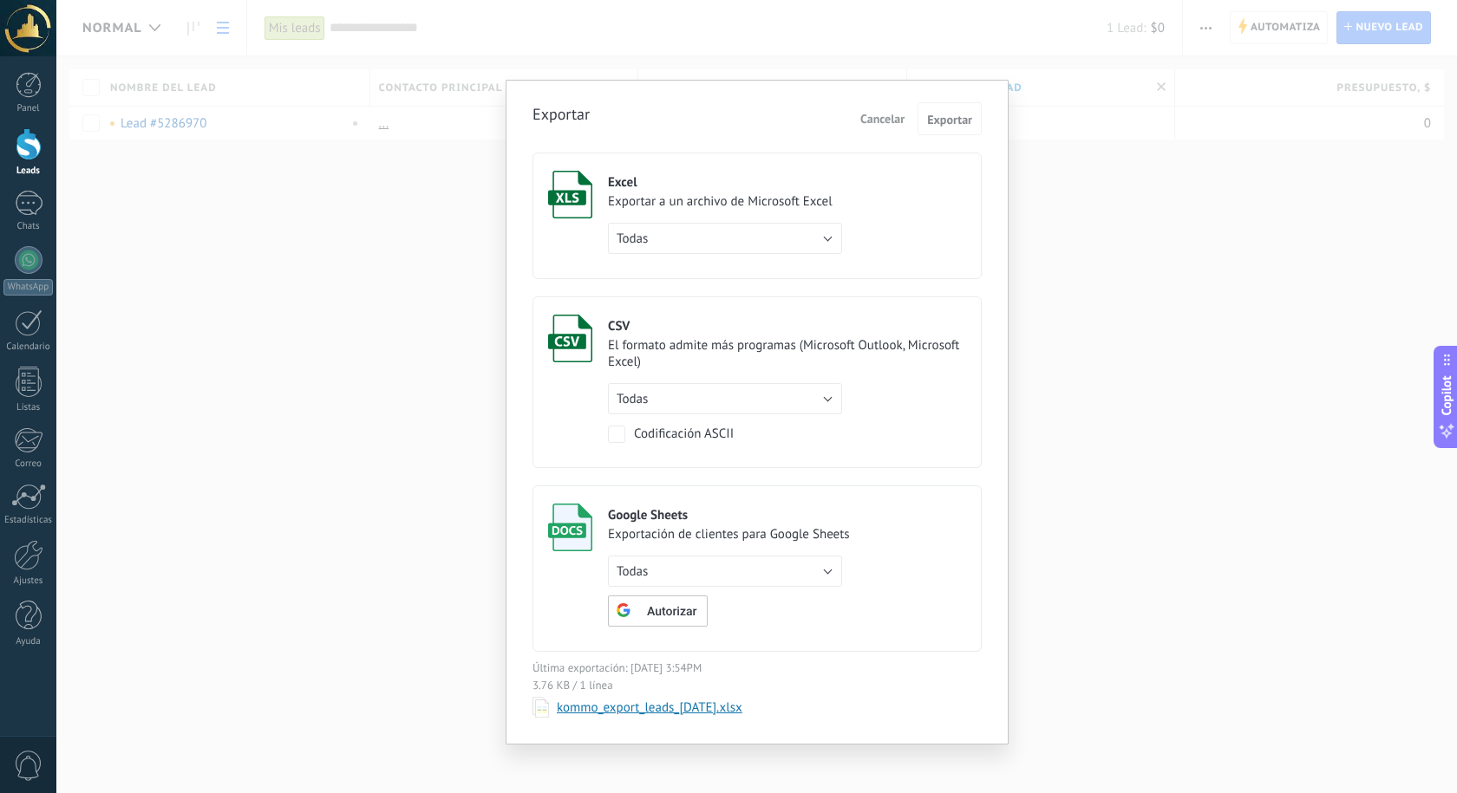
click at [1252, 169] on div "Exportar Cancelar Exportar Excel Exportar a un archivo de Microsoft Excel Todas…" at bounding box center [756, 396] width 1400 height 793
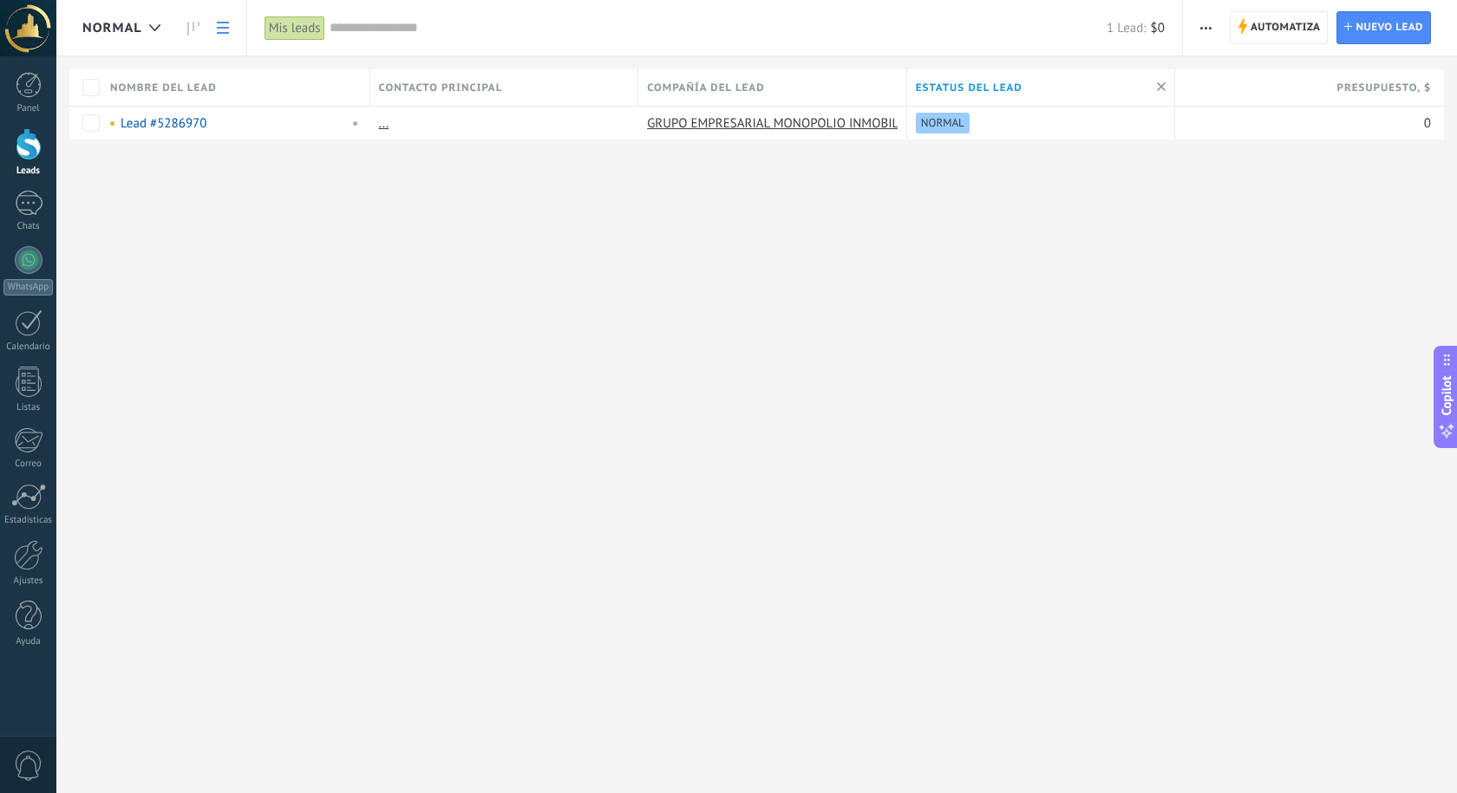
click at [1202, 29] on span "button" at bounding box center [1205, 27] width 11 height 33
click at [1239, 201] on span "Importar" at bounding box center [1240, 213] width 49 height 35
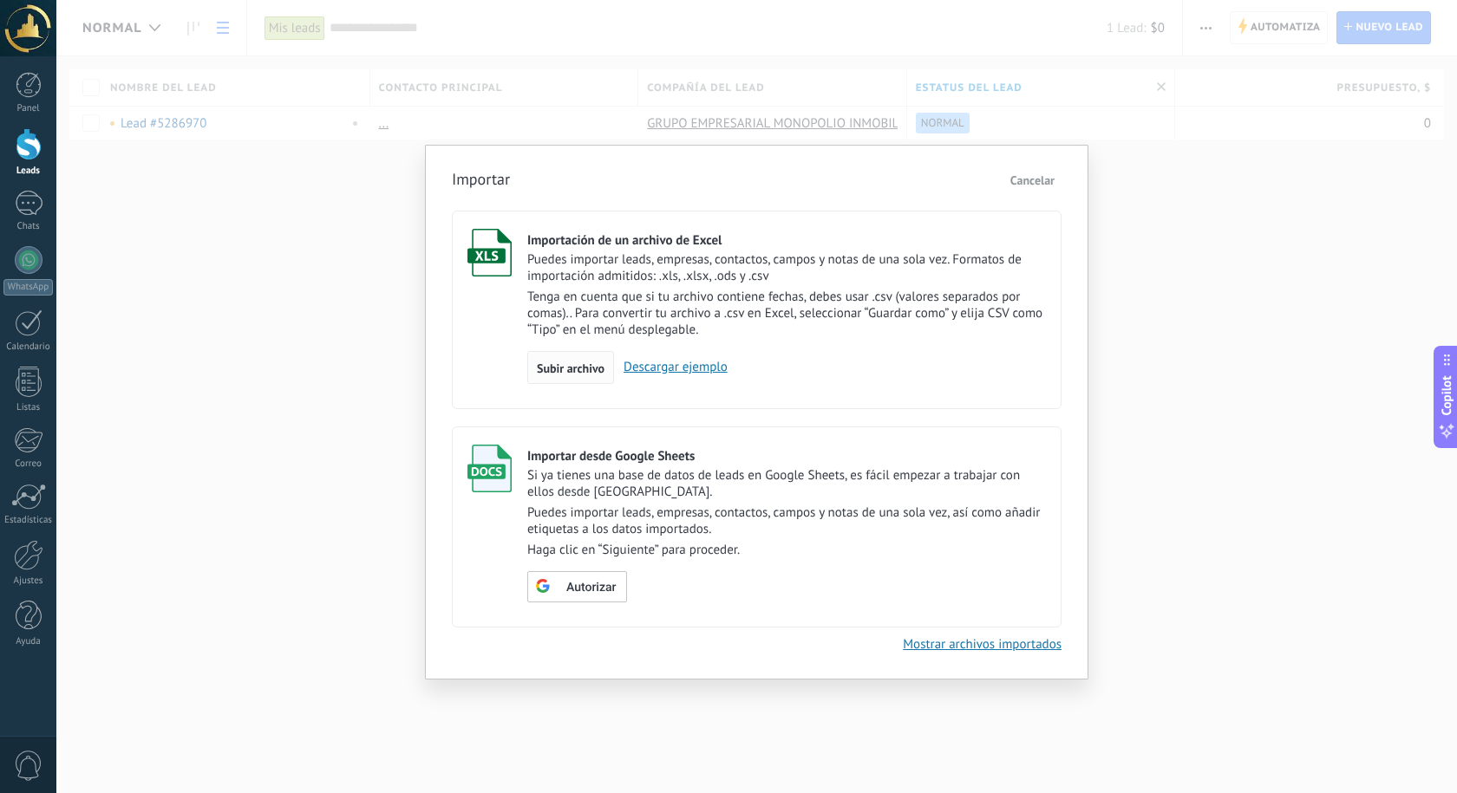
click at [535, 375] on div "Subir archivo" at bounding box center [570, 367] width 87 height 33
click at [0, 0] on input "Importación de un archivo de Excel Puedes importar leads, empresas, contactos, …" at bounding box center [0, 0] width 0 height 0
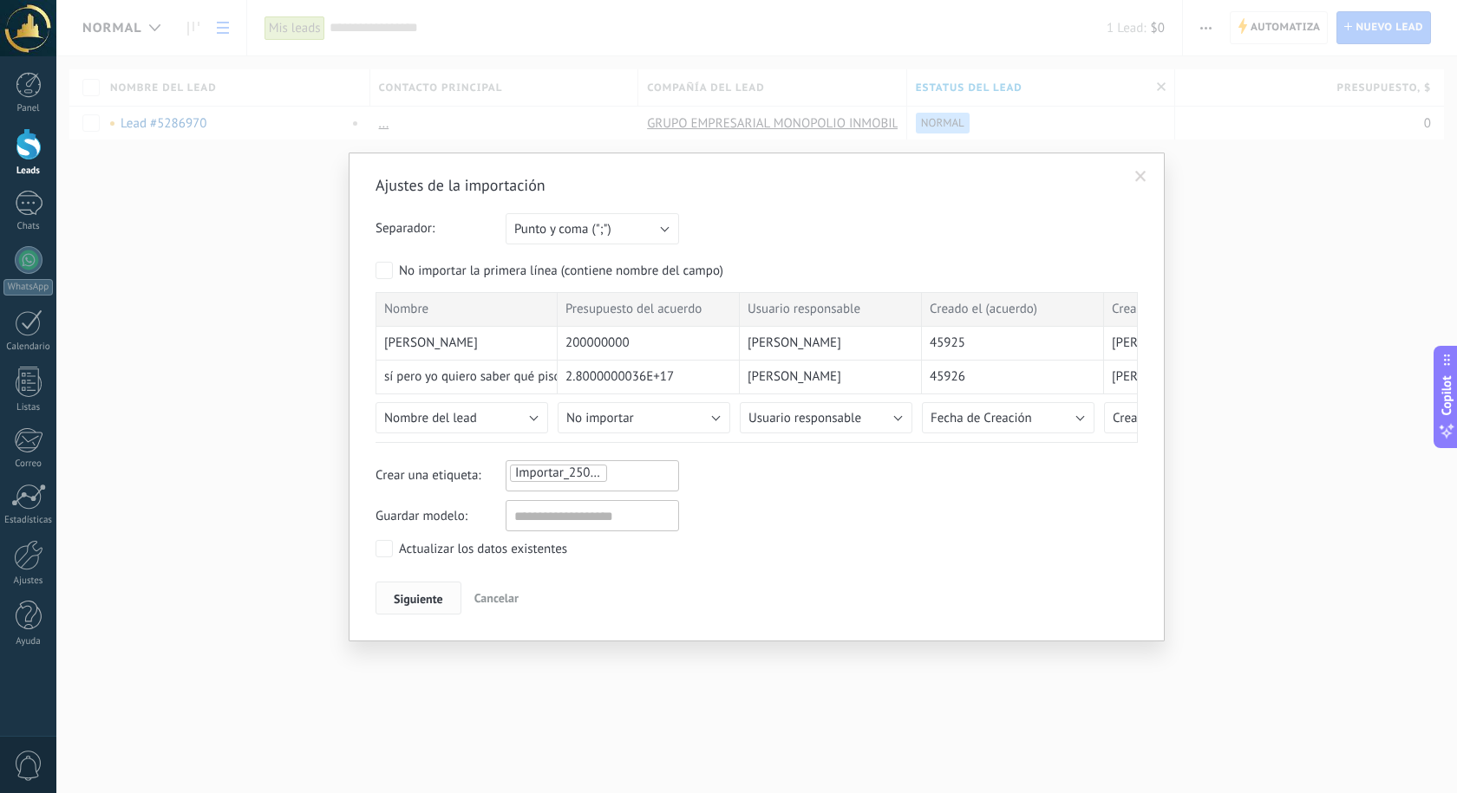
click at [412, 590] on button "Siguiente" at bounding box center [418, 598] width 86 height 33
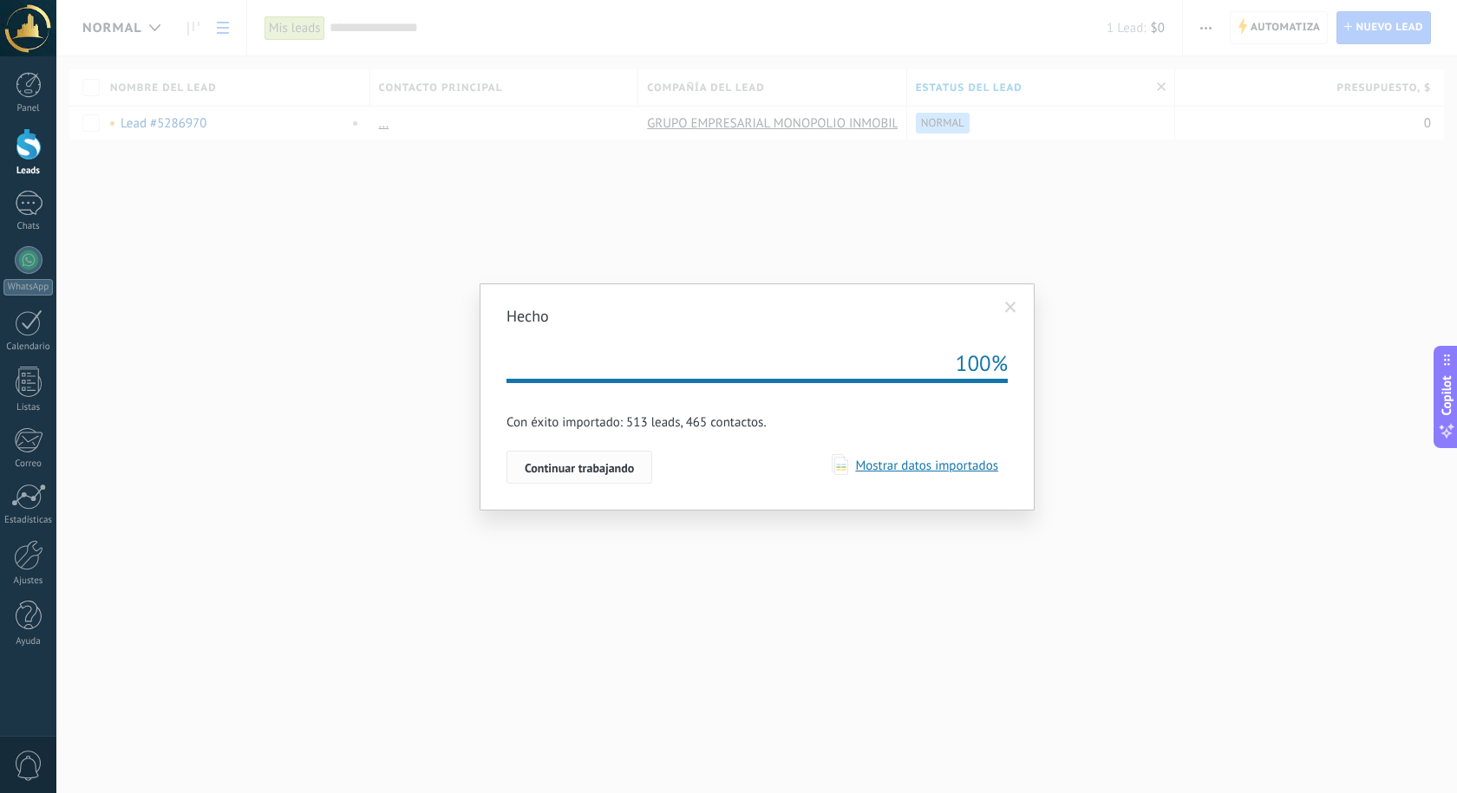
click at [623, 469] on span "Continuar trabajando" at bounding box center [579, 468] width 109 height 12
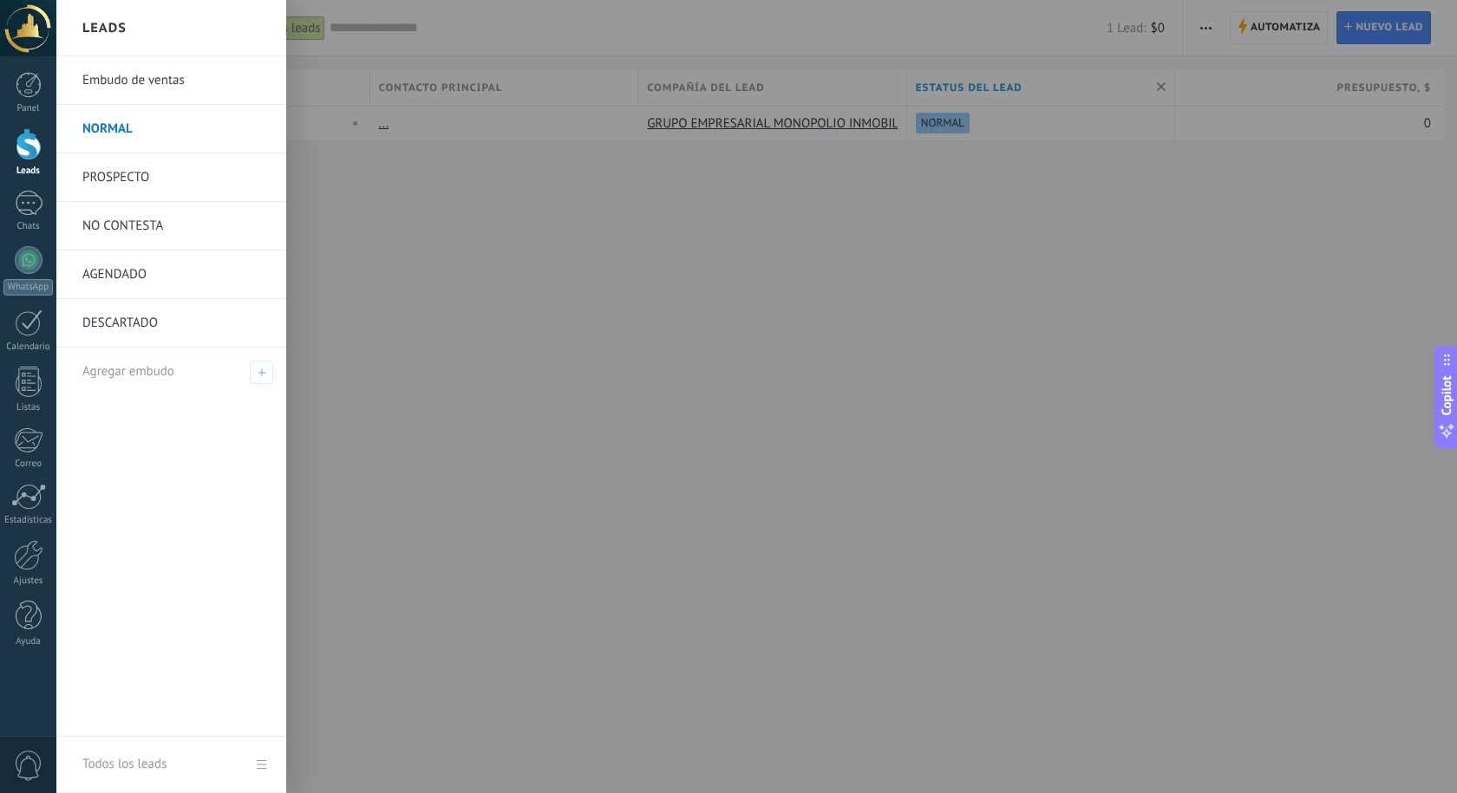
click at [40, 135] on div at bounding box center [29, 144] width 26 height 32
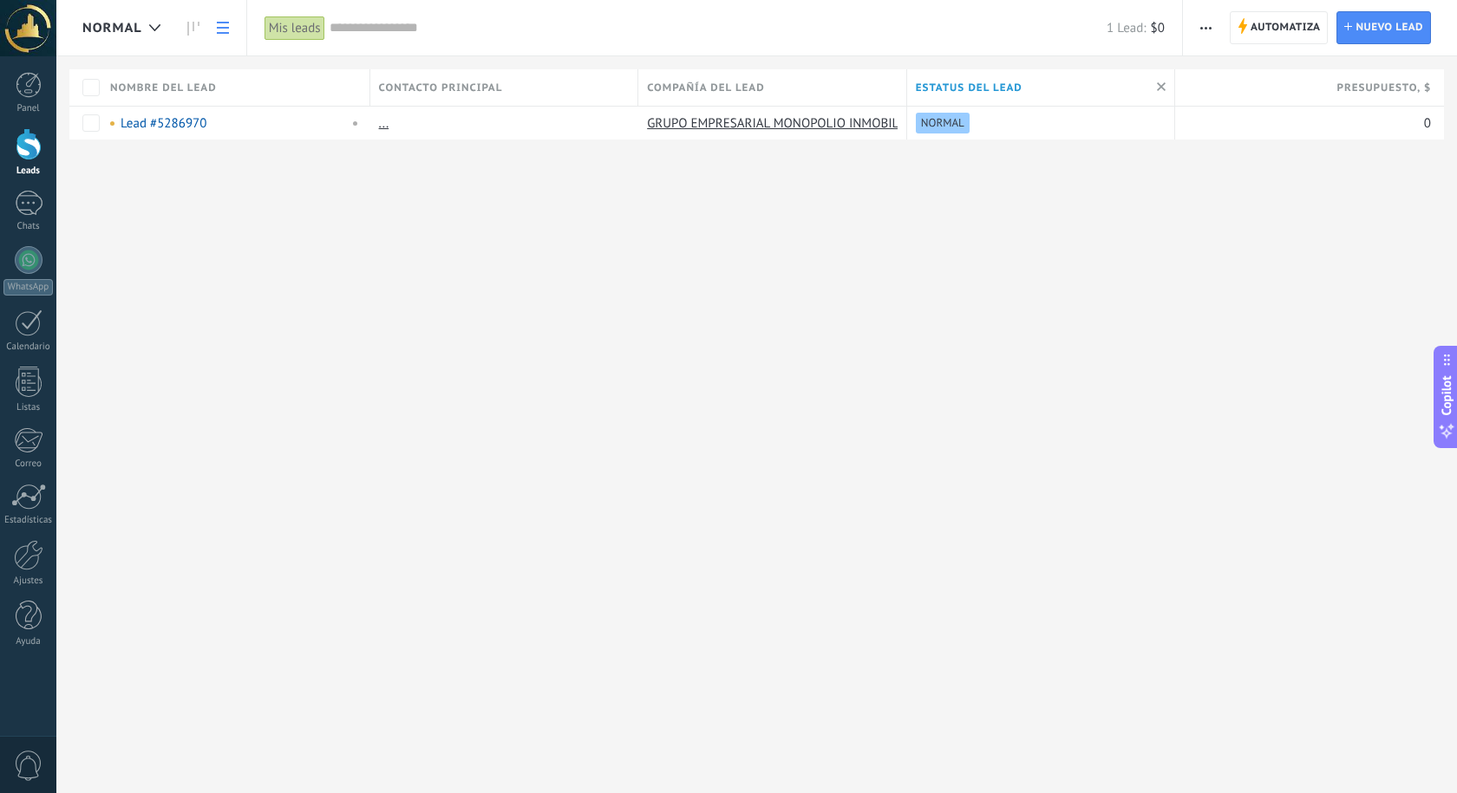
click at [234, 19] on link at bounding box center [222, 28] width 29 height 34
click at [237, 29] on link at bounding box center [222, 28] width 29 height 34
click at [210, 28] on link at bounding box center [222, 28] width 29 height 34
click at [192, 29] on use at bounding box center [193, 29] width 12 height 14
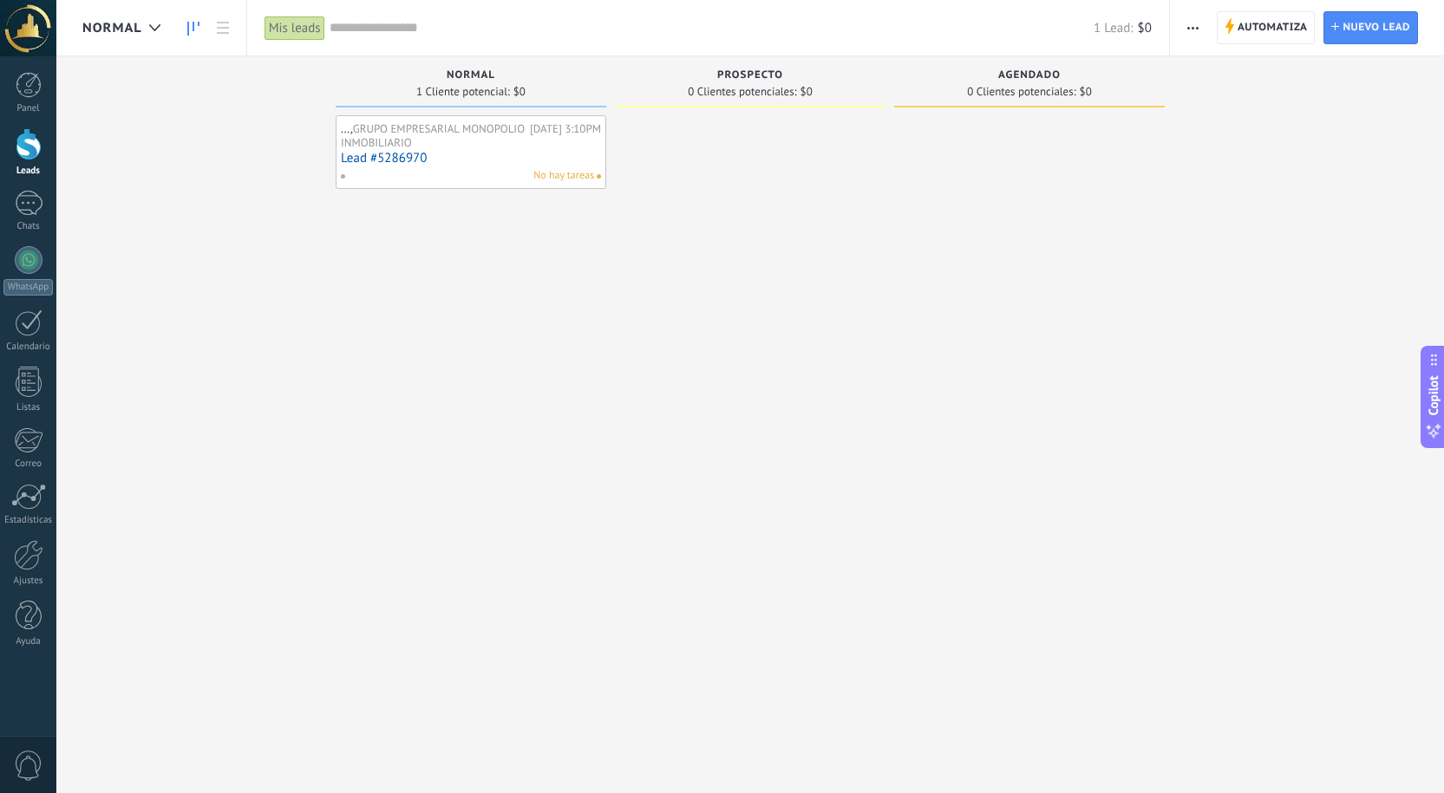
click at [499, 422] on div "..., GRUPO EMPRESARIAL MONOPOLIO INMOBILIARIO Hoy 3:10PM Lead #5286970 No hay t…" at bounding box center [471, 398] width 271 height 567
click at [799, 188] on div at bounding box center [750, 398] width 271 height 567
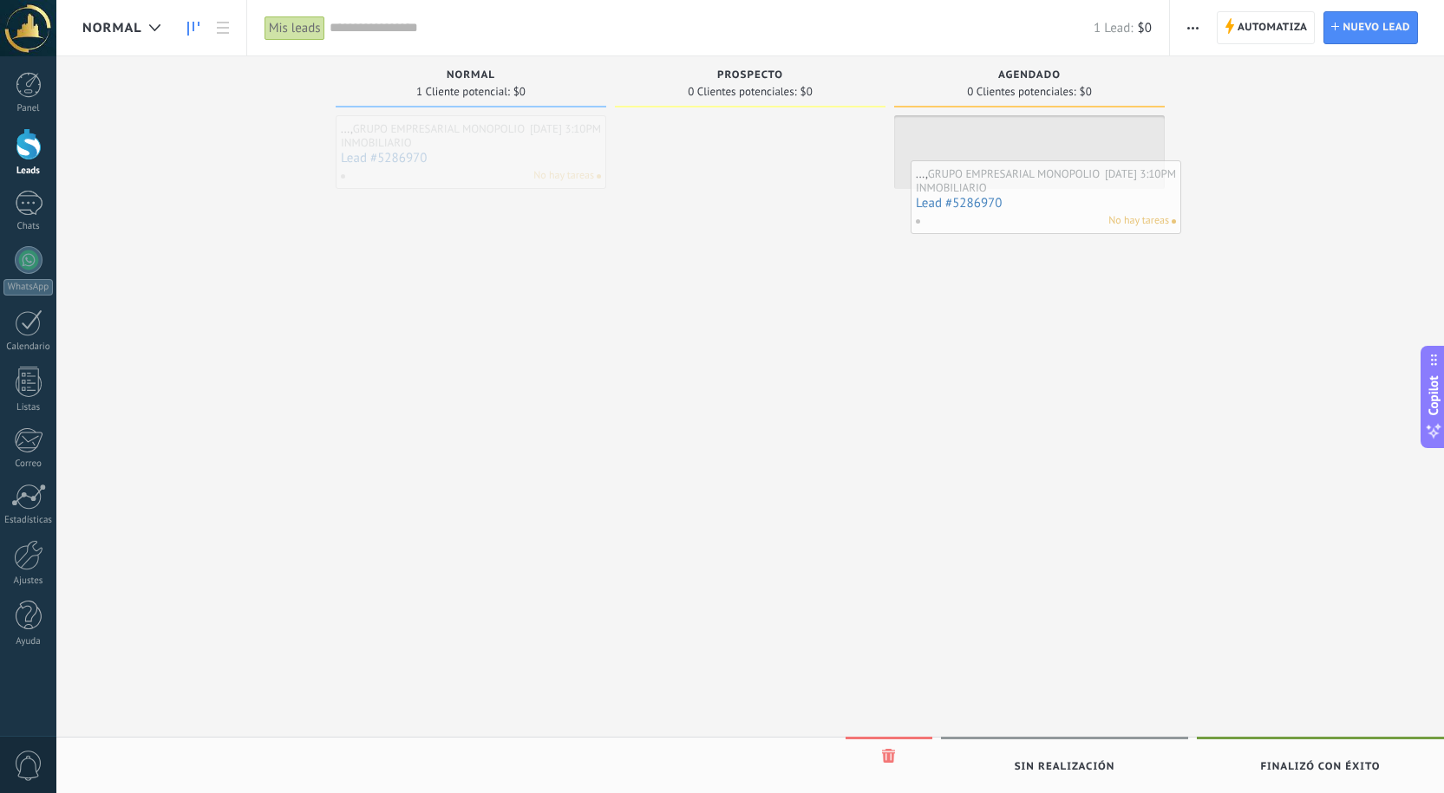
drag, startPoint x: 451, startPoint y: 147, endPoint x: 642, endPoint y: 193, distance: 197.1
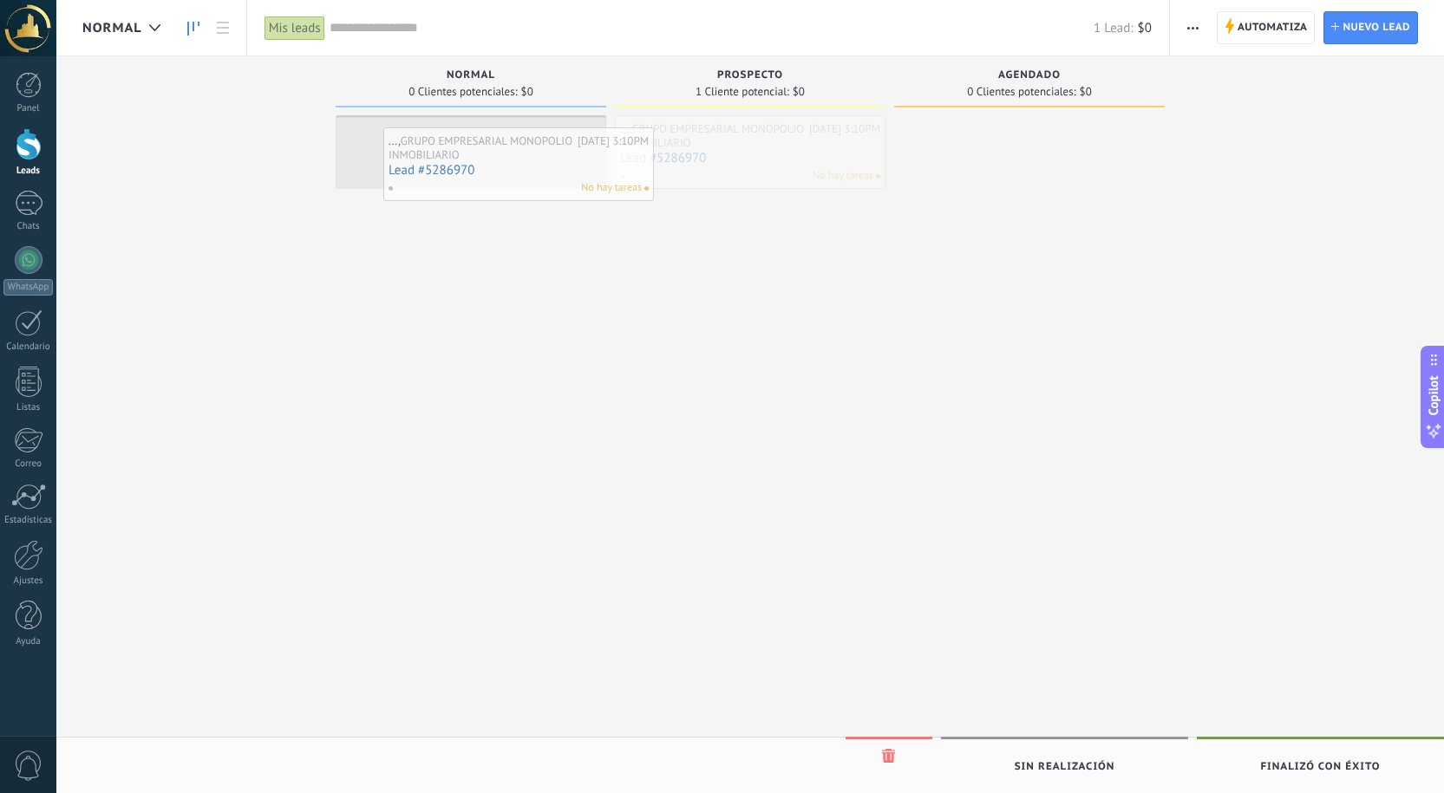
drag, startPoint x: 714, startPoint y: 168, endPoint x: 431, endPoint y: 162, distance: 282.7
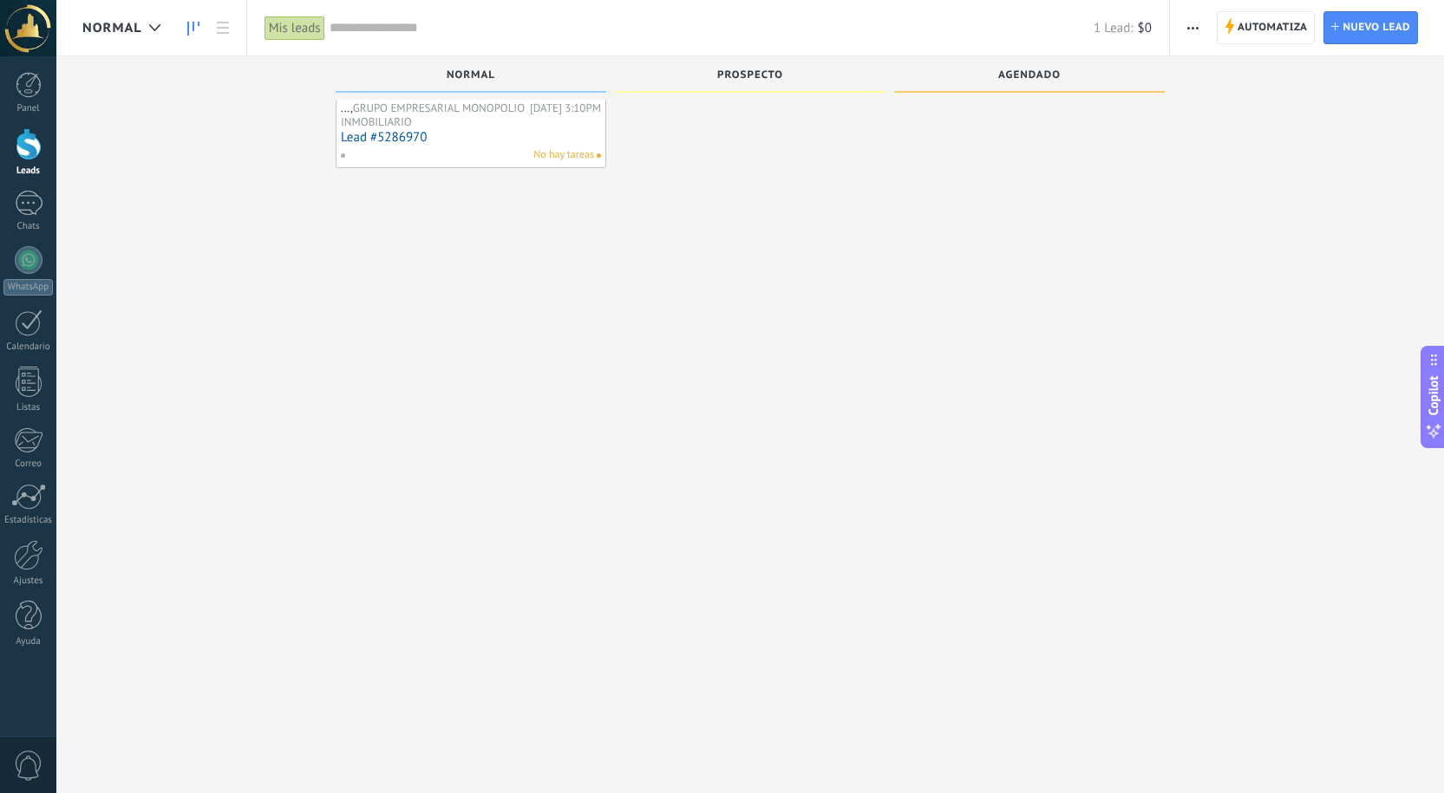
scroll to position [29, 0]
click at [1200, 28] on button "button" at bounding box center [1192, 27] width 25 height 33
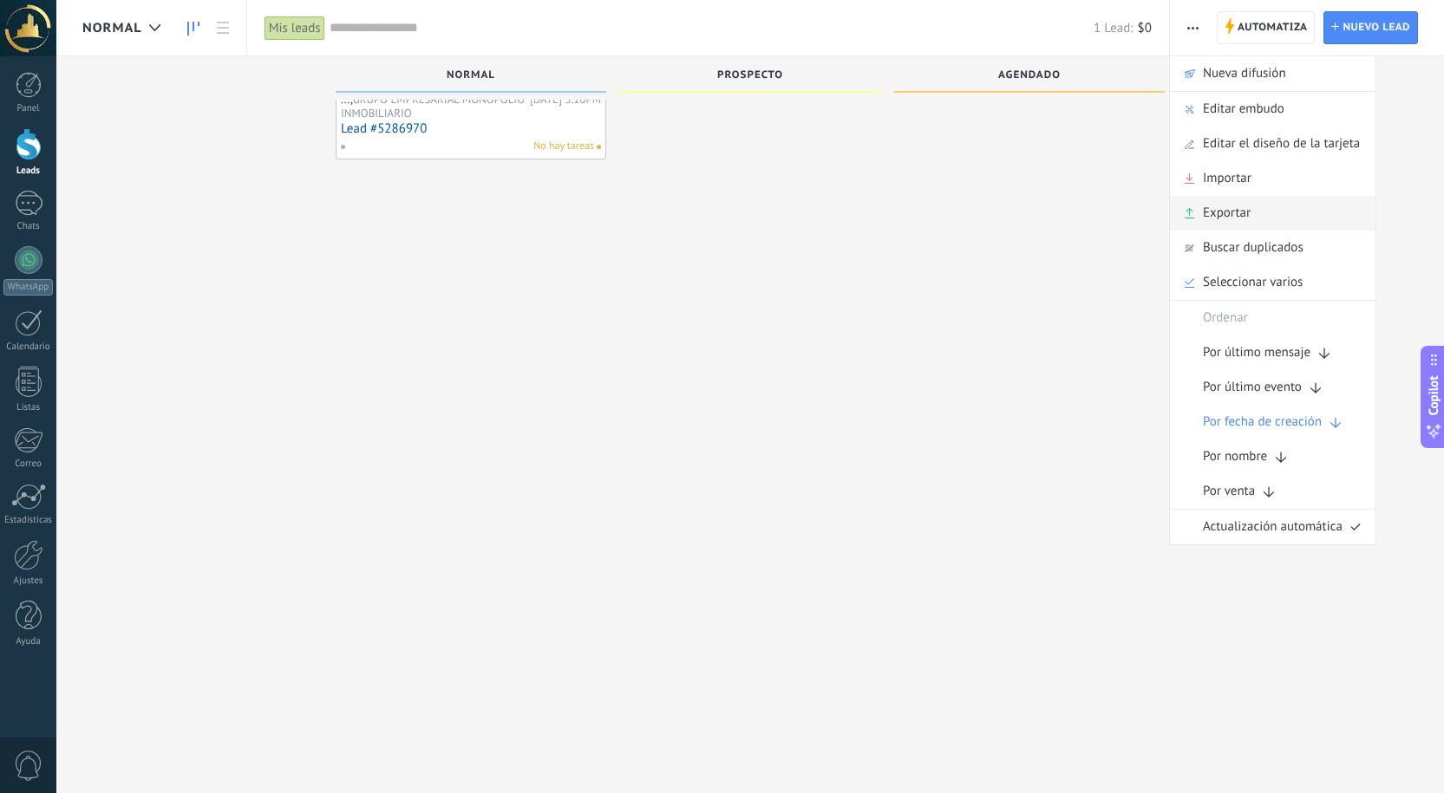
click at [1280, 220] on div "Exportar" at bounding box center [1272, 213] width 205 height 35
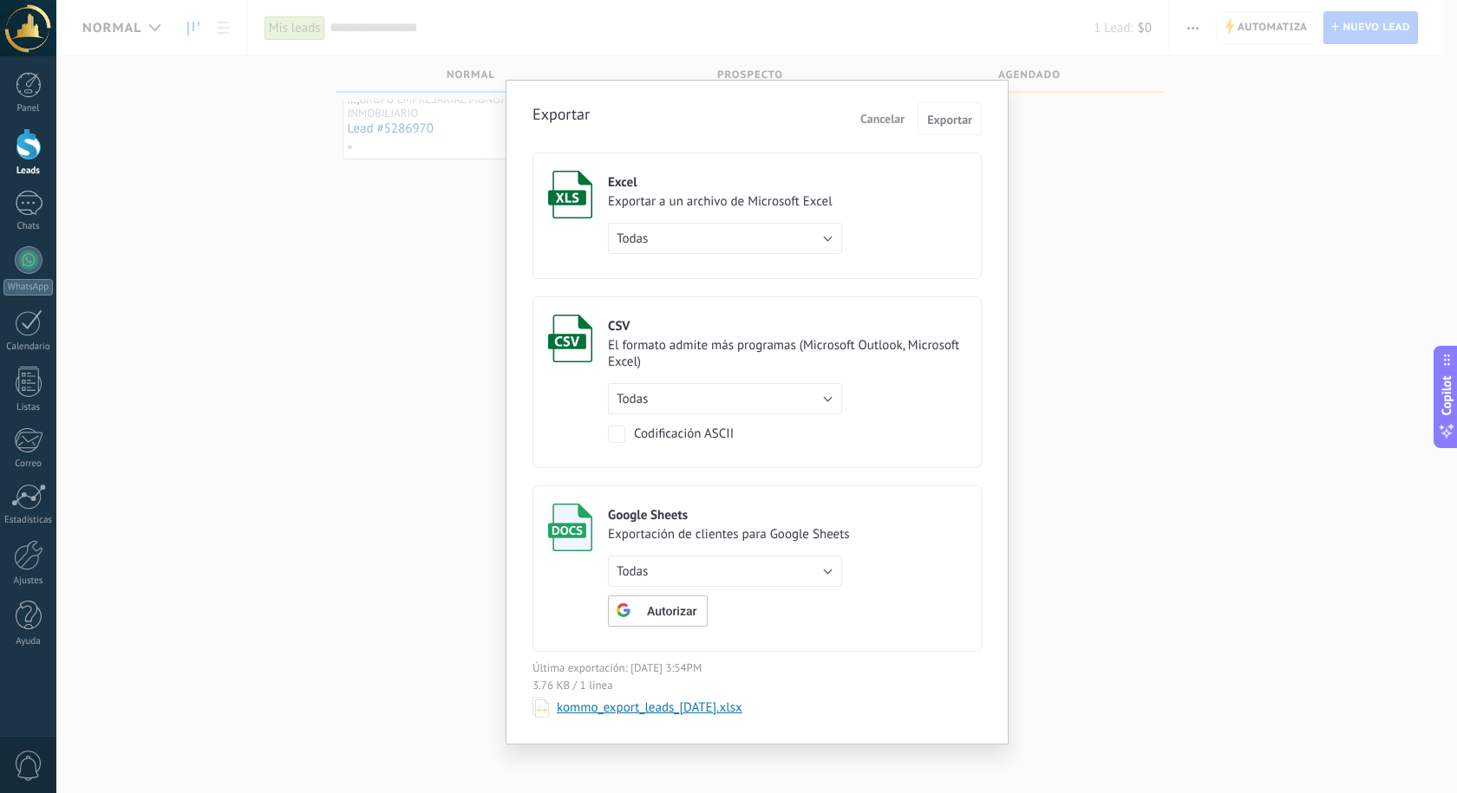
click at [1043, 90] on div "Exportar Cancelar Exportar Excel Exportar a un archivo de Microsoft Excel Todas…" at bounding box center [756, 396] width 1400 height 793
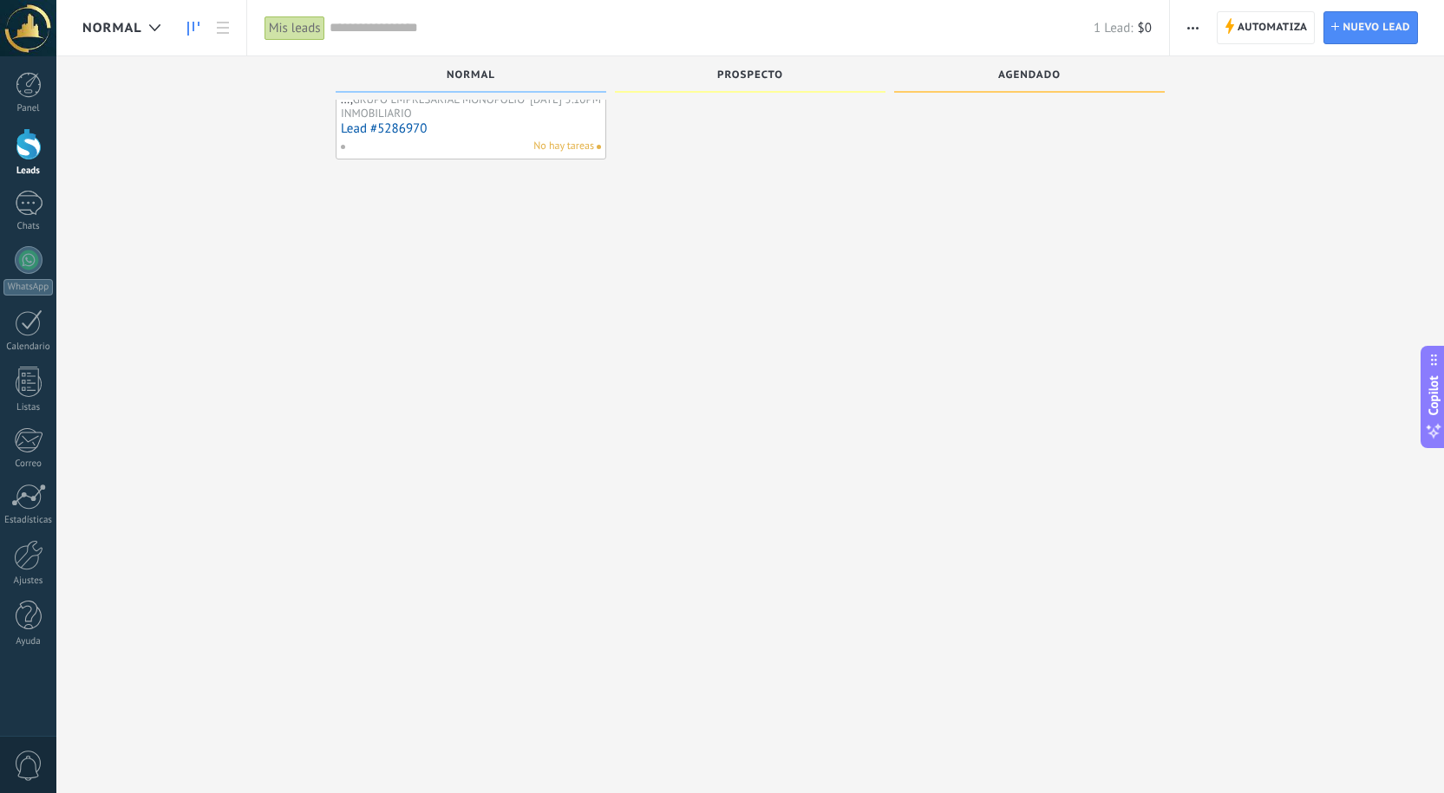
click at [1195, 20] on span "button" at bounding box center [1192, 27] width 11 height 33
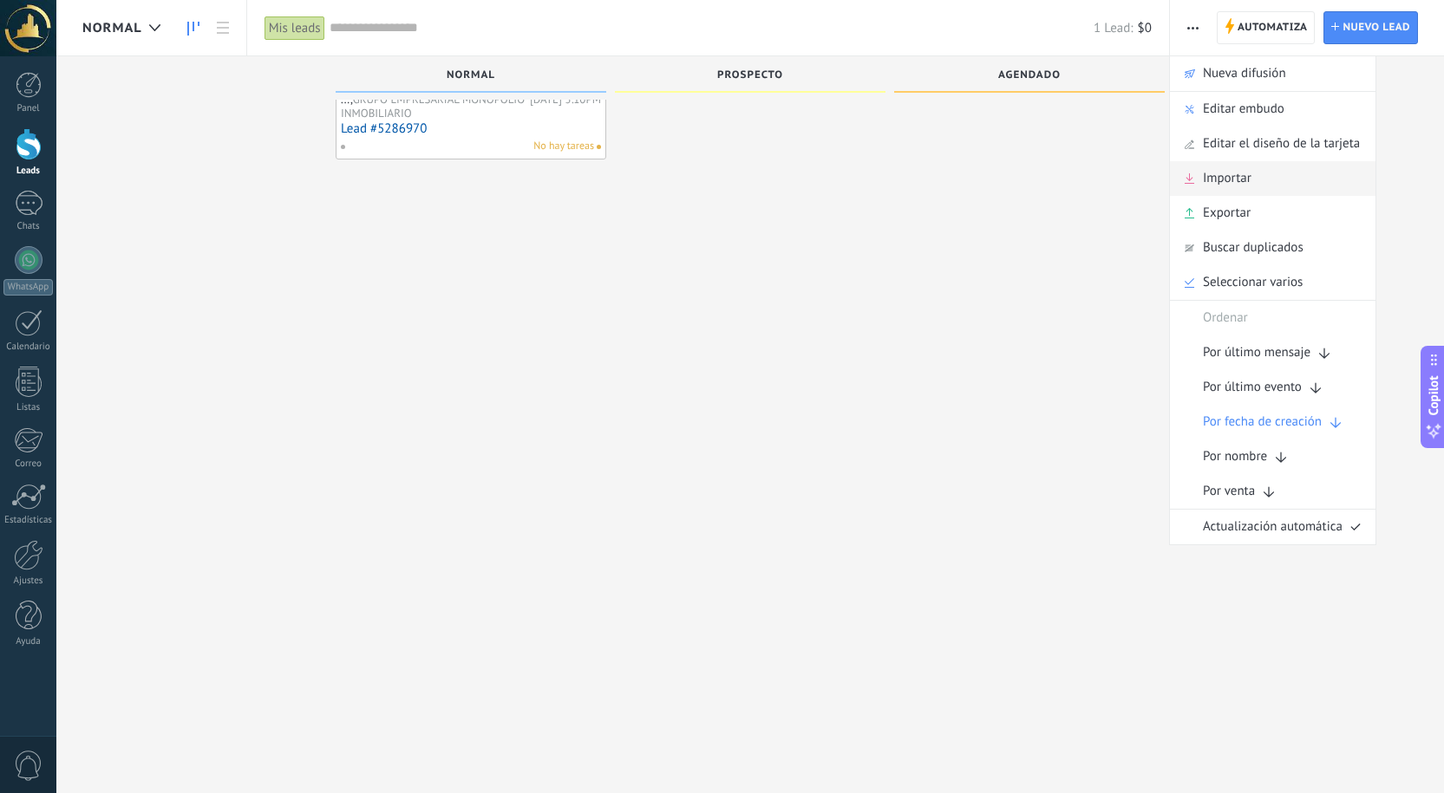
click at [1238, 168] on span "Importar" at bounding box center [1227, 178] width 49 height 35
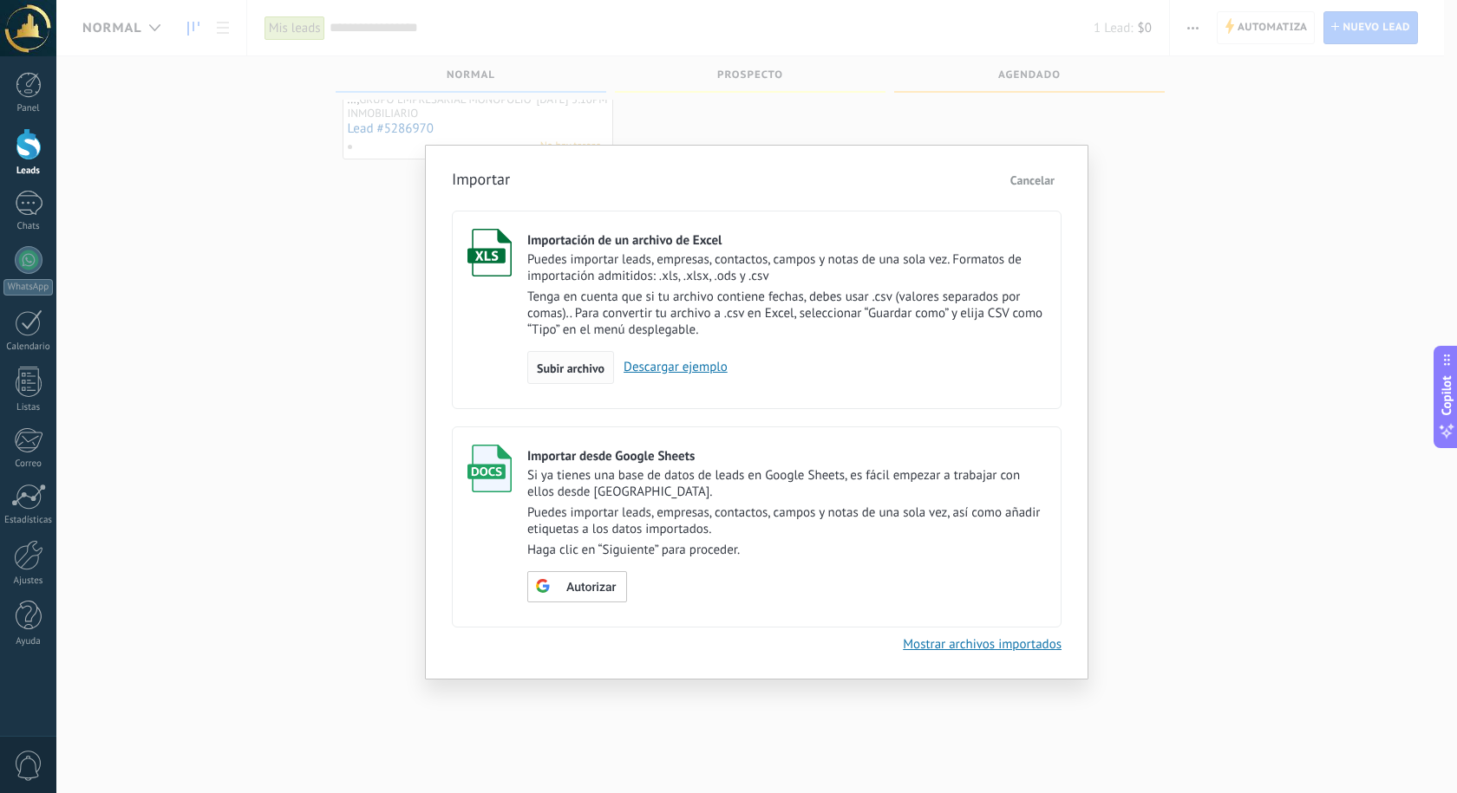
click at [558, 369] on span "Subir archivo" at bounding box center [571, 368] width 68 height 12
click at [0, 0] on input "Importación de un archivo de Excel Puedes importar leads, empresas, contactos, …" at bounding box center [0, 0] width 0 height 0
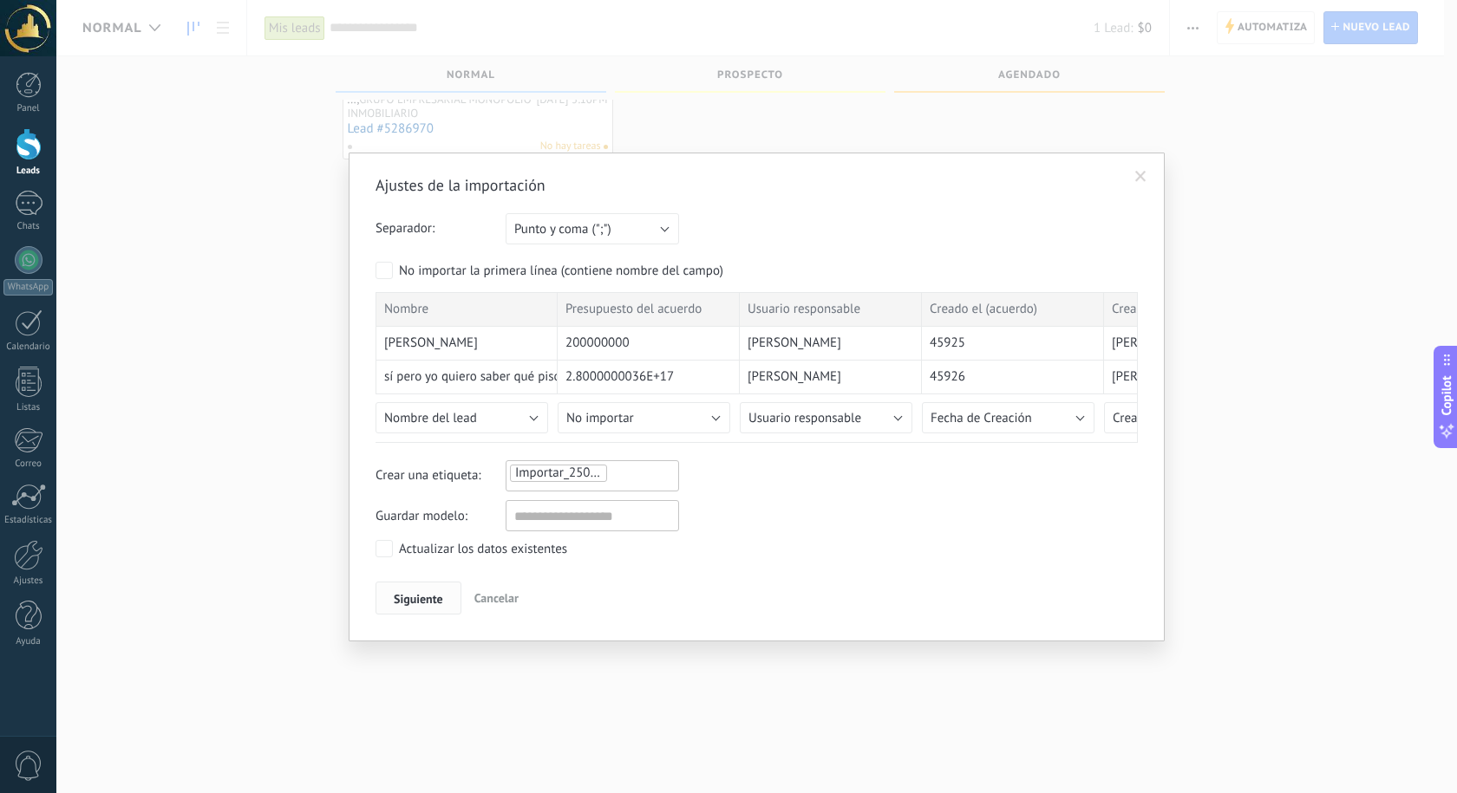
click at [415, 597] on span "Siguiente" at bounding box center [418, 599] width 49 height 12
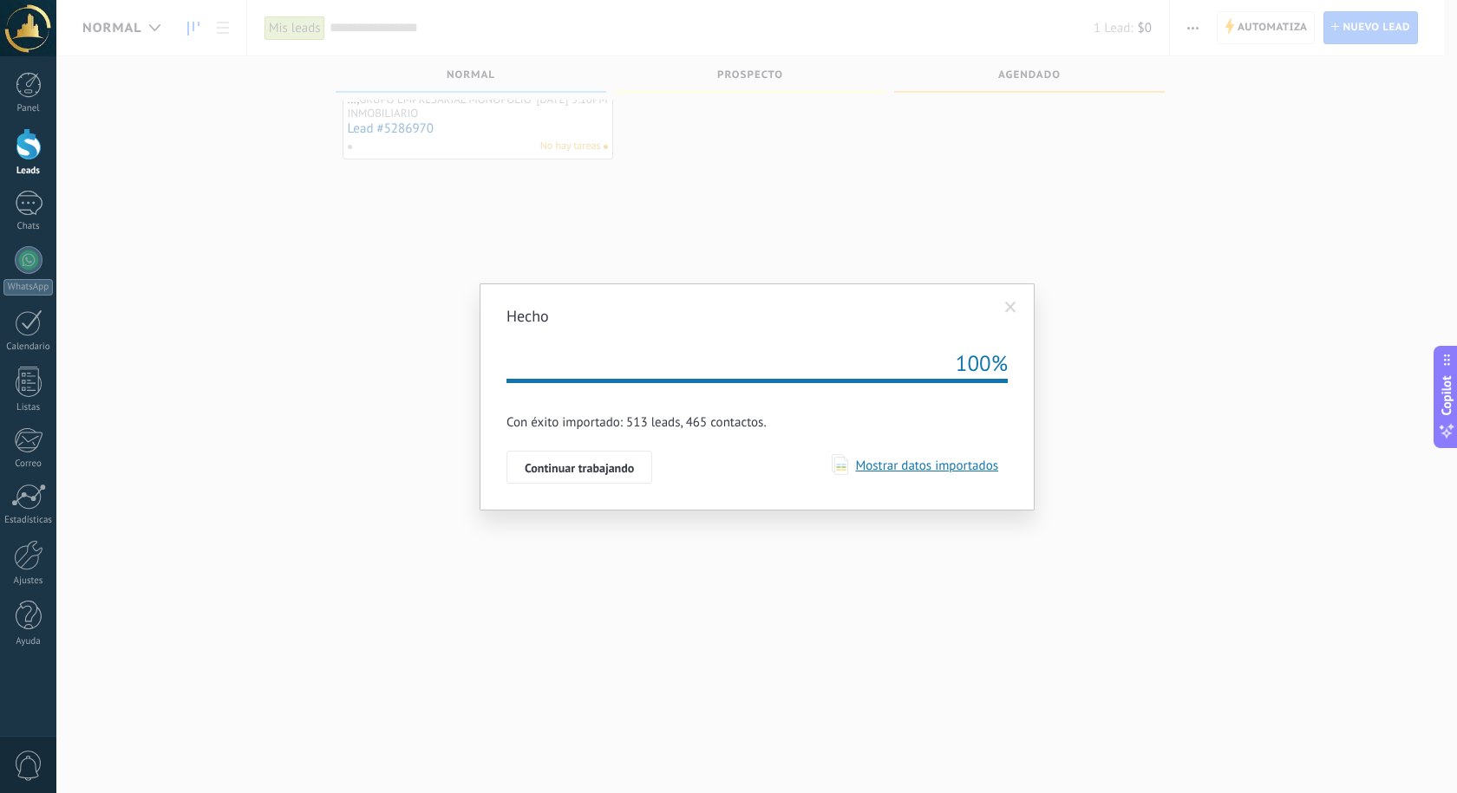
click at [956, 466] on span "Mostrar datos importados" at bounding box center [923, 466] width 150 height 16
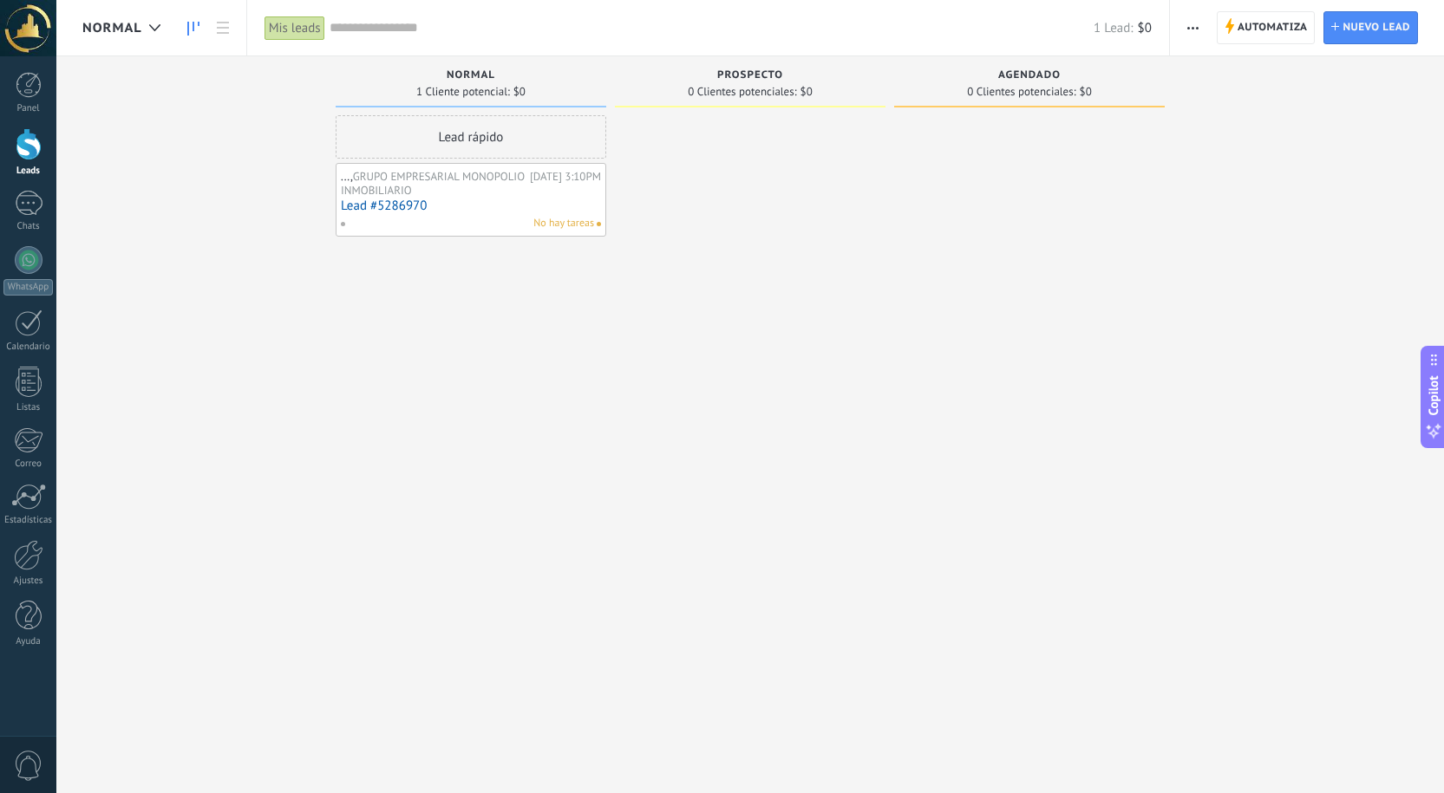
click at [1204, 29] on button "button" at bounding box center [1192, 27] width 25 height 33
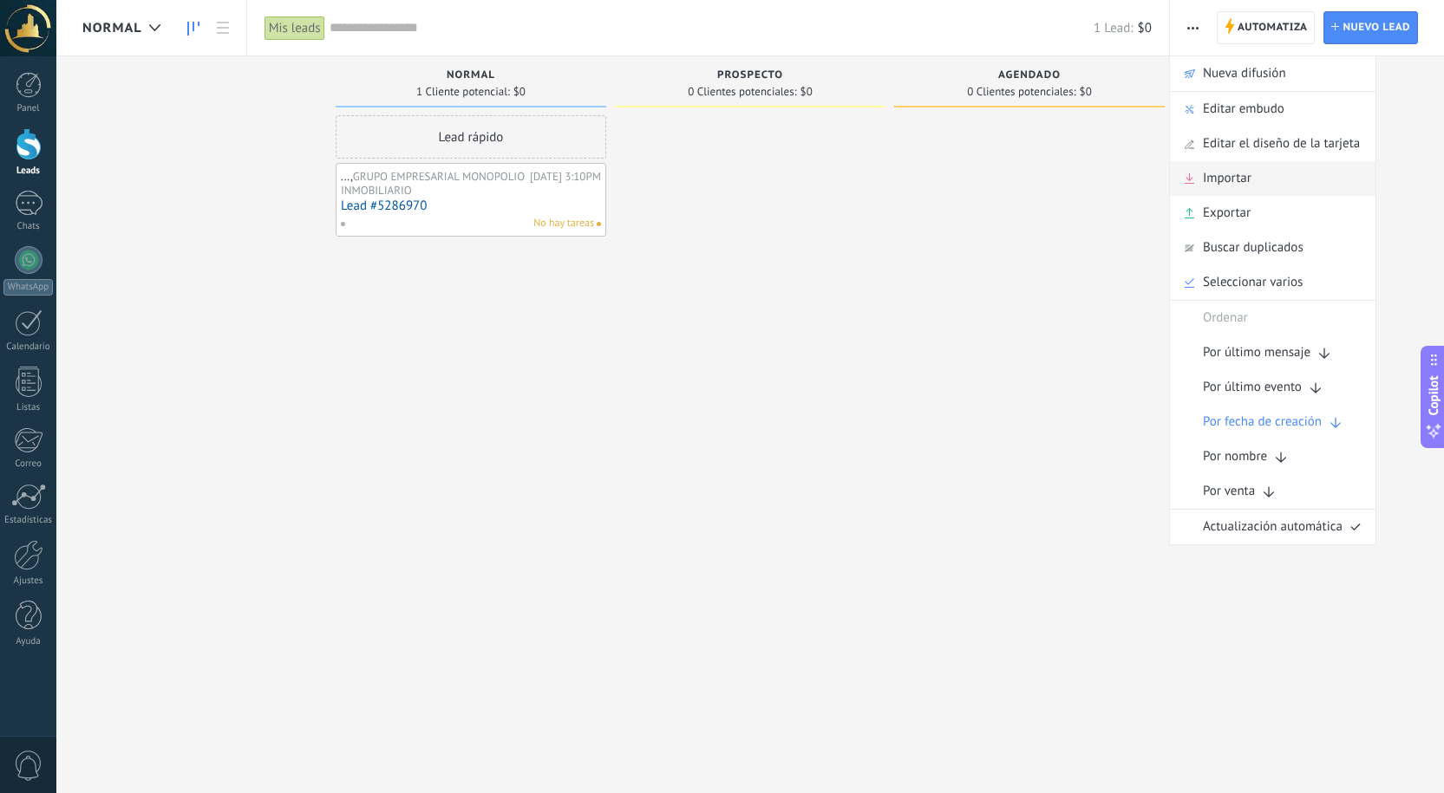
click at [1267, 179] on div "Importar" at bounding box center [1272, 178] width 205 height 35
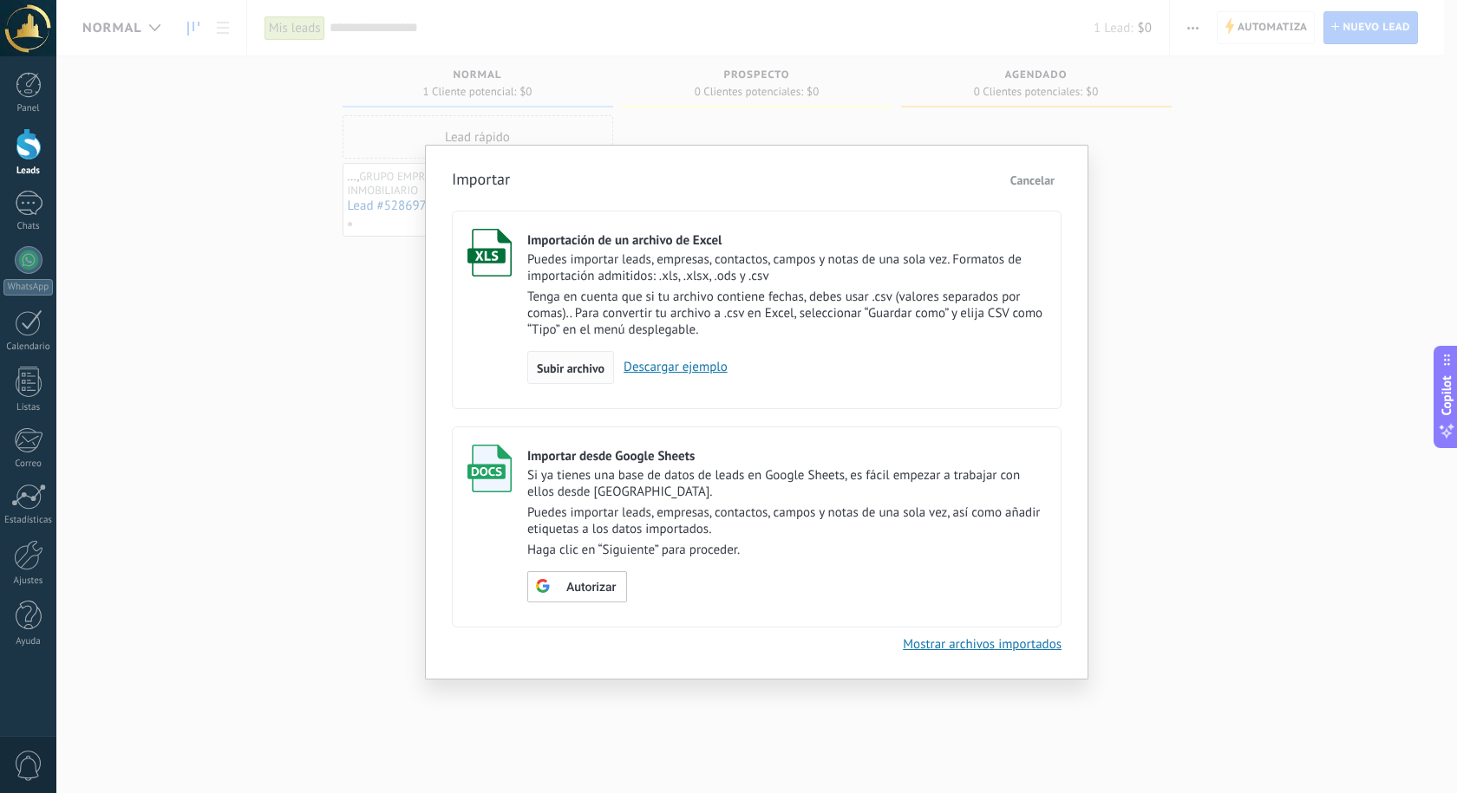
click at [590, 368] on span "Subir archivo" at bounding box center [571, 368] width 68 height 12
click at [0, 0] on input "Importación de un archivo de Excel Puedes importar leads, empresas, contactos, …" at bounding box center [0, 0] width 0 height 0
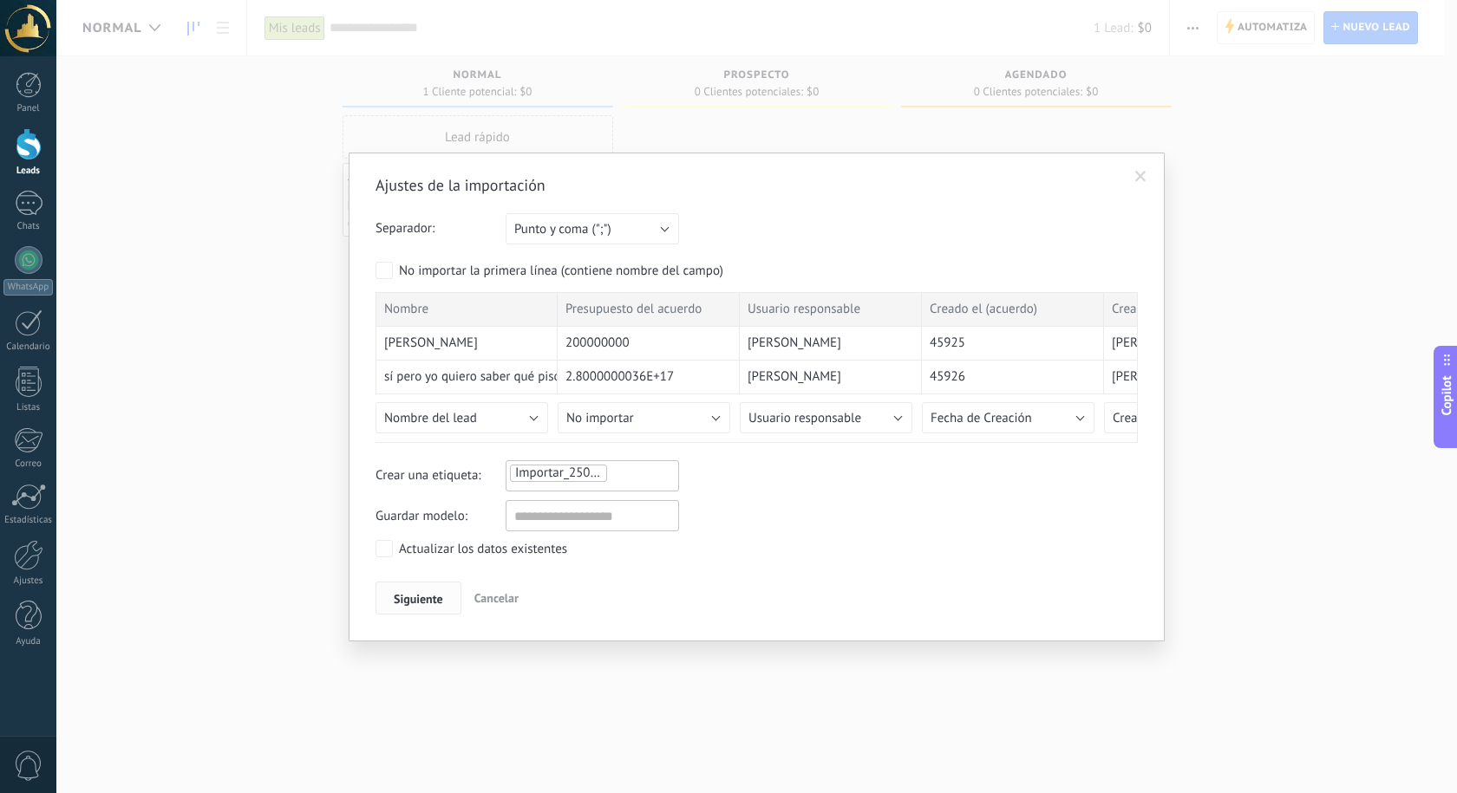
click at [415, 593] on span "Siguiente" at bounding box center [418, 599] width 49 height 12
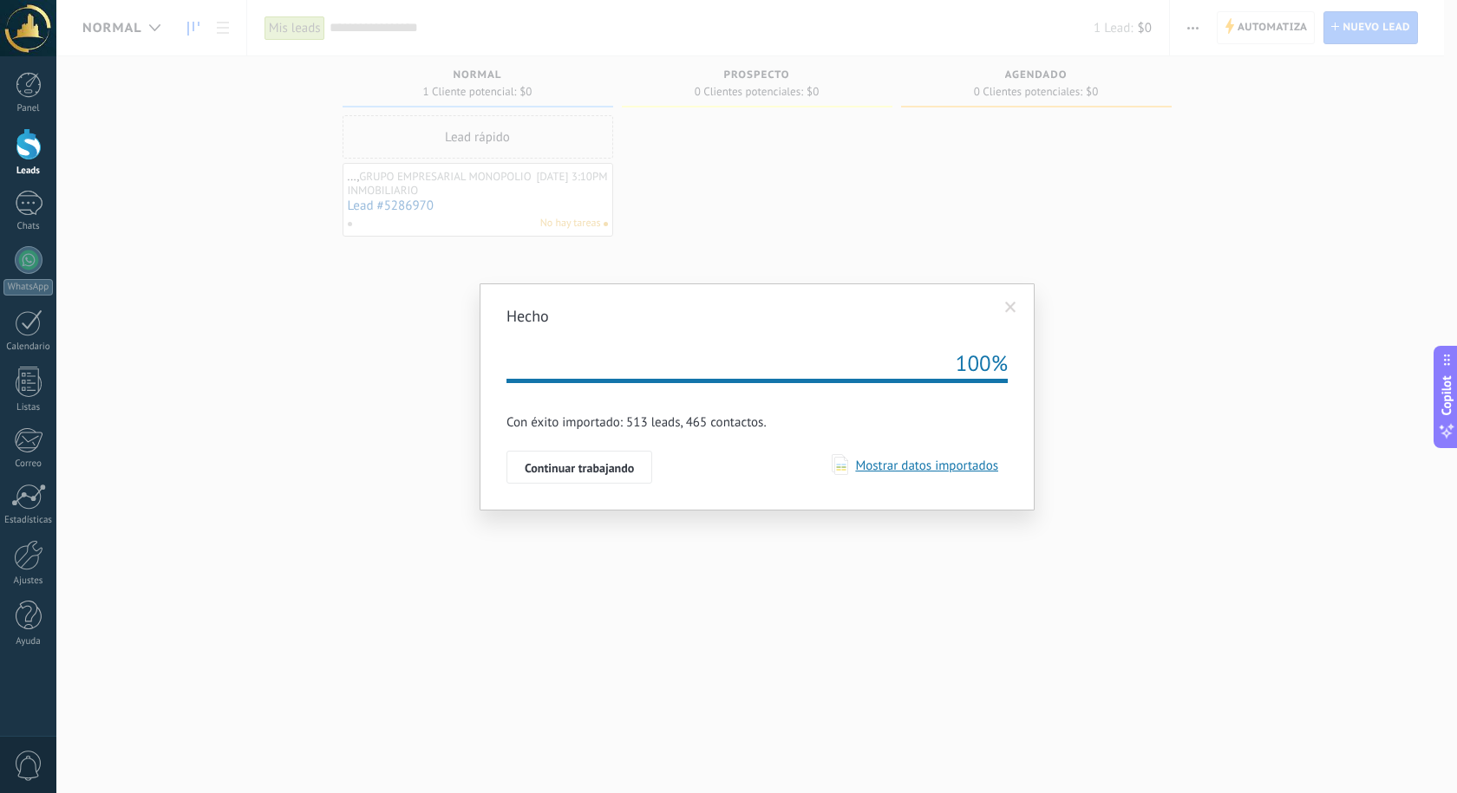
click at [915, 483] on div "Continuar trabajando" at bounding box center [756, 467] width 501 height 33
click at [924, 467] on span "Mostrar datos importados" at bounding box center [923, 466] width 150 height 16
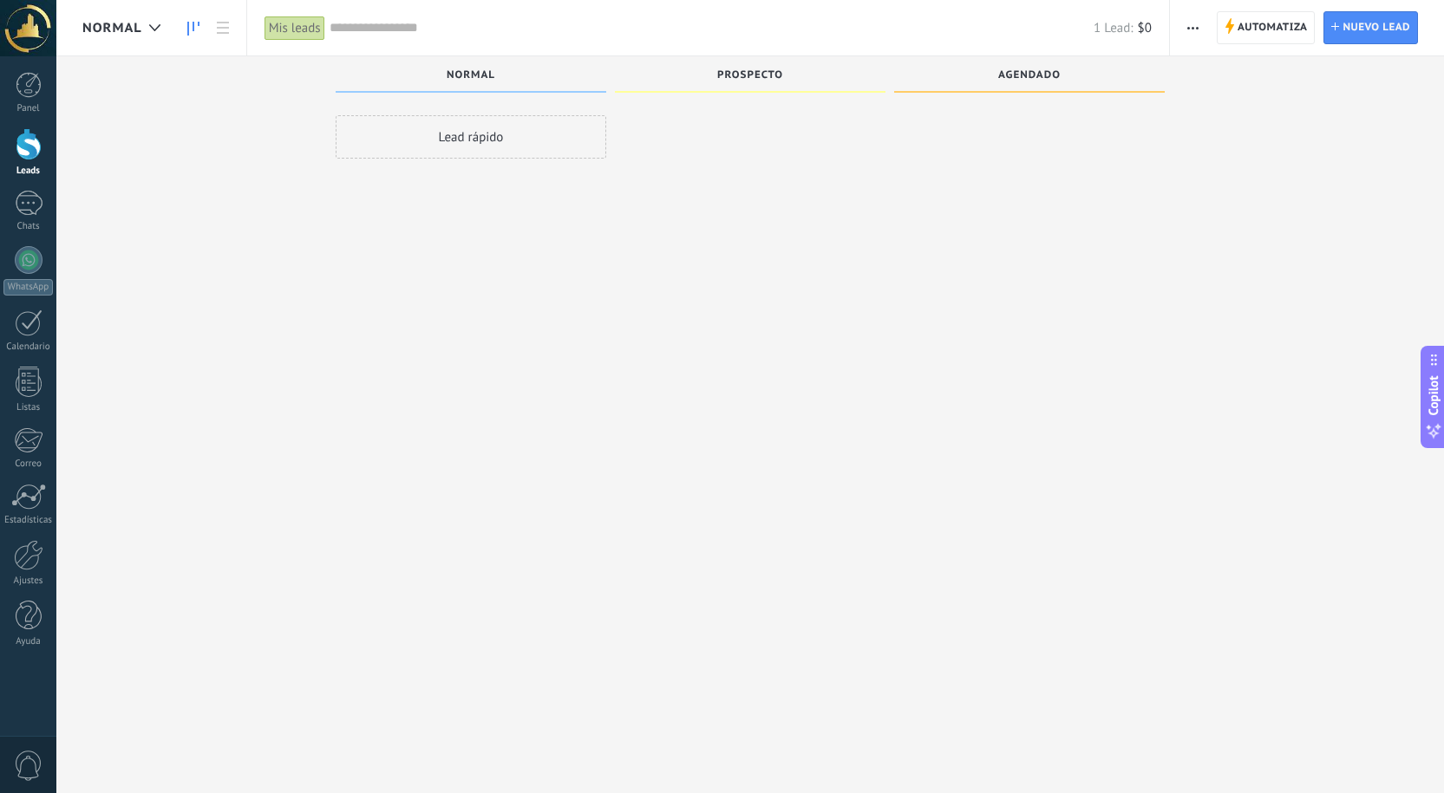
scroll to position [29, 0]
click at [770, 483] on div at bounding box center [750, 369] width 271 height 567
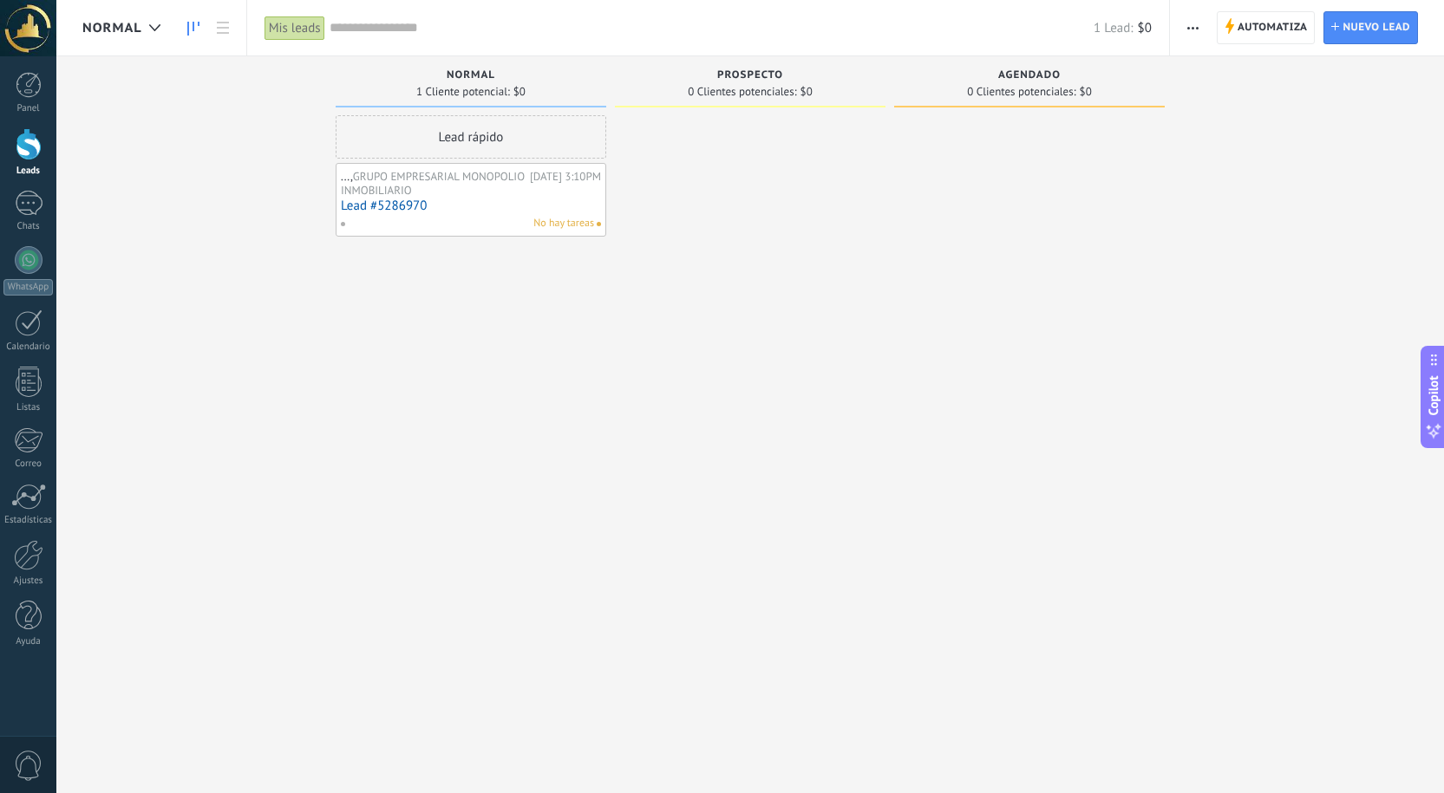
click at [196, 661] on div "Leads Entrantes Solicitudes: 0 0 0 0 0 0 0 0 0 NORMAL 1 Cliente potencial: $0 L…" at bounding box center [762, 369] width 1361 height 626
click at [293, 29] on div "Mis leads" at bounding box center [294, 28] width 61 height 25
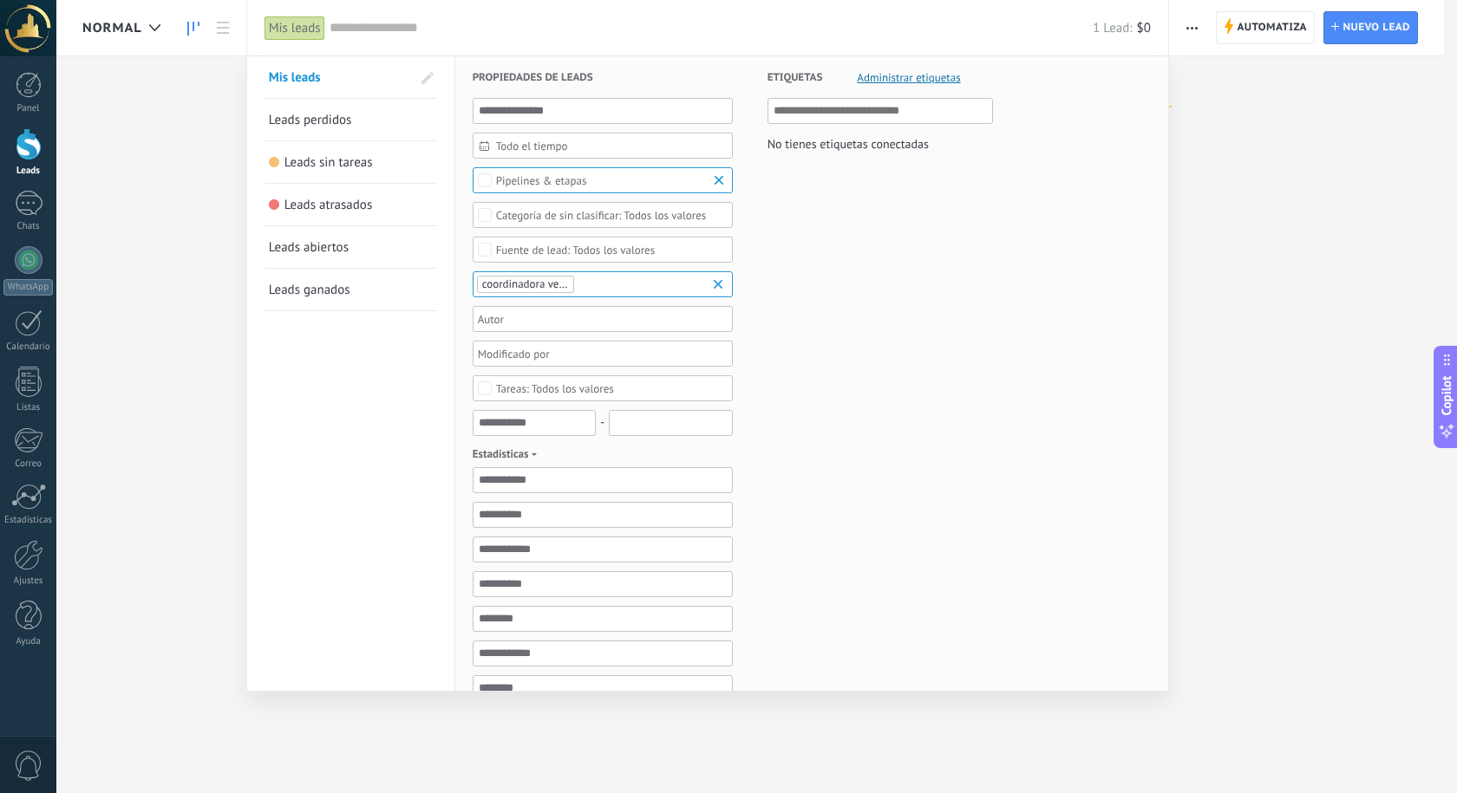
click at [365, 120] on link "Leads perdidos" at bounding box center [351, 120] width 164 height 42
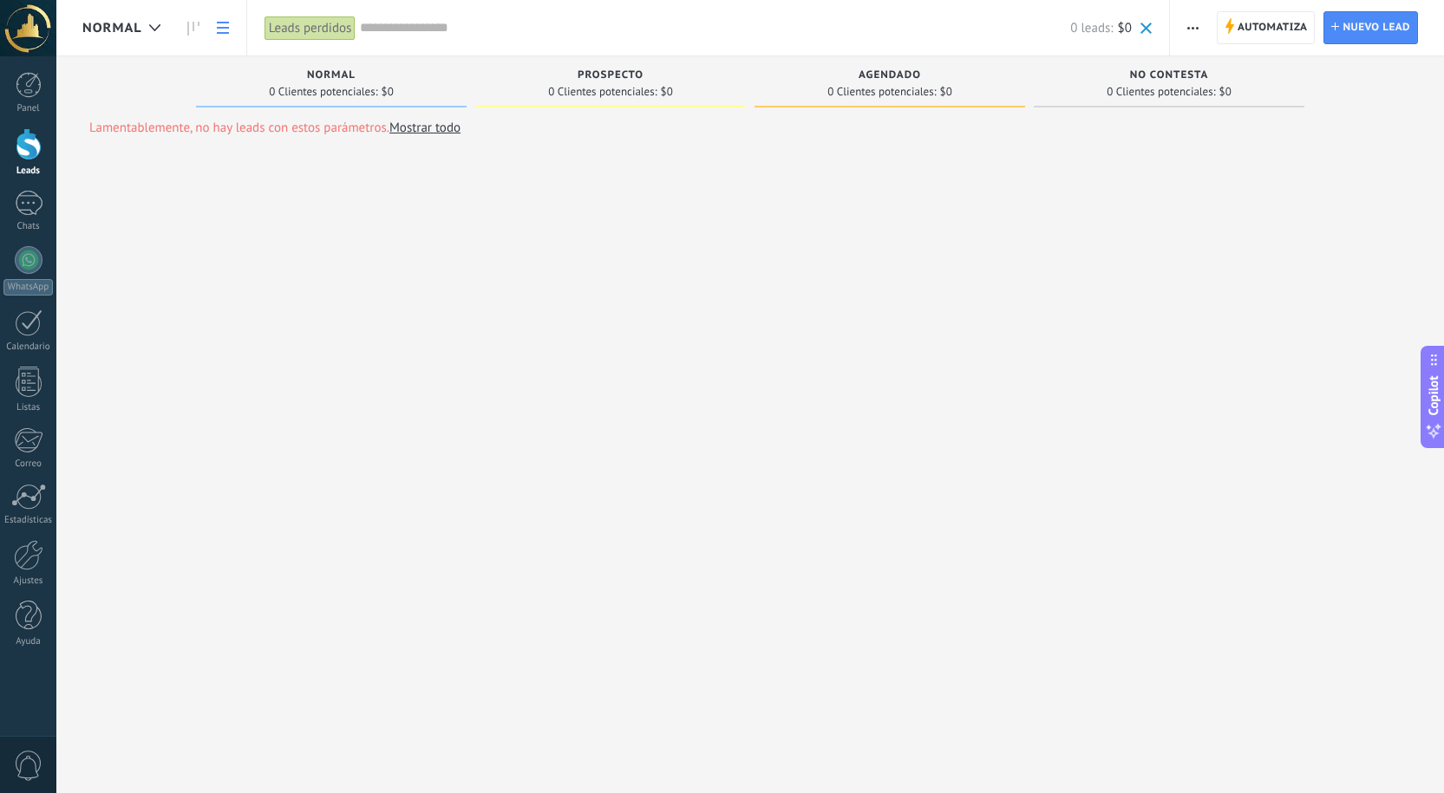
click at [235, 23] on link at bounding box center [222, 28] width 29 height 34
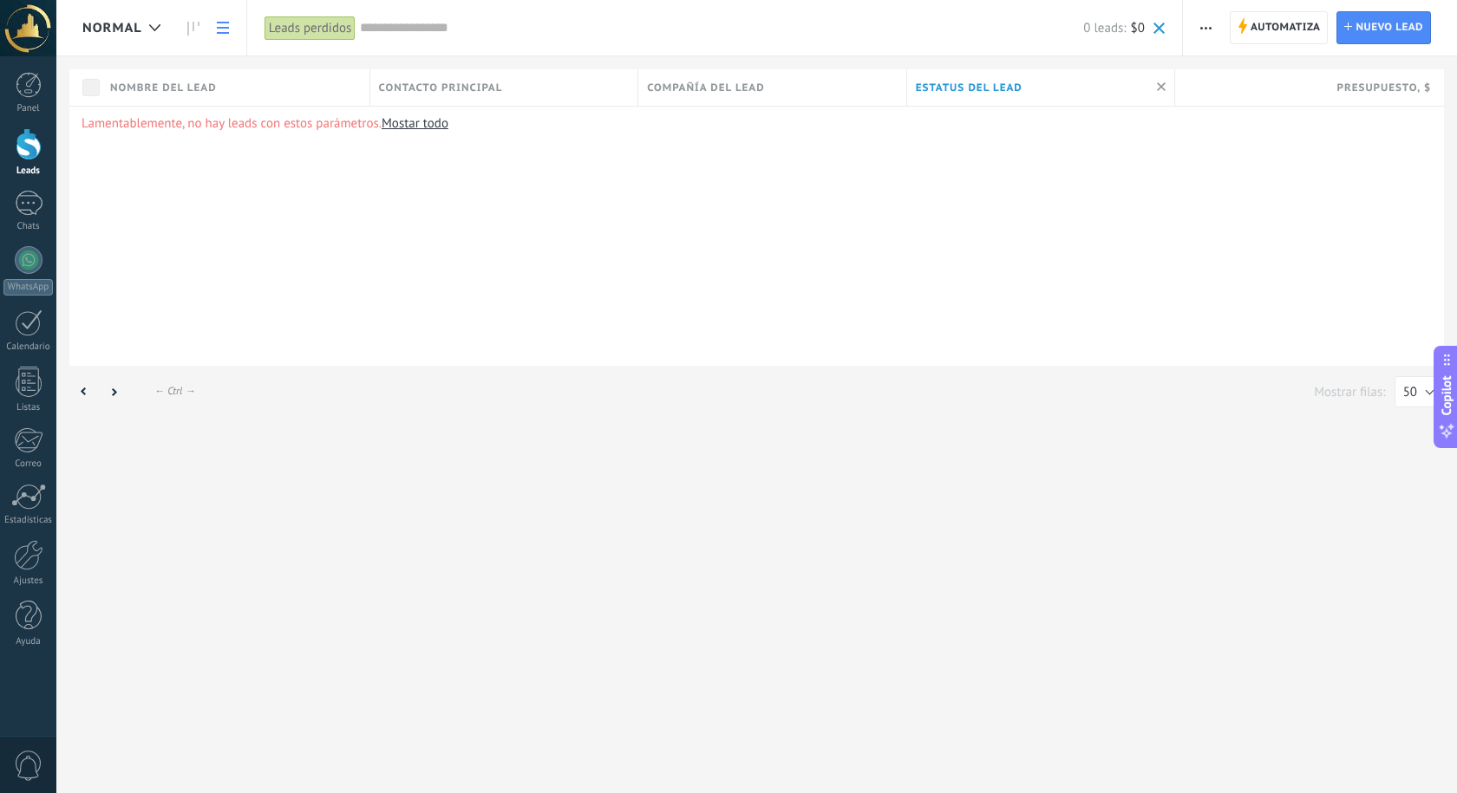
drag, startPoint x: 264, startPoint y: 26, endPoint x: 297, endPoint y: 32, distance: 34.4
click at [263, 26] on div "Leads perdidos Aplicar 0 leads: $0 Mis leads Leads perdidos Leads sin tareas Le…" at bounding box center [714, 27] width 936 height 55
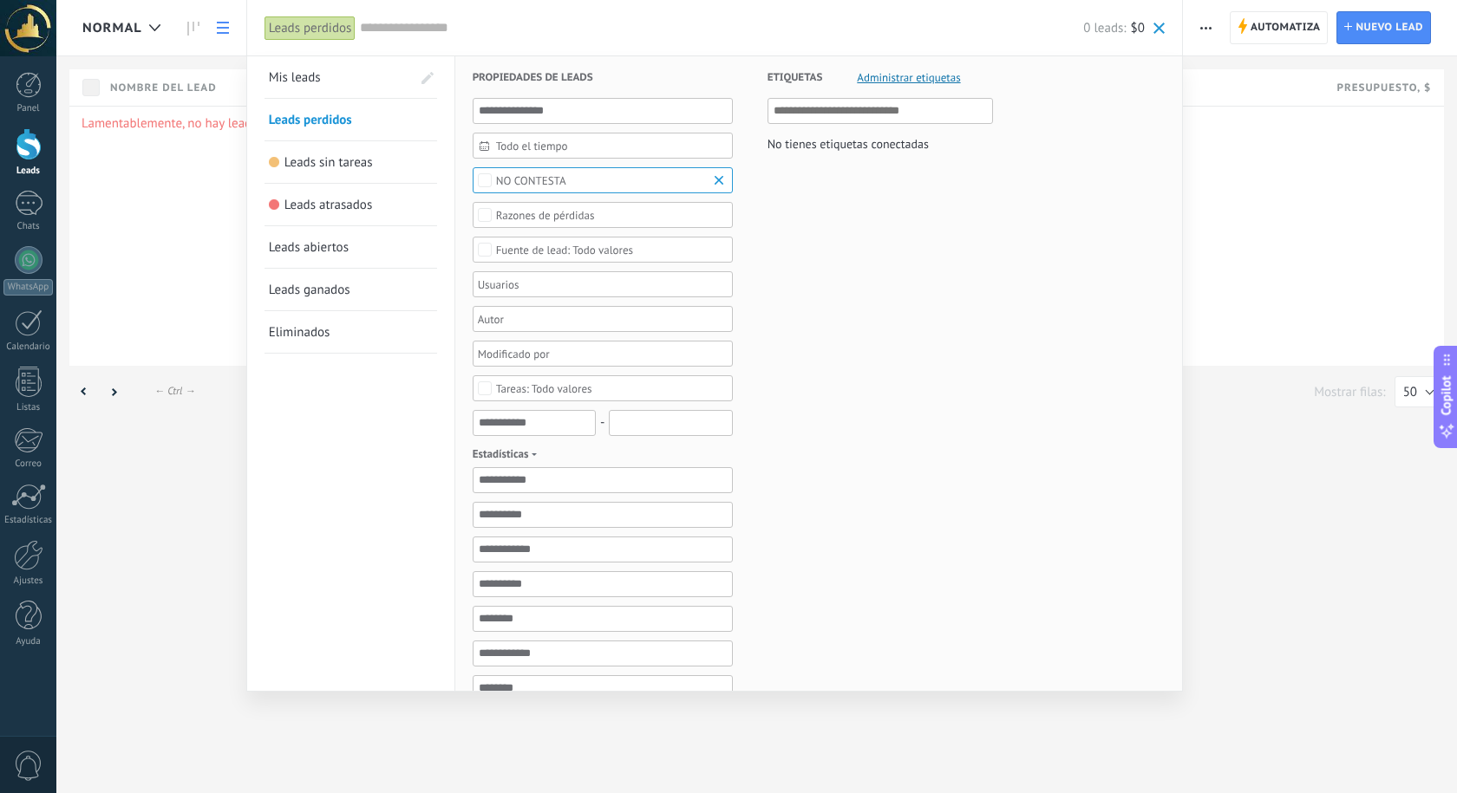
click at [369, 284] on link "Leads ganados" at bounding box center [351, 290] width 164 height 42
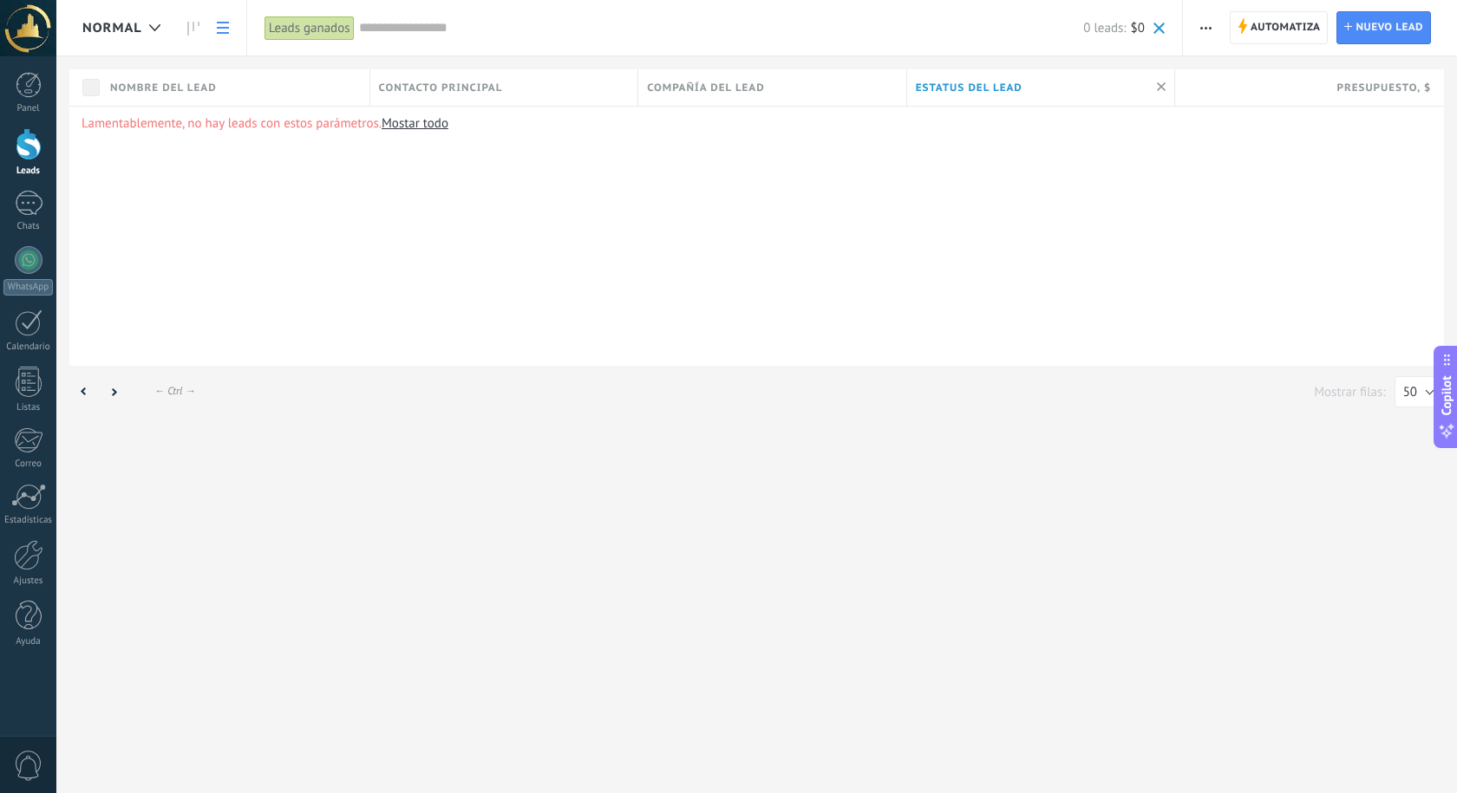
click at [292, 24] on div "Leads ganados" at bounding box center [309, 28] width 90 height 25
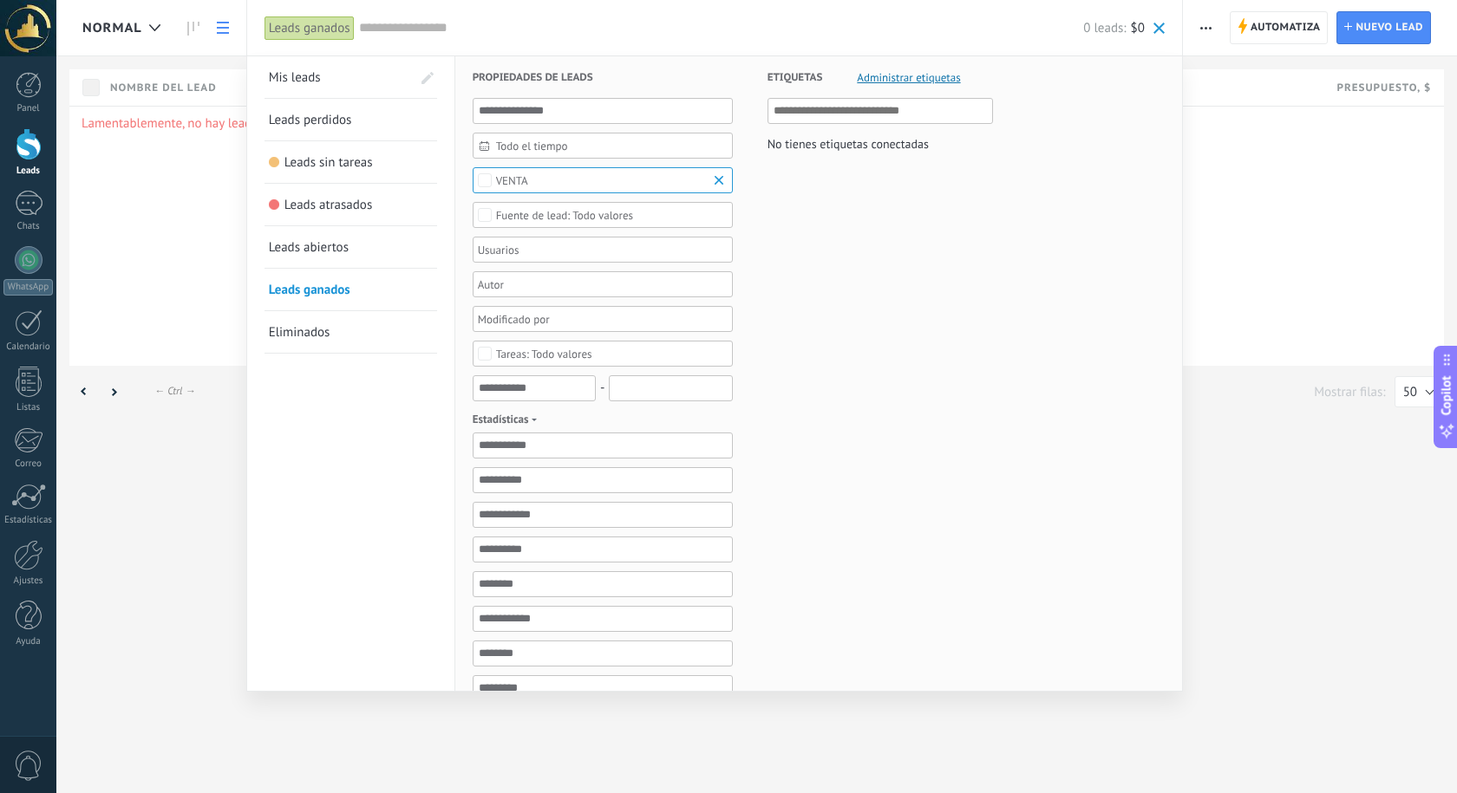
click at [445, 30] on input "text" at bounding box center [721, 28] width 725 height 18
click at [144, 23] on div at bounding box center [728, 396] width 1457 height 793
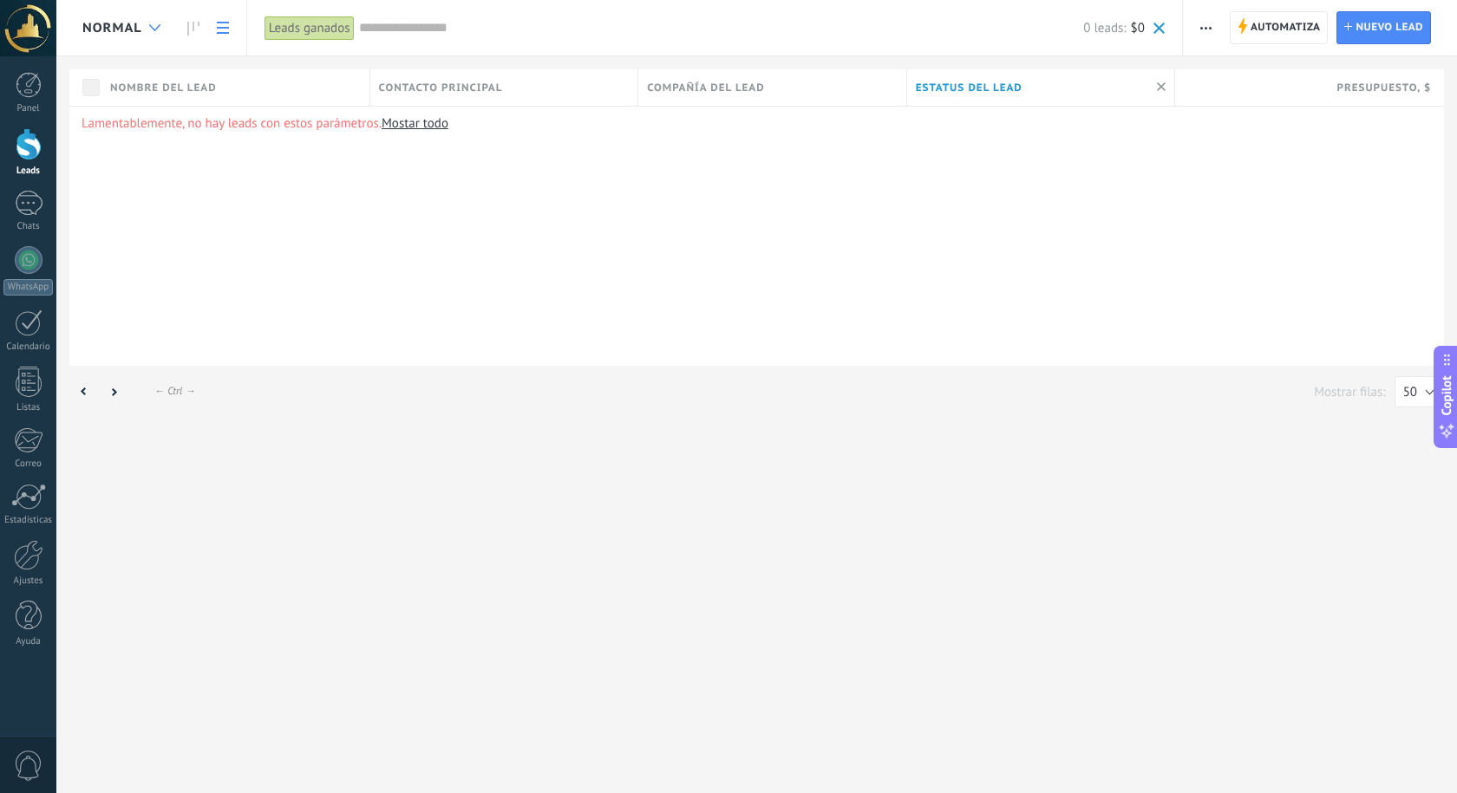
click at [152, 27] on use at bounding box center [154, 27] width 11 height 7
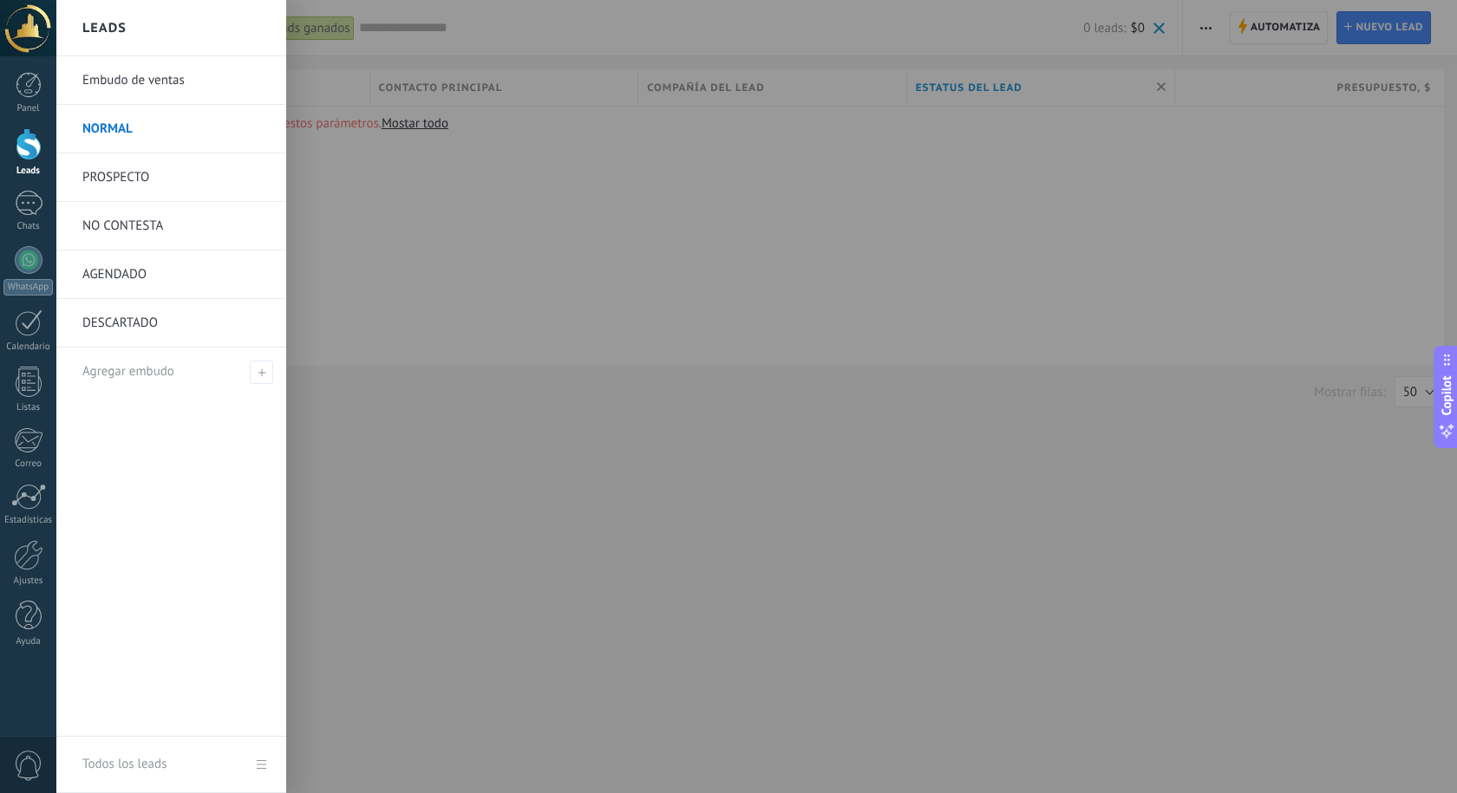
click at [140, 315] on link "DESCARTADO" at bounding box center [175, 323] width 186 height 49
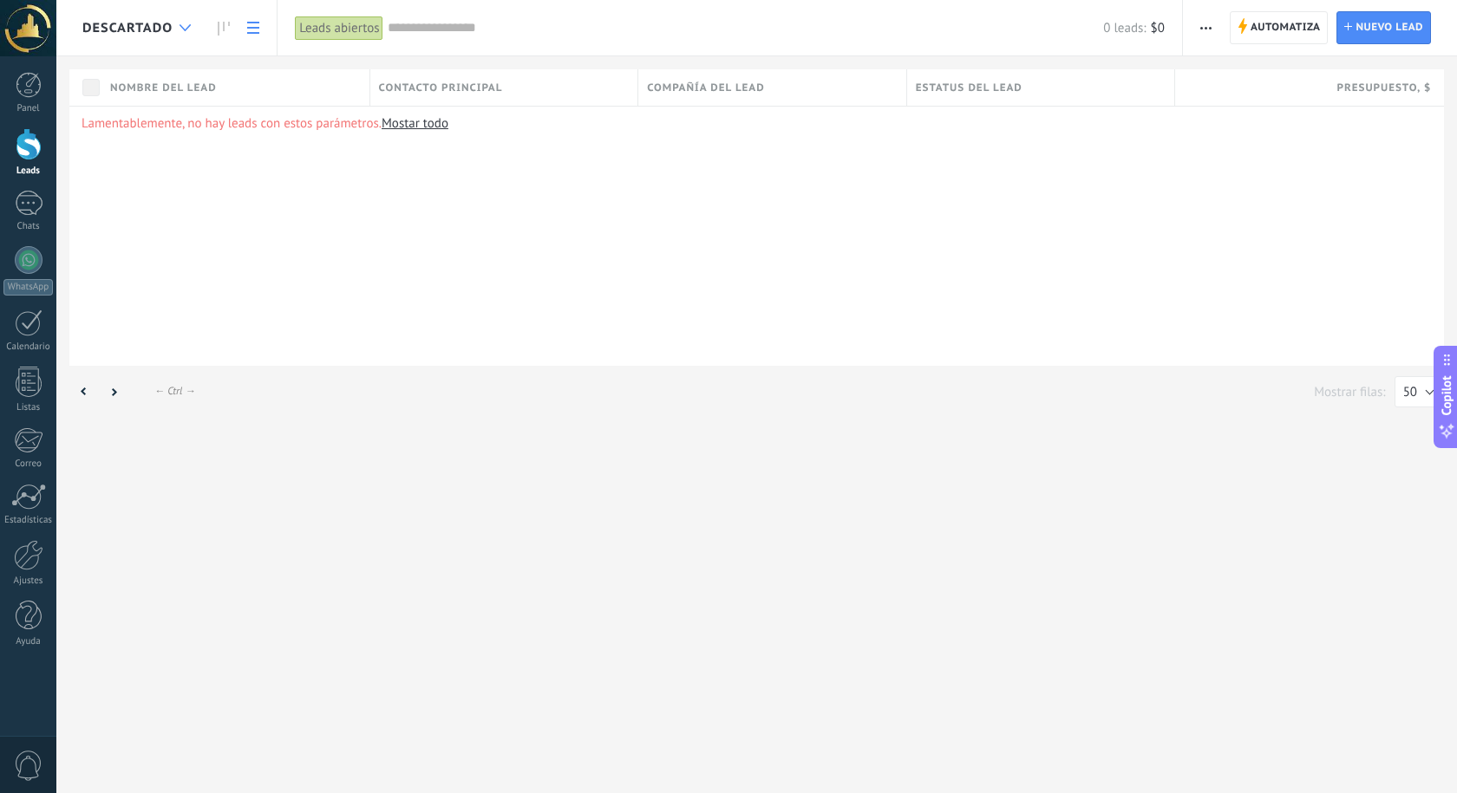
click at [183, 33] on div at bounding box center [185, 28] width 29 height 34
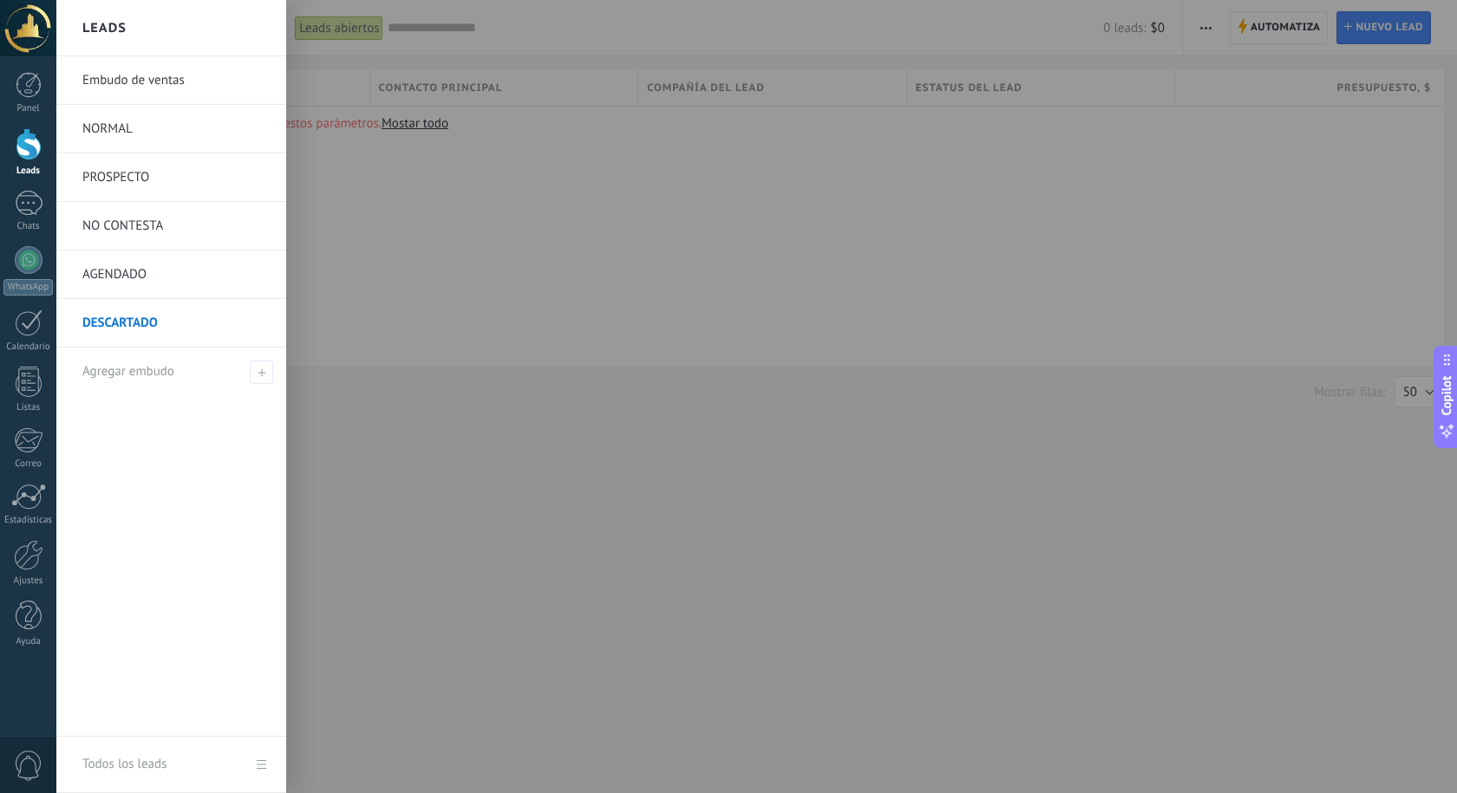
click at [155, 229] on link "NO CONTESTA" at bounding box center [175, 226] width 186 height 49
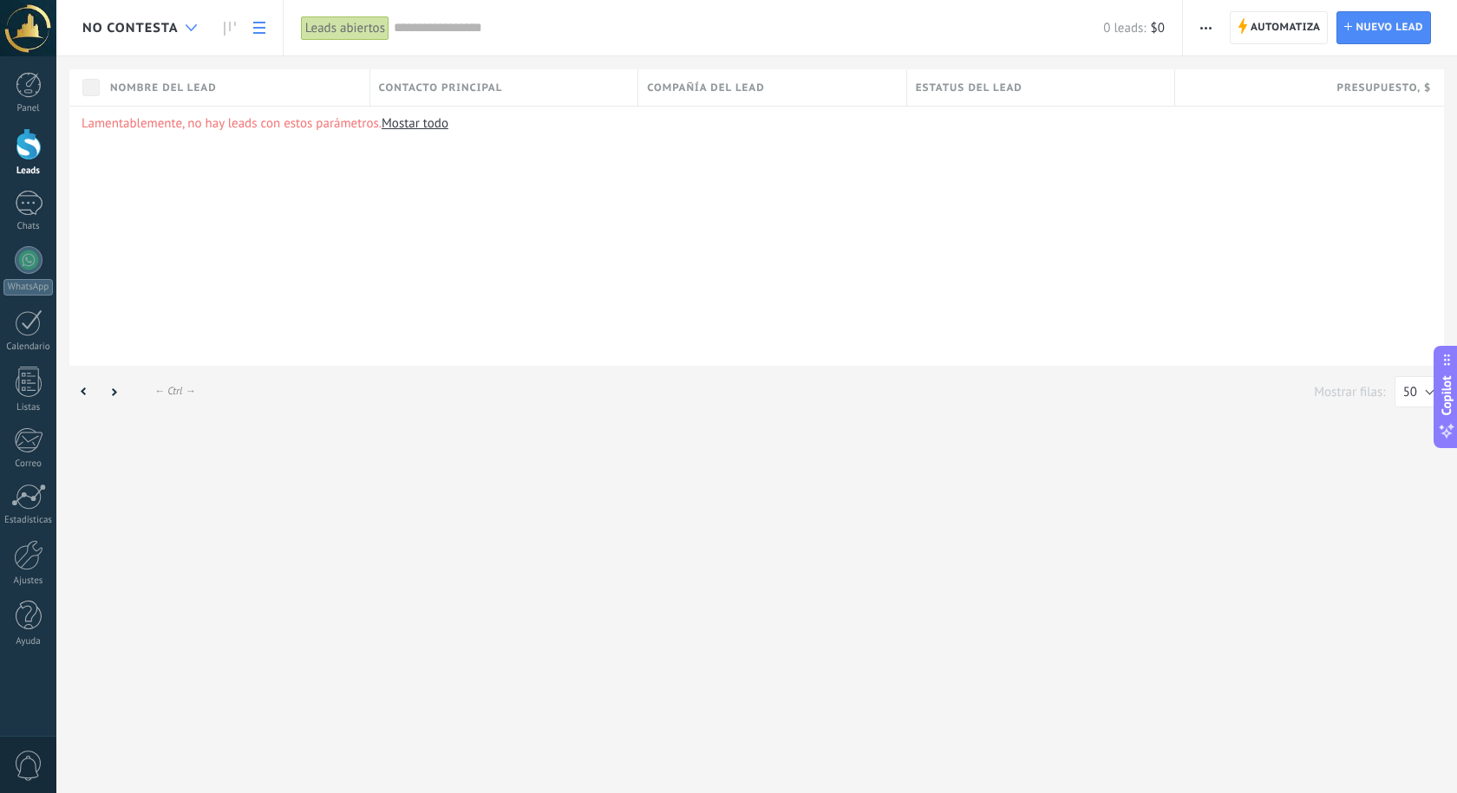
click at [193, 25] on icon at bounding box center [191, 27] width 11 height 7
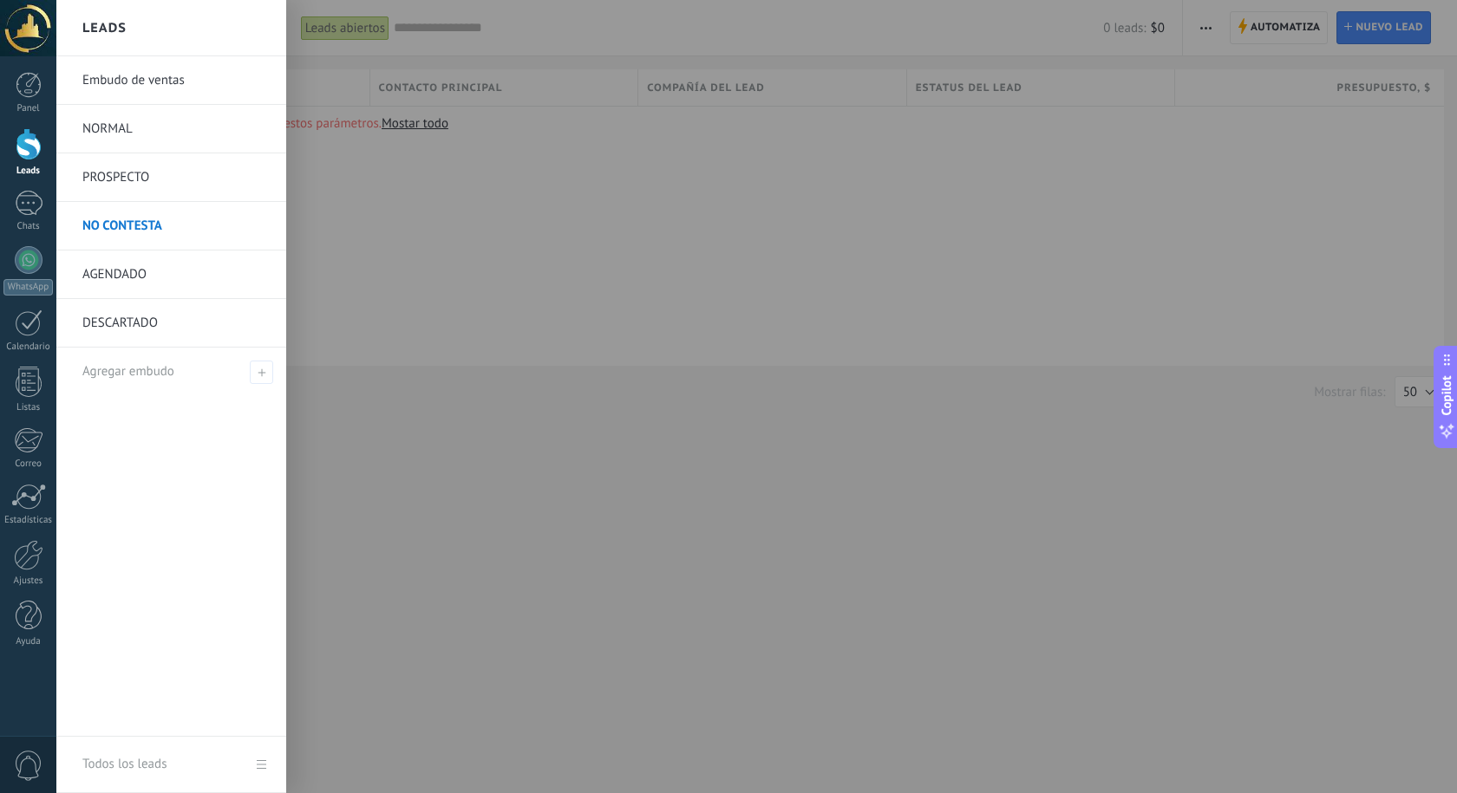
click at [156, 181] on link "PROSPECTO" at bounding box center [175, 177] width 186 height 49
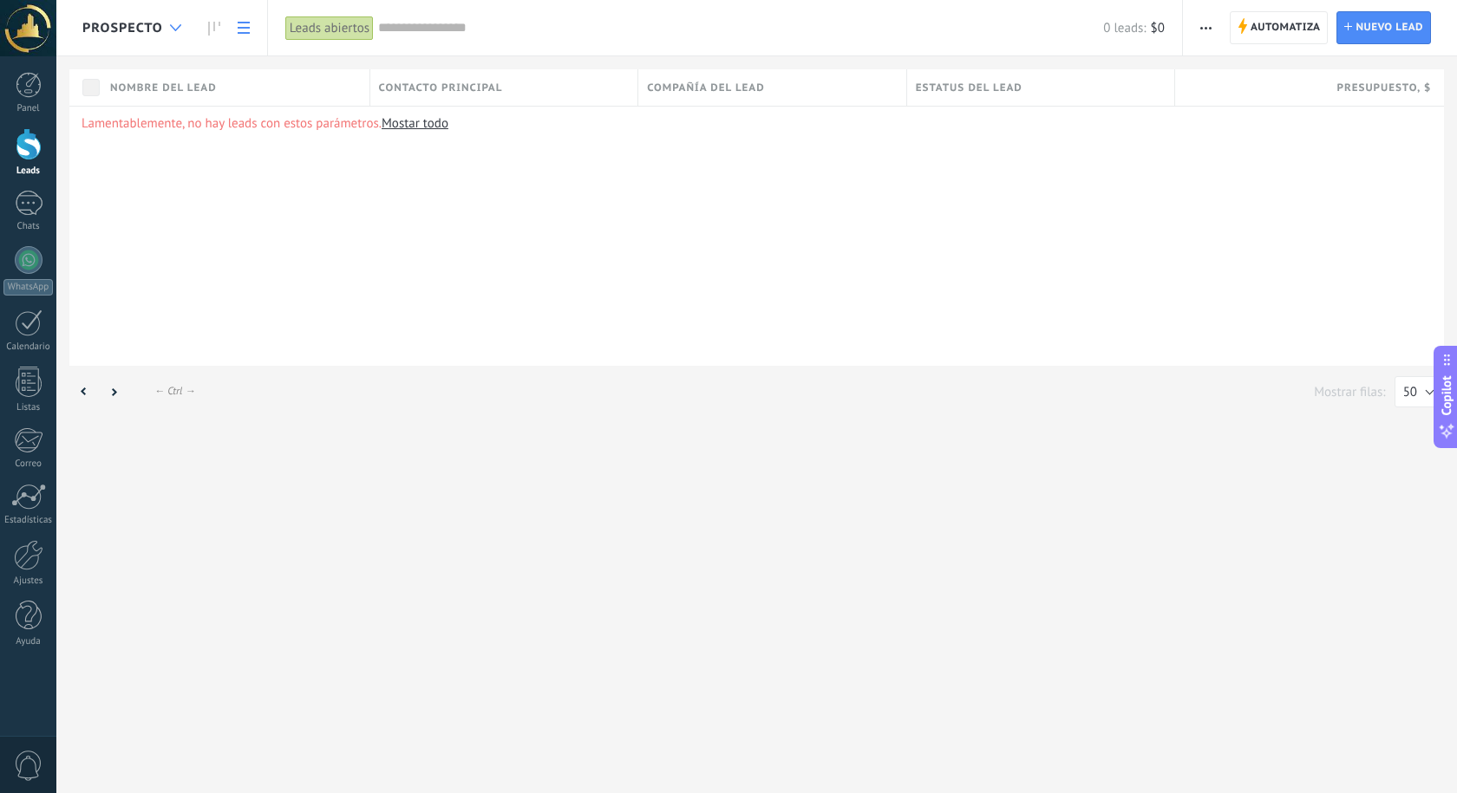
click at [184, 23] on div at bounding box center [175, 28] width 29 height 34
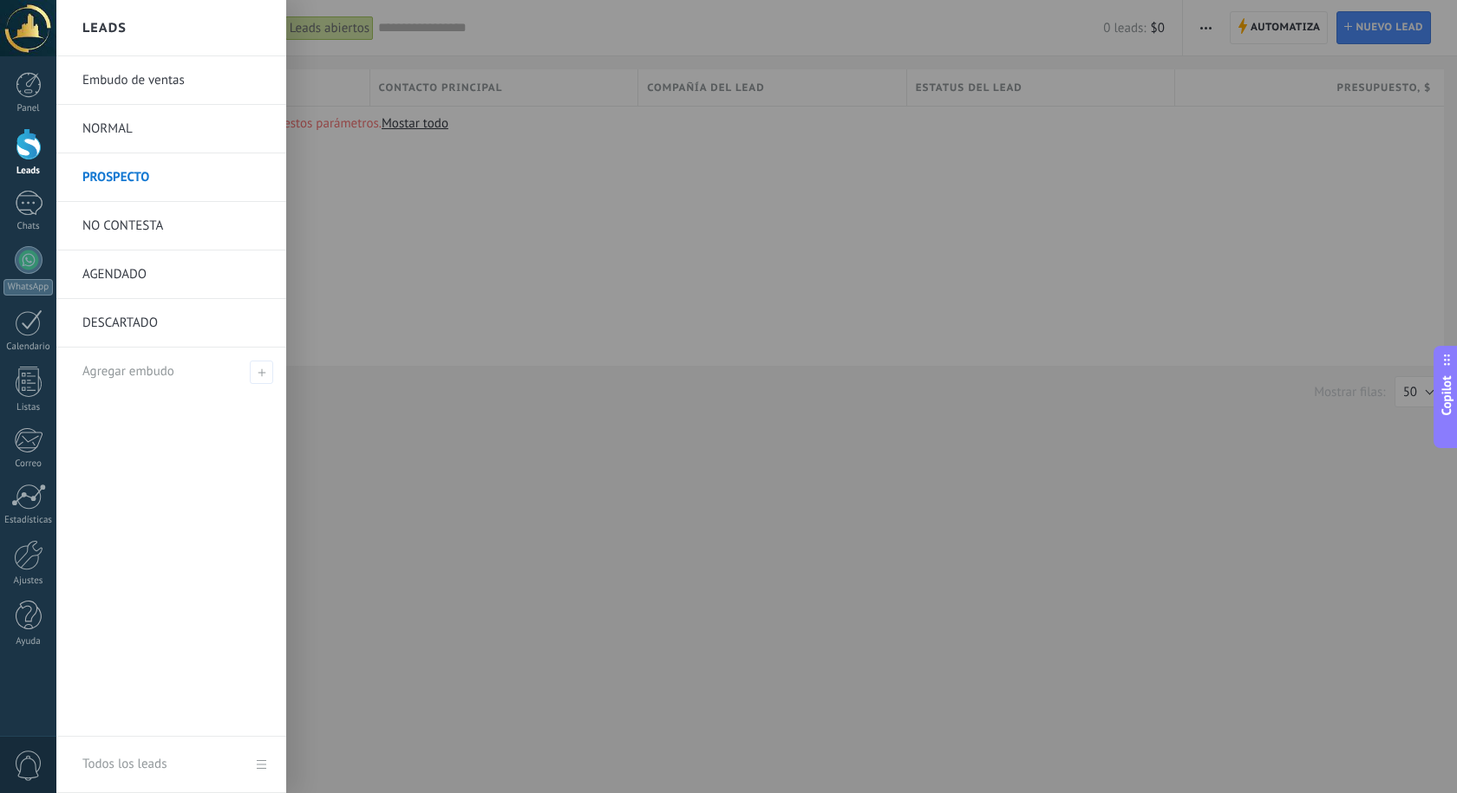
click at [184, 259] on link "AGENDADO" at bounding box center [175, 275] width 186 height 49
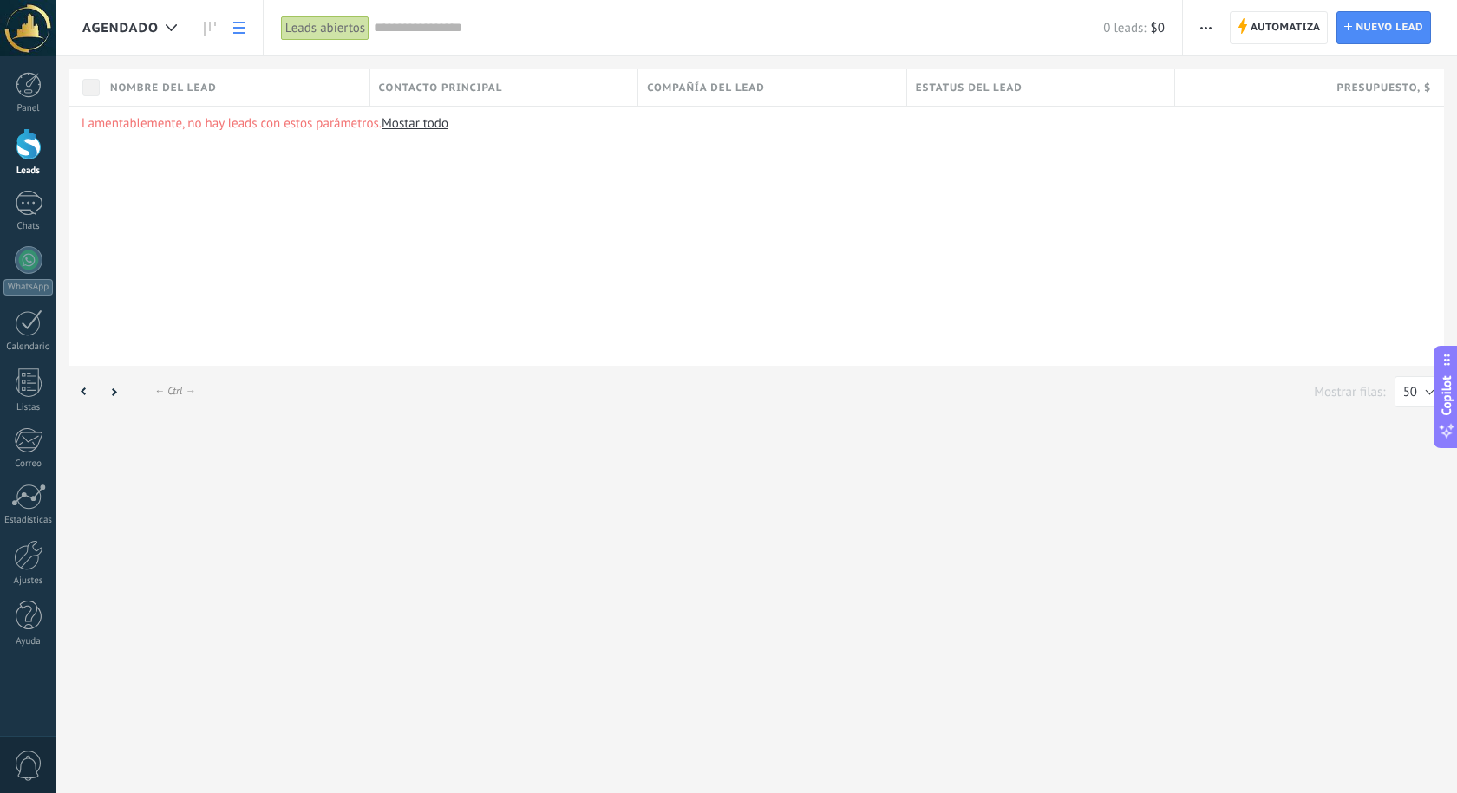
click at [1194, 23] on button "button" at bounding box center [1205, 27] width 25 height 33
click at [1059, 196] on div "Lamentablemente, no hay leads con estos parámetros. [GEOGRAPHIC_DATA] todo" at bounding box center [756, 236] width 1374 height 260
click at [1216, 30] on button "button" at bounding box center [1205, 27] width 25 height 33
click at [1268, 101] on span "Editar embudo" at bounding box center [1257, 109] width 82 height 35
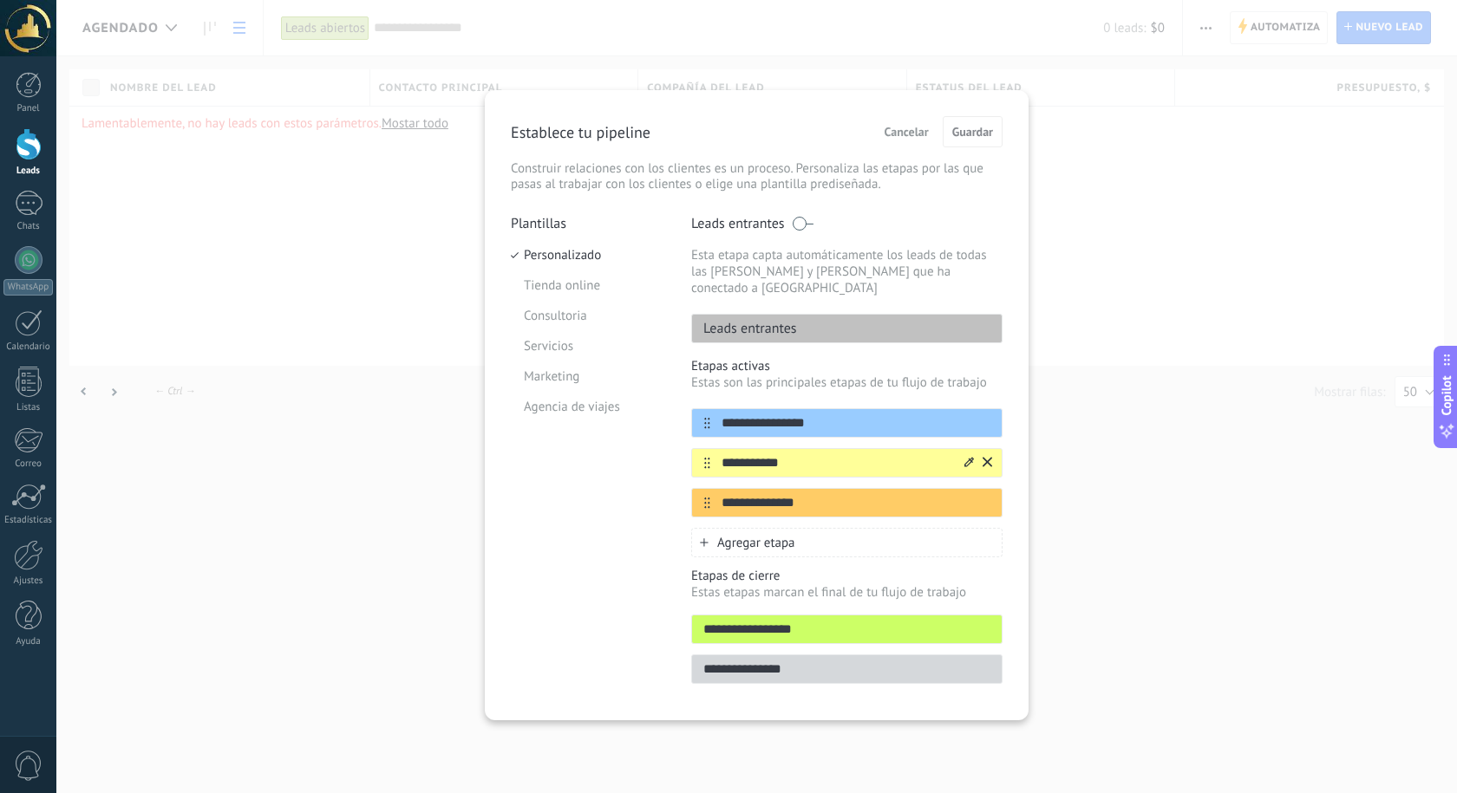
click at [982, 457] on icon at bounding box center [987, 462] width 10 height 10
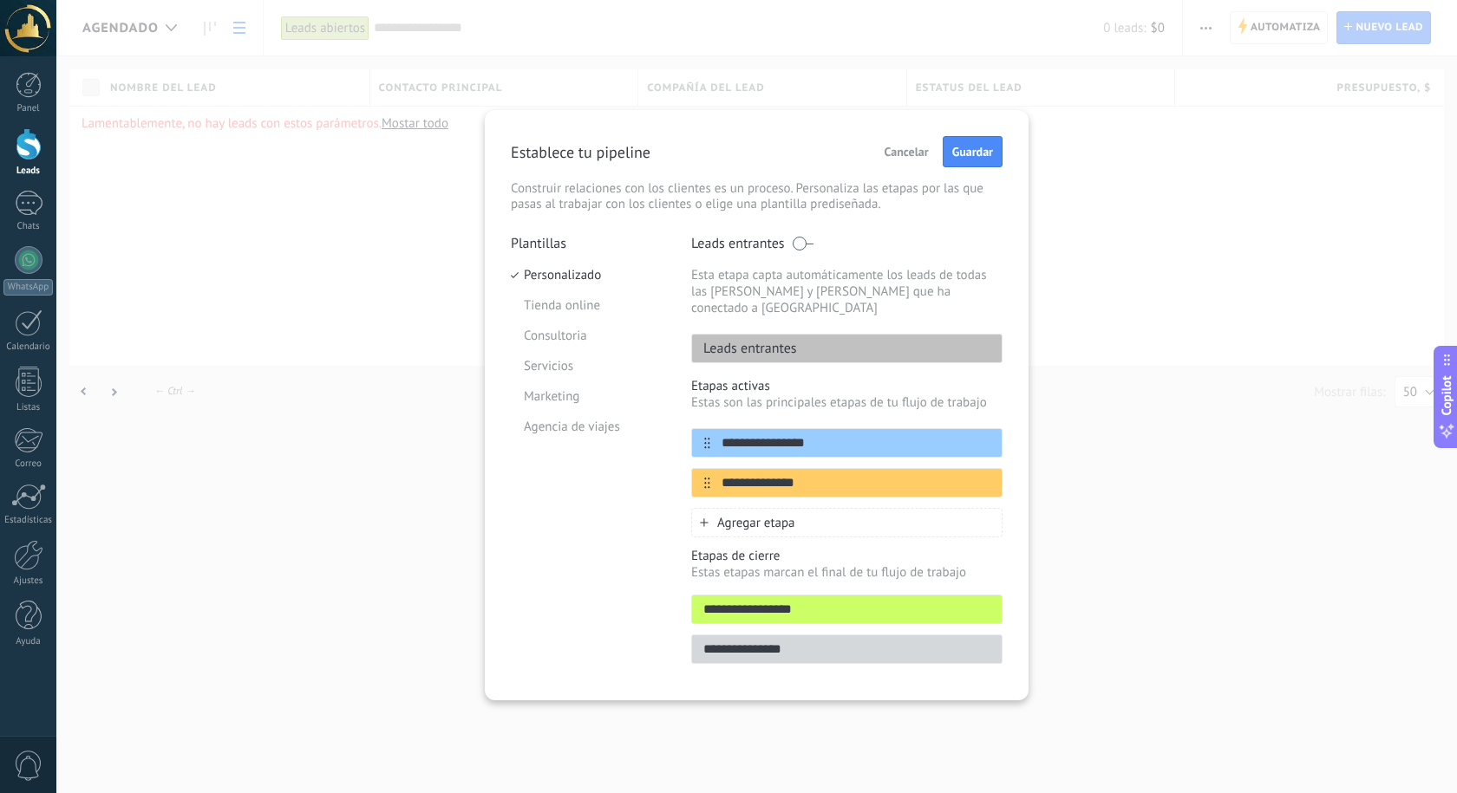
click at [982, 444] on div "**********" at bounding box center [846, 462] width 311 height 69
click at [986, 477] on icon at bounding box center [987, 482] width 10 height 10
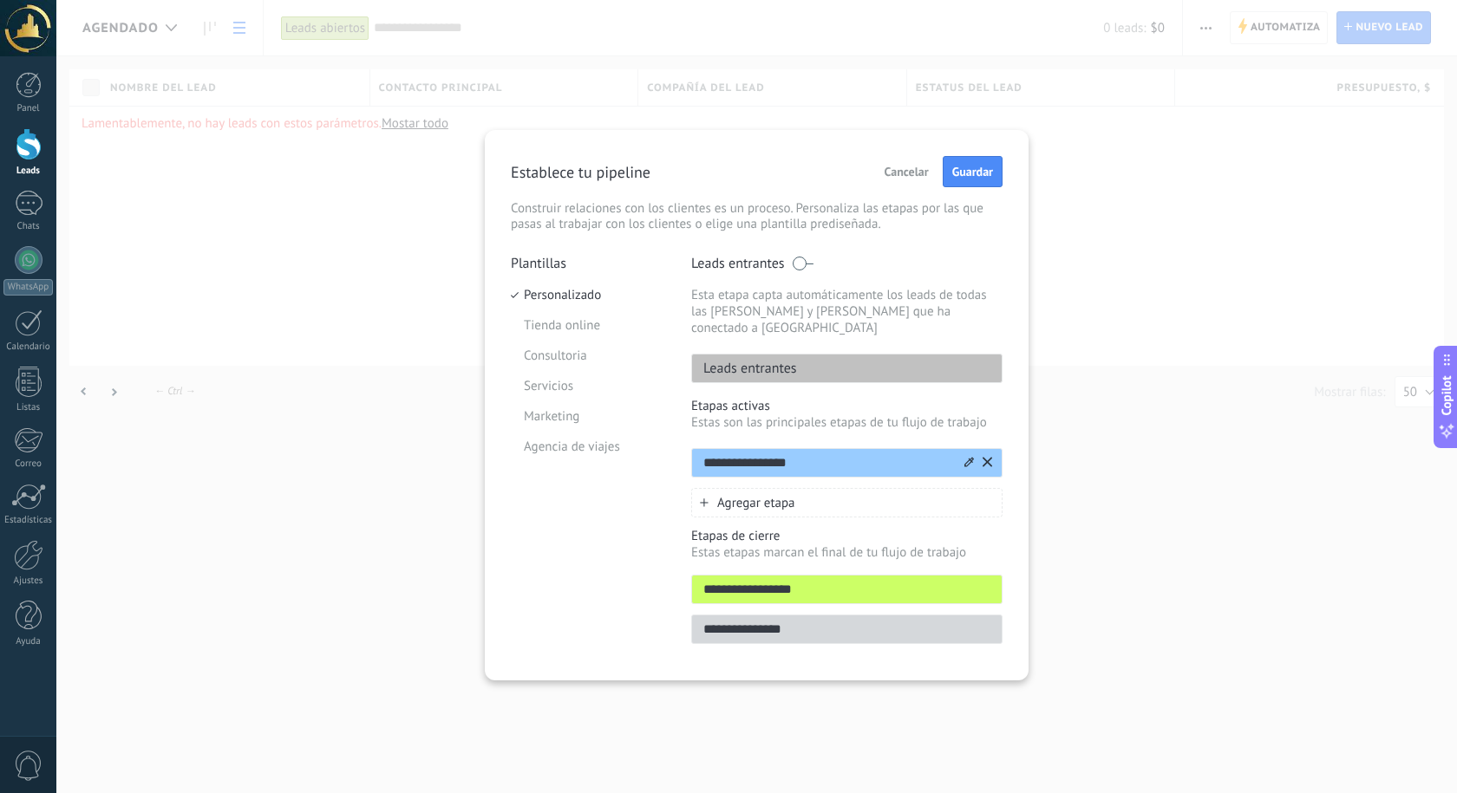
click at [988, 457] on icon at bounding box center [987, 462] width 10 height 10
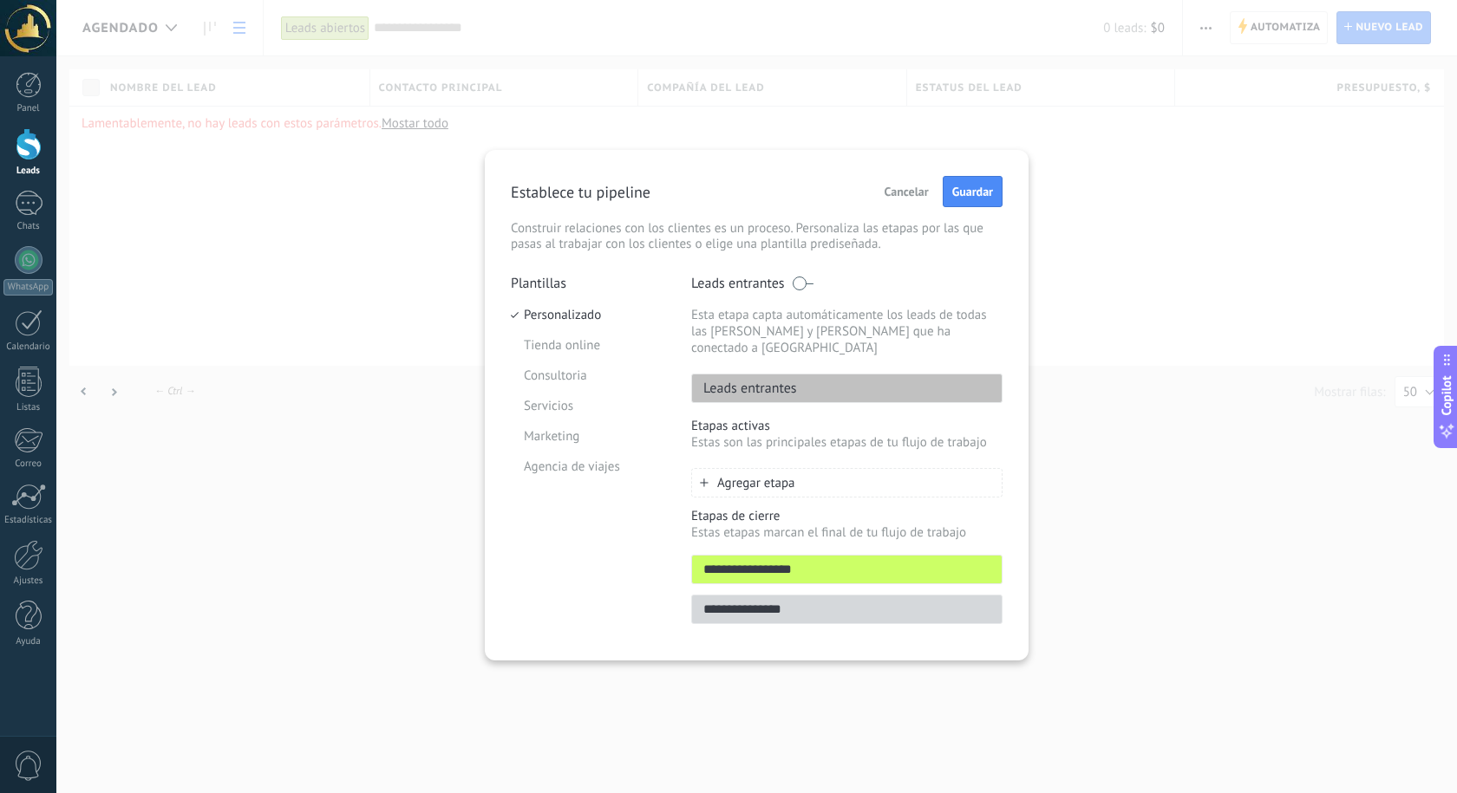
click at [761, 475] on span "Agregar etapa" at bounding box center [756, 483] width 78 height 16
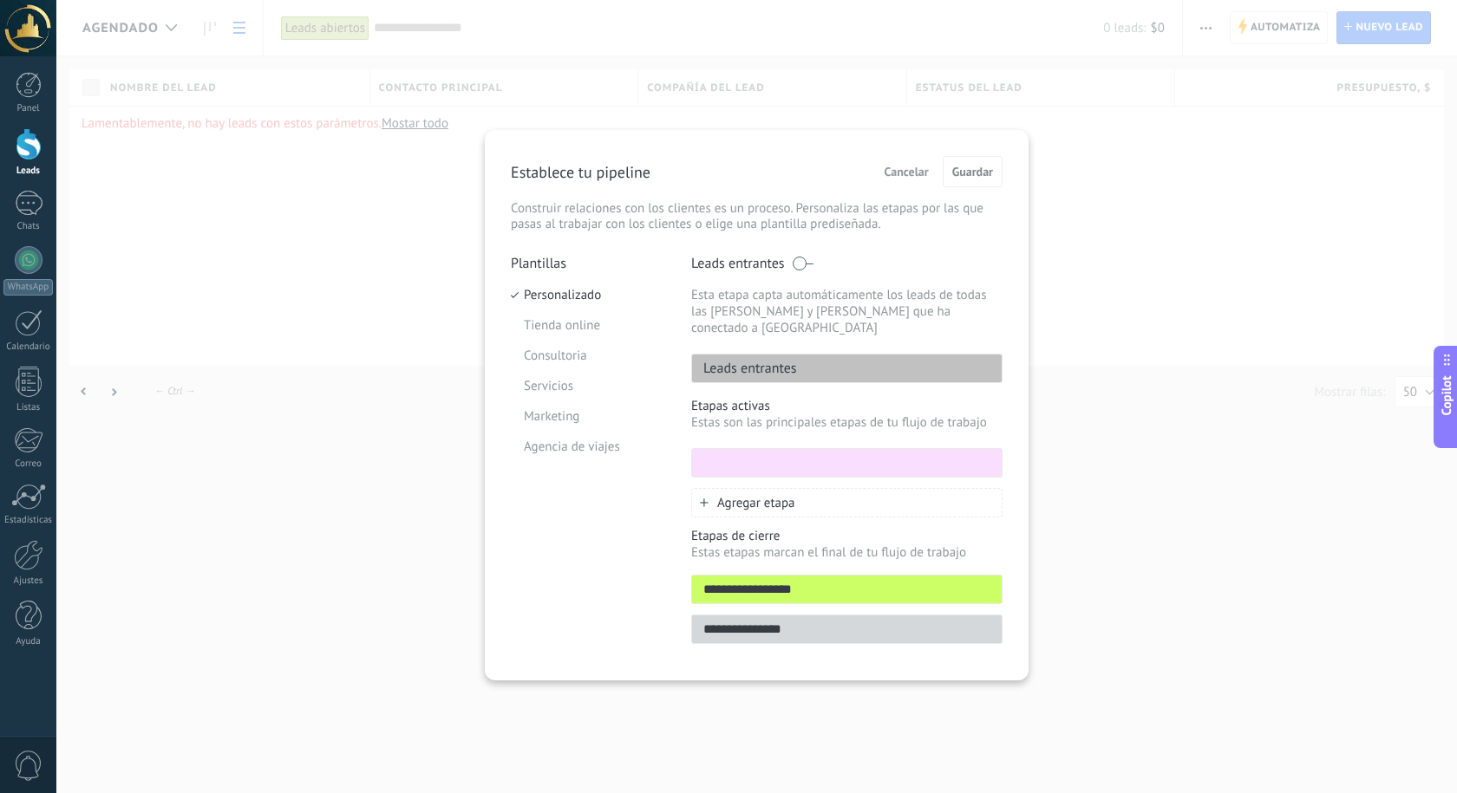
click at [767, 458] on div "Etapas activas Estas son las principales etapas de tu flujo de trabajo Agregar …" at bounding box center [846, 458] width 311 height 120
click at [765, 454] on input "text" at bounding box center [827, 463] width 270 height 18
type input "******"
click at [981, 173] on span "Guardar" at bounding box center [972, 172] width 41 height 12
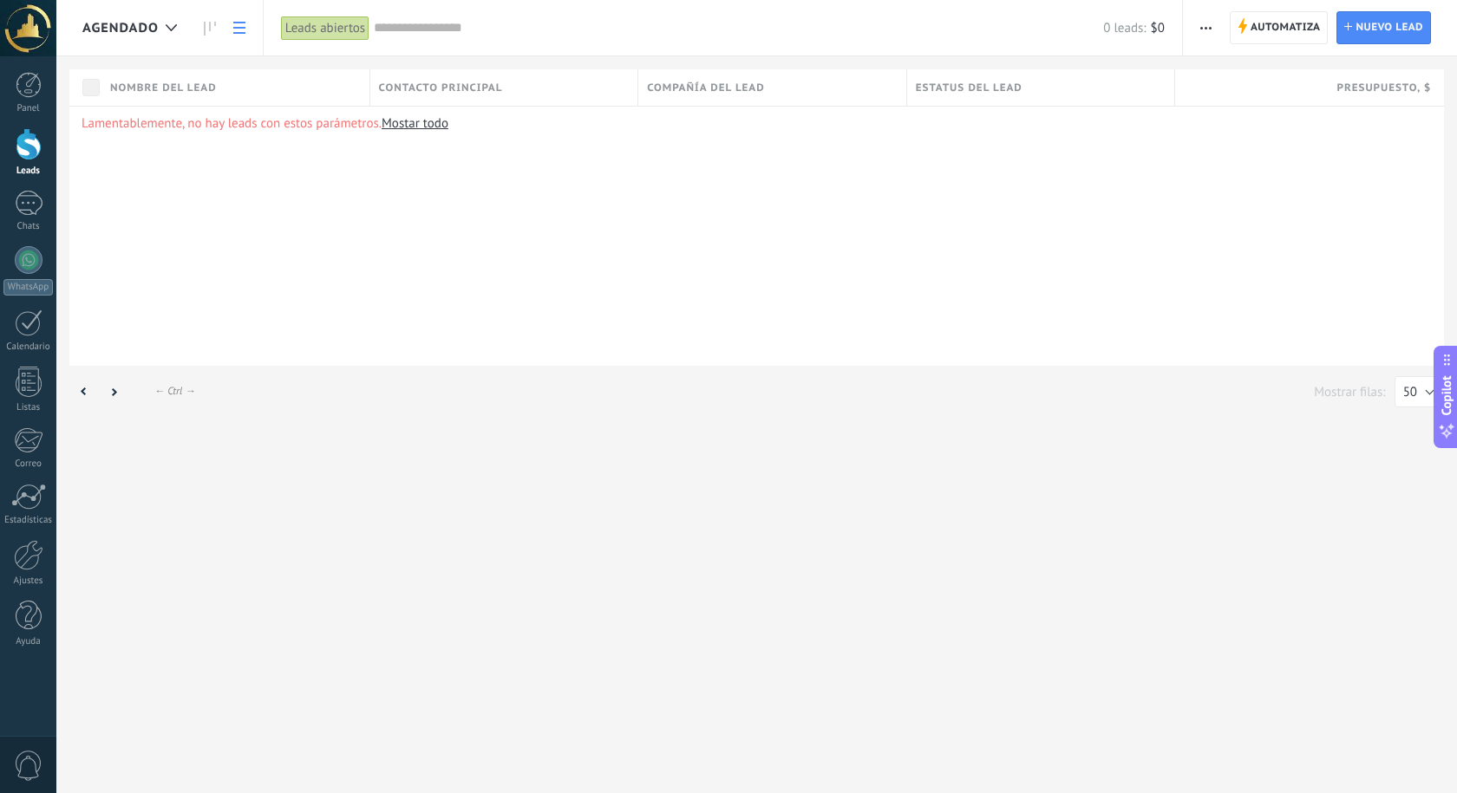
click at [443, 122] on link "Mostar todo" at bounding box center [415, 123] width 67 height 16
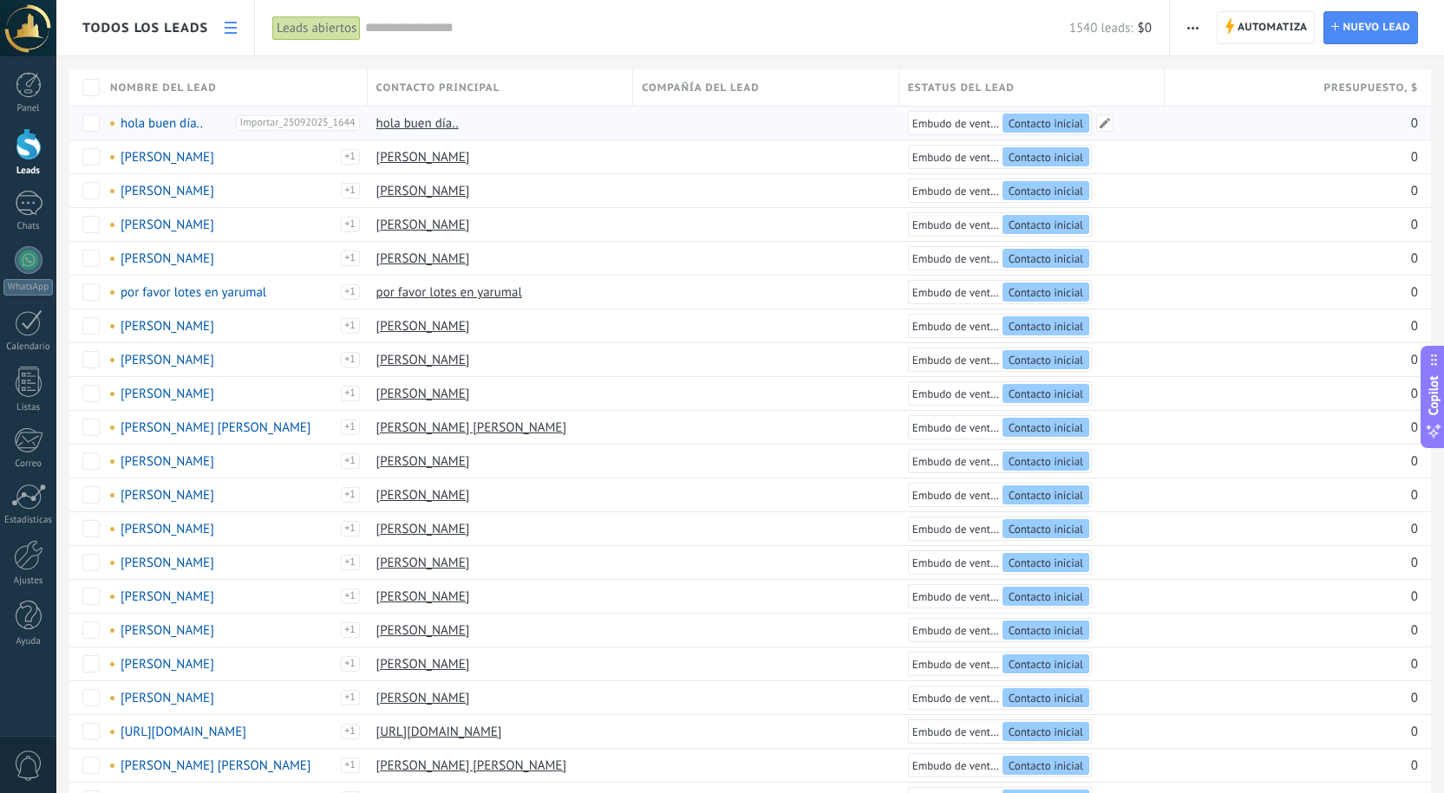
click at [1084, 122] on div "Contacto inicial" at bounding box center [1045, 123] width 87 height 19
click at [1072, 119] on span "Contacto inicial" at bounding box center [1045, 123] width 75 height 15
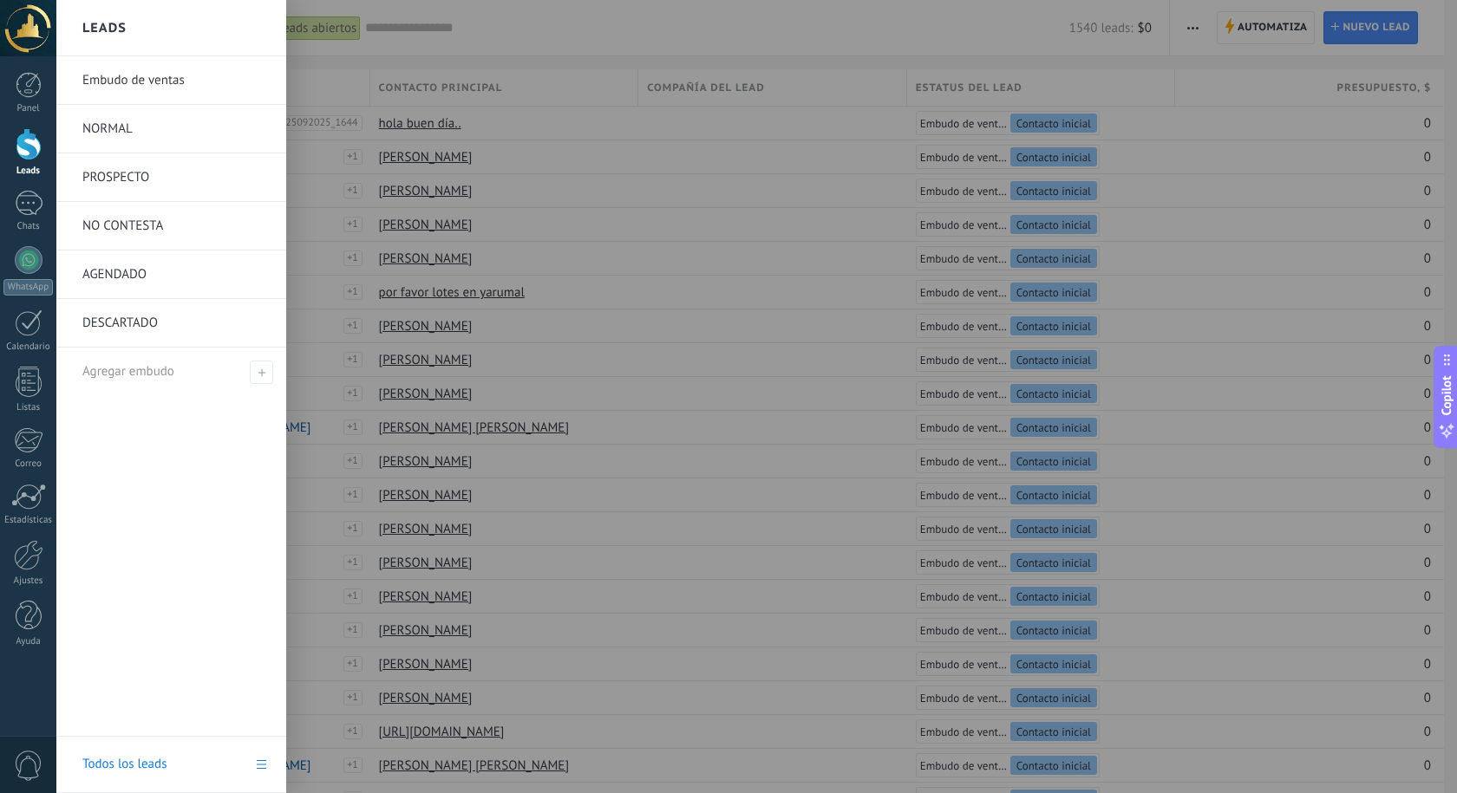
click at [23, 160] on link "Leads" at bounding box center [28, 152] width 56 height 49
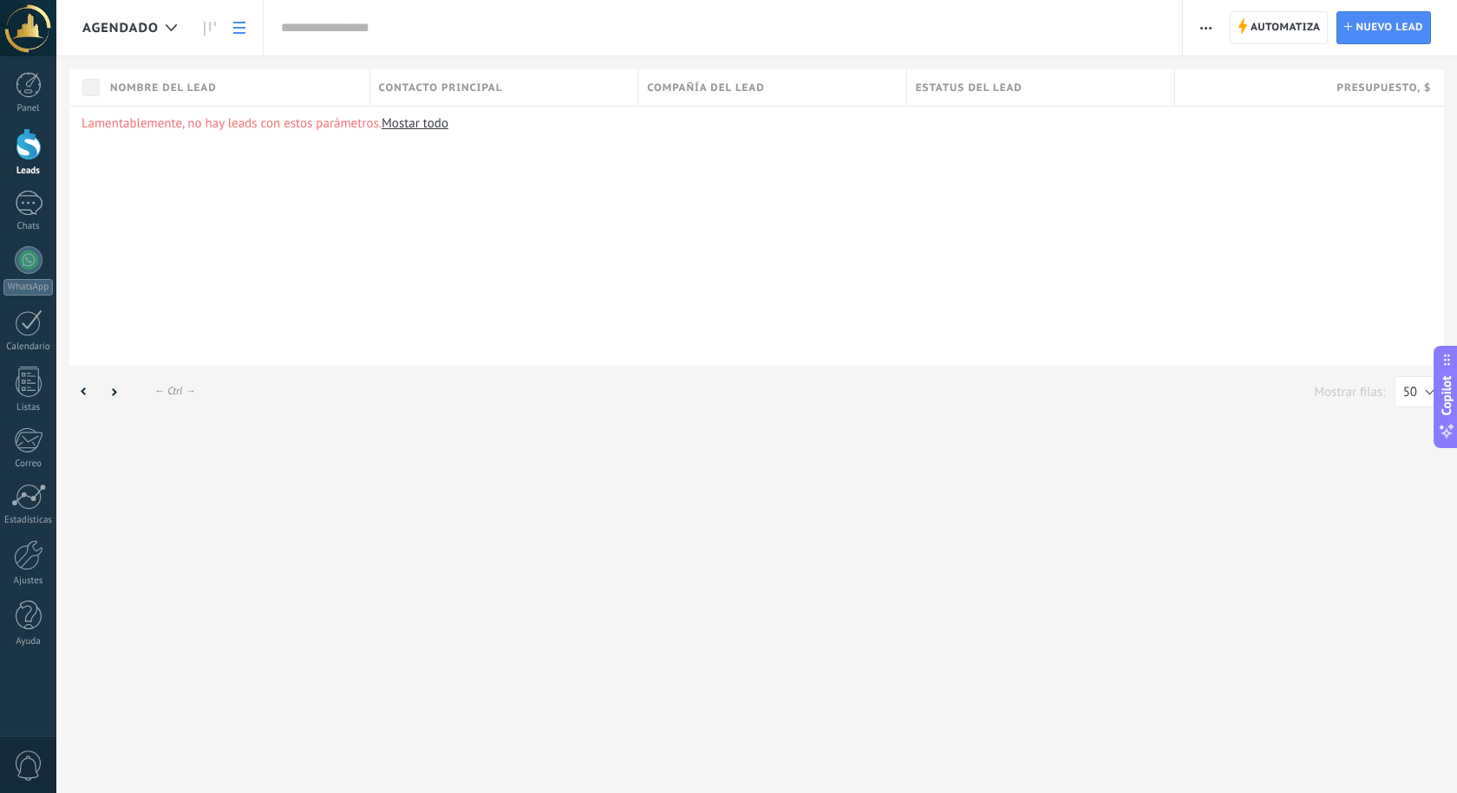
click at [28, 144] on div at bounding box center [29, 144] width 26 height 32
click at [137, 32] on span "AGENDADO" at bounding box center [120, 28] width 76 height 16
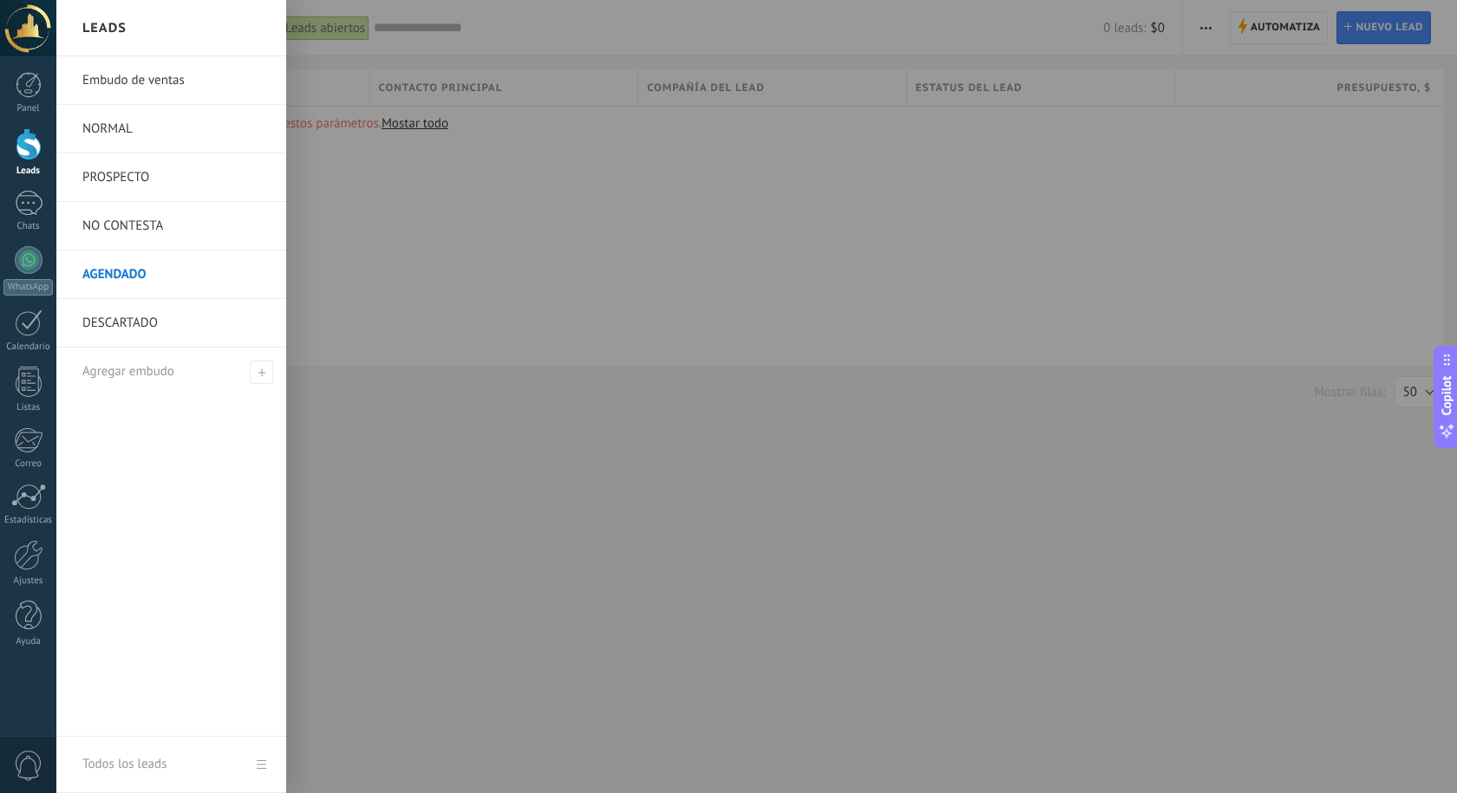
click at [127, 88] on link "Embudo de ventas" at bounding box center [175, 80] width 186 height 49
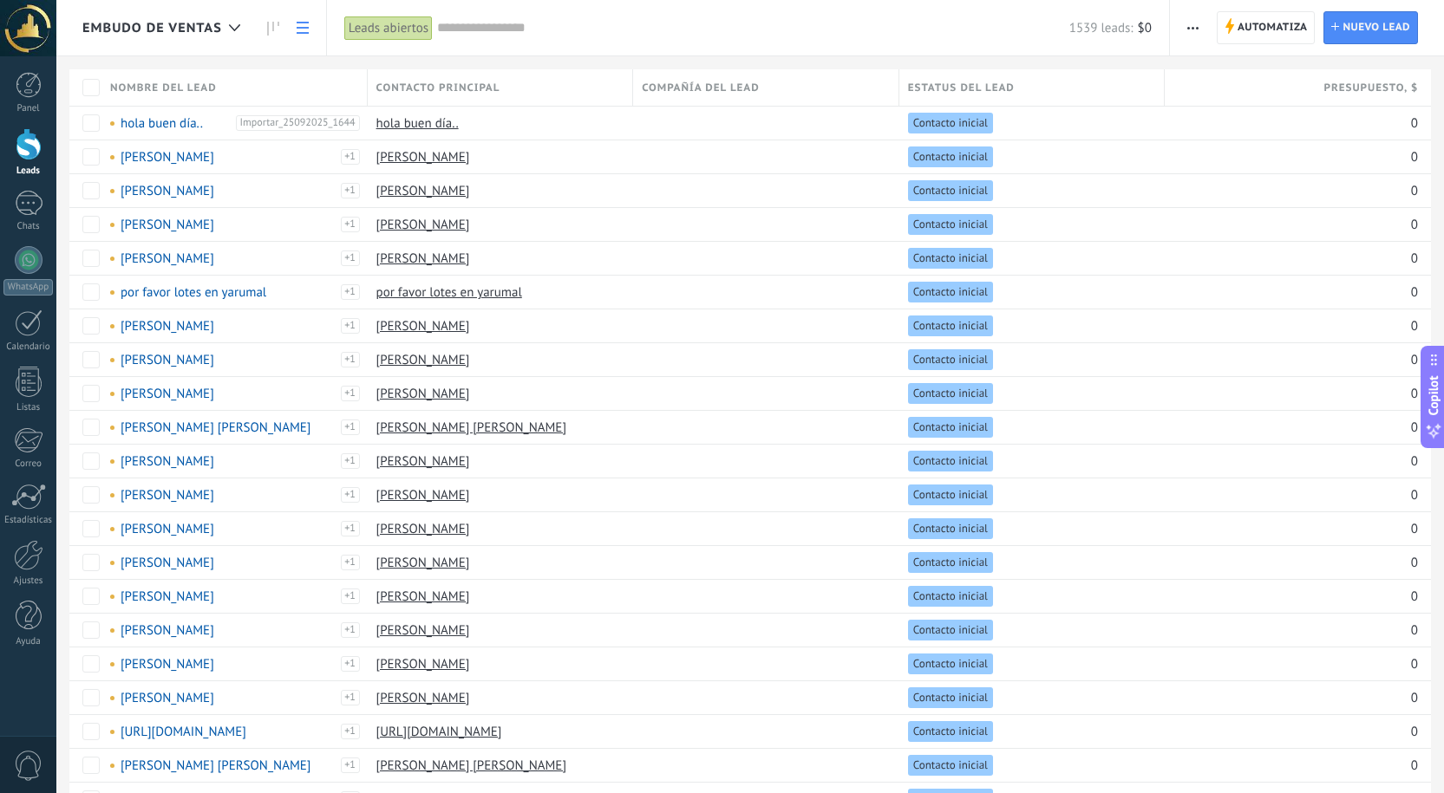
click at [185, 42] on div "Embudo de ventas" at bounding box center [165, 27] width 166 height 55
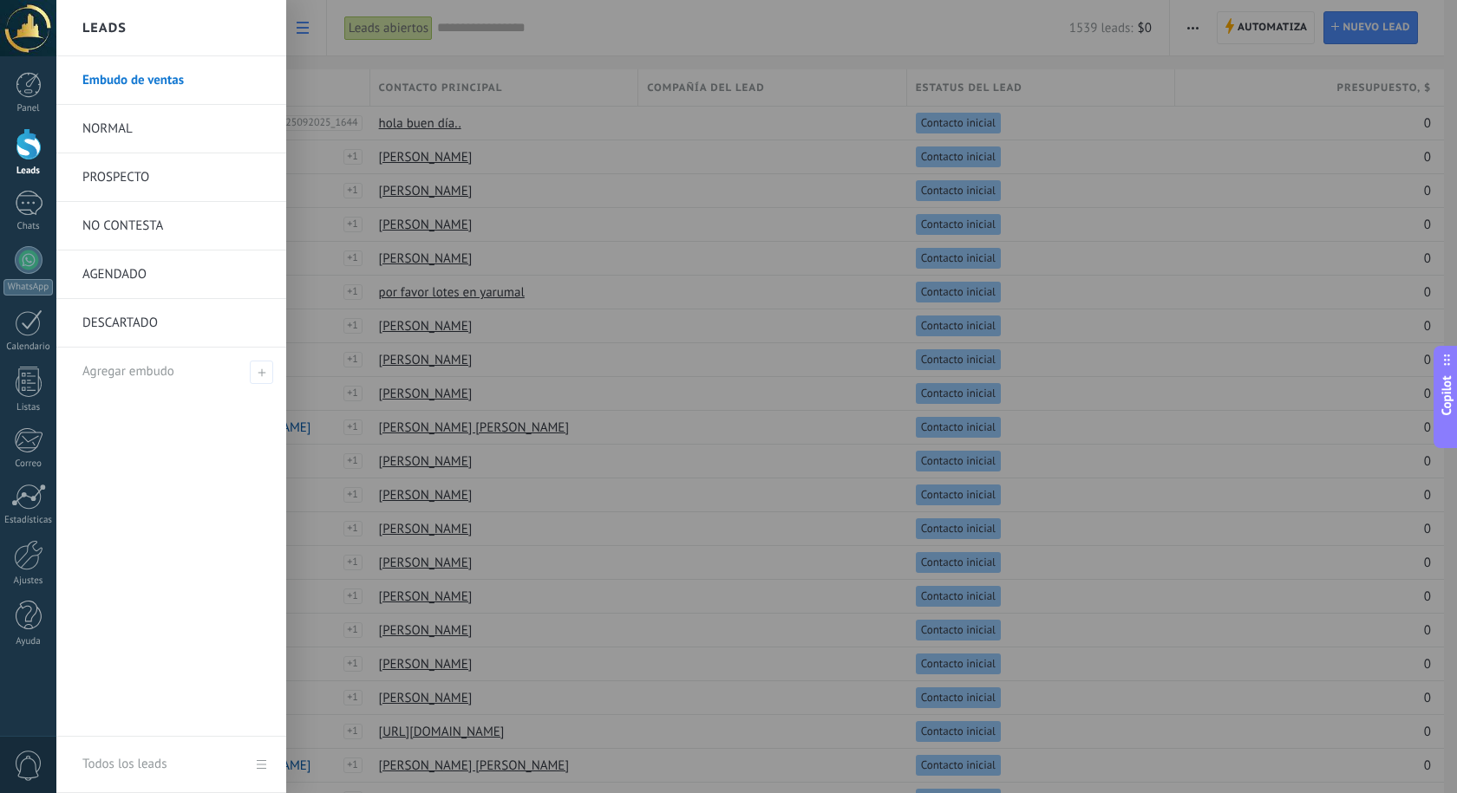
click at [141, 131] on link "NORMAL" at bounding box center [175, 129] width 186 height 49
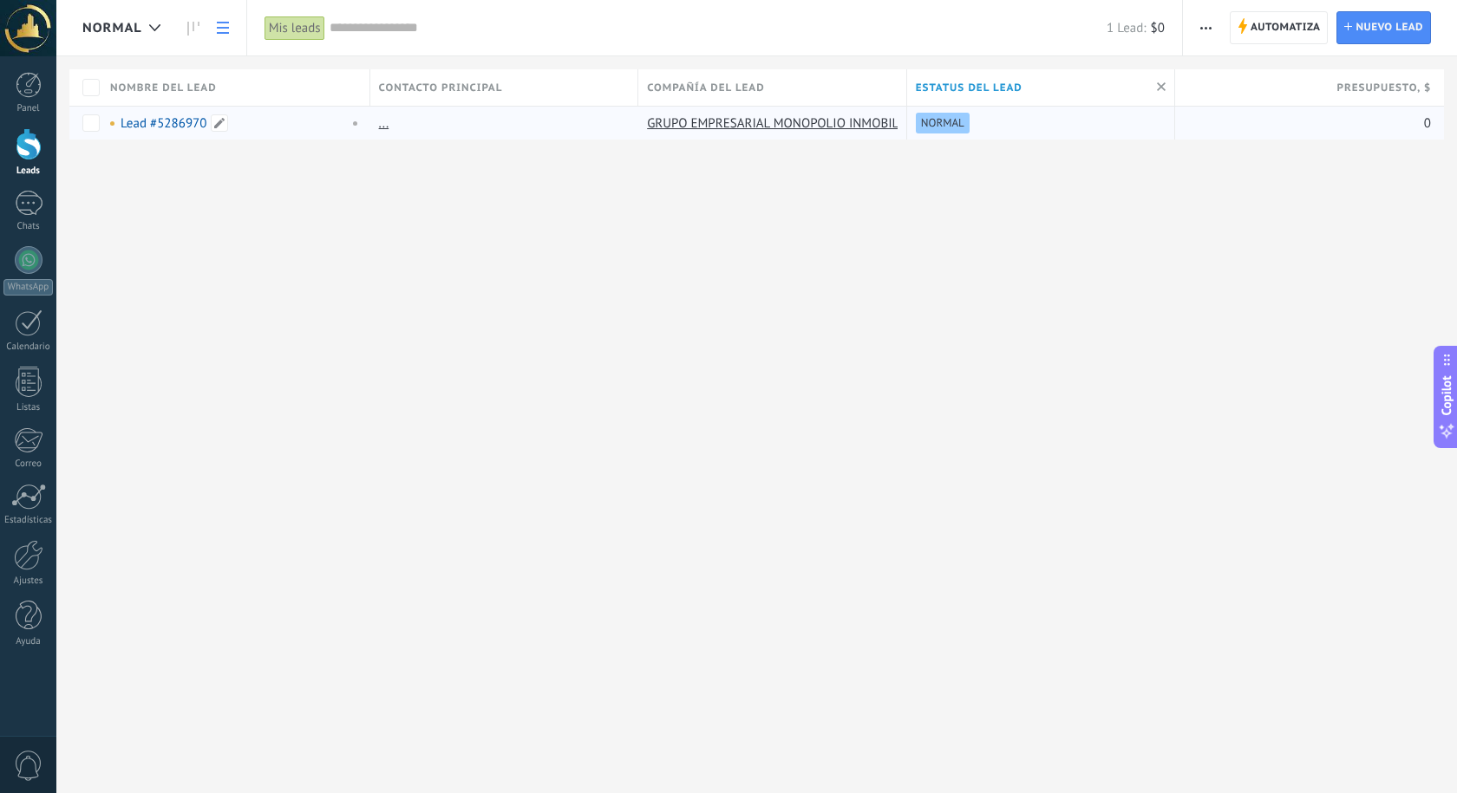
click at [153, 127] on link "Lead #5286970" at bounding box center [164, 123] width 86 height 16
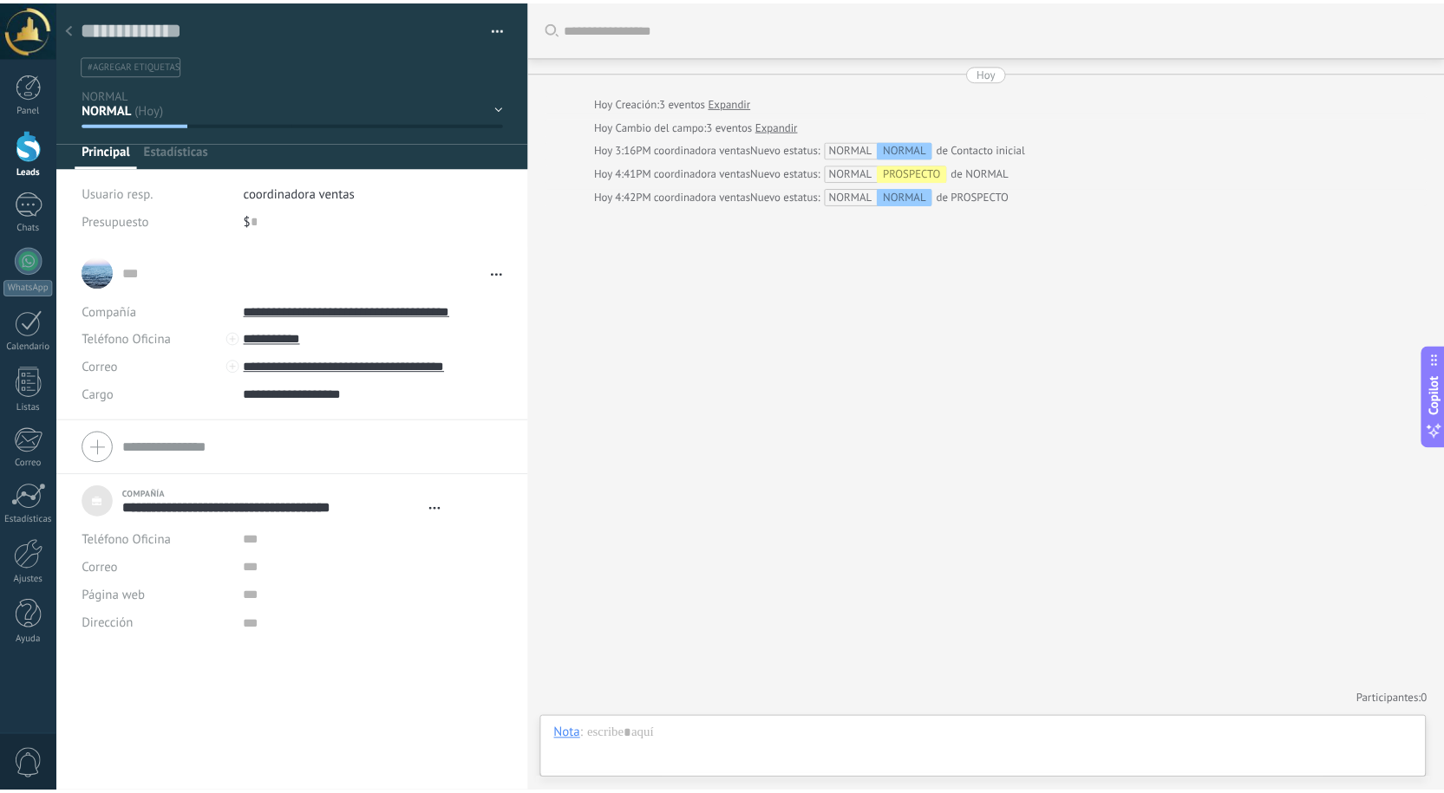
scroll to position [17, 0]
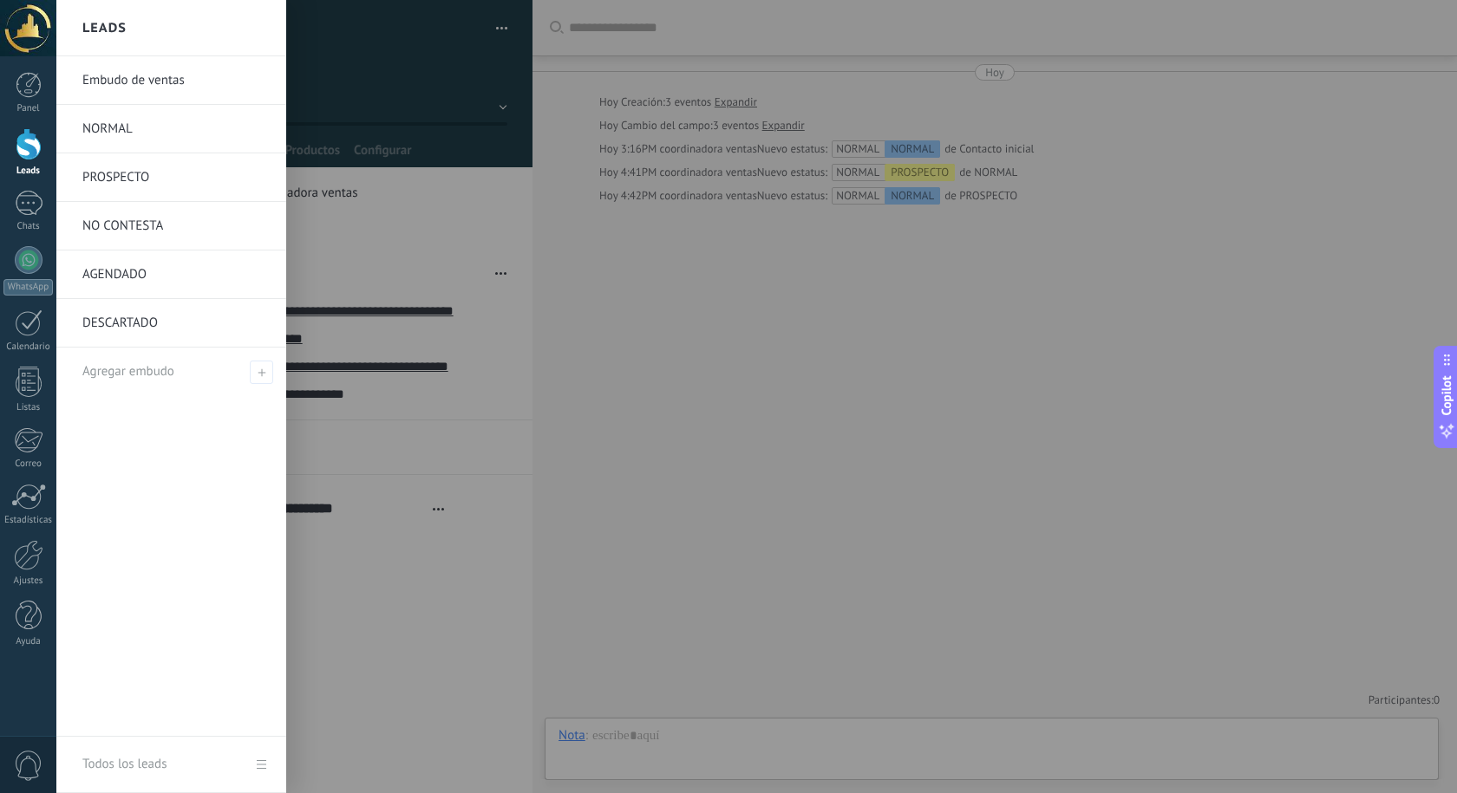
click at [21, 150] on div at bounding box center [29, 144] width 26 height 32
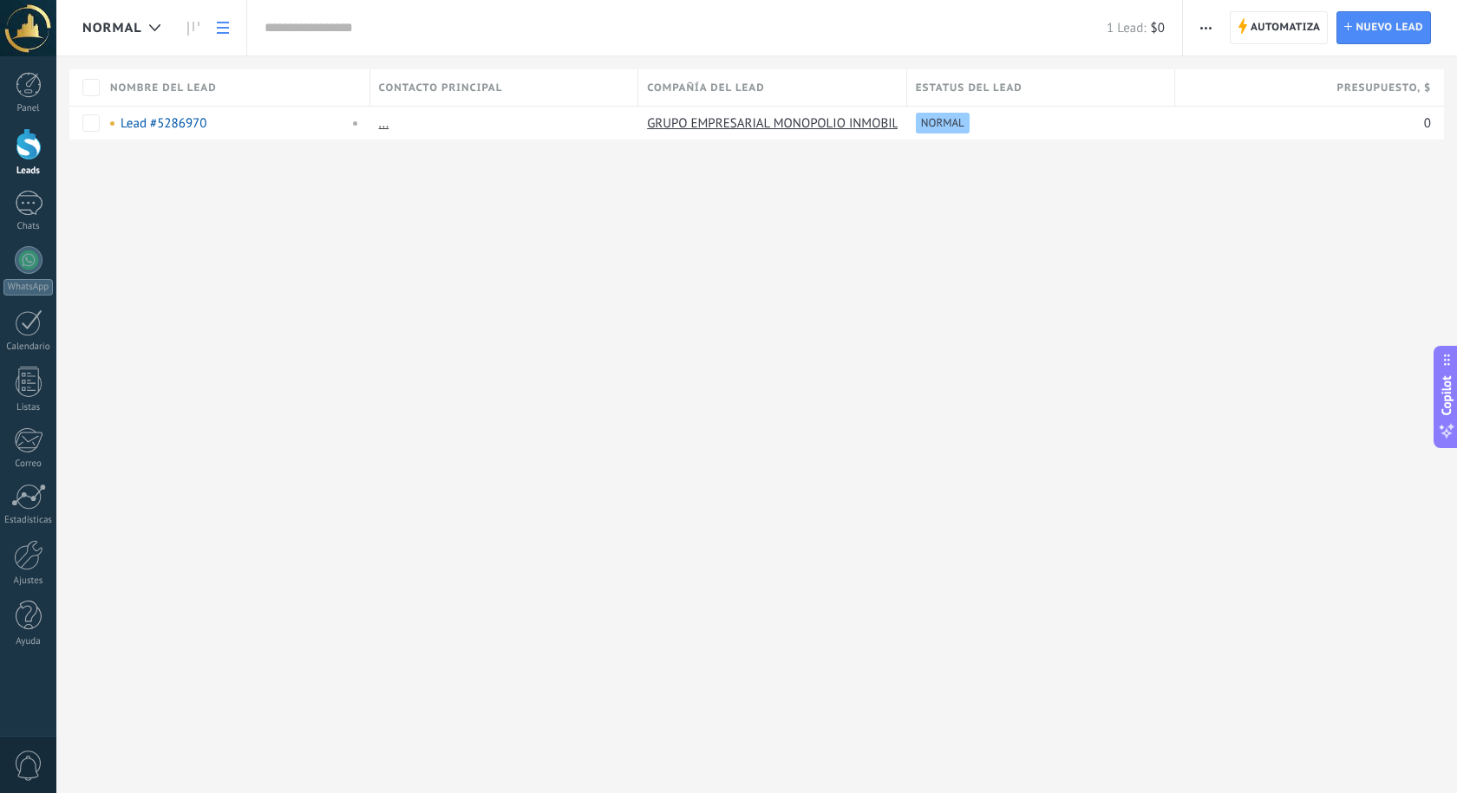
click at [136, 34] on span "NORMAL" at bounding box center [112, 28] width 60 height 16
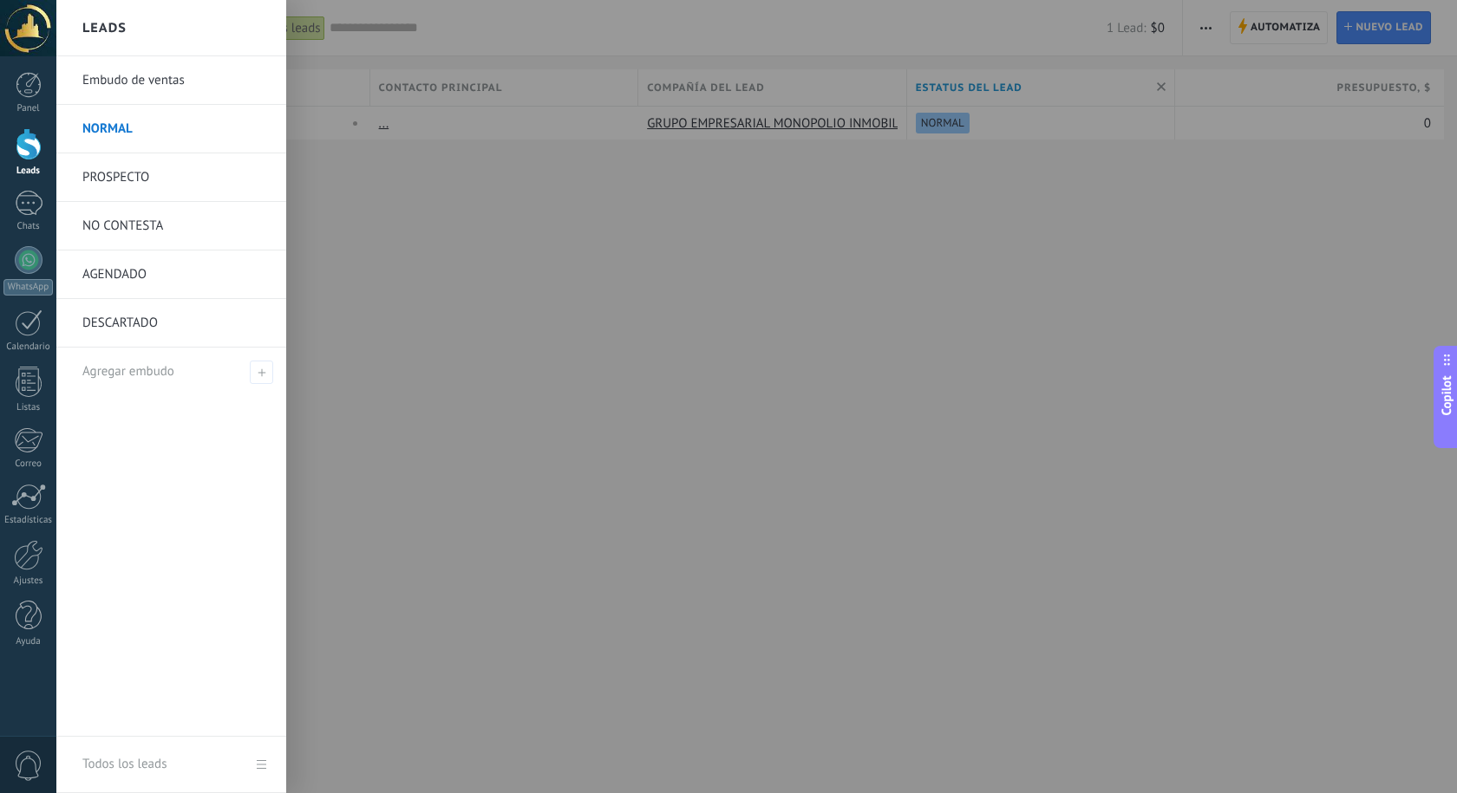
click at [147, 78] on link "Embudo de ventas" at bounding box center [175, 80] width 186 height 49
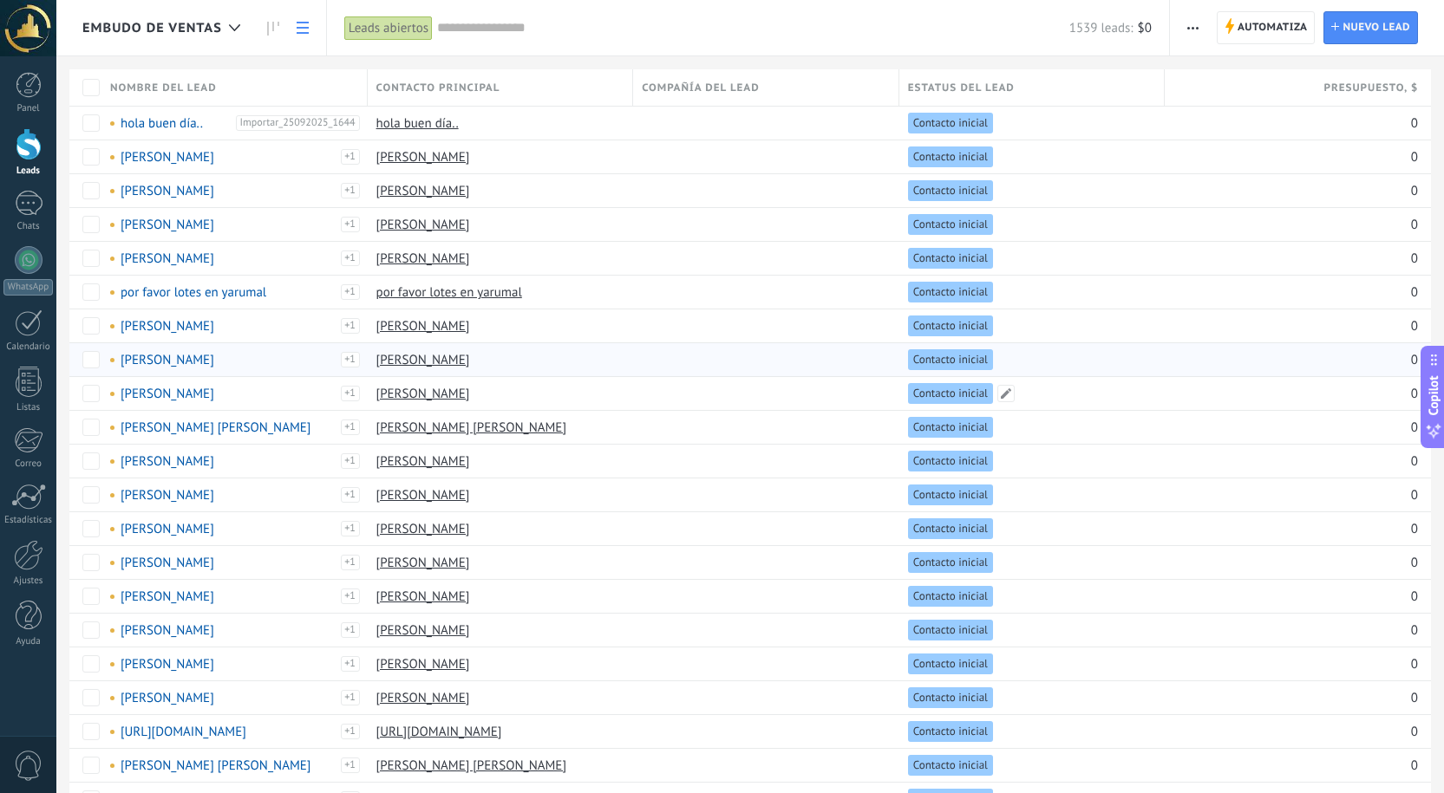
drag, startPoint x: 992, startPoint y: 408, endPoint x: 1275, endPoint y: 369, distance: 286.1
click at [172, 114] on div "hola buen día.. Importar_25092025_1644" at bounding box center [230, 123] width 259 height 33
click at [181, 126] on link "hola buen día.." at bounding box center [162, 123] width 82 height 16
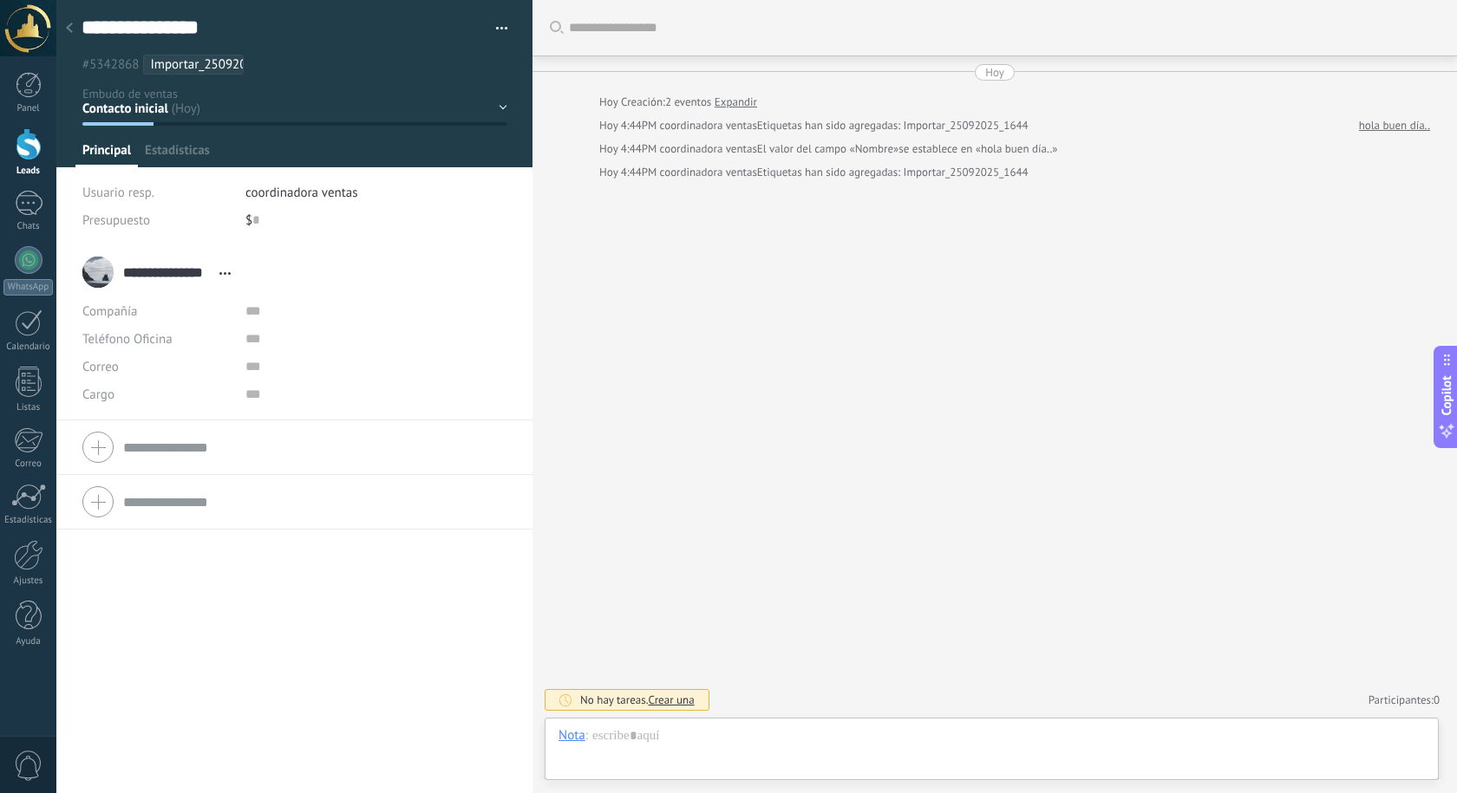
scroll to position [26, 0]
click at [306, 158] on span "Productos" at bounding box center [311, 154] width 55 height 25
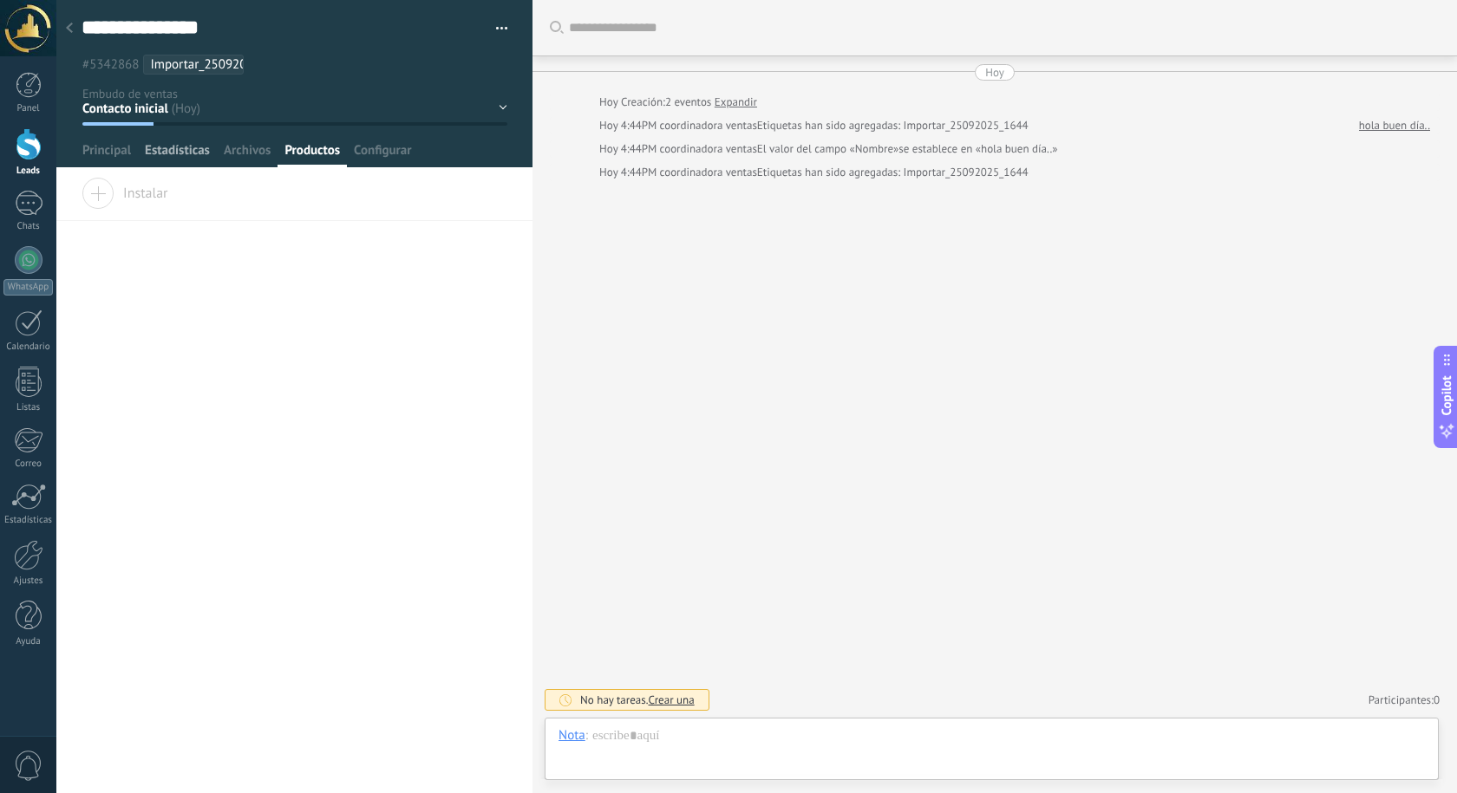
click at [184, 149] on span "Estadísticas" at bounding box center [177, 154] width 65 height 25
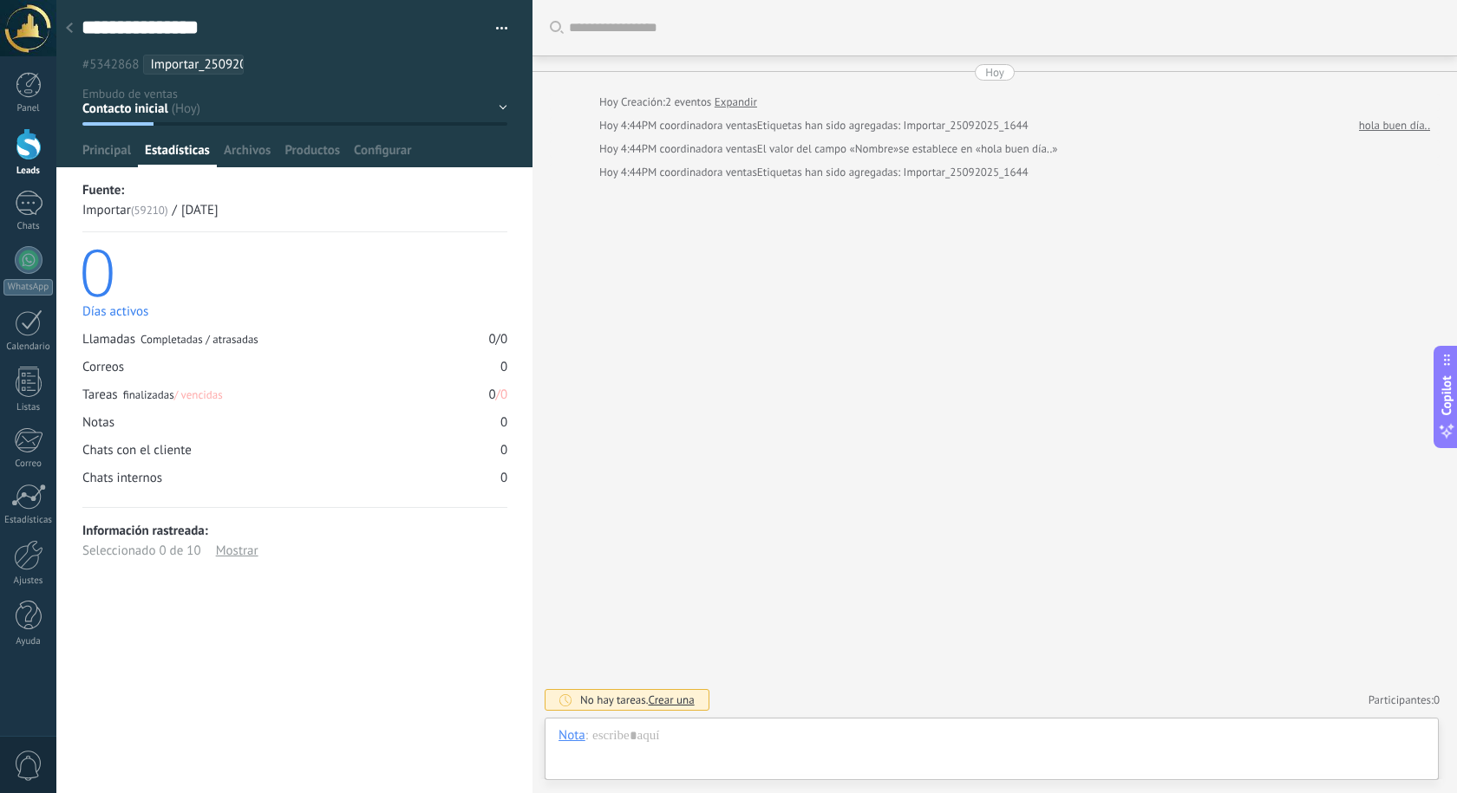
click at [79, 27] on div at bounding box center [69, 29] width 24 height 34
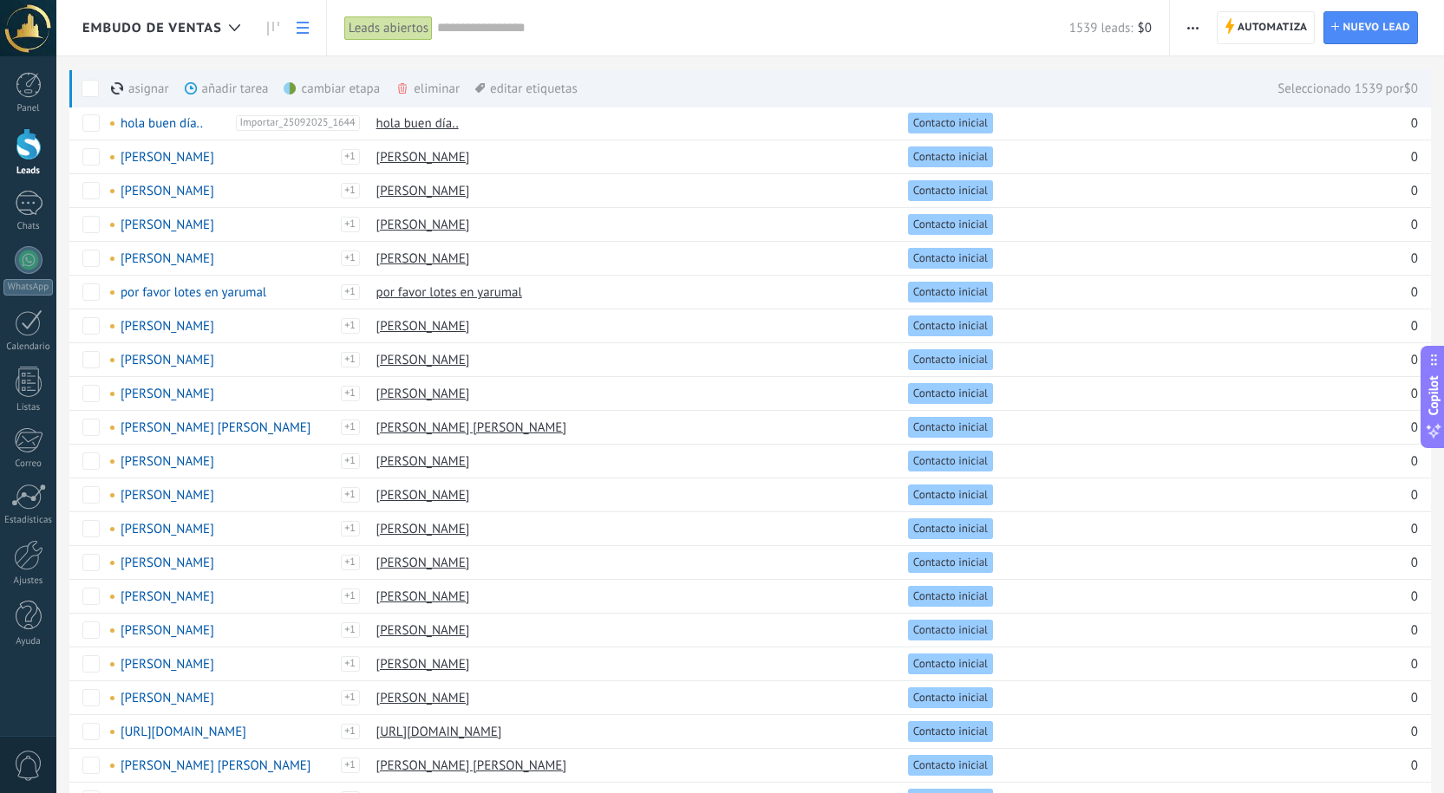
click at [429, 83] on div "eliminar màs" at bounding box center [456, 88] width 123 height 38
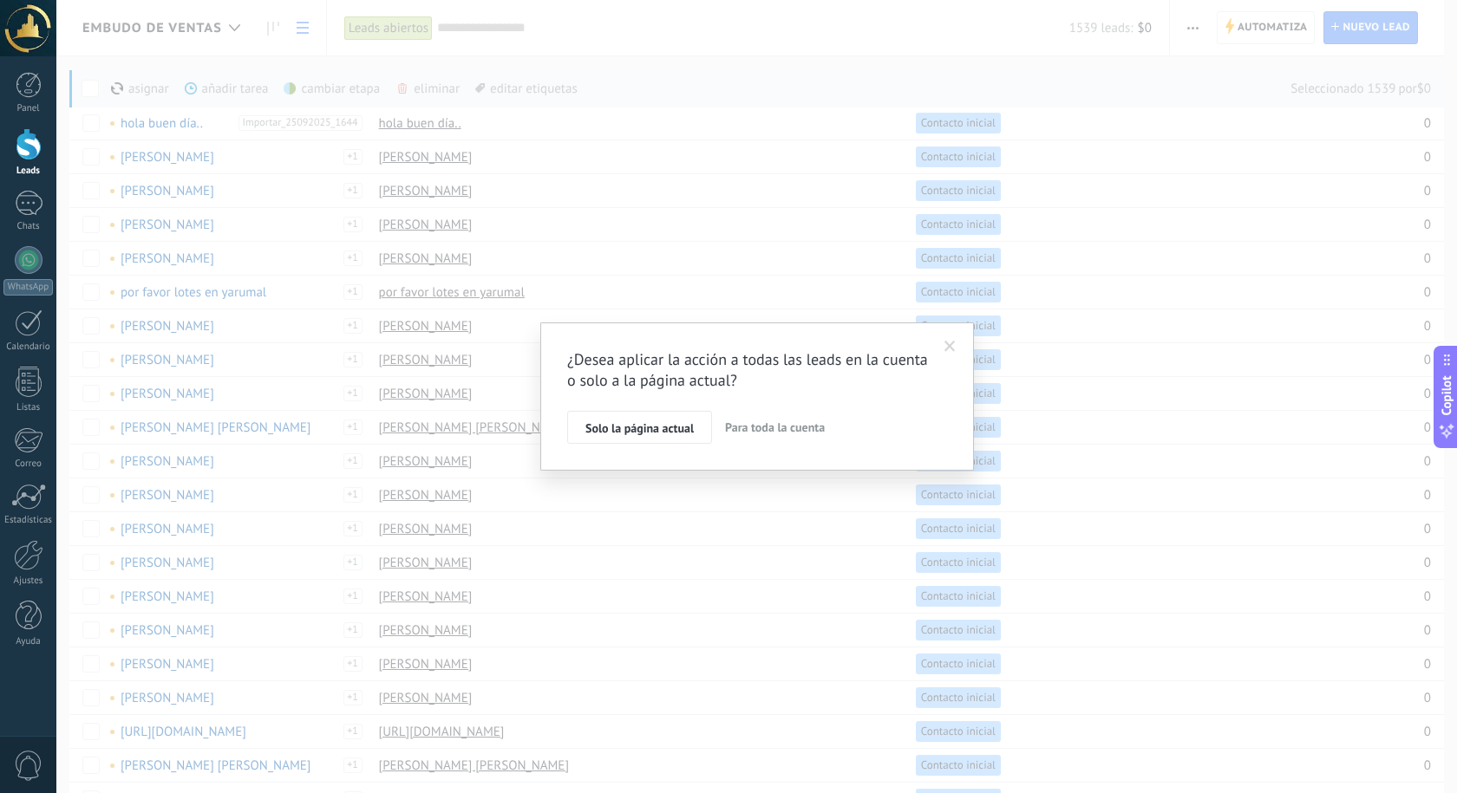
click at [751, 427] on span "Para toda la cuenta" at bounding box center [775, 428] width 100 height 16
click at [609, 428] on span "Aplicar" at bounding box center [603, 432] width 36 height 12
click at [598, 435] on span "Aplicar" at bounding box center [603, 432] width 36 height 12
click at [598, 431] on span "Aplicar" at bounding box center [603, 432] width 36 height 12
click at [613, 431] on span "Aplicar" at bounding box center [603, 432] width 36 height 12
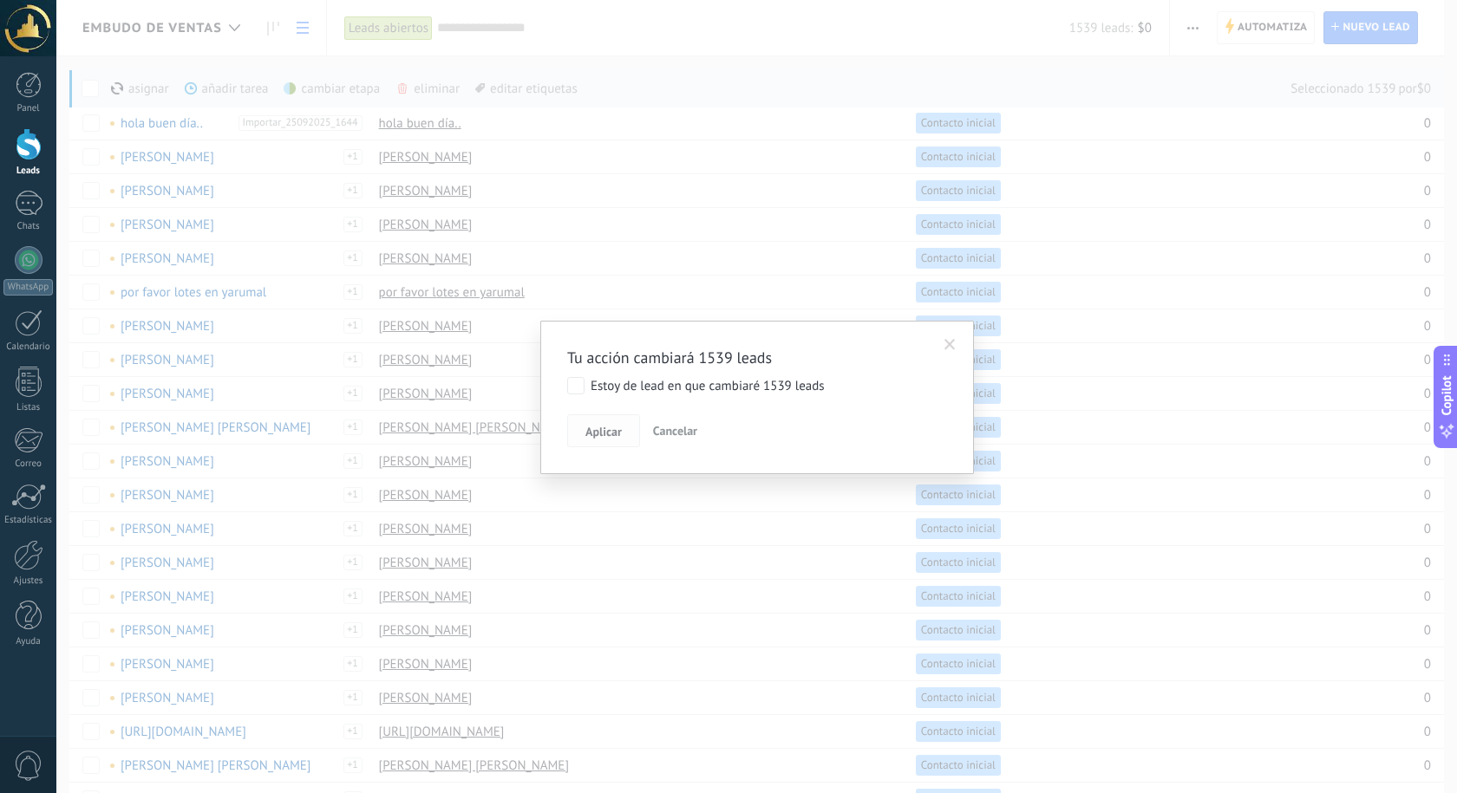
click at [608, 431] on span "Aplicar" at bounding box center [603, 432] width 36 height 12
click at [597, 431] on span "Aplicar" at bounding box center [603, 432] width 36 height 12
click at [949, 344] on span at bounding box center [949, 345] width 11 height 12
click at [780, 433] on span "Para toda la cuenta" at bounding box center [775, 428] width 100 height 16
click at [595, 426] on span "Aplicar" at bounding box center [603, 432] width 36 height 12
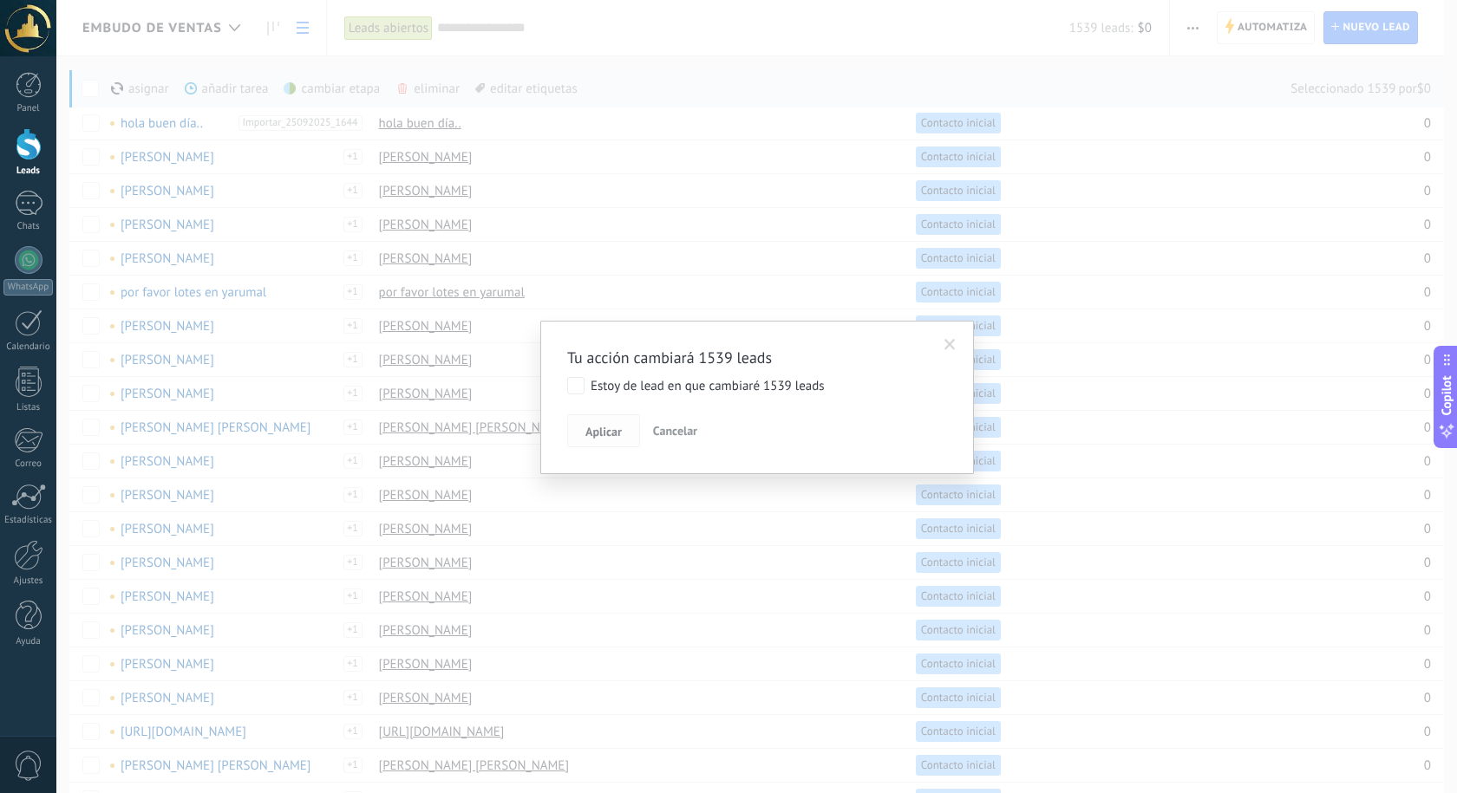
click at [605, 429] on span "Aplicar" at bounding box center [603, 432] width 36 height 12
click at [607, 429] on span "Aplicar" at bounding box center [603, 432] width 36 height 12
drag, startPoint x: 607, startPoint y: 429, endPoint x: 611, endPoint y: 418, distance: 12.1
click at [610, 421] on button "Aplicar" at bounding box center [603, 430] width 73 height 33
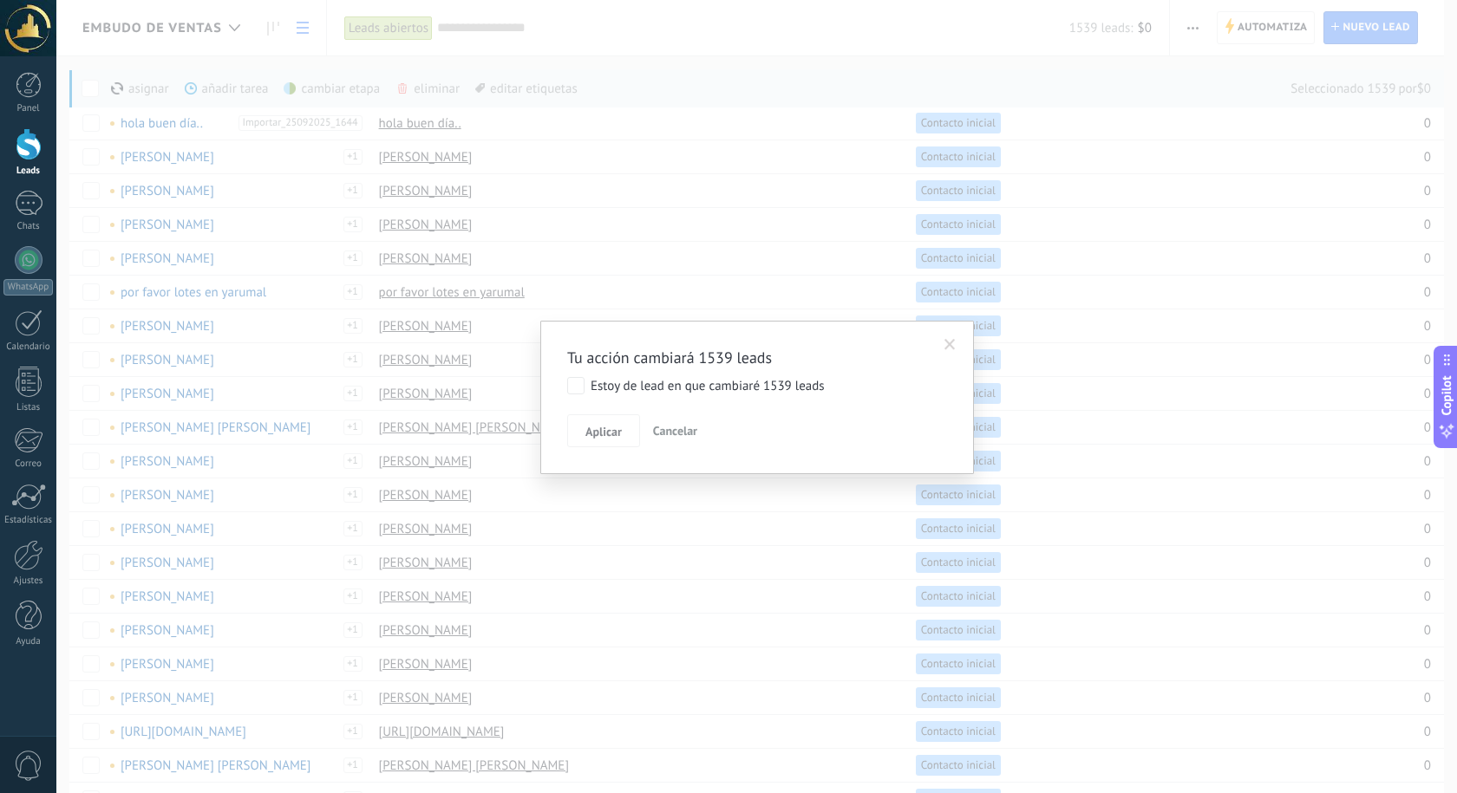
click at [954, 338] on span at bounding box center [950, 344] width 29 height 29
click at [952, 347] on span at bounding box center [949, 347] width 11 height 12
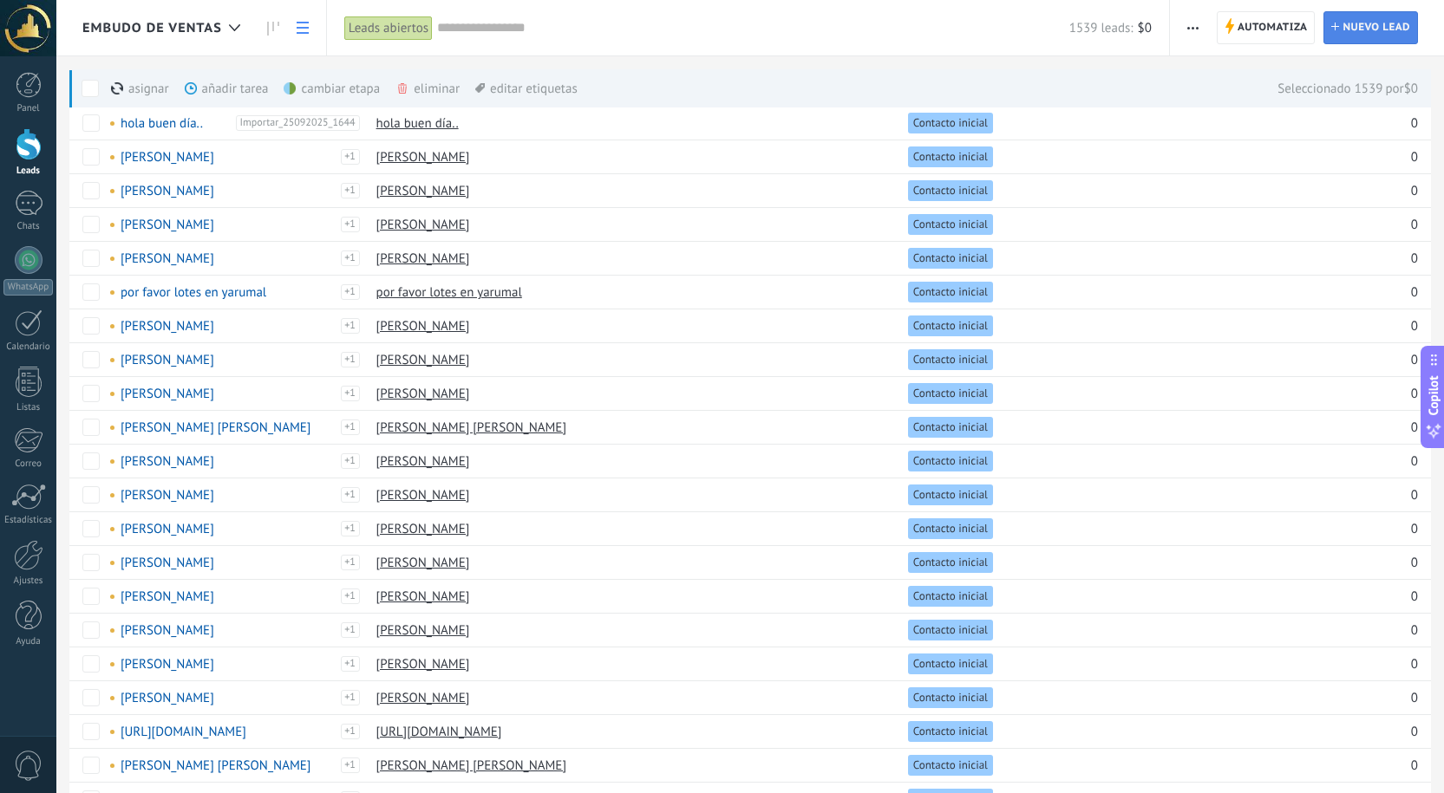
click at [1366, 30] on span "Nuevo lead" at bounding box center [1376, 27] width 68 height 31
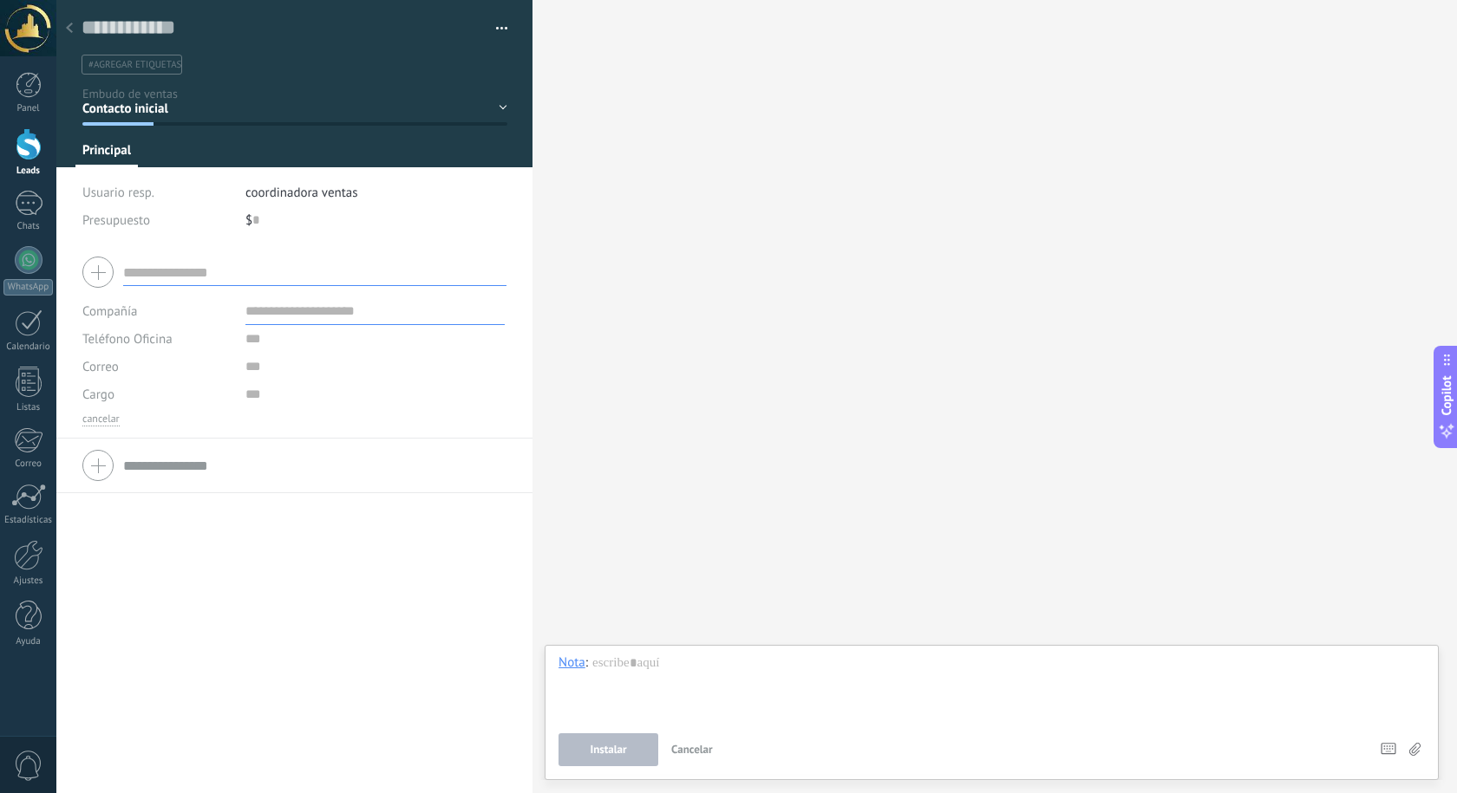
click at [27, 153] on div at bounding box center [29, 144] width 26 height 32
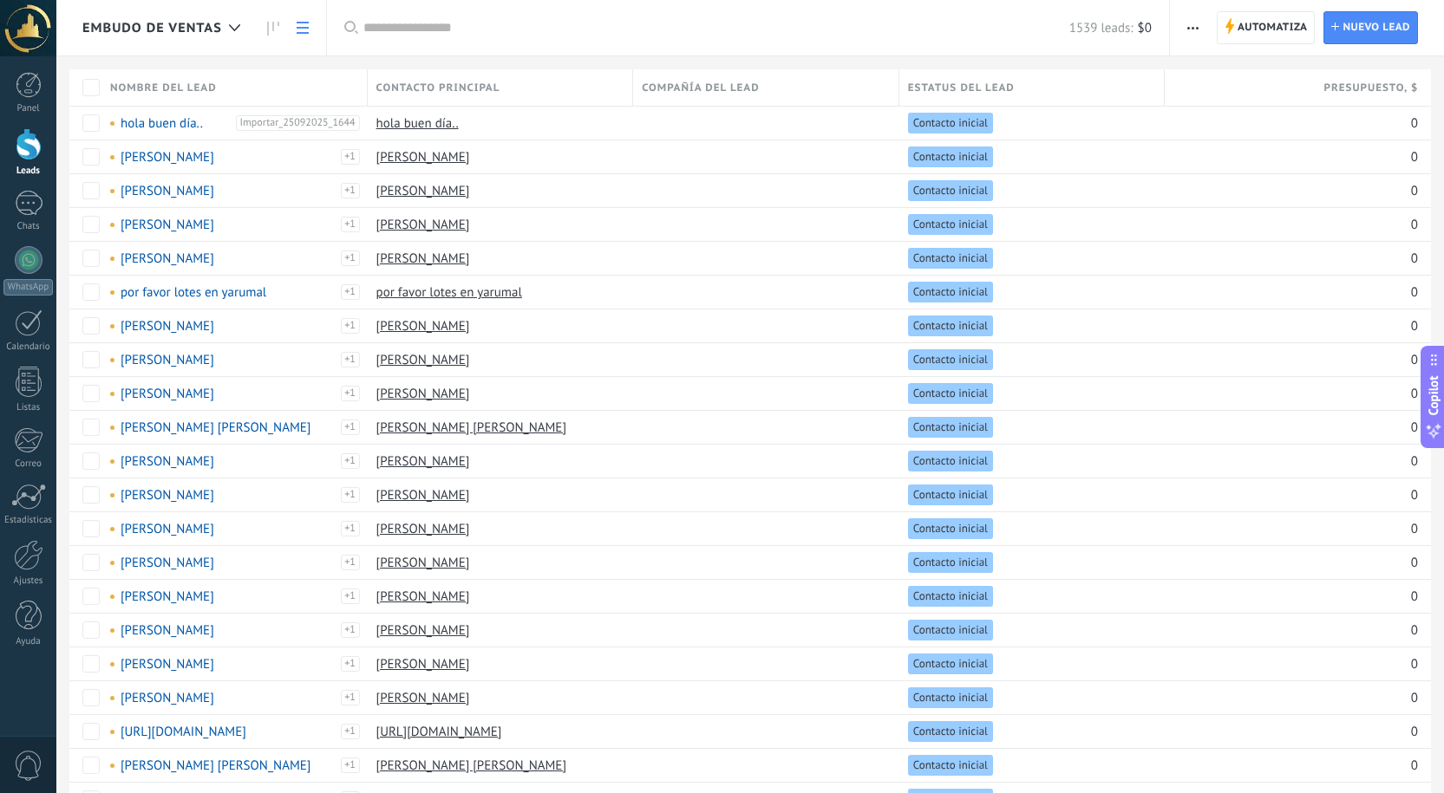
click at [1190, 25] on span "button" at bounding box center [1192, 27] width 11 height 33
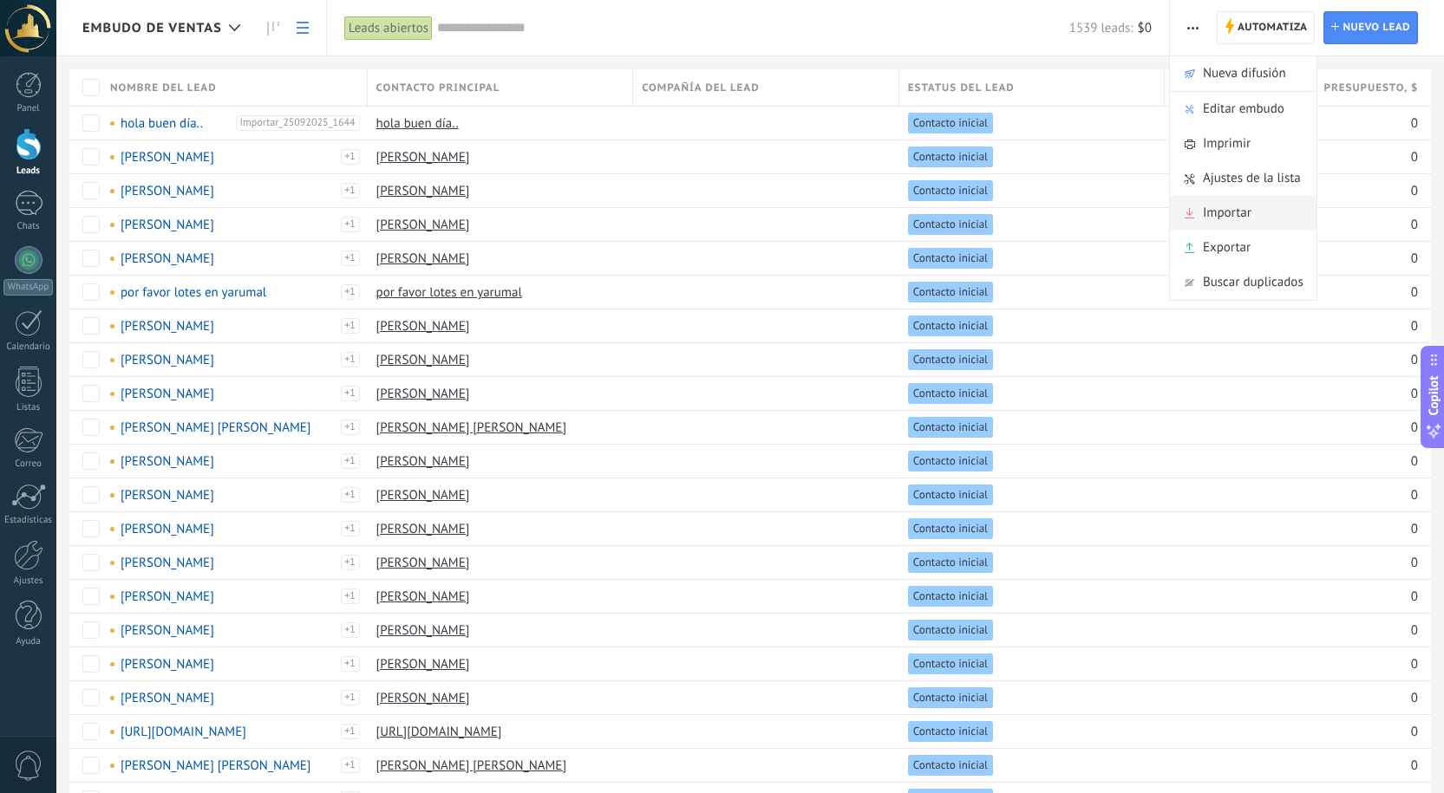
click at [1210, 208] on span "Importar" at bounding box center [1227, 213] width 49 height 35
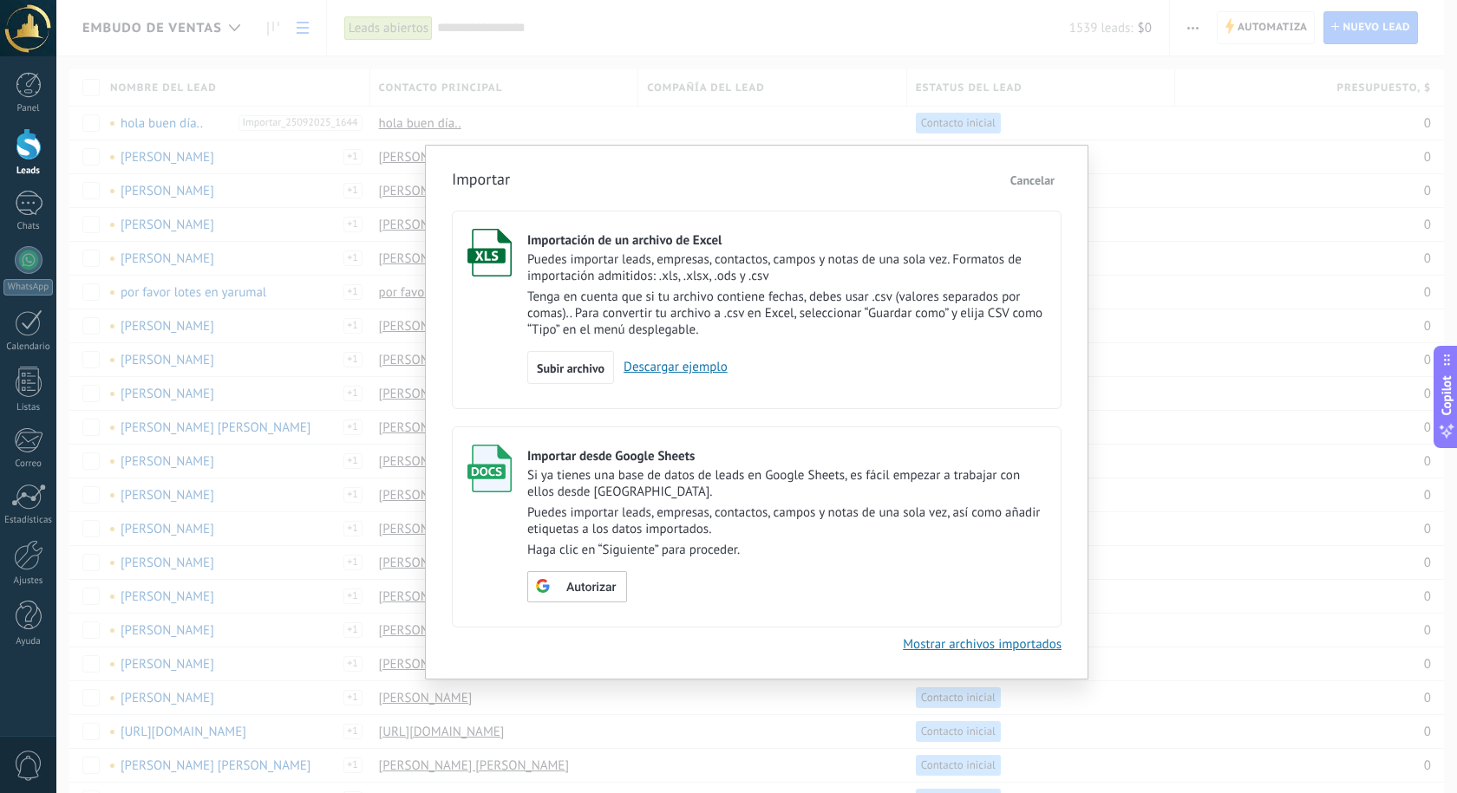
click at [701, 522] on p "Puedes importar leads, empresas, contactos, campos y notas de una sola vez, así…" at bounding box center [786, 521] width 519 height 33
click at [590, 590] on span "Autorizar" at bounding box center [590, 588] width 49 height 12
click at [608, 593] on span "Escoger tabla" at bounding box center [586, 588] width 69 height 12
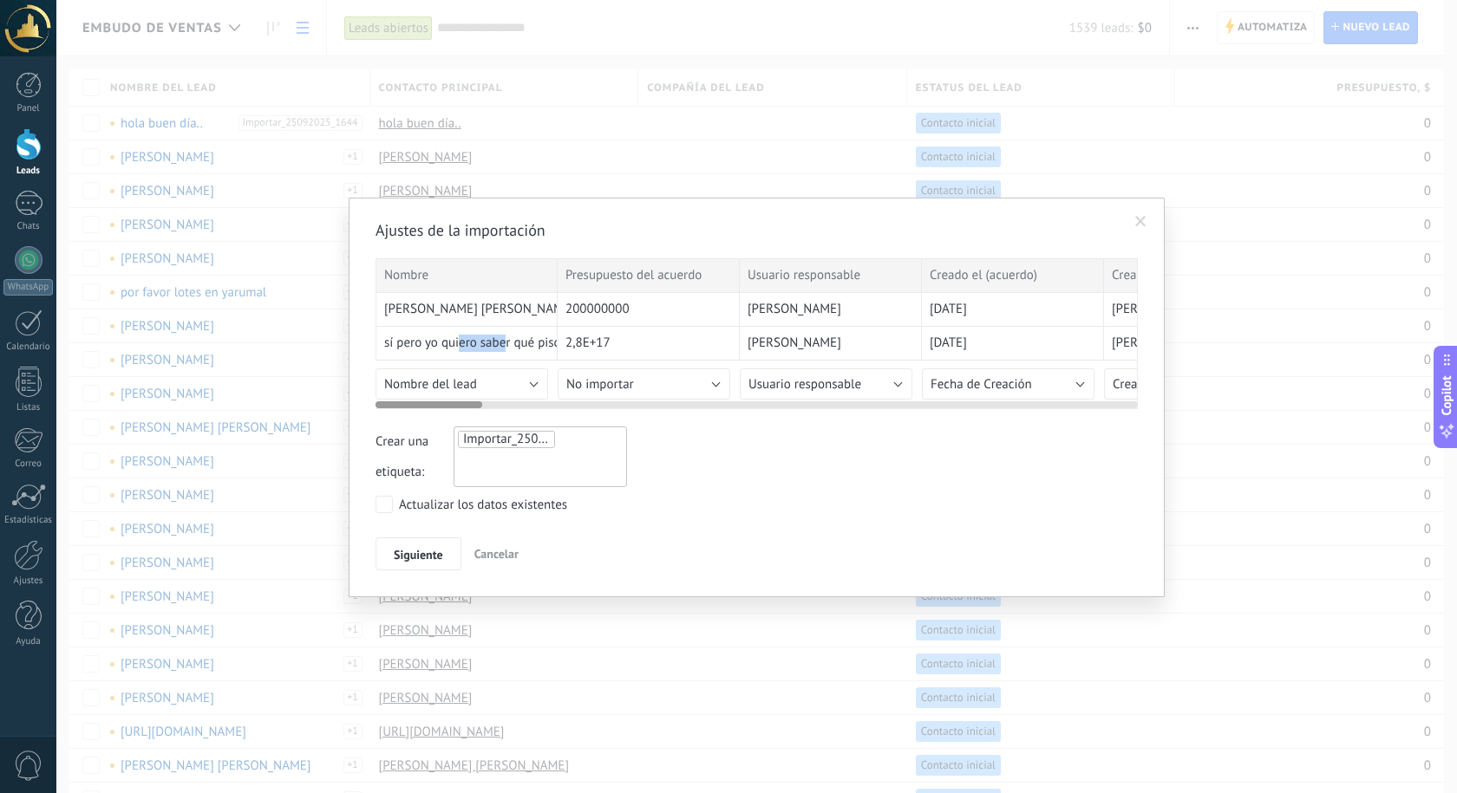
drag, startPoint x: 459, startPoint y: 345, endPoint x: 507, endPoint y: 343, distance: 48.6
click at [507, 343] on span "sí pero yo quiero saber qué piso es" at bounding box center [480, 343] width 192 height 17
click at [501, 379] on button "Nombre del lead" at bounding box center [461, 384] width 173 height 31
click at [632, 389] on span "No importar" at bounding box center [600, 384] width 68 height 16
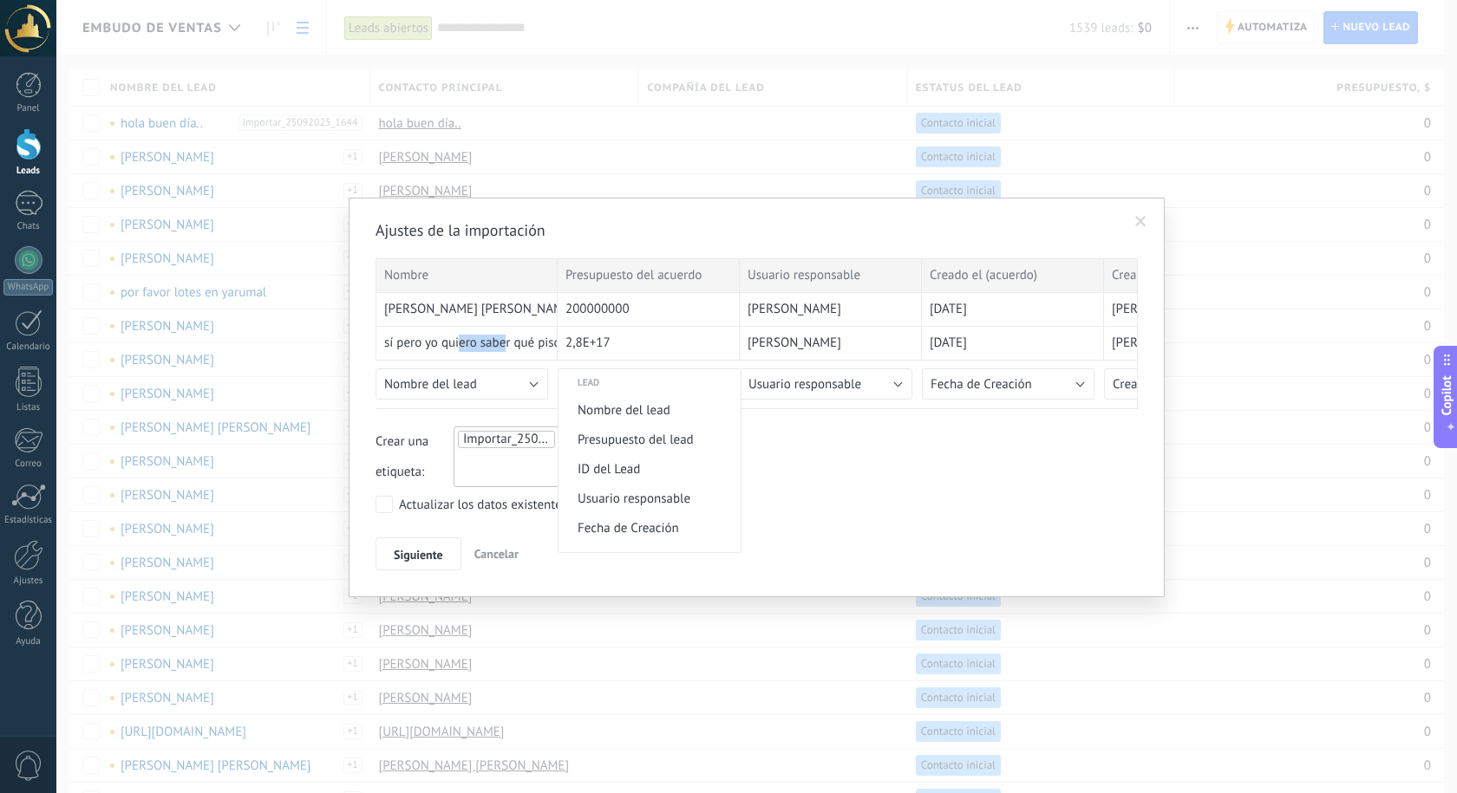
scroll to position [607, 0]
click at [636, 505] on span "Presupuesto del lead" at bounding box center [646, 506] width 177 height 16
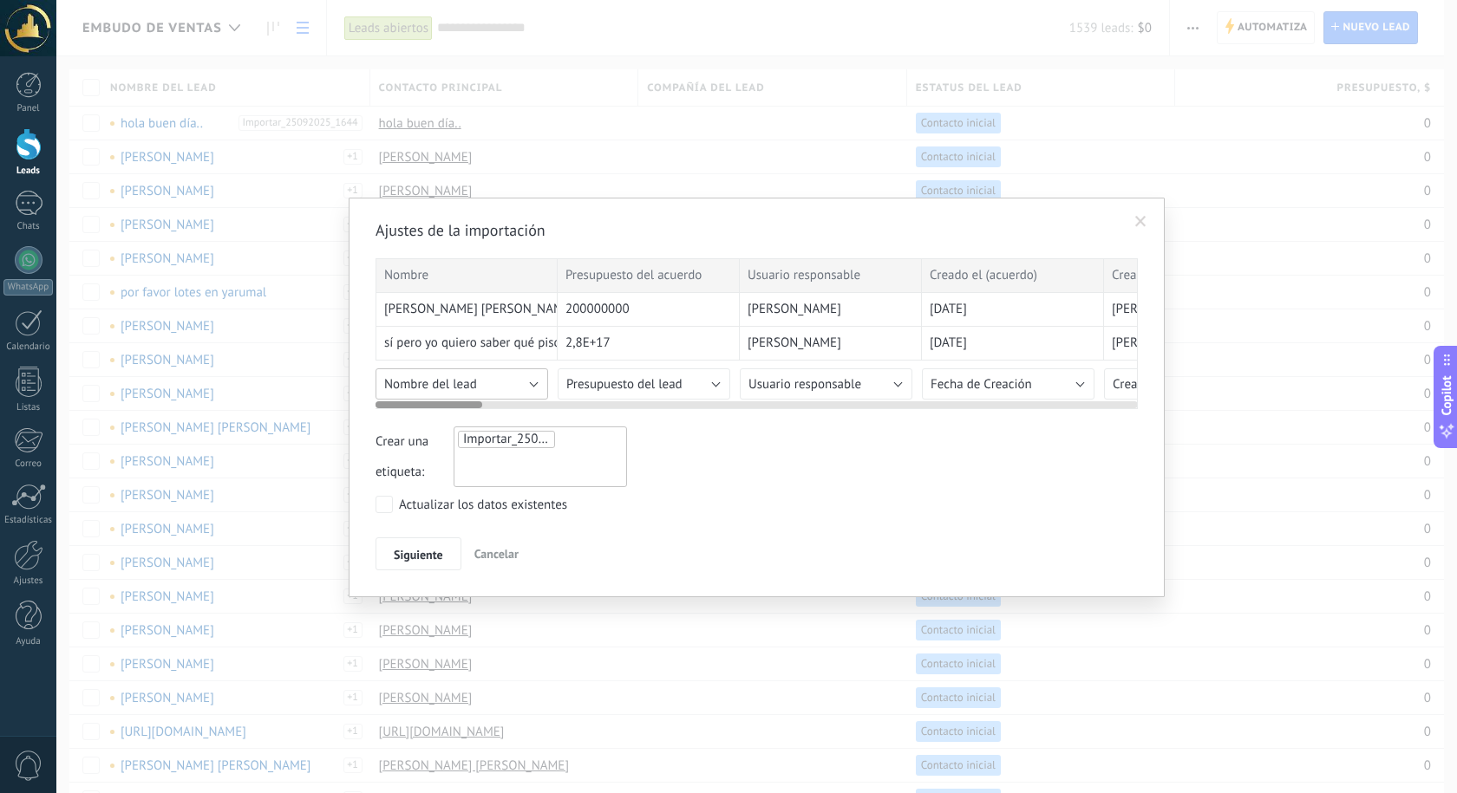
click at [485, 388] on button "Nombre del lead" at bounding box center [461, 384] width 173 height 31
drag, startPoint x: 525, startPoint y: 339, endPoint x: 395, endPoint y: 342, distance: 129.2
click at [395, 342] on span "sí pero yo quiero saber qué piso es" at bounding box center [480, 343] width 192 height 17
click at [428, 338] on span "sí pero yo quiero saber qué piso es" at bounding box center [480, 343] width 192 height 17
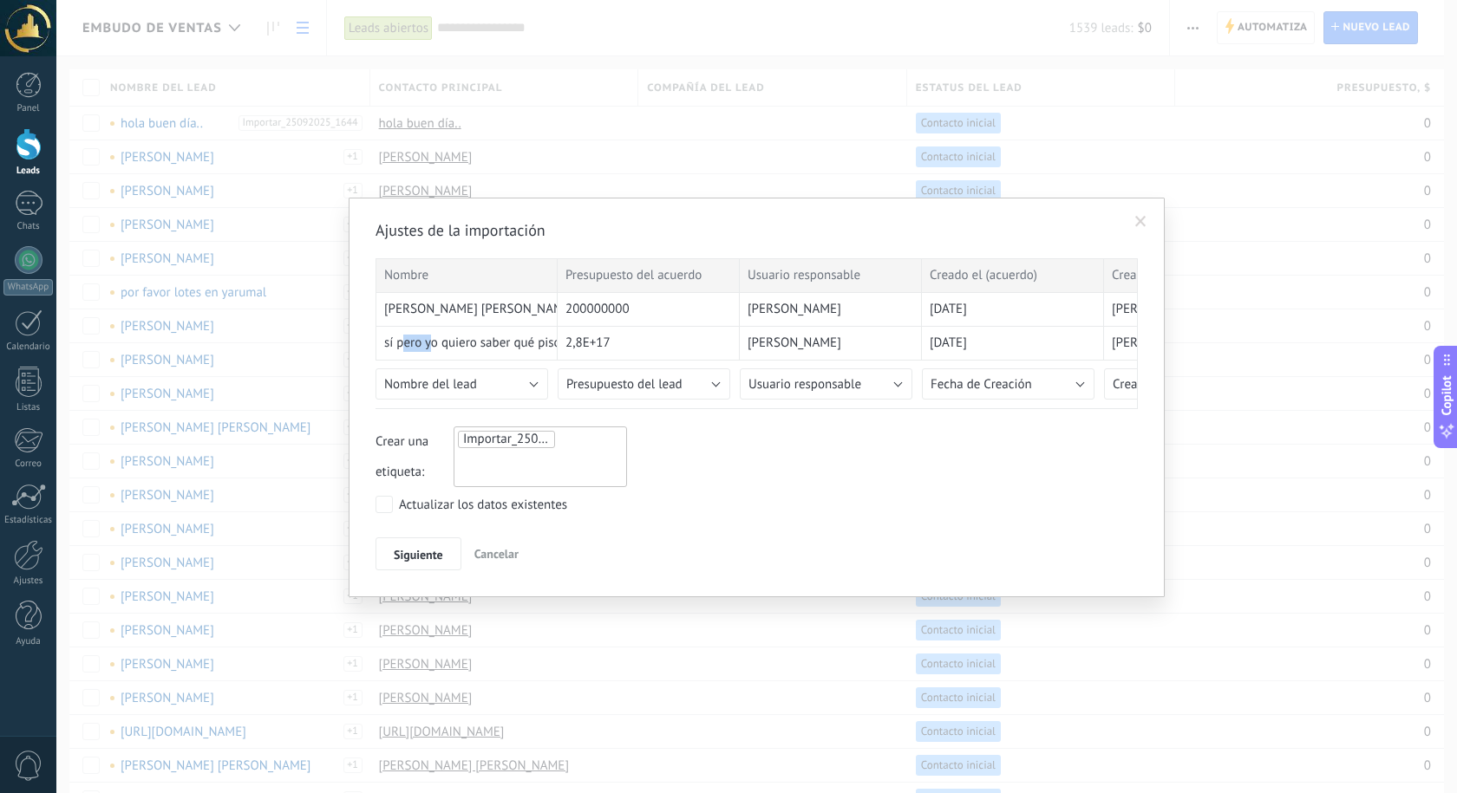
drag, startPoint x: 432, startPoint y: 344, endPoint x: 933, endPoint y: 114, distance: 551.7
click at [401, 345] on span "sí pero yo quiero saber qué piso es" at bounding box center [480, 343] width 192 height 17
click at [456, 387] on span "Nombre del lead" at bounding box center [430, 384] width 93 height 16
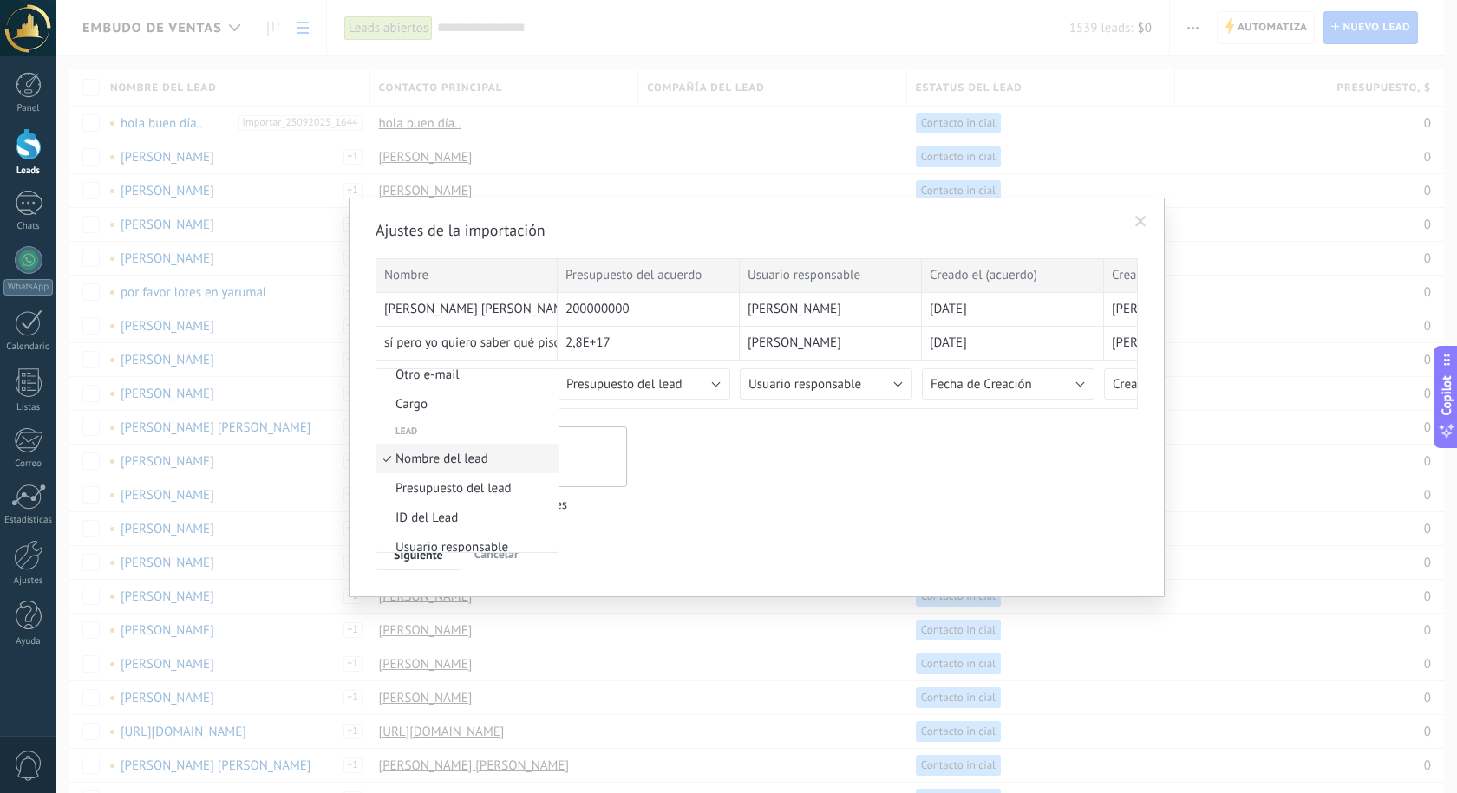
click at [459, 461] on span "Nombre del lead" at bounding box center [464, 459] width 177 height 16
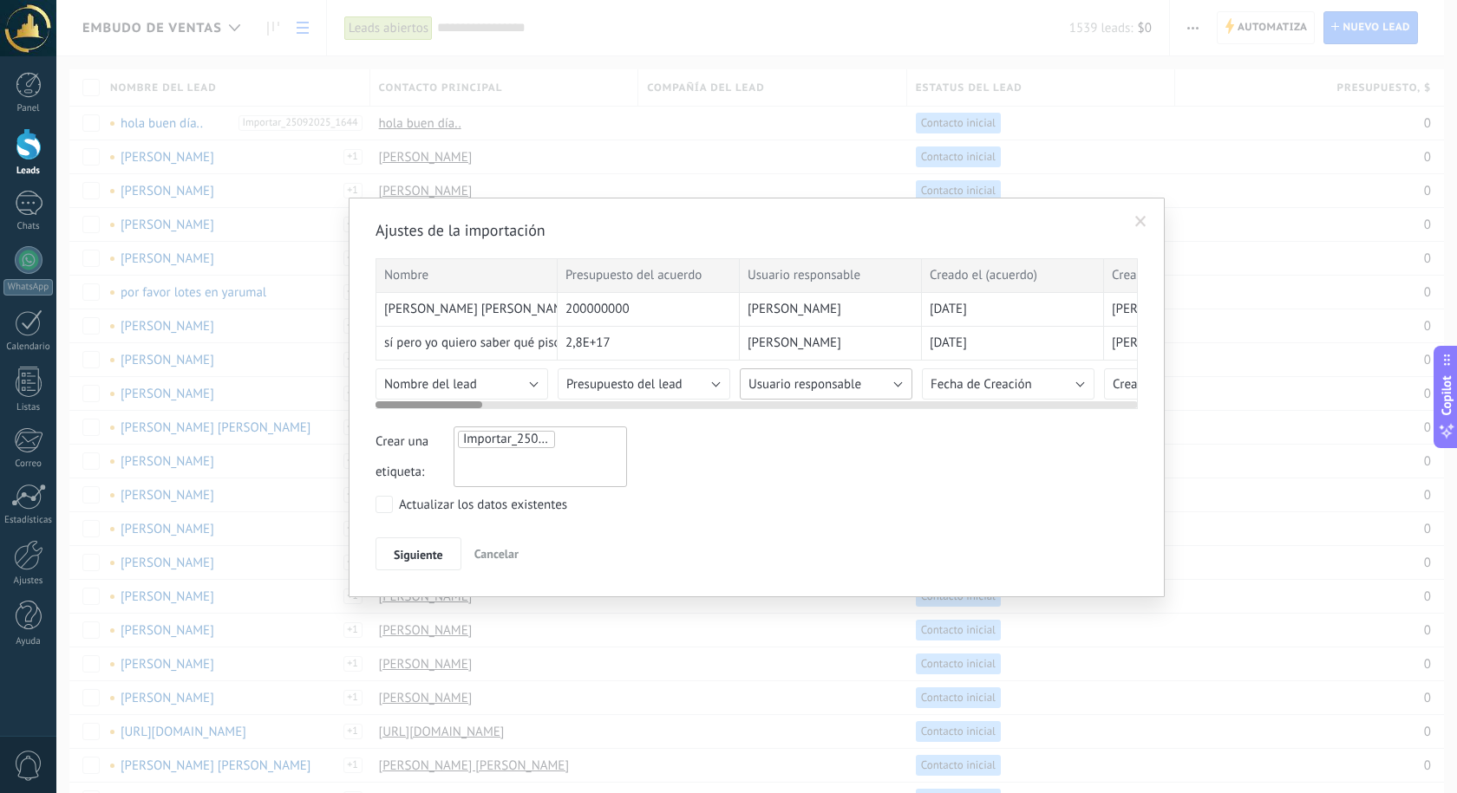
click at [821, 379] on span "Usuario responsable" at bounding box center [804, 384] width 113 height 16
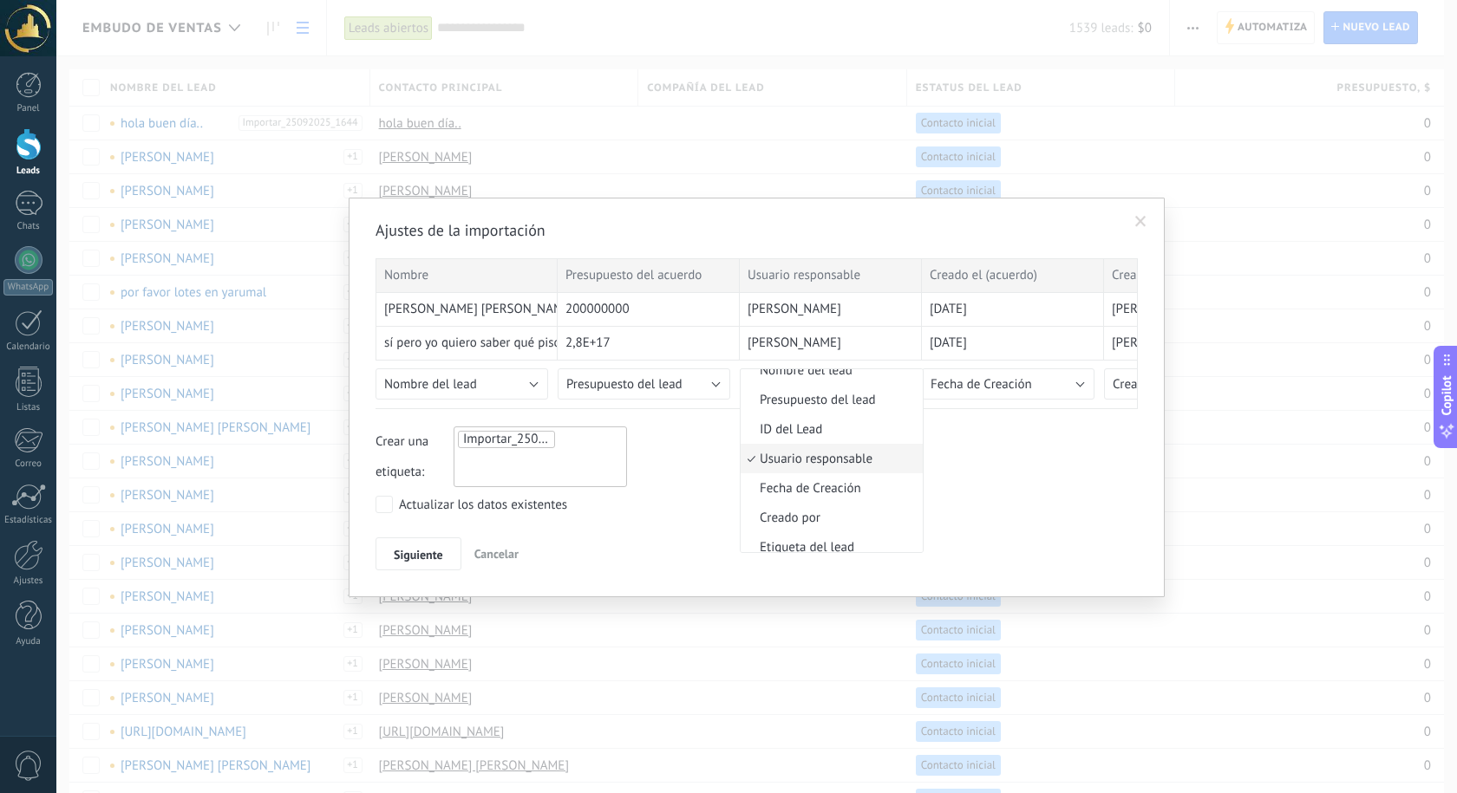
click at [806, 455] on span "Usuario responsable" at bounding box center [828, 459] width 177 height 16
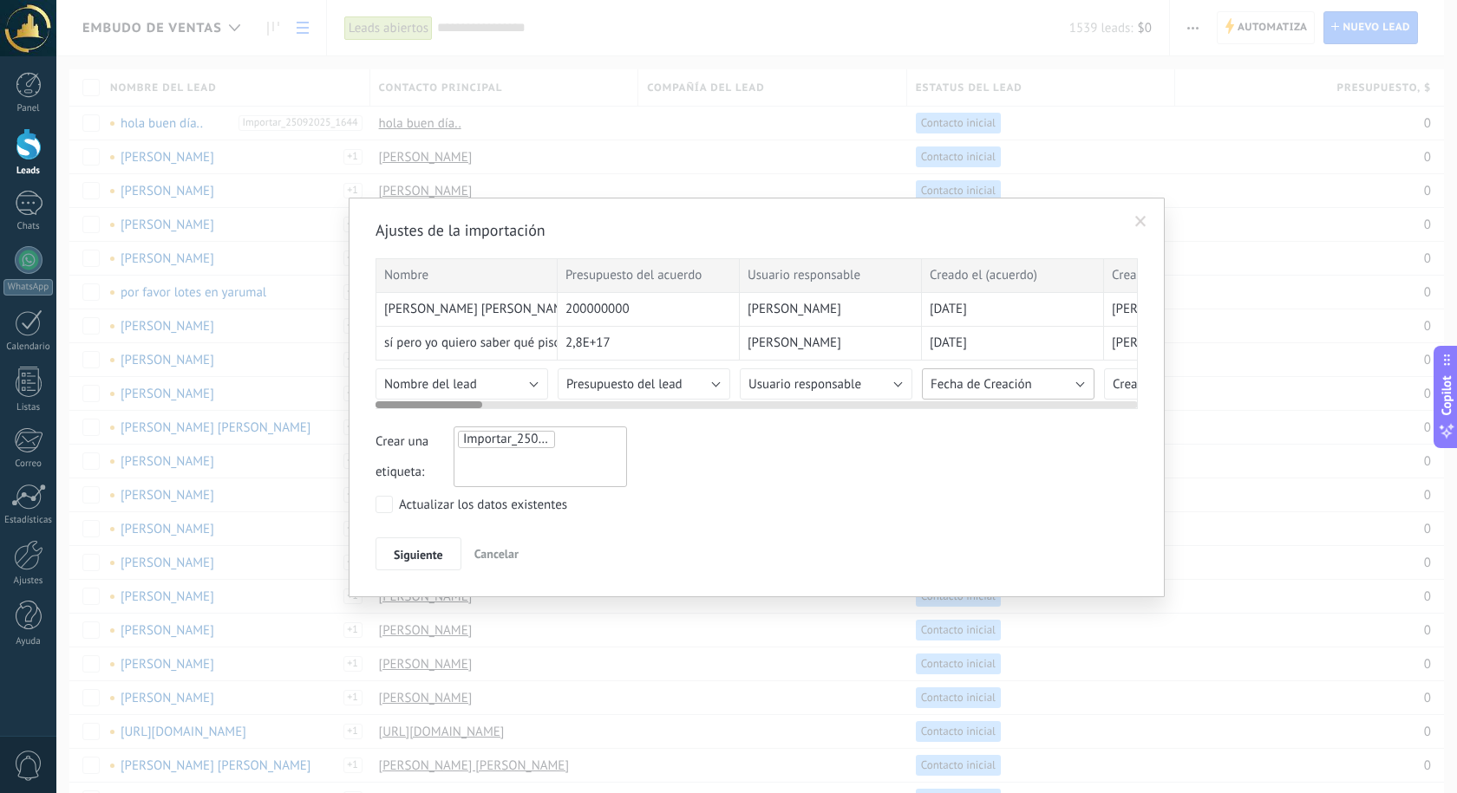
click at [973, 385] on span "Fecha de Creación" at bounding box center [980, 384] width 101 height 16
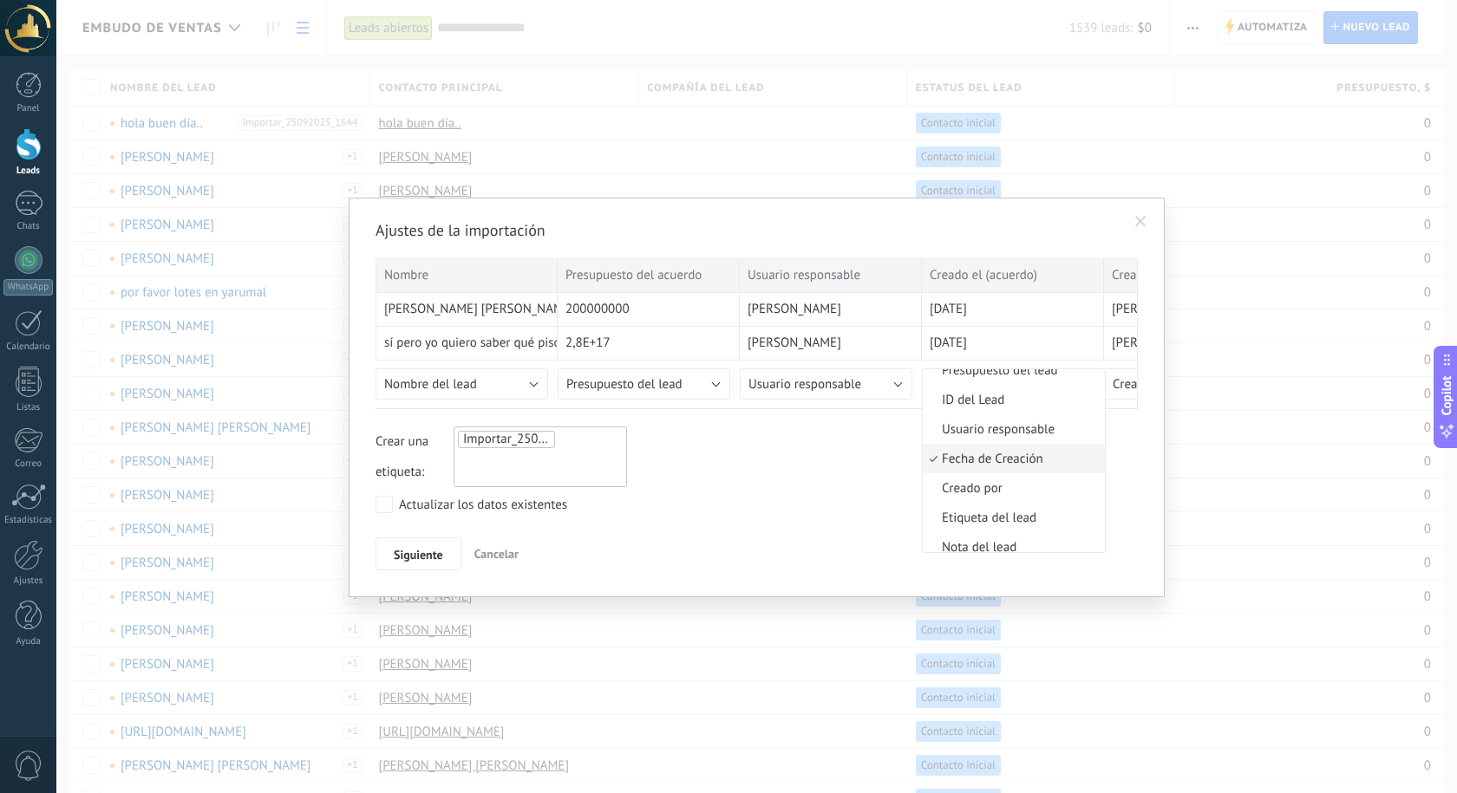
click at [984, 463] on span "Fecha de Creación" at bounding box center [1011, 459] width 177 height 16
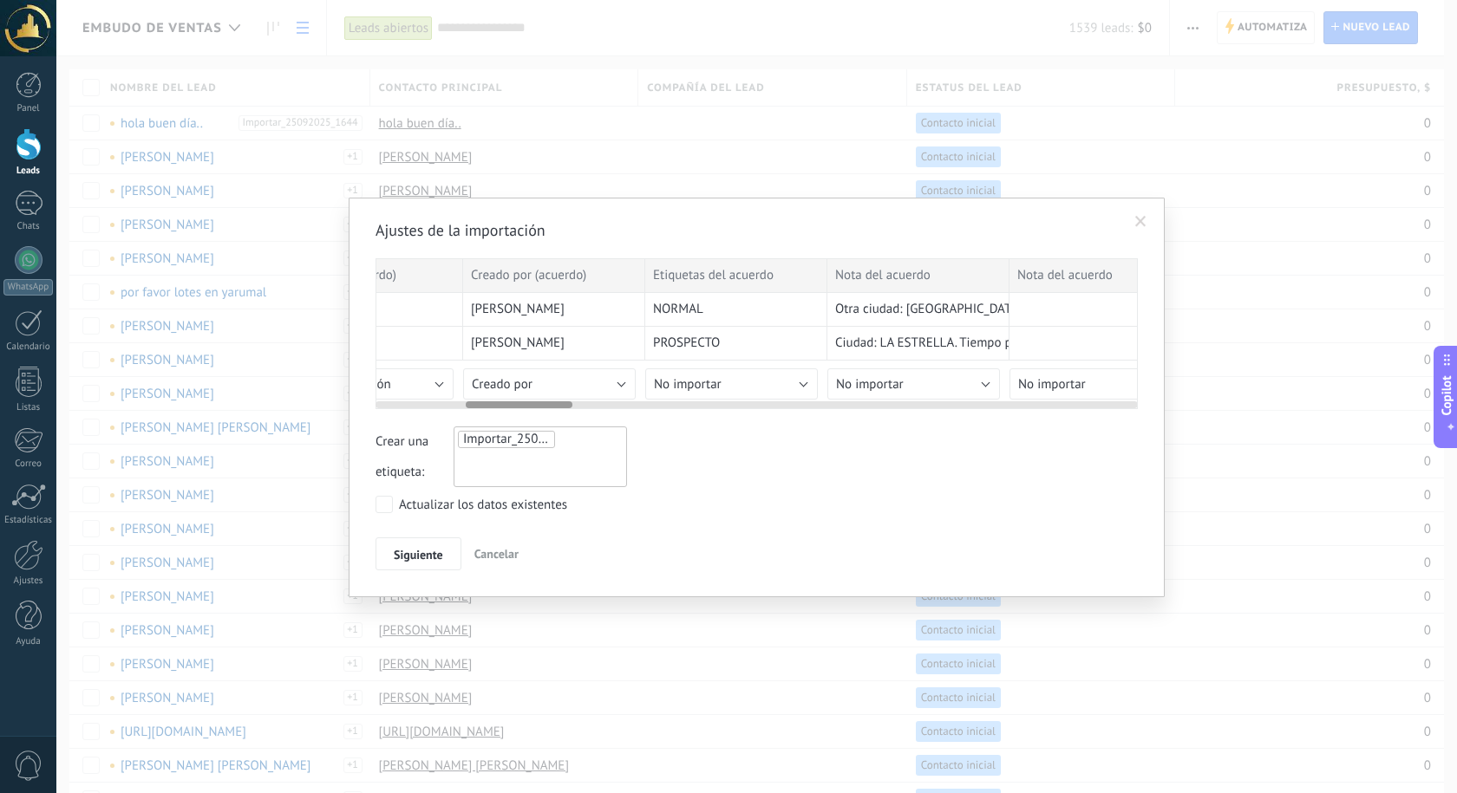
scroll to position [0, 659]
drag, startPoint x: 454, startPoint y: 406, endPoint x: 547, endPoint y: 420, distance: 93.8
click at [547, 420] on div "Ajustes de la importación Nombre Presupuesto del acuerdo Usuario responsable Cr…" at bounding box center [756, 395] width 762 height 350
click at [697, 390] on span "No importar" at bounding box center [670, 384] width 68 height 16
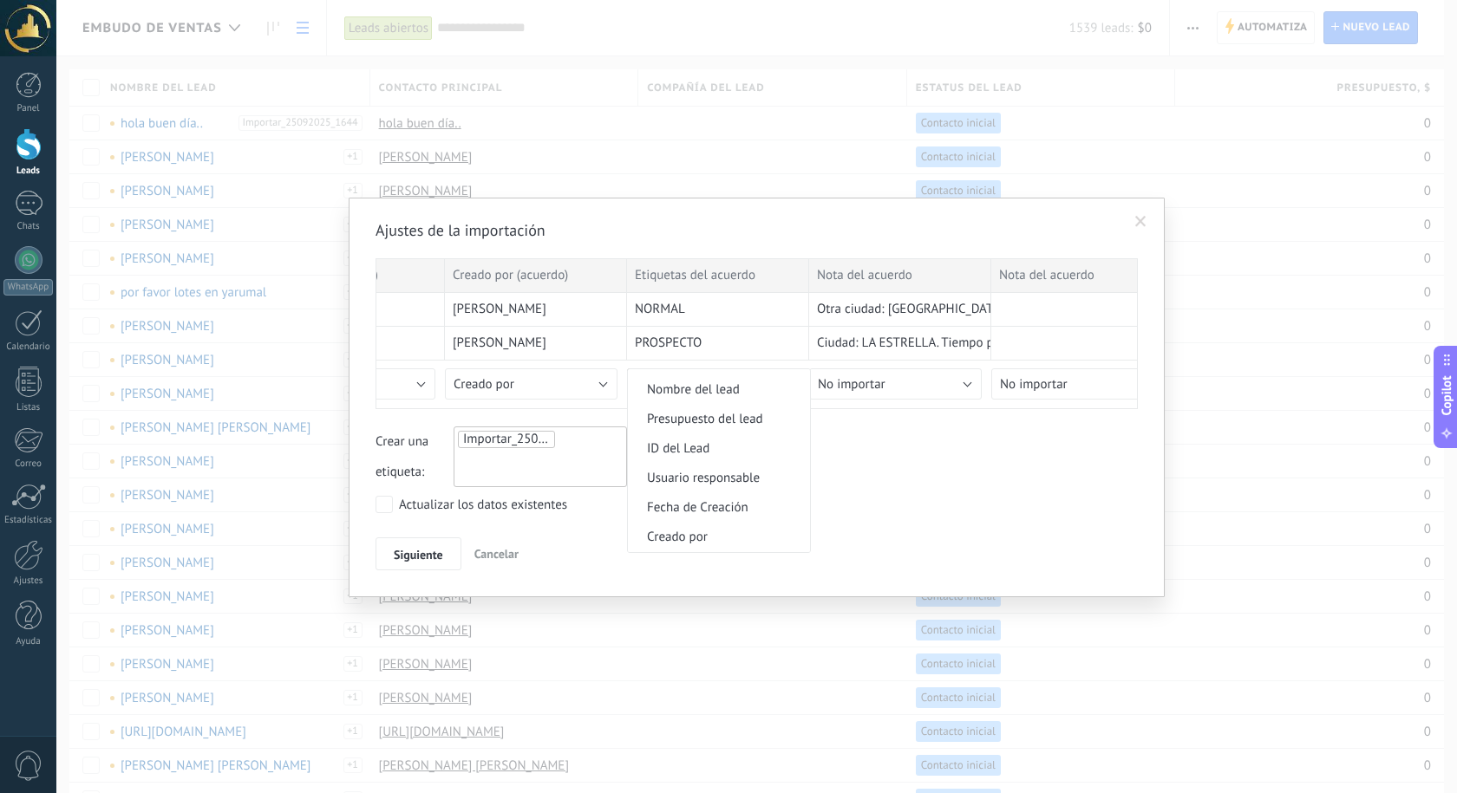
scroll to position [780, 0]
click at [701, 475] on span "Etiqueta del lead" at bounding box center [716, 480] width 177 height 16
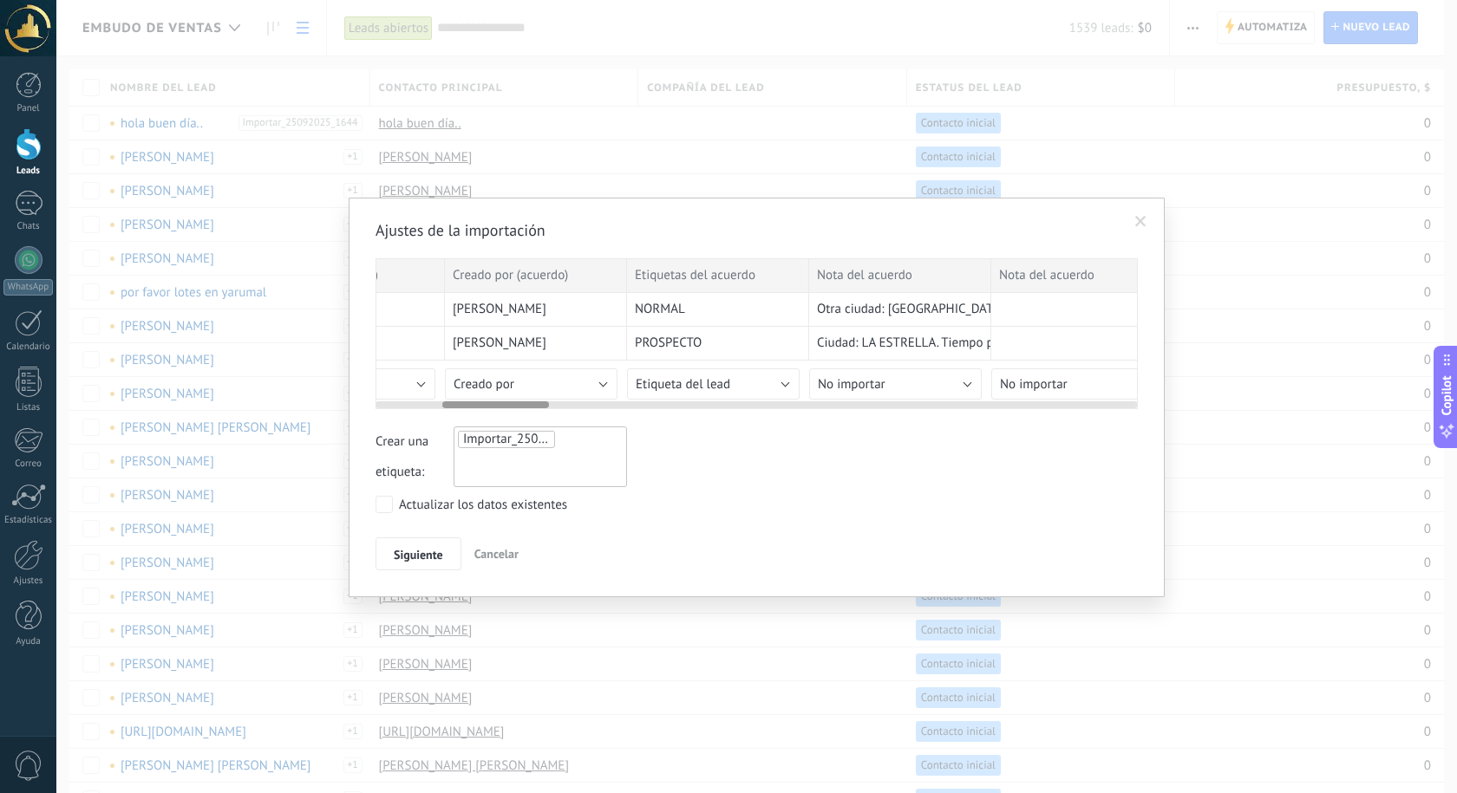
scroll to position [0, 0]
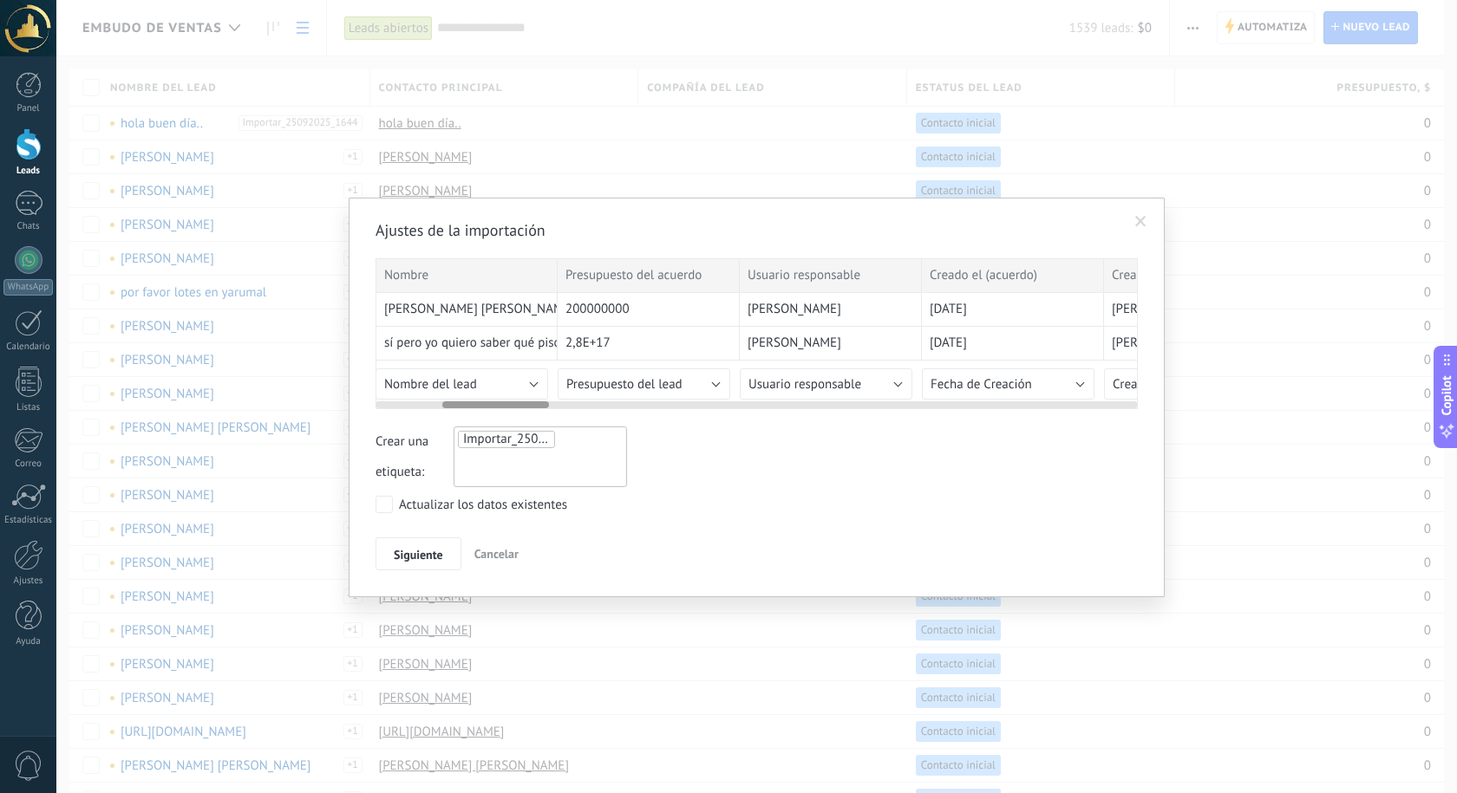
drag, startPoint x: 518, startPoint y: 406, endPoint x: 121, endPoint y: 406, distance: 396.2
click at [122, 406] on div "Ajustes de la importación Nombre Presupuesto del acuerdo Usuario responsable Cr…" at bounding box center [756, 396] width 1400 height 793
click at [442, 380] on span "Nombre del lead" at bounding box center [430, 384] width 93 height 16
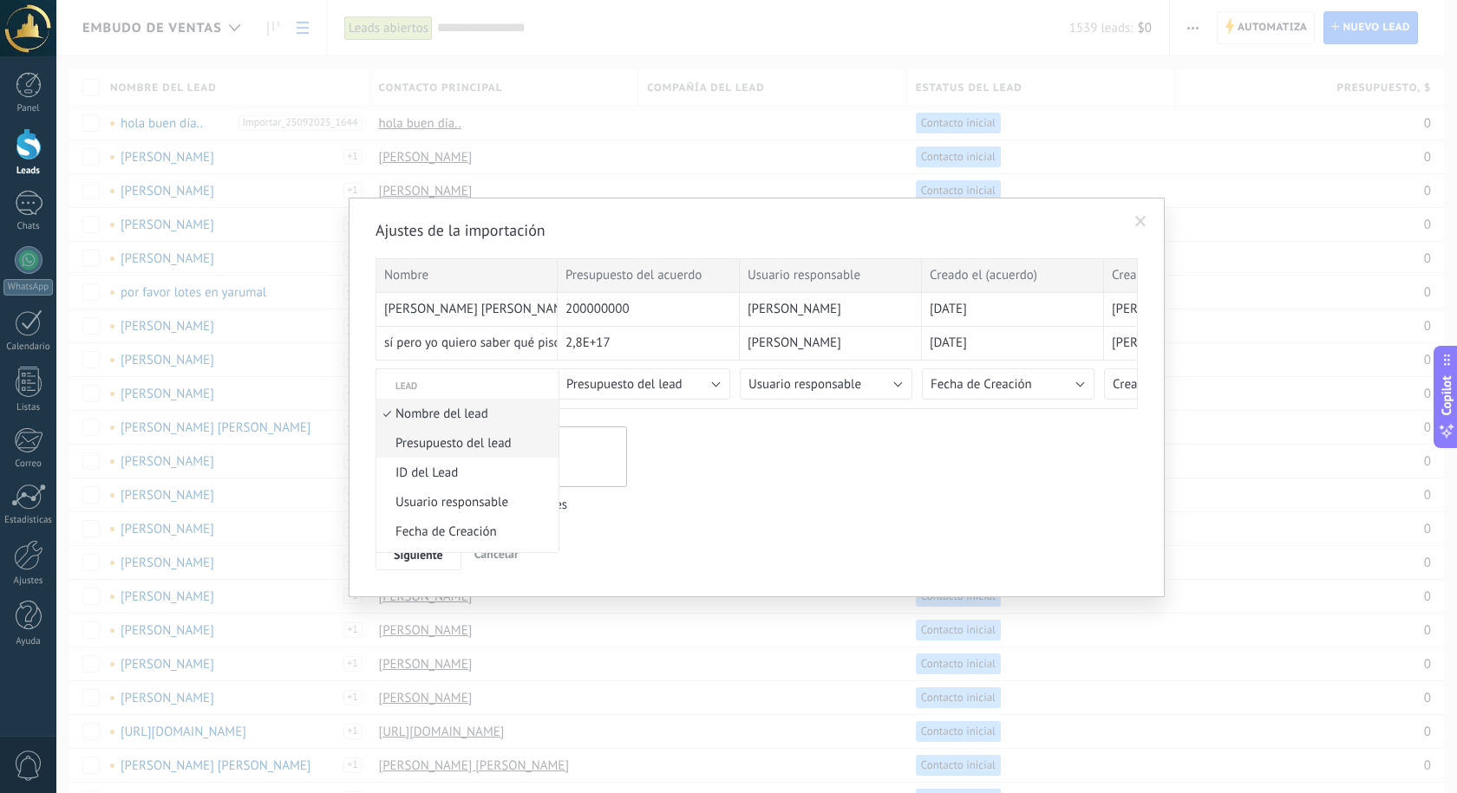
scroll to position [711, 0]
click at [473, 375] on span "Nombre del lead" at bounding box center [464, 372] width 177 height 16
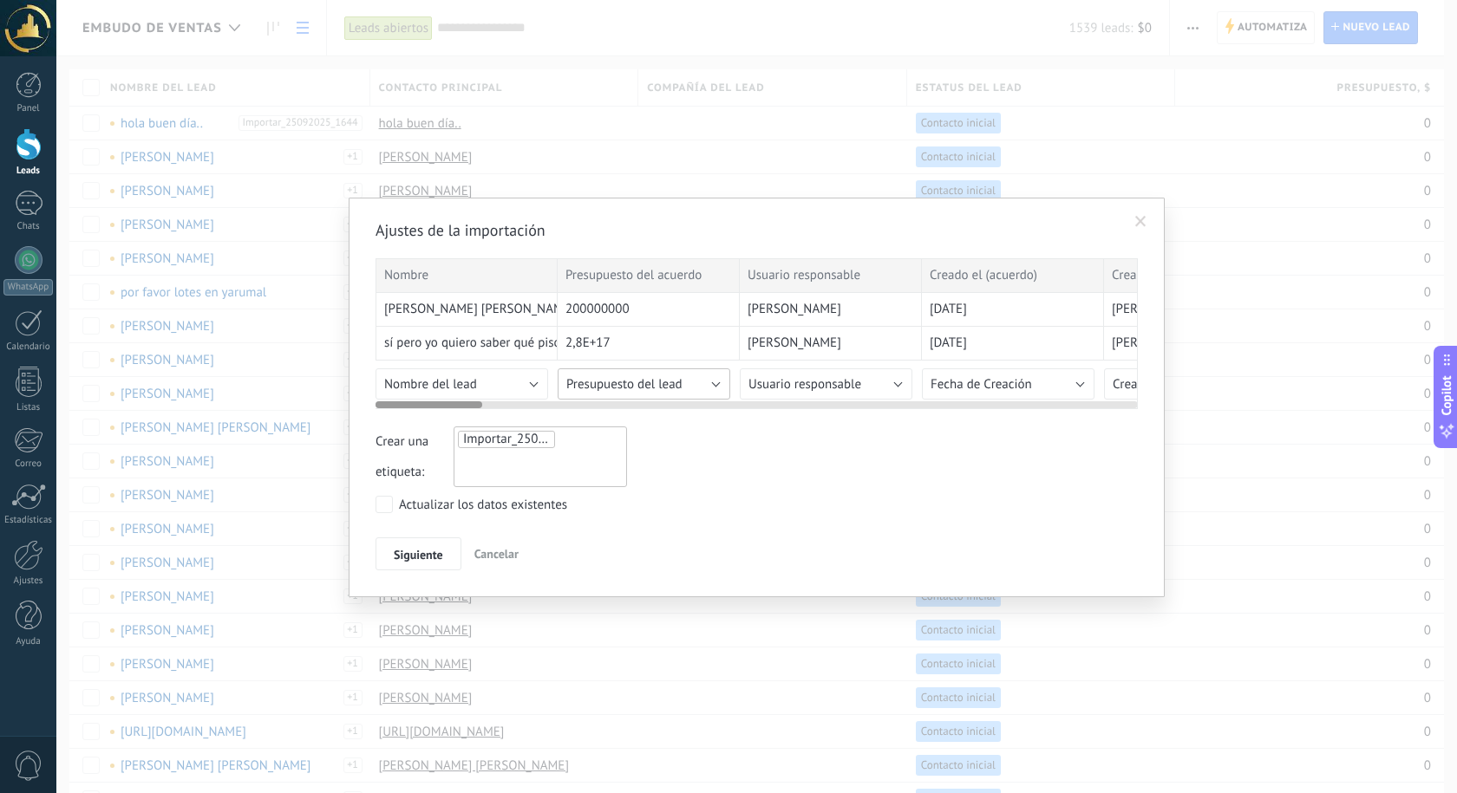
click at [615, 389] on span "Presupuesto del lead" at bounding box center [624, 384] width 116 height 16
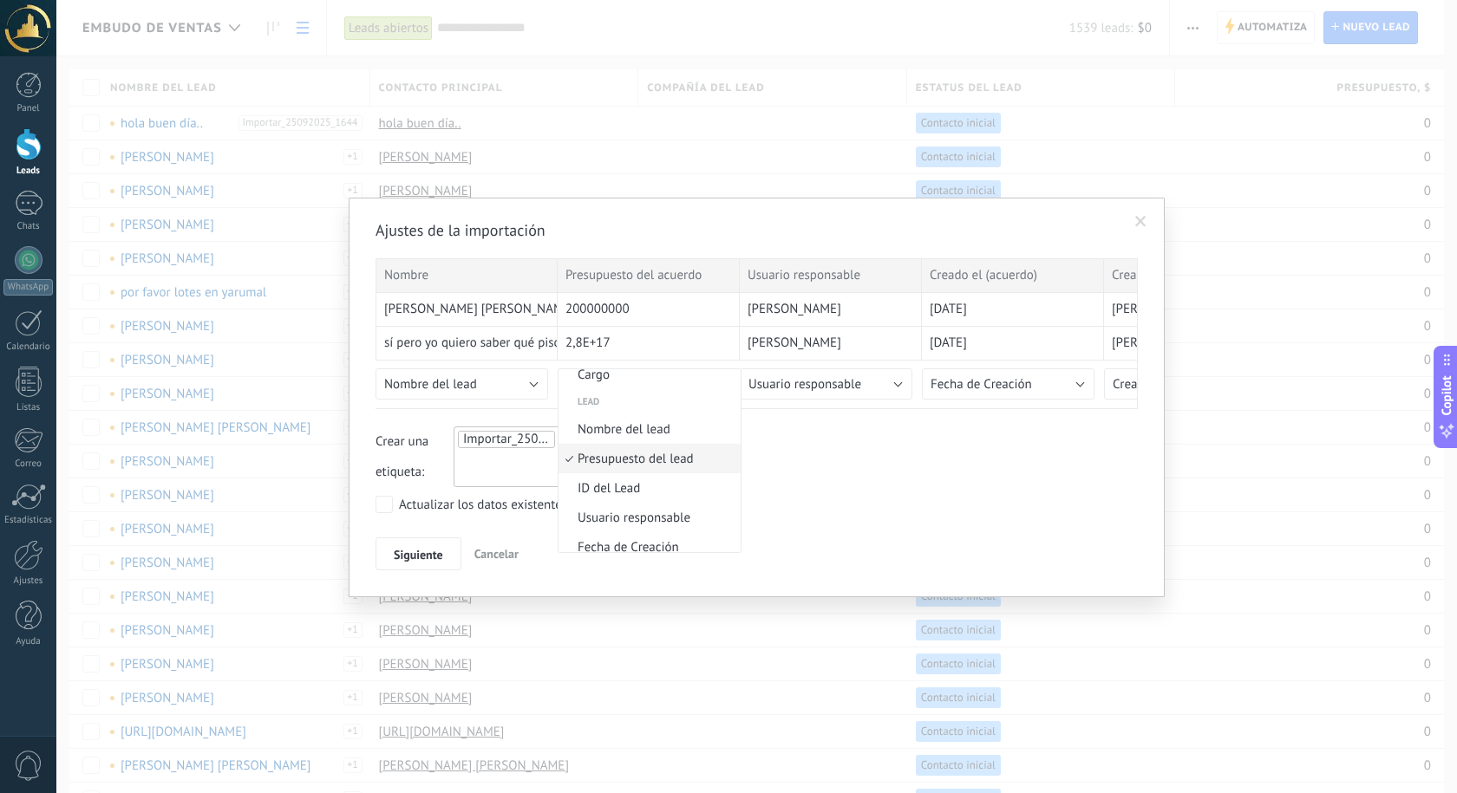
click at [628, 453] on span "Presupuesto del lead" at bounding box center [646, 459] width 177 height 16
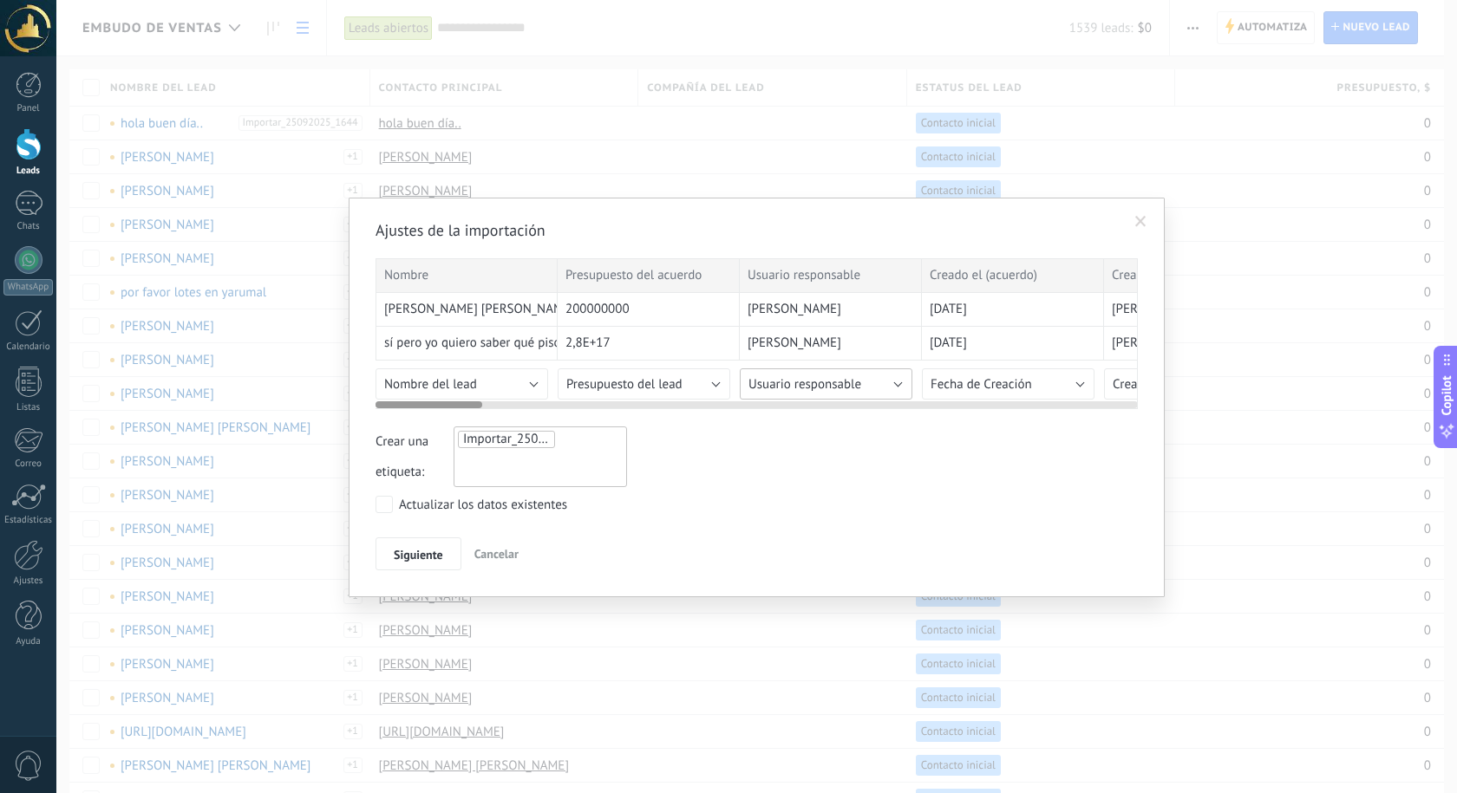
click at [799, 382] on span "Usuario responsable" at bounding box center [804, 384] width 113 height 16
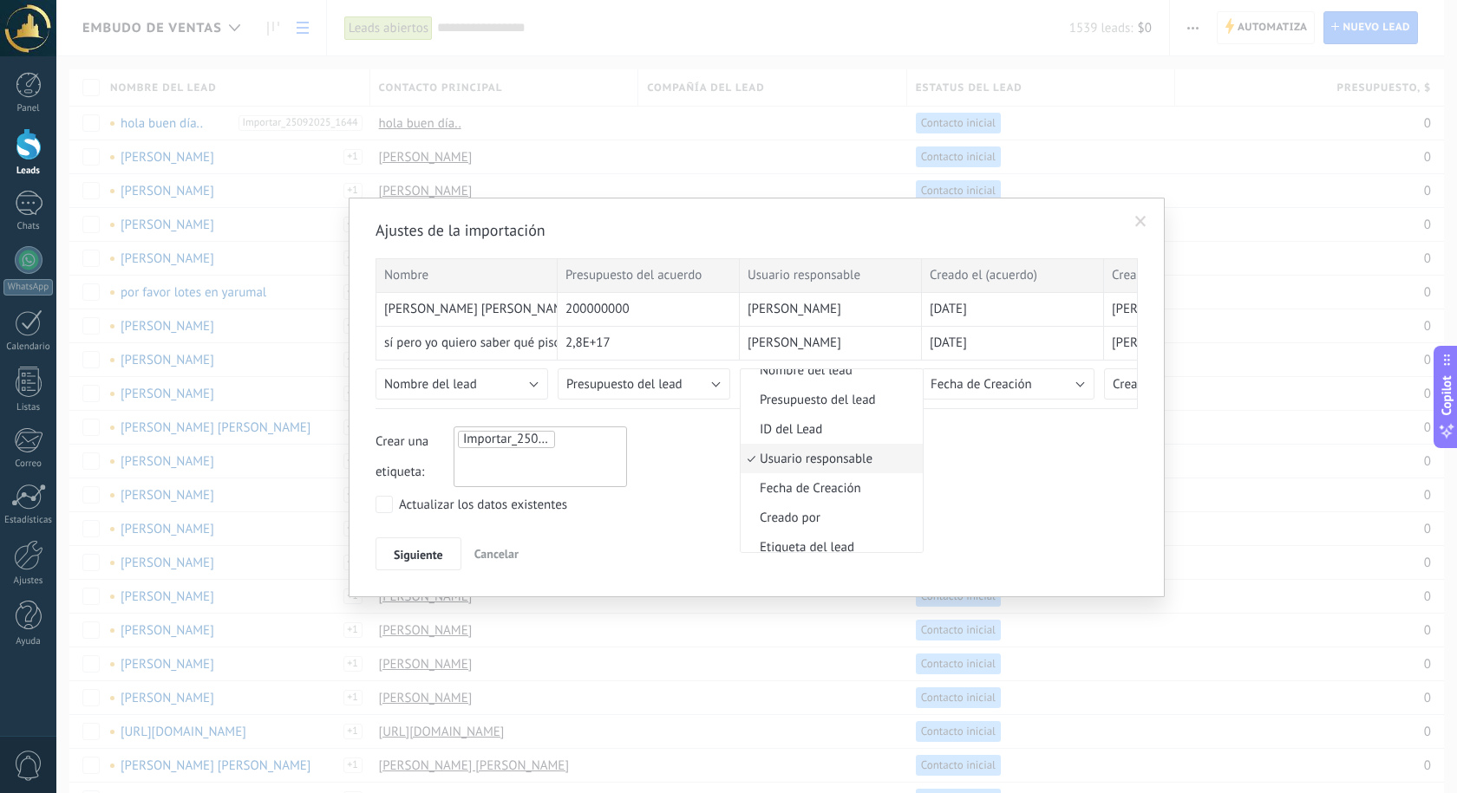
click at [818, 464] on span "Usuario responsable" at bounding box center [828, 459] width 177 height 16
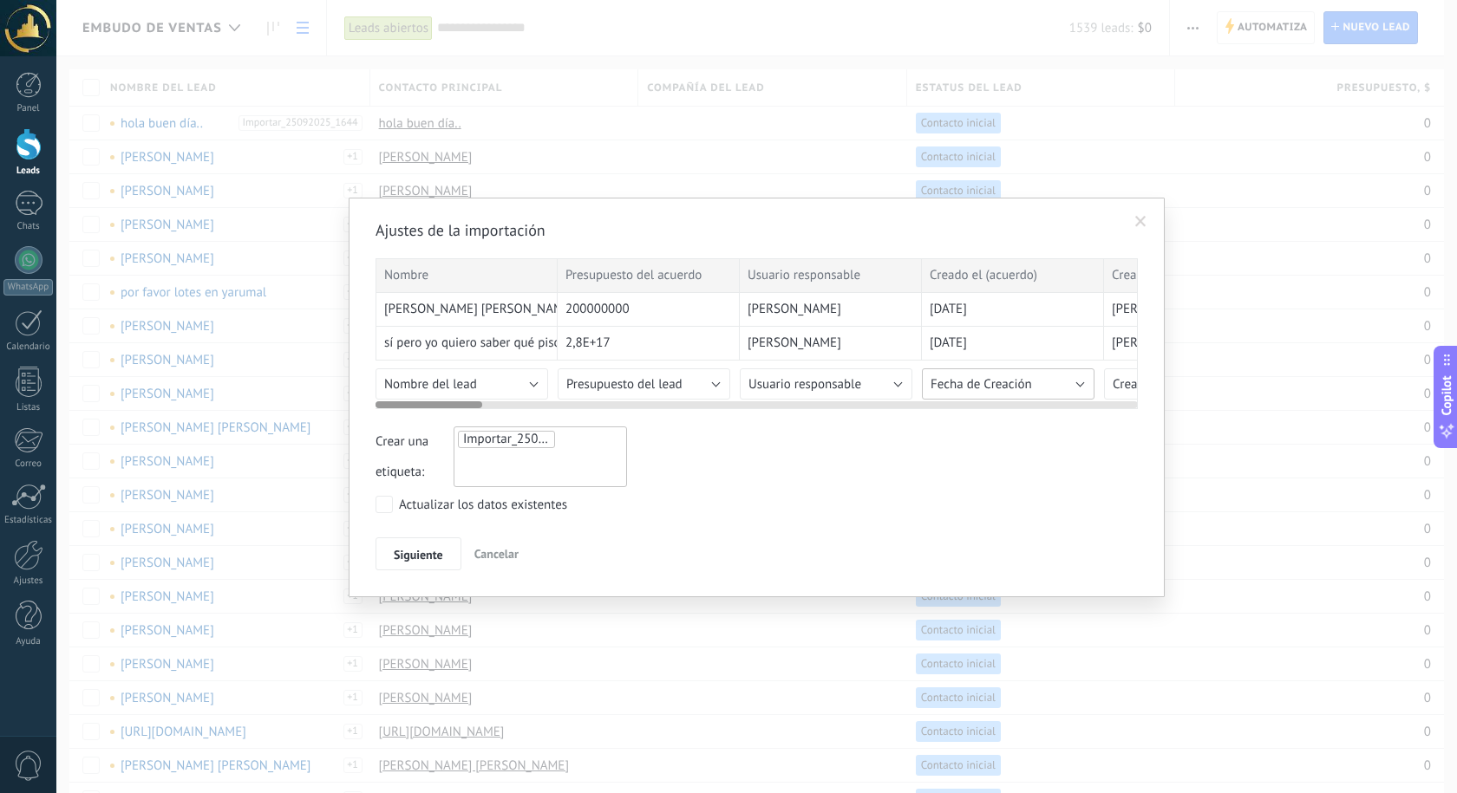
click at [988, 392] on button "Fecha de Creación" at bounding box center [1008, 384] width 173 height 31
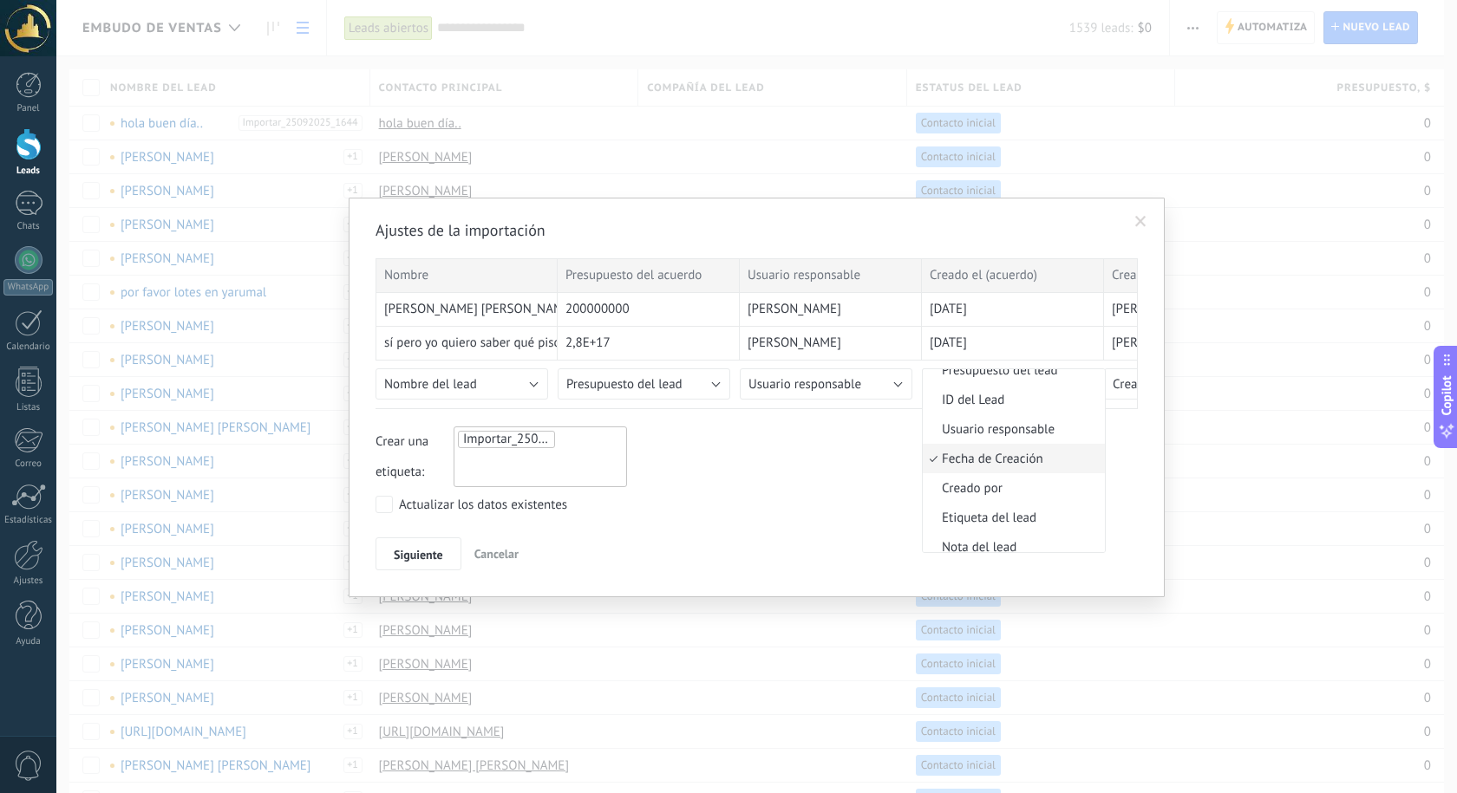
click at [982, 462] on span "Fecha de Creación" at bounding box center [1011, 459] width 177 height 16
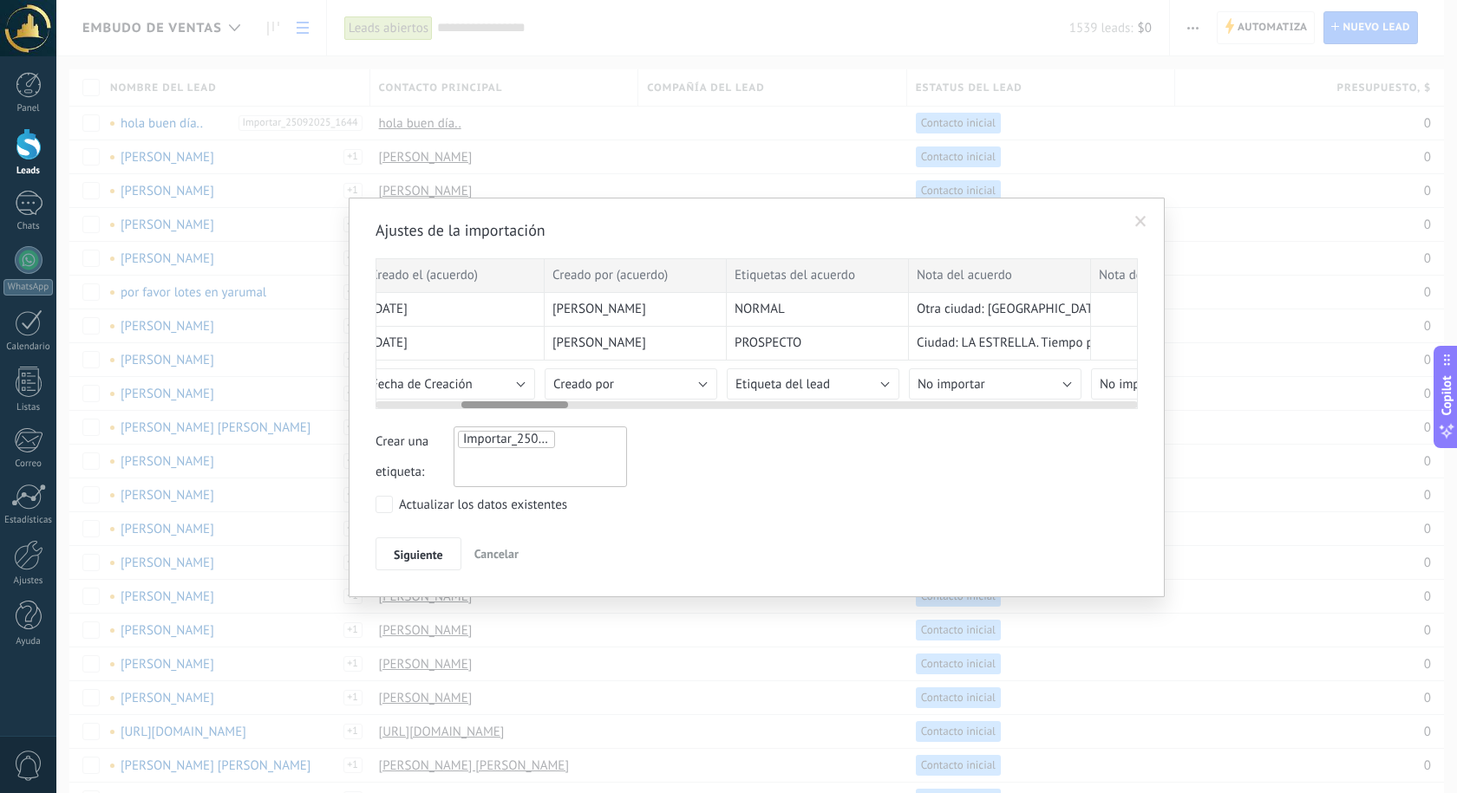
scroll to position [0, 610]
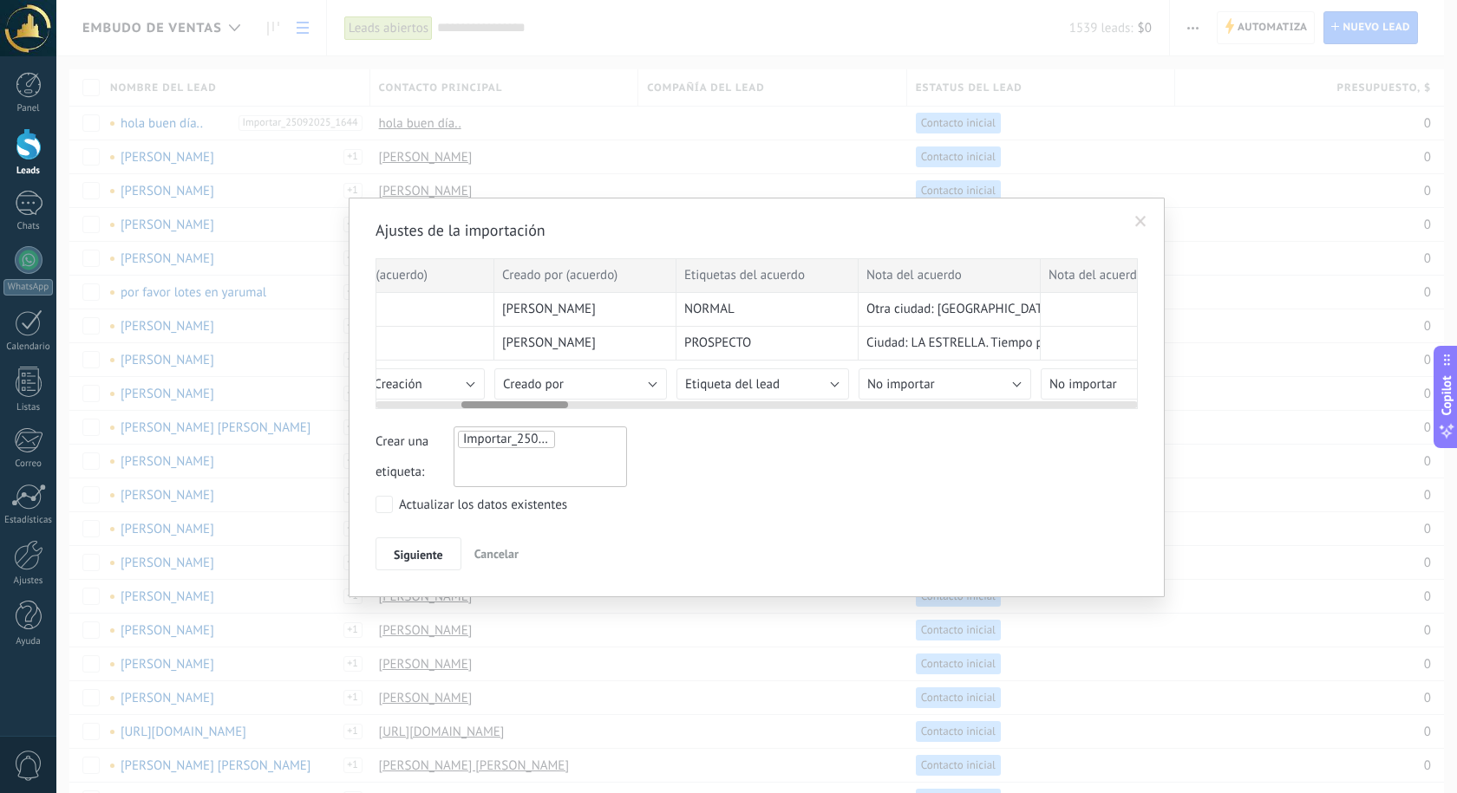
drag, startPoint x: 427, startPoint y: 406, endPoint x: 513, endPoint y: 414, distance: 86.2
click at [513, 414] on div "Ajustes de la importación Nombre Presupuesto del acuerdo Usuario responsable Cr…" at bounding box center [756, 395] width 762 height 350
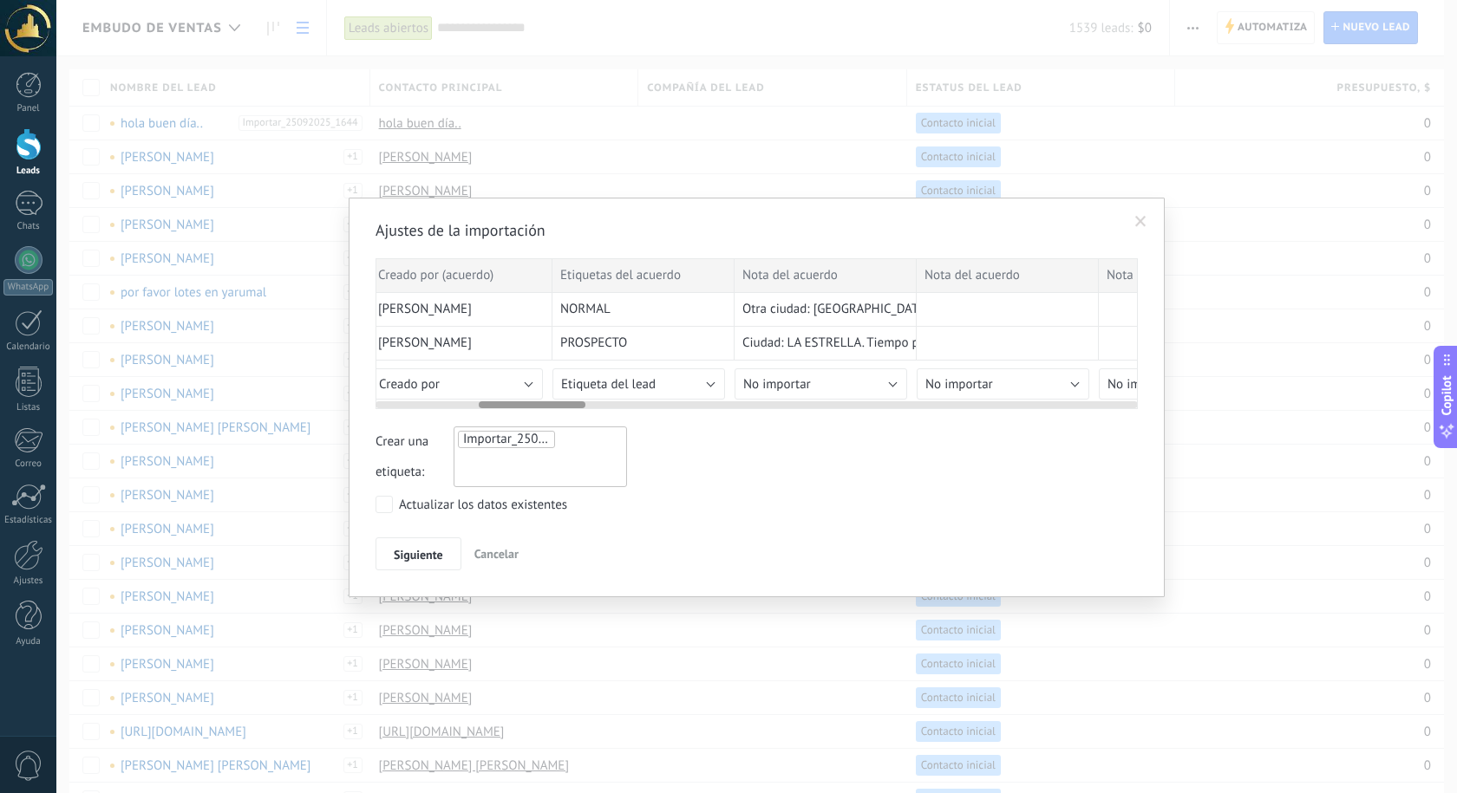
scroll to position [0, 746]
drag, startPoint x: 525, startPoint y: 401, endPoint x: 545, endPoint y: 405, distance: 19.4
click at [545, 405] on div at bounding box center [533, 404] width 107 height 7
click at [612, 390] on span "Etiqueta del lead" at bounding box center [596, 384] width 95 height 16
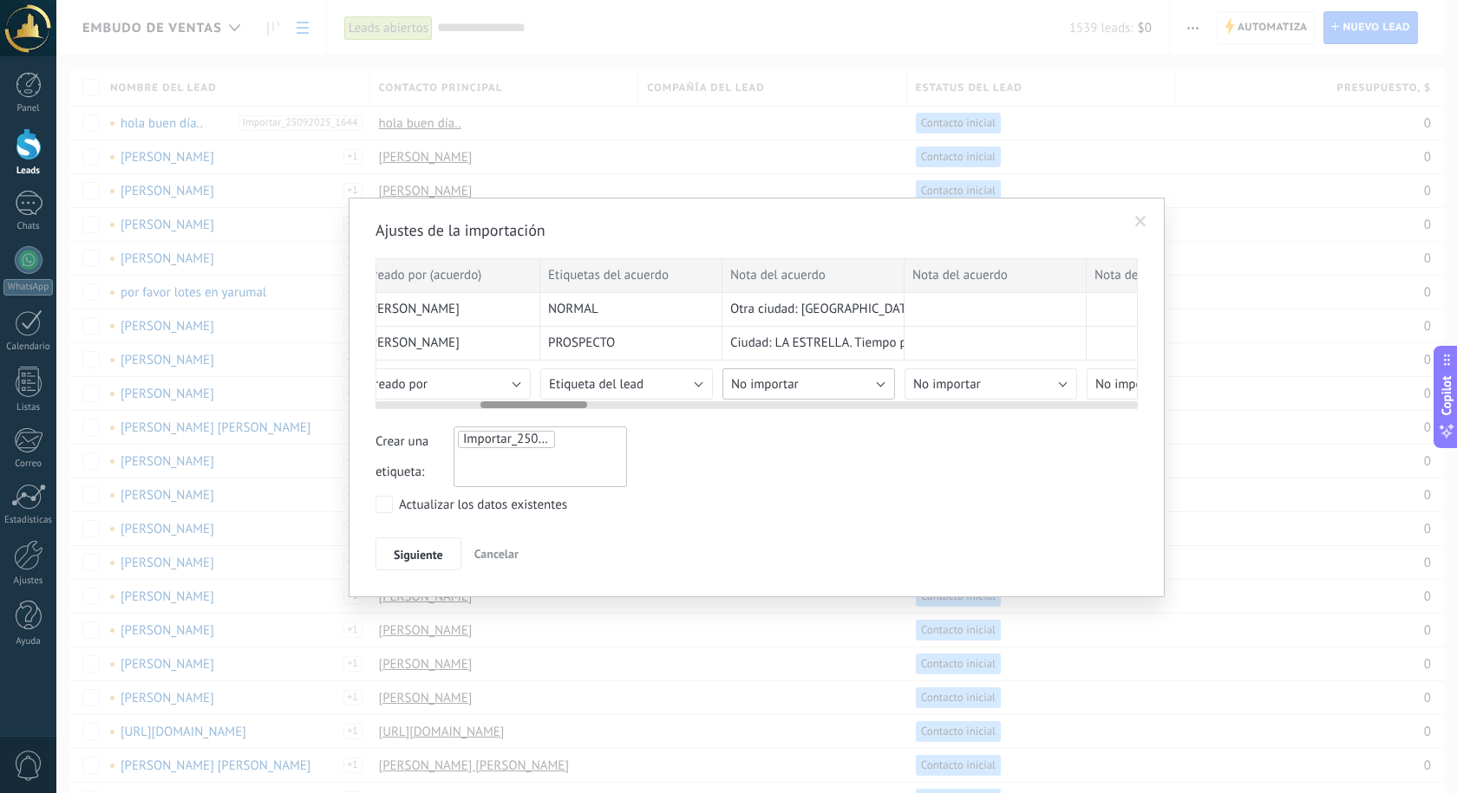
click at [819, 387] on button "No importar" at bounding box center [808, 384] width 173 height 31
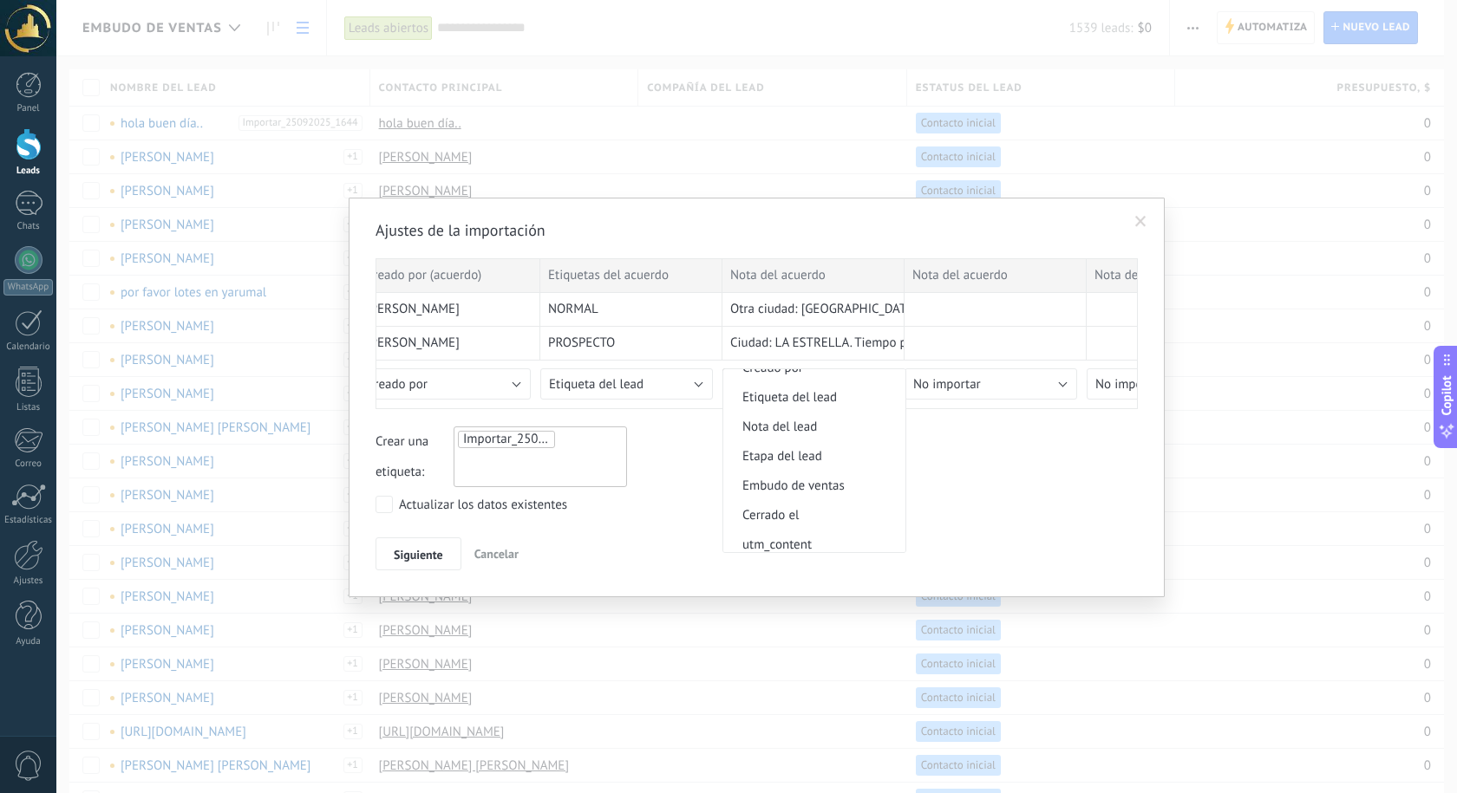
scroll to position [867, 0]
click at [795, 420] on span "Nota del lead" at bounding box center [811, 422] width 177 height 16
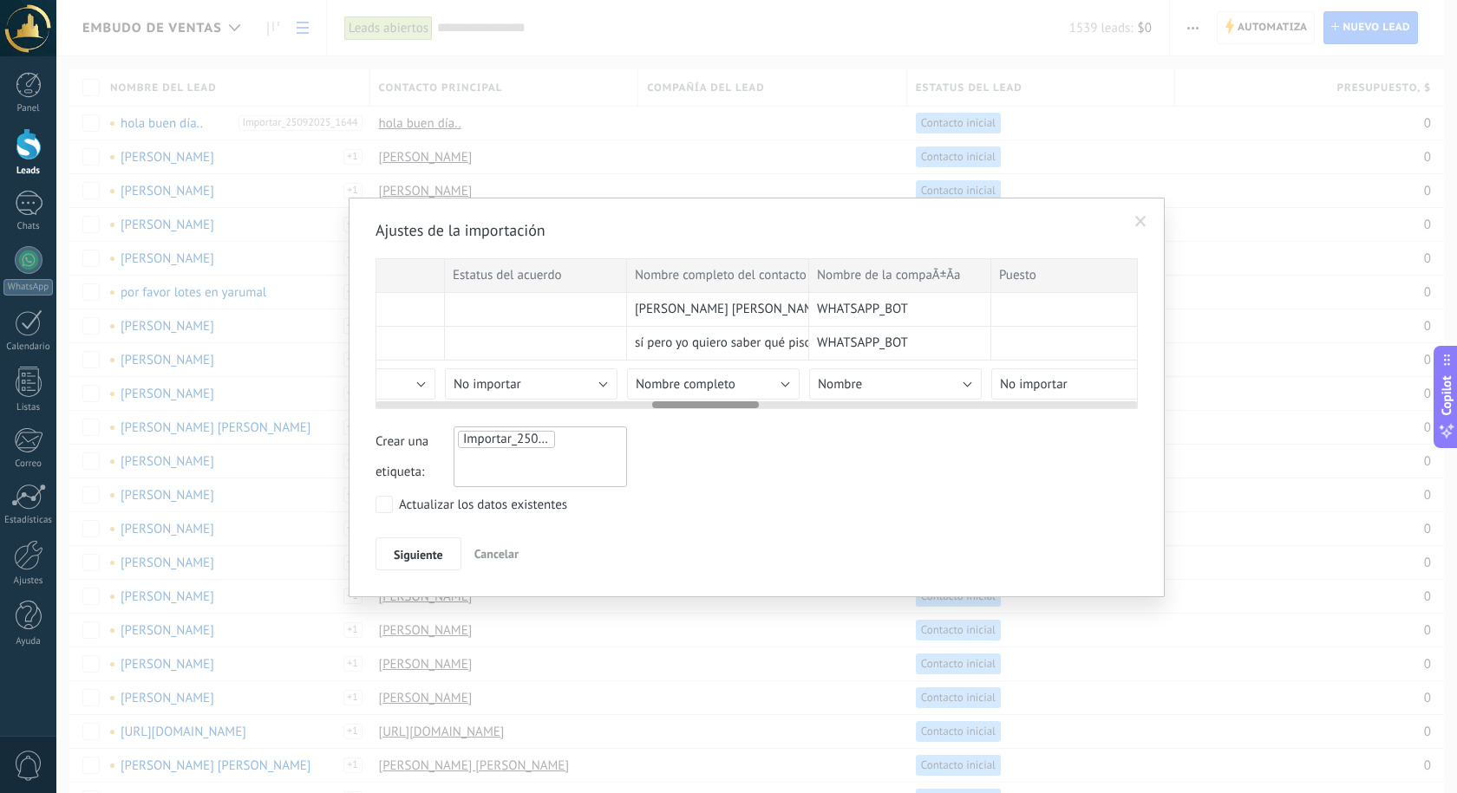
scroll to position [0, 1971]
drag, startPoint x: 548, startPoint y: 404, endPoint x: 720, endPoint y: 424, distance: 172.8
click at [720, 424] on div "Ajustes de la importación Nombre Presupuesto del acuerdo Usuario responsable Cr…" at bounding box center [756, 395] width 762 height 350
click at [723, 388] on button "Nombre completo" at bounding box center [676, 384] width 173 height 31
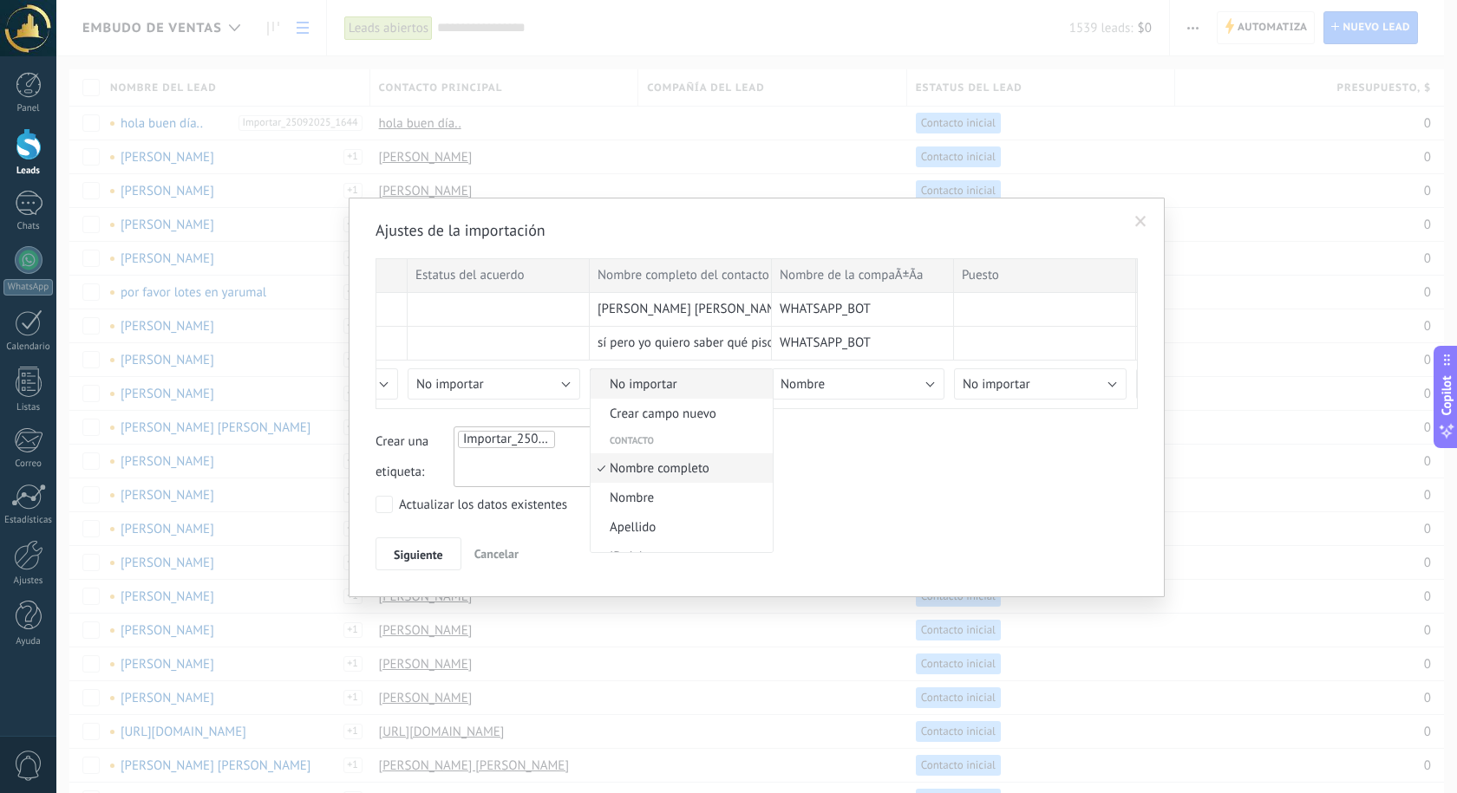
scroll to position [10, 0]
click at [676, 457] on span "Nombre completo" at bounding box center [678, 459] width 177 height 16
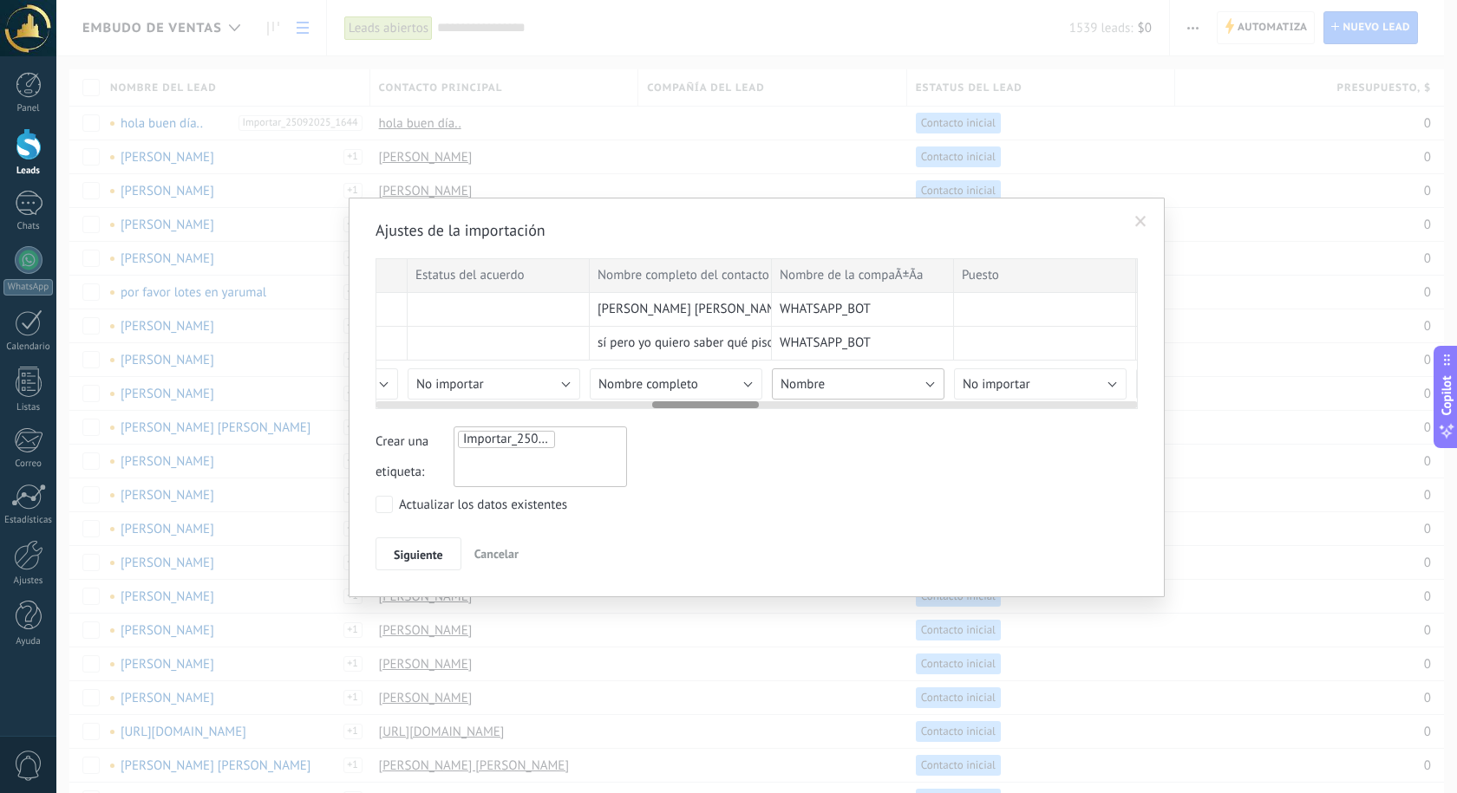
click at [805, 383] on span "Nombre" at bounding box center [802, 384] width 44 height 16
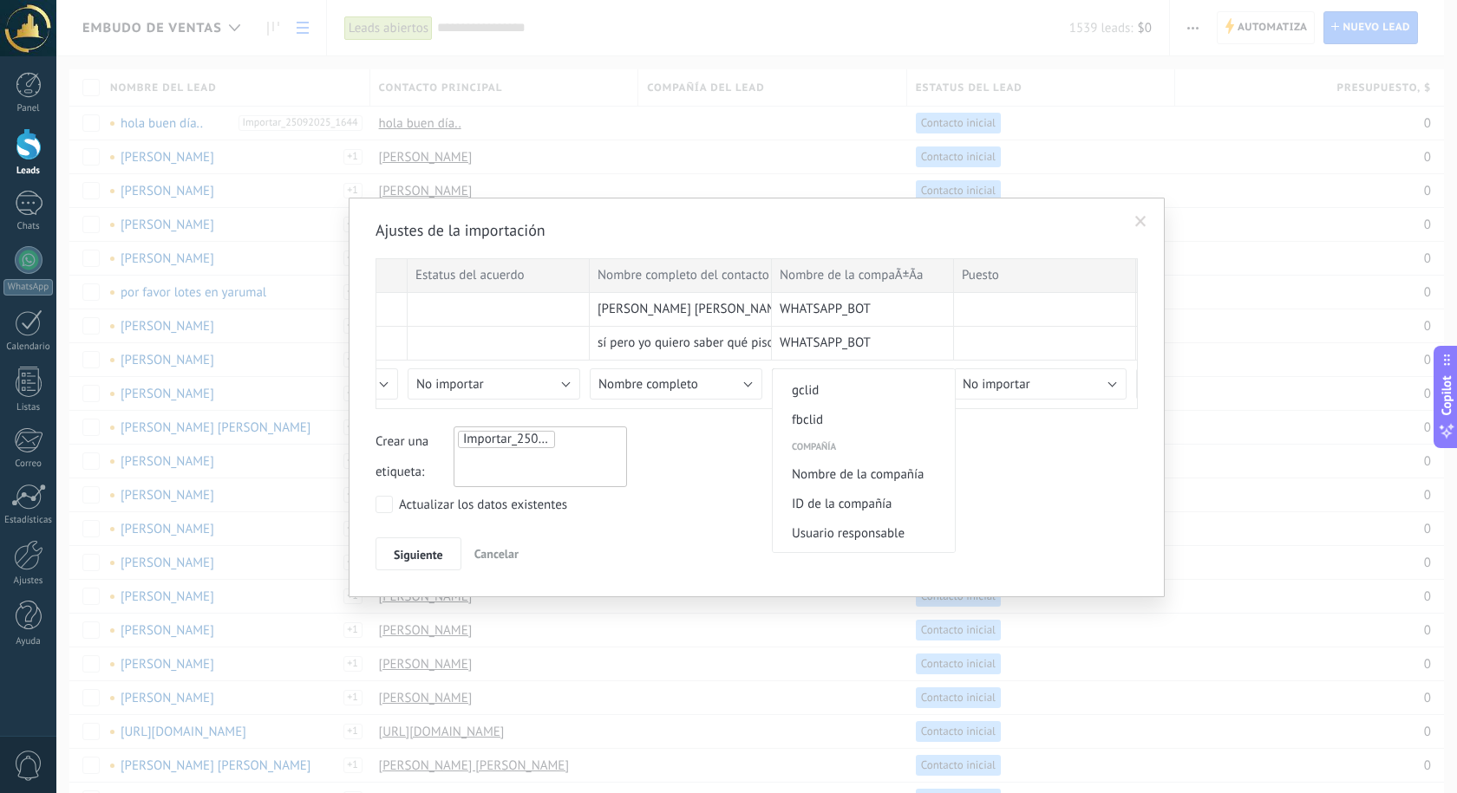
scroll to position [1340, 0]
click at [848, 386] on span "Nombre de la compañía" at bounding box center [861, 388] width 177 height 16
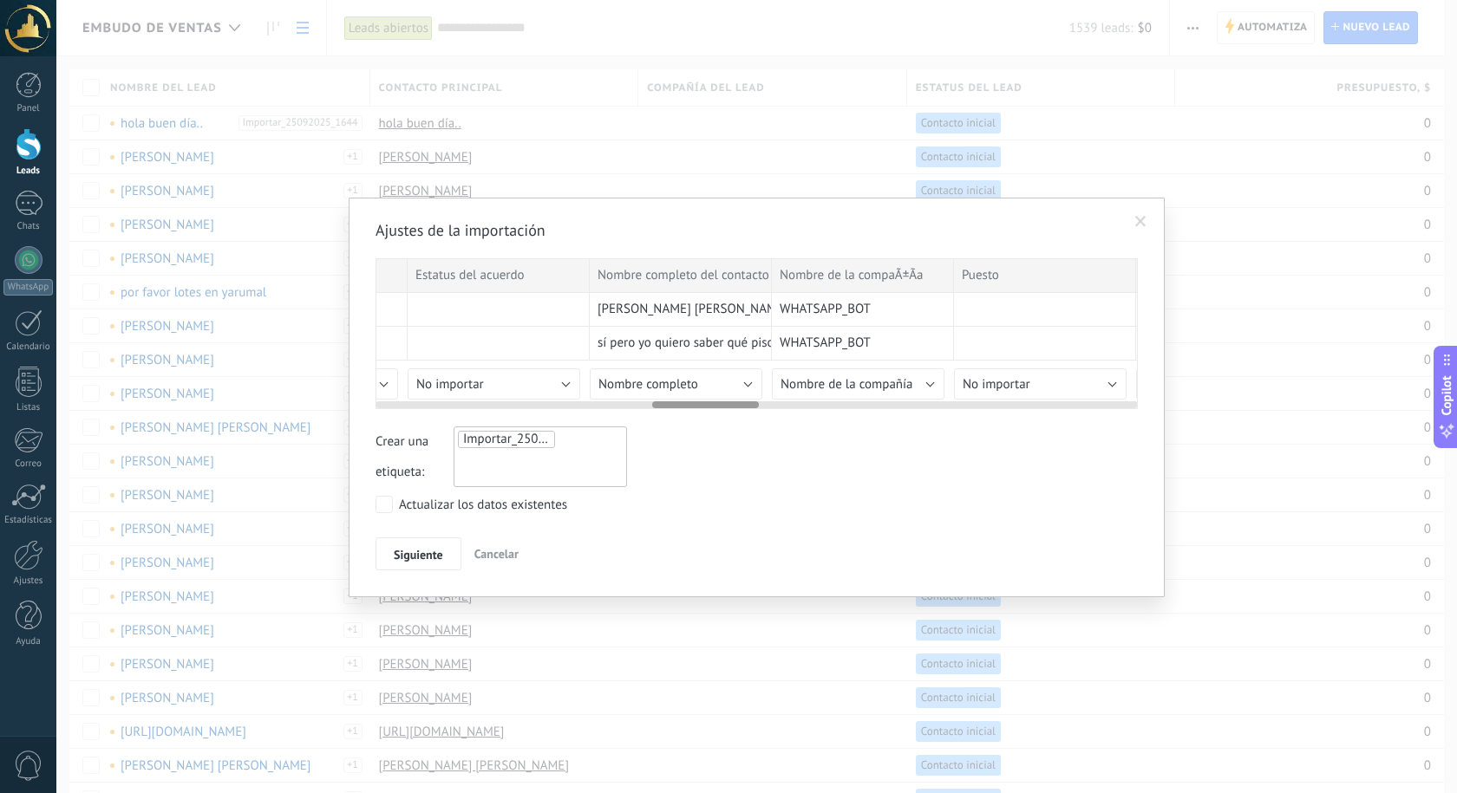
drag, startPoint x: 721, startPoint y: 400, endPoint x: 746, endPoint y: 406, distance: 25.0
click at [746, 406] on div at bounding box center [756, 402] width 762 height 14
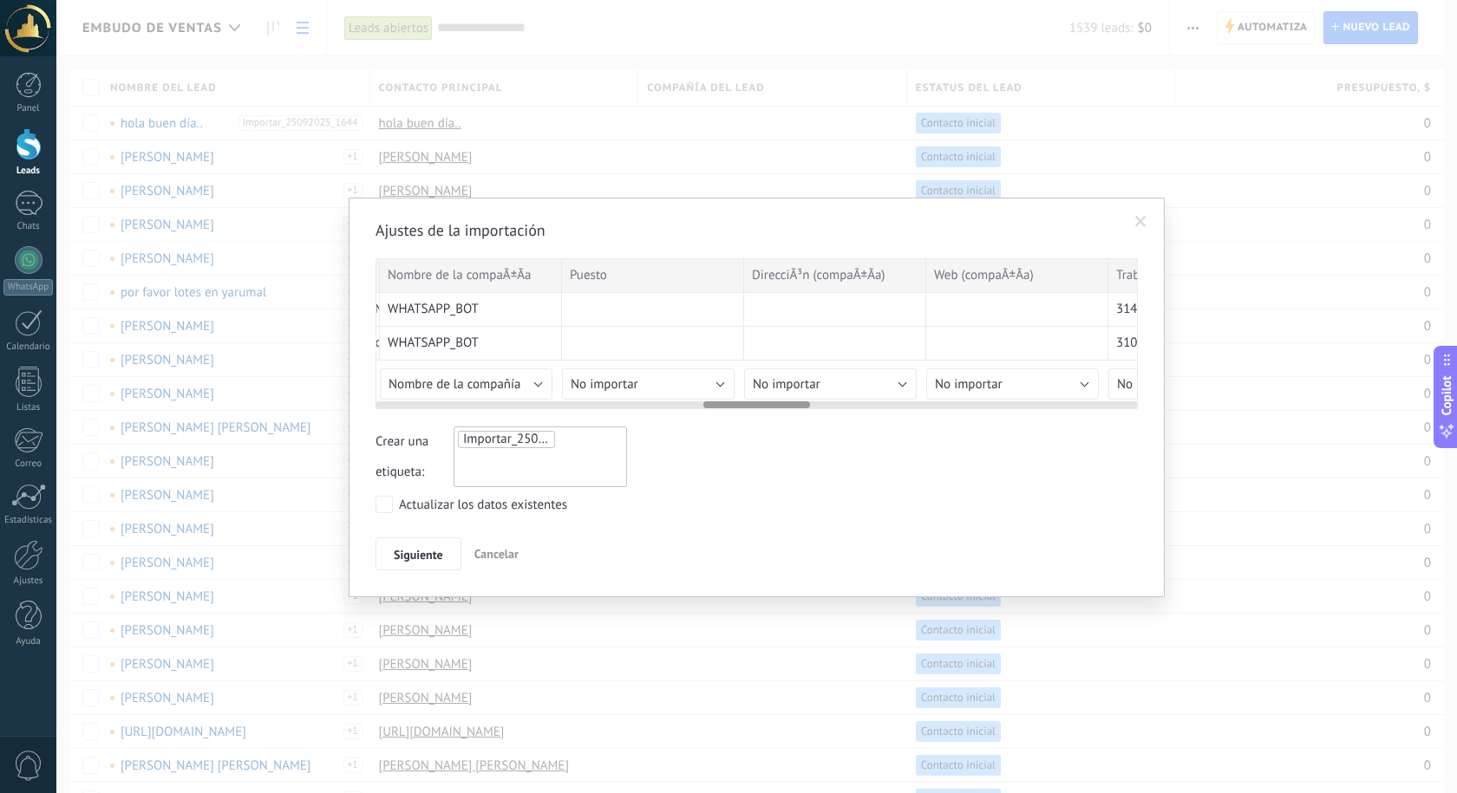
scroll to position [0, 2357]
drag, startPoint x: 740, startPoint y: 405, endPoint x: 792, endPoint y: 402, distance: 51.2
click at [792, 402] on div at bounding box center [756, 404] width 107 height 7
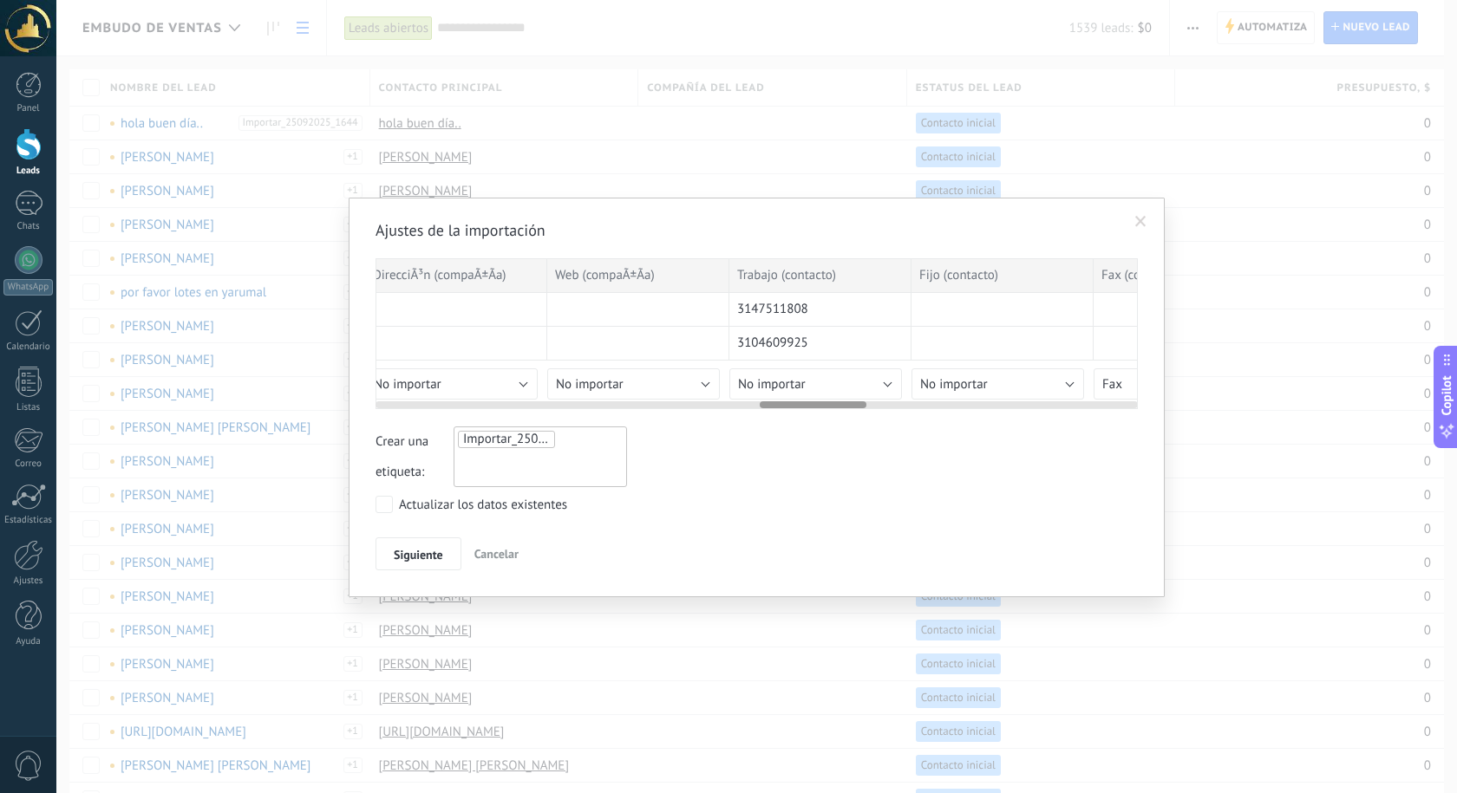
scroll to position [0, 2748]
drag, startPoint x: 793, startPoint y: 405, endPoint x: 850, endPoint y: 412, distance: 56.8
click at [850, 412] on div "Ajustes de la importación Nombre Presupuesto del acuerdo Usuario responsable Cr…" at bounding box center [756, 395] width 762 height 350
click at [801, 382] on button "No importar" at bounding box center [809, 384] width 173 height 31
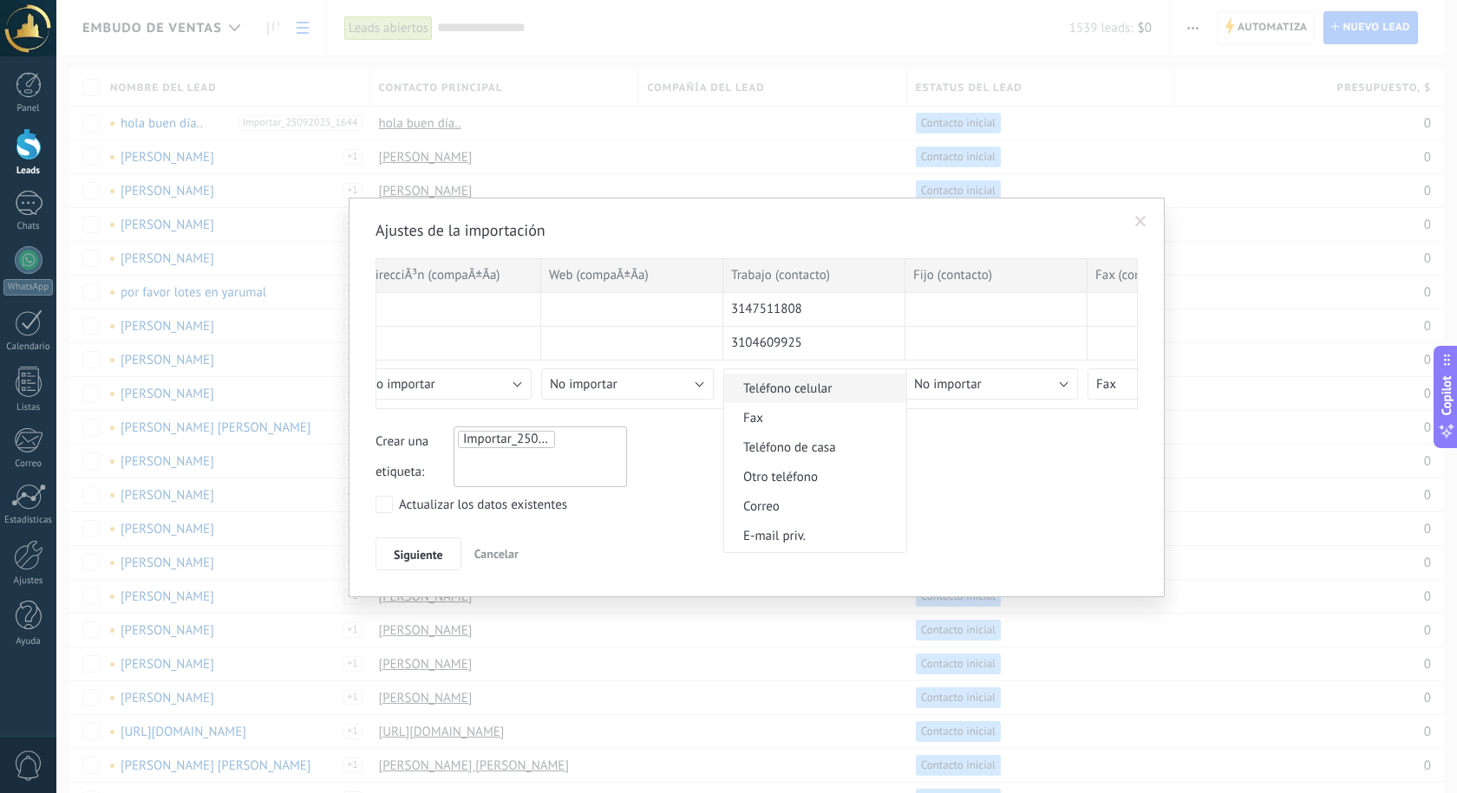
click at [789, 387] on span "Teléfono celular" at bounding box center [812, 389] width 177 height 16
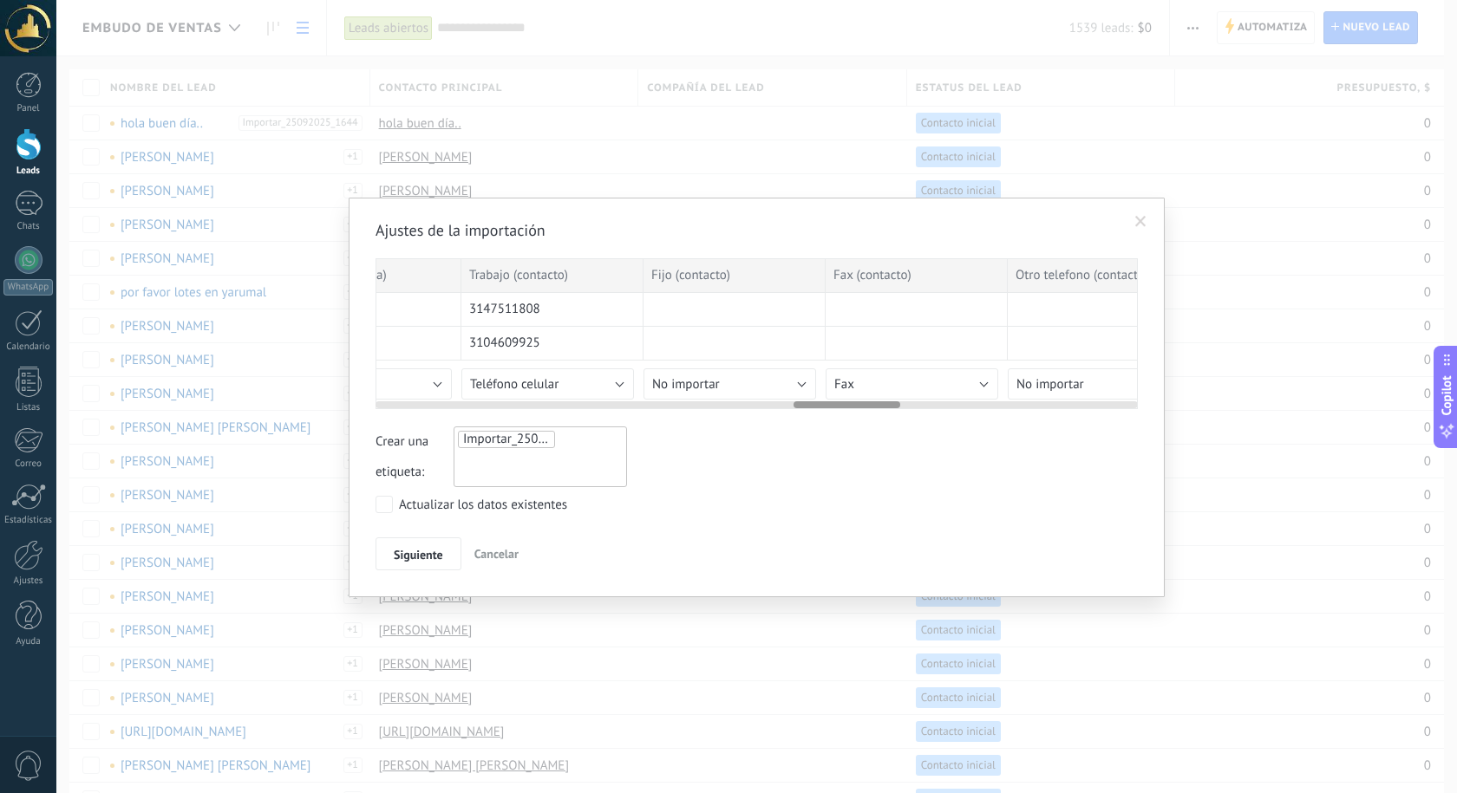
scroll to position [0, 3028]
drag, startPoint x: 810, startPoint y: 401, endPoint x: 849, endPoint y: 402, distance: 39.0
click at [849, 402] on div at bounding box center [852, 404] width 107 height 7
click at [719, 386] on button "No importar" at bounding box center [711, 384] width 173 height 31
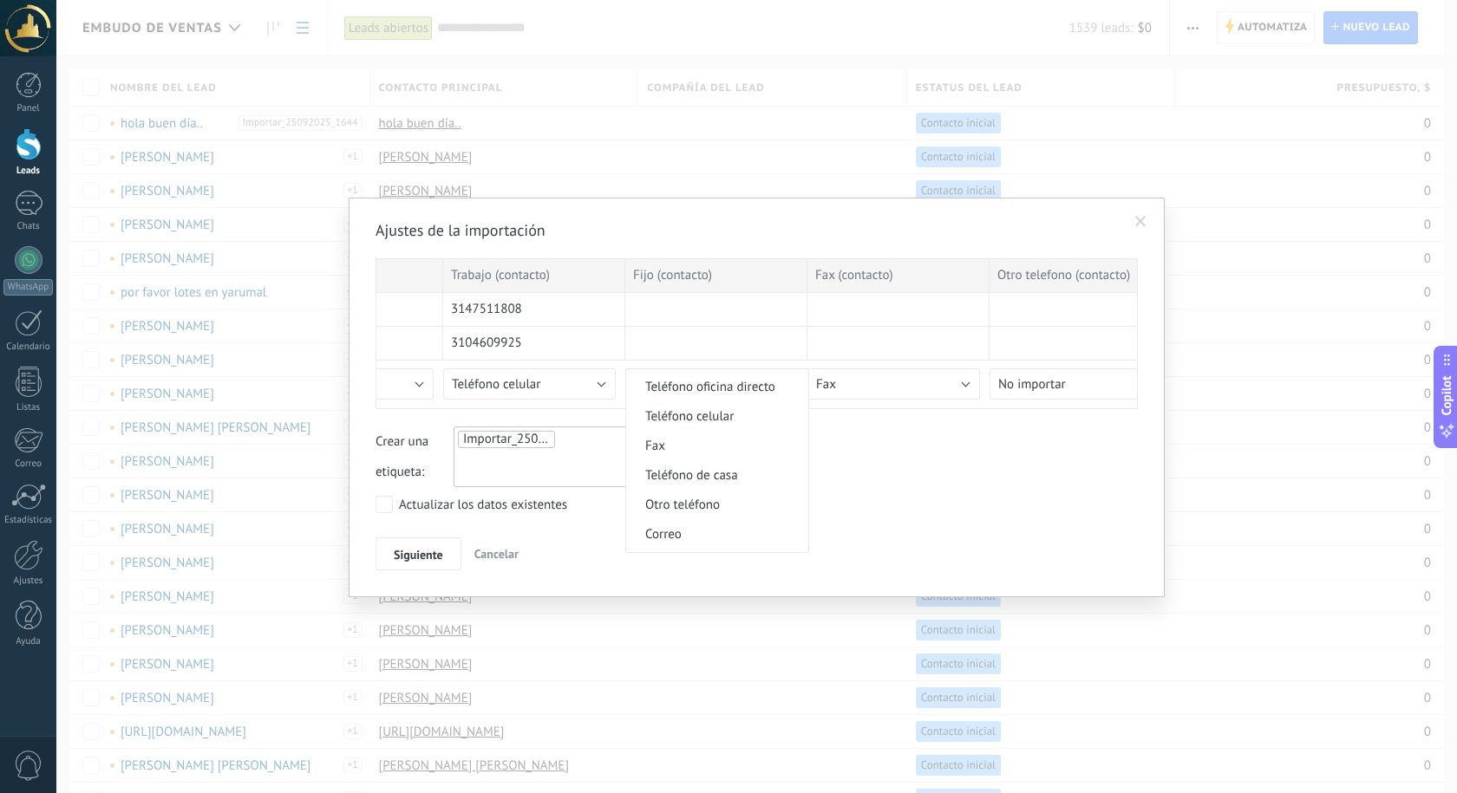
scroll to position [434, 0]
click at [690, 447] on span "Teléfono de casa" at bounding box center [714, 448] width 177 height 16
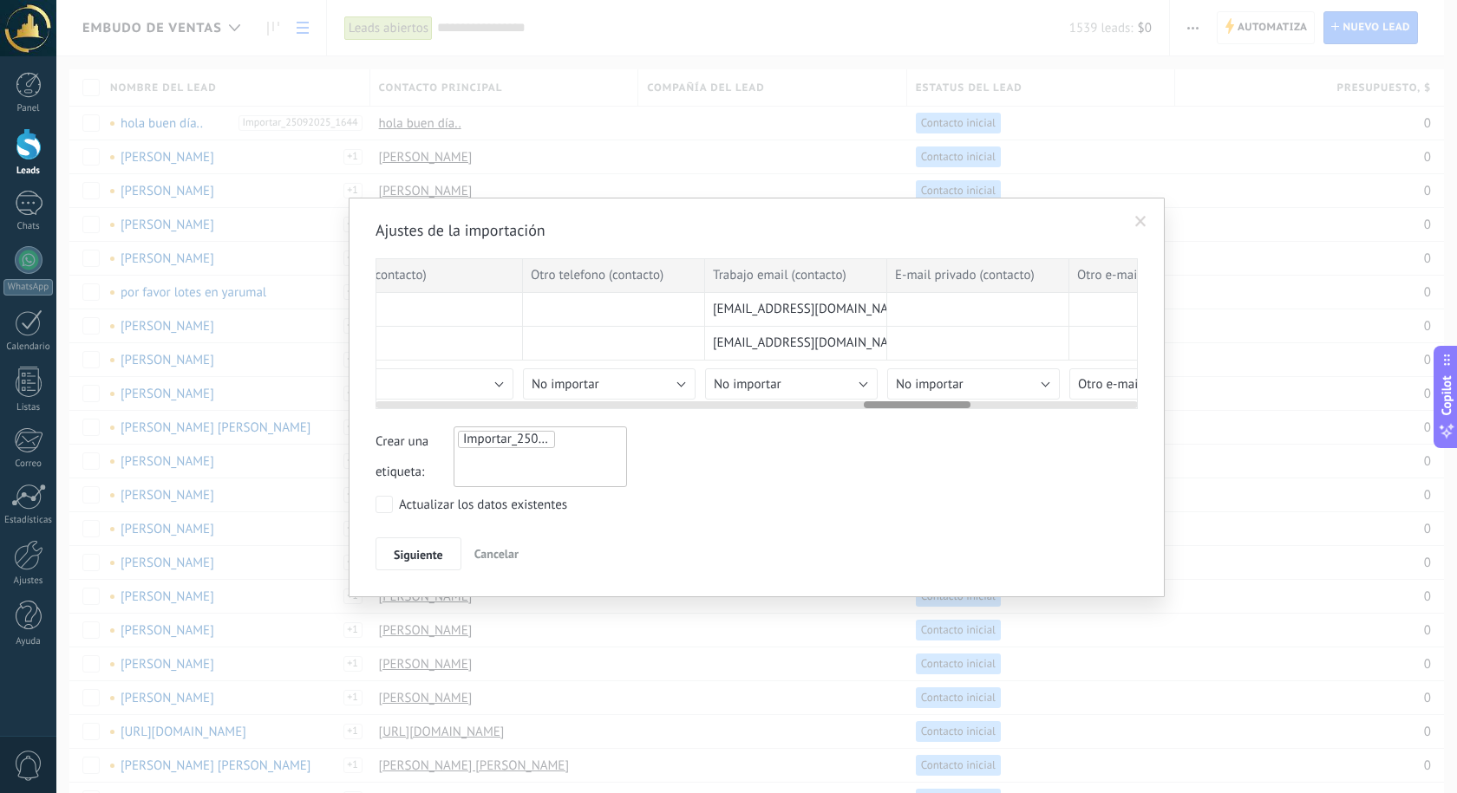
scroll to position [0, 3525]
drag, startPoint x: 835, startPoint y: 407, endPoint x: 904, endPoint y: 406, distance: 69.4
click at [904, 406] on div at bounding box center [917, 404] width 107 height 7
click at [795, 382] on button "No importar" at bounding box center [760, 384] width 173 height 31
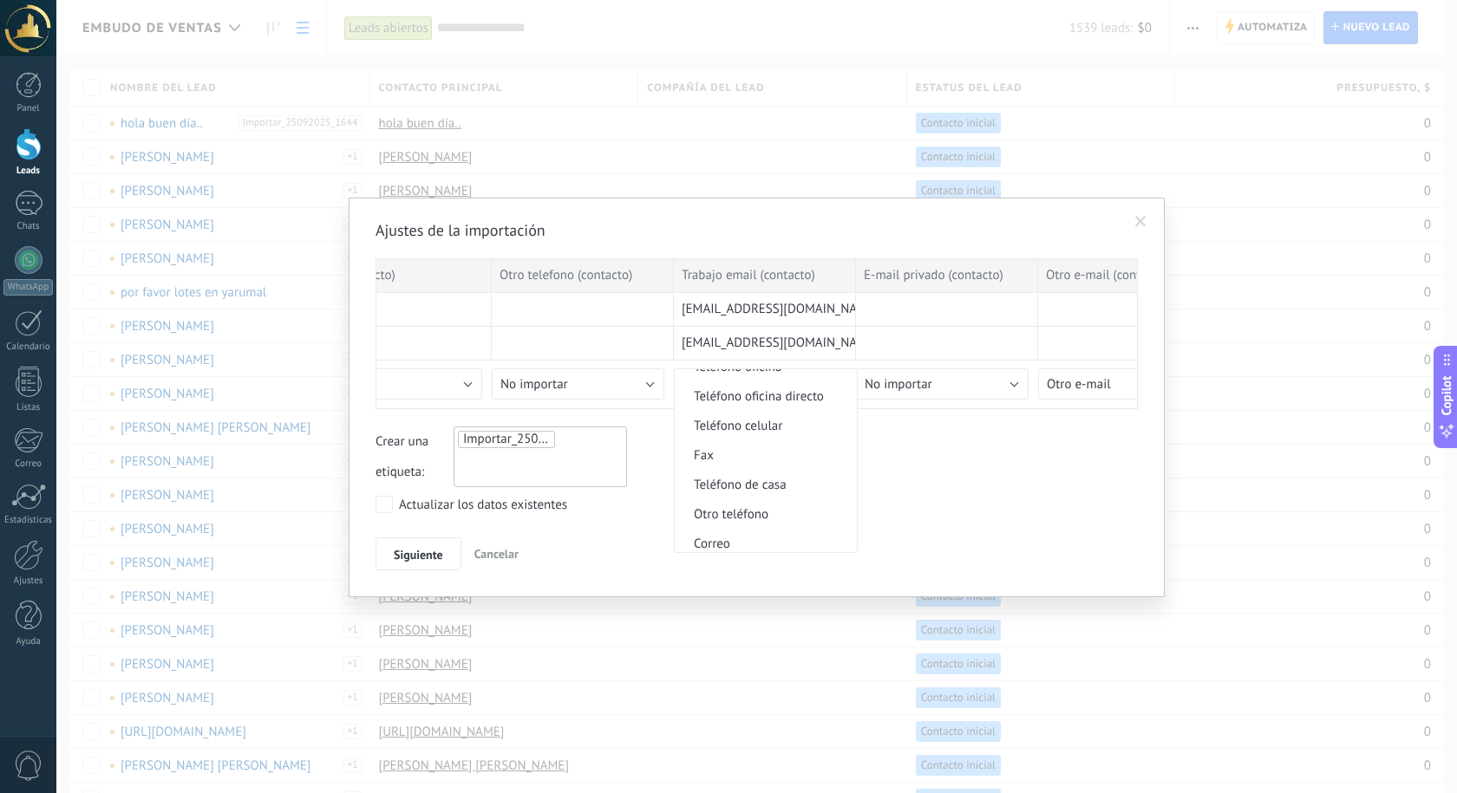
scroll to position [434, 0]
drag, startPoint x: 726, startPoint y: 502, endPoint x: 866, endPoint y: 441, distance: 153.0
click at [726, 503] on span "Correo" at bounding box center [763, 507] width 177 height 16
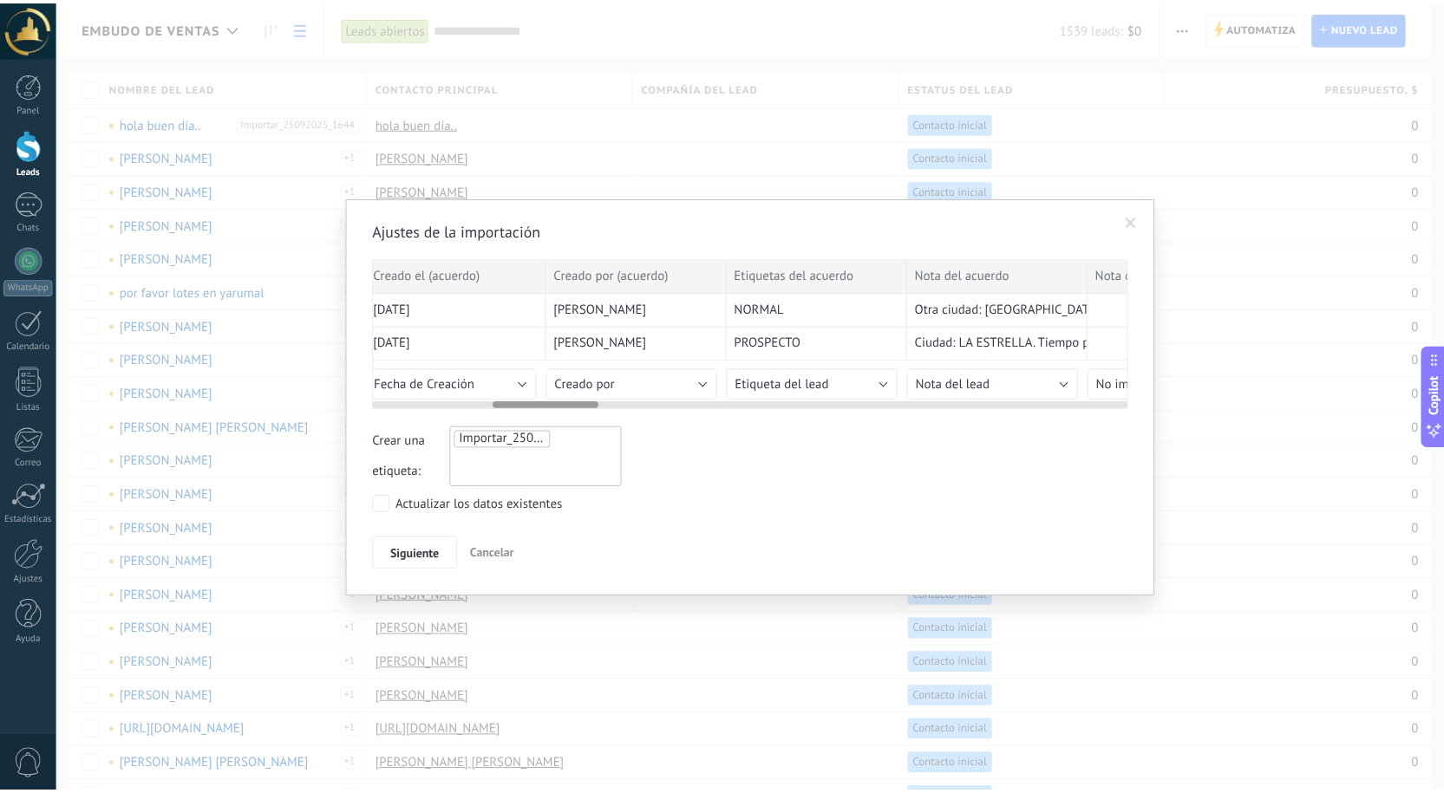
scroll to position [0, 0]
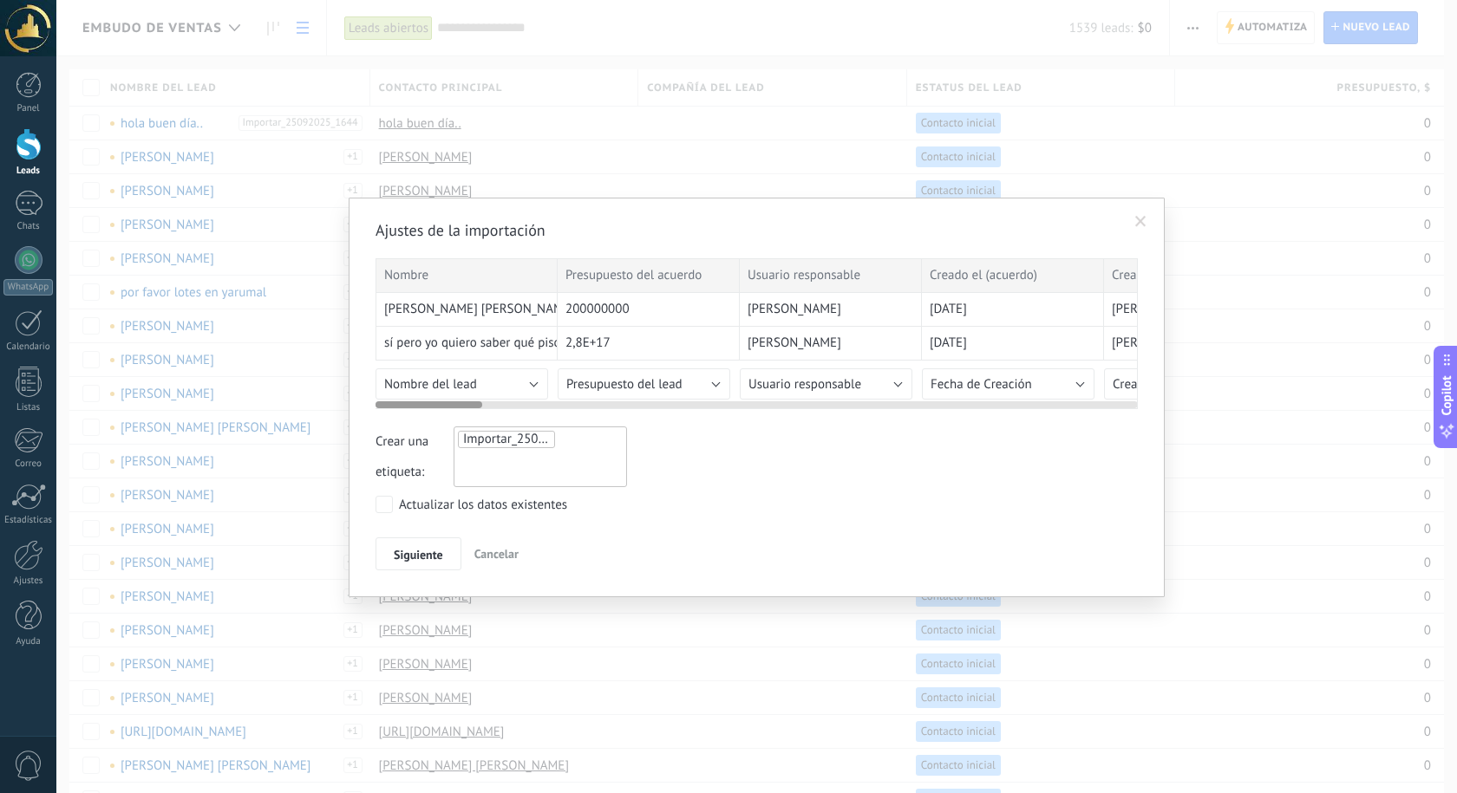
drag, startPoint x: 911, startPoint y: 404, endPoint x: 315, endPoint y: 428, distance: 597.0
click at [315, 428] on div "Ajustes de la importación Nombre Presupuesto del acuerdo Usuario responsable Cr…" at bounding box center [756, 396] width 1400 height 793
click at [420, 559] on span "Siguiente" at bounding box center [418, 555] width 49 height 12
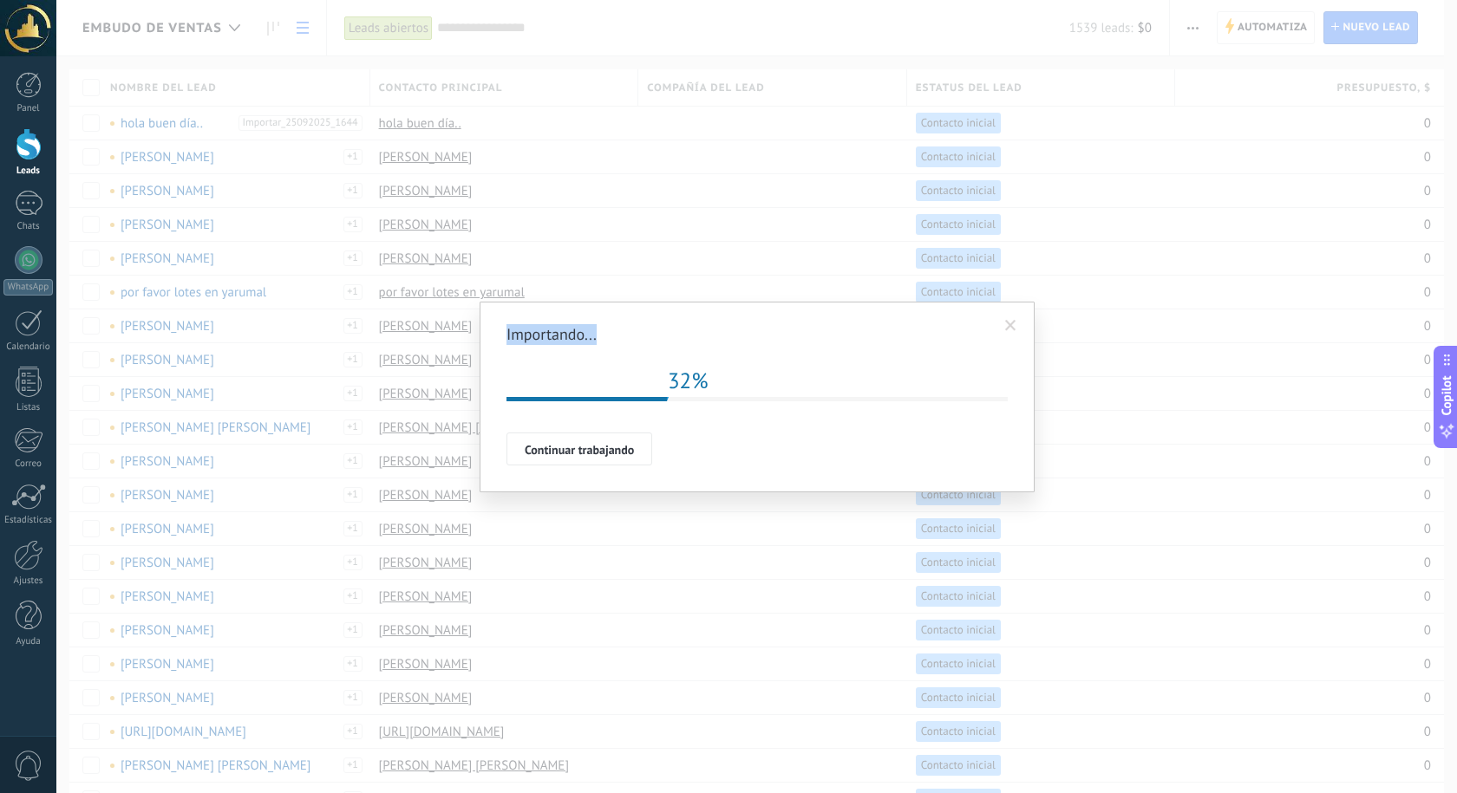
drag, startPoint x: 508, startPoint y: 333, endPoint x: 639, endPoint y: 316, distance: 132.0
click at [639, 316] on div "Importando... Repetir 32% Importación esta en la cola, una vez que sus datos se…" at bounding box center [756, 397] width 555 height 191
click at [532, 333] on h2 "Importando..." at bounding box center [748, 334] width 484 height 21
click at [507, 331] on h2 "Importando..." at bounding box center [748, 334] width 484 height 21
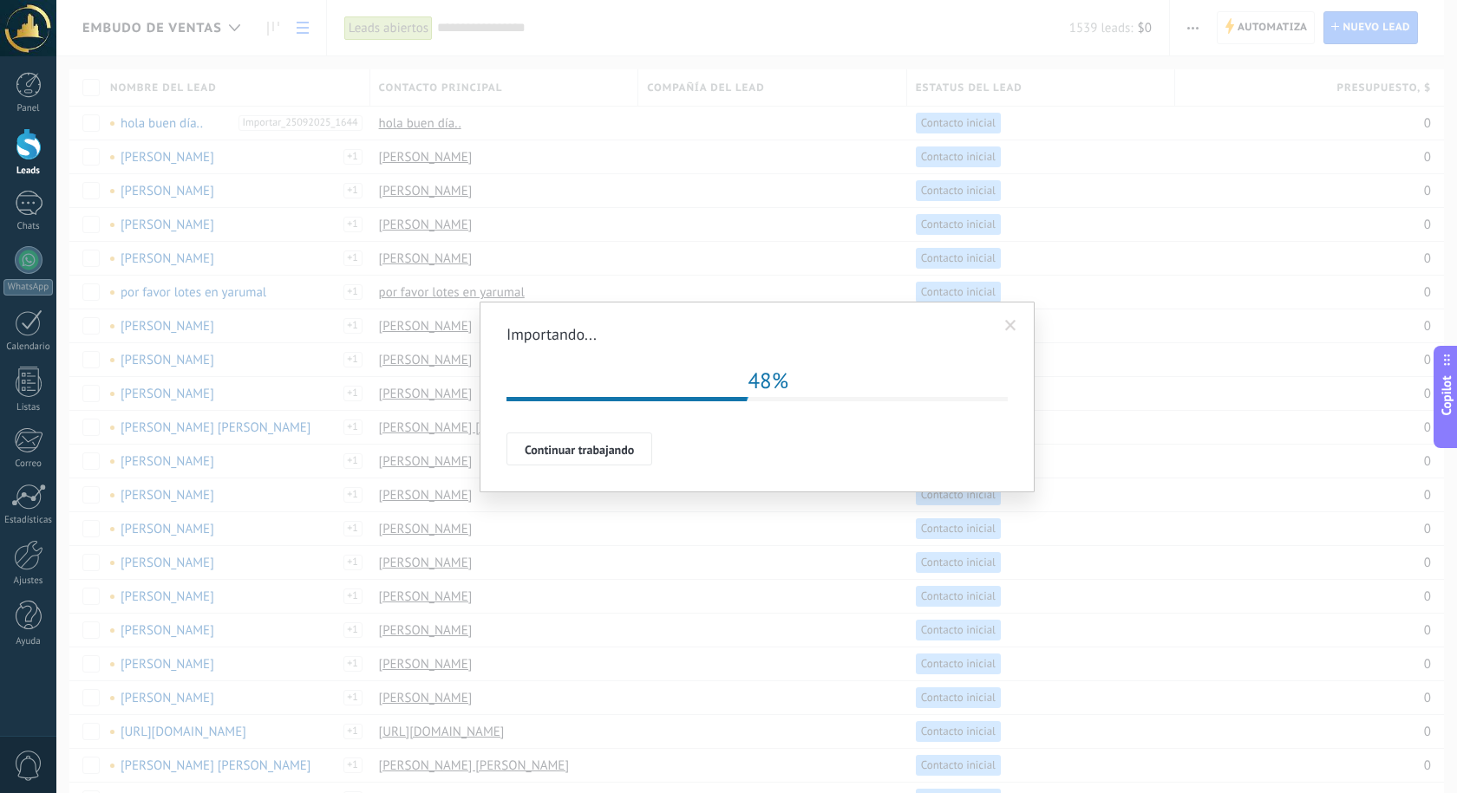
click at [524, 335] on h2 "Importando..." at bounding box center [748, 334] width 484 height 21
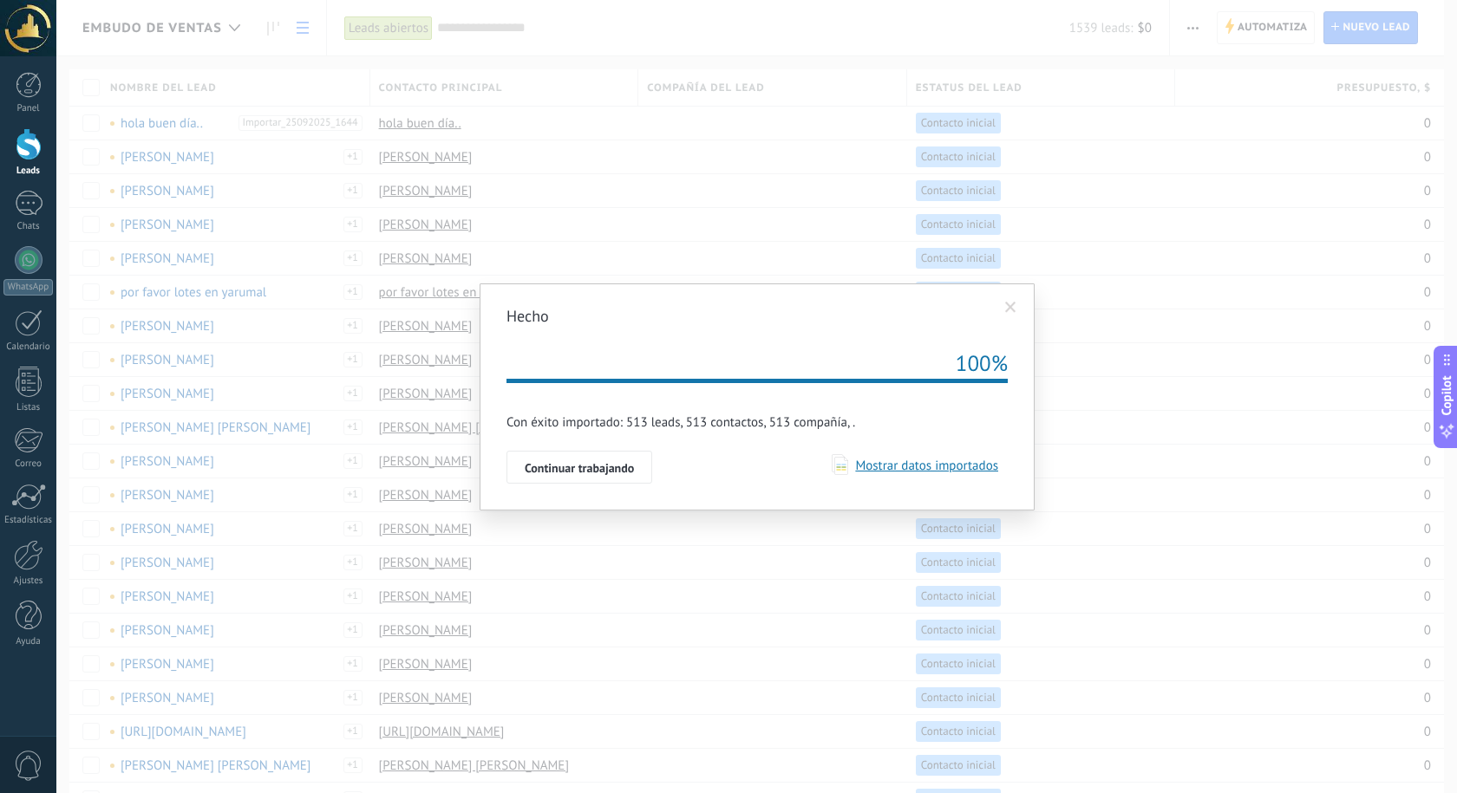
click at [930, 465] on span "Mostrar datos importados" at bounding box center [923, 466] width 150 height 16
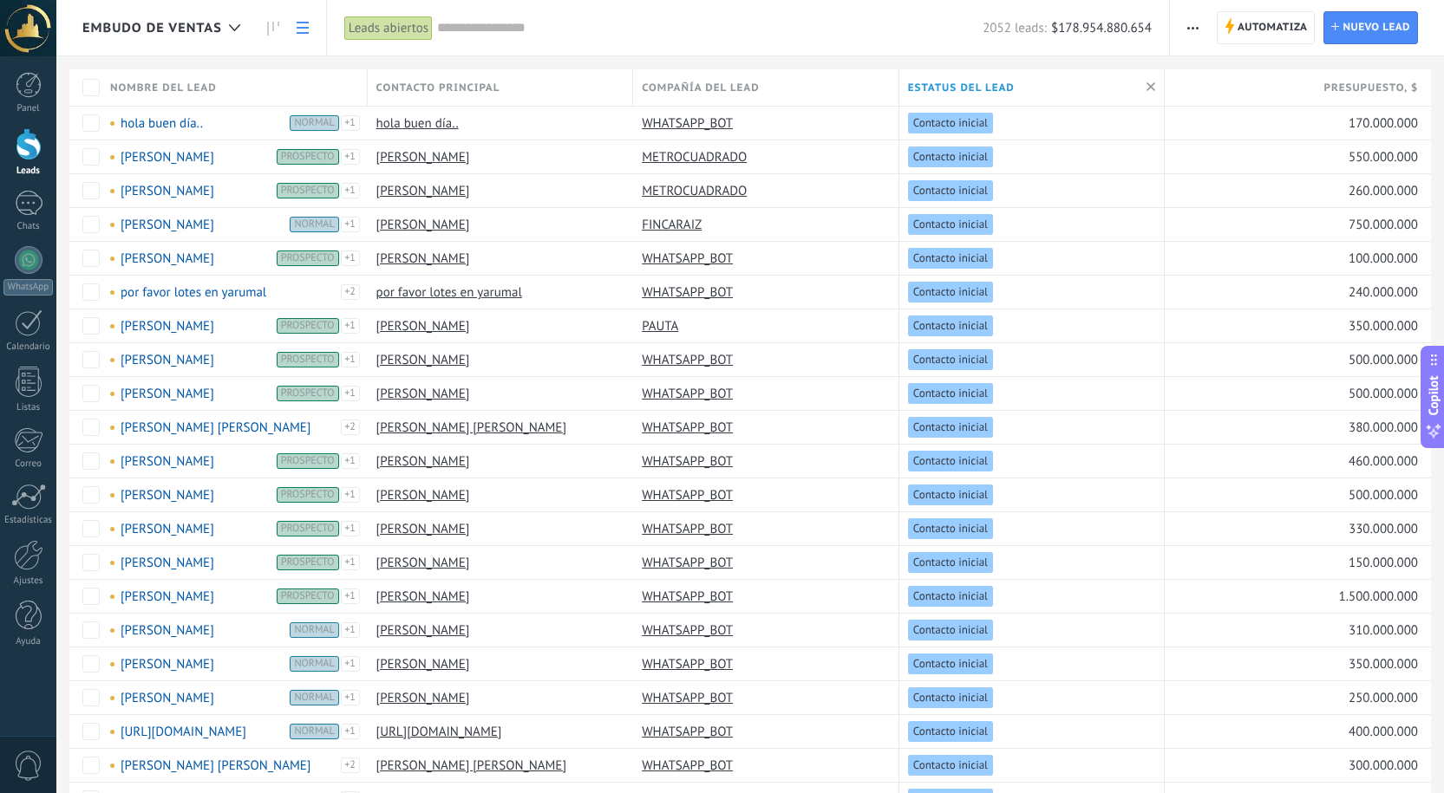
click at [197, 18] on div "Embudo de ventas" at bounding box center [165, 27] width 166 height 55
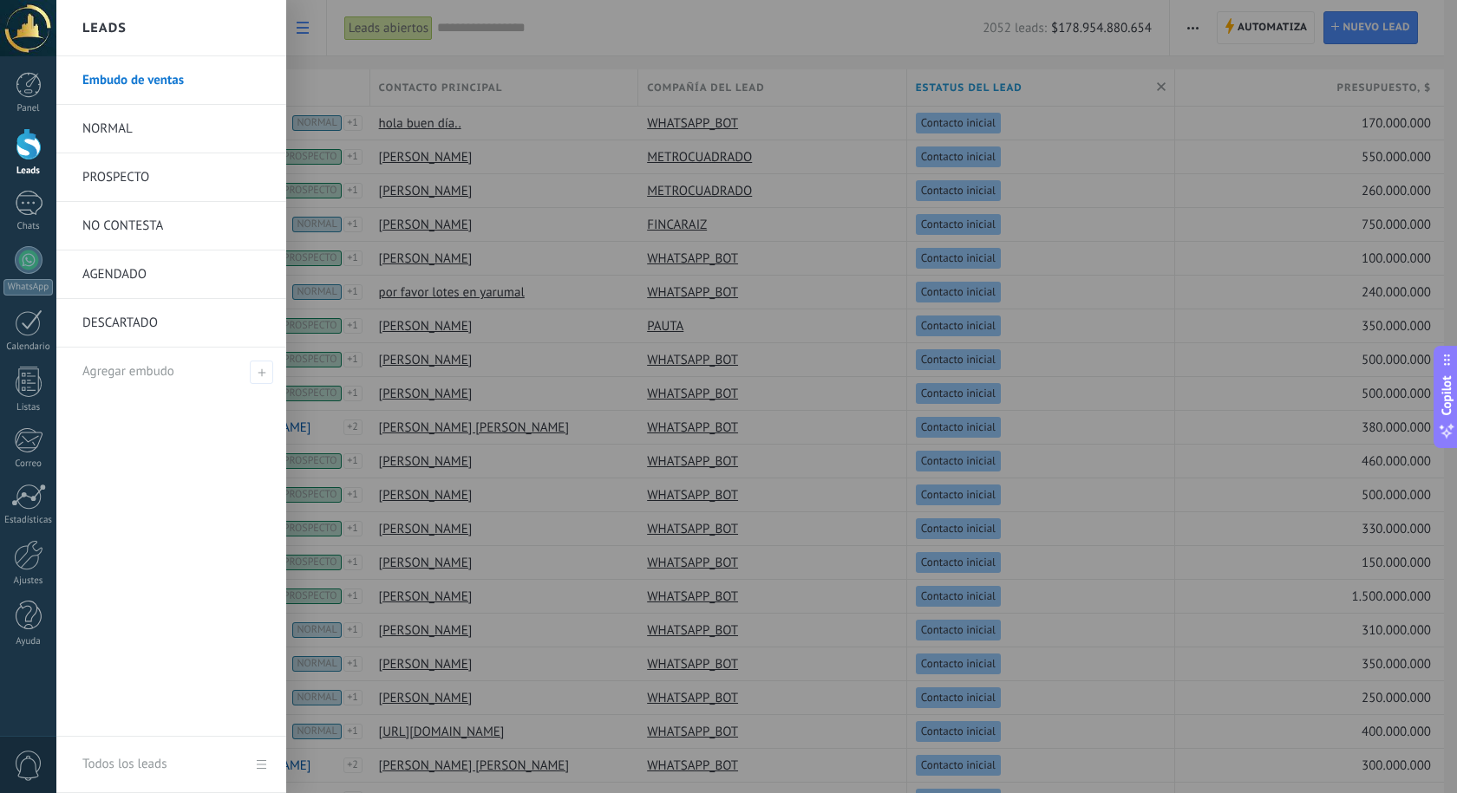
click at [1065, 205] on div at bounding box center [784, 396] width 1457 height 793
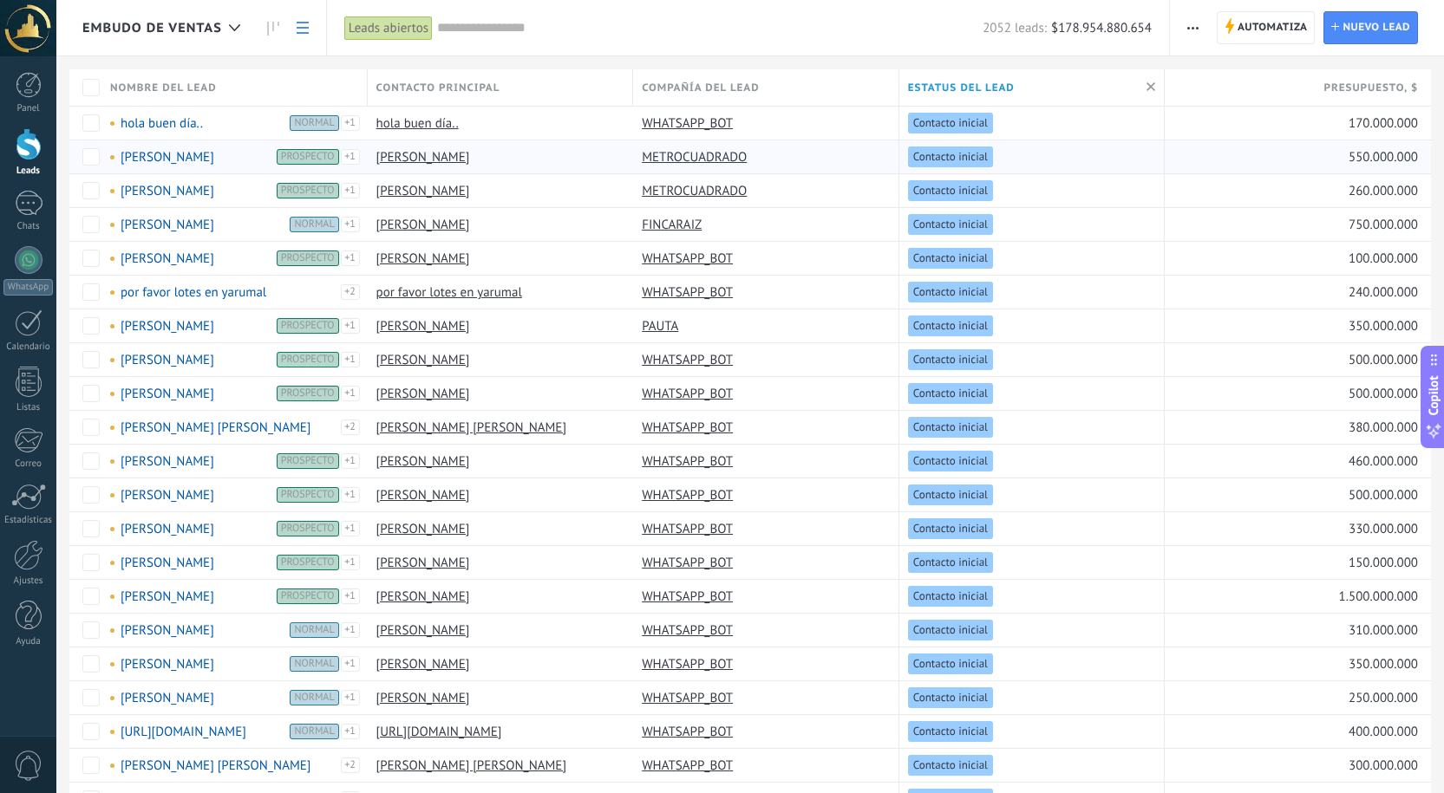
drag, startPoint x: 1212, startPoint y: 257, endPoint x: 799, endPoint y: 145, distance: 428.4
click at [1443, 256] on html ".abccls-1,.abccls-2{fill-rule:evenodd}.abccls-2{fill:#fff} .abfcls-1{fill:none}…" at bounding box center [722, 396] width 1444 height 793
click at [150, 30] on span "Embudo de ventas" at bounding box center [152, 28] width 140 height 16
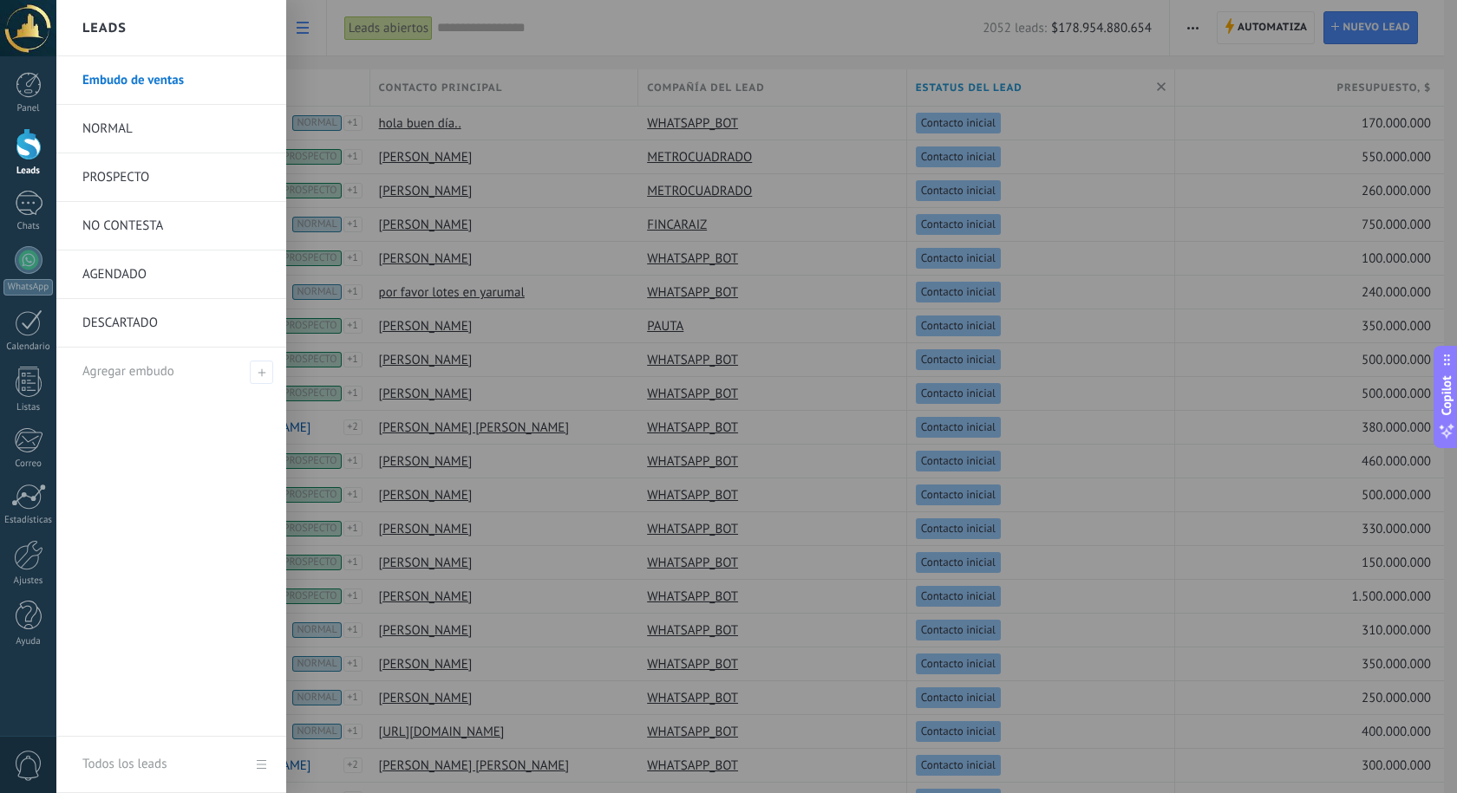
click at [31, 148] on div at bounding box center [29, 144] width 26 height 32
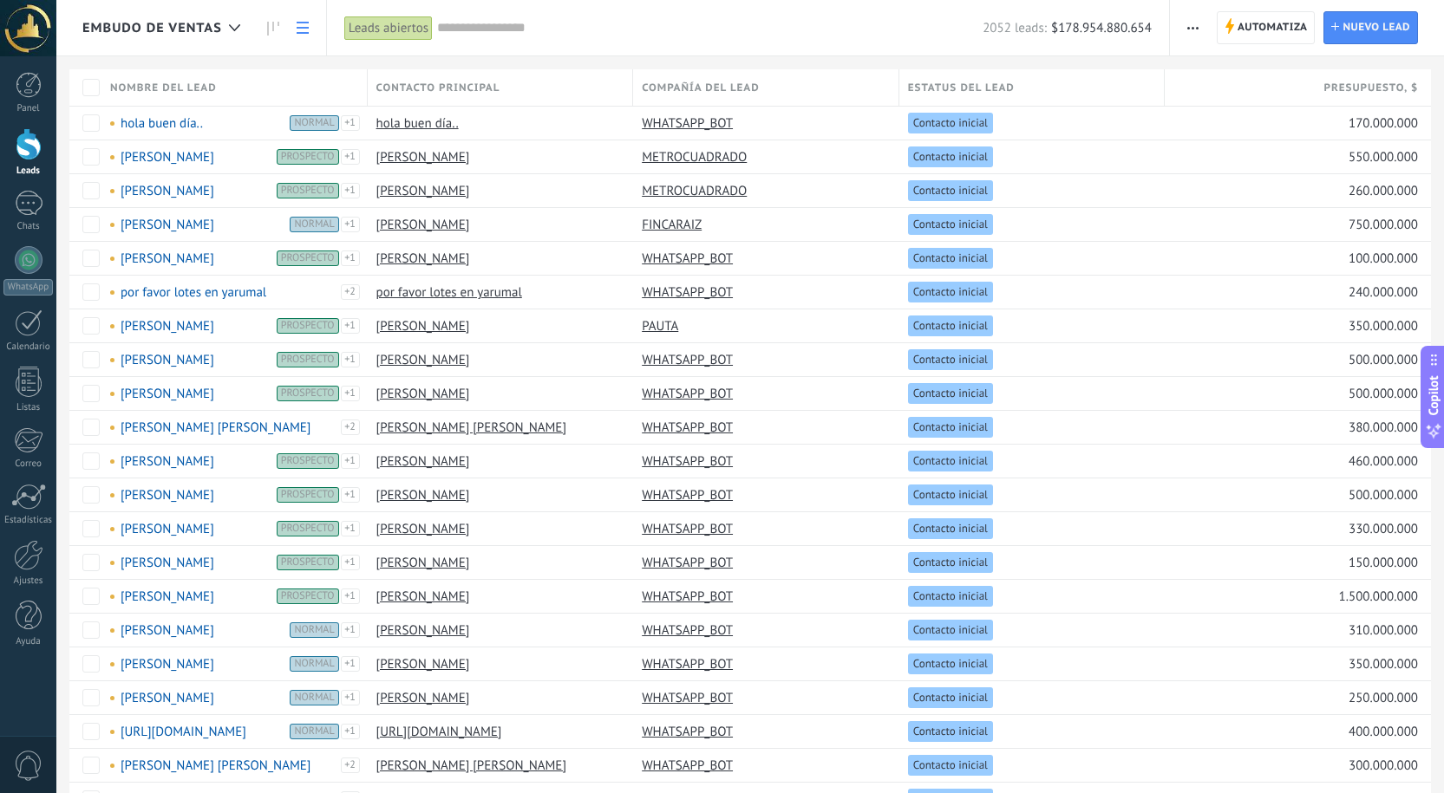
click at [406, 89] on span "Contacto principal" at bounding box center [438, 88] width 124 height 16
click at [421, 292] on link "por favor lotes en yarumal" at bounding box center [449, 292] width 146 height 16
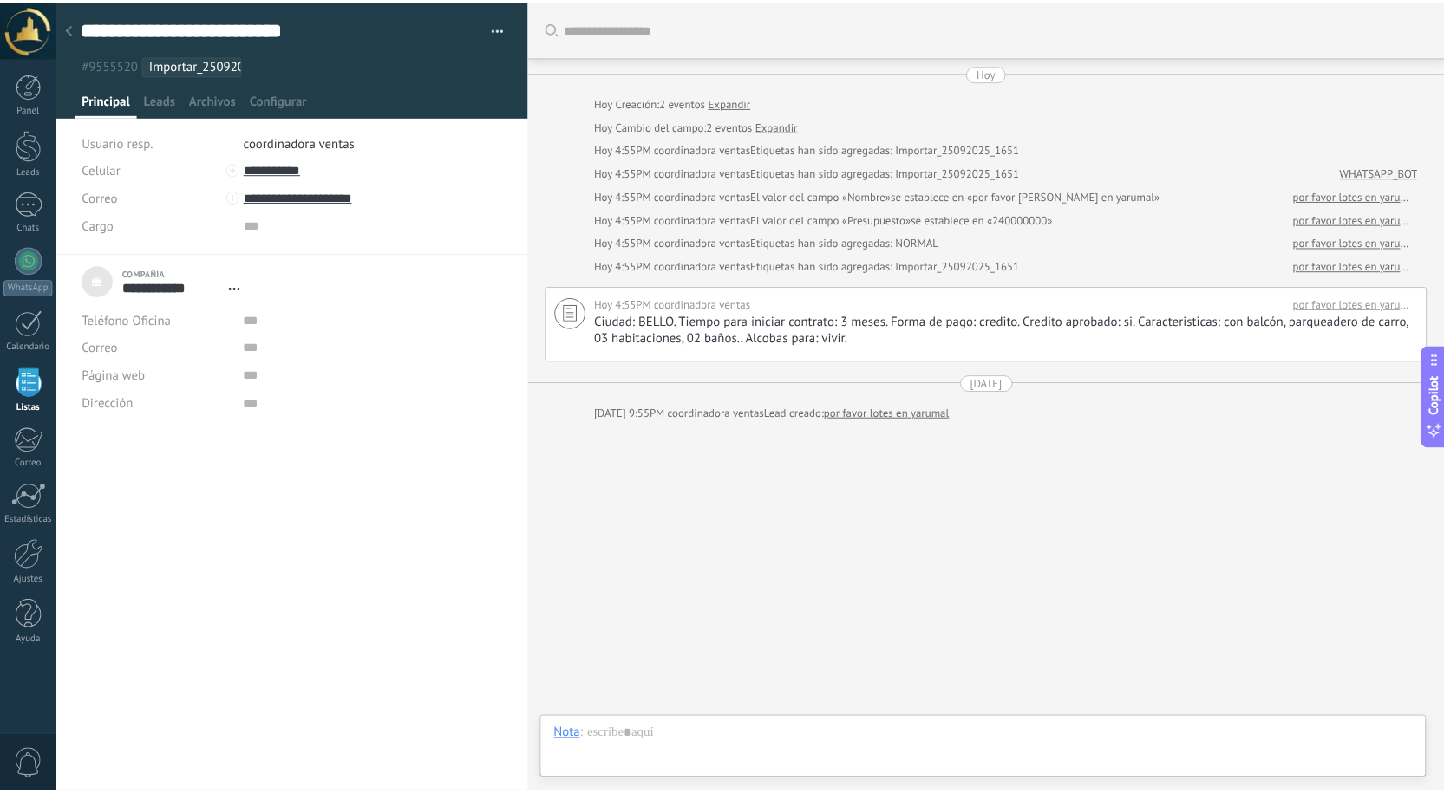
scroll to position [17, 0]
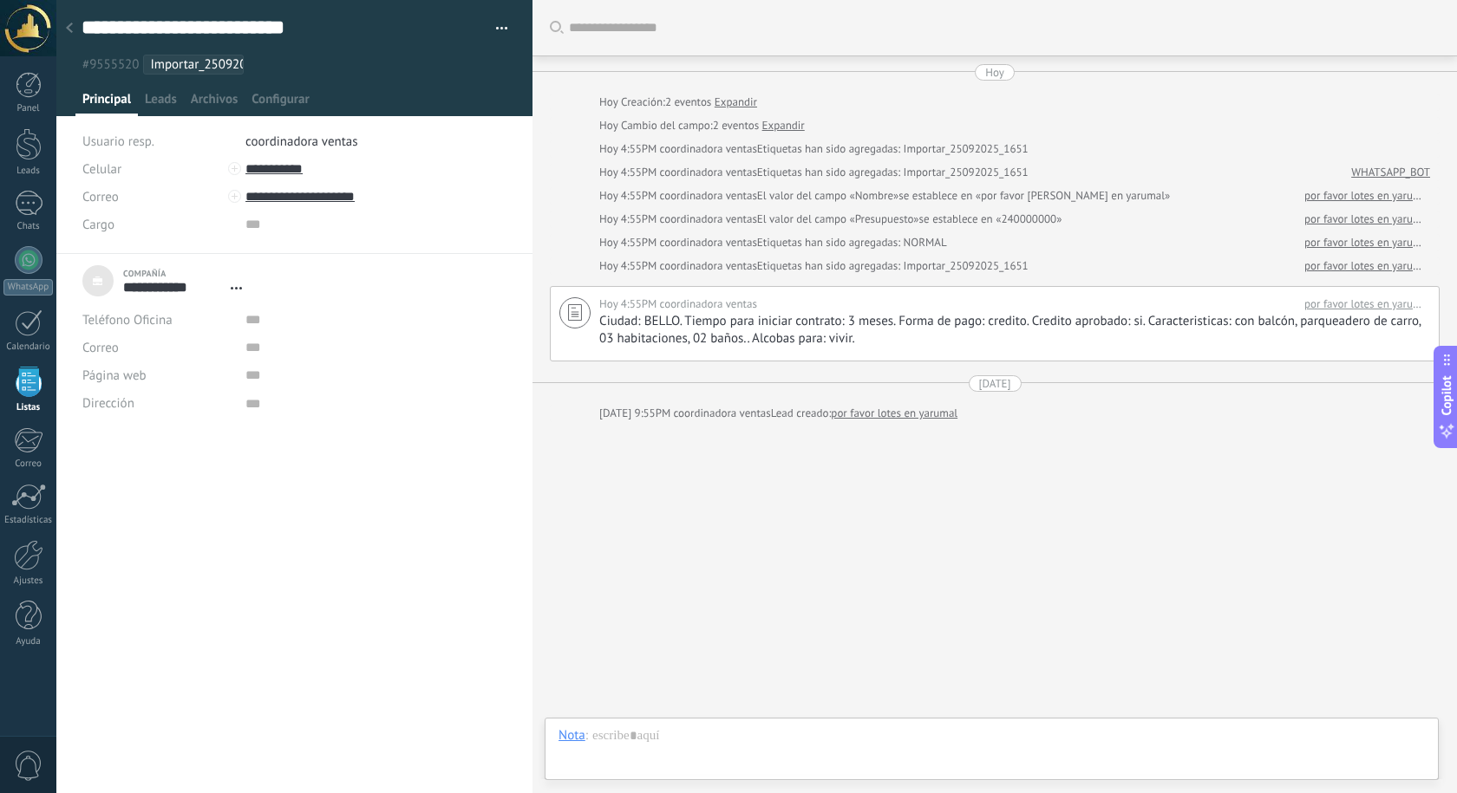
click at [68, 29] on use at bounding box center [69, 28] width 7 height 10
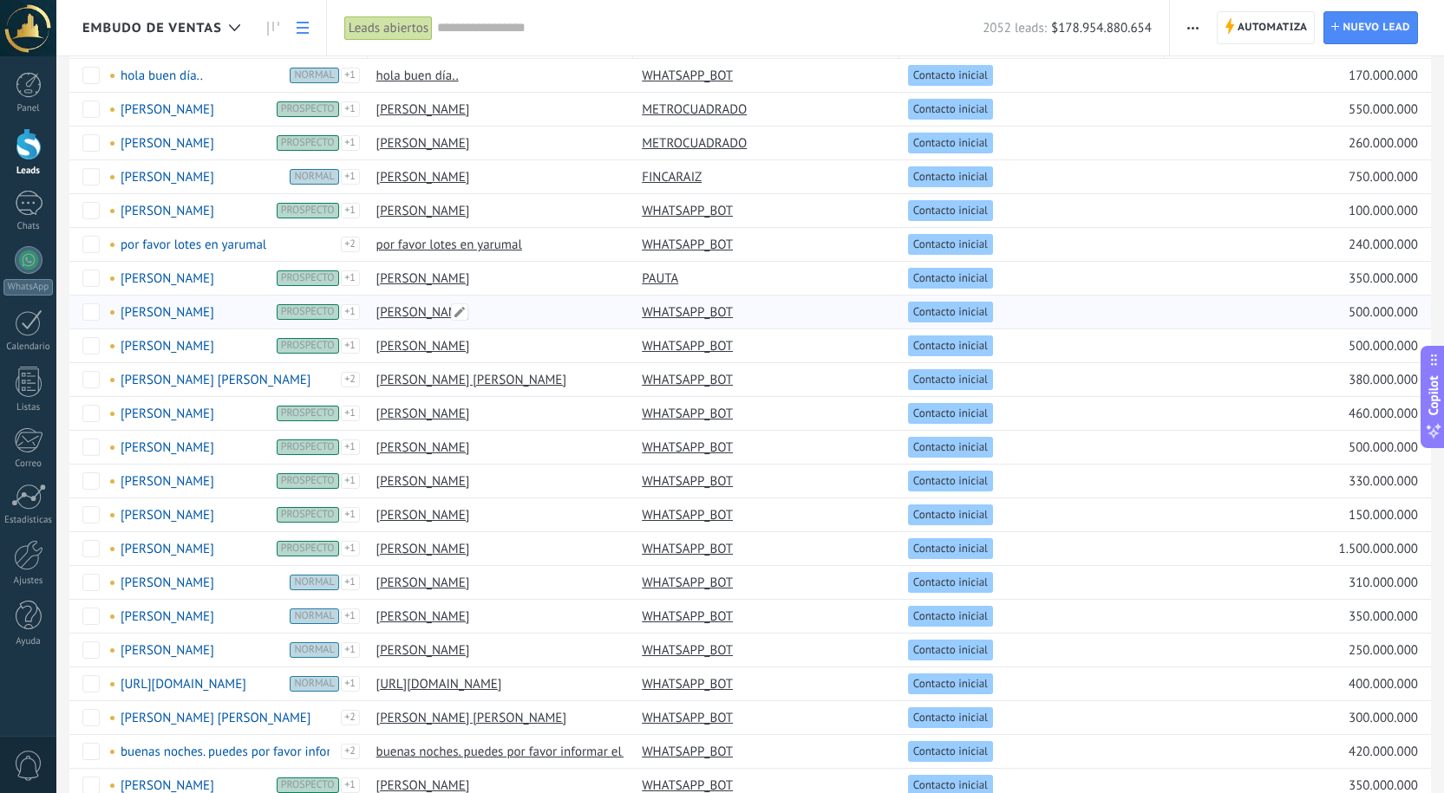
scroll to position [87, 0]
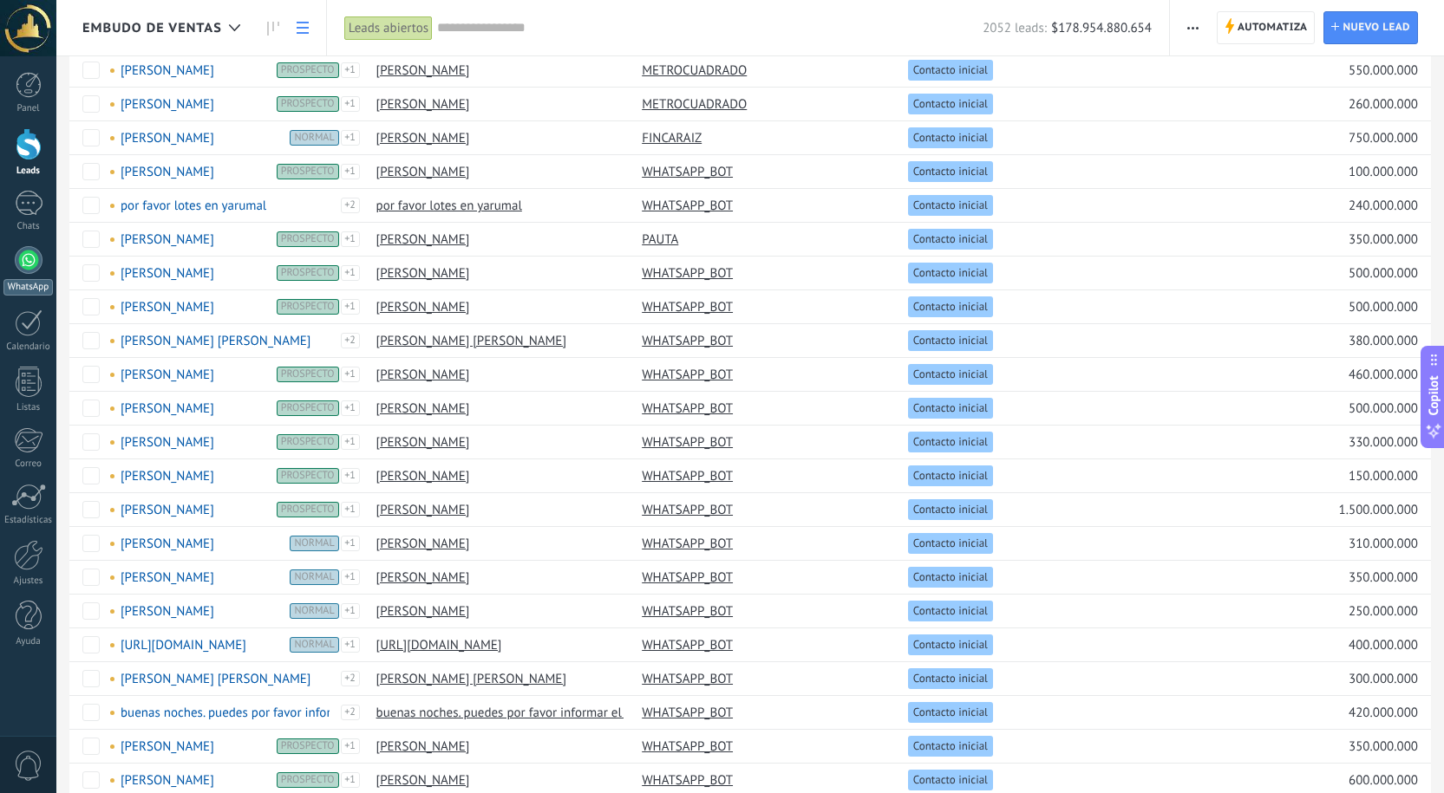
click at [10, 251] on link "WhatsApp" at bounding box center [28, 270] width 56 height 49
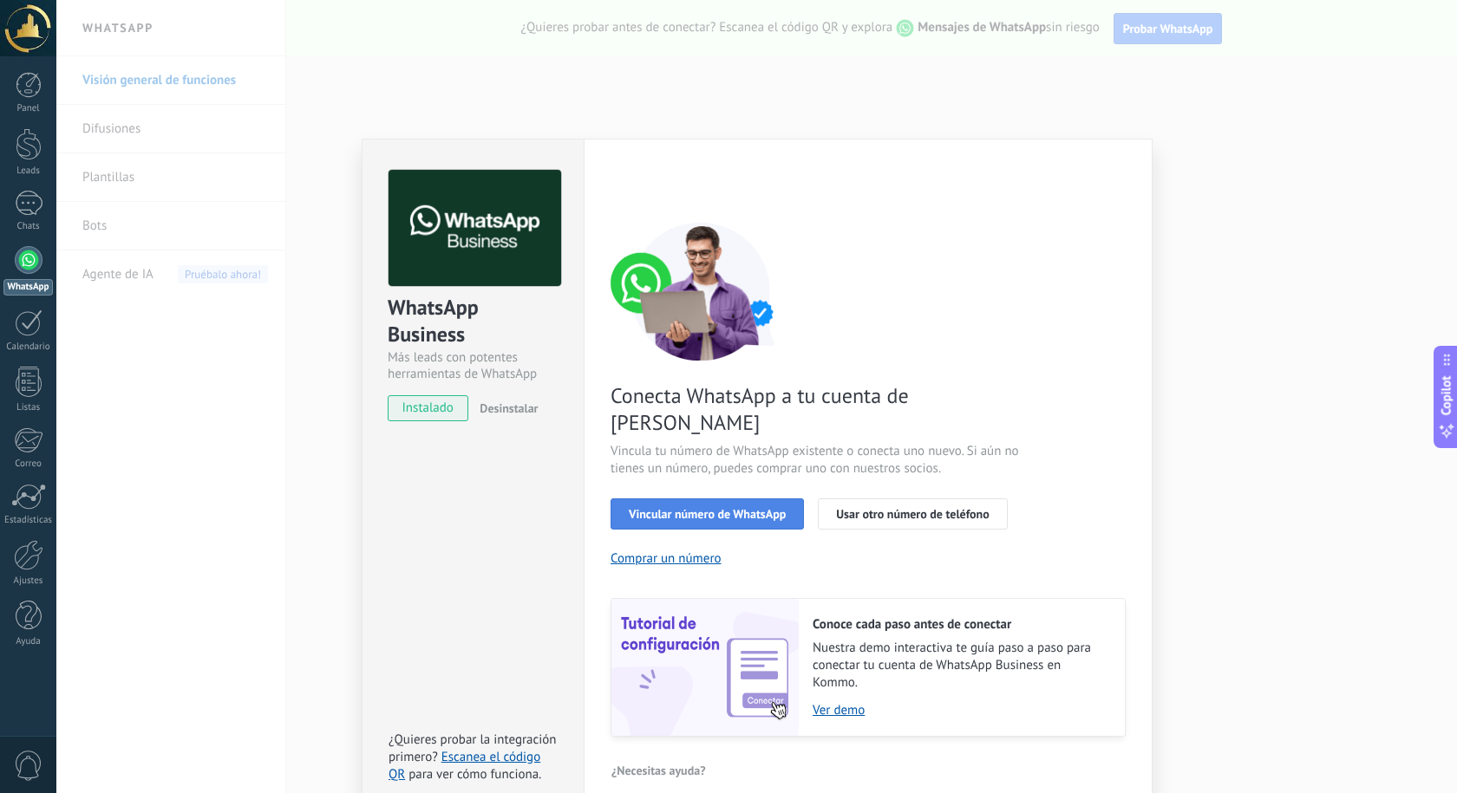
click at [745, 508] on span "Vincular número de WhatsApp" at bounding box center [707, 514] width 157 height 12
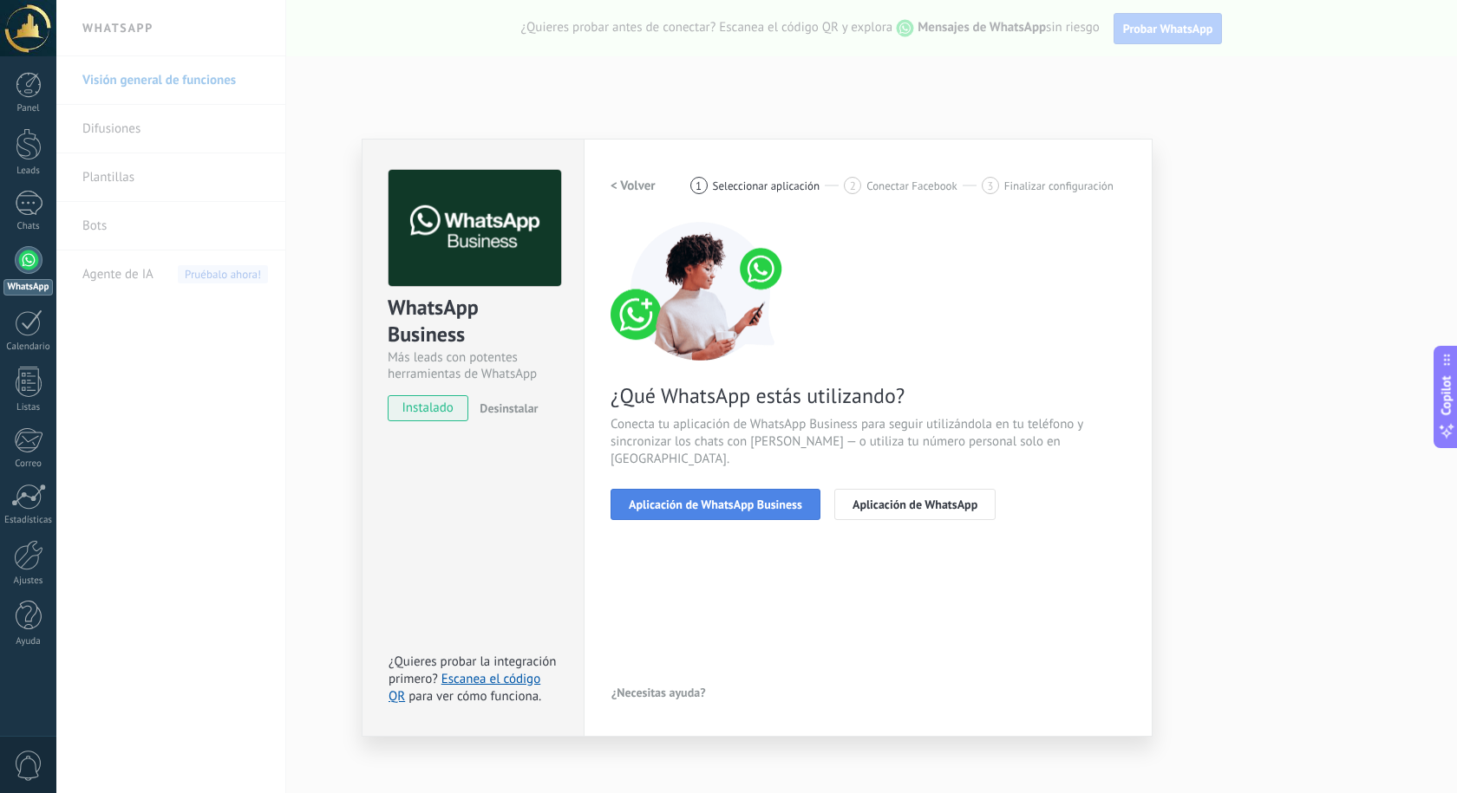
click at [762, 496] on button "Aplicación de WhatsApp Business" at bounding box center [715, 504] width 210 height 31
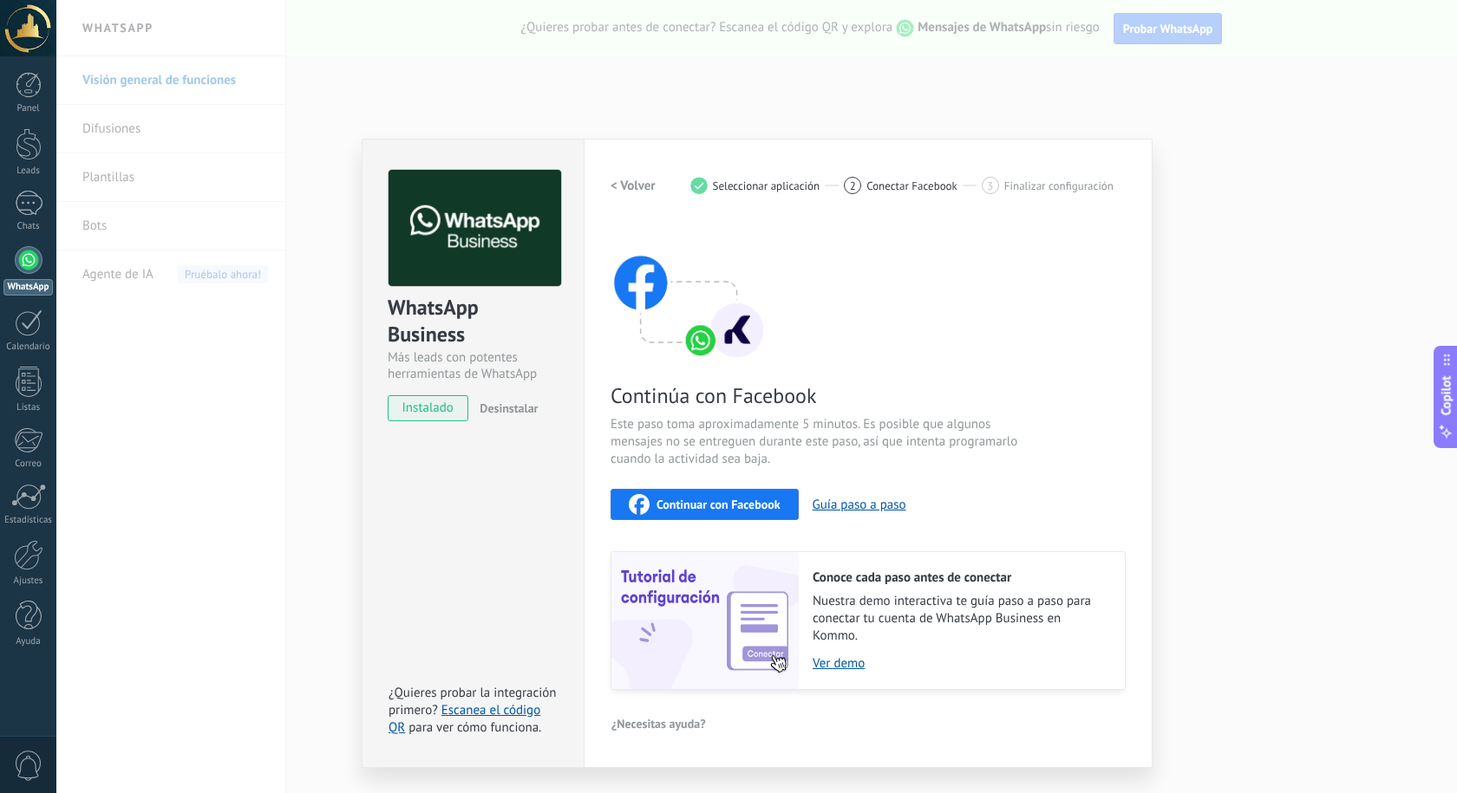
click at [763, 505] on span "Continuar con Facebook" at bounding box center [718, 505] width 124 height 12
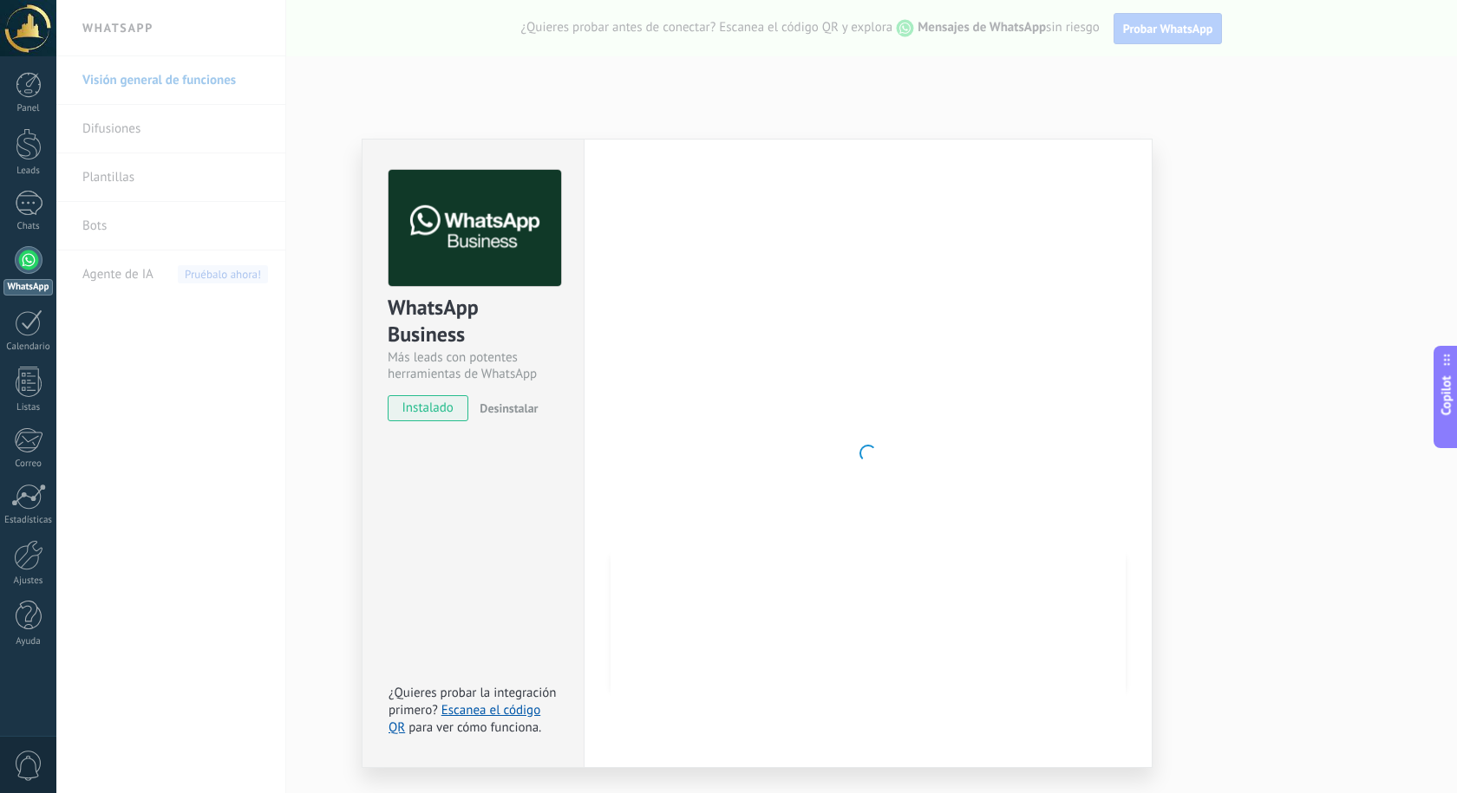
click at [786, 493] on div at bounding box center [867, 453] width 515 height 567
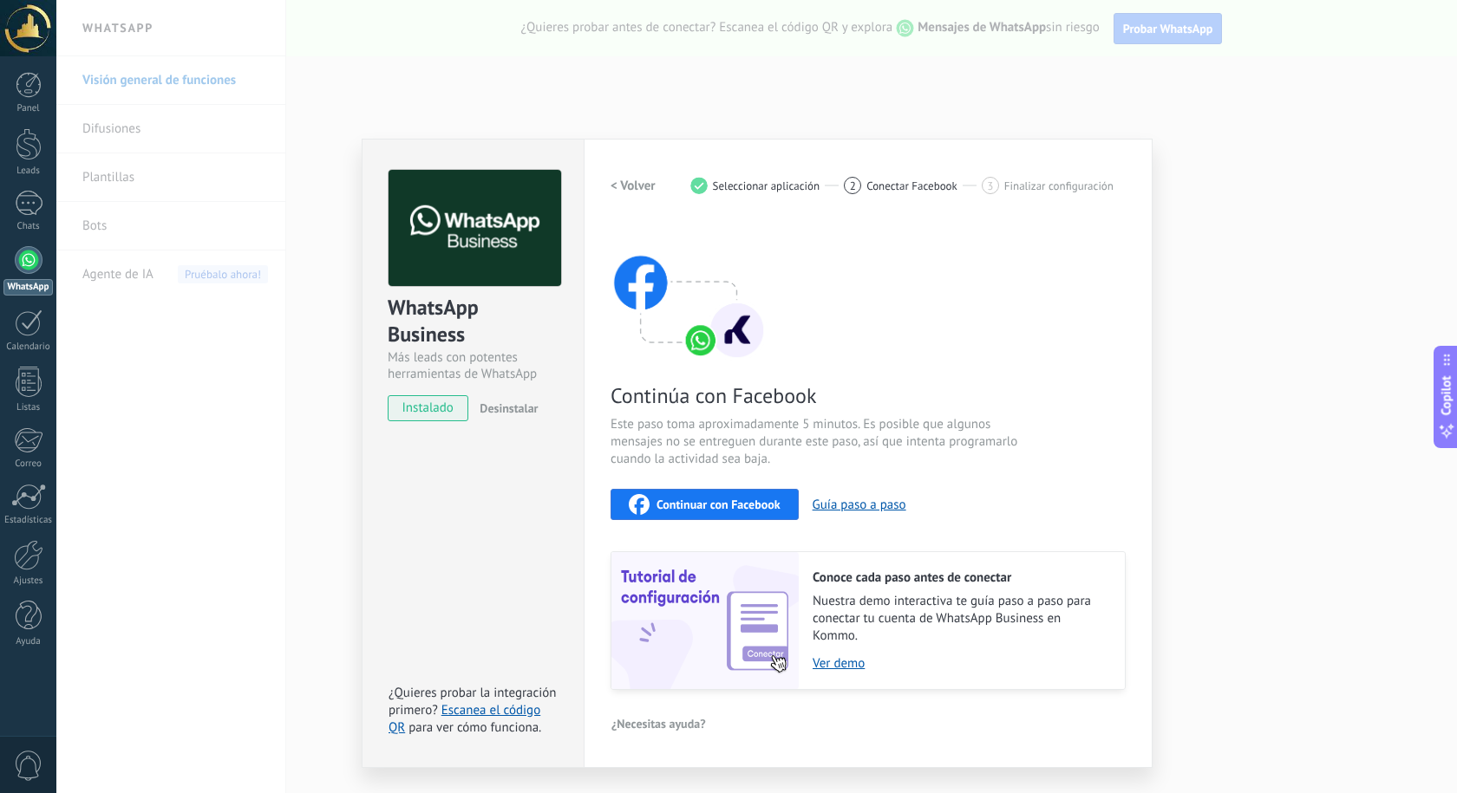
click at [721, 504] on span "Continuar con Facebook" at bounding box center [718, 505] width 124 height 12
click at [723, 511] on span "Continuar con Facebook" at bounding box center [718, 505] width 124 height 12
click at [864, 503] on button "Guía paso a paso" at bounding box center [859, 505] width 94 height 16
click at [1226, 295] on div "WhatsApp Business Más leads con potentes herramientas de WhatsApp instalado Des…" at bounding box center [756, 396] width 1400 height 793
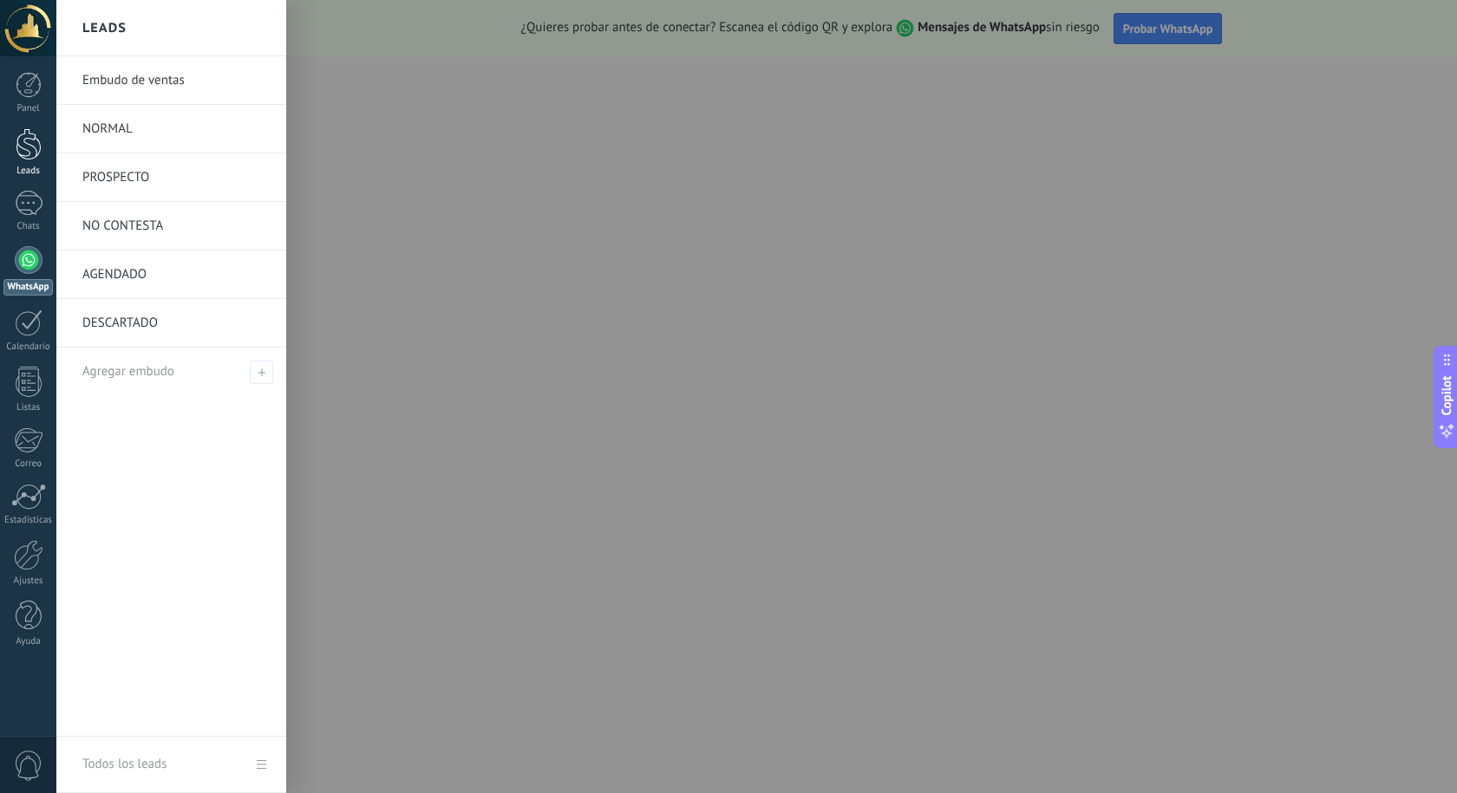
click at [18, 164] on link "Leads" at bounding box center [28, 152] width 56 height 49
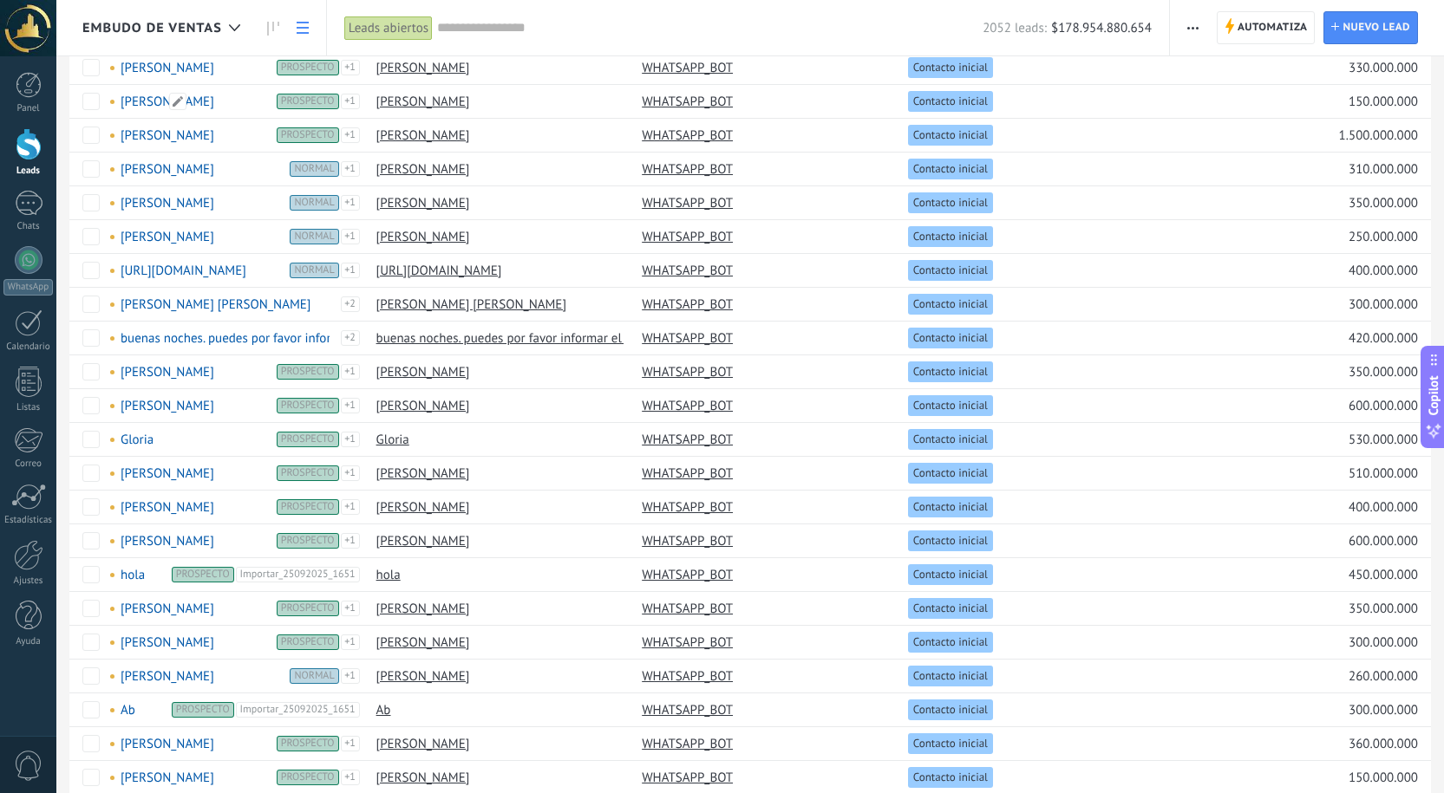
scroll to position [19, 0]
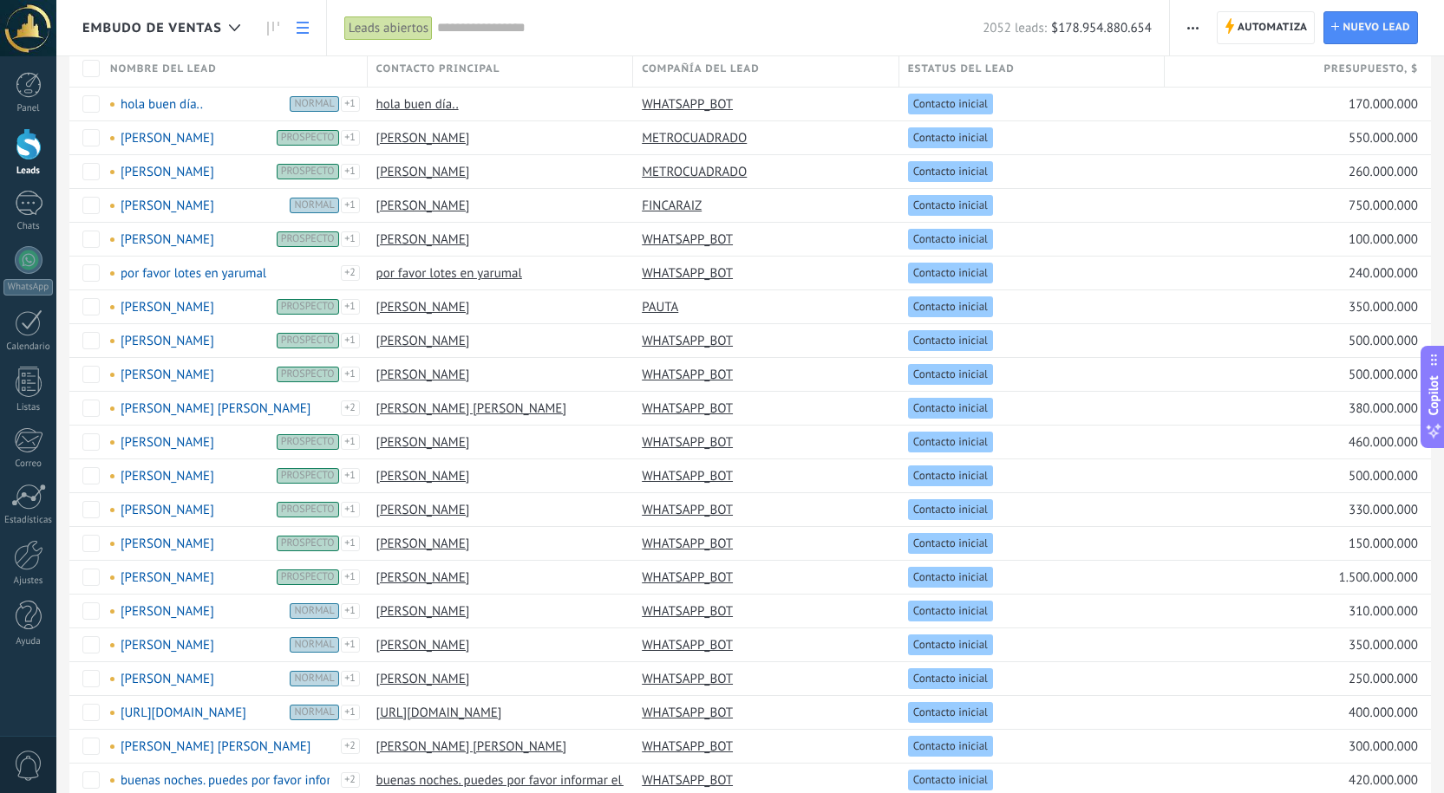
click at [209, 21] on span "Embudo de ventas" at bounding box center [152, 28] width 140 height 16
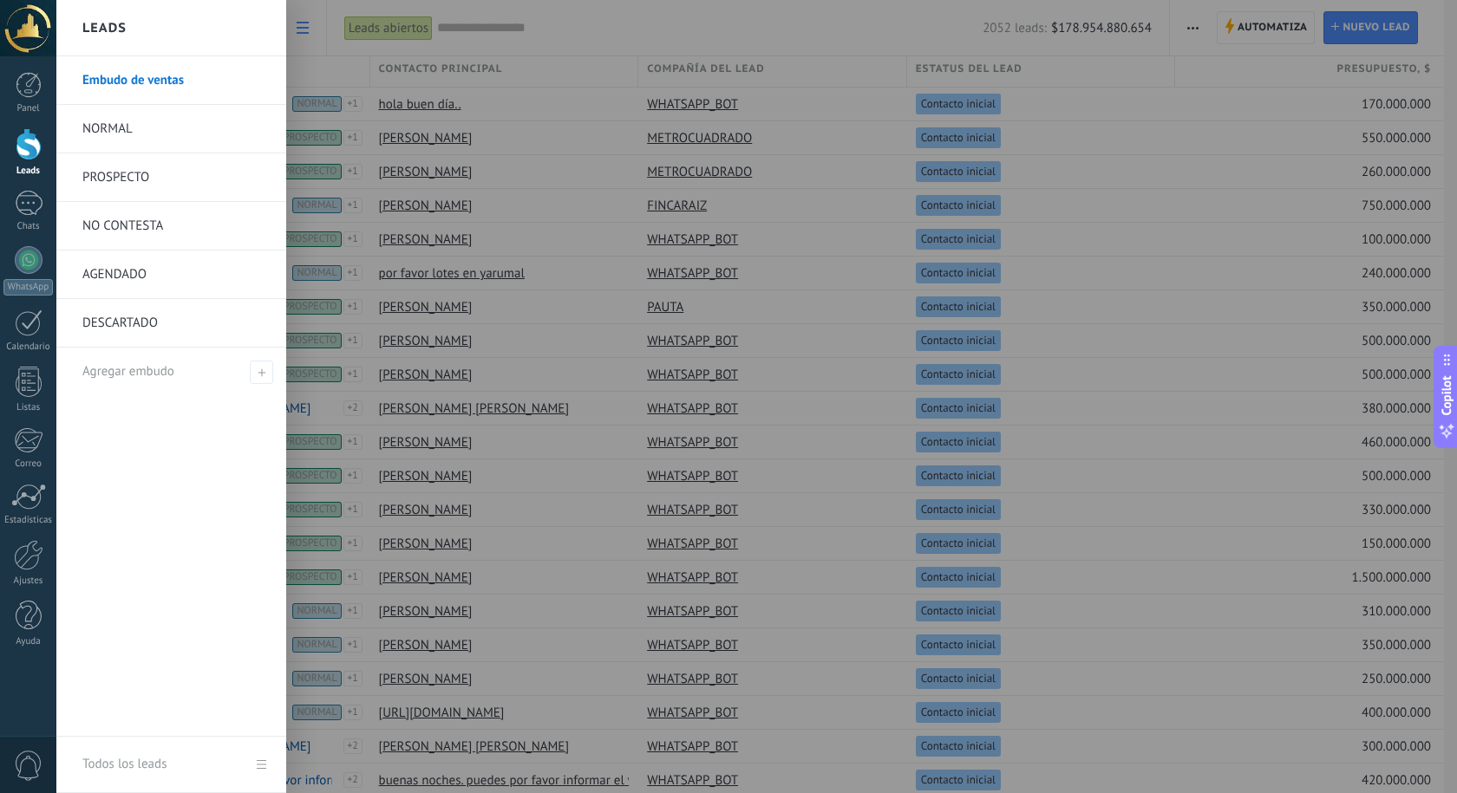
click at [329, 98] on div at bounding box center [784, 396] width 1457 height 793
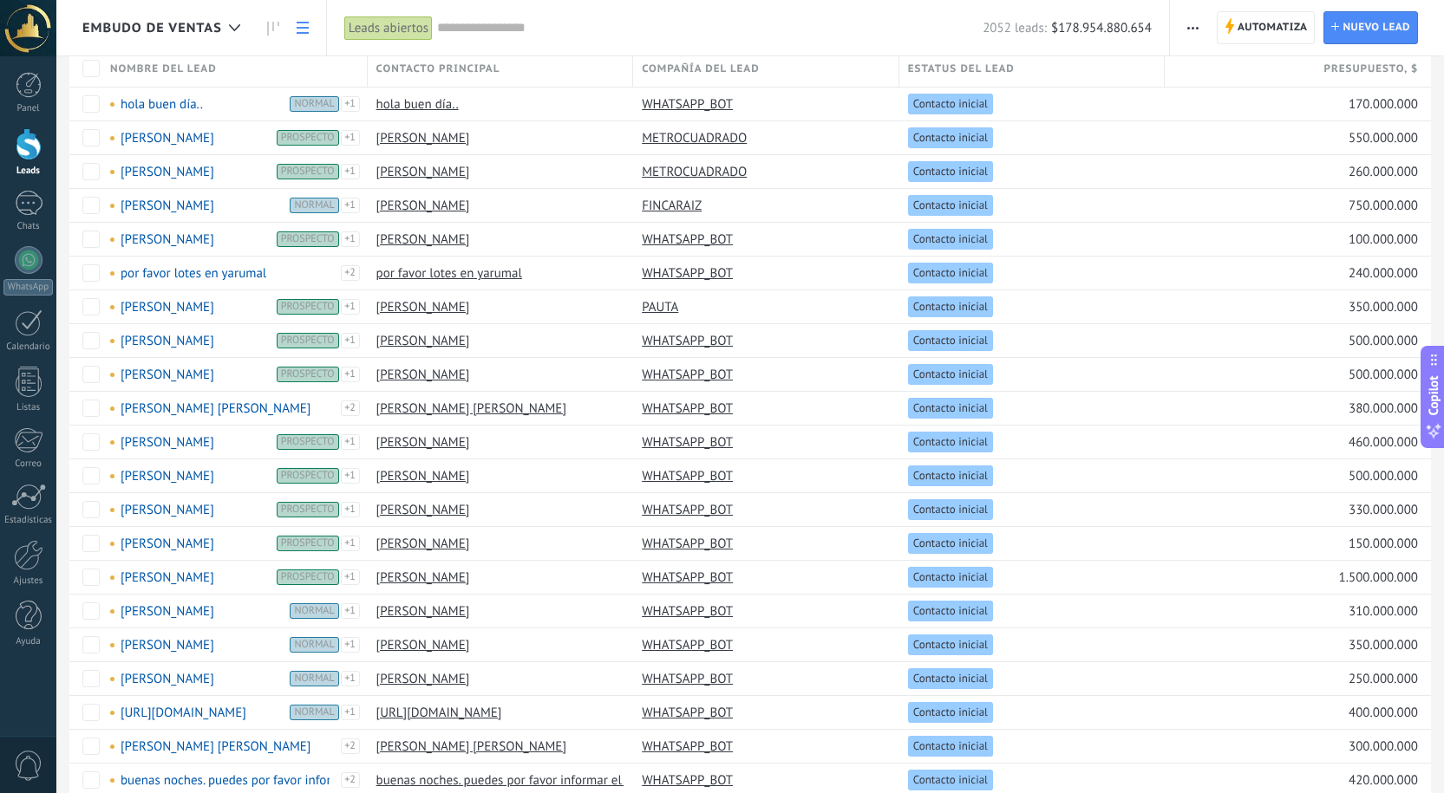
click at [375, 26] on div "Leads abiertos" at bounding box center [388, 28] width 88 height 25
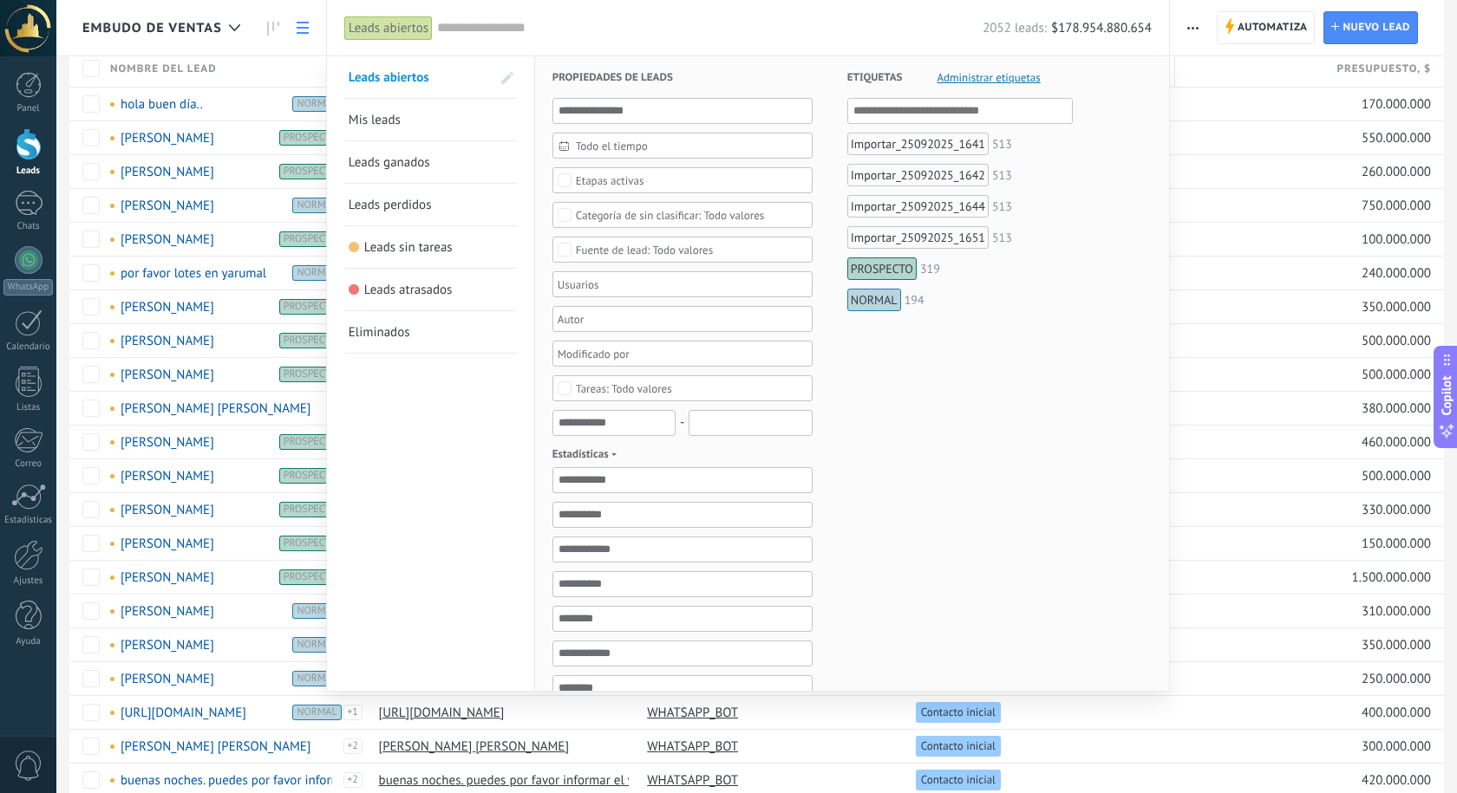
click at [375, 26] on div "Leads abiertos" at bounding box center [388, 28] width 88 height 25
click at [271, 23] on div at bounding box center [728, 396] width 1457 height 793
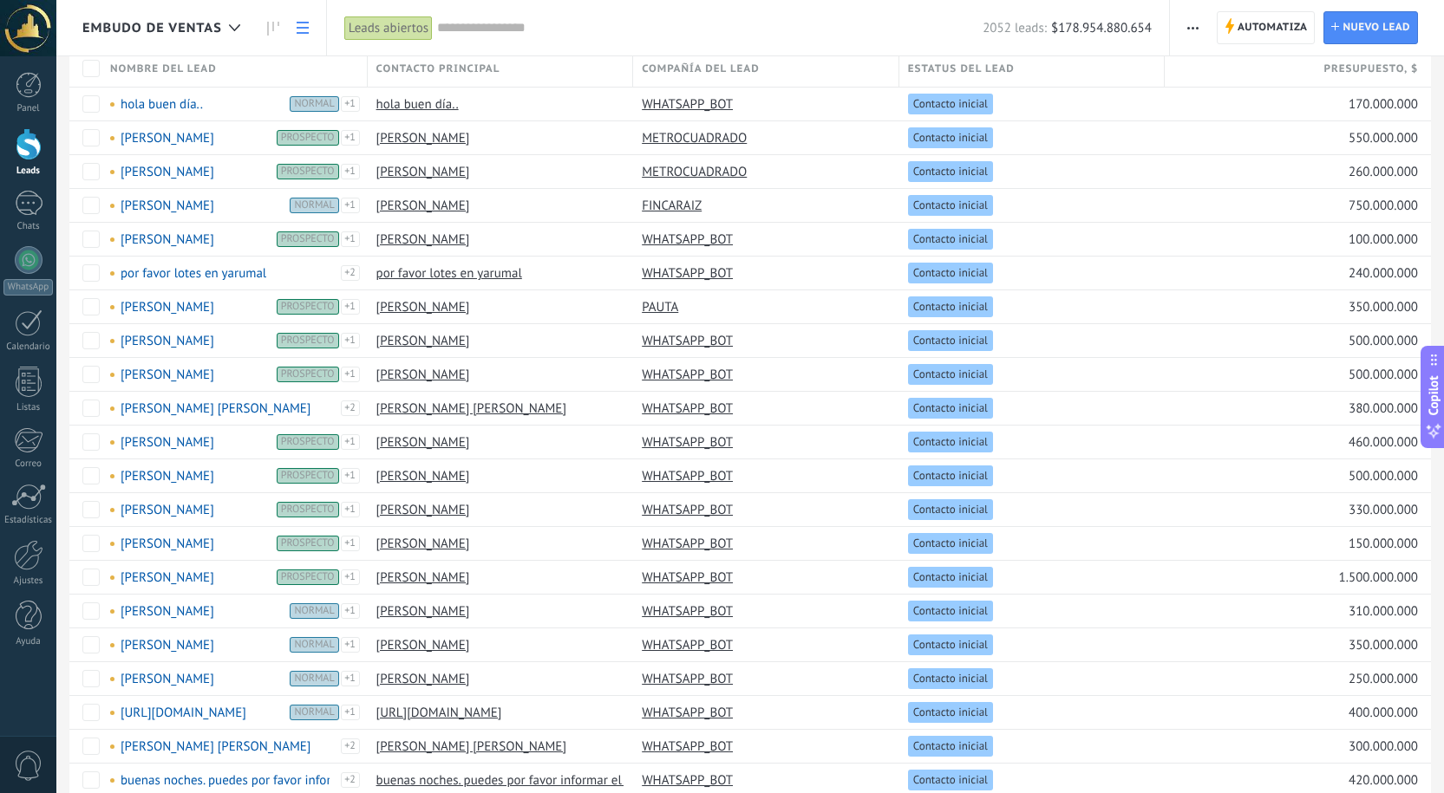
click at [271, 23] on icon at bounding box center [273, 29] width 12 height 14
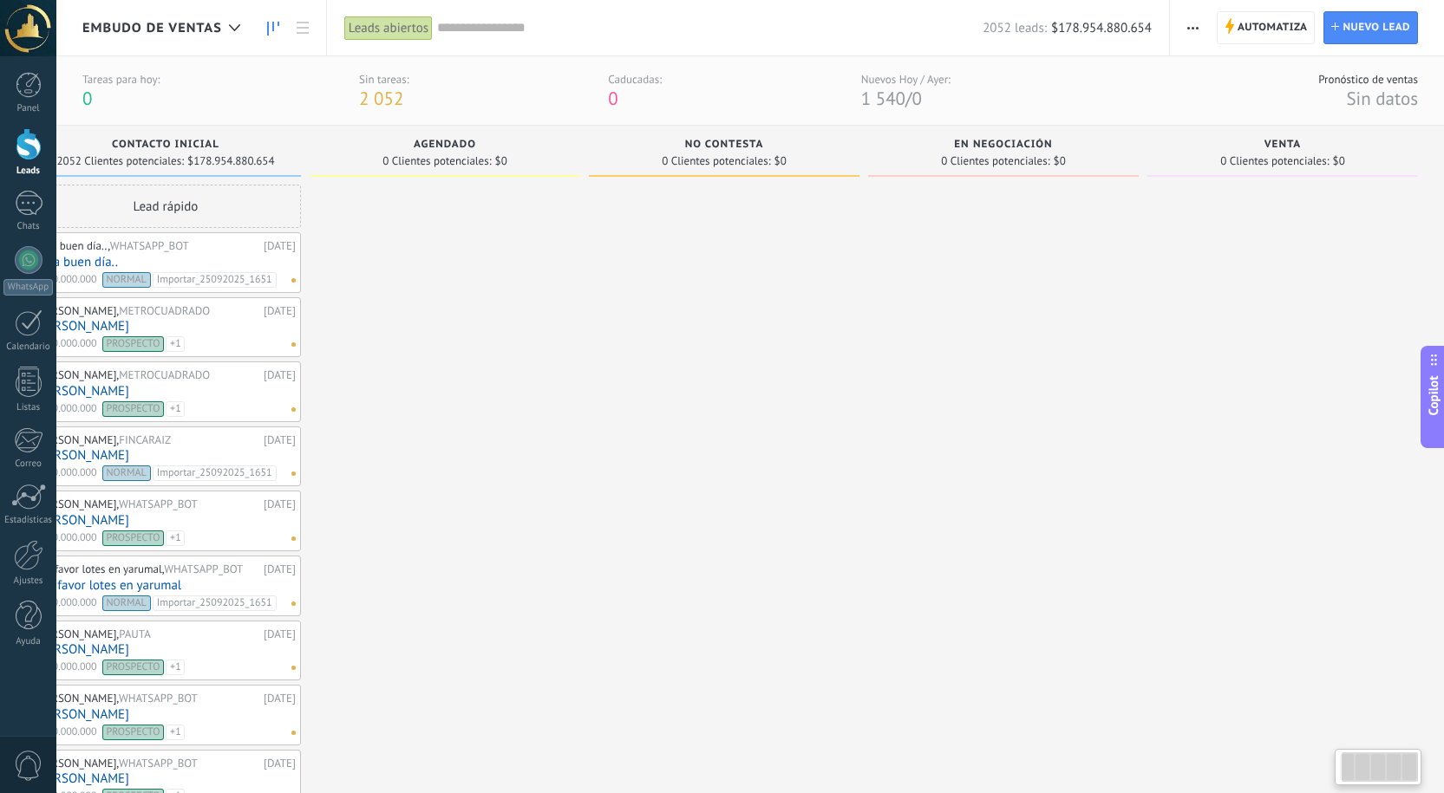
drag, startPoint x: 362, startPoint y: 246, endPoint x: 293, endPoint y: 246, distance: 69.4
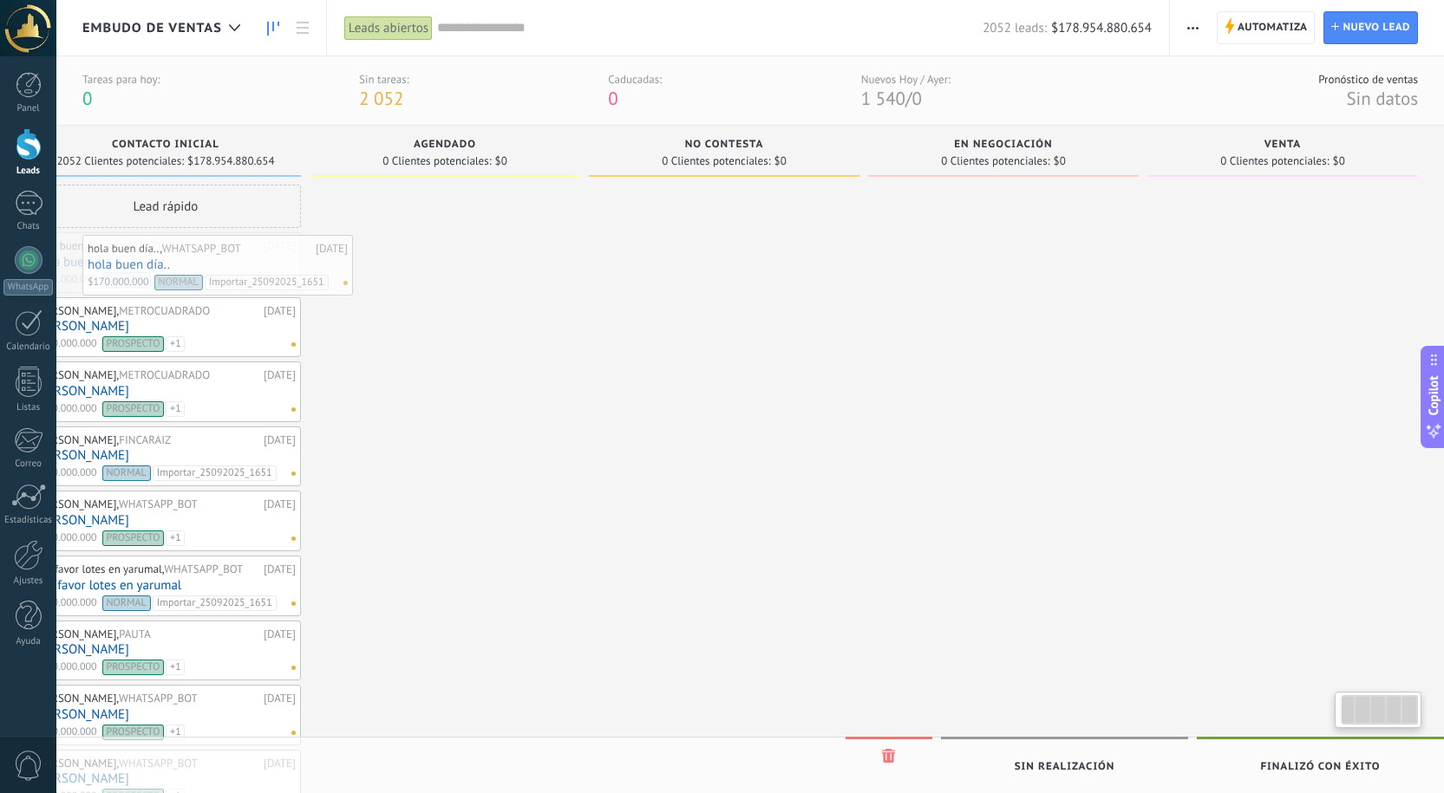
scroll to position [0, 41]
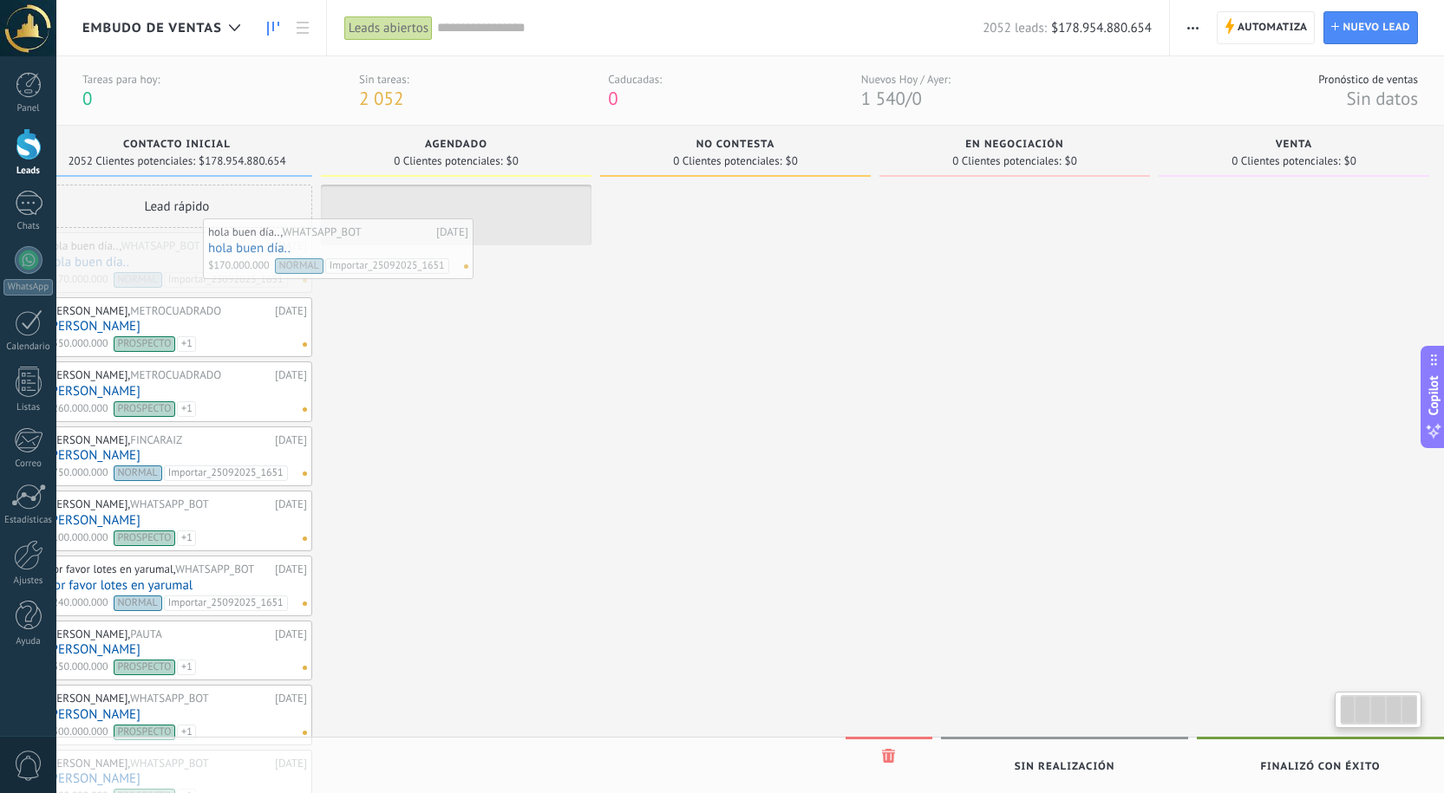
drag, startPoint x: 221, startPoint y: 260, endPoint x: 408, endPoint y: 240, distance: 187.5
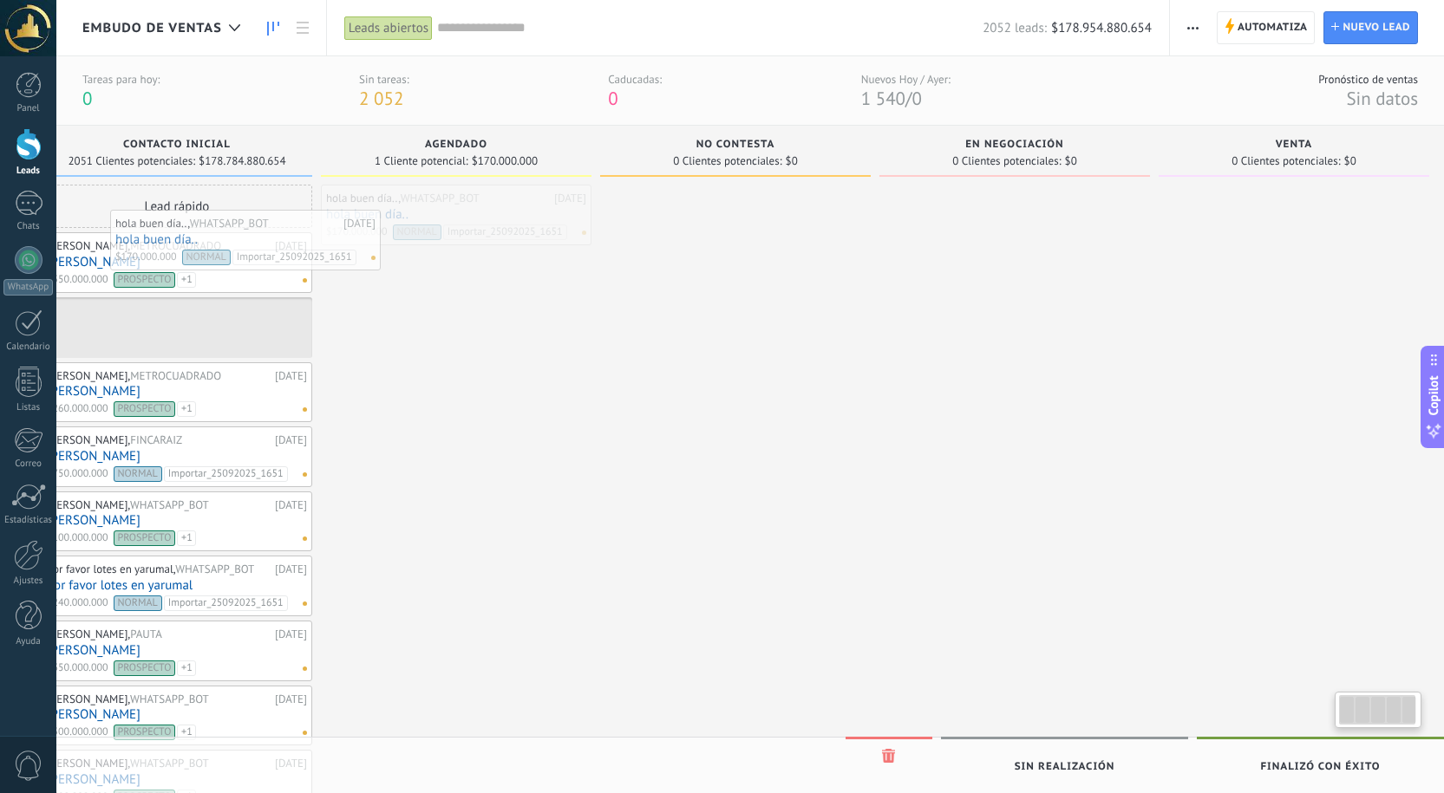
scroll to position [0, 8]
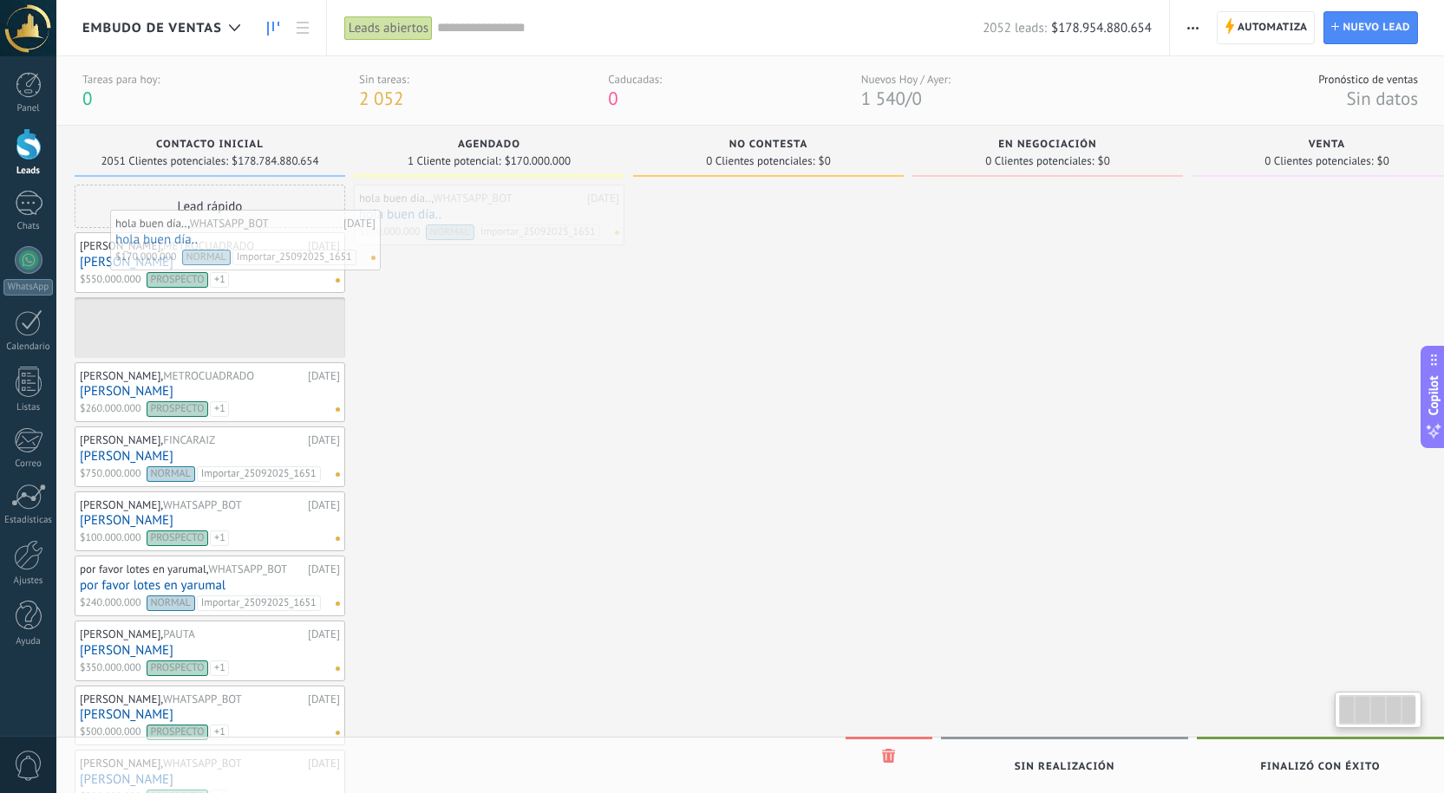
drag, startPoint x: 410, startPoint y: 227, endPoint x: 199, endPoint y: 252, distance: 212.2
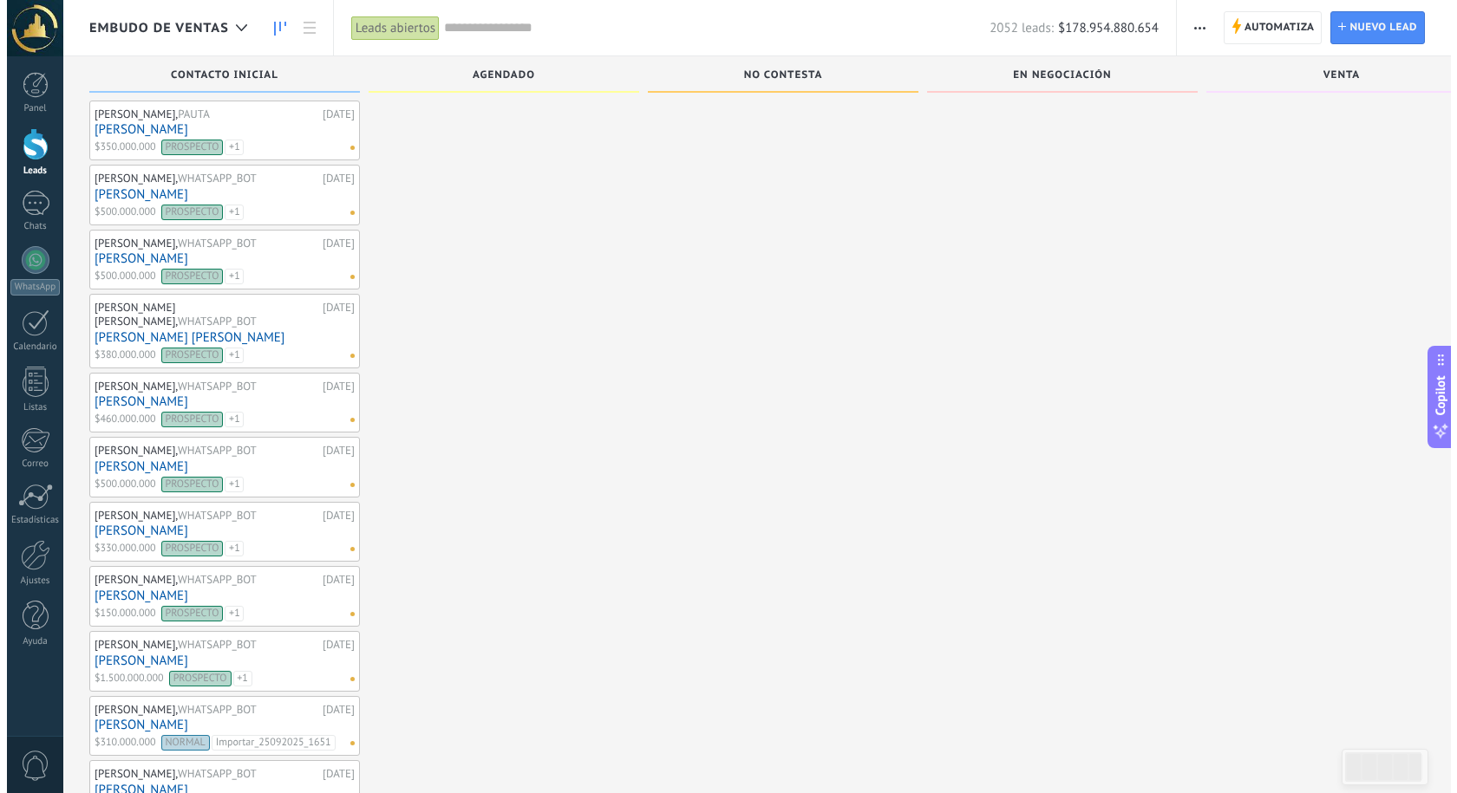
scroll to position [0, 0]
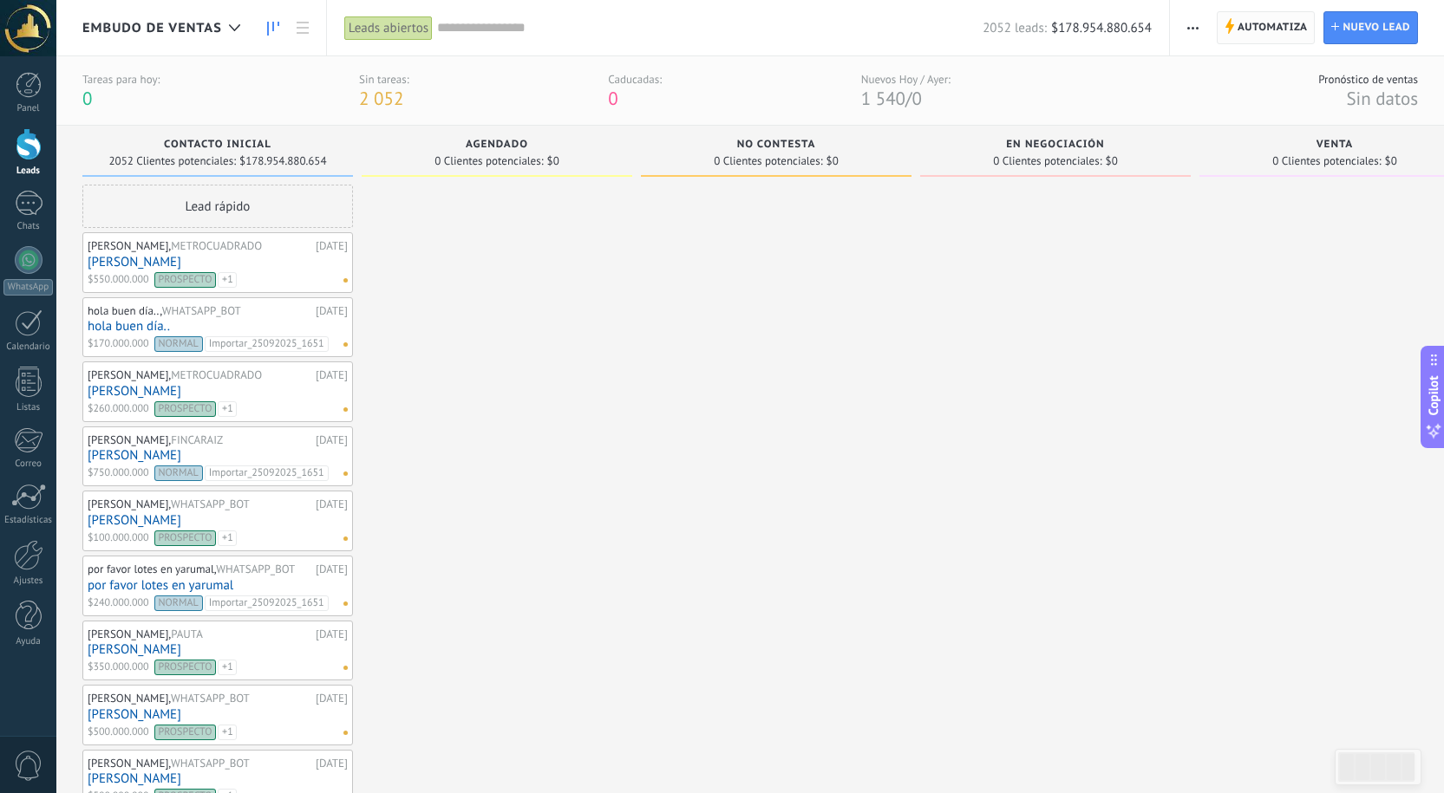
click at [1271, 21] on span "Automatiza" at bounding box center [1272, 27] width 70 height 31
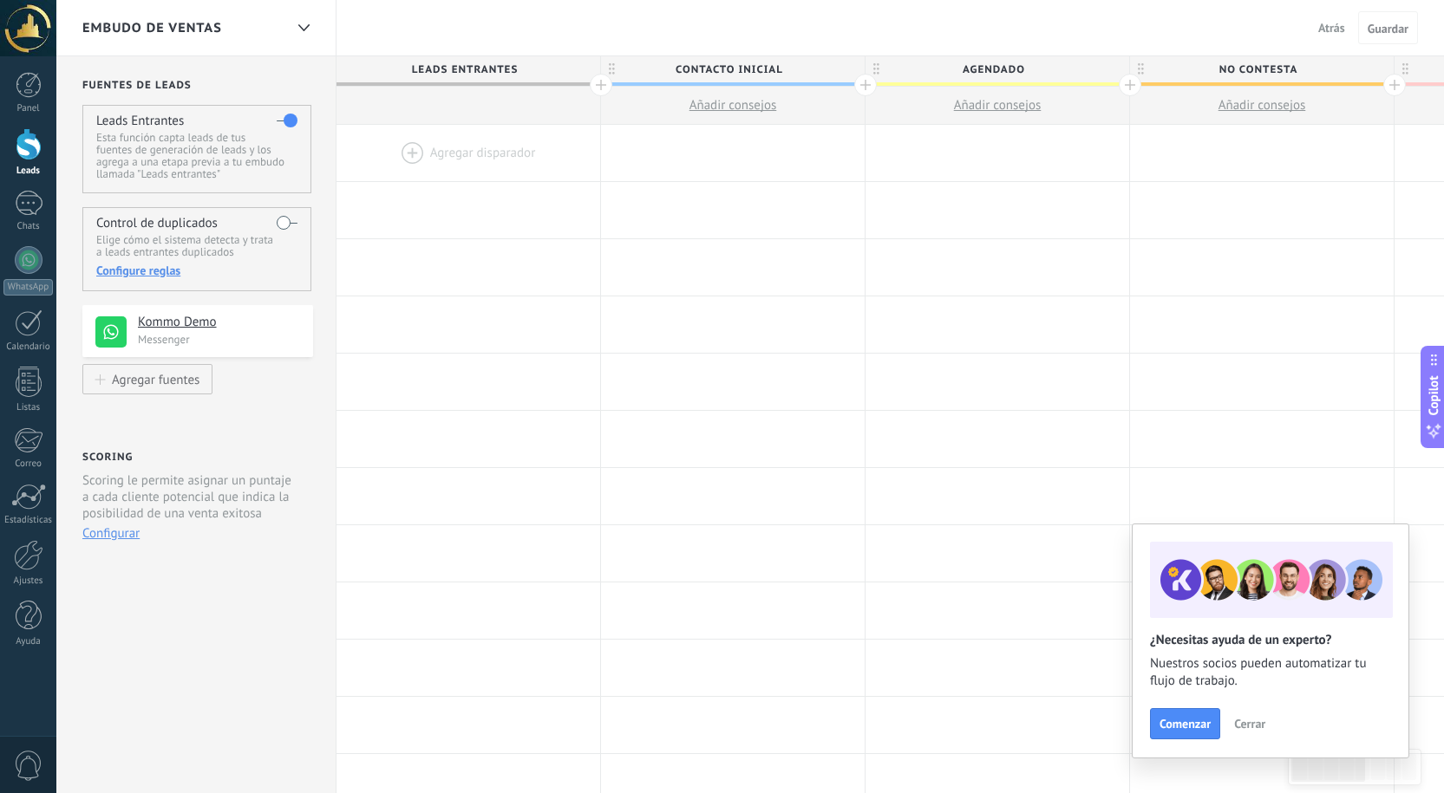
click at [273, 225] on div "Control de duplicados Elige cómo el sistema detecta y trata a leads entrantes d…" at bounding box center [196, 249] width 229 height 84
click at [277, 214] on label at bounding box center [287, 223] width 21 height 28
click at [114, 326] on use at bounding box center [110, 331] width 31 height 31
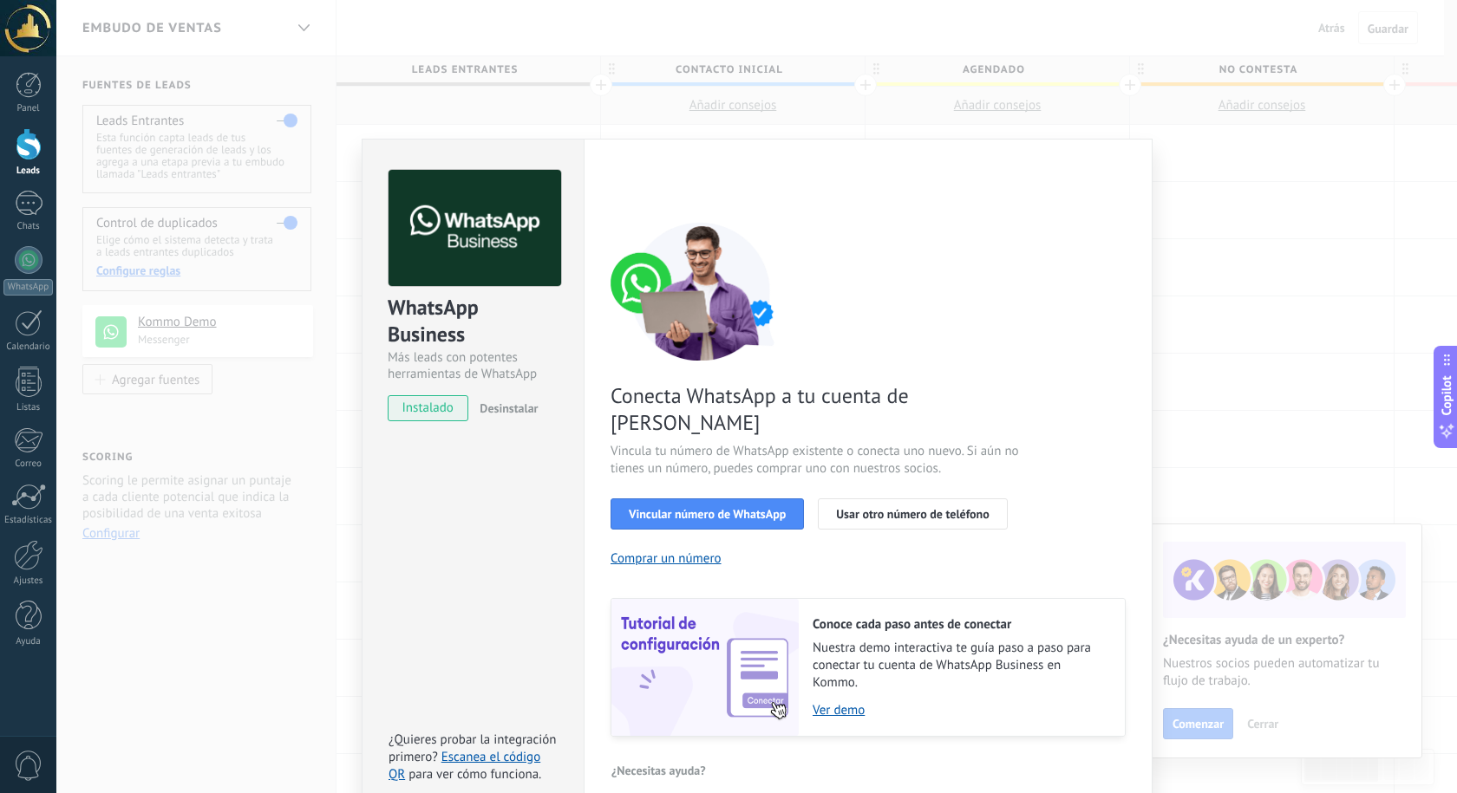
click at [279, 484] on div "WhatsApp Business Más leads con potentes herramientas de WhatsApp instalado Des…" at bounding box center [756, 396] width 1400 height 793
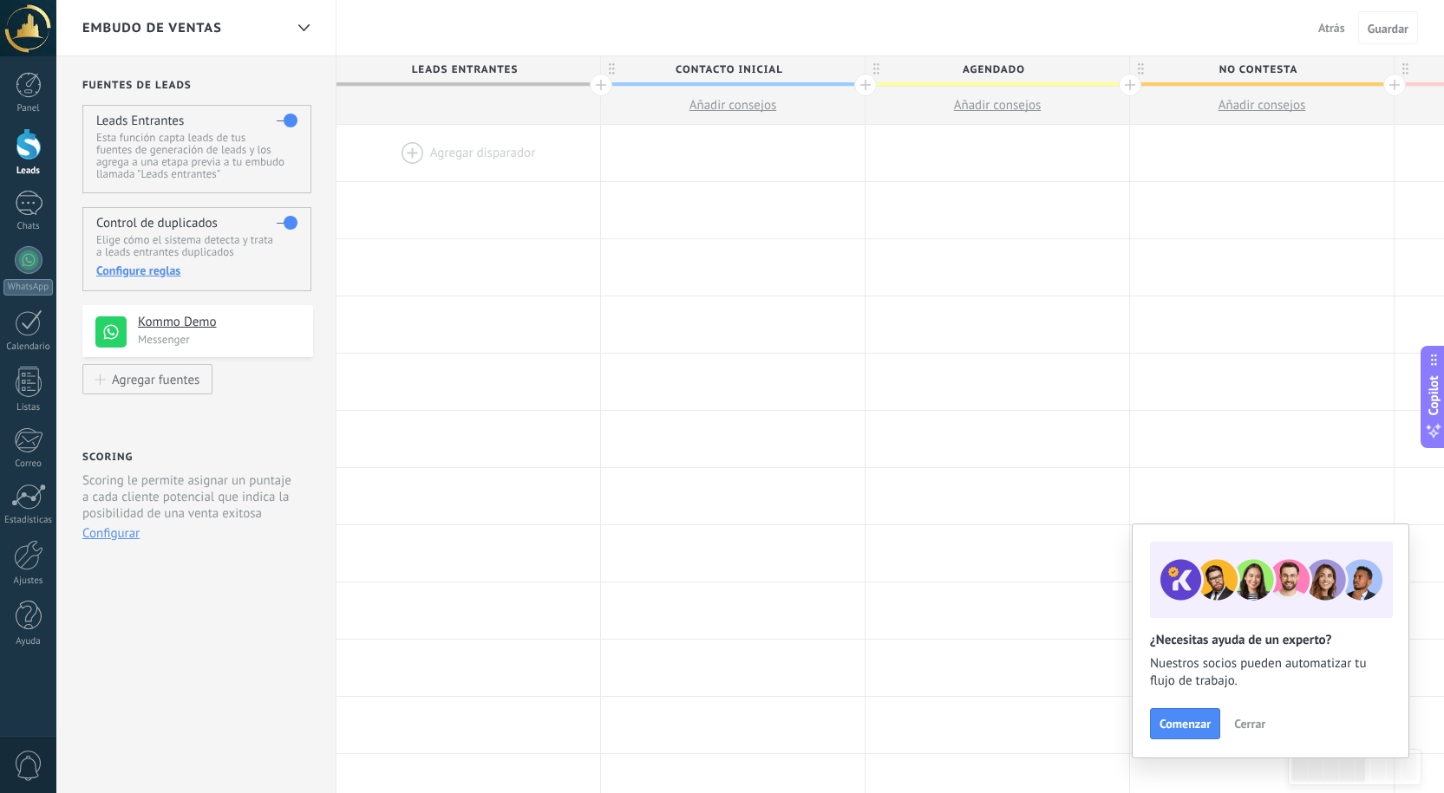
click at [1295, 62] on span "NO CONTESTA" at bounding box center [1257, 69] width 255 height 27
click at [428, 82] on span "Leads Entrantes" at bounding box center [463, 69] width 255 height 27
click at [434, 69] on span "Leads Entrantes" at bounding box center [463, 69] width 255 height 27
click at [310, 23] on div at bounding box center [303, 28] width 29 height 34
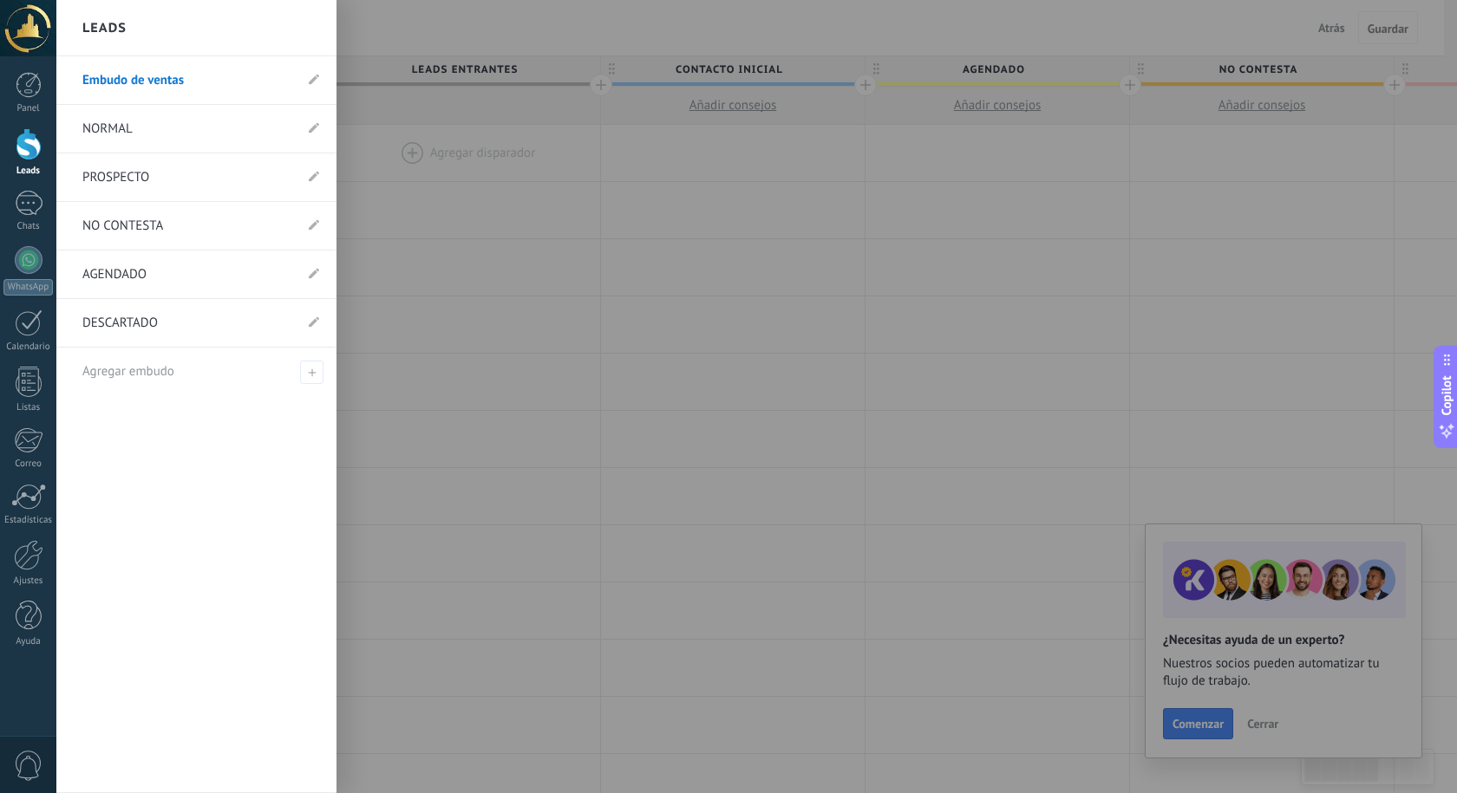
click at [179, 122] on link "NORMAL" at bounding box center [187, 129] width 211 height 49
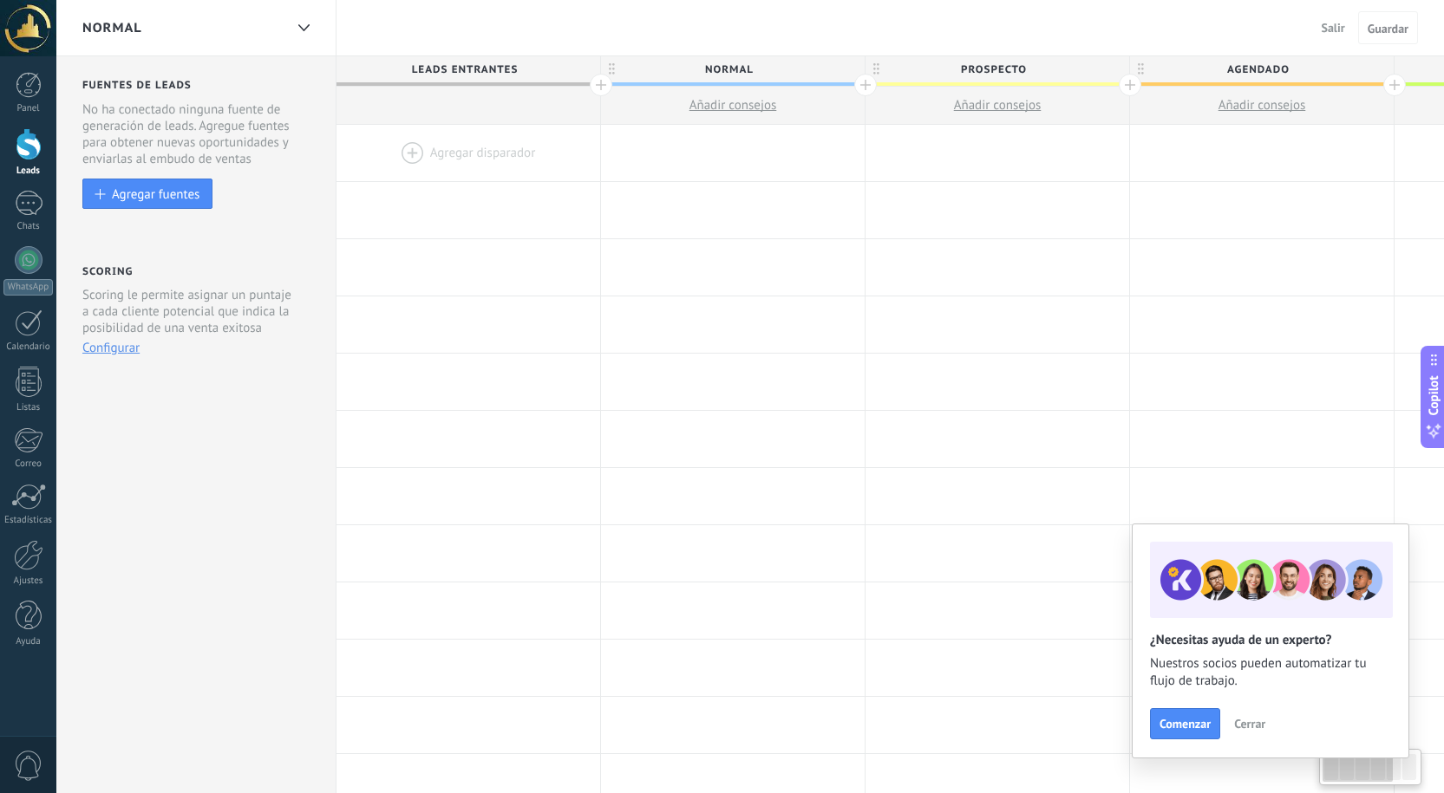
click at [770, 103] on span "Añadir consejos" at bounding box center [733, 105] width 88 height 16
type textarea "**********"
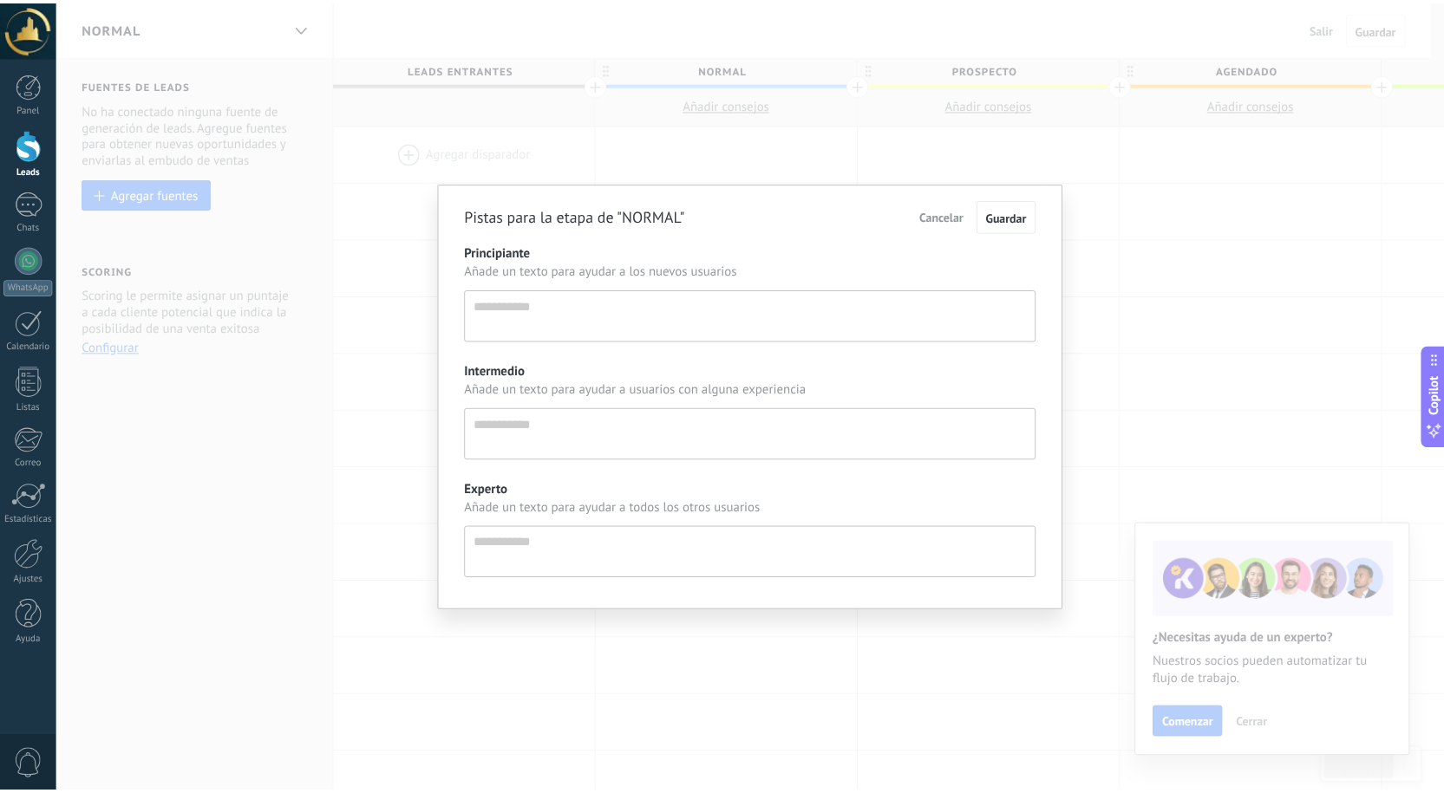
scroll to position [16, 0]
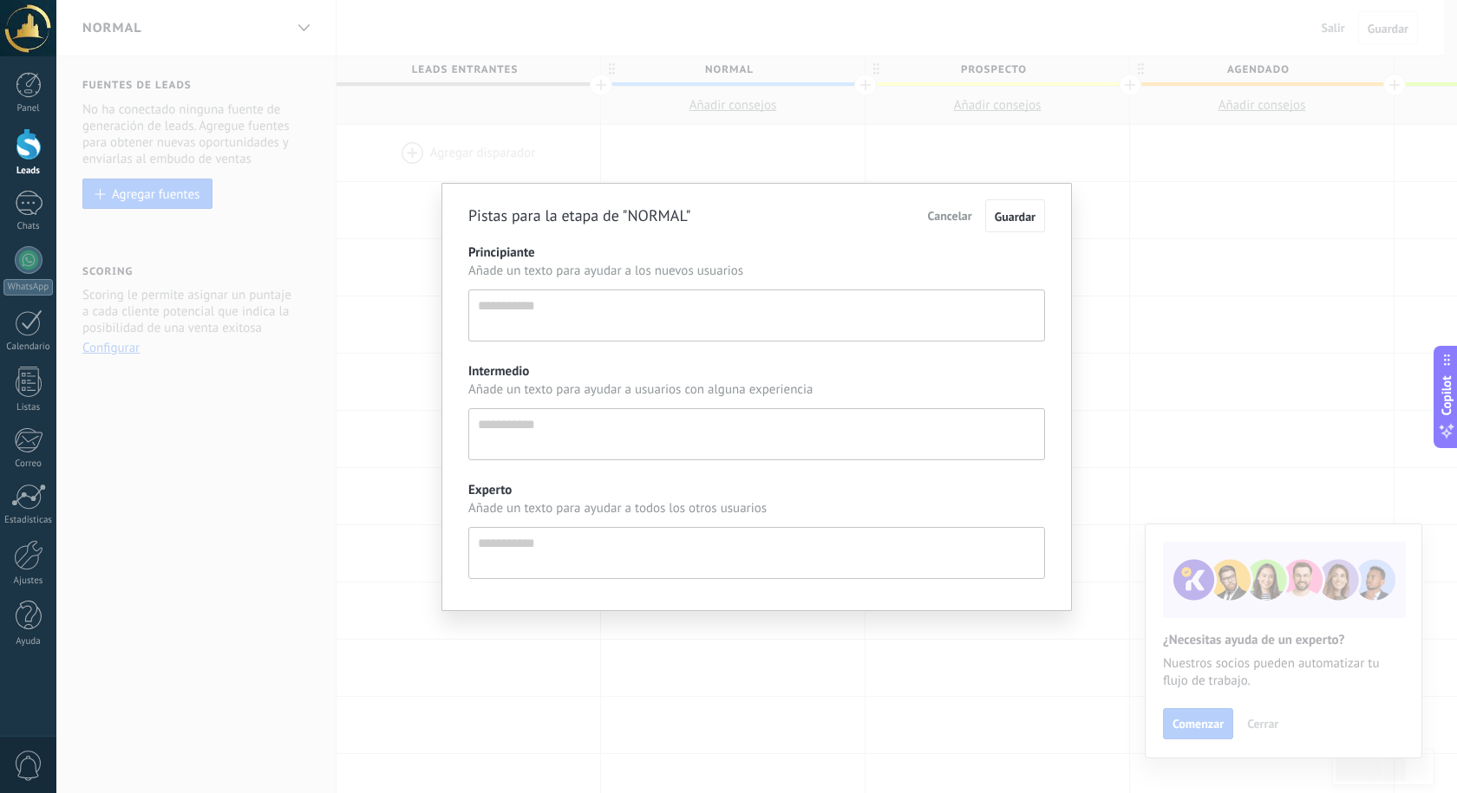
click at [962, 210] on span "Cancelar" at bounding box center [950, 216] width 44 height 16
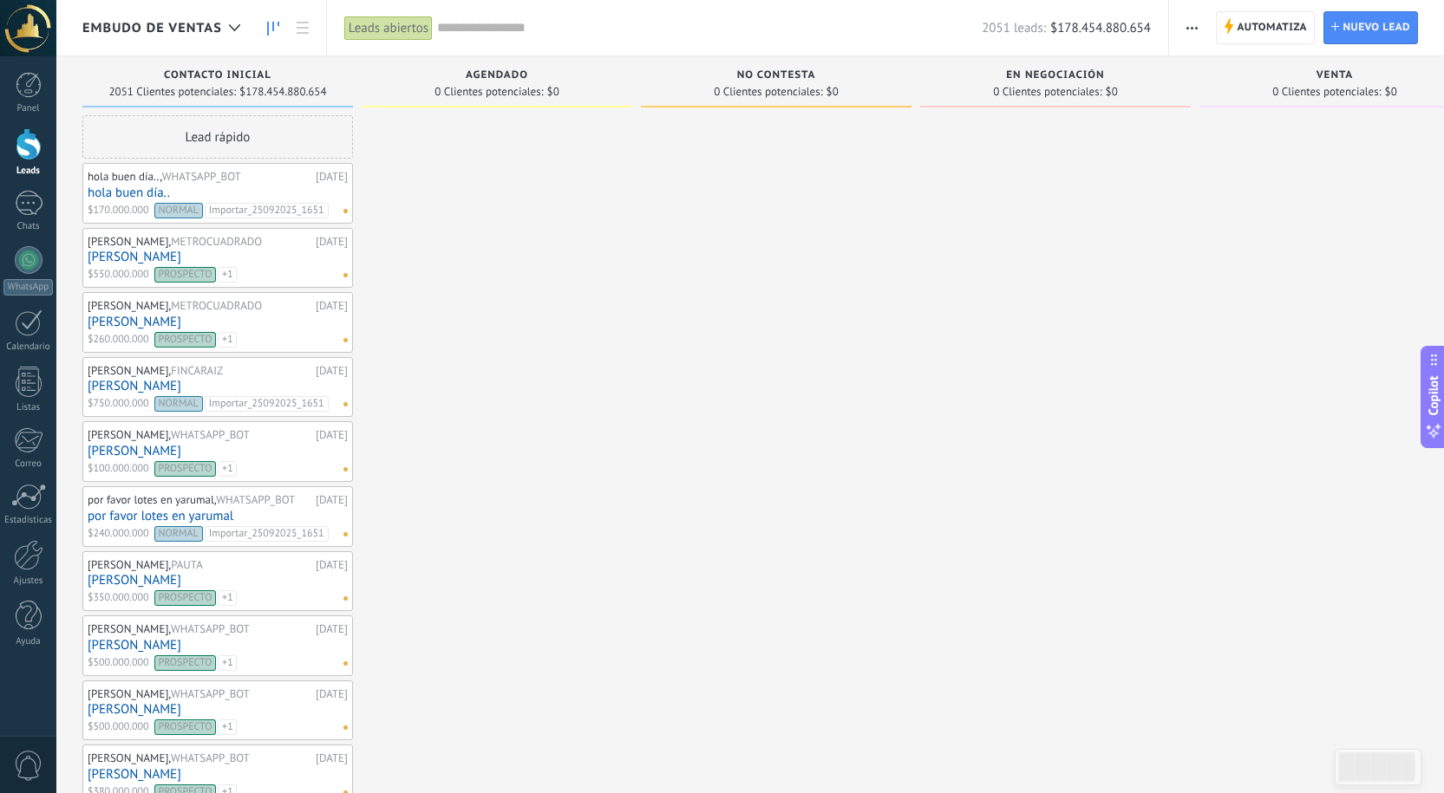
click at [1190, 22] on span "button" at bounding box center [1191, 27] width 11 height 33
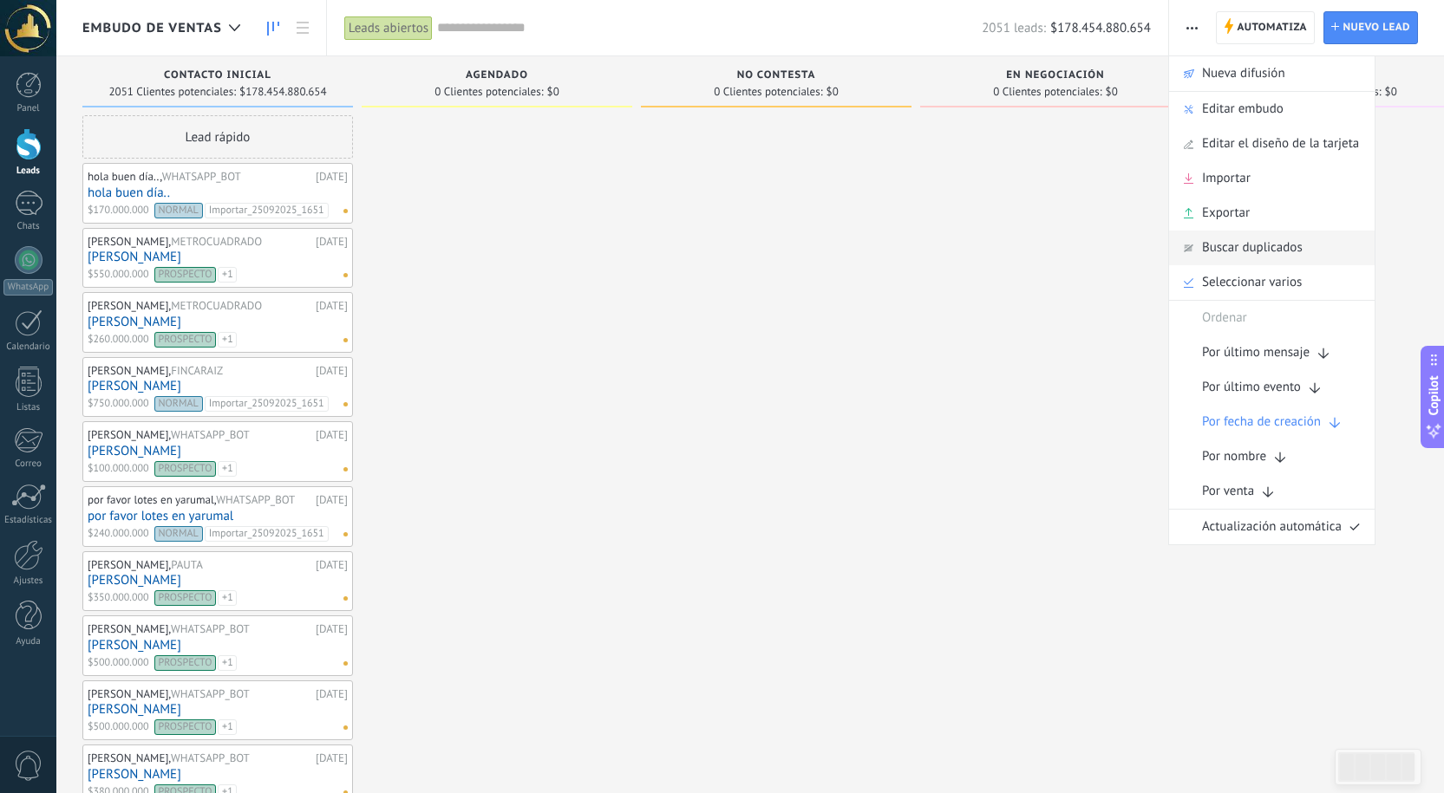
click at [1269, 250] on span "Buscar duplicados" at bounding box center [1252, 248] width 101 height 35
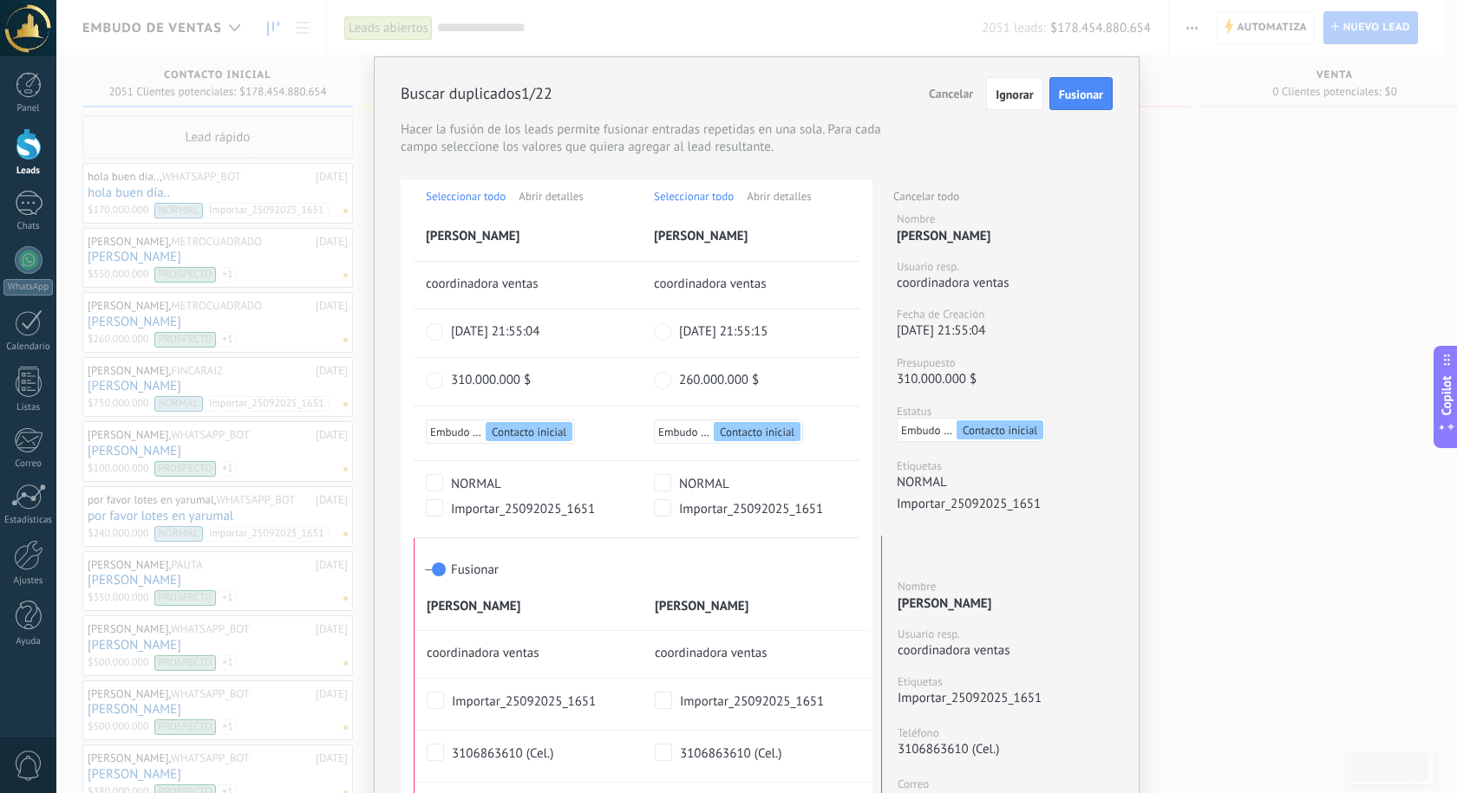
click at [1086, 102] on button "Fusionar" at bounding box center [1080, 93] width 63 height 33
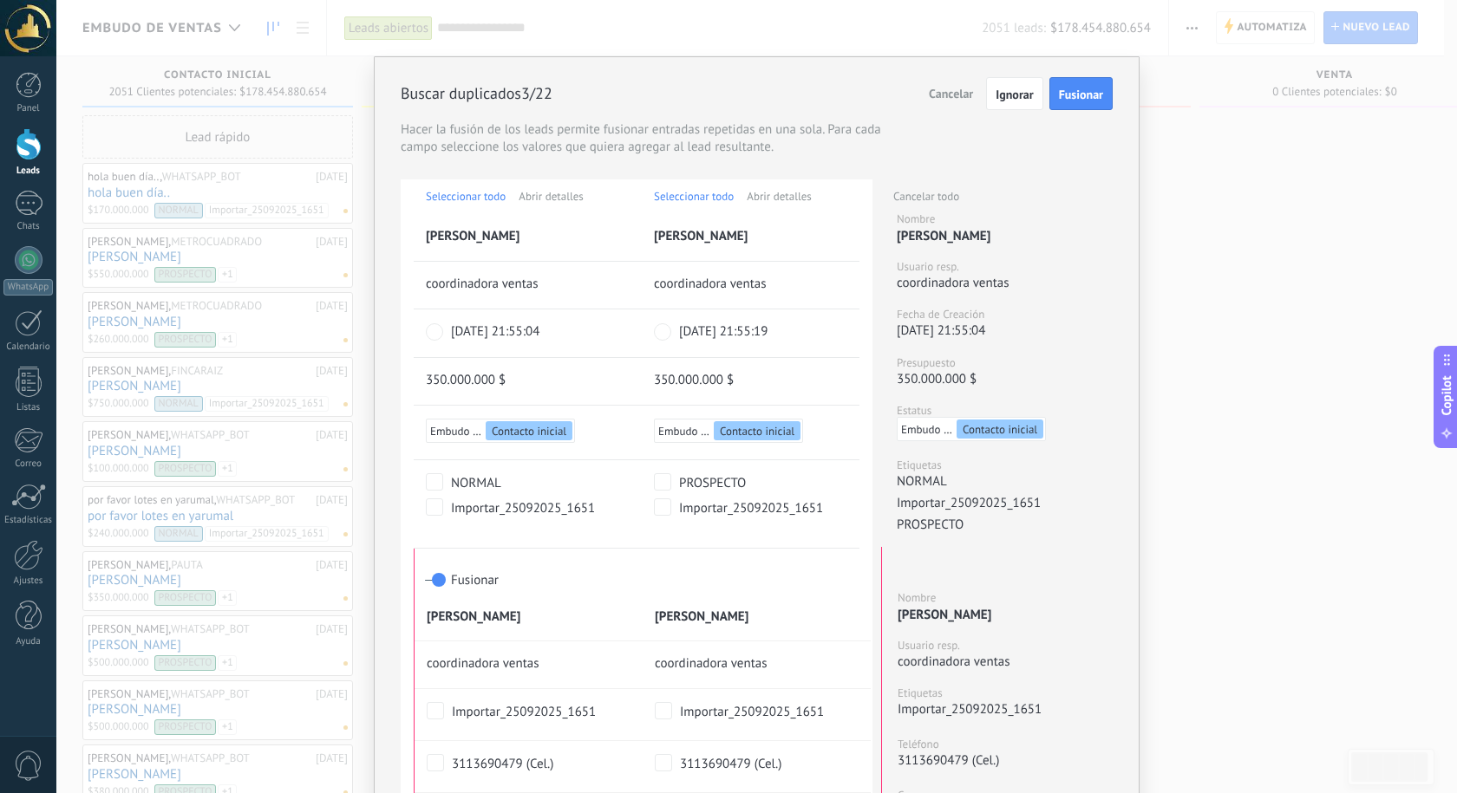
click at [1087, 102] on button "Fusionar" at bounding box center [1080, 93] width 63 height 33
click at [941, 94] on span "Cancelar" at bounding box center [951, 94] width 44 height 16
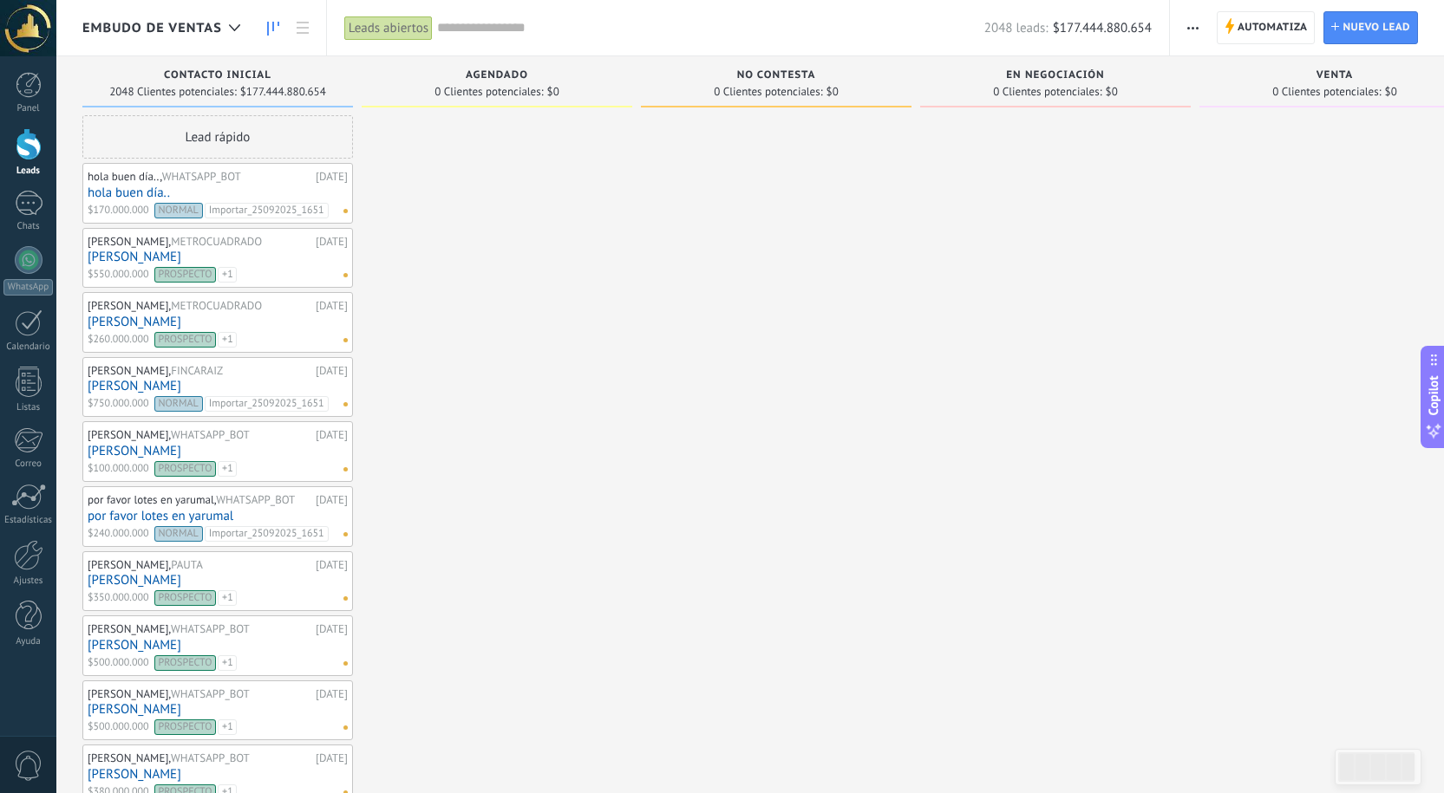
click at [152, 78] on div "Contacto inicial" at bounding box center [217, 76] width 253 height 15
click at [147, 162] on div "Lead rápido hola buen día.., WHATSAPP_BOT [DATE] hola buen día.. $170.000.000 N…" at bounding box center [217, 783] width 271 height 1337
click at [302, 35] on link at bounding box center [302, 28] width 29 height 34
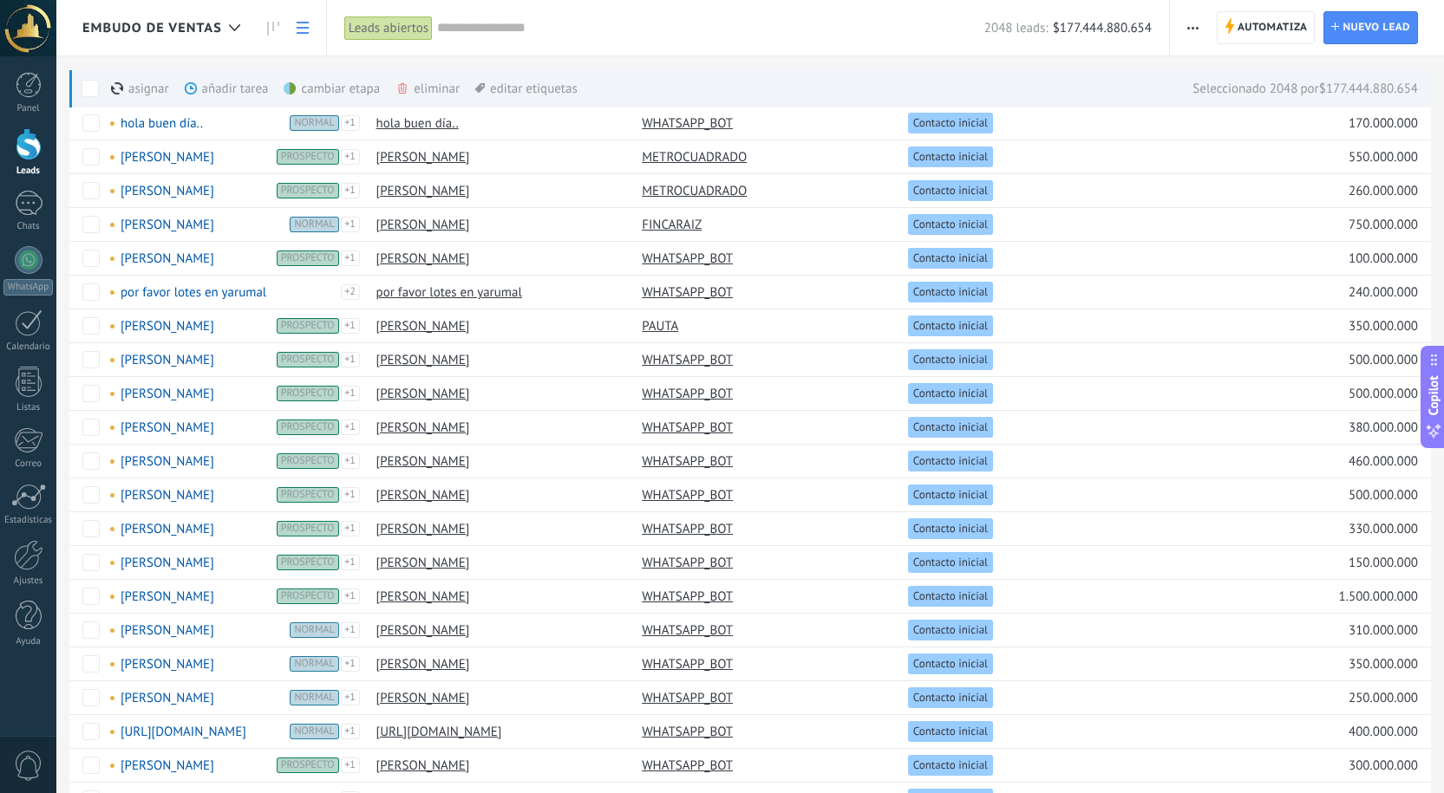
click at [1196, 28] on icon "button" at bounding box center [1192, 28] width 11 height 3
click at [1280, 282] on span "Buscar duplicados" at bounding box center [1253, 282] width 101 height 35
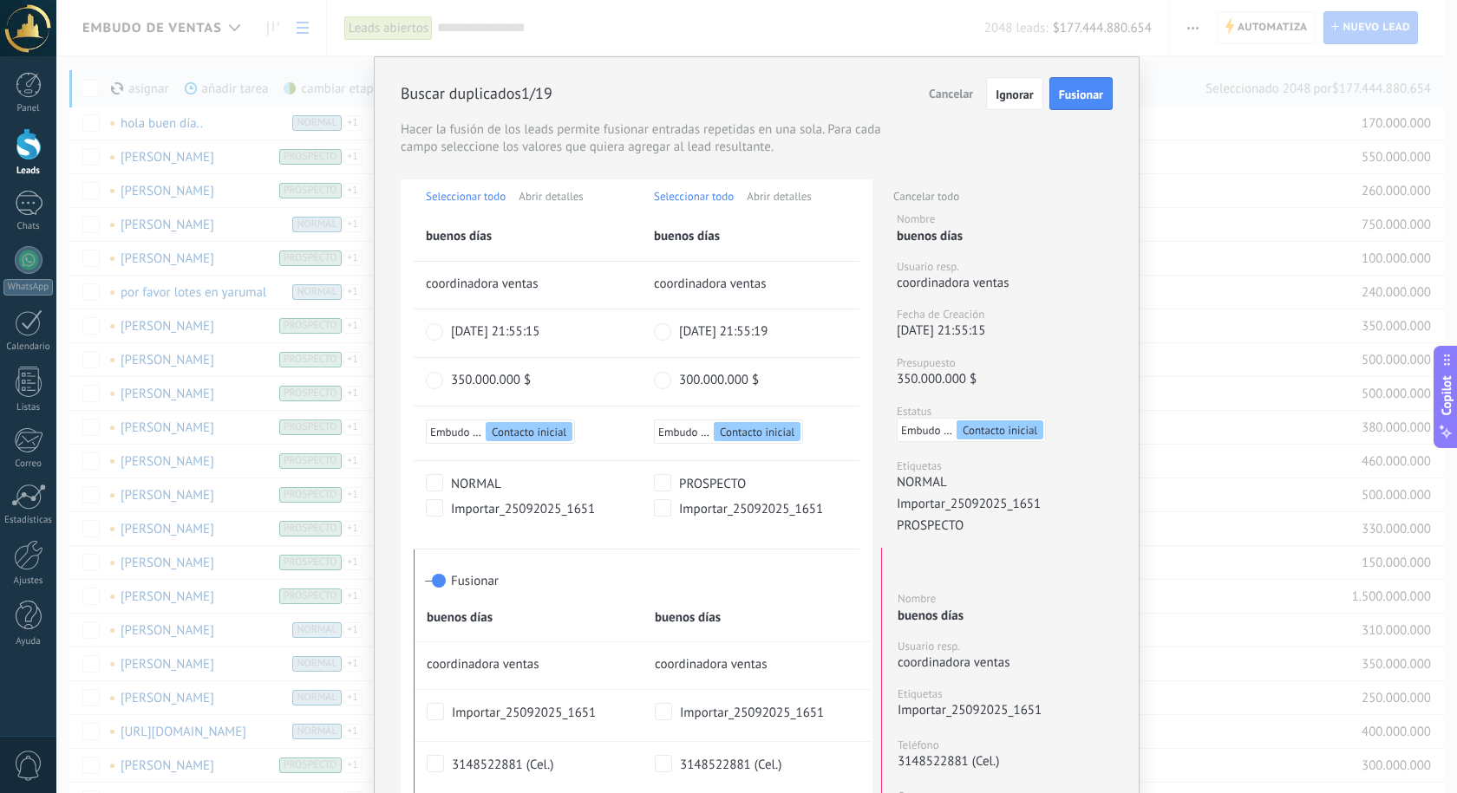
click at [1092, 89] on span "Fusionar" at bounding box center [1081, 94] width 44 height 12
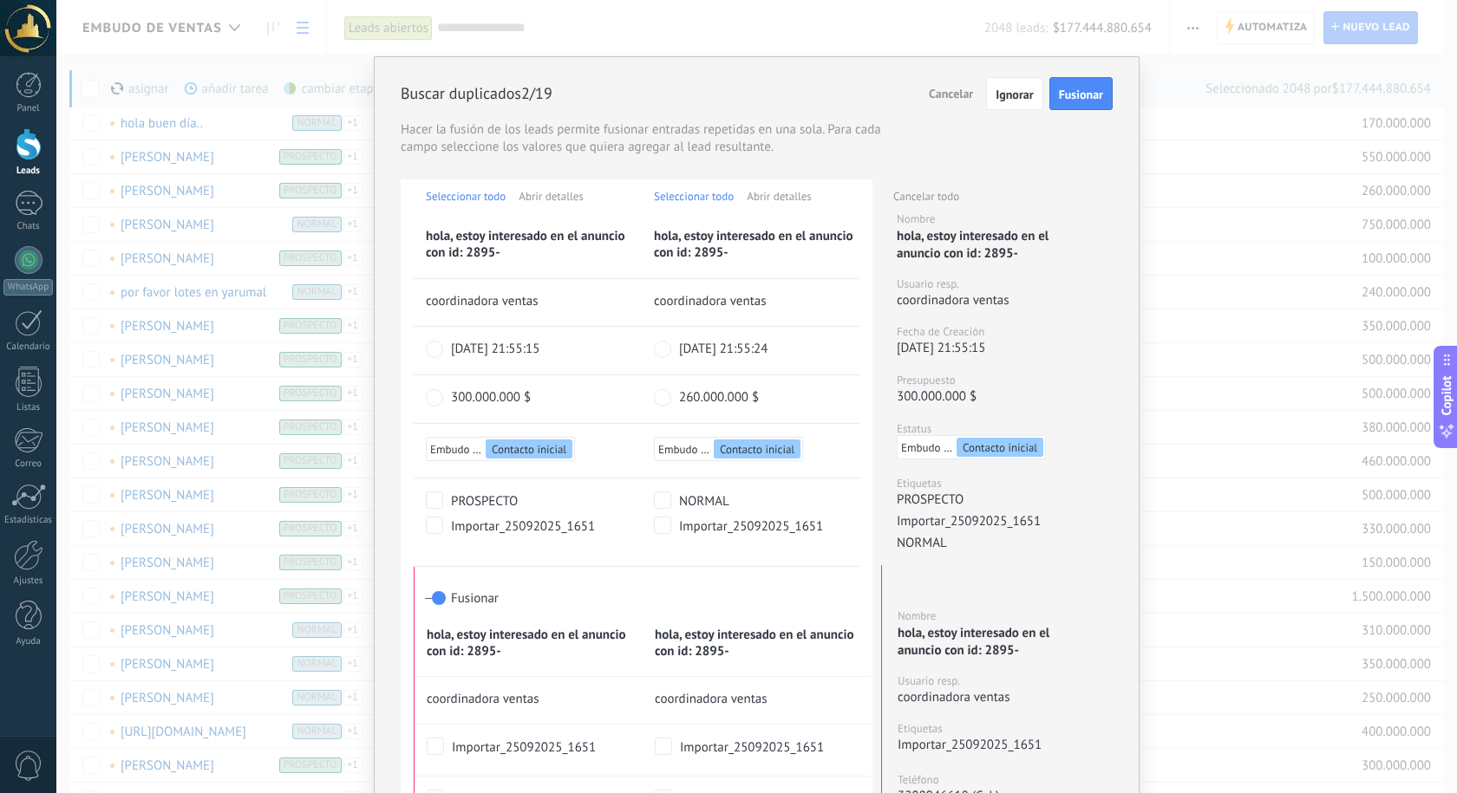
click at [1081, 101] on span "Fusionar" at bounding box center [1081, 94] width 44 height 12
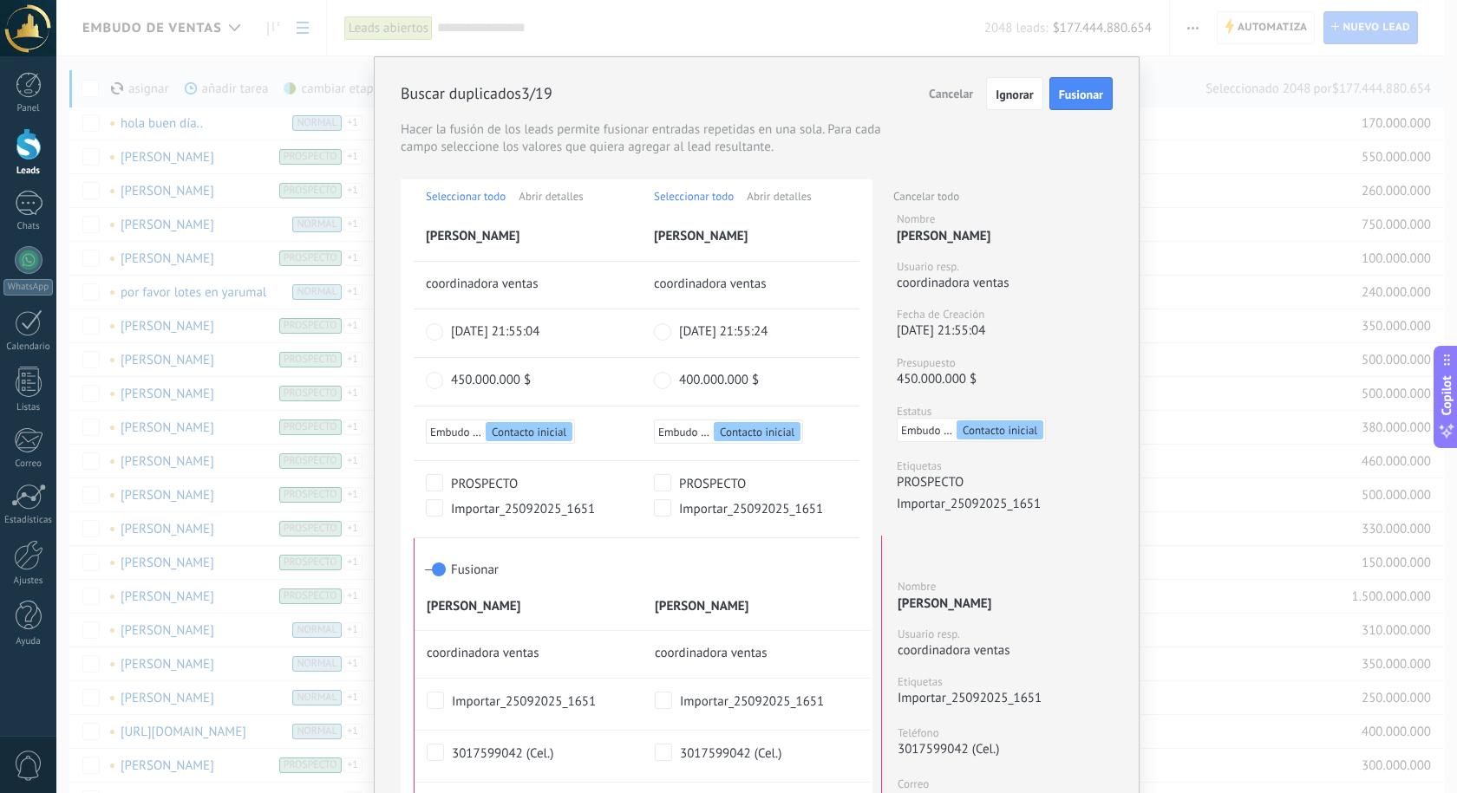
click at [1148, 68] on div "Buscar duplicados 3/19 Fusionar Ignorar Cancelar Hacer la fusión de los leads p…" at bounding box center [756, 396] width 1400 height 793
click at [1195, 42] on div "Buscar duplicados 3/19 Fusionar Ignorar Cancelar Hacer la fusión de los leads p…" at bounding box center [756, 396] width 1400 height 793
click at [933, 106] on button "Cancelar" at bounding box center [954, 93] width 64 height 33
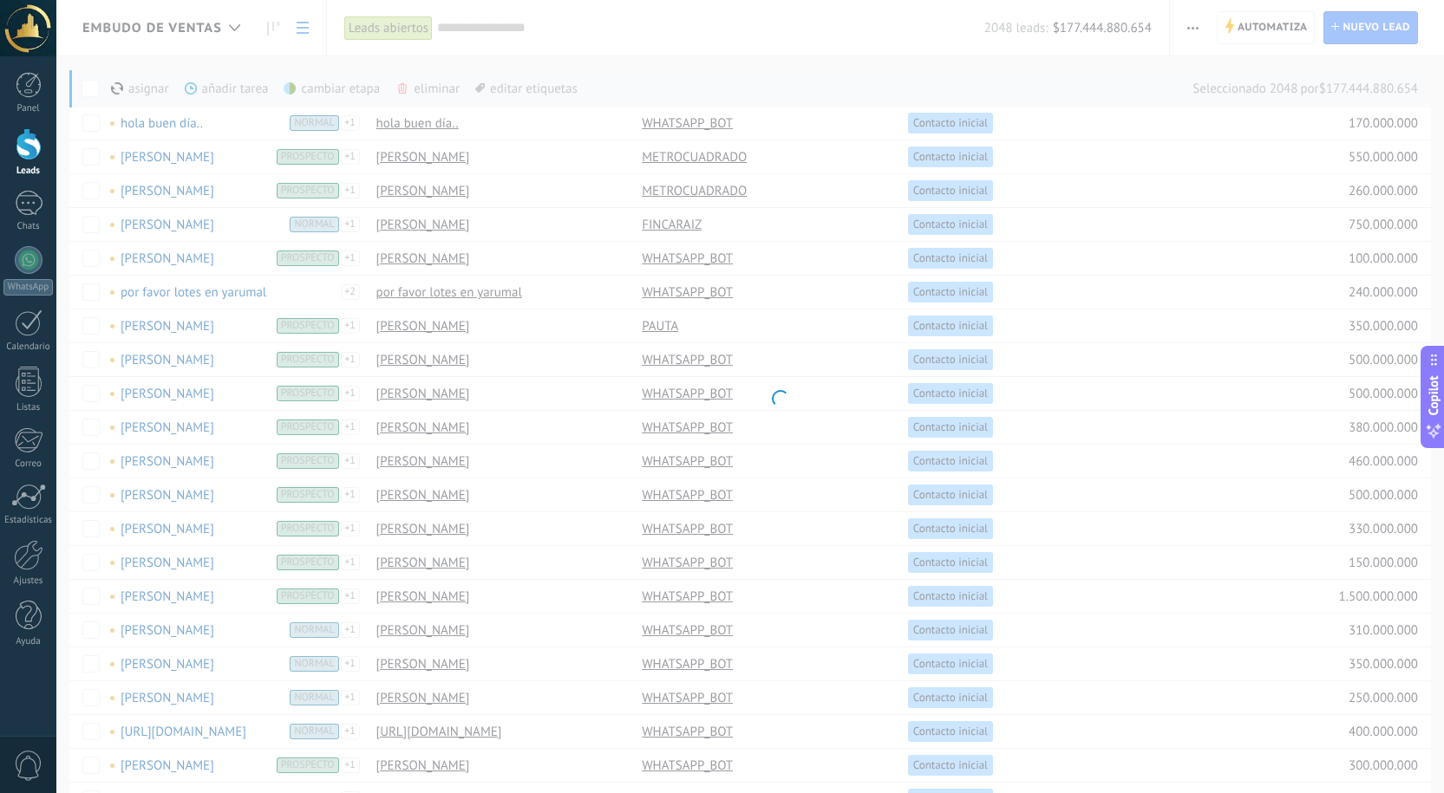
click at [1201, 37] on body ".abccls-1,.abccls-2{fill-rule:evenodd}.abccls-2{fill:#fff} .abfcls-1{fill:none}…" at bounding box center [722, 396] width 1444 height 793
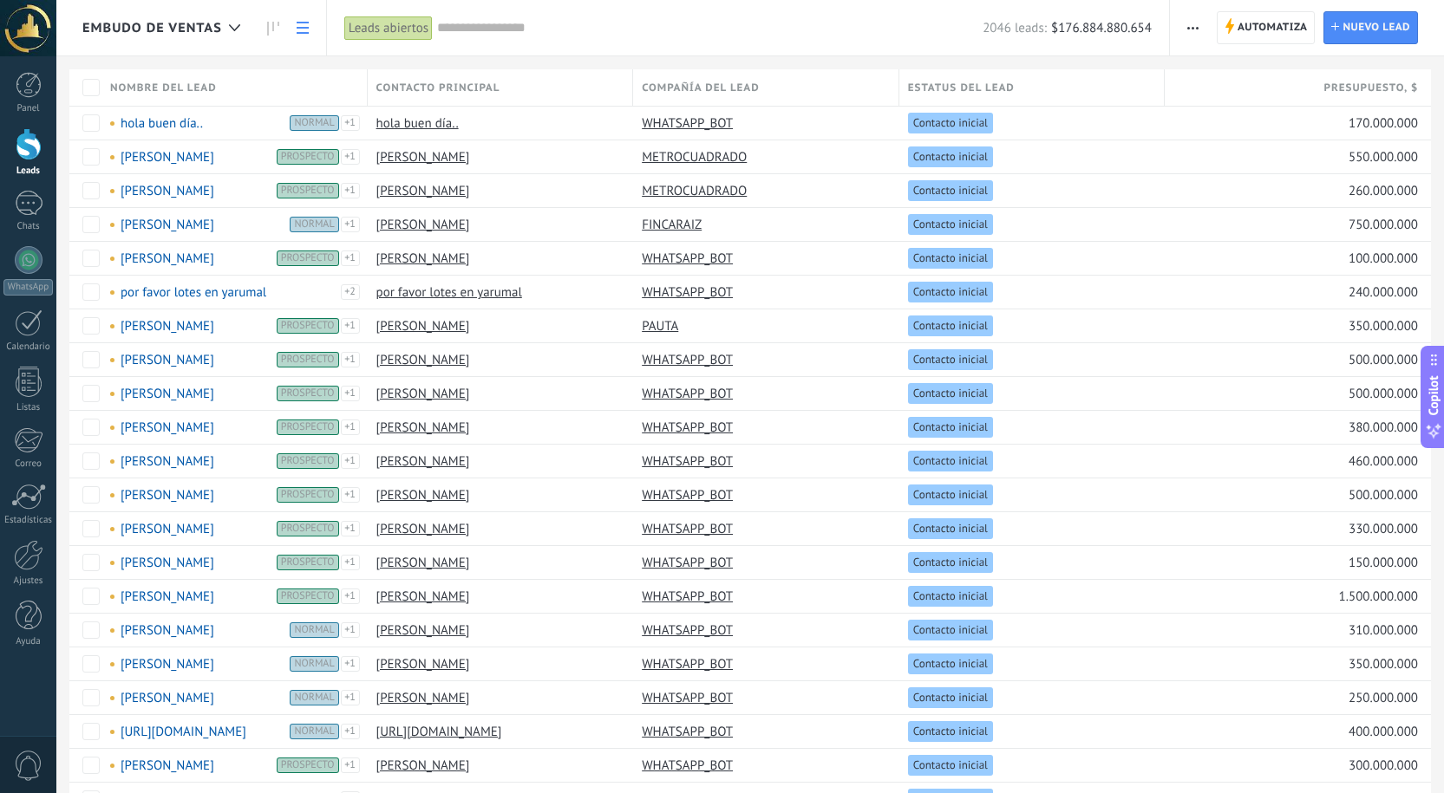
drag, startPoint x: 1201, startPoint y: 37, endPoint x: 1196, endPoint y: 28, distance: 10.9
click at [1196, 28] on icon "button" at bounding box center [1192, 28] width 11 height 3
click at [1231, 82] on span "Nueva difusión" at bounding box center [1244, 73] width 83 height 35
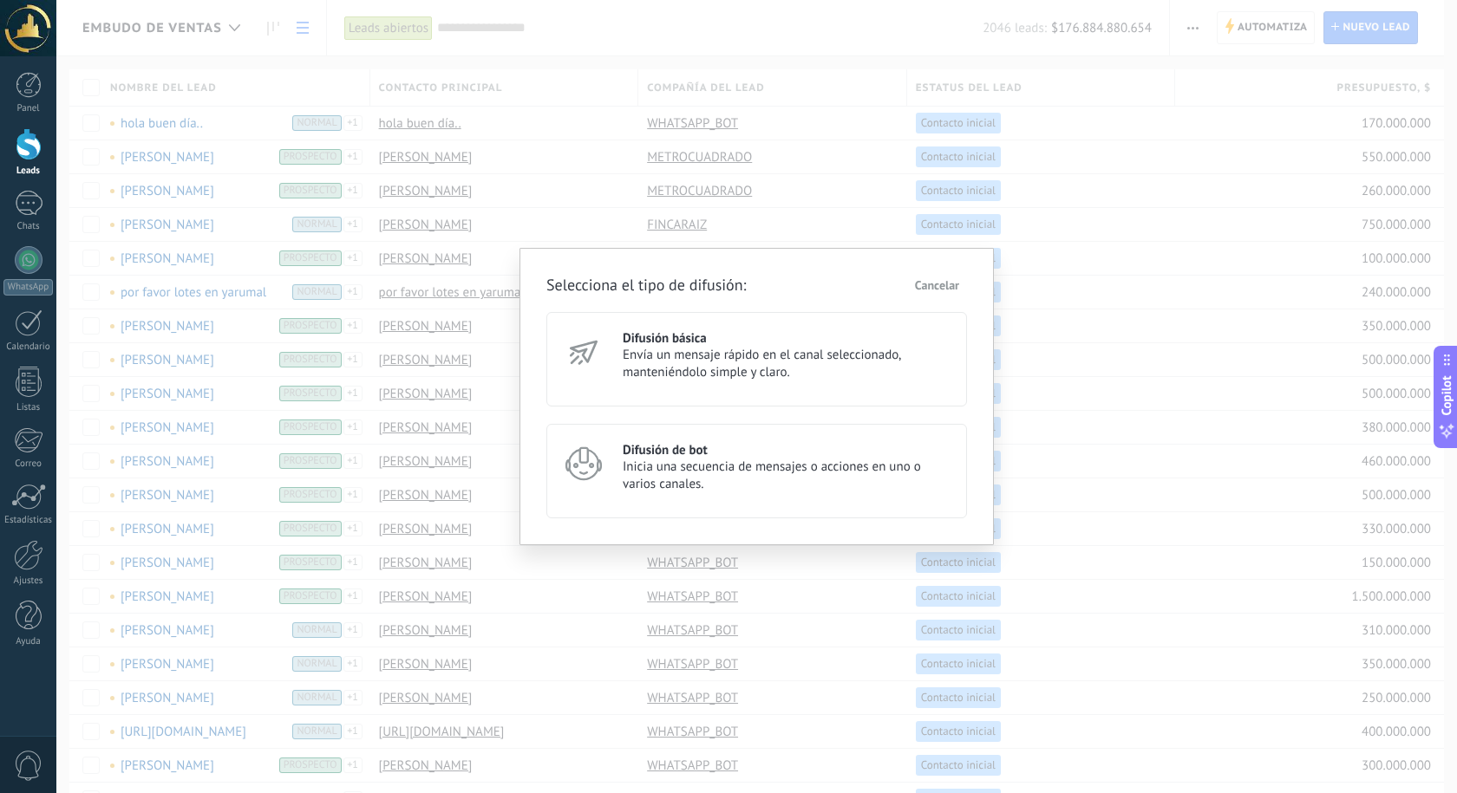
click at [765, 368] on span "Envía un mensaje rápido en el canal seleccionado, manteniéndolo simple y claro." at bounding box center [787, 364] width 329 height 35
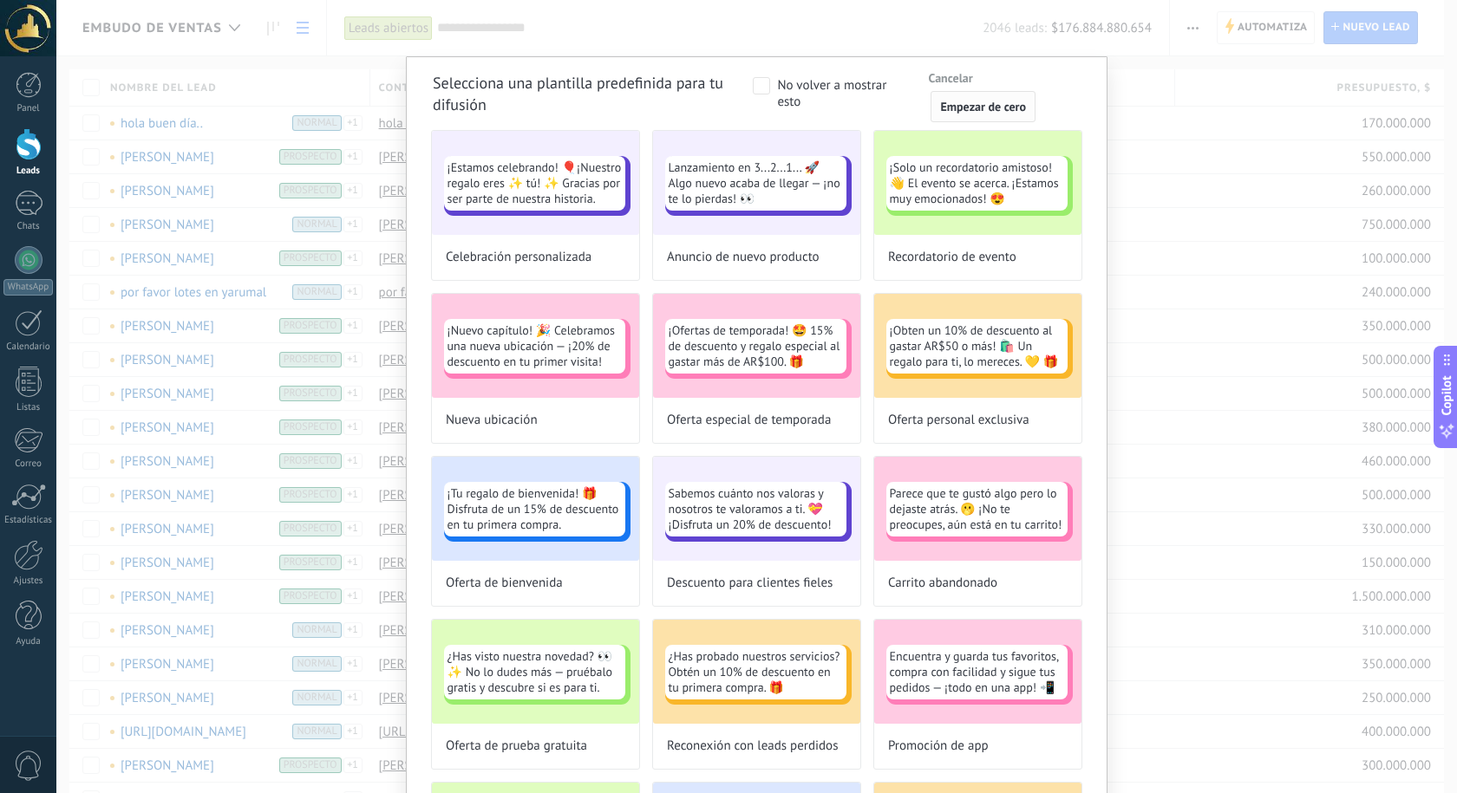
click at [944, 107] on span "Empezar de cero" at bounding box center [983, 107] width 86 height 12
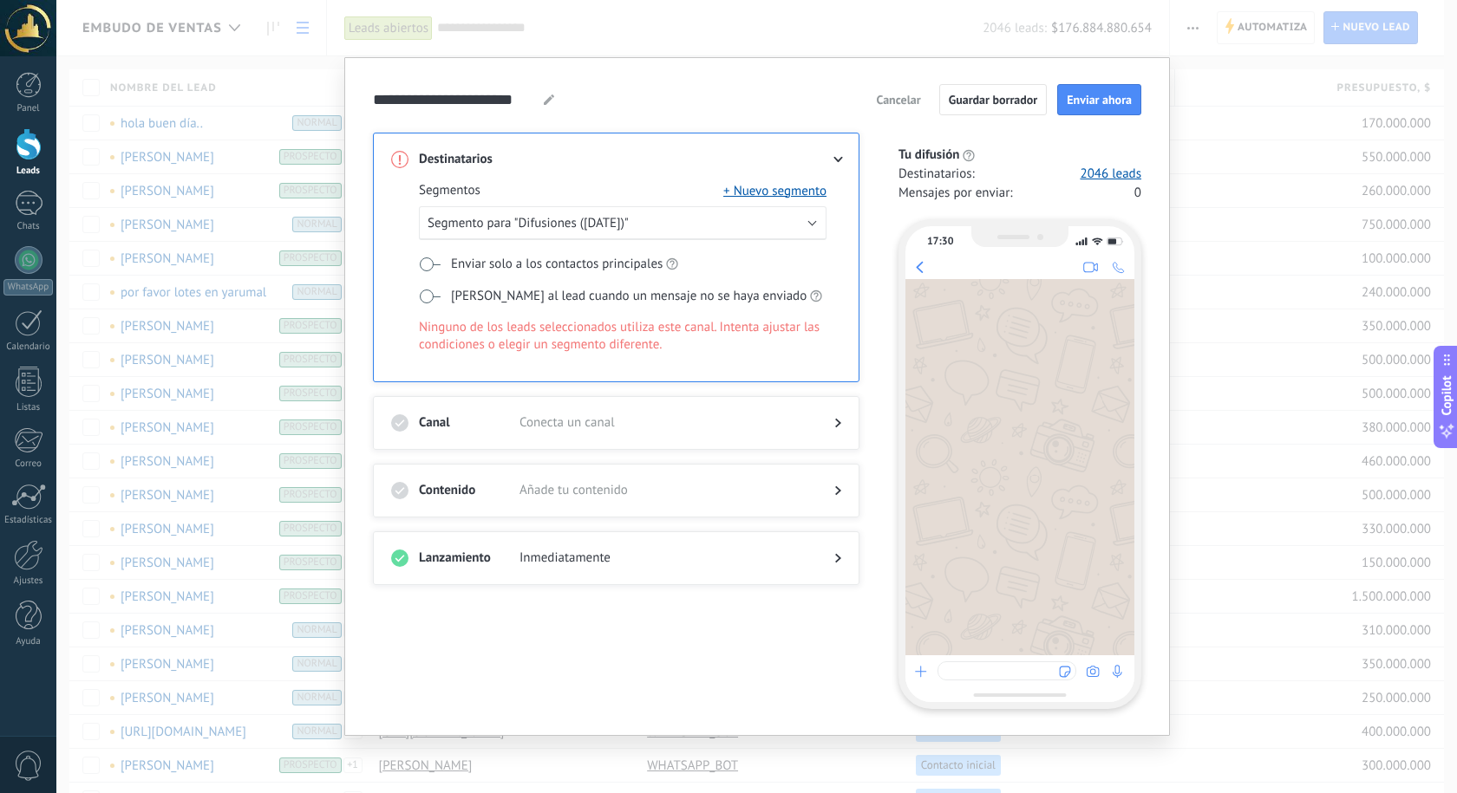
click at [909, 104] on span "Cancelar" at bounding box center [898, 100] width 44 height 12
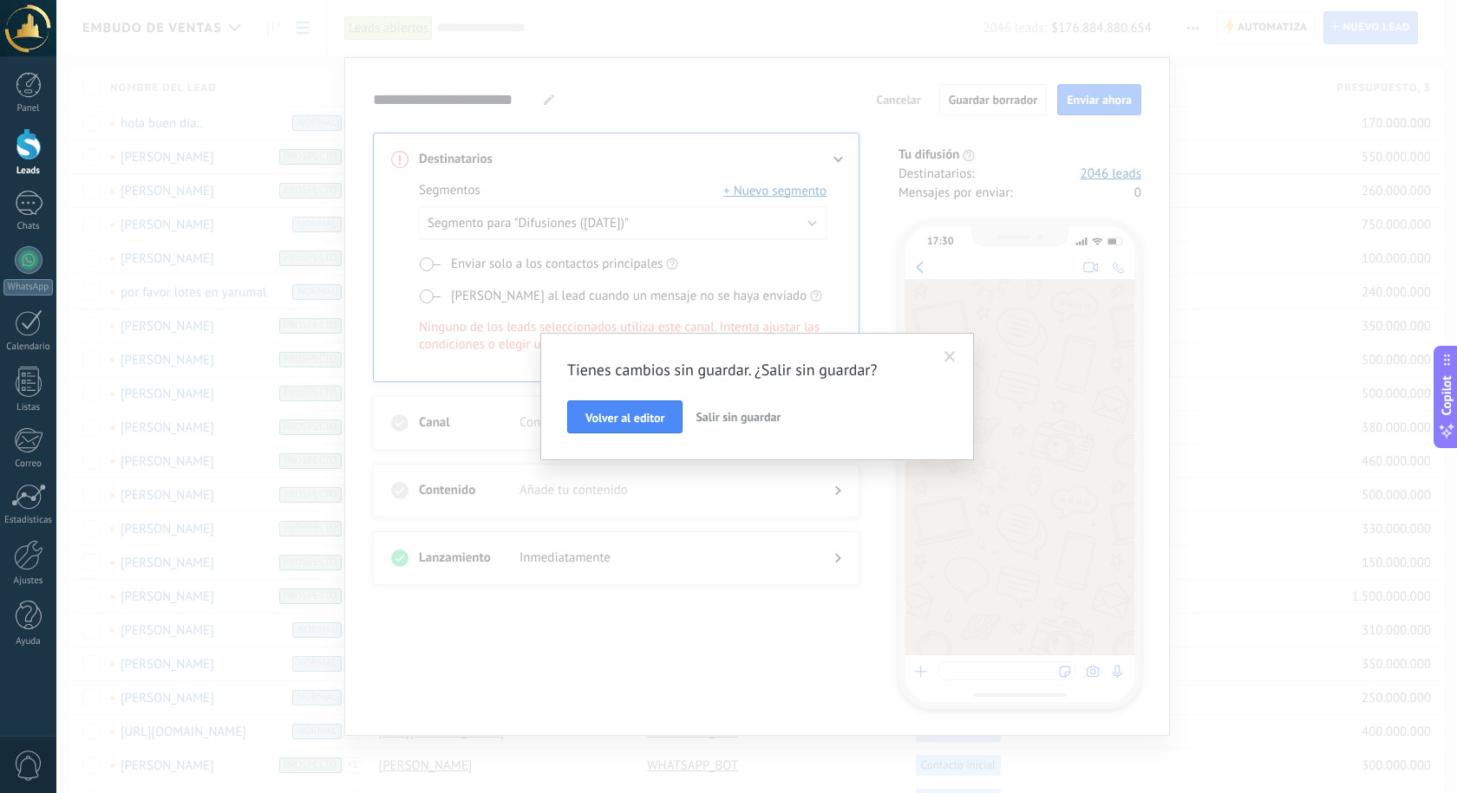
click at [738, 423] on span "Salir sin guardar" at bounding box center [737, 417] width 85 height 16
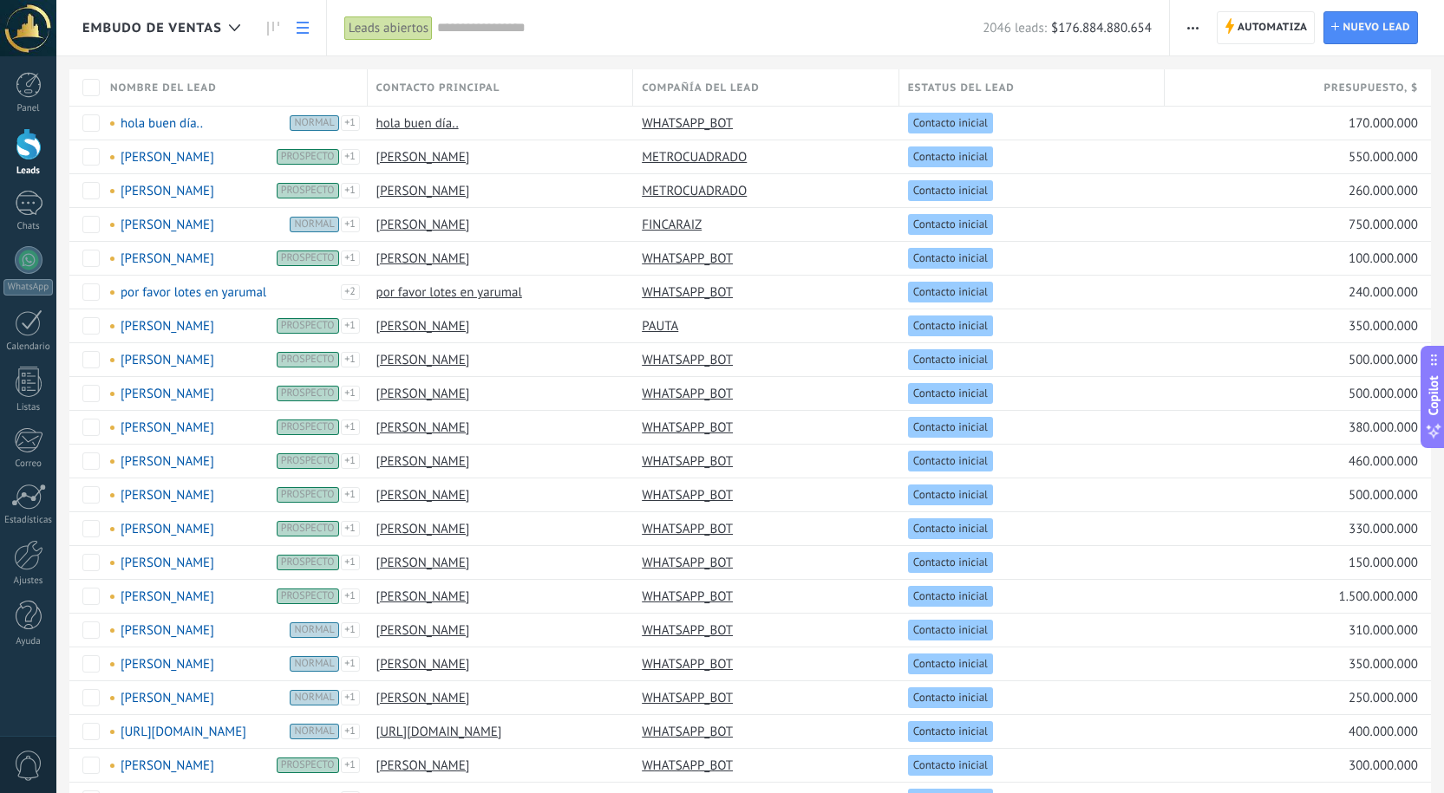
click at [1201, 35] on button "button" at bounding box center [1192, 27] width 25 height 33
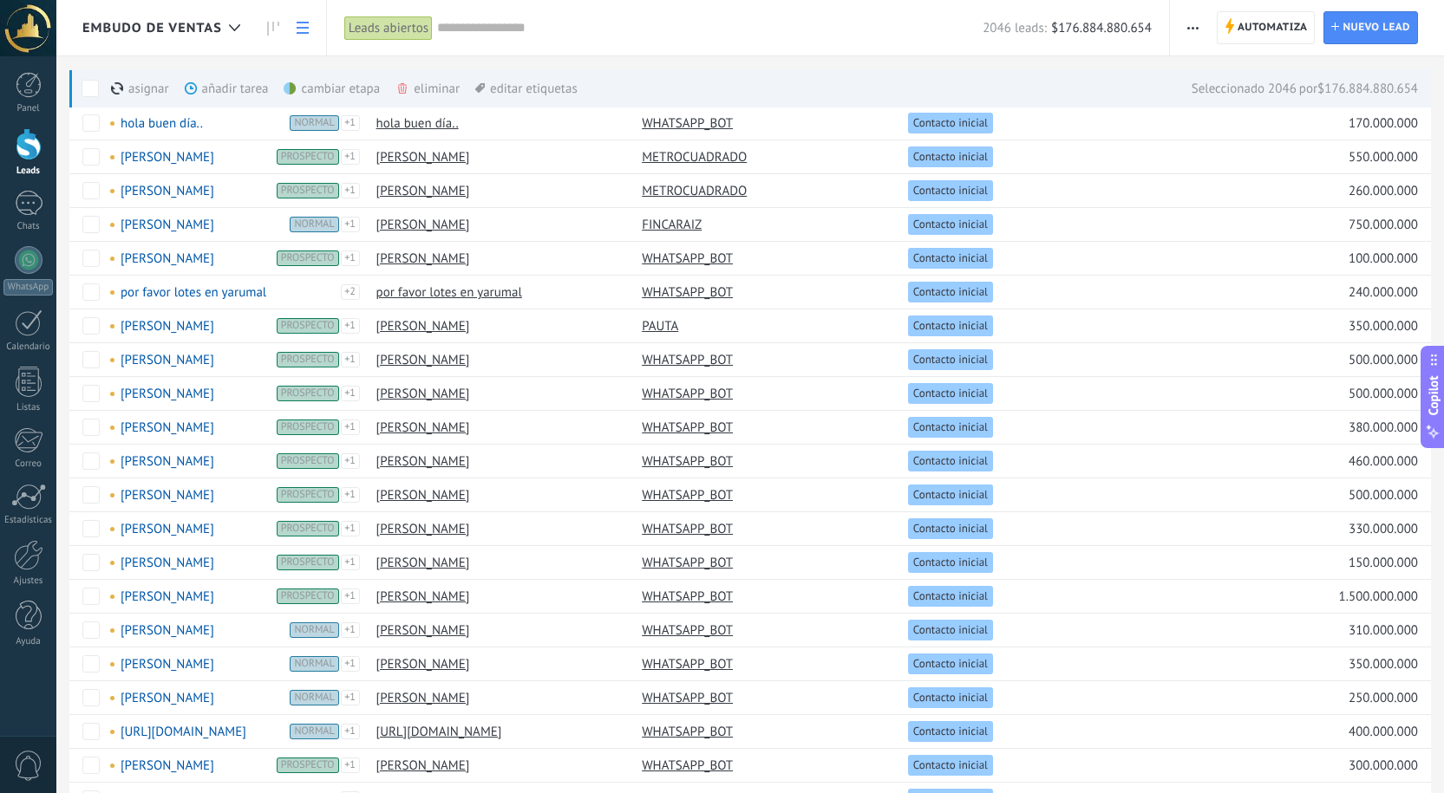
click at [1212, 14] on div "Automatiza Nueva difusión Editar embudo [PERSON_NAME] de la lista Importar Expo…" at bounding box center [1307, 27] width 274 height 55
click at [1202, 23] on button "button" at bounding box center [1192, 27] width 25 height 33
click at [920, 17] on div "2046 leads: $176.884.880.654" at bounding box center [794, 27] width 714 height 55
